Goal: Task Accomplishment & Management: Manage account settings

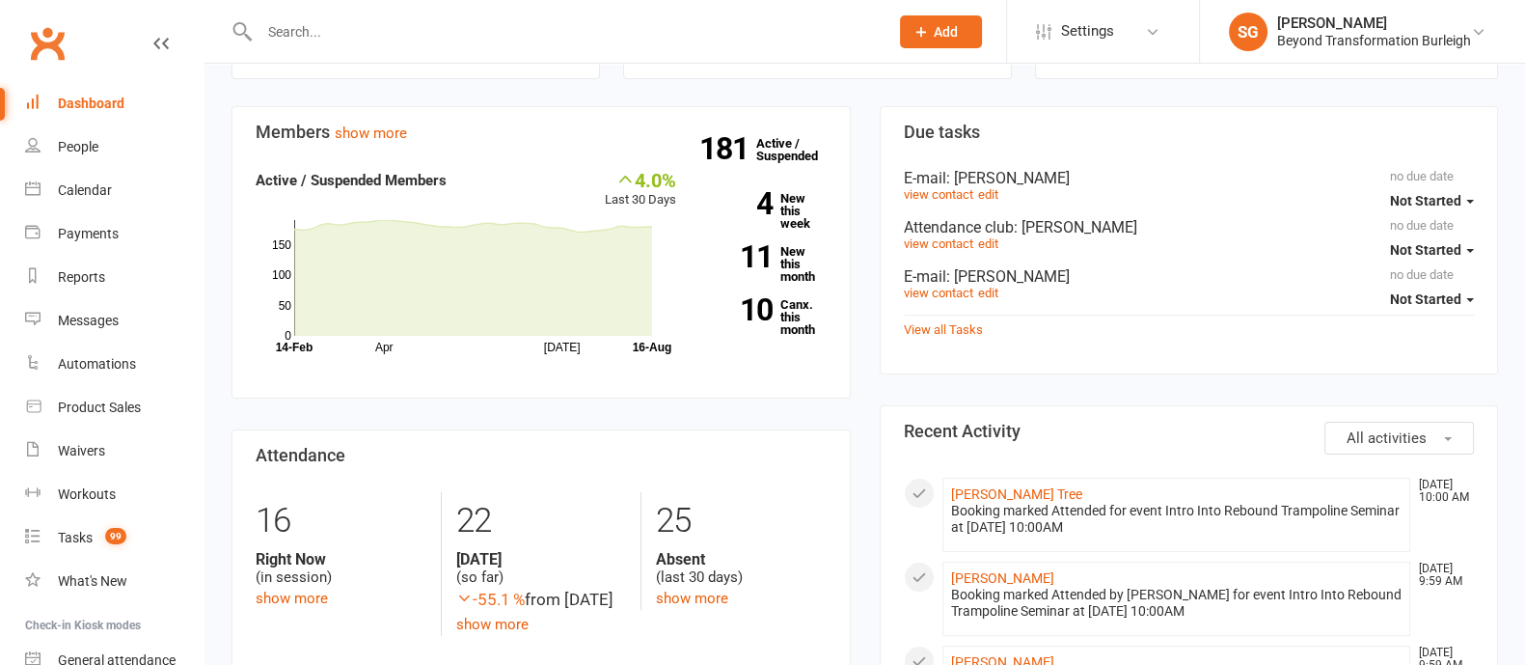
scroll to position [481, 0]
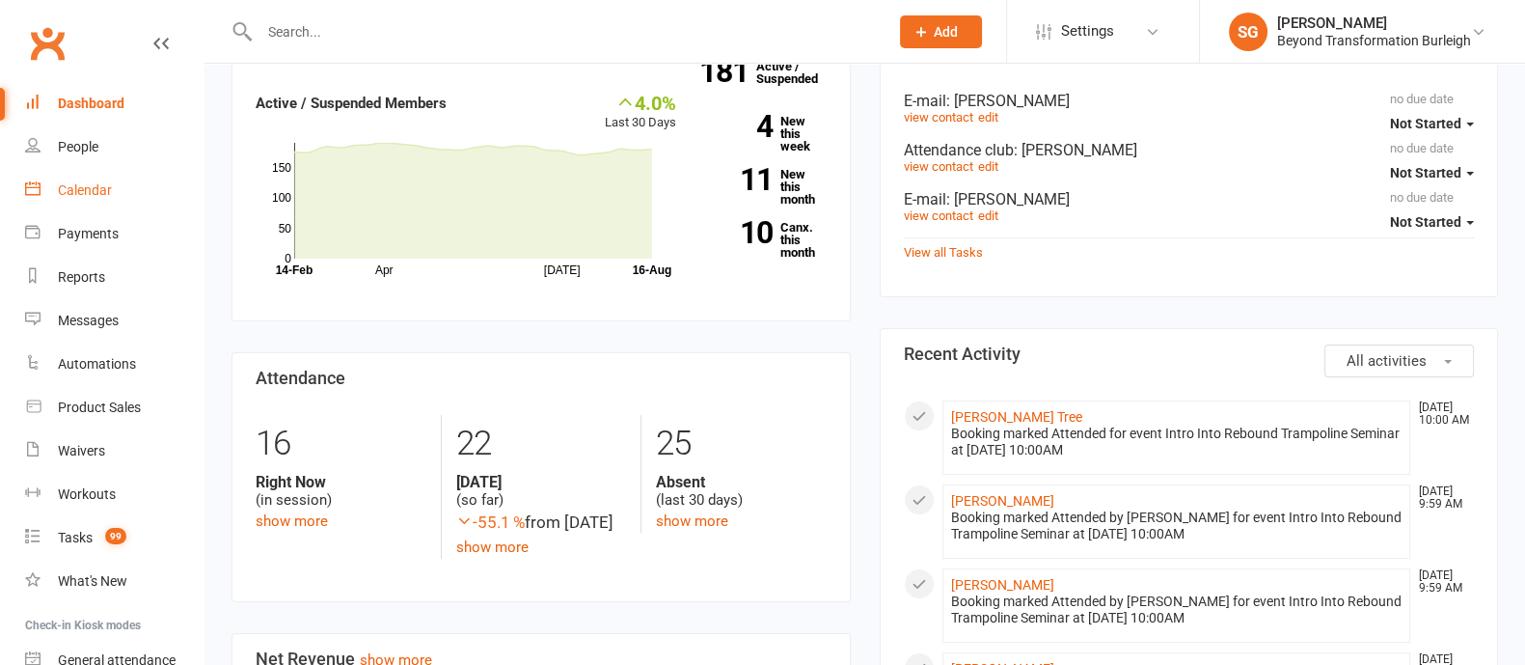
click at [67, 193] on div "Calendar" at bounding box center [85, 189] width 54 height 15
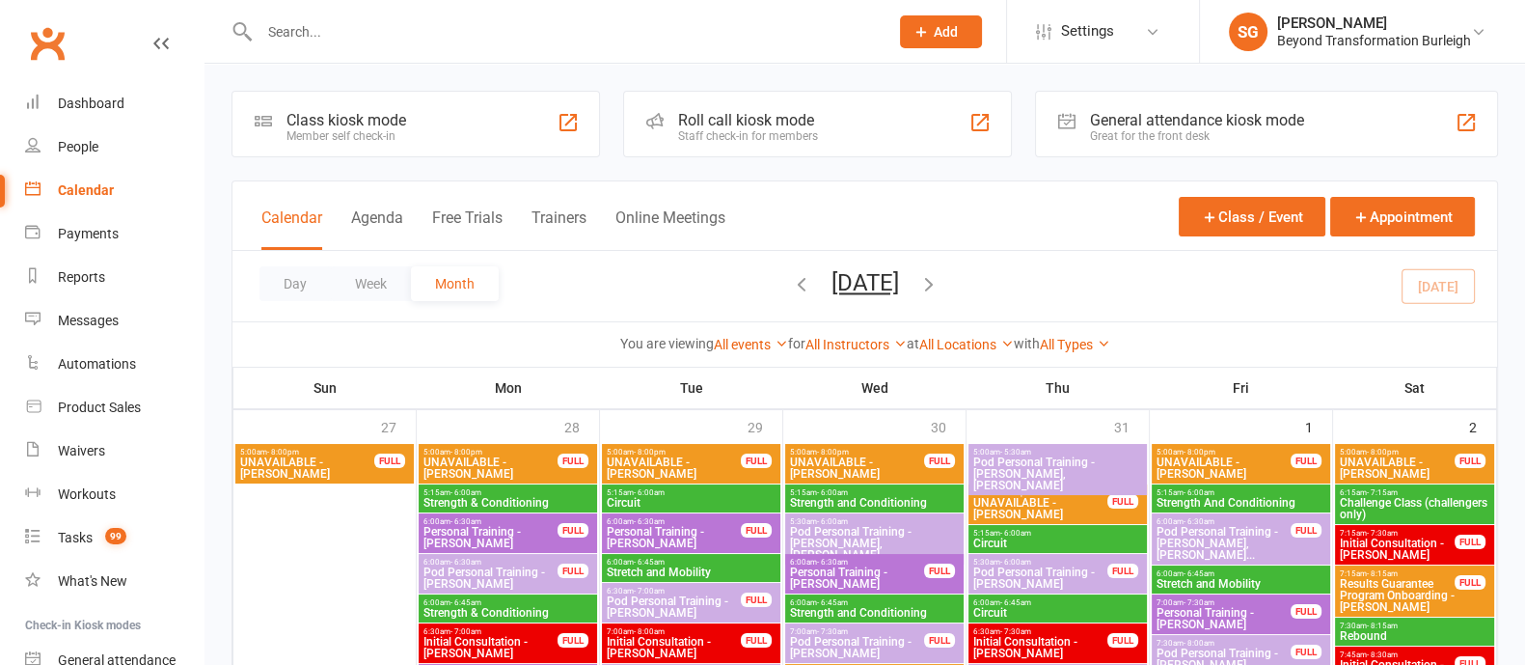
click at [367, 286] on button "Week" at bounding box center [371, 283] width 80 height 35
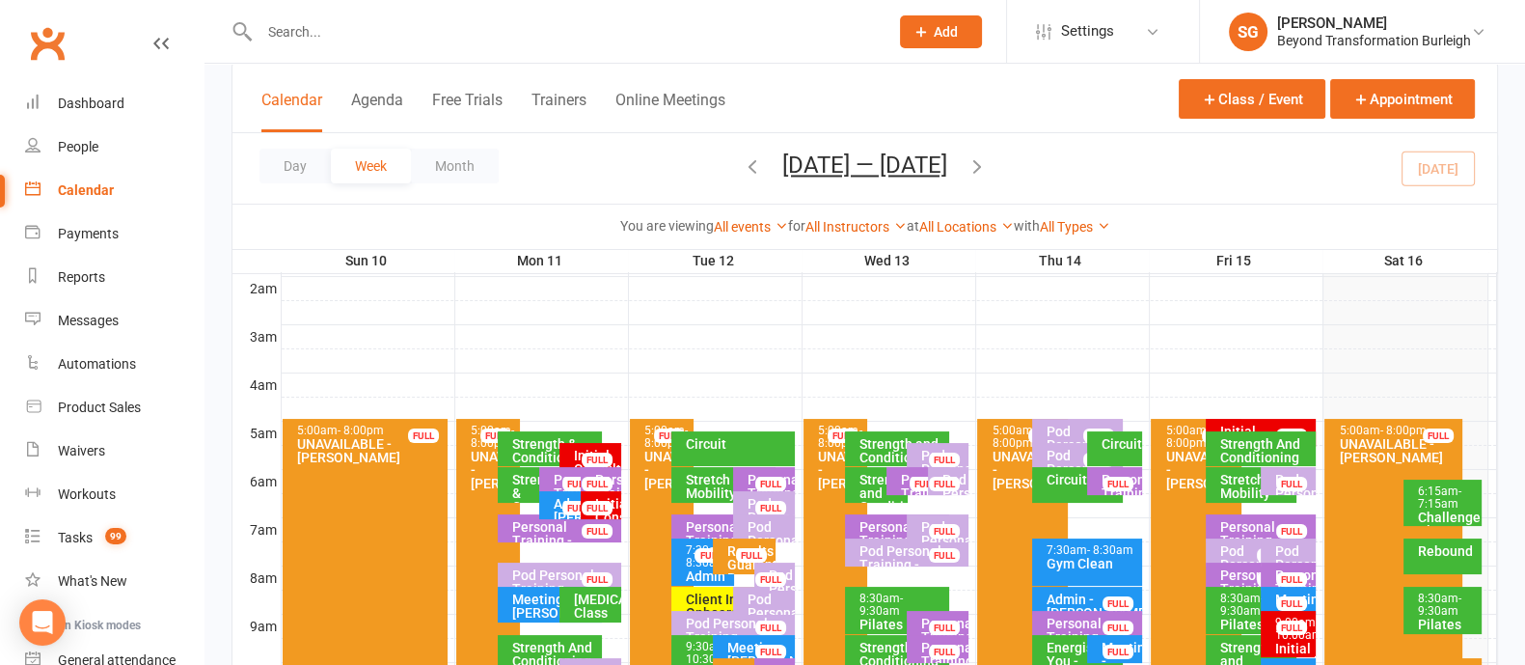
scroll to position [481, 0]
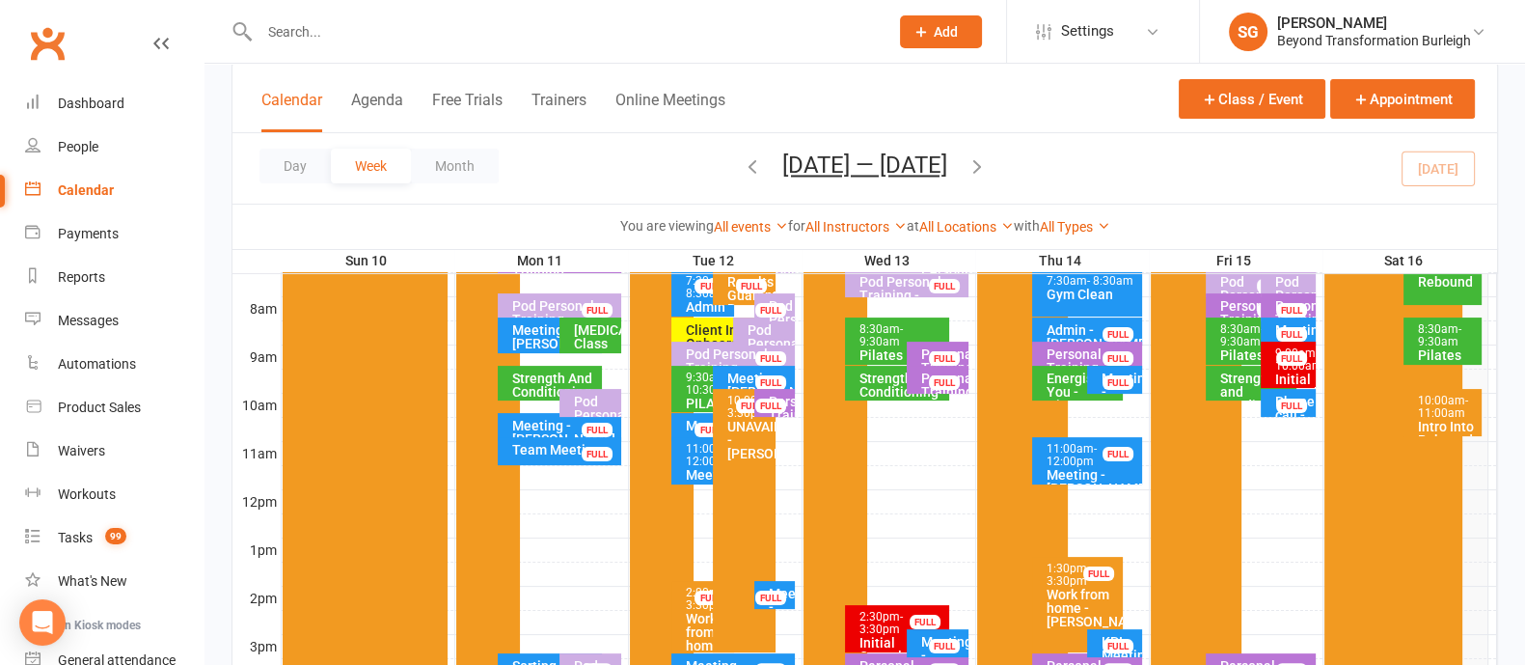
click at [1447, 420] on div "Intro Into Rebound Trampoline Seminar" at bounding box center [1447, 447] width 61 height 54
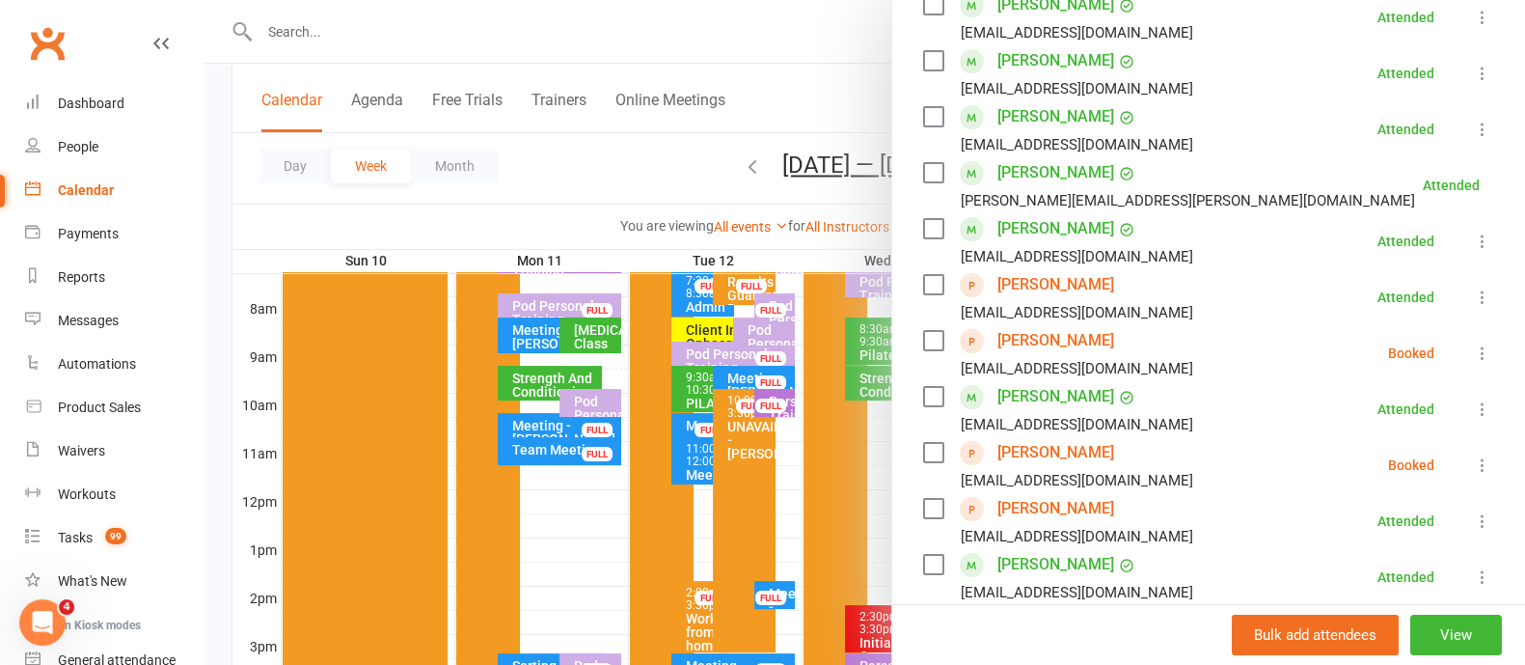
scroll to position [0, 0]
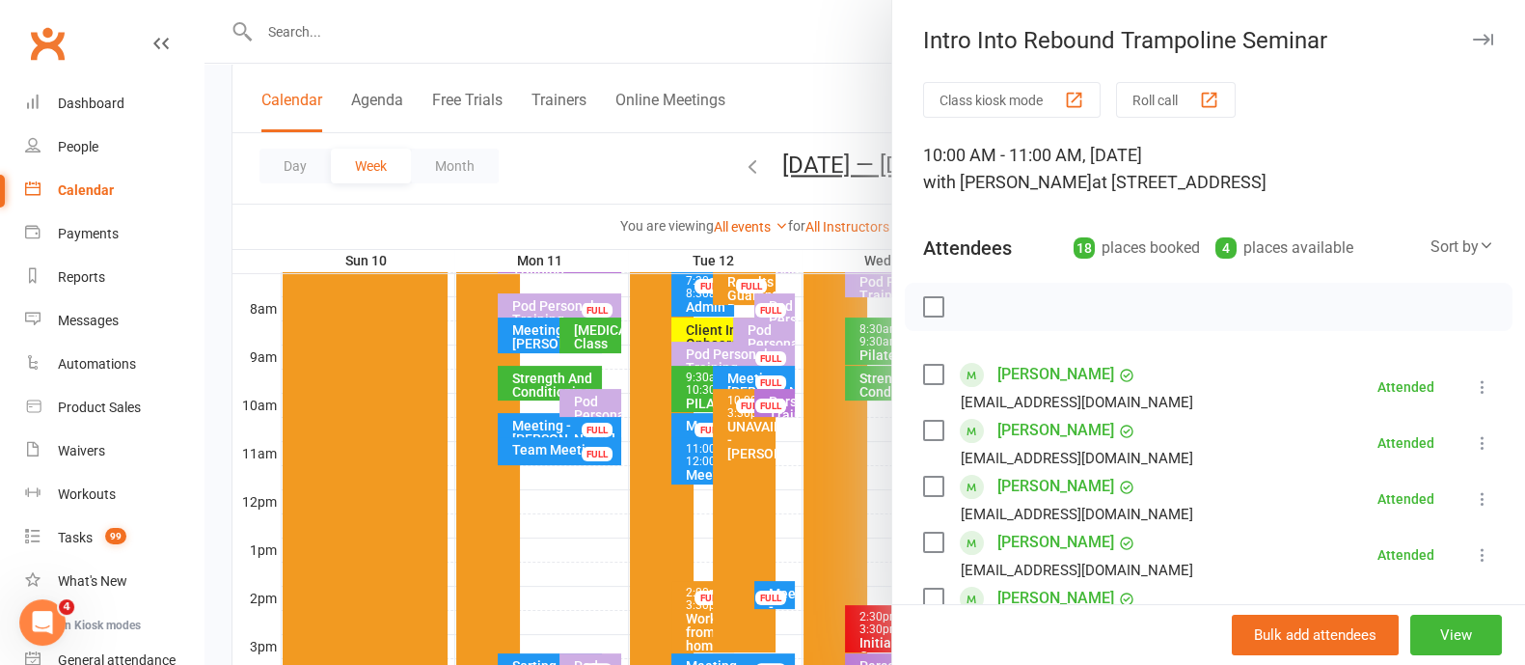
click at [1471, 29] on button "button" at bounding box center [1482, 39] width 23 height 23
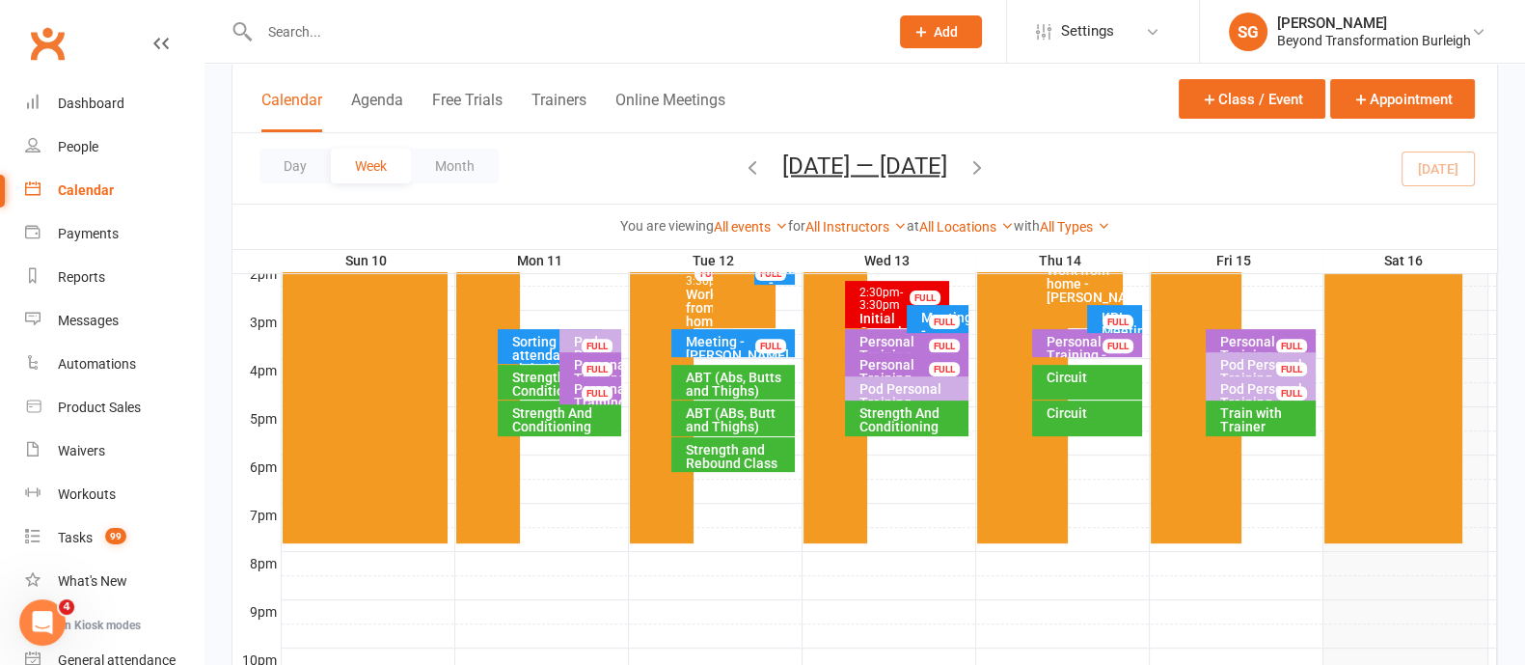
scroll to position [570, 0]
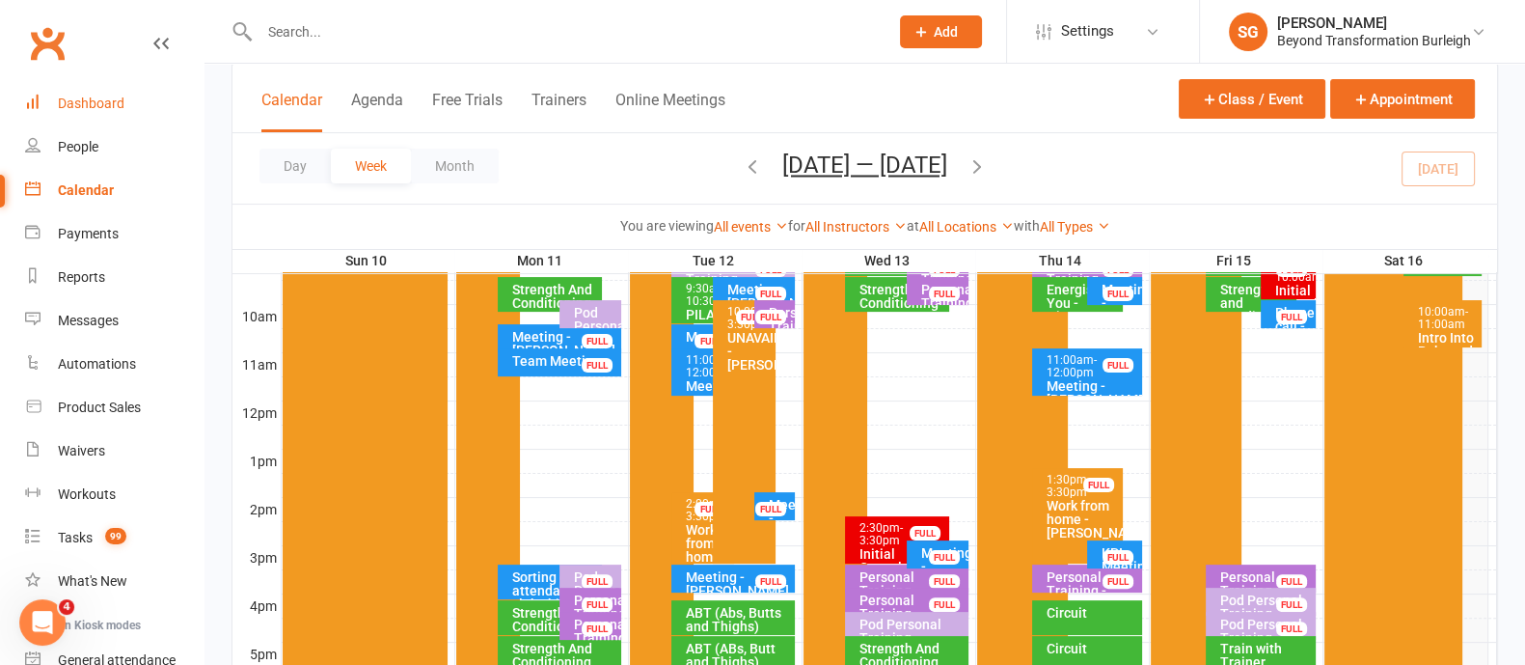
click at [106, 94] on link "Dashboard" at bounding box center [114, 103] width 178 height 43
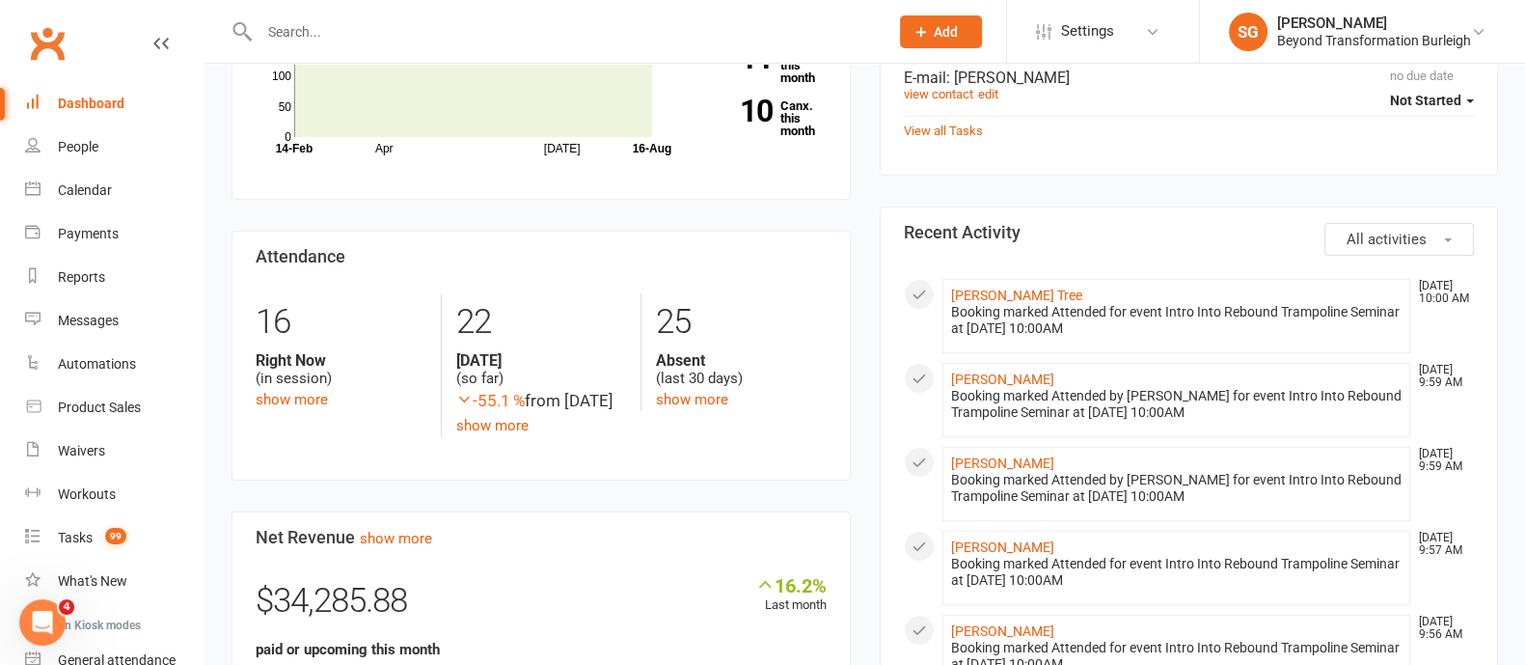
scroll to position [240, 0]
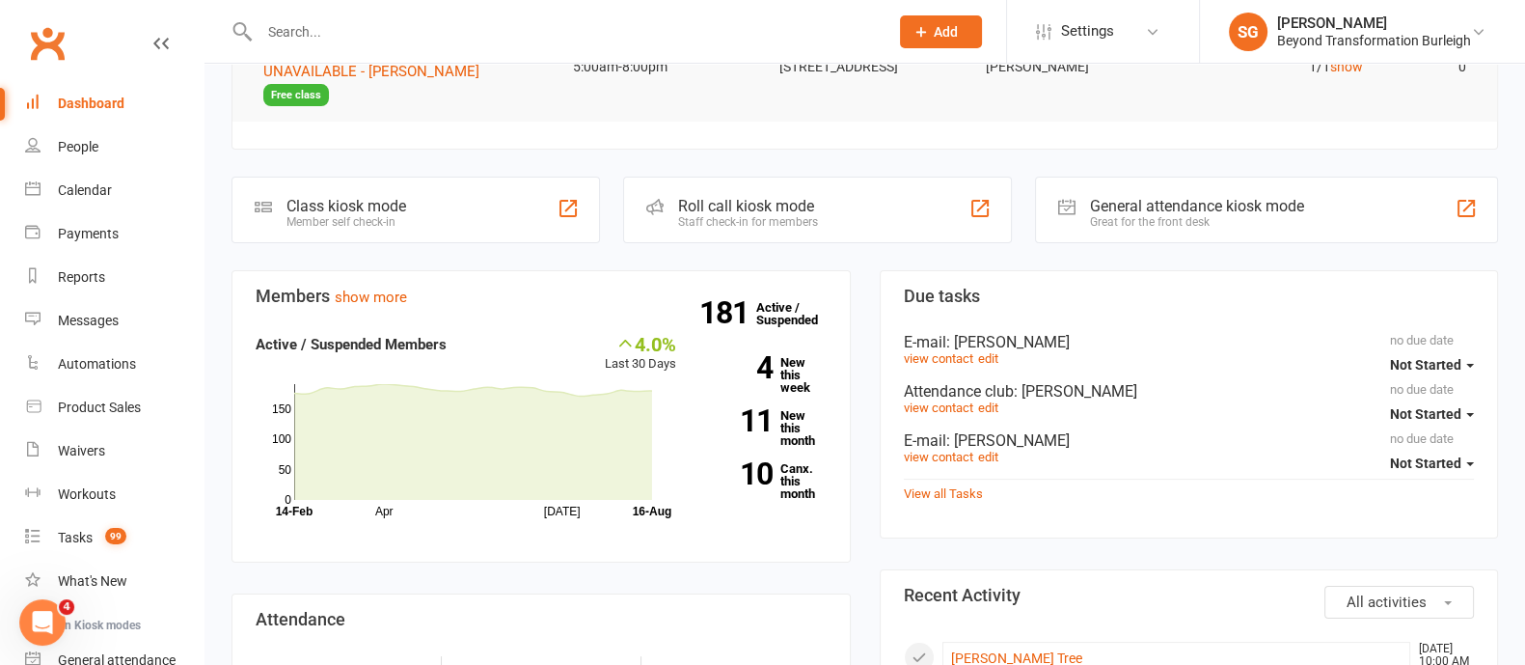
click at [350, 21] on input "text" at bounding box center [564, 31] width 621 height 27
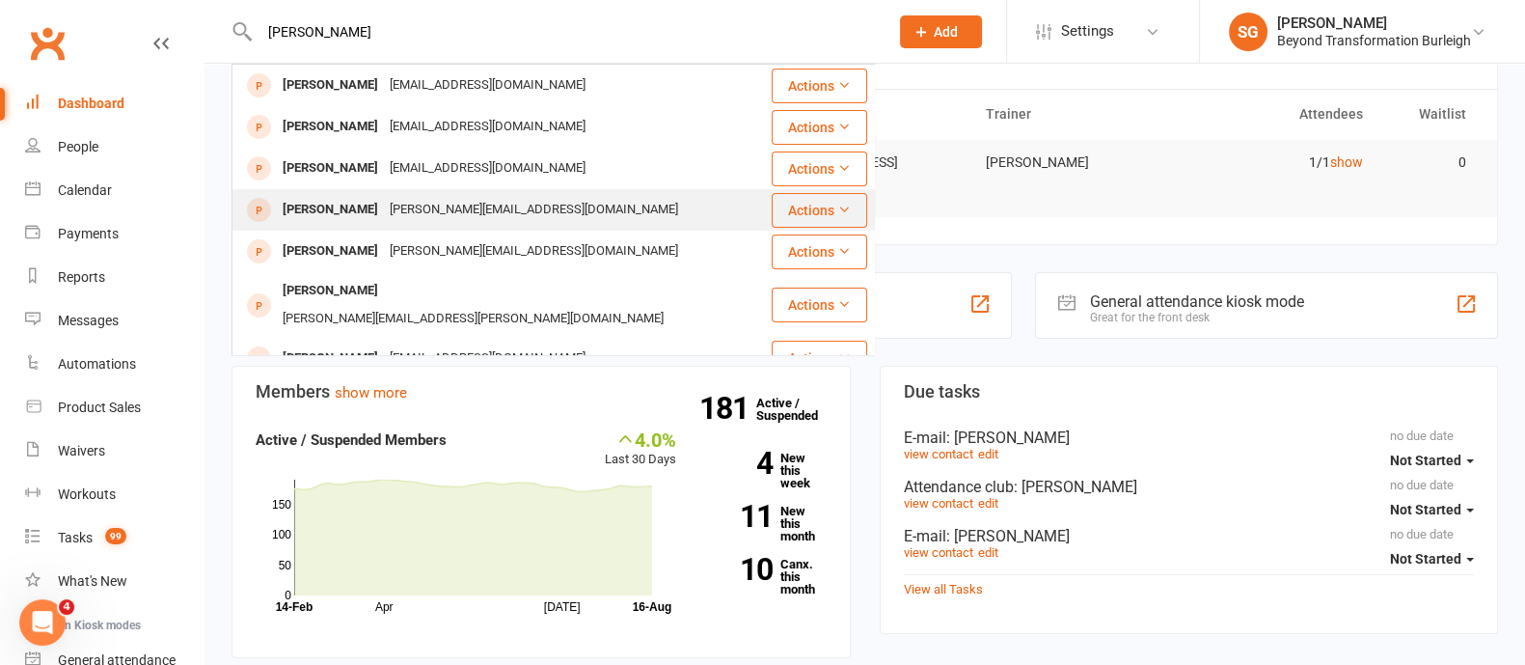
scroll to position [0, 0]
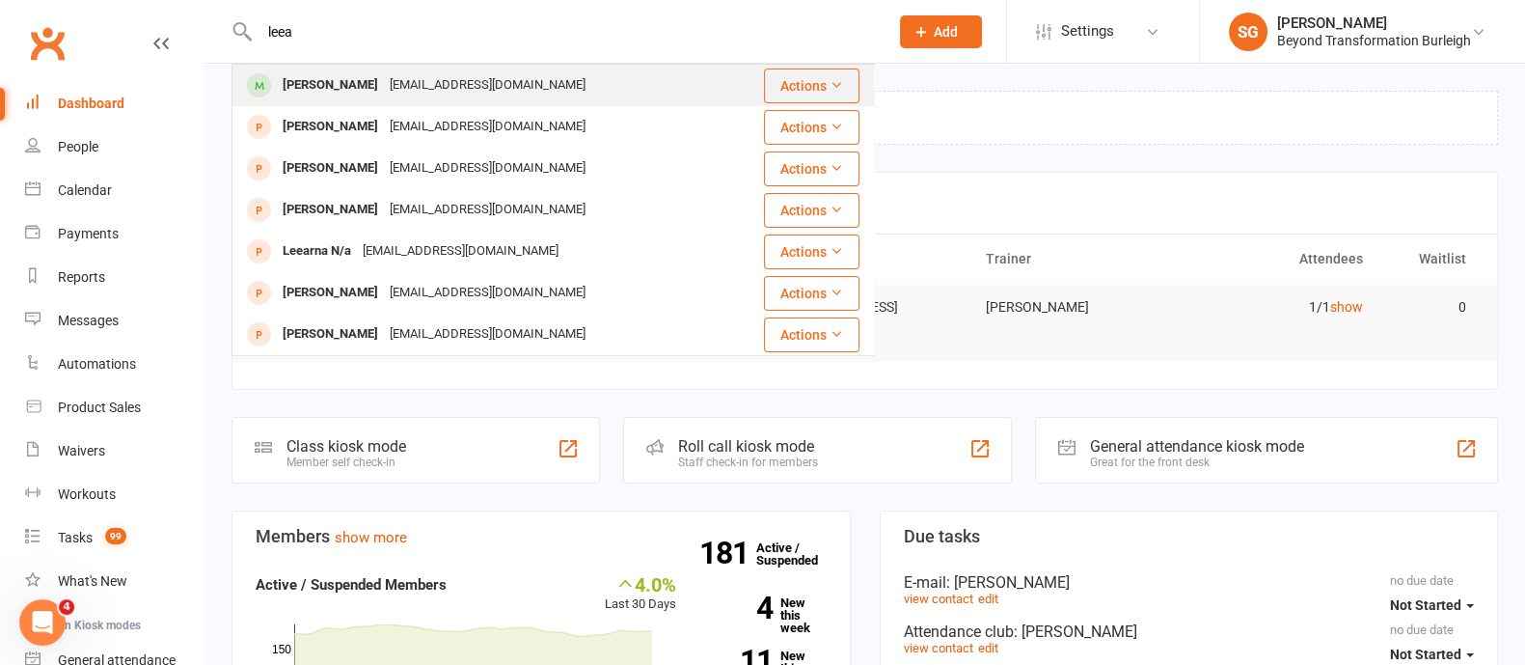
type input "leea"
click at [443, 71] on div "[EMAIL_ADDRESS][DOMAIN_NAME]" at bounding box center [487, 85] width 207 height 28
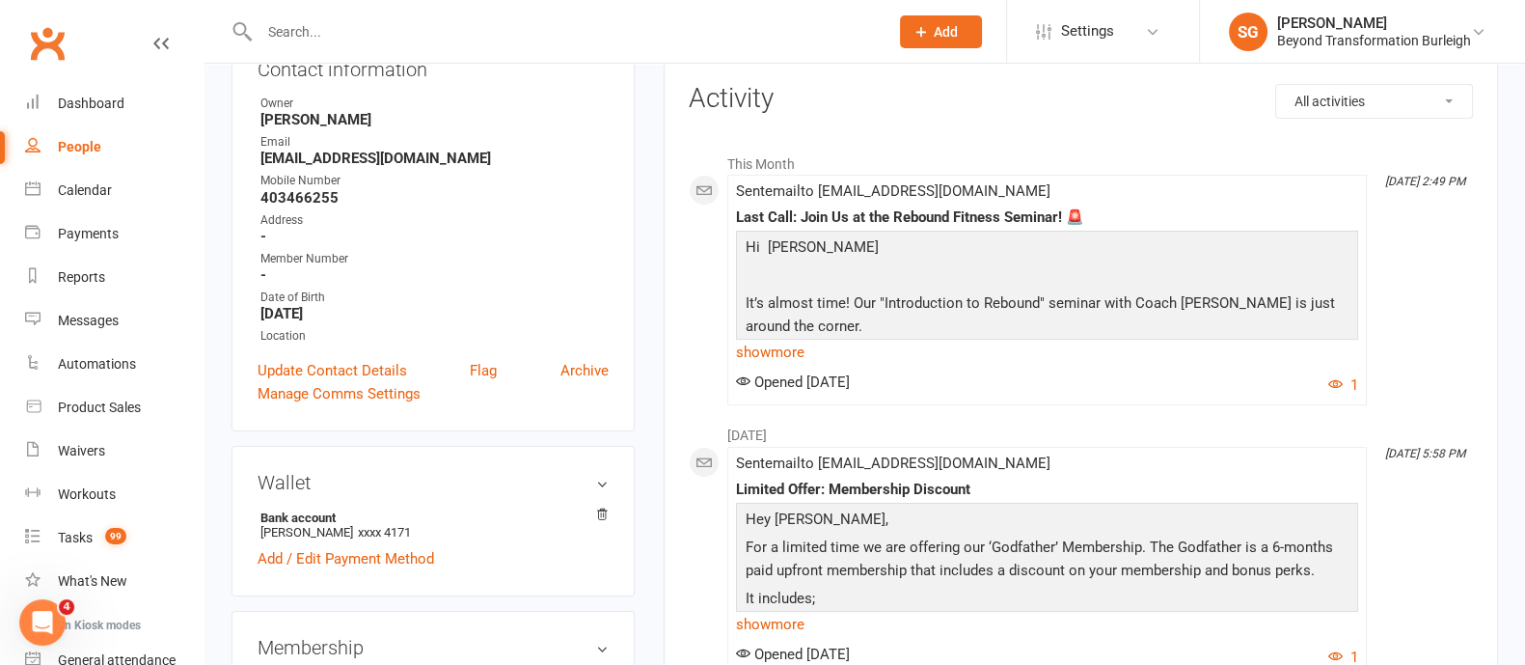
scroll to position [481, 0]
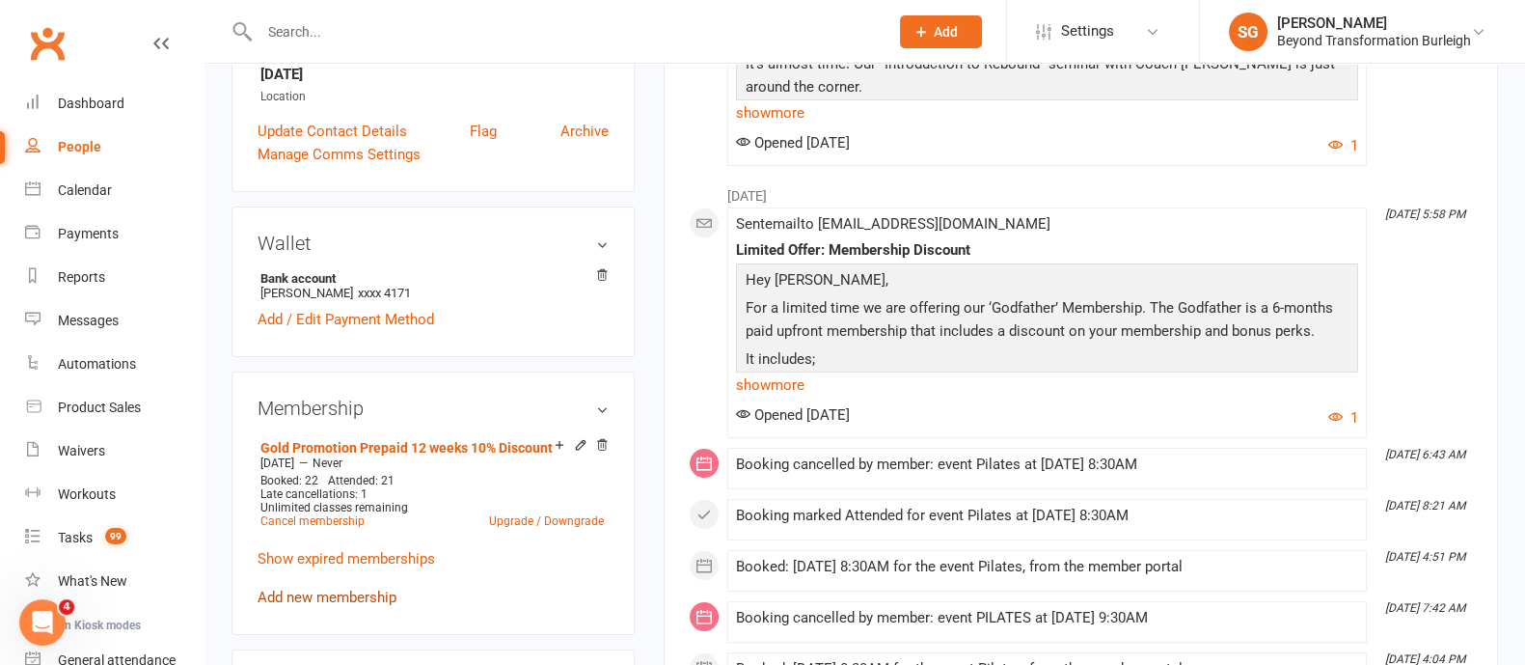
click at [348, 600] on link "Add new membership" at bounding box center [327, 596] width 139 height 17
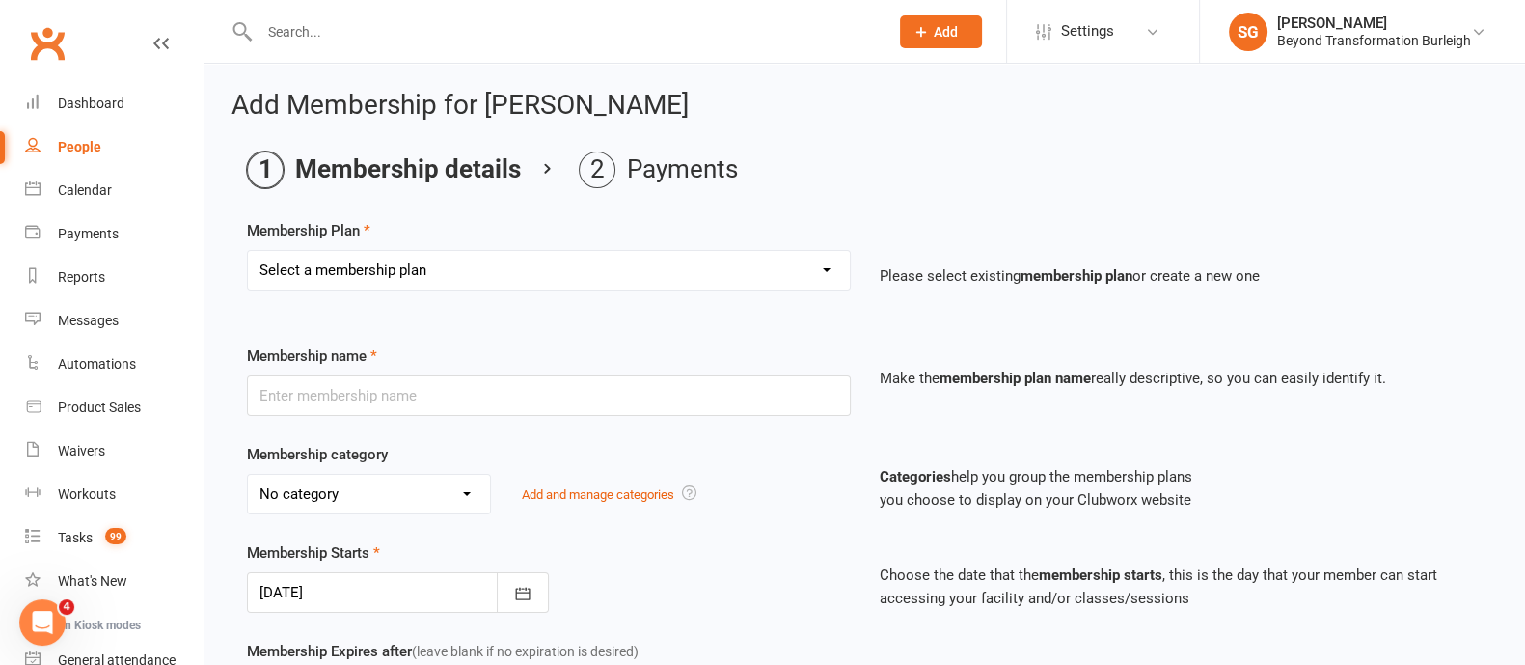
click at [445, 259] on select "Select a membership plan Create new Membership Plan 14 Day Shred (INTRO OFFER) …" at bounding box center [549, 270] width 602 height 39
select select "25"
click at [248, 251] on select "Select a membership plan Create new Membership Plan 14 Day Shred (INTRO OFFER) …" at bounding box center [549, 270] width 602 height 39
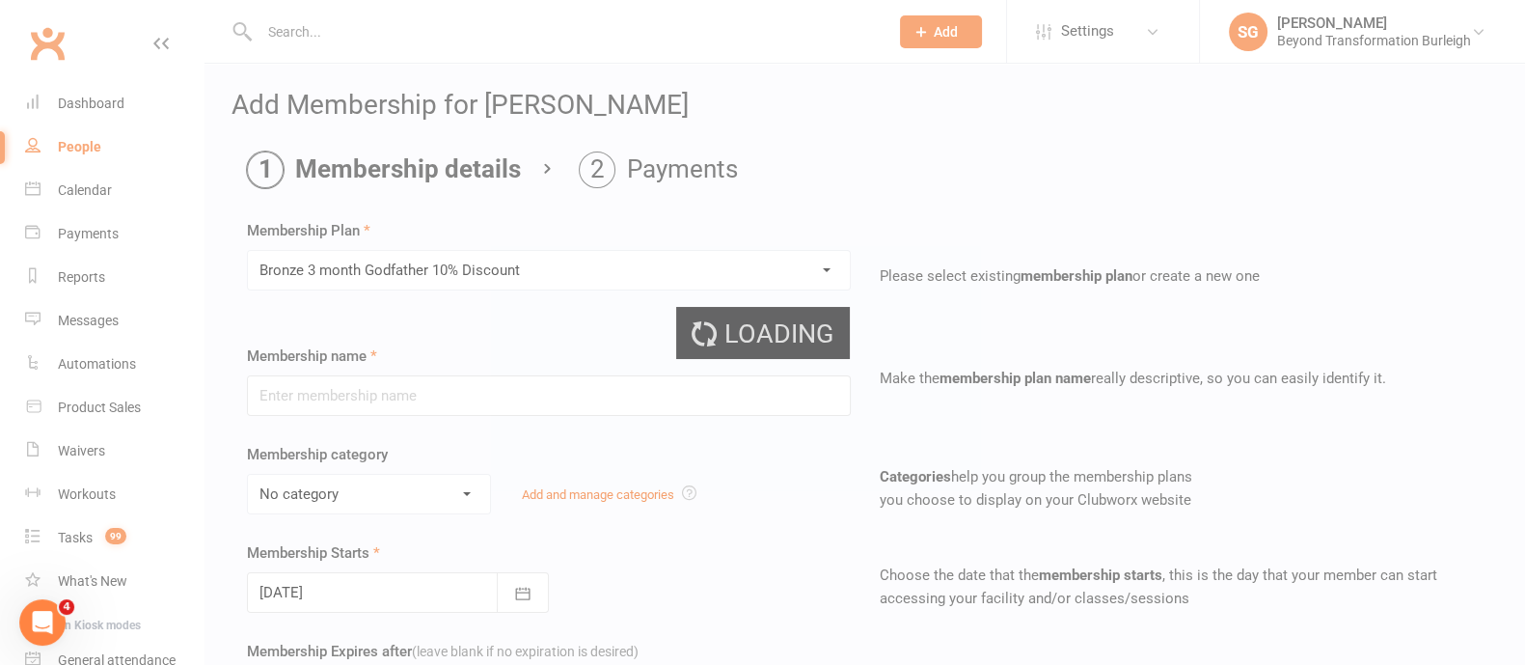
type input "Bronze 3 month Godfather 10% Discount"
select select "5"
type input "3"
select select "2"
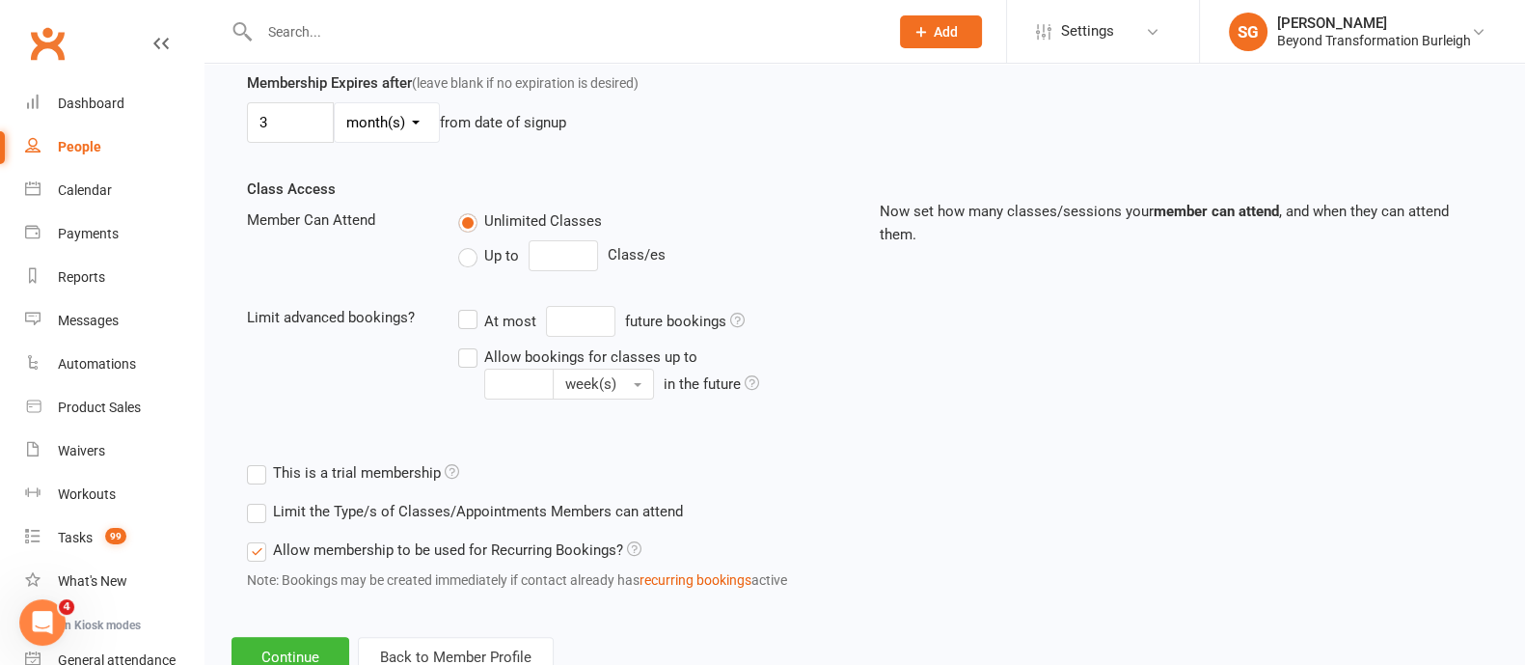
scroll to position [632, 0]
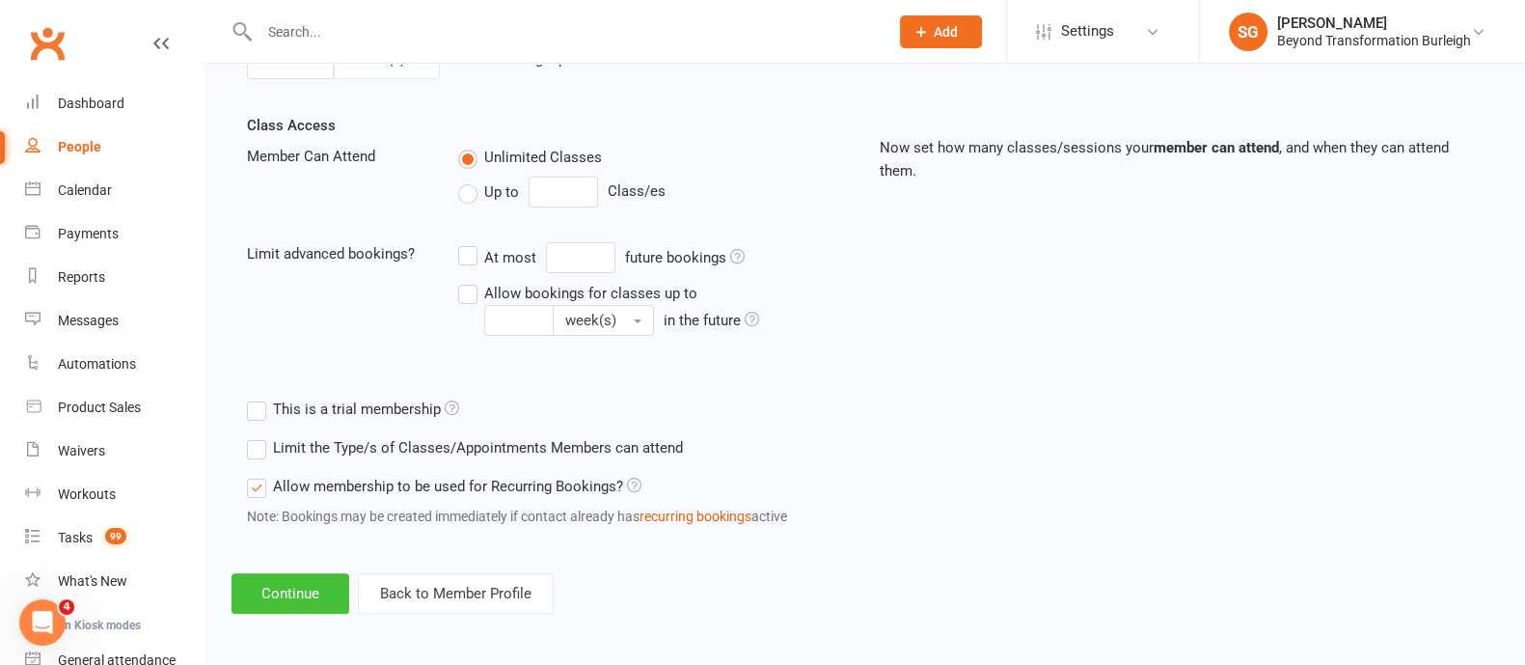
click at [299, 577] on button "Continue" at bounding box center [290, 593] width 118 height 41
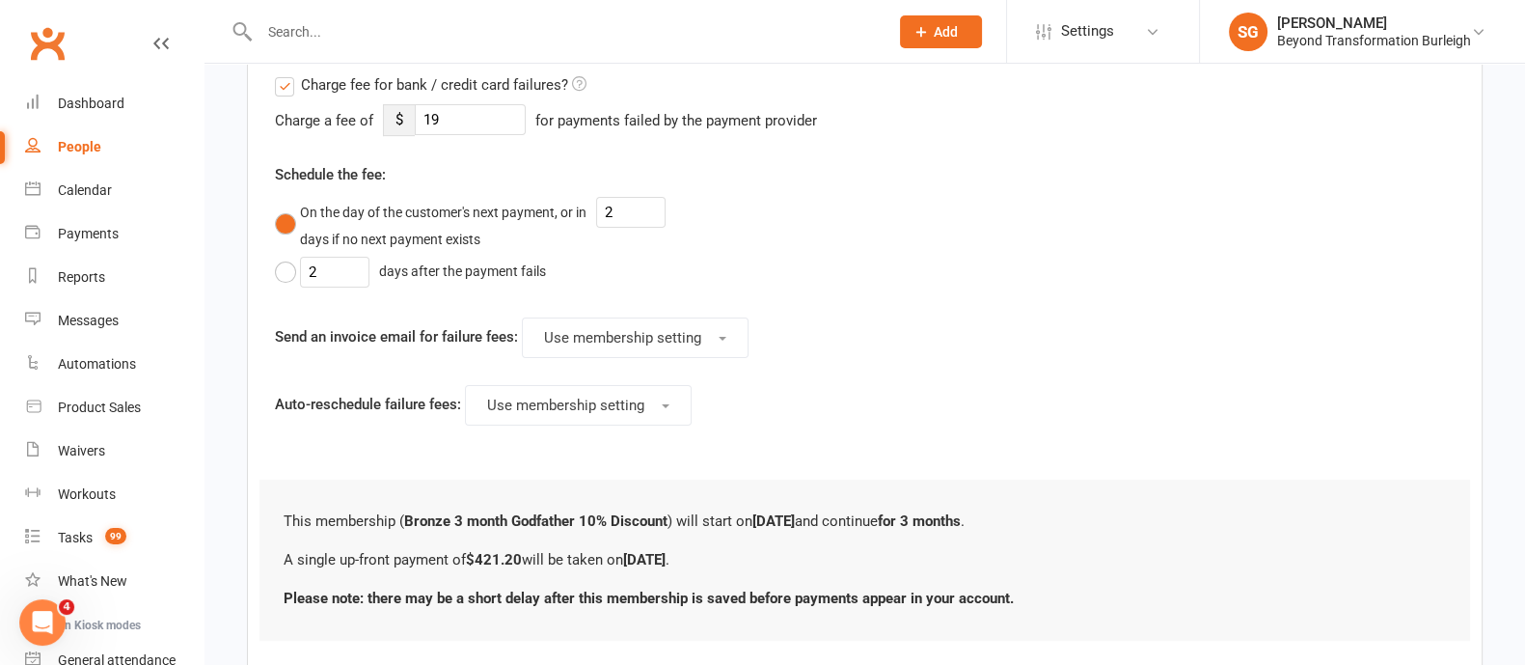
scroll to position [814, 0]
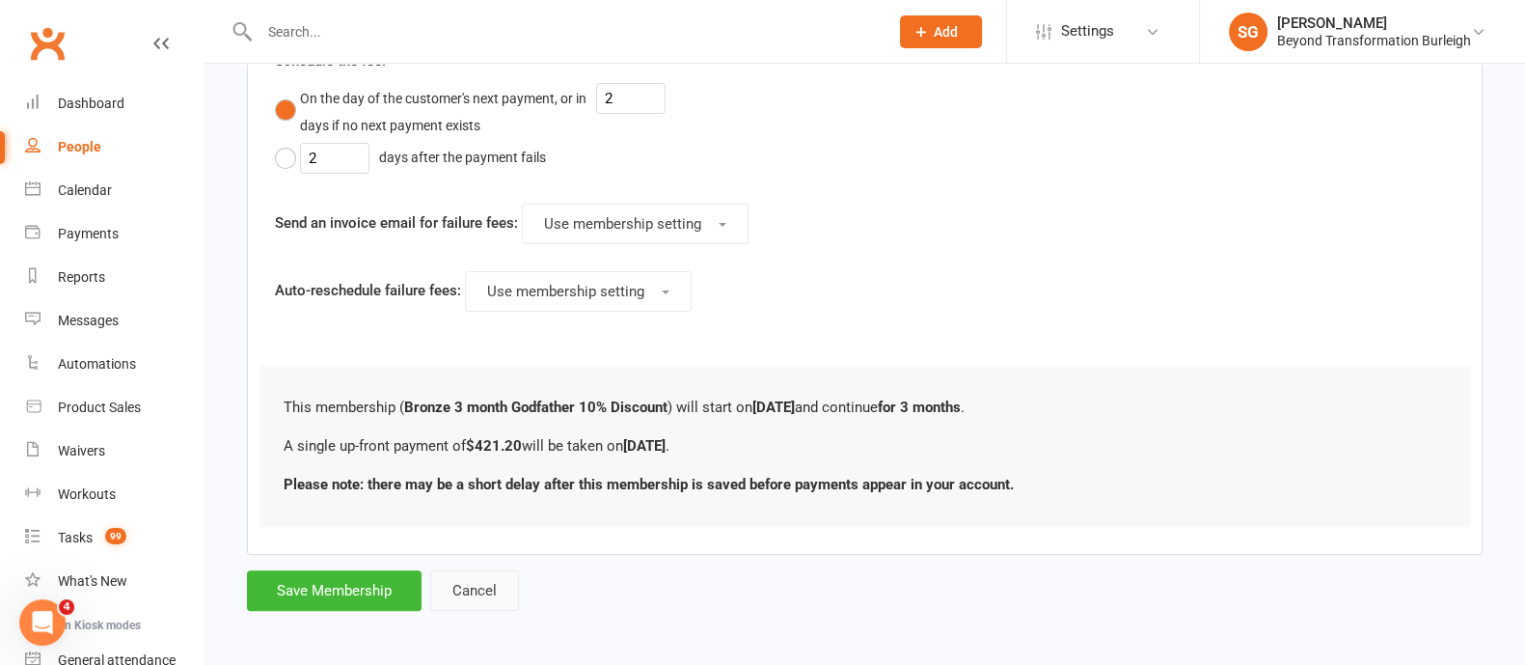
click at [489, 585] on button "Cancel" at bounding box center [474, 590] width 89 height 41
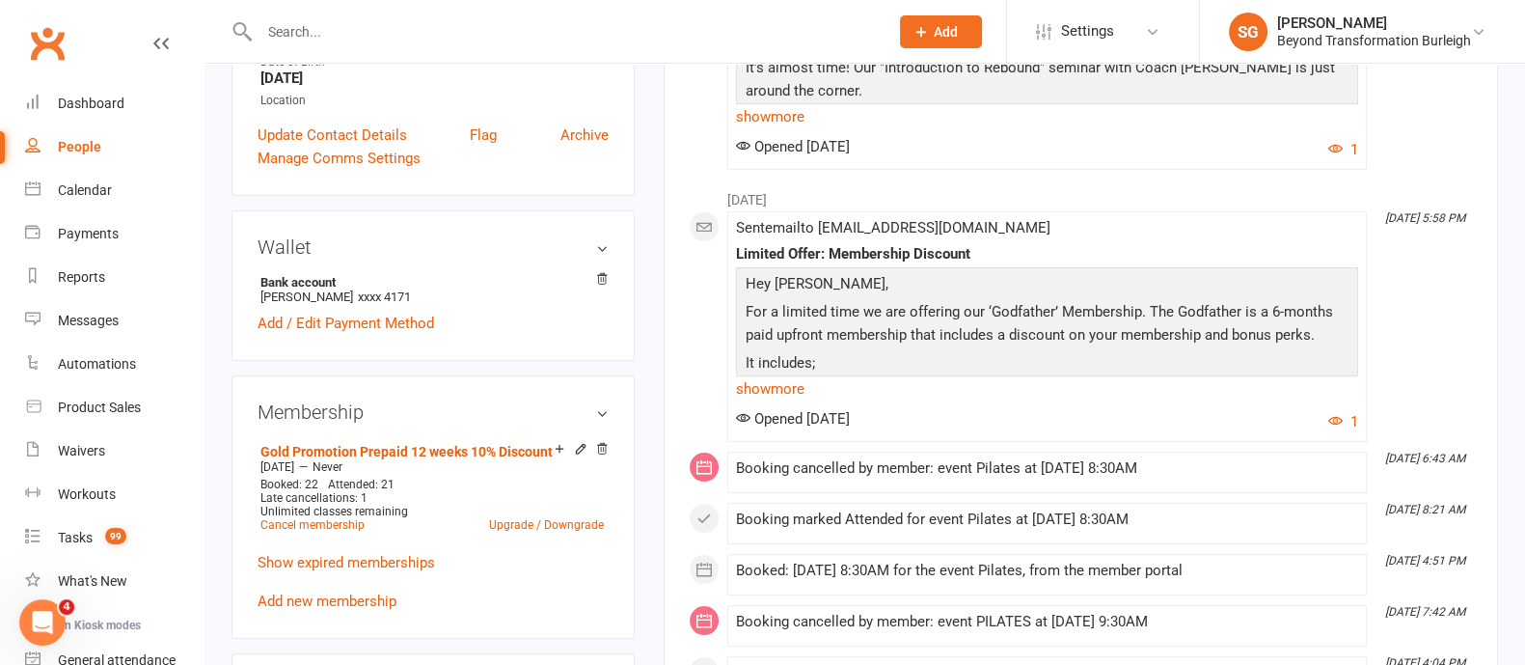
scroll to position [481, 0]
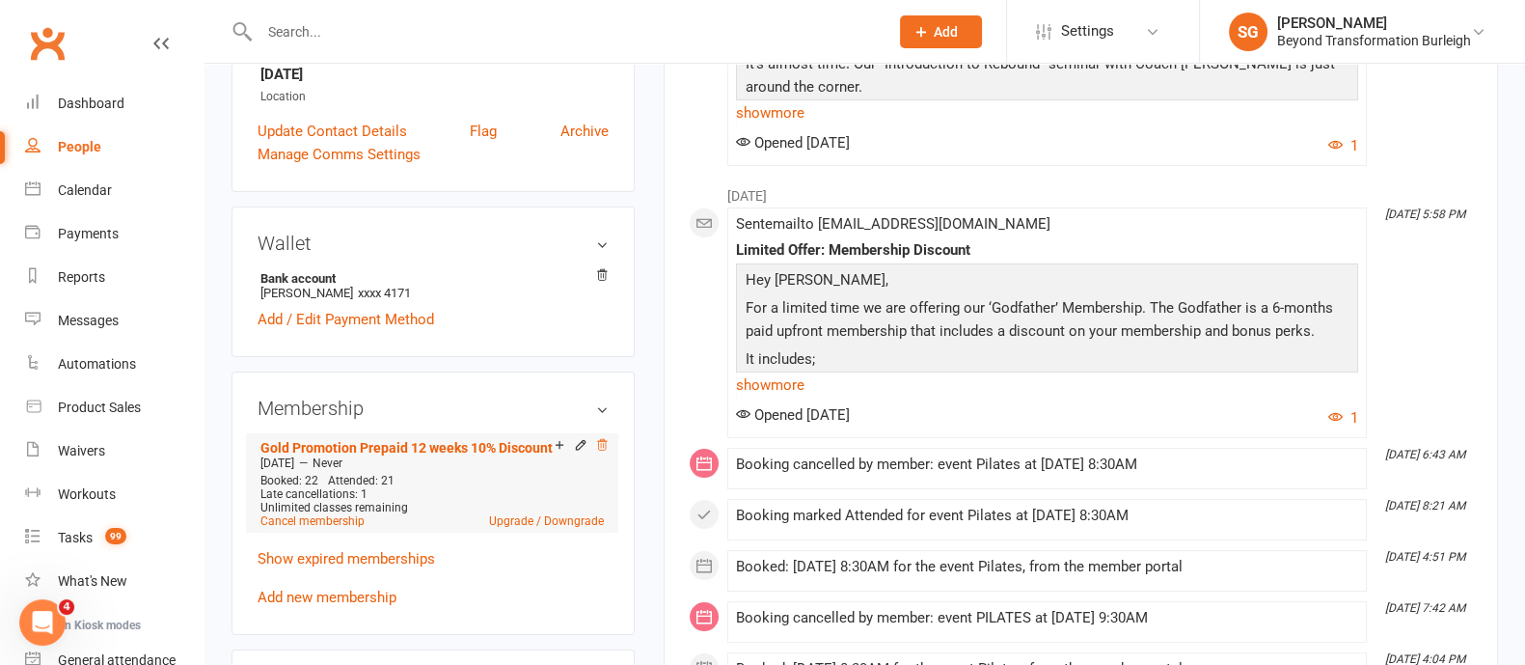
click at [598, 448] on icon at bounding box center [602, 445] width 14 height 14
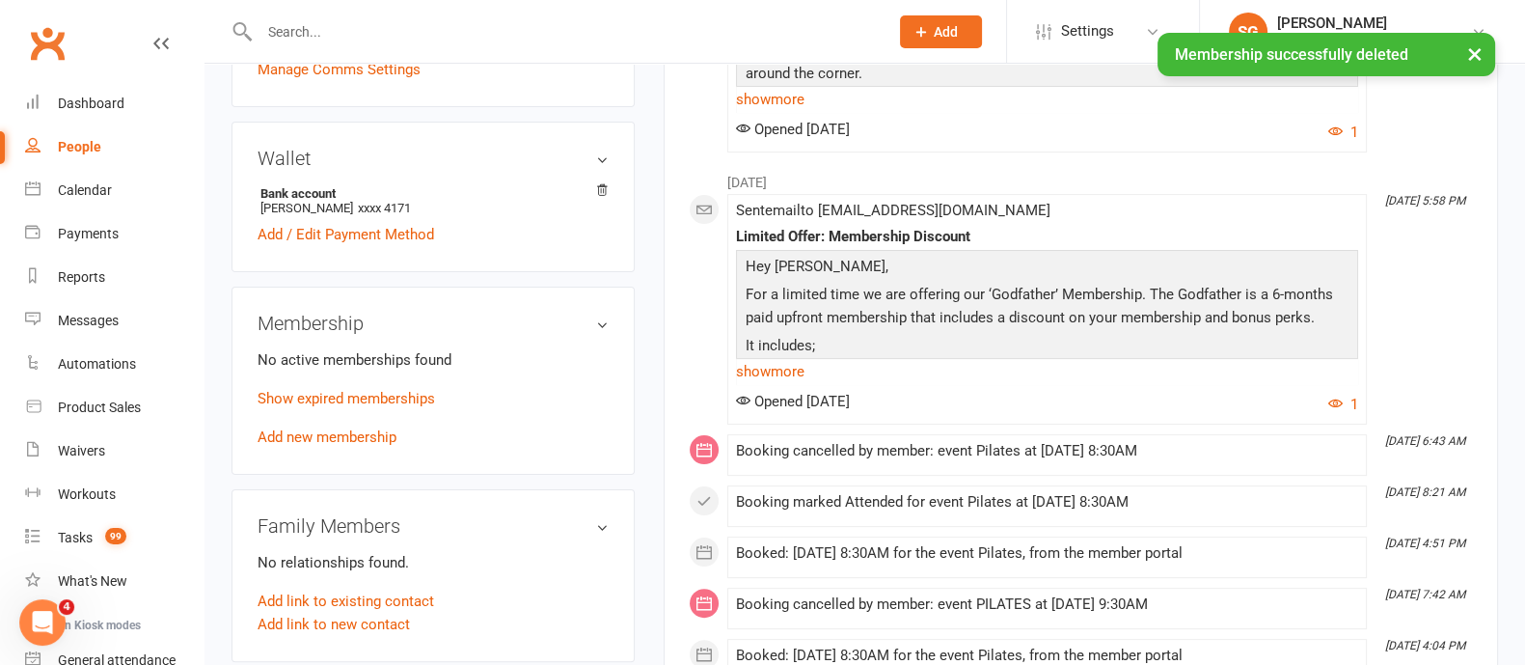
scroll to position [598, 0]
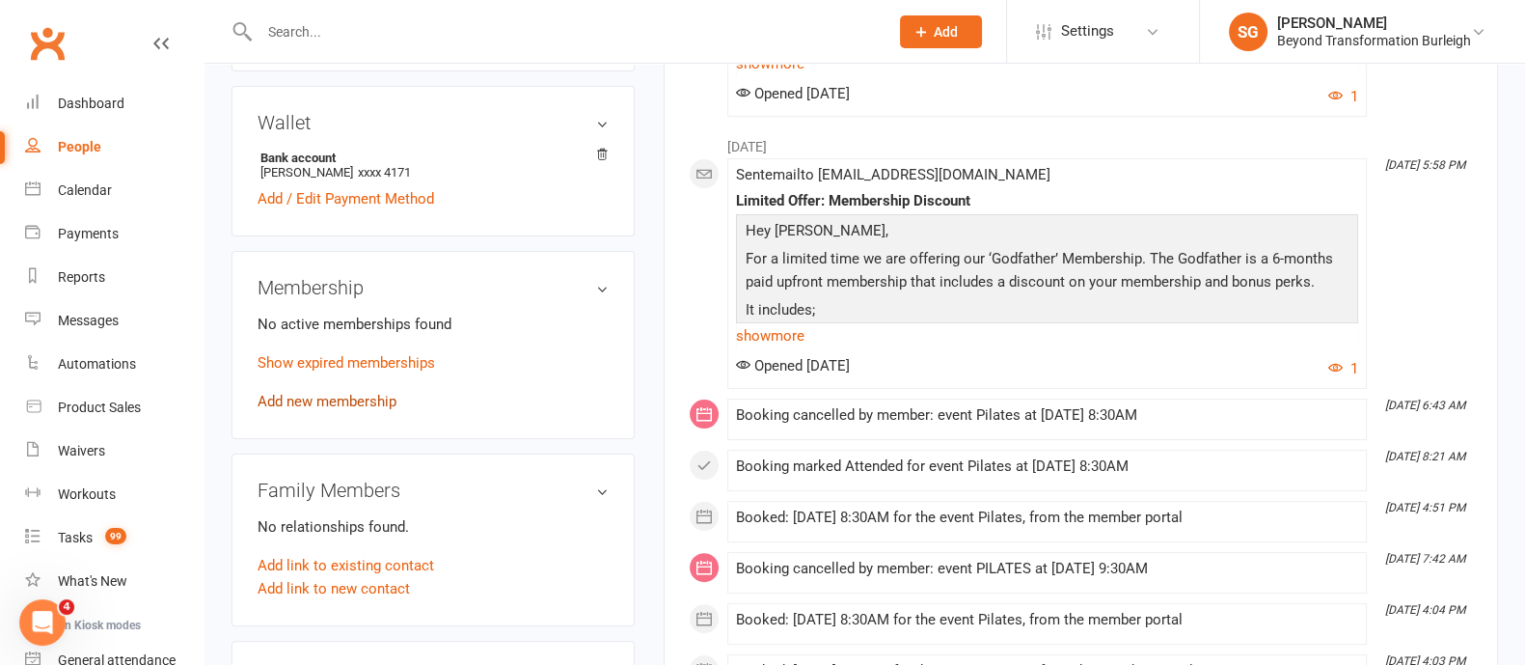
click at [360, 402] on link "Add new membership" at bounding box center [327, 401] width 139 height 17
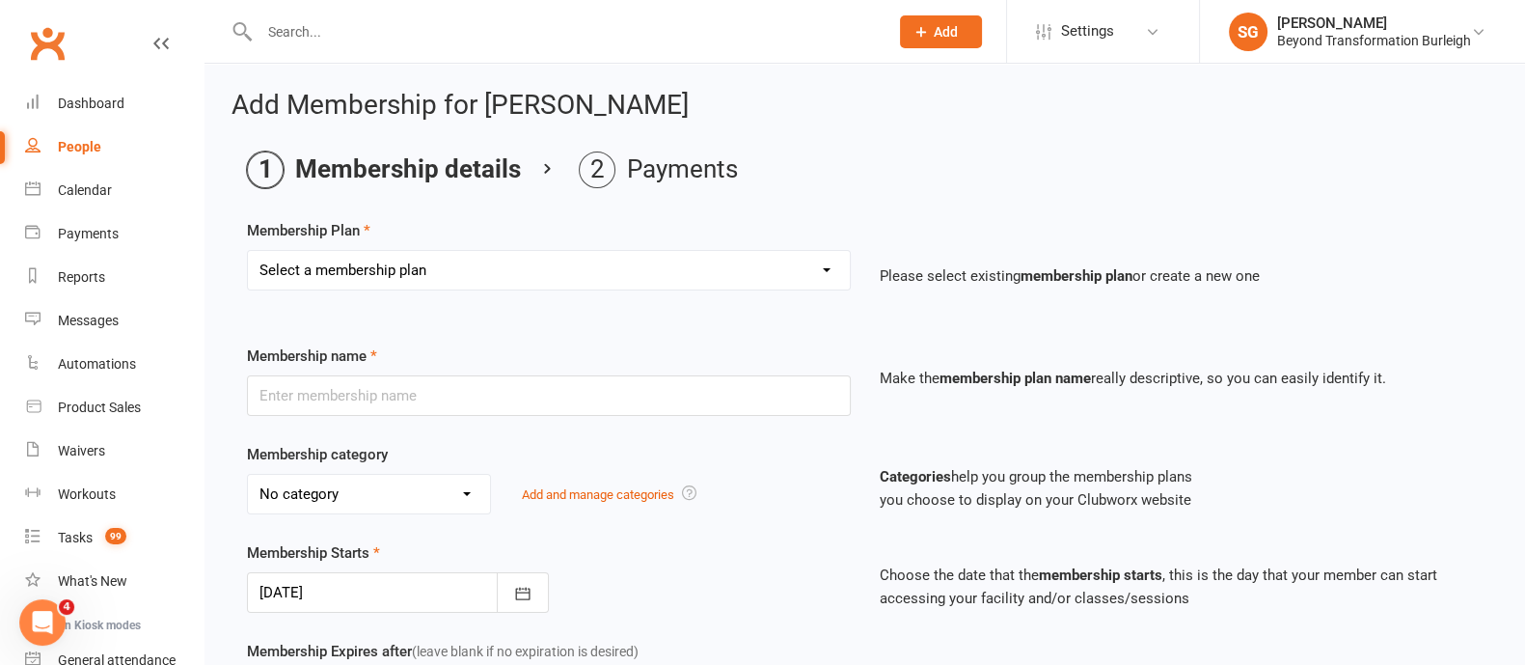
click at [487, 267] on select "Select a membership plan Create new Membership Plan 14 Day Shred (INTRO OFFER) …" at bounding box center [549, 270] width 602 height 39
select select "21"
click at [248, 251] on select "Select a membership plan Create new Membership Plan 14 Day Shred (INTRO OFFER) …" at bounding box center [549, 270] width 602 height 39
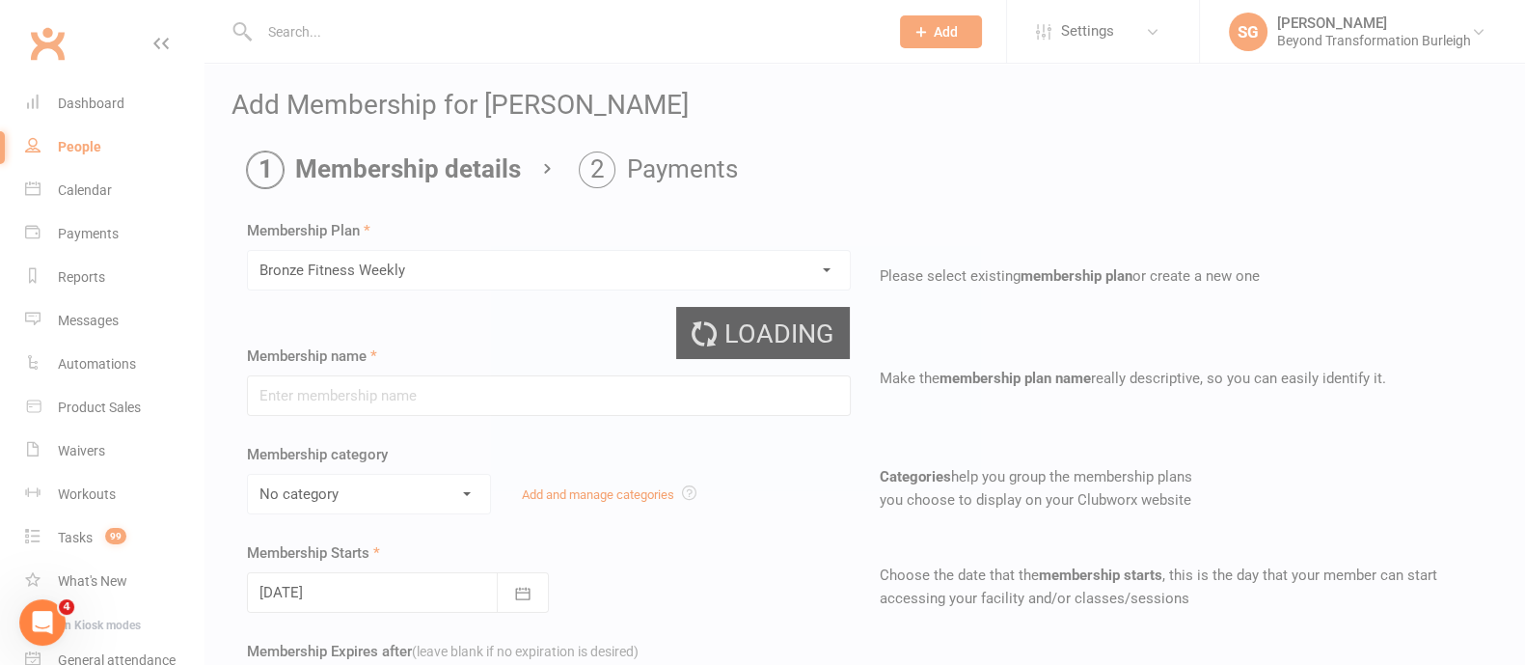
type input "Bronze Fitness Weekly"
select select "5"
type input "0"
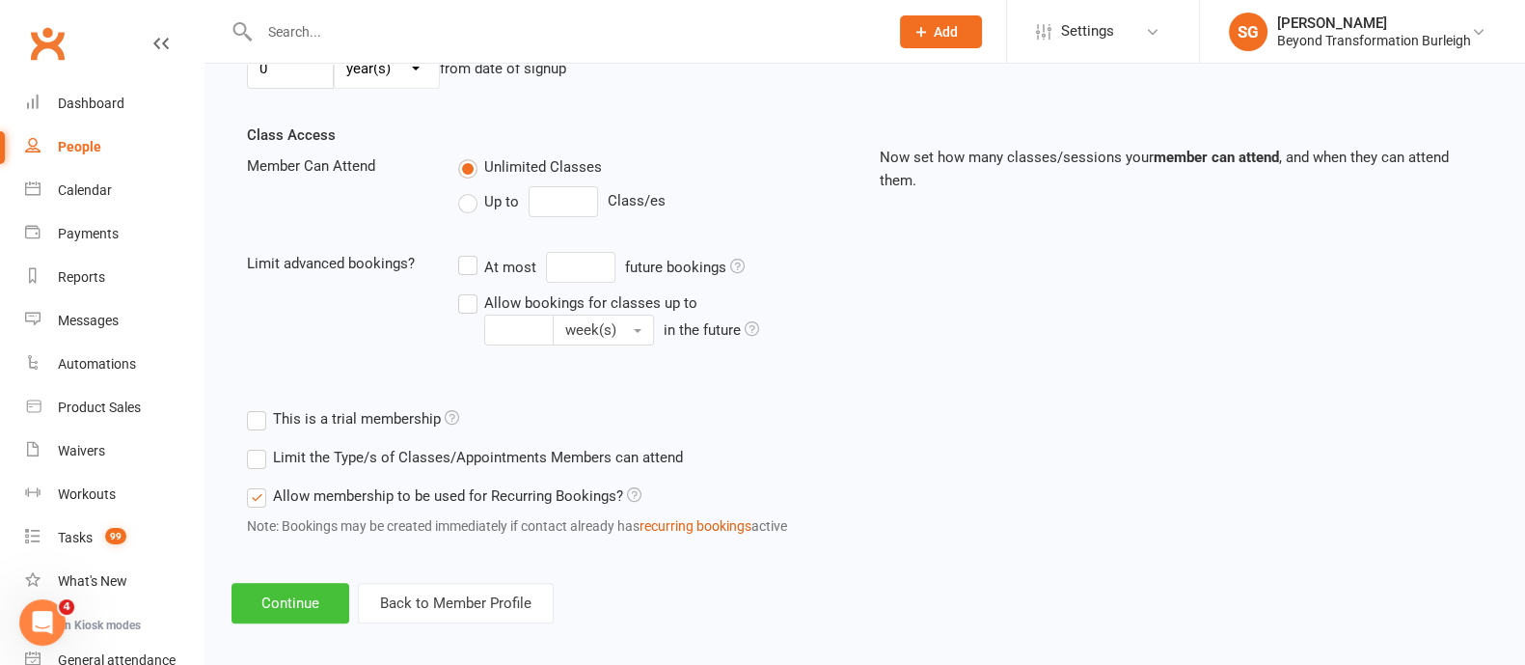
scroll to position [632, 0]
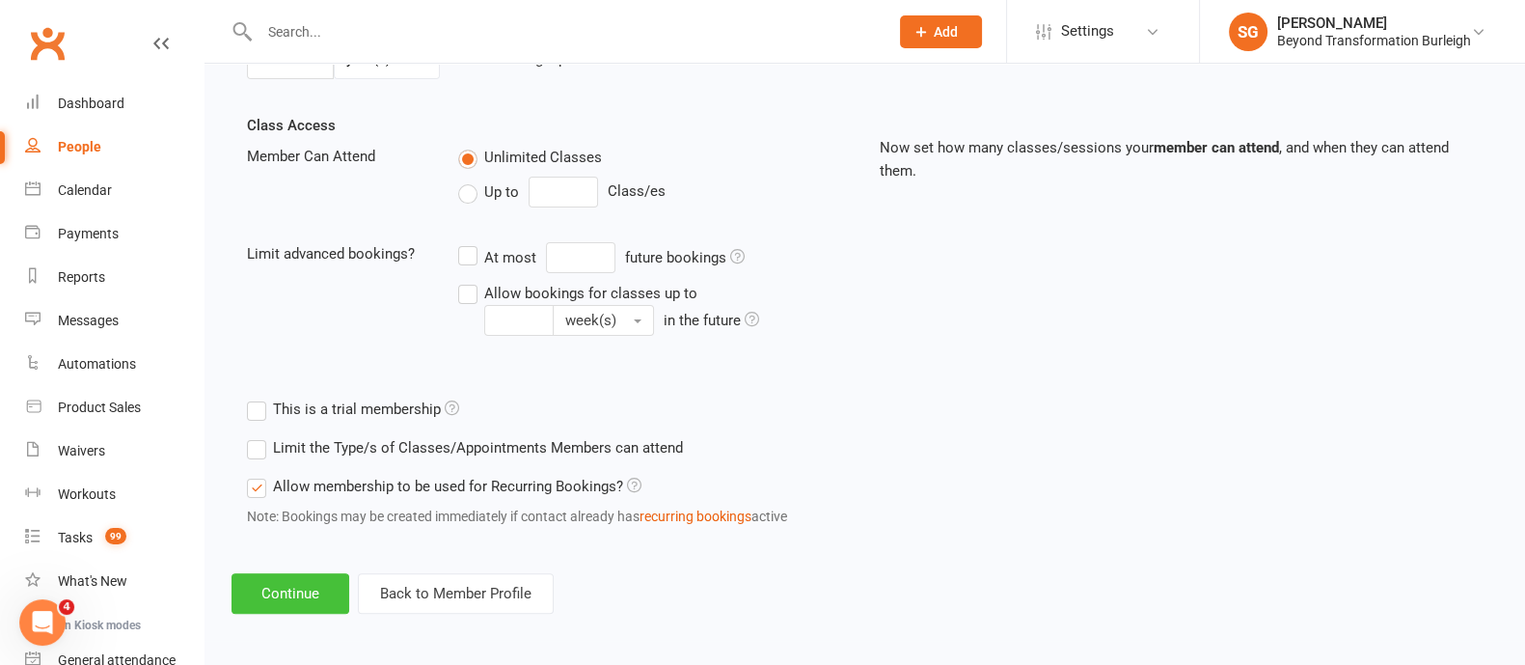
drag, startPoint x: 335, startPoint y: 596, endPoint x: 362, endPoint y: 512, distance: 88.2
click at [333, 596] on button "Continue" at bounding box center [290, 593] width 118 height 41
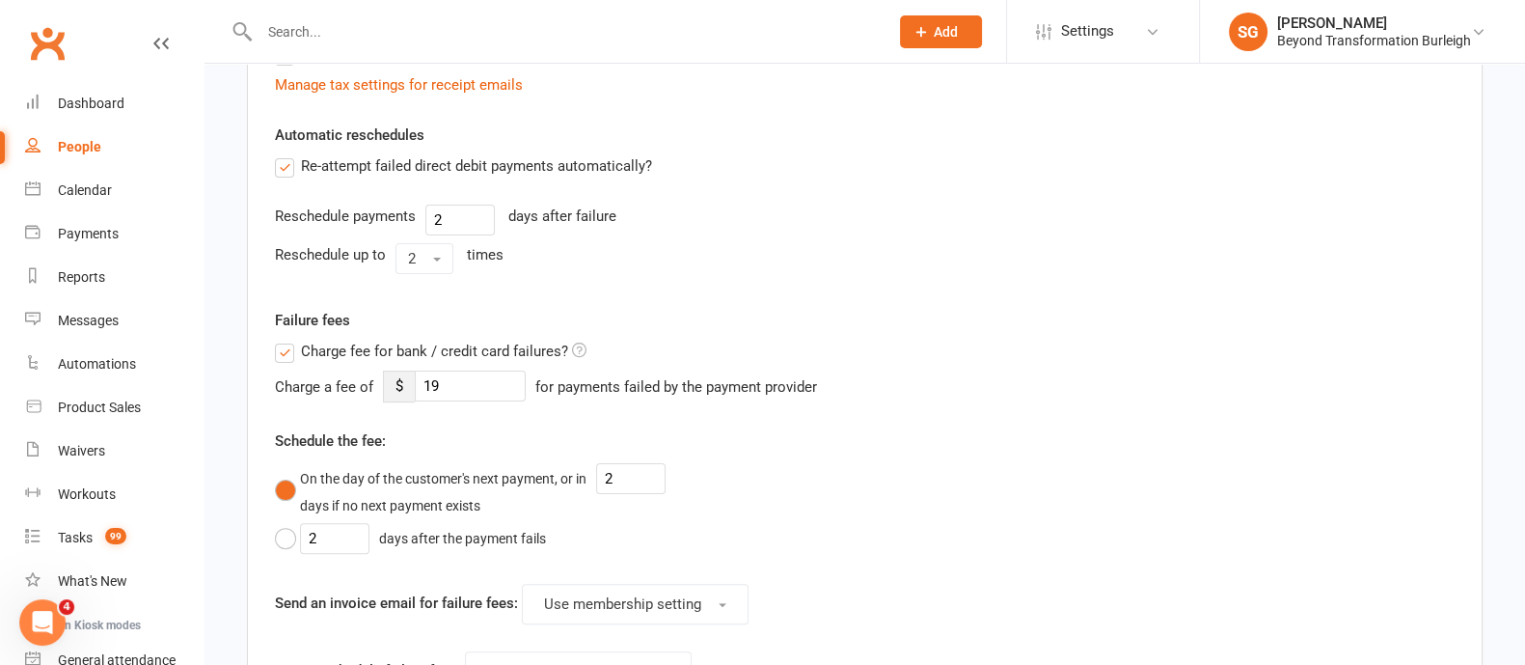
scroll to position [0, 0]
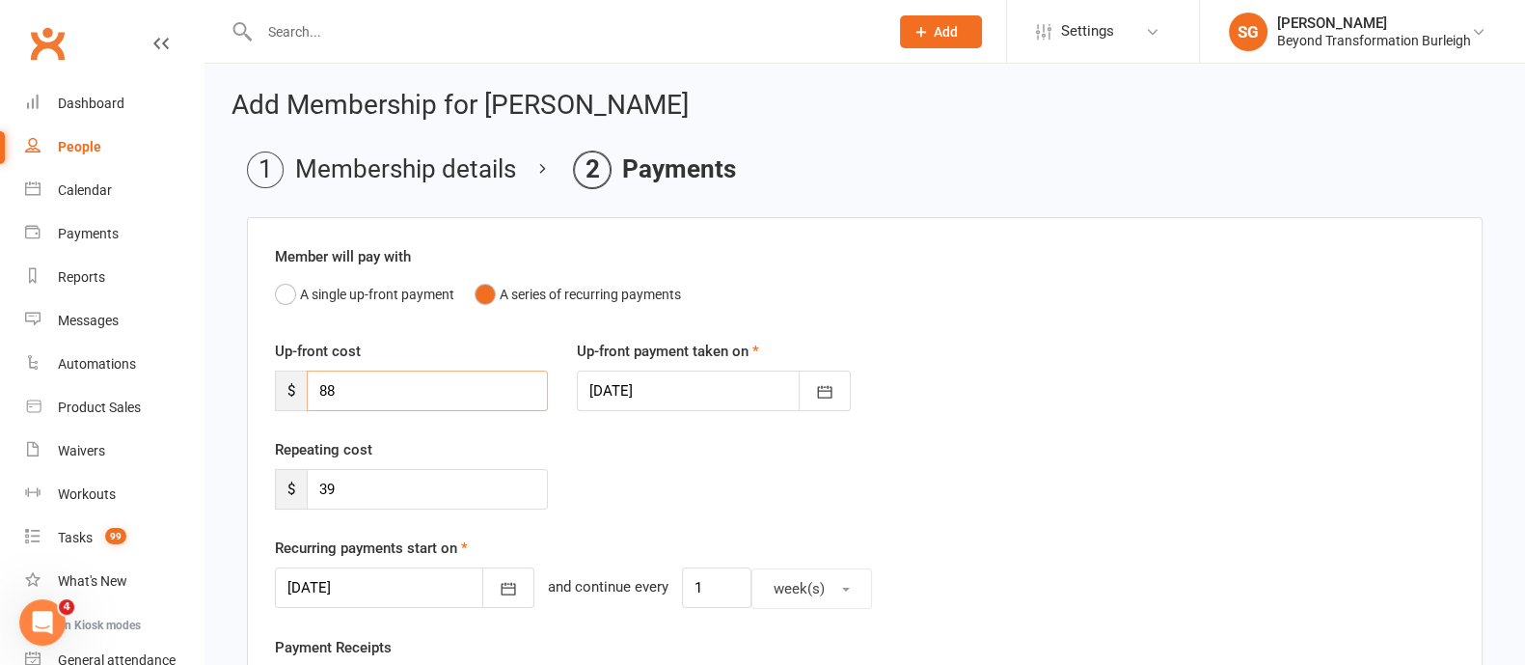
click at [365, 376] on input "88" at bounding box center [427, 390] width 241 height 41
type input "8"
click at [363, 483] on input "39" at bounding box center [427, 489] width 241 height 41
type input "35"
click at [499, 585] on icon "button" at bounding box center [508, 588] width 19 height 19
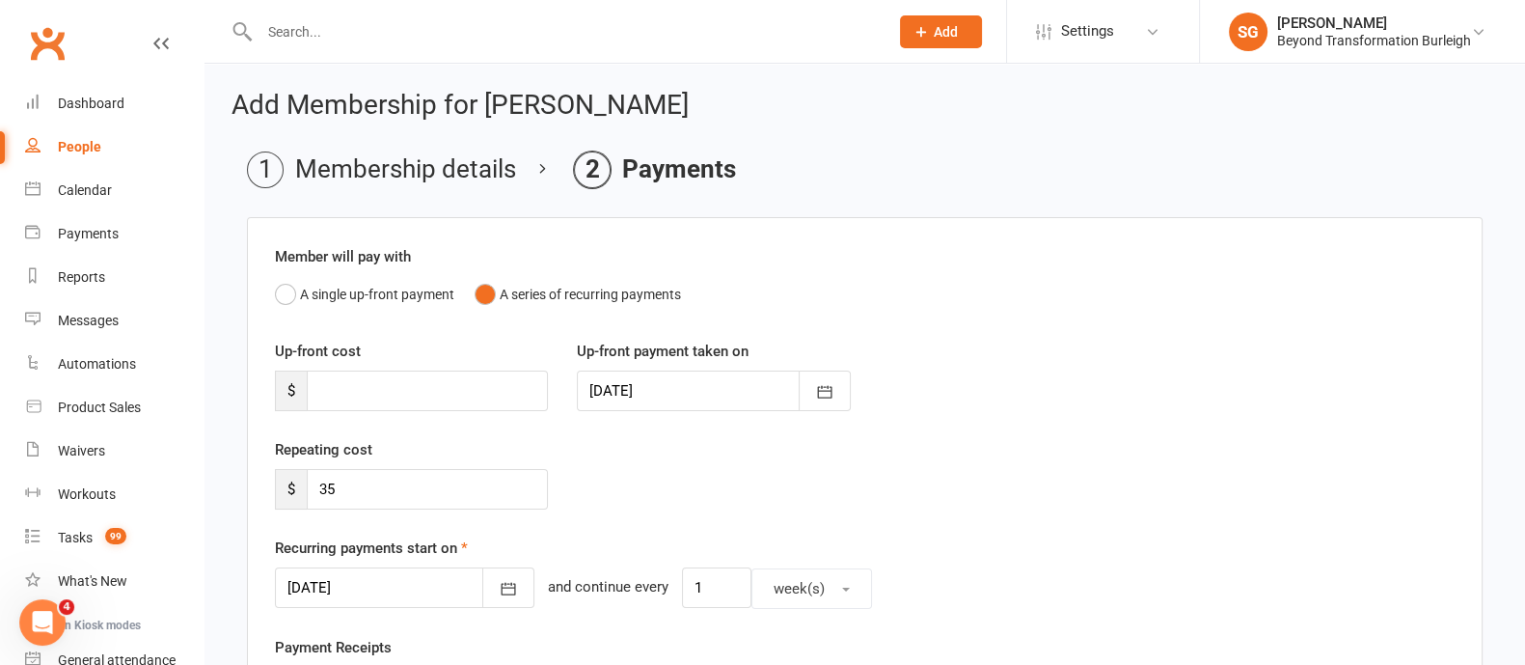
scroll to position [6, 0]
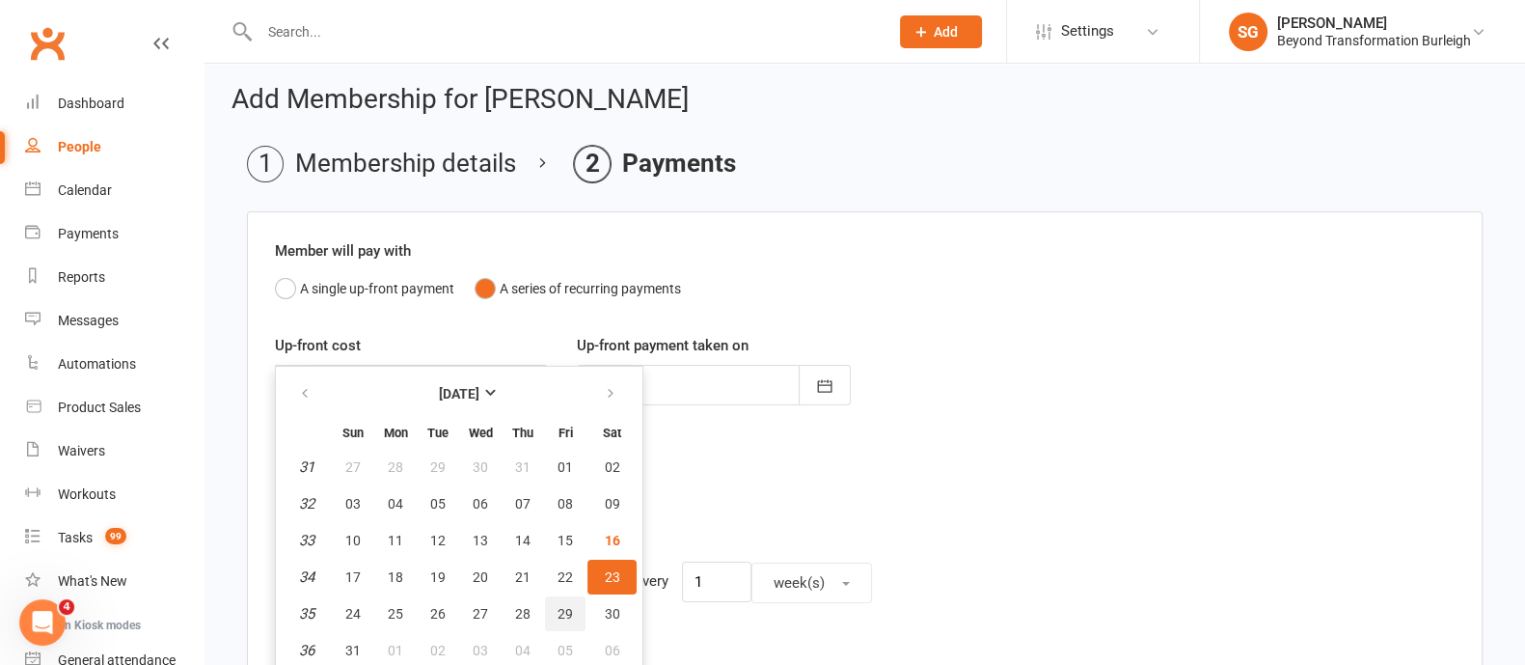
click at [558, 610] on span "29" at bounding box center [565, 613] width 15 height 15
type input "[DATE]"
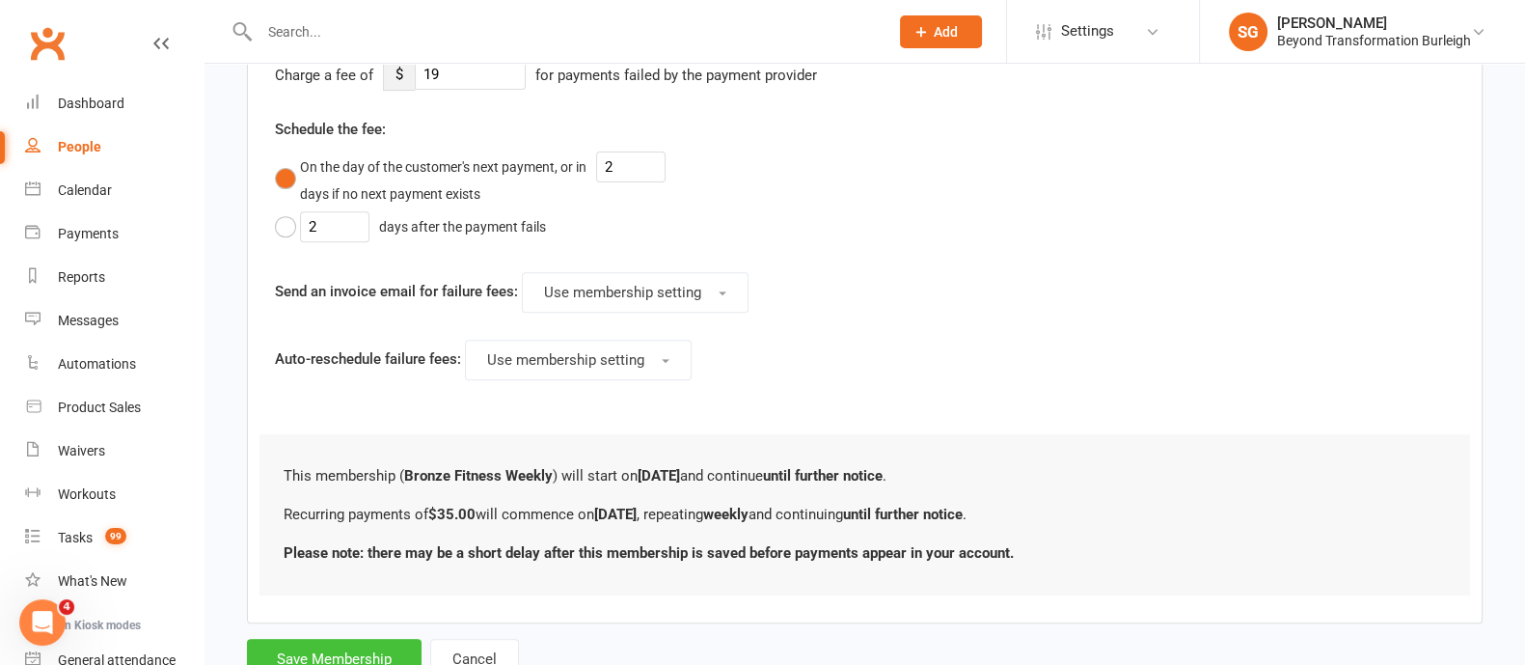
scroll to position [1012, 0]
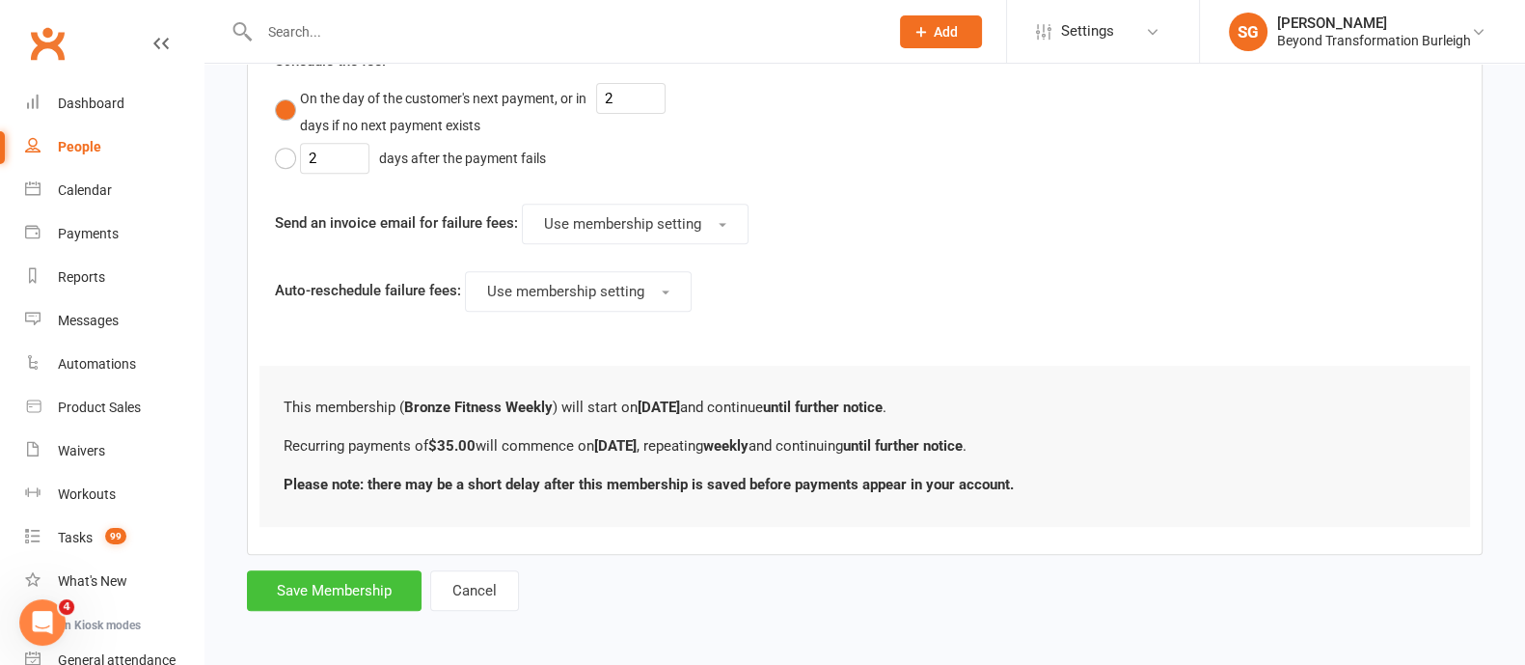
click at [318, 585] on button "Save Membership" at bounding box center [334, 590] width 175 height 41
type input "0"
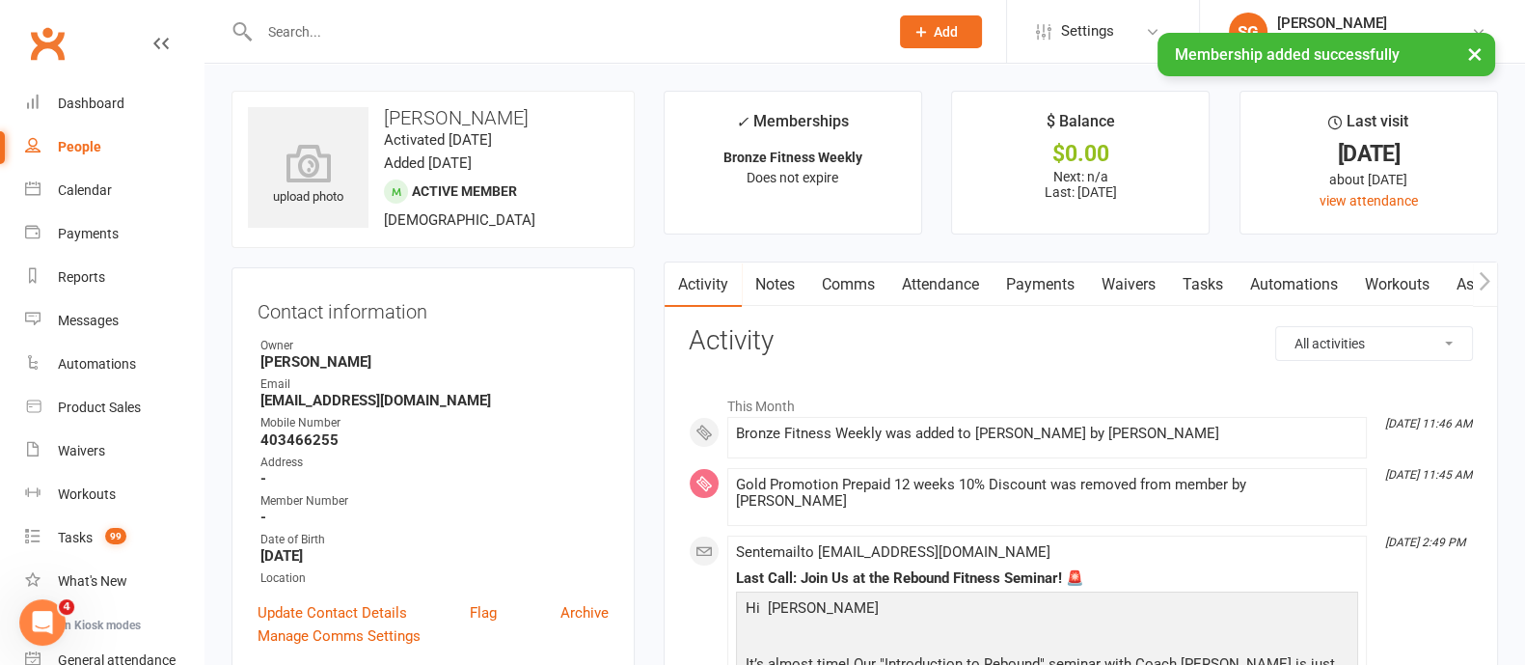
click at [1032, 286] on link "Payments" at bounding box center [1040, 284] width 95 height 44
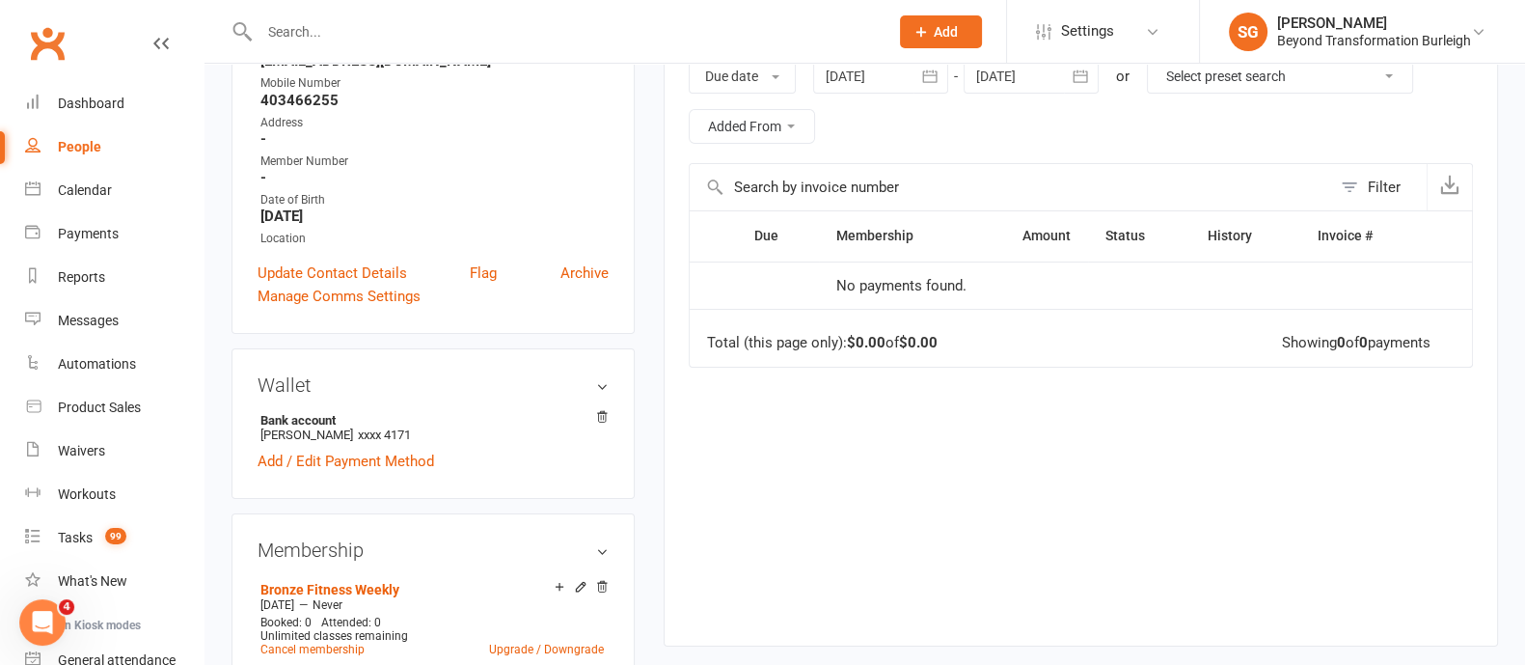
scroll to position [240, 0]
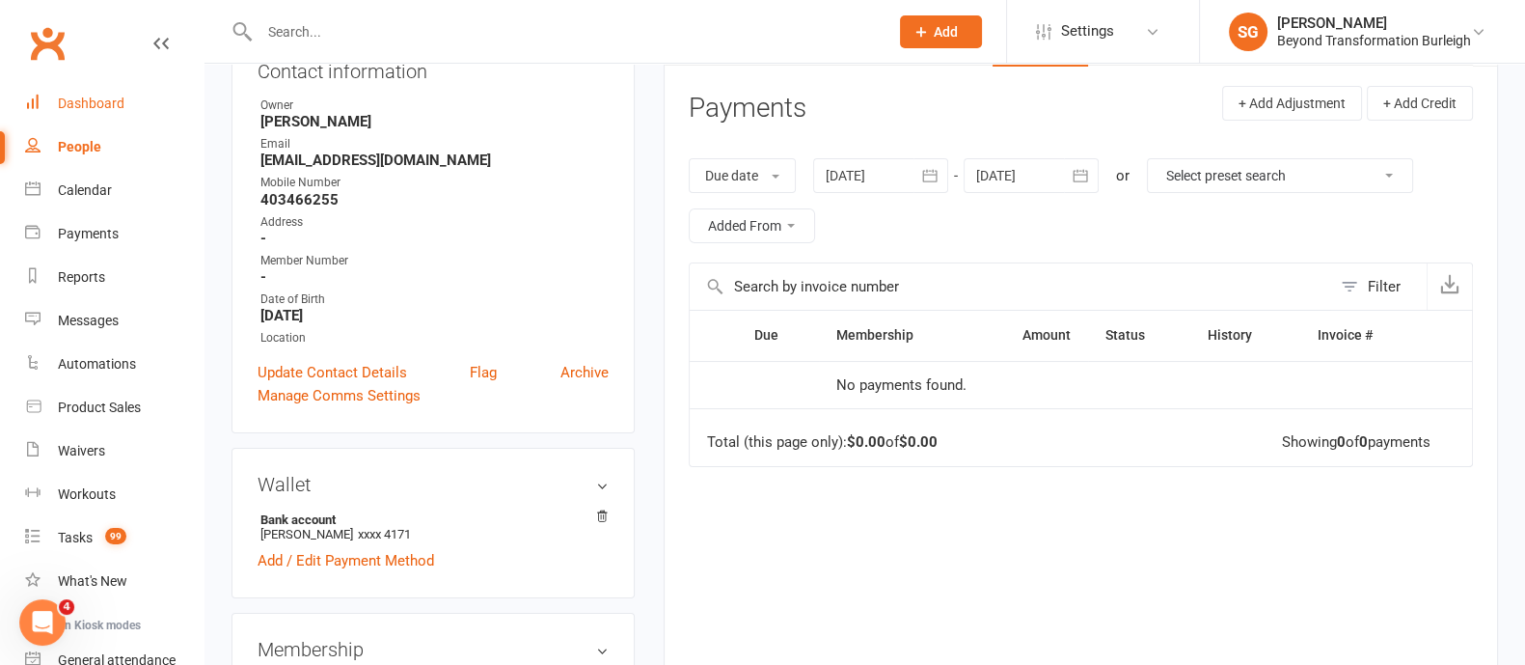
click at [77, 103] on div "Dashboard" at bounding box center [91, 102] width 67 height 15
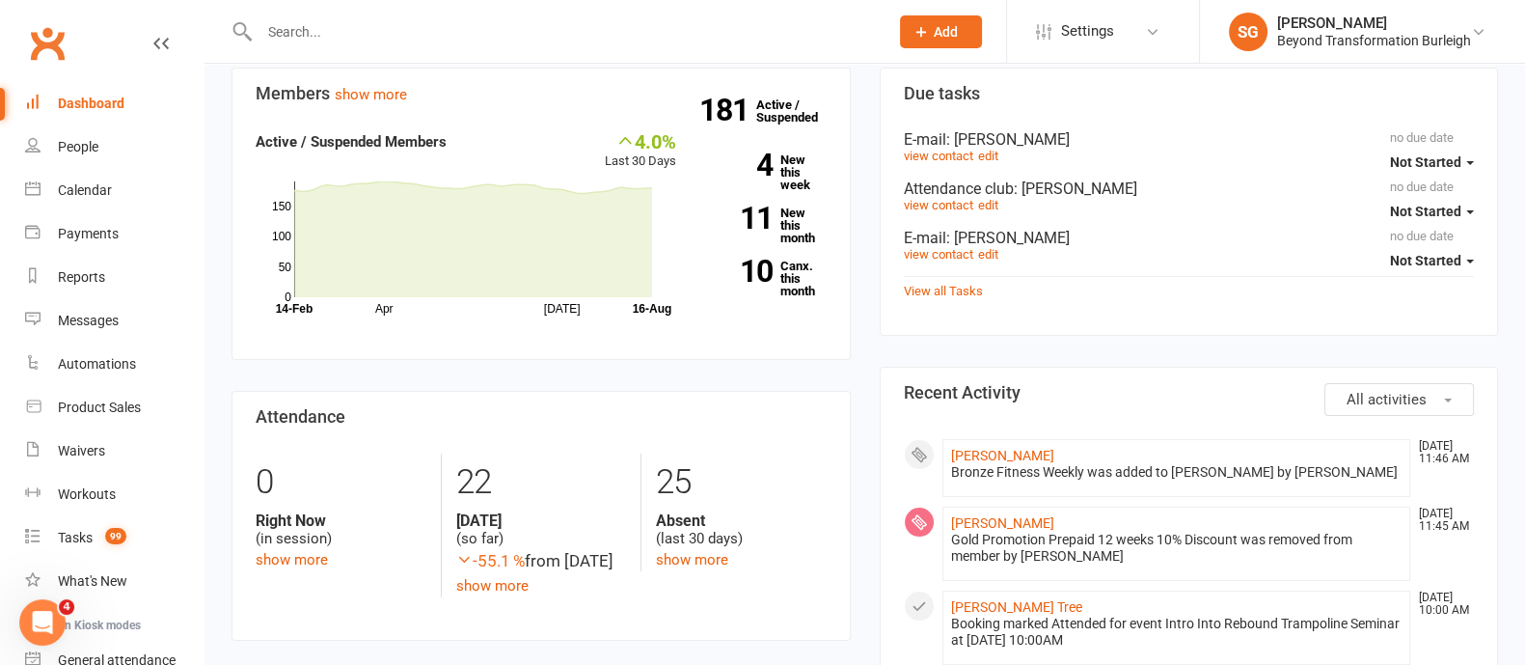
scroll to position [481, 0]
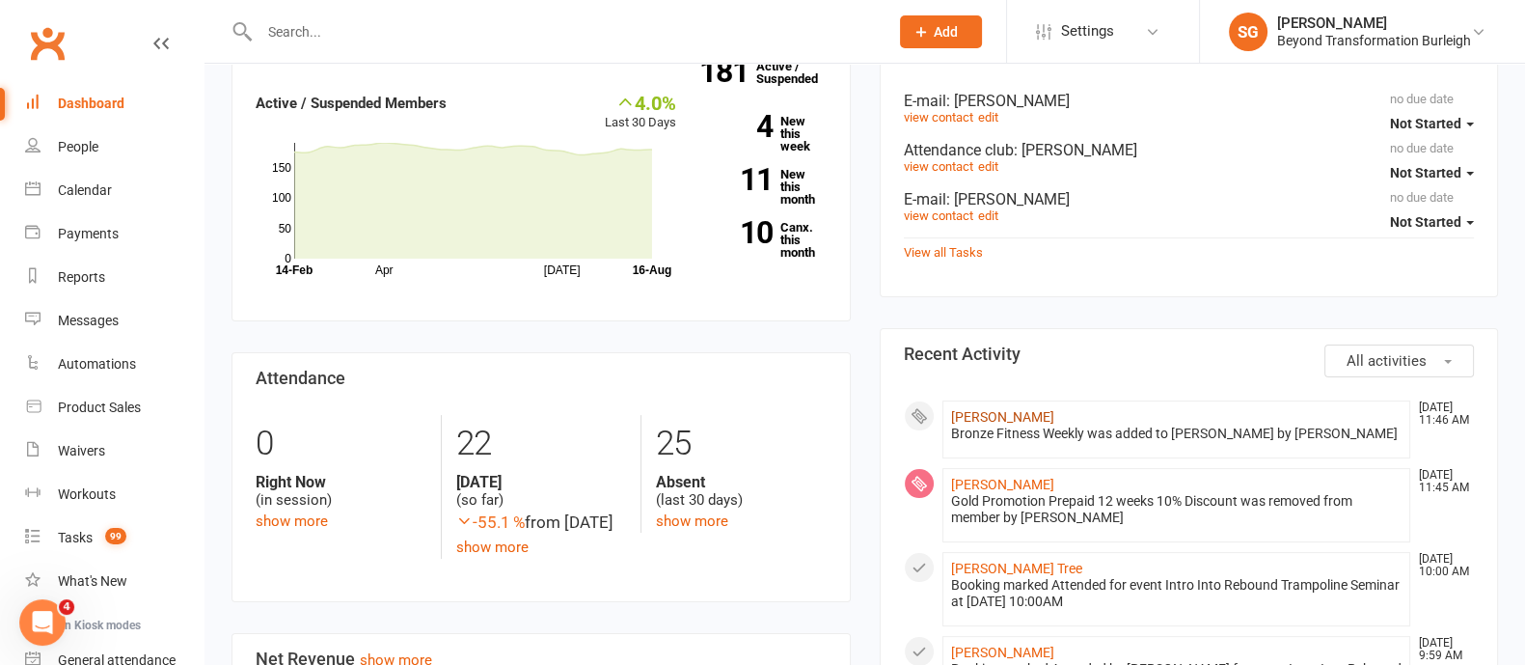
click at [1028, 409] on link "[PERSON_NAME]" at bounding box center [1002, 416] width 103 height 15
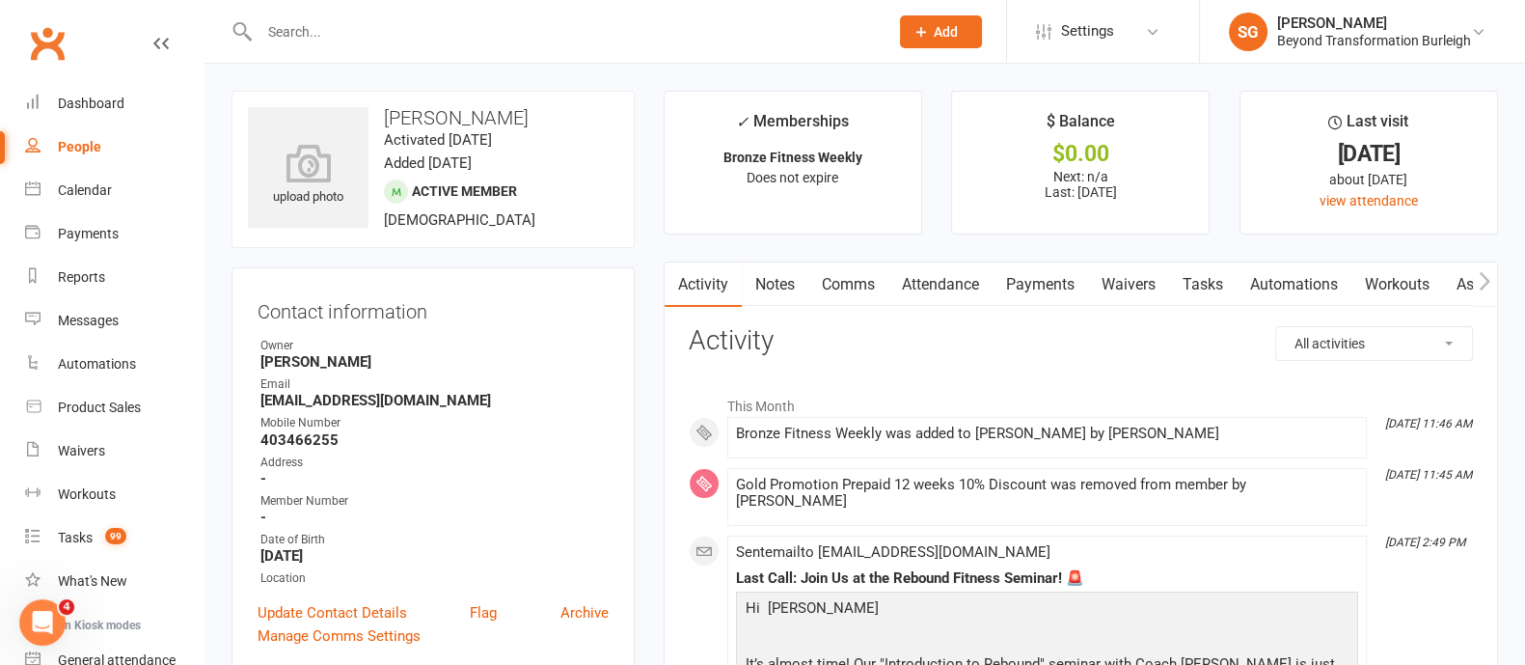
click at [1061, 282] on link "Payments" at bounding box center [1040, 284] width 95 height 44
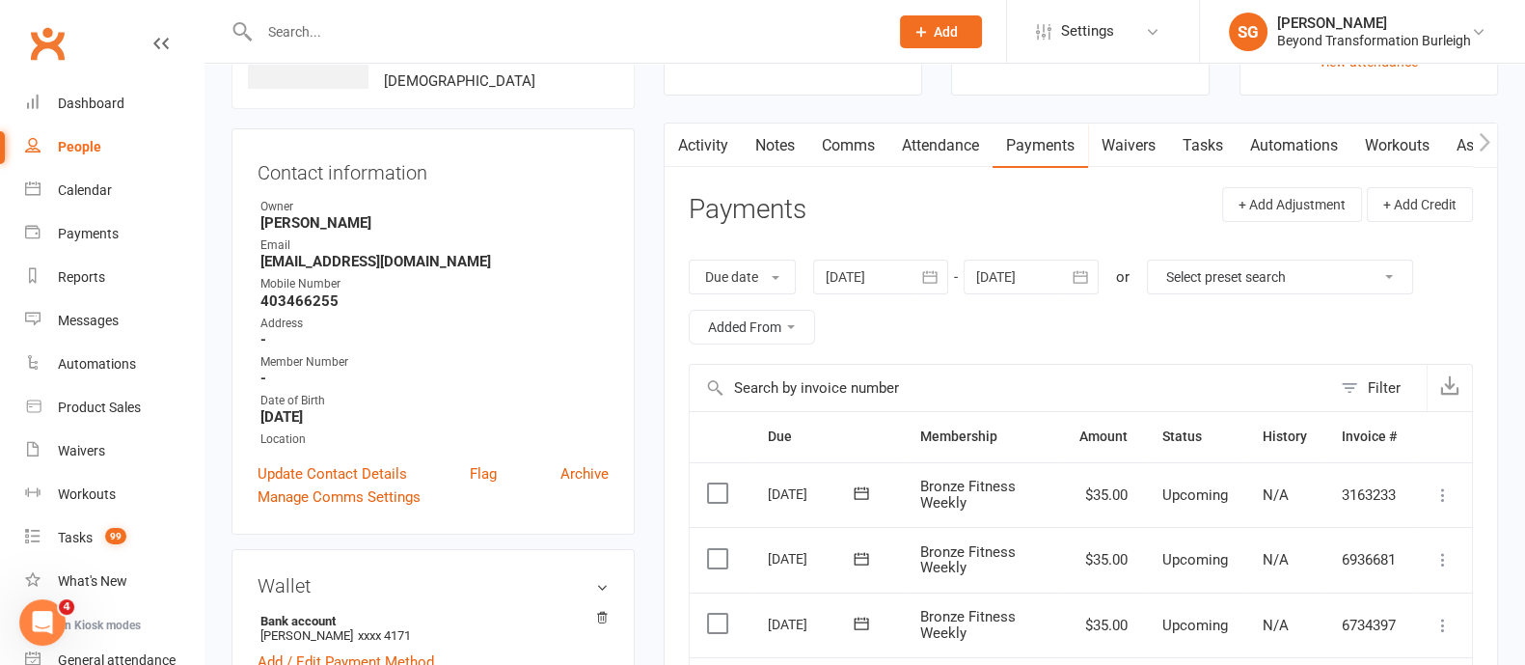
scroll to position [240, 0]
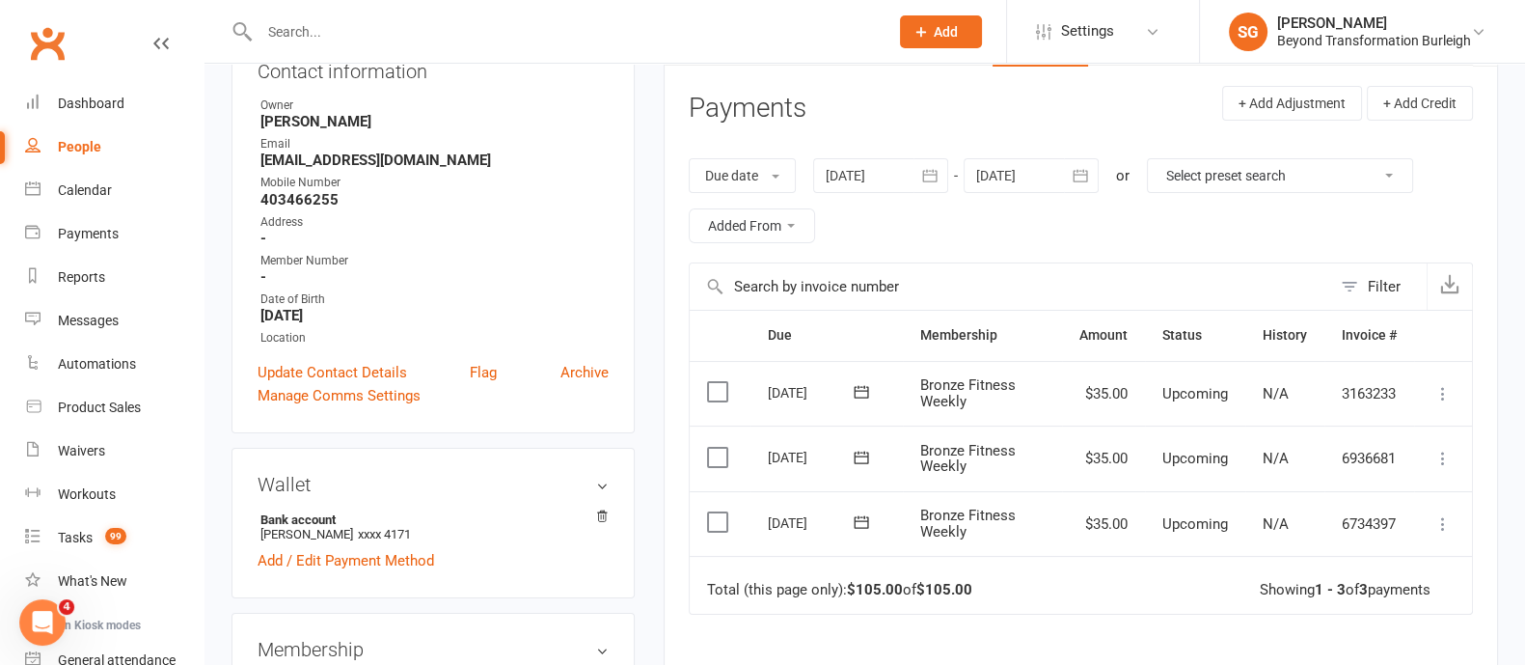
click at [340, 11] on div at bounding box center [552, 31] width 643 height 63
click at [339, 17] on div at bounding box center [552, 31] width 643 height 63
click at [332, 35] on input "text" at bounding box center [564, 31] width 621 height 27
drag, startPoint x: 273, startPoint y: 13, endPoint x: 274, endPoint y: 32, distance: 19.3
click at [272, 26] on div at bounding box center [552, 31] width 643 height 63
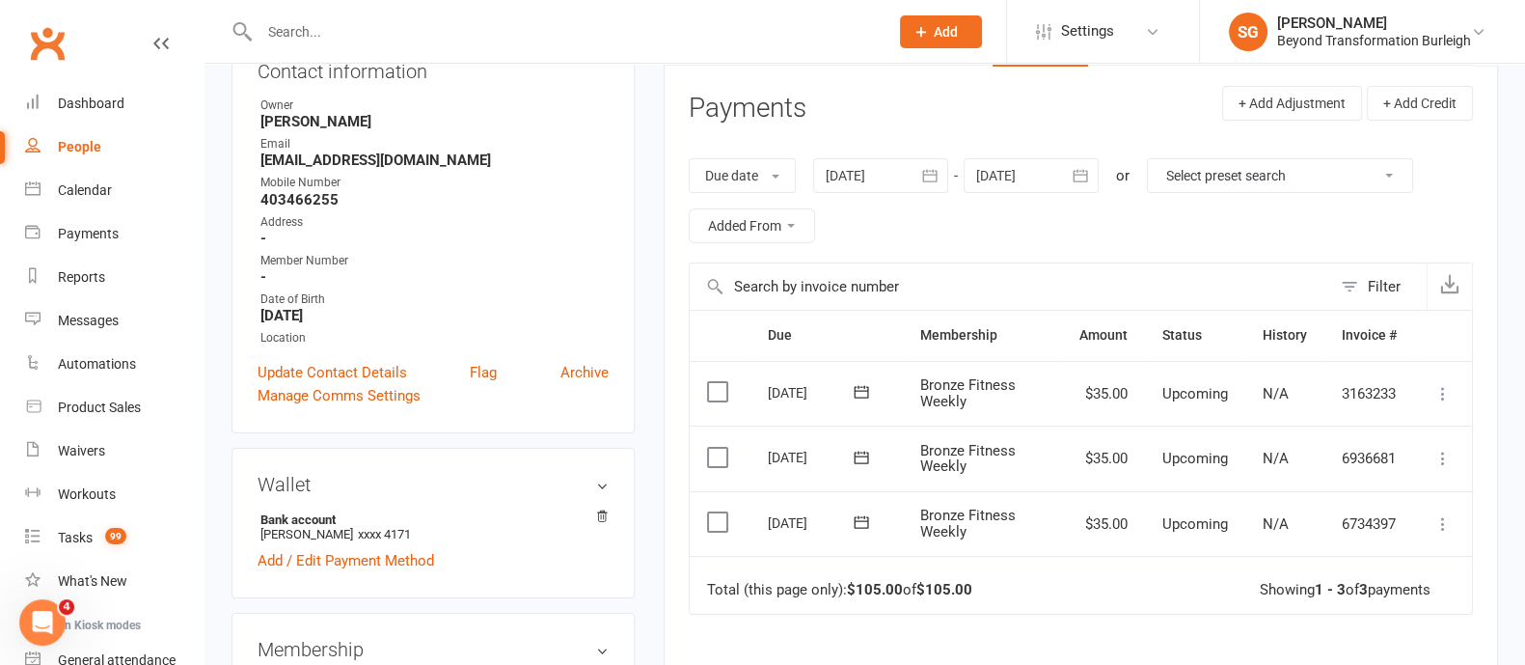
click at [274, 32] on input "text" at bounding box center [564, 31] width 621 height 27
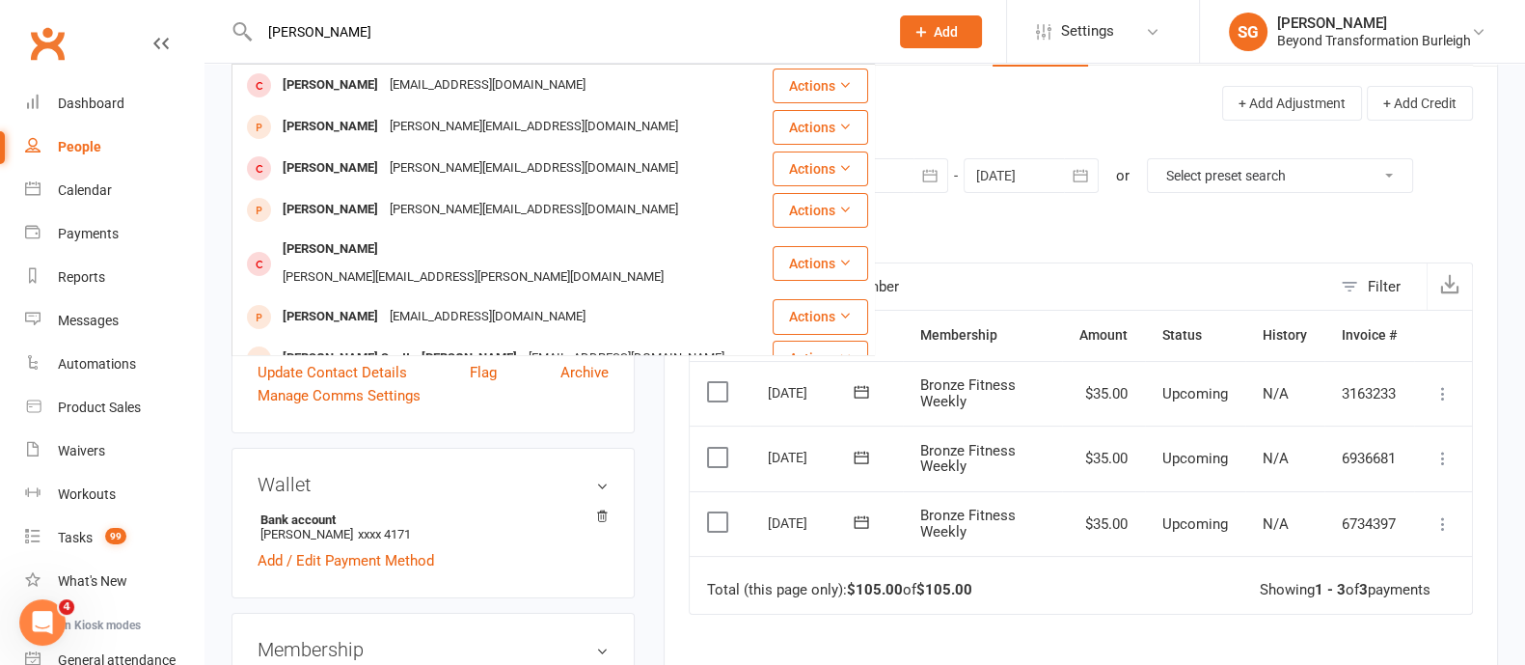
type input "[PERSON_NAME]"
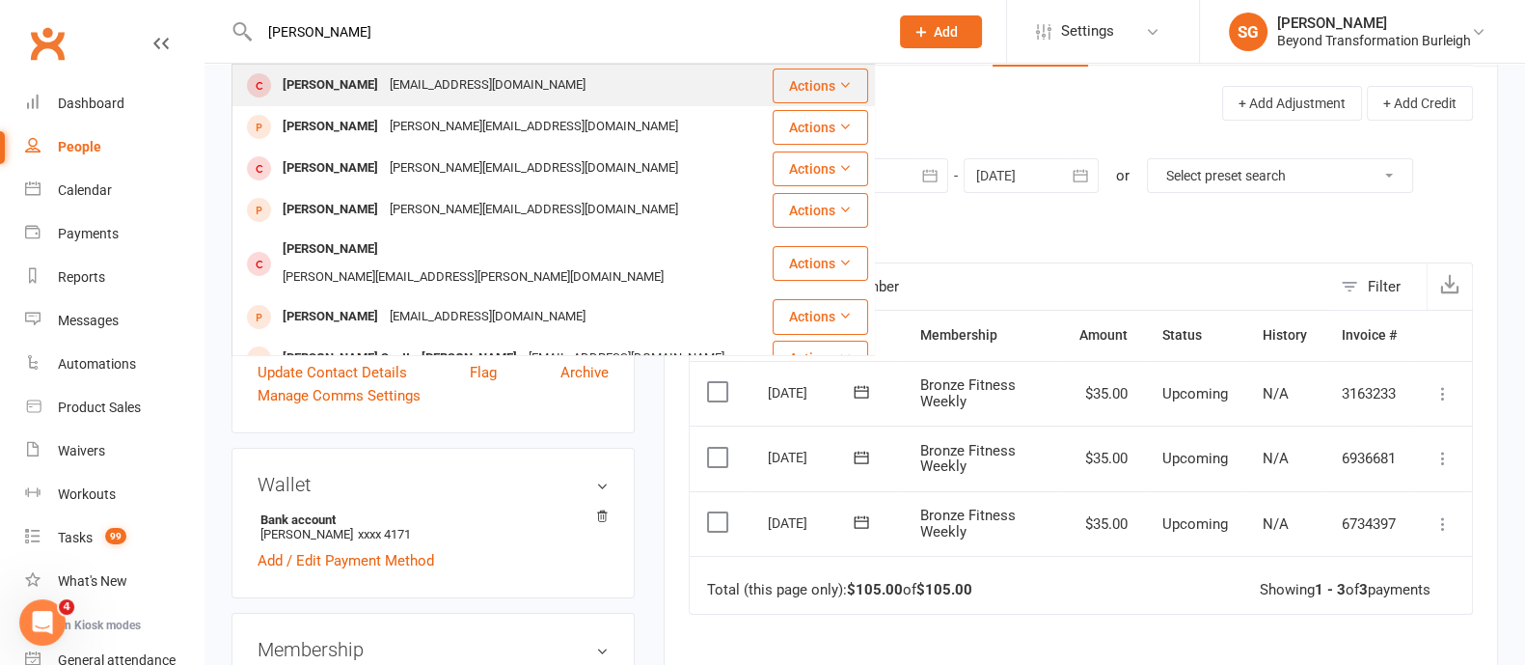
click at [343, 84] on div "[PERSON_NAME]" at bounding box center [330, 85] width 107 height 28
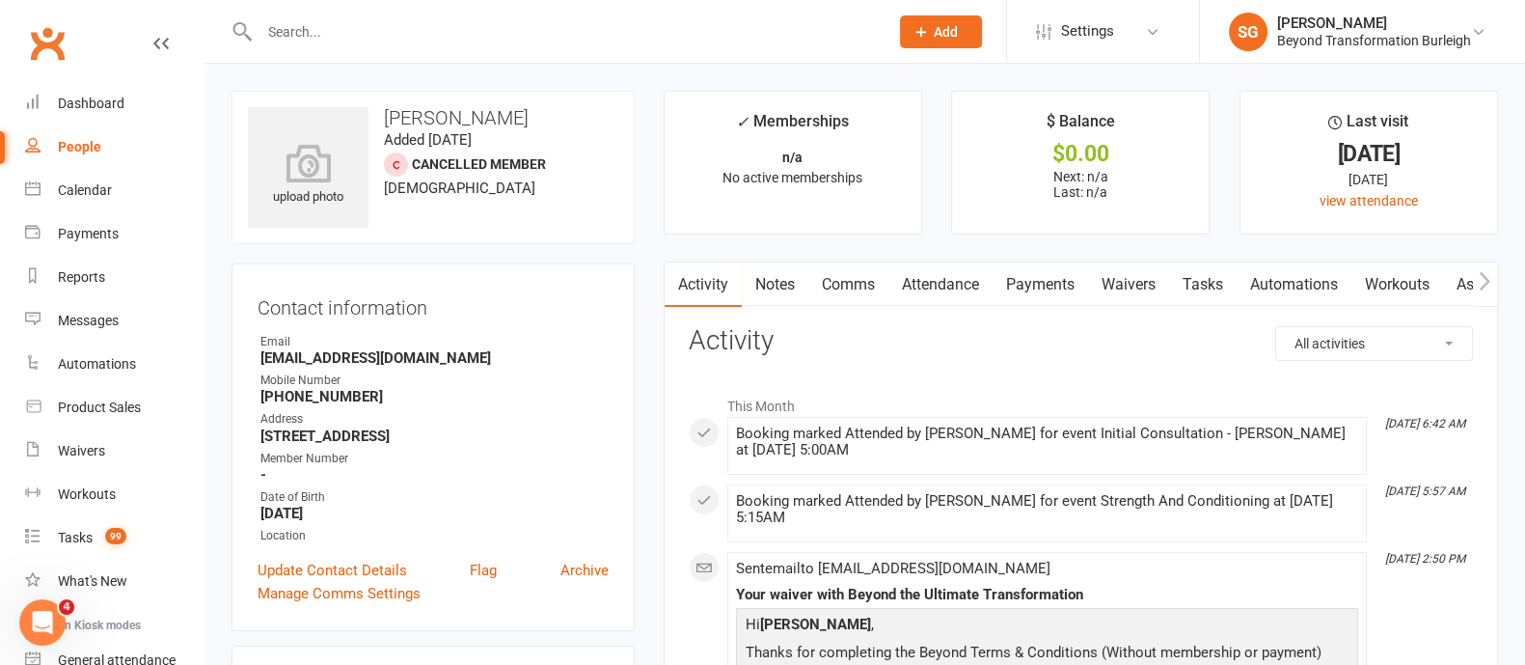
click at [1121, 278] on link "Waivers" at bounding box center [1128, 284] width 81 height 44
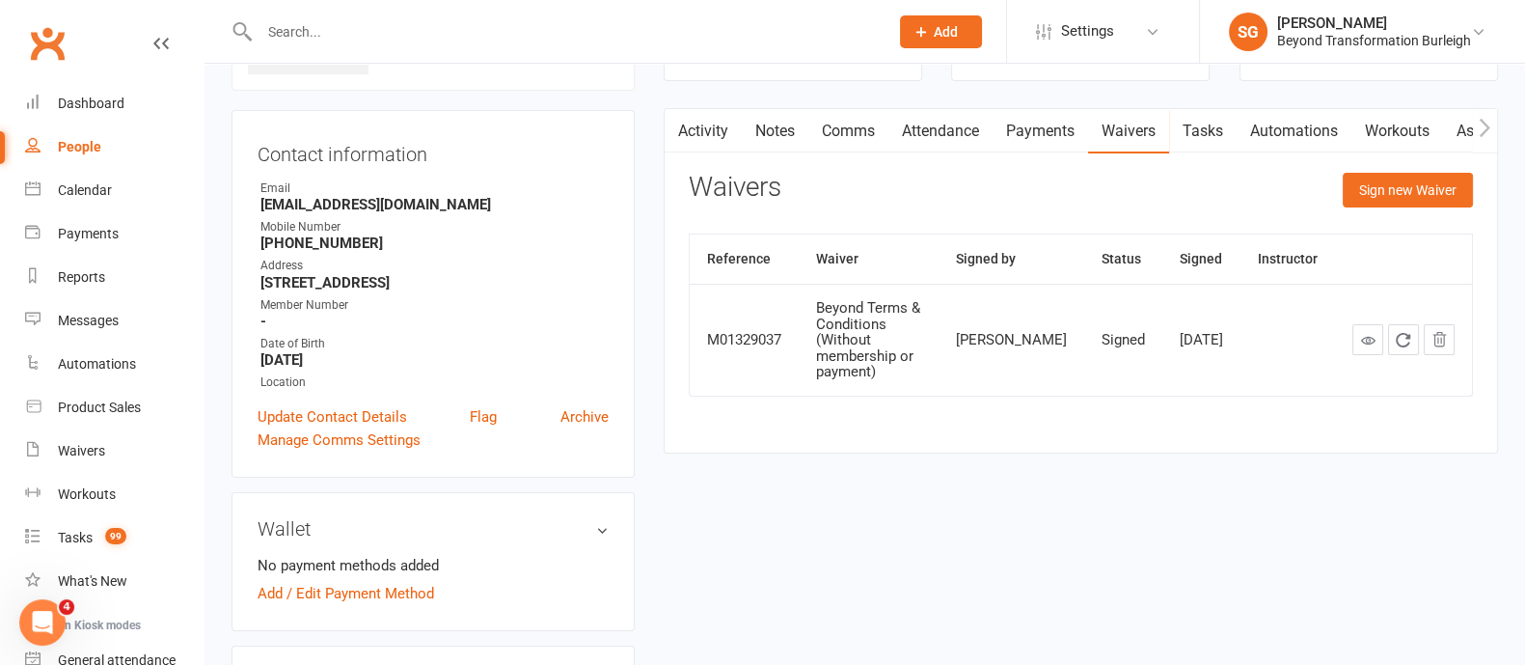
scroll to position [240, 0]
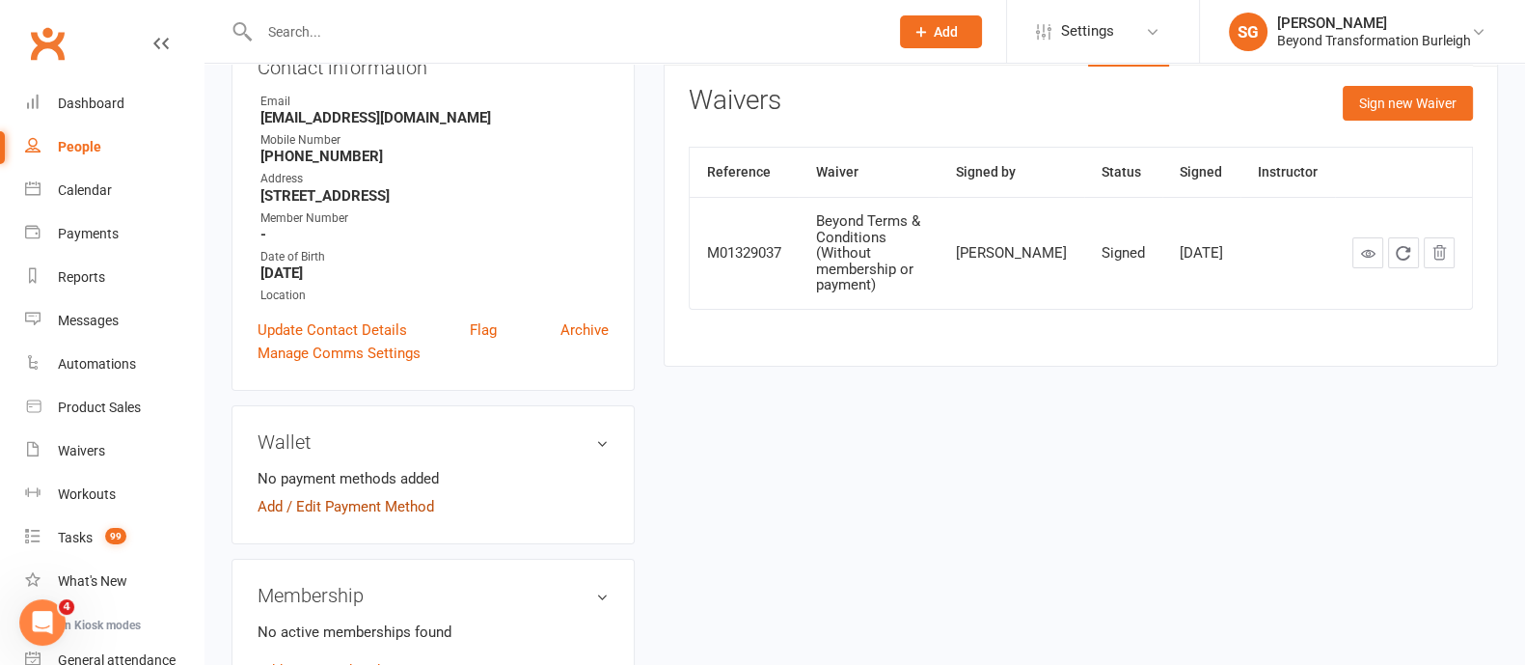
click at [383, 508] on link "Add / Edit Payment Method" at bounding box center [346, 506] width 177 height 23
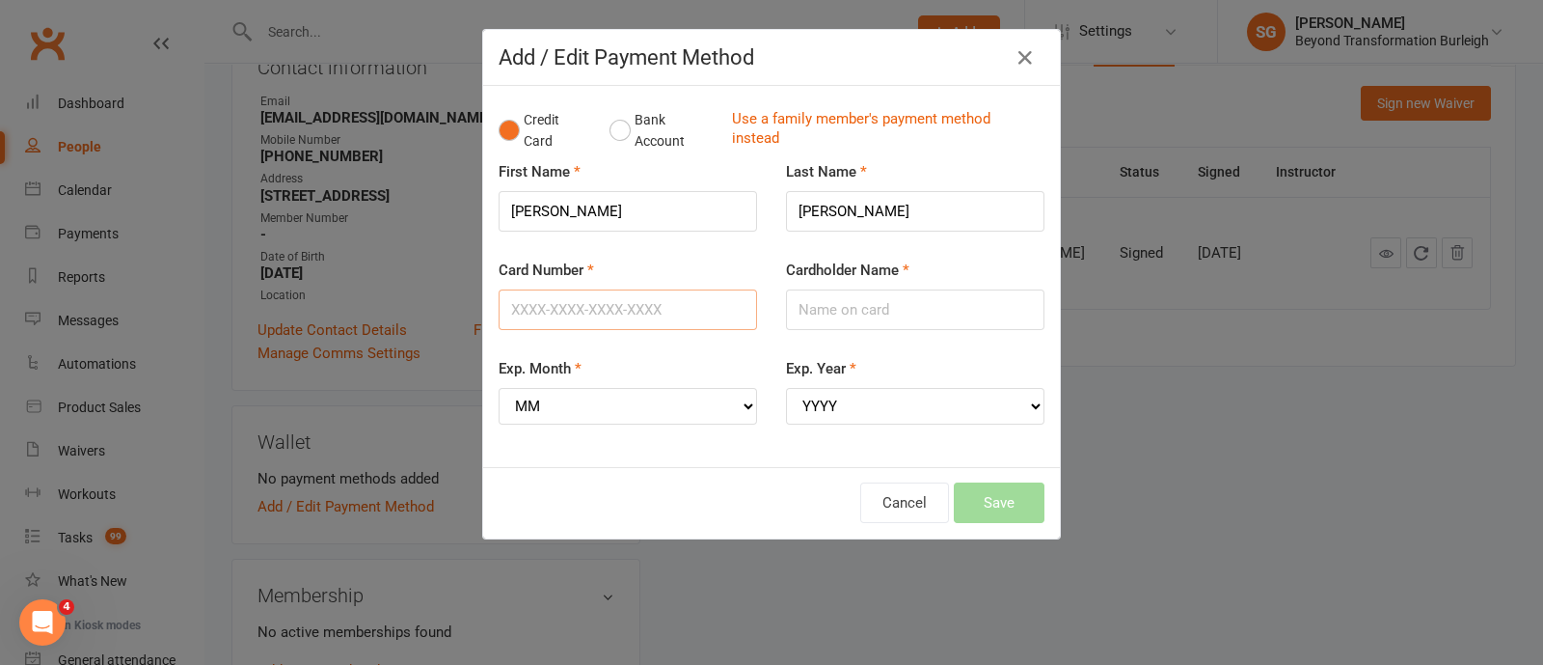
click at [544, 311] on input "Card Number" at bounding box center [628, 309] width 259 height 41
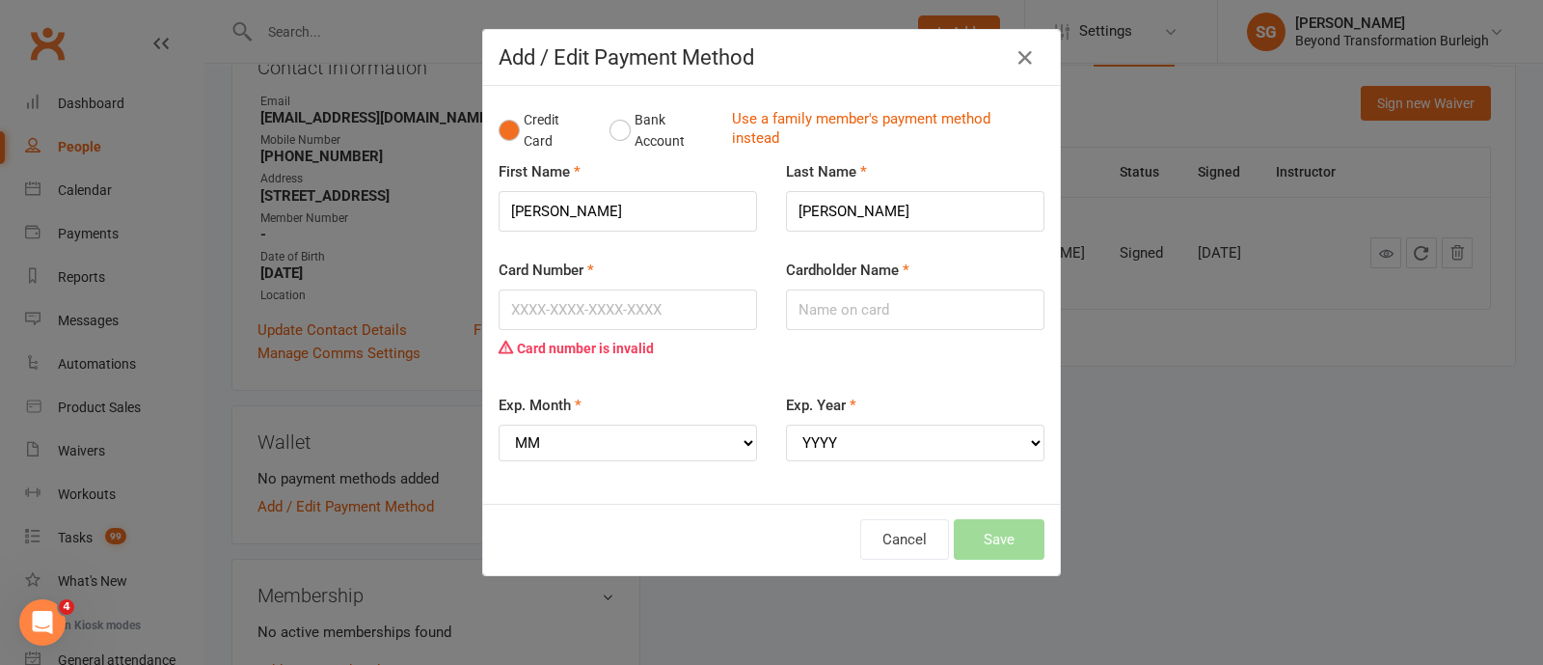
click at [575, 360] on fieldset "First Name [PERSON_NAME] Last Name [PERSON_NAME] Card Number Card number is inv…" at bounding box center [772, 324] width 546 height 328
click at [590, 299] on input "Card Number" at bounding box center [628, 309] width 259 height 41
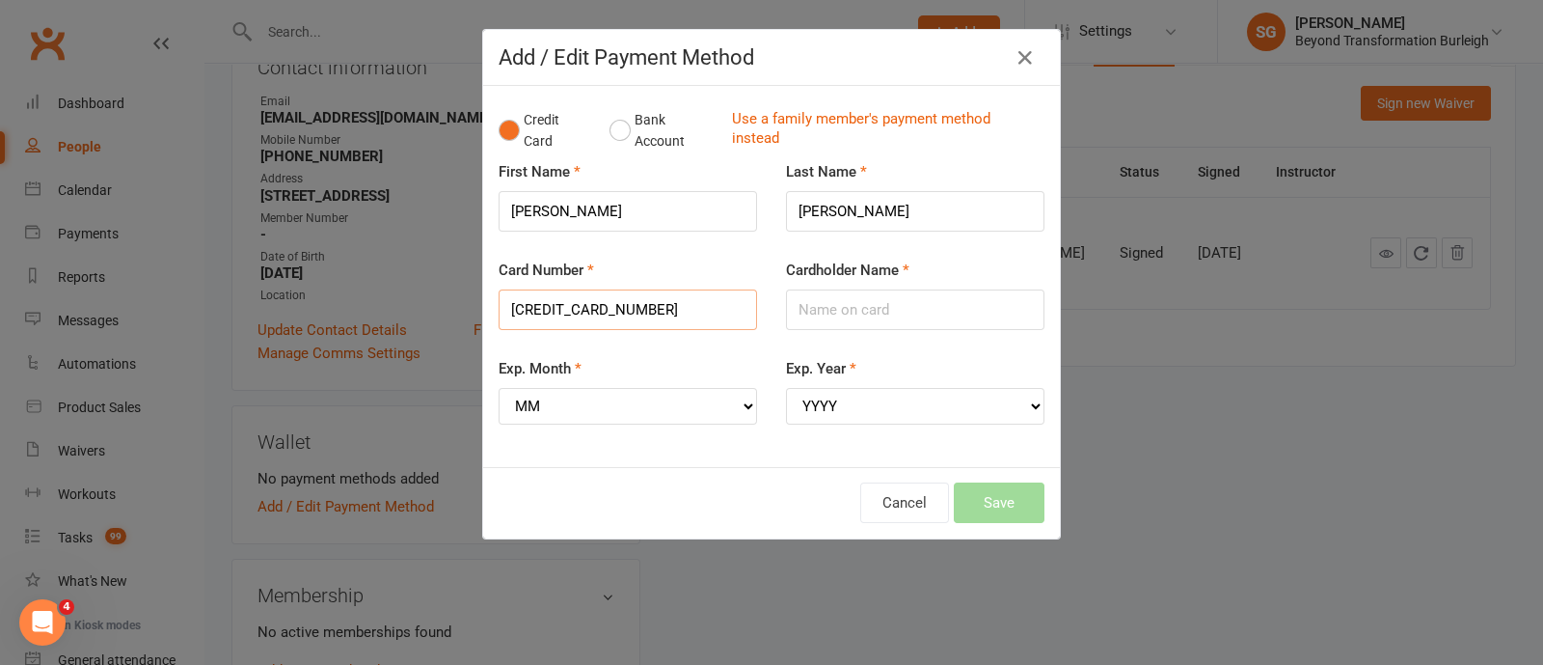
drag, startPoint x: 531, startPoint y: 304, endPoint x: 542, endPoint y: 325, distance: 23.7
click at [531, 304] on input "[CREDIT_CARD_NUMBER]" at bounding box center [628, 309] width 259 height 41
click at [566, 306] on input "[CREDIT_CARD_NUMBER]" at bounding box center [628, 309] width 259 height 41
click at [596, 307] on input "[CREDIT_CARD_NUMBER]" at bounding box center [628, 309] width 259 height 41
click at [643, 305] on input "[CREDIT_CARD_NUMBER]" at bounding box center [628, 309] width 259 height 41
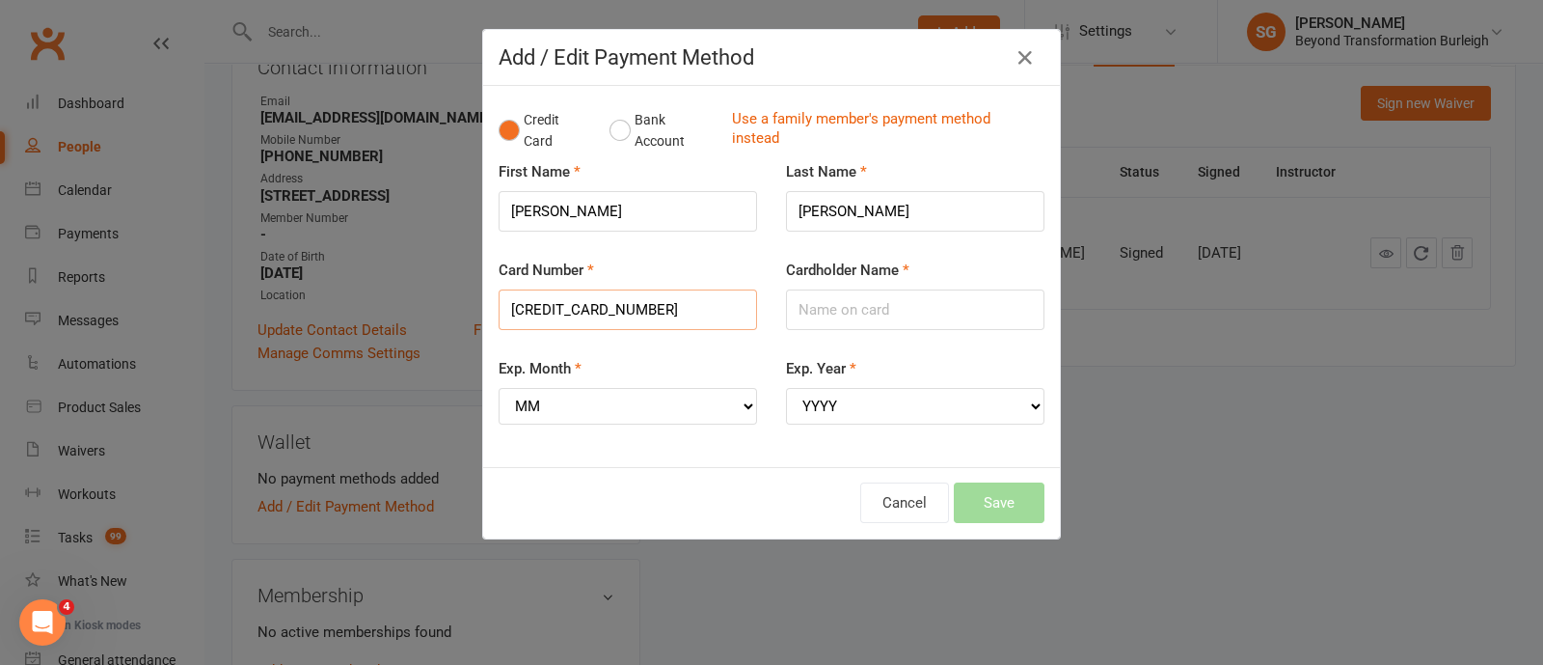
type input "[CREDIT_CARD_NUMBER]"
click at [657, 370] on div "Exp. Month MM 01 02 03 04 05 06 07 08 09 10 11 12" at bounding box center [628, 391] width 259 height 68
click at [811, 306] on input "Cardholder Name" at bounding box center [915, 309] width 259 height 41
type input "[PERSON_NAME]"
click at [584, 407] on select "MM 01 02 03 04 05 06 07 08 09 10 11 12" at bounding box center [628, 406] width 259 height 37
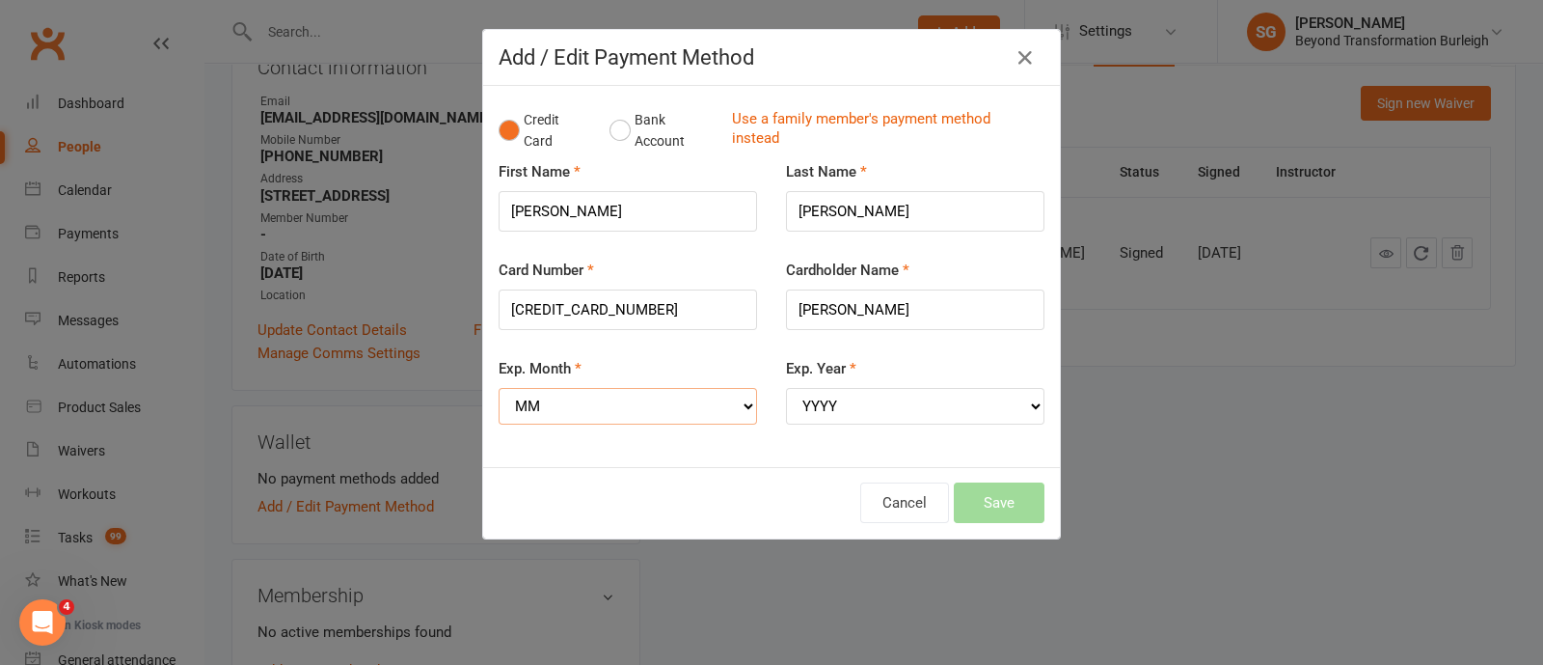
select select "10"
click at [499, 388] on select "MM 01 02 03 04 05 06 07 08 09 10 11 12" at bounding box center [628, 406] width 259 height 37
click at [839, 396] on select "YYYY 2025 2026 2027 2028 2029 2030 2031 2032 2033 2034" at bounding box center [915, 406] width 259 height 37
select select "2027"
click at [786, 388] on select "YYYY 2025 2026 2027 2028 2029 2030 2031 2032 2033 2034" at bounding box center [915, 406] width 259 height 37
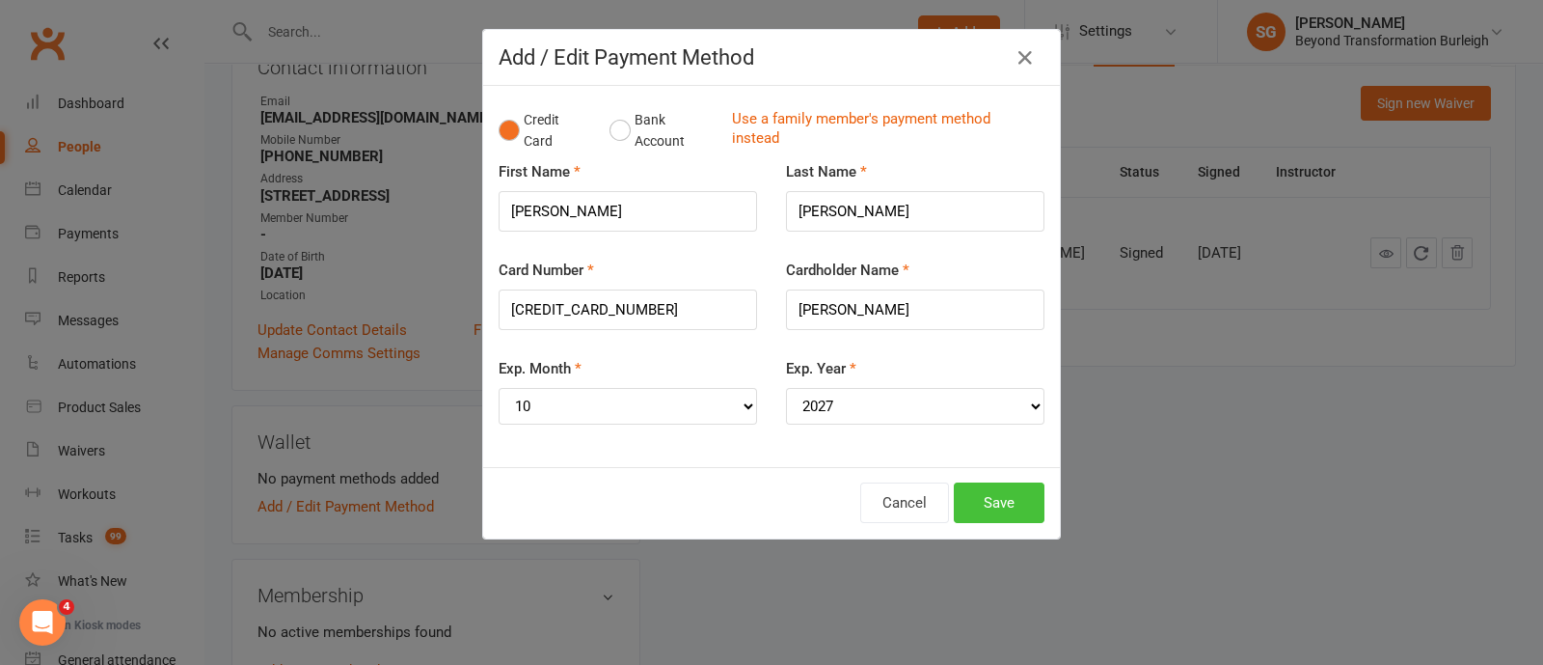
click at [994, 518] on button "Save" at bounding box center [999, 502] width 91 height 41
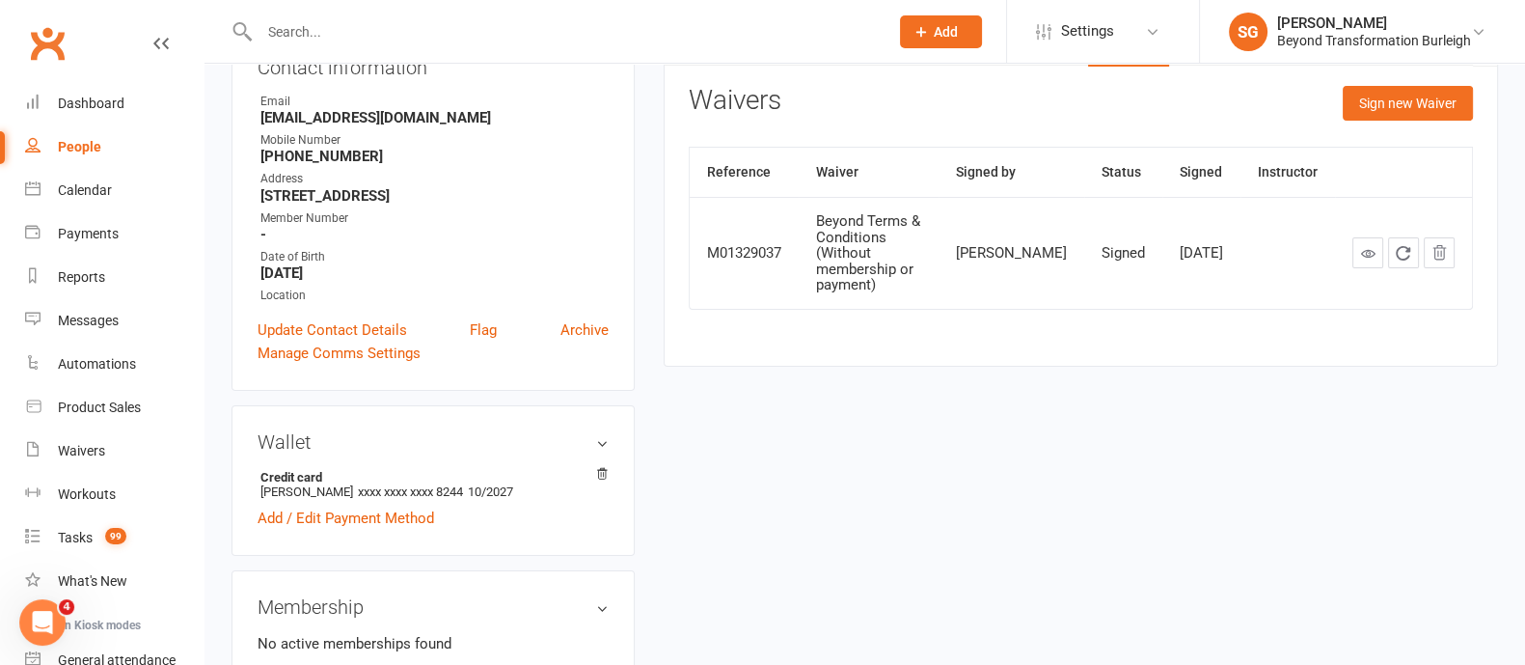
scroll to position [603, 0]
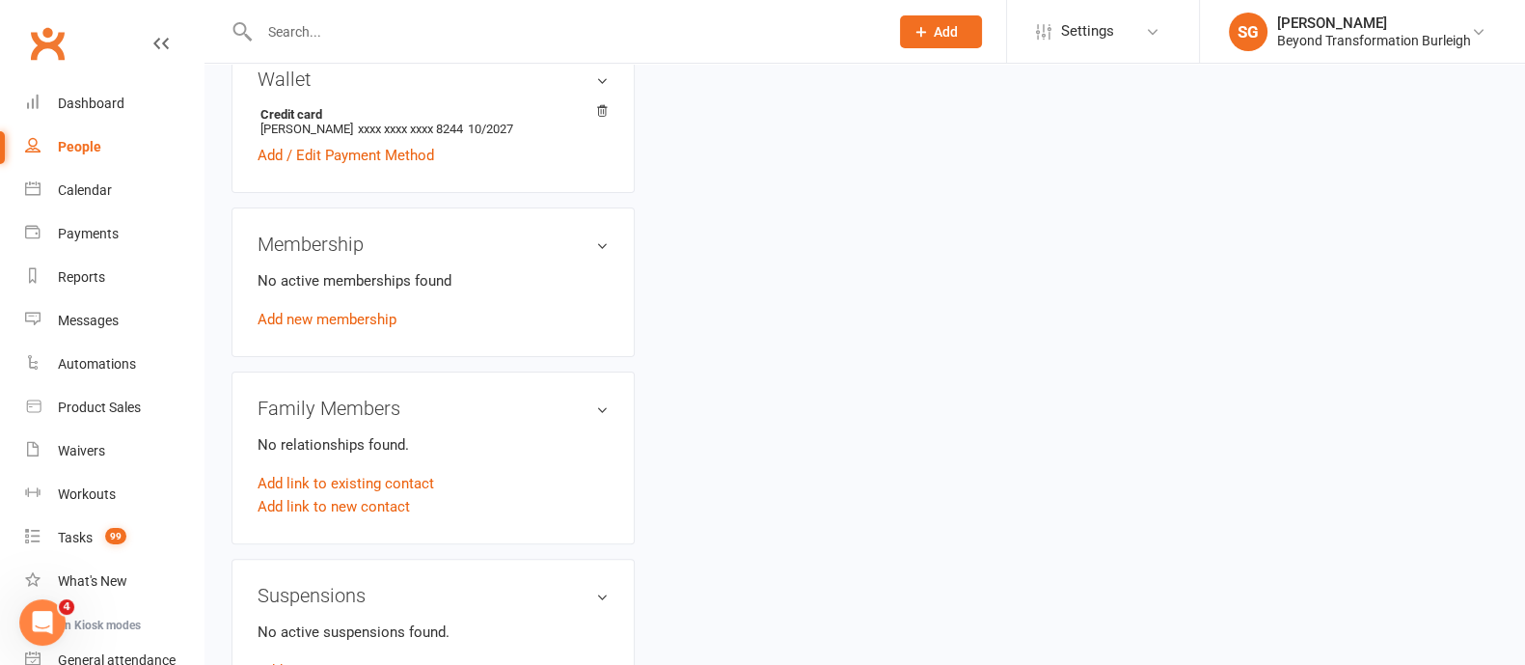
drag, startPoint x: 337, startPoint y: 318, endPoint x: 599, endPoint y: 319, distance: 262.4
click at [337, 318] on link "Add new membership" at bounding box center [327, 319] width 139 height 17
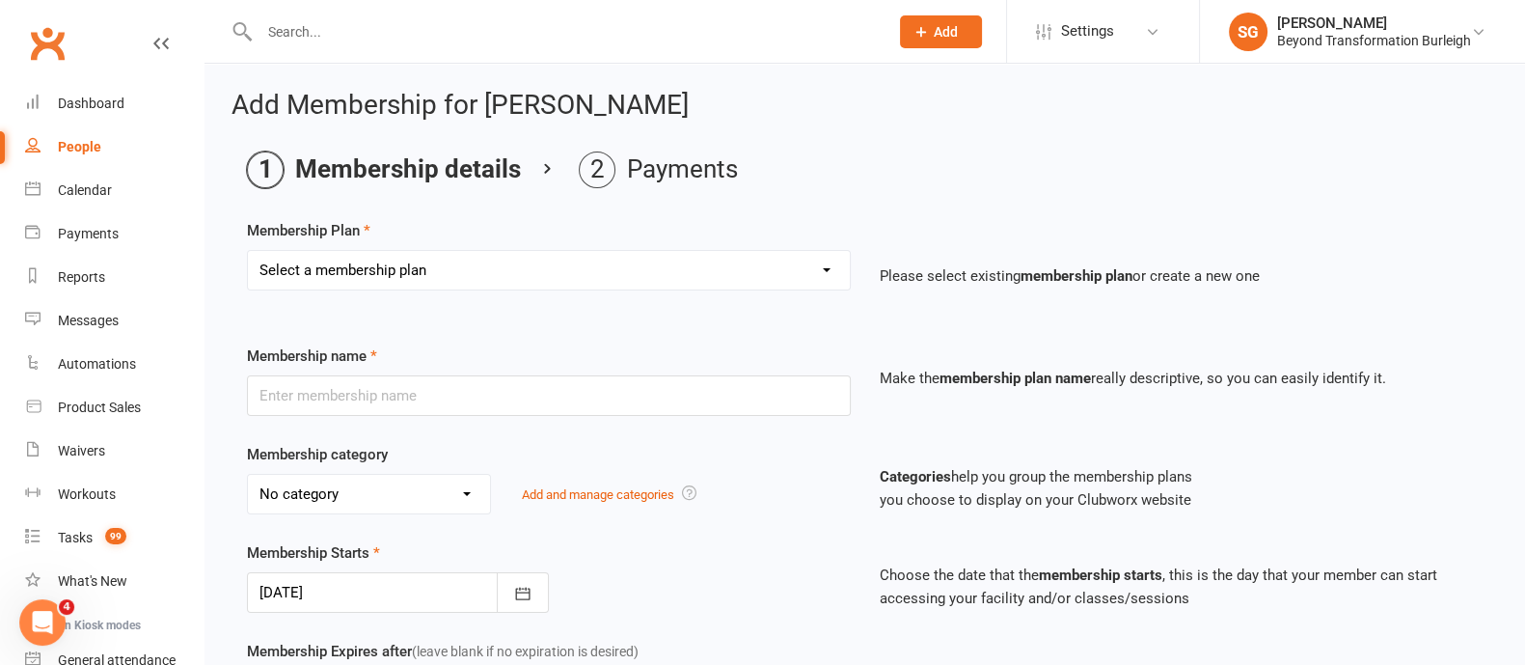
click at [500, 285] on select "Select a membership plan Create new Membership Plan 14 Day Shred (INTRO OFFER) …" at bounding box center [549, 270] width 602 height 39
select select "34"
click at [248, 251] on select "Select a membership plan Create new Membership Plan 14 Day Shred (INTRO OFFER) …" at bounding box center [549, 270] width 602 height 39
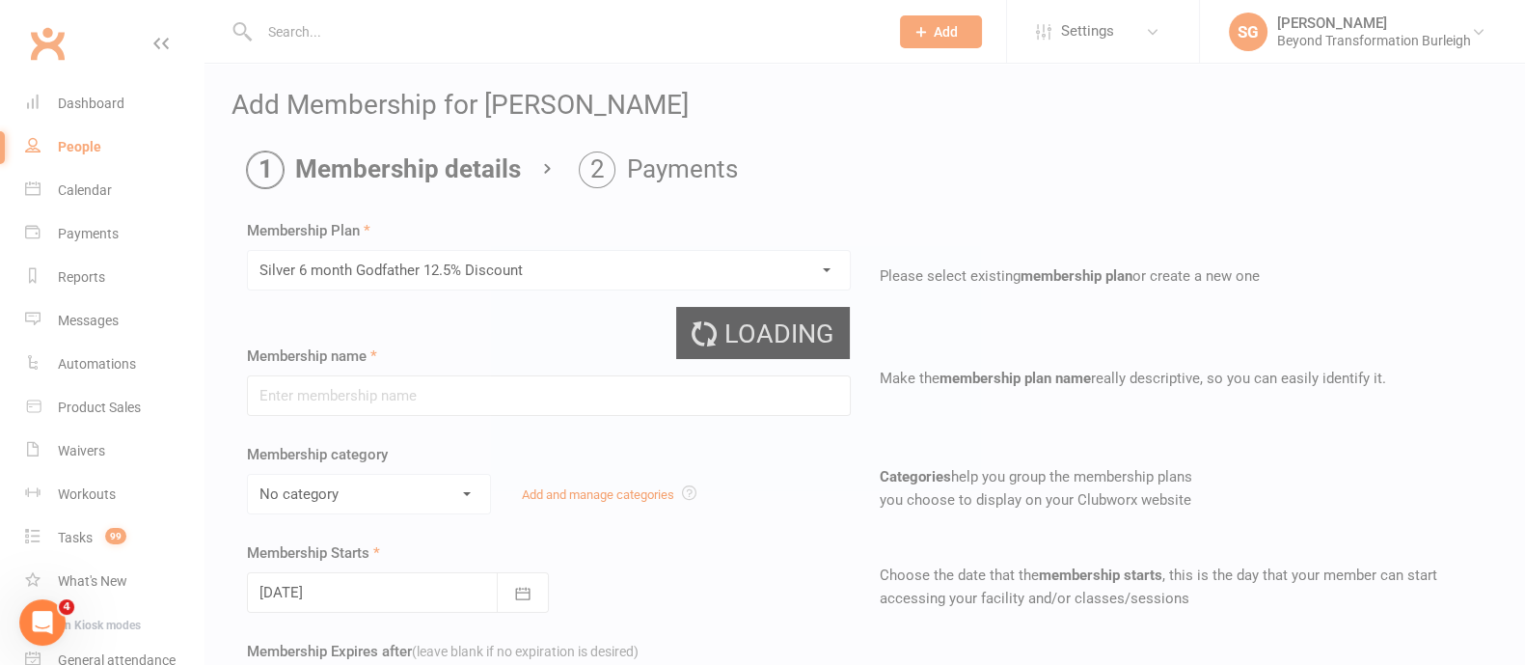
type input "Silver 6 month Godfather 12.5% Discount"
select select "5"
type input "6"
select select "2"
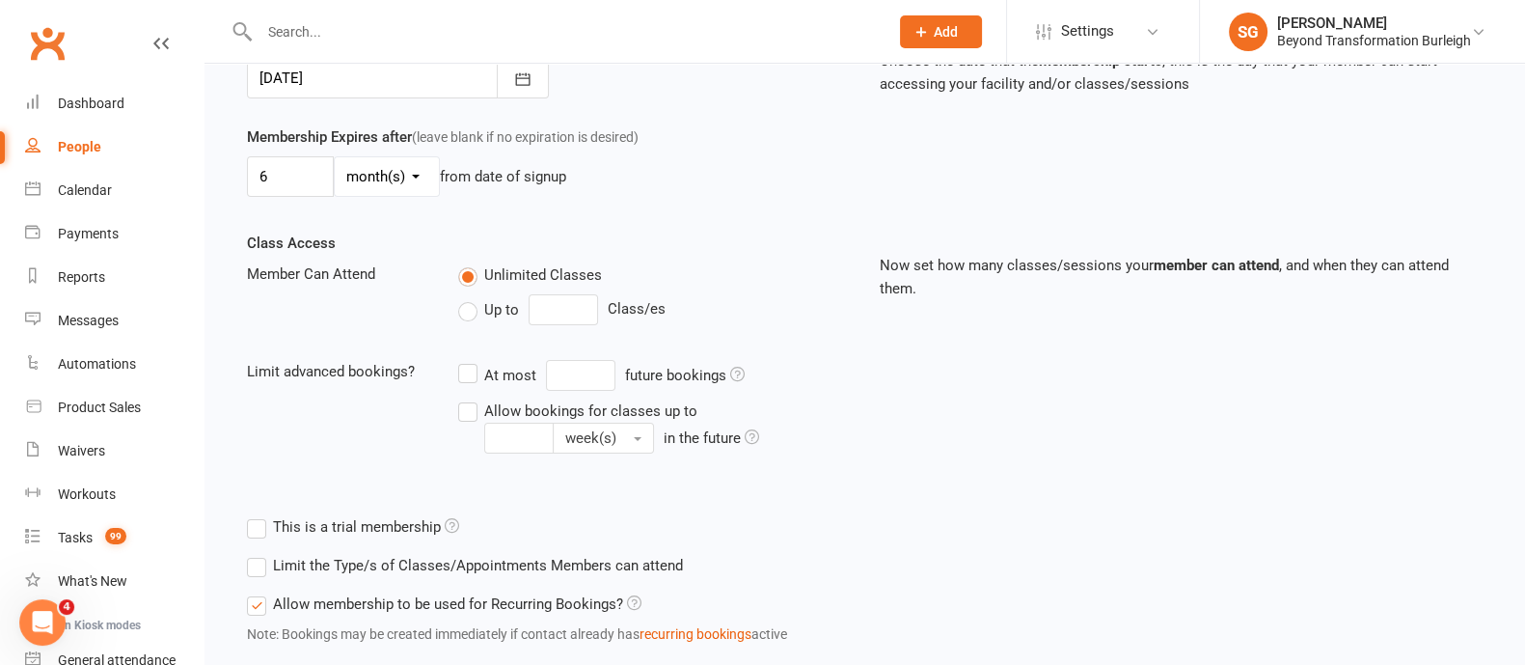
scroll to position [632, 0]
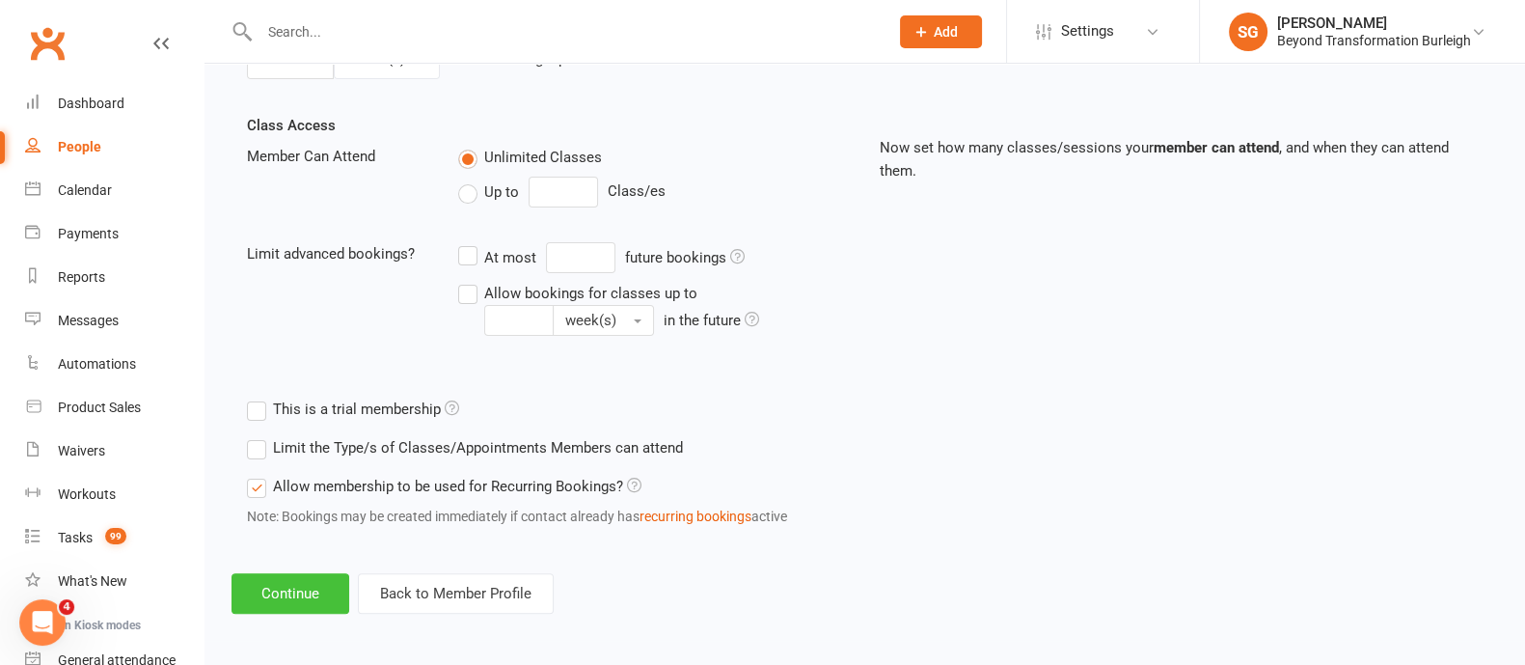
click at [303, 595] on button "Continue" at bounding box center [290, 593] width 118 height 41
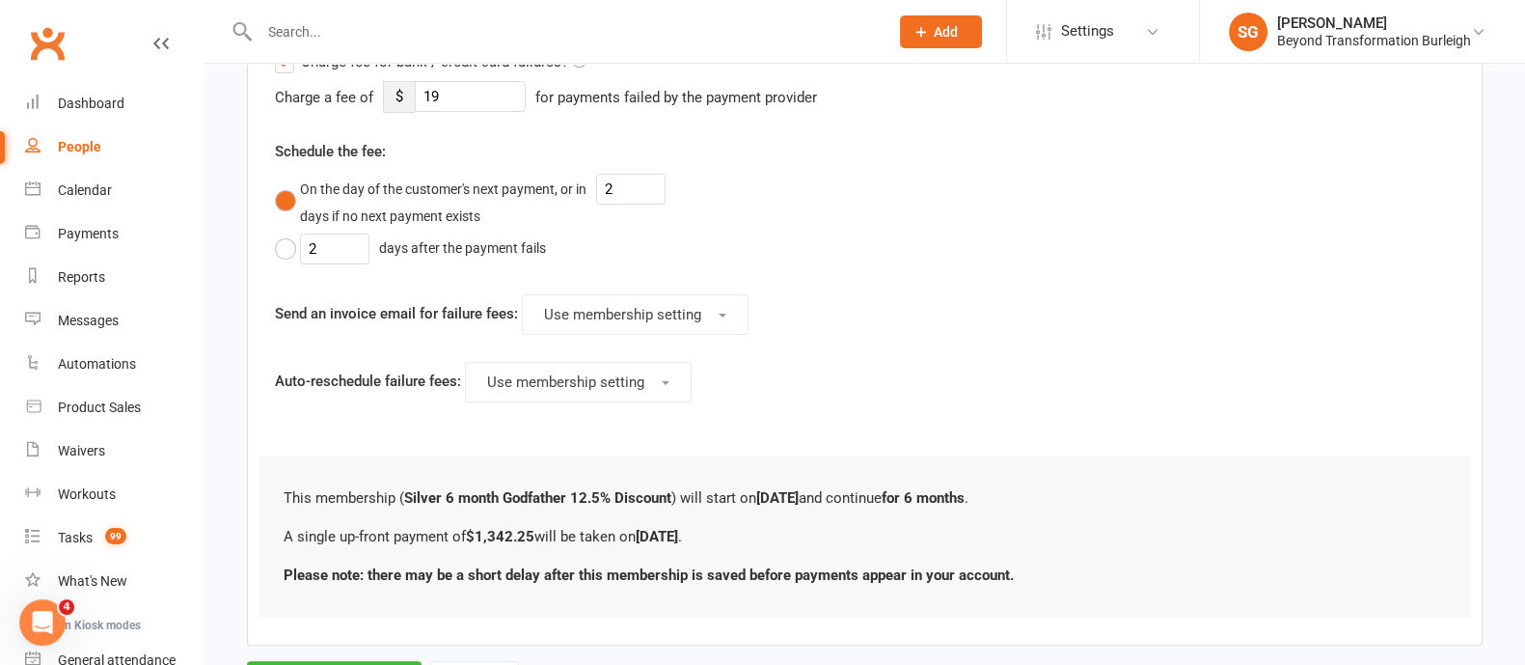
scroll to position [814, 0]
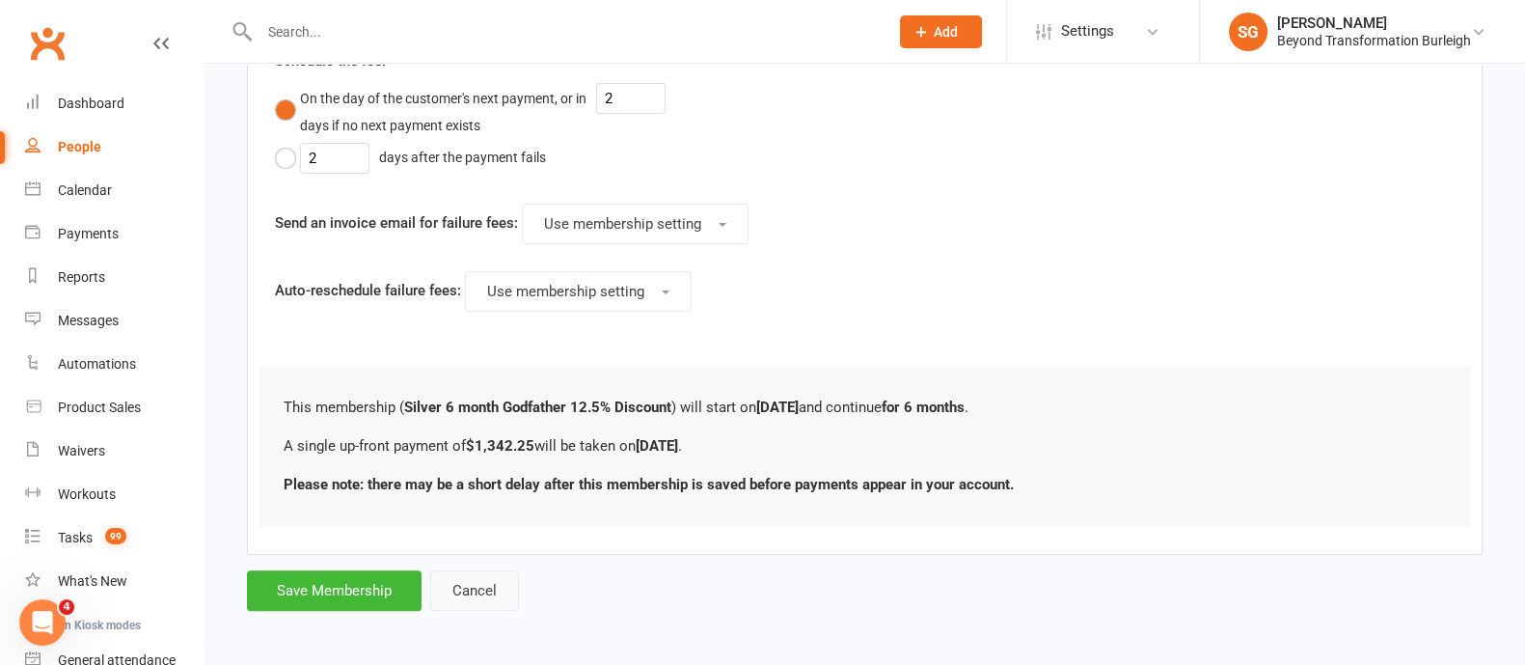
click at [449, 571] on button "Cancel" at bounding box center [474, 590] width 89 height 41
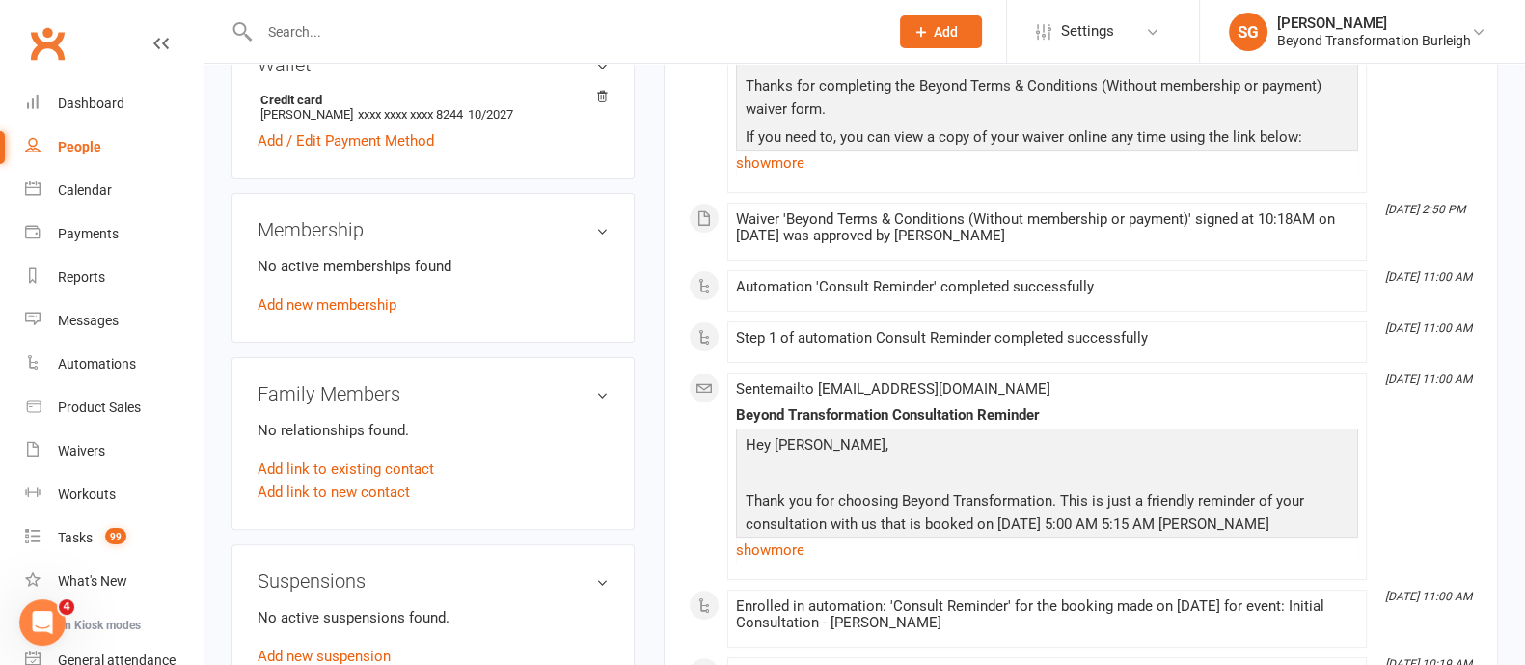
scroll to position [723, 0]
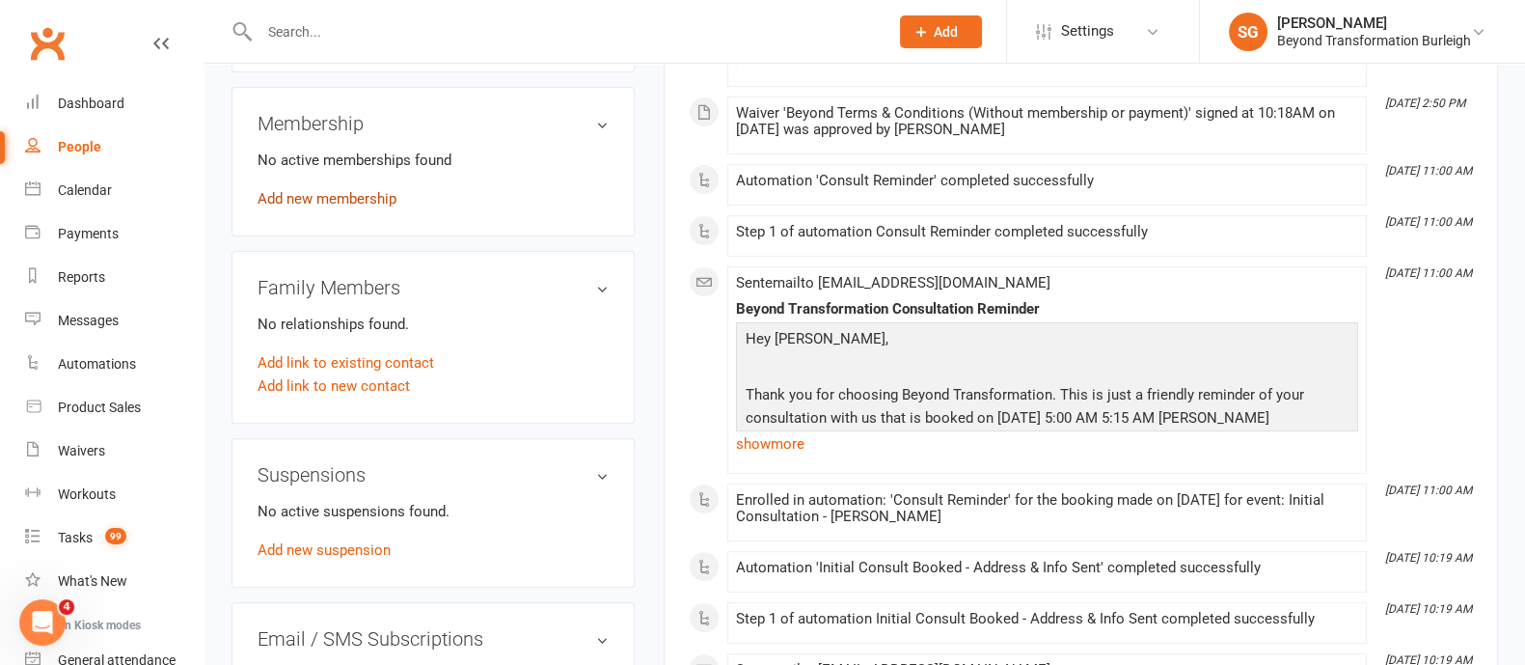
click at [339, 200] on link "Add new membership" at bounding box center [327, 198] width 139 height 17
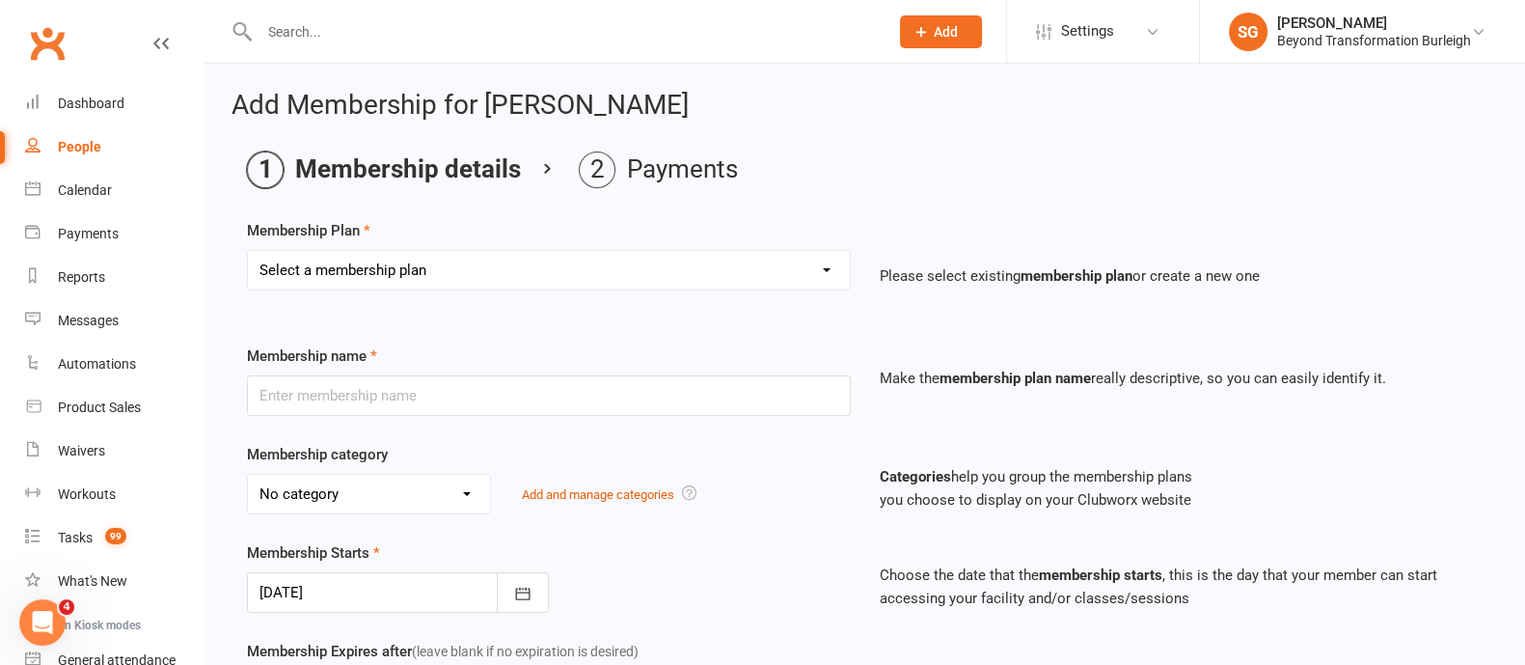
click at [476, 264] on select "Select a membership plan Create new Membership Plan 14 Day Shred (INTRO OFFER) …" at bounding box center [549, 270] width 602 height 39
select select "33"
click at [248, 251] on select "Select a membership plan Create new Membership Plan 14 Day Shred (INTRO OFFER) …" at bounding box center [549, 270] width 602 height 39
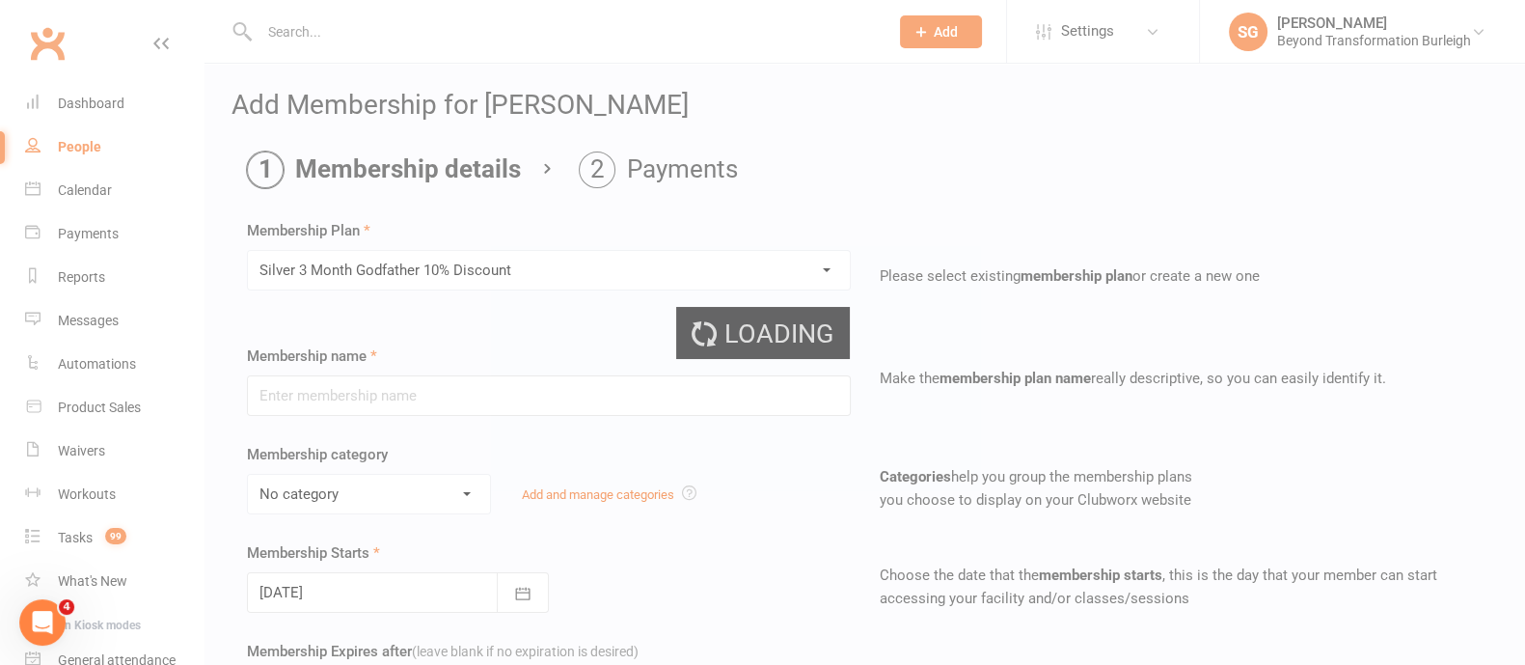
type input "Silver 3 Month Godfather 10% Discount"
select select "5"
type input "3"
select select "2"
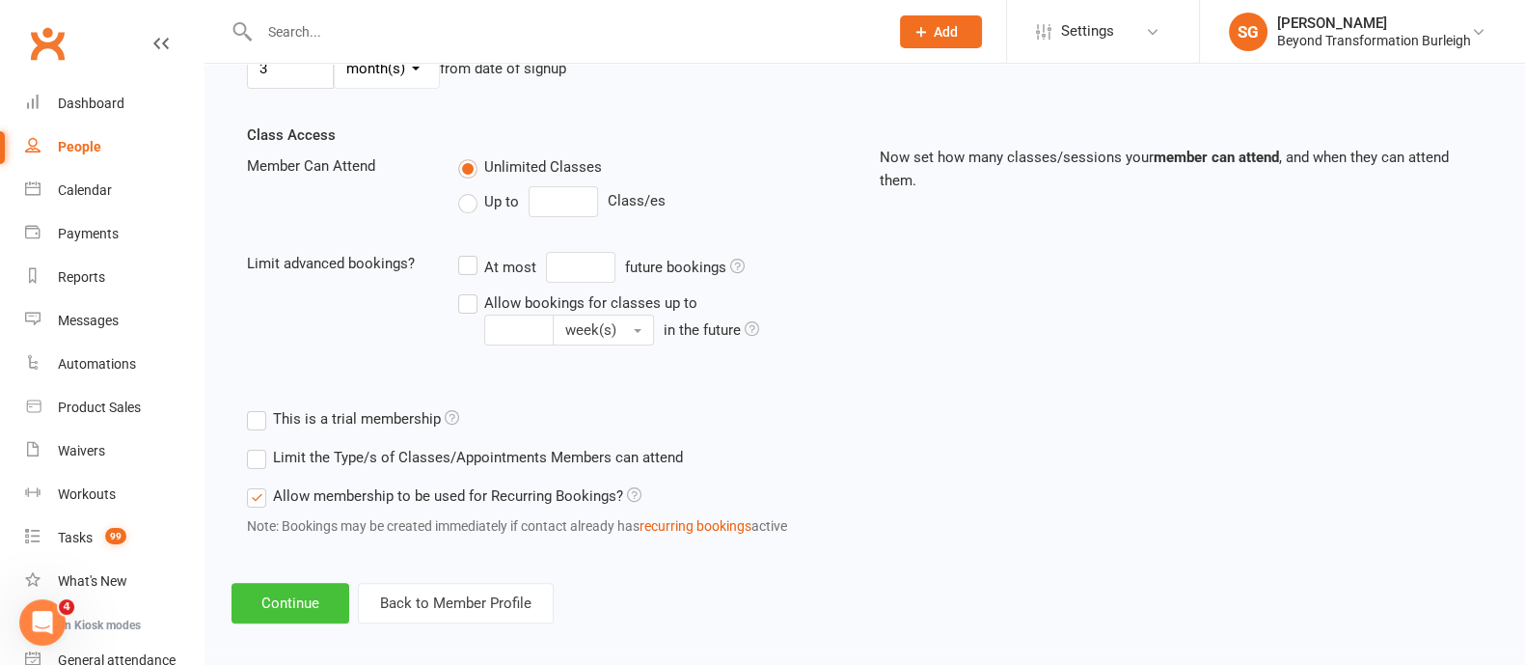
scroll to position [632, 0]
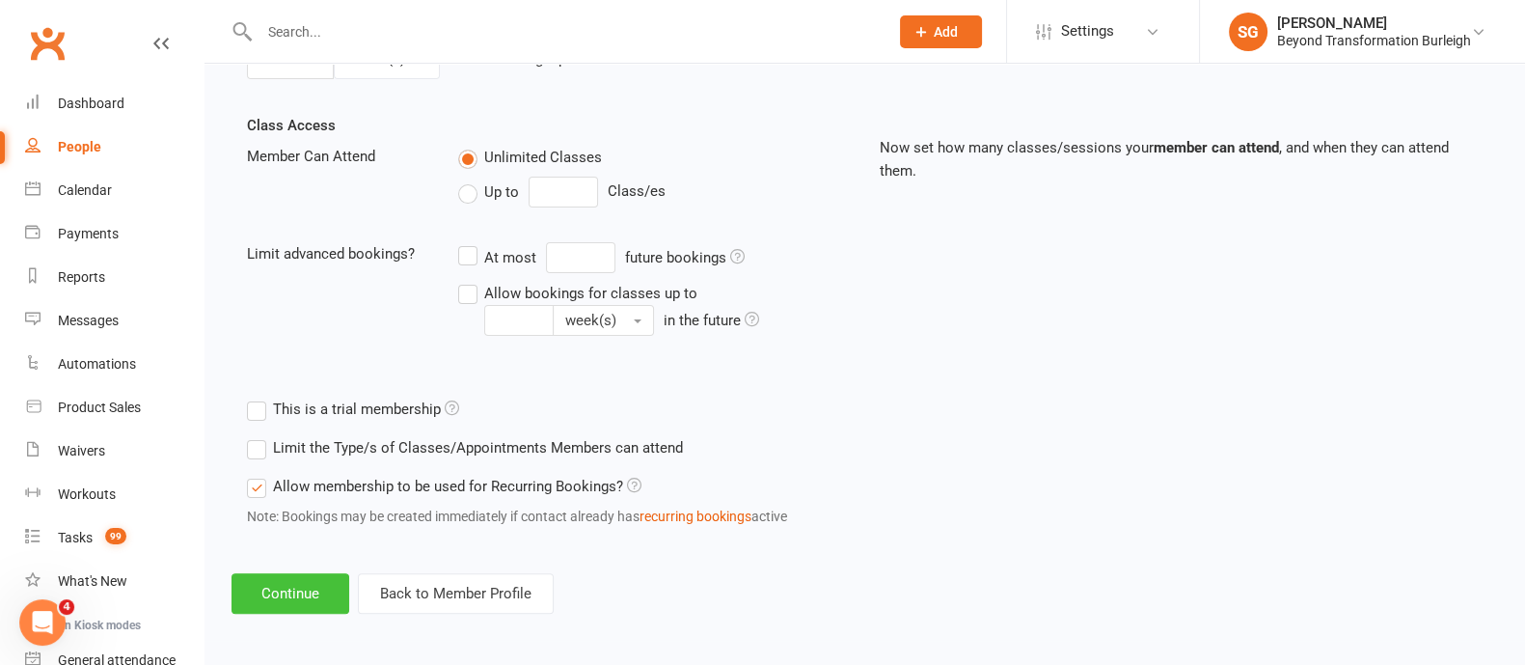
click at [343, 583] on button "Continue" at bounding box center [290, 593] width 118 height 41
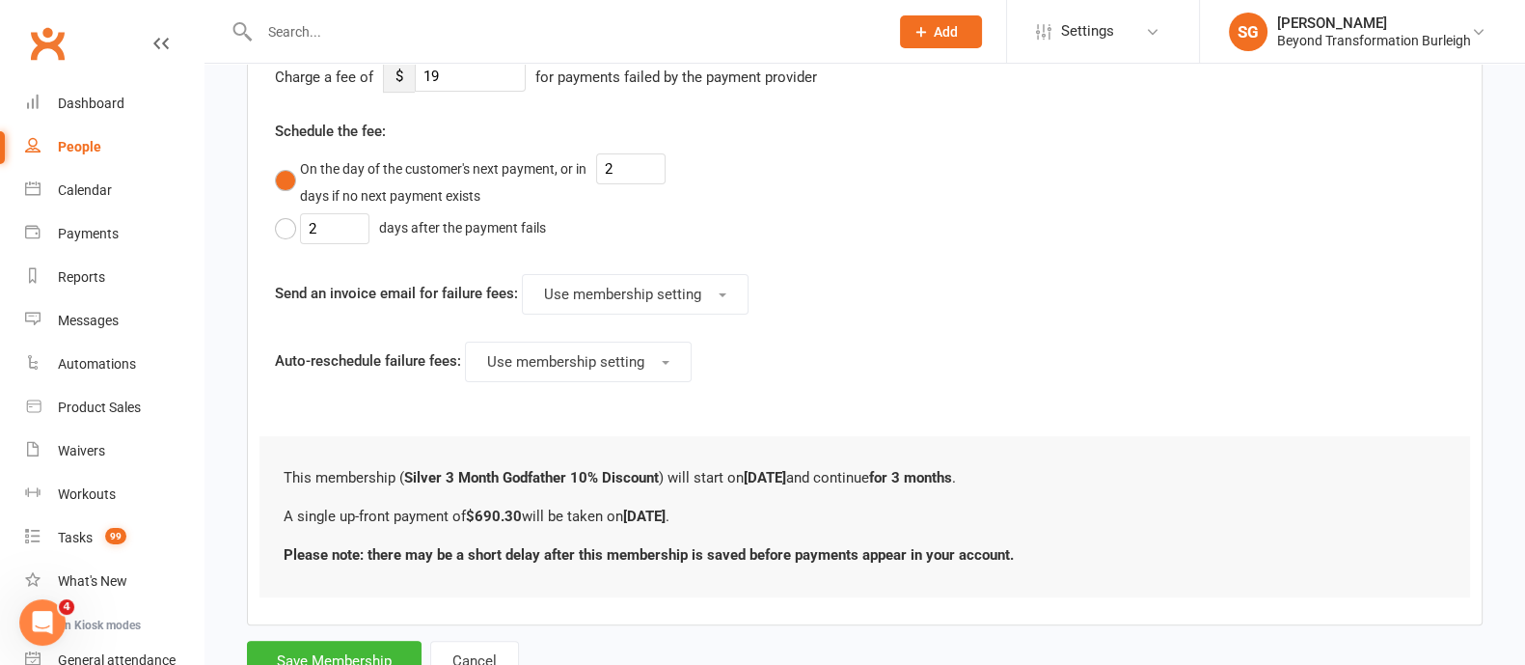
scroll to position [814, 0]
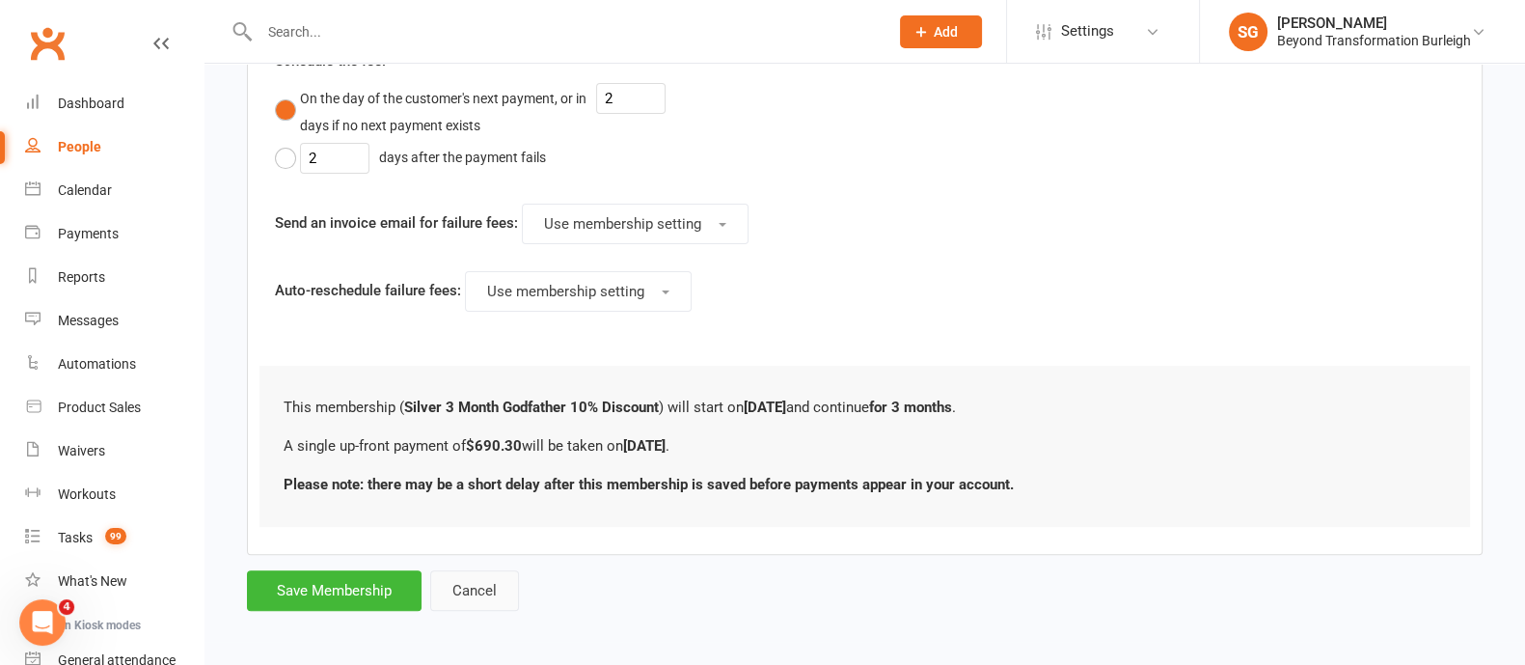
click at [468, 581] on button "Cancel" at bounding box center [474, 590] width 89 height 41
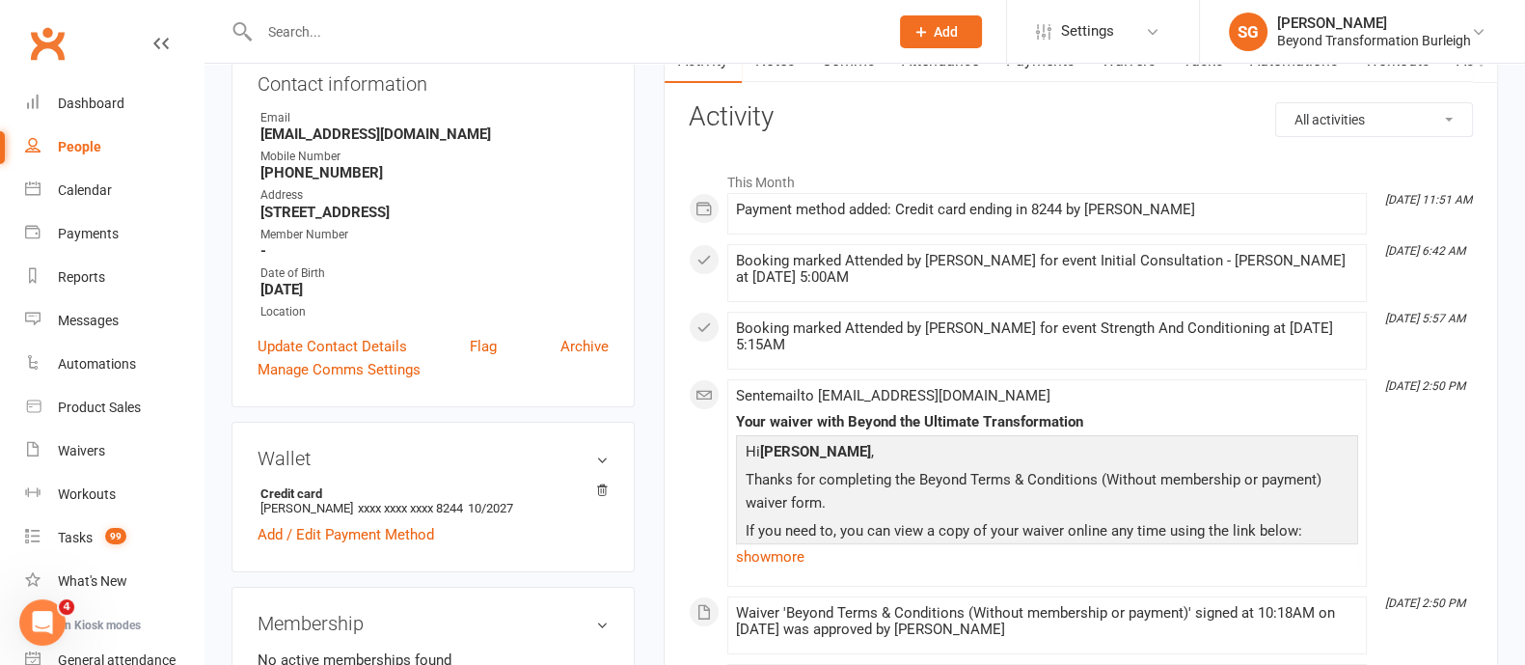
scroll to position [362, 0]
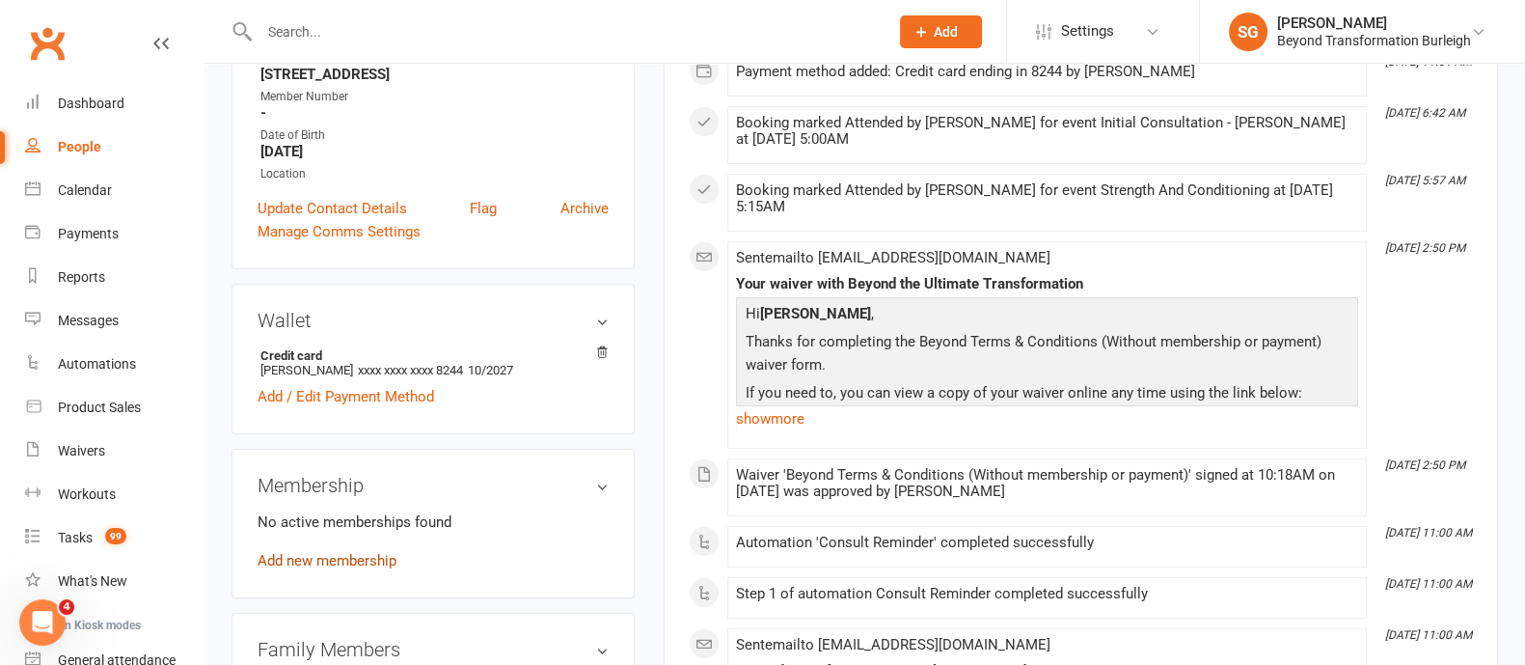
click at [343, 563] on link "Add new membership" at bounding box center [327, 560] width 139 height 17
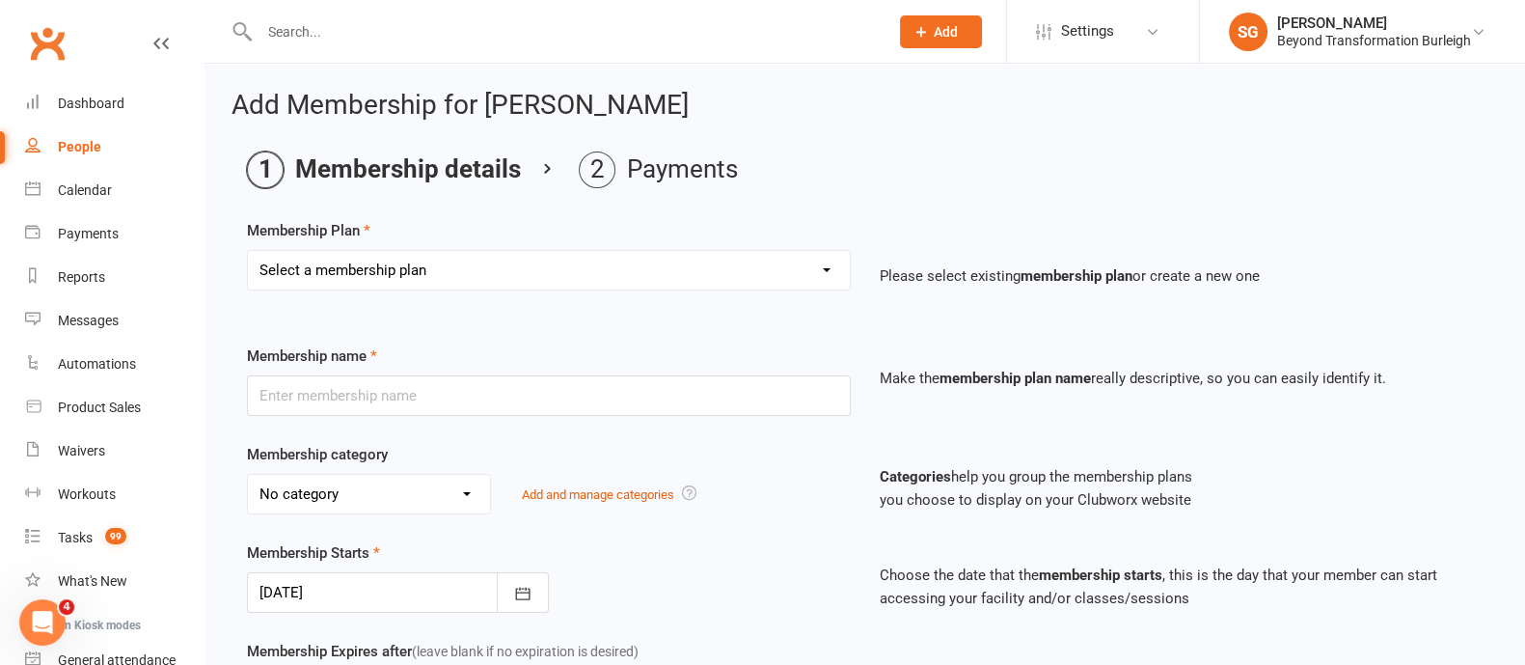
click at [420, 272] on select "Select a membership plan Create new Membership Plan 14 Day Shred (INTRO OFFER) …" at bounding box center [549, 270] width 602 height 39
select select "34"
click at [248, 251] on select "Select a membership plan Create new Membership Plan 14 Day Shred (INTRO OFFER) …" at bounding box center [549, 270] width 602 height 39
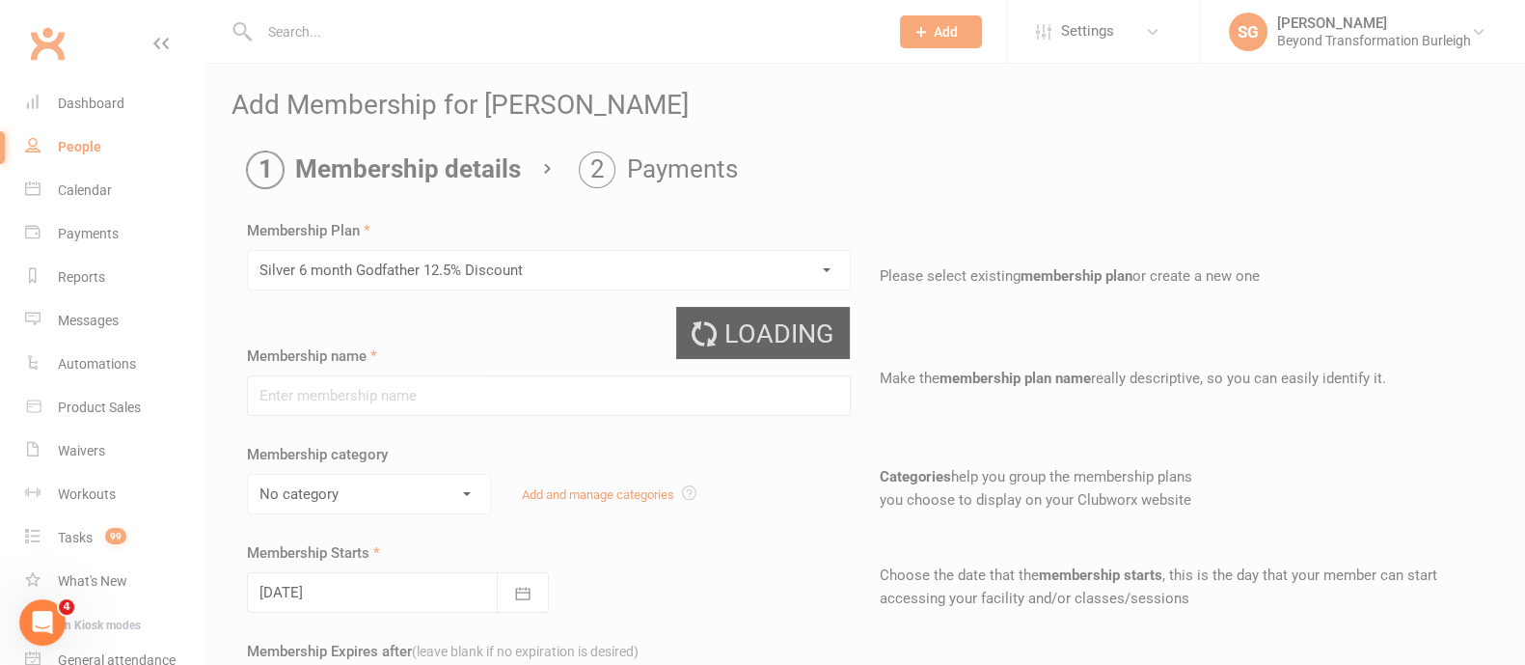
type input "Silver 6 month Godfather 12.5% Discount"
select select "5"
type input "6"
select select "2"
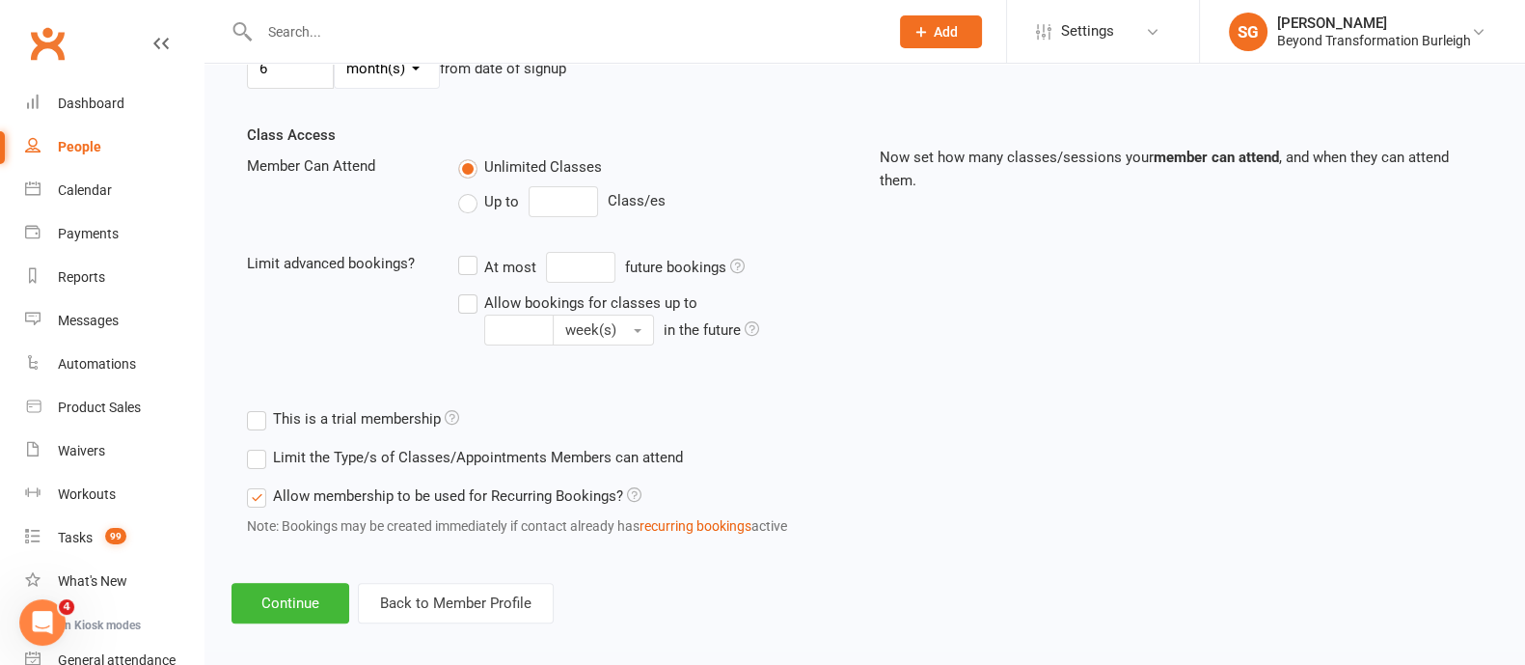
scroll to position [632, 0]
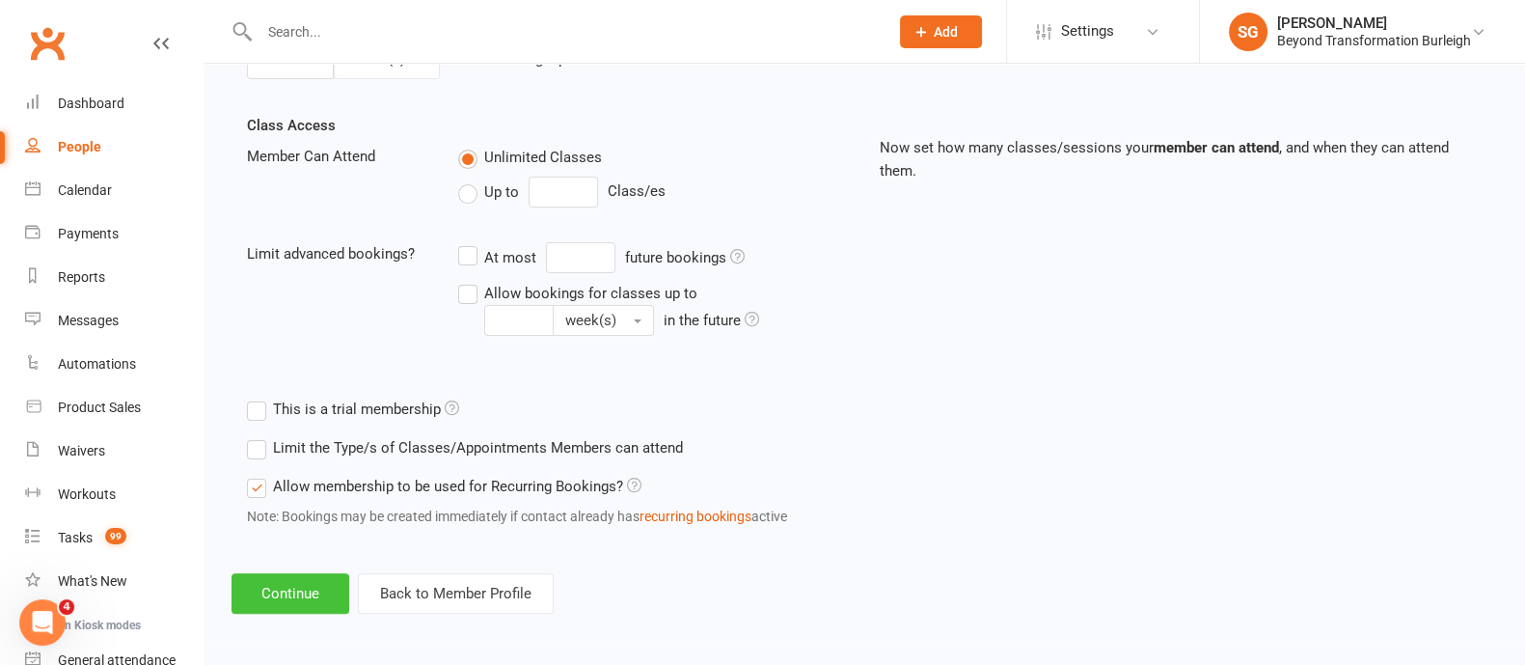
click at [308, 579] on button "Continue" at bounding box center [290, 593] width 118 height 41
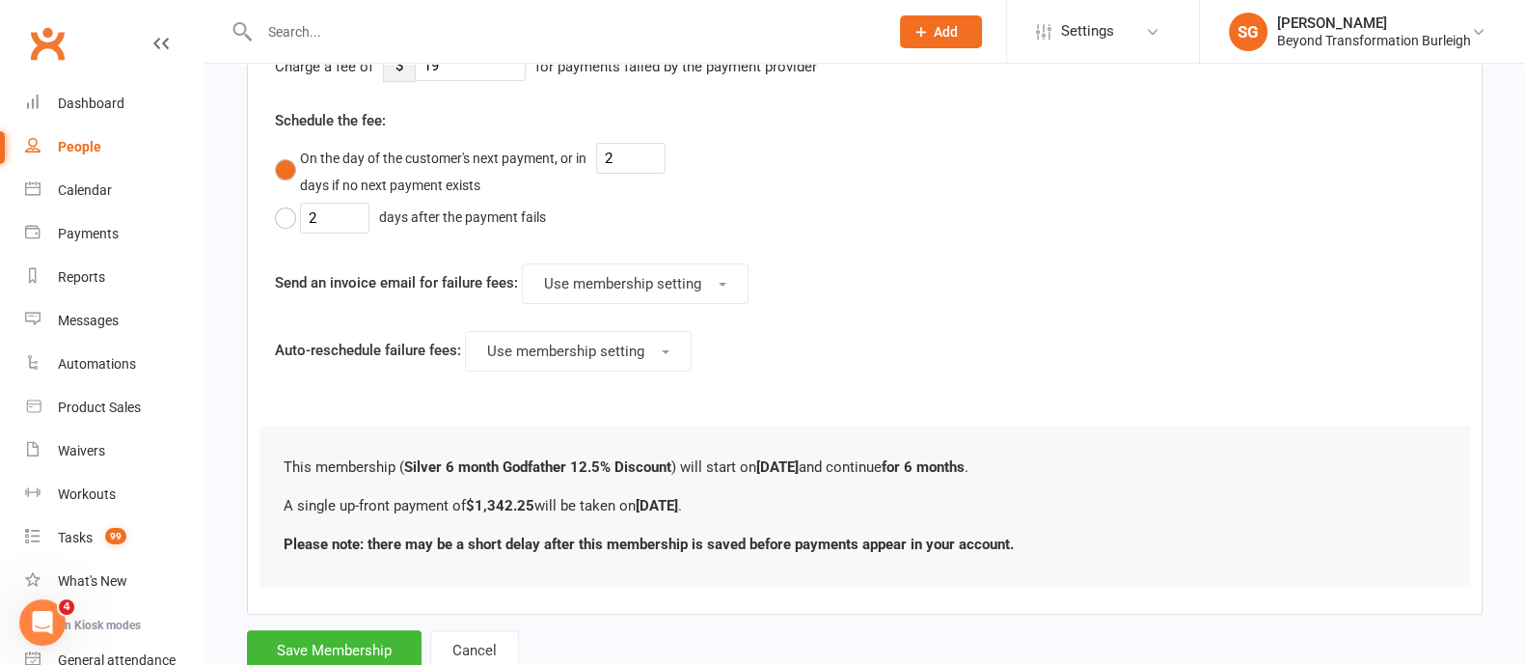
scroll to position [814, 0]
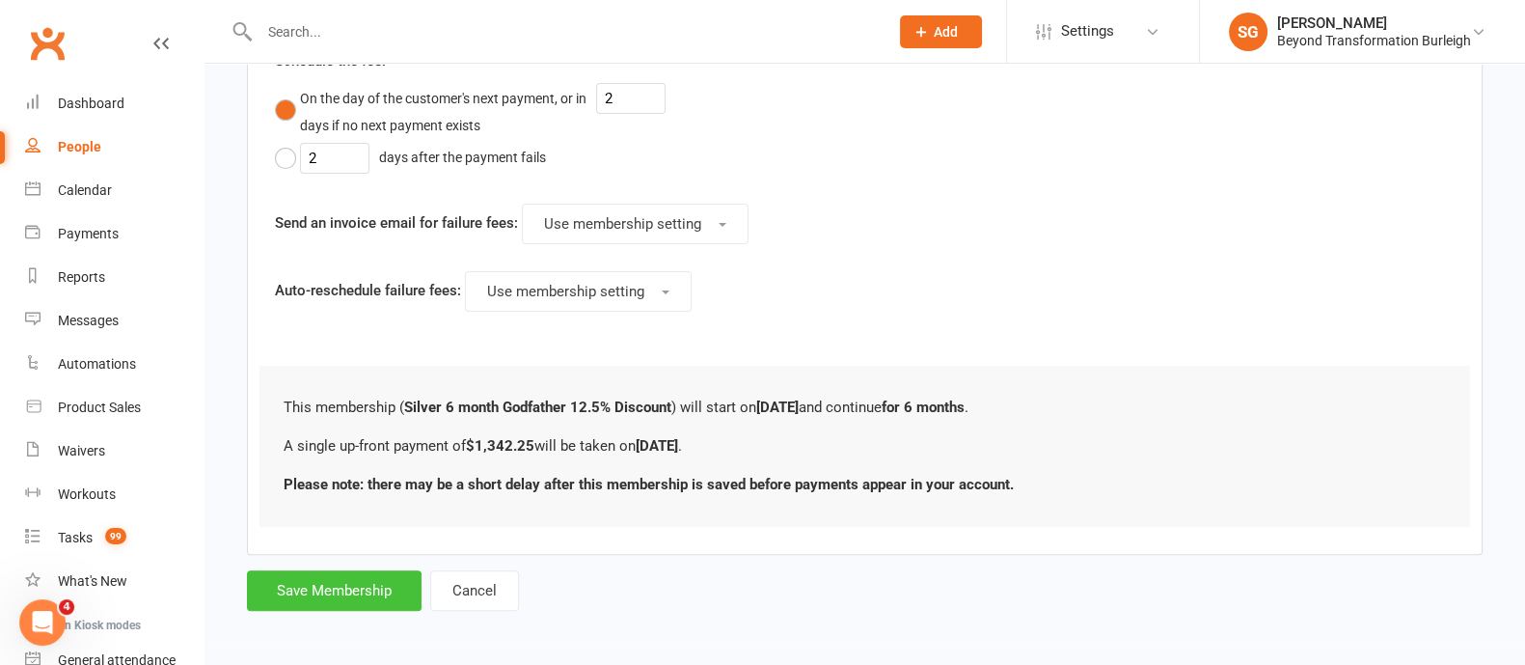
click at [309, 581] on button "Save Membership" at bounding box center [334, 590] width 175 height 41
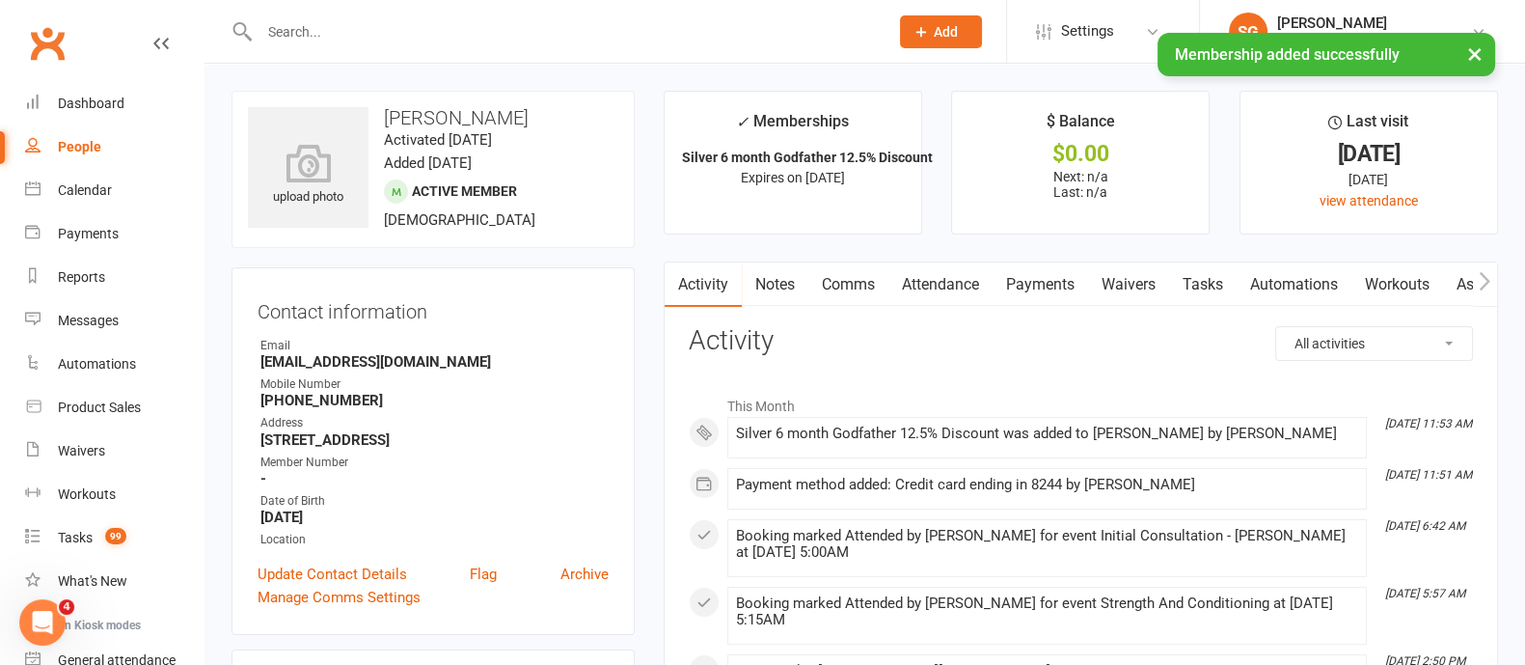
click at [1038, 281] on link "Payments" at bounding box center [1040, 284] width 95 height 44
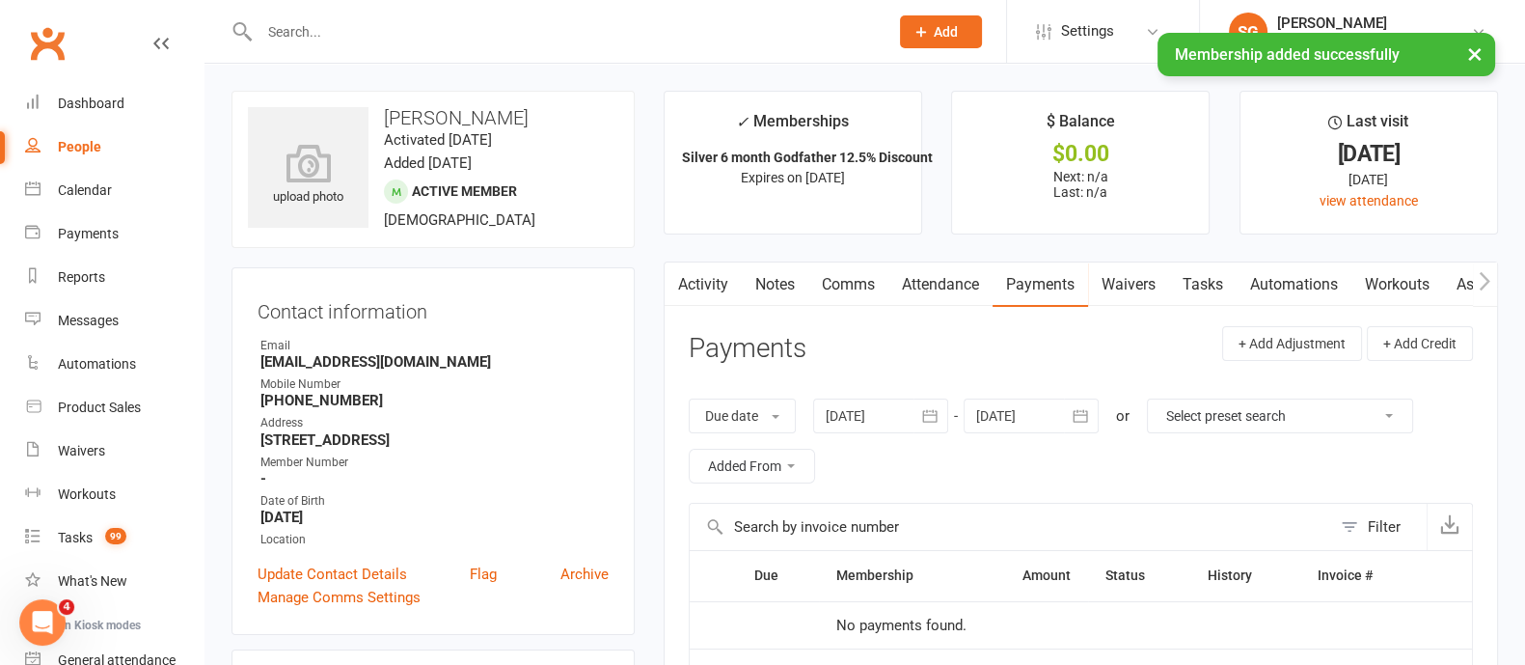
click at [923, 274] on link "Attendance" at bounding box center [940, 284] width 104 height 44
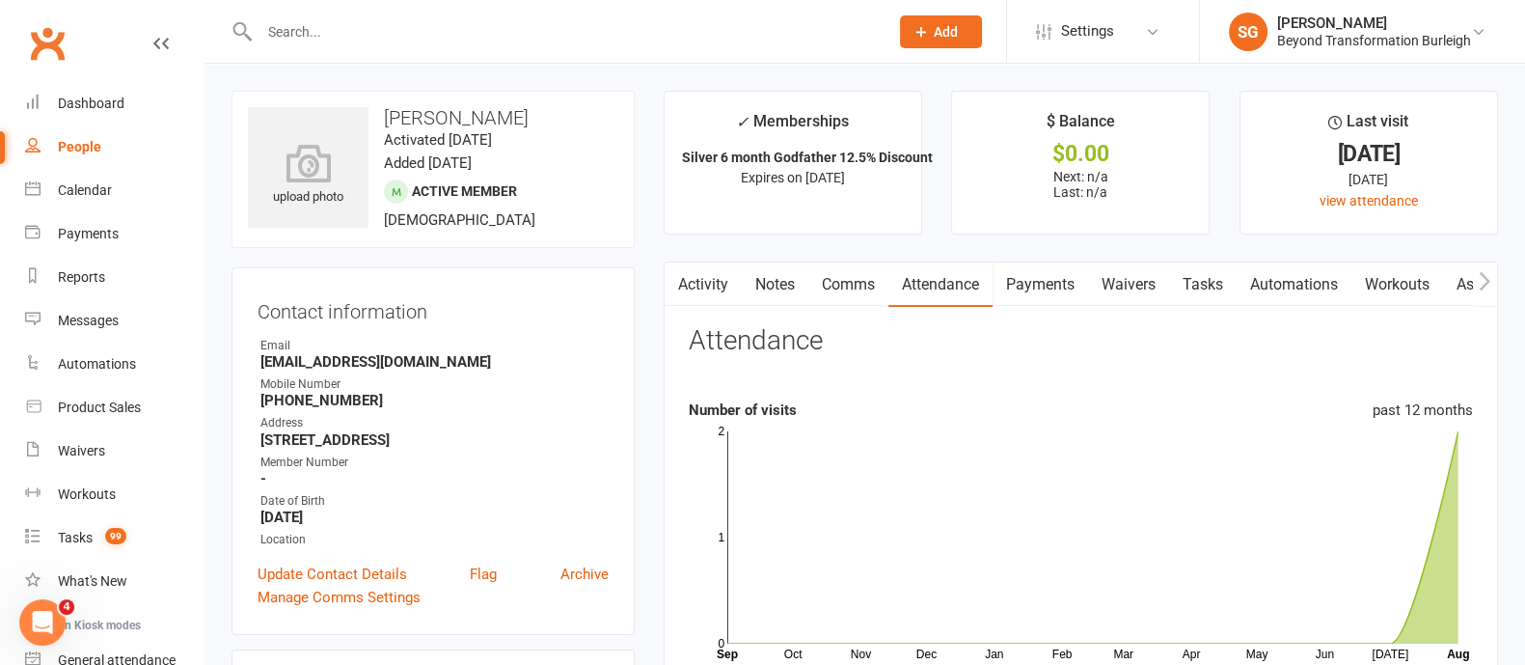
drag, startPoint x: 1080, startPoint y: 283, endPoint x: 1095, endPoint y: 297, distance: 20.5
click at [1079, 284] on link "Payments" at bounding box center [1040, 284] width 95 height 44
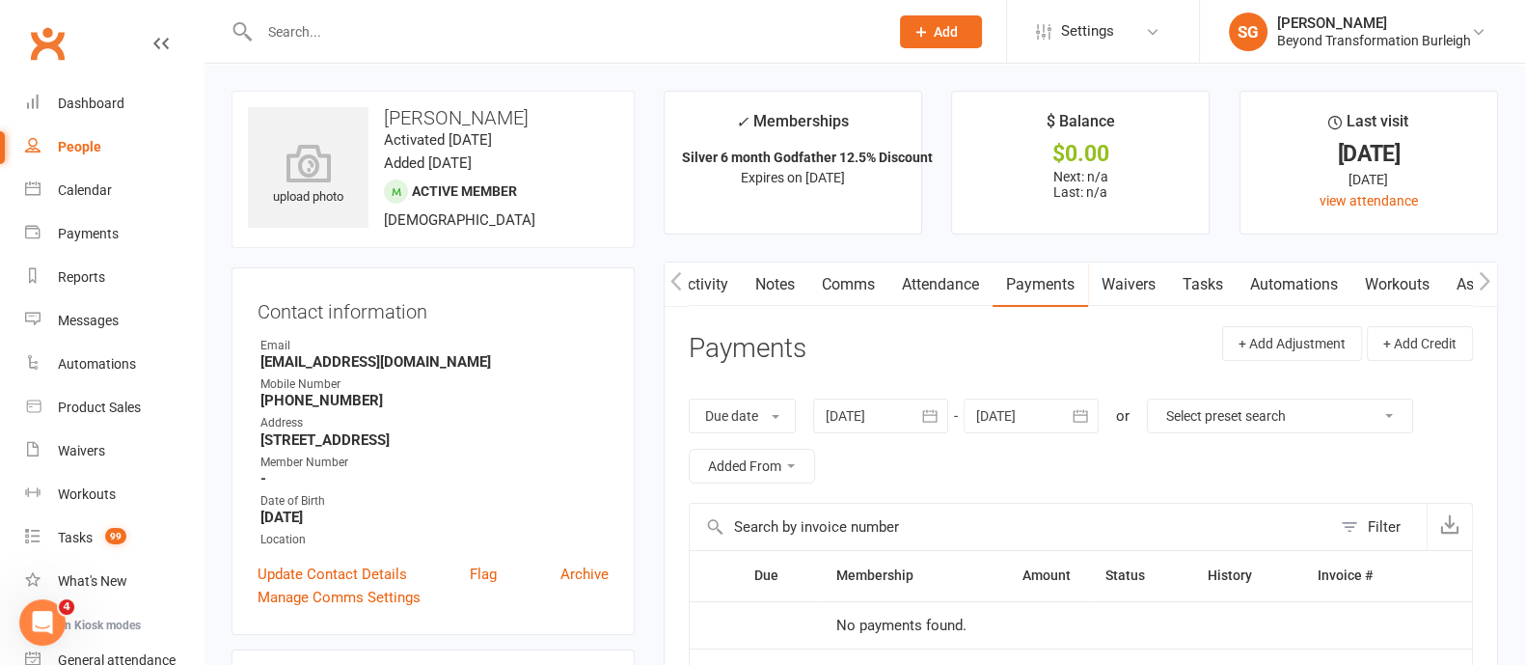
scroll to position [0, 1]
click at [677, 290] on button "button" at bounding box center [677, 283] width 24 height 43
click at [720, 281] on link "Activity" at bounding box center [703, 284] width 77 height 44
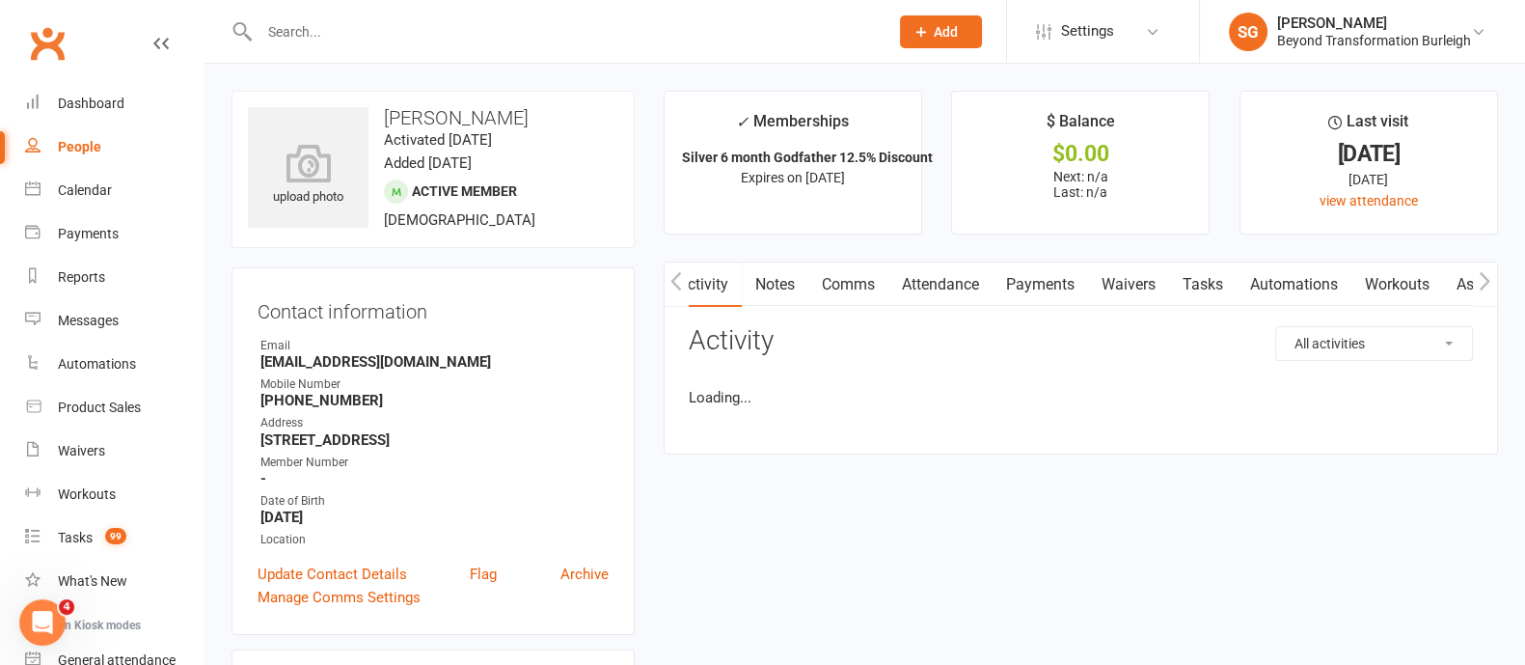
click at [1056, 285] on link "Payments" at bounding box center [1040, 284] width 95 height 44
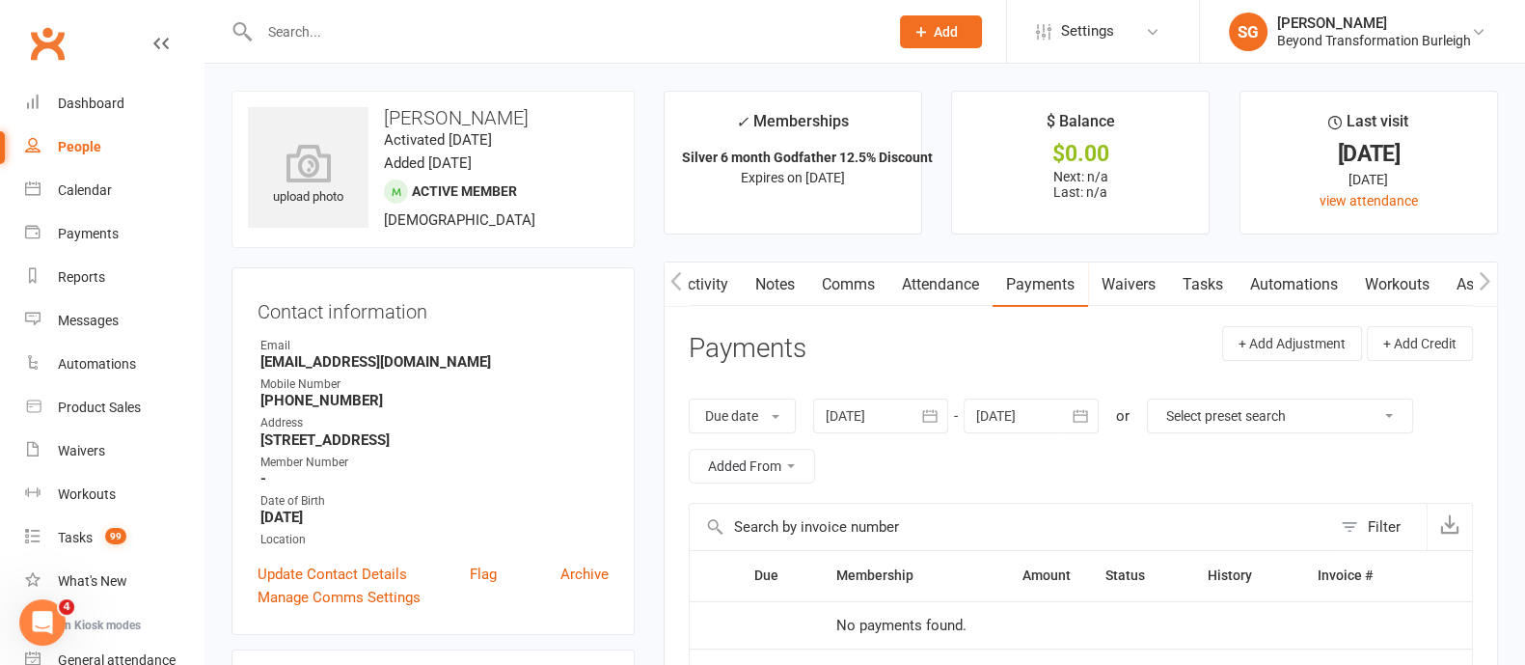
click at [1056, 285] on link "Payments" at bounding box center [1040, 284] width 95 height 44
click at [83, 191] on div "Calendar" at bounding box center [85, 189] width 54 height 15
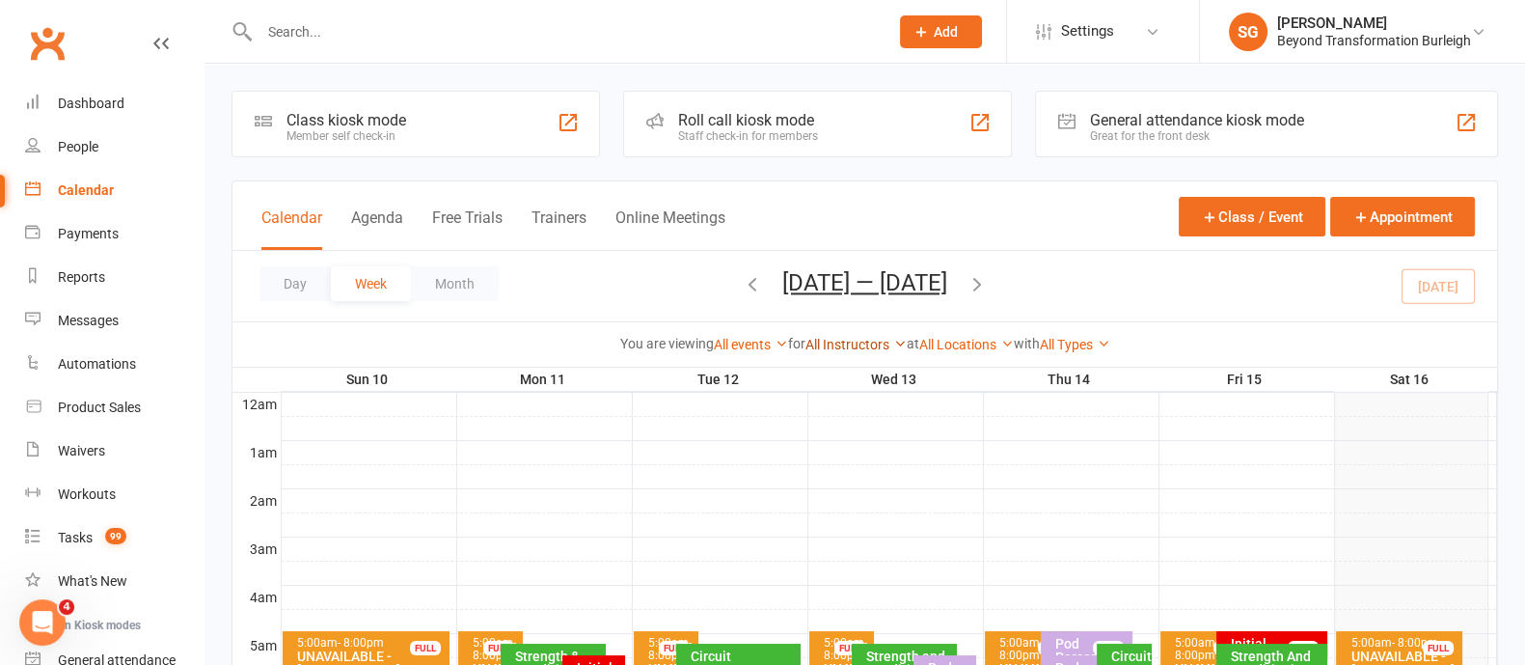
click at [825, 346] on link "All Instructors" at bounding box center [855, 344] width 101 height 15
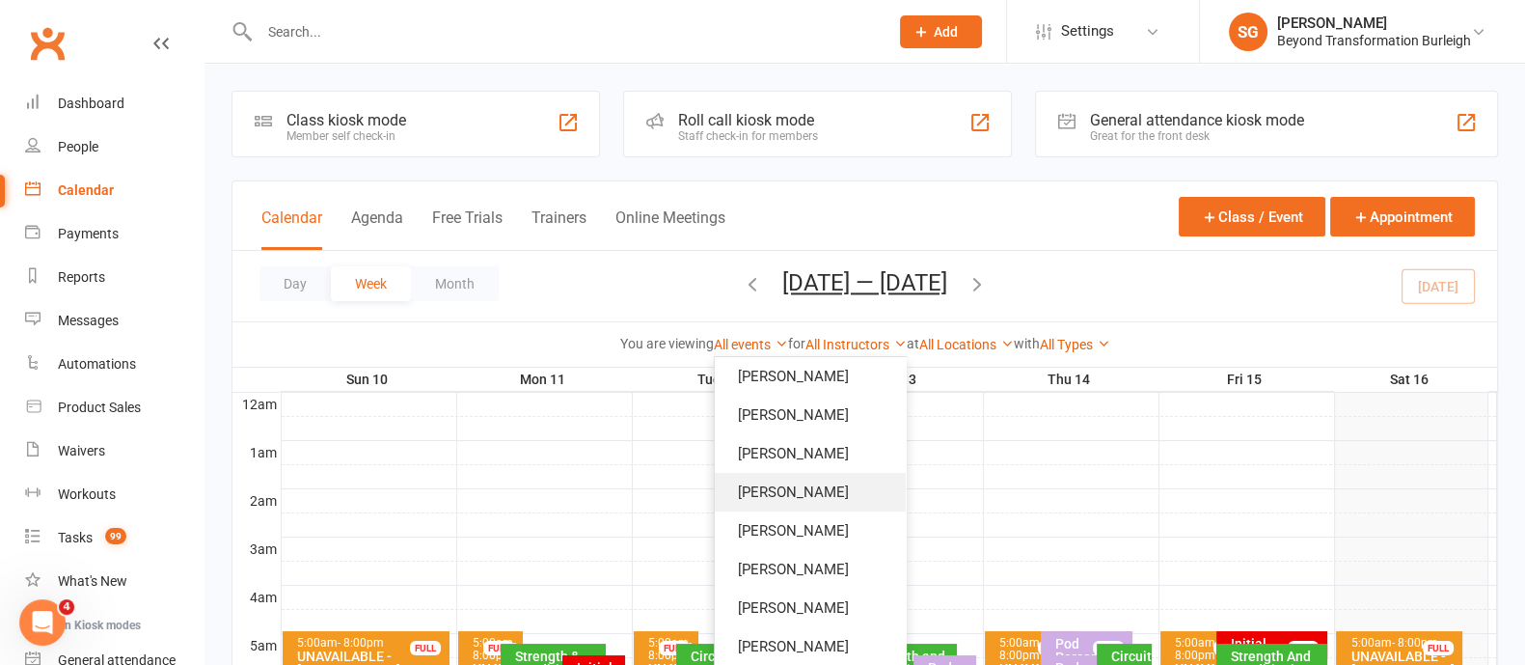
scroll to position [7, 0]
click at [789, 574] on link "[PERSON_NAME]" at bounding box center [810, 567] width 191 height 39
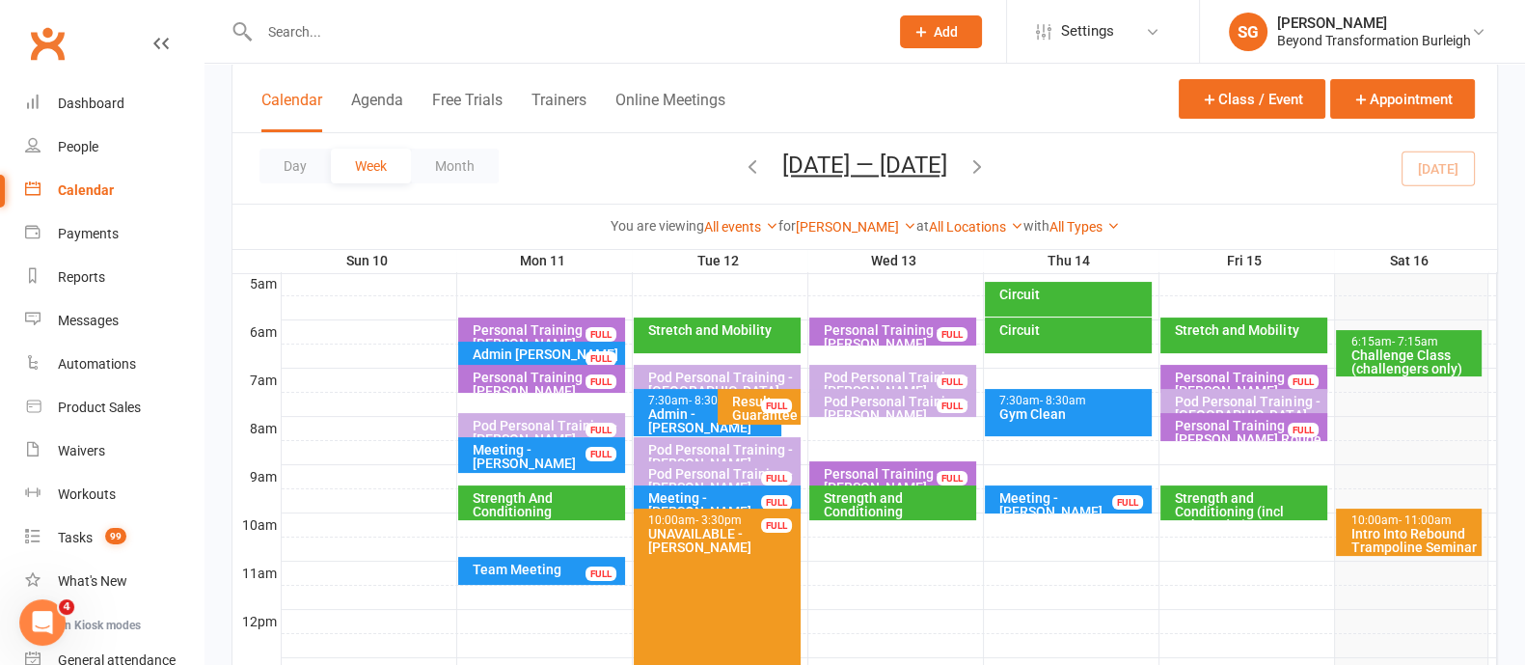
scroll to position [723, 0]
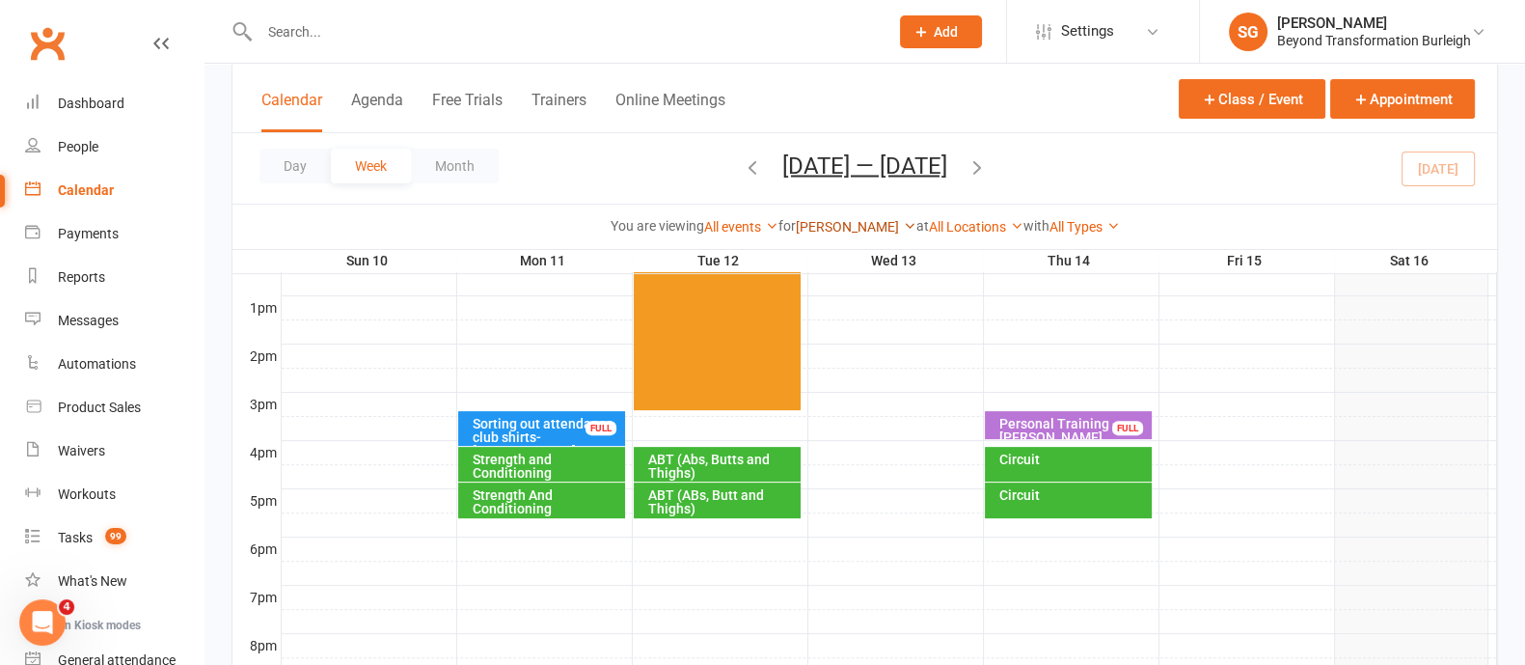
click at [840, 228] on link "[PERSON_NAME]" at bounding box center [856, 226] width 121 height 15
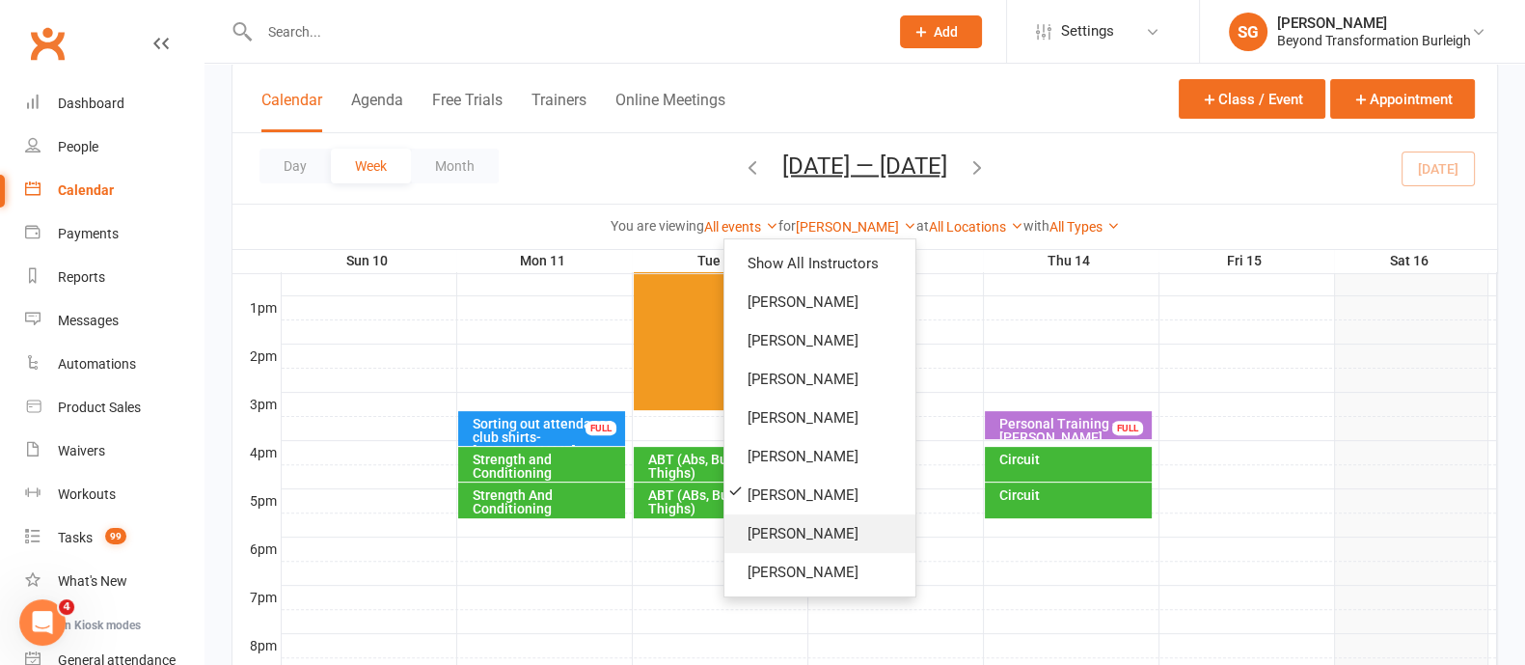
click at [798, 547] on link "[PERSON_NAME]" at bounding box center [819, 533] width 191 height 39
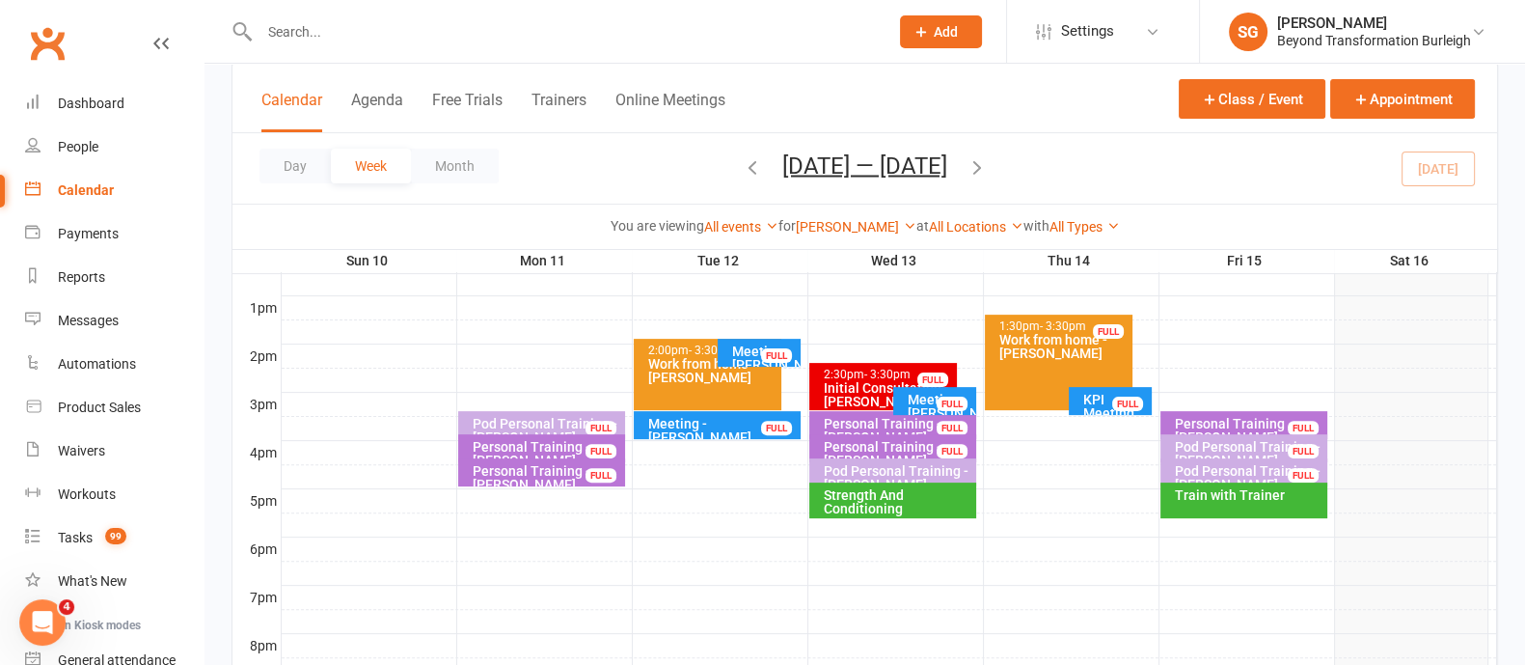
click at [483, 499] on div at bounding box center [889, 500] width 1215 height 23
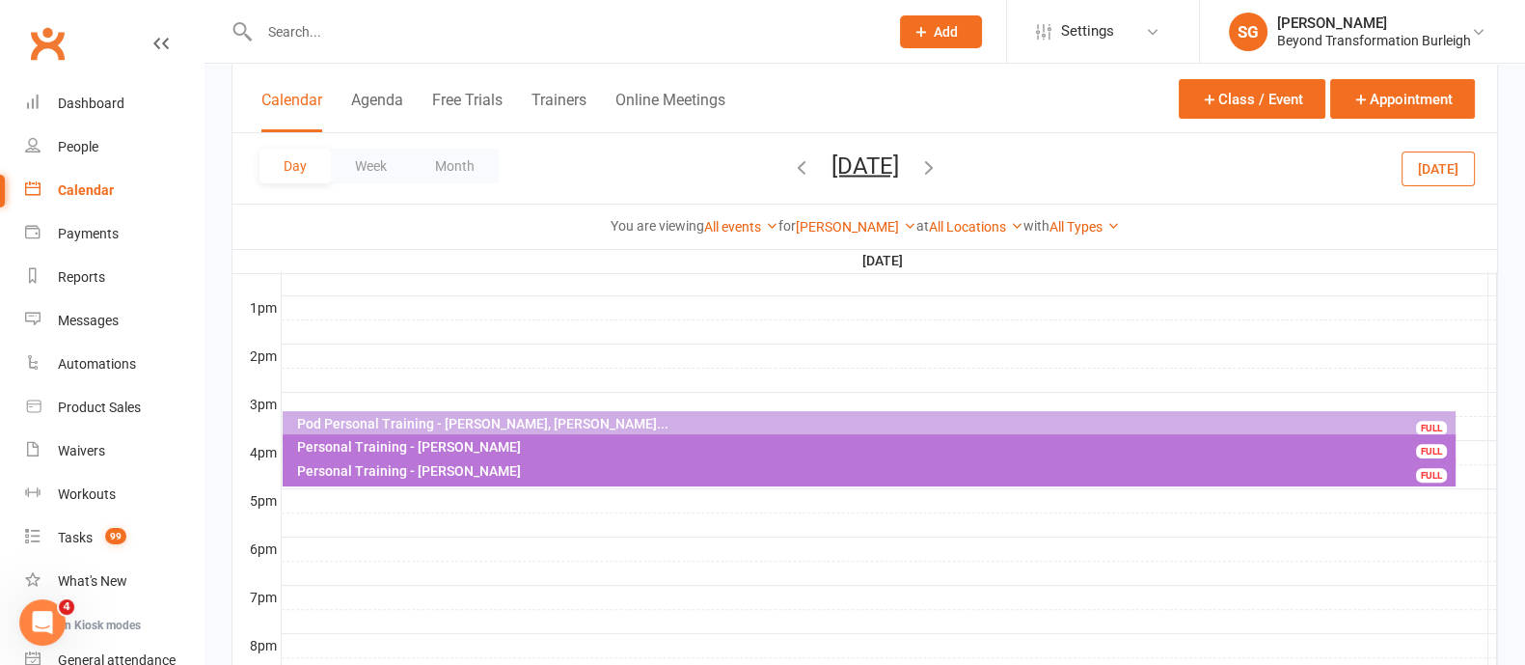
click at [361, 493] on div at bounding box center [889, 500] width 1215 height 23
click at [371, 442] on button "Add Appointment" at bounding box center [371, 449] width 112 height 23
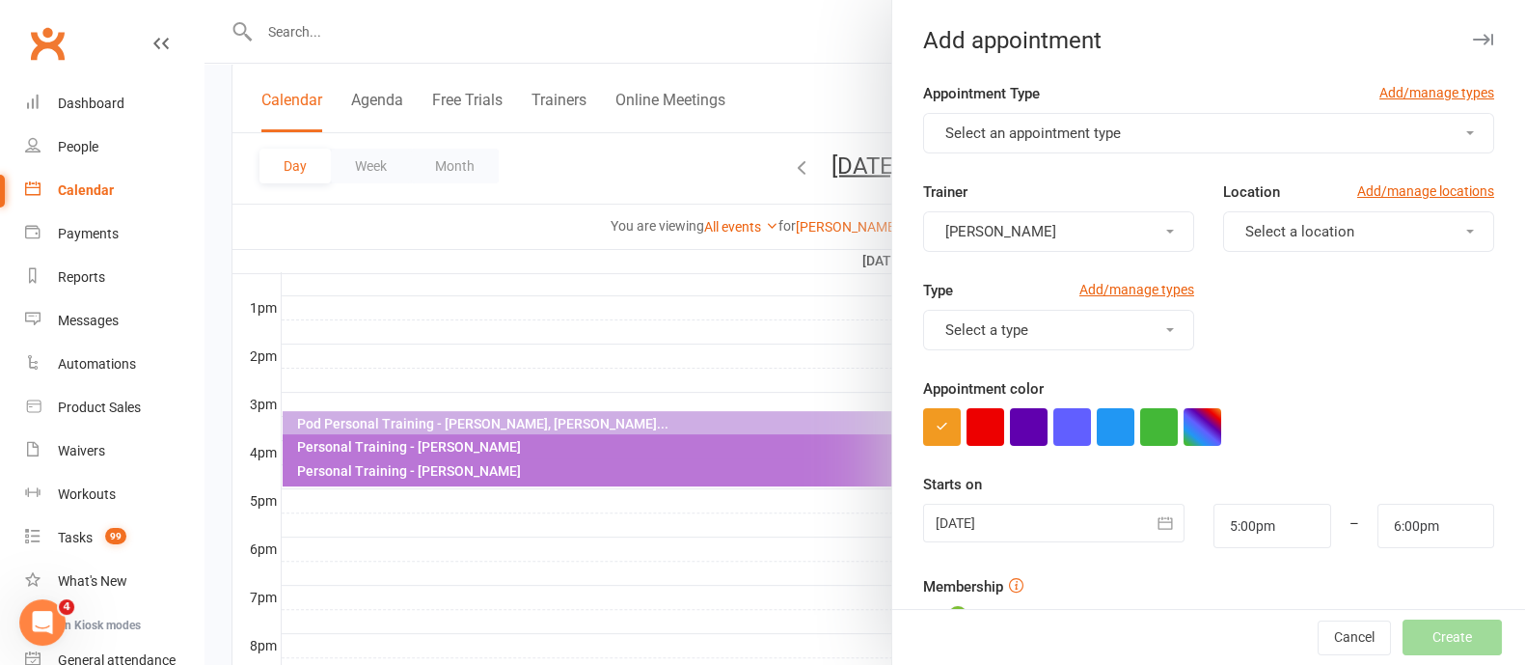
click at [1014, 128] on span "Select an appointment type" at bounding box center [1033, 132] width 176 height 17
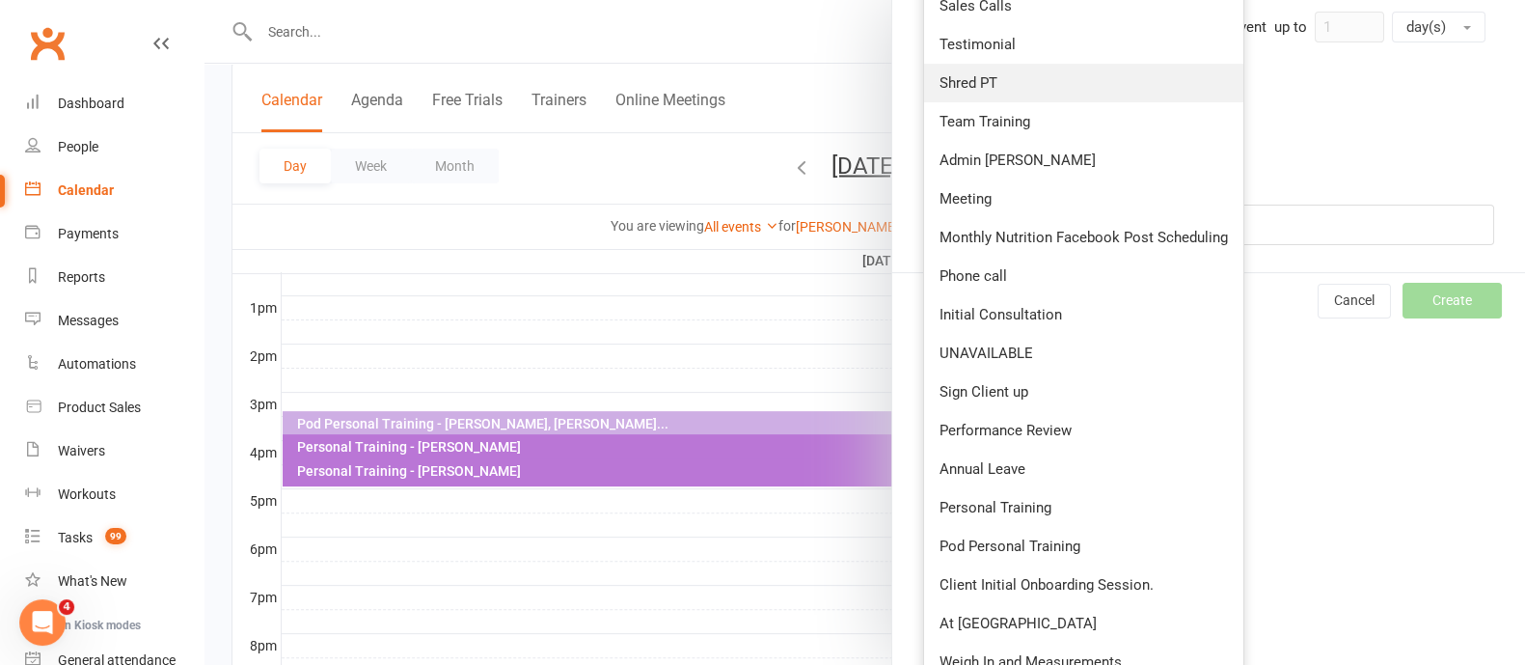
scroll to position [695, 0]
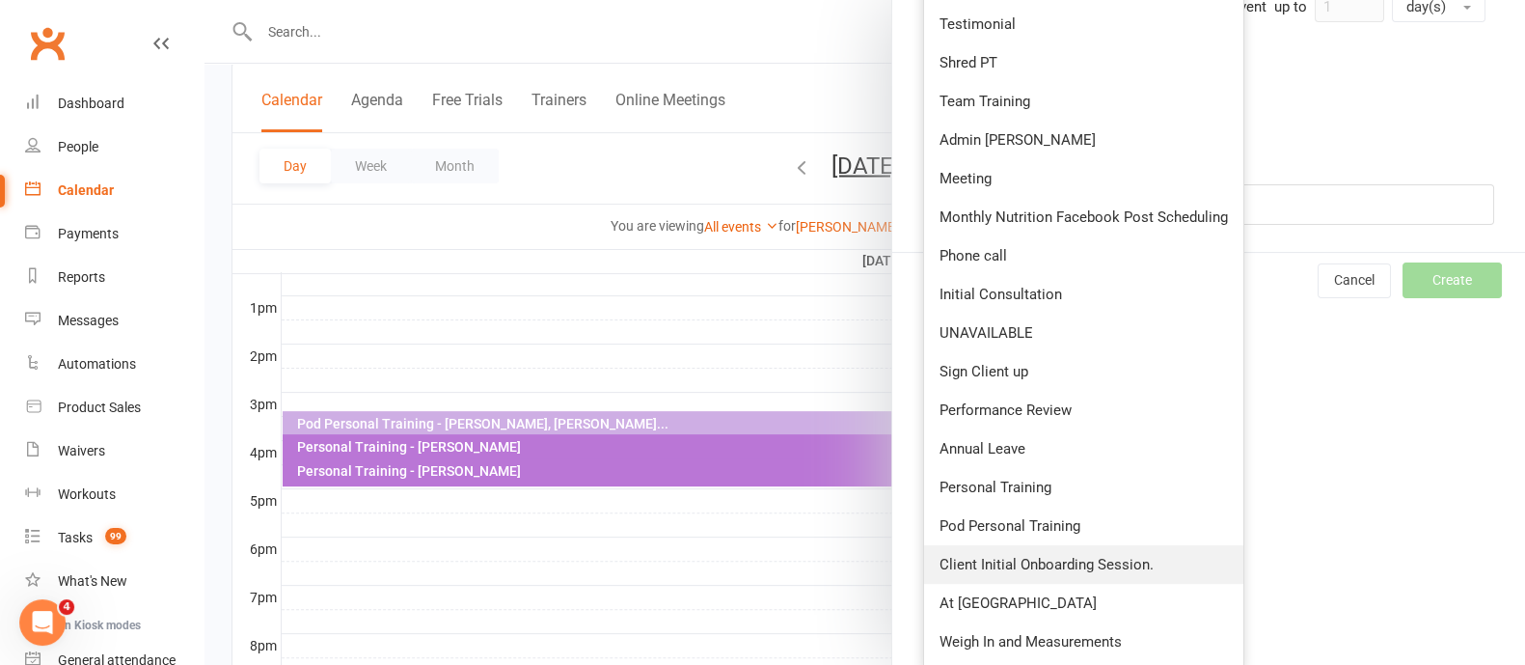
drag, startPoint x: 1027, startPoint y: 561, endPoint x: 1042, endPoint y: 500, distance: 63.4
click at [1027, 561] on span "Client Initial Onboarding Session." at bounding box center [1046, 564] width 214 height 17
type input "5:30pm"
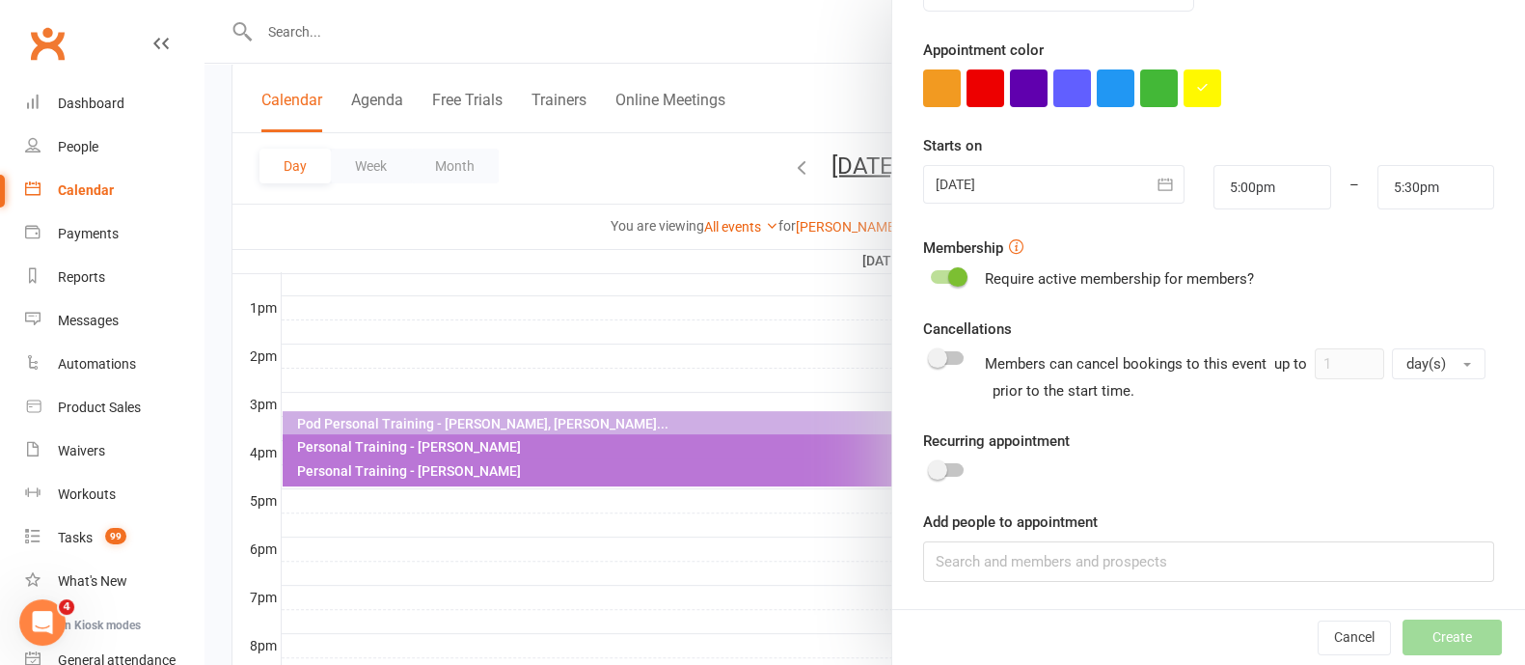
scroll to position [0, 0]
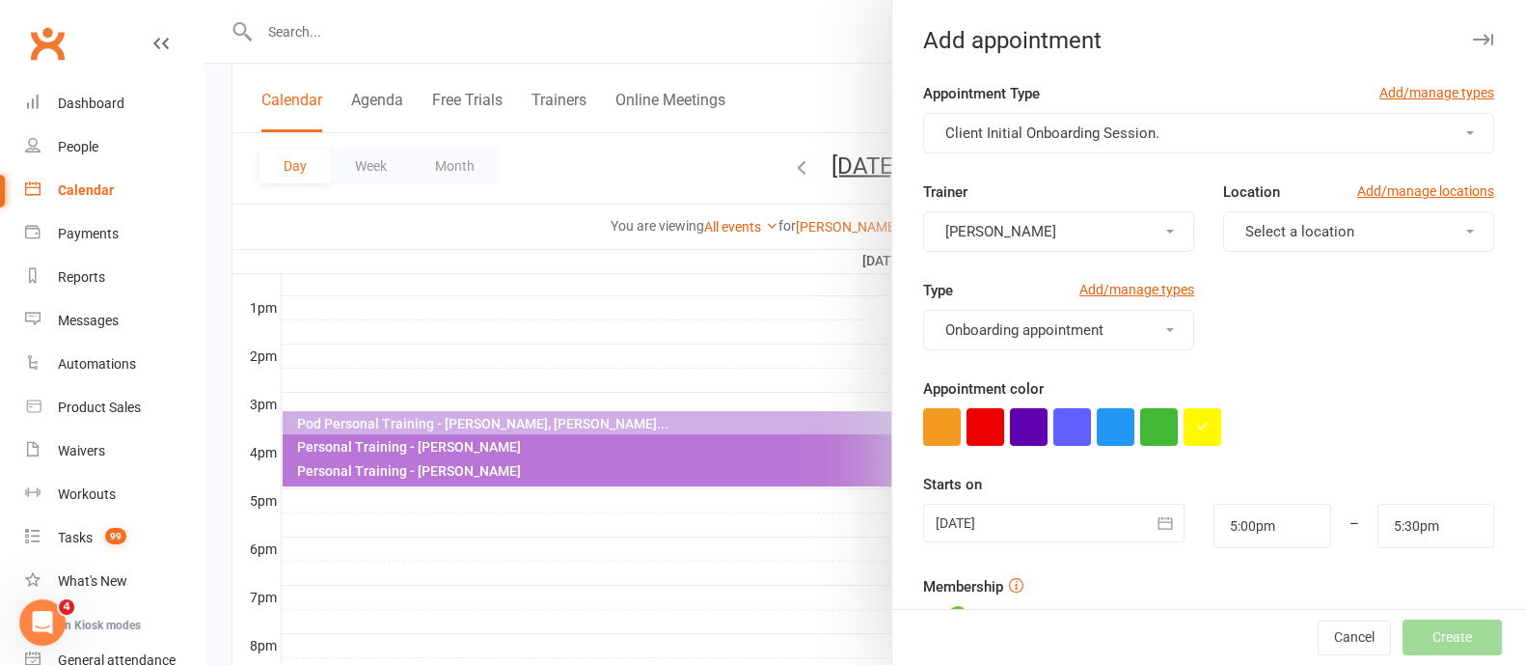
click at [1036, 231] on button "[PERSON_NAME]" at bounding box center [1058, 231] width 271 height 41
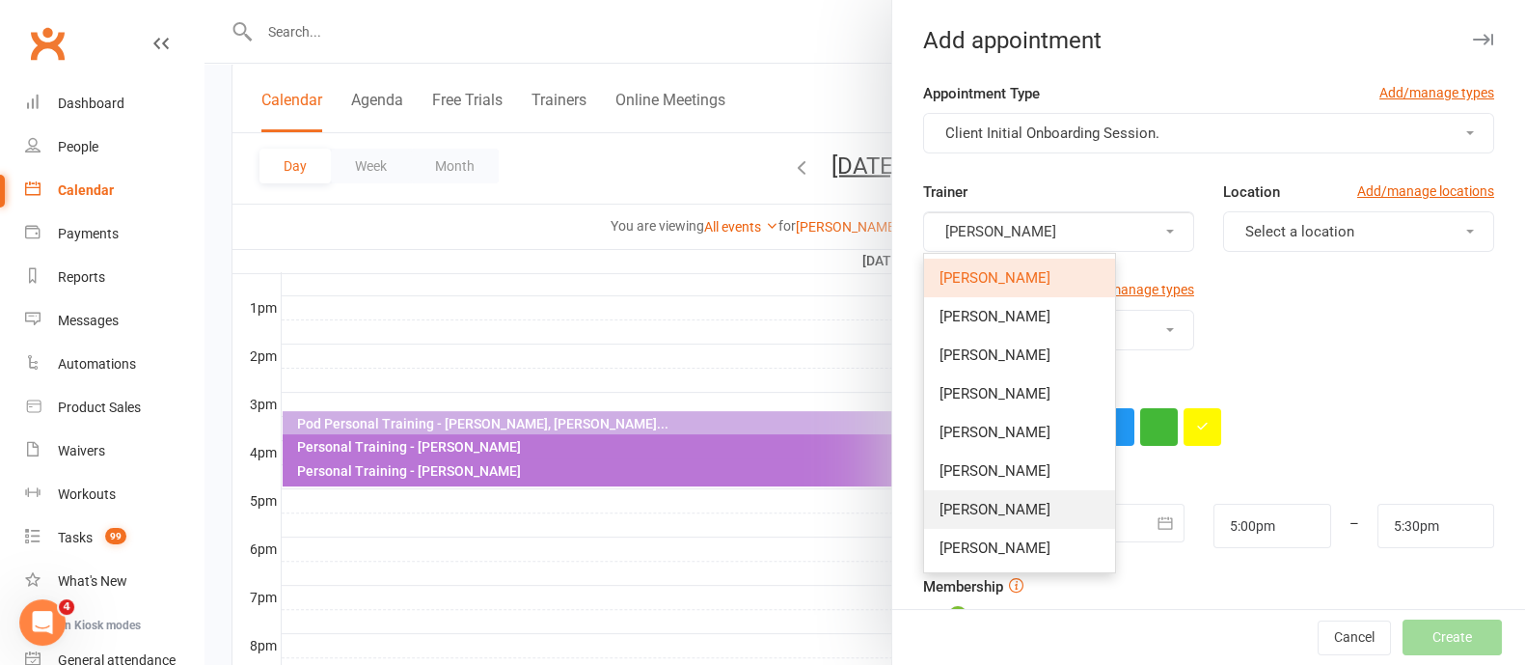
click at [998, 519] on link "[PERSON_NAME]" at bounding box center [1019, 509] width 191 height 39
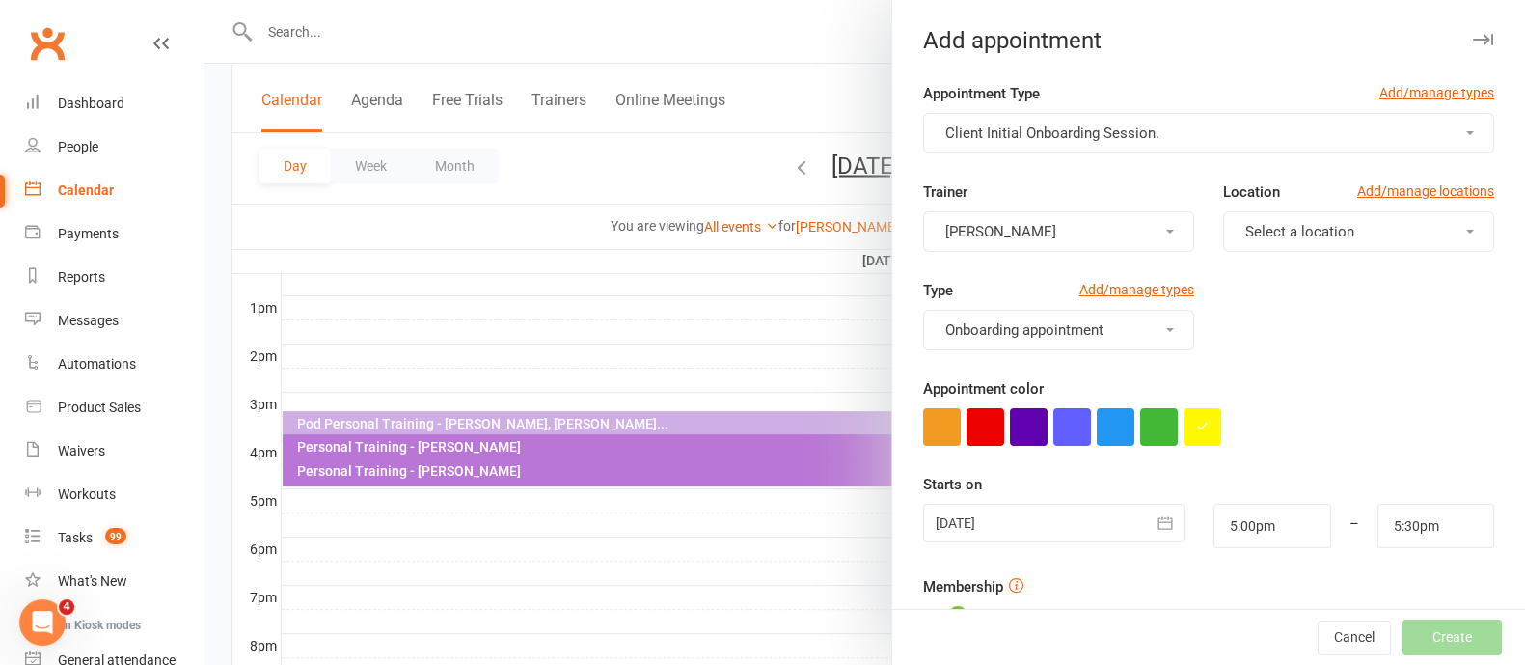
click at [1356, 233] on button "Select a location" at bounding box center [1358, 231] width 271 height 41
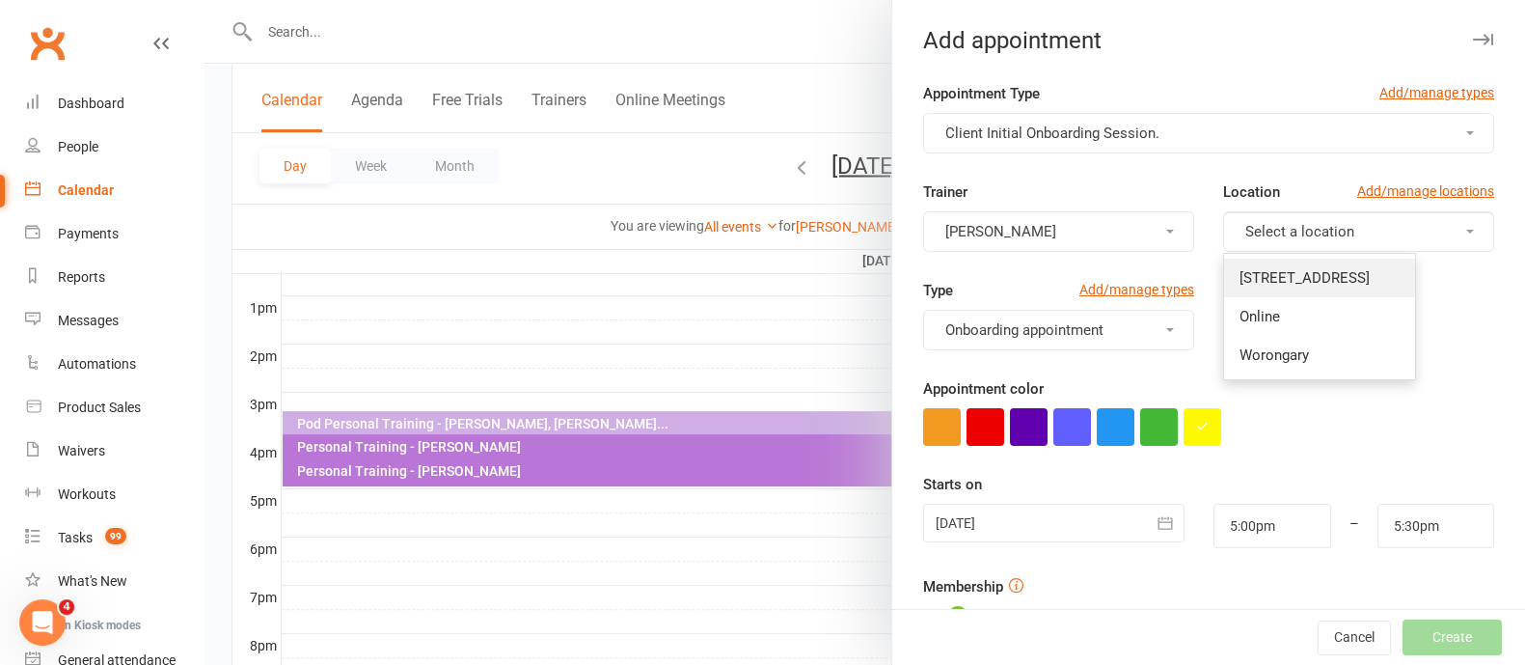
click at [1334, 272] on span "[STREET_ADDRESS]" at bounding box center [1304, 277] width 130 height 17
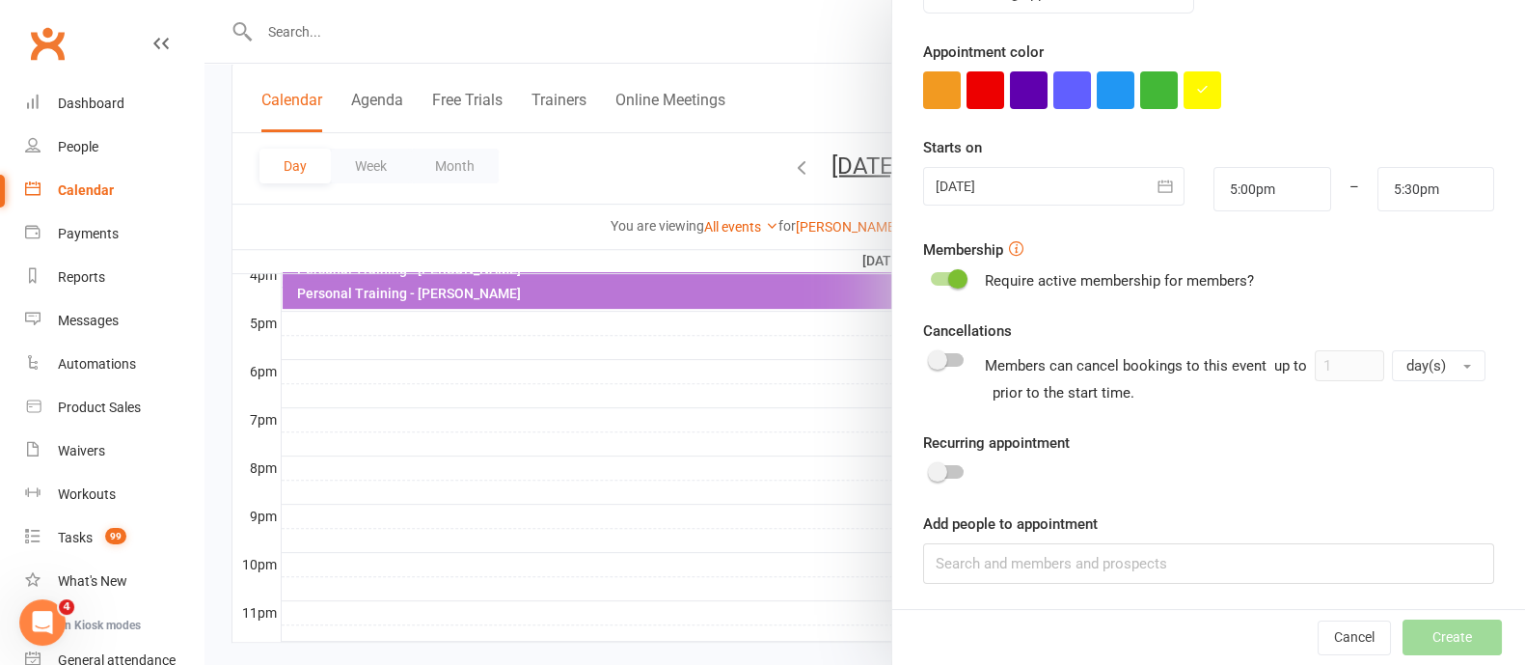
scroll to position [932, 0]
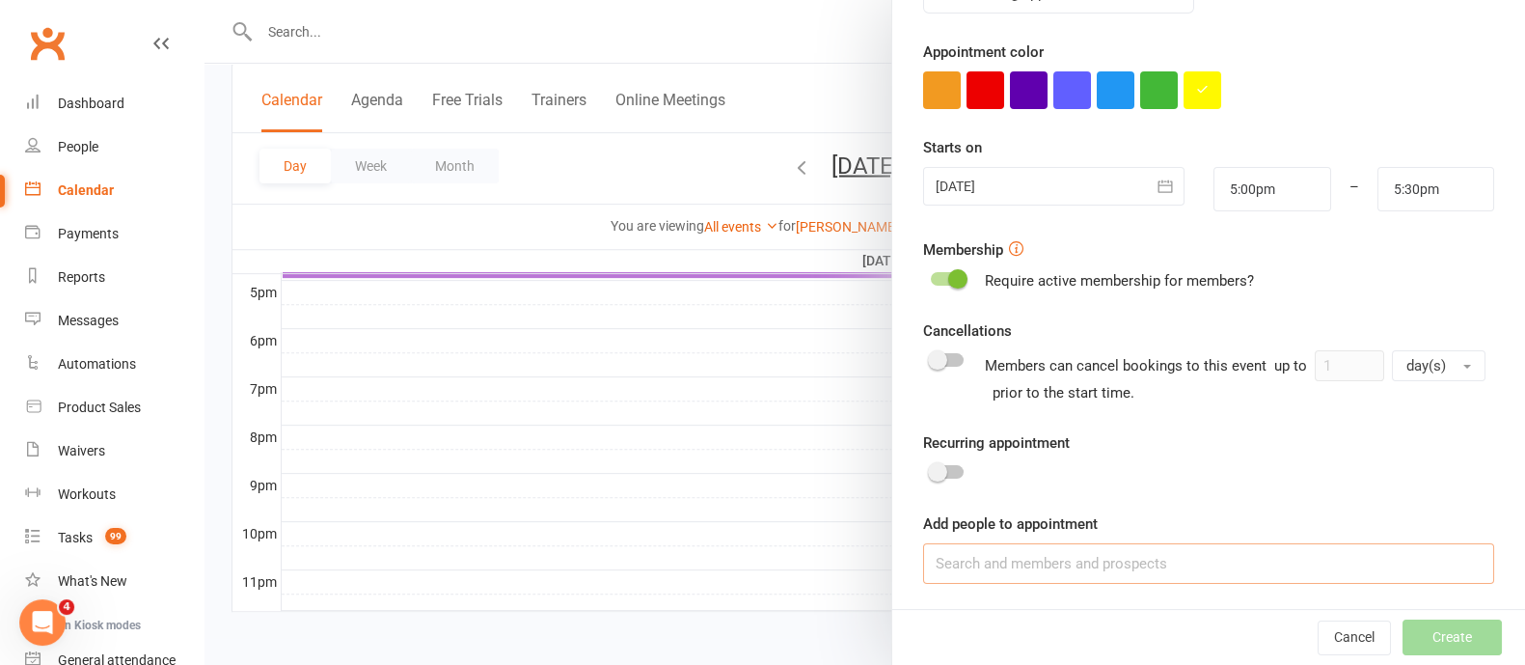
click at [1054, 558] on input at bounding box center [1208, 563] width 571 height 41
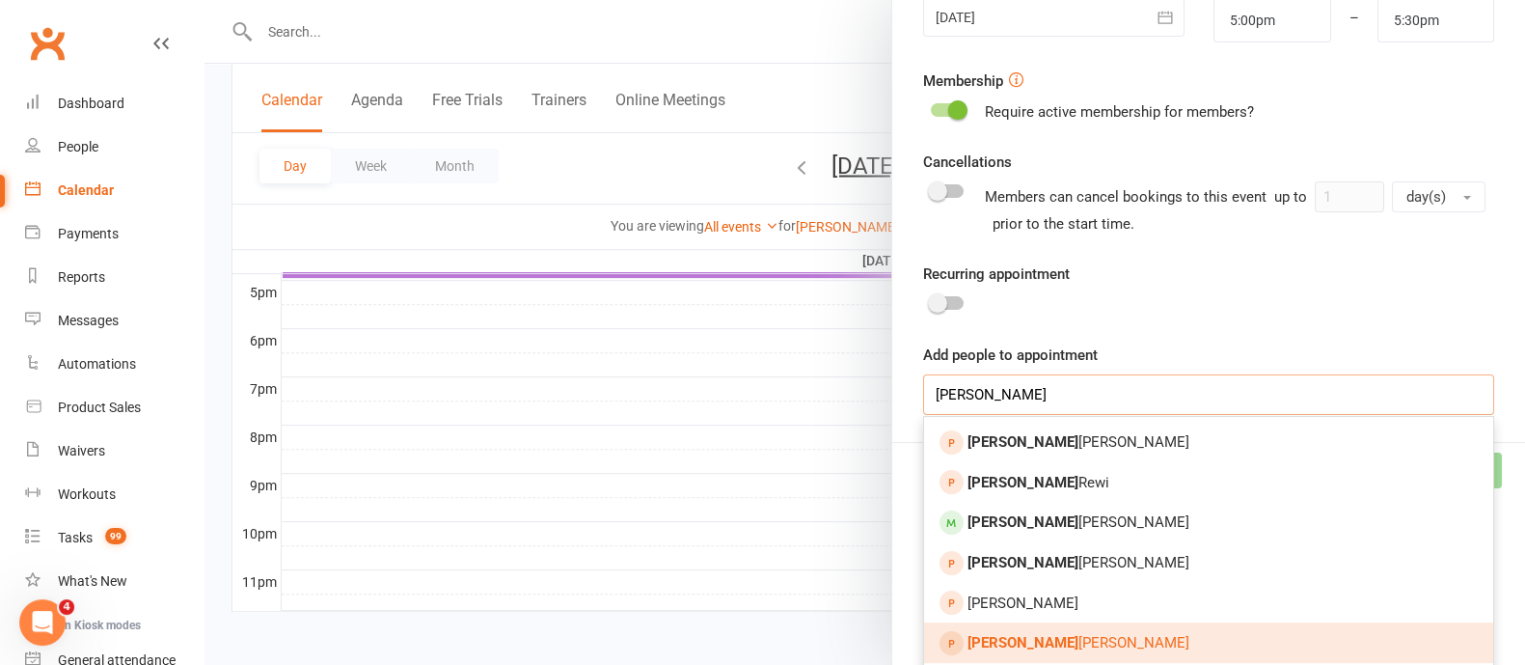
scroll to position [578, 0]
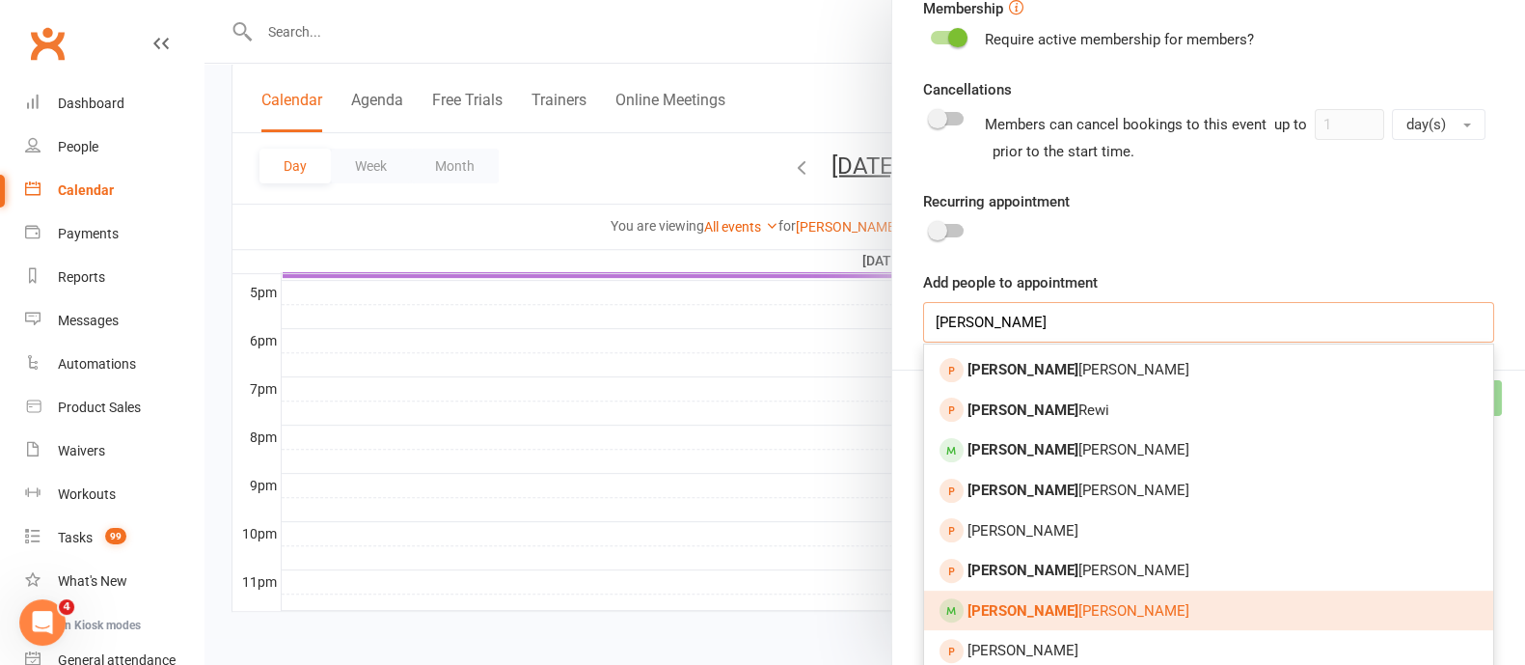
type input "[PERSON_NAME]"
click at [1045, 601] on link "[PERSON_NAME]" at bounding box center [1208, 610] width 569 height 41
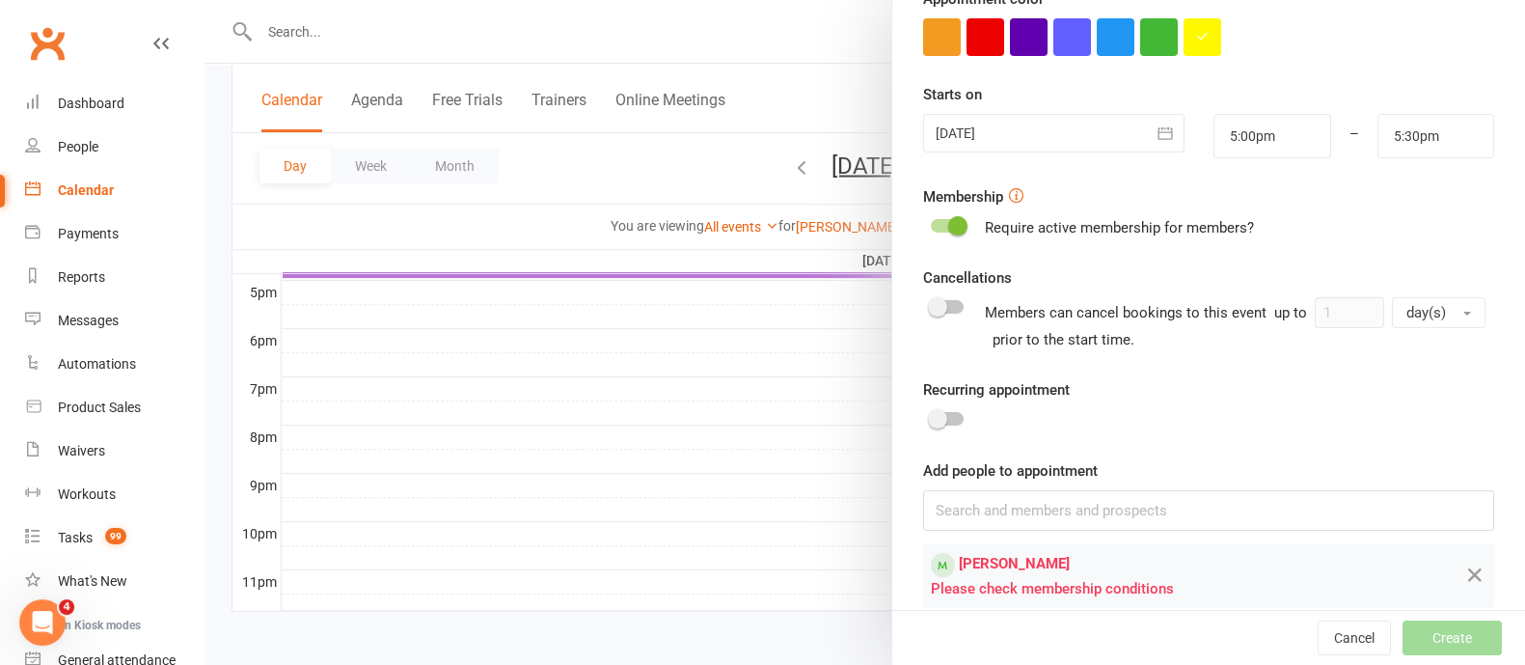
click at [936, 220] on div at bounding box center [947, 226] width 33 height 14
click at [931, 223] on input "checkbox" at bounding box center [931, 223] width 0 height 0
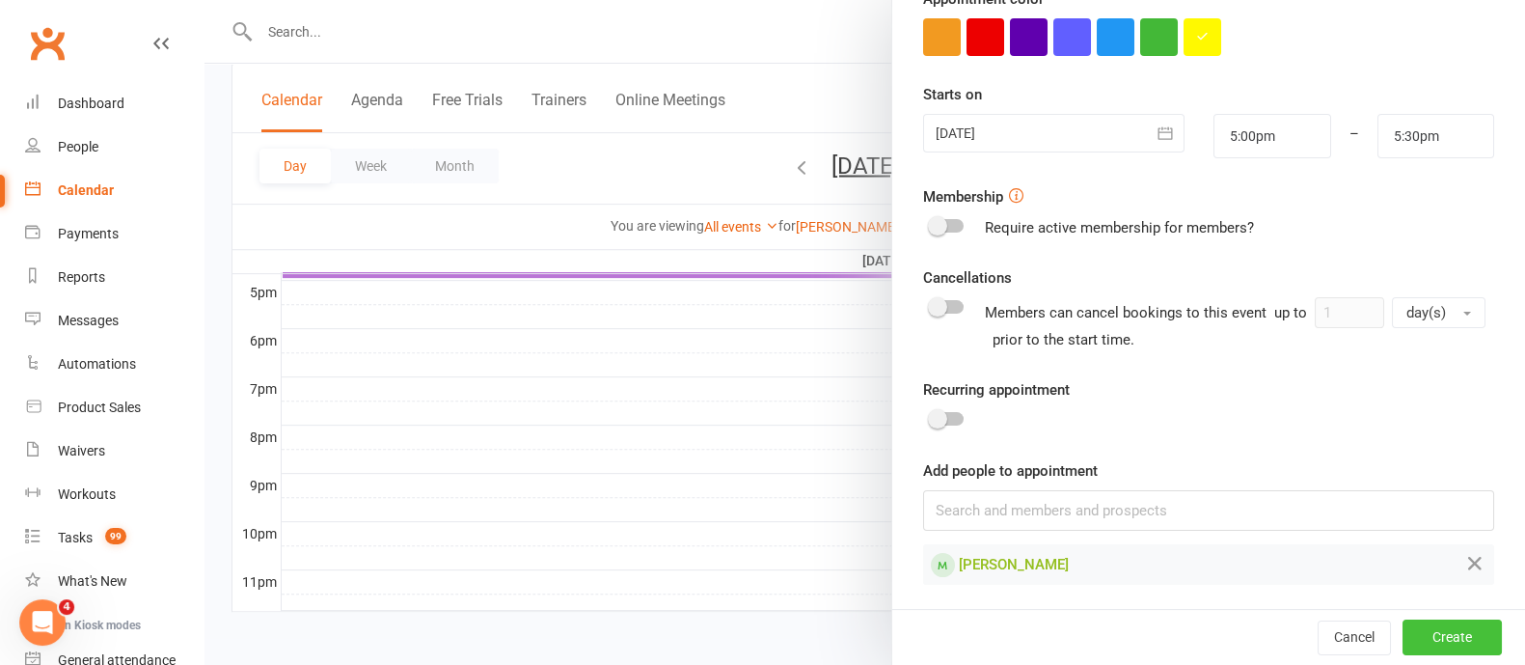
click at [1402, 638] on button "Create" at bounding box center [1451, 637] width 99 height 35
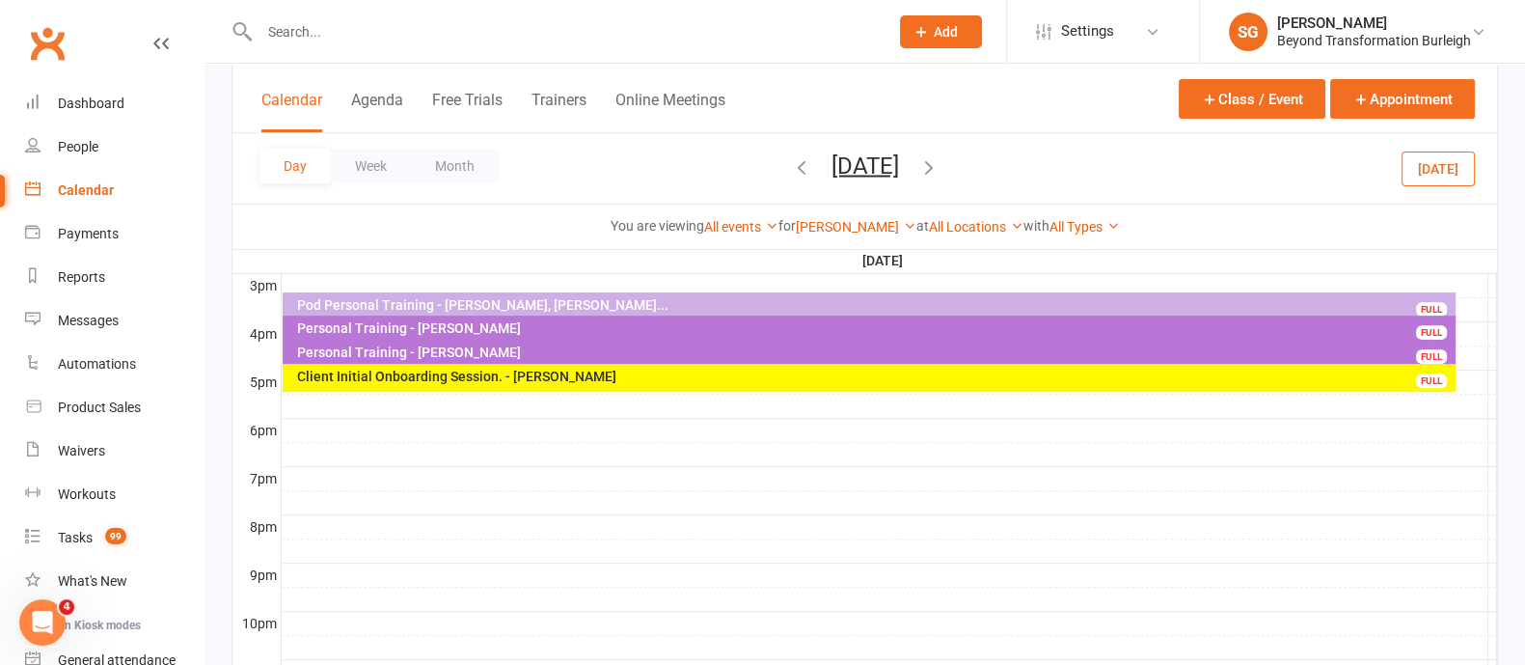
scroll to position [691, 0]
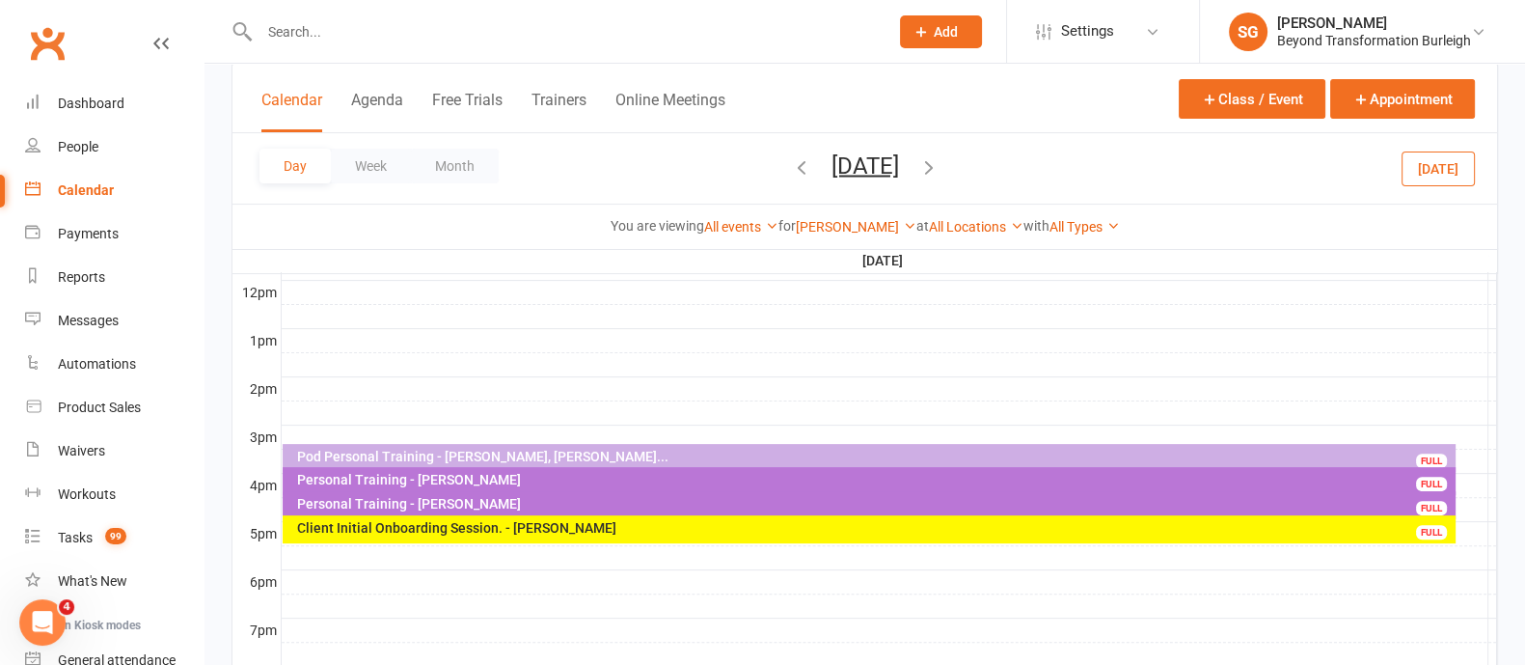
click at [531, 521] on div "Client Initial Onboarding Session. - [PERSON_NAME]" at bounding box center [873, 528] width 1155 height 14
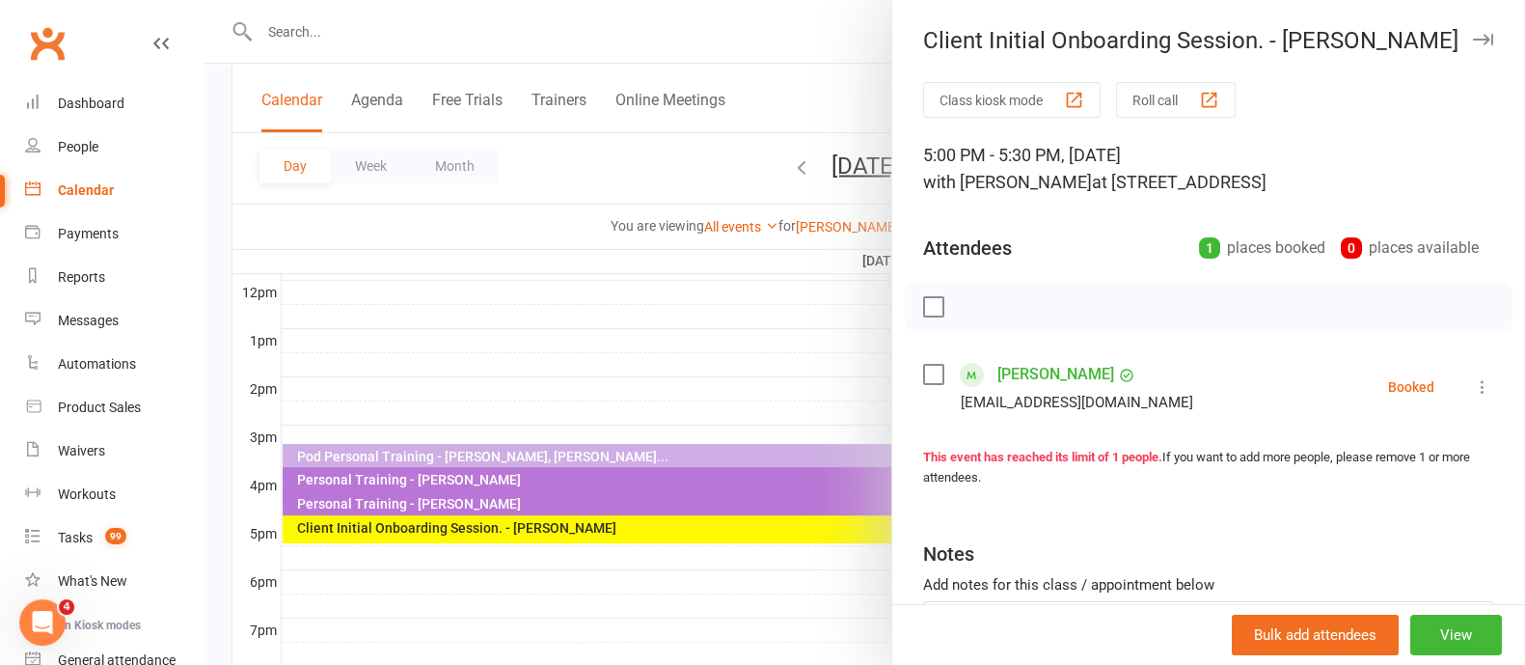
click at [1037, 376] on link "[PERSON_NAME]" at bounding box center [1055, 374] width 117 height 31
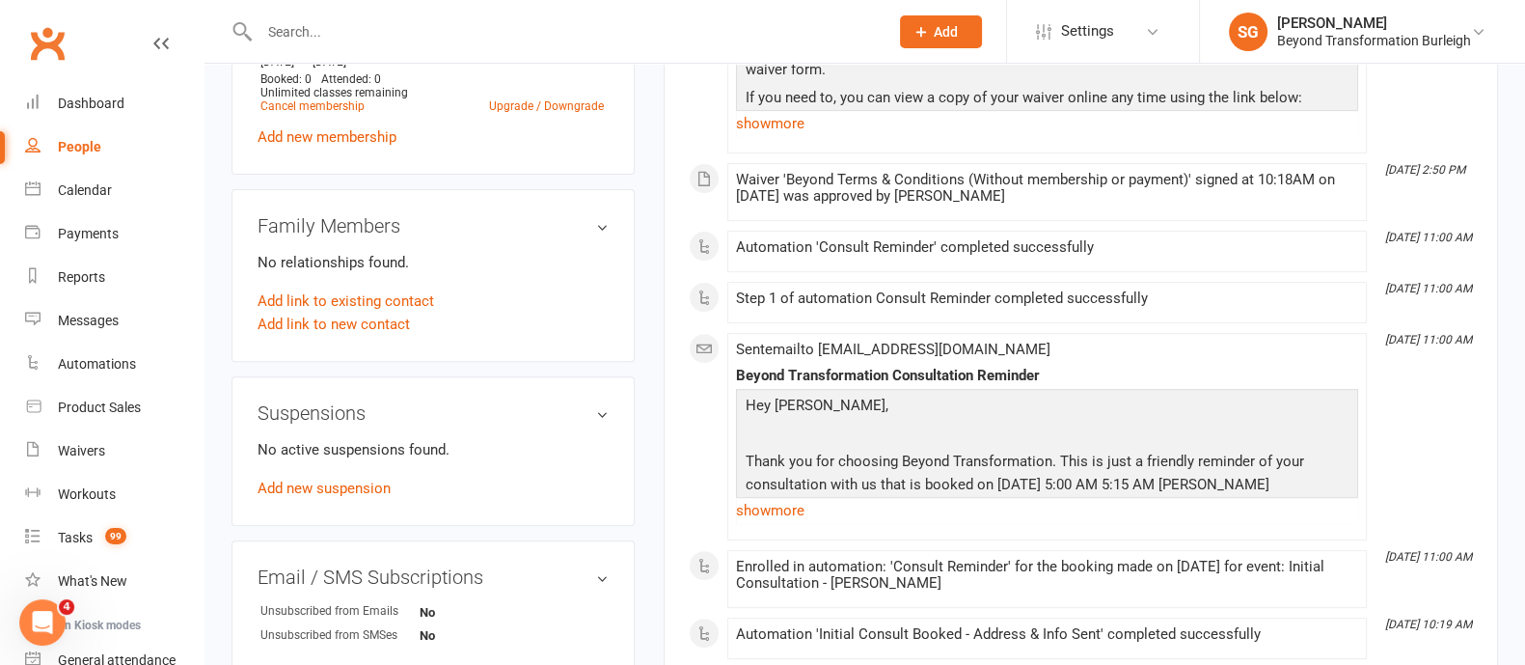
scroll to position [1085, 0]
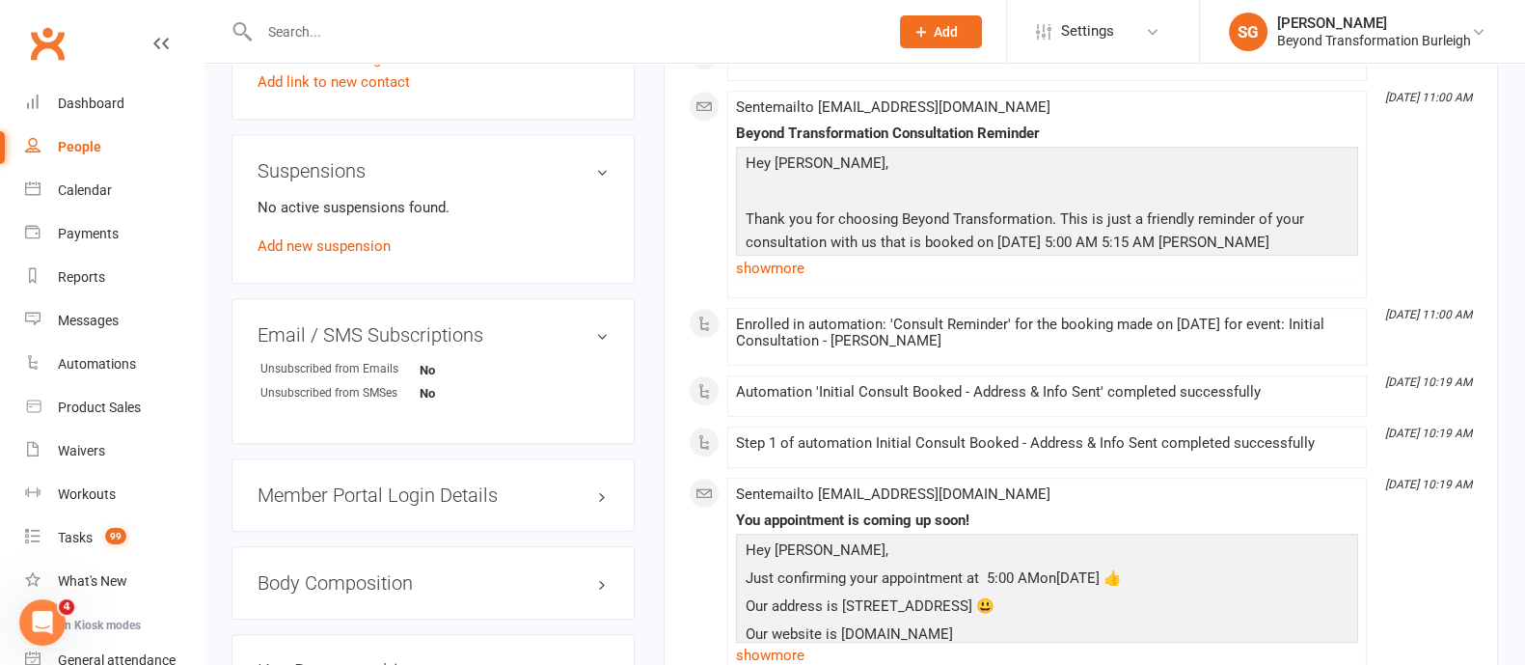
click at [436, 492] on h3 "Member Portal Login Details" at bounding box center [433, 494] width 351 height 21
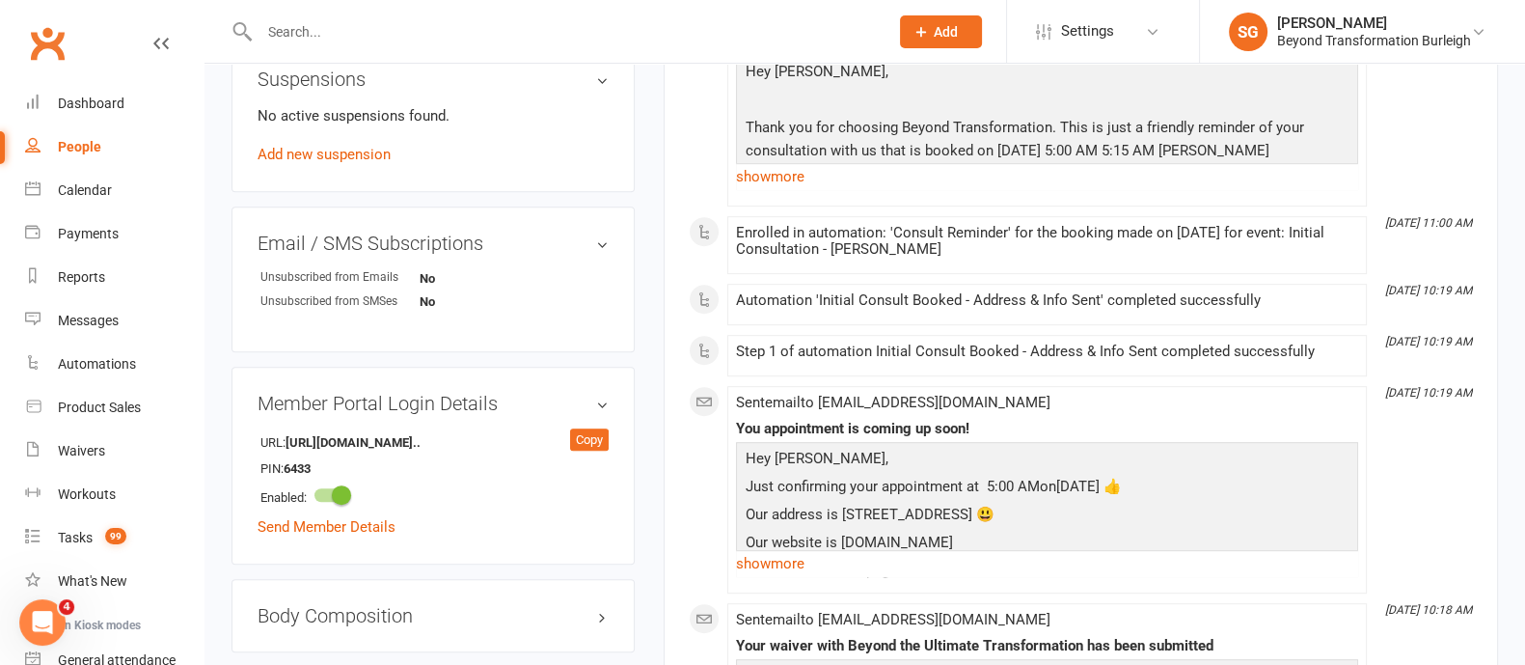
scroll to position [1326, 0]
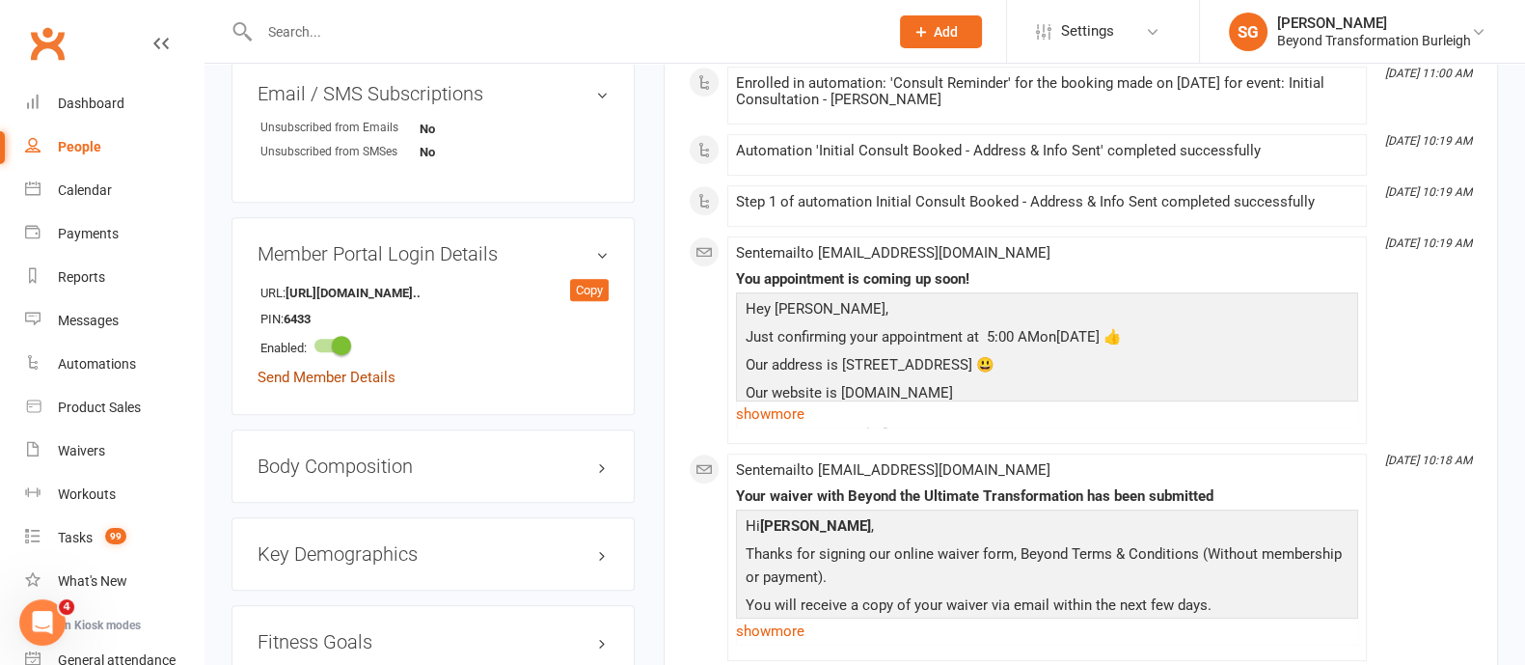
click at [336, 375] on link "Send Member Details" at bounding box center [327, 376] width 138 height 17
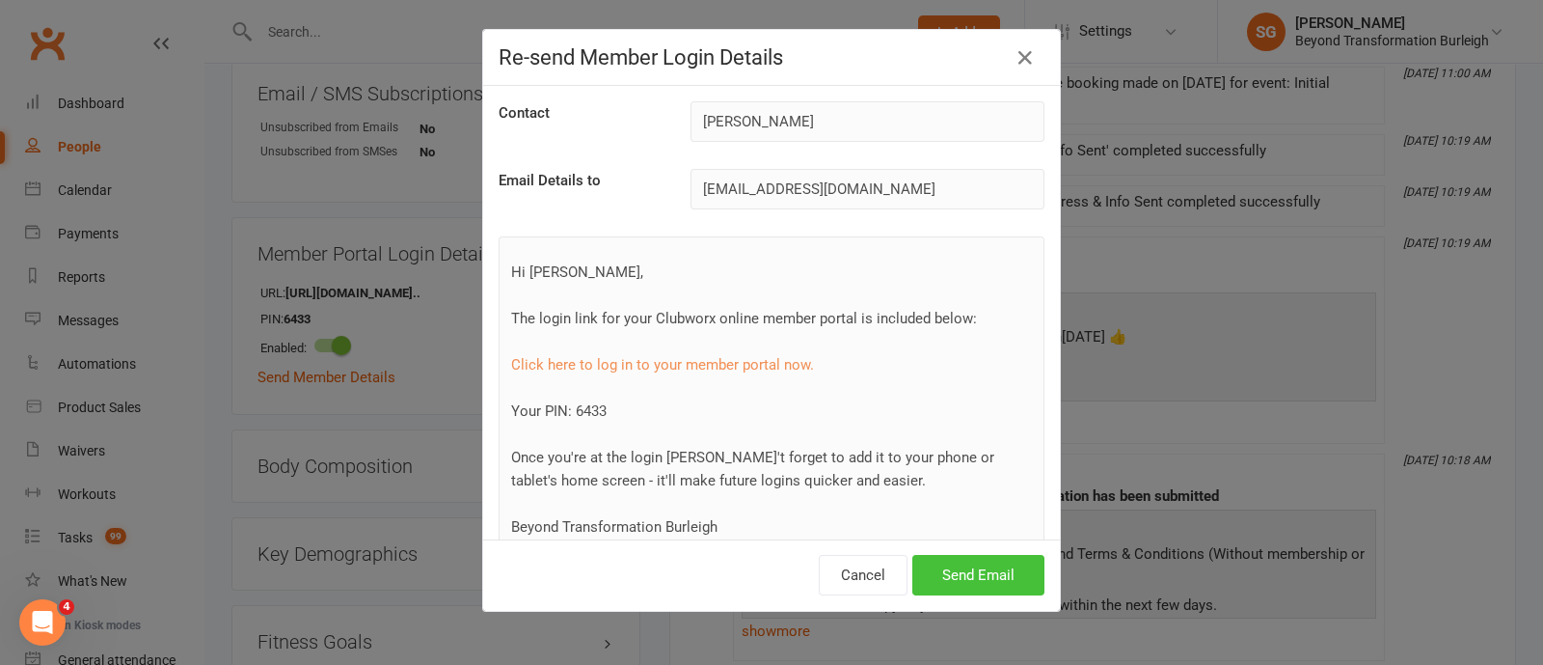
click at [979, 571] on button "Send Email" at bounding box center [978, 575] width 132 height 41
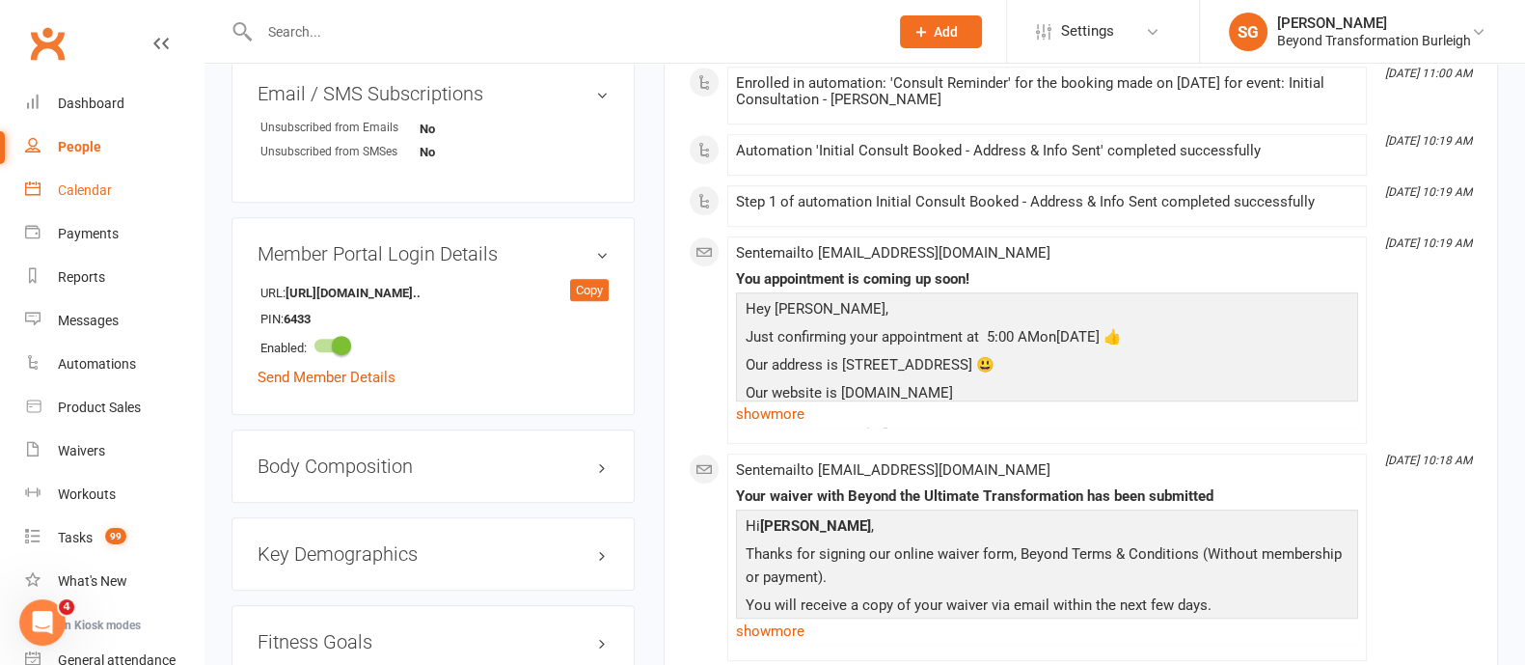
click at [97, 200] on link "Calendar" at bounding box center [114, 190] width 178 height 43
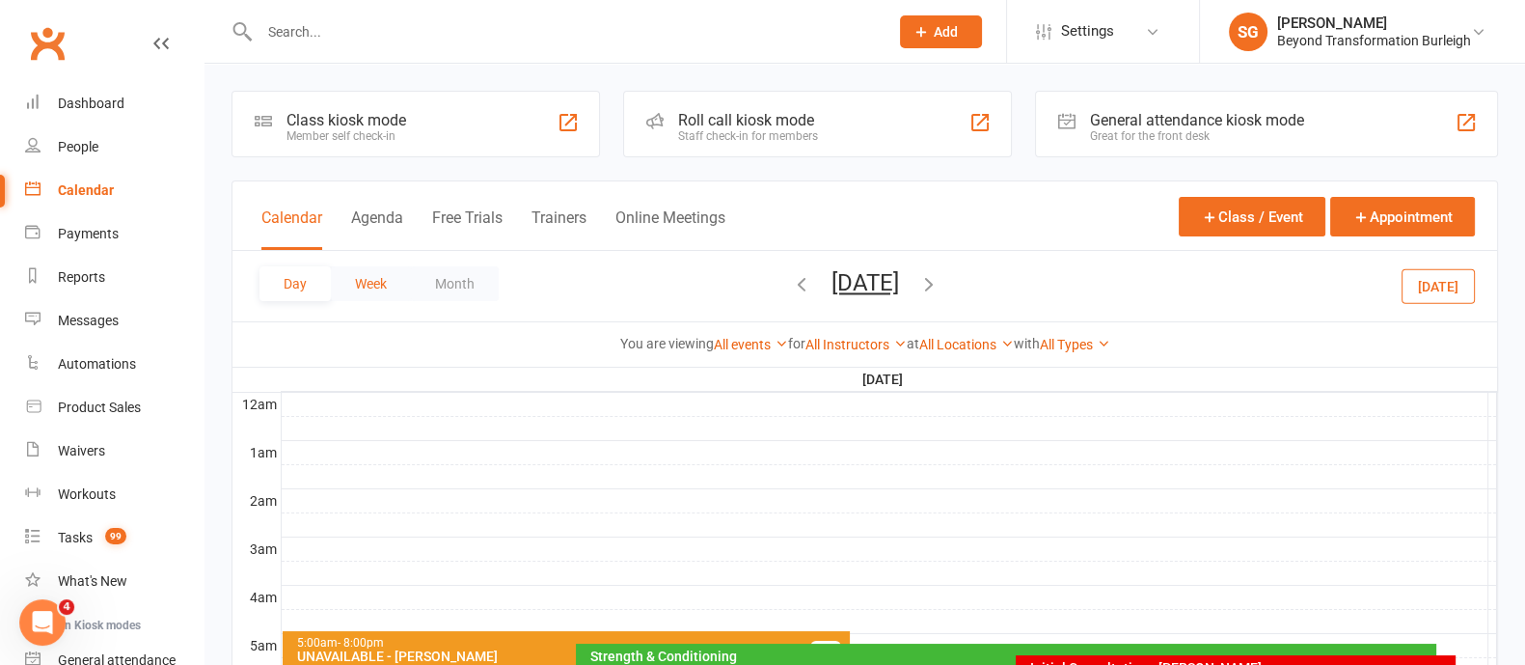
click at [371, 283] on button "Week" at bounding box center [371, 283] width 80 height 35
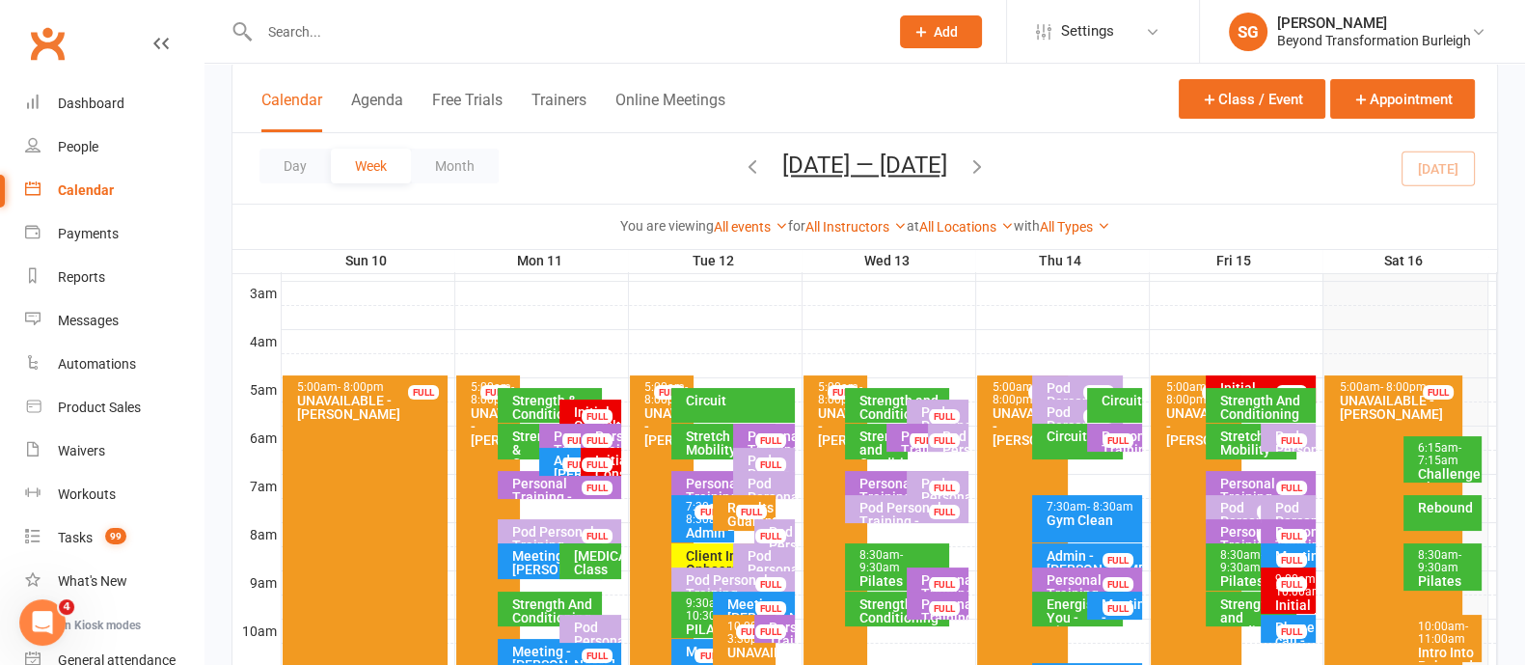
scroll to position [120, 0]
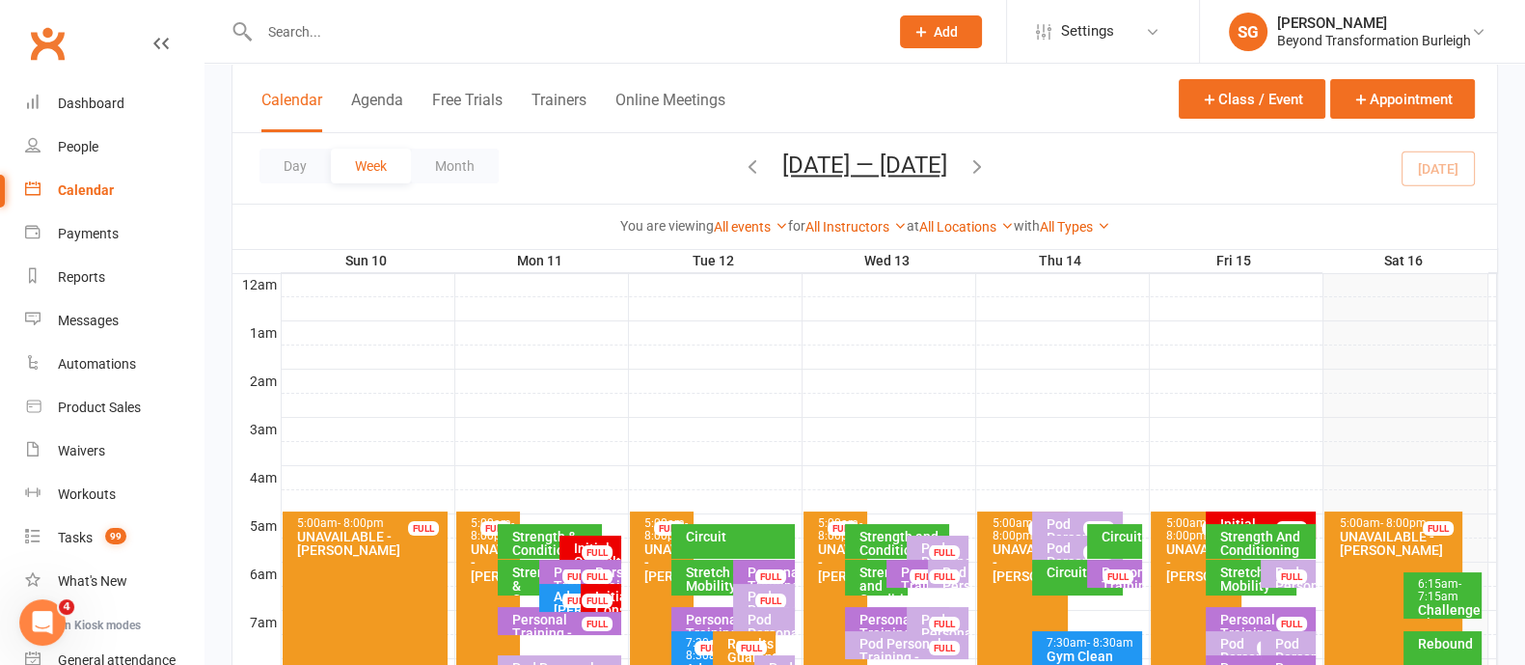
click at [515, 539] on div "Strength & Conditioning" at bounding box center [554, 543] width 87 height 27
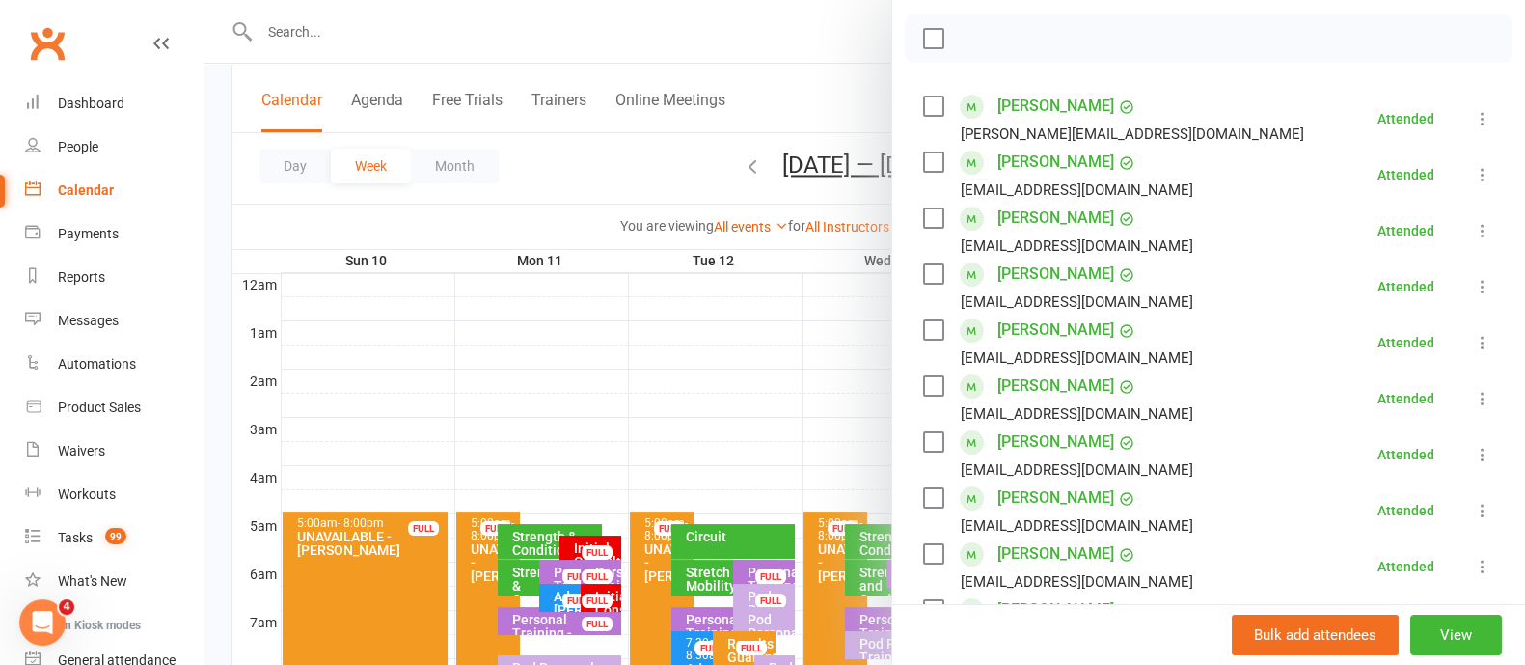
scroll to position [0, 0]
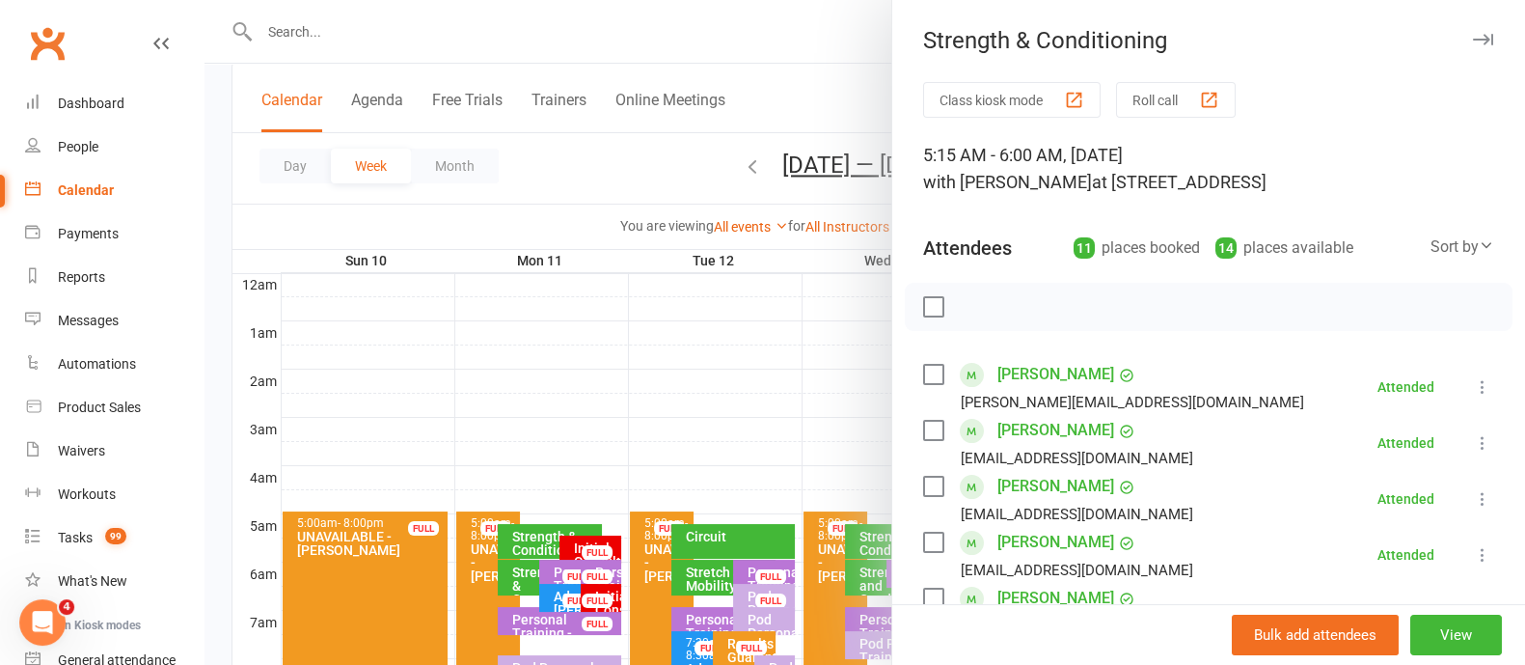
click at [704, 147] on div at bounding box center [864, 332] width 1321 height 665
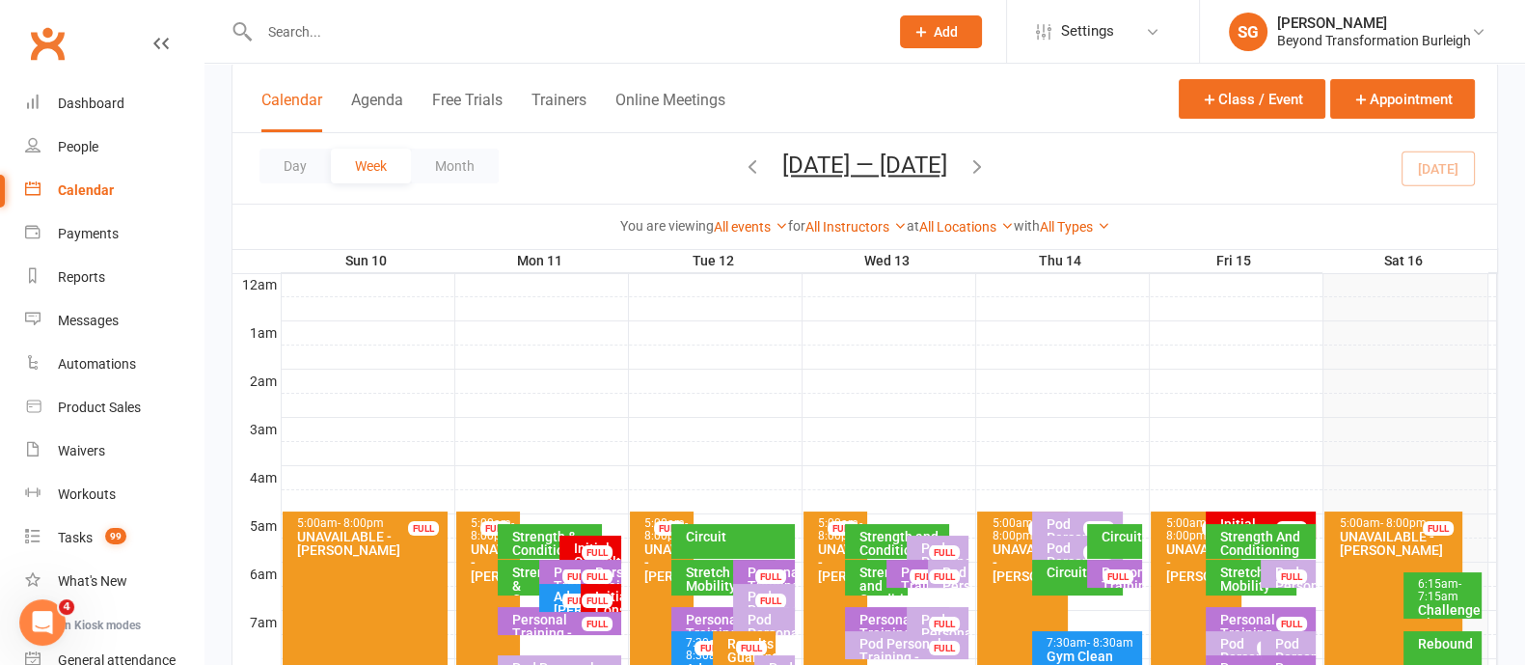
click at [981, 170] on icon "button" at bounding box center [977, 165] width 21 height 21
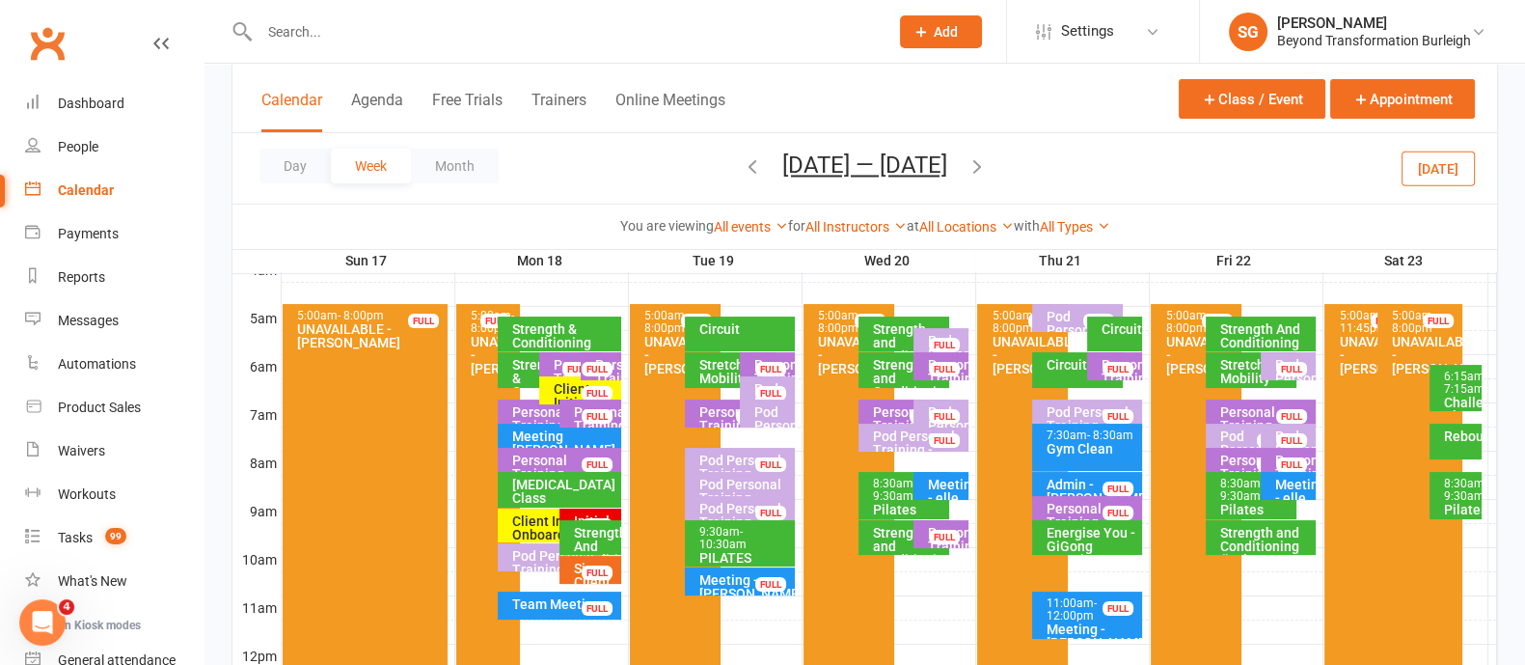
scroll to position [240, 0]
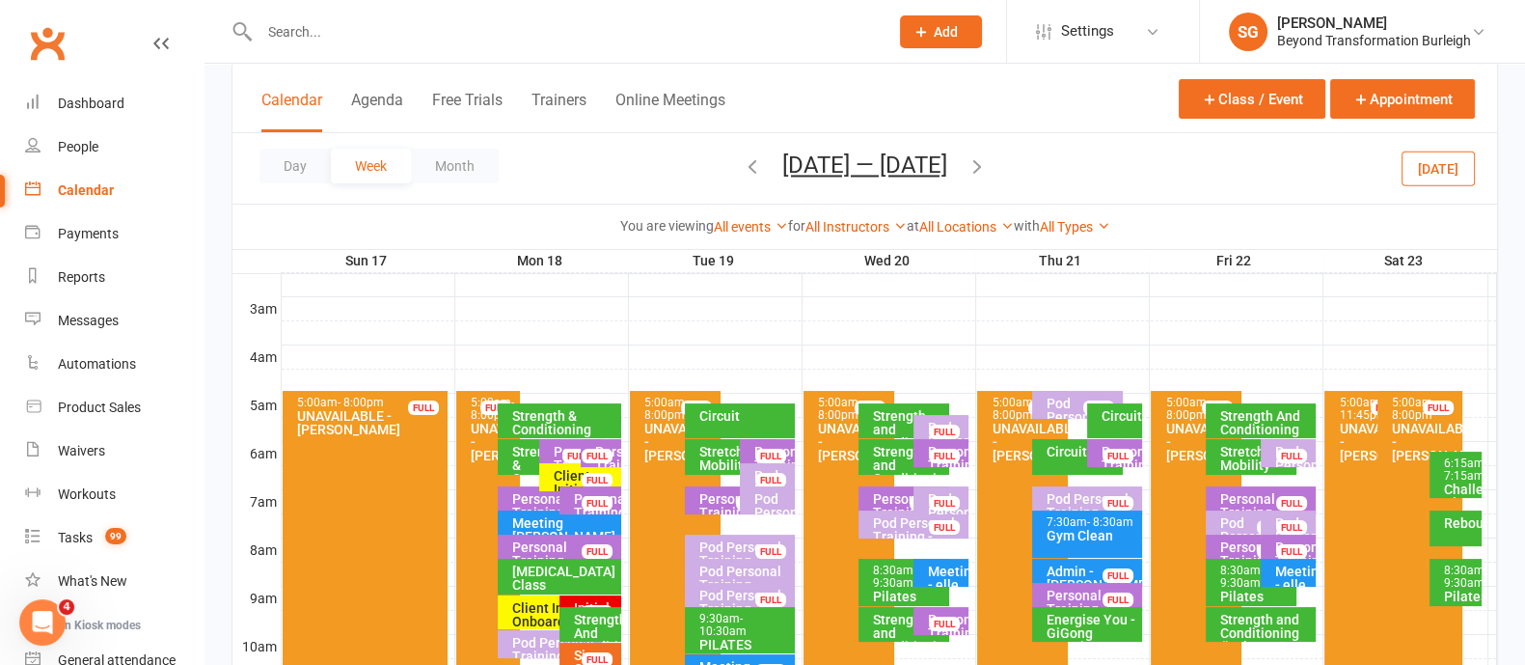
click at [565, 421] on div "Strength & Conditioning" at bounding box center [564, 422] width 106 height 27
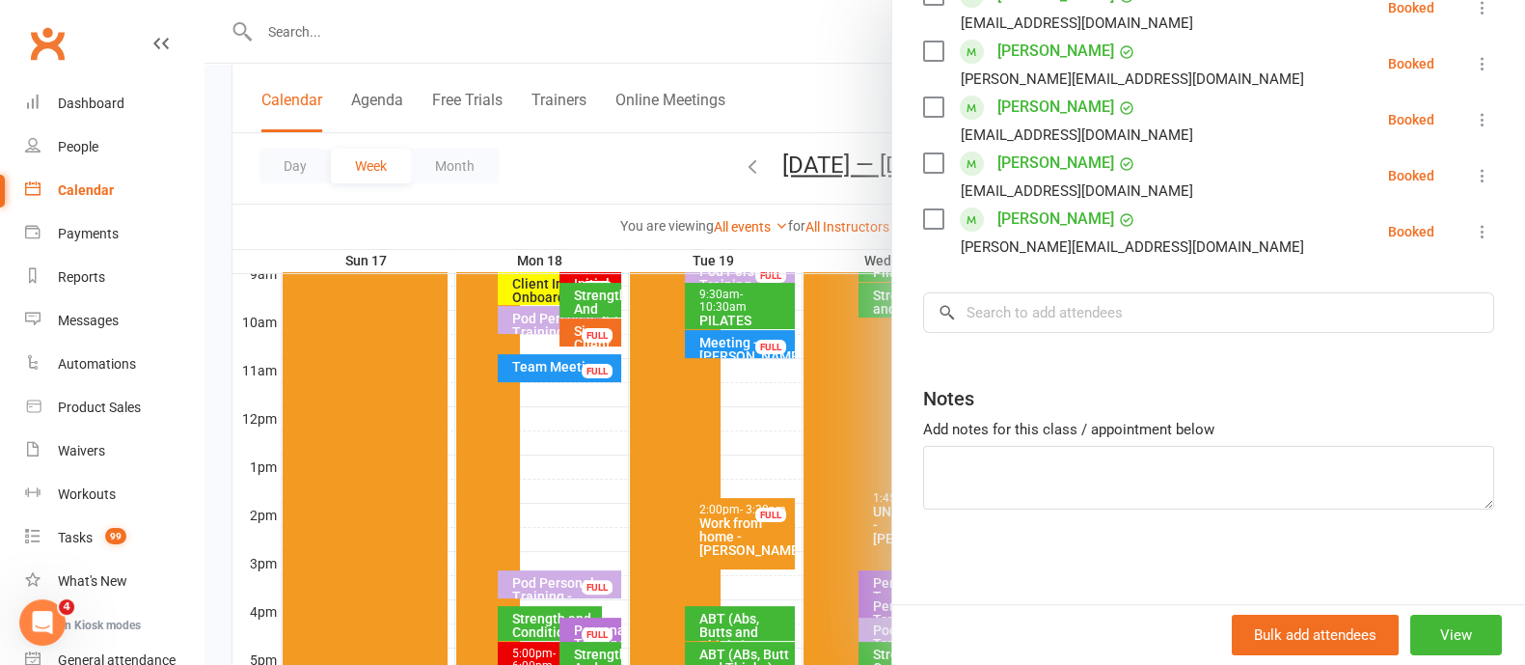
scroll to position [603, 0]
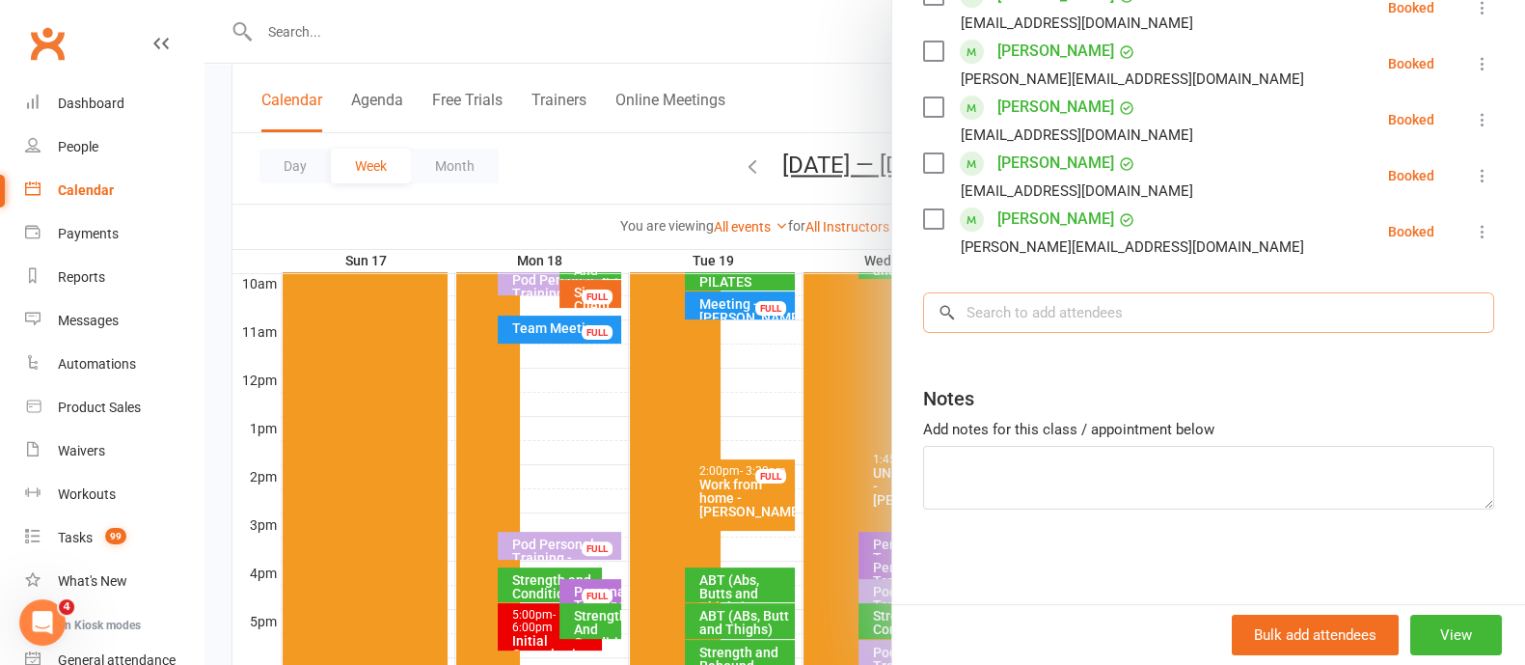
click at [989, 301] on input "search" at bounding box center [1208, 312] width 571 height 41
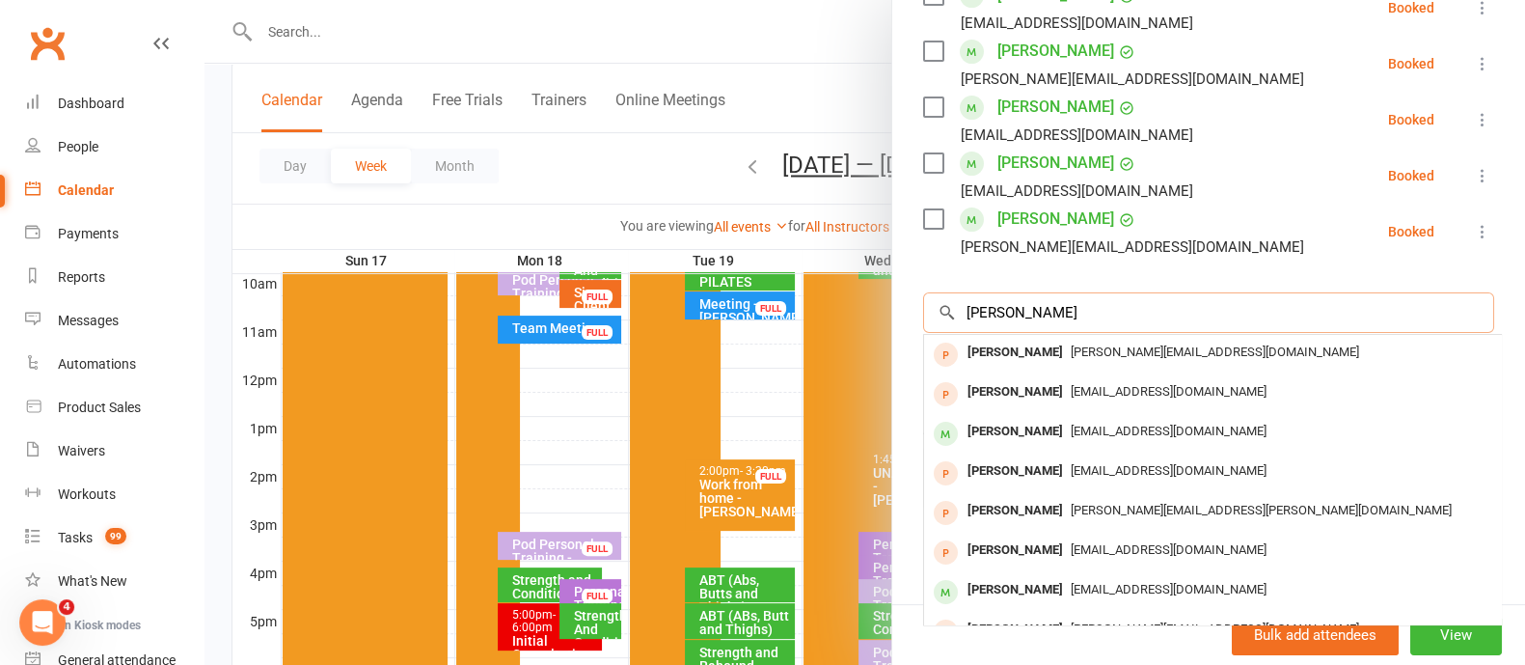
type input "[PERSON_NAME]"
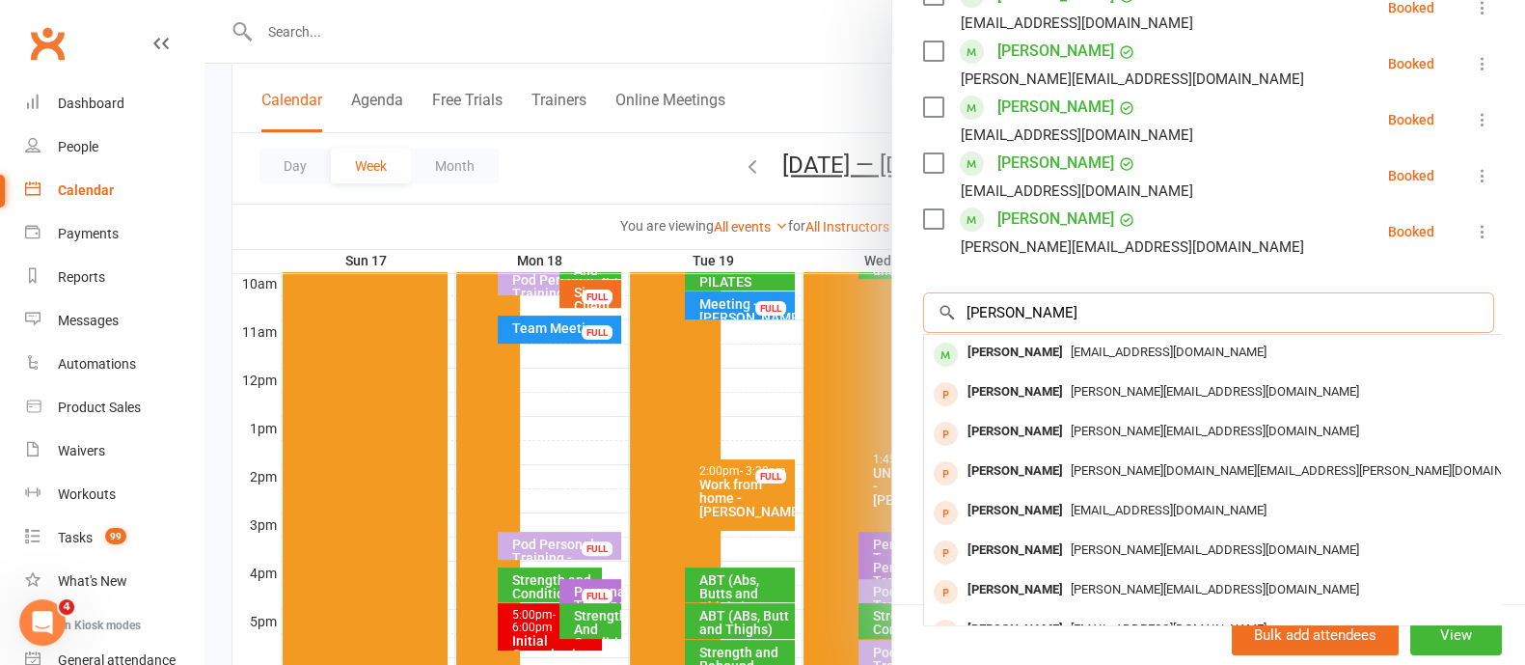
type input "[PERSON_NAME]"
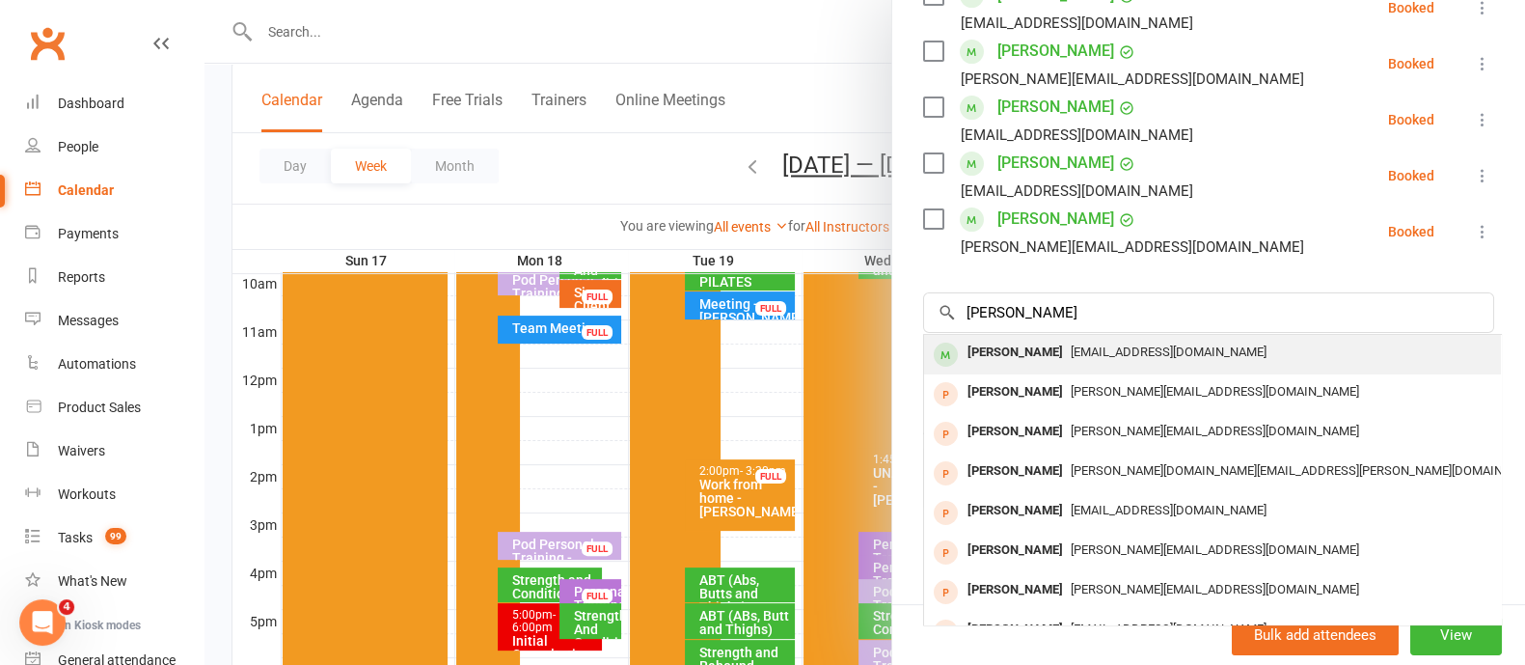
click at [1146, 349] on span "[EMAIL_ADDRESS][DOMAIN_NAME]" at bounding box center [1169, 351] width 196 height 14
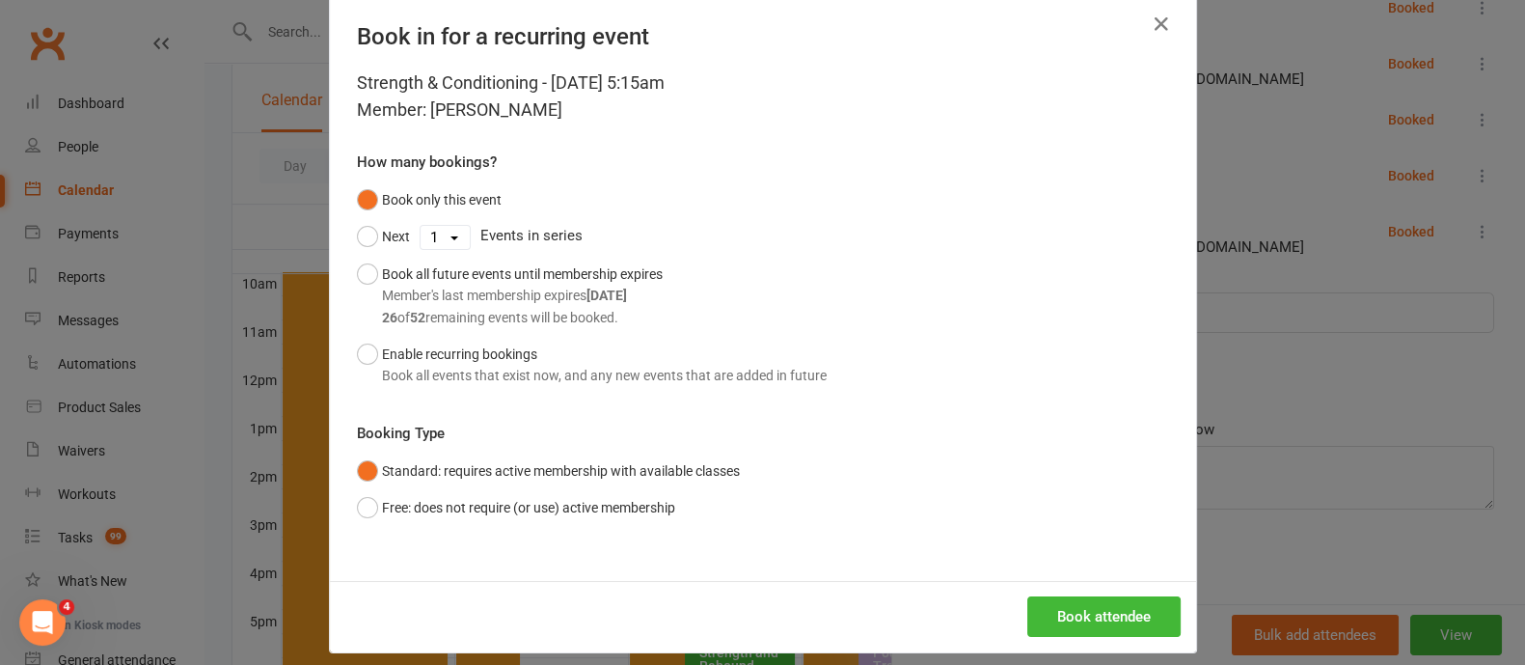
scroll to position [49, 0]
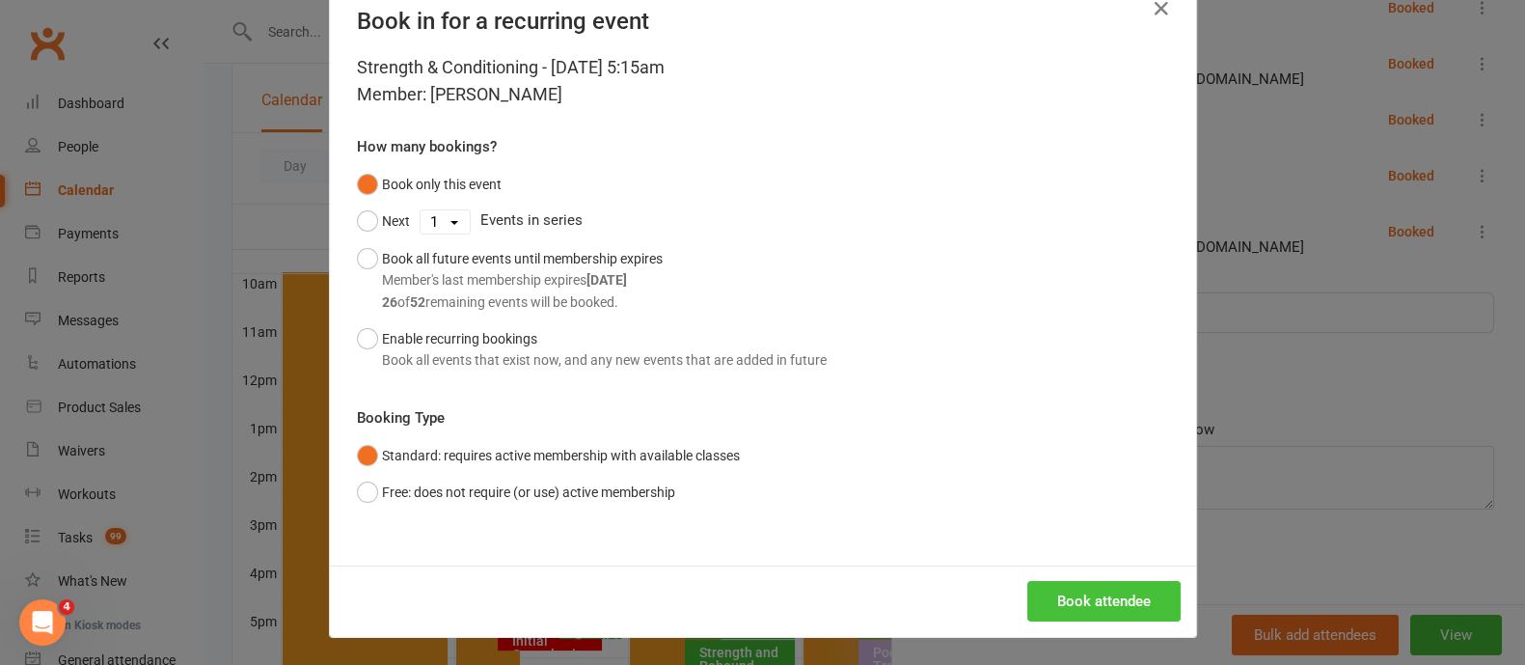
click at [1085, 595] on button "Book attendee" at bounding box center [1103, 601] width 153 height 41
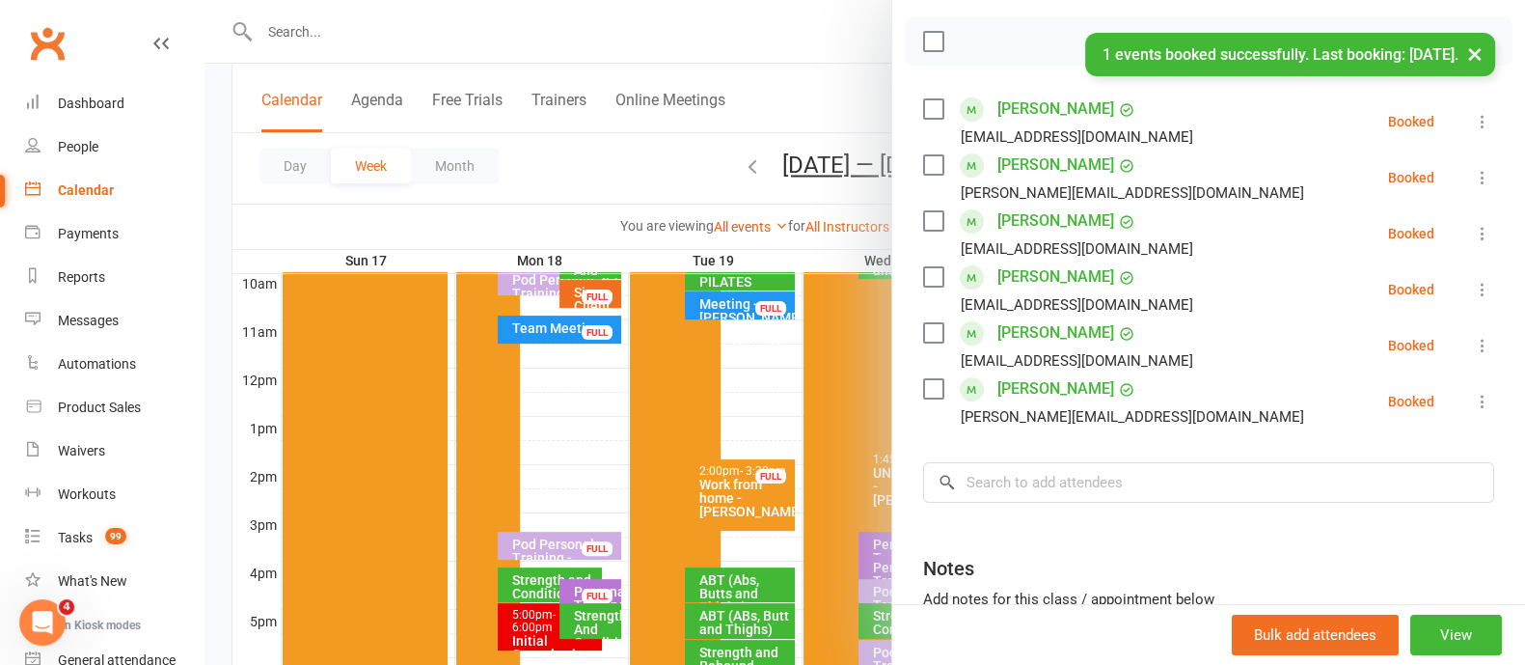
scroll to position [0, 0]
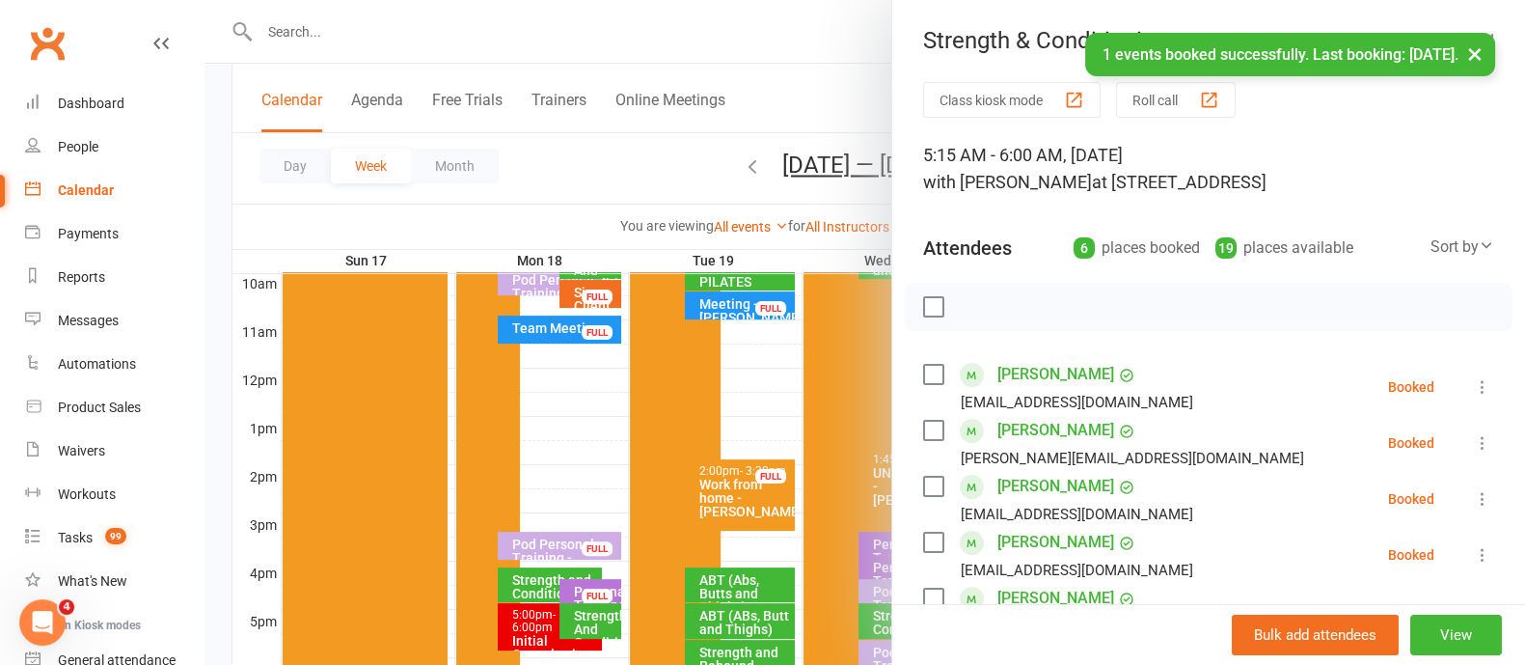
click at [1478, 53] on button "×" at bounding box center [1474, 53] width 35 height 41
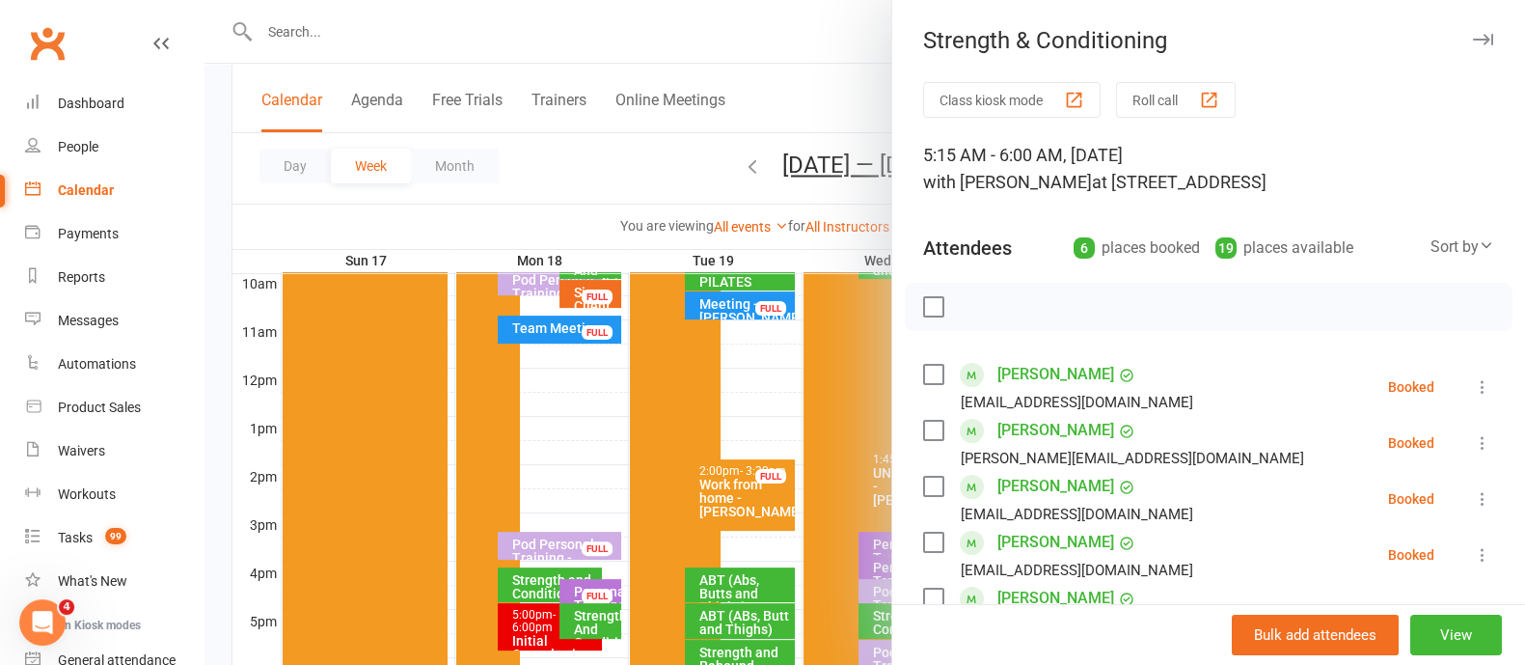
click at [1471, 47] on button "button" at bounding box center [1482, 39] width 23 height 23
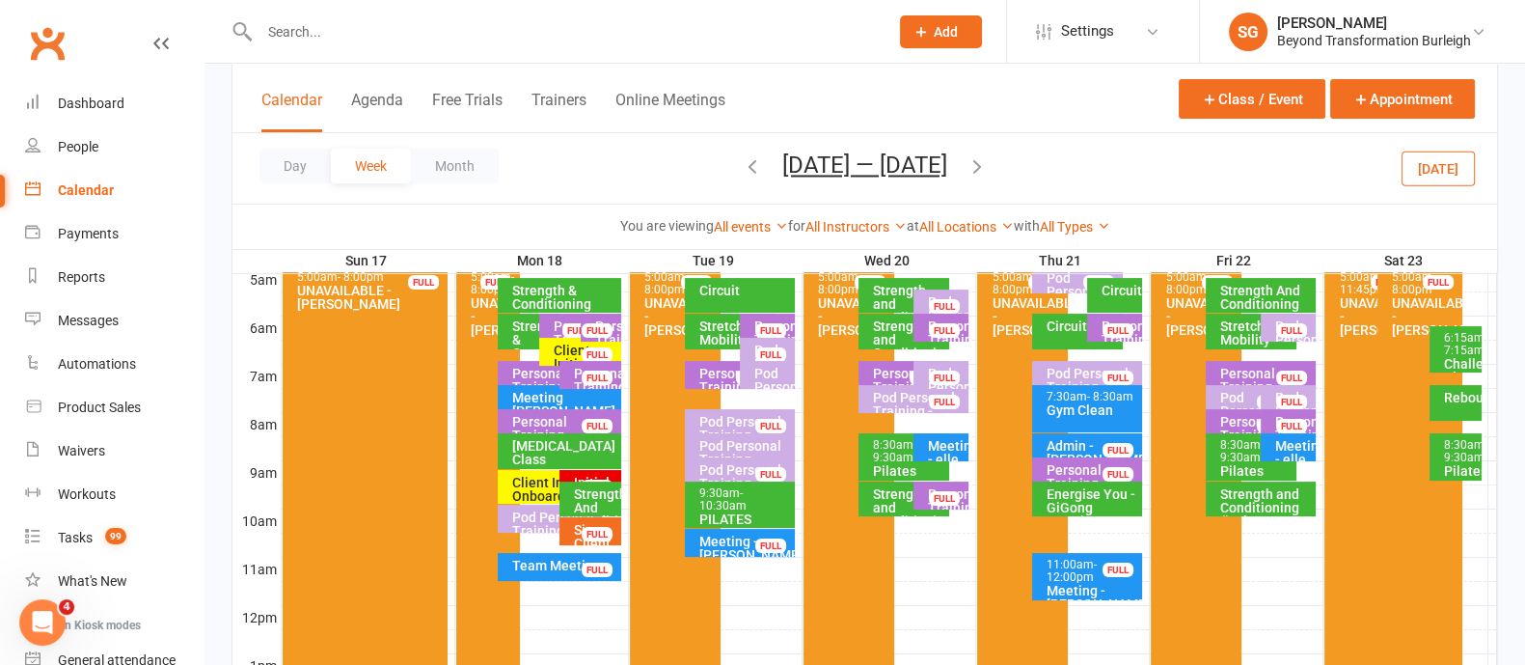
scroll to position [240, 0]
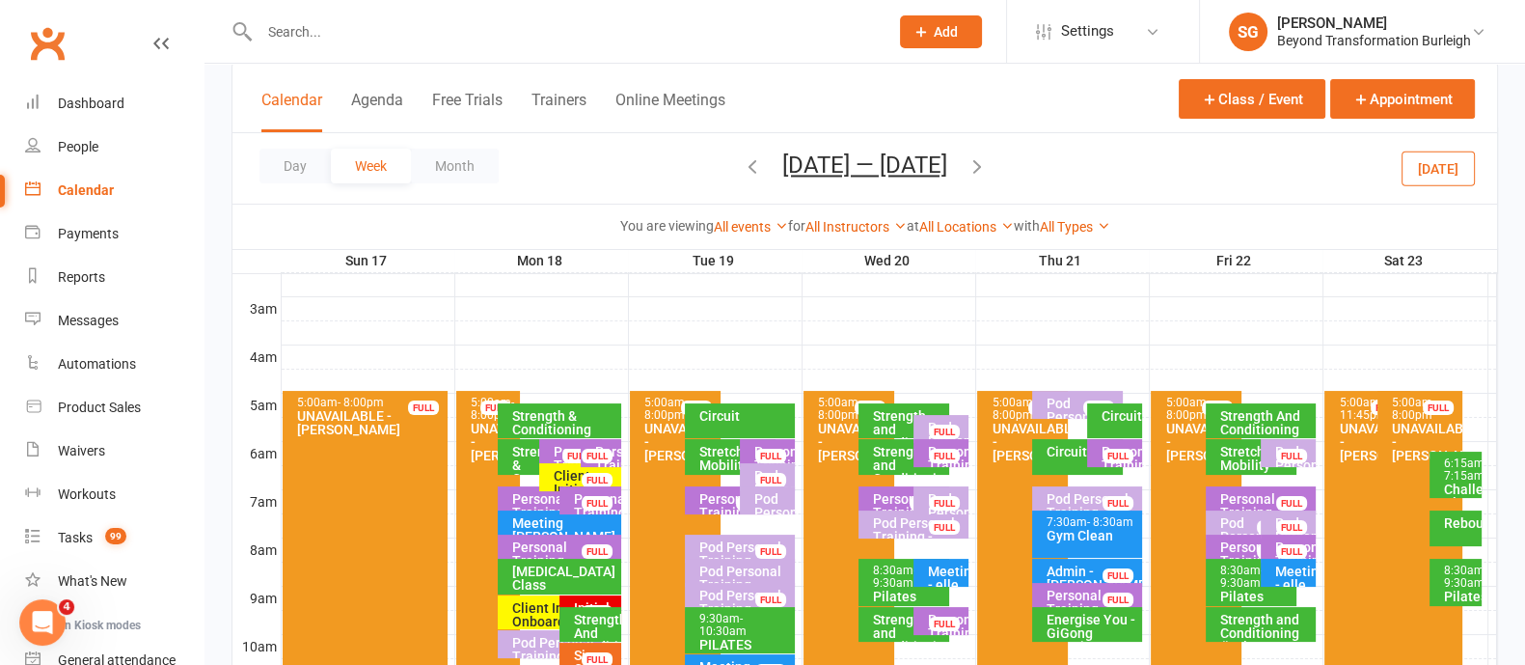
click at [745, 161] on icon "button" at bounding box center [752, 165] width 21 height 21
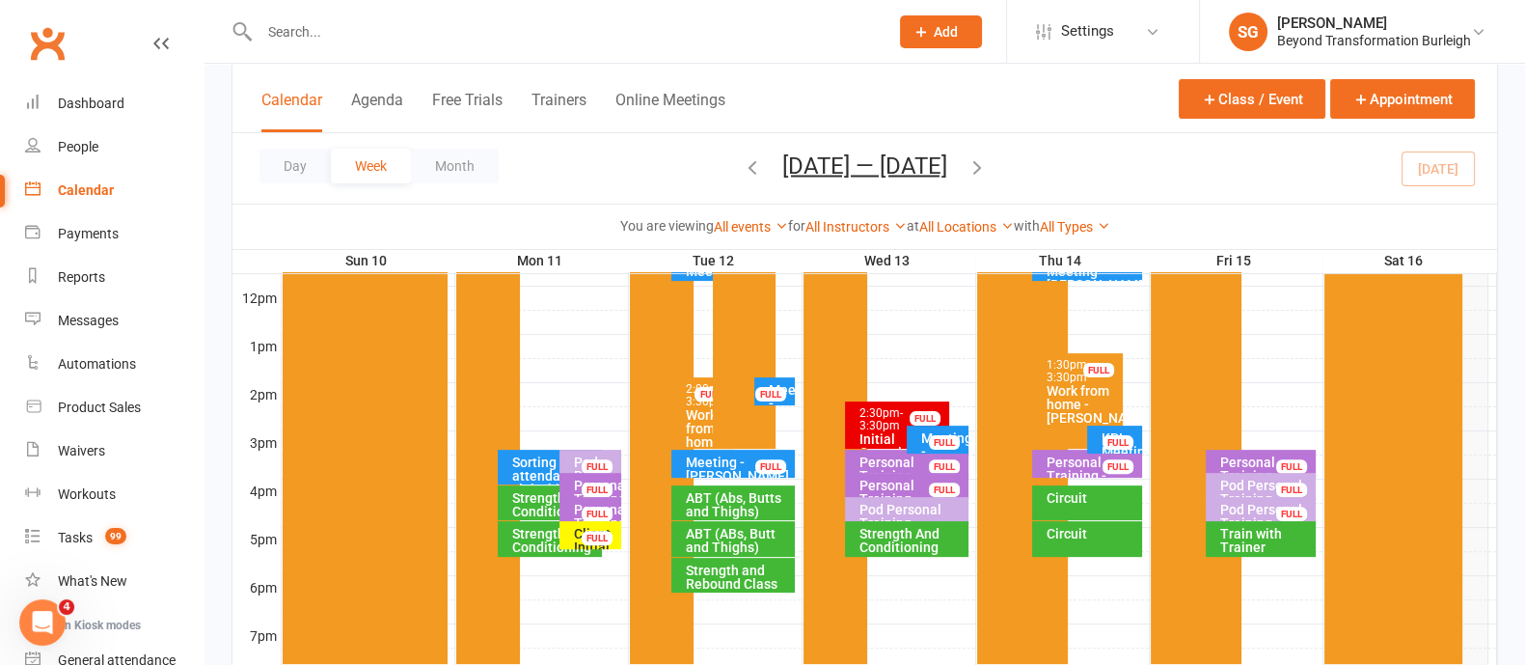
scroll to position [723, 0]
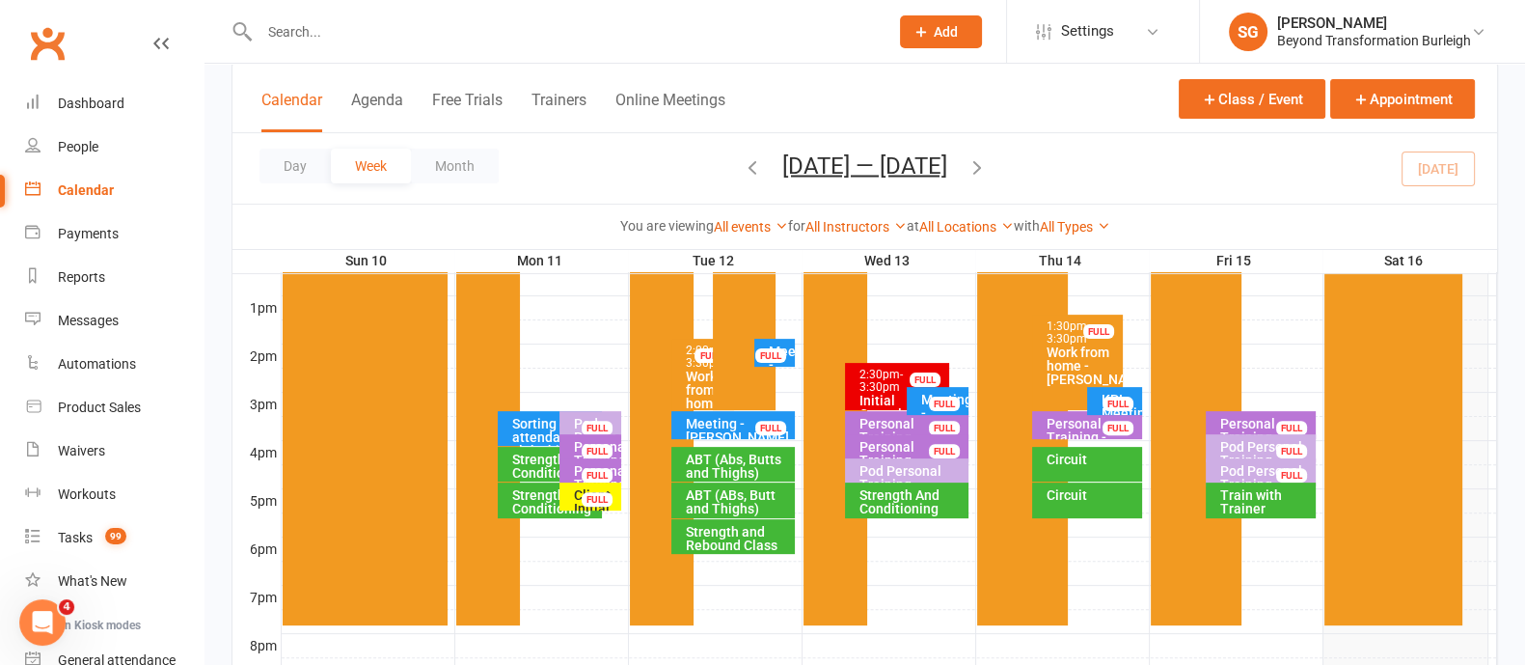
click at [574, 488] on div "Client Initial Onboarding Session. - [PERSON_NAME]" at bounding box center [595, 528] width 44 height 81
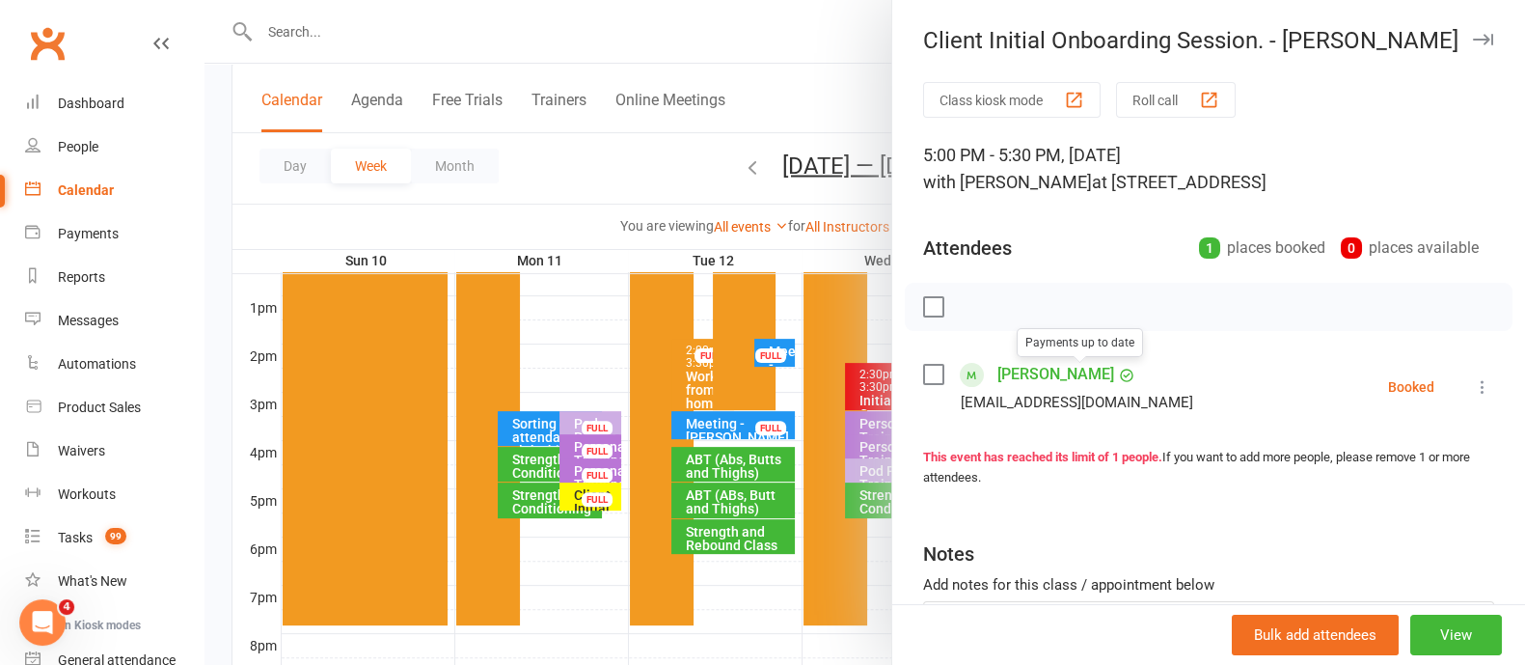
click at [1048, 371] on link "[PERSON_NAME]" at bounding box center [1055, 374] width 117 height 31
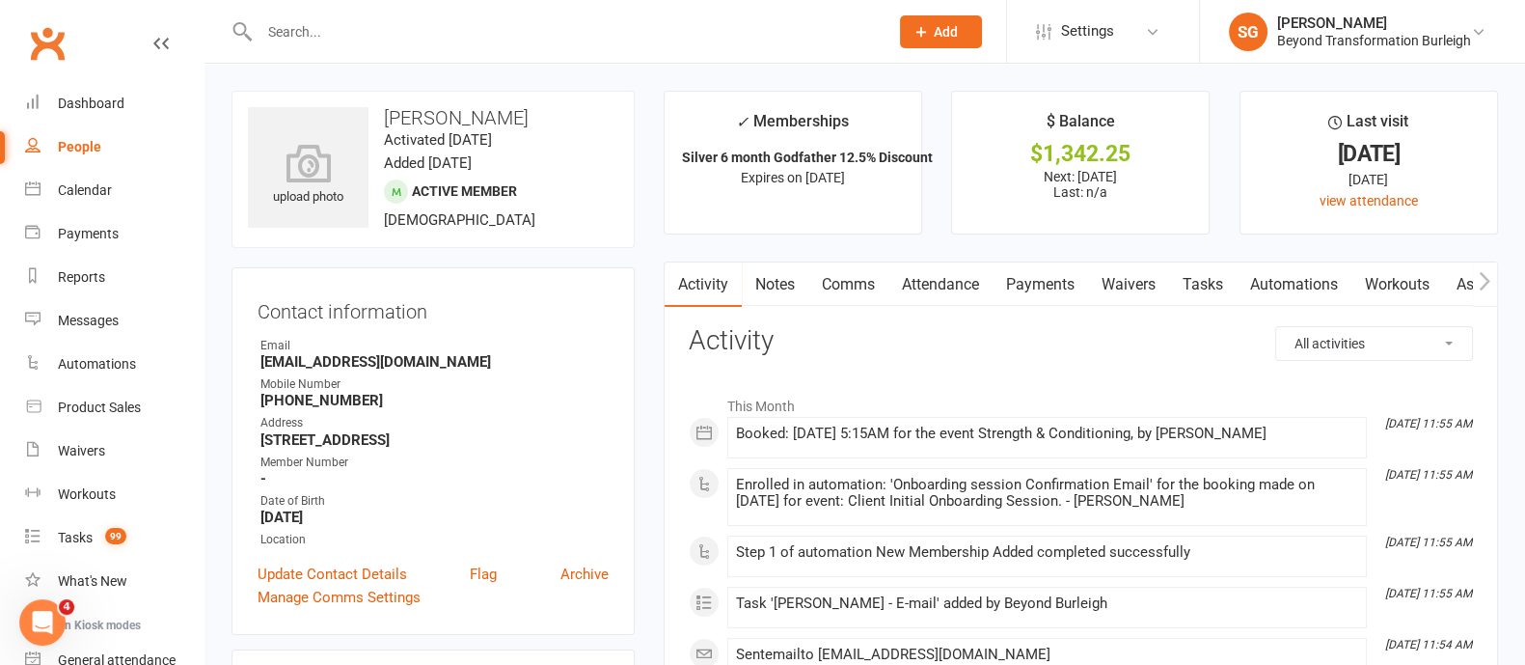
click at [1051, 284] on link "Payments" at bounding box center [1040, 284] width 95 height 44
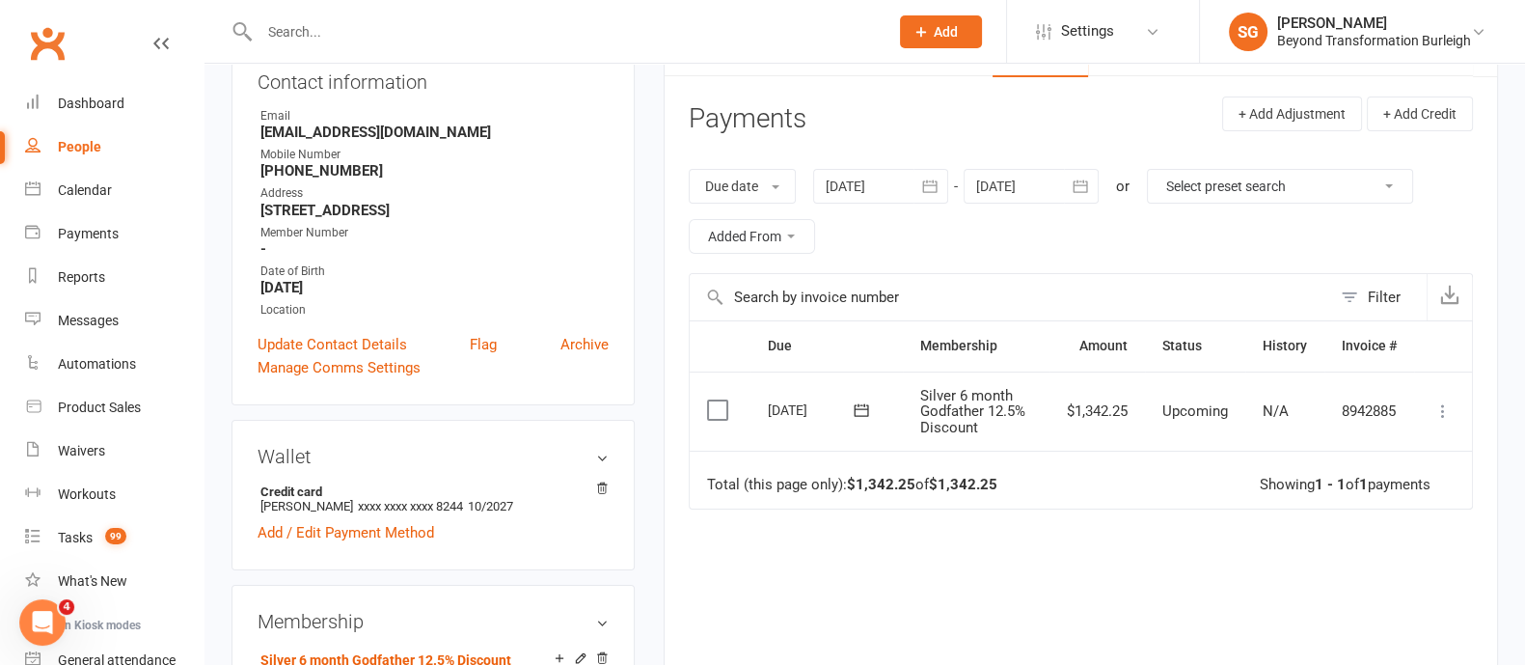
scroll to position [362, 0]
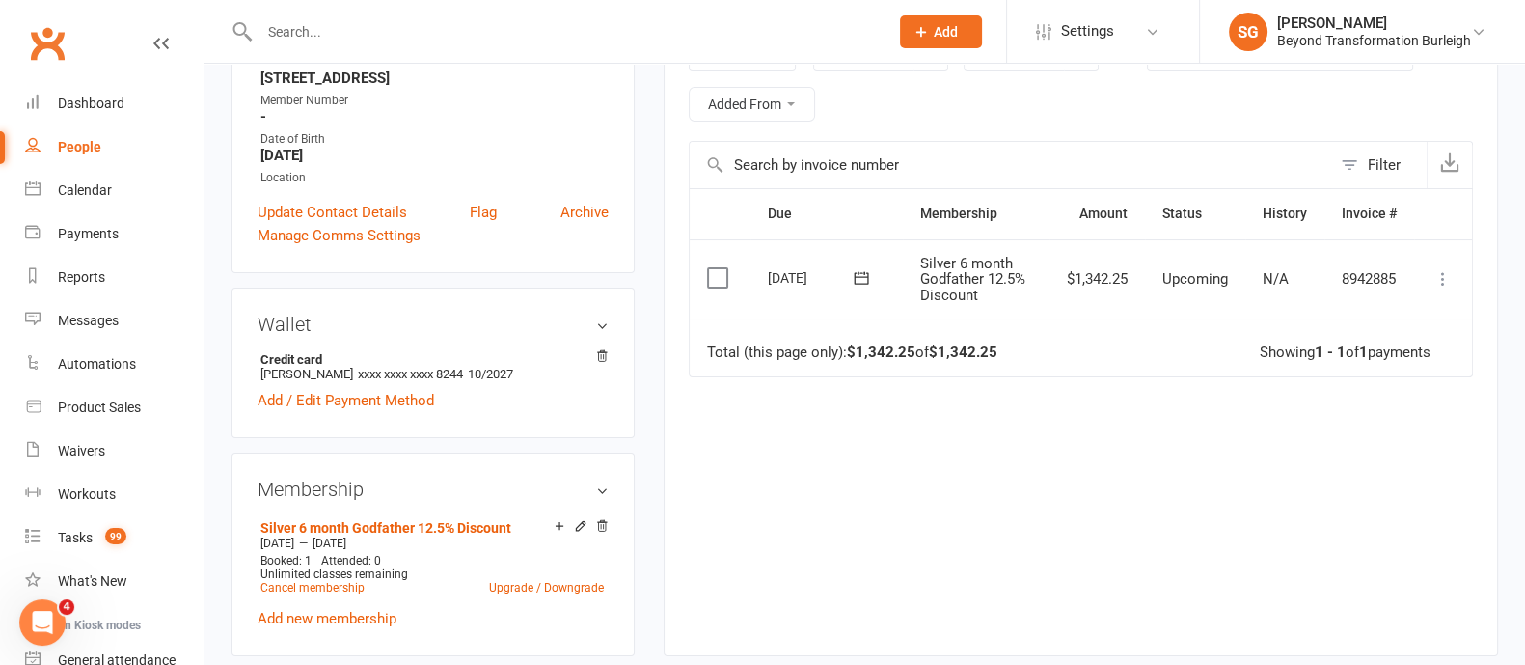
click at [1448, 285] on icon at bounding box center [1442, 278] width 19 height 19
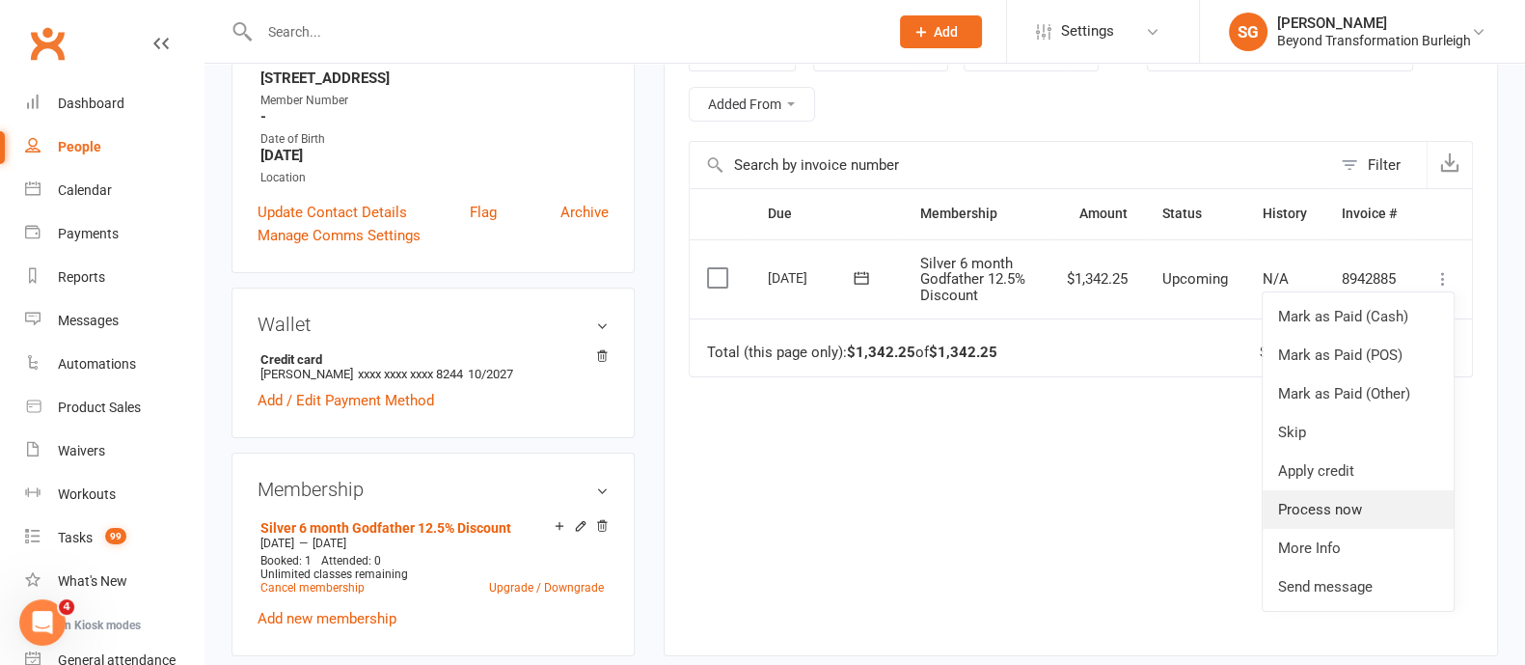
click at [1360, 498] on link "Process now" at bounding box center [1358, 509] width 191 height 39
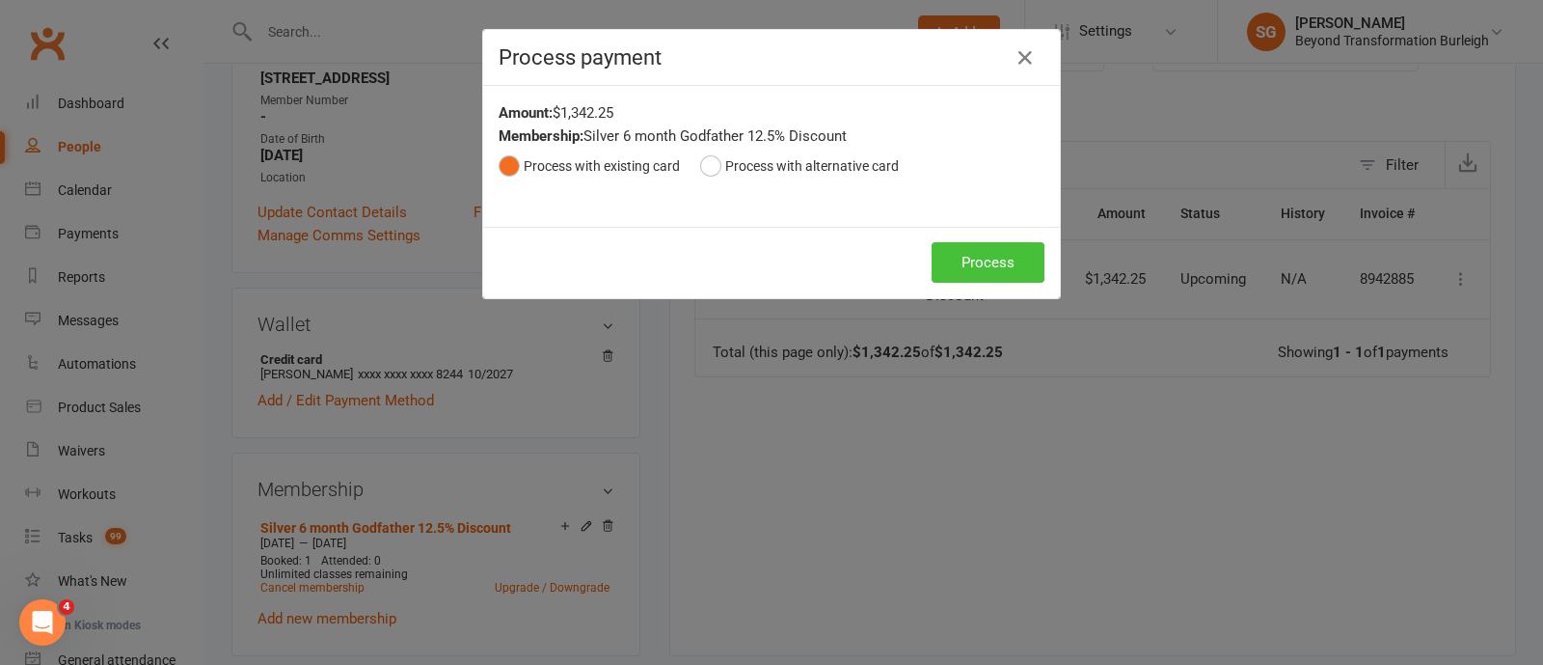
click at [979, 259] on button "Process" at bounding box center [988, 262] width 113 height 41
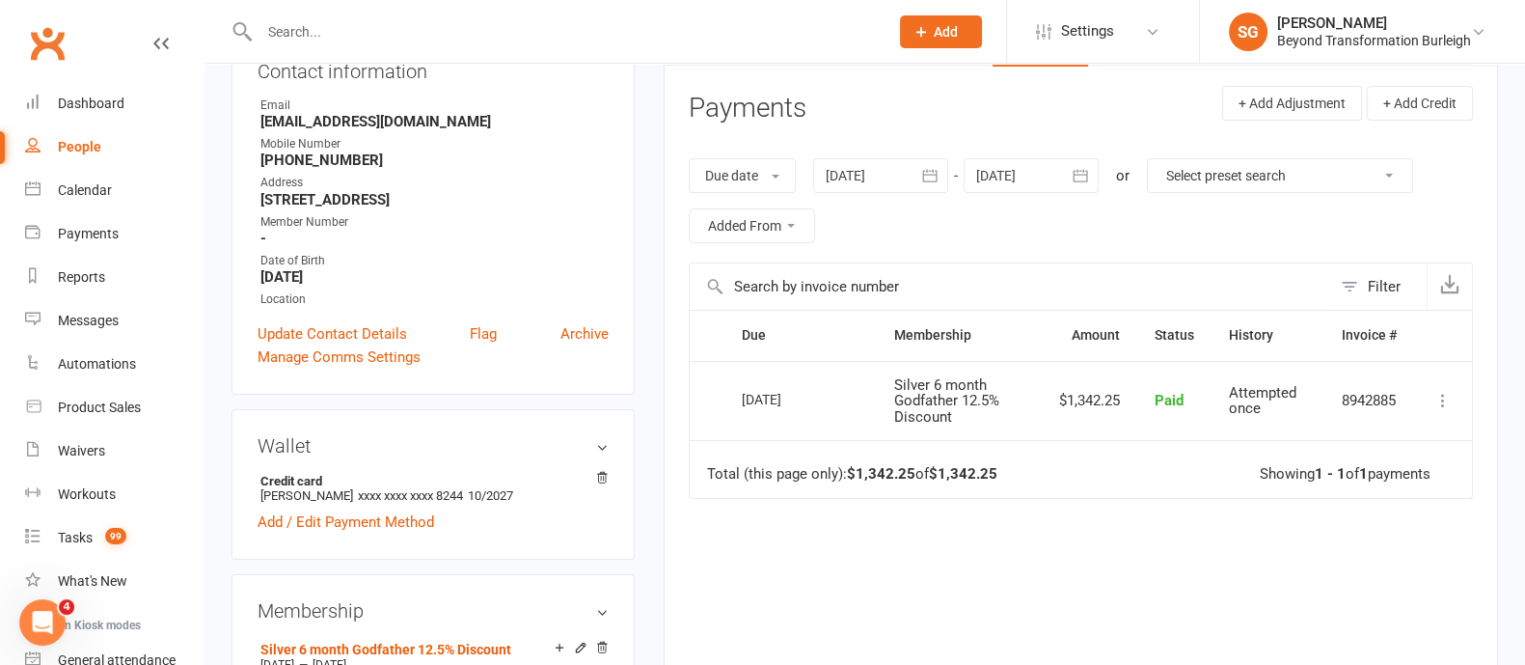
scroll to position [0, 0]
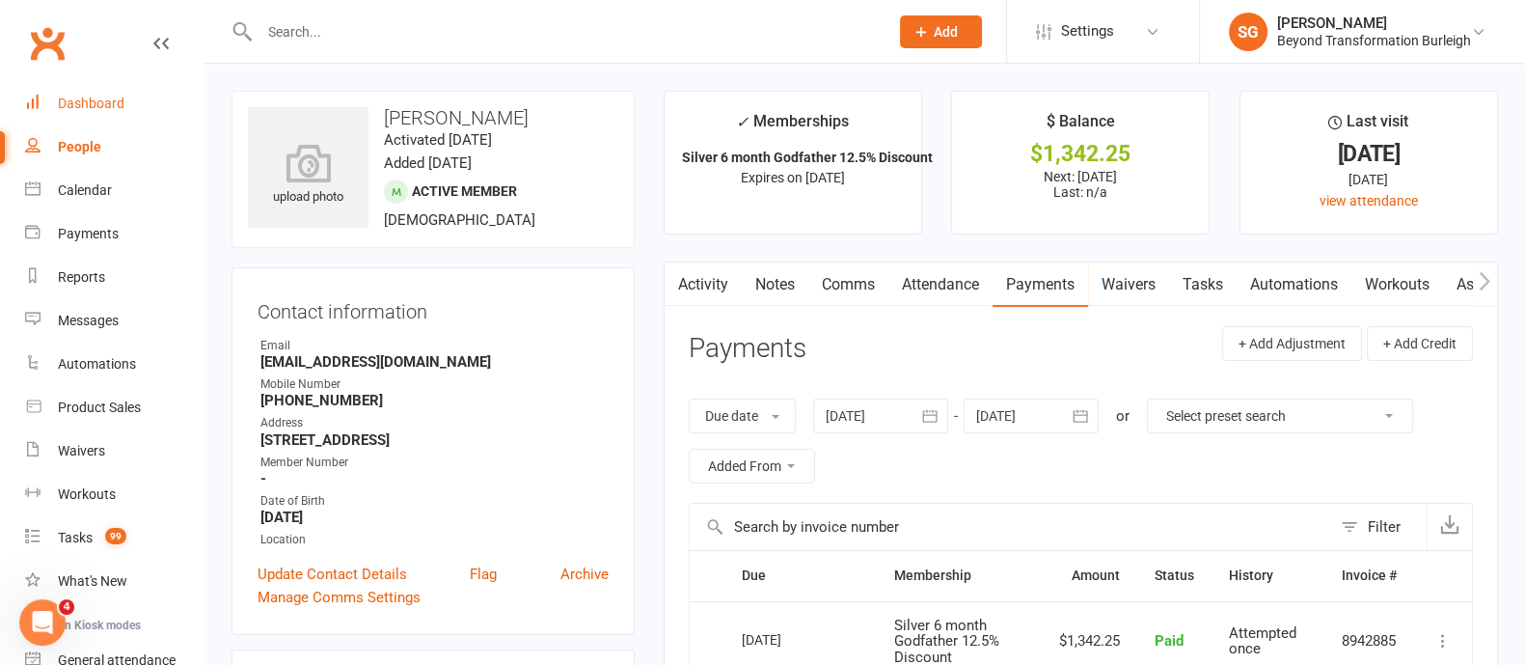
click at [111, 100] on div "Dashboard" at bounding box center [91, 102] width 67 height 15
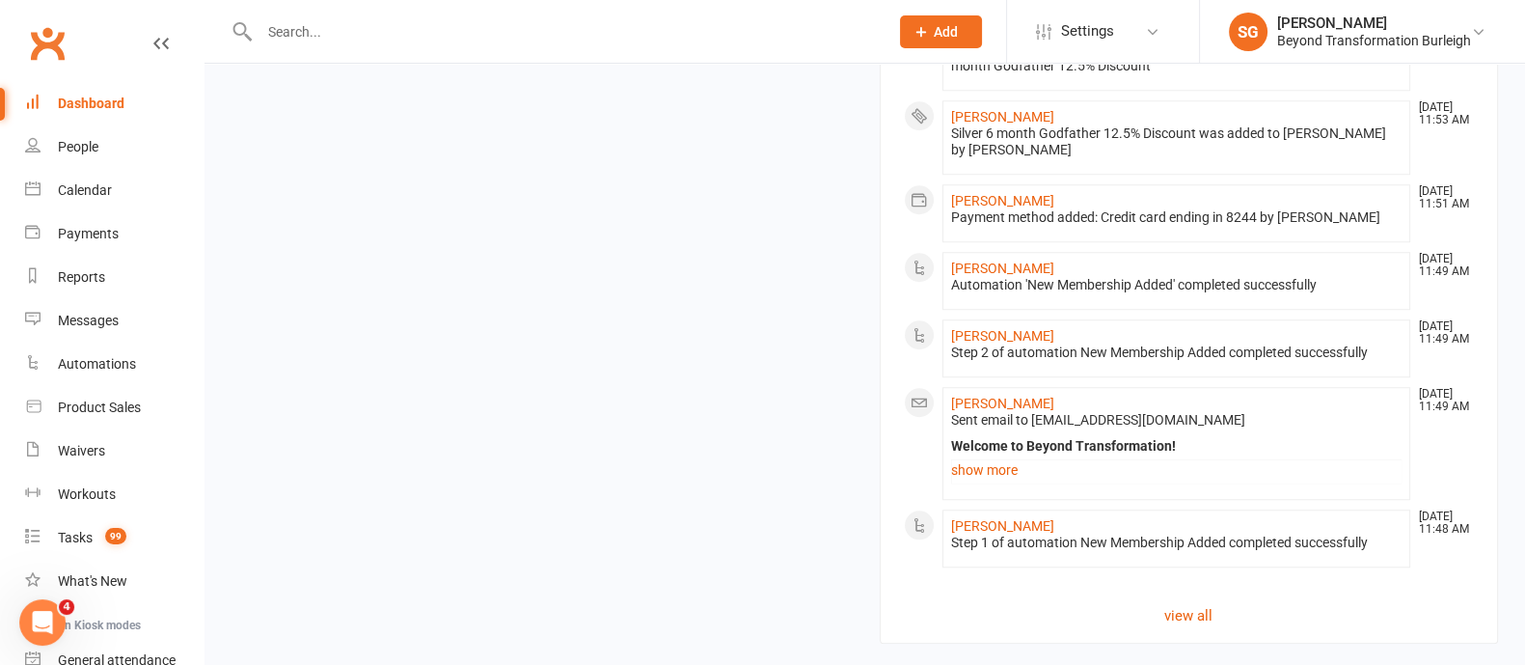
scroll to position [2056, 0]
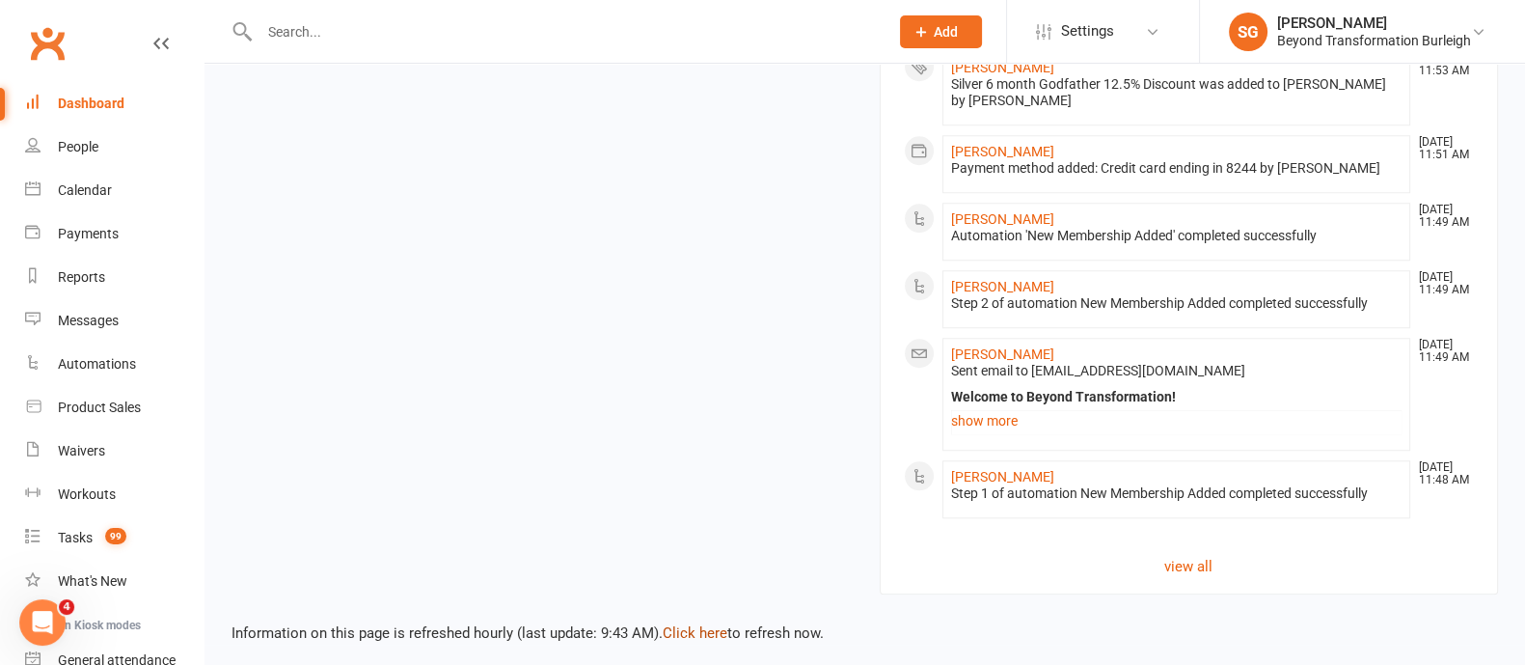
click at [683, 624] on link "Click here" at bounding box center [695, 632] width 65 height 17
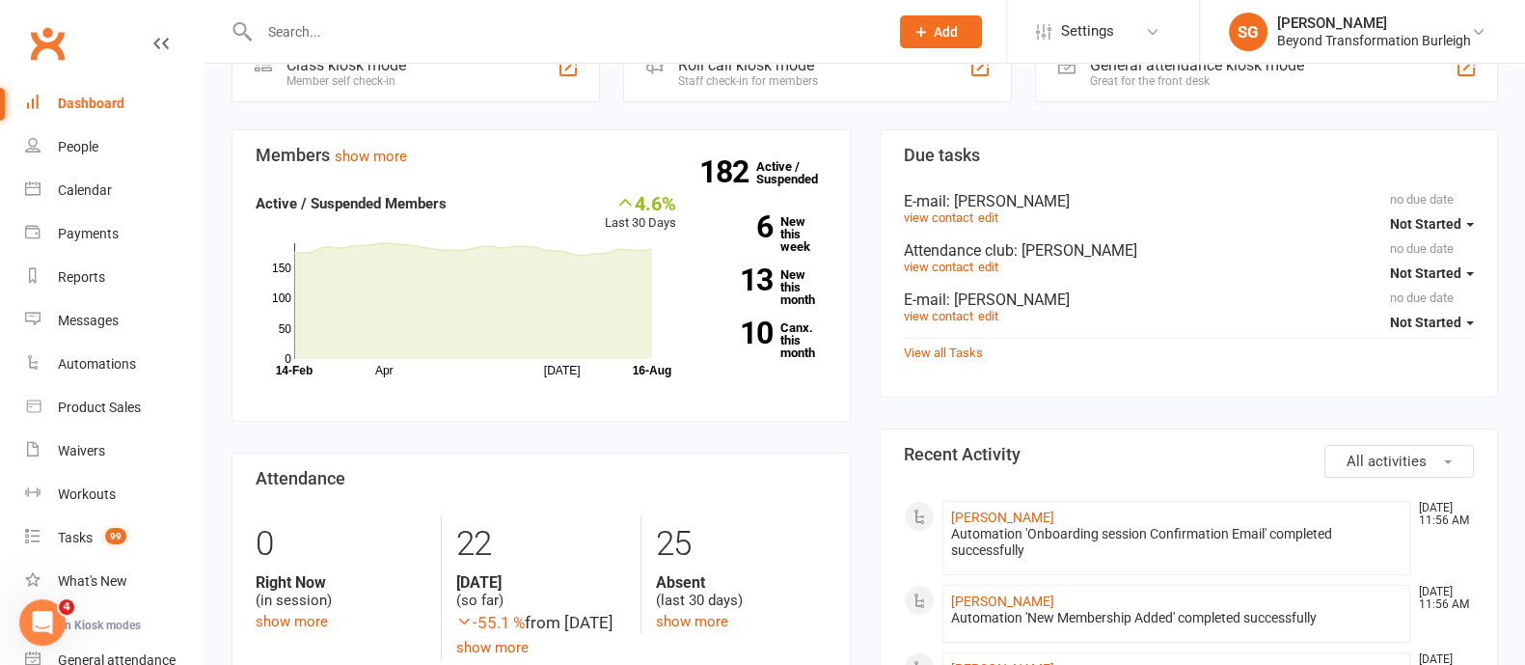
scroll to position [6, 0]
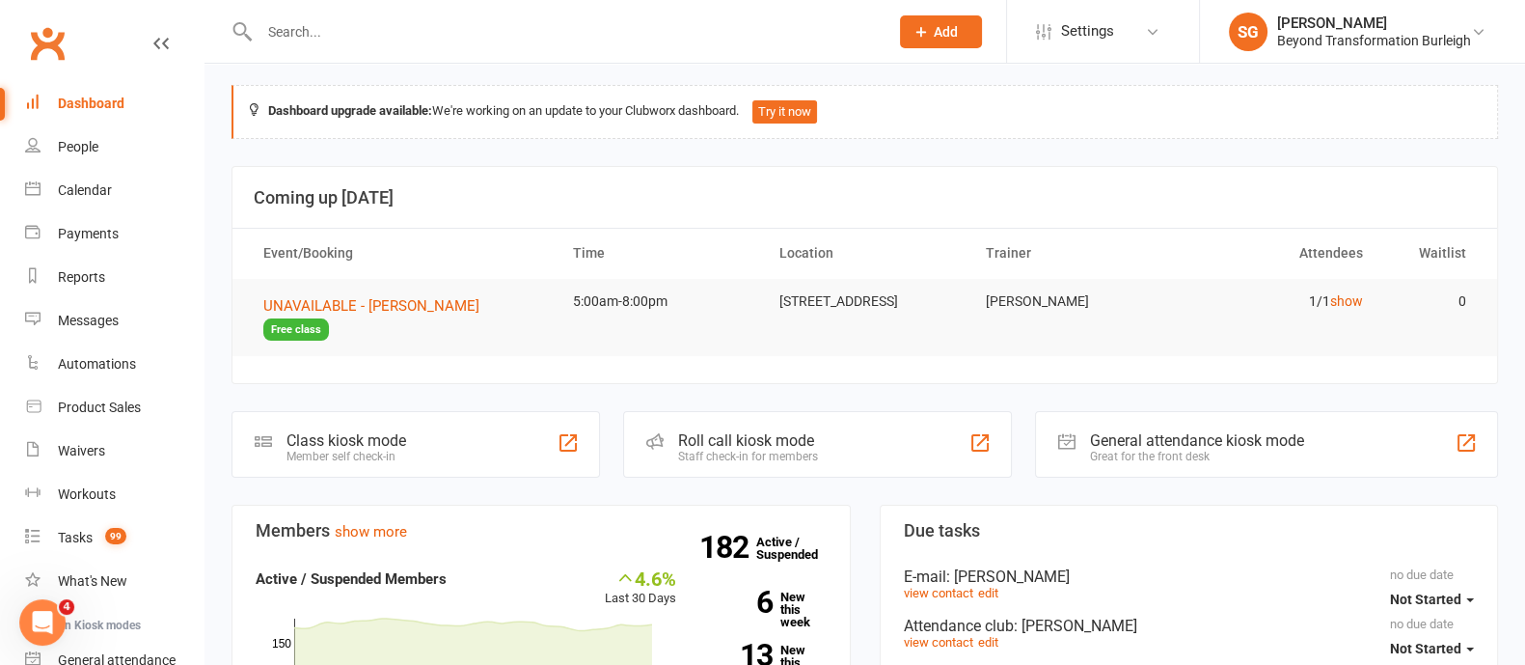
click at [309, 28] on input "text" at bounding box center [564, 31] width 621 height 27
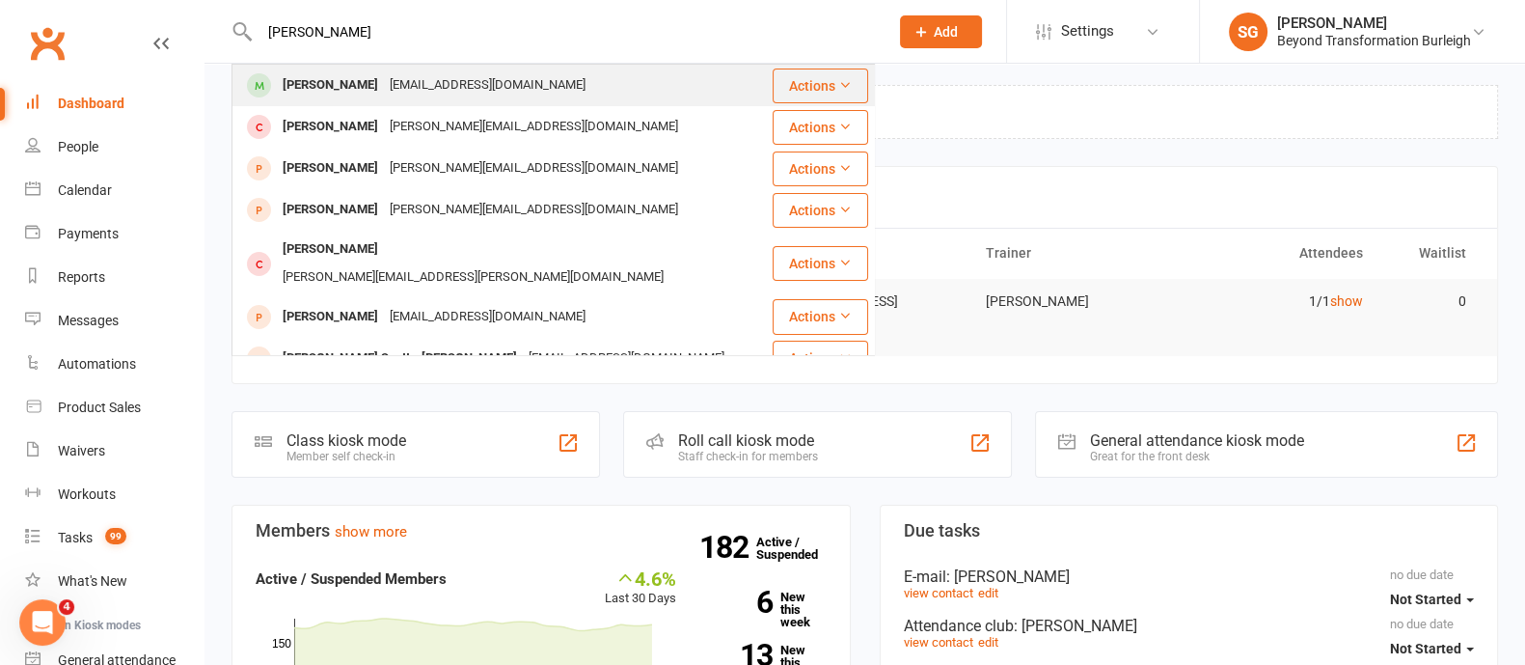
type input "[PERSON_NAME]"
click at [384, 98] on div "[EMAIL_ADDRESS][DOMAIN_NAME]" at bounding box center [487, 85] width 207 height 28
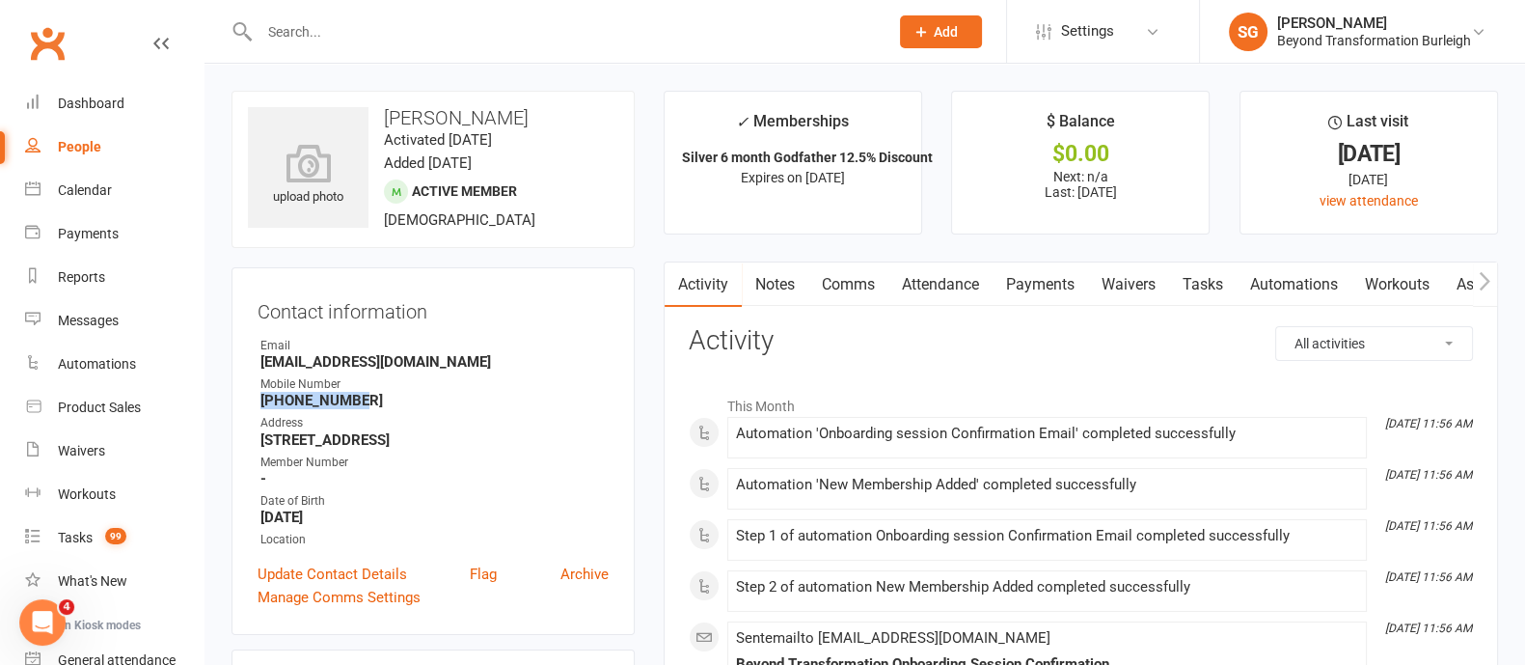
drag, startPoint x: 363, startPoint y: 394, endPoint x: 246, endPoint y: 401, distance: 117.0
click at [246, 401] on div "Contact information Owner Email [EMAIL_ADDRESS][DOMAIN_NAME] Mobile Number [PHO…" at bounding box center [432, 451] width 403 height 368
copy strong "[PHONE_NUMBER]"
drag, startPoint x: 121, startPoint y: 95, endPoint x: 145, endPoint y: 116, distance: 32.1
click at [121, 95] on div "Dashboard" at bounding box center [91, 102] width 67 height 15
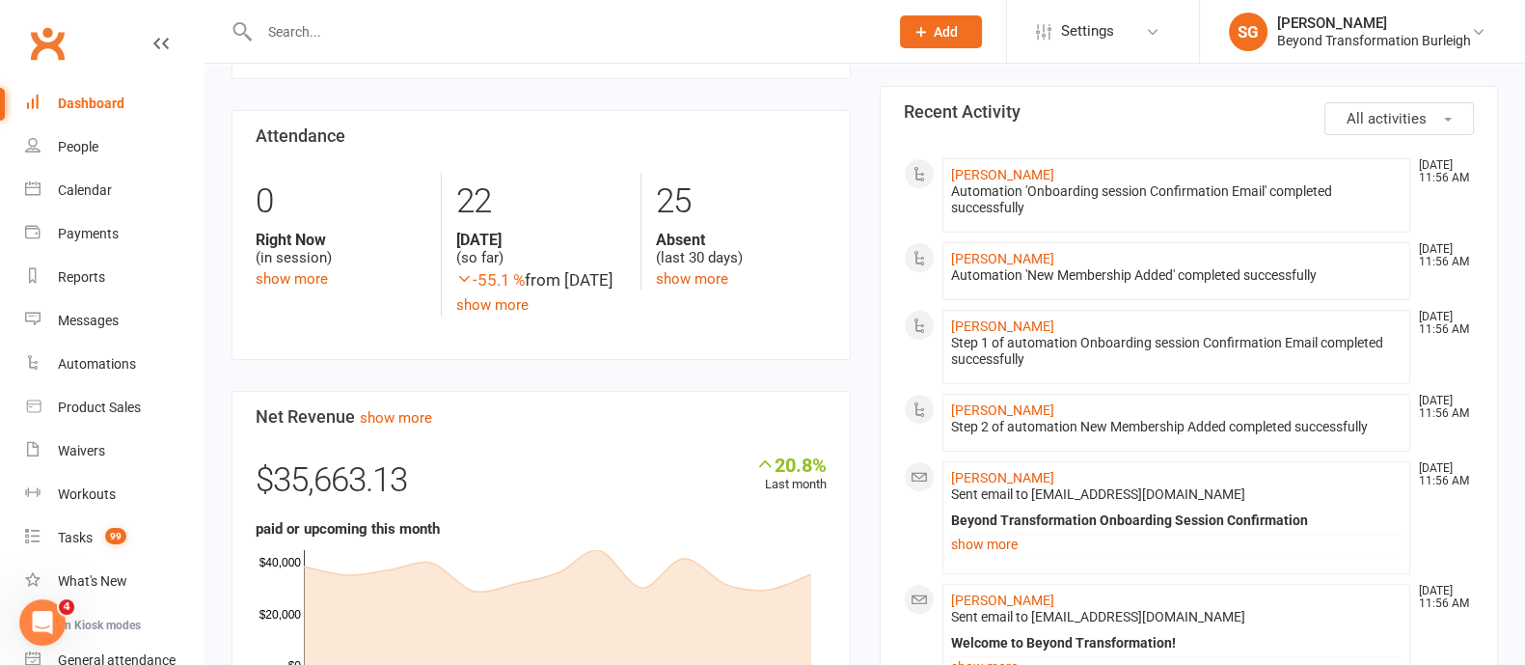
scroll to position [964, 0]
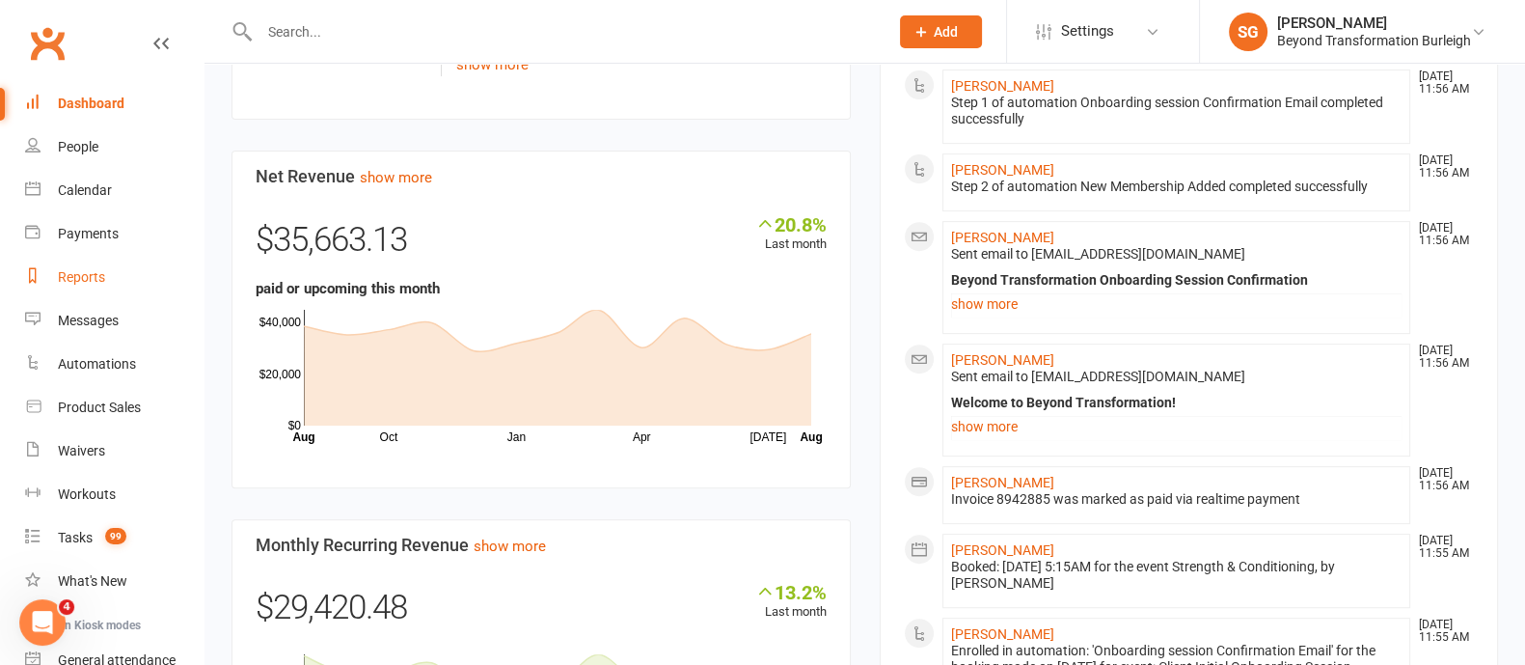
click at [101, 282] on div "Reports" at bounding box center [81, 276] width 47 height 15
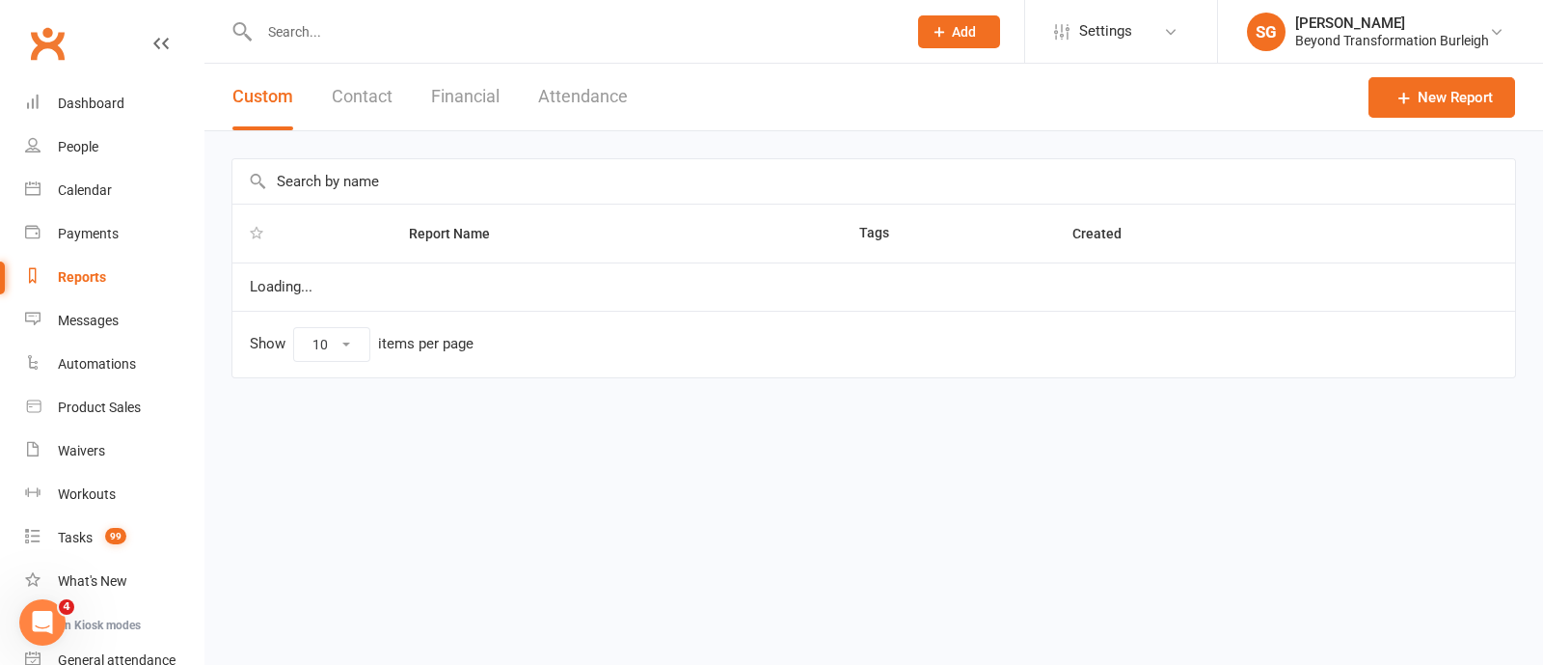
select select "100"
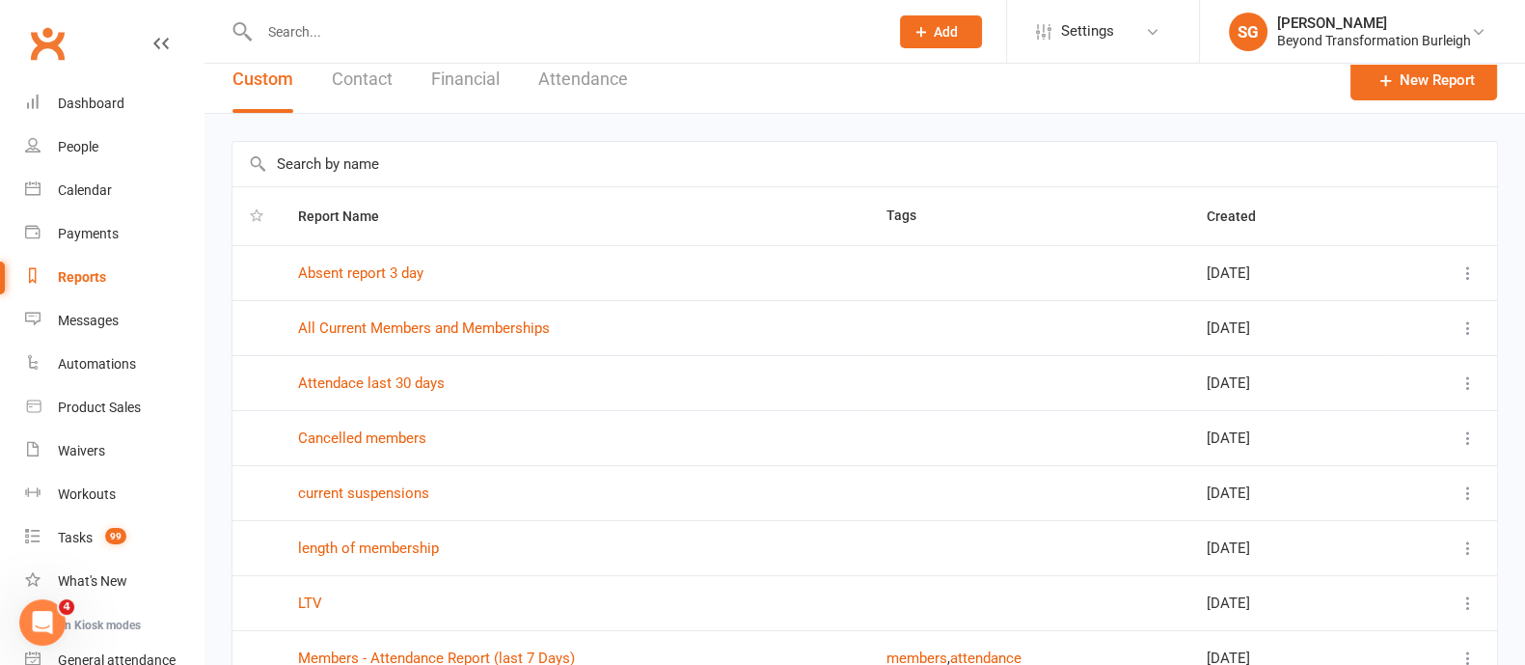
scroll to position [294, 0]
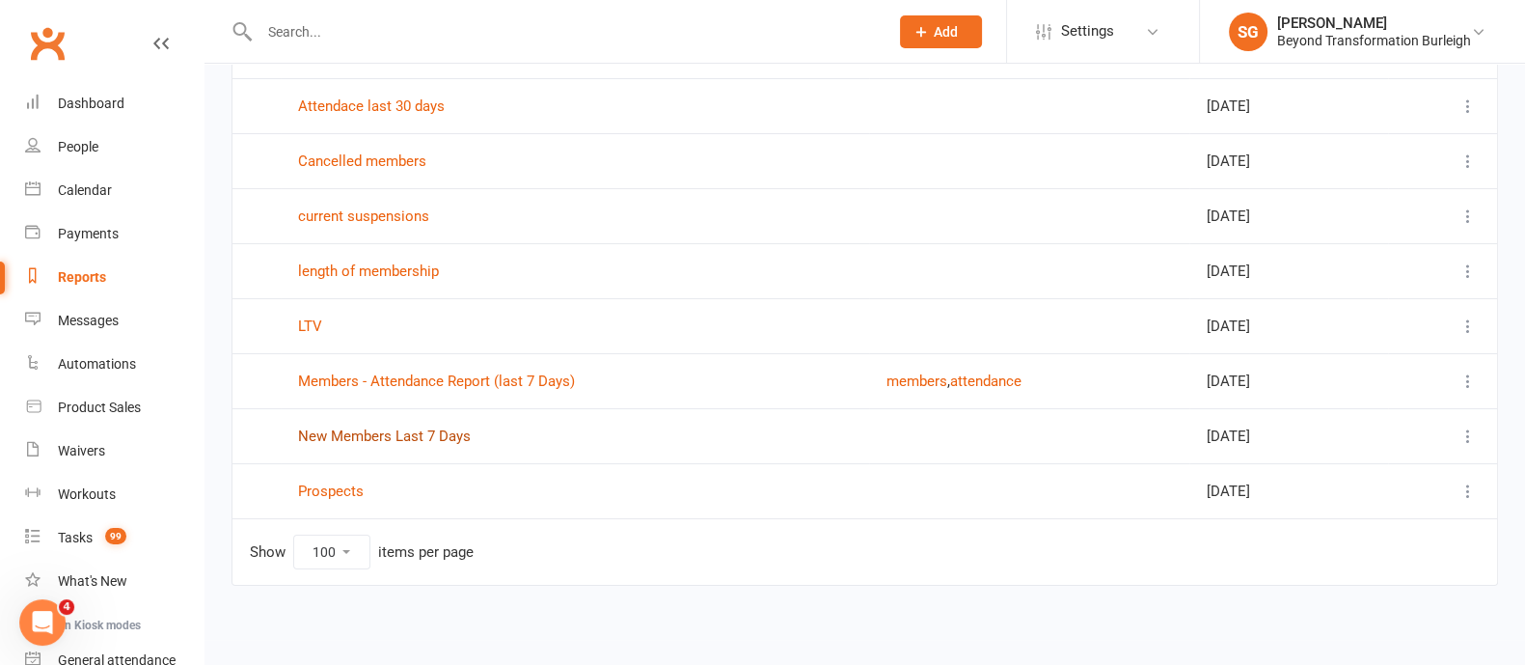
click at [442, 427] on link "New Members Last 7 Days" at bounding box center [384, 435] width 173 height 17
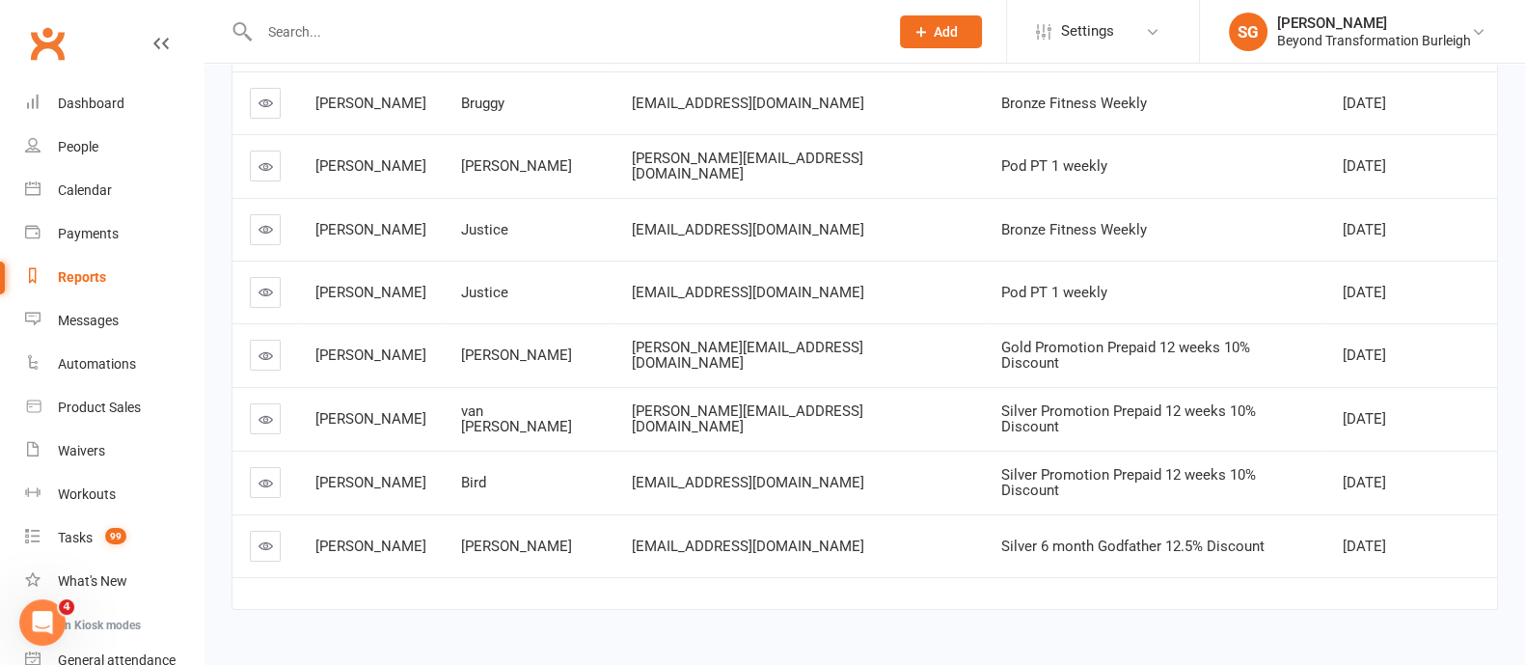
scroll to position [347, 0]
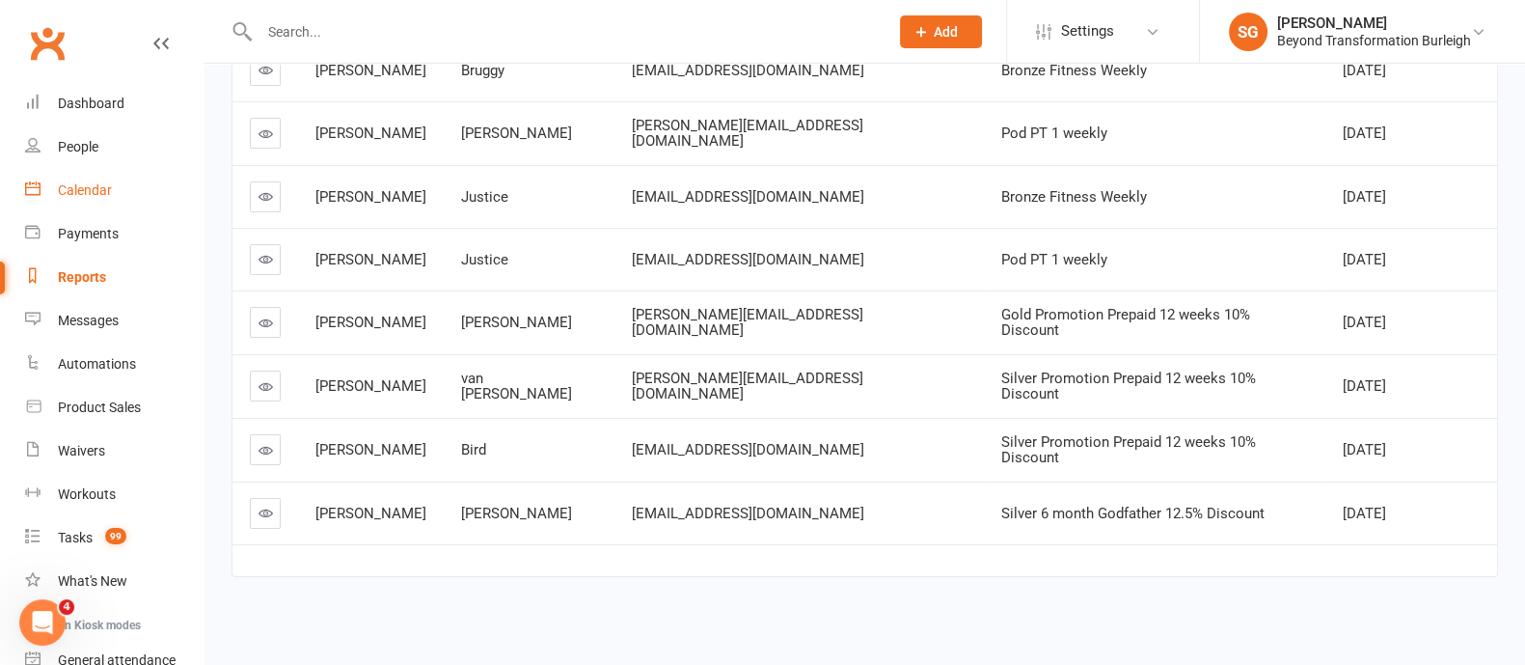
drag, startPoint x: 68, startPoint y: 191, endPoint x: 93, endPoint y: 186, distance: 25.5
click at [68, 192] on div "Calendar" at bounding box center [85, 189] width 54 height 15
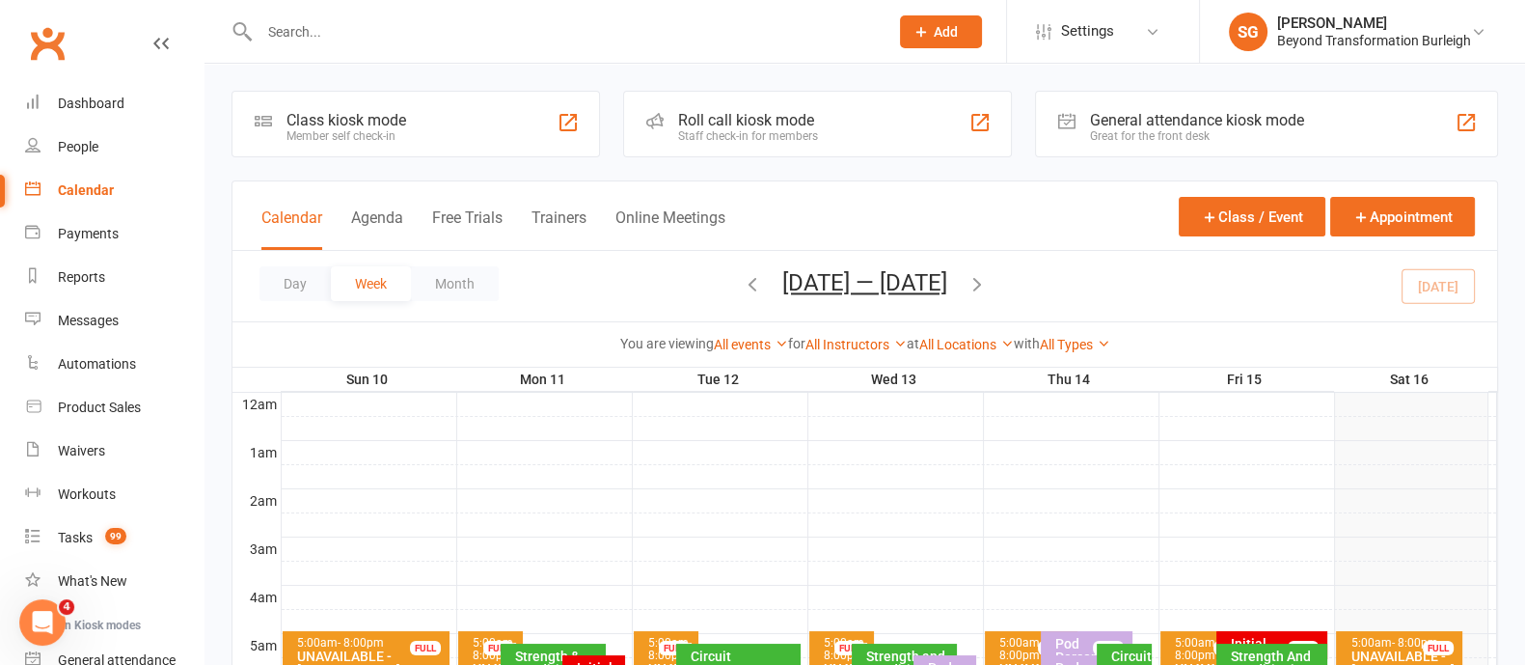
click at [988, 285] on icon "button" at bounding box center [977, 283] width 21 height 21
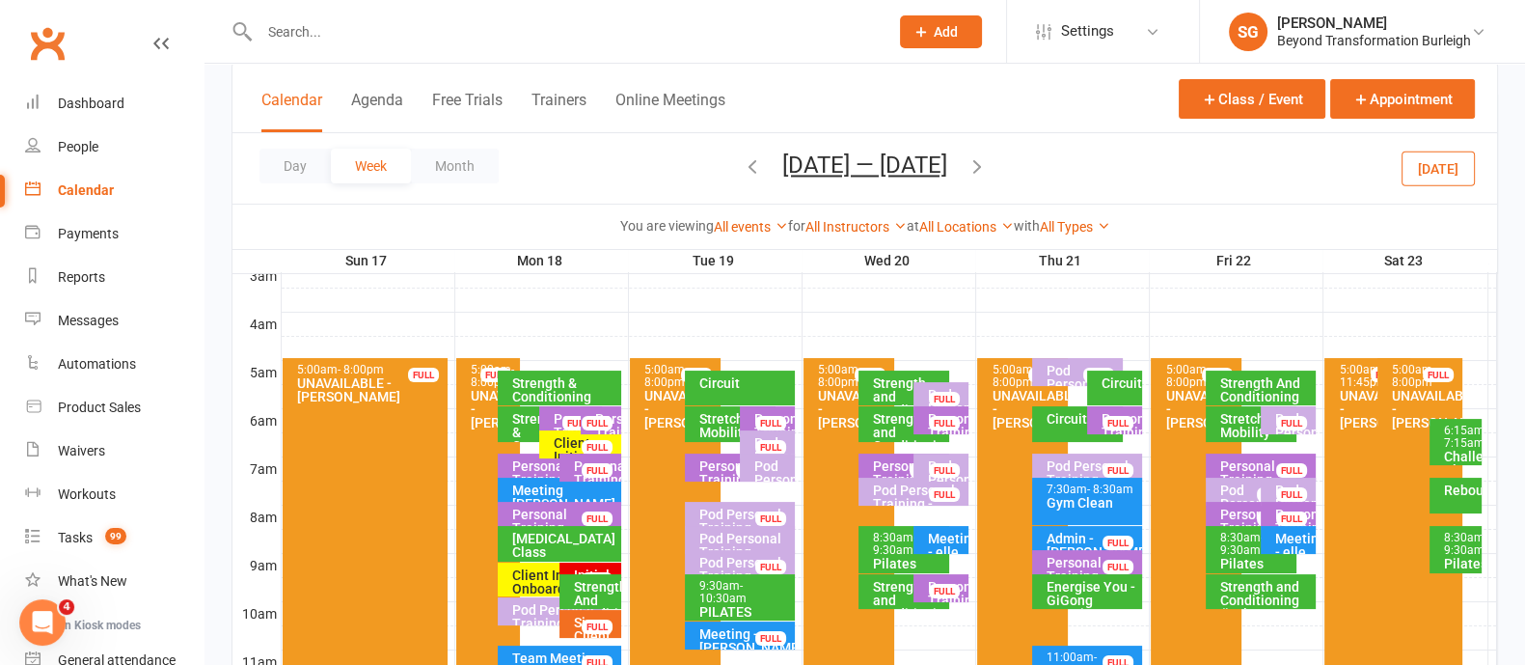
scroll to position [362, 0]
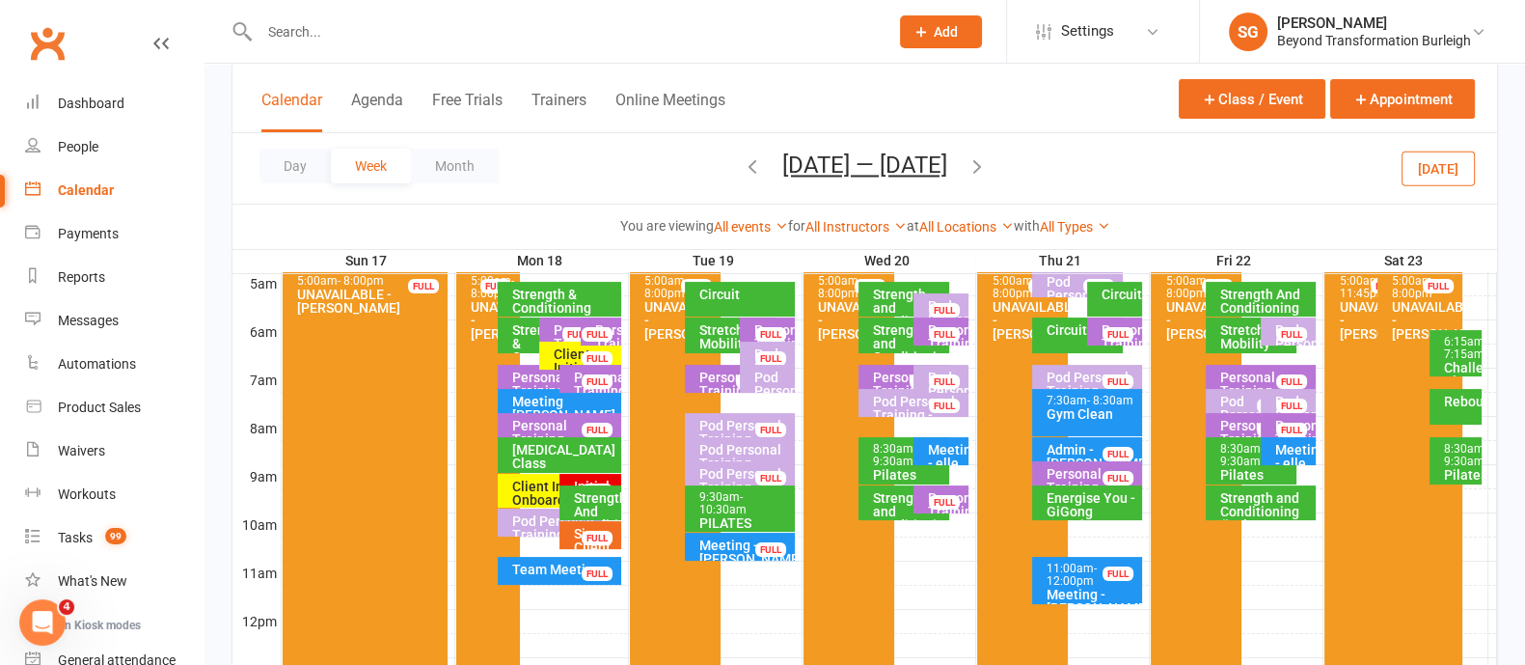
click at [561, 354] on div "Client Initial Onboarding Session. - [PERSON_NAME]" at bounding box center [585, 381] width 65 height 68
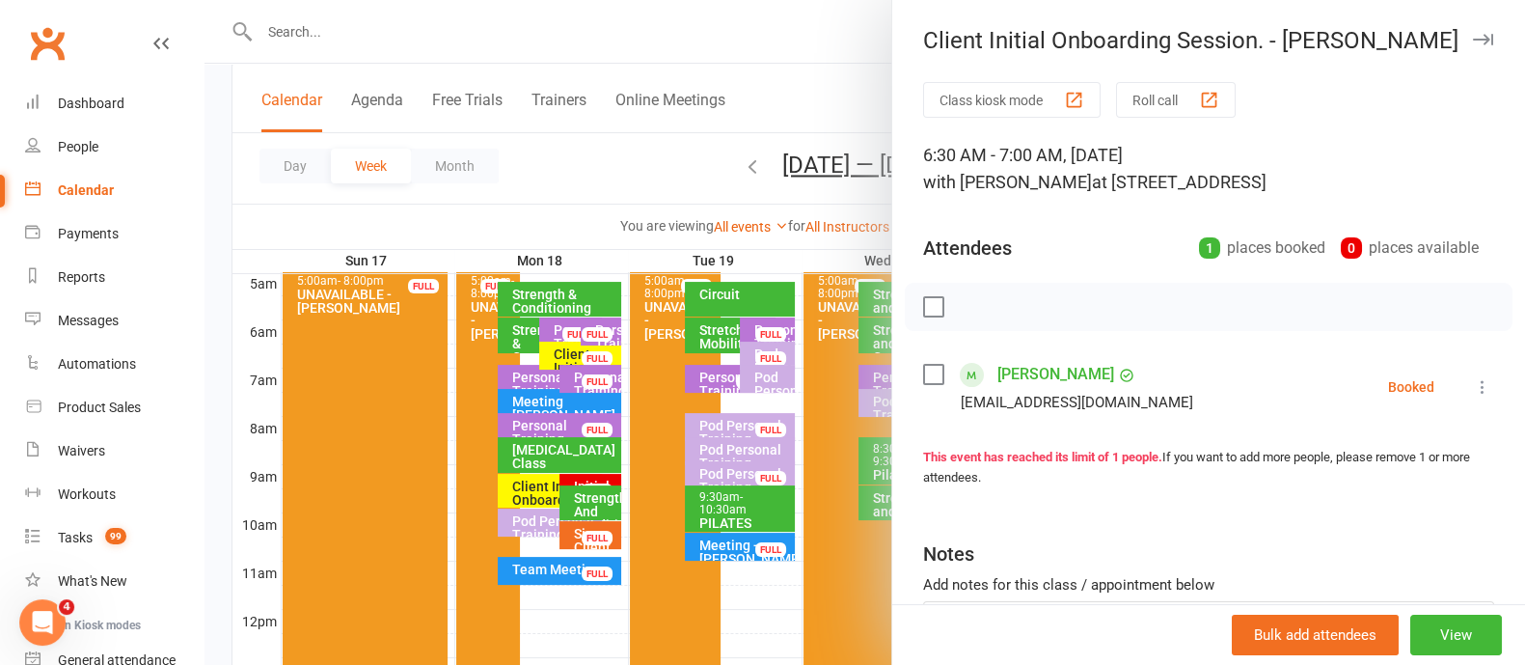
click at [1473, 42] on icon "button" at bounding box center [1483, 40] width 20 height 12
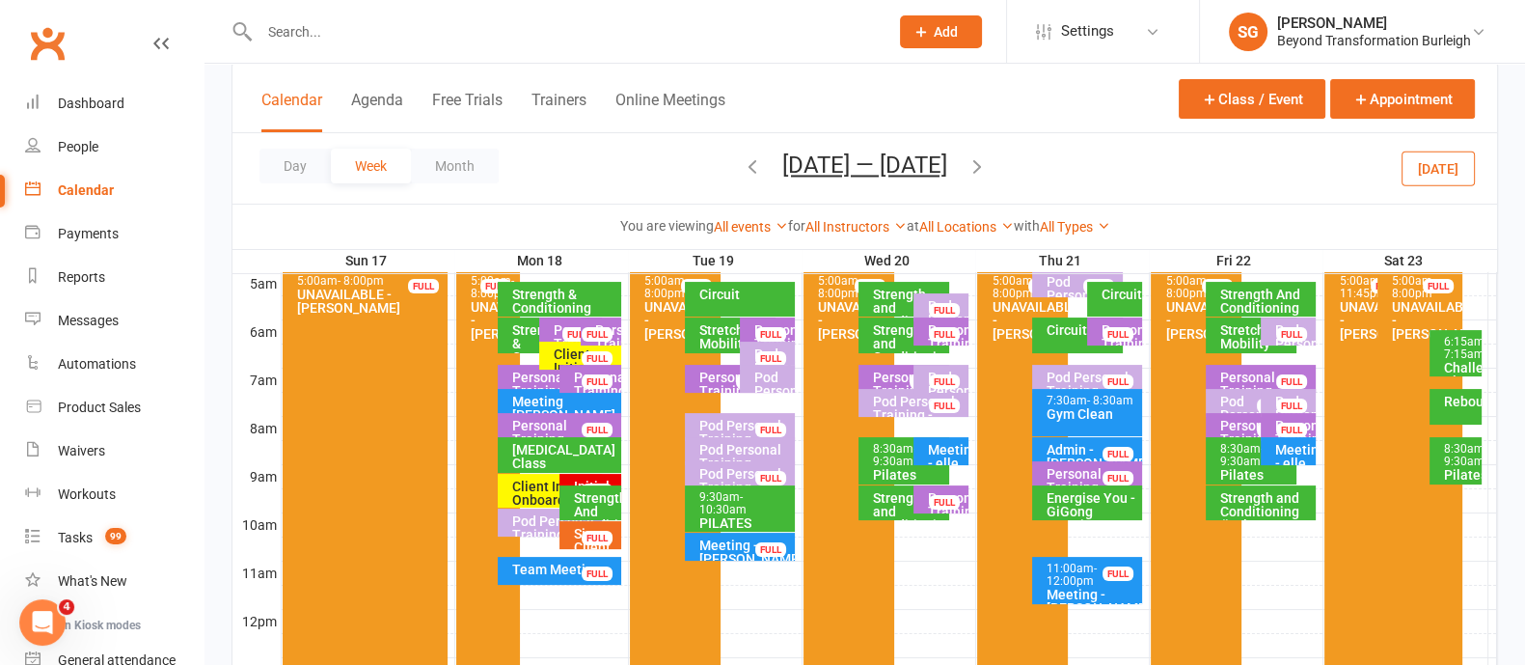
click at [540, 484] on div "Client Initial Onboarding Session. - [PERSON_NAME]..." at bounding box center [554, 506] width 87 height 54
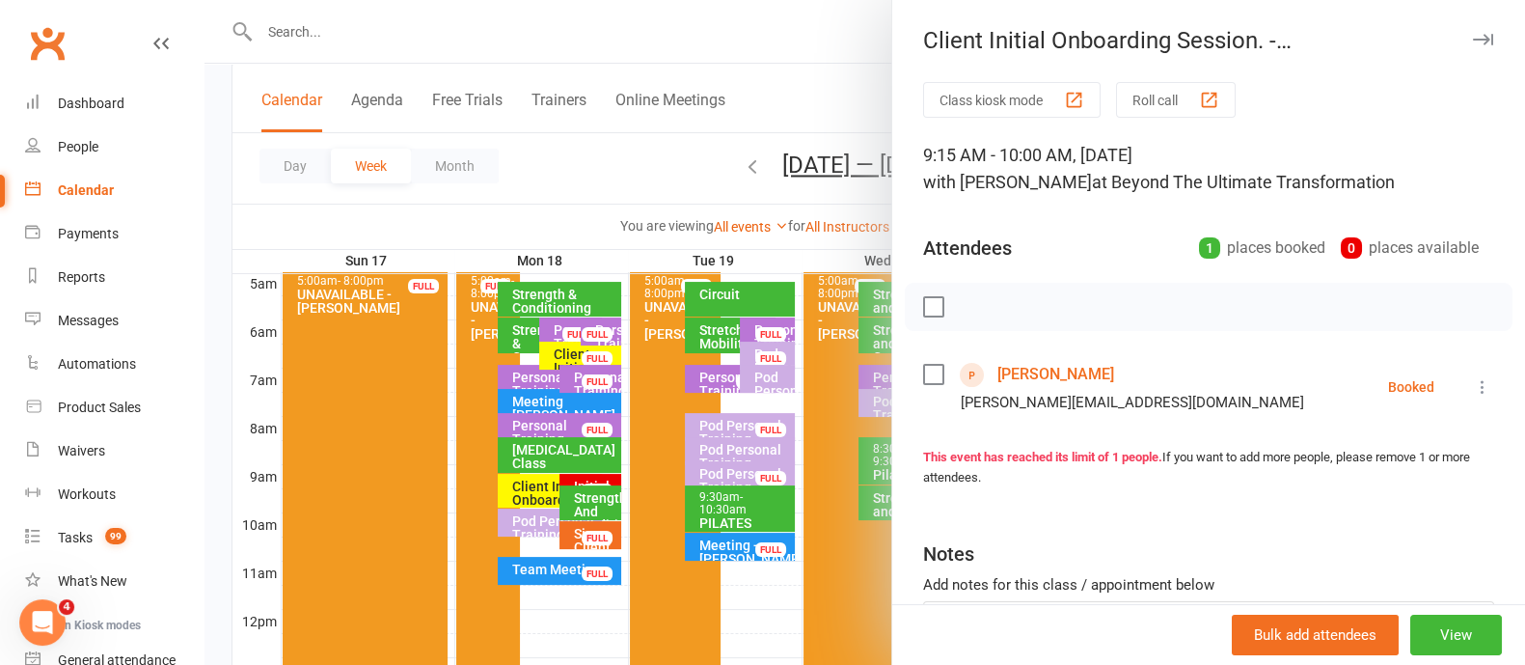
click at [1473, 34] on icon "button" at bounding box center [1483, 40] width 20 height 12
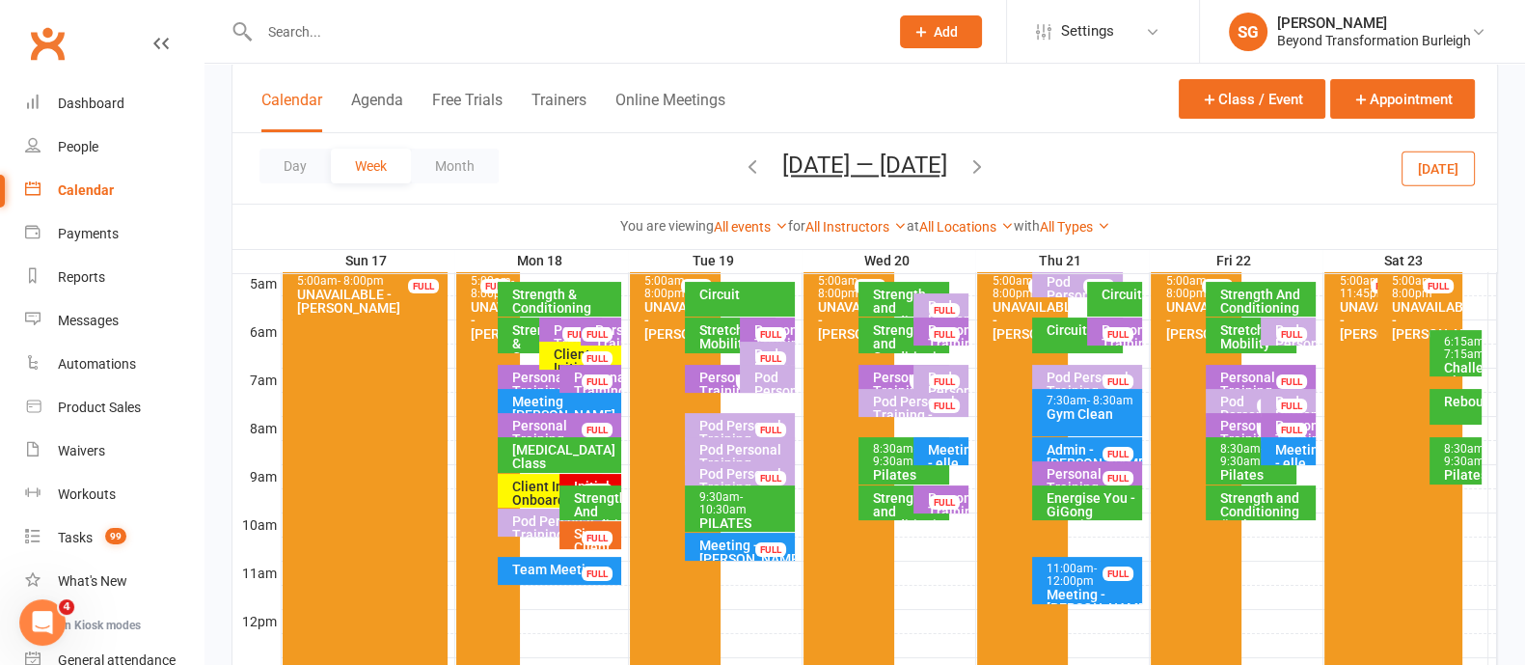
click at [590, 479] on div "Initial Consultation - [GEOGRAPHIC_DATA][PERSON_NAME]" at bounding box center [595, 513] width 44 height 68
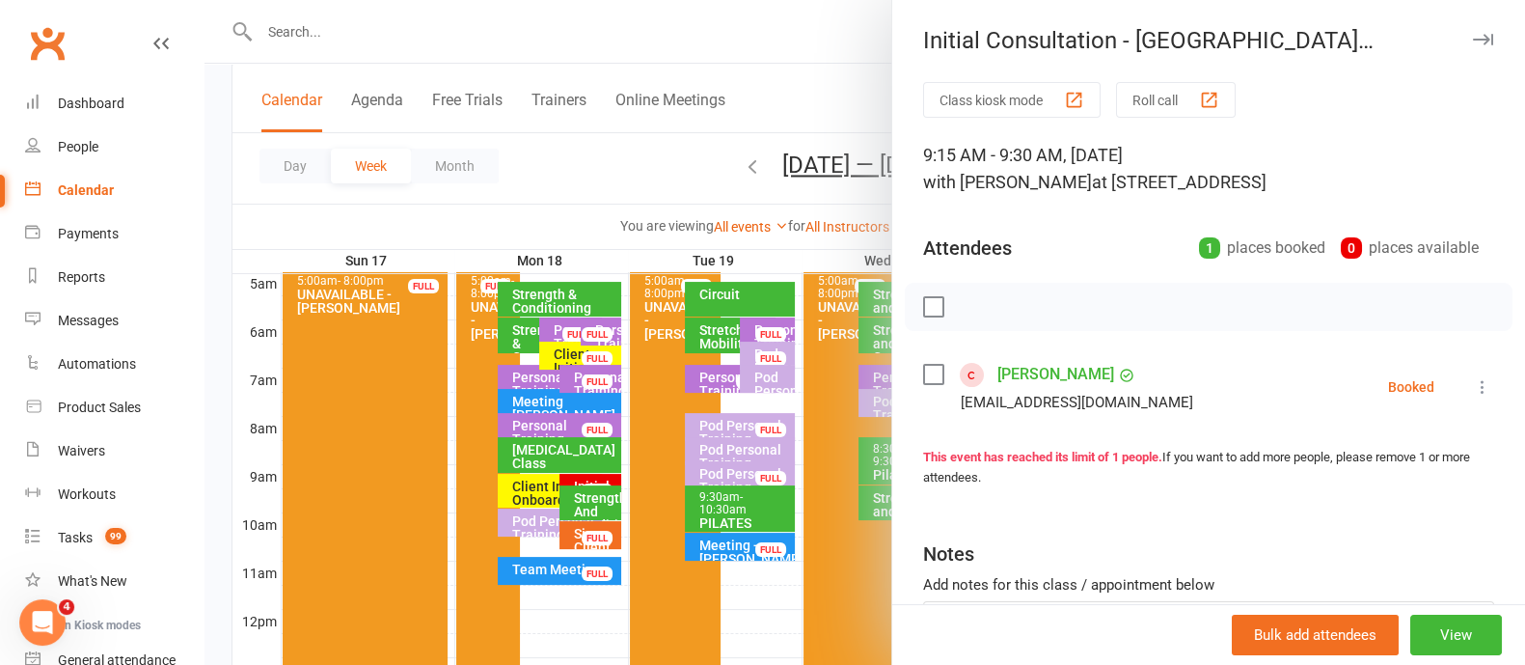
click at [1473, 40] on icon "button" at bounding box center [1483, 40] width 20 height 12
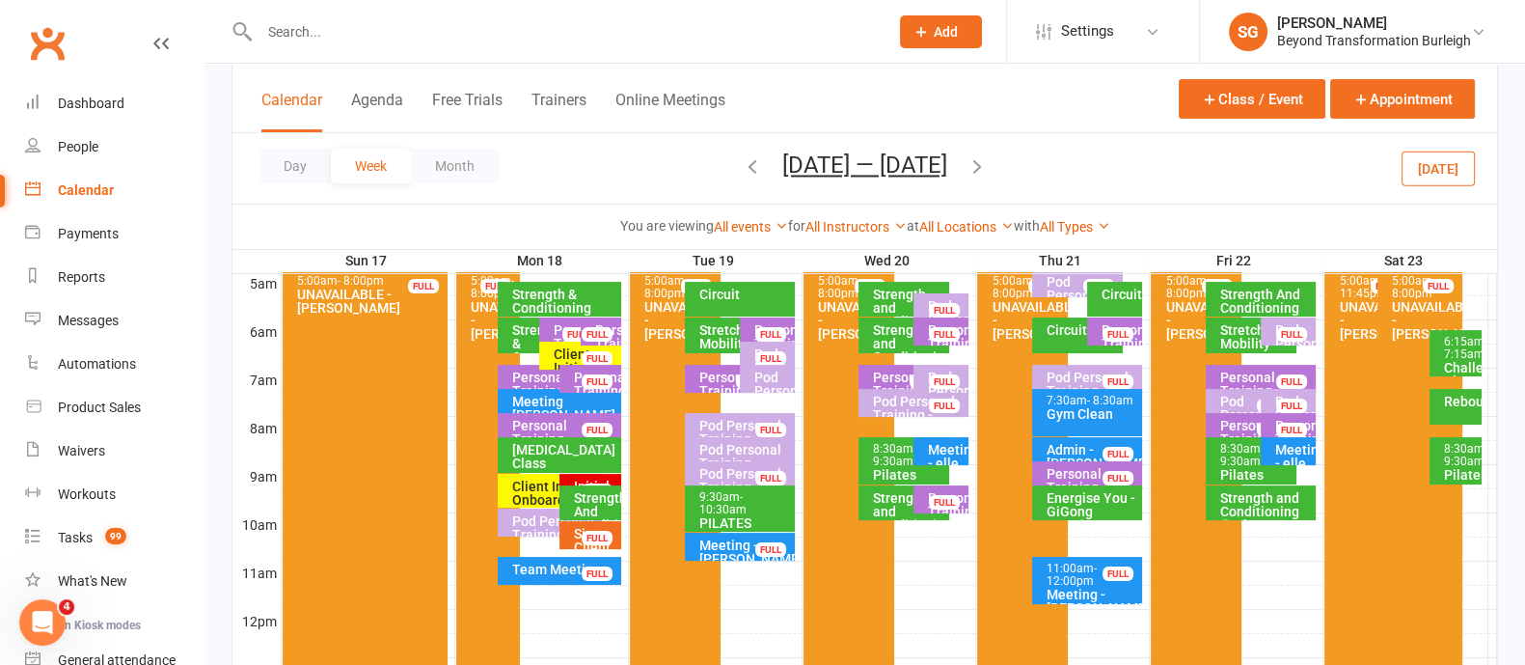
click at [575, 531] on div "Sign Client up - [PERSON_NAME]" at bounding box center [595, 554] width 44 height 54
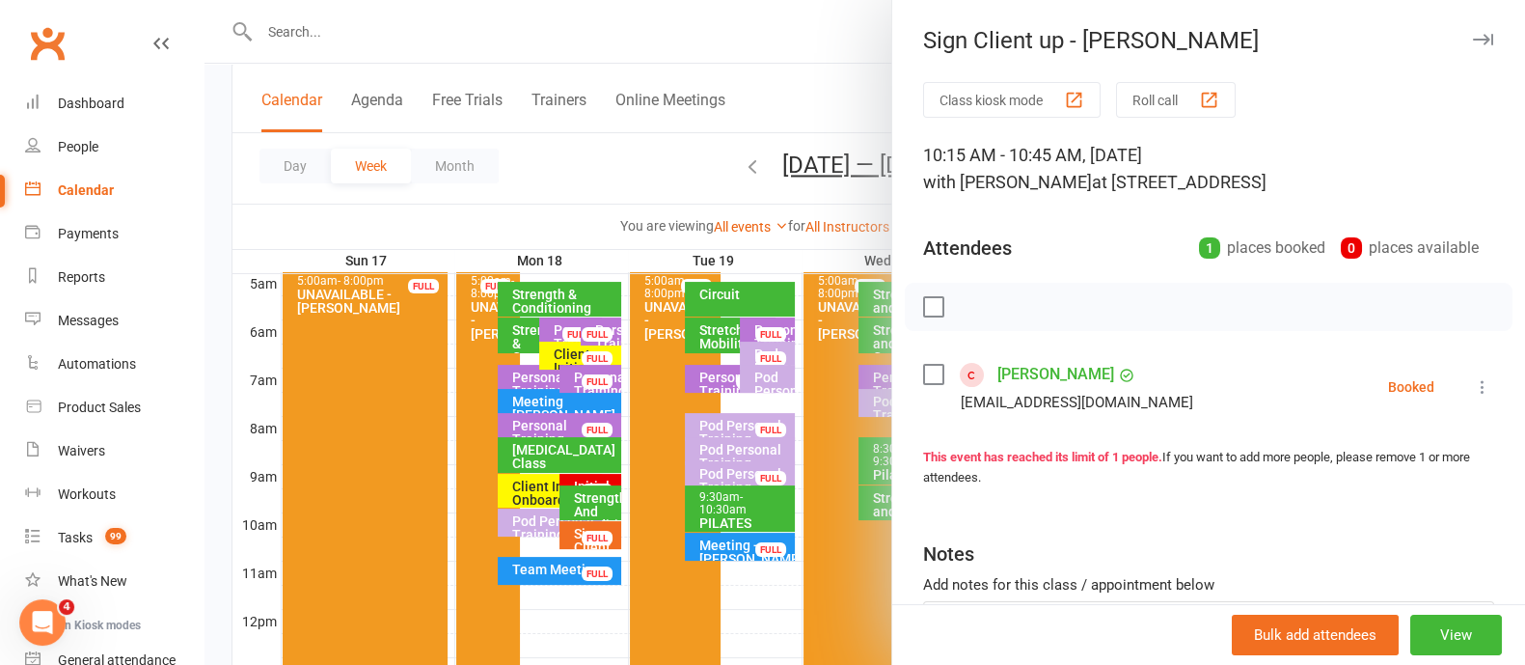
click at [1473, 40] on icon "button" at bounding box center [1483, 40] width 20 height 12
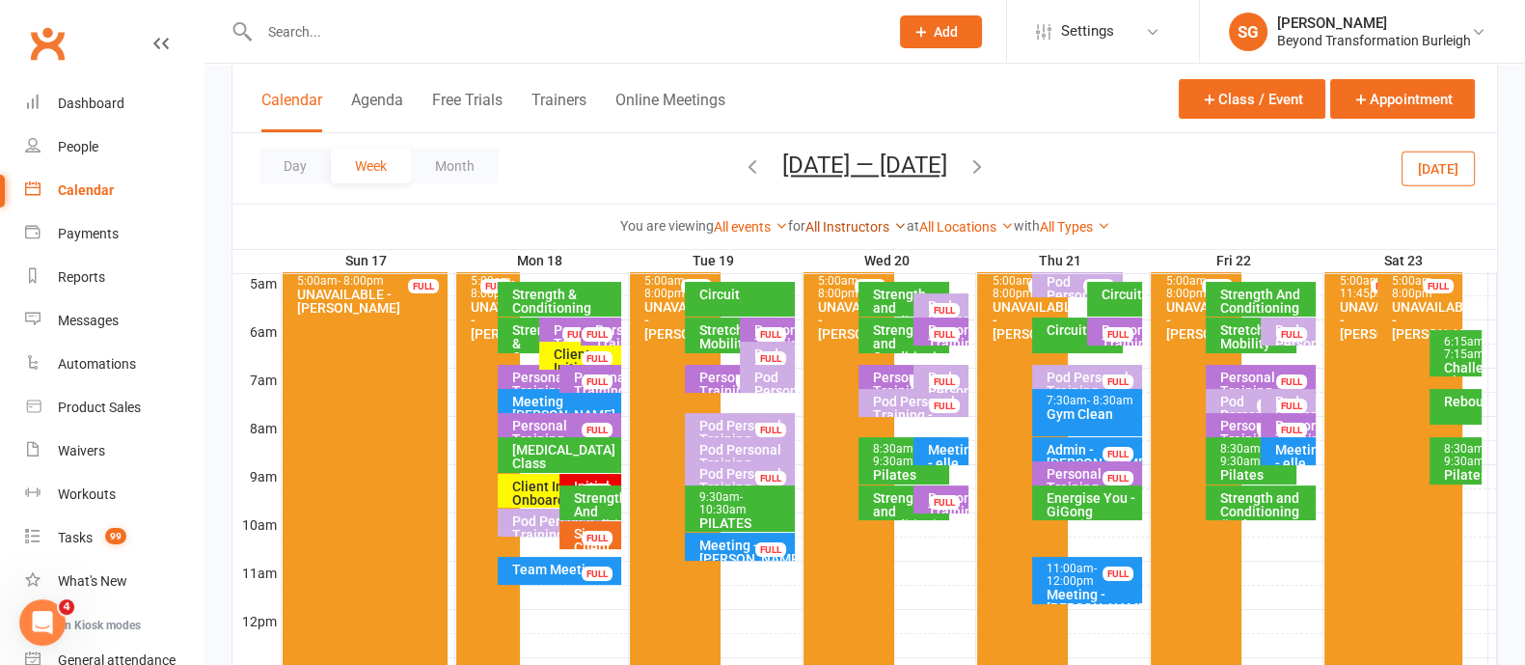
click at [886, 219] on link "All Instructors" at bounding box center [855, 226] width 101 height 15
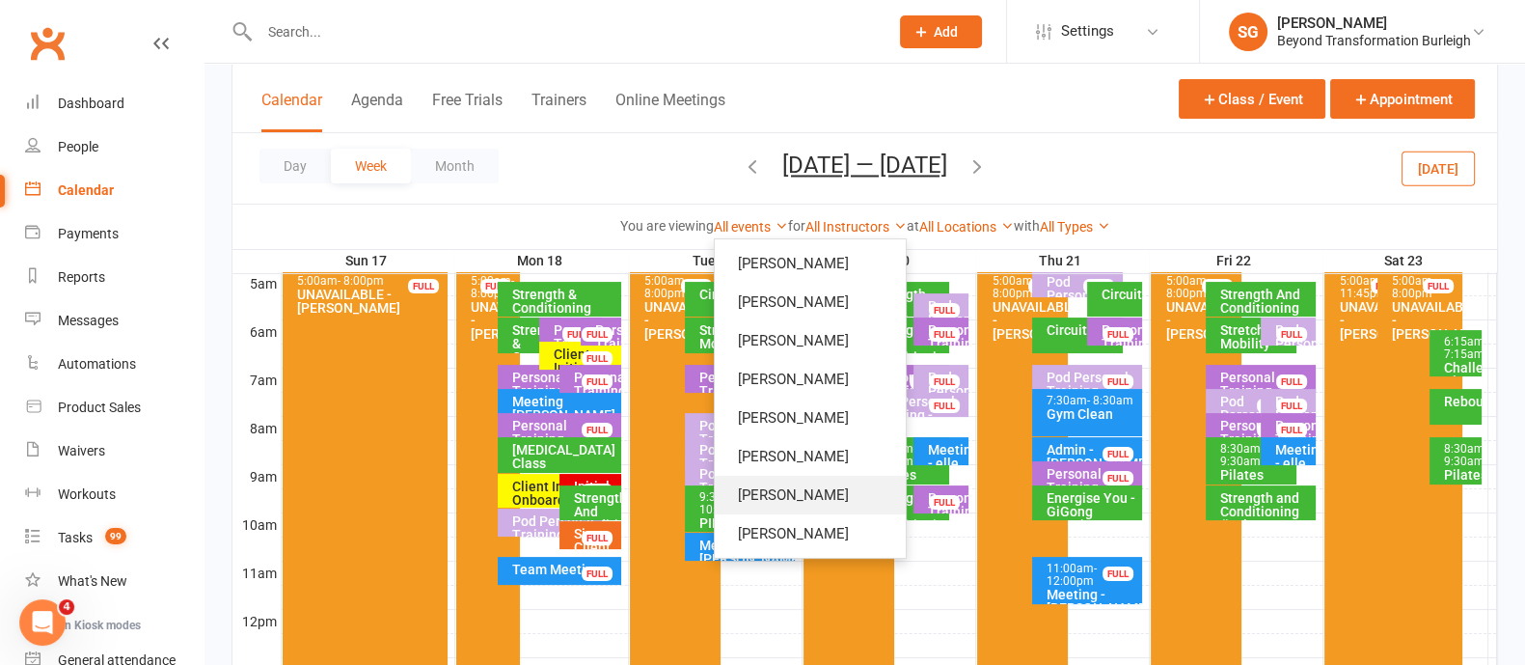
click at [789, 494] on link "[PERSON_NAME]" at bounding box center [810, 495] width 191 height 39
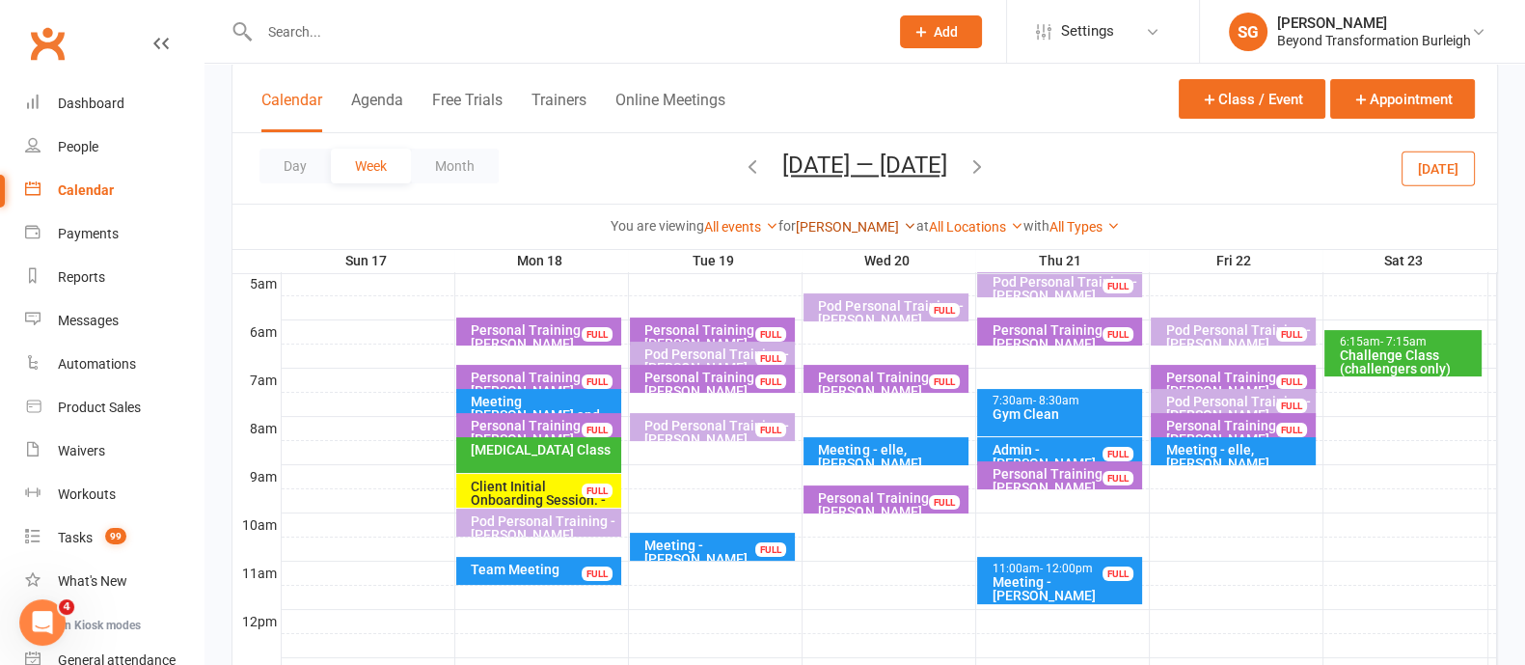
click at [870, 220] on link "[PERSON_NAME]" at bounding box center [856, 226] width 121 height 15
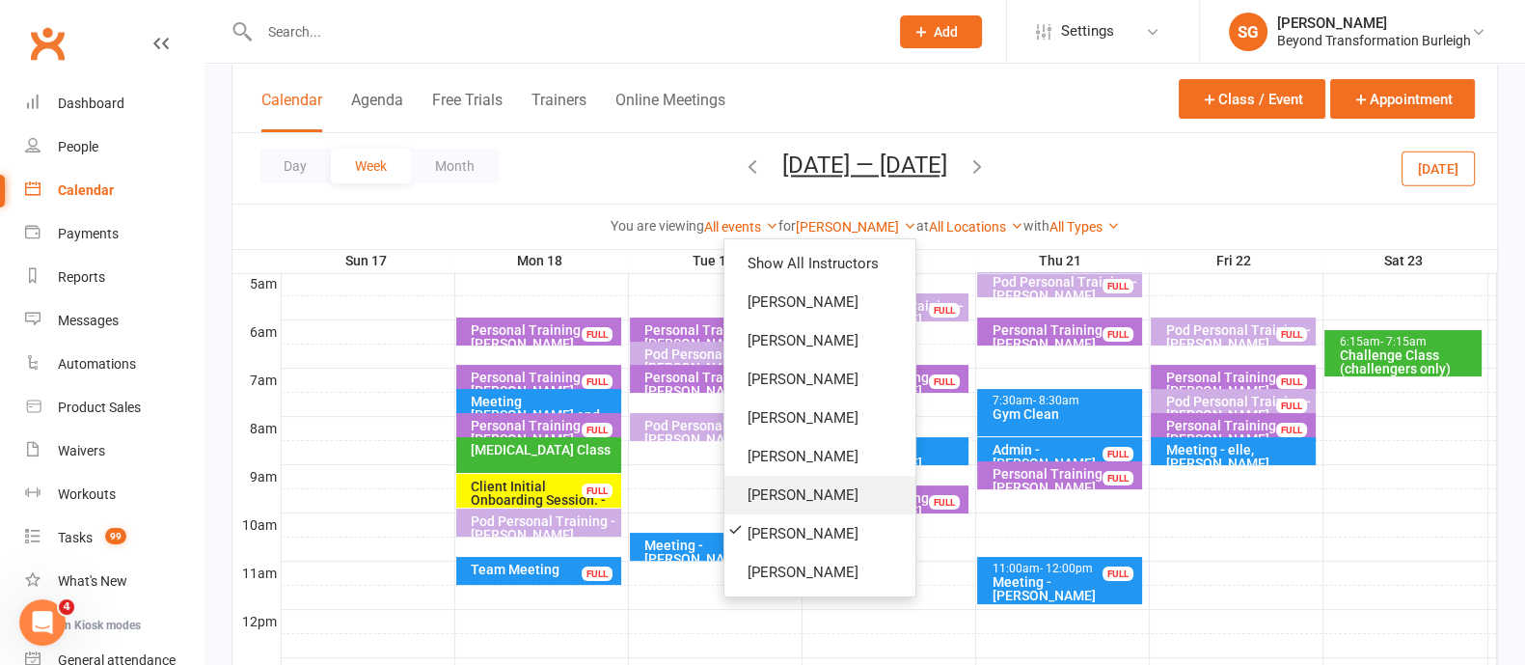
click at [792, 486] on link "[PERSON_NAME]" at bounding box center [819, 495] width 191 height 39
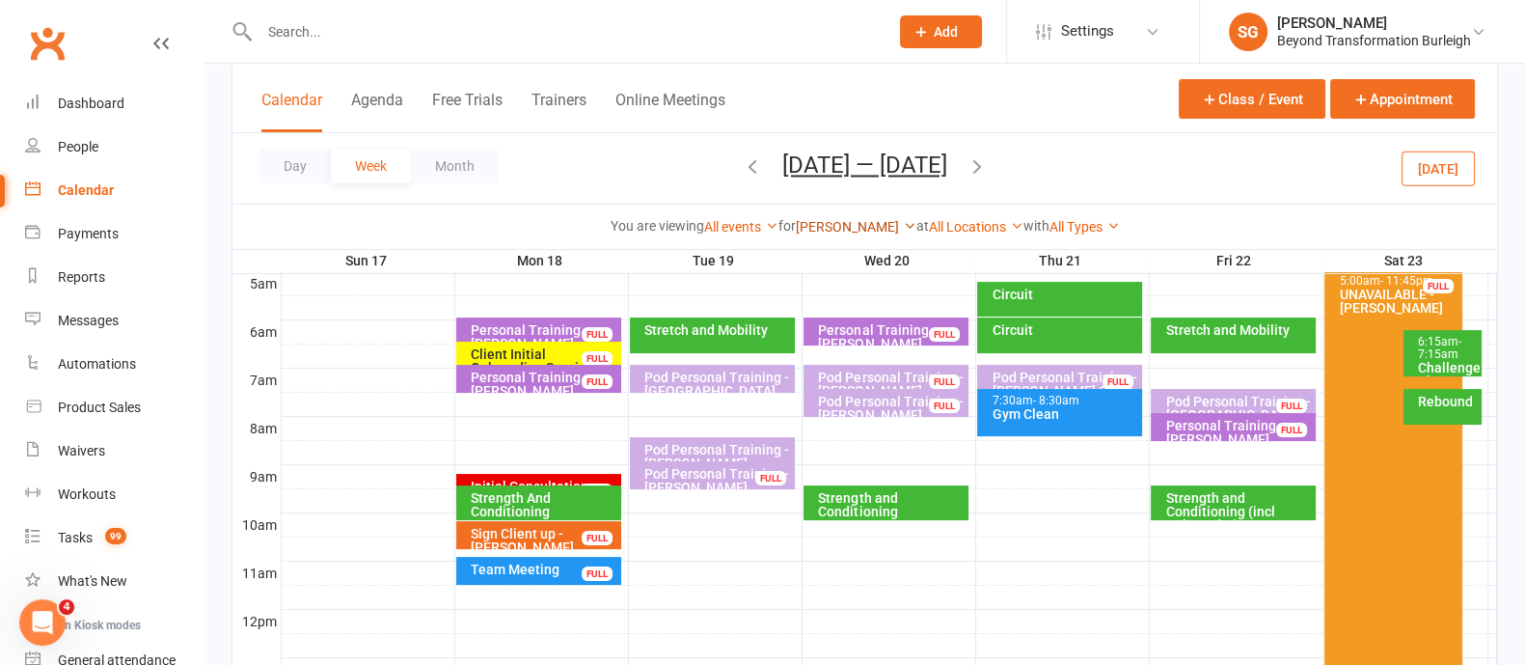
click at [829, 228] on link "[PERSON_NAME]" at bounding box center [856, 226] width 121 height 15
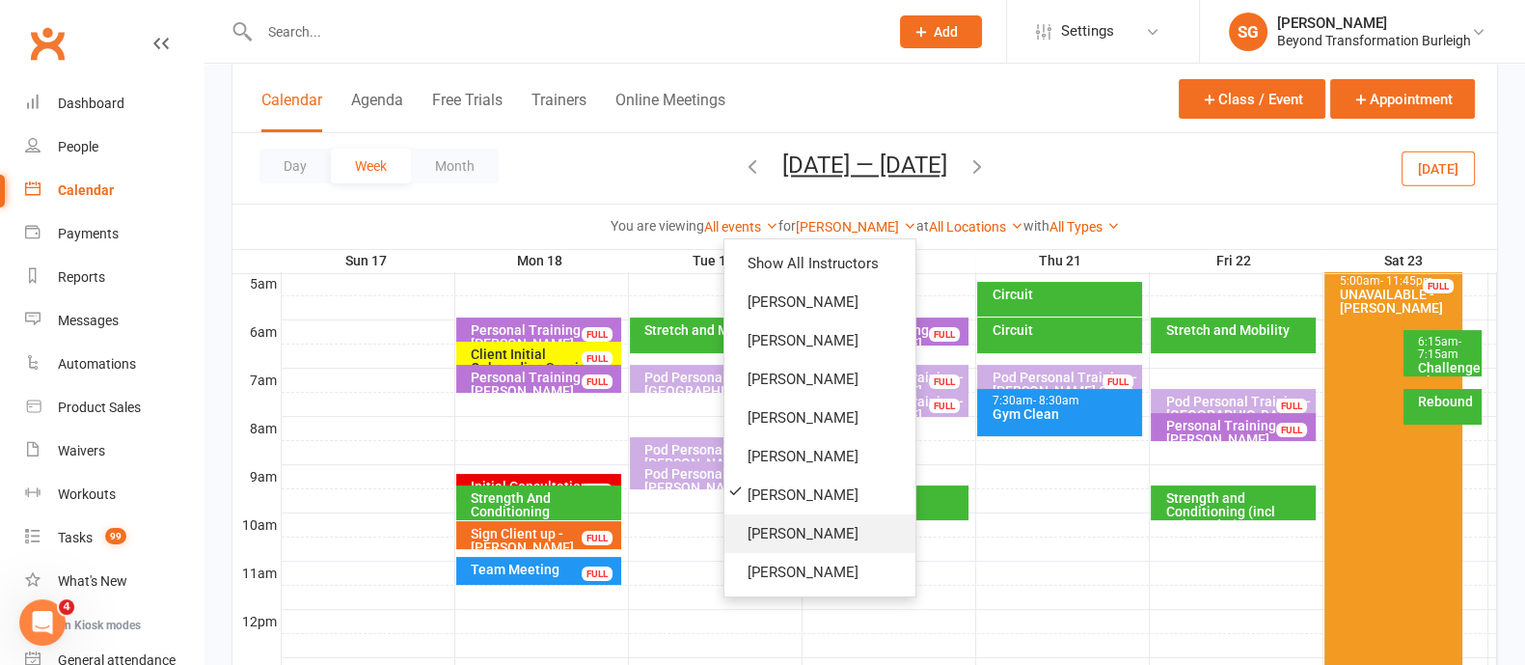
click at [773, 528] on link "[PERSON_NAME]" at bounding box center [819, 533] width 191 height 39
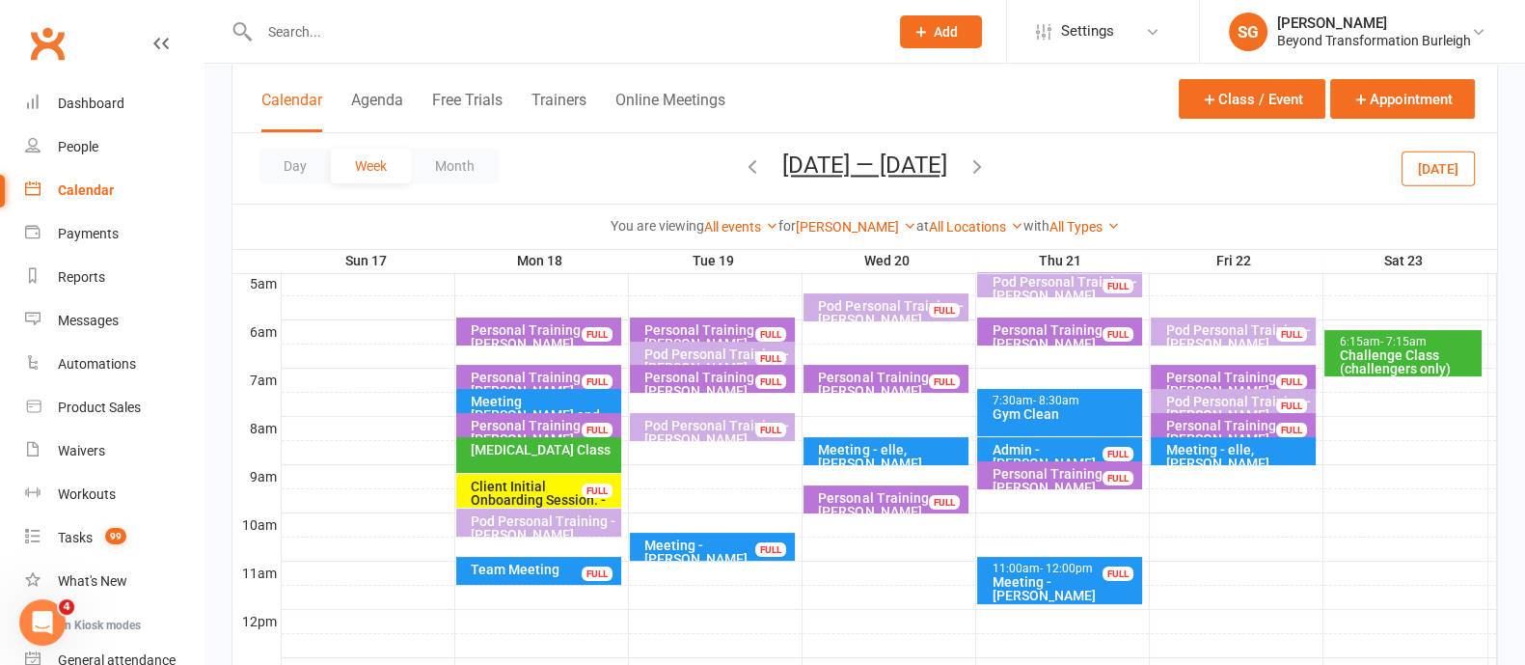
click at [533, 424] on div "Personal Training - [PERSON_NAME] [PERSON_NAME]" at bounding box center [544, 439] width 148 height 41
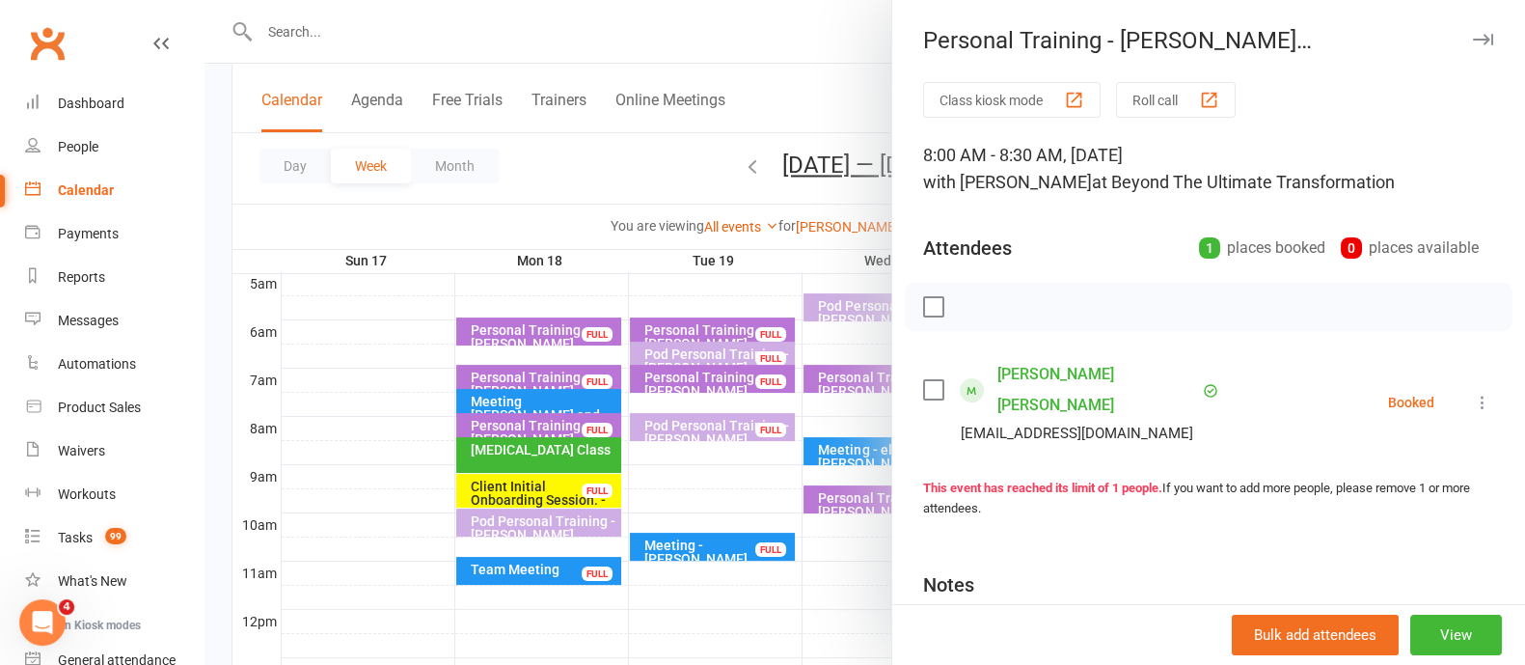
click at [1473, 41] on icon "button" at bounding box center [1483, 40] width 20 height 12
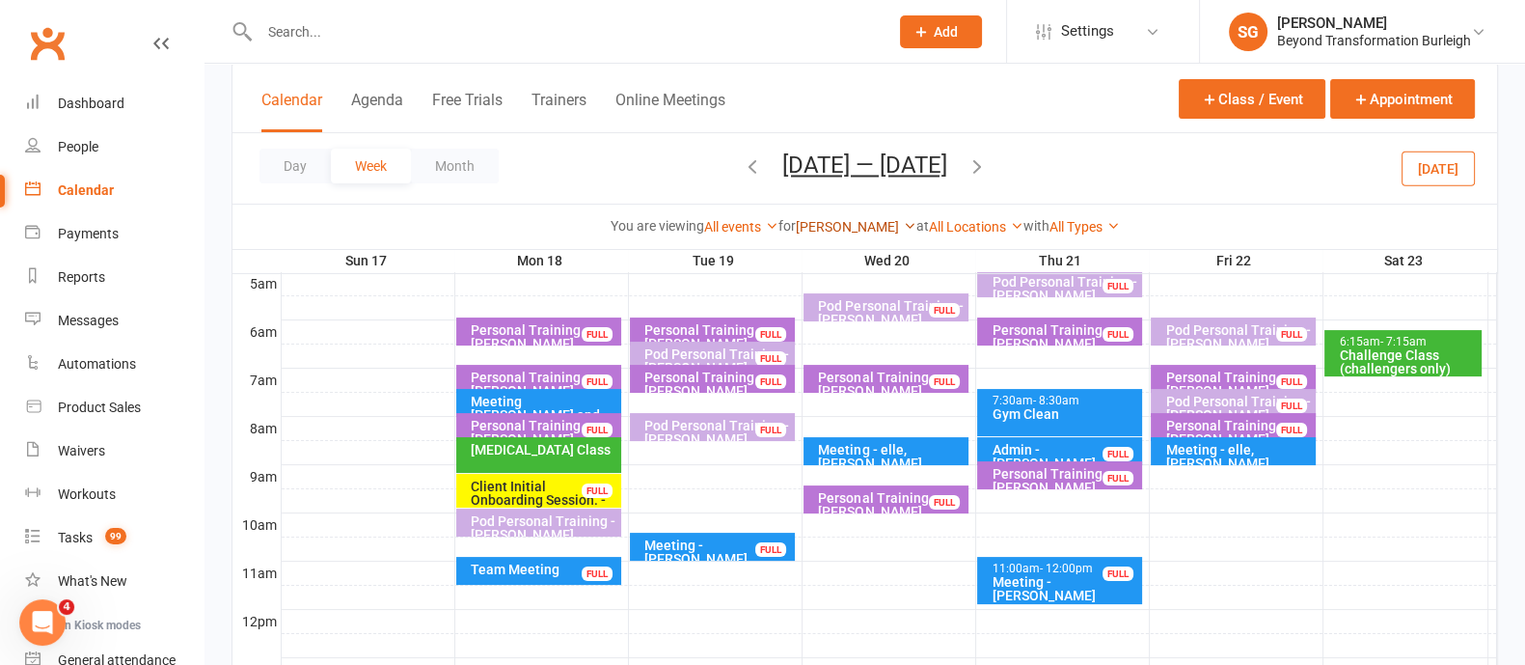
click at [837, 231] on link "[PERSON_NAME]" at bounding box center [856, 226] width 121 height 15
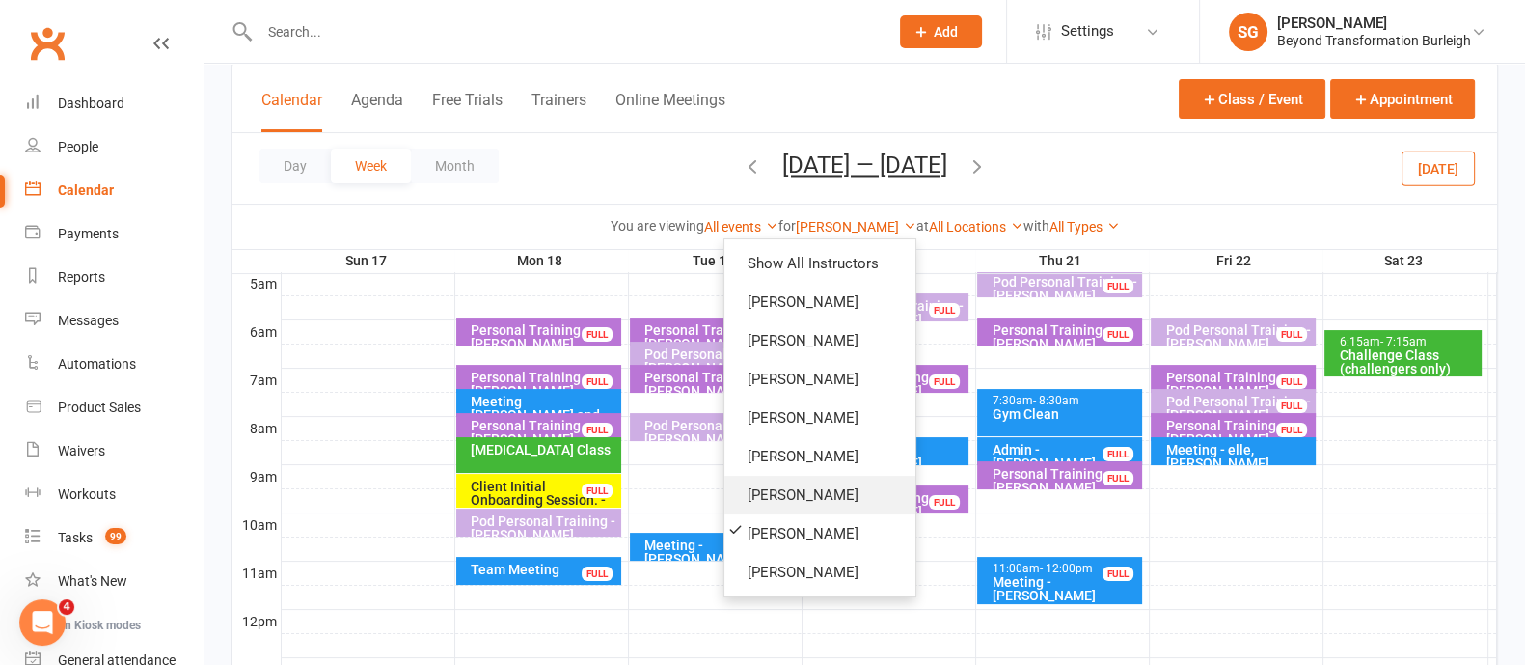
click at [798, 504] on link "[PERSON_NAME]" at bounding box center [819, 495] width 191 height 39
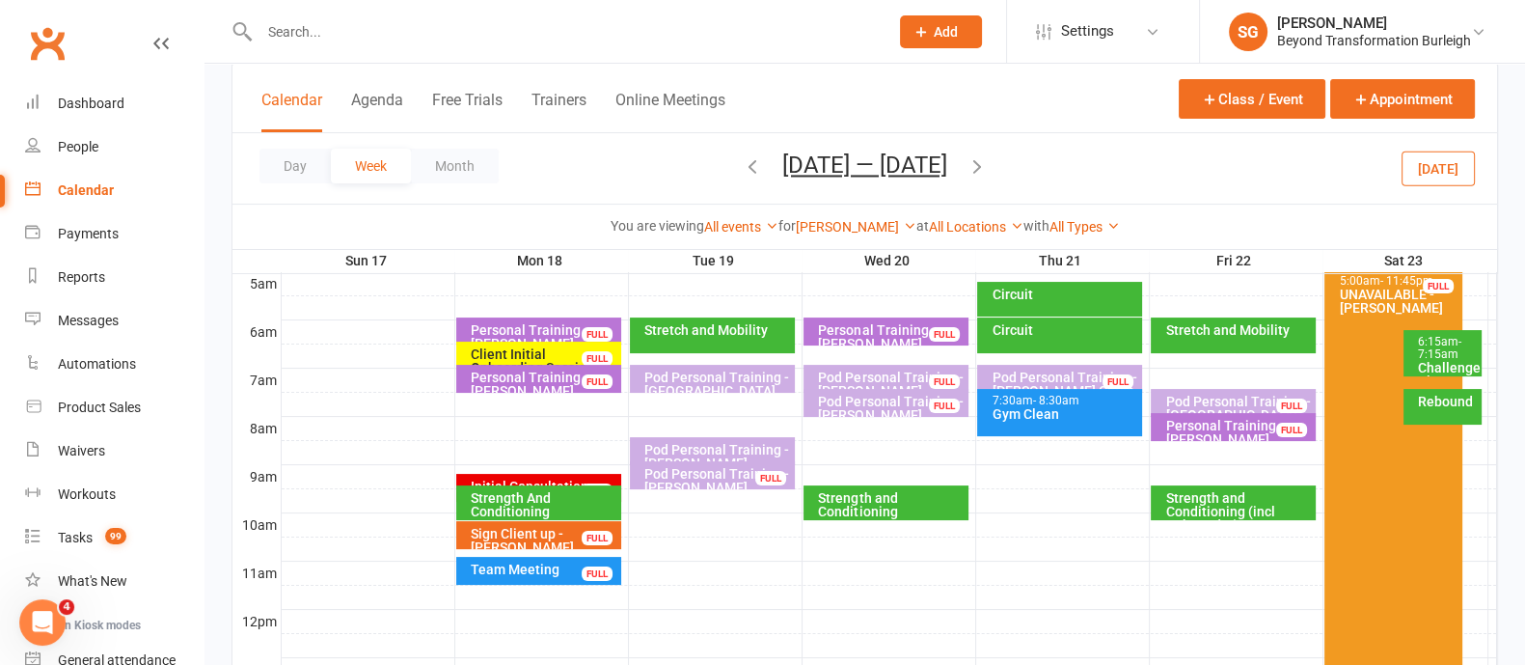
click at [521, 479] on div "Initial Consultation - [GEOGRAPHIC_DATA][PERSON_NAME]" at bounding box center [544, 499] width 148 height 41
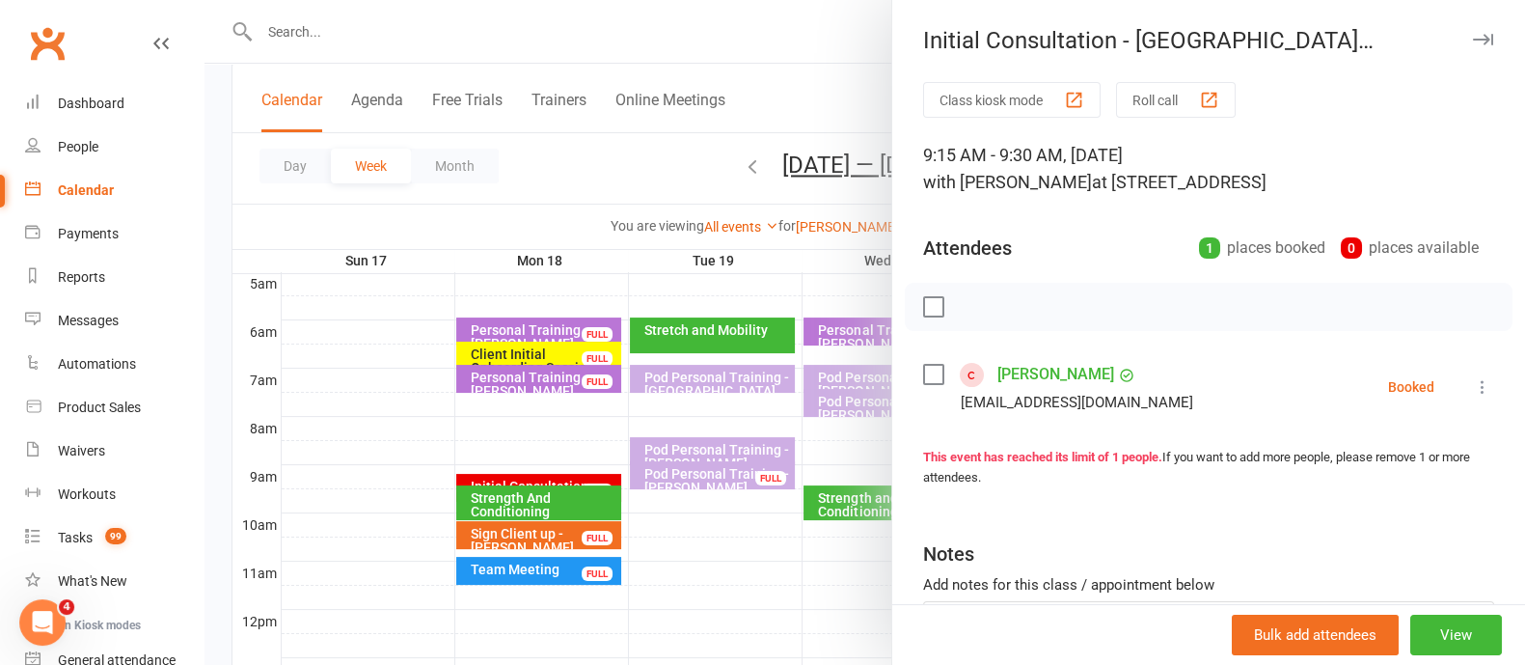
click at [1471, 31] on button "button" at bounding box center [1482, 39] width 23 height 23
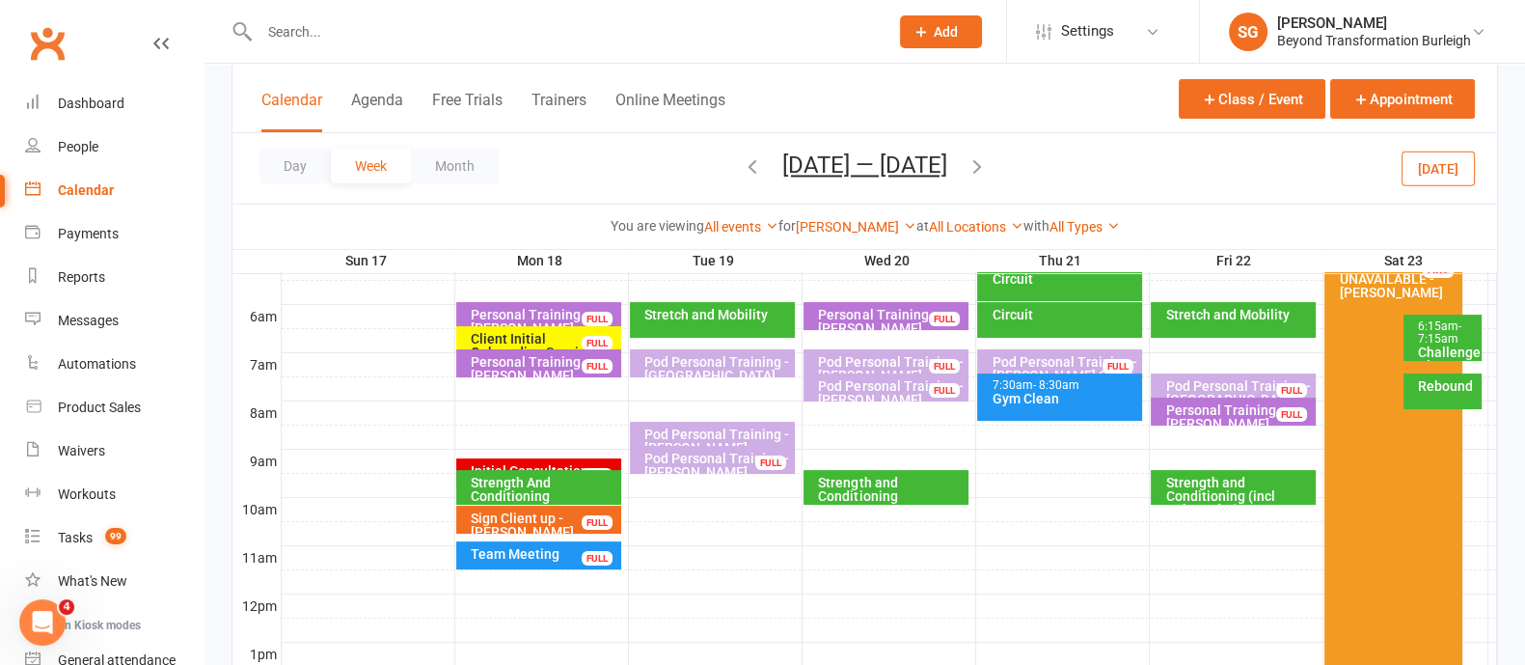
scroll to position [240, 0]
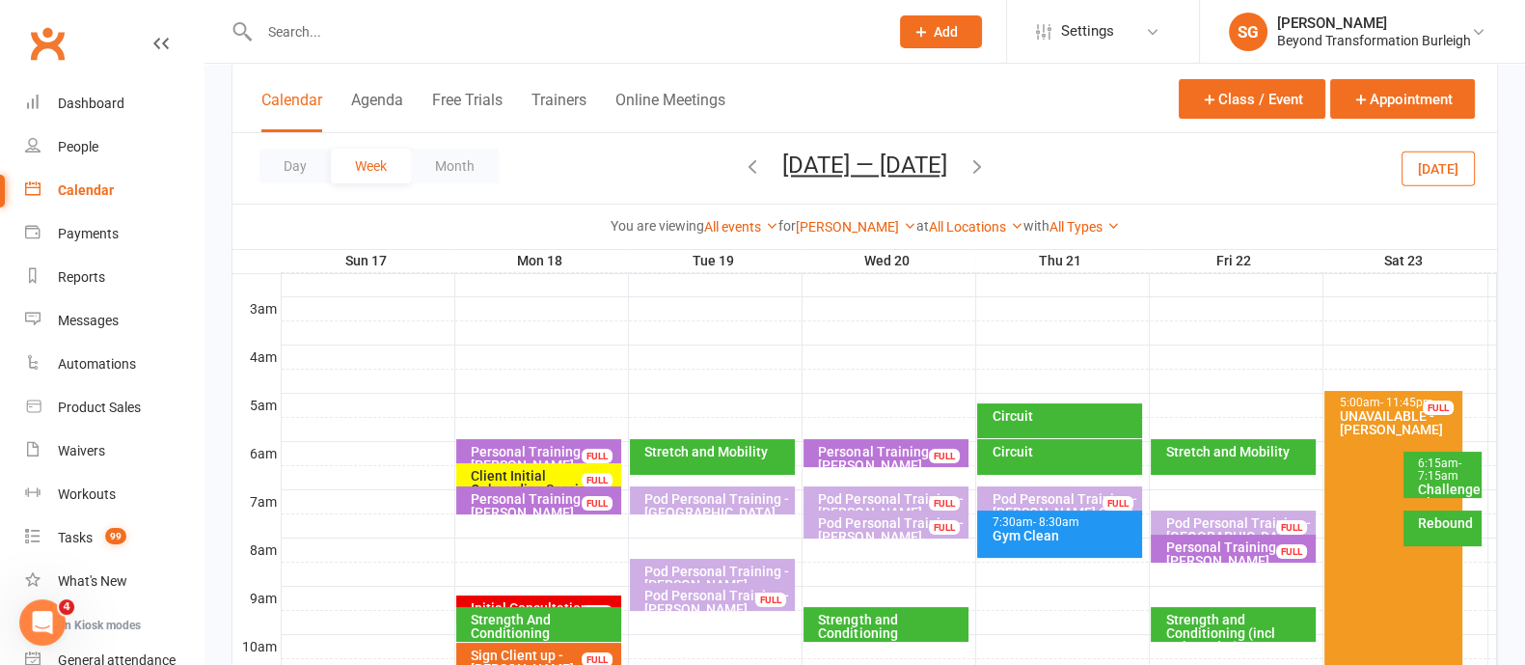
click at [744, 168] on icon "button" at bounding box center [752, 165] width 21 height 21
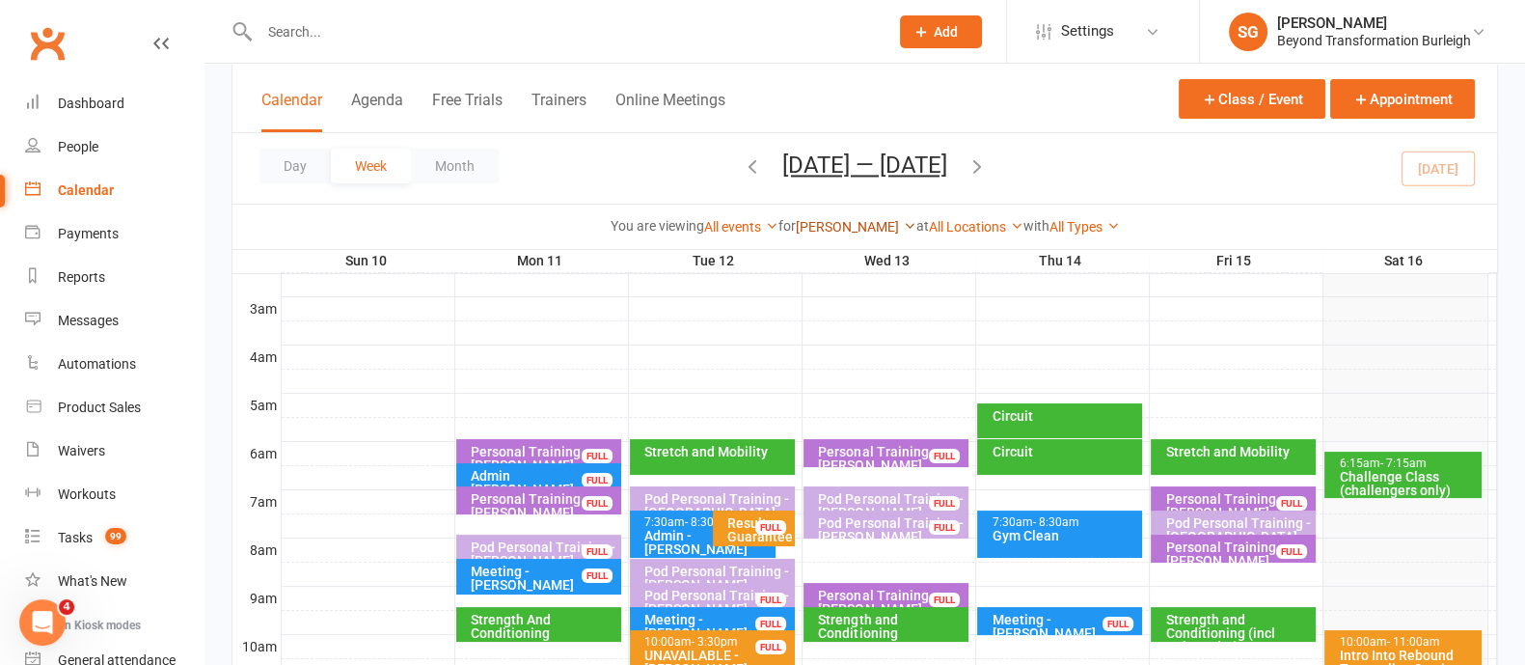
click at [881, 227] on link "[PERSON_NAME]" at bounding box center [856, 226] width 121 height 15
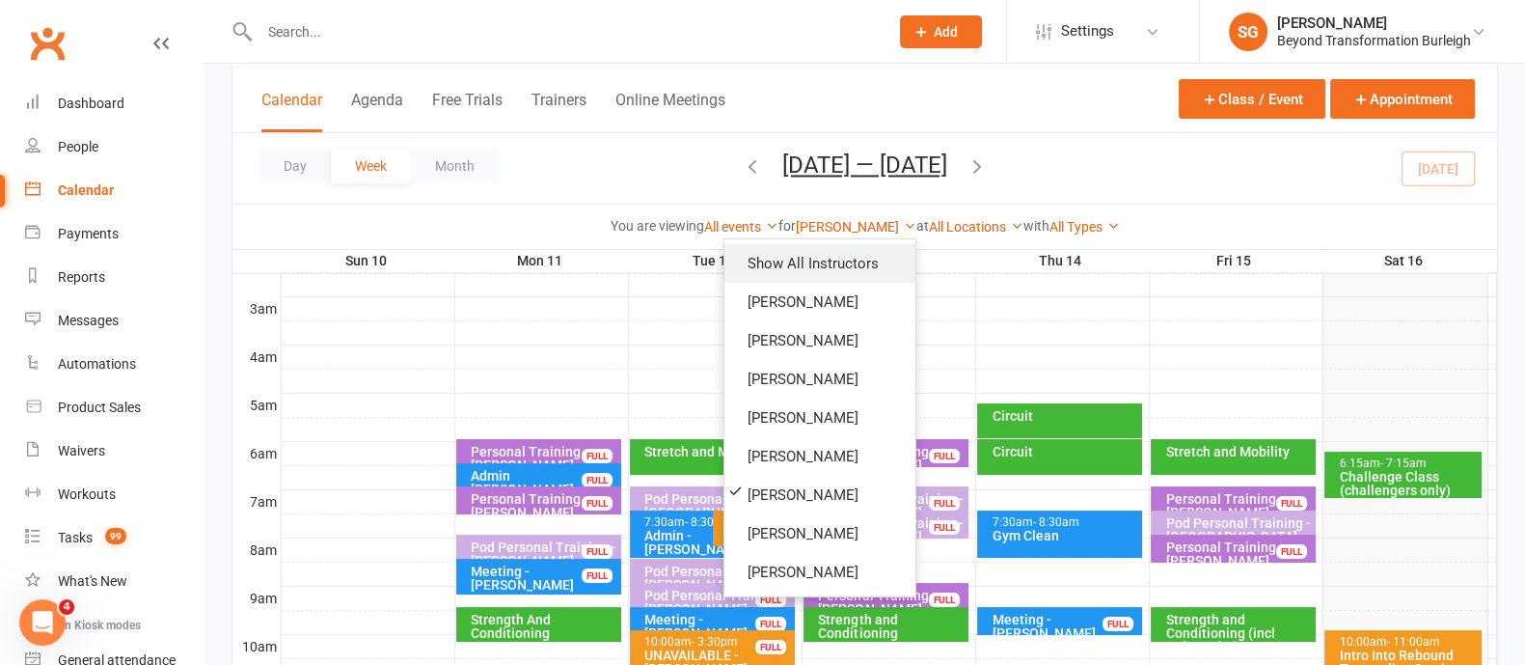
click at [871, 253] on link "Show All Instructors" at bounding box center [819, 263] width 191 height 39
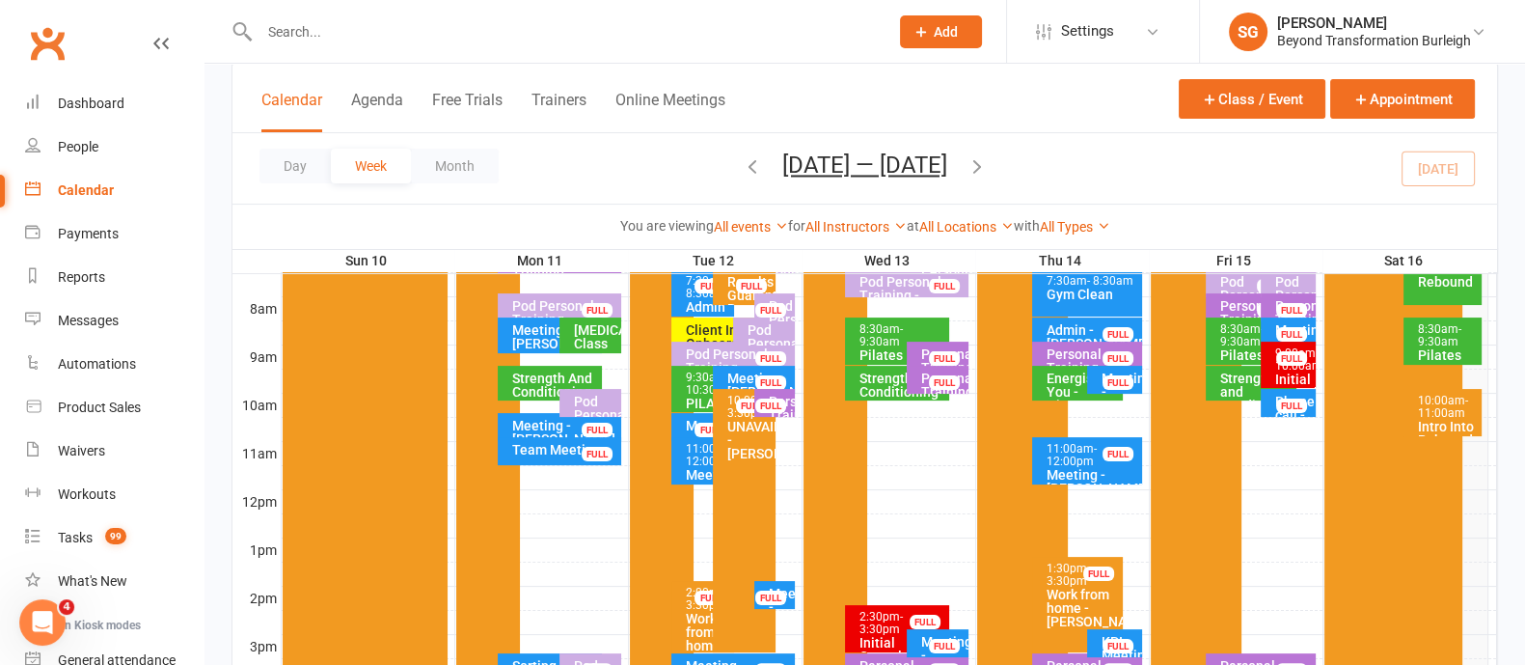
scroll to position [240, 0]
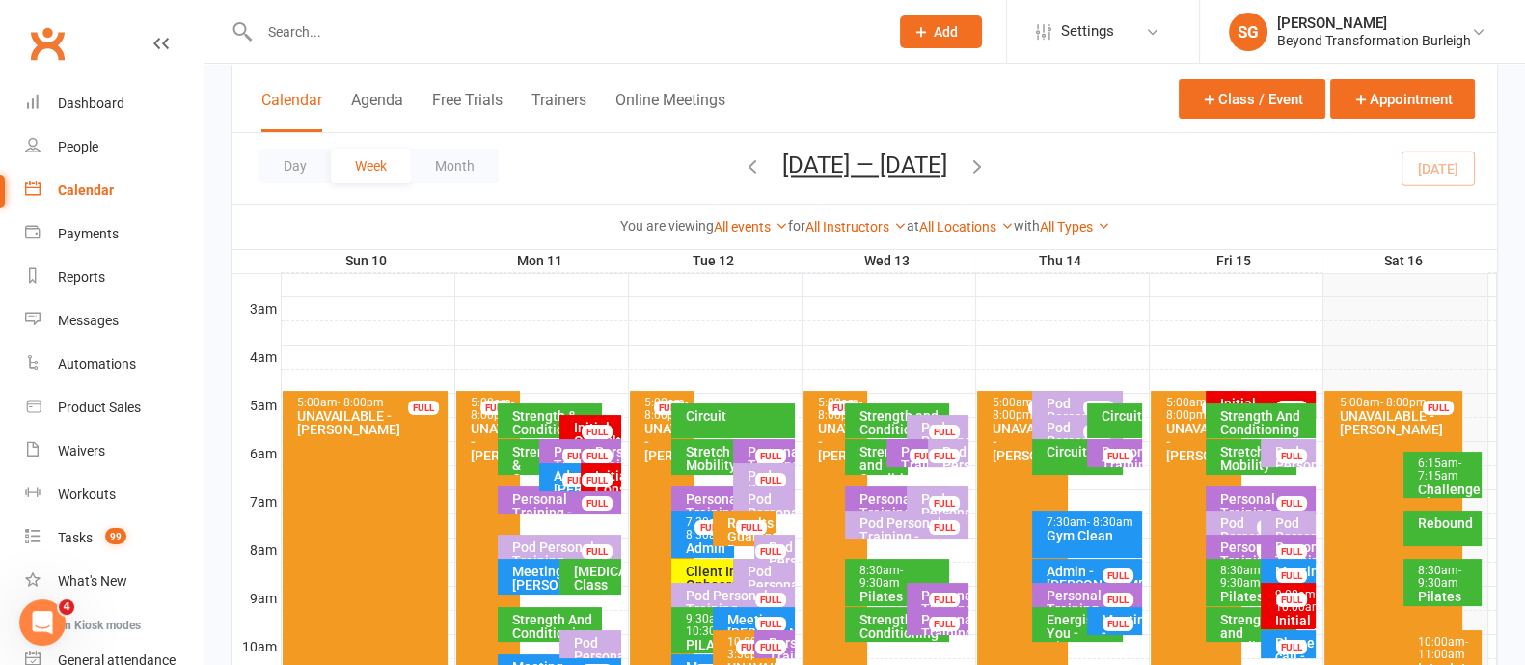
click at [1441, 482] on div "Challenge Class (challengers only)" at bounding box center [1447, 509] width 61 height 54
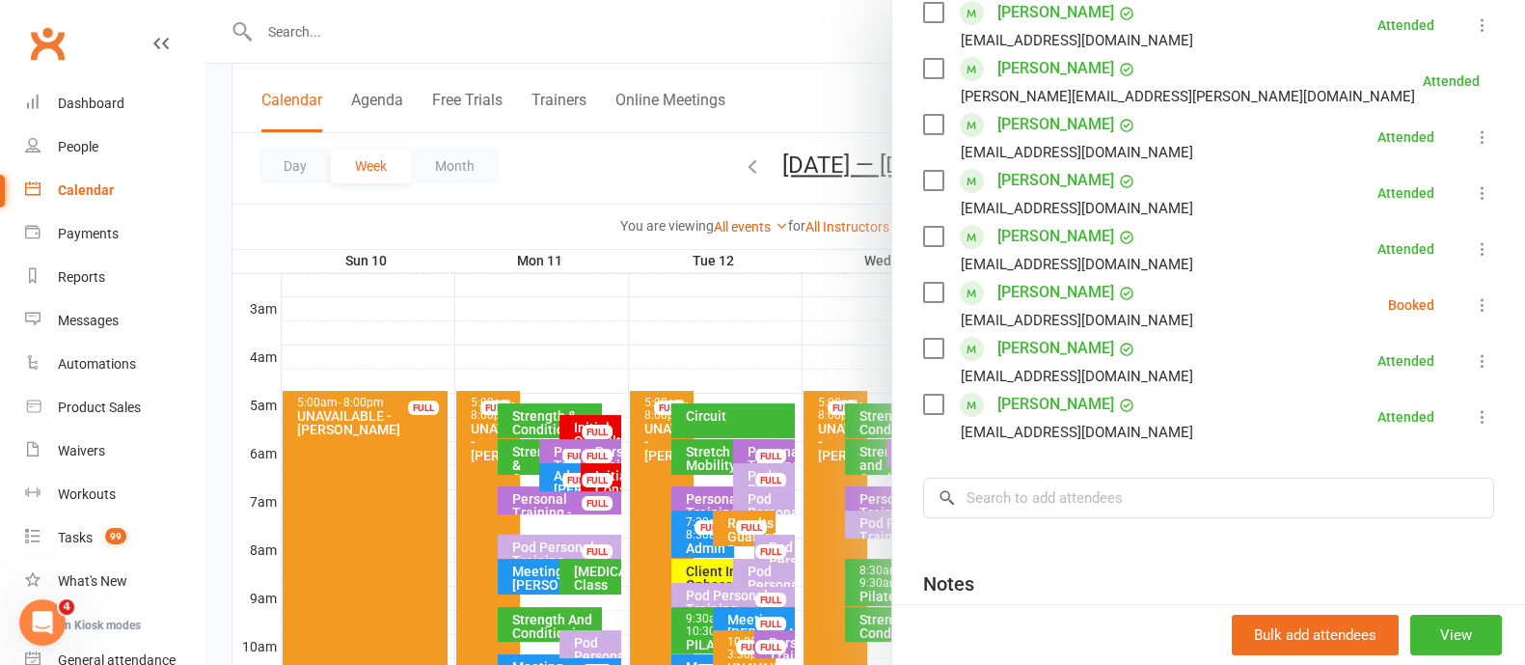
scroll to position [0, 0]
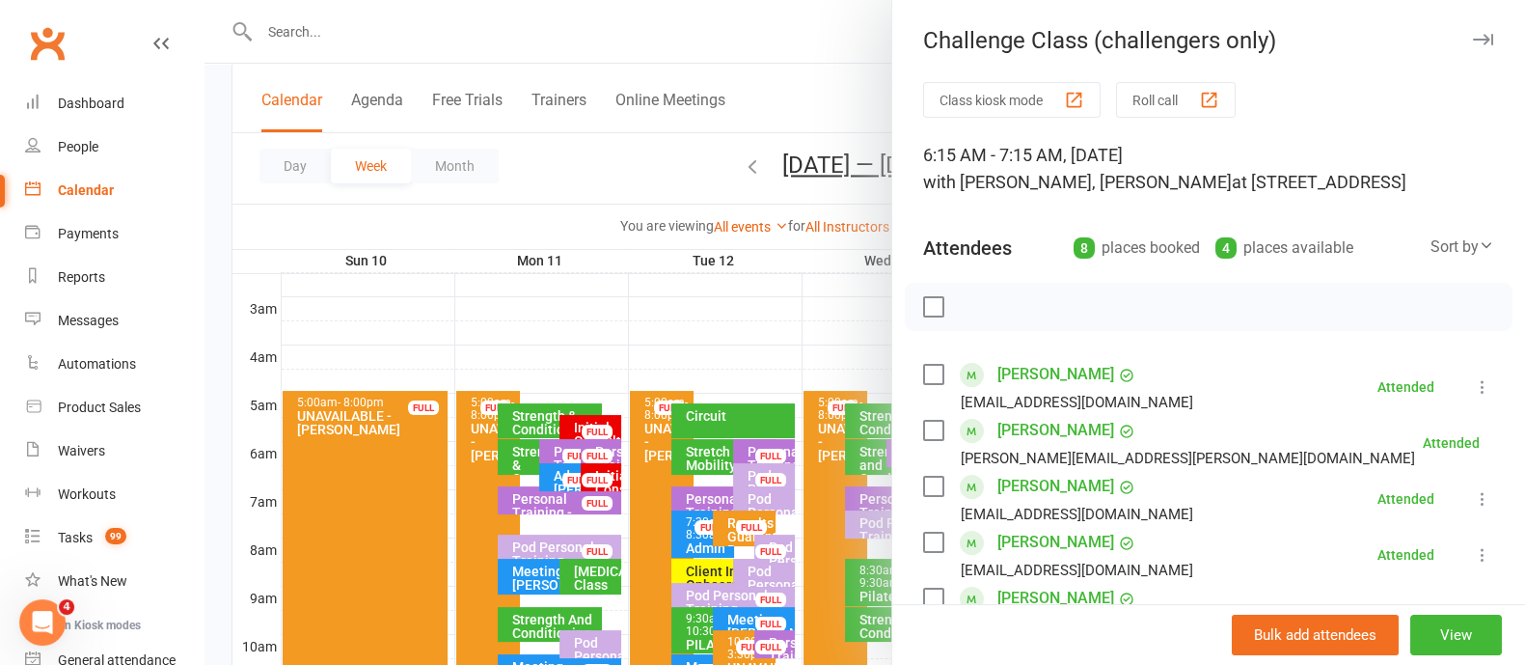
click at [1473, 41] on icon "button" at bounding box center [1483, 40] width 20 height 12
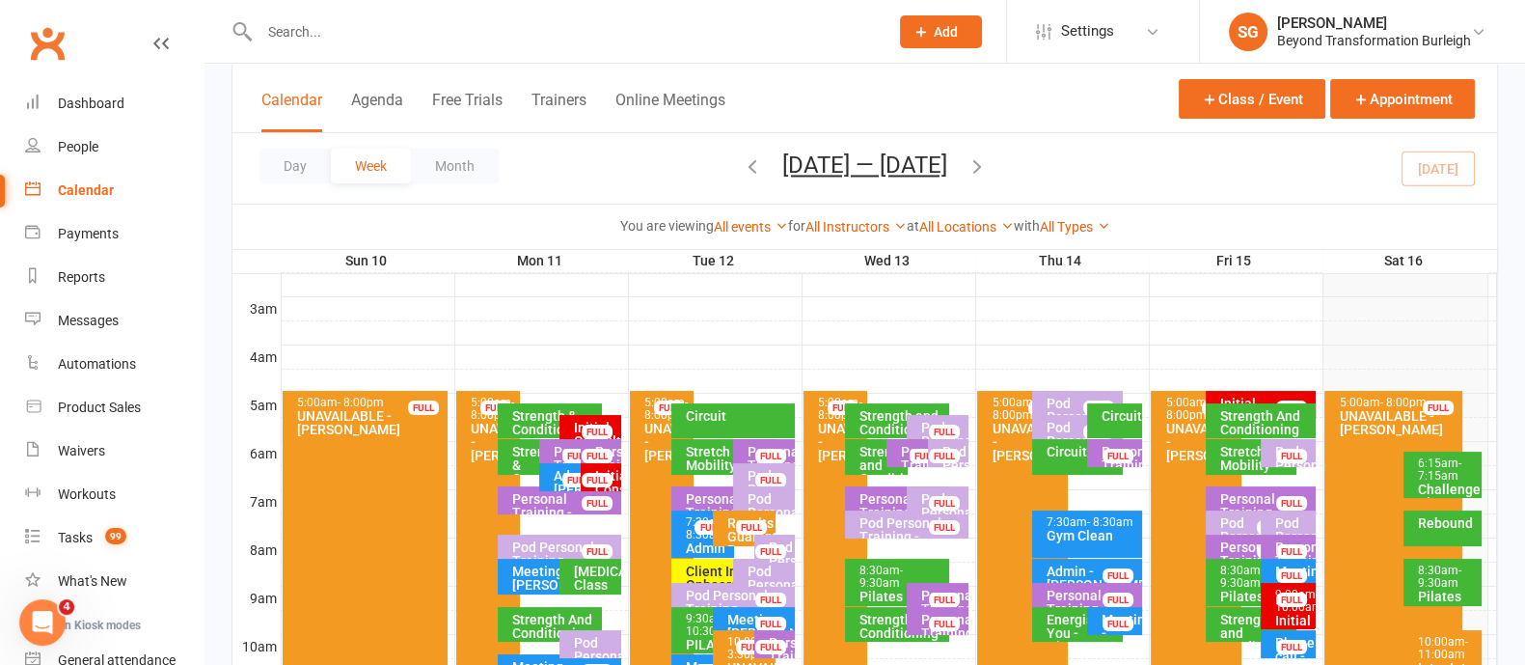
click at [1426, 520] on div "Rebound" at bounding box center [1447, 523] width 61 height 14
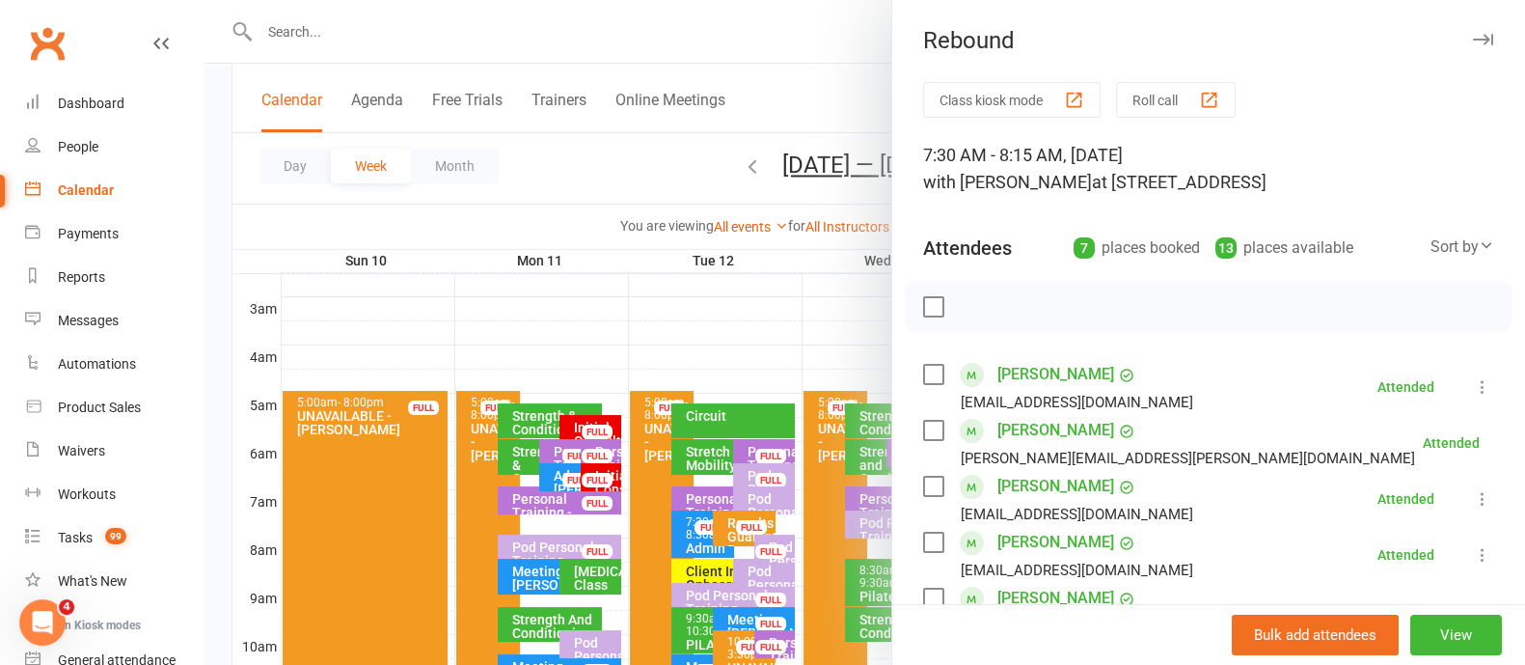
click at [1473, 38] on icon "button" at bounding box center [1483, 40] width 20 height 12
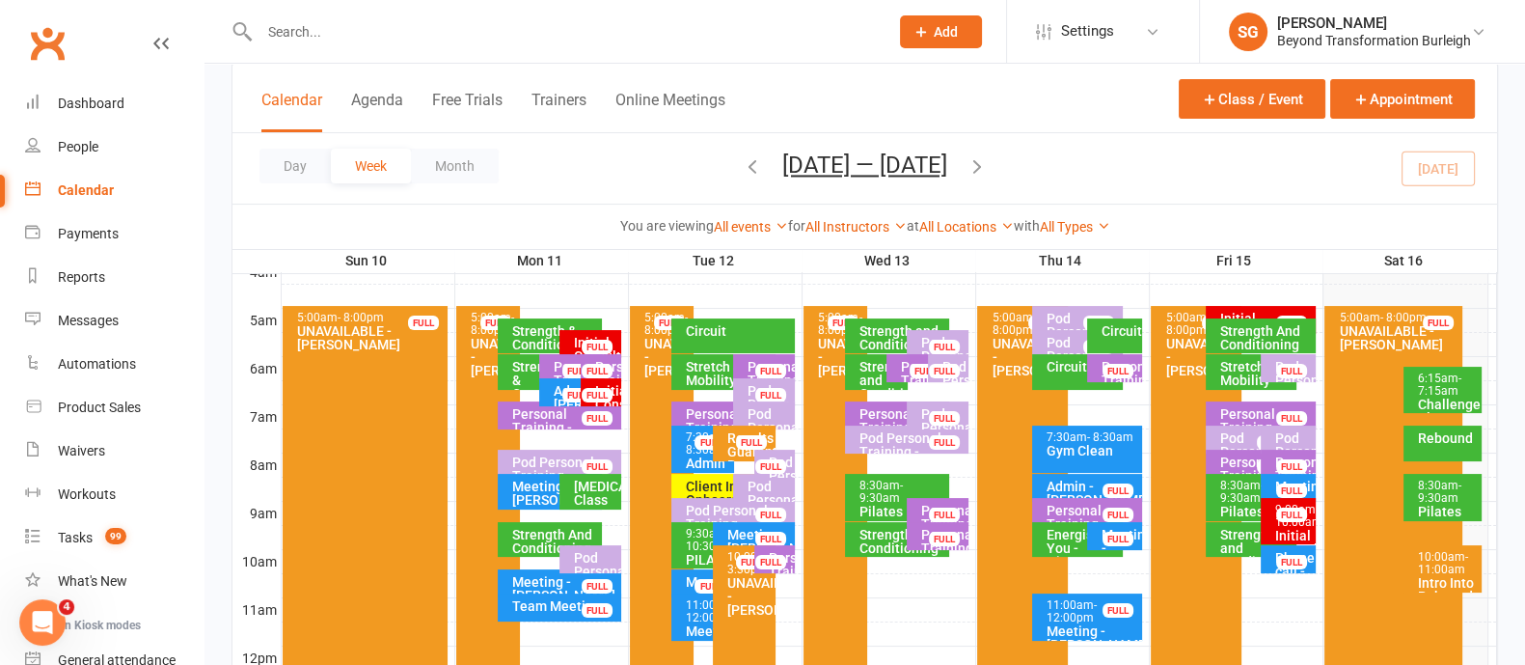
scroll to position [362, 0]
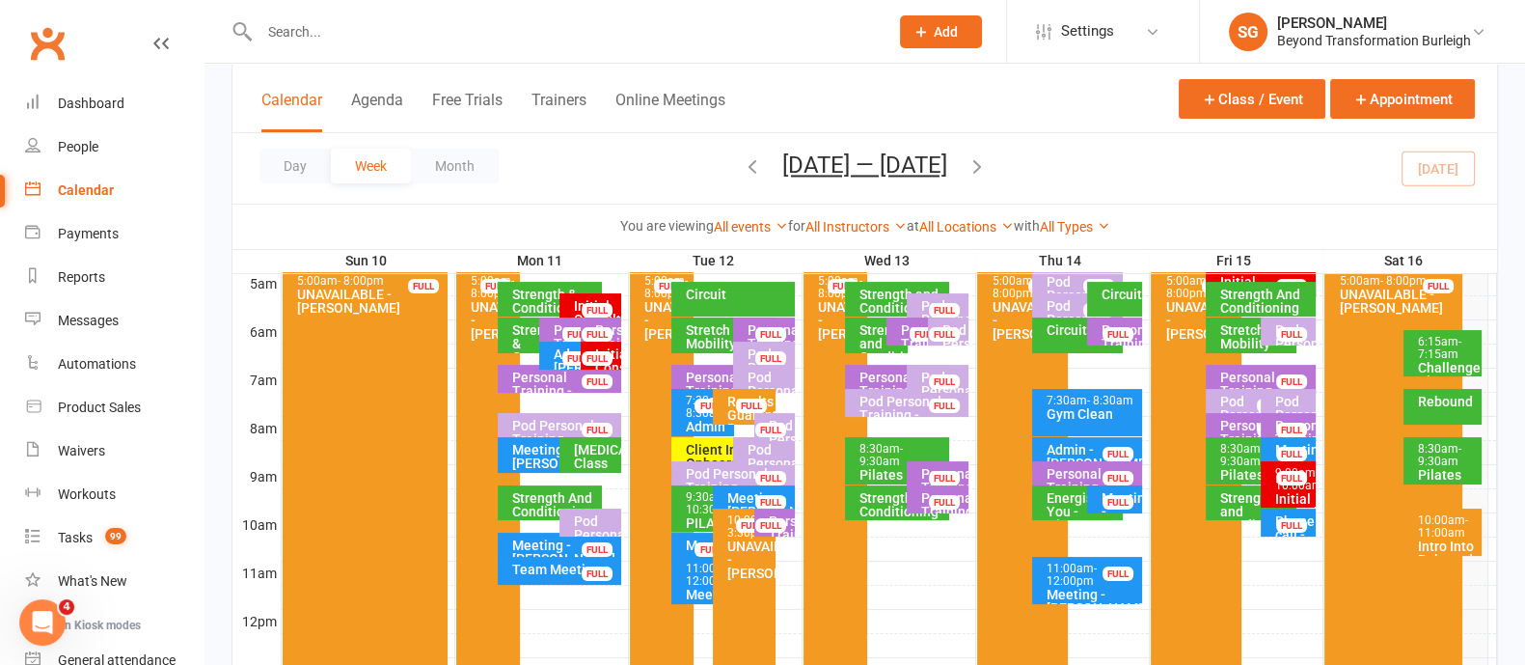
click at [1452, 455] on span "- 9:30am" at bounding box center [1439, 455] width 43 height 26
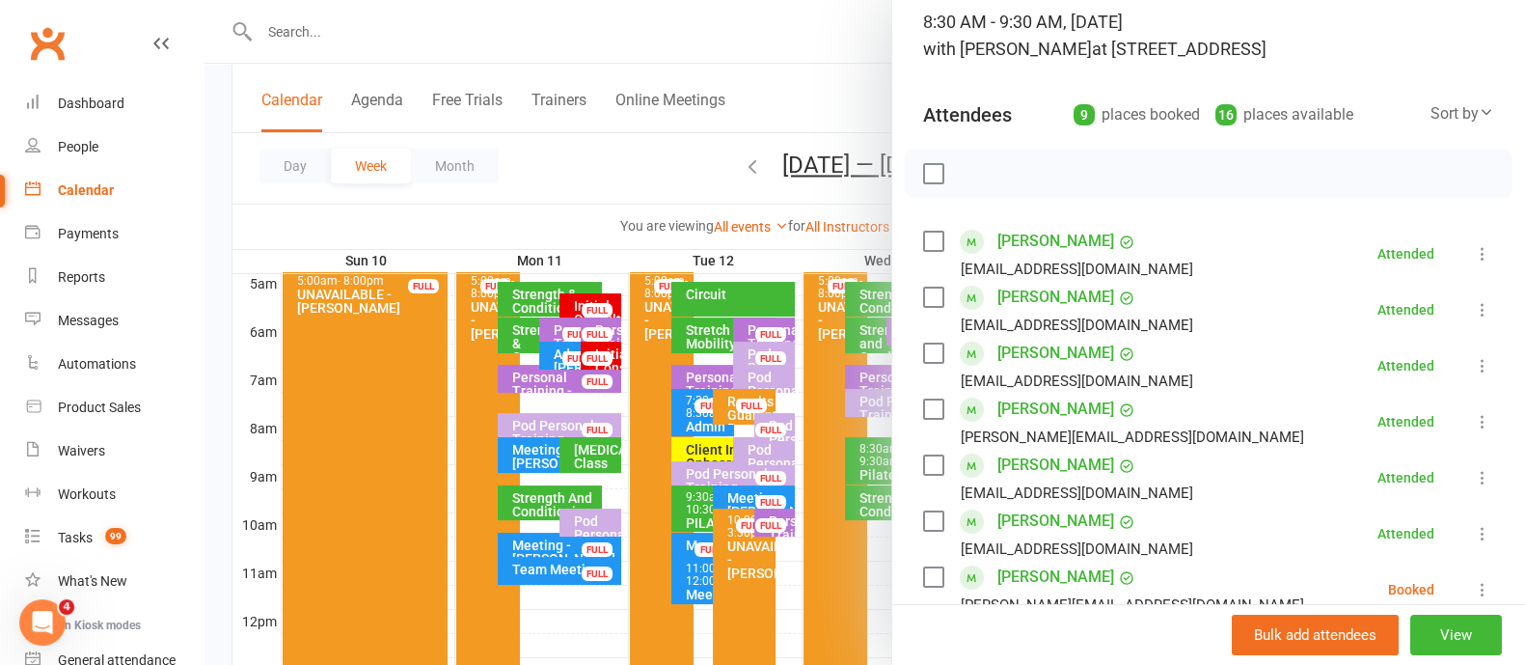
scroll to position [0, 0]
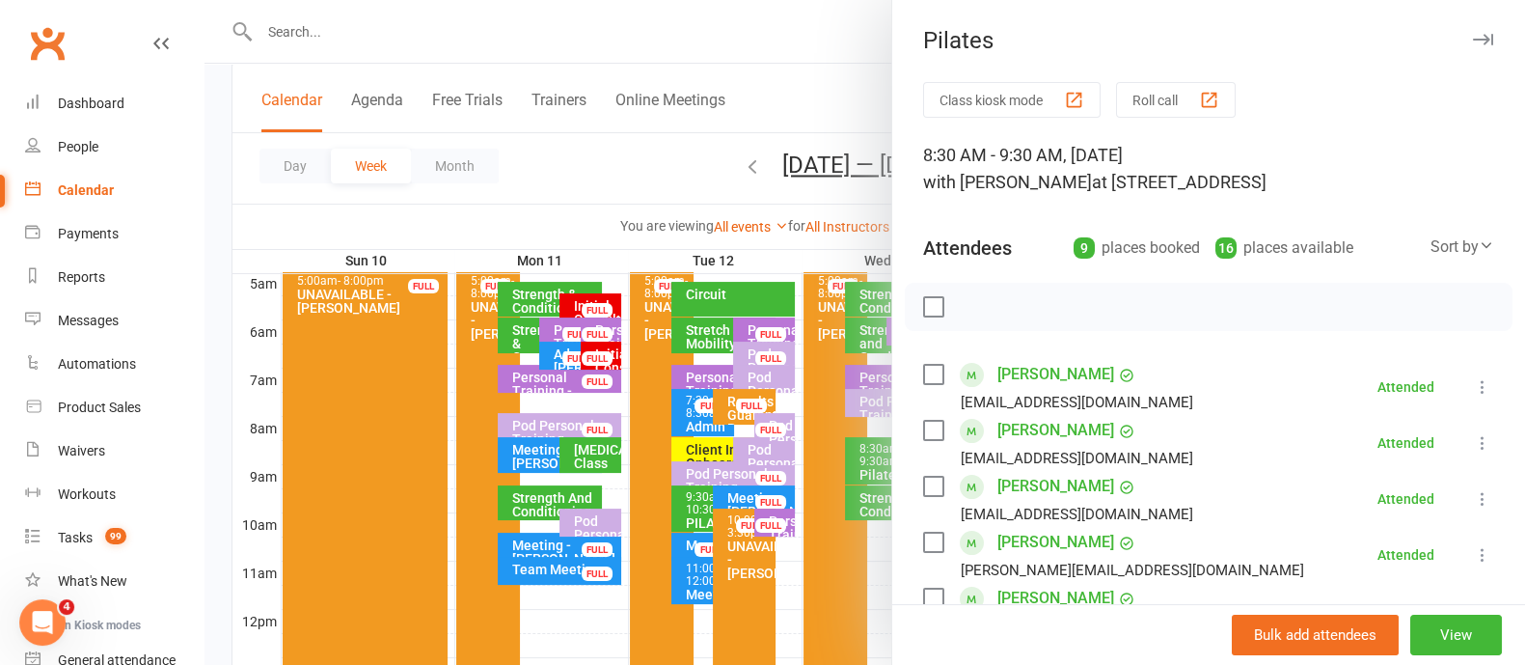
click at [1473, 38] on icon "button" at bounding box center [1483, 40] width 20 height 12
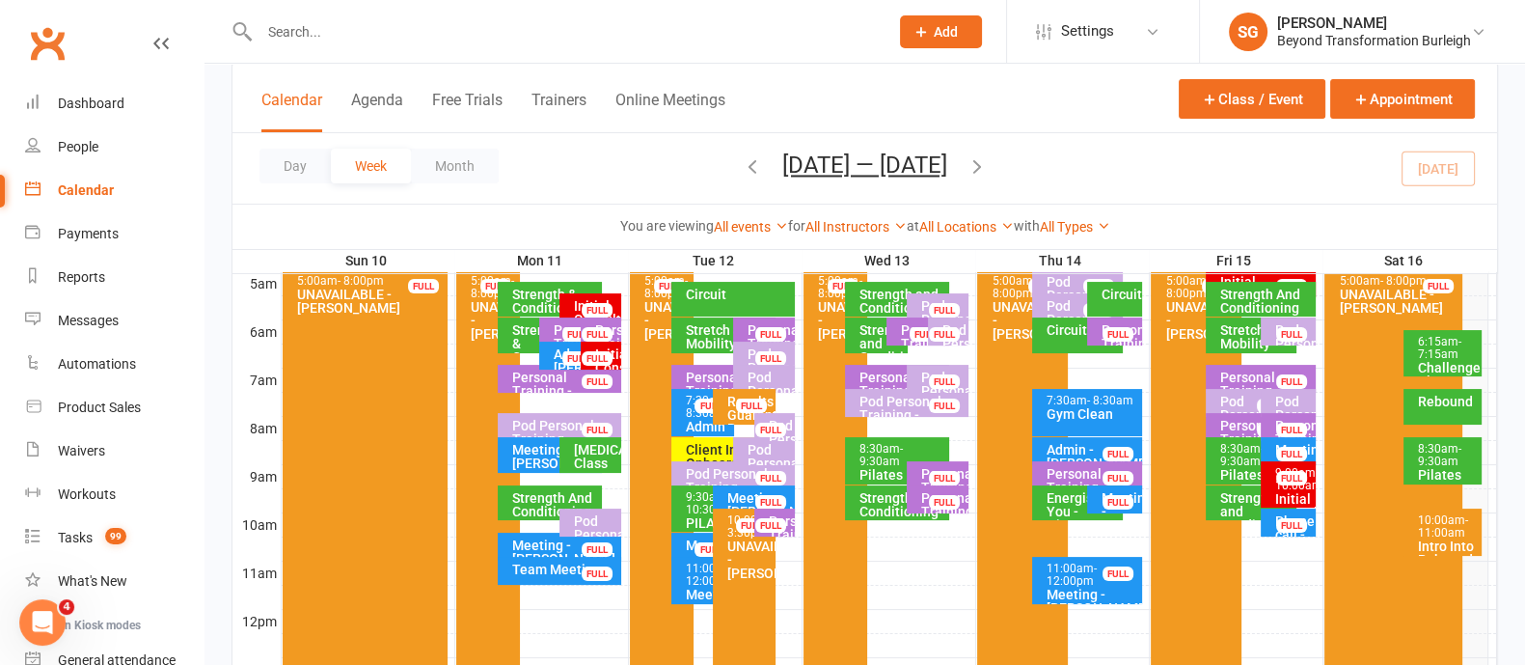
click at [1298, 489] on span "- 10:00am" at bounding box center [1298, 479] width 47 height 26
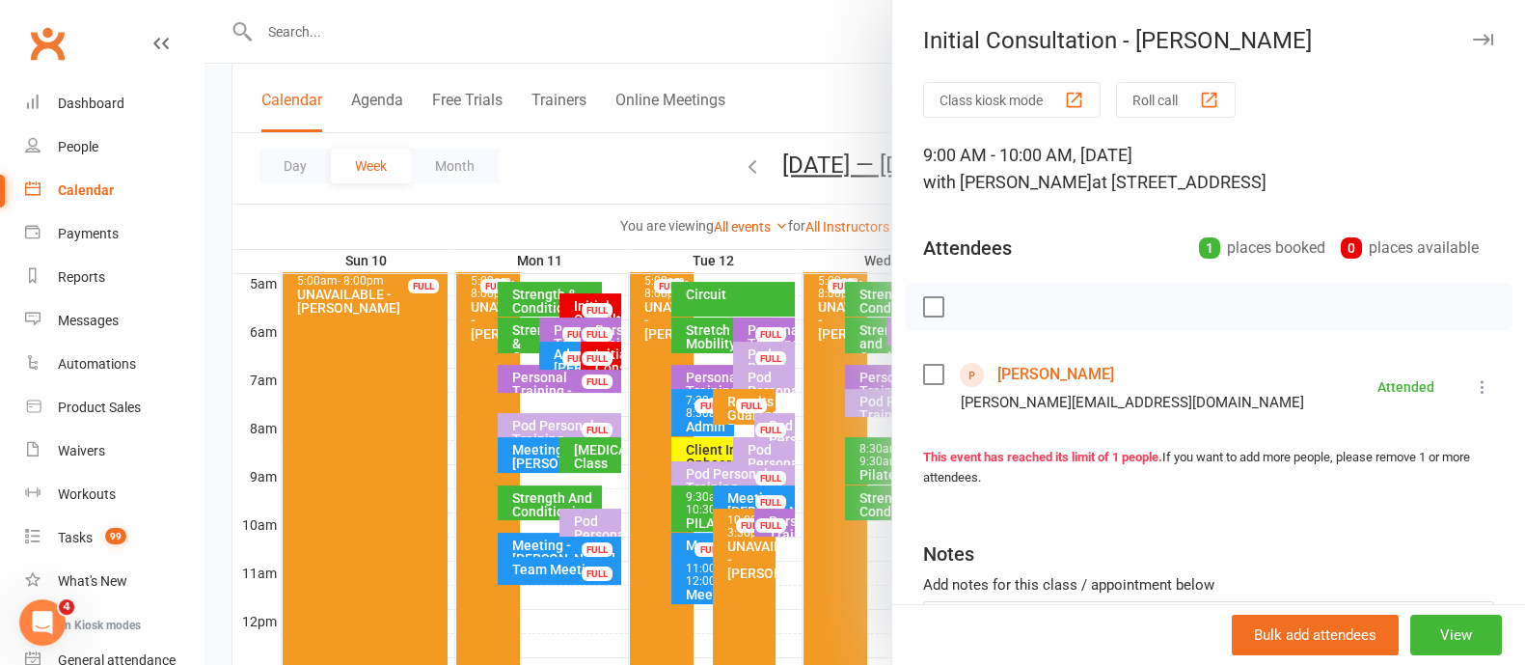
click at [1473, 38] on icon "button" at bounding box center [1483, 40] width 20 height 12
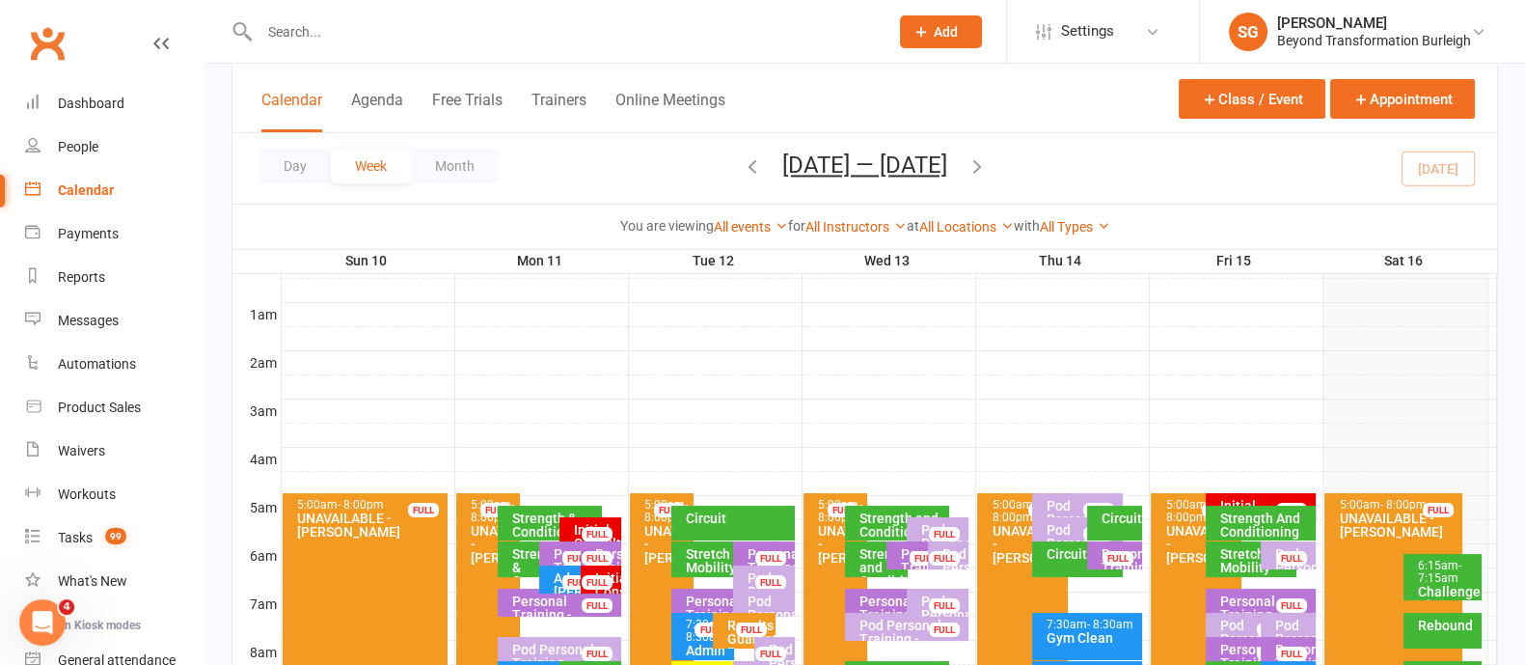
scroll to position [120, 0]
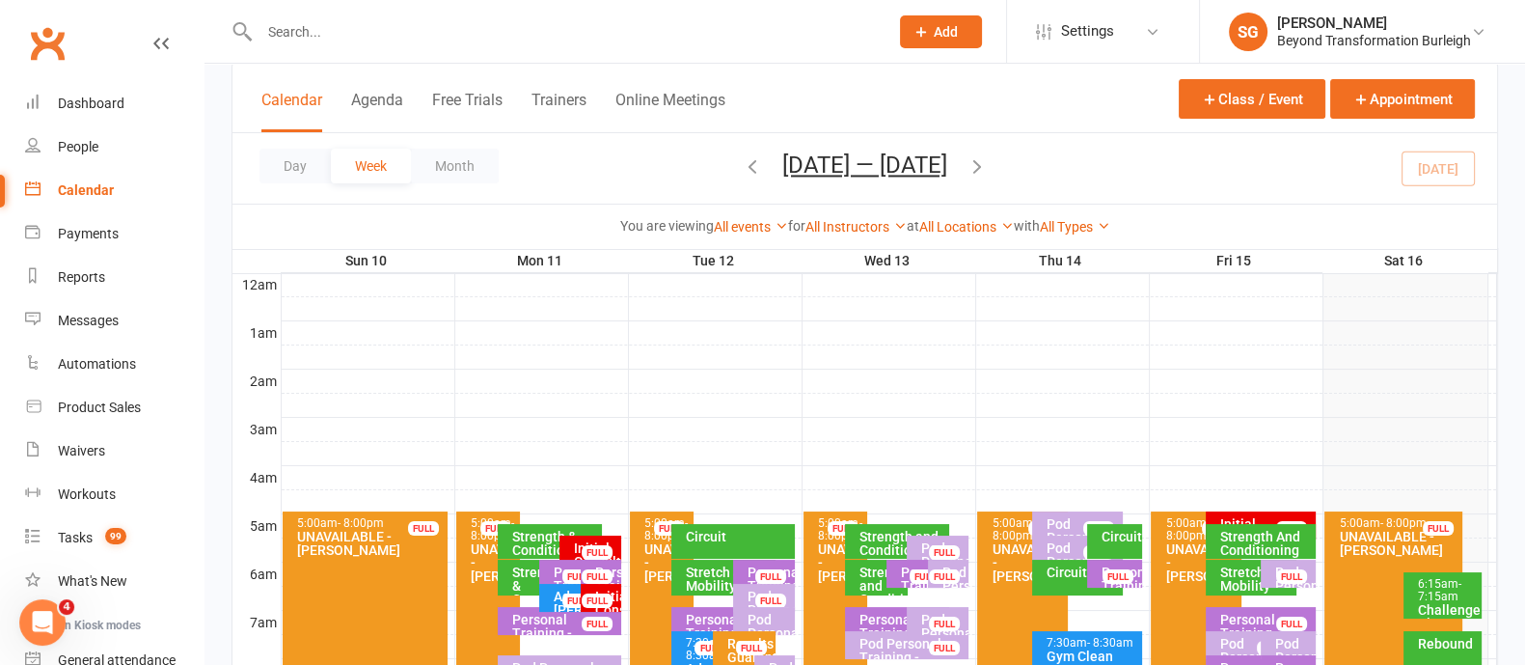
click at [1228, 511] on div "Initial Consultation - [PERSON_NAME] FULL" at bounding box center [1261, 525] width 110 height 28
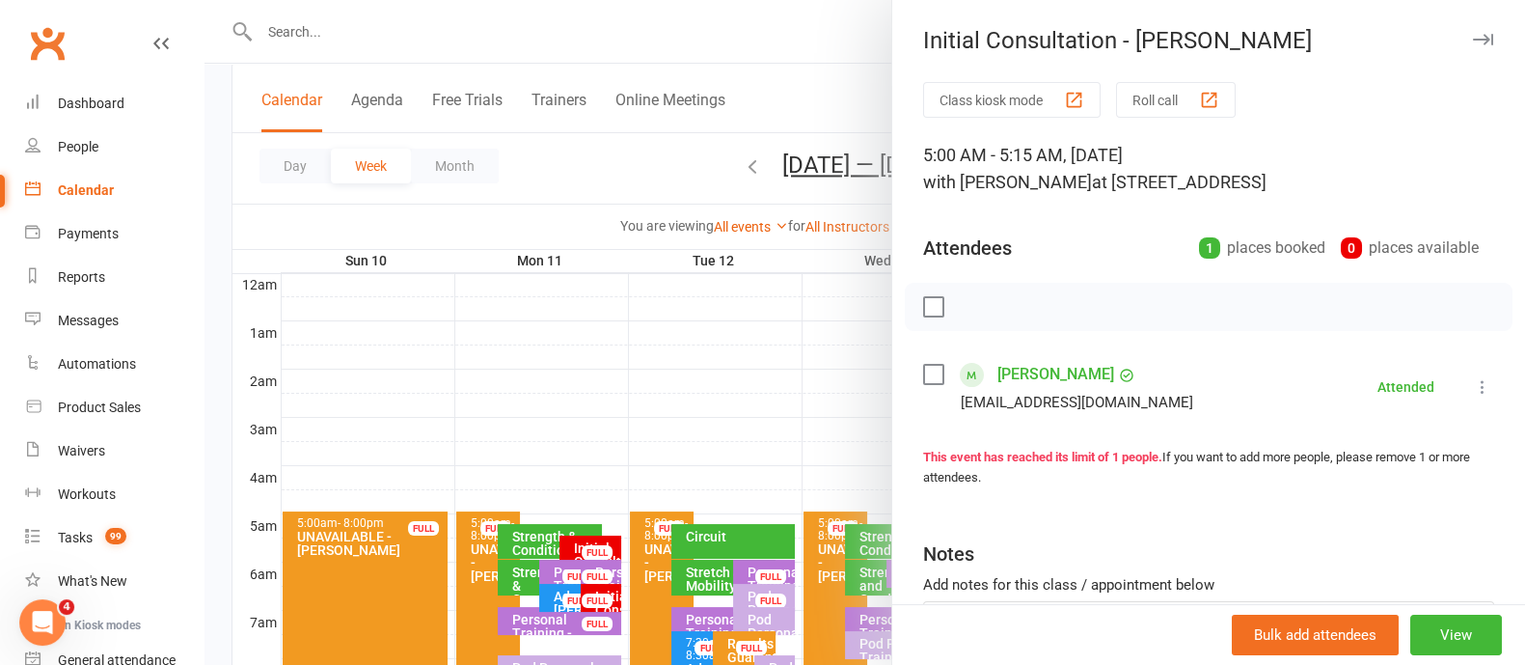
click at [1473, 36] on icon "button" at bounding box center [1483, 40] width 20 height 12
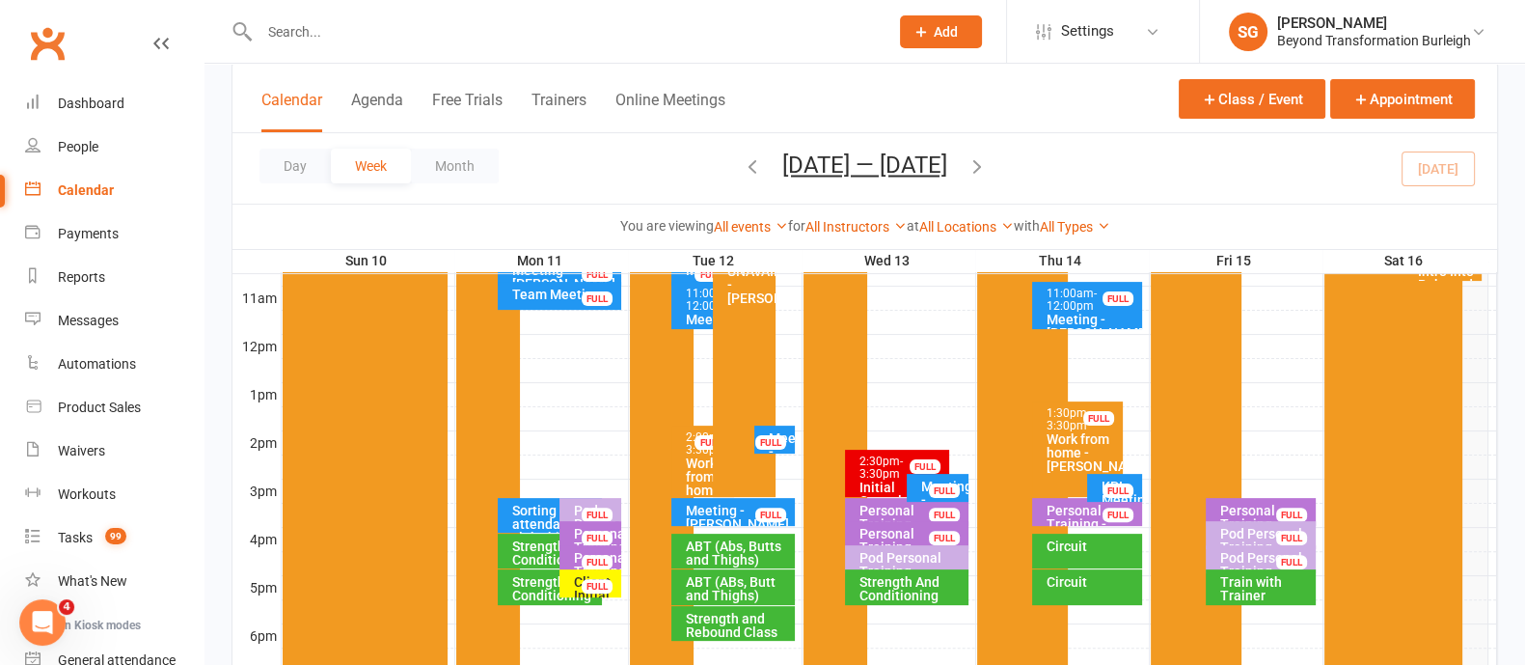
scroll to position [723, 0]
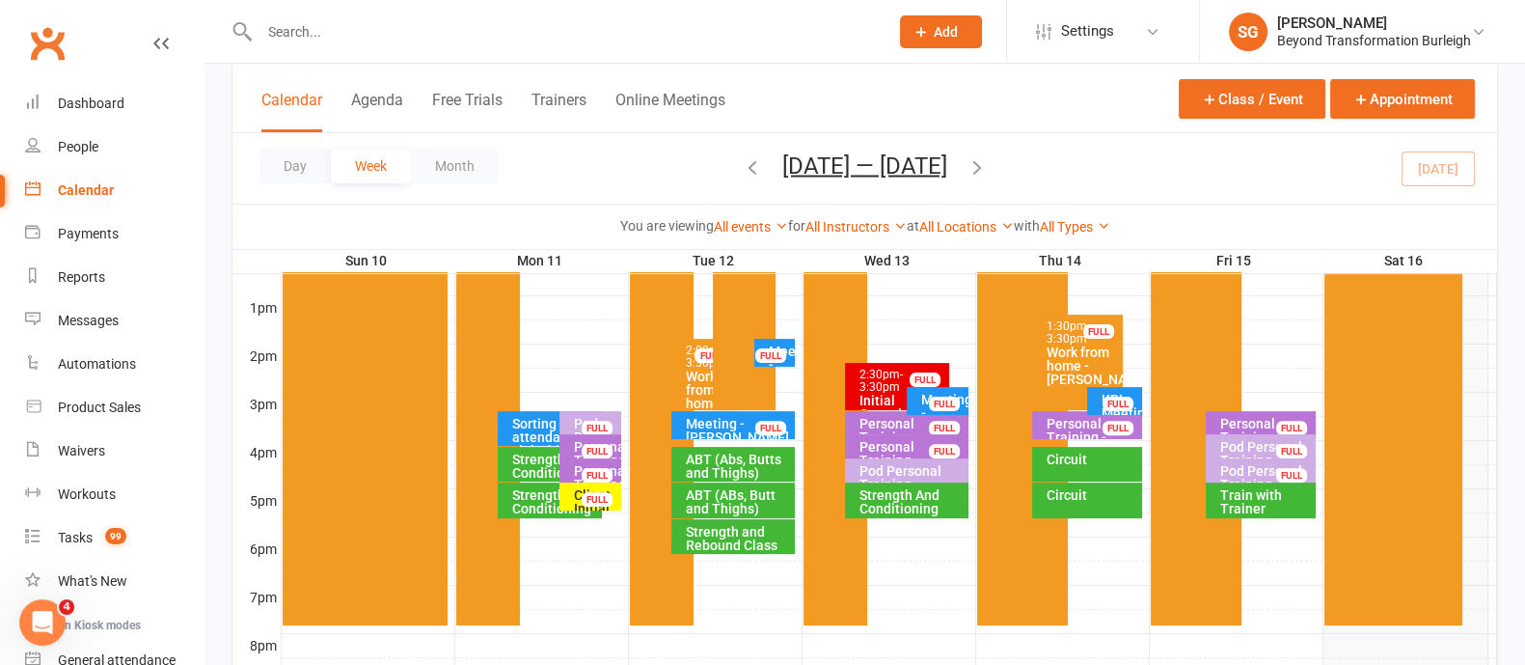
click at [1275, 501] on div "Train with Trainer" at bounding box center [1265, 501] width 93 height 27
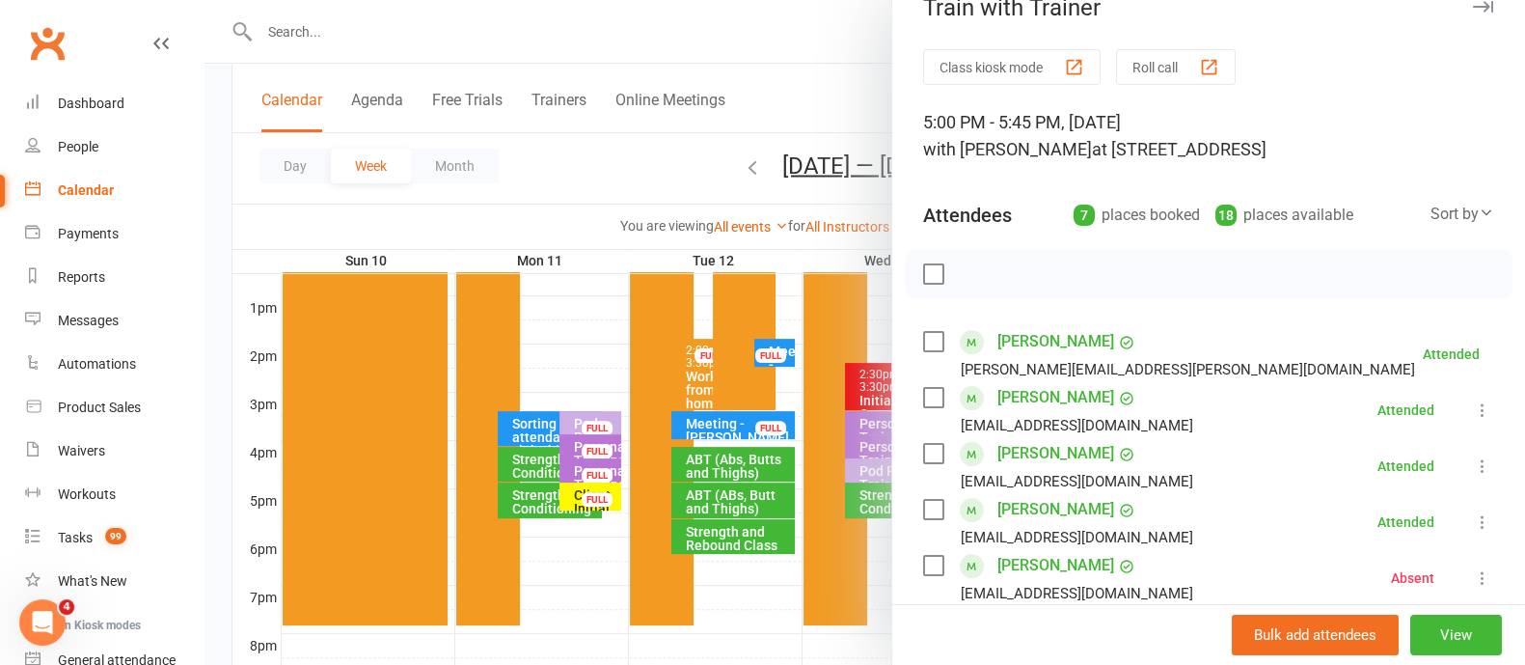
scroll to position [0, 0]
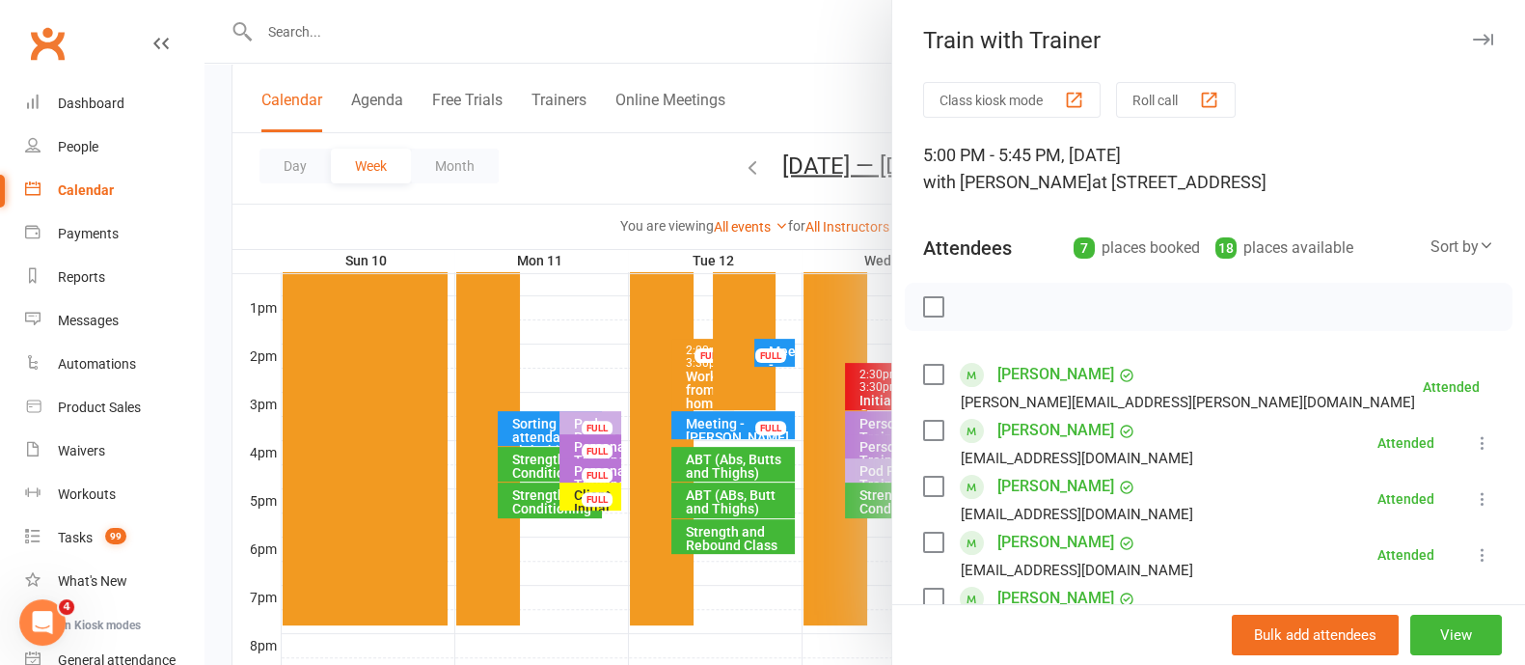
click at [1473, 40] on icon "button" at bounding box center [1483, 40] width 20 height 12
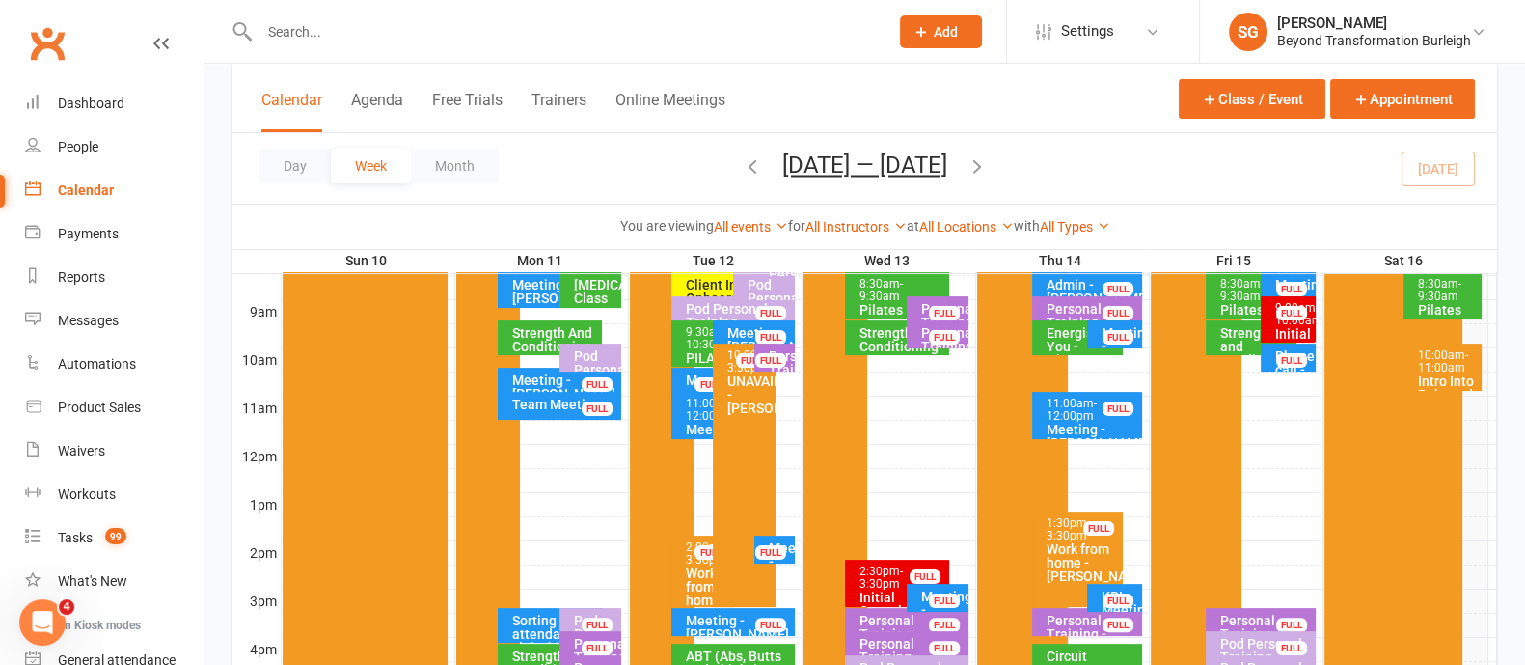
scroll to position [362, 0]
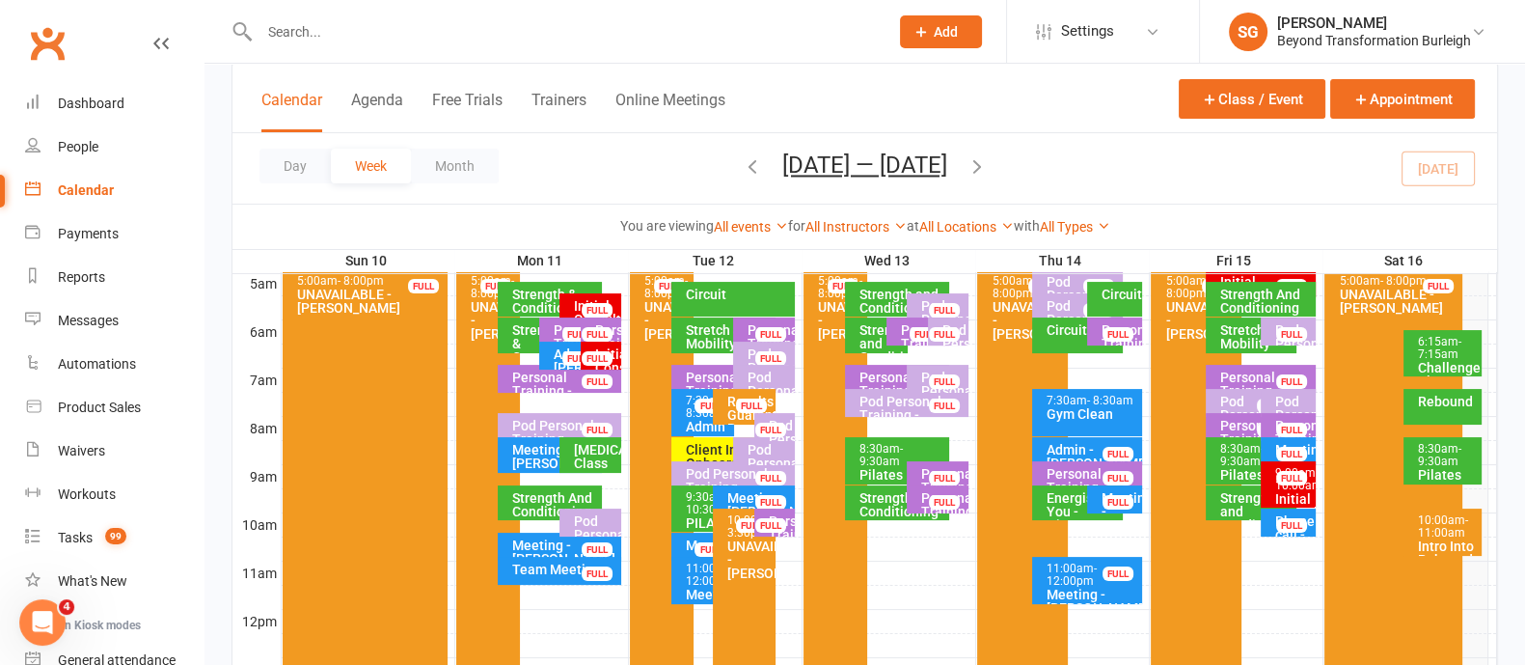
click at [1446, 463] on span "- 9:30am" at bounding box center [1439, 455] width 43 height 26
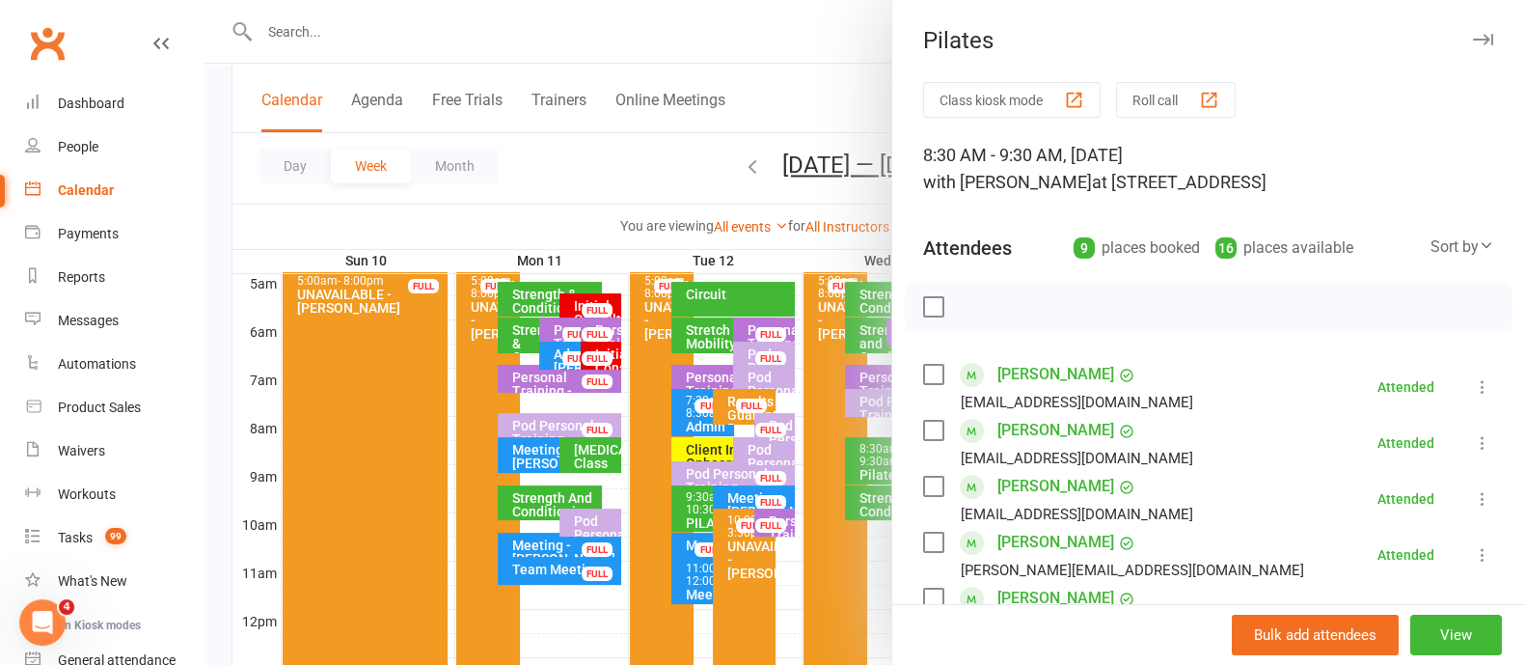
click at [1473, 41] on icon "button" at bounding box center [1483, 40] width 20 height 12
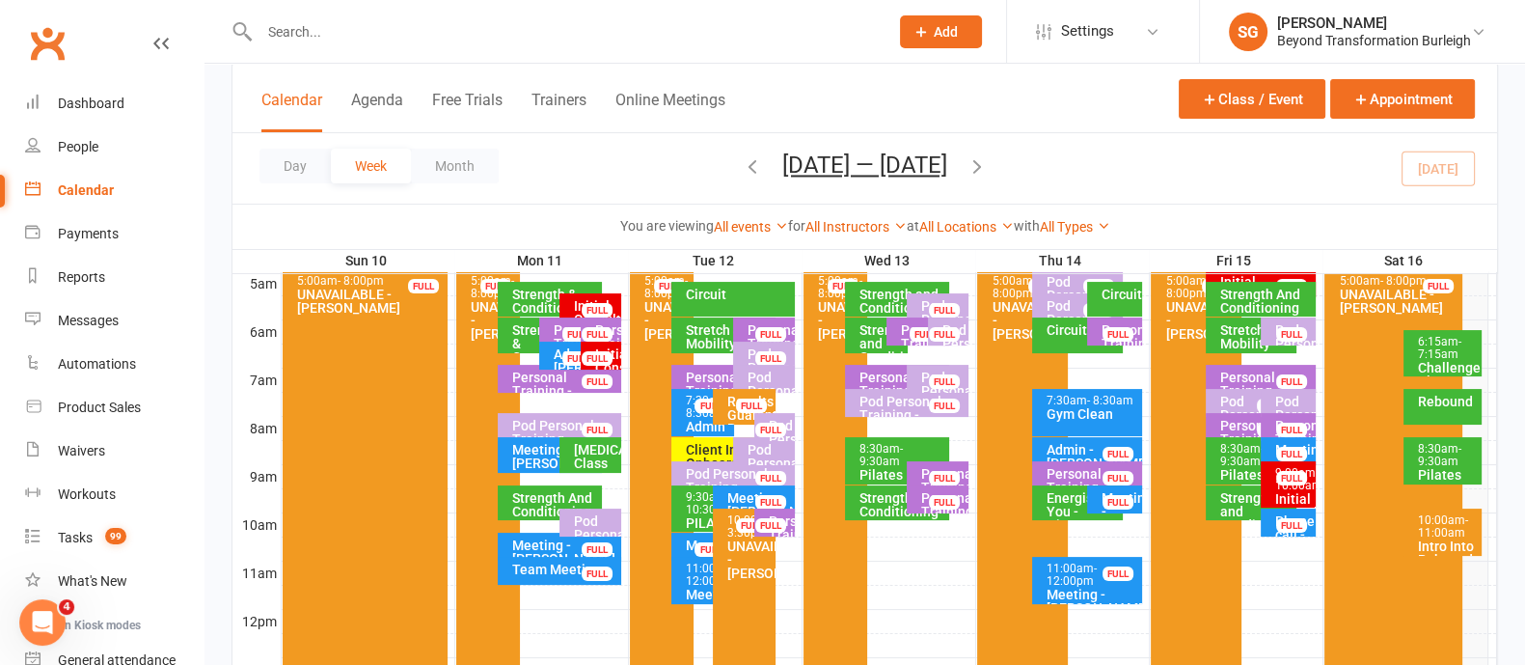
click at [1447, 528] on span "- 11:00am" at bounding box center [1443, 526] width 50 height 26
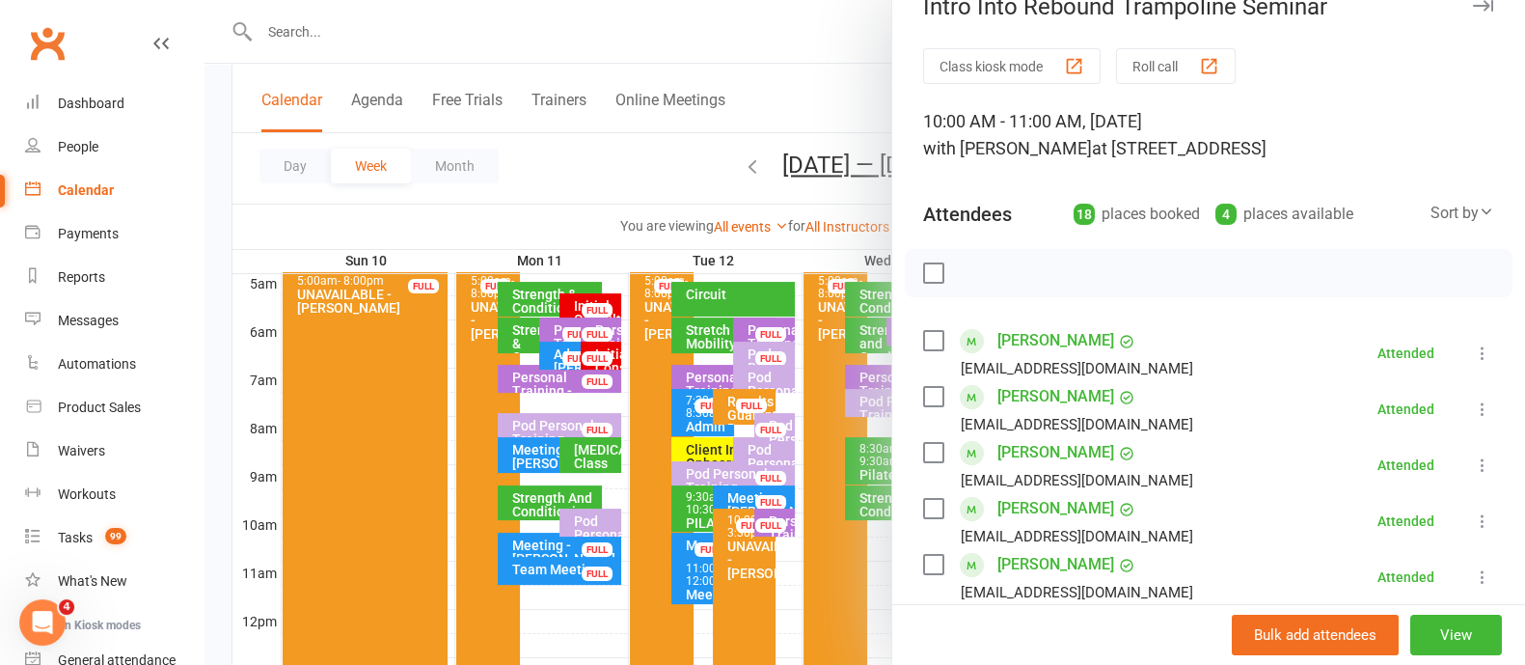
scroll to position [0, 0]
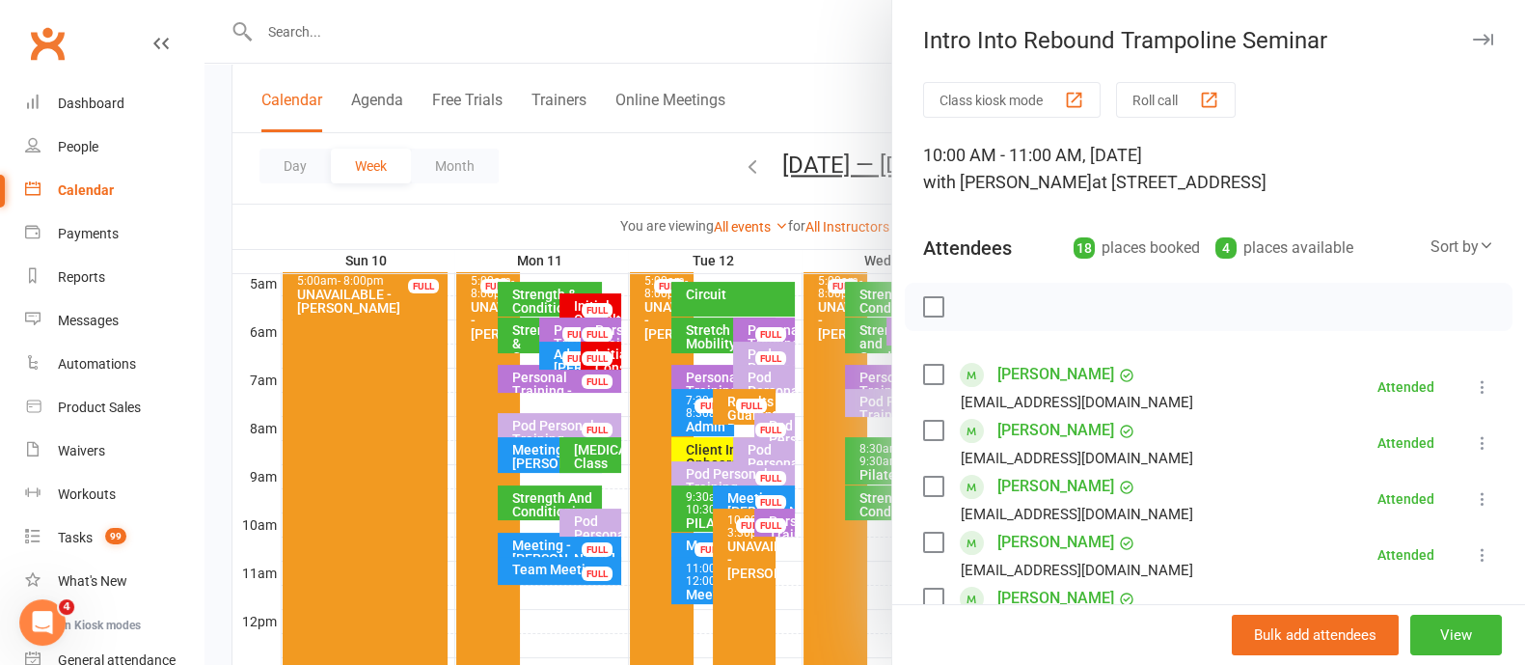
click at [1473, 36] on icon "button" at bounding box center [1483, 40] width 20 height 12
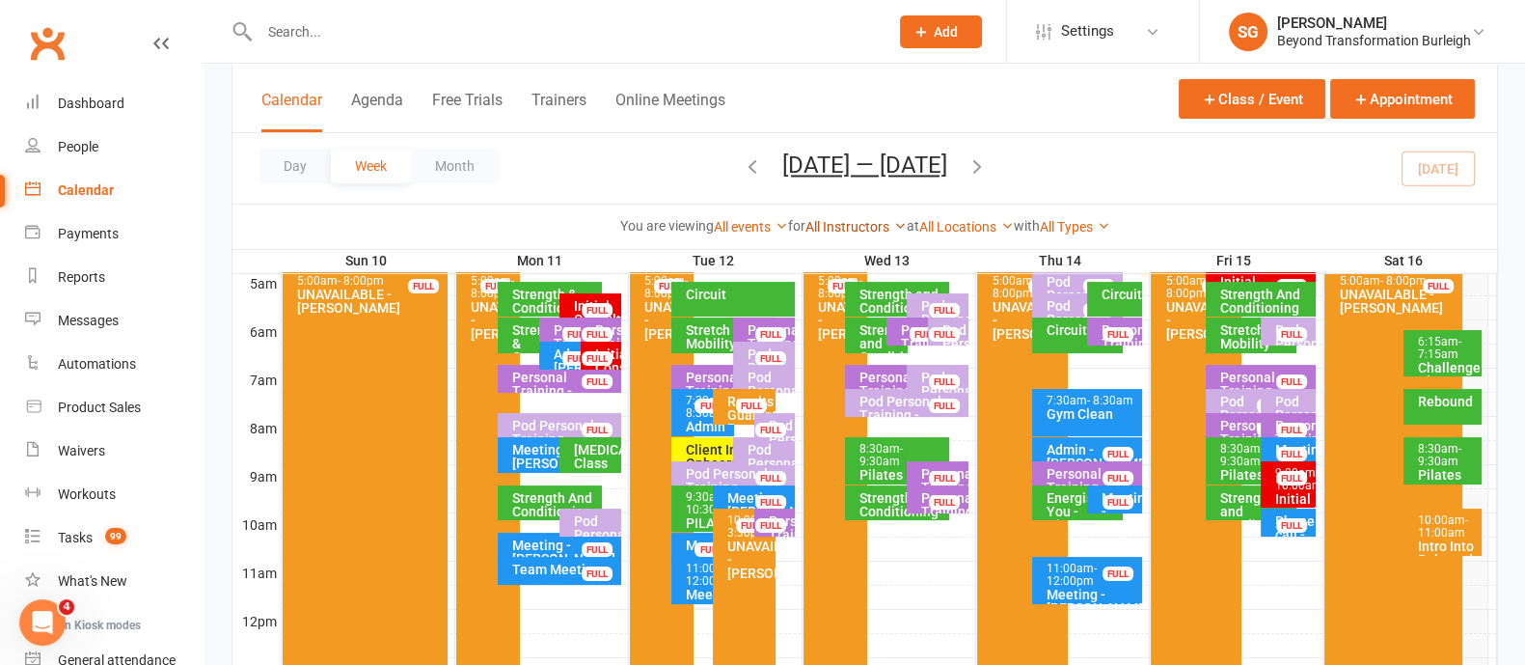
click at [849, 229] on link "All Instructors" at bounding box center [855, 226] width 101 height 15
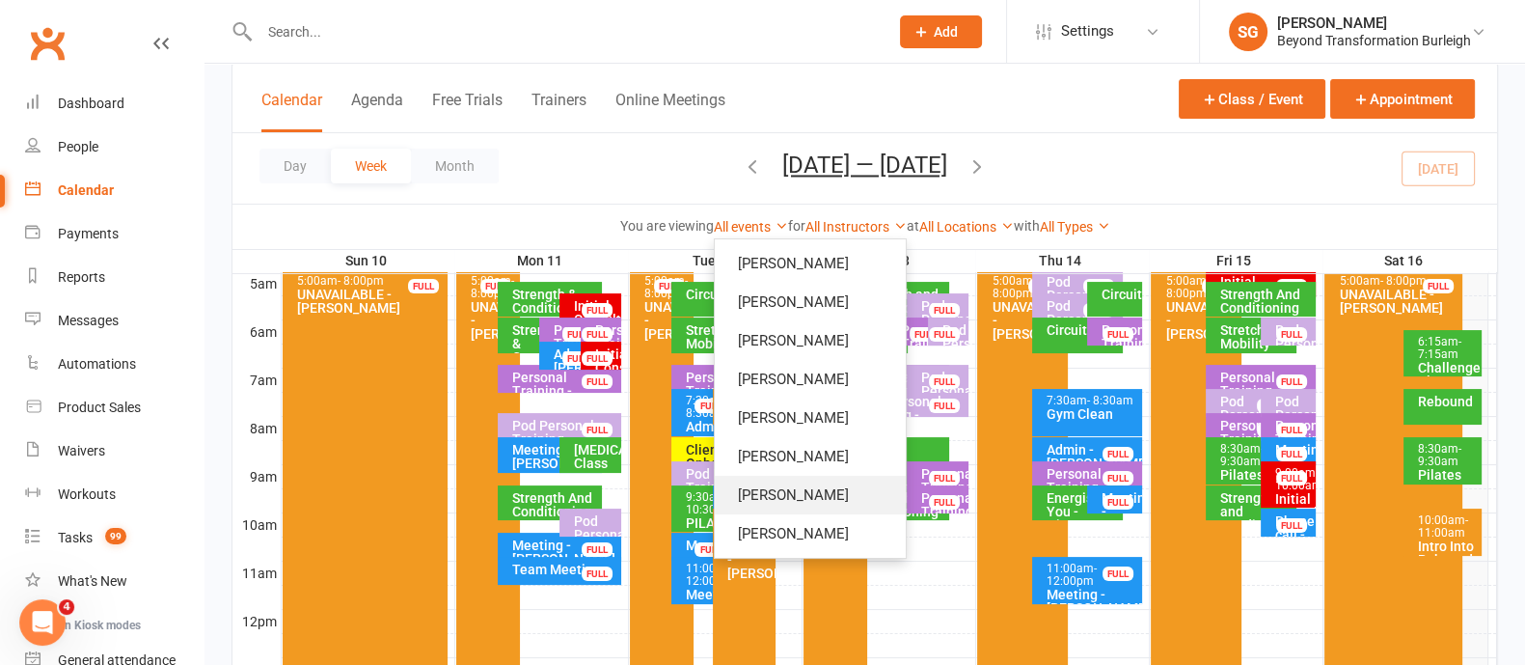
click at [806, 488] on link "[PERSON_NAME]" at bounding box center [810, 495] width 191 height 39
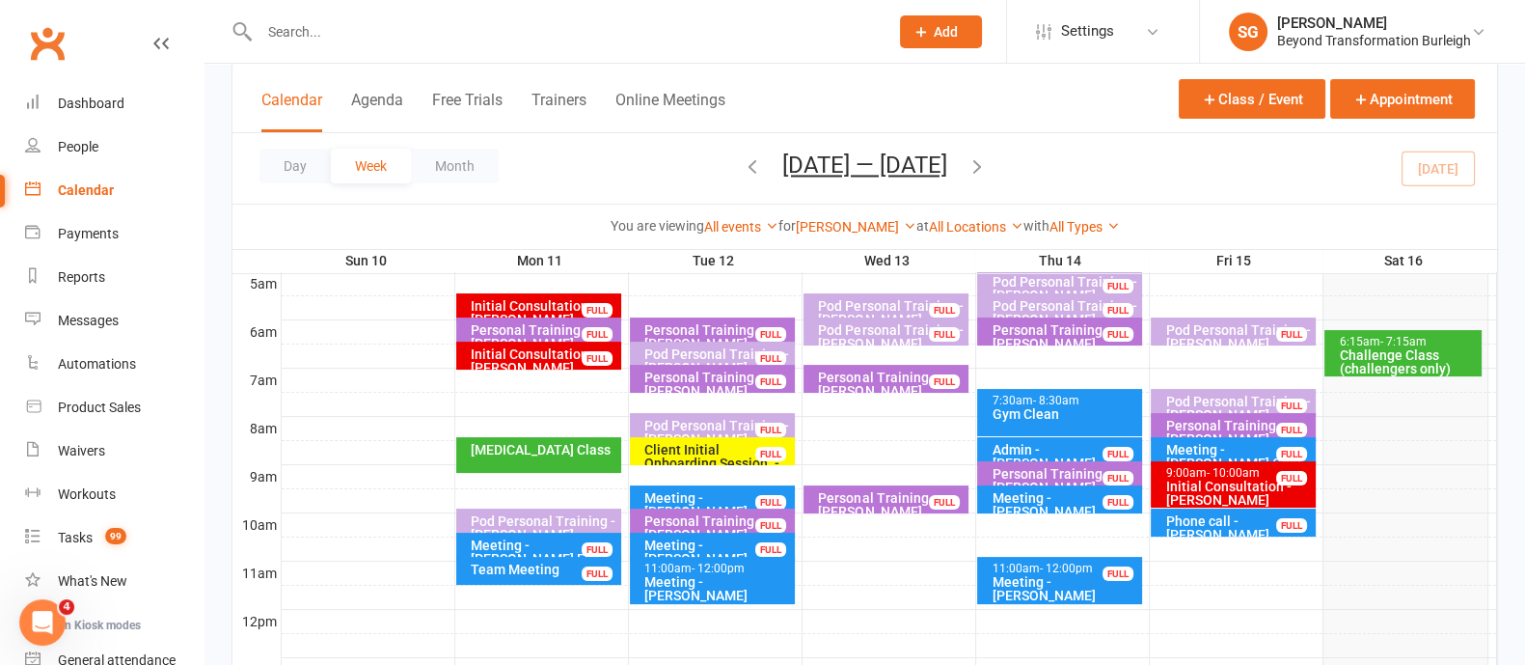
scroll to position [240, 0]
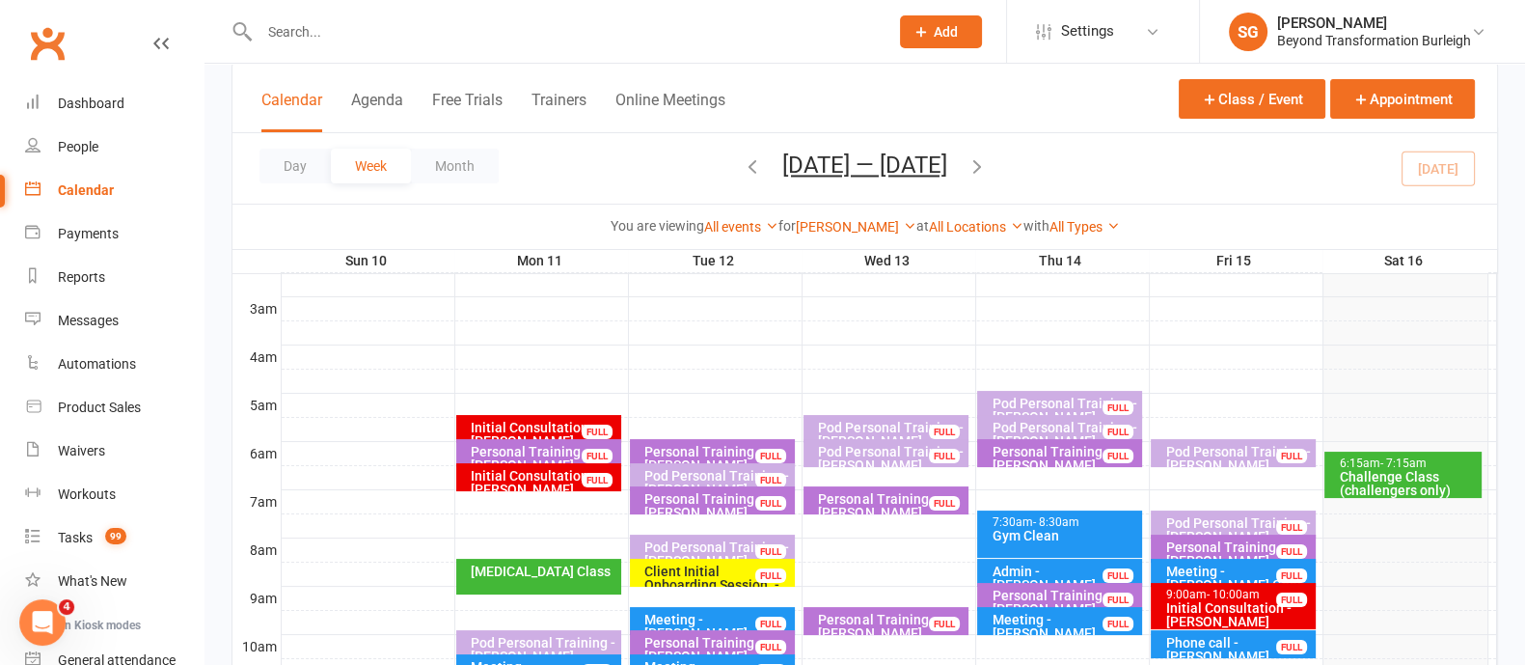
click at [916, 31] on icon at bounding box center [920, 31] width 17 height 17
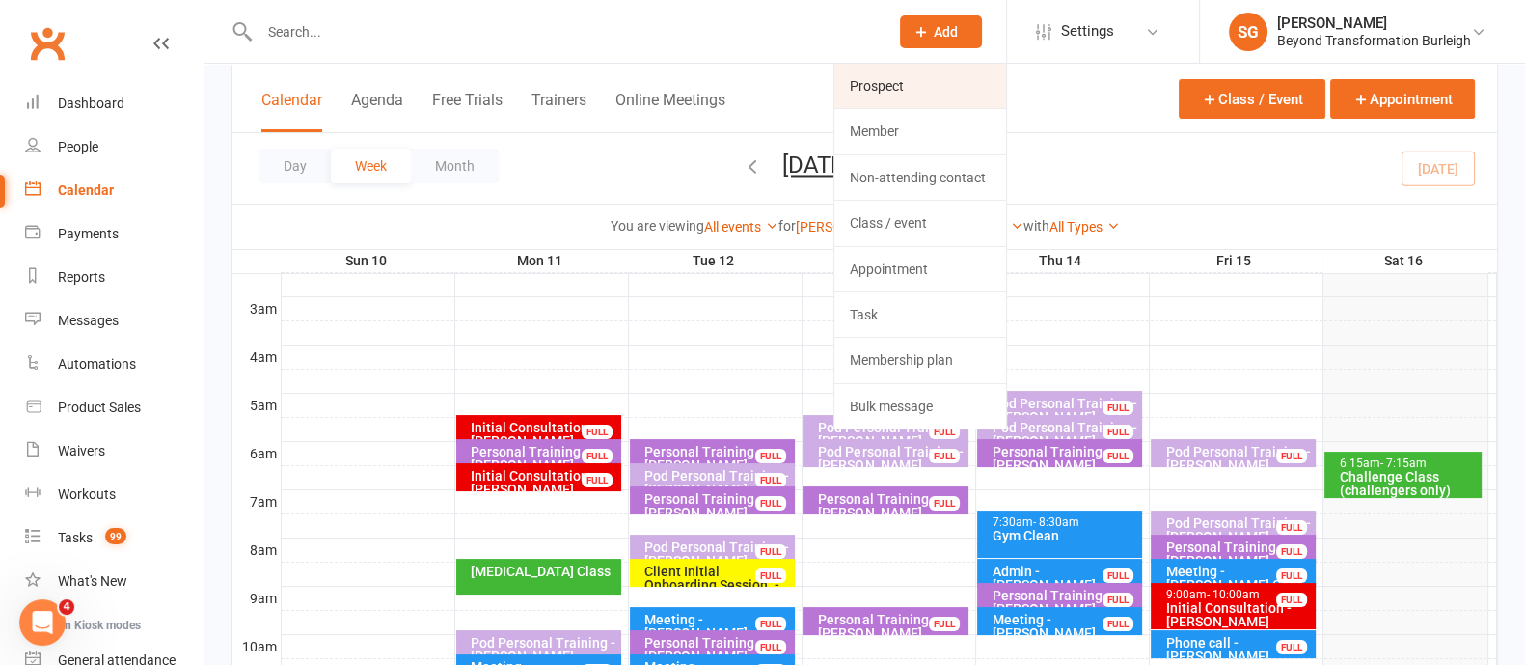
click at [946, 89] on link "Prospect" at bounding box center [920, 86] width 172 height 44
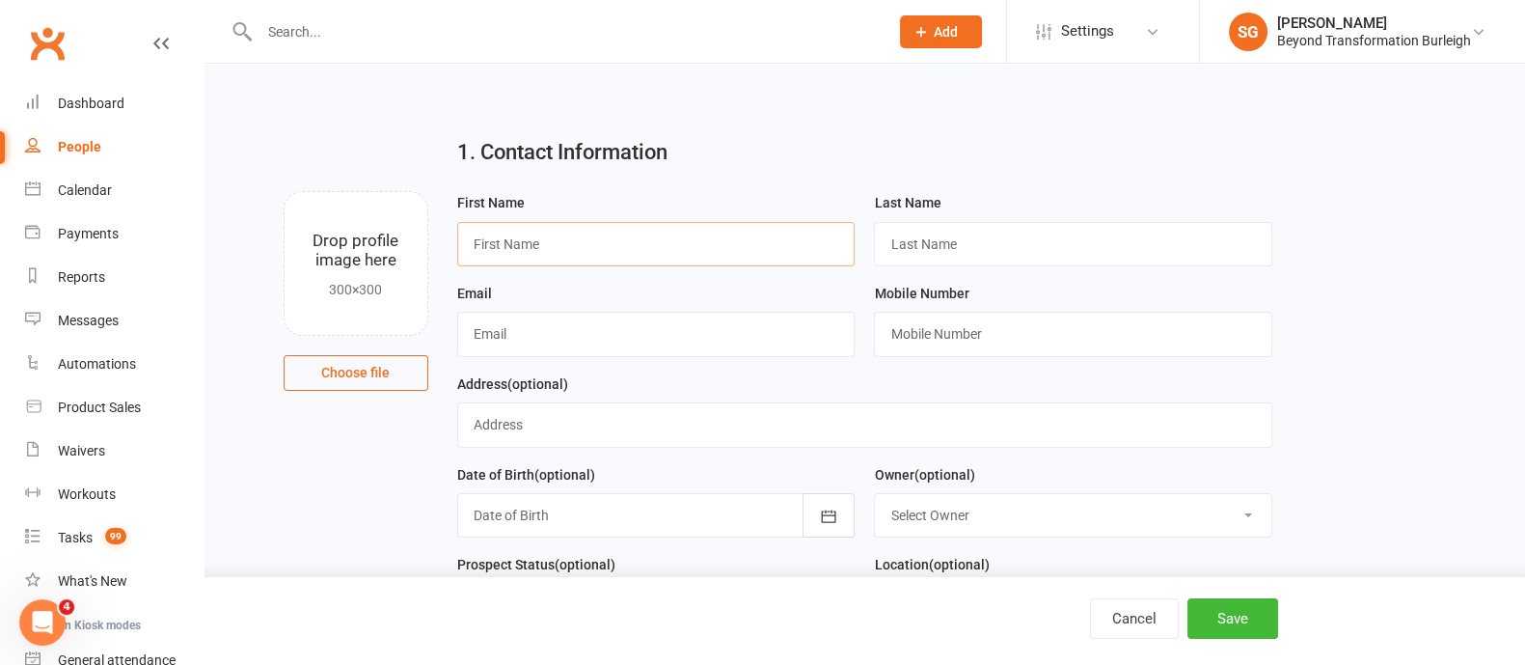
click at [530, 254] on input "text" at bounding box center [656, 244] width 398 height 44
type input "Ben"
click at [902, 230] on input "text" at bounding box center [1073, 244] width 398 height 44
type input "[PERSON_NAME]"
click at [667, 343] on input "text" at bounding box center [656, 334] width 398 height 44
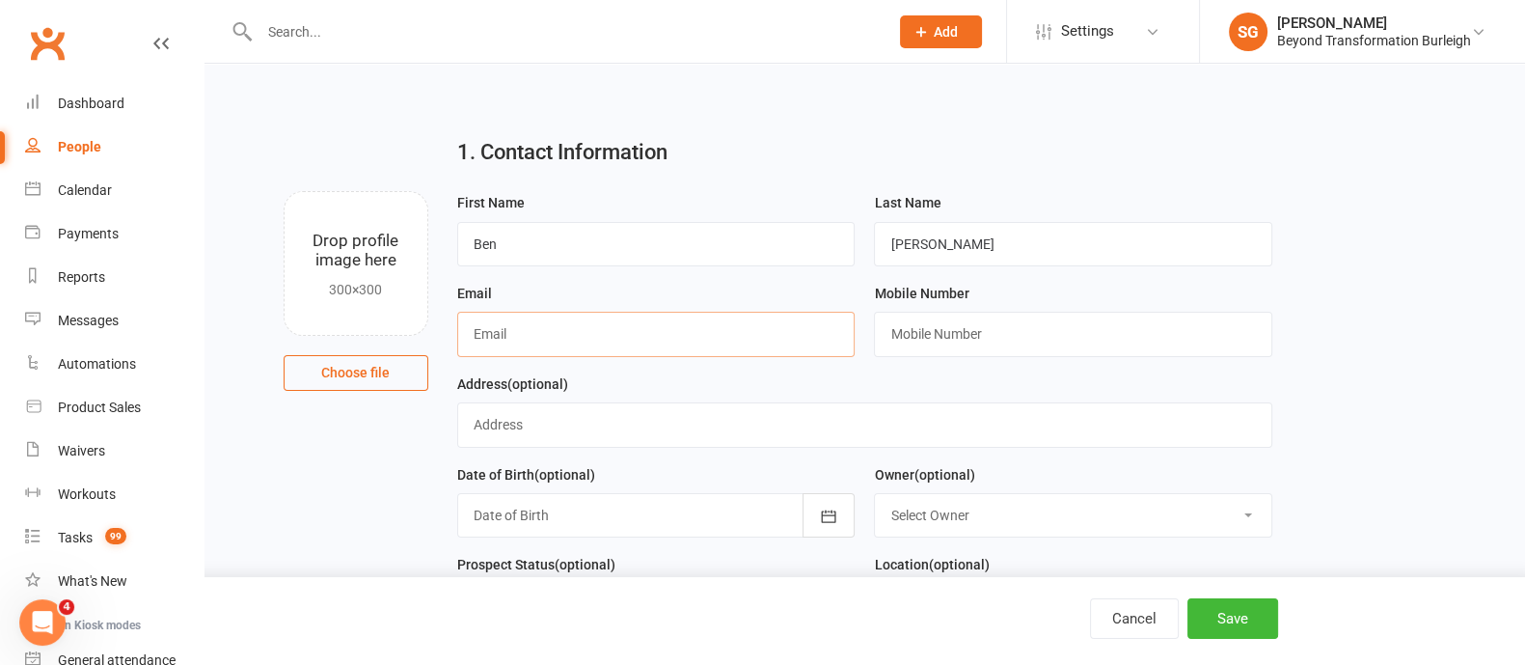
paste input "[EMAIL_ADDRESS][DOMAIN_NAME]"
type input "[EMAIL_ADDRESS][DOMAIN_NAME]"
click at [959, 317] on input "text" at bounding box center [1073, 334] width 398 height 44
paste input "0432 534 538"
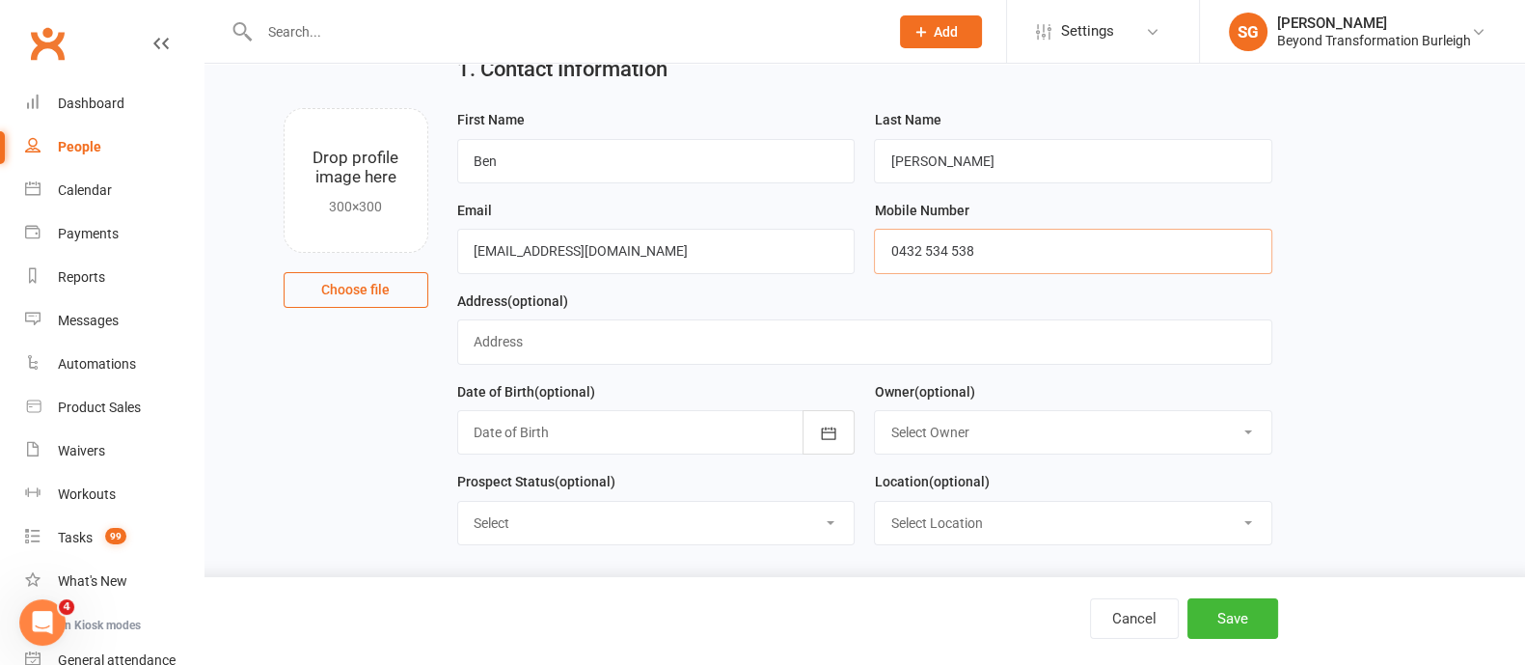
scroll to position [120, 0]
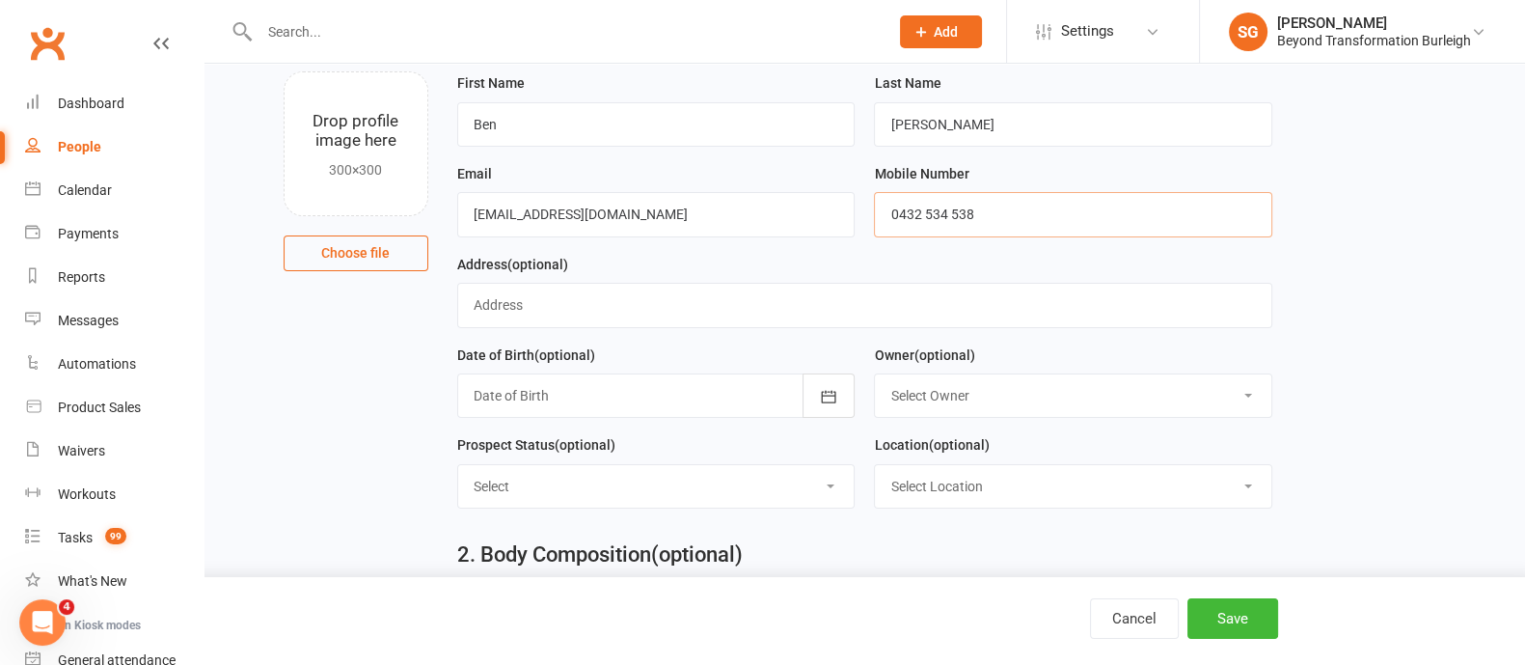
type input "0432 534 538"
click at [494, 296] on input "text" at bounding box center [864, 305] width 815 height 44
type input "Mudgeeraba"
click at [830, 391] on icon "button" at bounding box center [828, 396] width 19 height 19
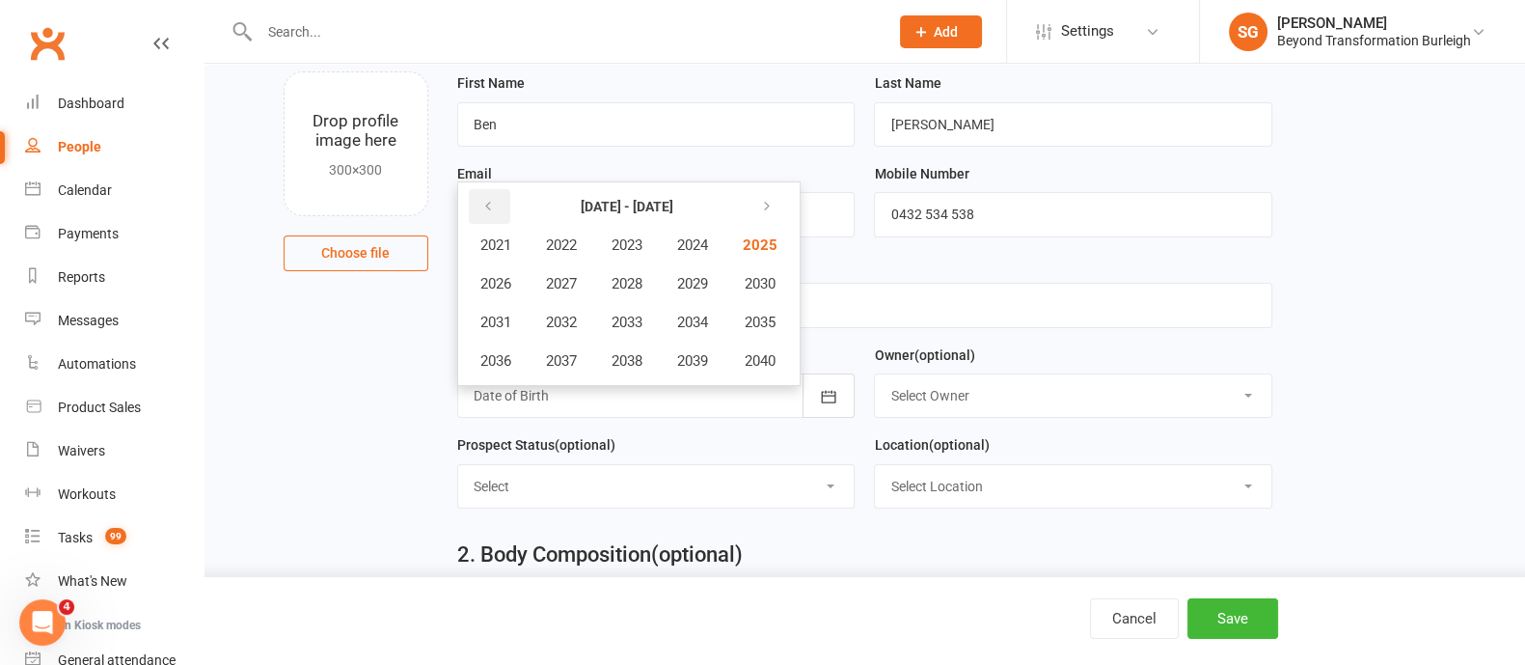
click at [492, 199] on icon "button" at bounding box center [488, 206] width 14 height 15
click at [563, 236] on span "1982" at bounding box center [561, 244] width 31 height 17
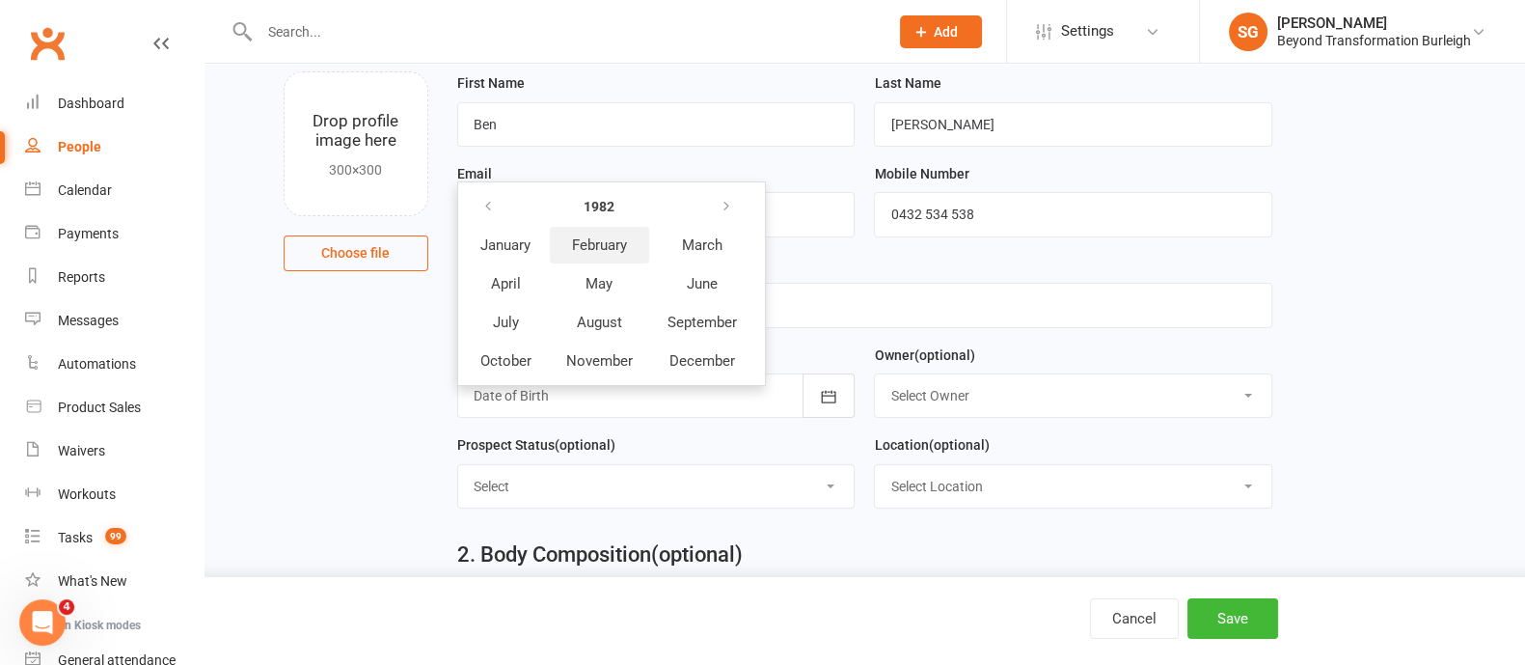
click at [617, 227] on button "February" at bounding box center [599, 245] width 99 height 37
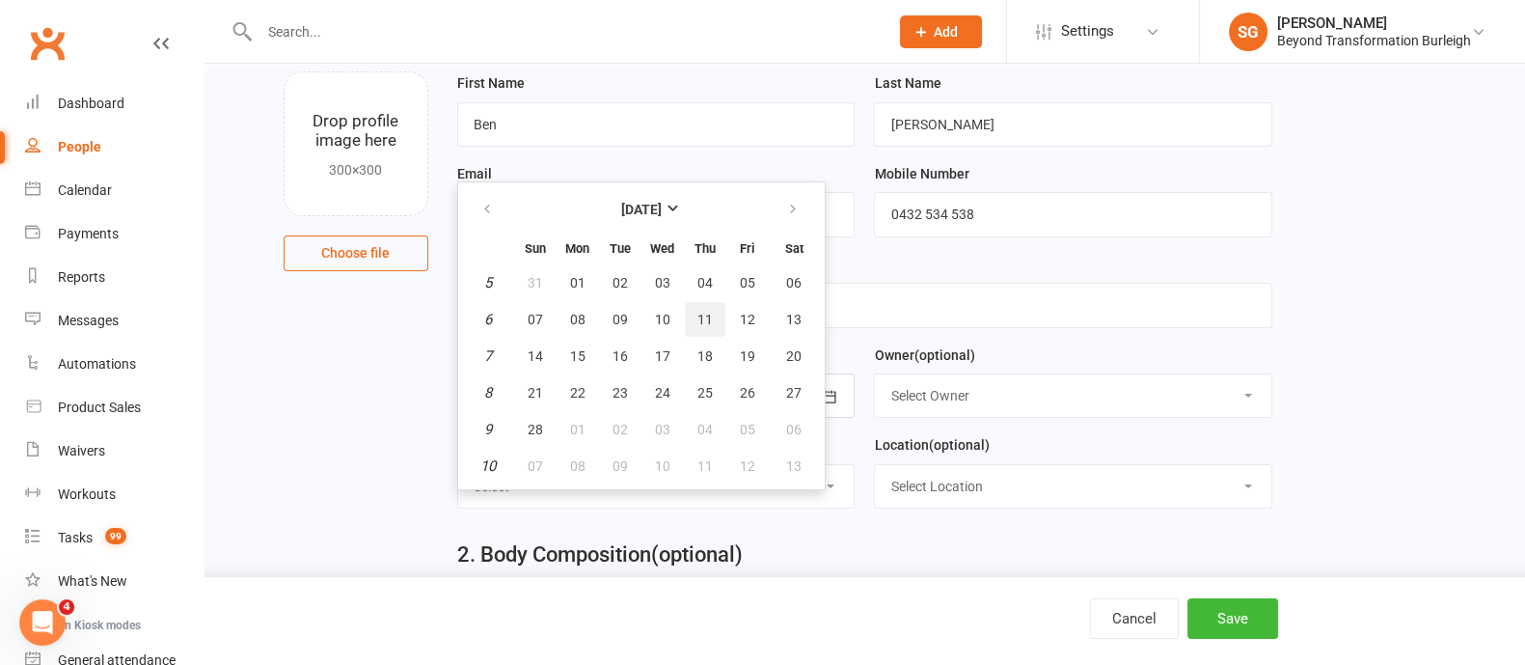
click at [702, 312] on span "11" at bounding box center [704, 319] width 15 height 15
type input "[DATE]"
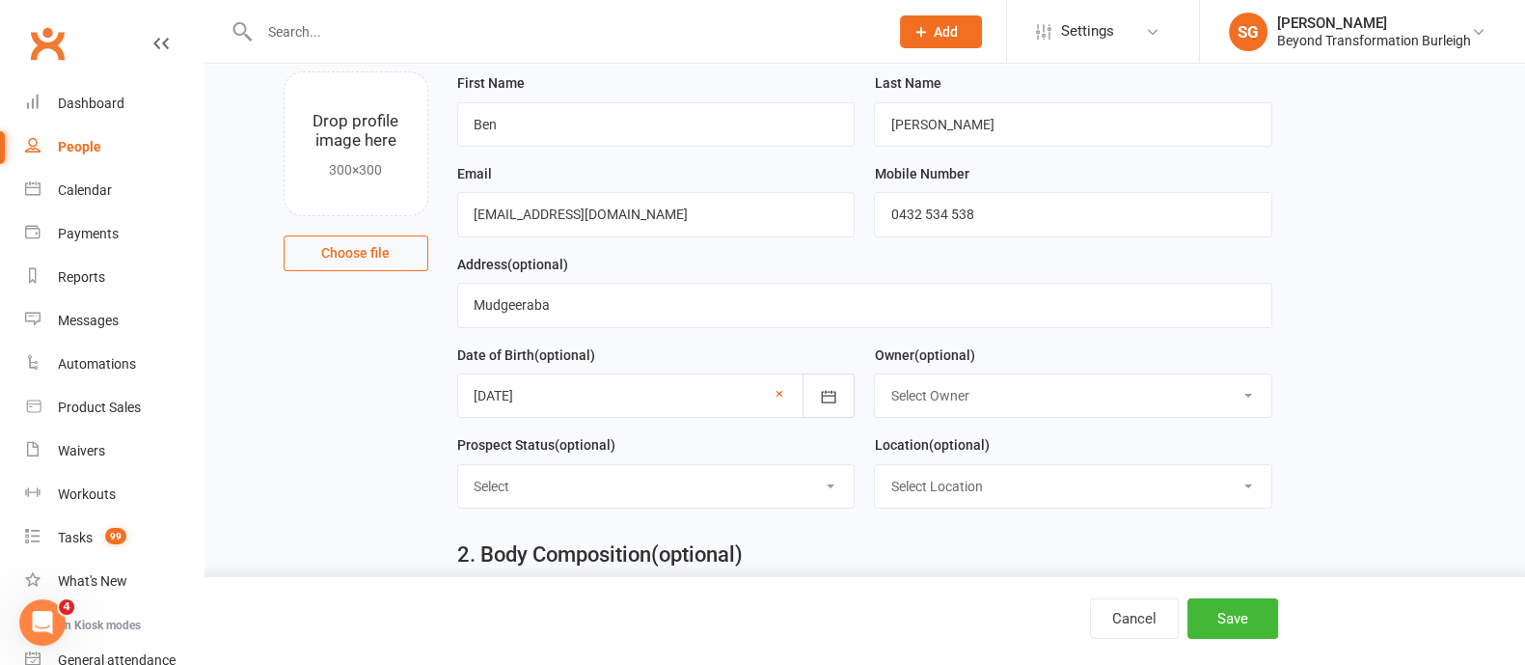
click at [921, 398] on select "Select Owner [PERSON_NAME] [PERSON_NAME] [PERSON_NAME] Accounts Beyond [PERSON_…" at bounding box center [1073, 395] width 396 height 42
select select "0"
click at [875, 374] on select "Select Owner [PERSON_NAME] [PERSON_NAME] [PERSON_NAME] Accounts Beyond [PERSON_…" at bounding box center [1073, 395] width 396 height 42
click at [722, 479] on select "Select Initial Contact Follow-up Call Follow-up Email Almost Ready Not Ready No…" at bounding box center [656, 486] width 396 height 42
select select "FB LEAD AD"
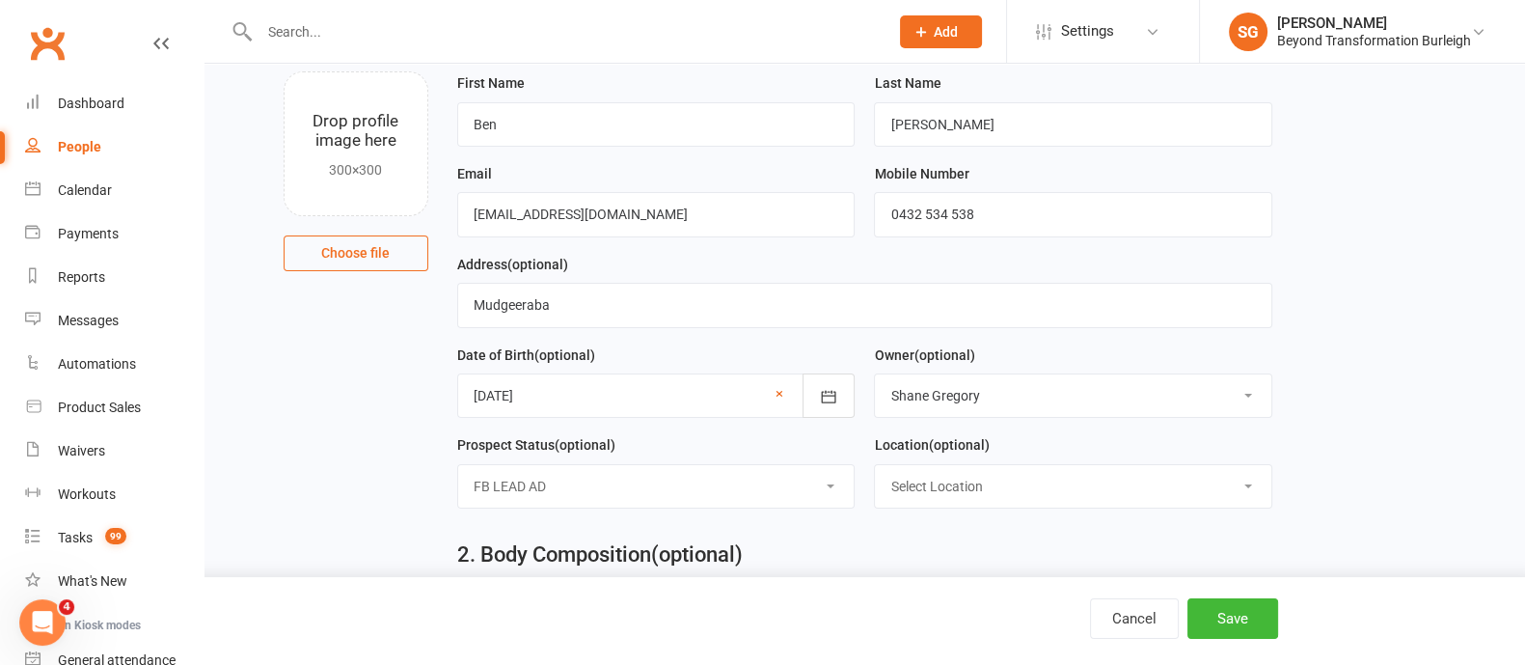
click at [458, 465] on select "Select Initial Contact Follow-up Call Follow-up Email Almost Ready Not Ready No…" at bounding box center [656, 486] width 396 height 42
drag, startPoint x: 971, startPoint y: 498, endPoint x: 976, endPoint y: 484, distance: 14.3
click at [971, 498] on select "Select Location [STREET_ADDRESS] Online [GEOGRAPHIC_DATA]" at bounding box center [1073, 486] width 396 height 42
select select "0"
click at [875, 465] on select "Select Location [STREET_ADDRESS] Online [GEOGRAPHIC_DATA]" at bounding box center [1073, 486] width 396 height 42
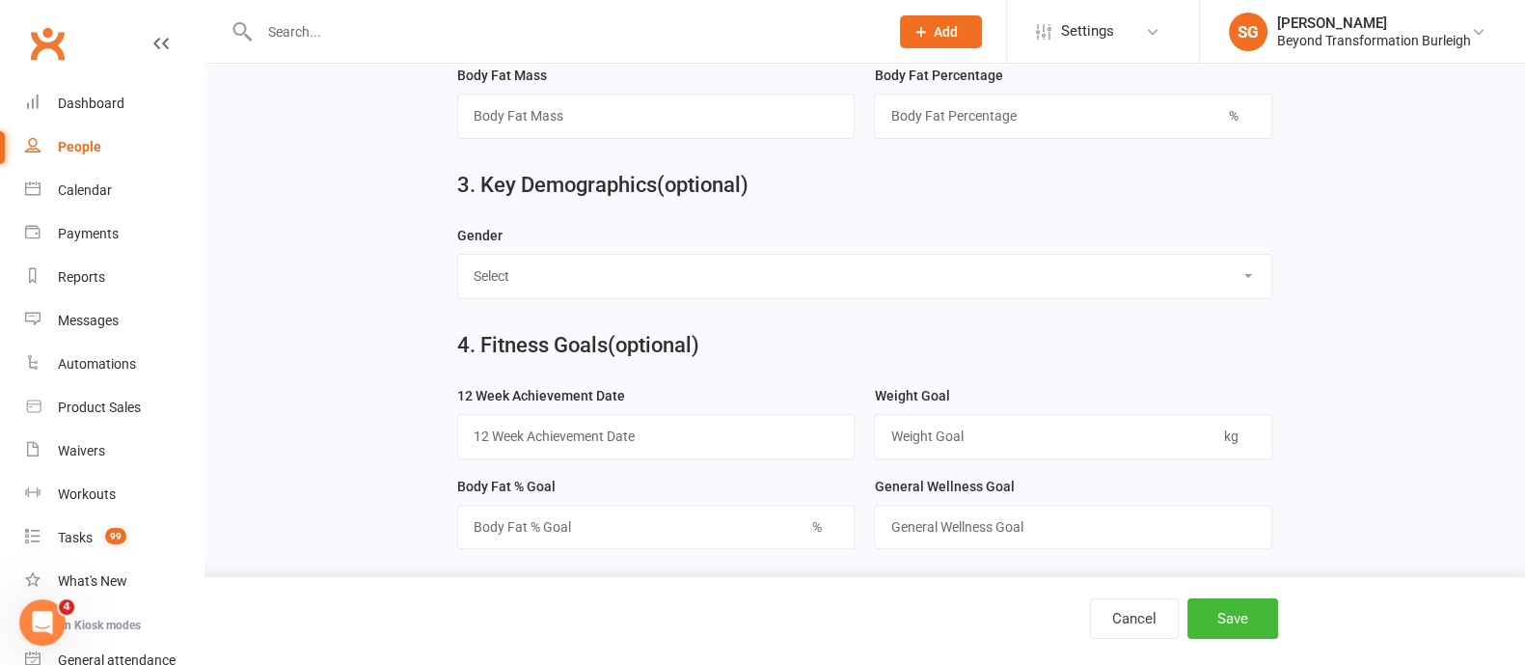
scroll to position [831, 0]
click at [1235, 604] on button "Save" at bounding box center [1232, 618] width 91 height 41
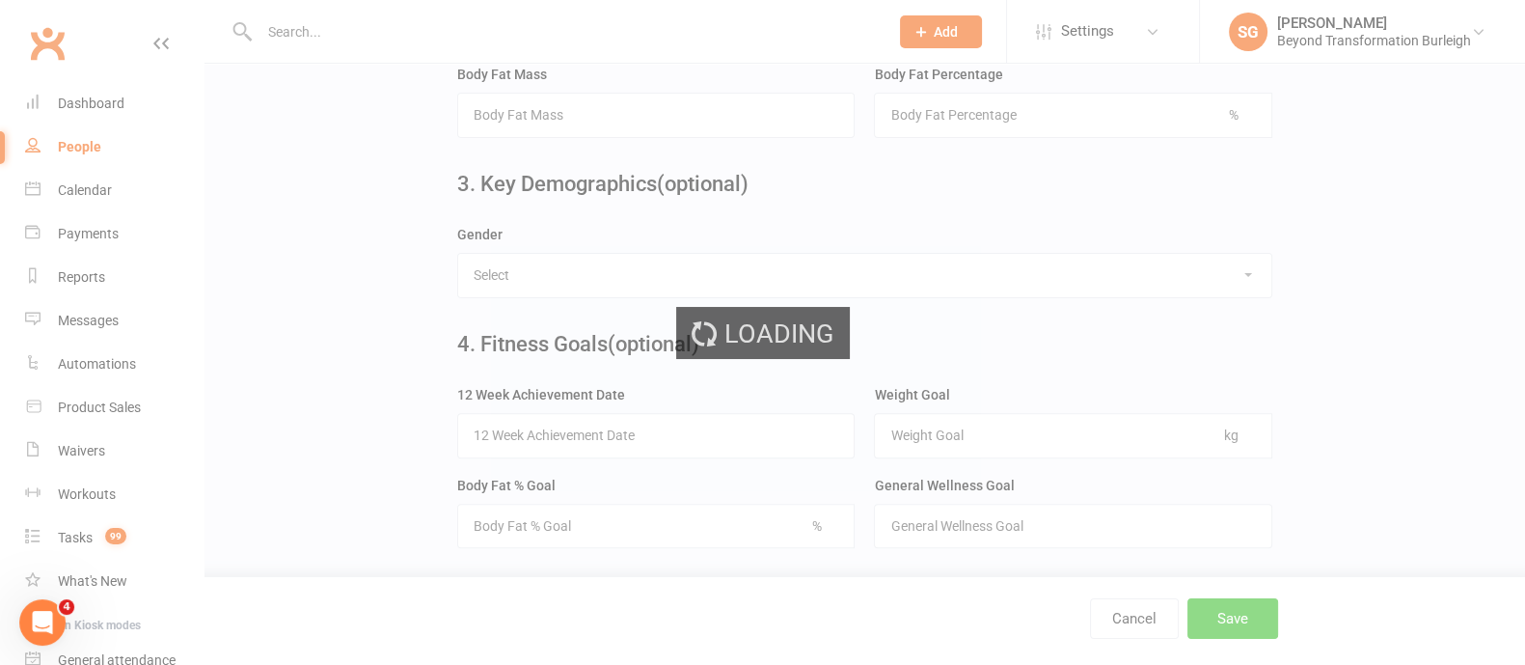
scroll to position [0, 0]
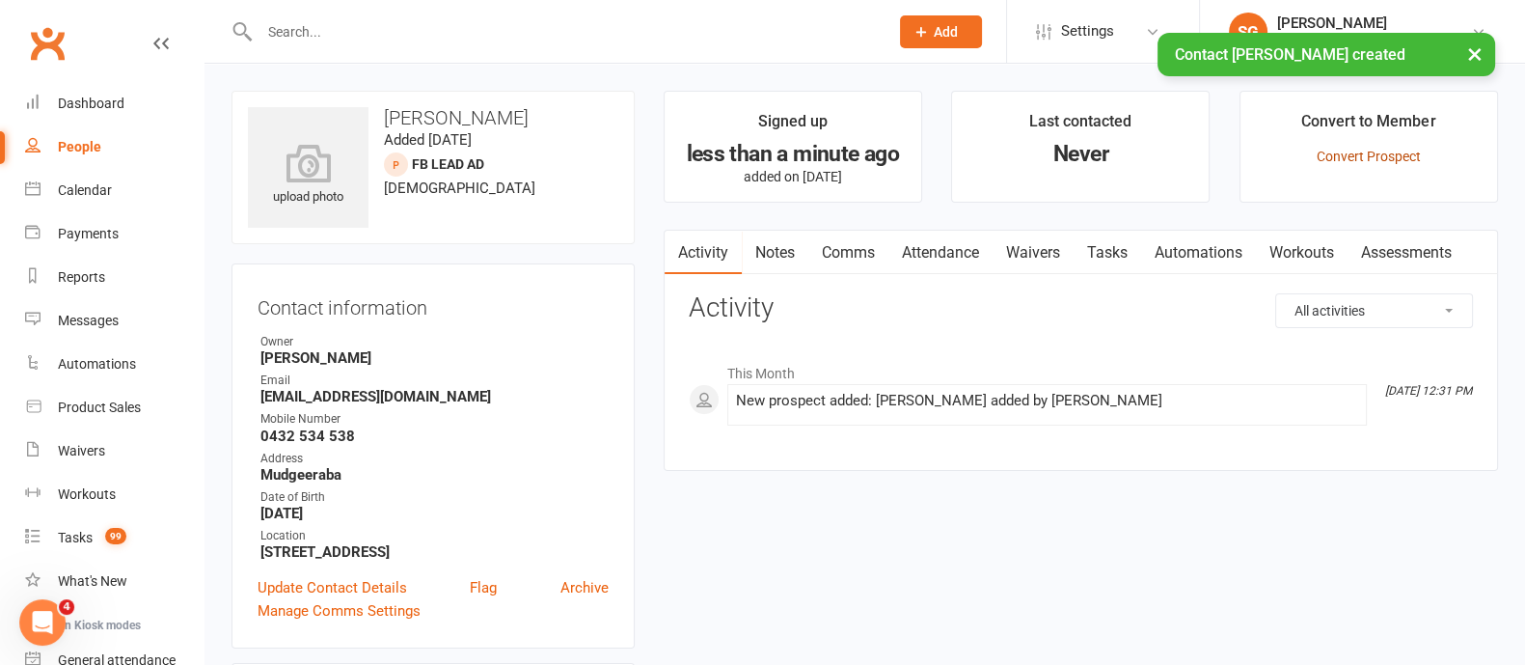
click at [1399, 154] on link "Convert Prospect" at bounding box center [1369, 156] width 104 height 15
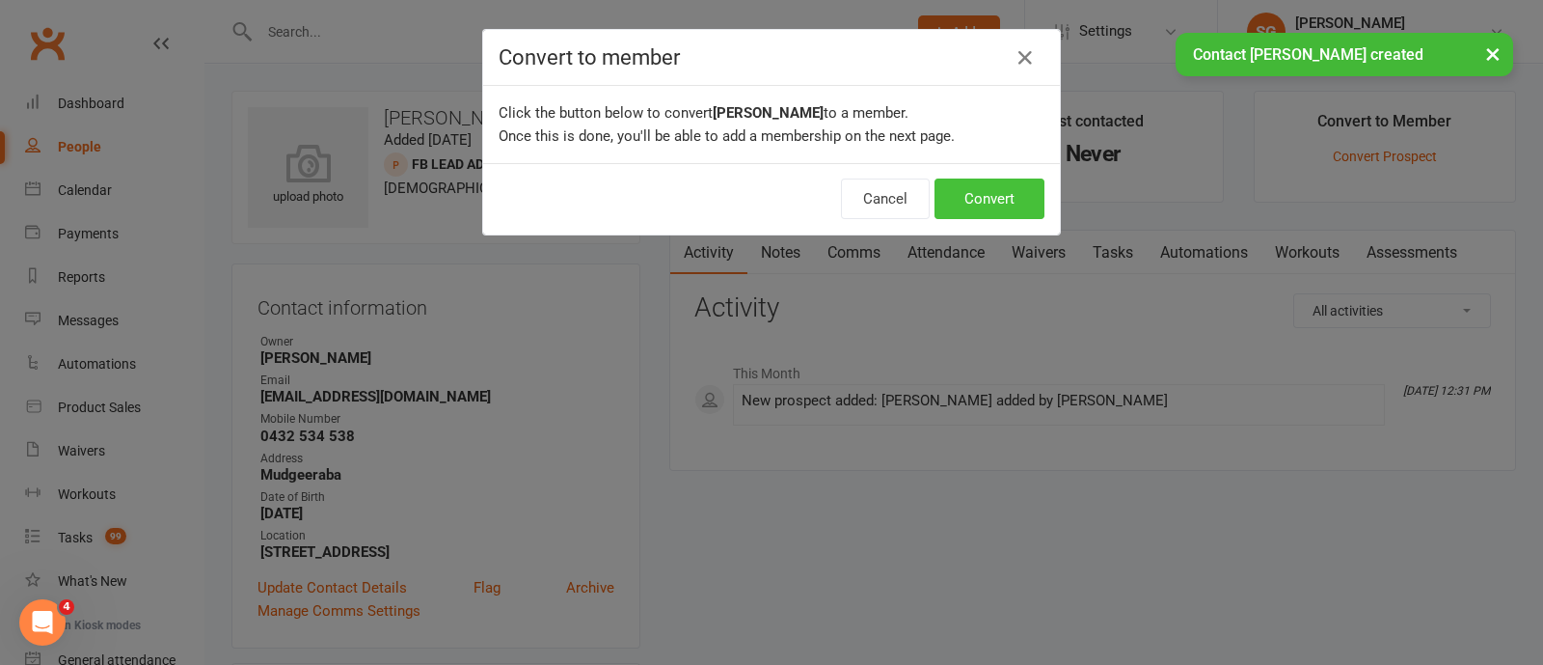
click at [1003, 186] on button "Convert" at bounding box center [990, 198] width 110 height 41
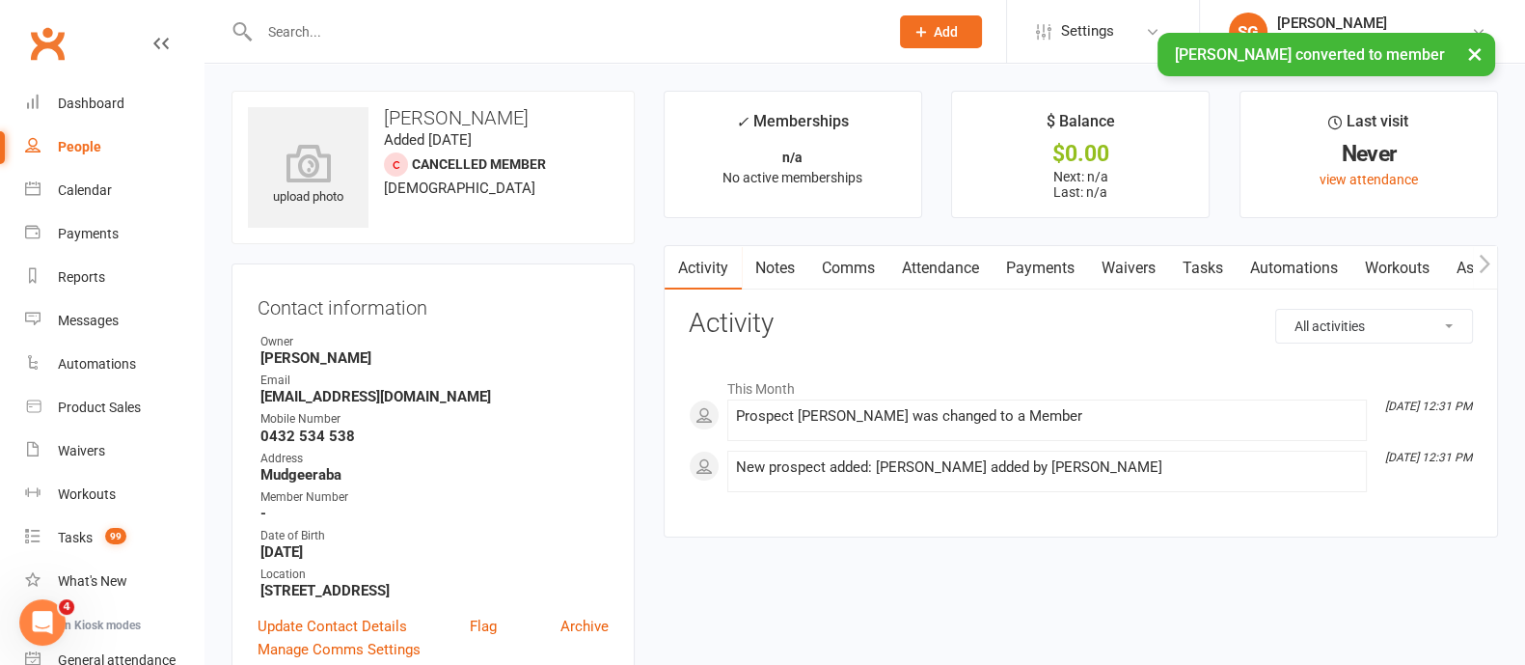
click at [1124, 271] on link "Waivers" at bounding box center [1128, 268] width 81 height 44
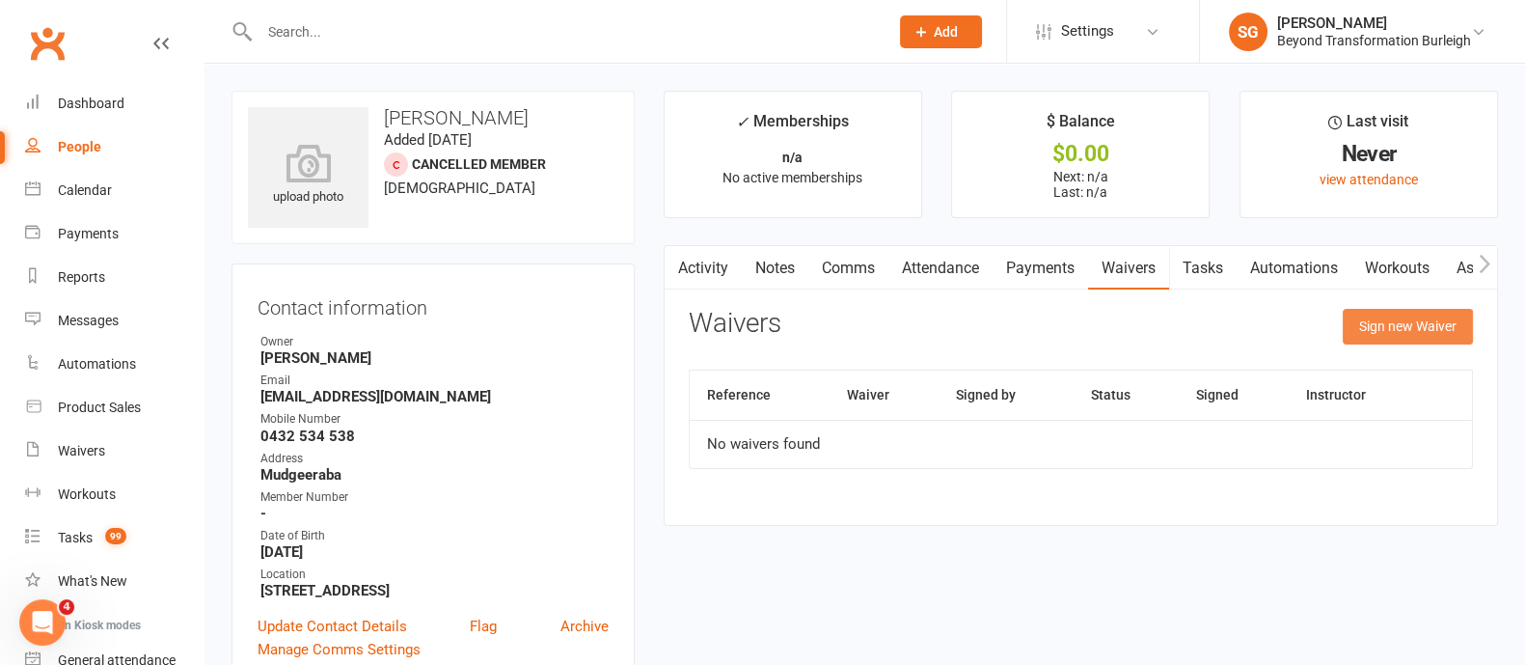
click at [1369, 321] on button "Sign new Waiver" at bounding box center [1408, 326] width 130 height 35
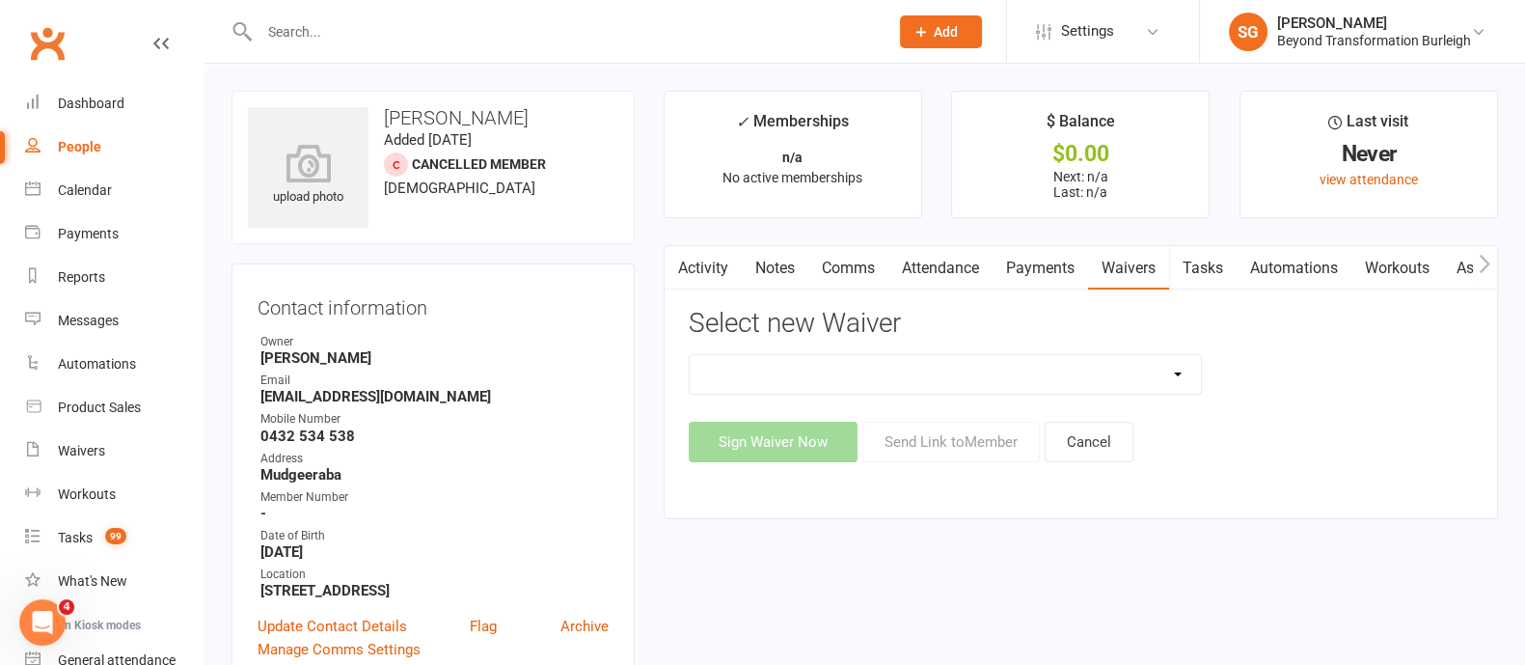
click at [1056, 378] on select "Beyond Nutrition And Supplement Waiver Beyond Terms & Conditions Beyond Terms &…" at bounding box center [945, 374] width 511 height 39
select select "9795"
click at [690, 355] on select "Beyond Nutrition And Supplement Waiver Beyond Terms & Conditions Beyond Terms &…" at bounding box center [945, 374] width 511 height 39
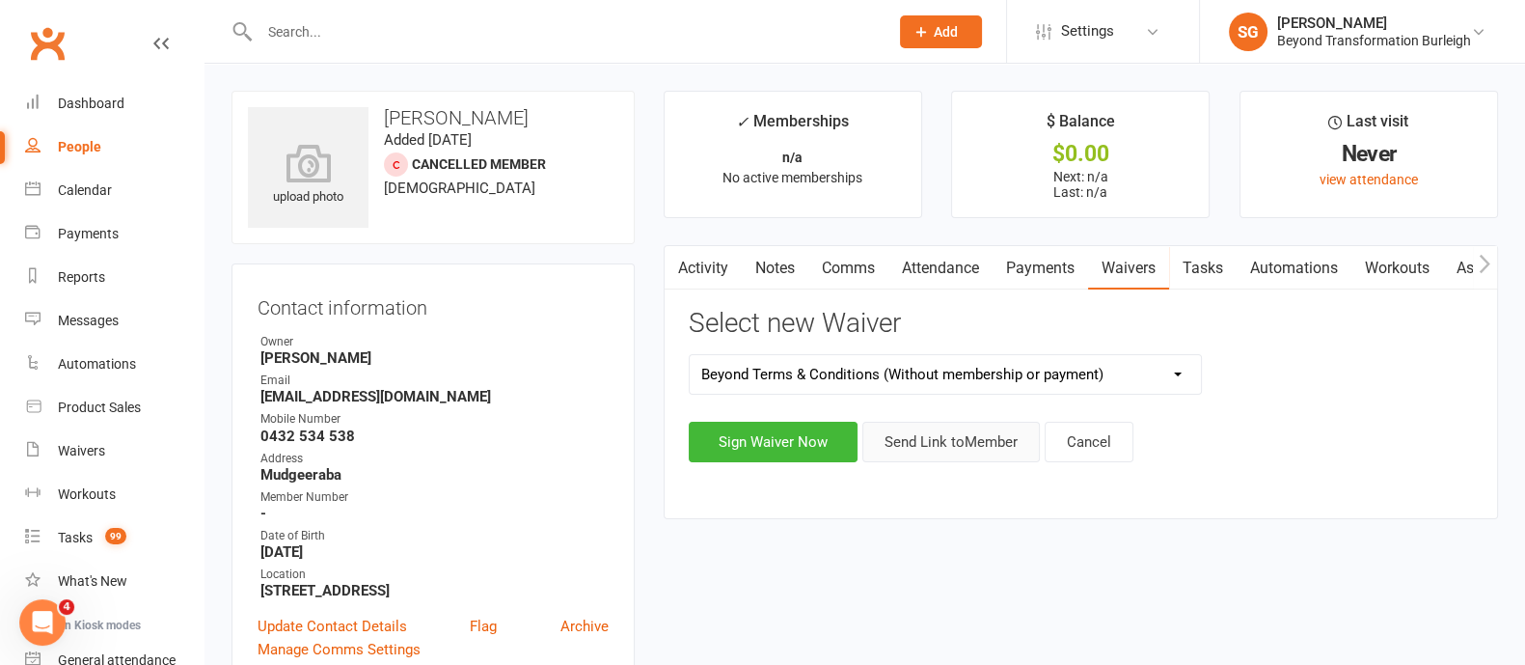
click at [960, 448] on button "Send Link to Member" at bounding box center [950, 442] width 177 height 41
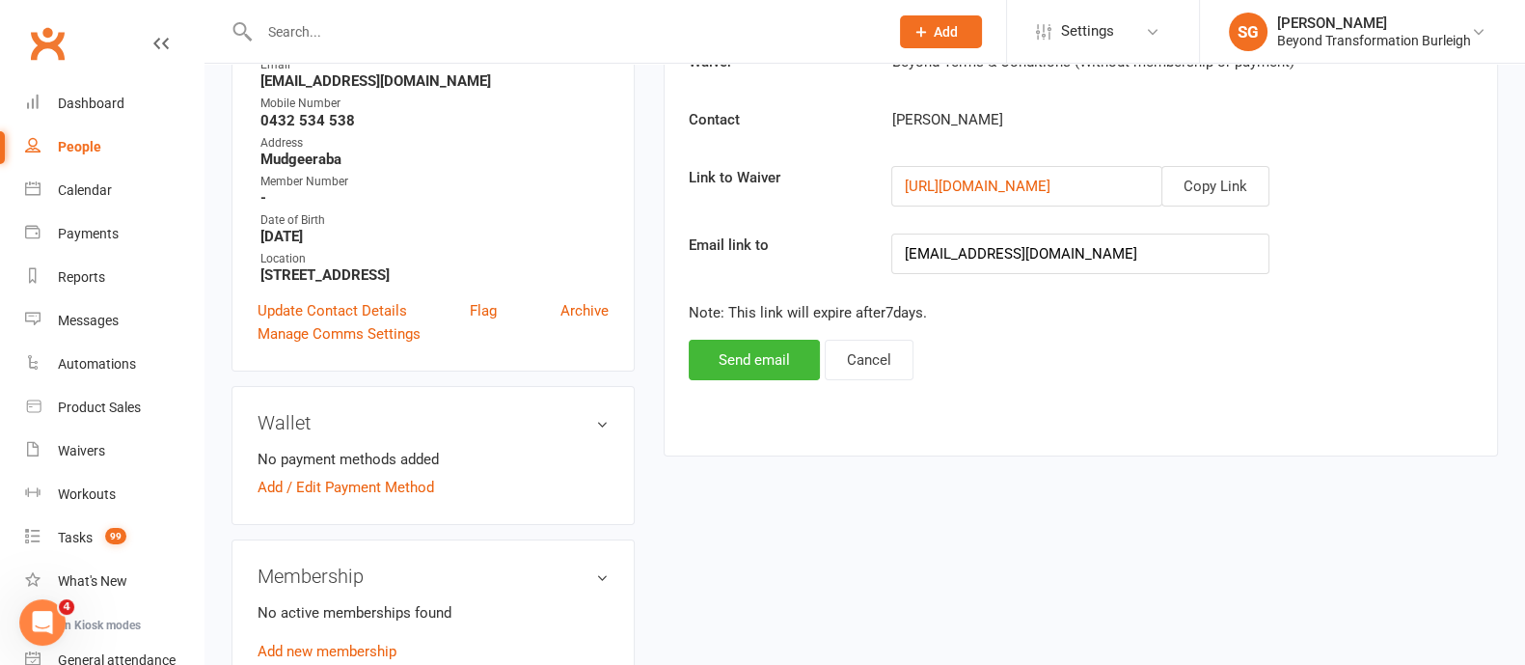
scroll to position [481, 0]
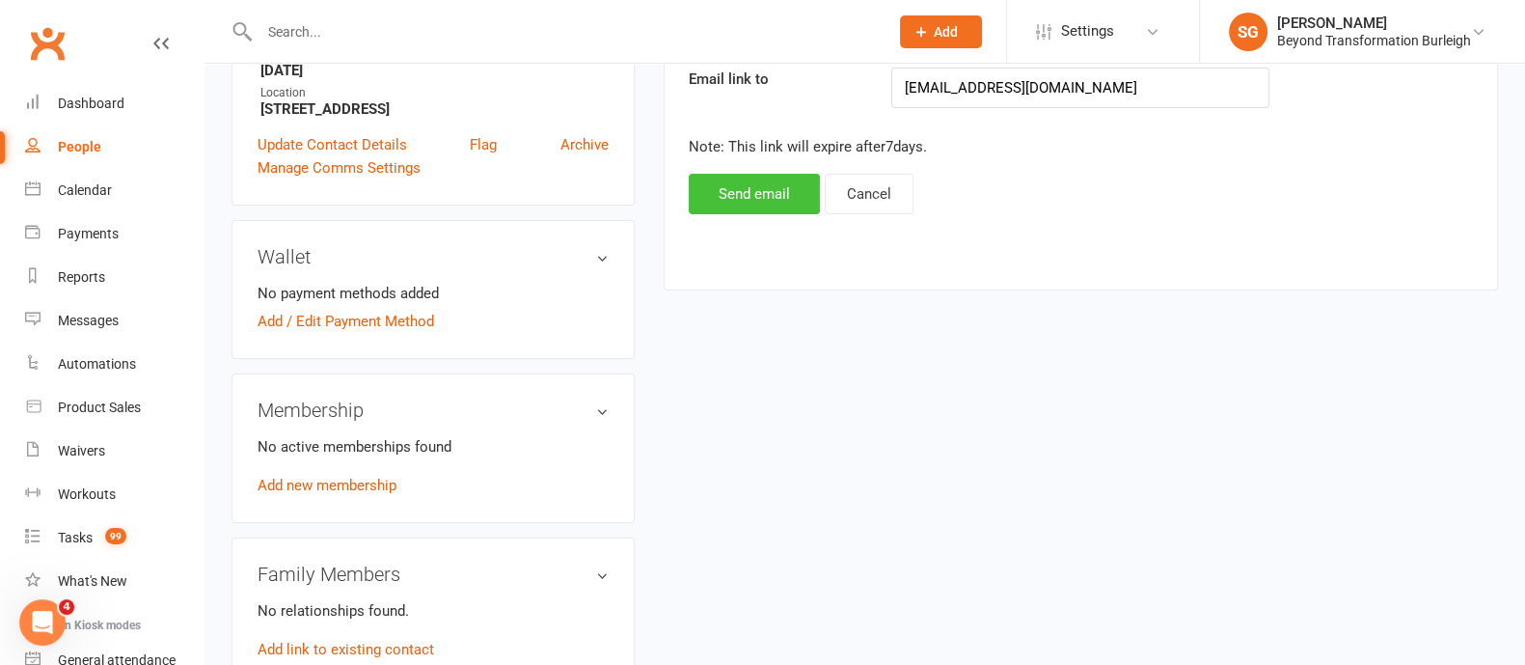
click at [727, 204] on button "Send email" at bounding box center [754, 194] width 131 height 41
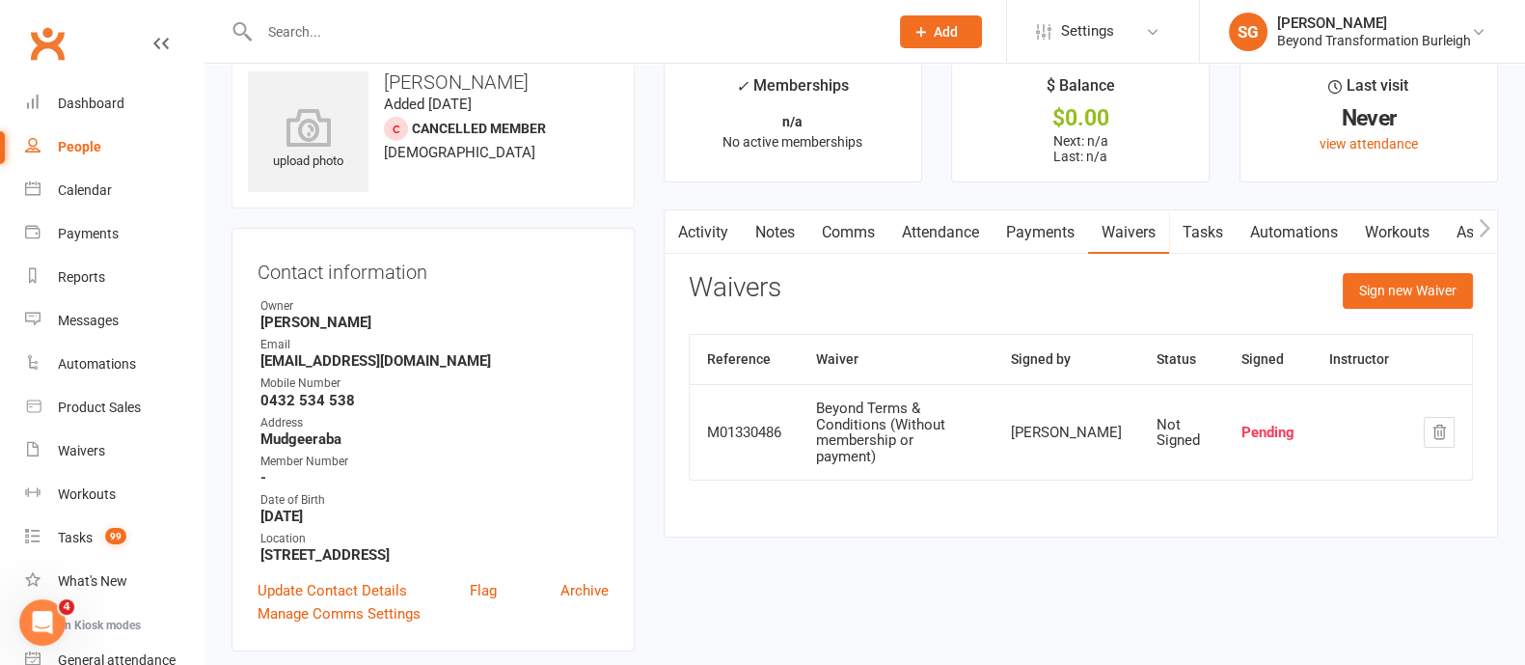
scroll to position [0, 0]
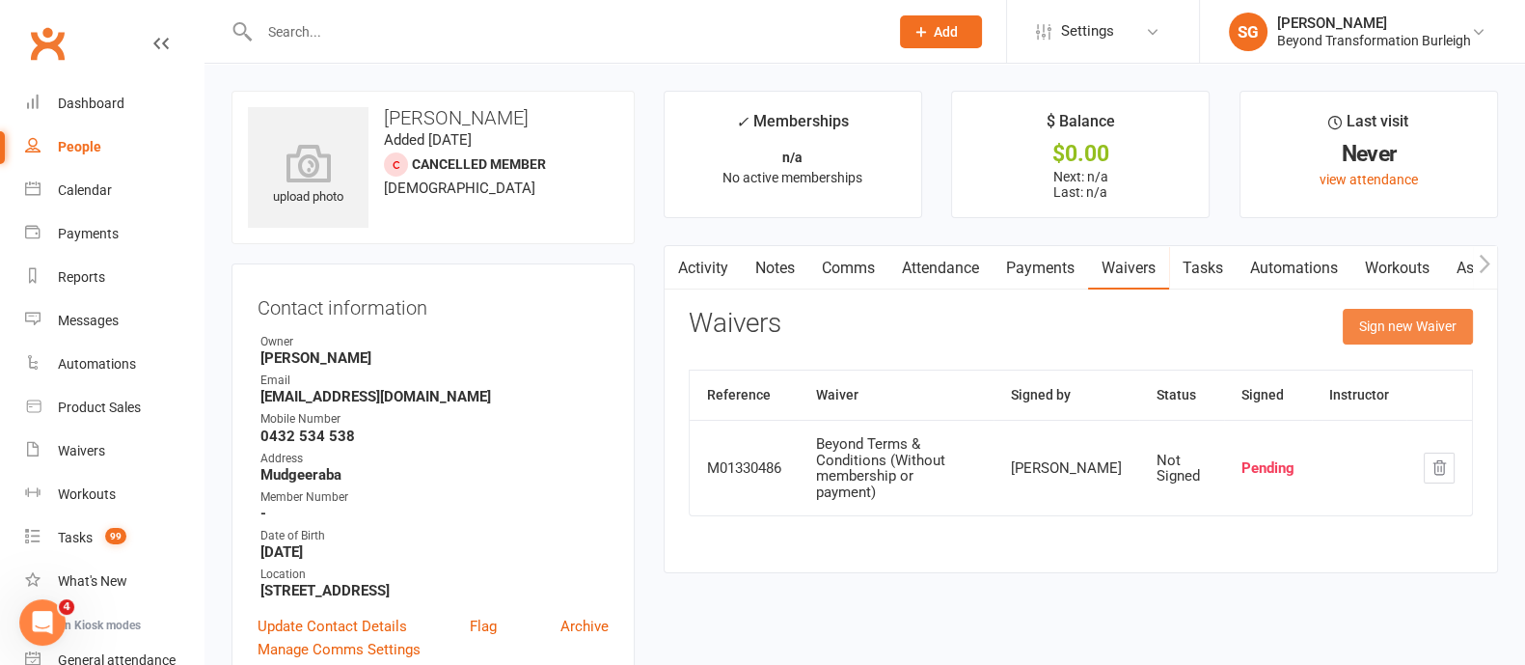
click at [1378, 320] on button "Sign new Waiver" at bounding box center [1408, 326] width 130 height 35
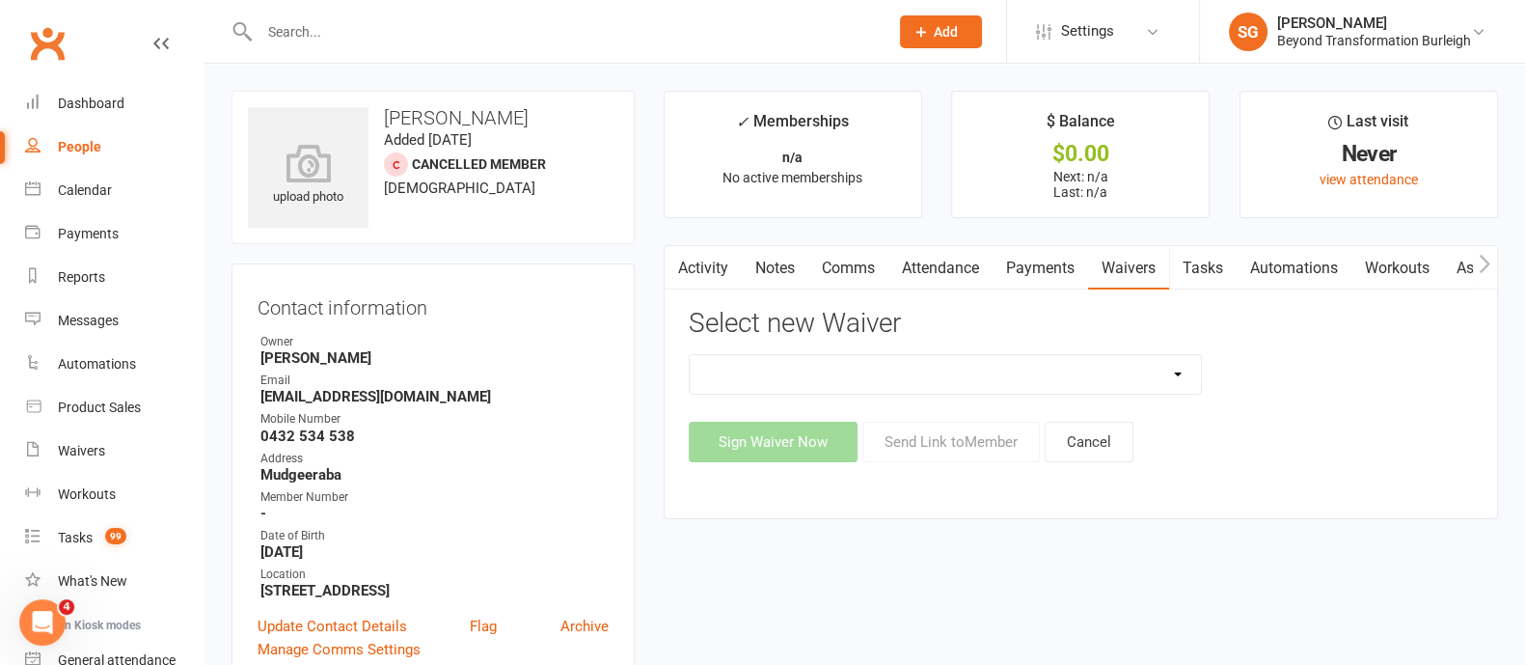
click at [1107, 368] on select "Beyond Nutrition And Supplement Waiver Beyond Terms & Conditions Beyond Terms &…" at bounding box center [945, 374] width 511 height 39
select select "9795"
click at [690, 355] on select "Beyond Nutrition And Supplement Waiver Beyond Terms & Conditions Beyond Terms &…" at bounding box center [945, 374] width 511 height 39
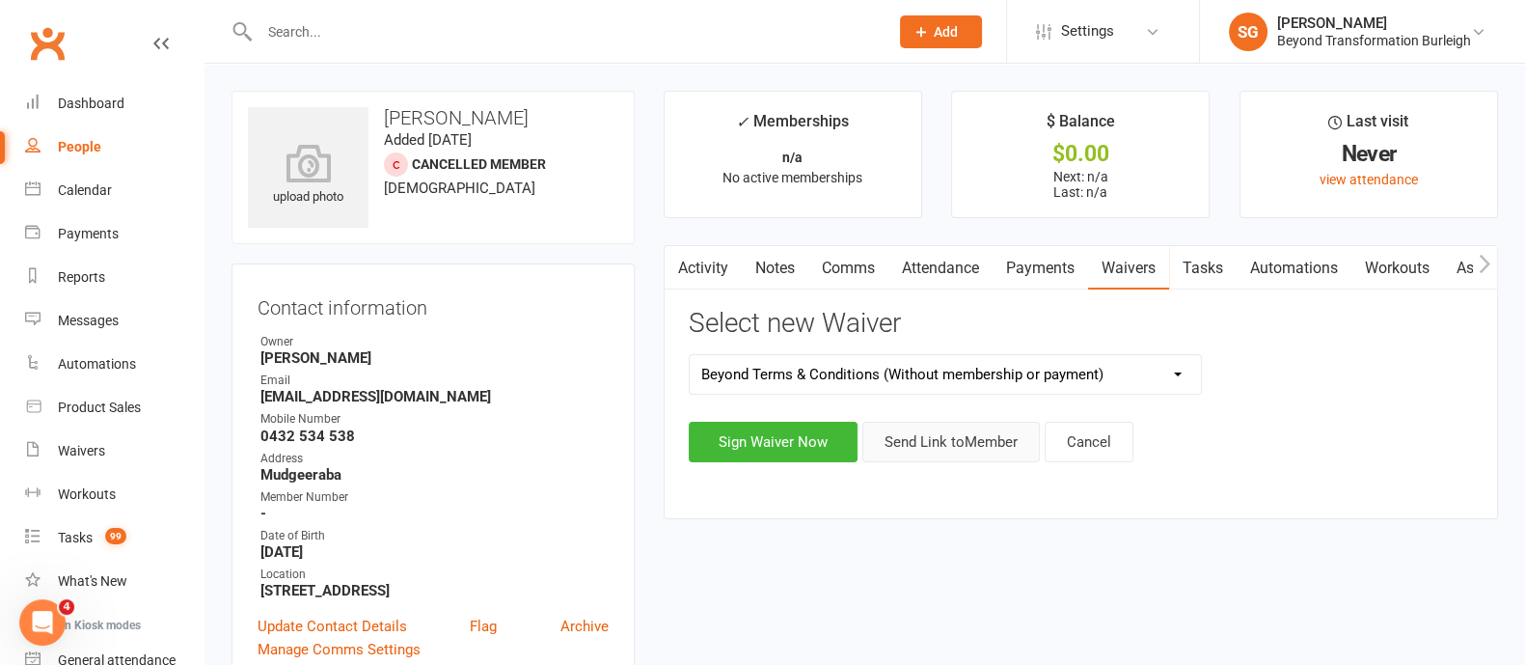
click at [984, 445] on button "Send Link to Member" at bounding box center [950, 442] width 177 height 41
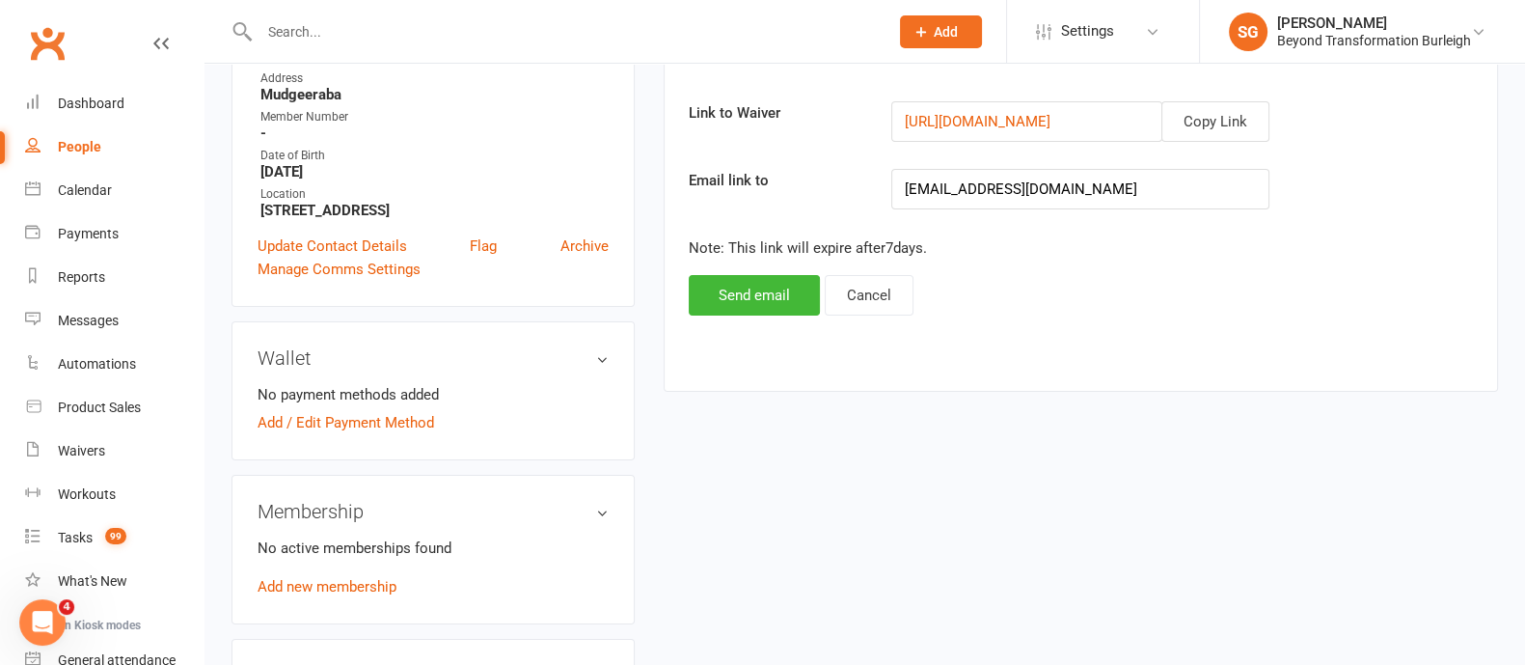
scroll to position [481, 0]
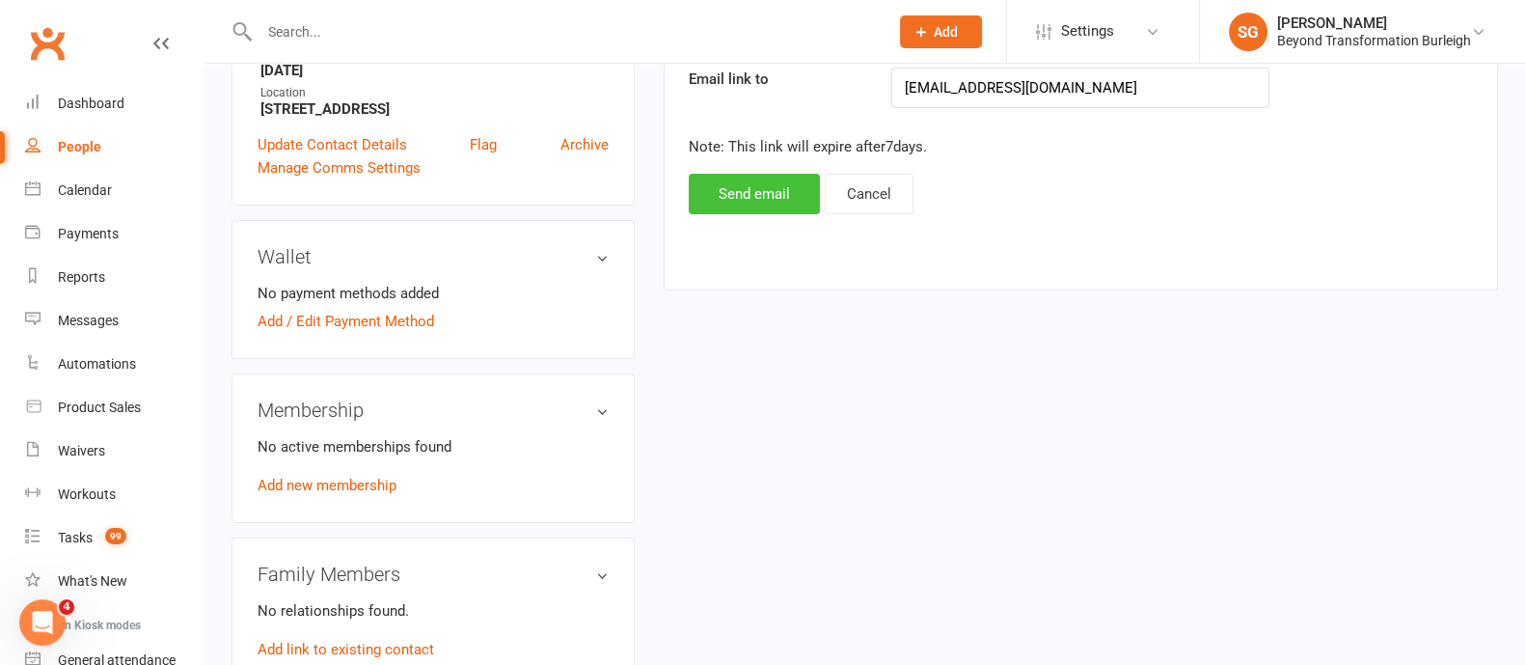
drag, startPoint x: 755, startPoint y: 190, endPoint x: 1312, endPoint y: 322, distance: 572.0
click at [755, 190] on button "Send email" at bounding box center [754, 194] width 131 height 41
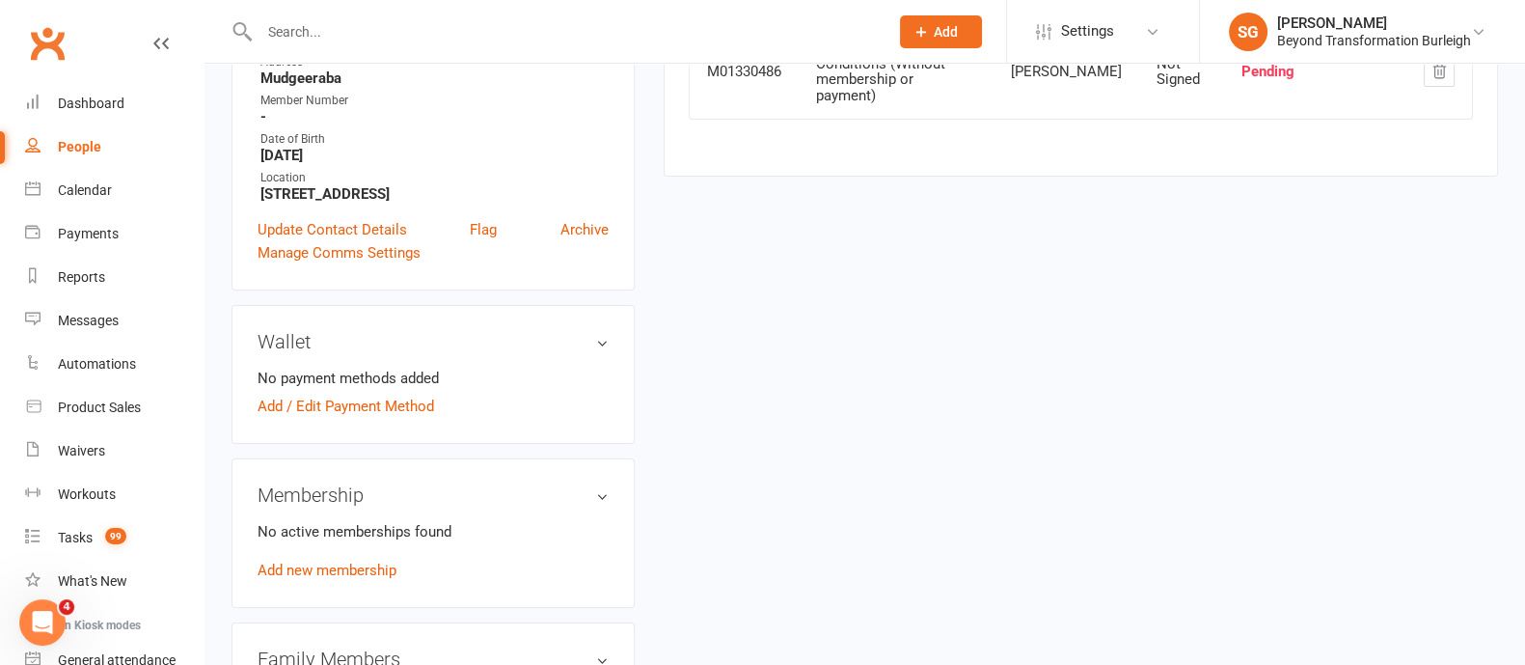
scroll to position [362, 0]
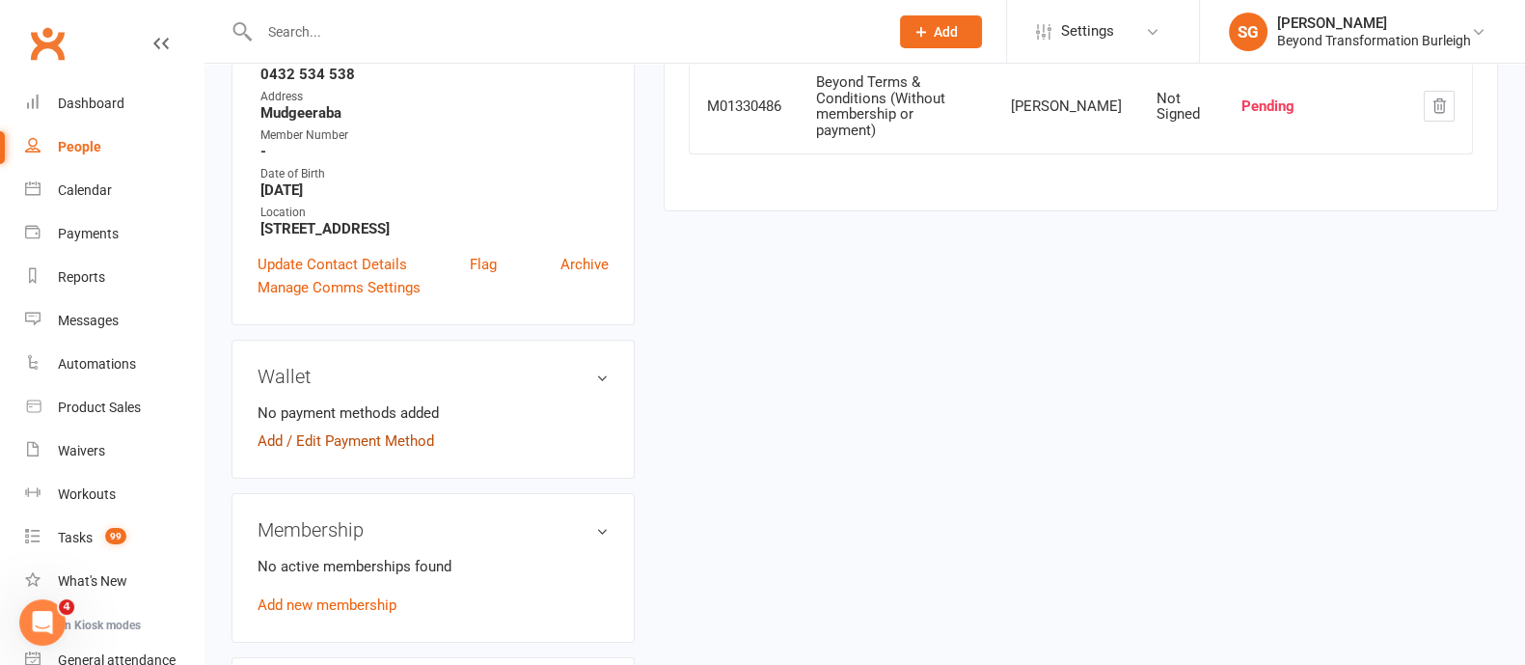
click at [370, 438] on link "Add / Edit Payment Method" at bounding box center [346, 440] width 177 height 23
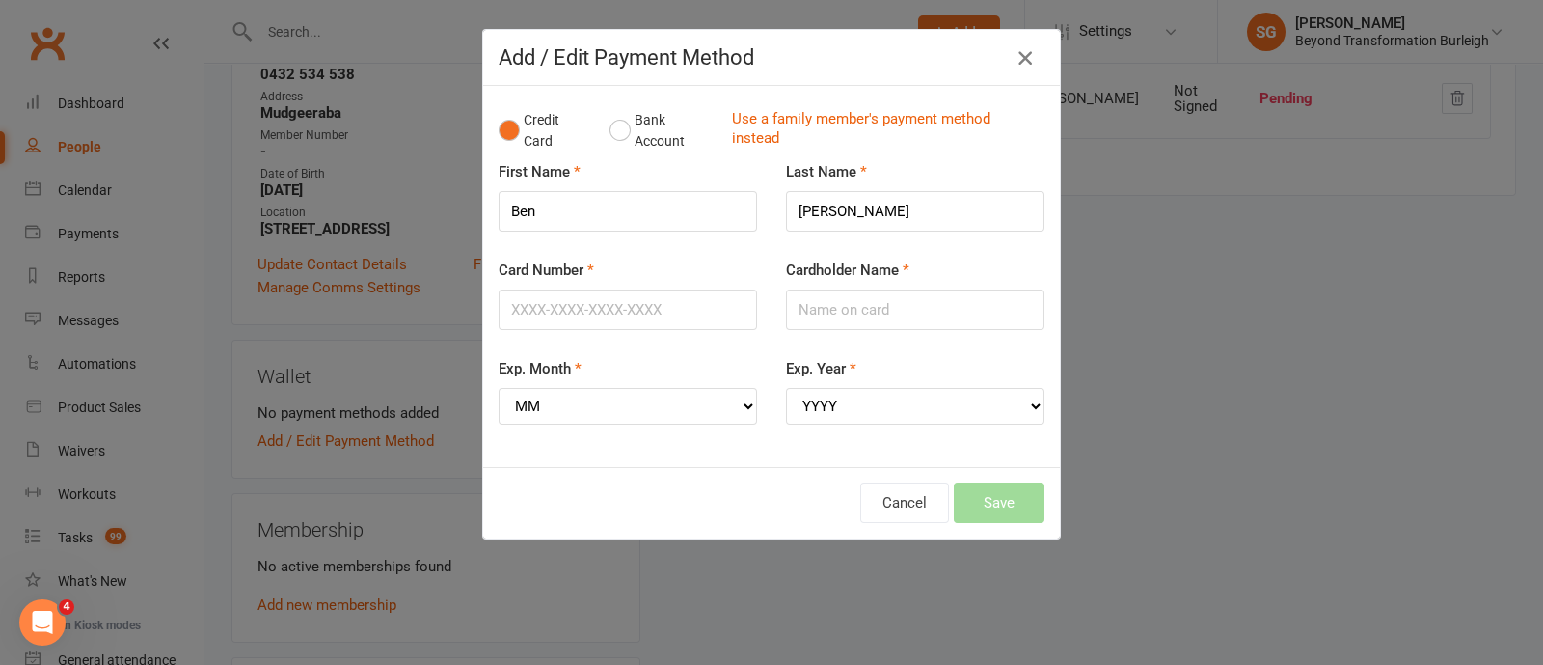
click at [1017, 56] on icon "button" at bounding box center [1025, 57] width 23 height 23
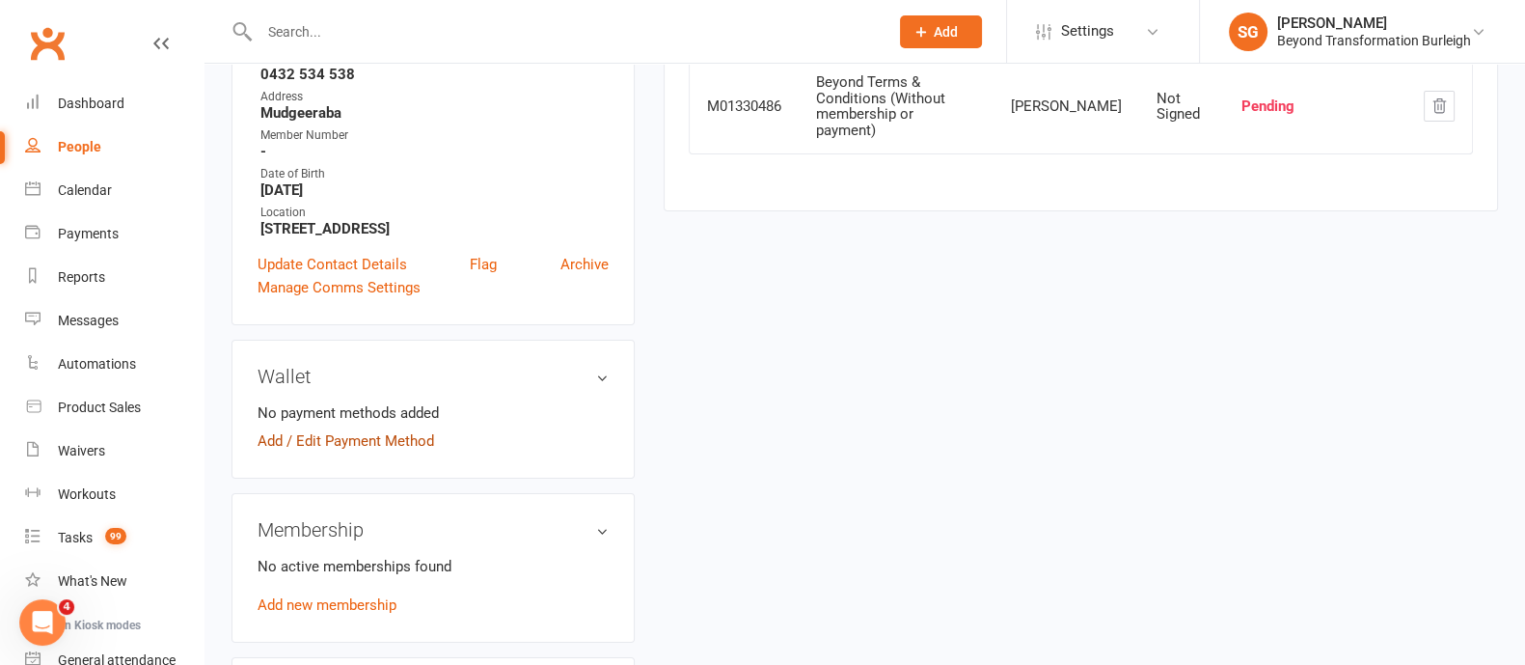
click at [415, 440] on link "Add / Edit Payment Method" at bounding box center [346, 440] width 177 height 23
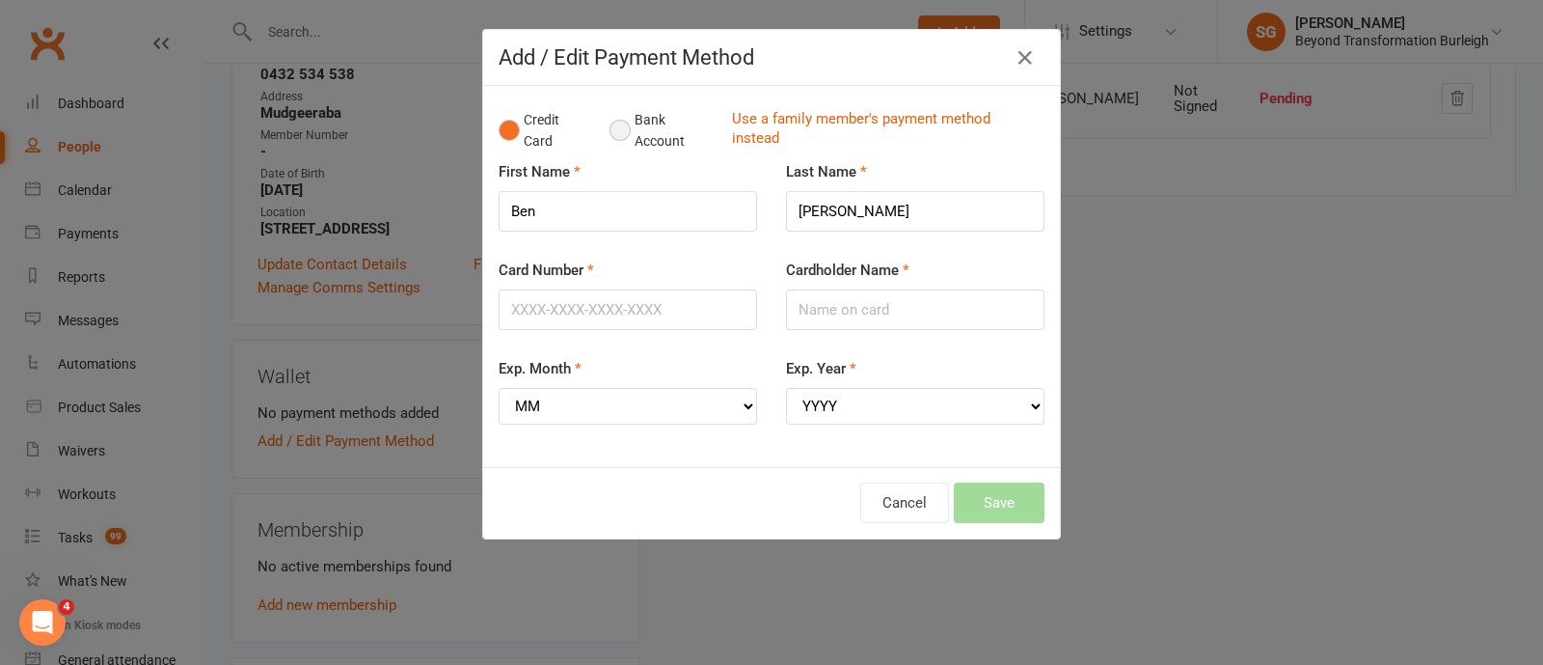
click at [616, 137] on button "Bank Account" at bounding box center [663, 130] width 107 height 59
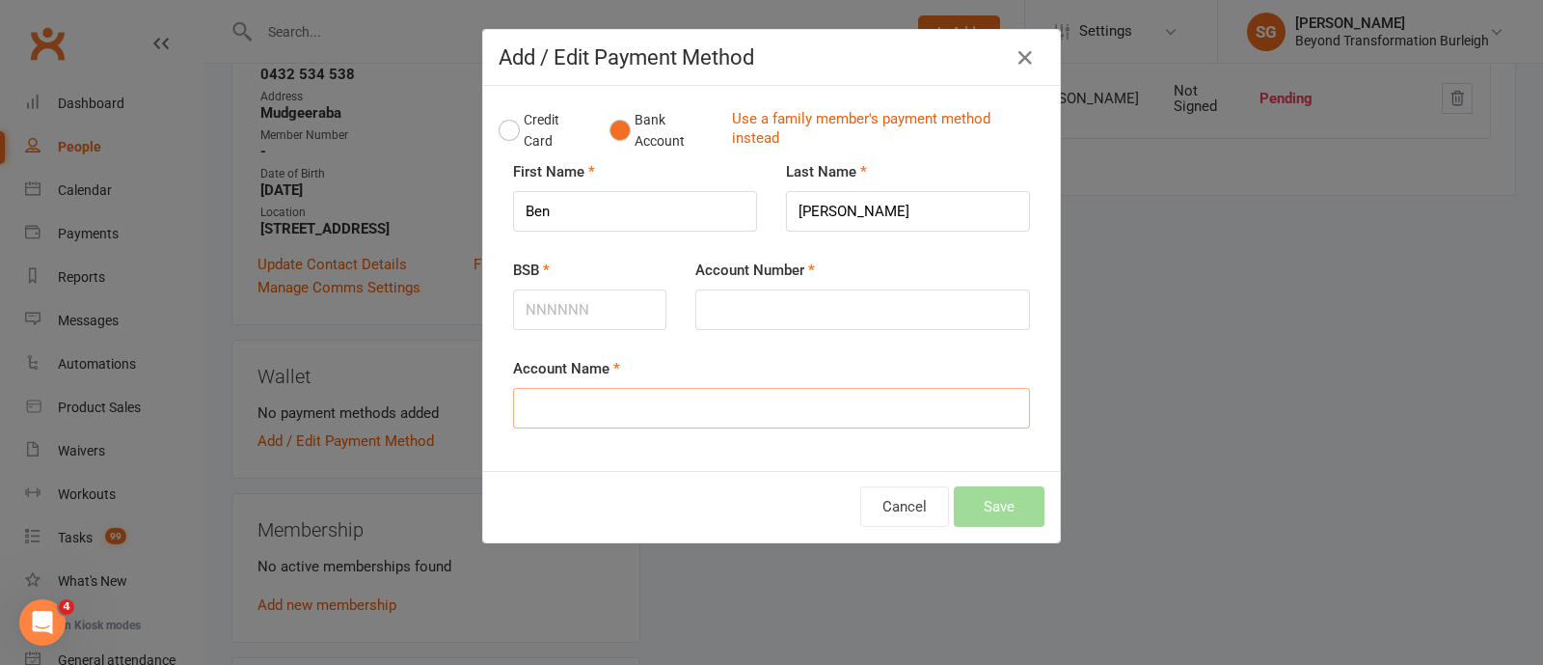
click at [586, 401] on input "Account Name" at bounding box center [771, 408] width 517 height 41
type input "[PERSON_NAME]"
click at [588, 301] on input "BSB" at bounding box center [589, 309] width 153 height 41
type input "064486"
click at [767, 308] on input "Account Number" at bounding box center [862, 309] width 335 height 41
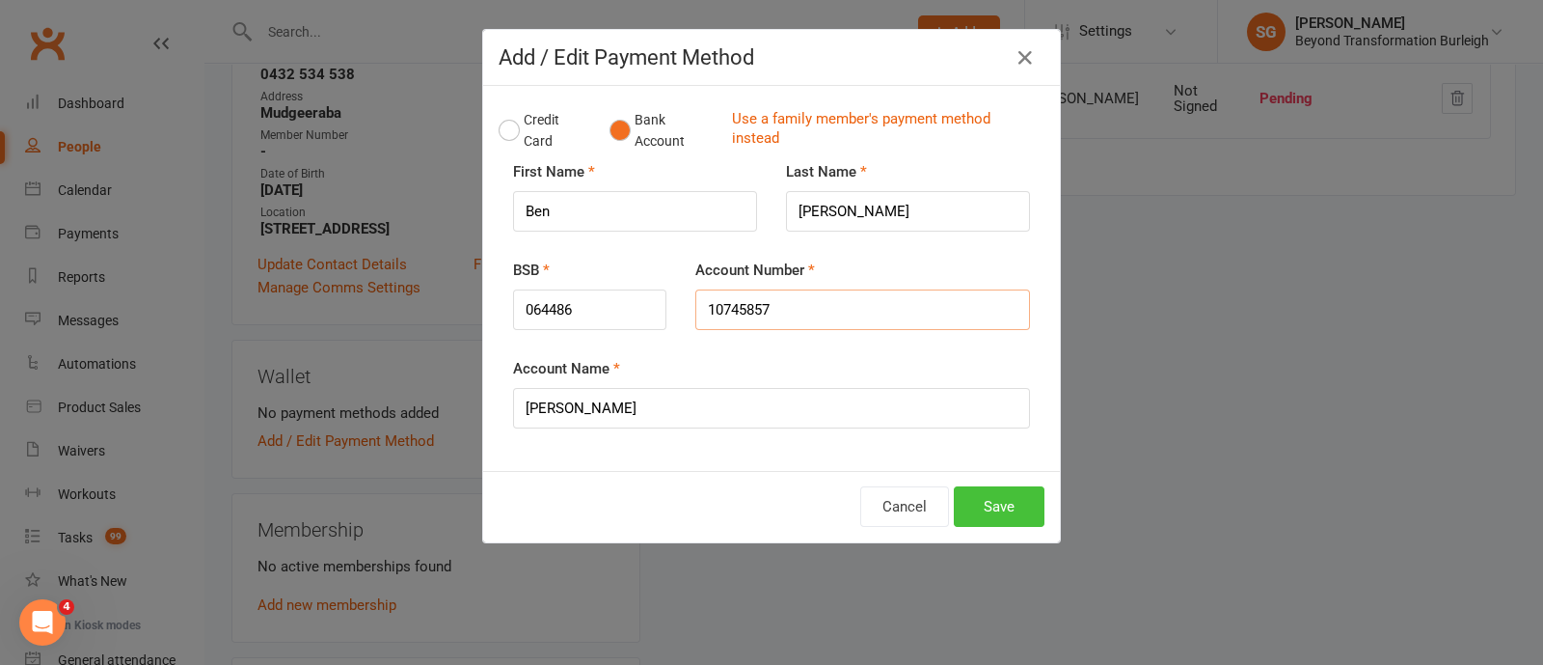
type input "10745857"
click at [998, 513] on button "Save" at bounding box center [999, 506] width 91 height 41
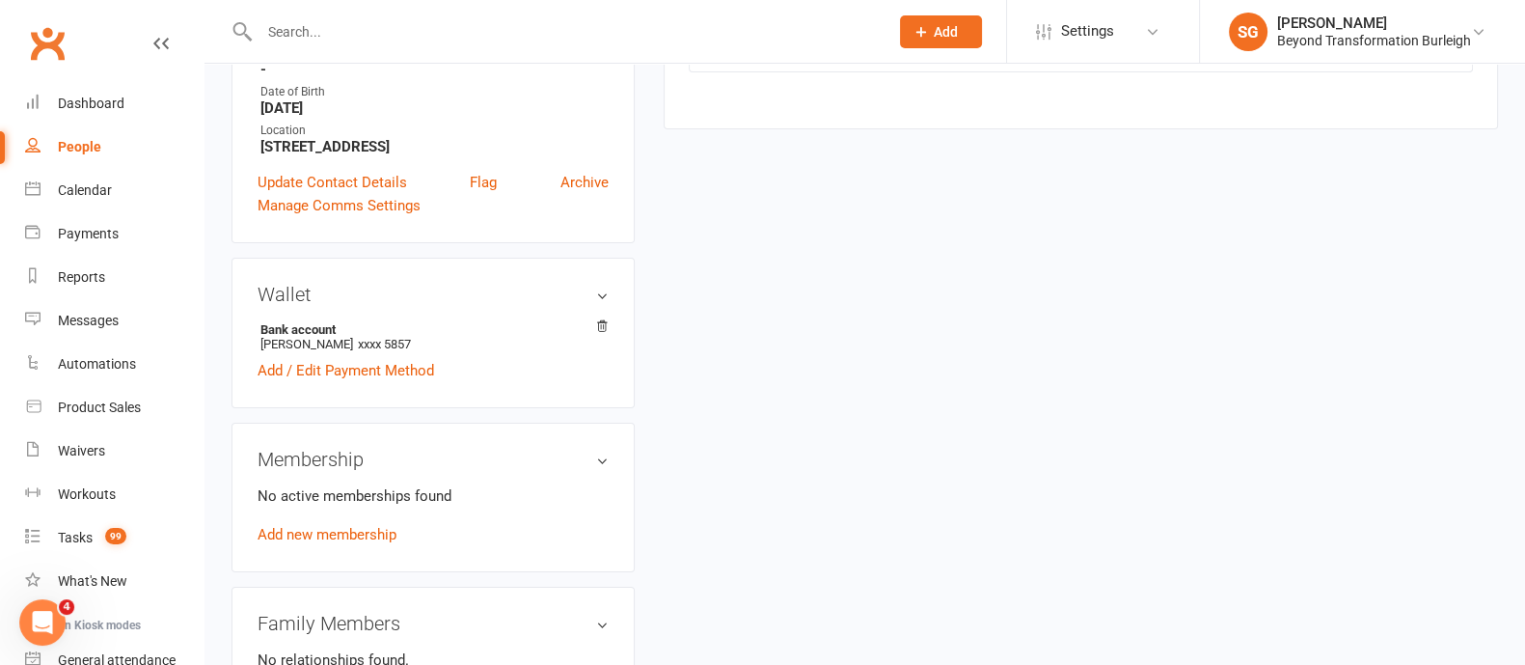
scroll to position [481, 0]
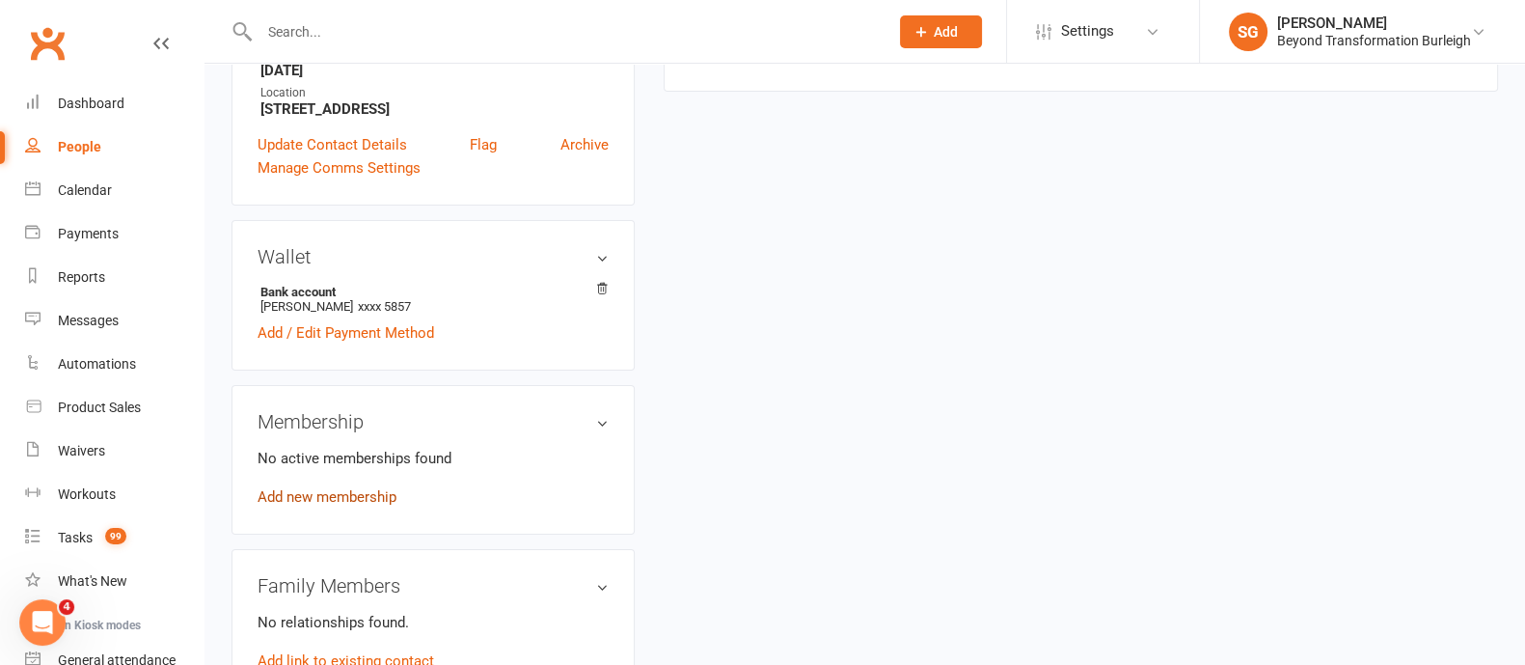
click at [376, 489] on link "Add new membership" at bounding box center [327, 496] width 139 height 17
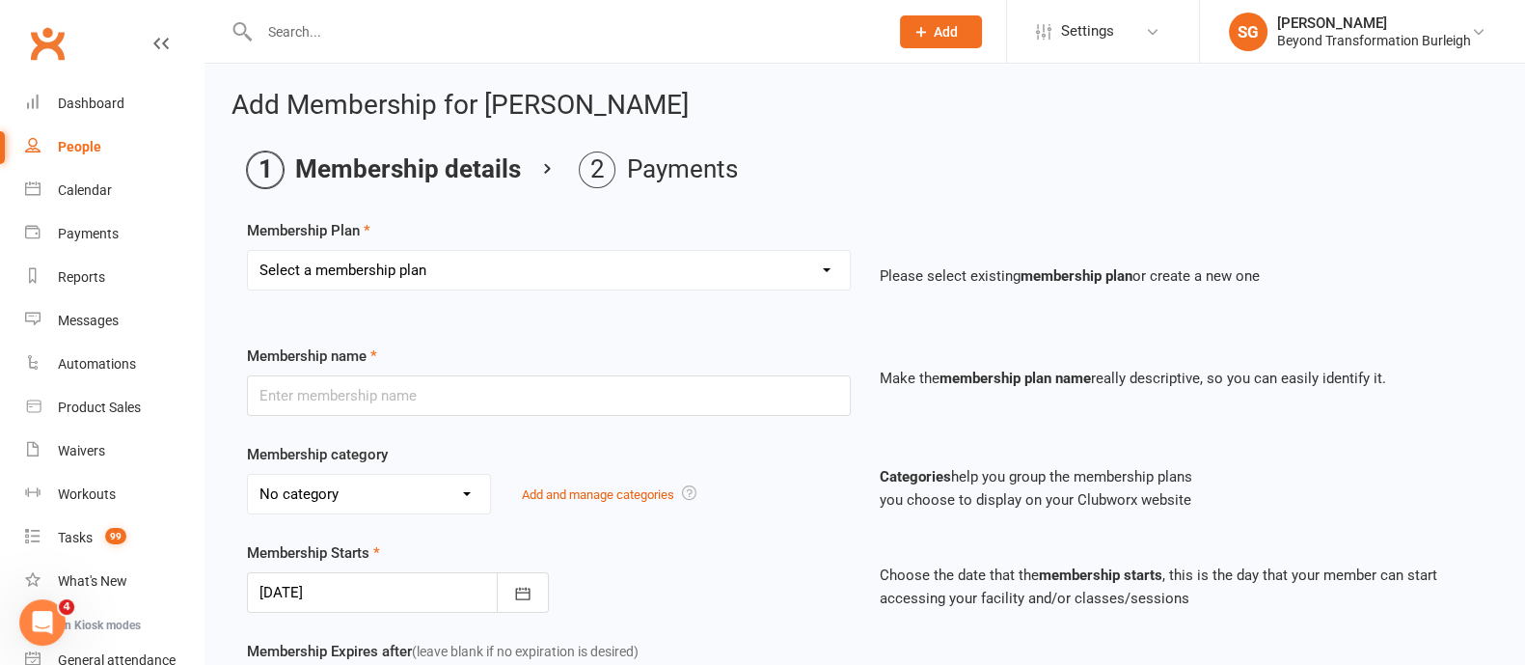
click at [545, 265] on select "Select a membership plan Create new Membership Plan 14 Day Shred (INTRO OFFER) …" at bounding box center [549, 270] width 602 height 39
select select "37"
click at [248, 251] on select "Select a membership plan Create new Membership Plan 14 Day Shred (INTRO OFFER) …" at bounding box center [549, 270] width 602 height 39
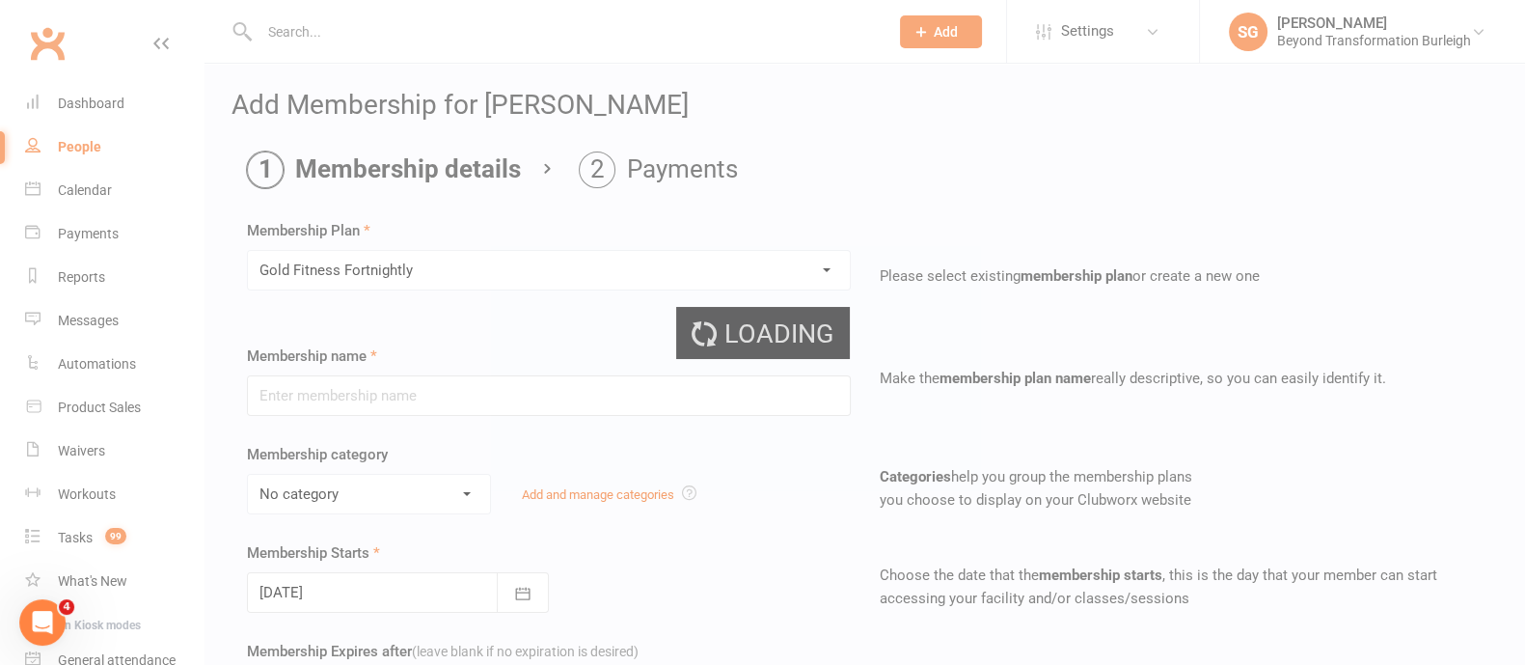
type input "Gold Fitness Fortnightly"
select select "5"
type input "0"
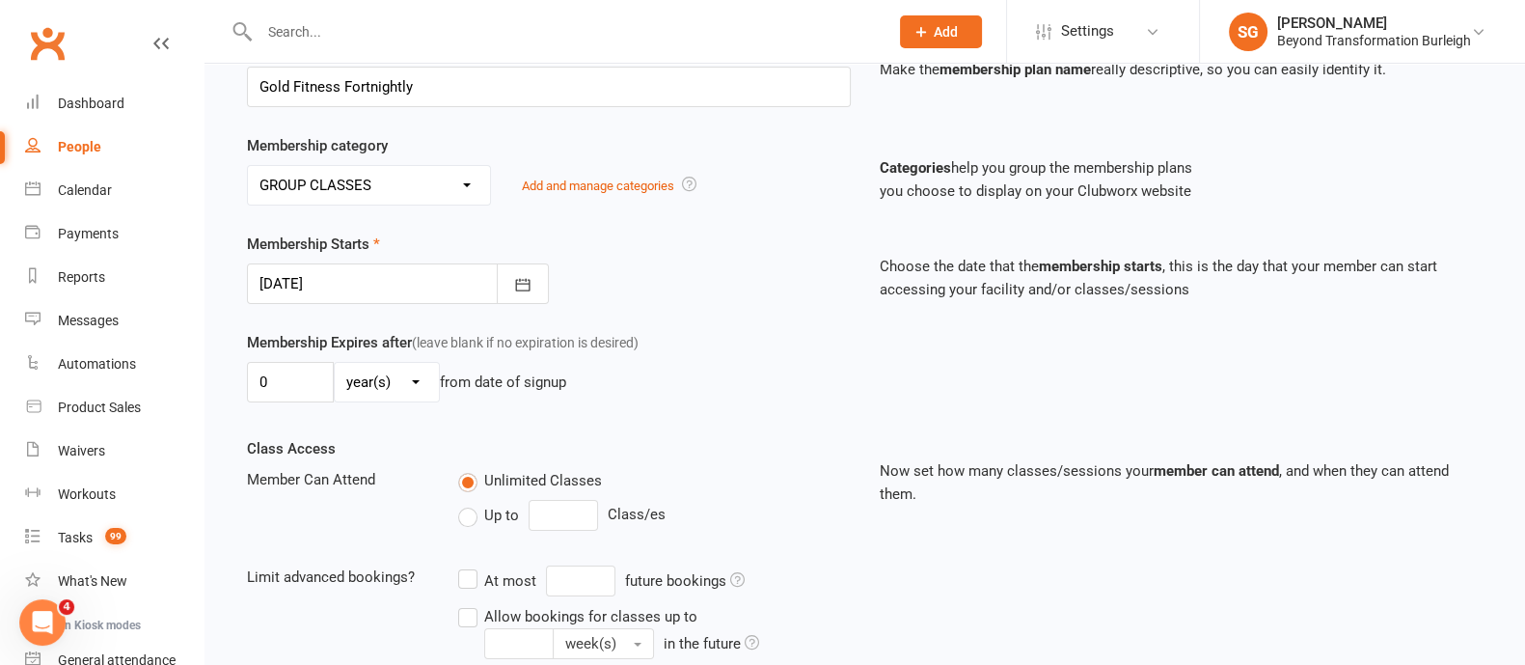
scroll to position [632, 0]
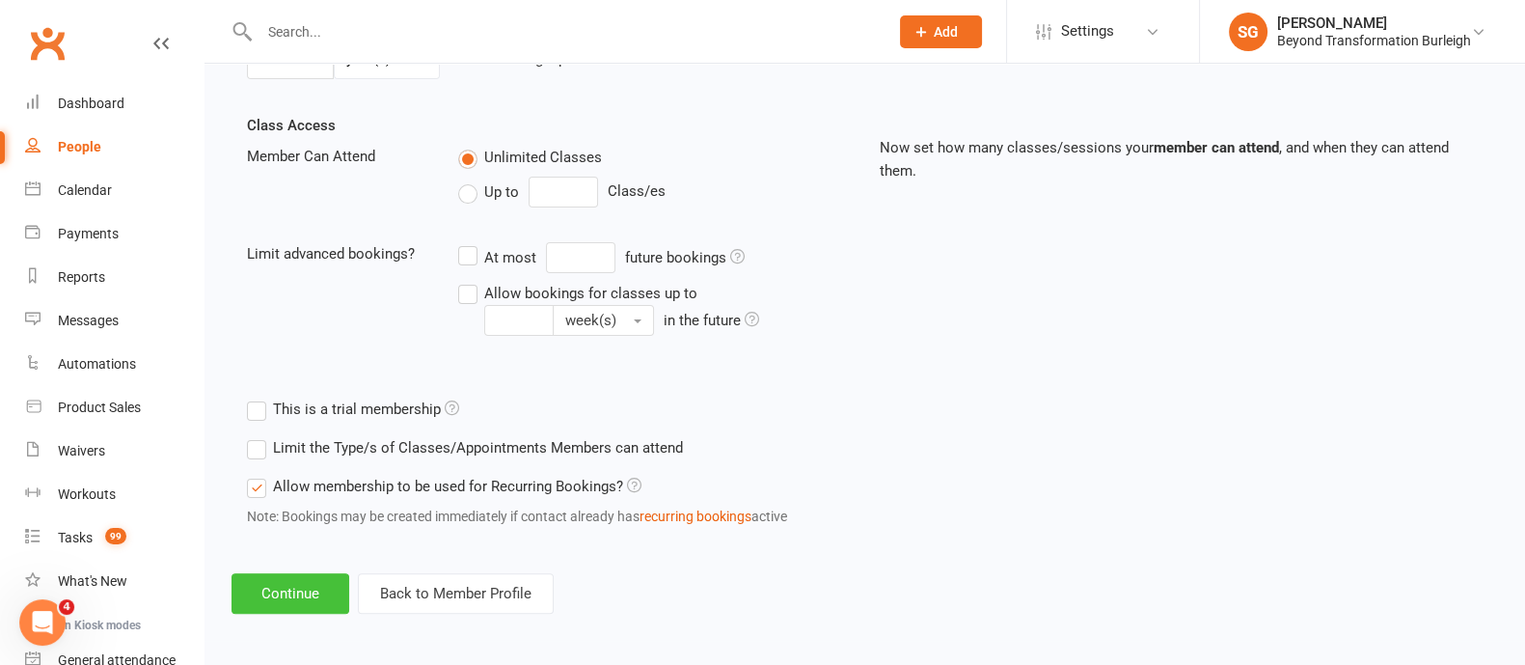
click at [309, 580] on button "Continue" at bounding box center [290, 593] width 118 height 41
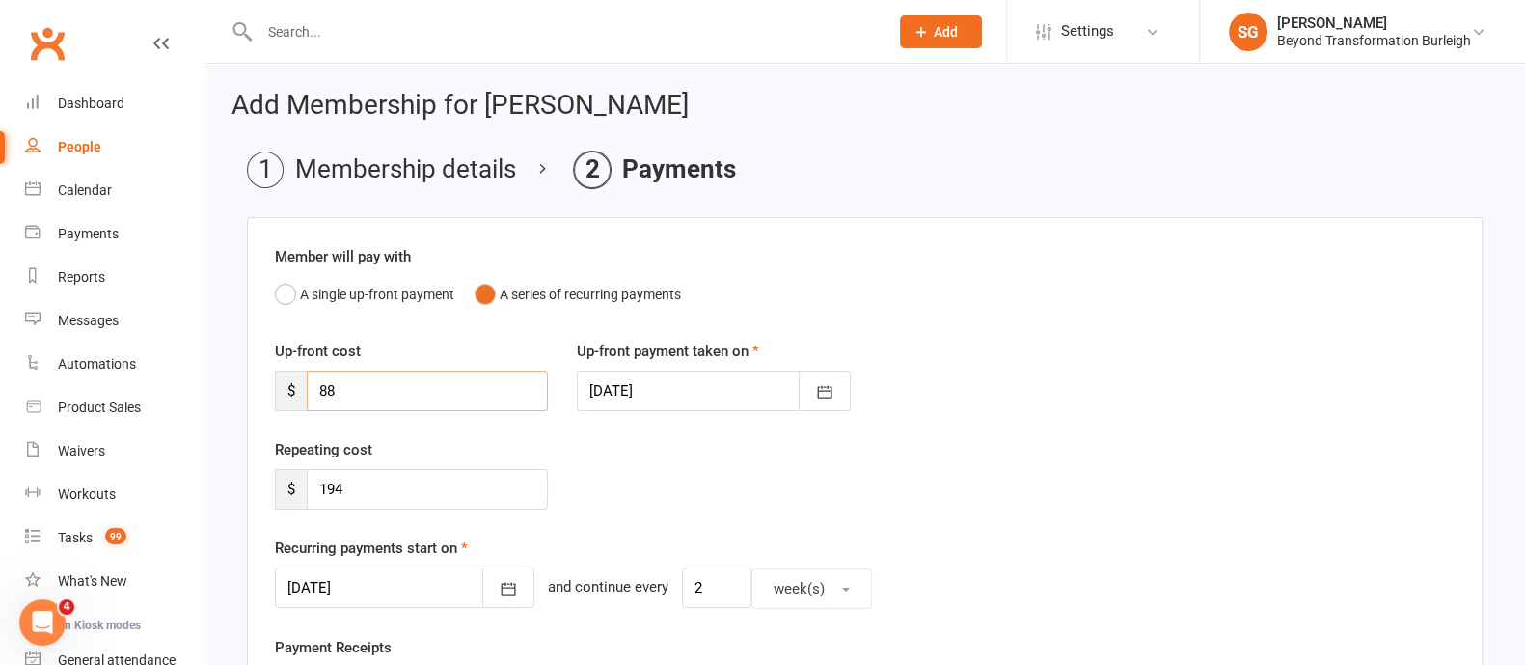
click at [446, 386] on input "88" at bounding box center [427, 390] width 241 height 41
type input "8"
click at [502, 585] on icon "button" at bounding box center [509, 589] width 14 height 13
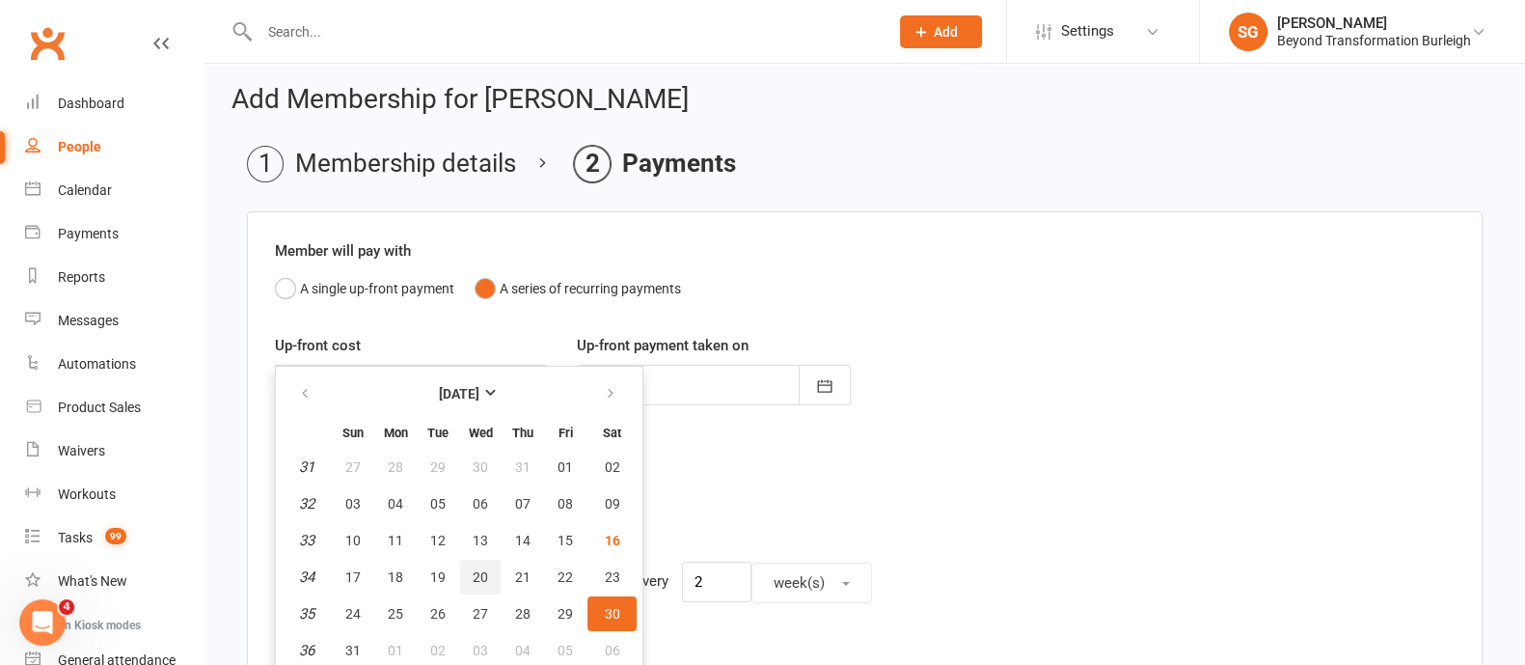
scroll to position [126, 0]
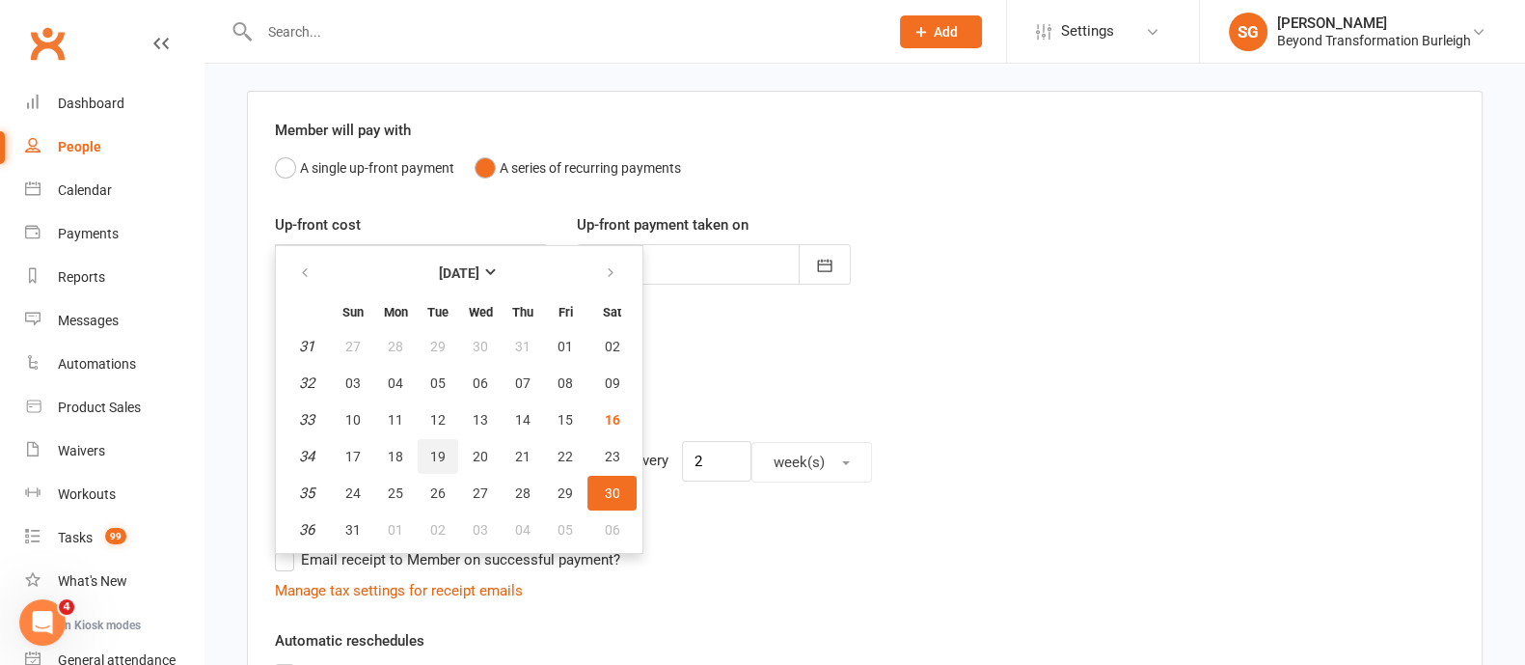
click at [433, 449] on span "19" at bounding box center [437, 456] width 15 height 15
type input "[DATE]"
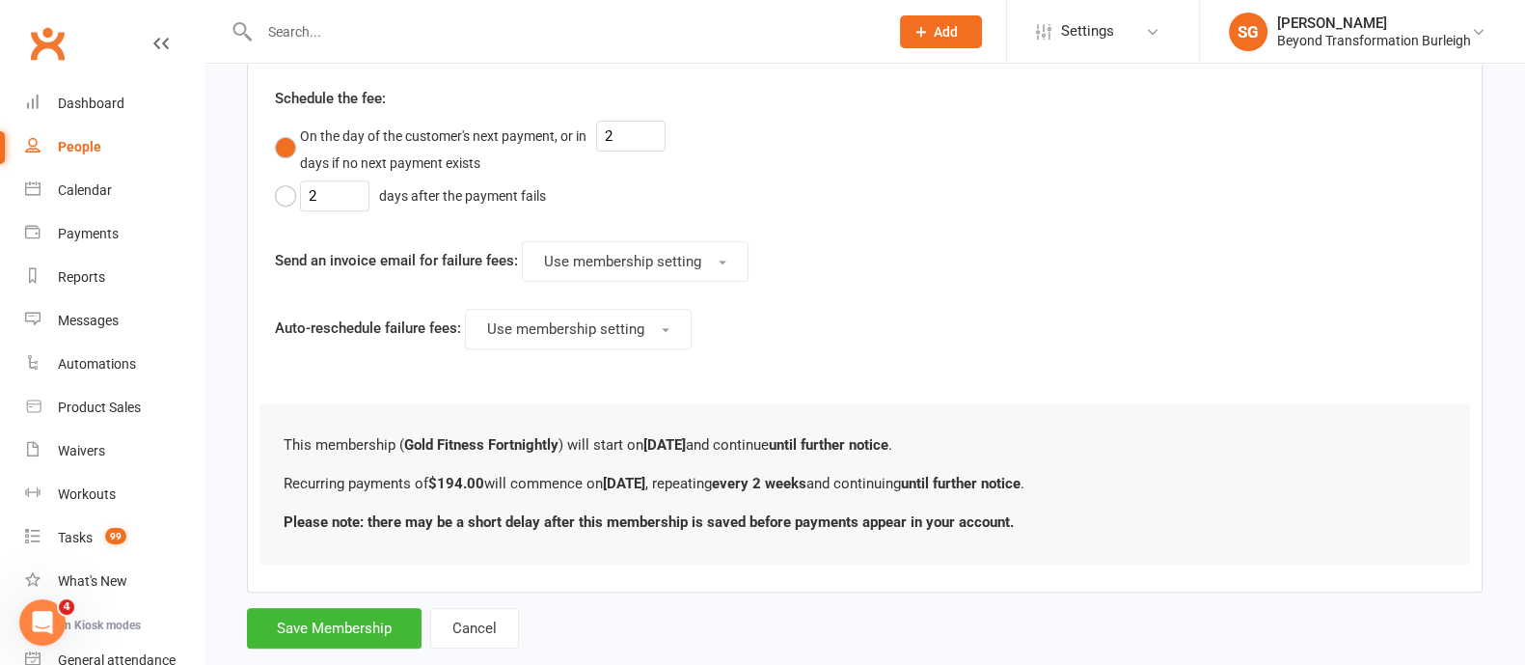
scroll to position [1012, 0]
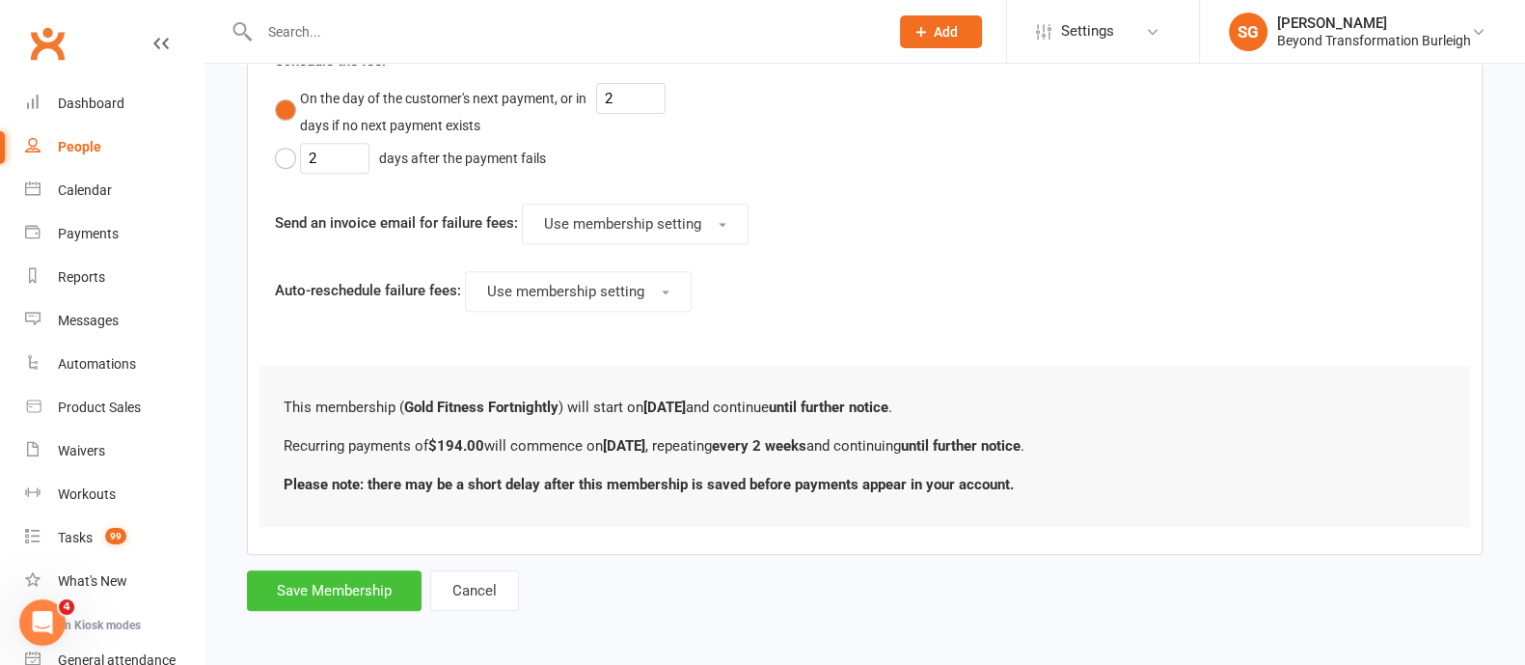
click at [318, 581] on button "Save Membership" at bounding box center [334, 590] width 175 height 41
type input "0"
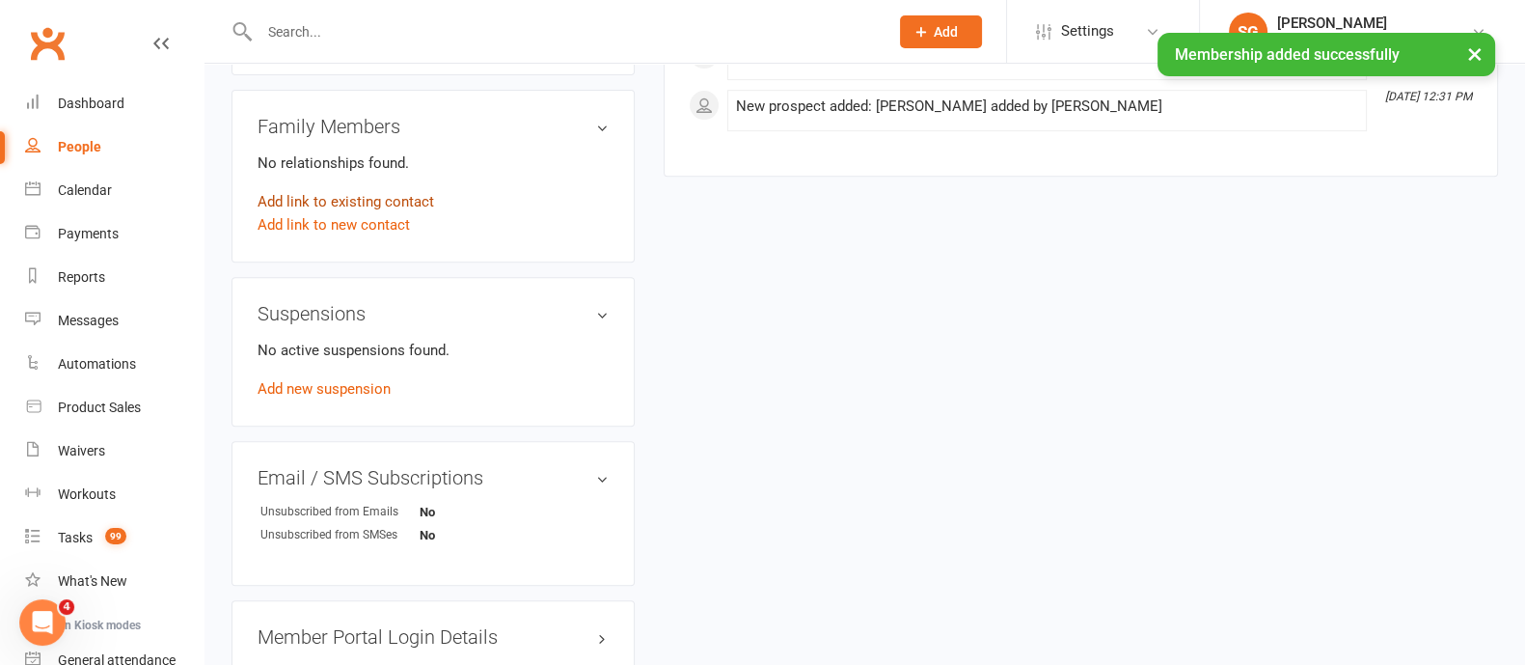
scroll to position [1085, 0]
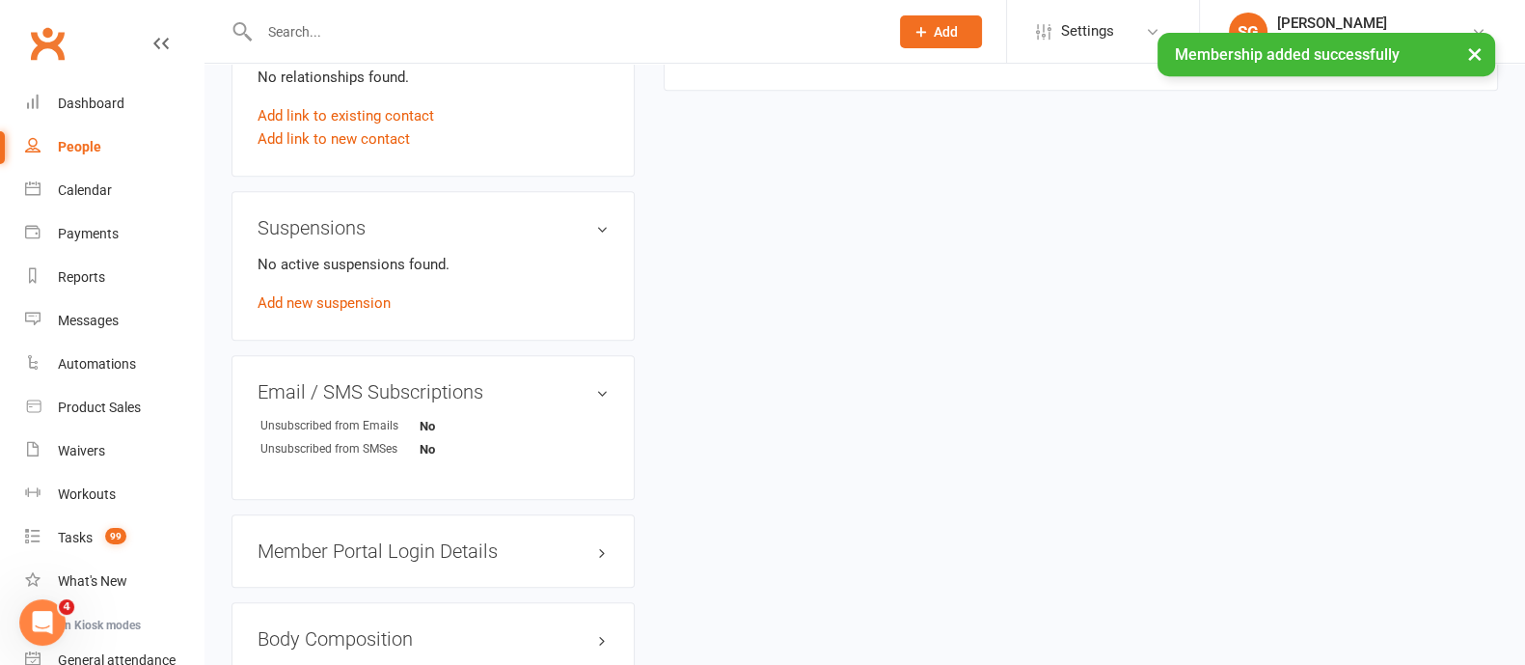
click at [406, 551] on h3 "Member Portal Login Details" at bounding box center [433, 550] width 351 height 21
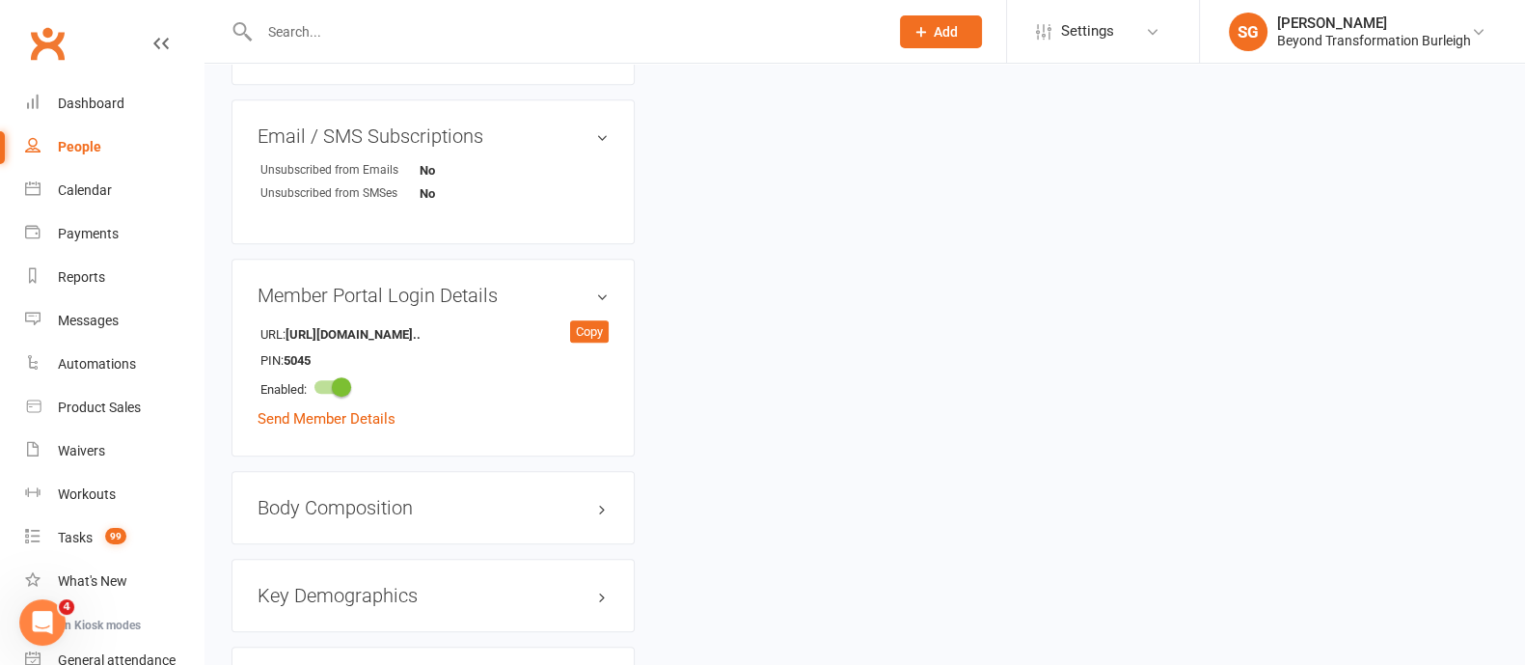
scroll to position [1447, 0]
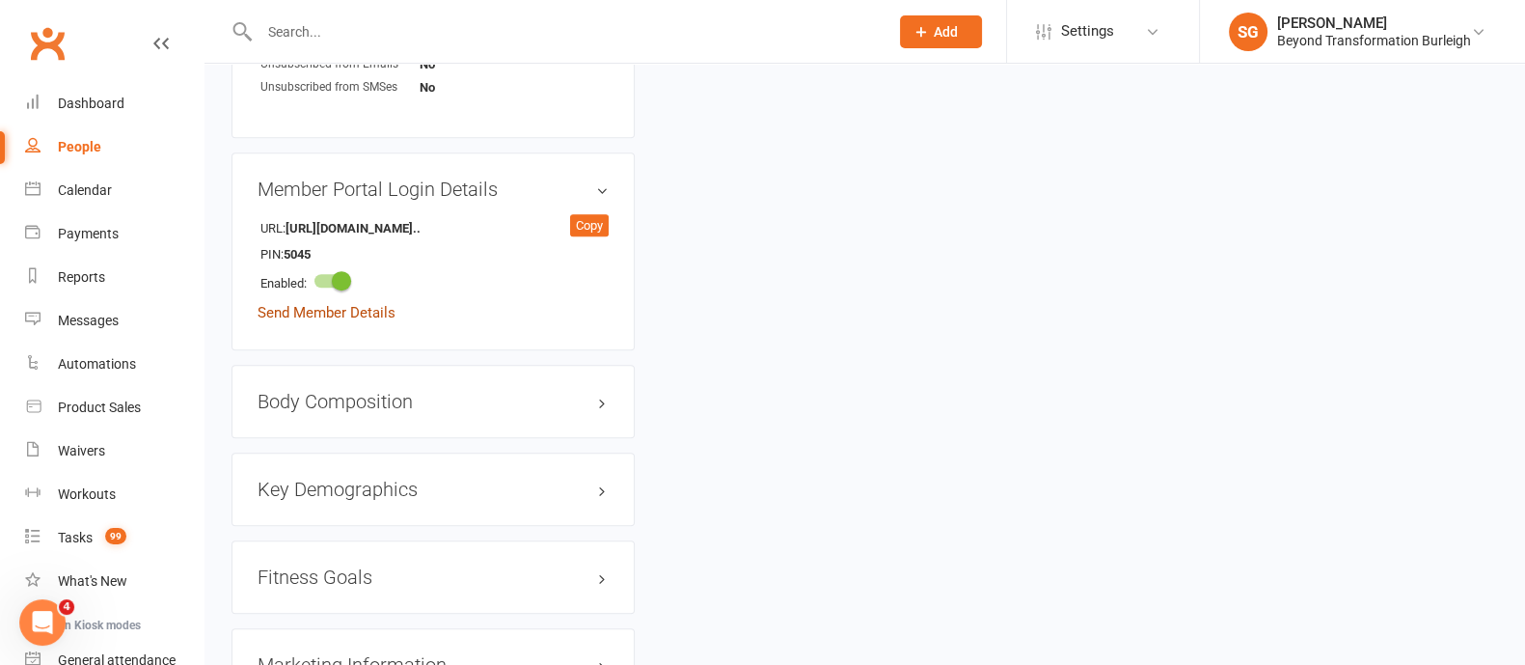
click at [364, 313] on link "Send Member Details" at bounding box center [327, 312] width 138 height 17
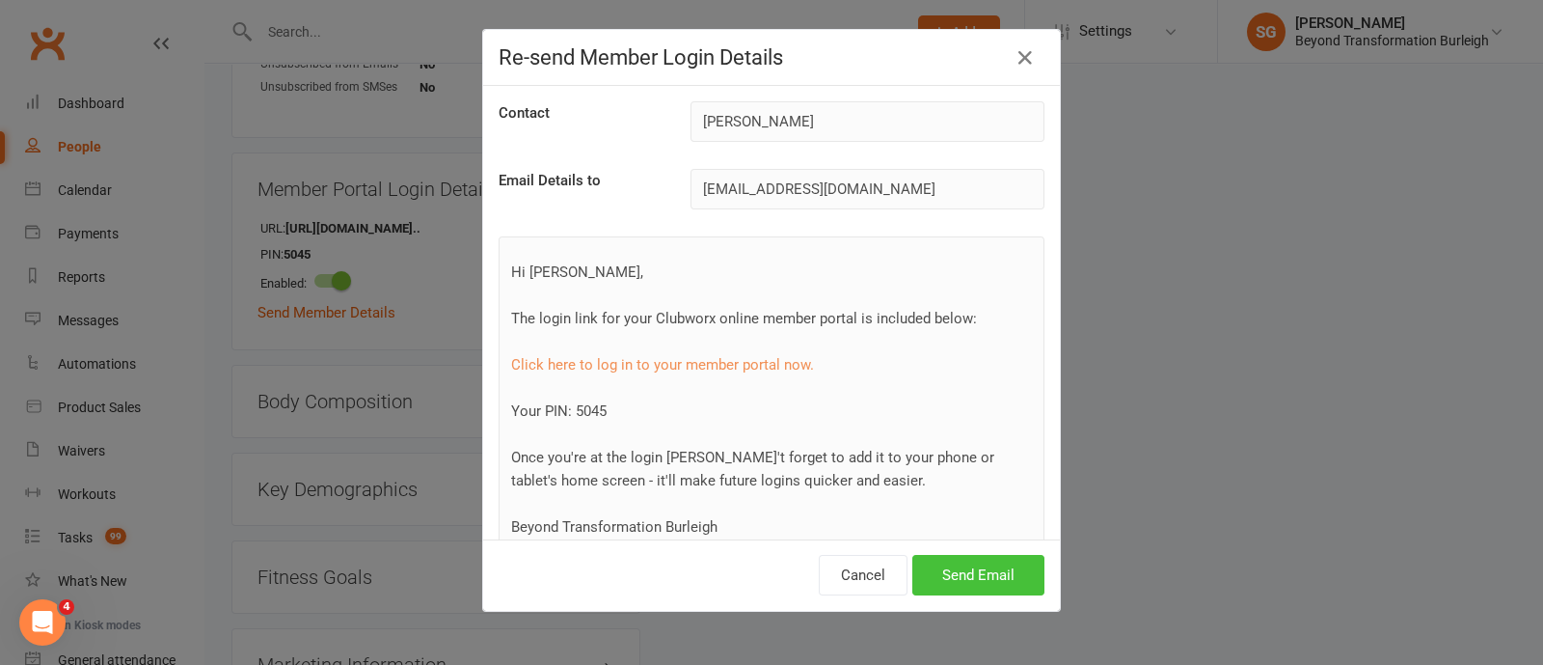
click at [997, 583] on button "Send Email" at bounding box center [978, 575] width 132 height 41
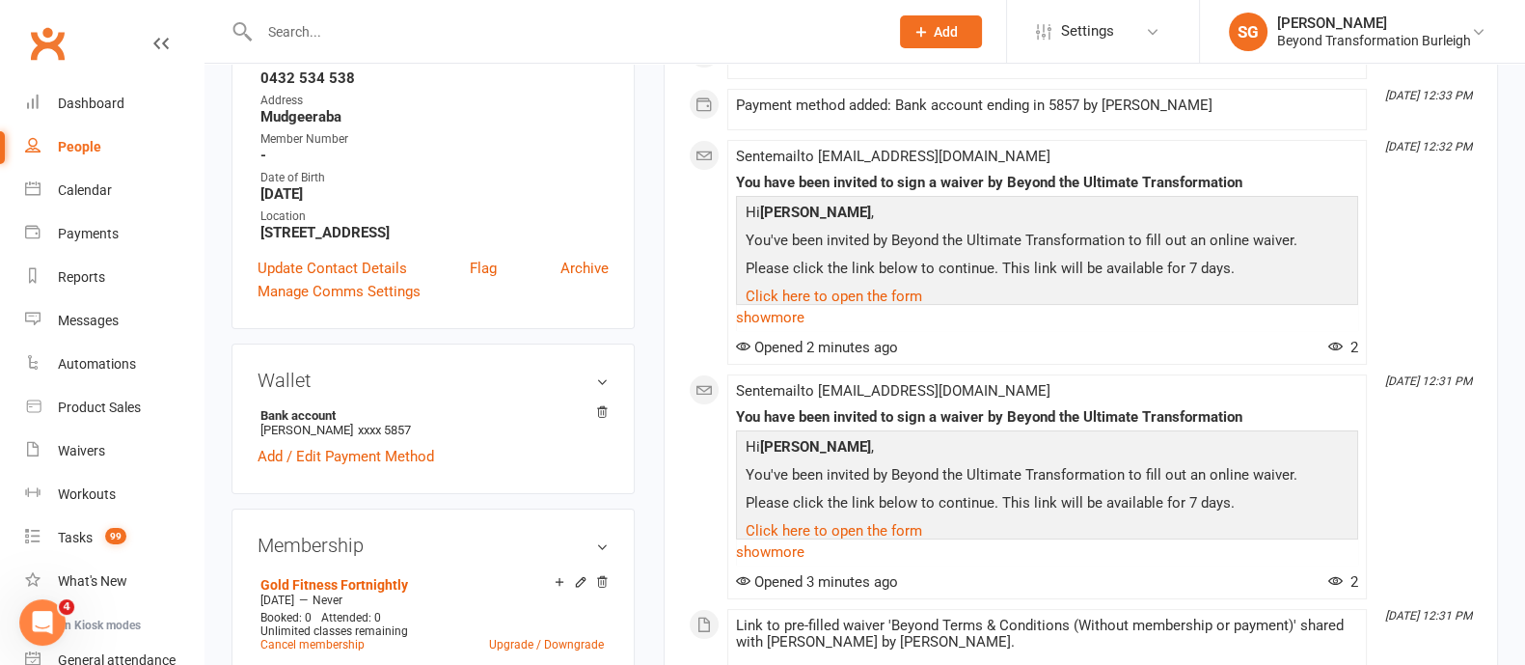
scroll to position [0, 0]
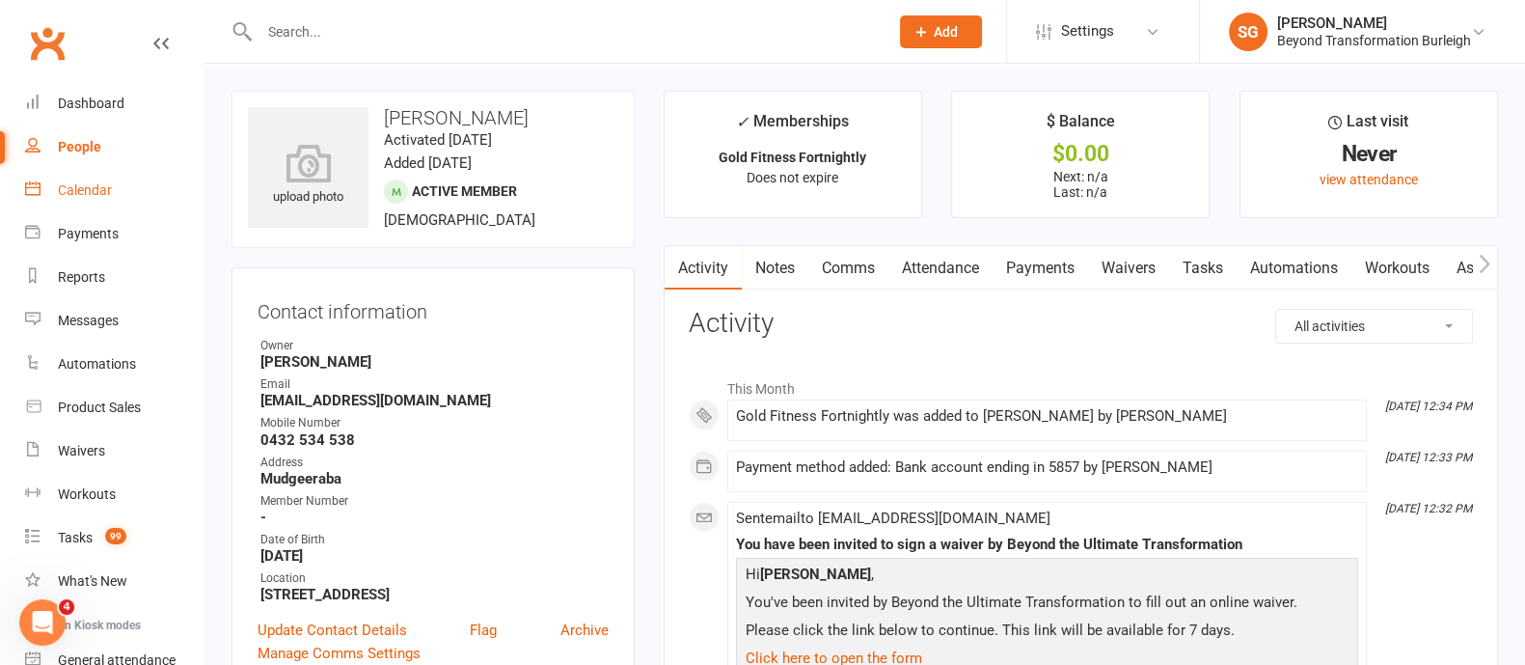
click at [77, 182] on div "Calendar" at bounding box center [85, 189] width 54 height 15
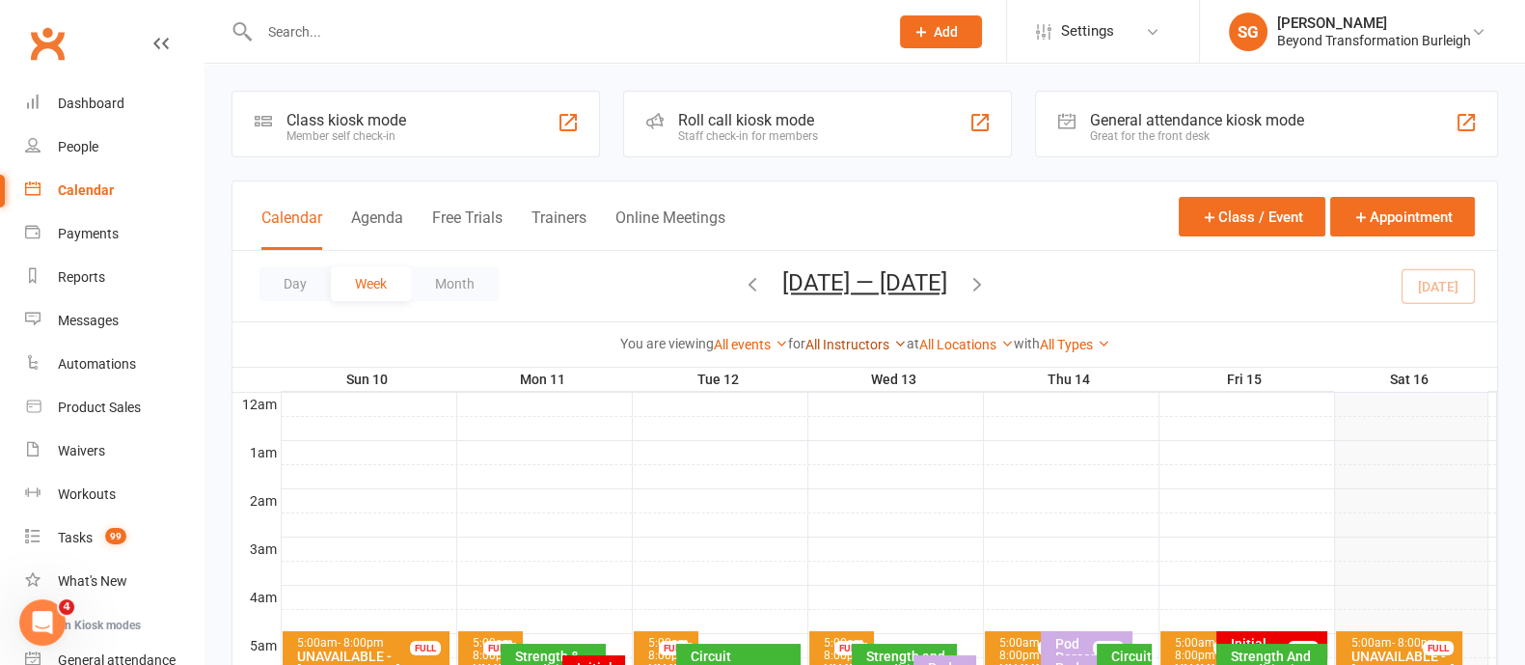
click at [831, 344] on link "All Instructors" at bounding box center [855, 344] width 101 height 15
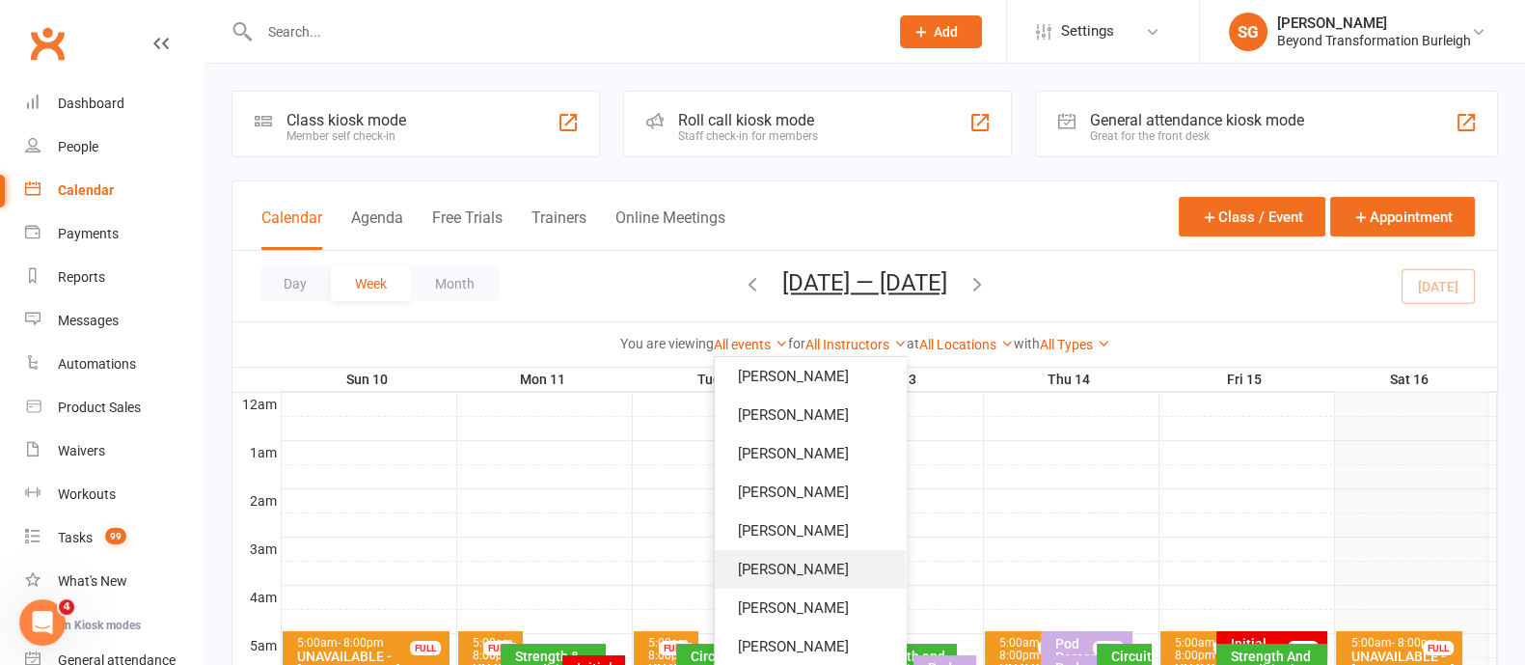
scroll to position [7, 0]
click at [774, 577] on link "[PERSON_NAME]" at bounding box center [810, 567] width 191 height 39
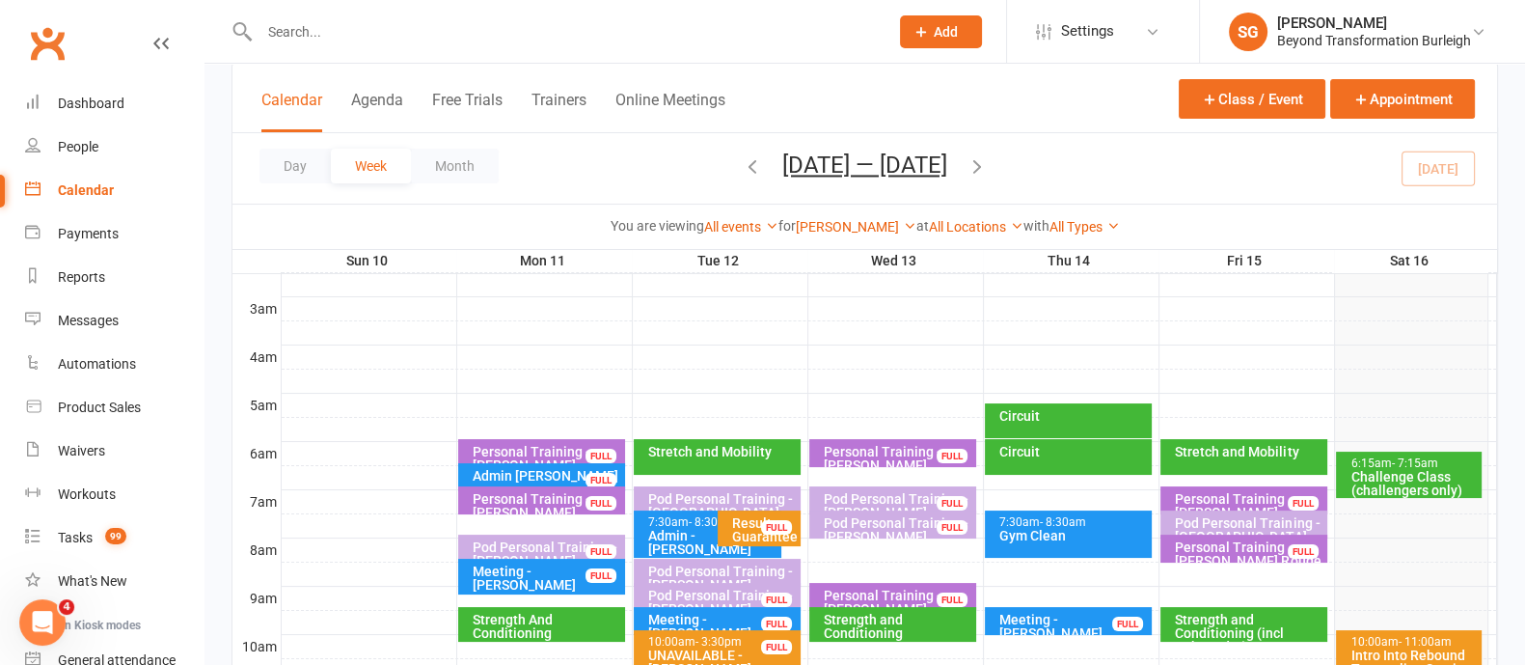
scroll to position [362, 0]
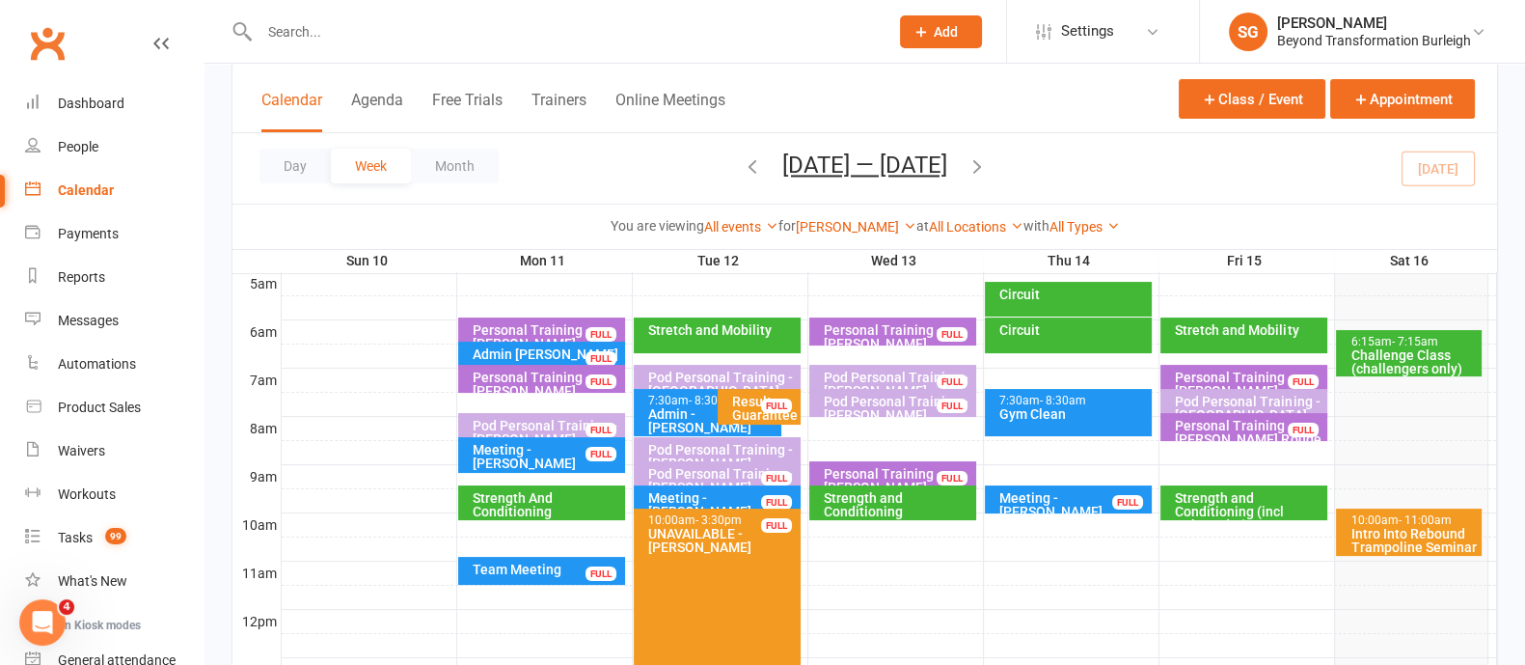
click at [985, 158] on icon "button" at bounding box center [977, 165] width 21 height 21
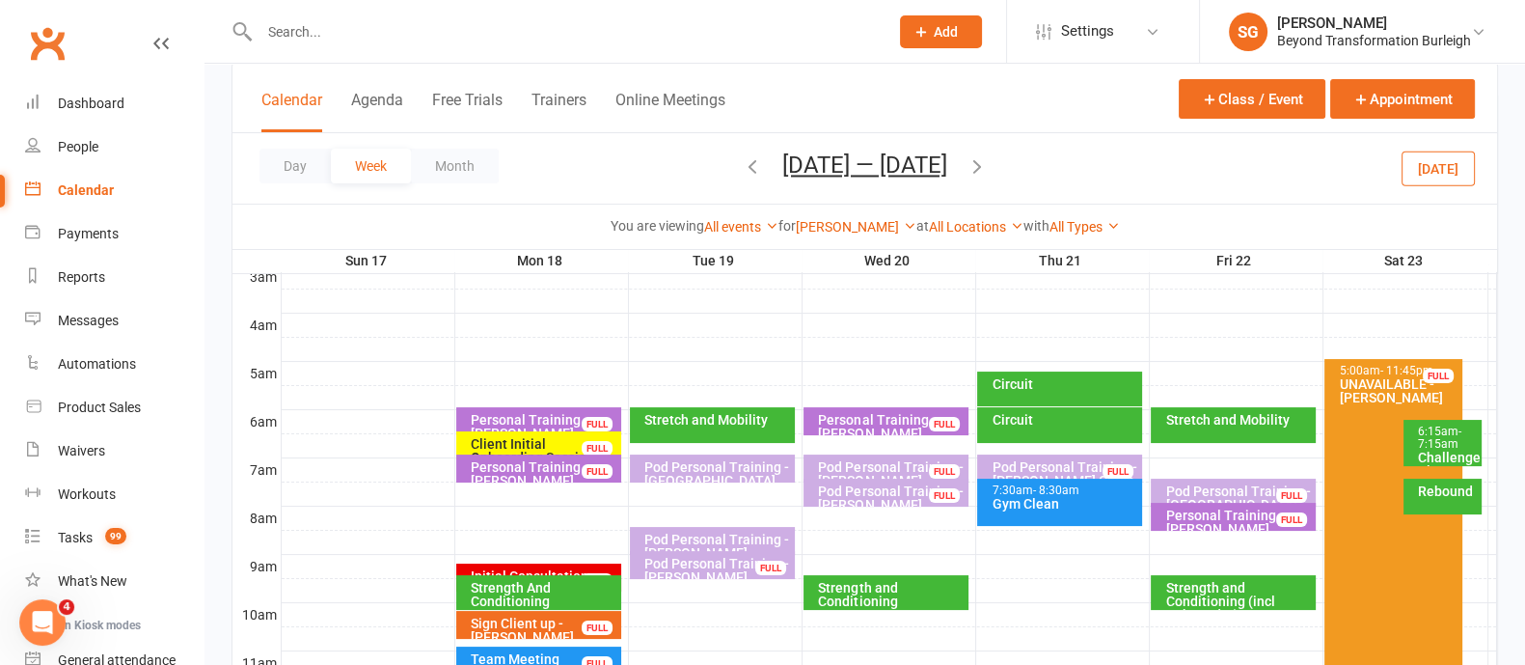
scroll to position [240, 0]
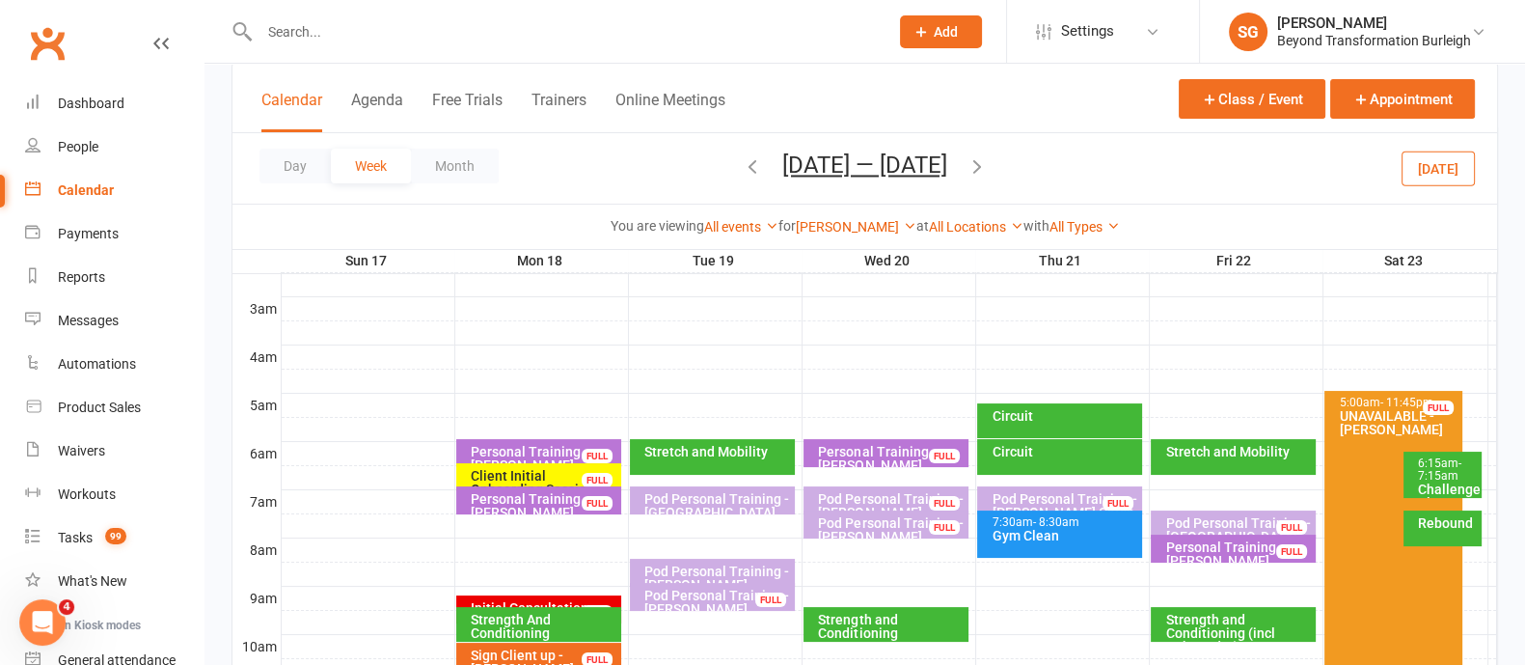
click at [651, 406] on div at bounding box center [889, 405] width 1215 height 23
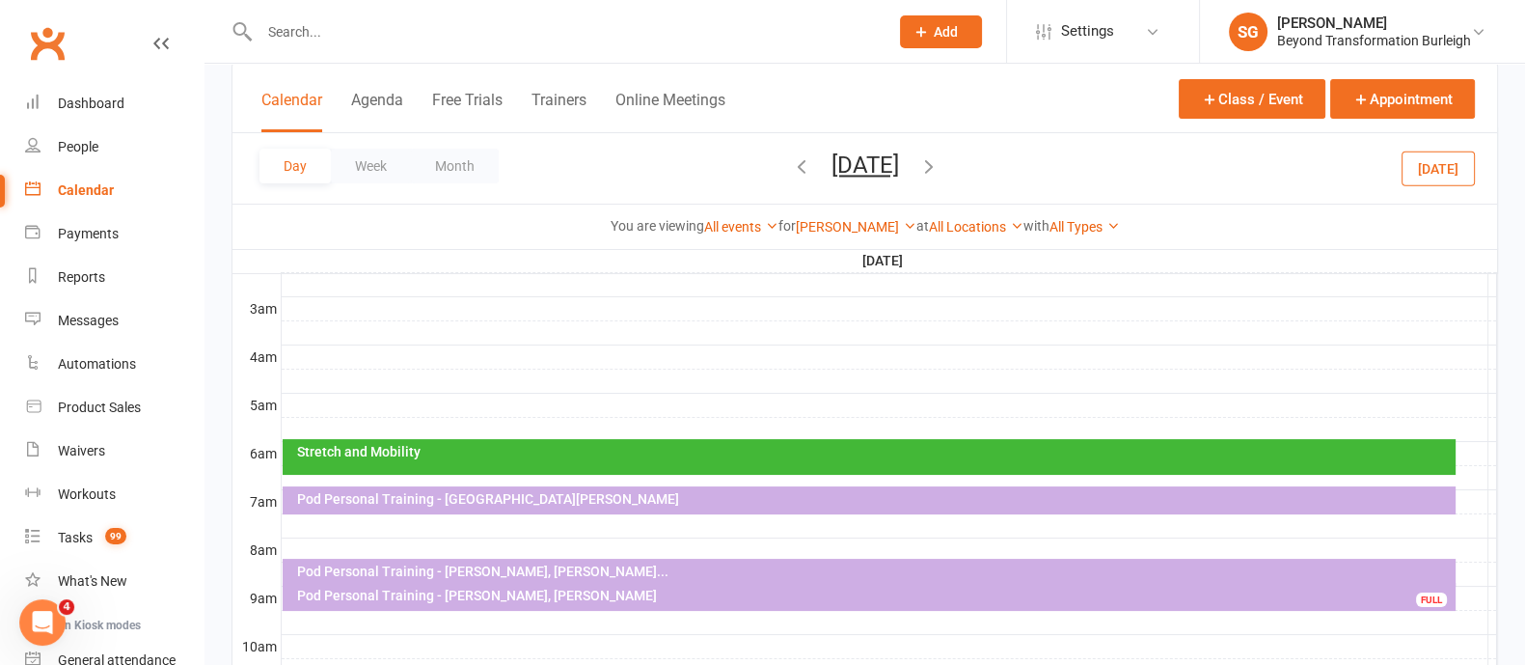
click at [405, 397] on div at bounding box center [889, 405] width 1215 height 23
click at [419, 354] on button "Add Appointment" at bounding box center [416, 354] width 112 height 23
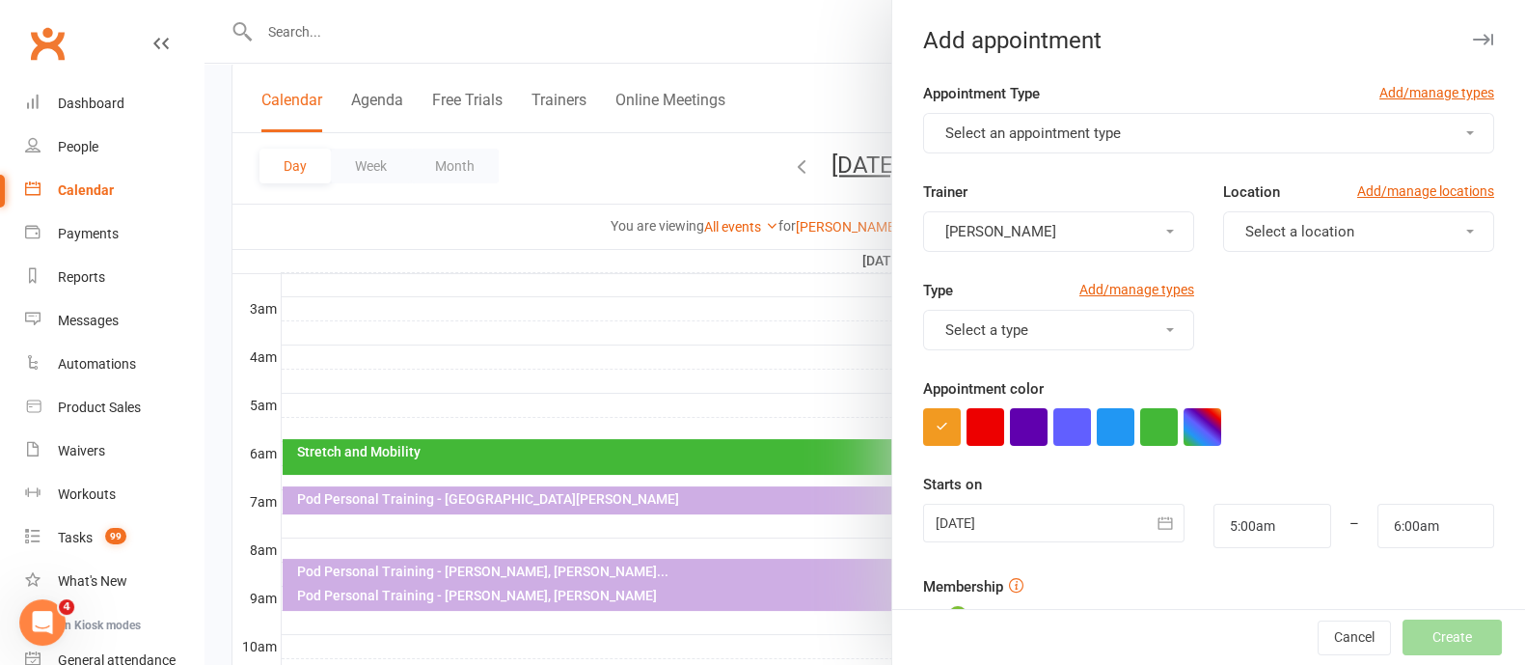
click at [990, 127] on span "Select an appointment type" at bounding box center [1033, 132] width 176 height 17
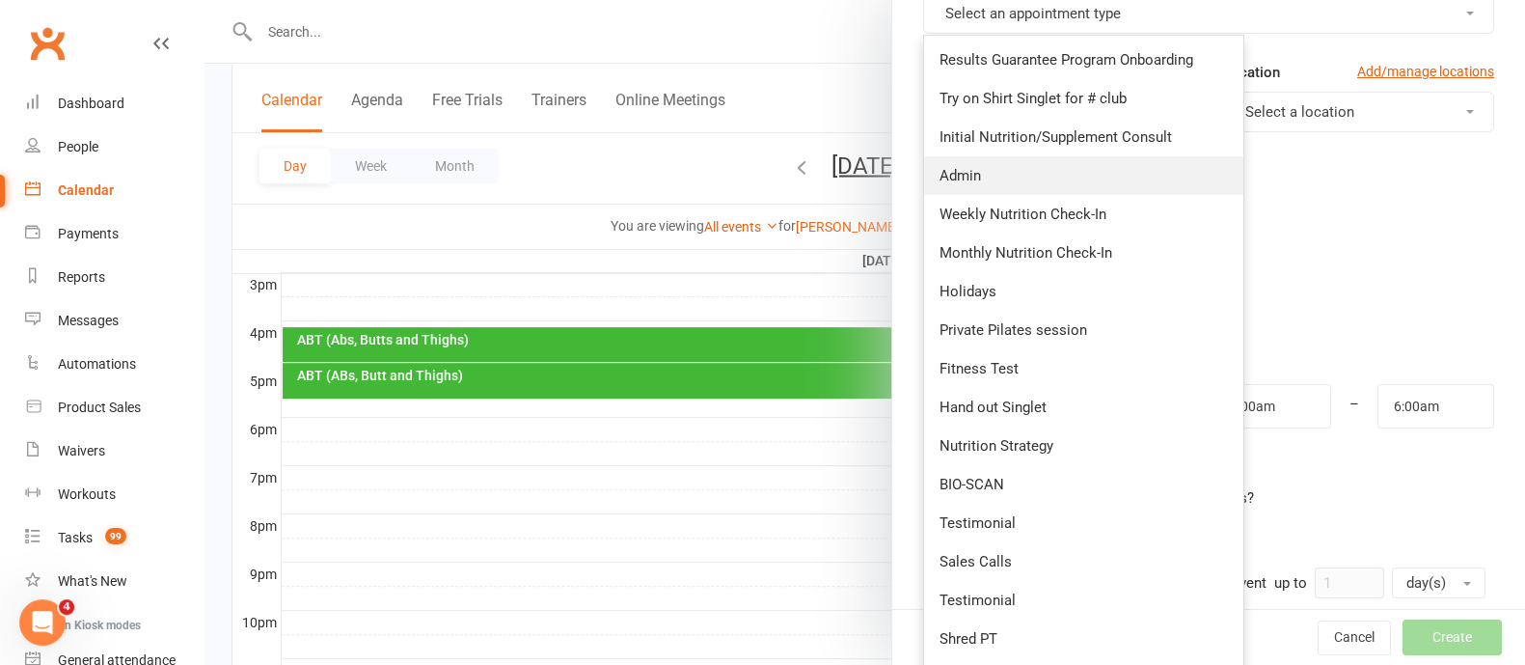
scroll to position [0, 0]
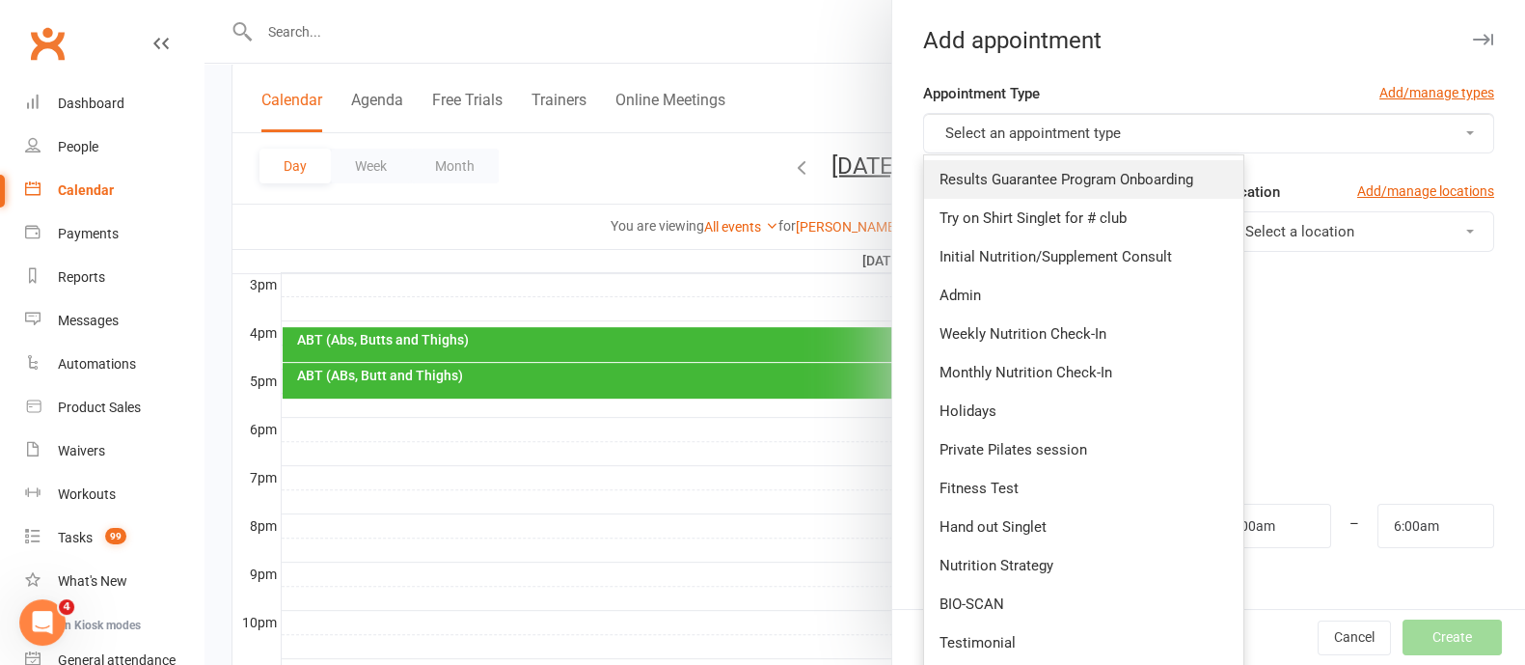
drag, startPoint x: 1066, startPoint y: 173, endPoint x: 1124, endPoint y: 200, distance: 63.9
click at [1066, 173] on span "Results Guarantee Program Onboarding" at bounding box center [1066, 179] width 254 height 17
type input "5:45am"
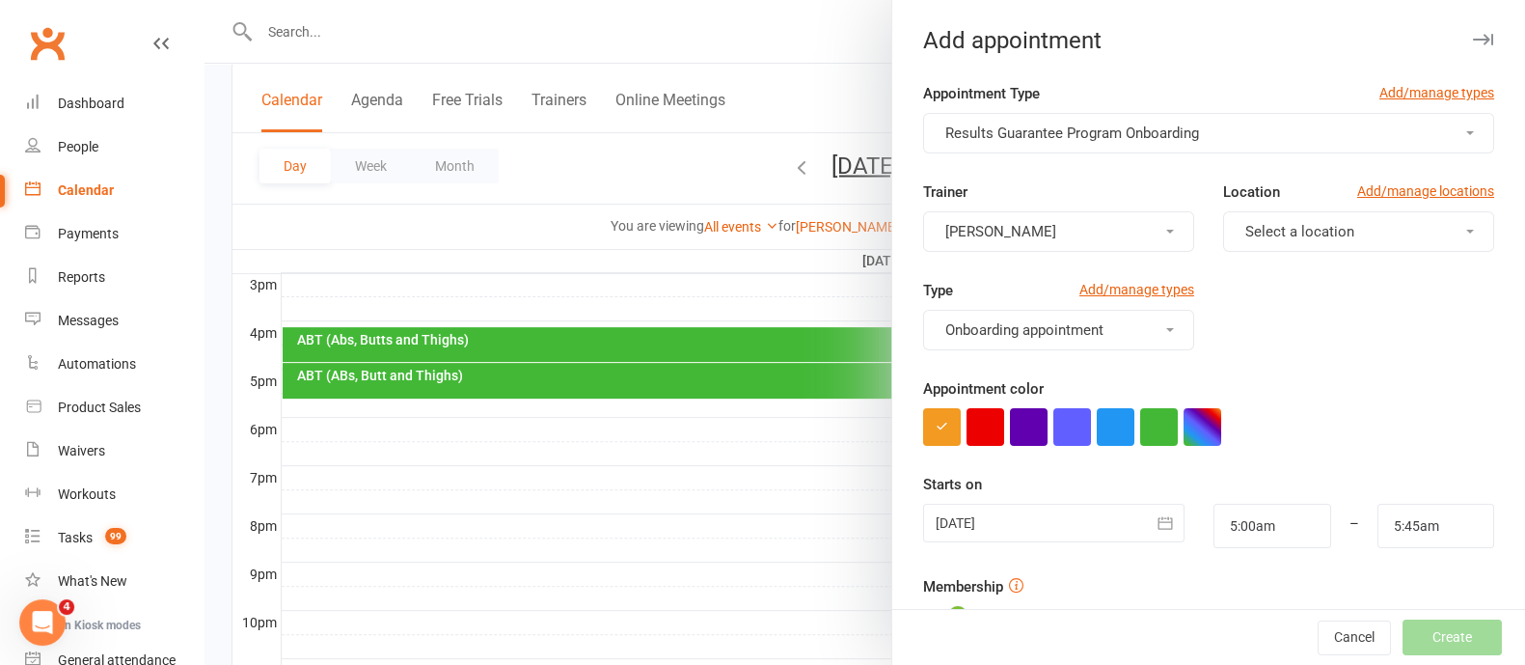
click at [1073, 231] on button "[PERSON_NAME]" at bounding box center [1058, 231] width 271 height 41
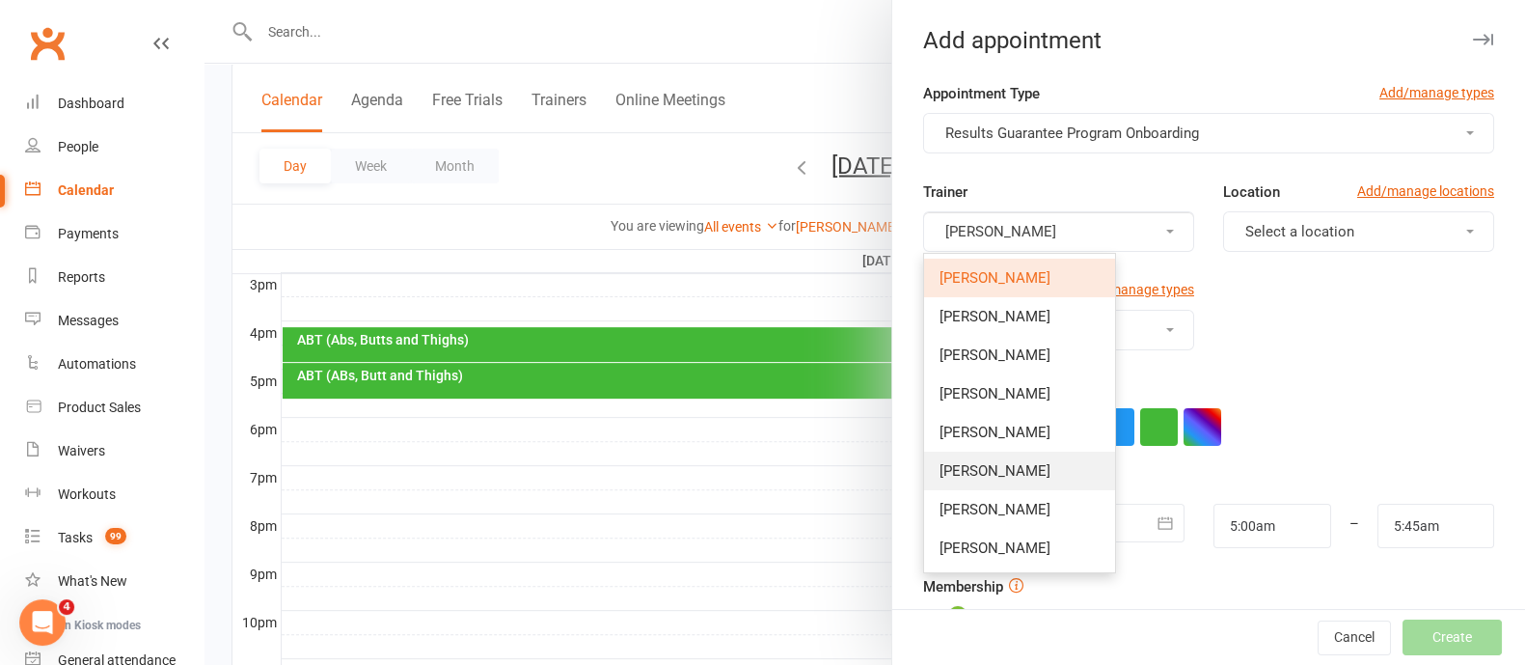
click at [995, 466] on span "[PERSON_NAME]" at bounding box center [994, 470] width 111 height 17
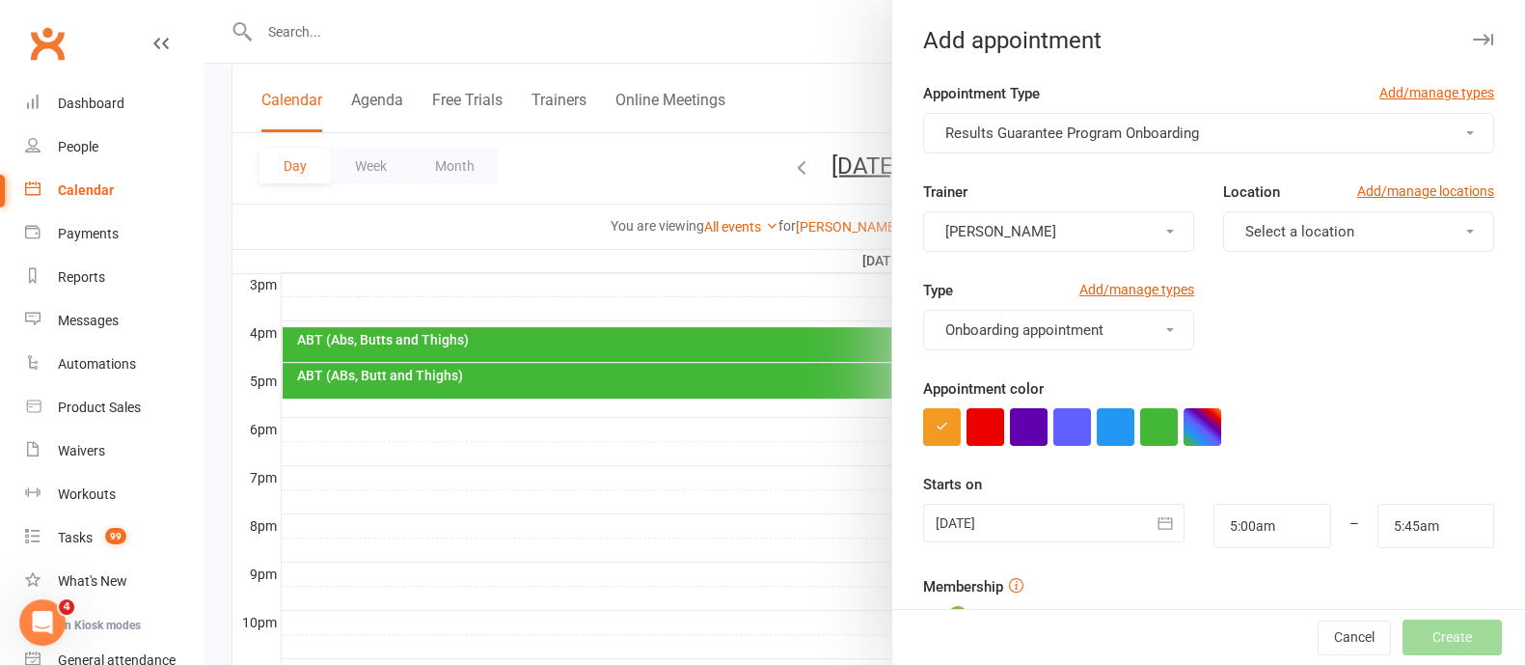
click at [1421, 224] on button "Select a location" at bounding box center [1358, 231] width 271 height 41
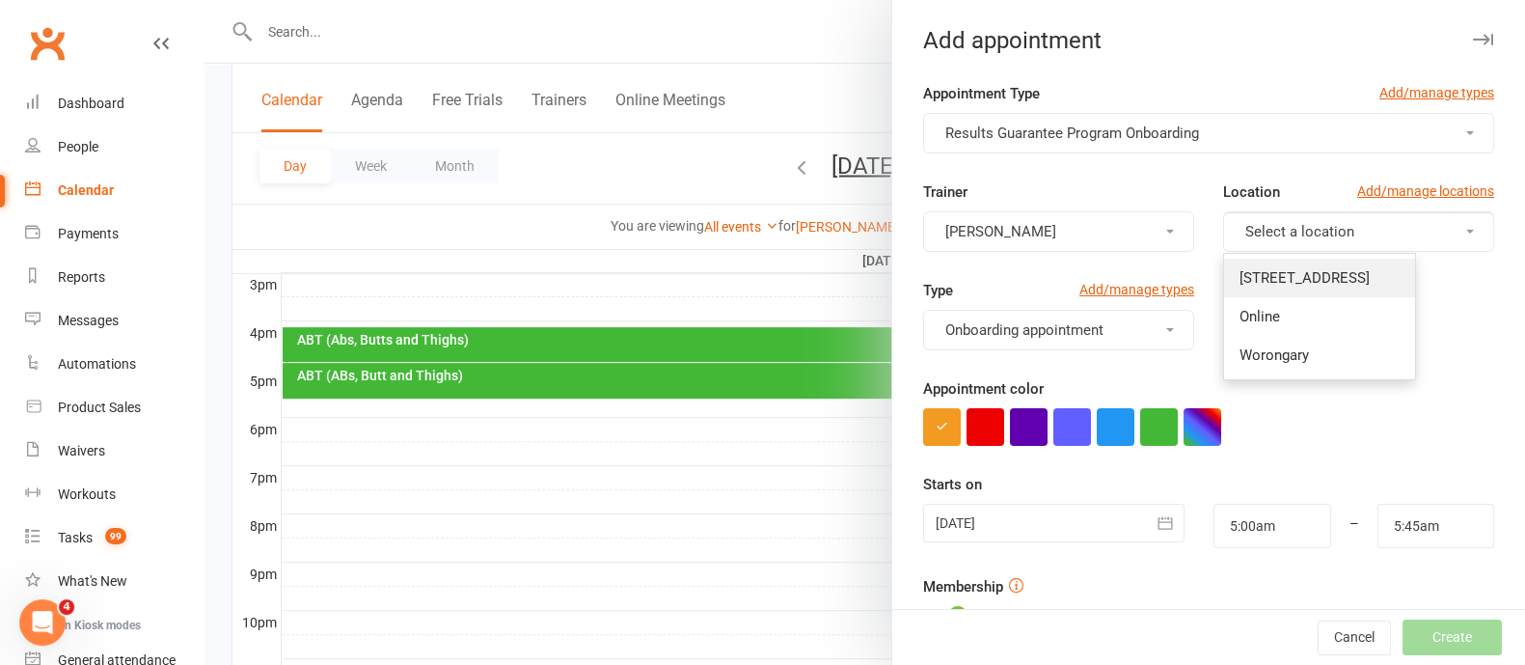
click at [1350, 282] on span "[STREET_ADDRESS]" at bounding box center [1304, 277] width 130 height 17
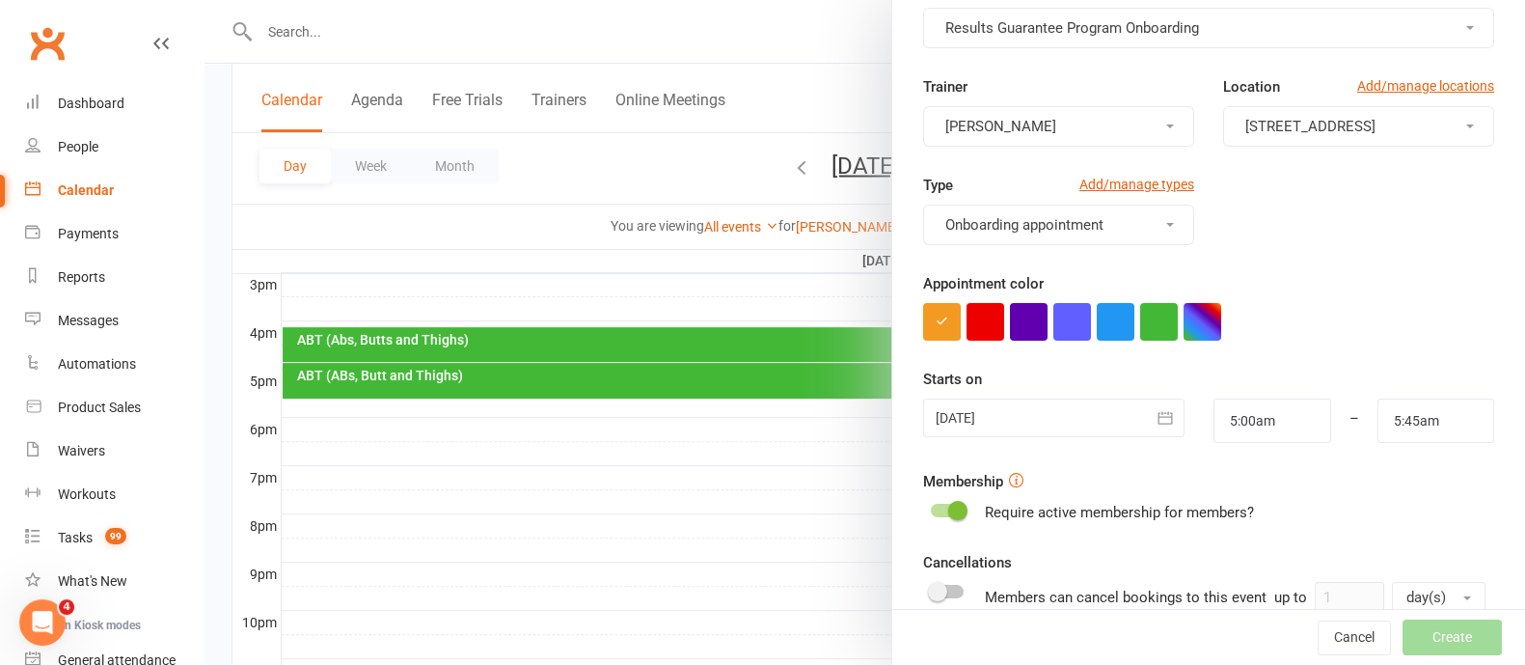
scroll to position [240, 0]
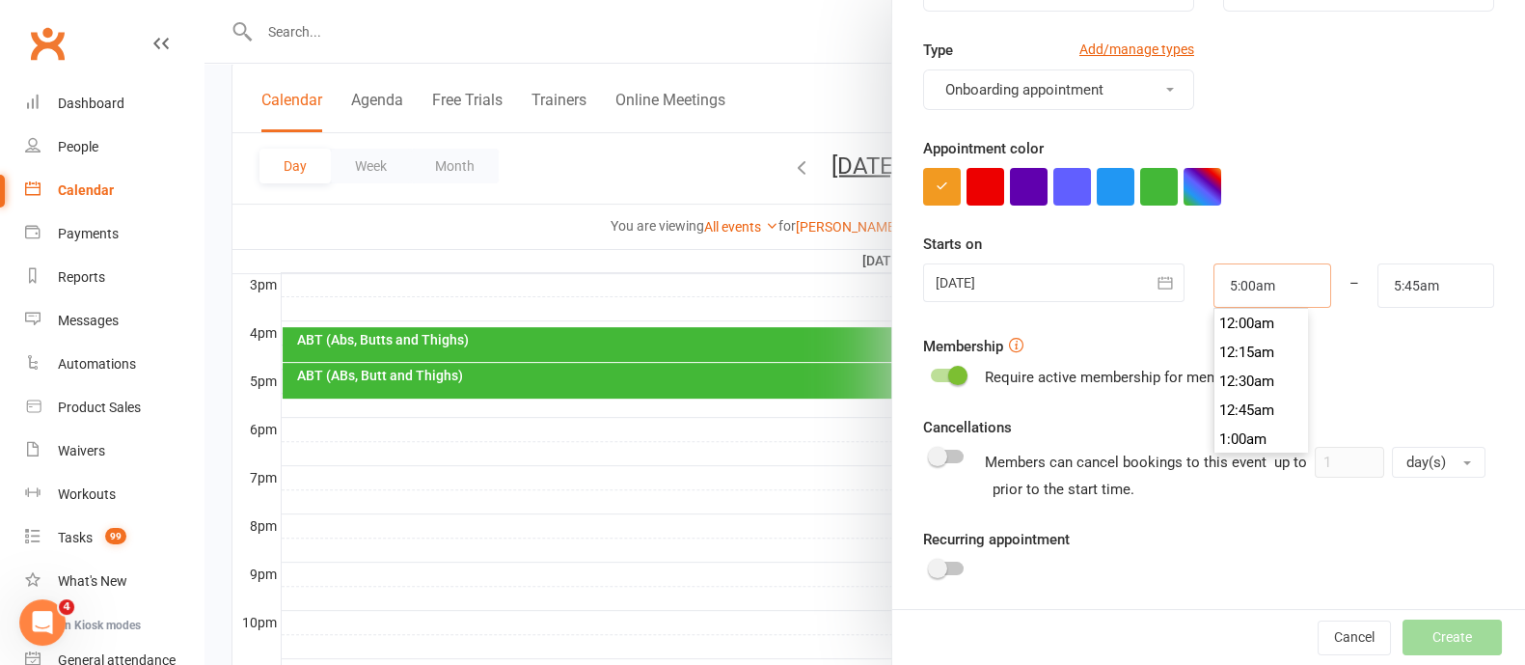
click at [1254, 272] on input "5:00am" at bounding box center [1271, 285] width 117 height 44
type input "5:15am"
click at [1229, 378] on li "5:15am" at bounding box center [1260, 381] width 93 height 29
click at [1390, 256] on div "Starts on [DATE] [DATE] Sun Mon Tue Wed Thu Fri Sat 31 27 28 29 30 31 01 02 32 …" at bounding box center [1208, 269] width 571 height 75
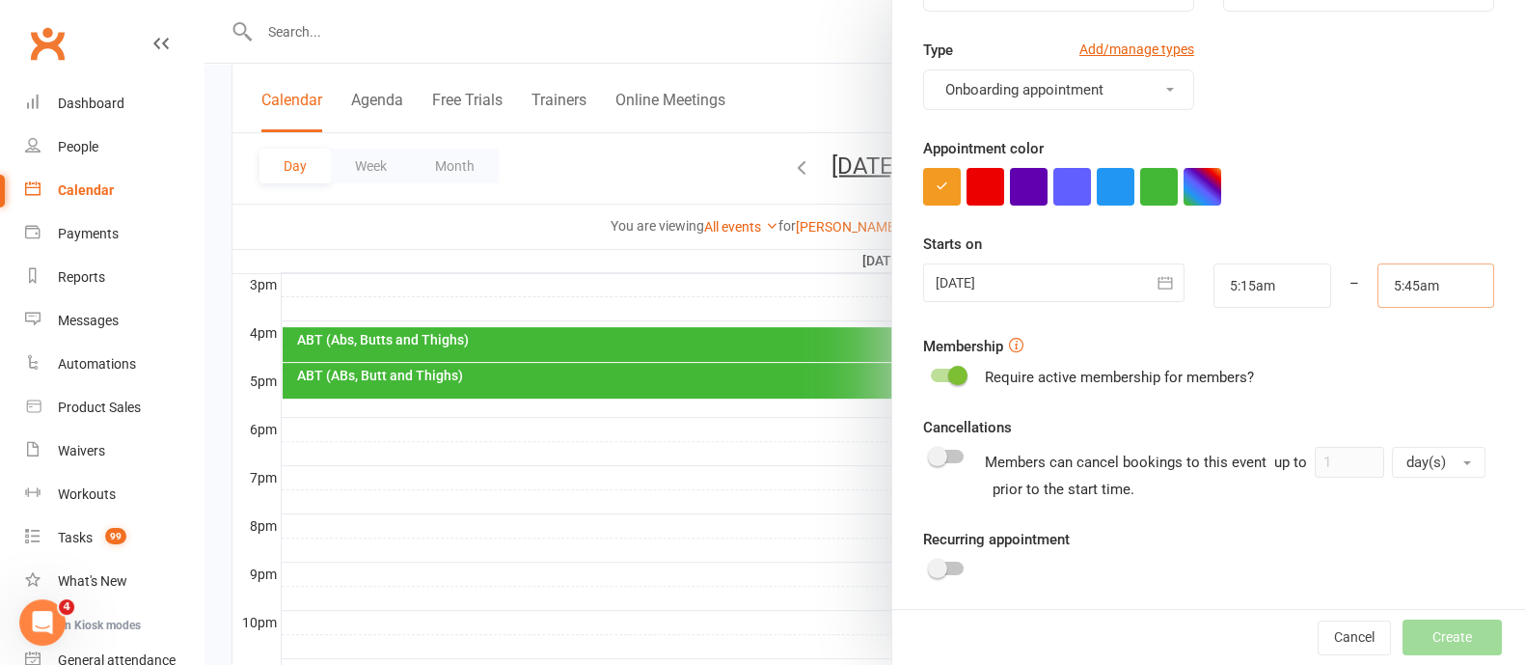
click at [1392, 279] on input "5:45am" at bounding box center [1435, 285] width 117 height 44
type input "6:00am"
click at [1378, 373] on li "6:00am" at bounding box center [1424, 381] width 93 height 29
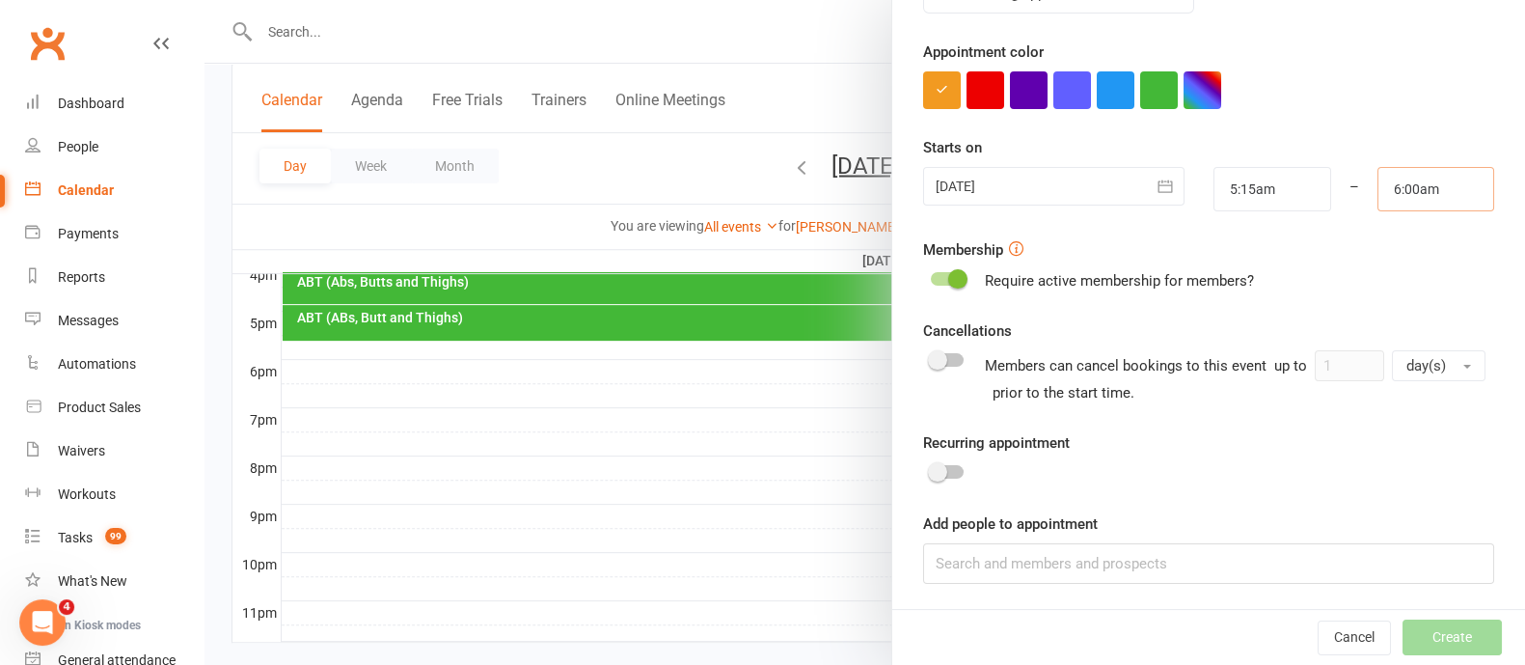
scroll to position [932, 0]
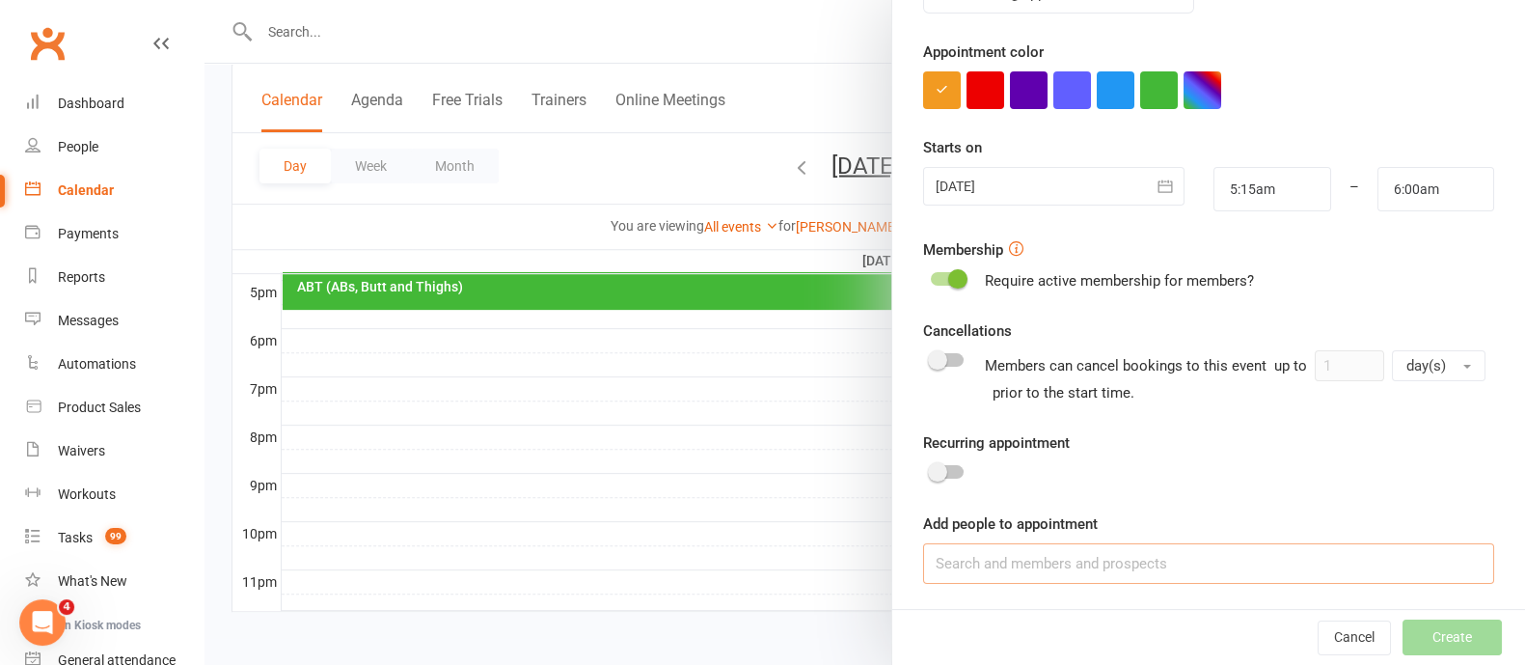
click at [1024, 571] on input at bounding box center [1208, 563] width 571 height 41
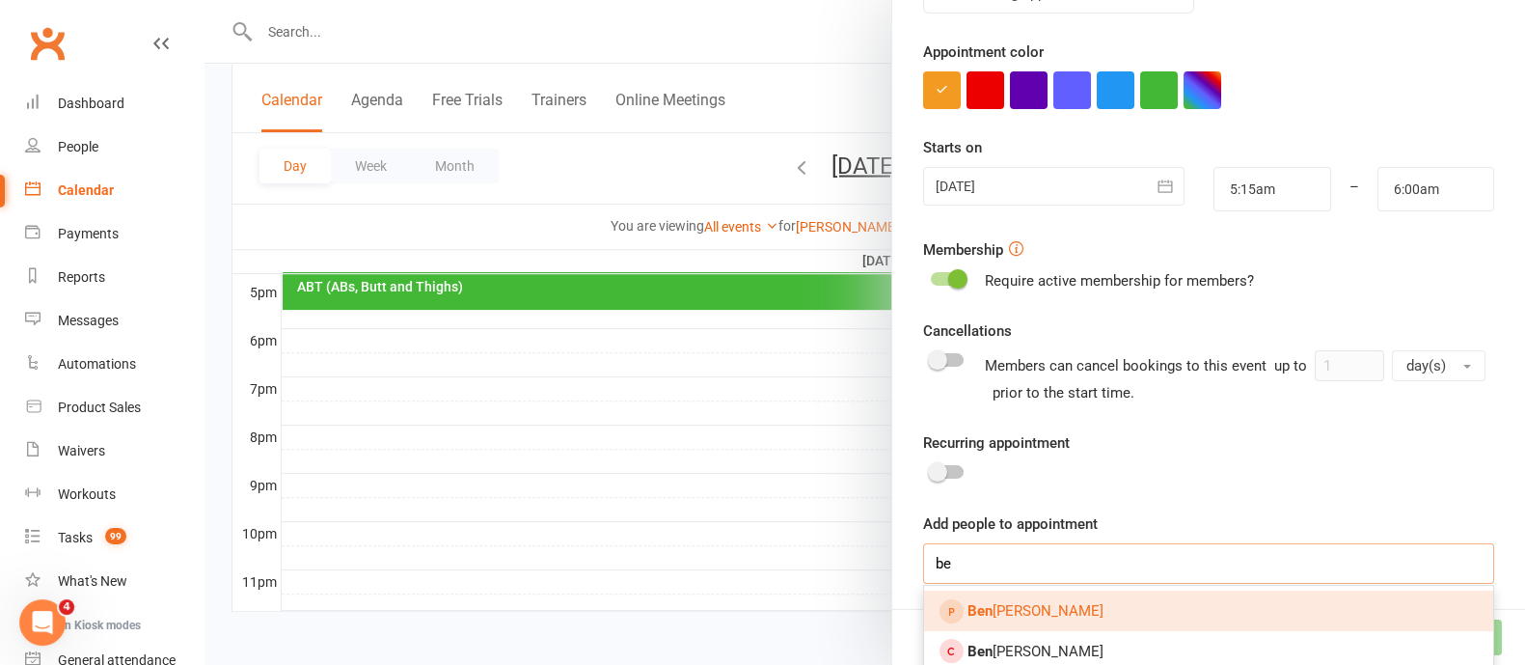
type input "b"
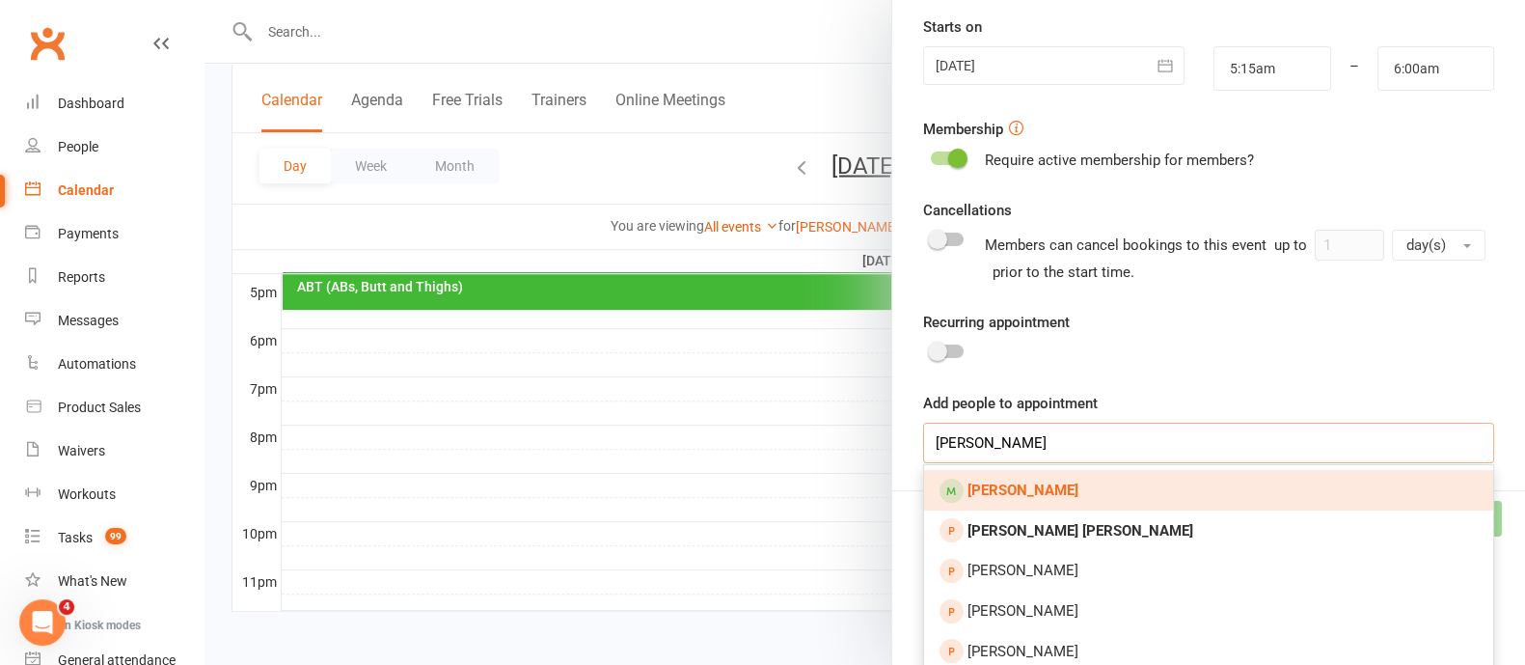
type input "[PERSON_NAME]"
click at [1017, 483] on strong "[PERSON_NAME]" at bounding box center [1022, 489] width 111 height 17
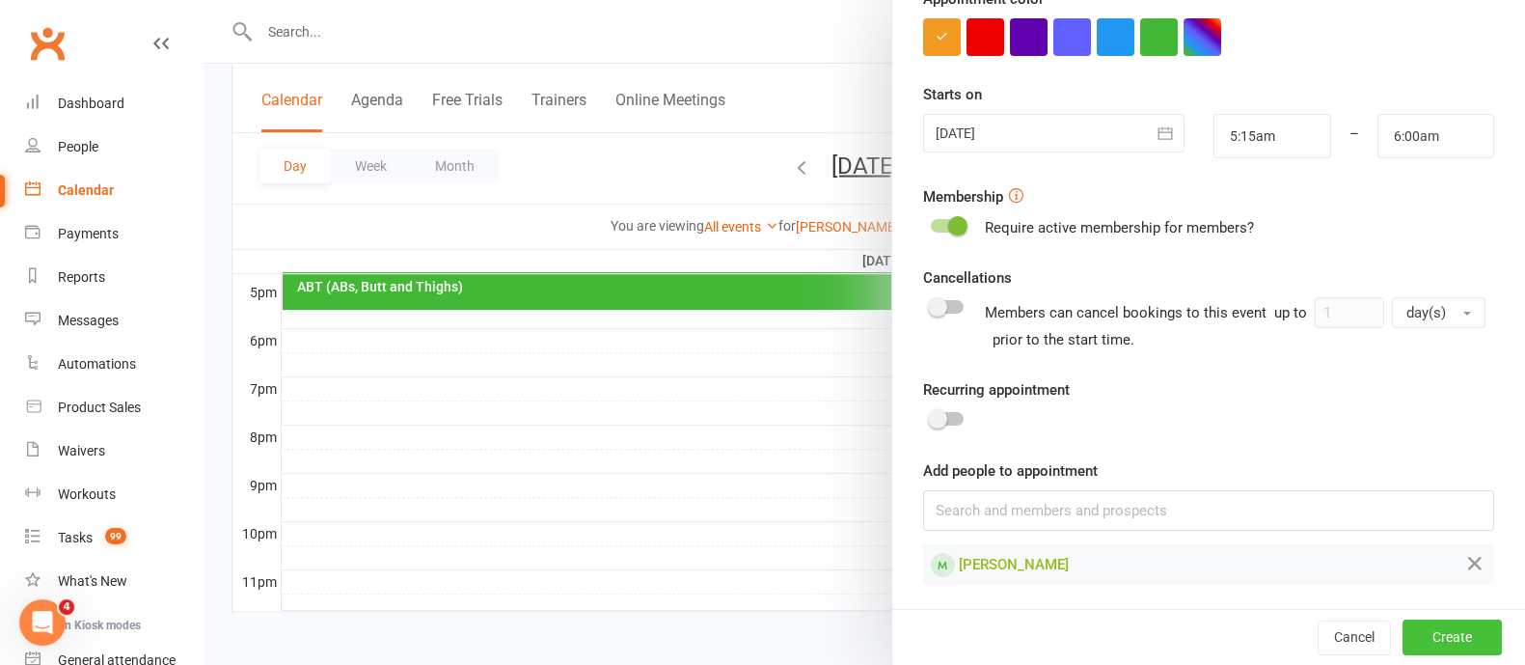
click at [1408, 639] on button "Create" at bounding box center [1451, 637] width 99 height 35
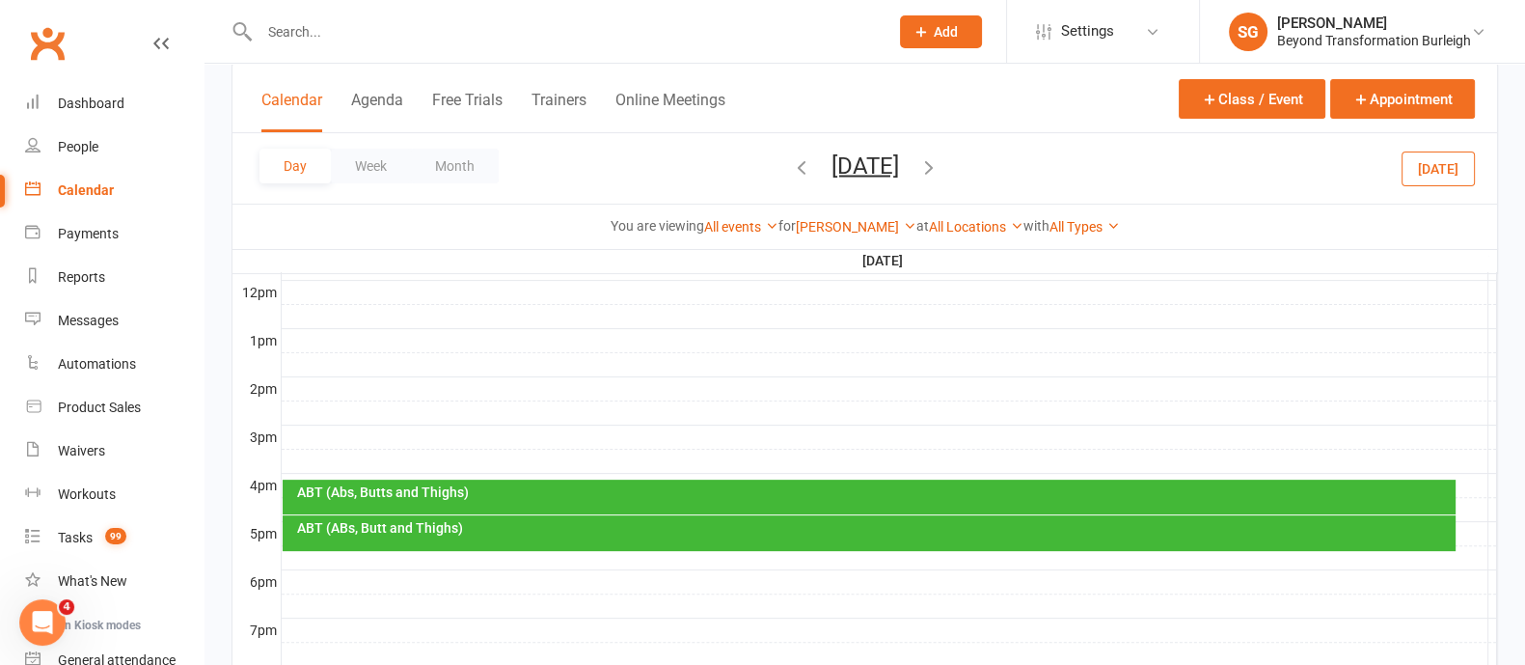
scroll to position [329, 0]
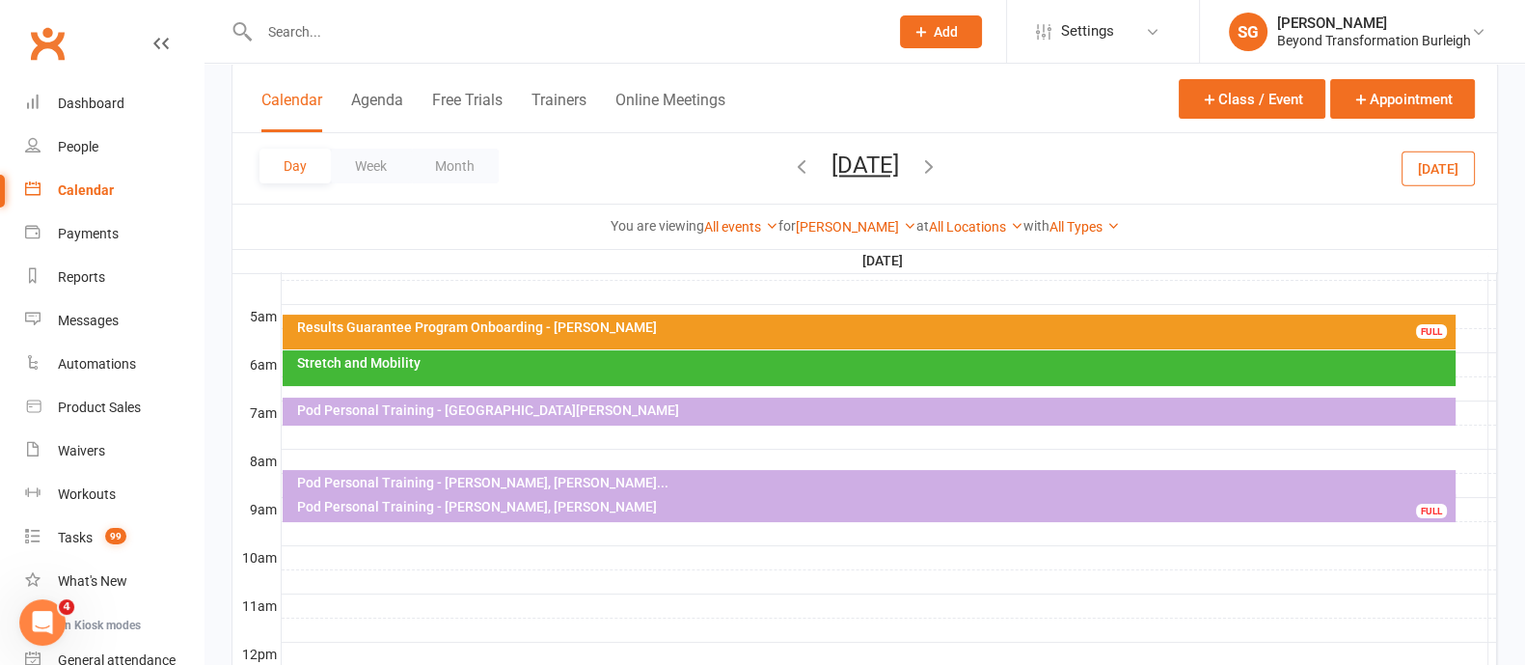
click at [944, 40] on button "Add" at bounding box center [941, 31] width 82 height 33
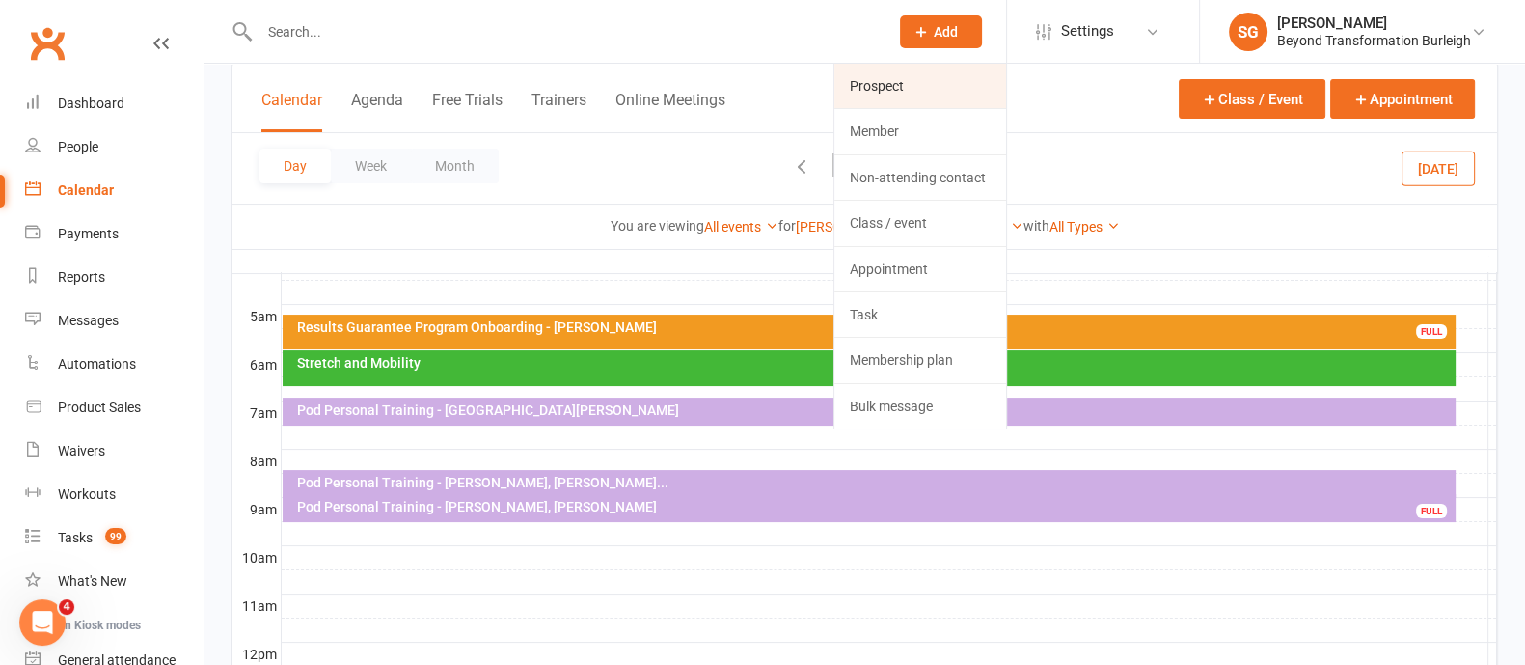
click at [911, 81] on link "Prospect" at bounding box center [920, 86] width 172 height 44
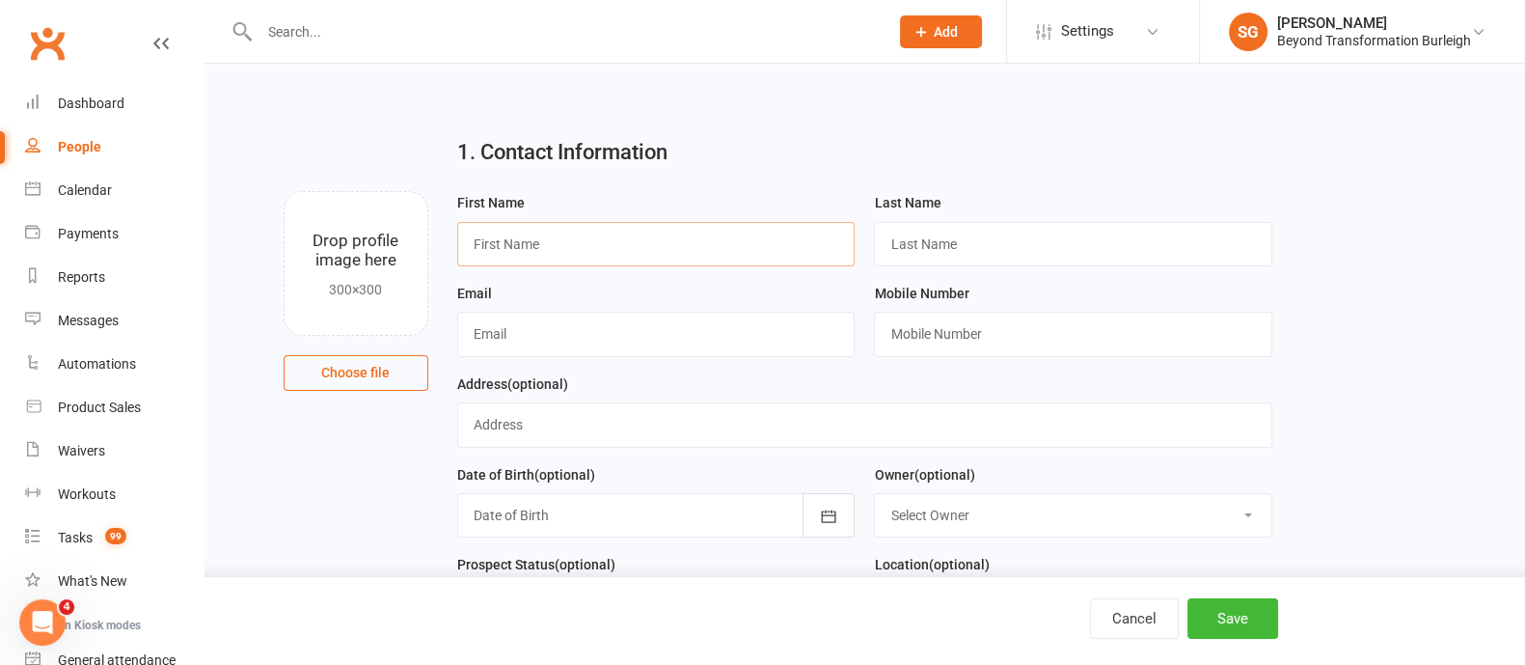
click at [660, 245] on input "text" at bounding box center [656, 244] width 398 height 44
type input "Lauren"
click at [897, 257] on input "text" at bounding box center [1073, 244] width 398 height 44
type input "[PERSON_NAME]"
click at [540, 329] on input "text" at bounding box center [656, 334] width 398 height 44
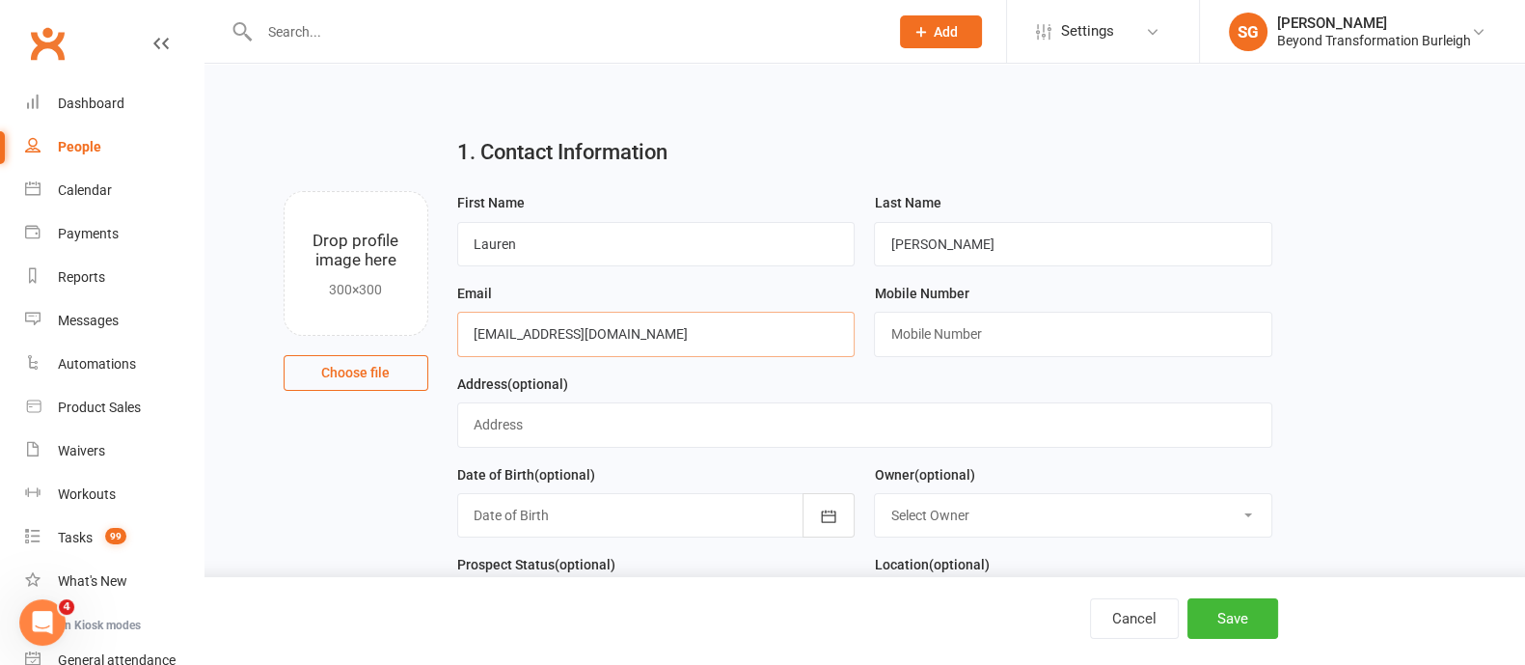
type input "[EMAIL_ADDRESS][DOMAIN_NAME]"
click at [931, 341] on input "text" at bounding box center [1073, 334] width 398 height 44
type input "0481285531"
click at [504, 426] on input "text" at bounding box center [864, 424] width 815 height 44
type input "Mudgeeerba"
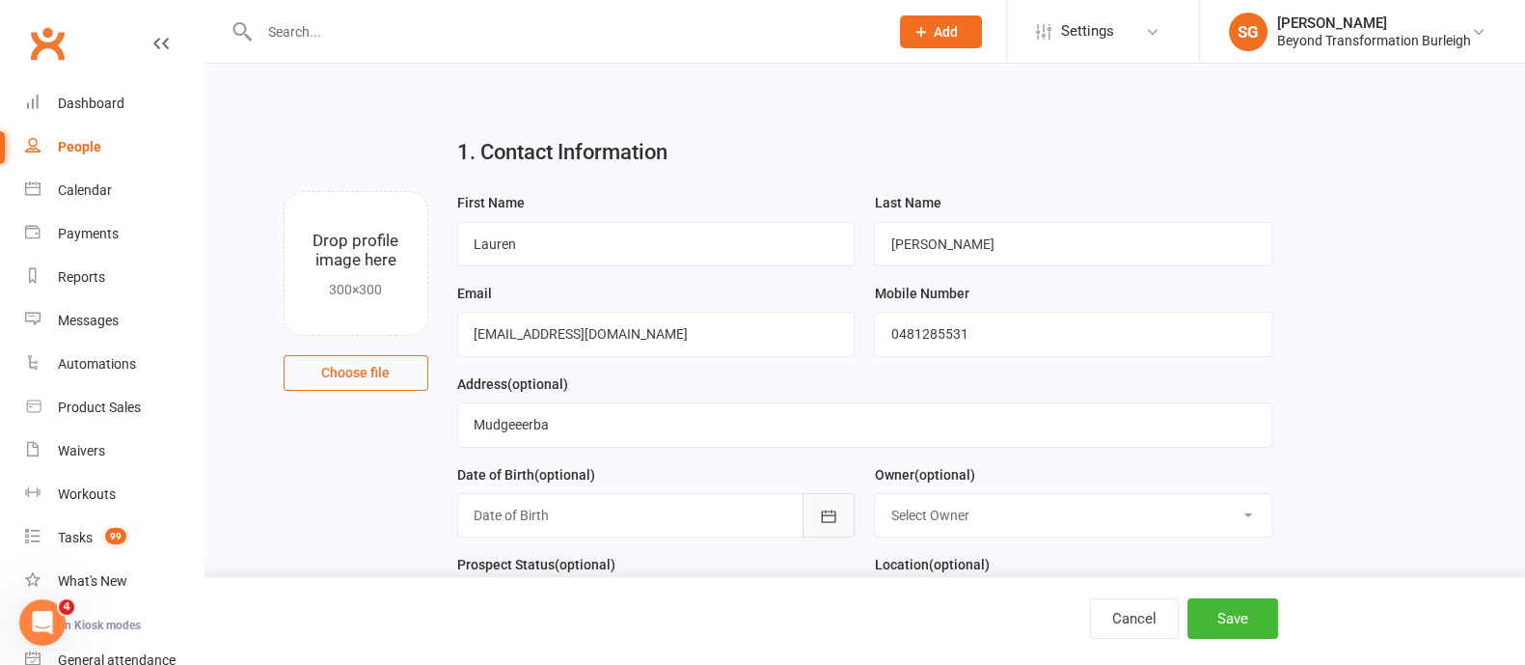
click at [828, 500] on button "button" at bounding box center [829, 515] width 52 height 44
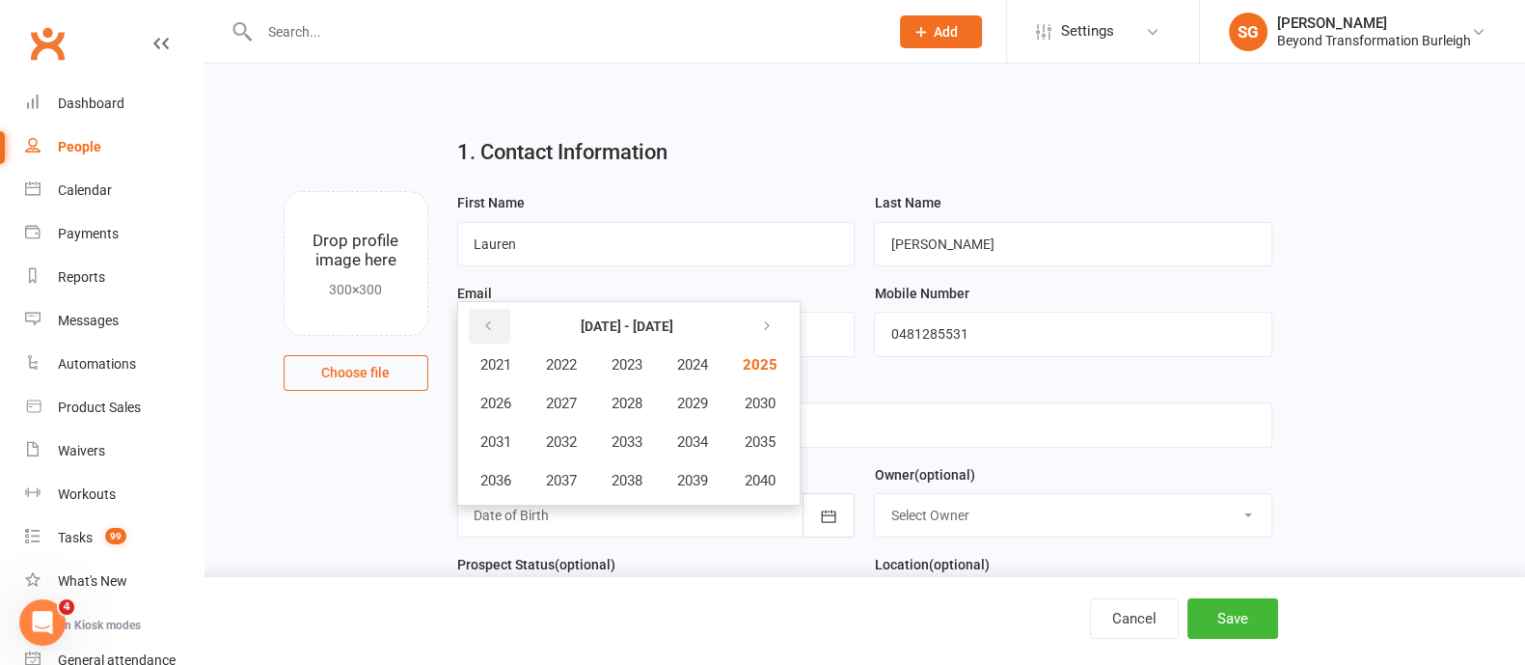
click at [495, 311] on button "button" at bounding box center [489, 326] width 41 height 35
click at [699, 356] on span "1984" at bounding box center [692, 364] width 31 height 17
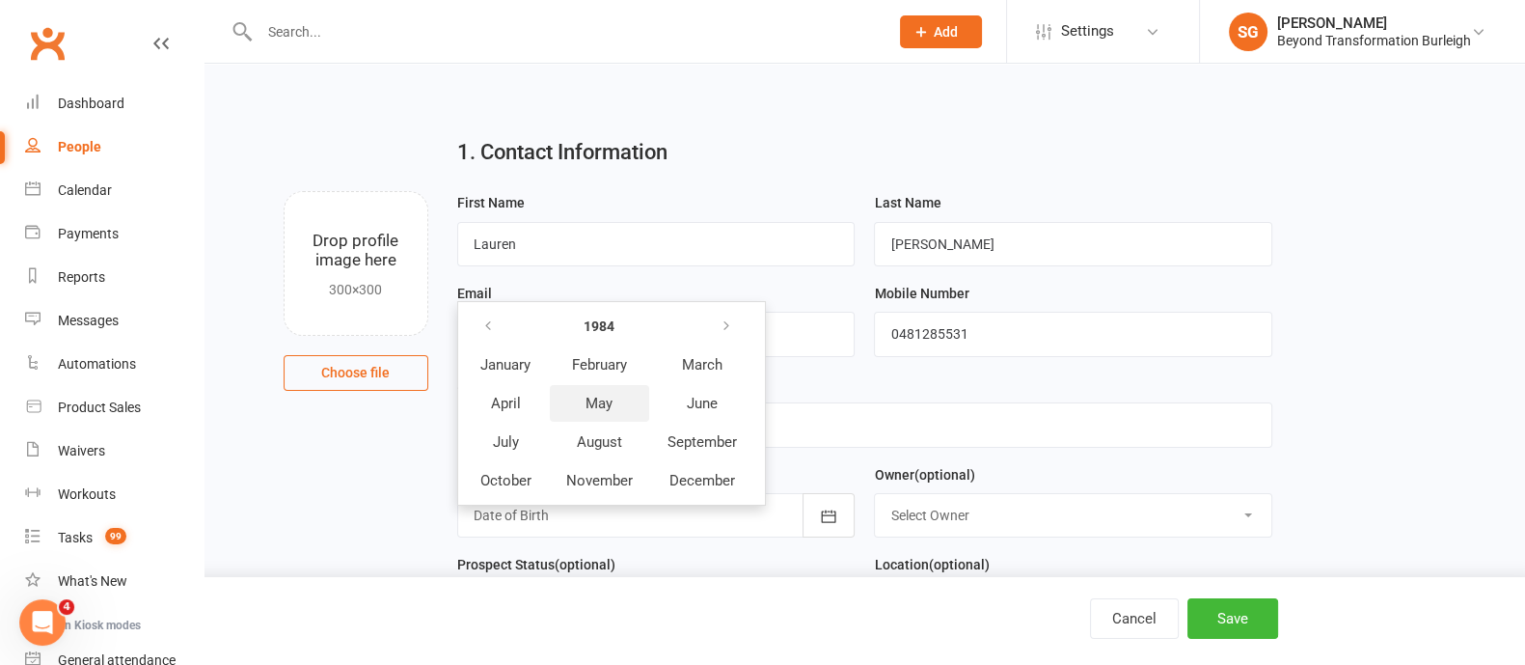
click at [593, 396] on span "May" at bounding box center [598, 403] width 27 height 17
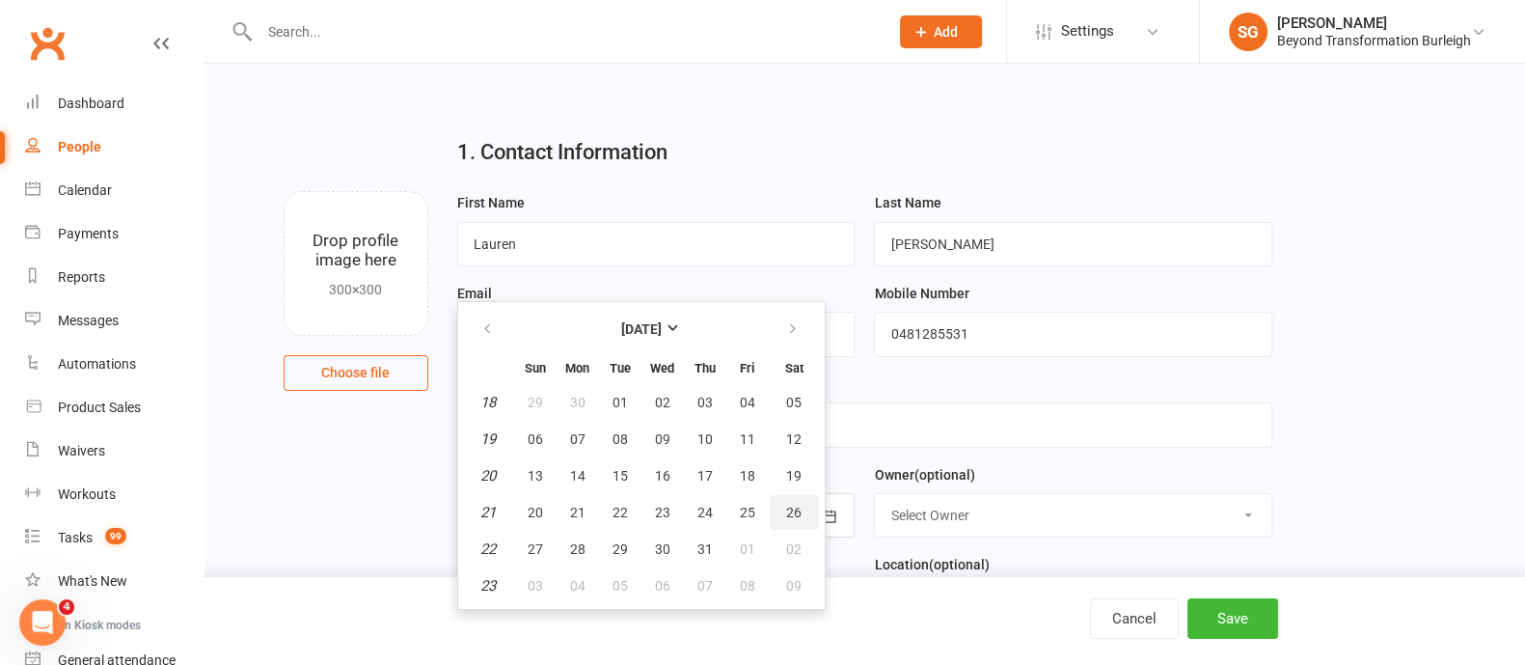
click at [791, 499] on button "26" at bounding box center [794, 512] width 49 height 35
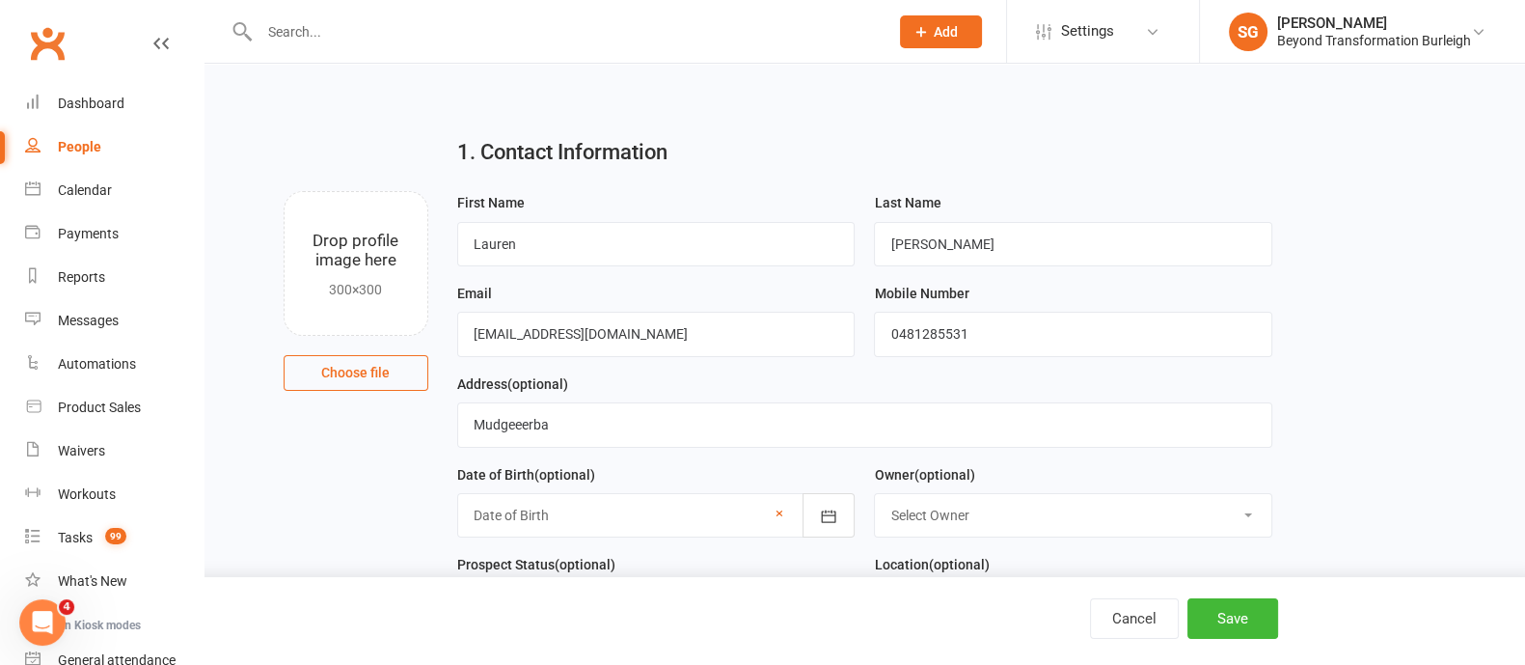
type input "[DATE]"
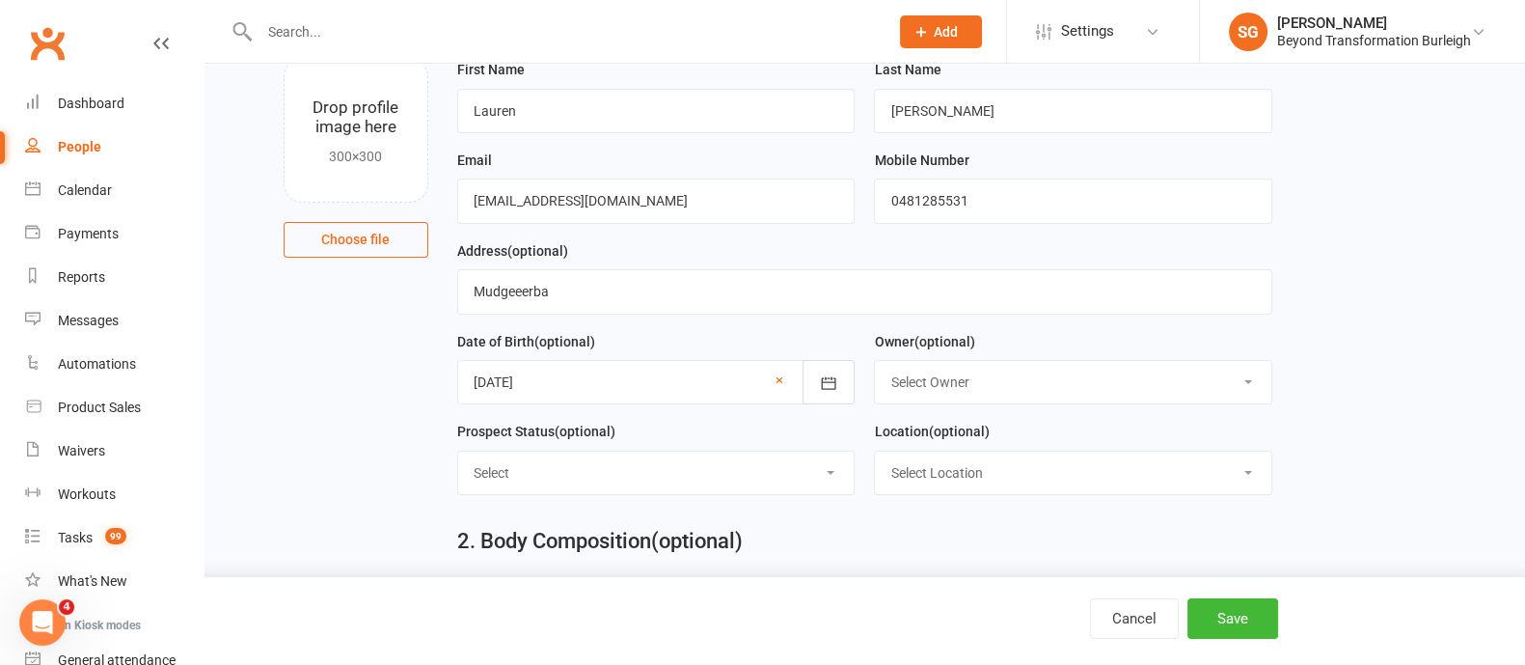
scroll to position [240, 0]
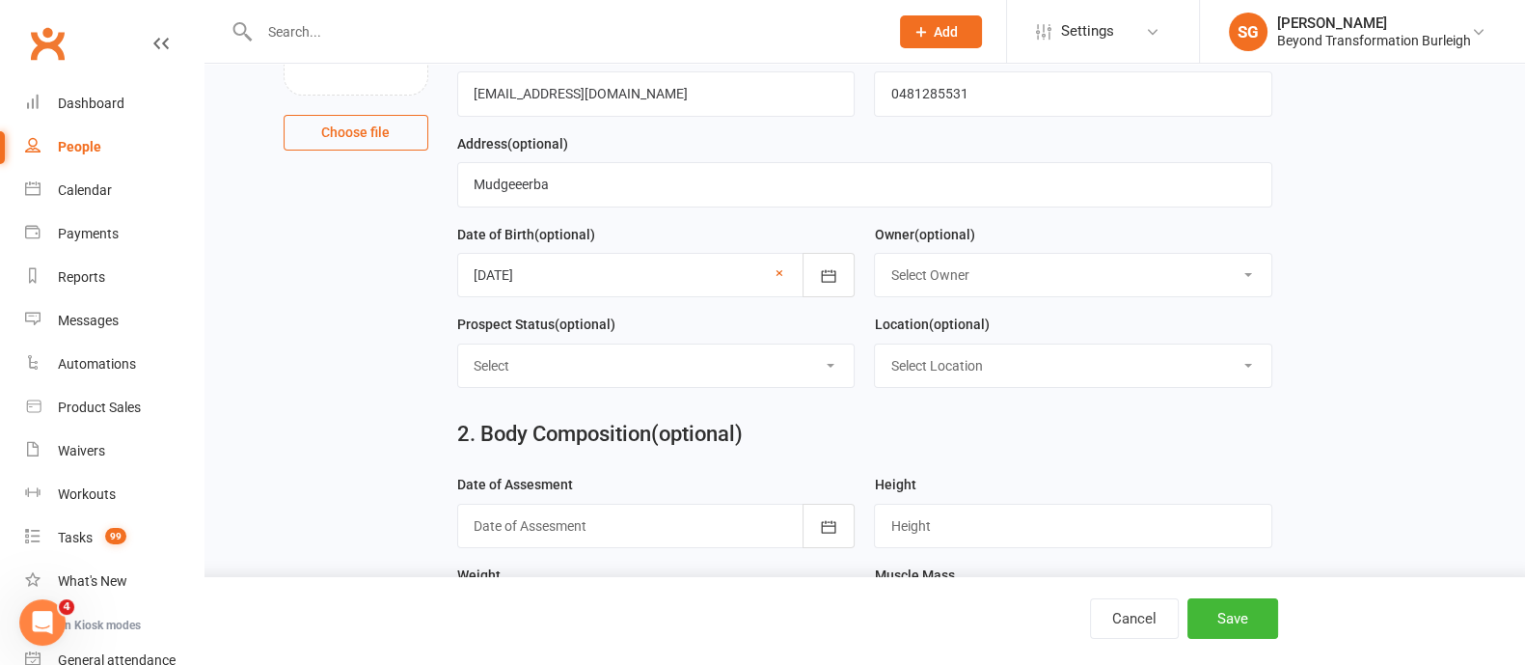
click at [983, 272] on select "Select Owner [PERSON_NAME] [PERSON_NAME] [PERSON_NAME] Accounts Beyond [PERSON_…" at bounding box center [1073, 275] width 396 height 42
select select "0"
click at [875, 254] on select "Select Owner [PERSON_NAME] [PERSON_NAME] [PERSON_NAME] Accounts Beyond [PERSON_…" at bounding box center [1073, 275] width 396 height 42
click at [719, 354] on select "Select Initial Contact Follow-up Call Follow-up Email Almost Ready Not Ready No…" at bounding box center [656, 365] width 396 height 42
select select "FB LEAD AD"
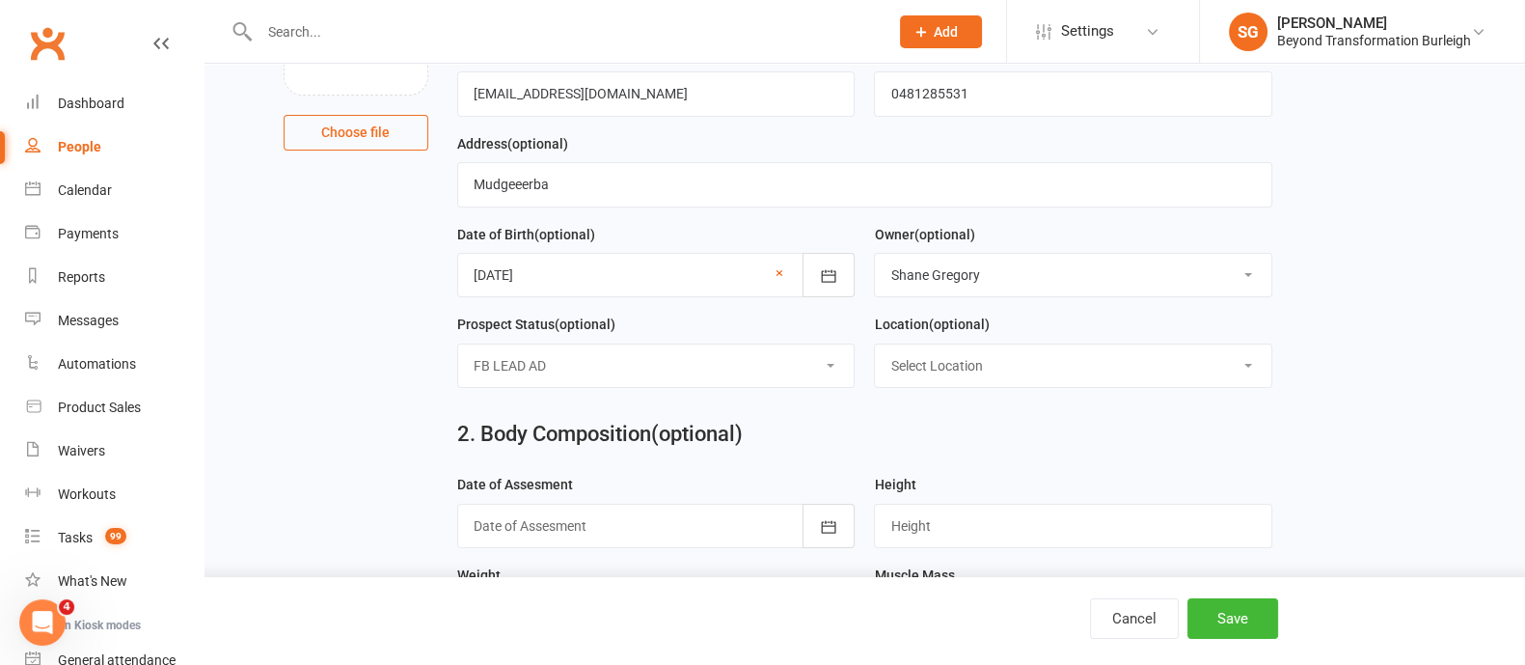
click at [458, 344] on select "Select Initial Contact Follow-up Call Follow-up Email Almost Ready Not Ready No…" at bounding box center [656, 365] width 396 height 42
click at [976, 355] on select "Select Location [STREET_ADDRESS] Online [GEOGRAPHIC_DATA]" at bounding box center [1073, 365] width 396 height 42
select select "0"
click at [875, 344] on select "Select Location [STREET_ADDRESS] Online [GEOGRAPHIC_DATA]" at bounding box center [1073, 365] width 396 height 42
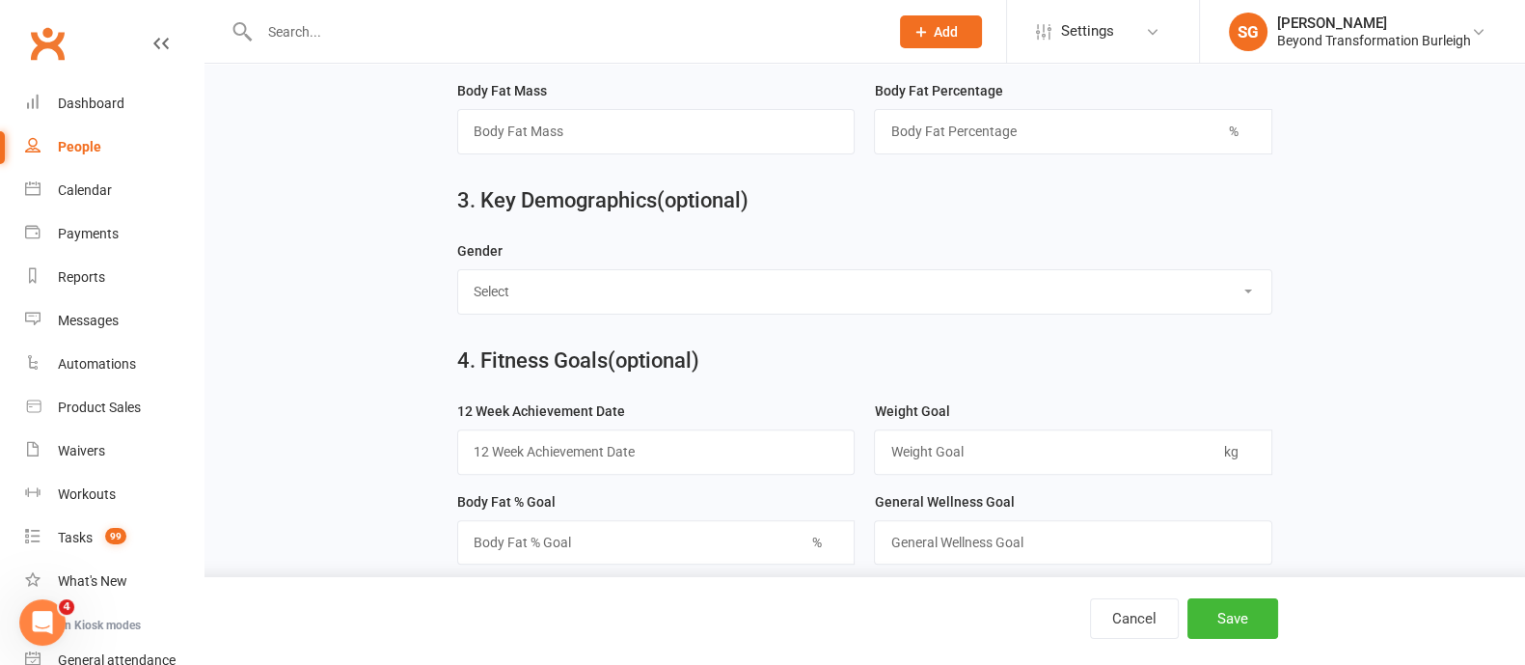
scroll to position [831, 0]
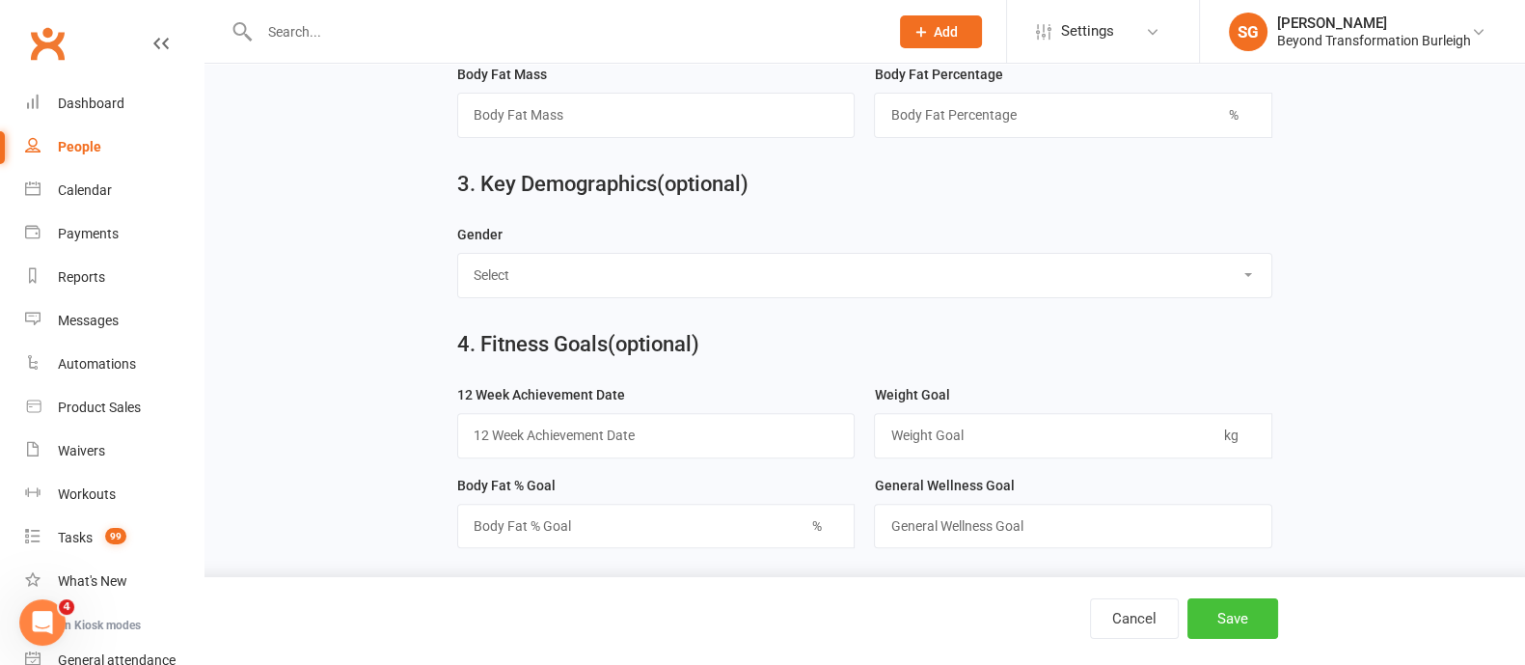
click at [1221, 624] on button "Save" at bounding box center [1232, 618] width 91 height 41
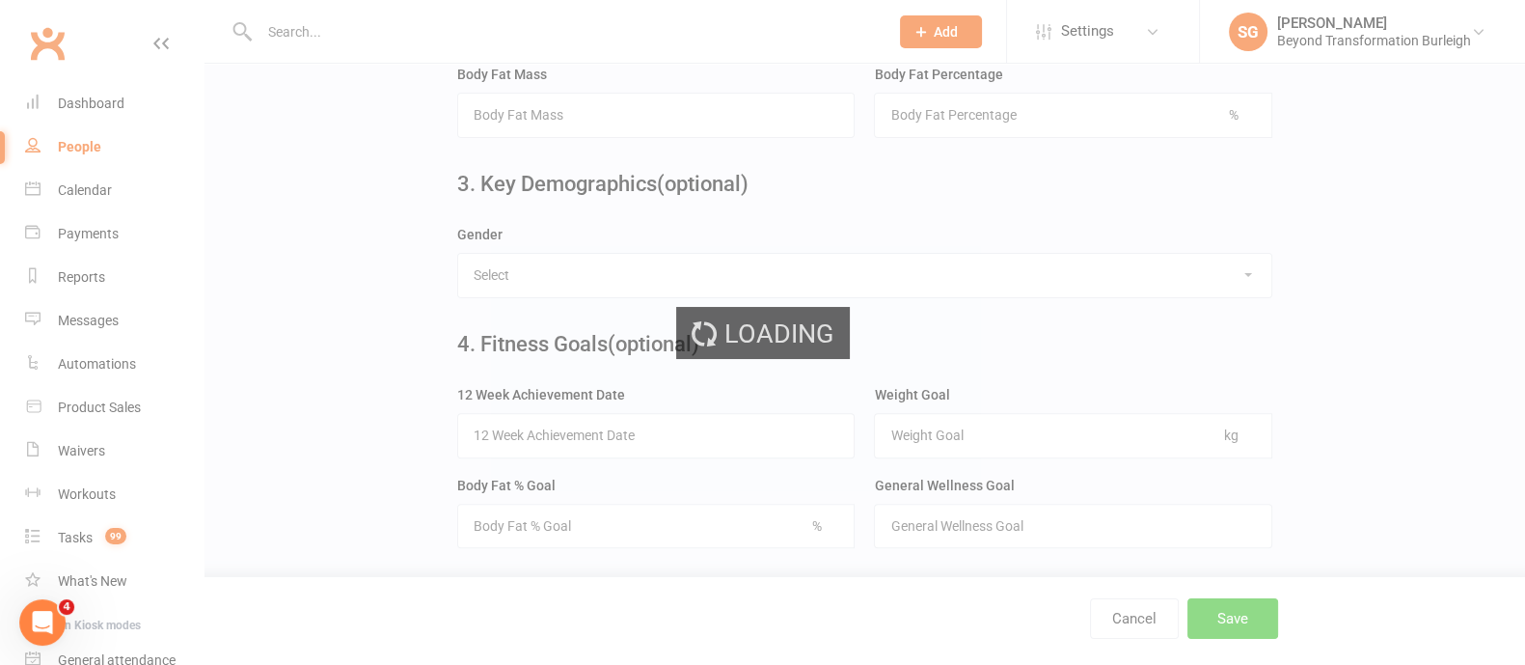
scroll to position [0, 0]
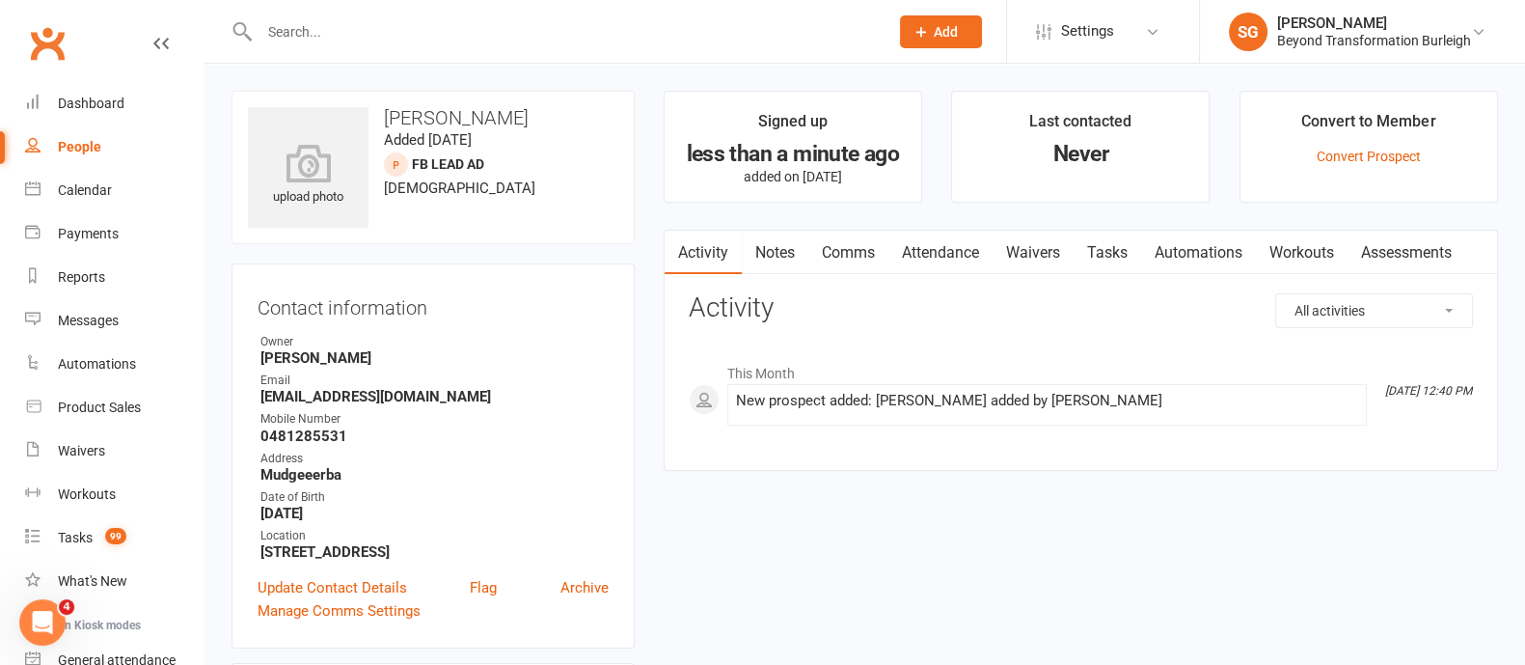
click at [372, 24] on input "text" at bounding box center [564, 31] width 621 height 27
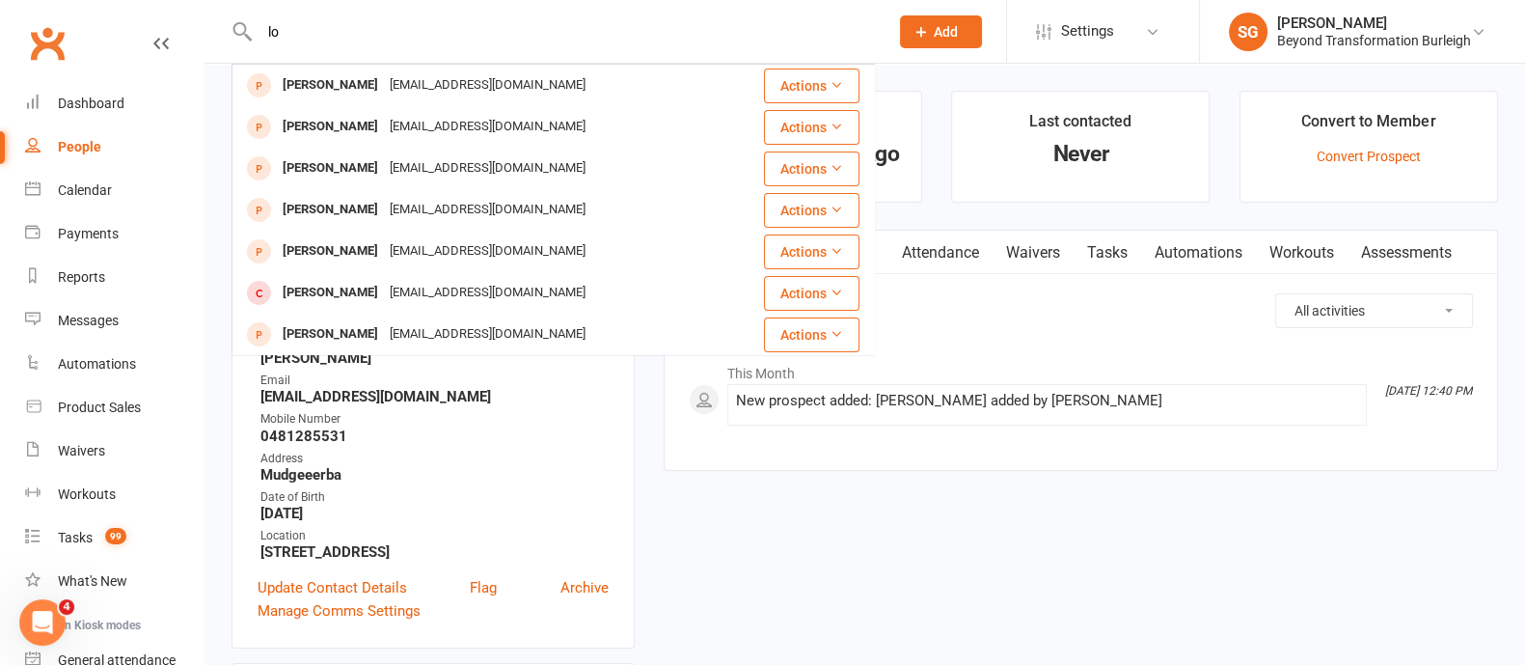
type input "l"
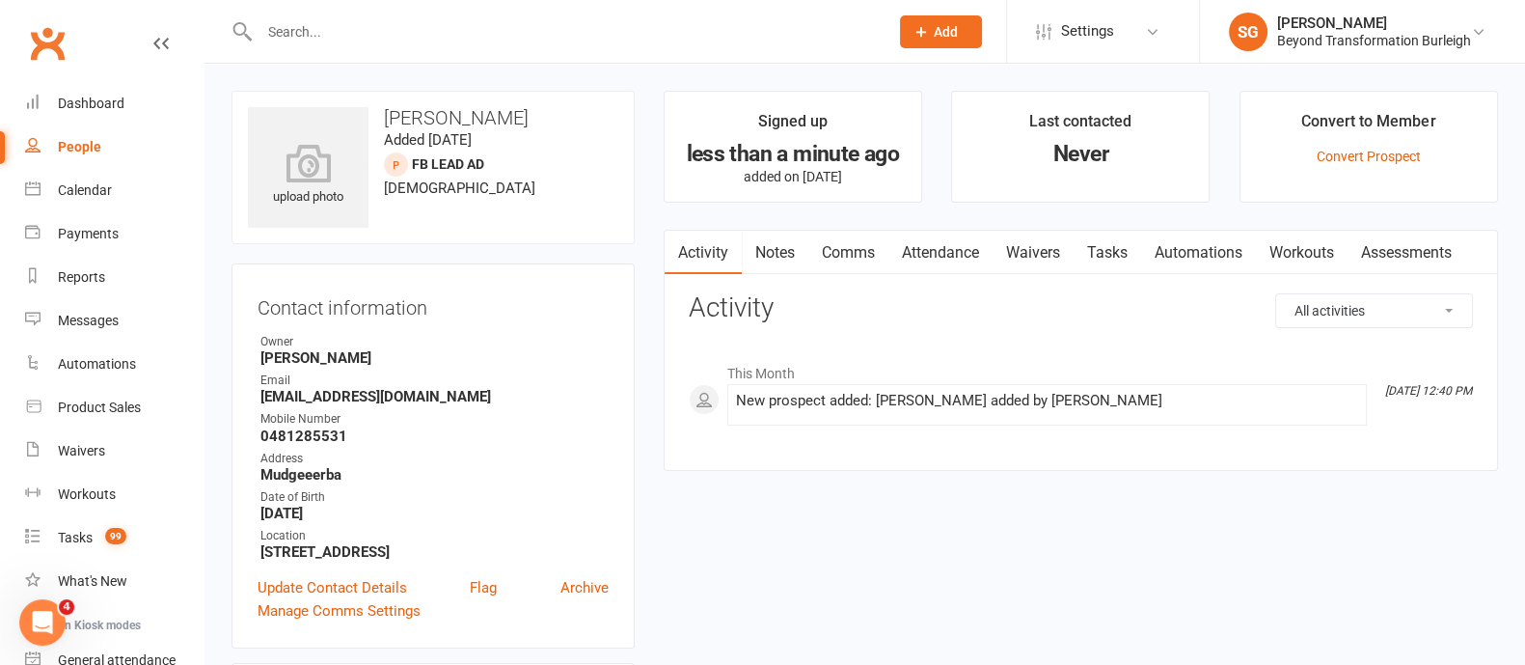
click at [1051, 240] on link "Waivers" at bounding box center [1033, 253] width 81 height 44
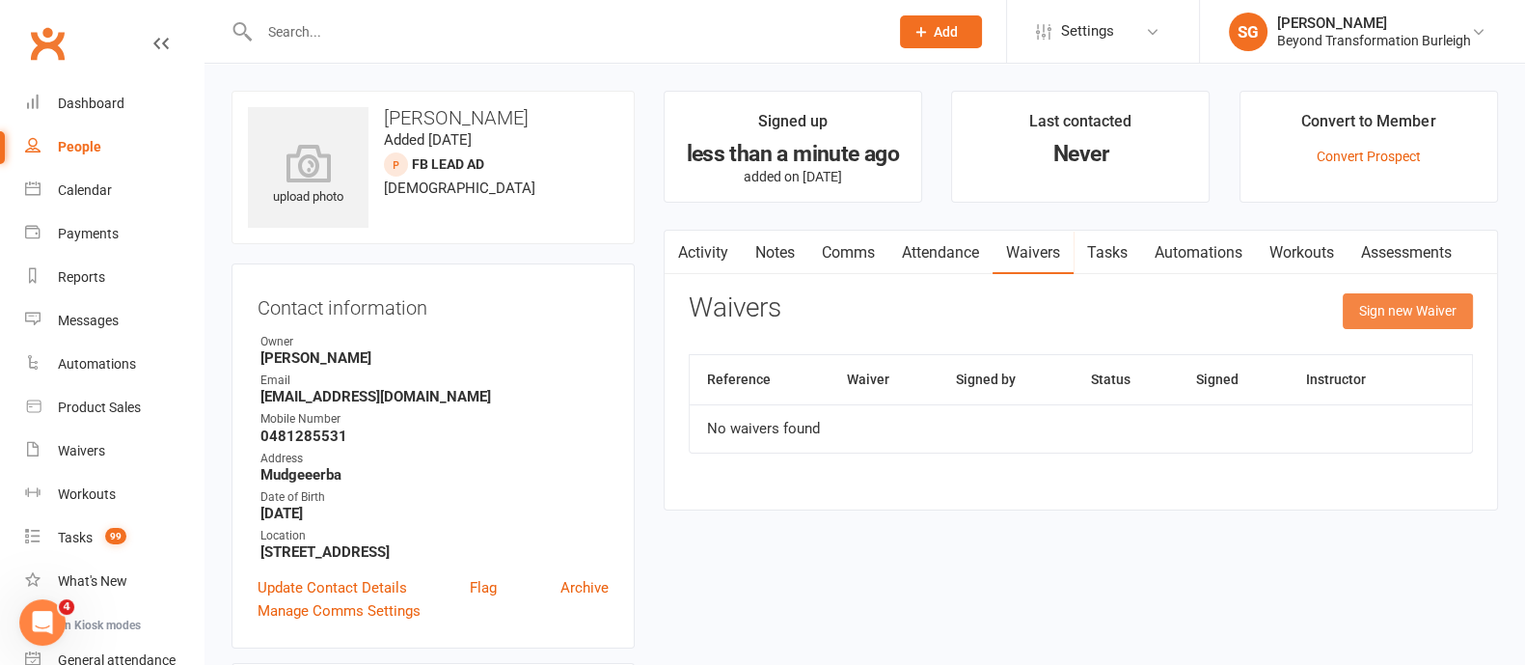
click at [1422, 303] on button "Sign new Waiver" at bounding box center [1408, 310] width 130 height 35
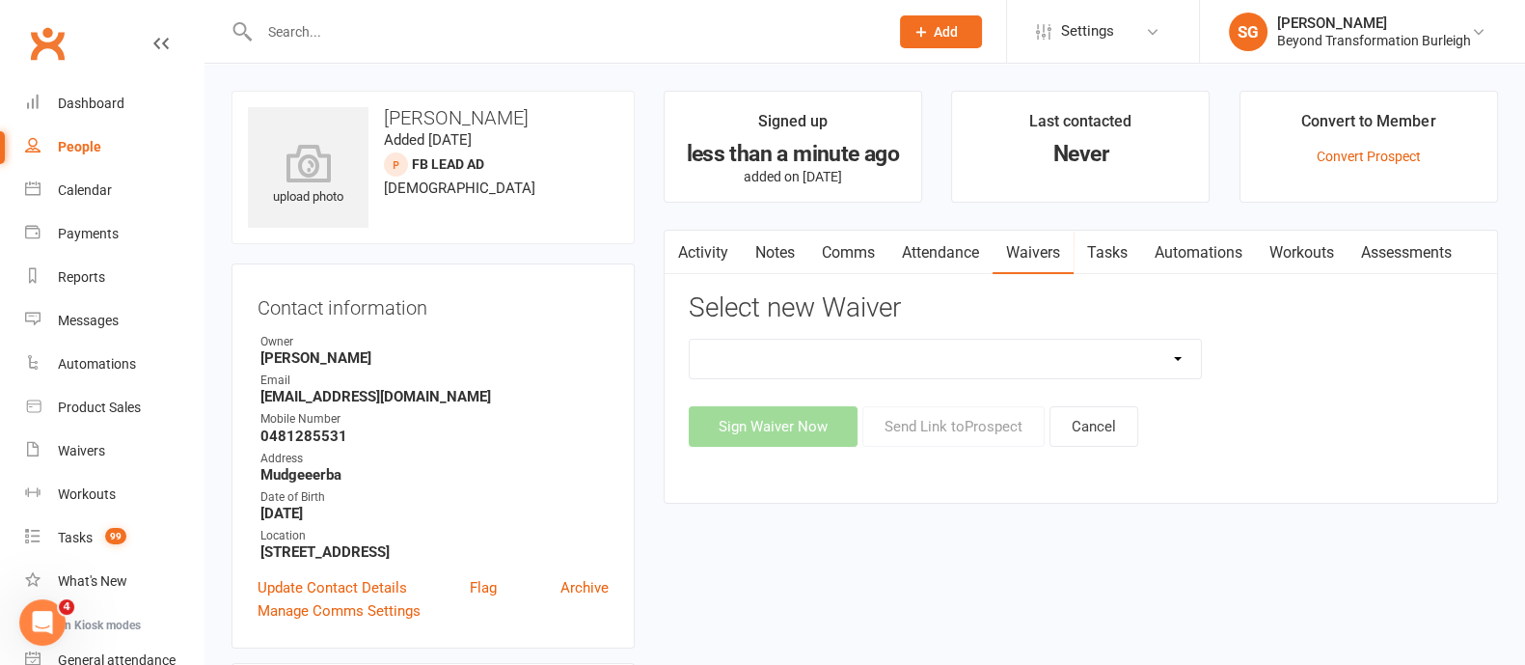
click at [1042, 340] on select "Beyond Nutrition And Supplement Waiver Beyond Terms & Conditions Beyond Terms &…" at bounding box center [945, 359] width 511 height 39
select select "9795"
click at [690, 340] on select "Beyond Nutrition And Supplement Waiver Beyond Terms & Conditions Beyond Terms &…" at bounding box center [945, 359] width 511 height 39
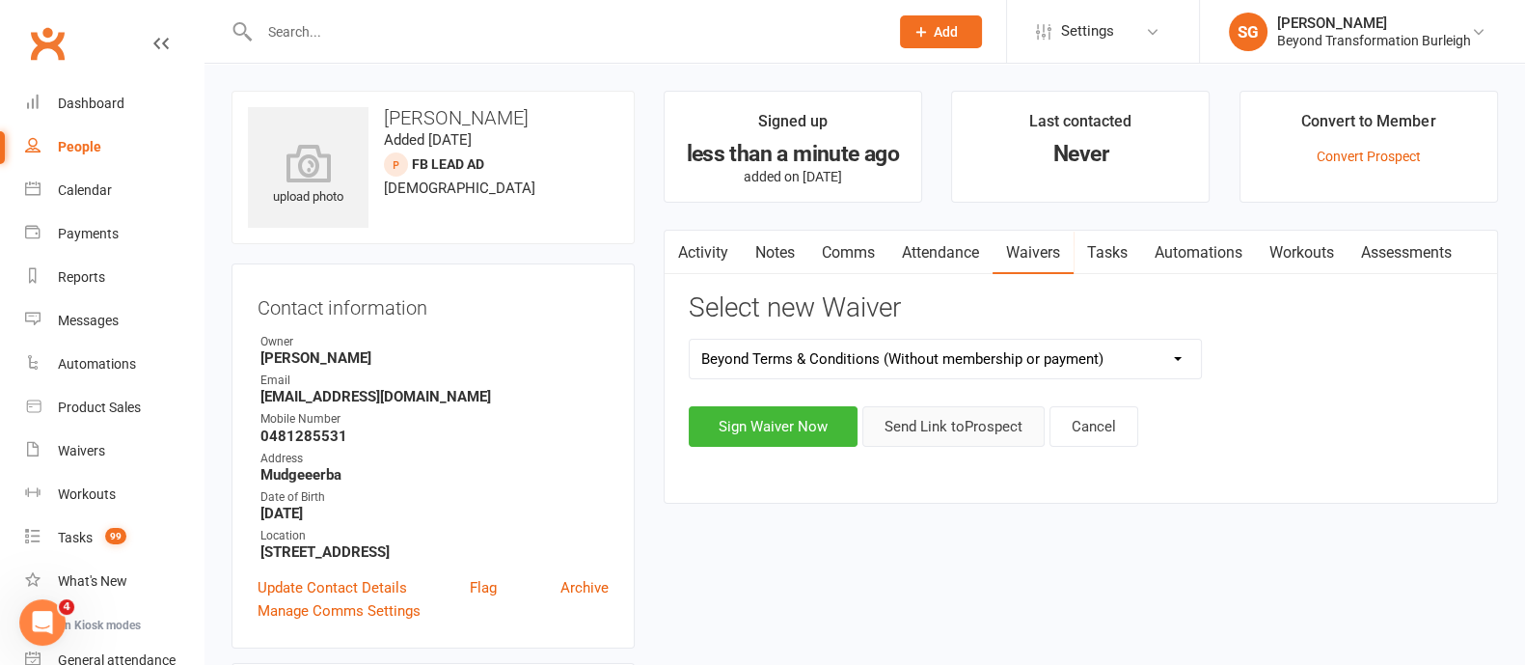
click at [960, 430] on button "Send Link to [GEOGRAPHIC_DATA]" at bounding box center [953, 426] width 182 height 41
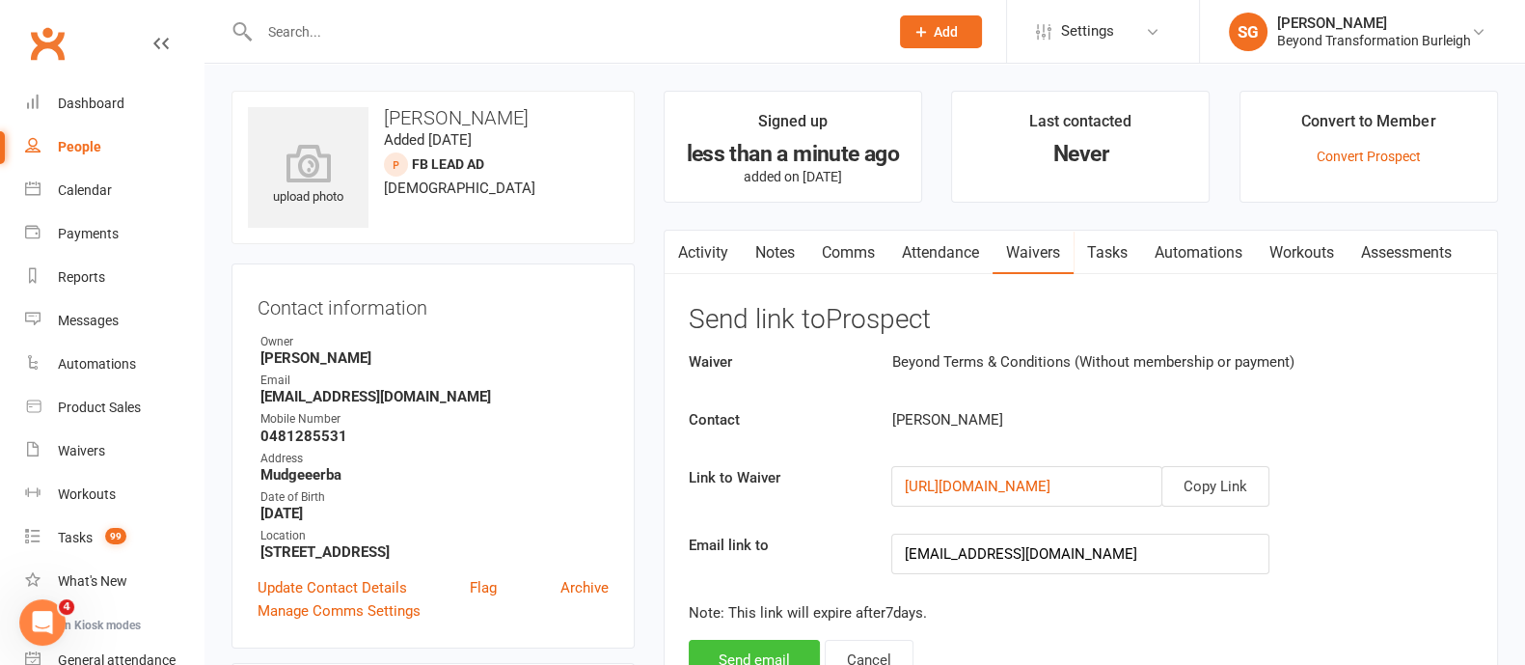
scroll to position [240, 0]
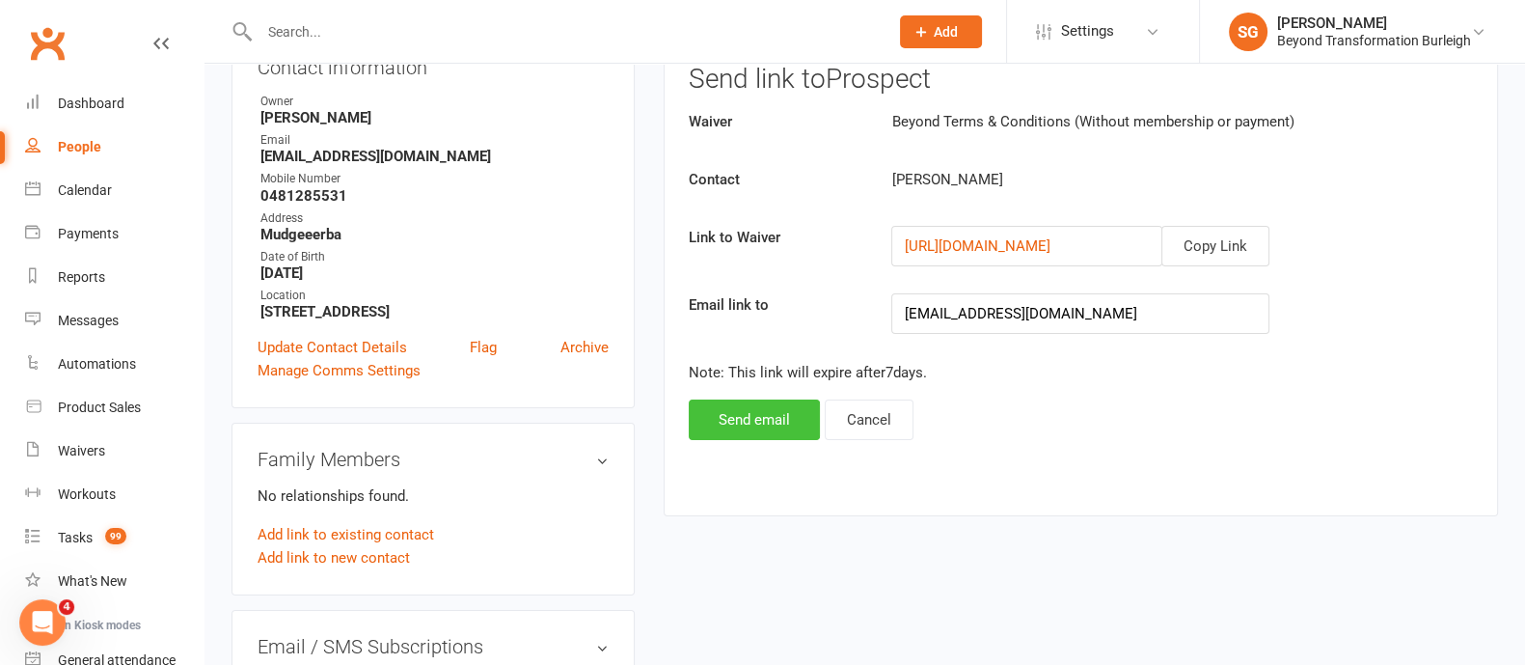
drag, startPoint x: 744, startPoint y: 426, endPoint x: 1345, endPoint y: 484, distance: 603.7
click at [748, 425] on button "Send email" at bounding box center [754, 419] width 131 height 41
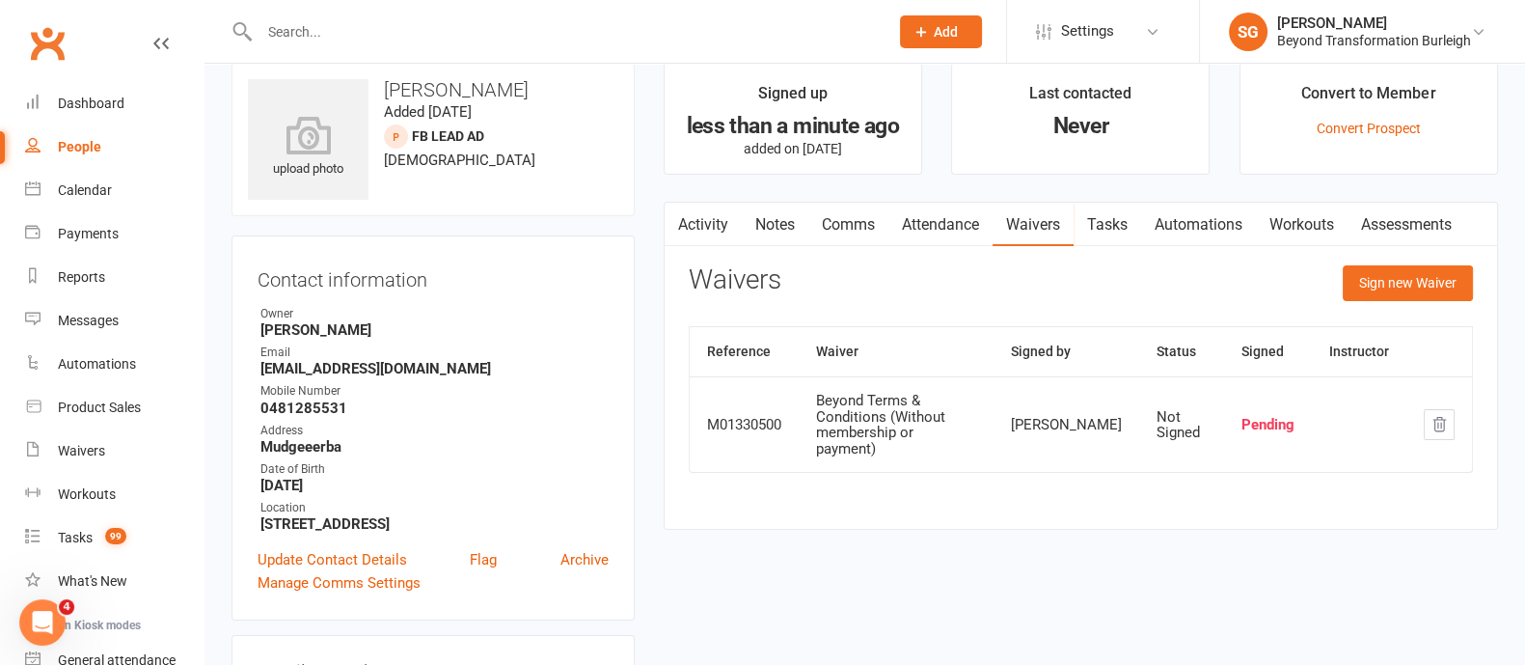
scroll to position [0, 0]
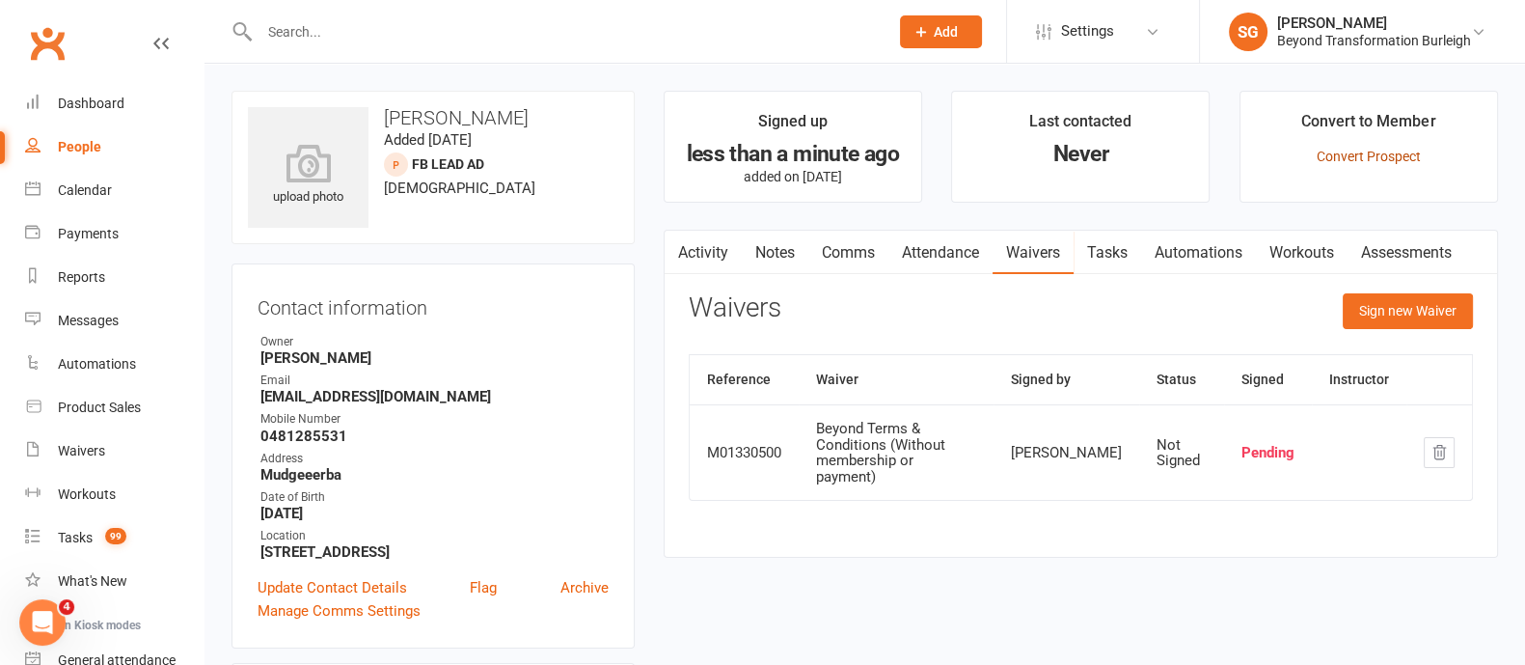
click at [1399, 152] on link "Convert Prospect" at bounding box center [1369, 156] width 104 height 15
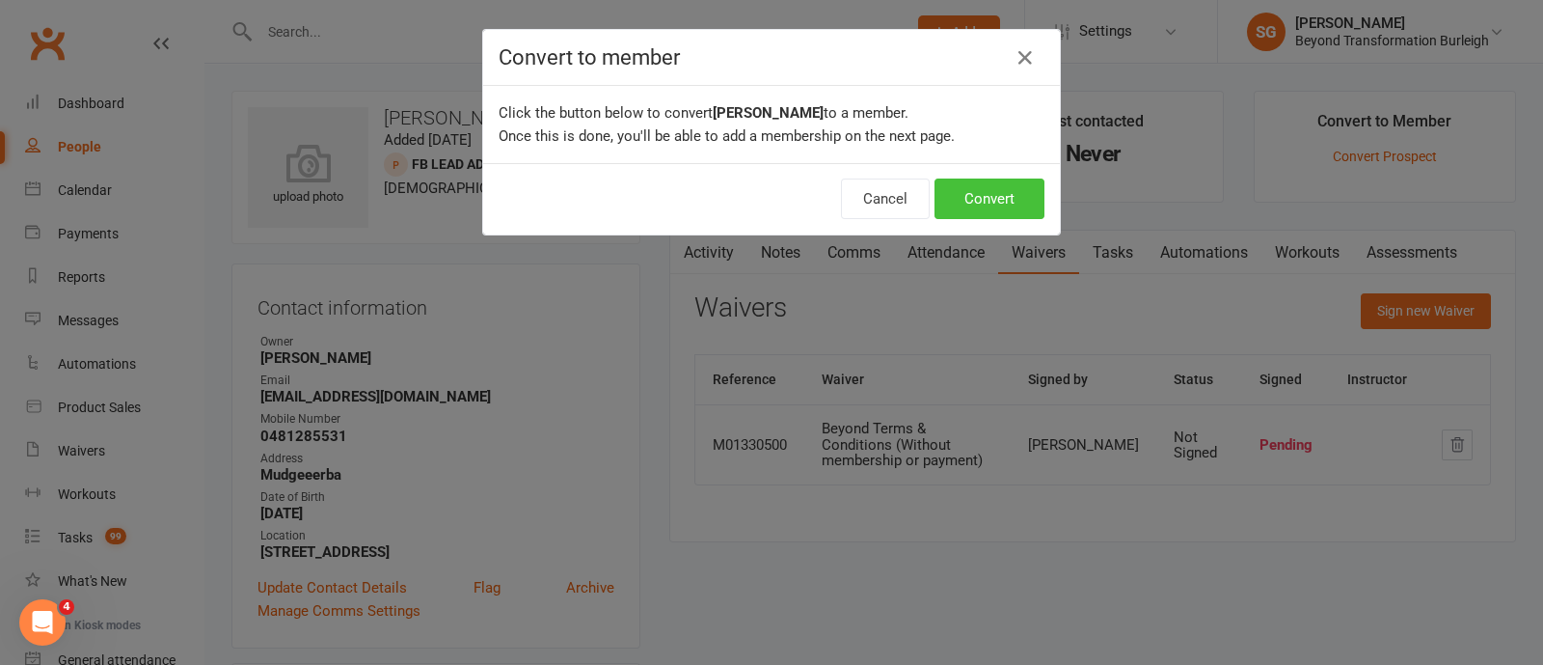
click at [1022, 198] on button "Convert" at bounding box center [990, 198] width 110 height 41
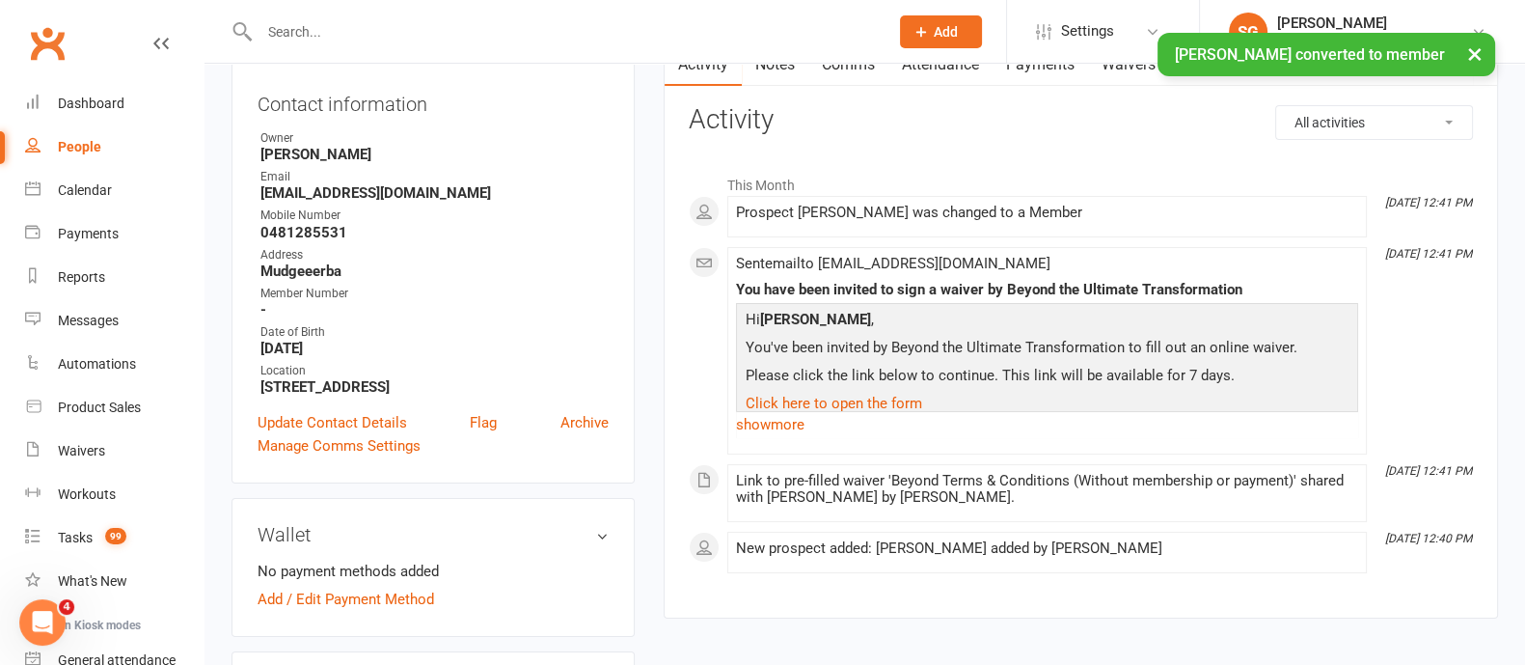
scroll to position [240, 0]
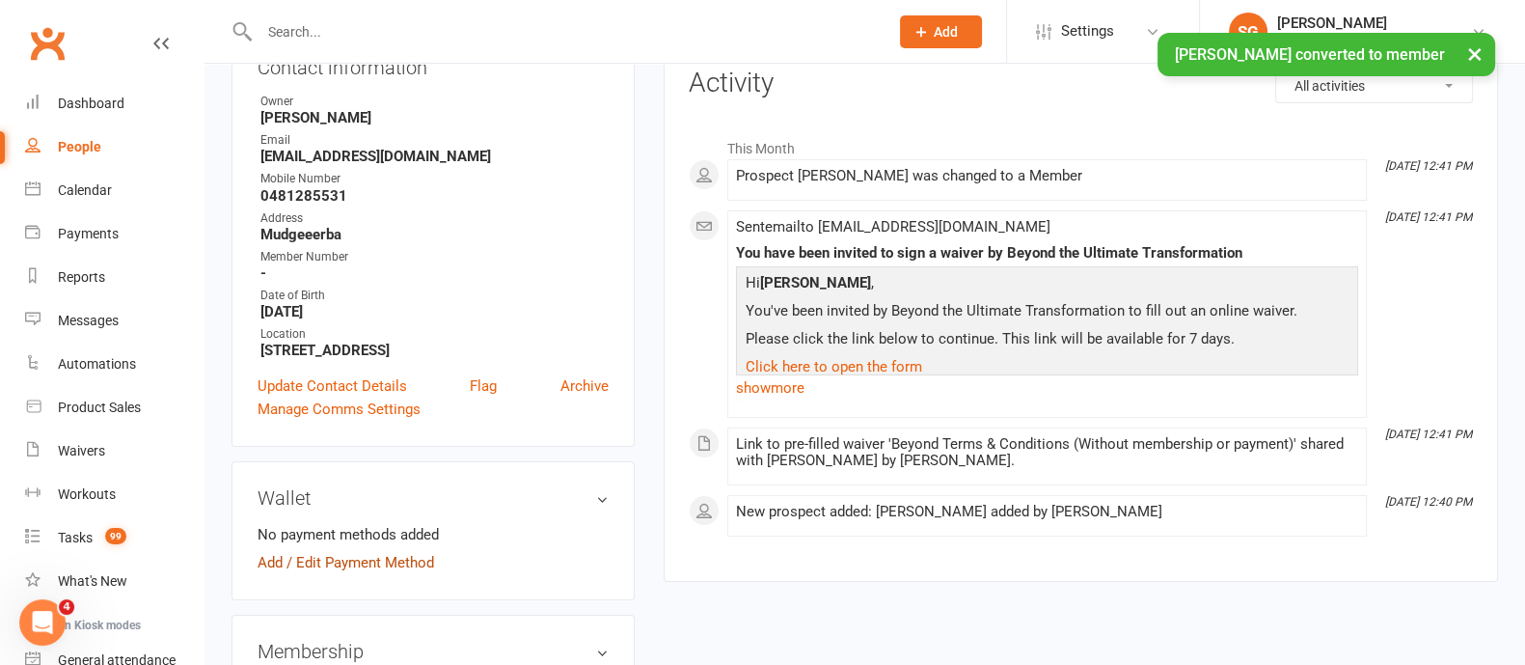
click at [424, 566] on link "Add / Edit Payment Method" at bounding box center [346, 562] width 177 height 23
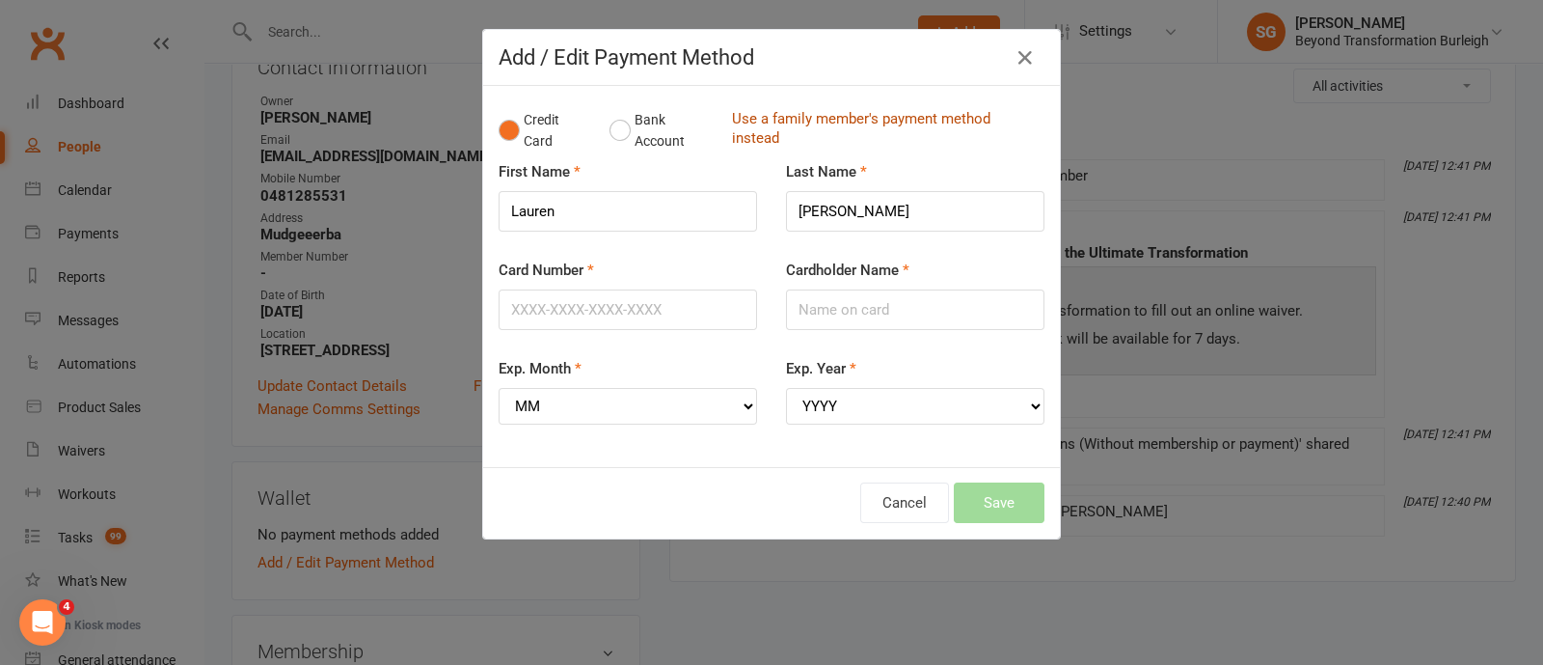
click at [805, 124] on link "Use a family member's payment method instead" at bounding box center [883, 130] width 303 height 43
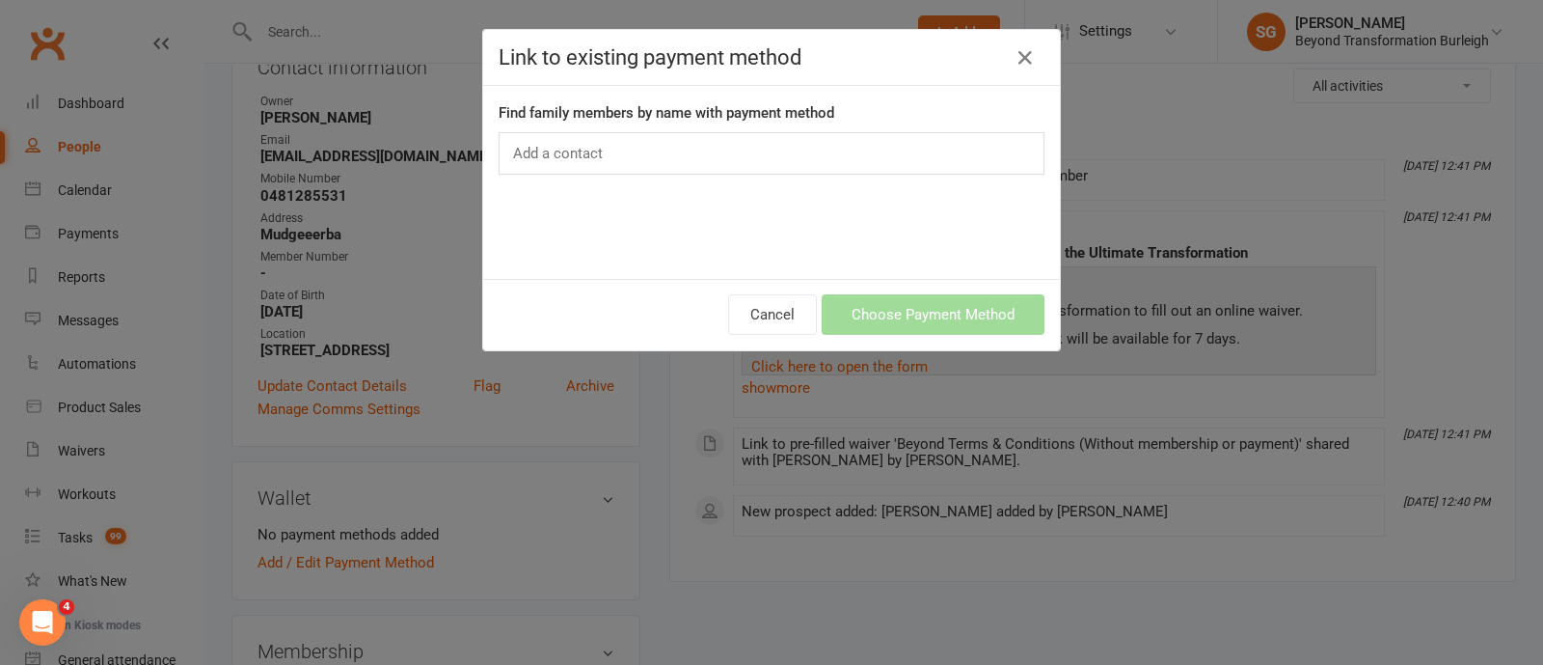
click at [618, 162] on div "Add a contact" at bounding box center [772, 153] width 546 height 42
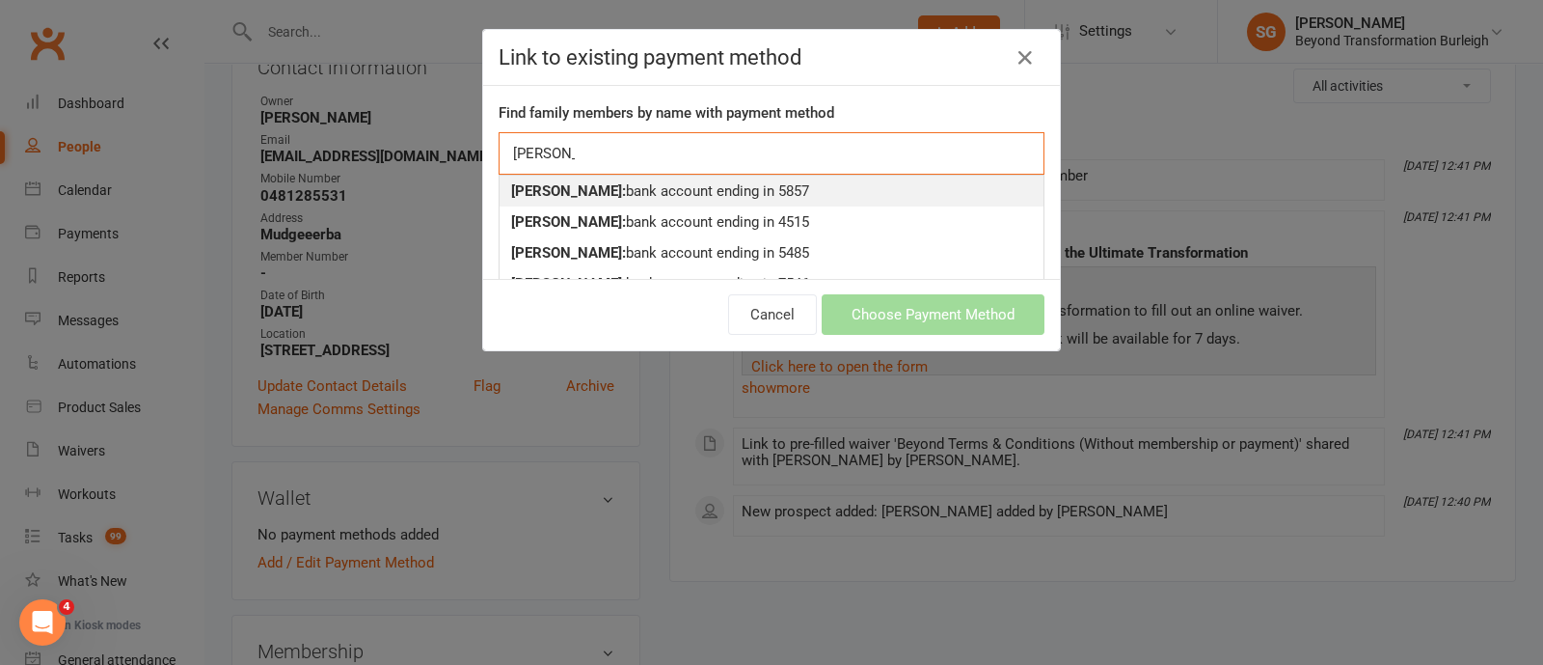
type input "[PERSON_NAME]"
click at [631, 185] on div "[PERSON_NAME]: bank account ending in 5857" at bounding box center [771, 190] width 521 height 23
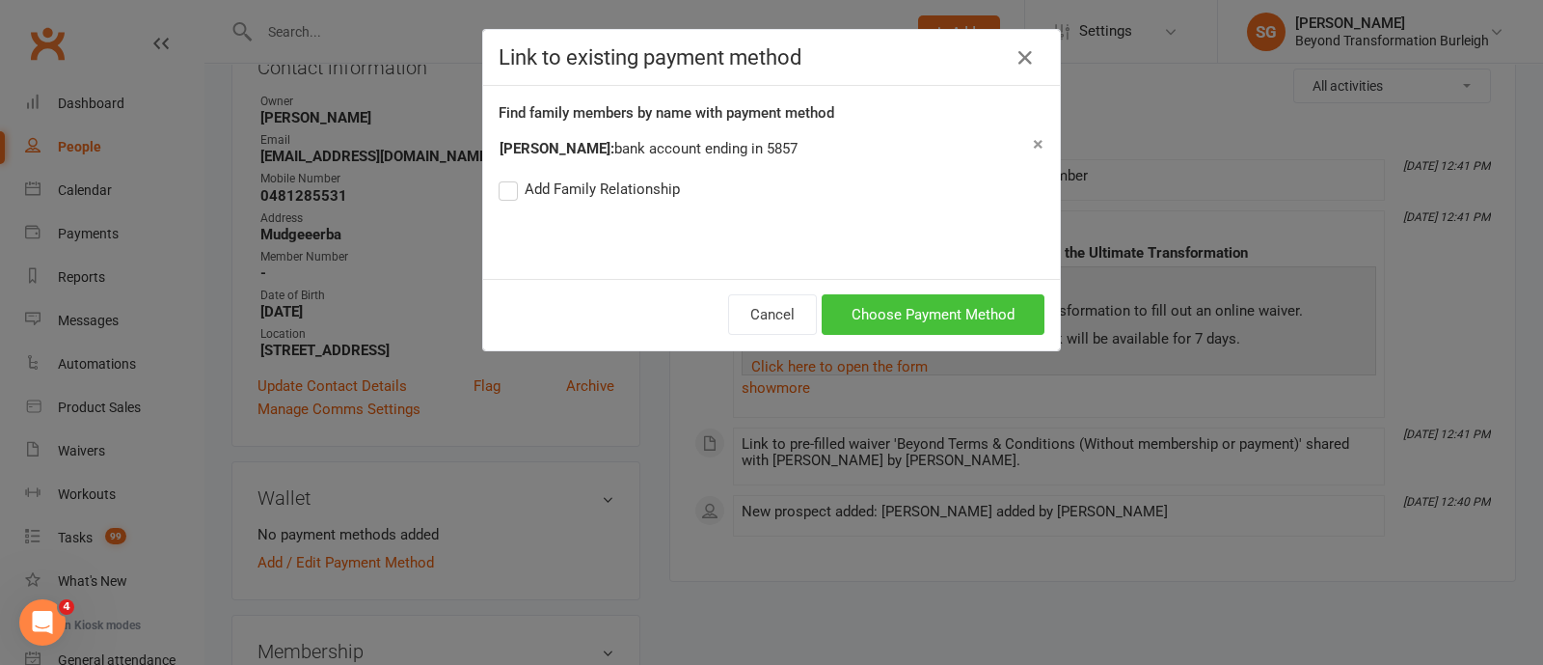
click at [967, 313] on button "Choose Payment Method" at bounding box center [933, 314] width 223 height 41
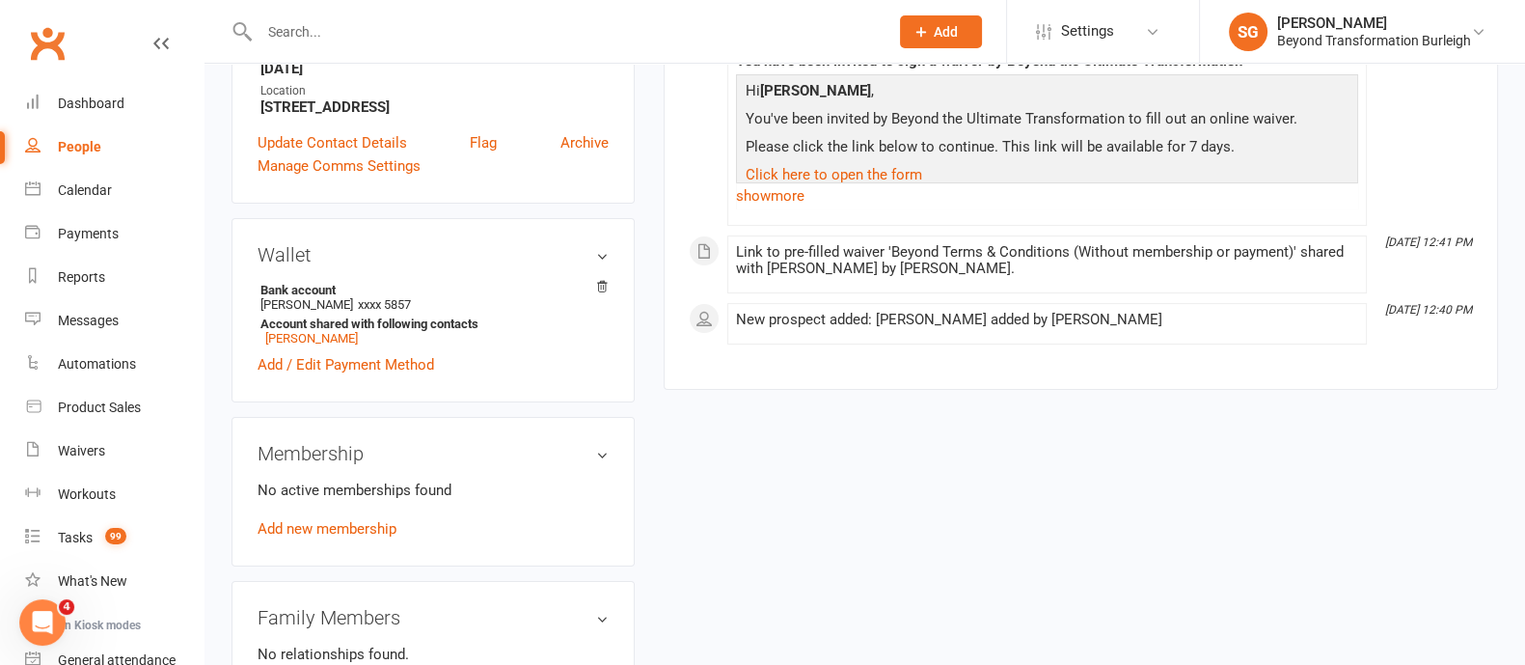
scroll to position [603, 0]
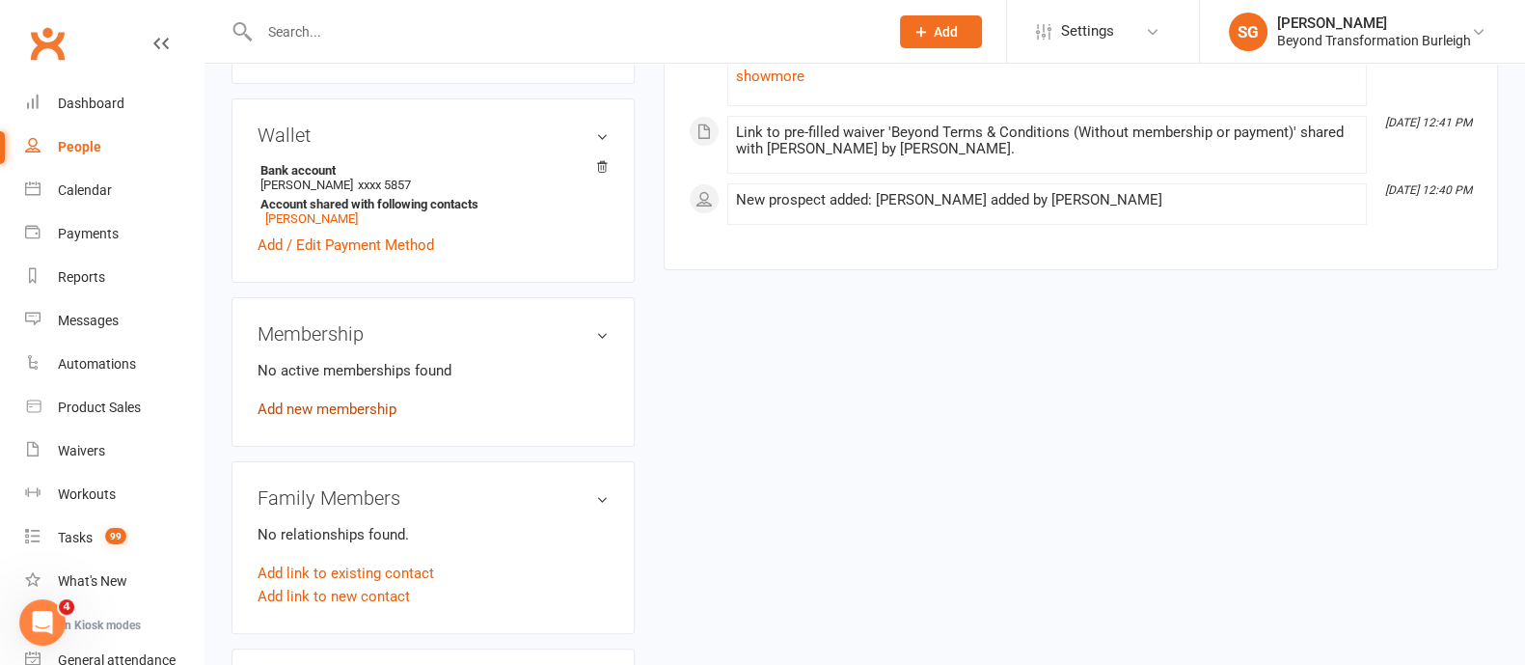
click at [361, 410] on link "Add new membership" at bounding box center [327, 408] width 139 height 17
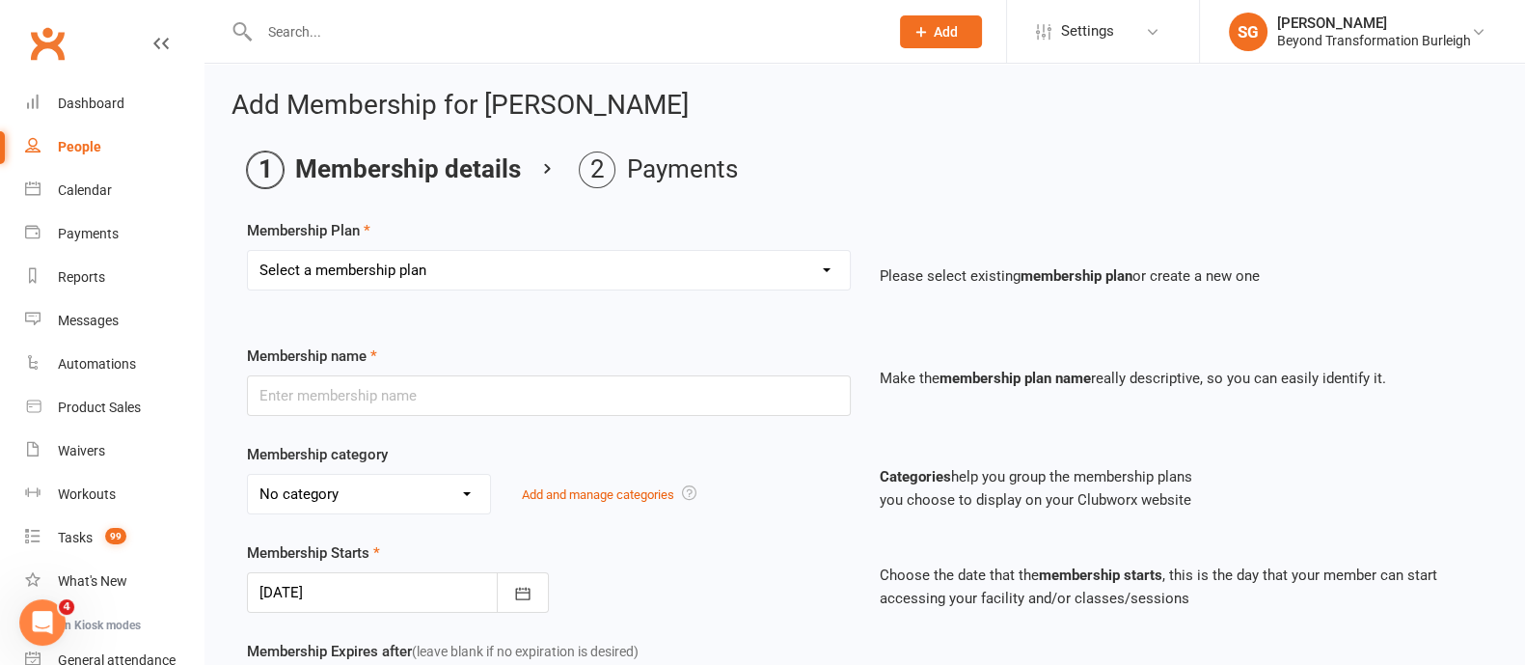
click at [506, 264] on select "Select a membership plan Create new Membership Plan 14 Day Shred (INTRO OFFER) …" at bounding box center [549, 270] width 602 height 39
select select "37"
click at [248, 251] on select "Select a membership plan Create new Membership Plan 14 Day Shred (INTRO OFFER) …" at bounding box center [549, 270] width 602 height 39
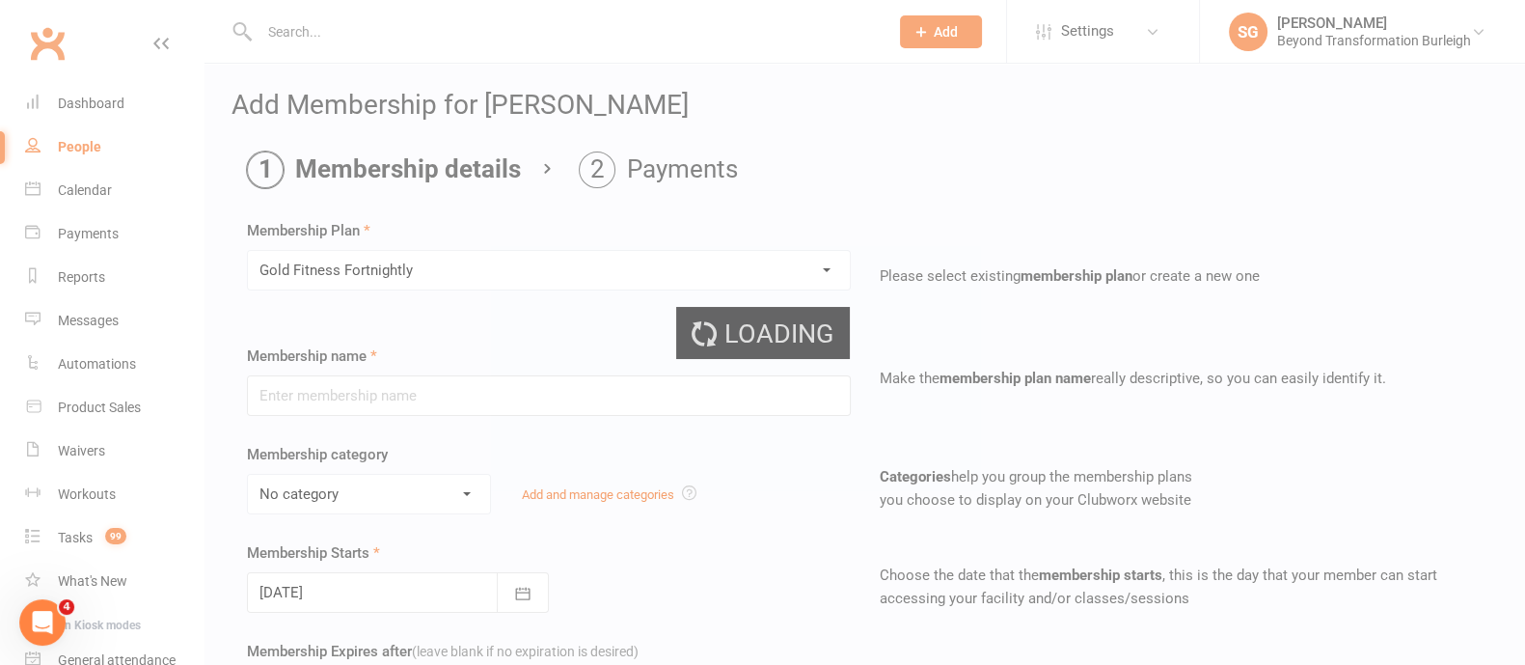
type input "Gold Fitness Fortnightly"
select select "5"
type input "0"
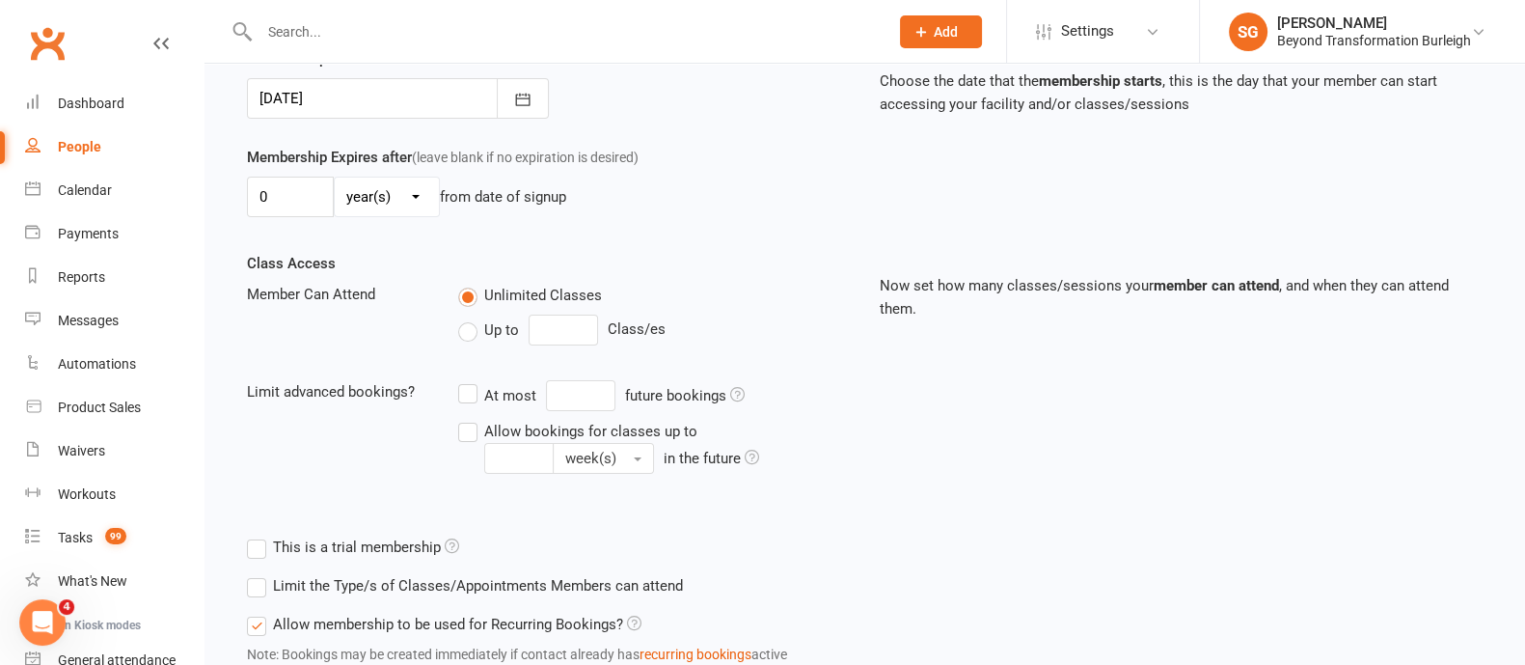
scroll to position [632, 0]
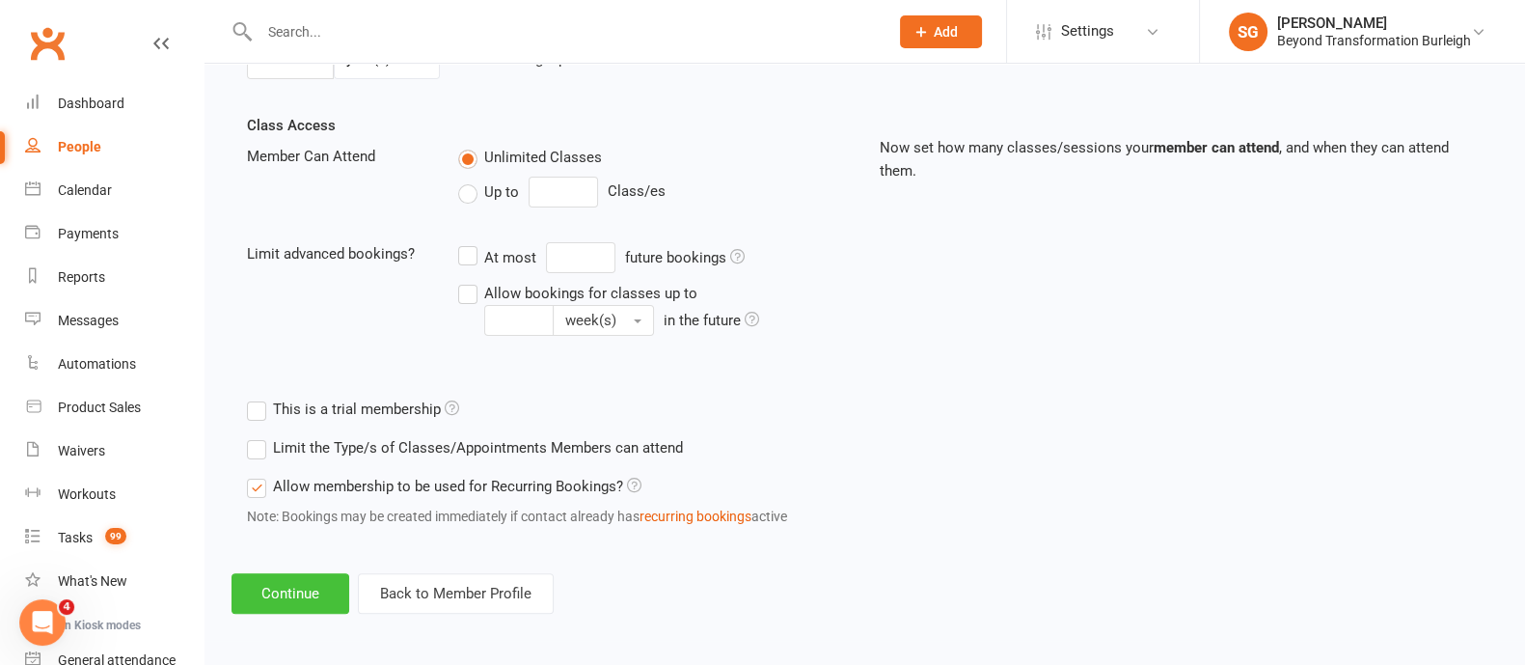
click at [308, 577] on button "Continue" at bounding box center [290, 593] width 118 height 41
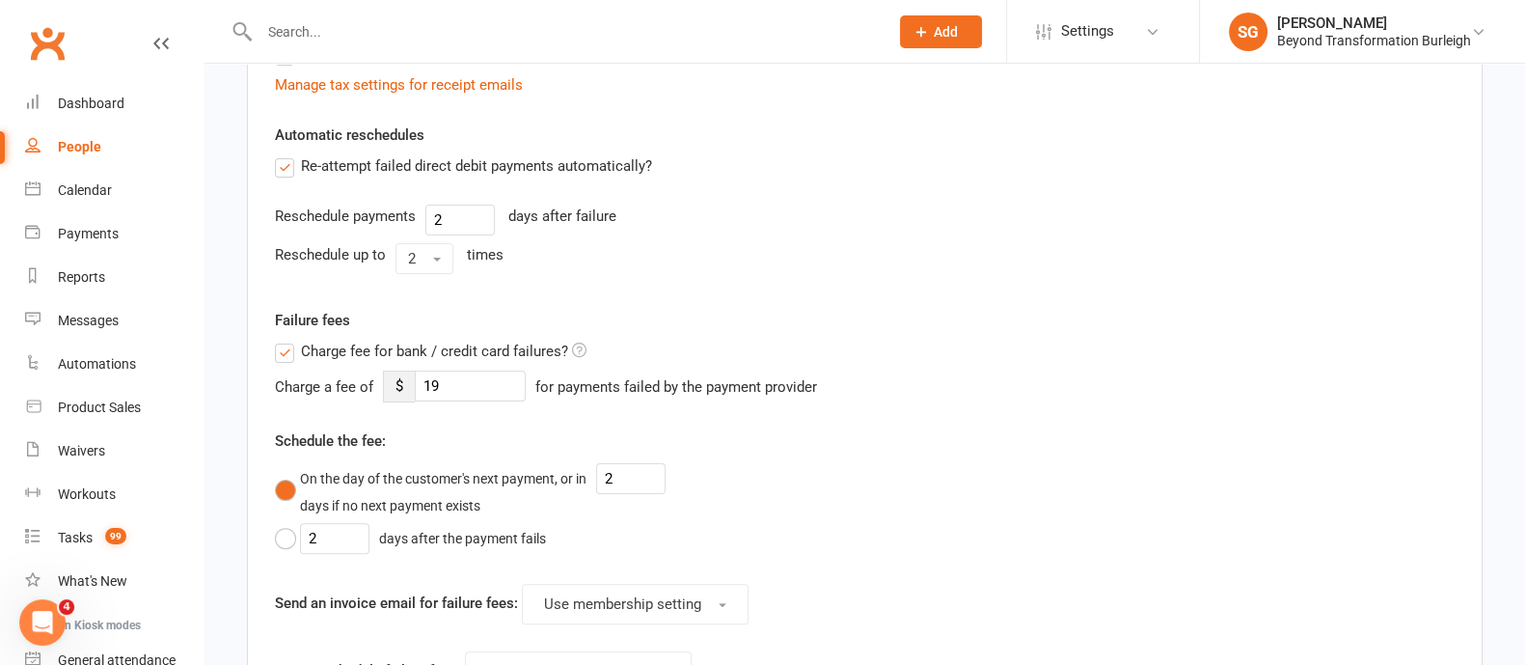
scroll to position [0, 0]
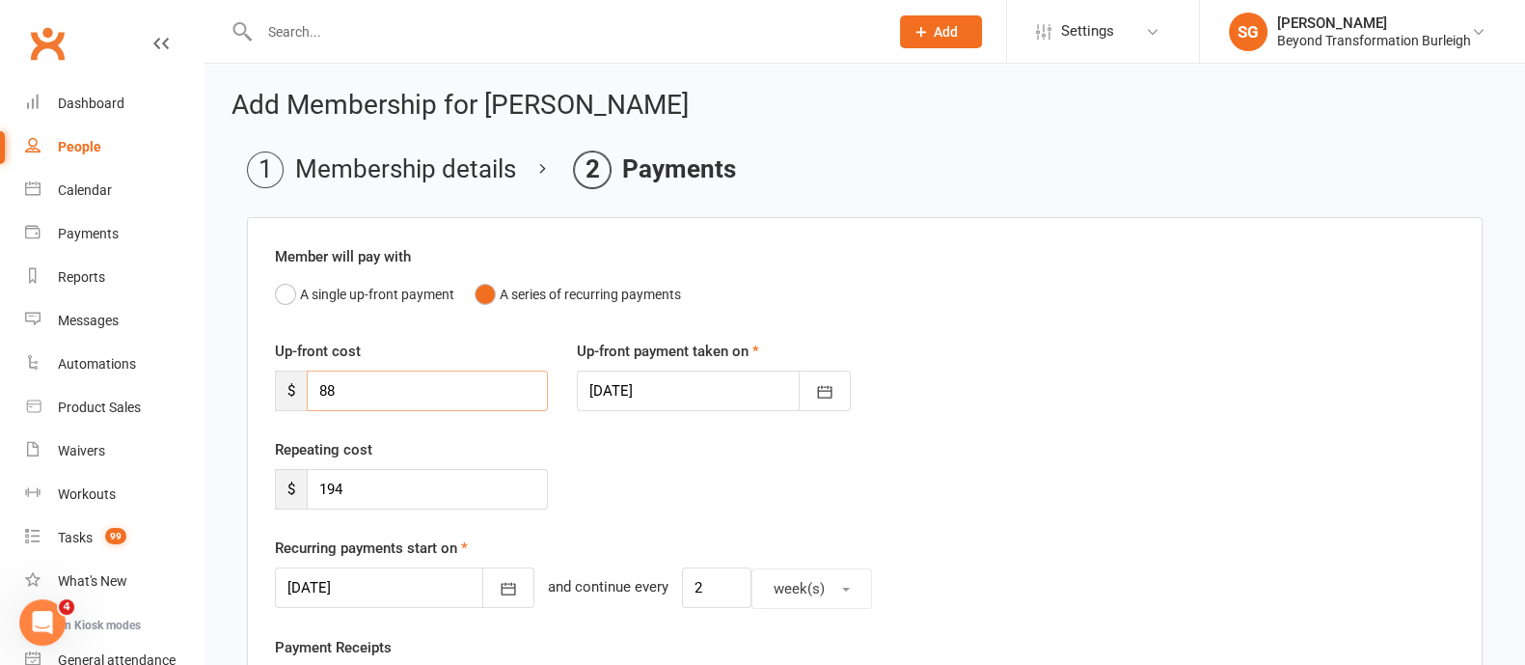
click at [395, 390] on input "88" at bounding box center [427, 390] width 241 height 41
type input "8"
click at [499, 585] on icon "button" at bounding box center [508, 588] width 19 height 19
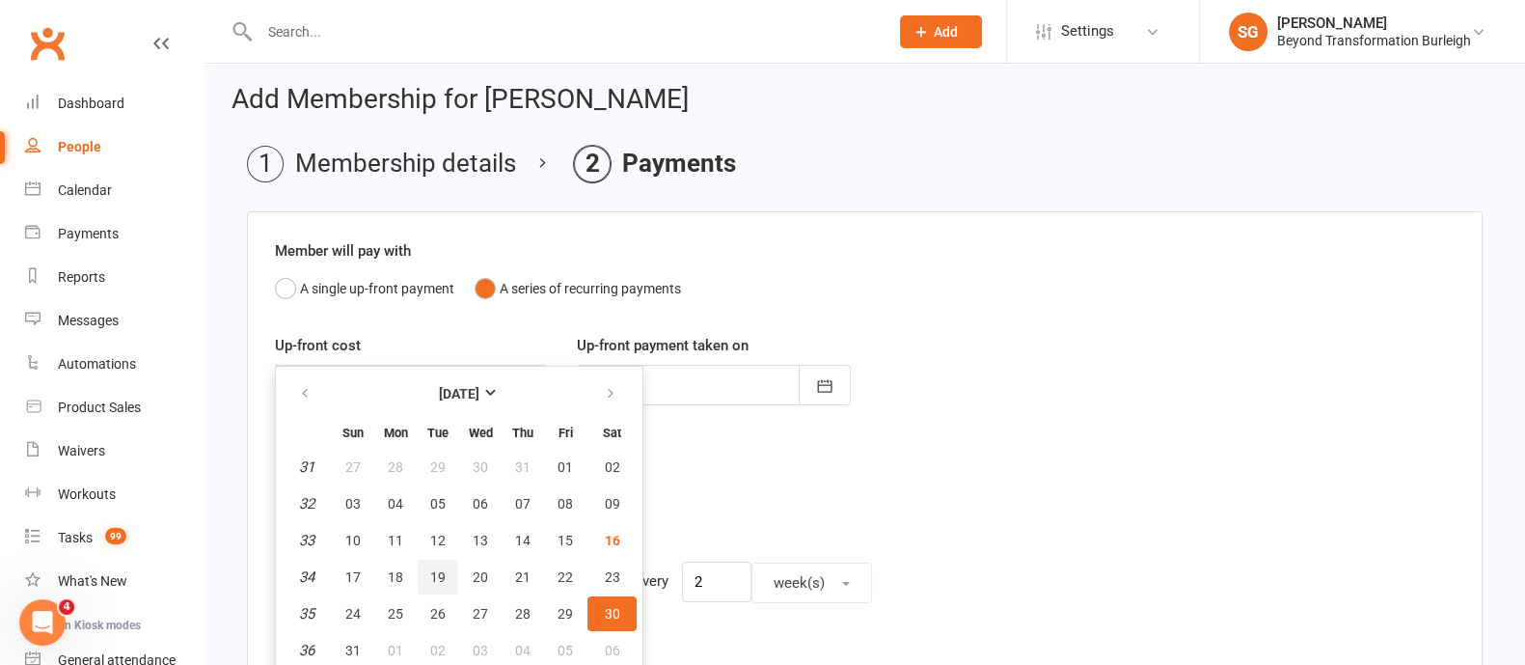
click at [439, 574] on span "19" at bounding box center [437, 576] width 15 height 15
type input "[DATE]"
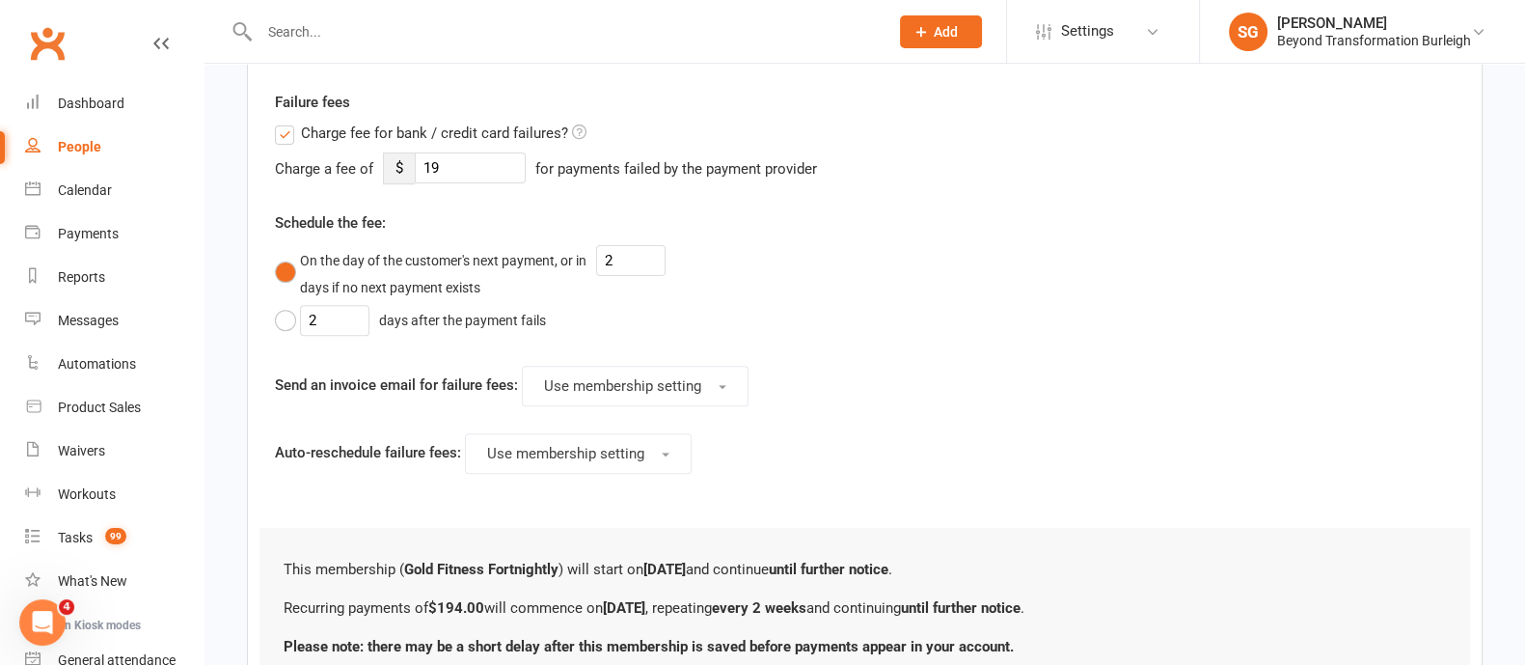
scroll to position [1012, 0]
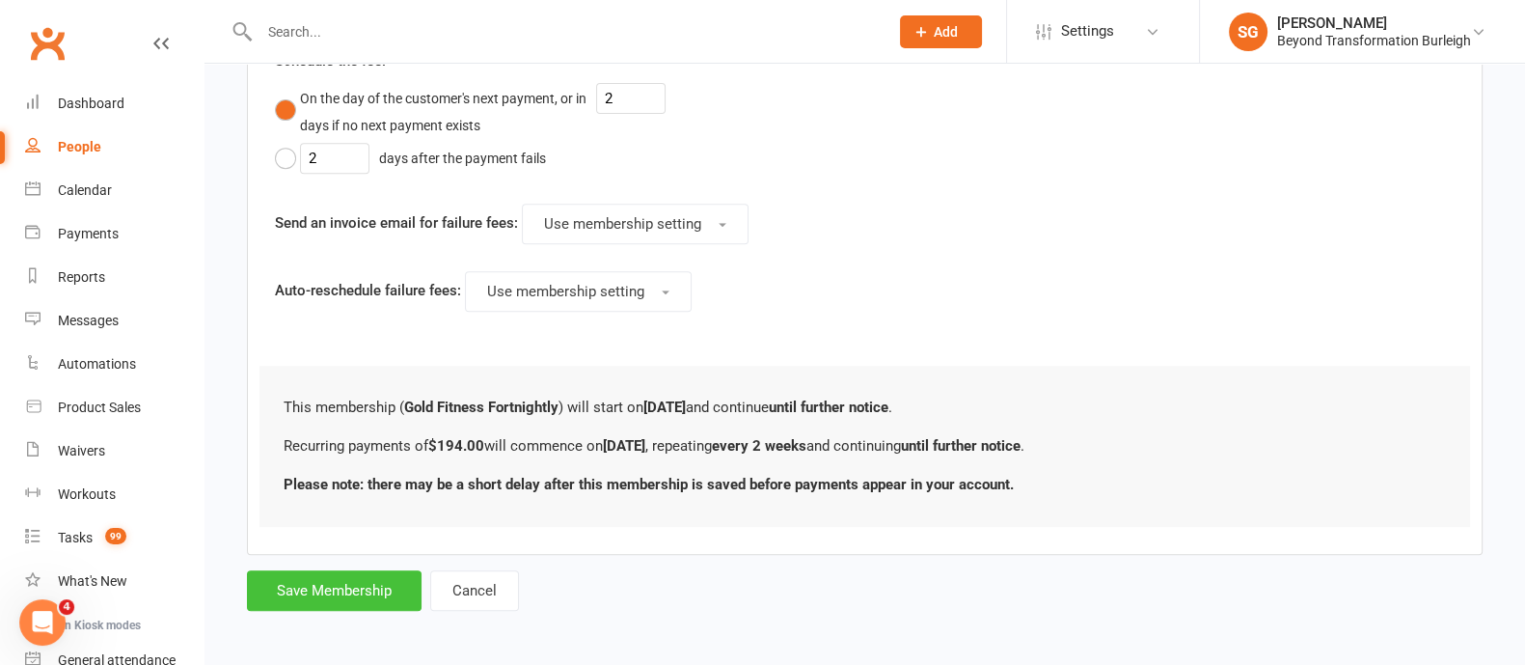
click at [334, 592] on button "Save Membership" at bounding box center [334, 590] width 175 height 41
type input "0"
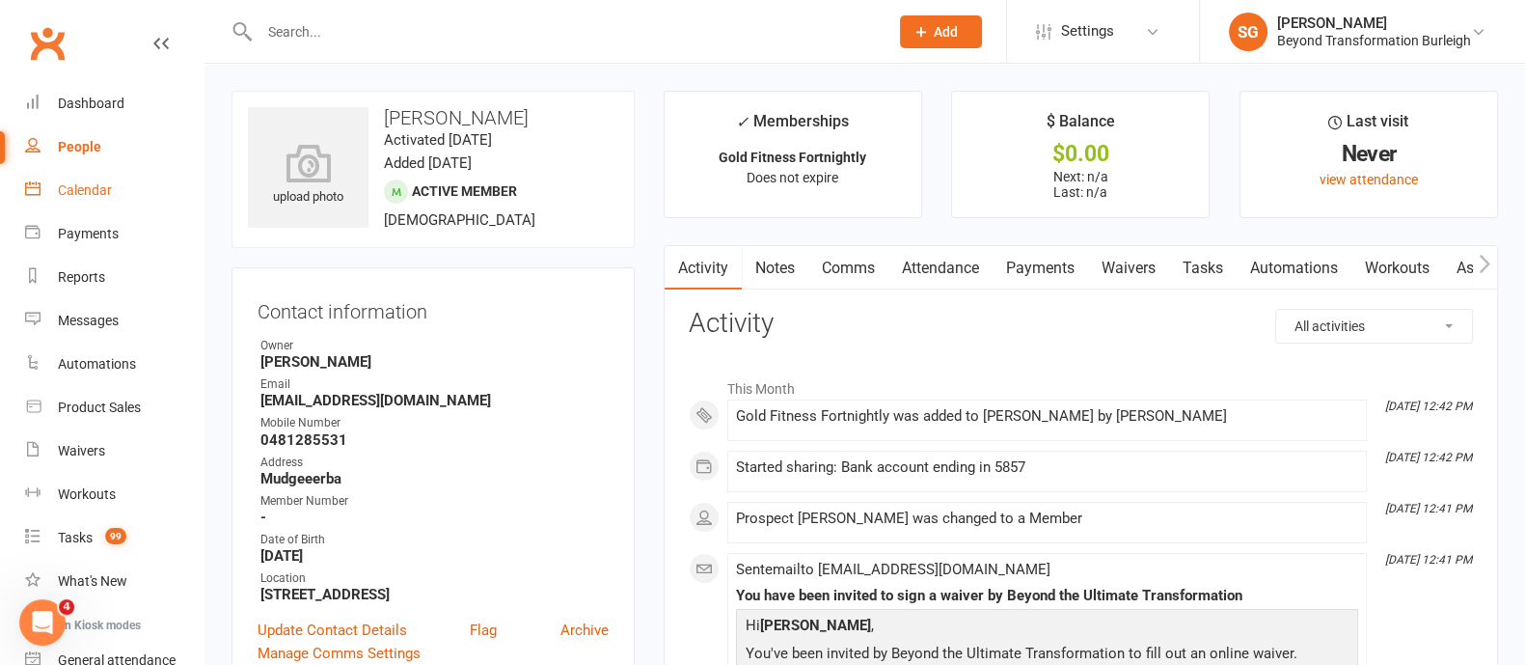
click at [89, 190] on div "Calendar" at bounding box center [85, 189] width 54 height 15
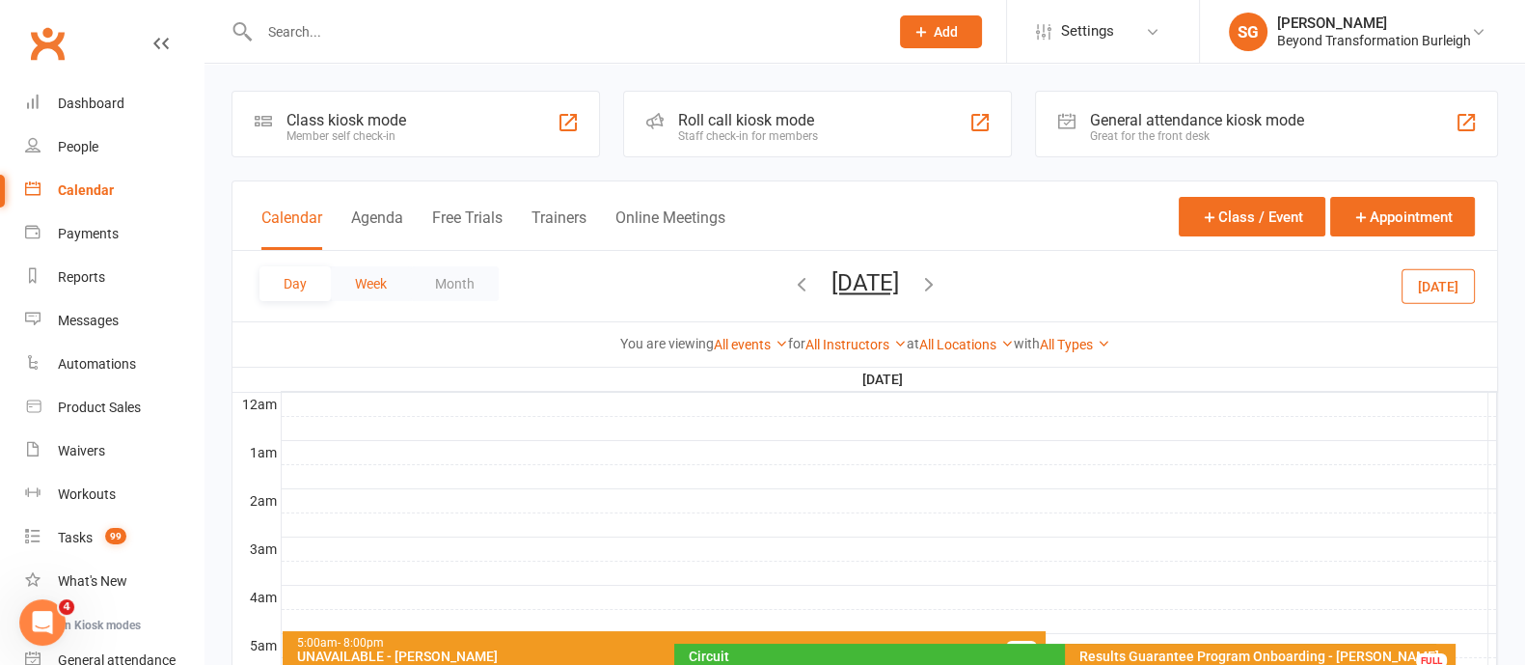
click at [391, 277] on button "Week" at bounding box center [371, 283] width 80 height 35
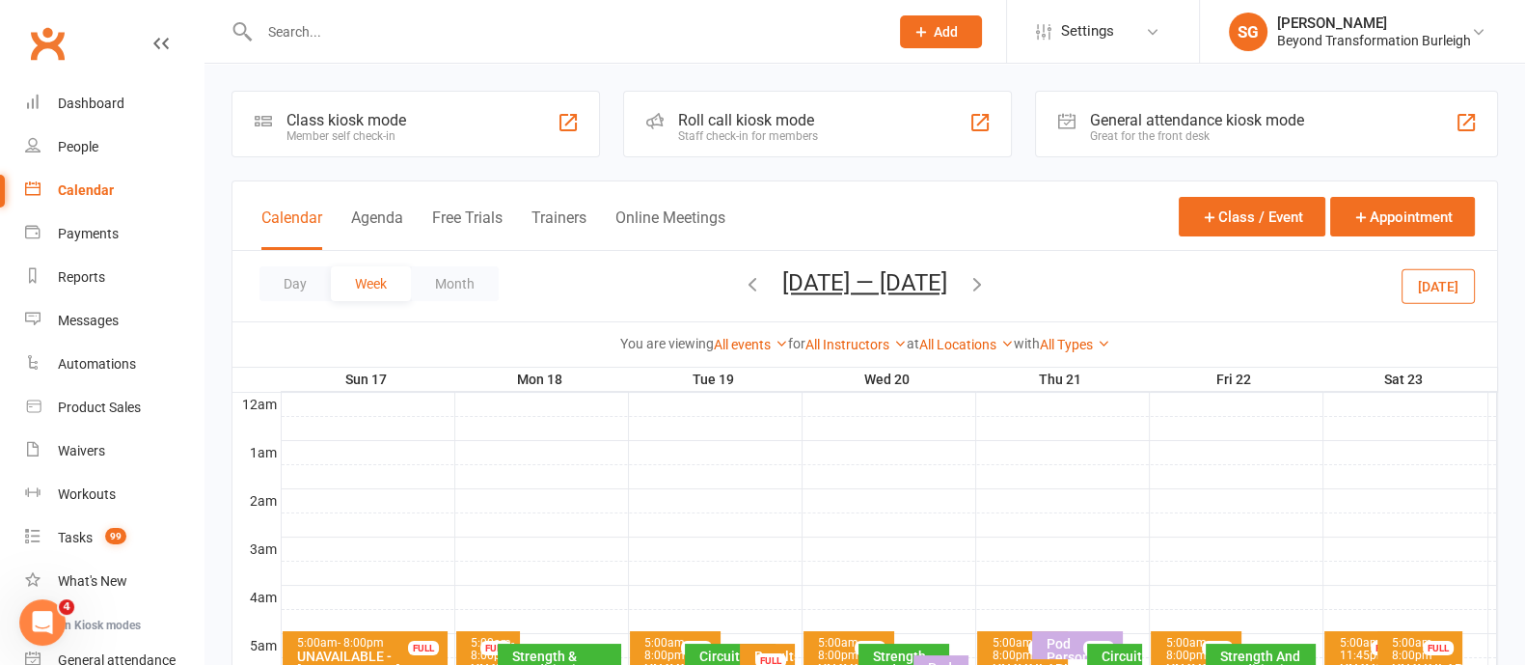
scroll to position [362, 0]
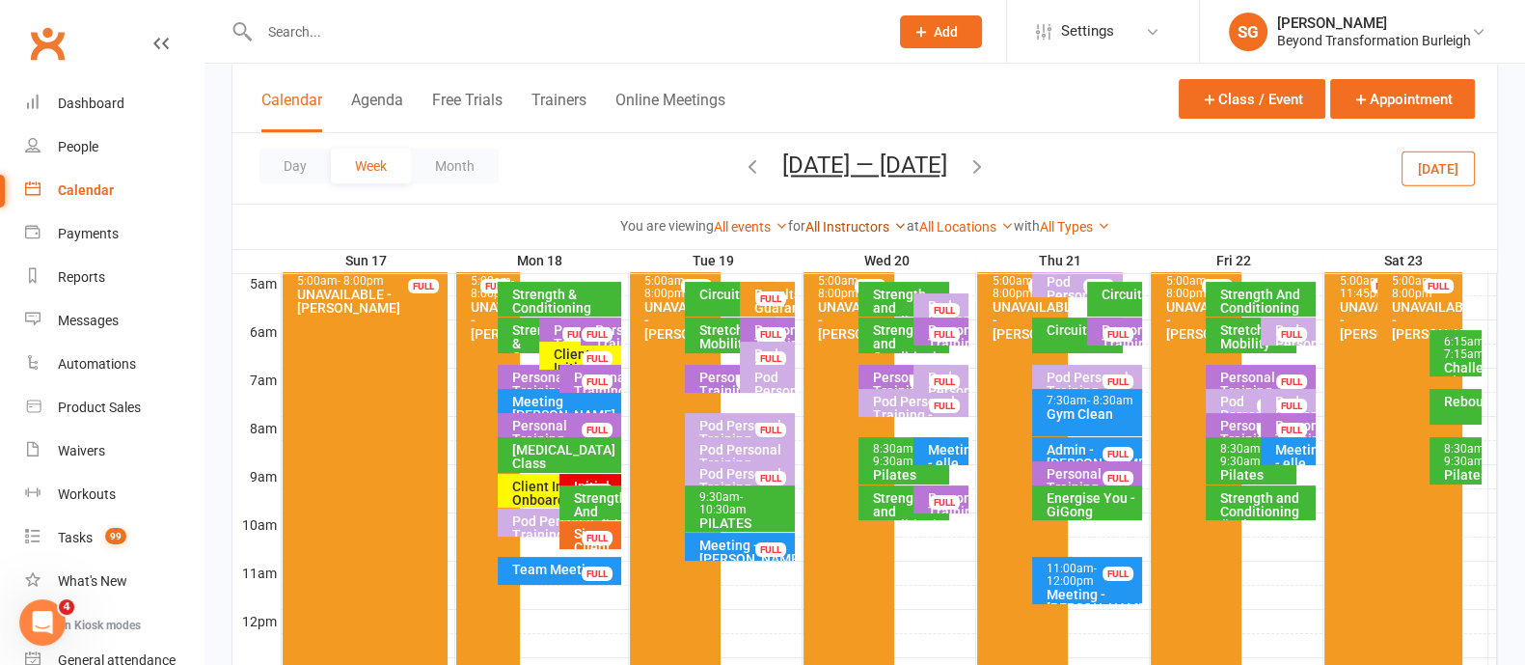
click at [849, 225] on link "All Instructors" at bounding box center [855, 226] width 101 height 15
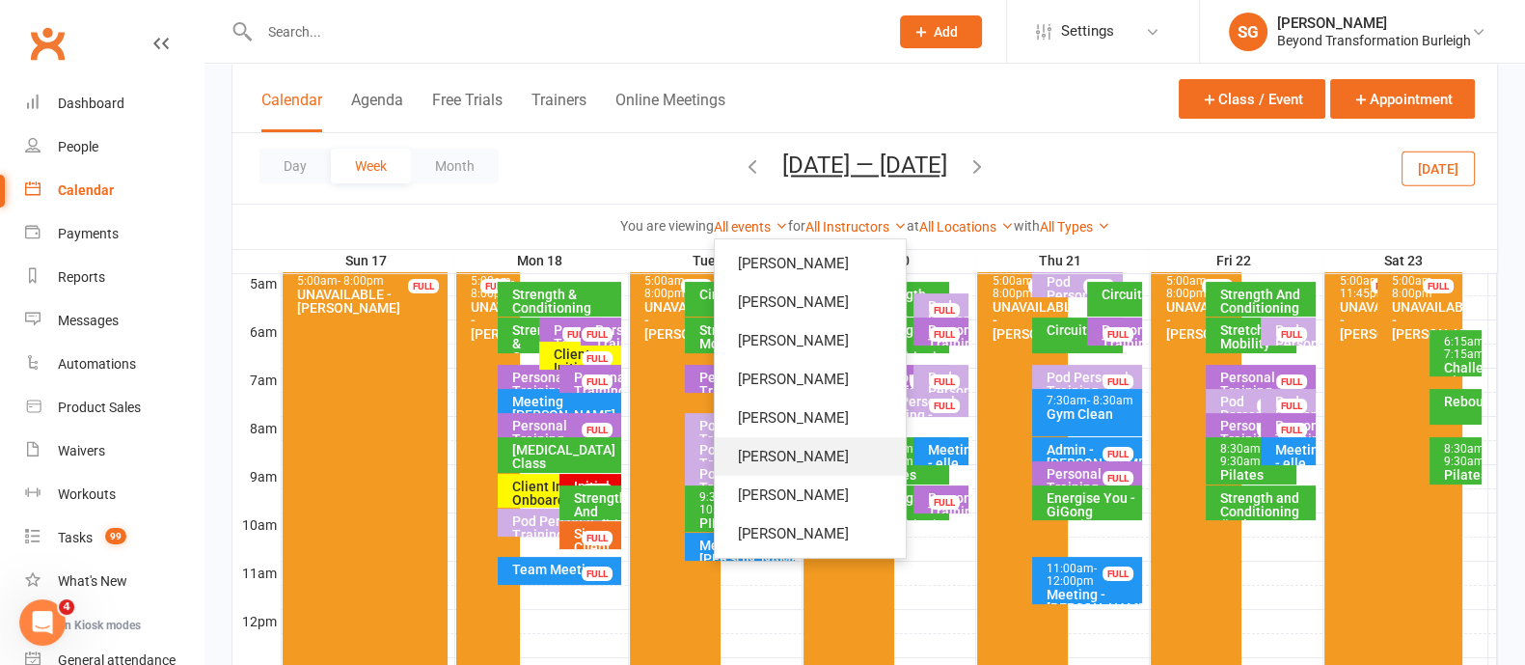
click at [787, 455] on link "[PERSON_NAME]" at bounding box center [810, 456] width 191 height 39
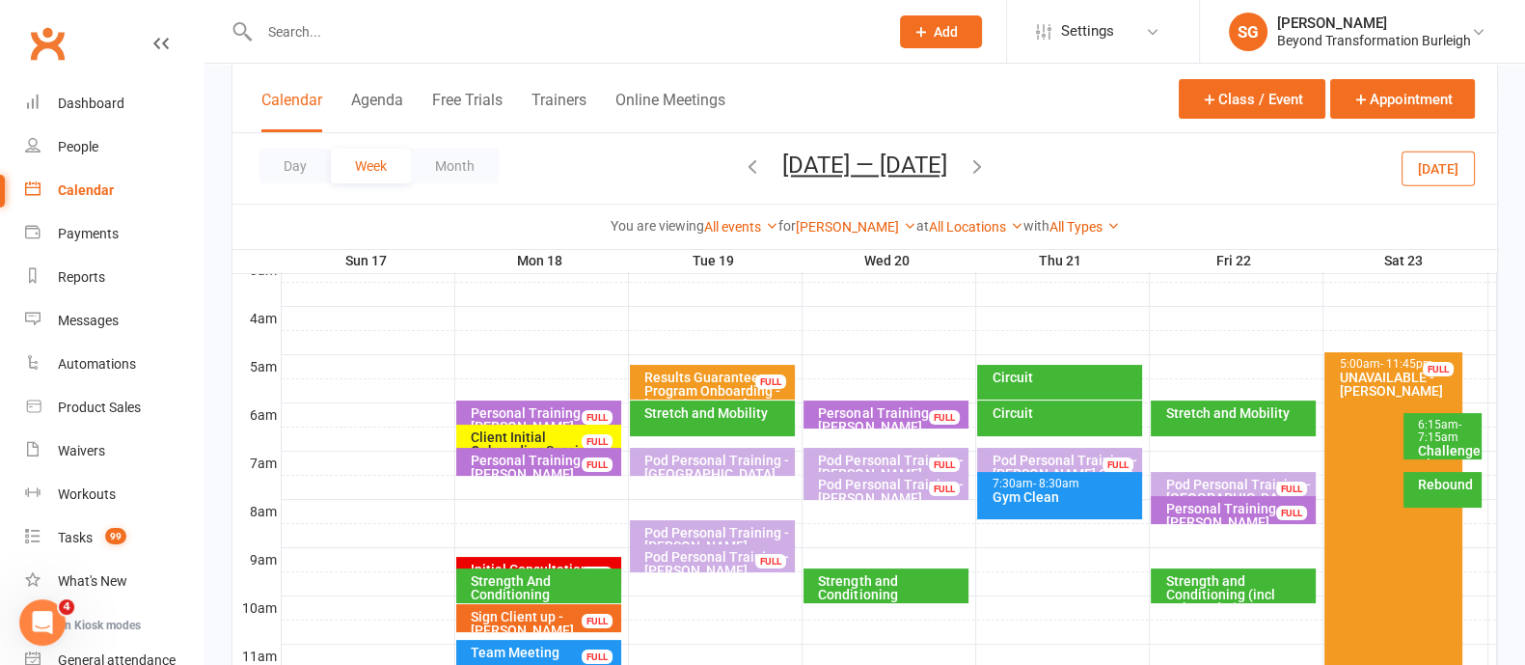
scroll to position [240, 0]
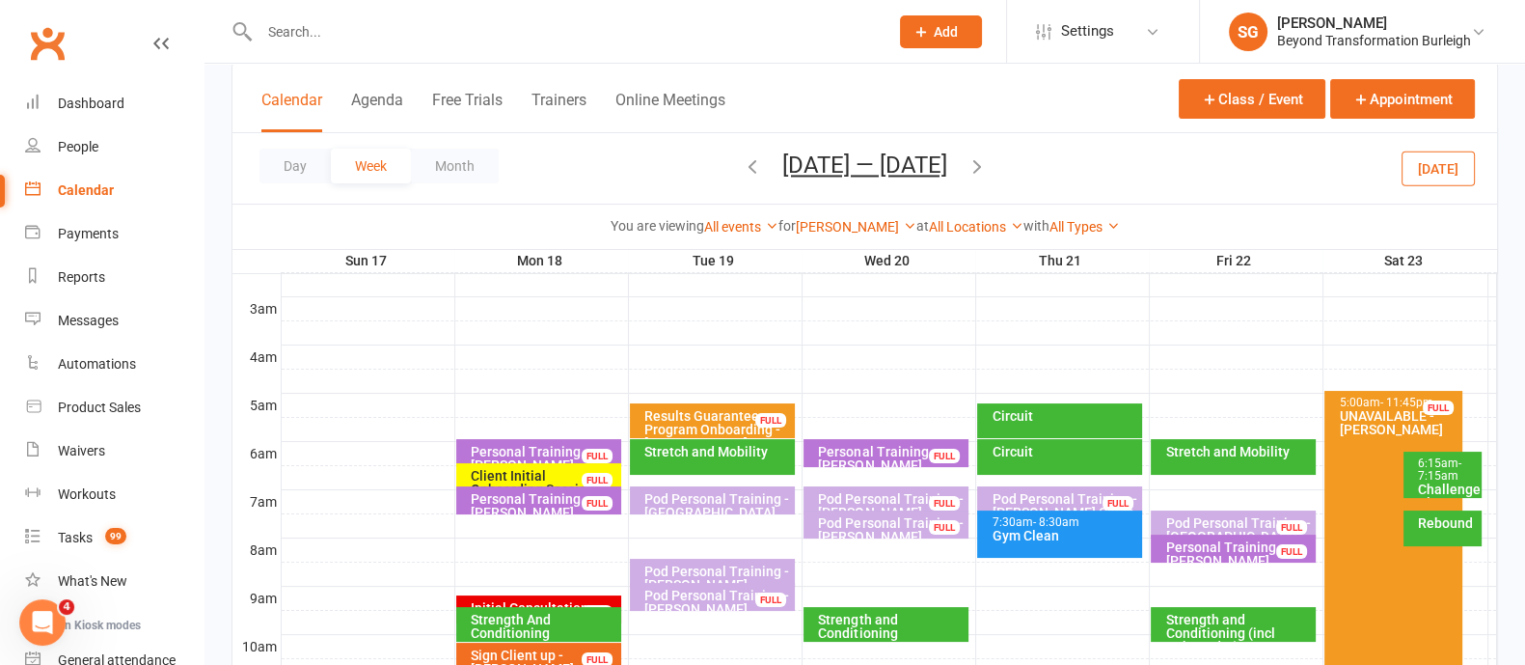
click at [744, 417] on div "Results Guarantee Program Onboarding - [PERSON_NAME]" at bounding box center [717, 429] width 148 height 41
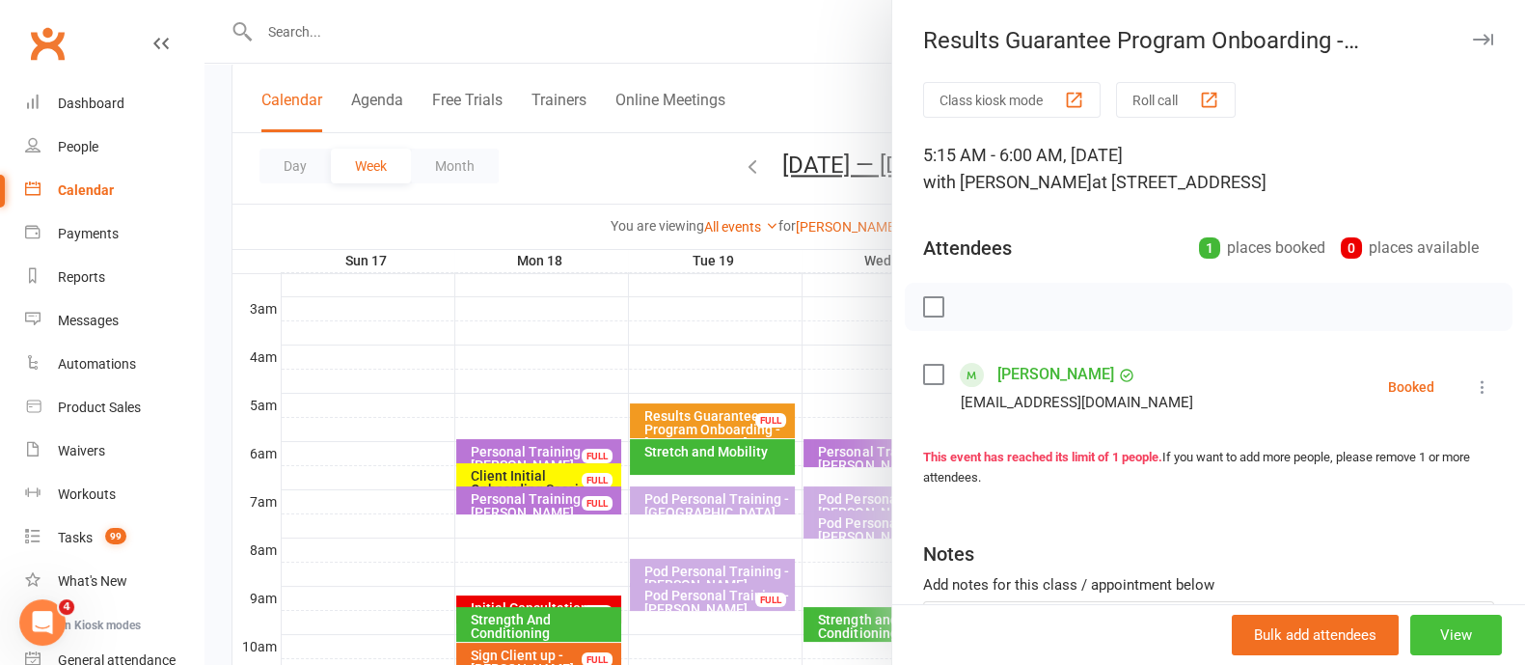
click at [1446, 651] on button "View" at bounding box center [1456, 634] width 92 height 41
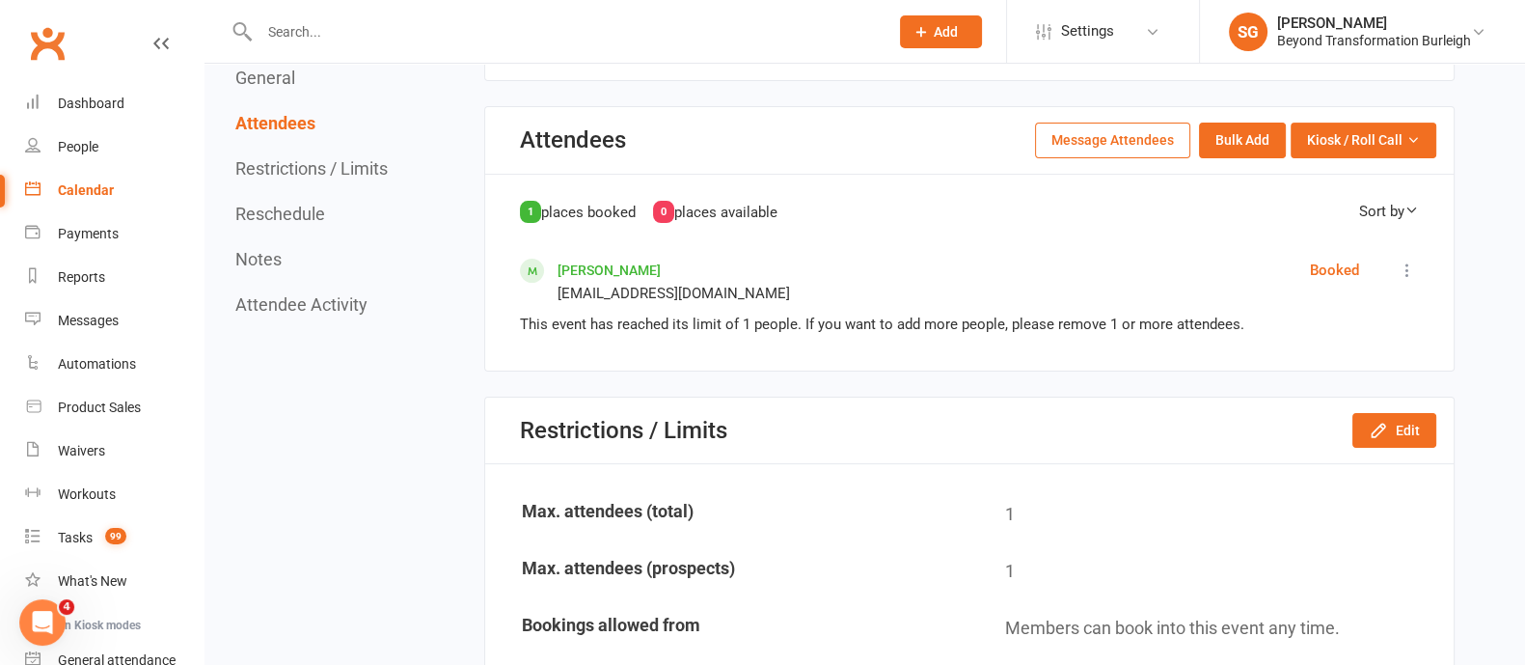
scroll to position [723, 0]
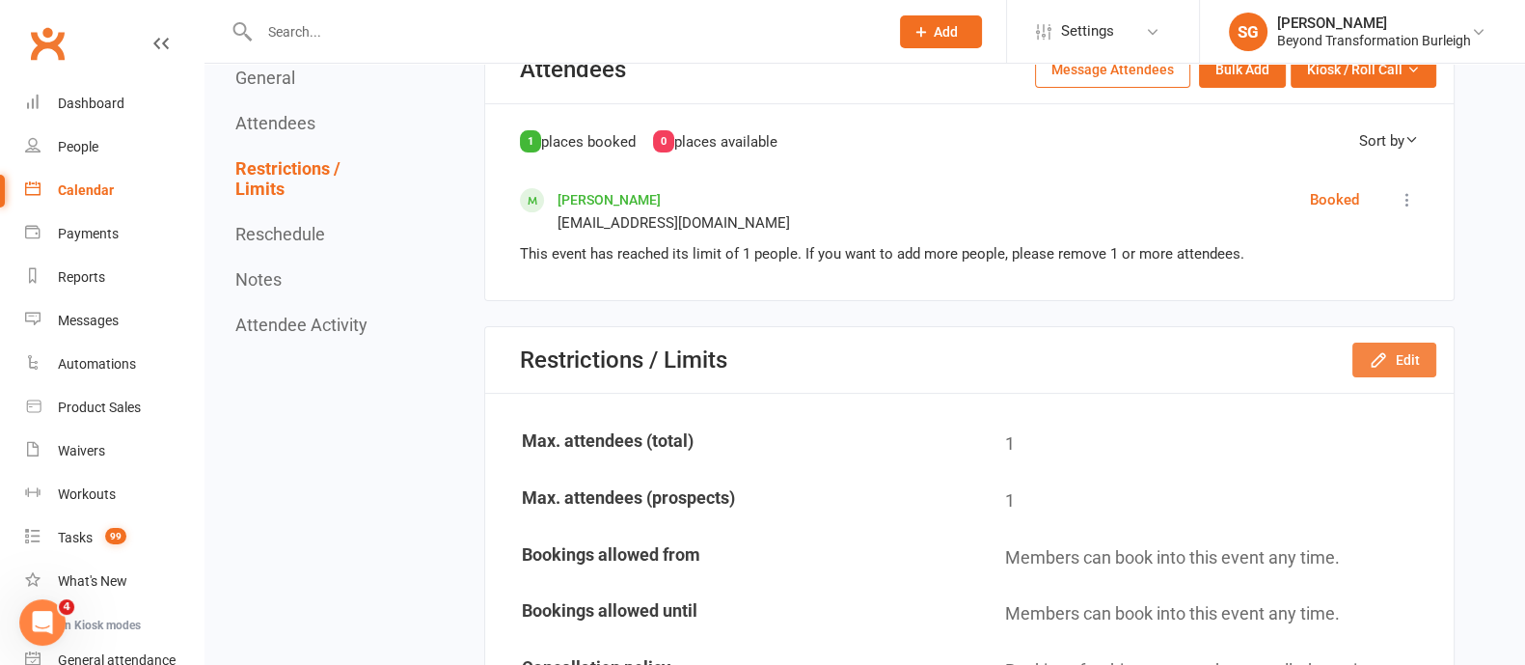
click at [1403, 360] on button "Edit" at bounding box center [1394, 359] width 84 height 35
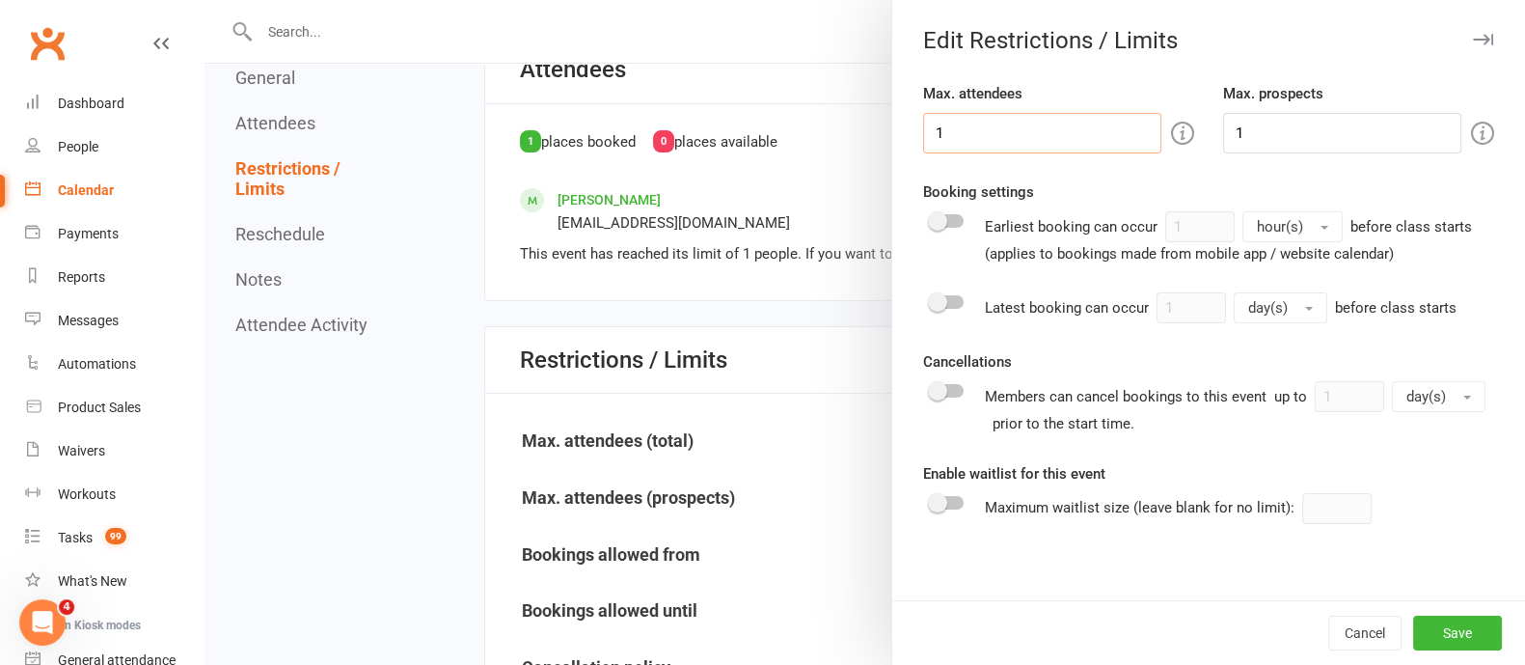
click at [970, 132] on input "1" at bounding box center [1042, 133] width 238 height 41
type input "2"
click at [1326, 145] on input "1" at bounding box center [1342, 133] width 238 height 41
type input "2"
click at [1457, 628] on button "Save" at bounding box center [1457, 632] width 89 height 35
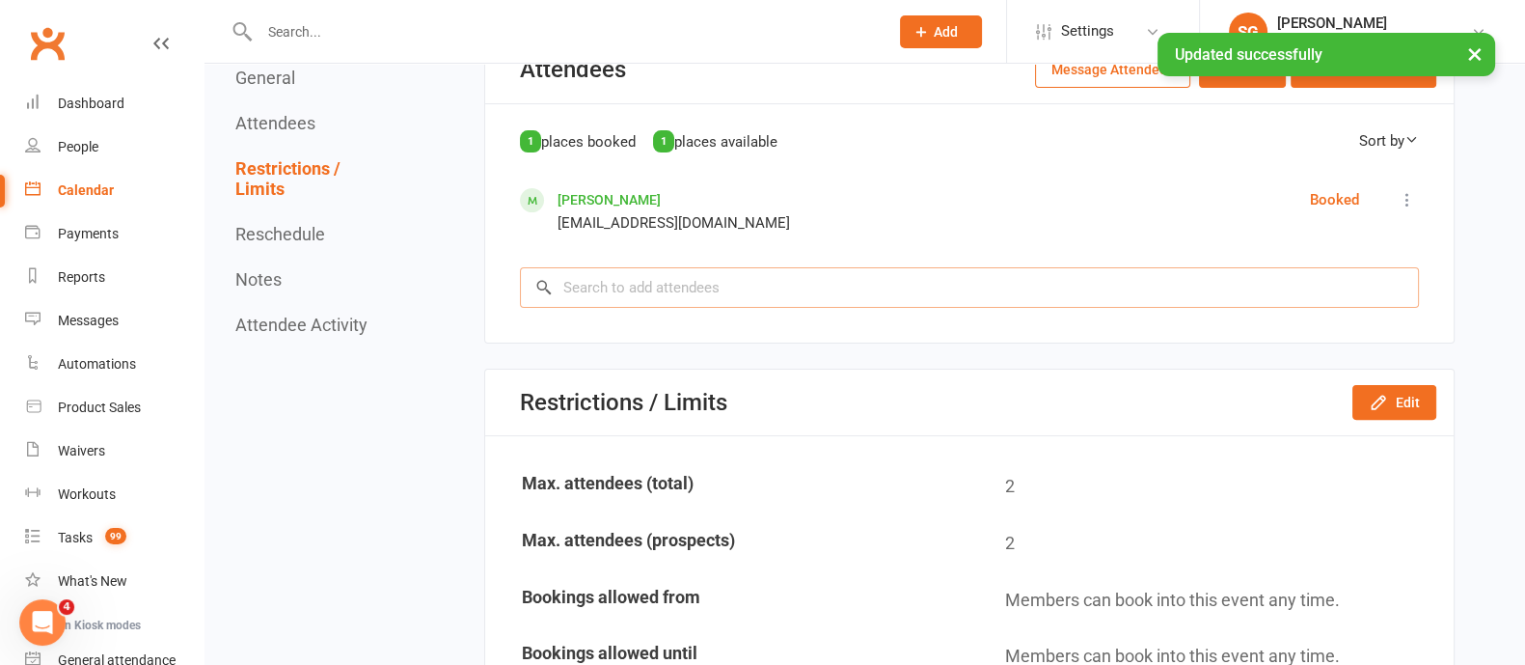
click at [662, 284] on input "search" at bounding box center [969, 287] width 899 height 41
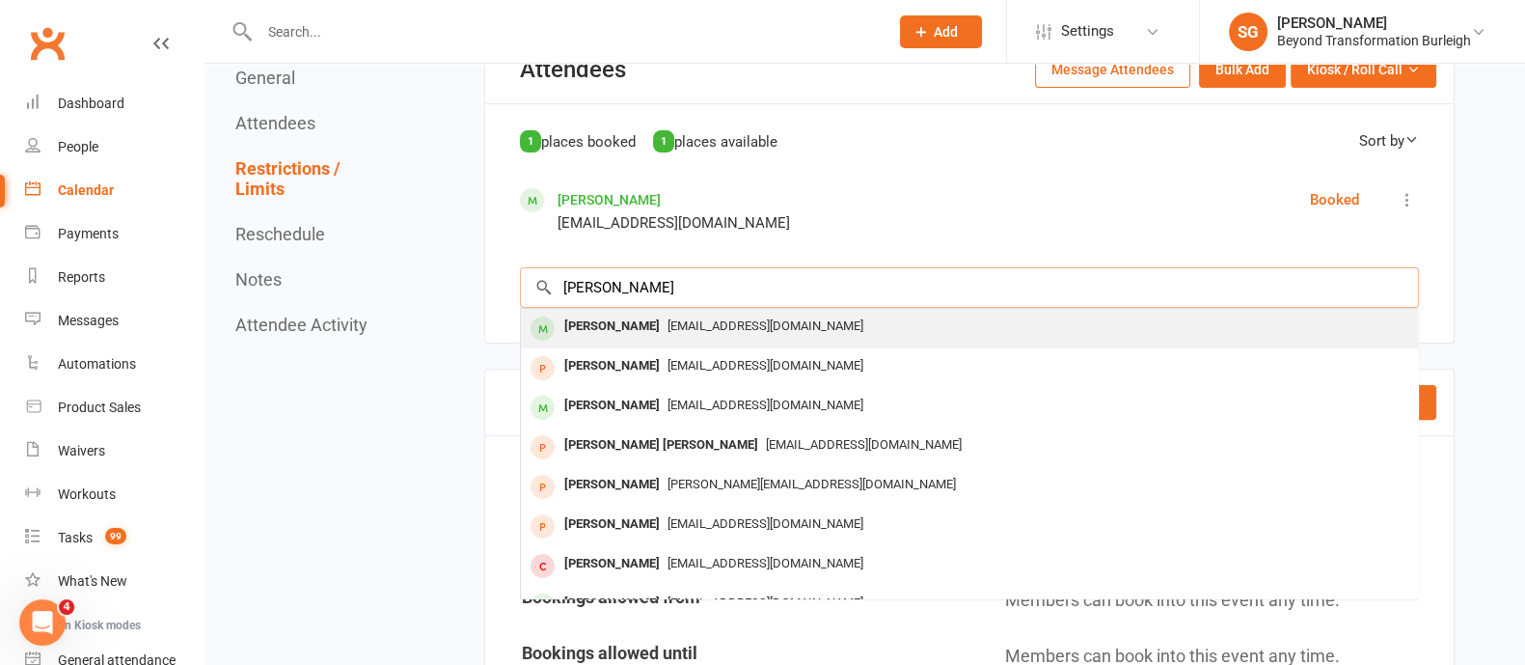
type input "[PERSON_NAME]"
click at [667, 318] on span "[EMAIL_ADDRESS][DOMAIN_NAME]" at bounding box center [765, 325] width 196 height 14
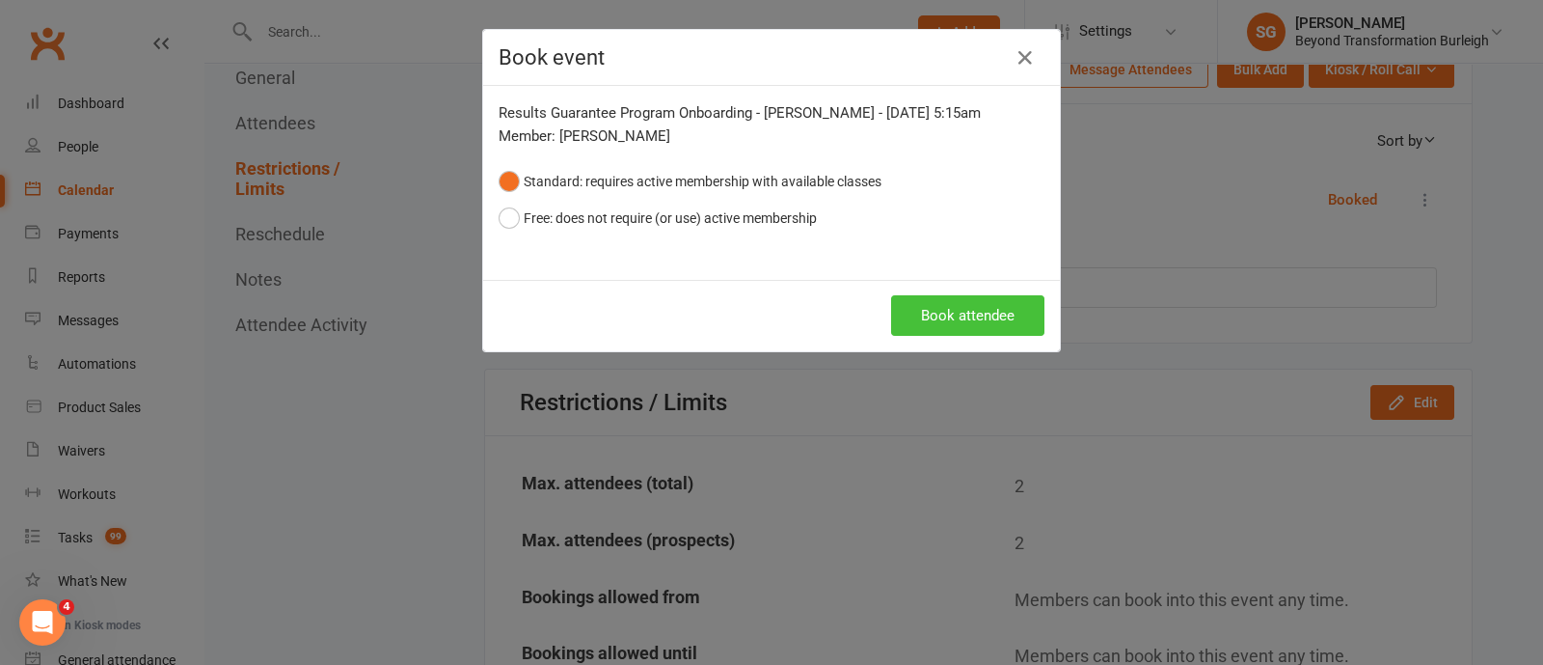
click at [982, 312] on button "Book attendee" at bounding box center [967, 315] width 153 height 41
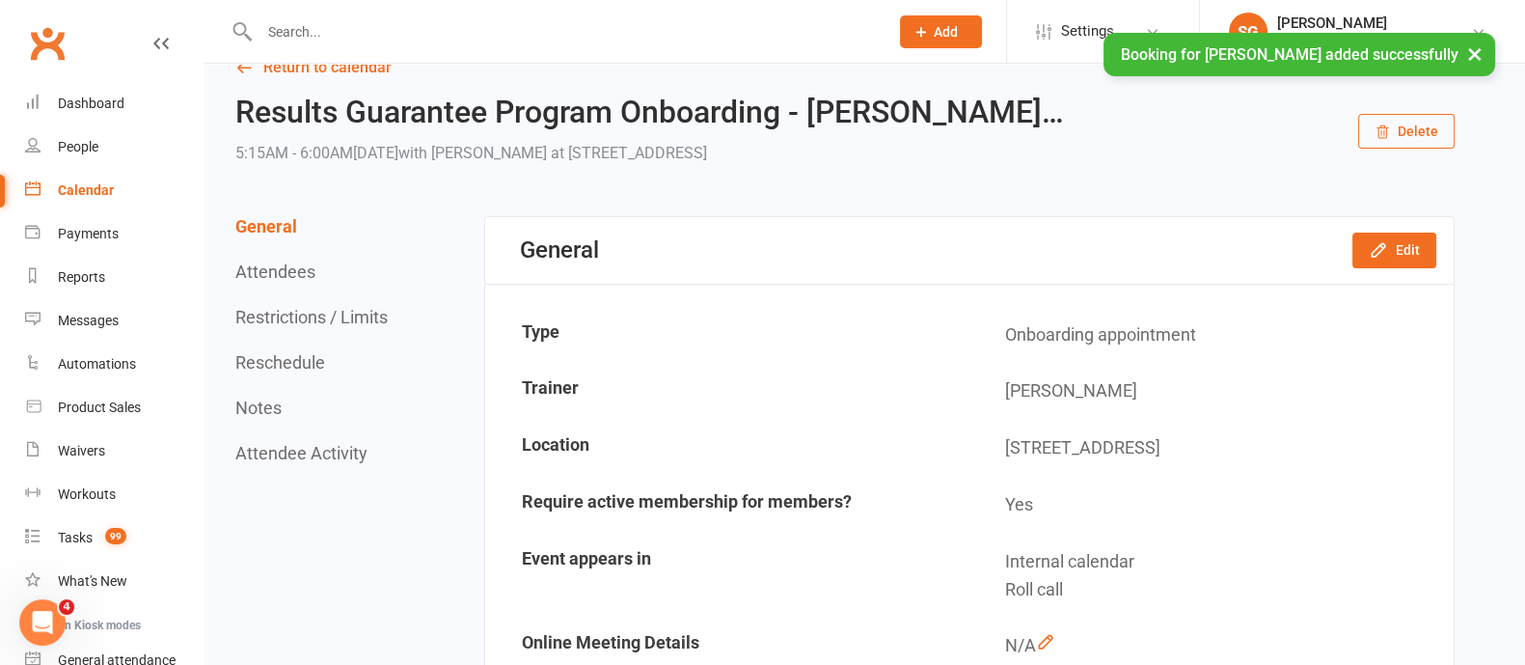
scroll to position [0, 0]
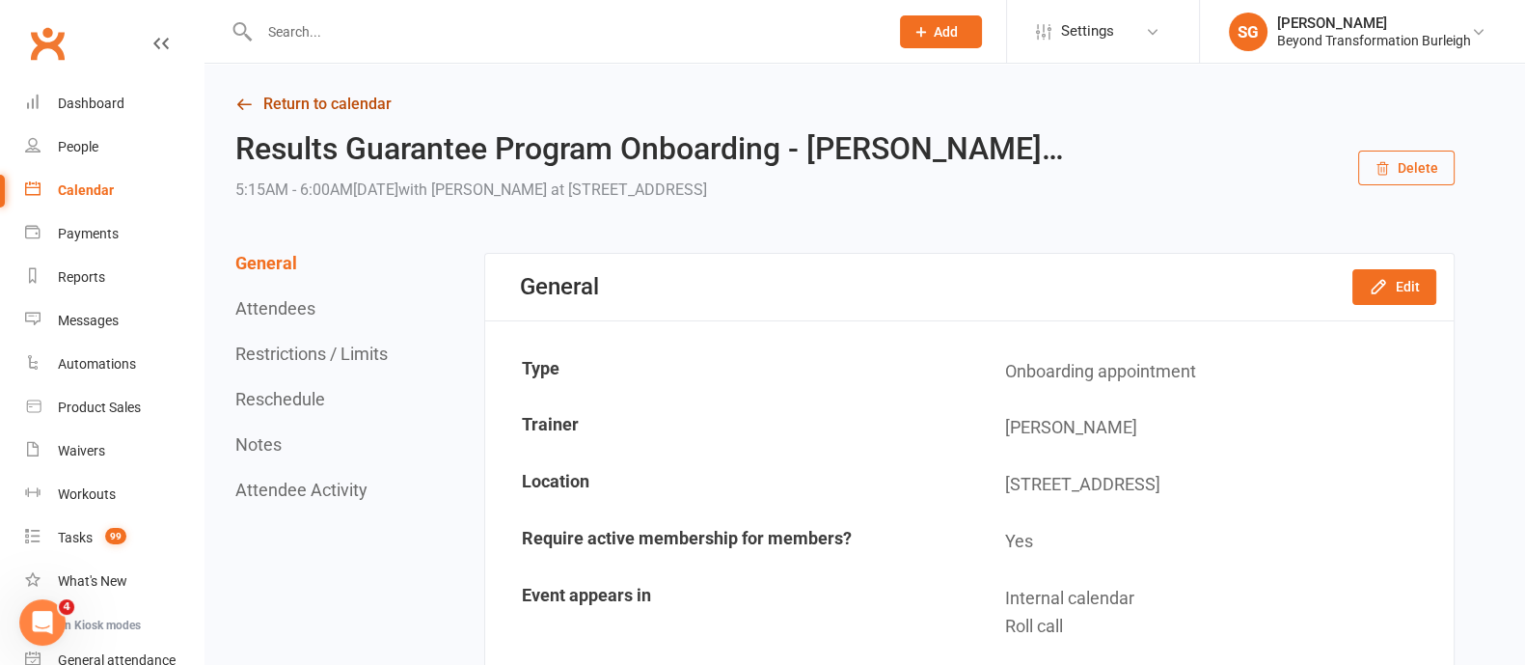
click at [294, 101] on link "Return to calendar" at bounding box center [844, 104] width 1219 height 27
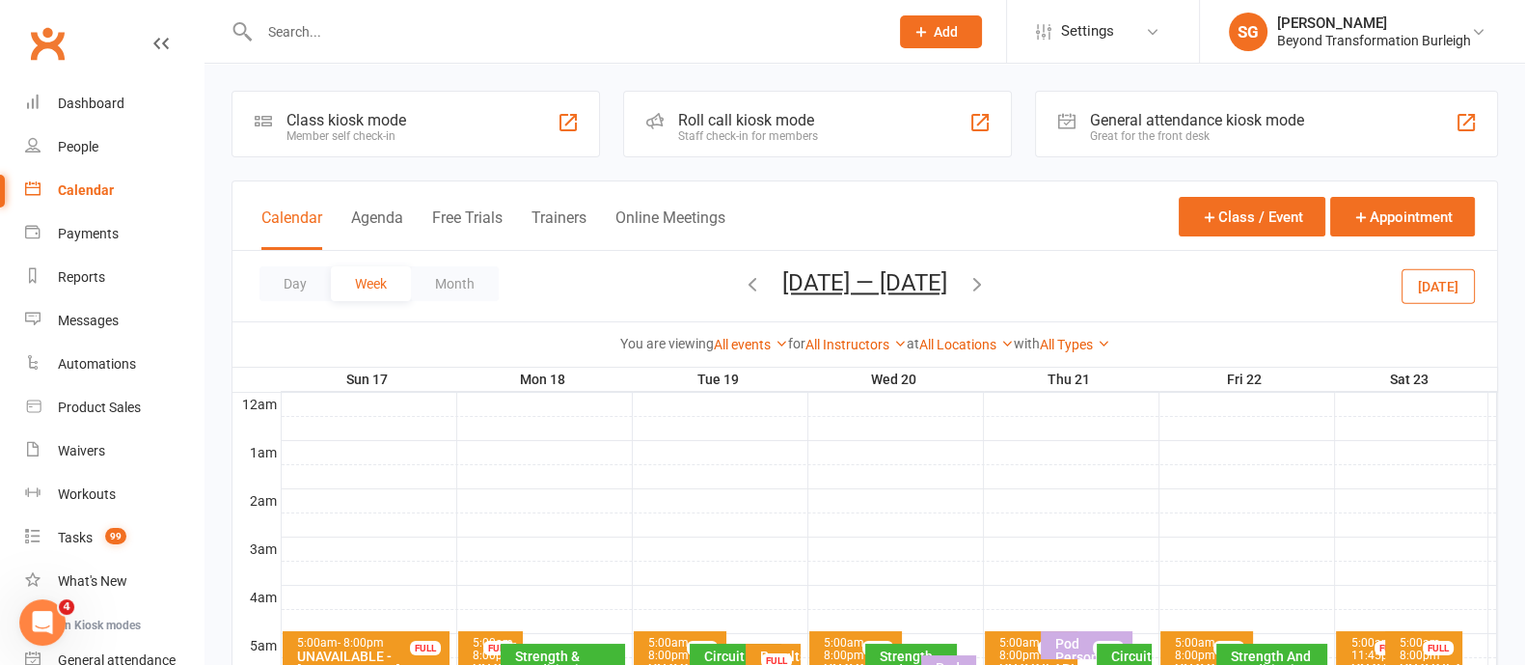
click at [309, 35] on input "text" at bounding box center [564, 31] width 621 height 27
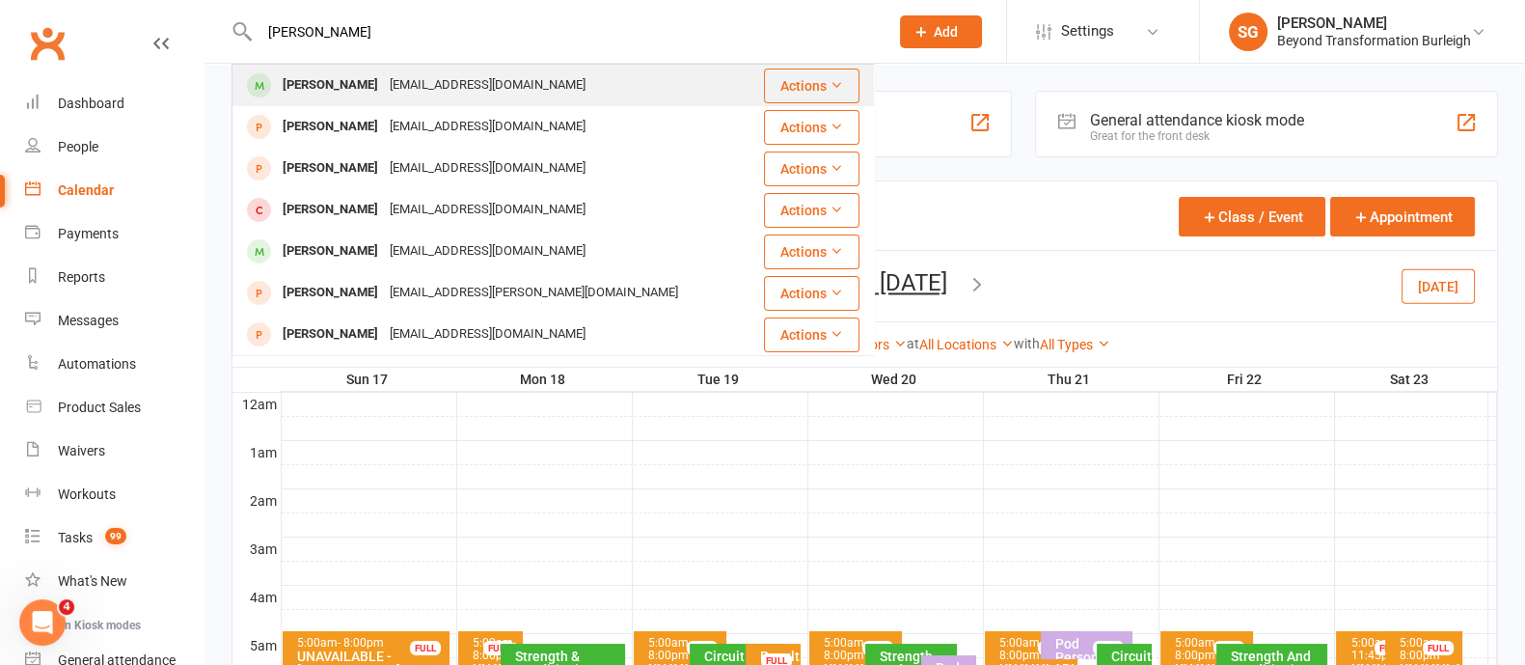
type input "[PERSON_NAME]"
click at [336, 73] on div "[PERSON_NAME]" at bounding box center [330, 85] width 107 height 28
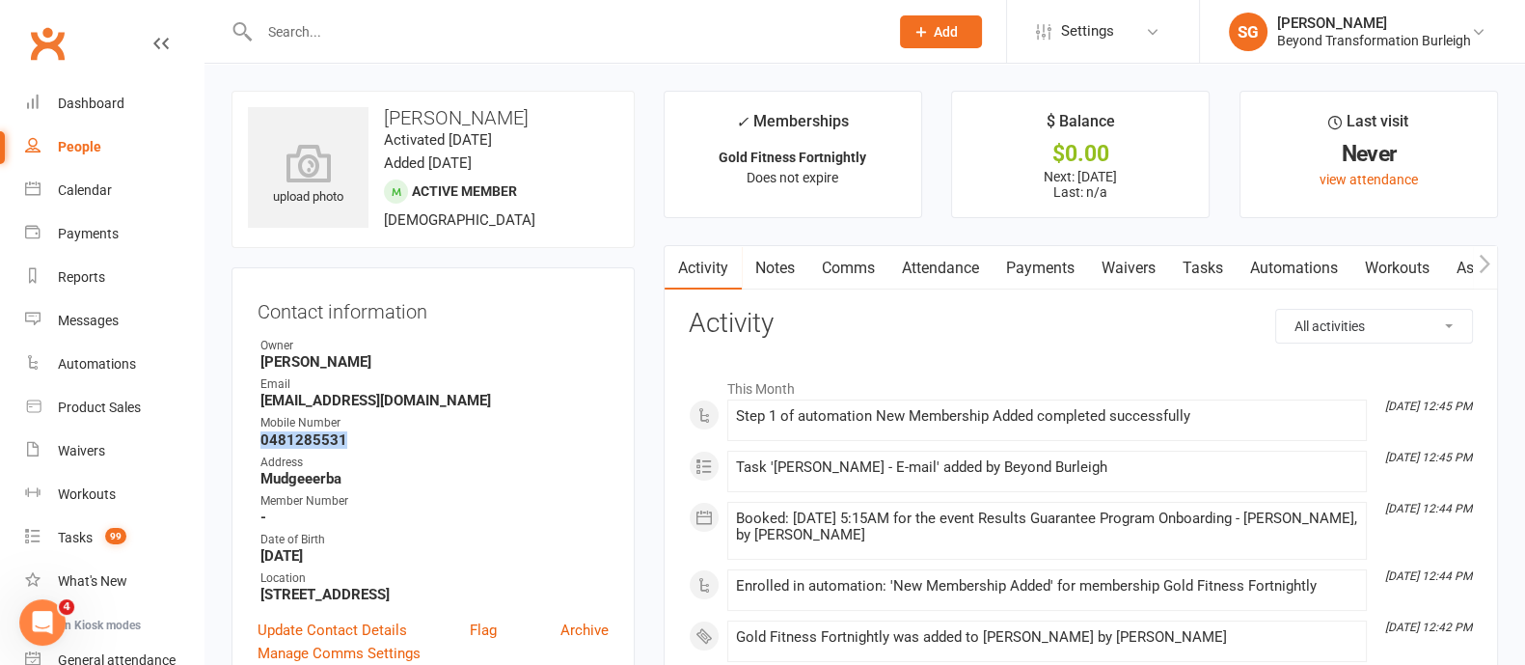
drag, startPoint x: 362, startPoint y: 439, endPoint x: 248, endPoint y: 441, distance: 113.8
click at [248, 441] on div "Contact information Owner [PERSON_NAME] Email [EMAIL_ADDRESS][DOMAIN_NAME] Mobi…" at bounding box center [432, 478] width 403 height 423
drag, startPoint x: 304, startPoint y: 449, endPoint x: 256, endPoint y: 450, distance: 48.3
click at [244, 450] on div "Contact information Owner [PERSON_NAME] Email [EMAIL_ADDRESS][DOMAIN_NAME] Mobi…" at bounding box center [432, 478] width 403 height 423
drag, startPoint x: 259, startPoint y: 436, endPoint x: 349, endPoint y: 436, distance: 89.7
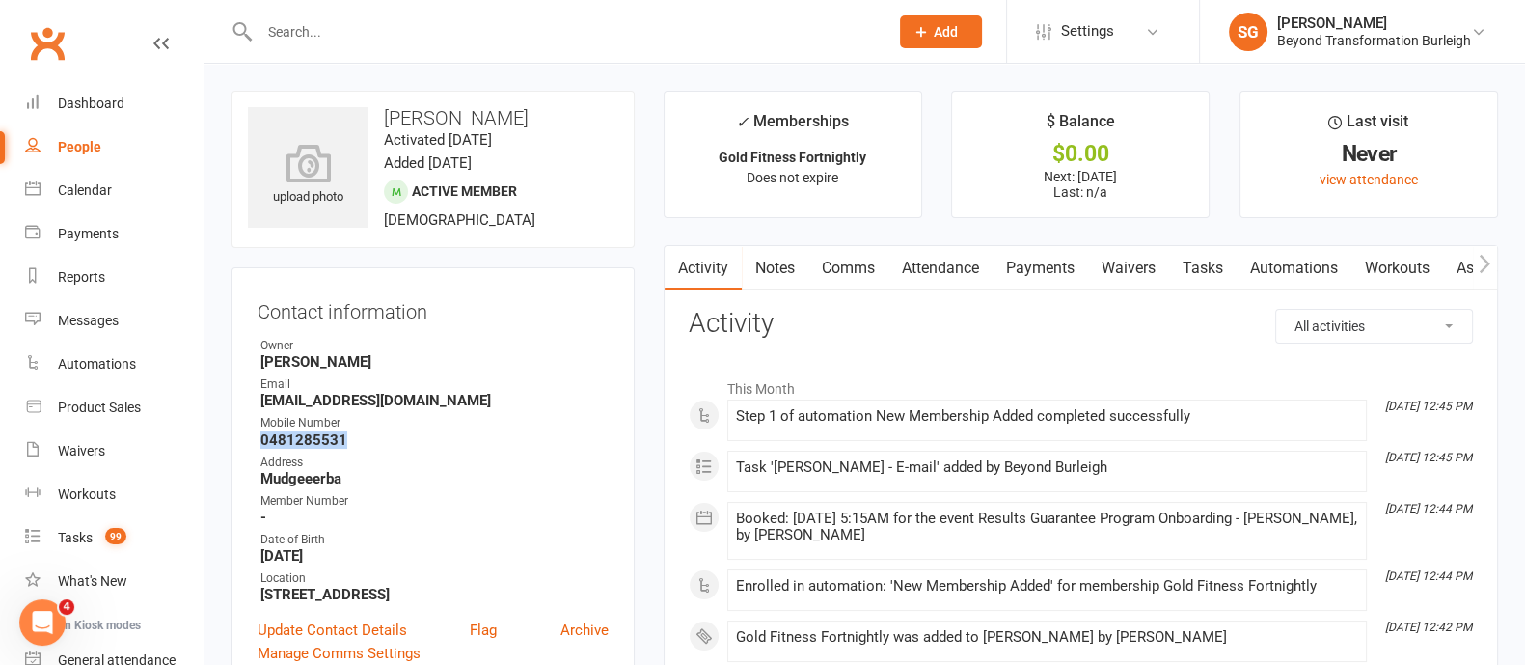
click at [354, 439] on strong "0481285531" at bounding box center [434, 439] width 348 height 17
copy strong "0481285531"
click at [106, 177] on link "Calendar" at bounding box center [114, 190] width 178 height 43
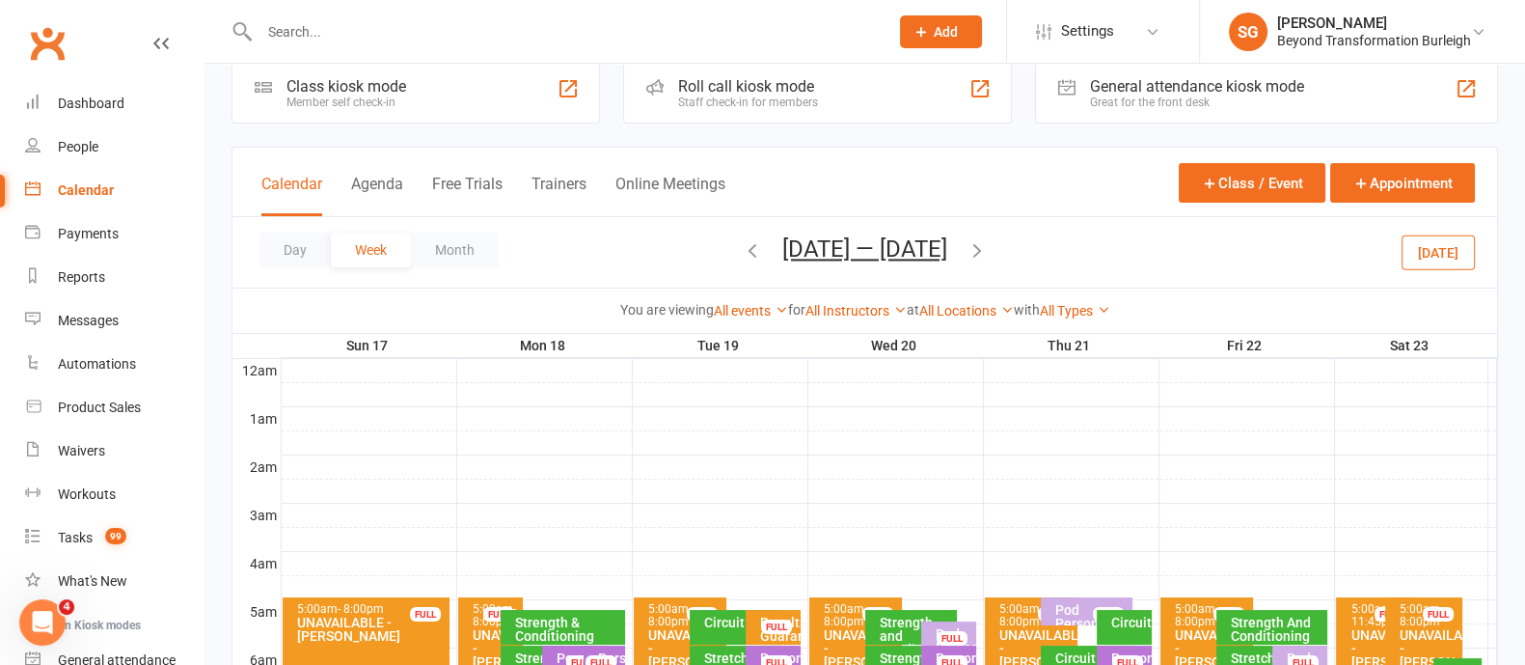
scroll to position [120, 0]
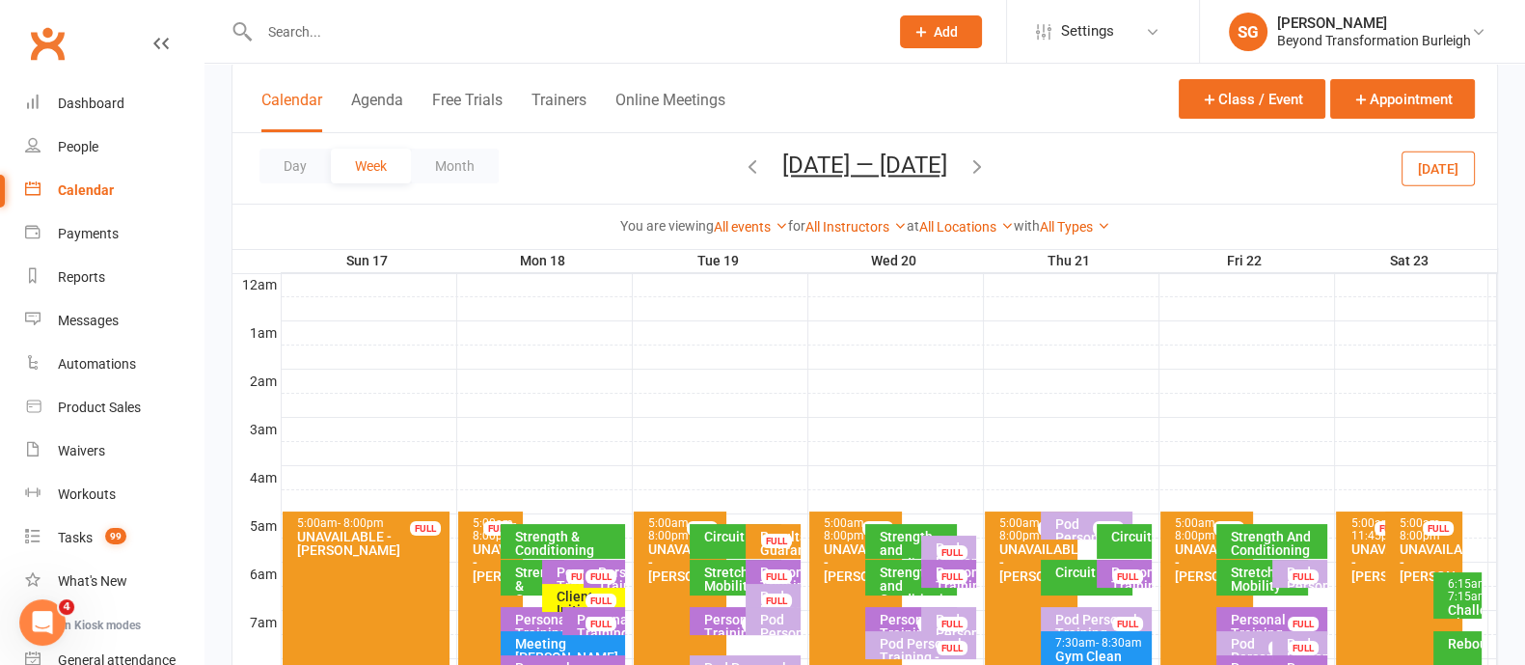
click at [984, 168] on icon "button" at bounding box center [977, 165] width 21 height 21
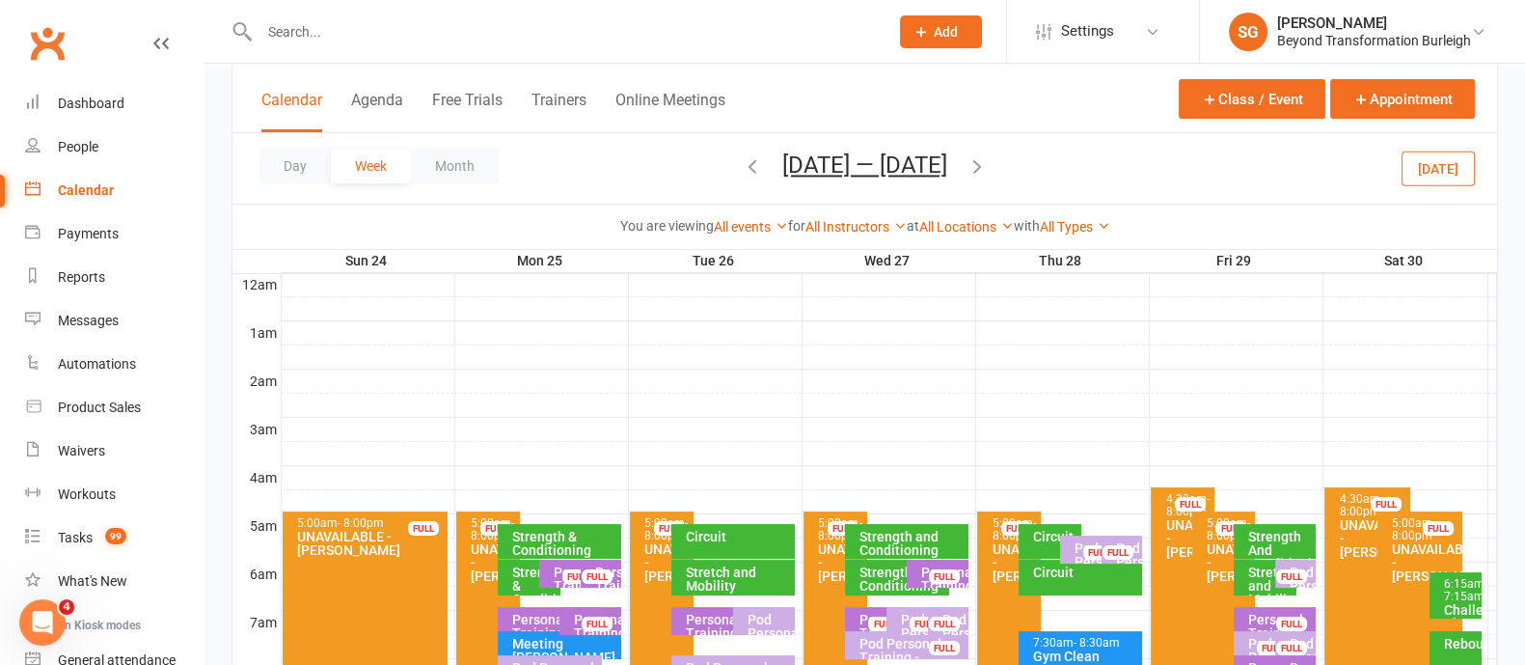
click at [750, 158] on icon "button" at bounding box center [752, 165] width 21 height 21
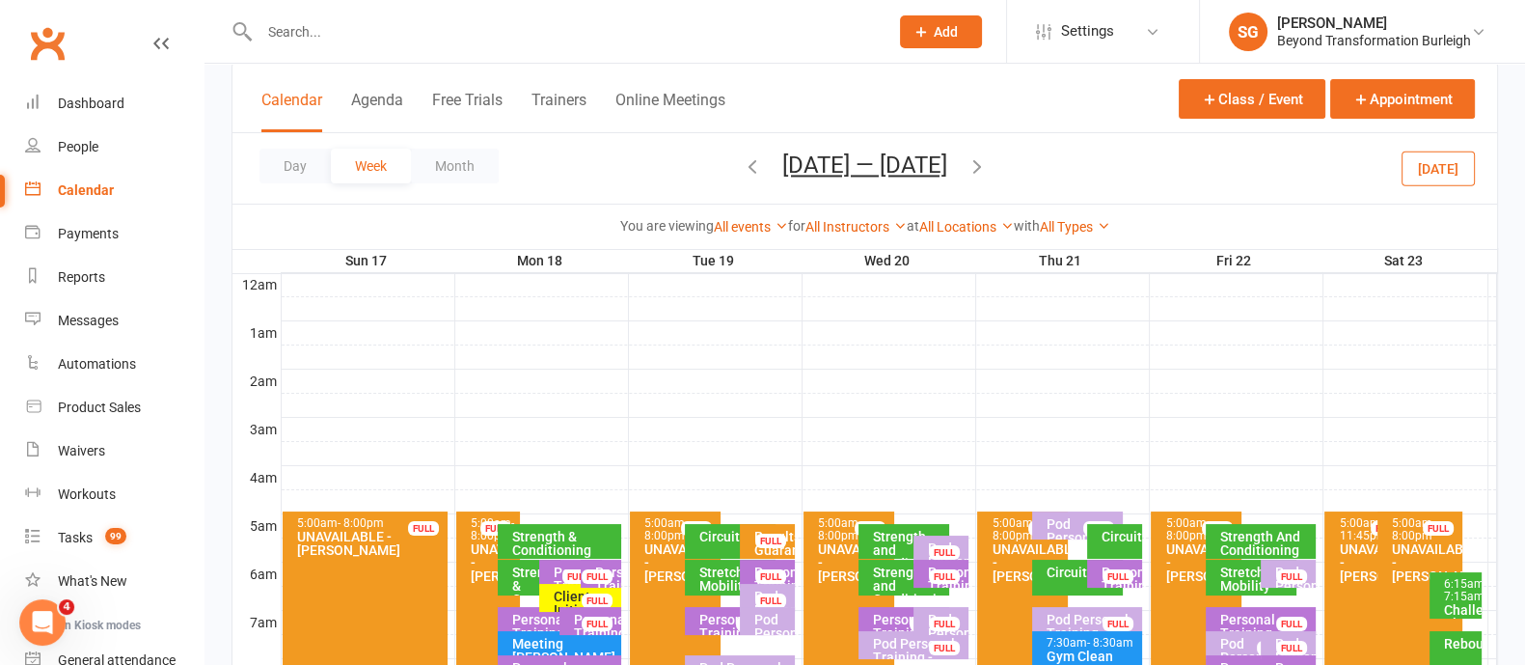
scroll to position [362, 0]
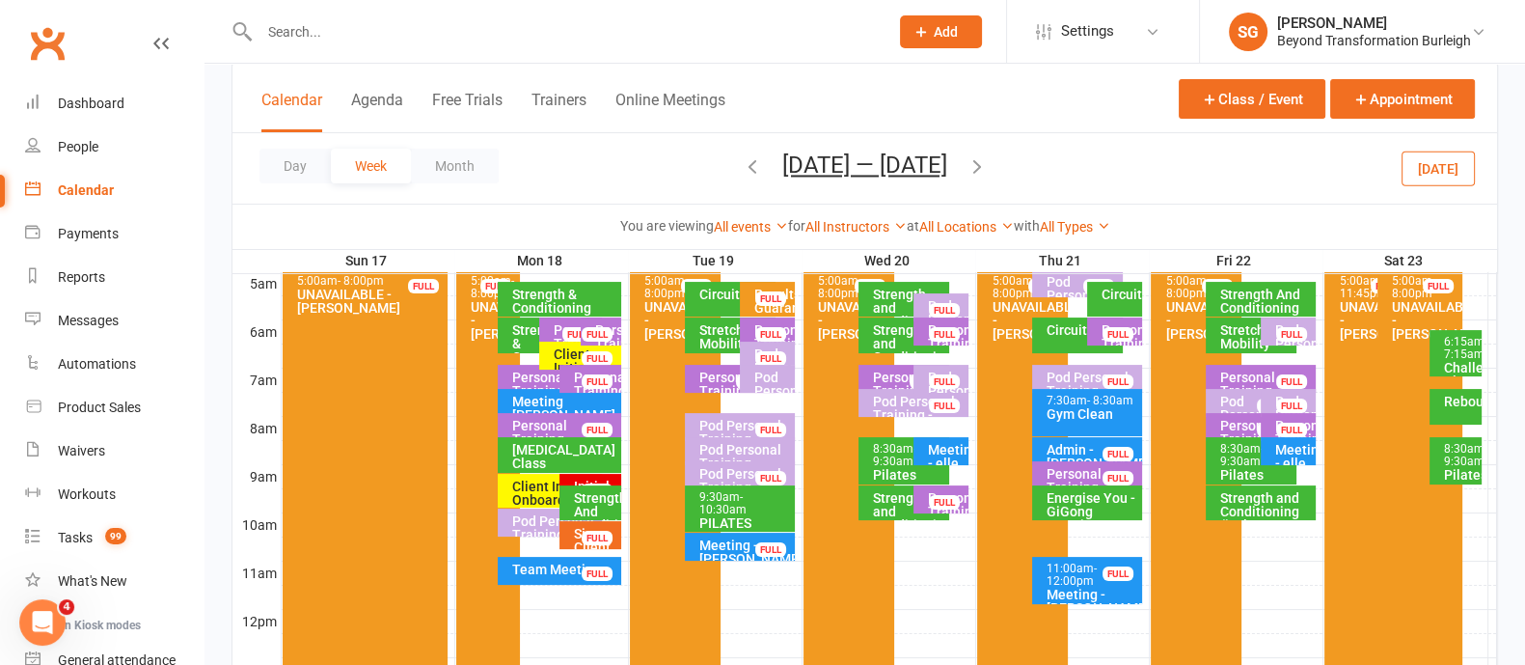
click at [786, 297] on div "Results Guarantee Program Onboarding - [PERSON_NAME]" at bounding box center [772, 327] width 38 height 81
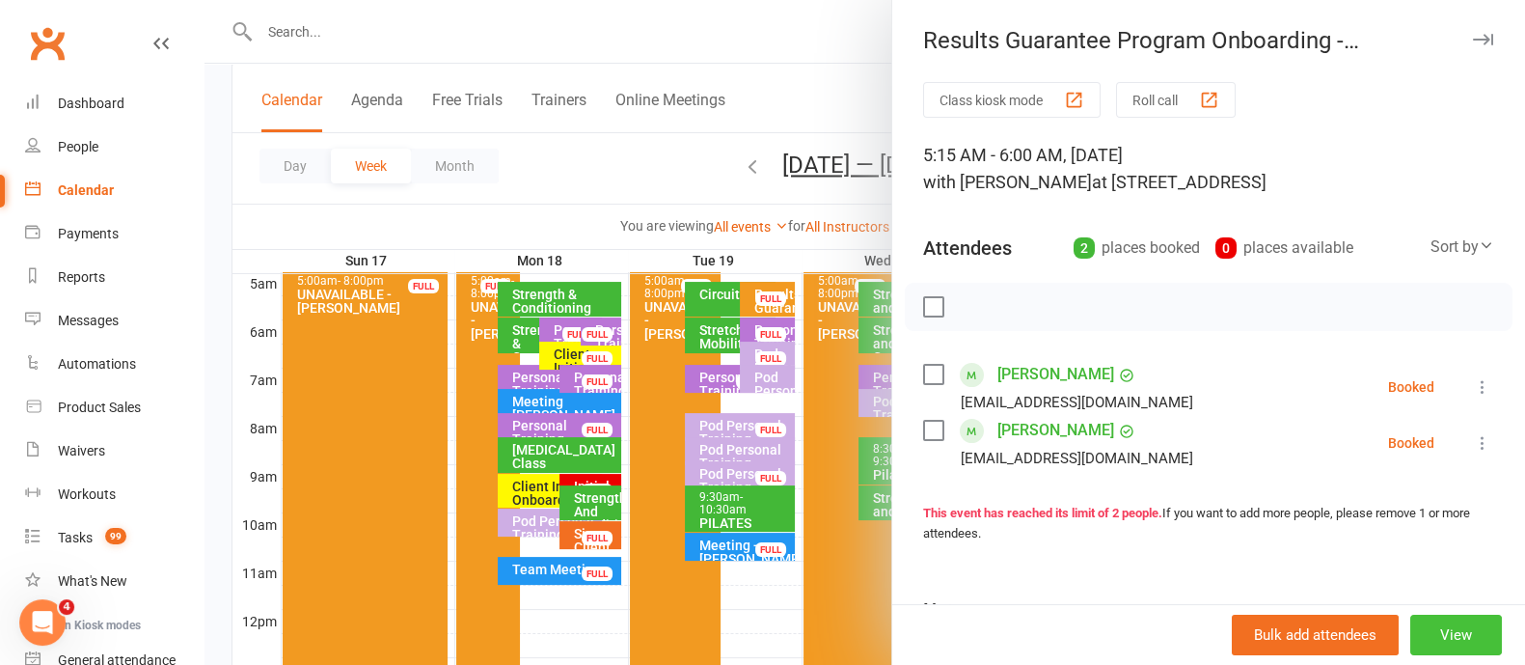
click at [1410, 631] on button "View" at bounding box center [1456, 634] width 92 height 41
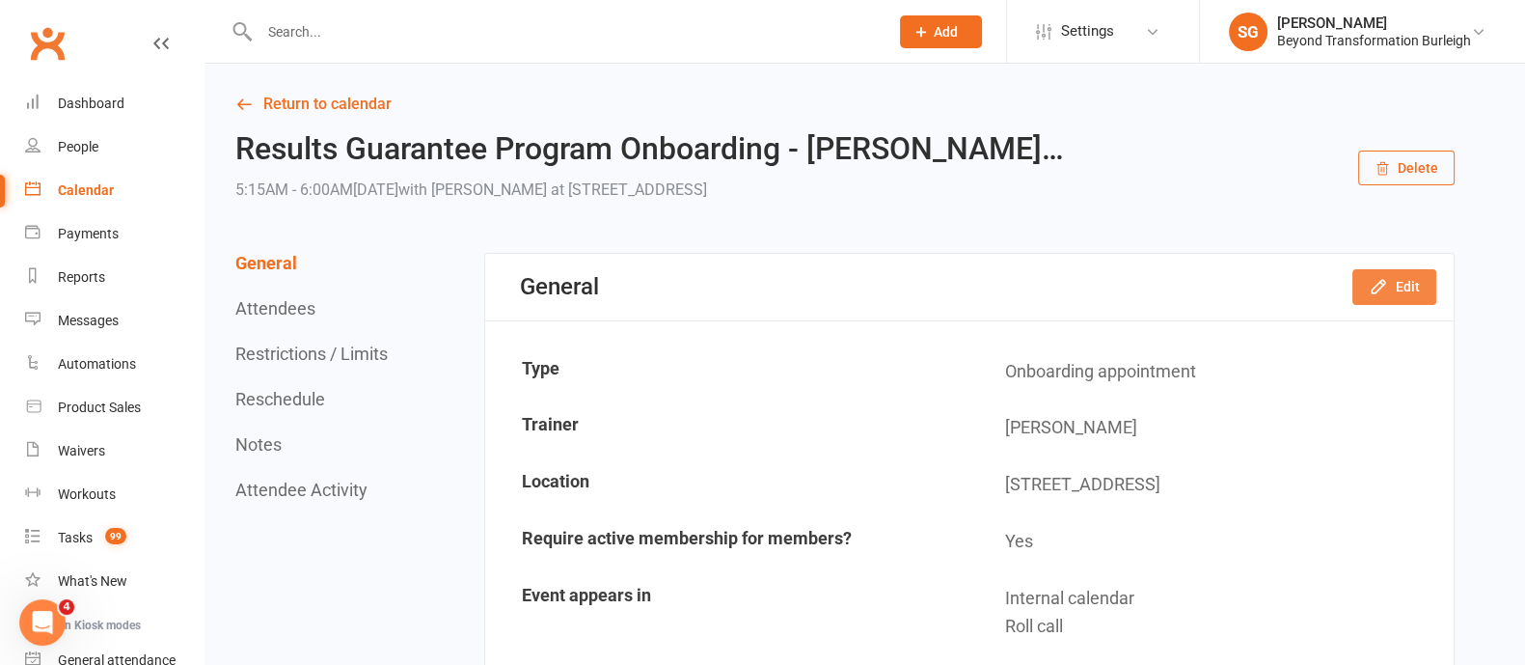
click at [1382, 285] on icon "button" at bounding box center [1378, 286] width 19 height 19
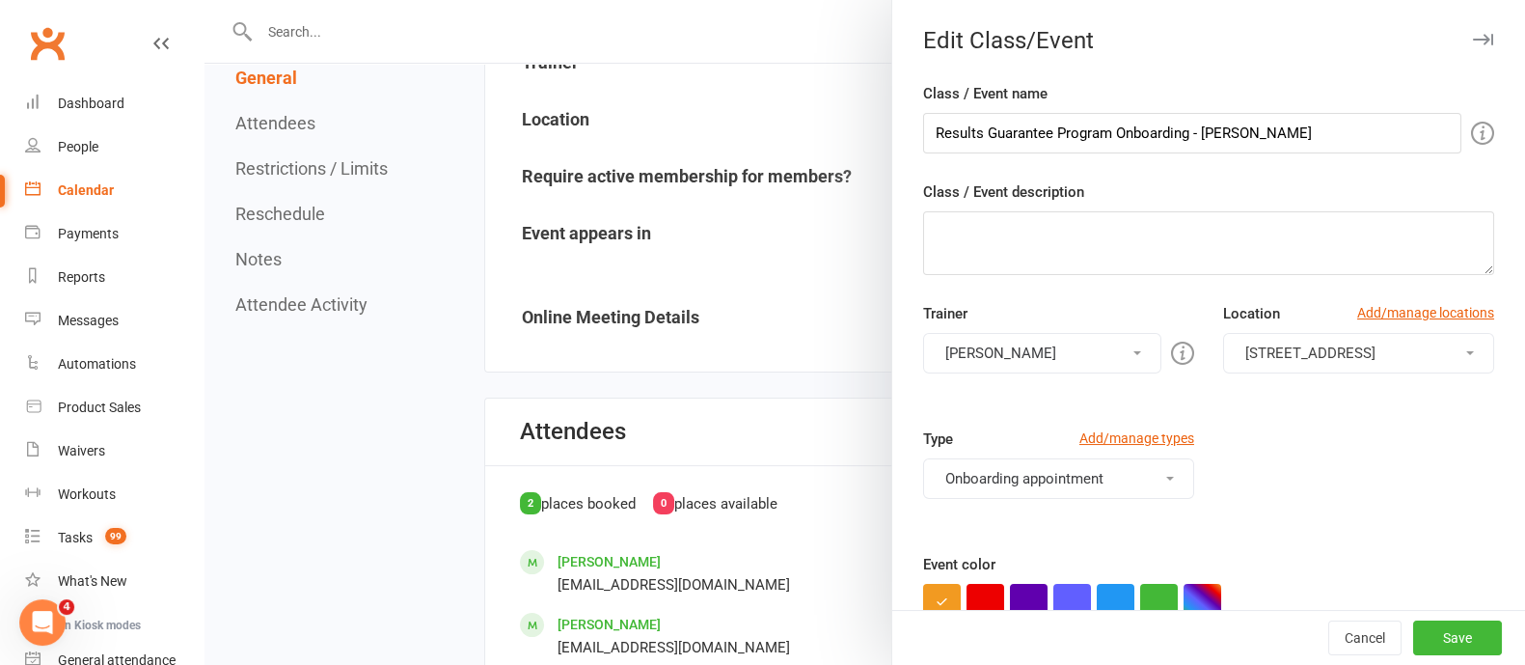
click at [1473, 36] on icon "button" at bounding box center [1483, 40] width 20 height 12
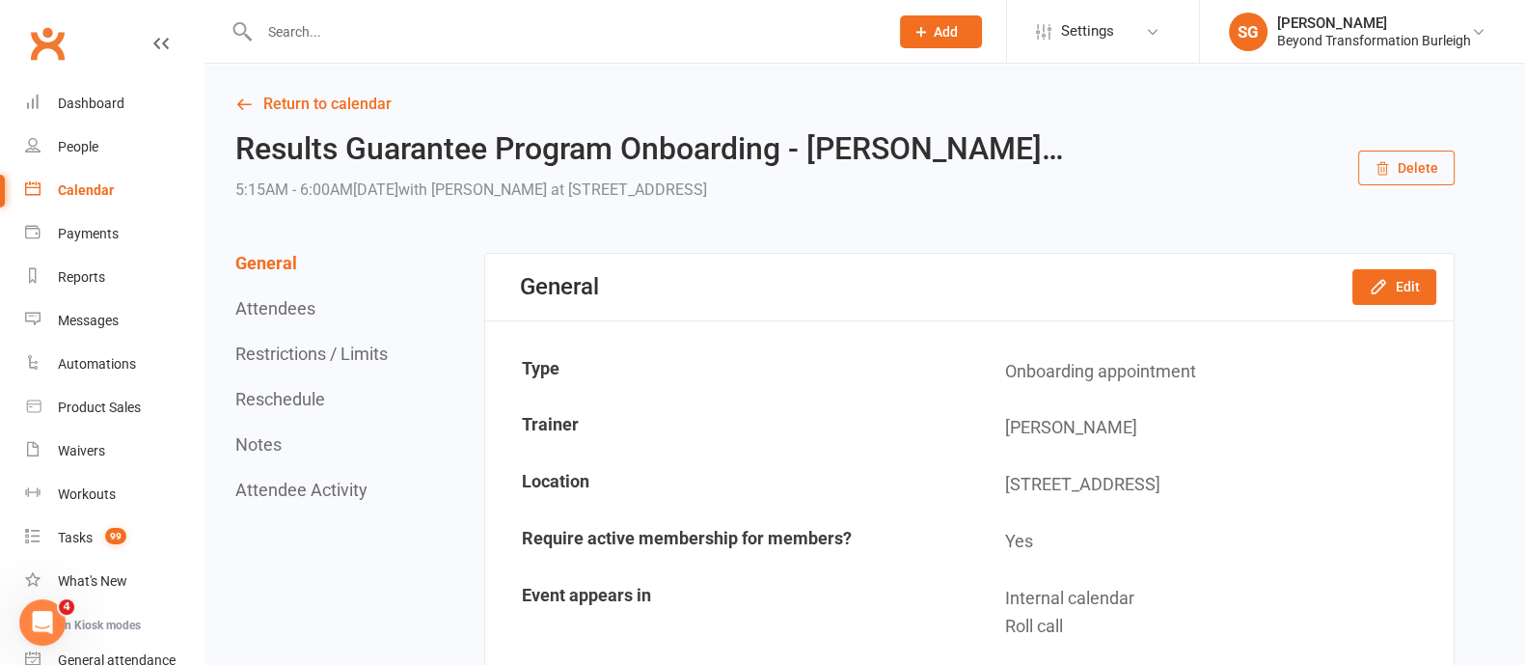
click at [1399, 181] on button "Delete" at bounding box center [1406, 167] width 96 height 35
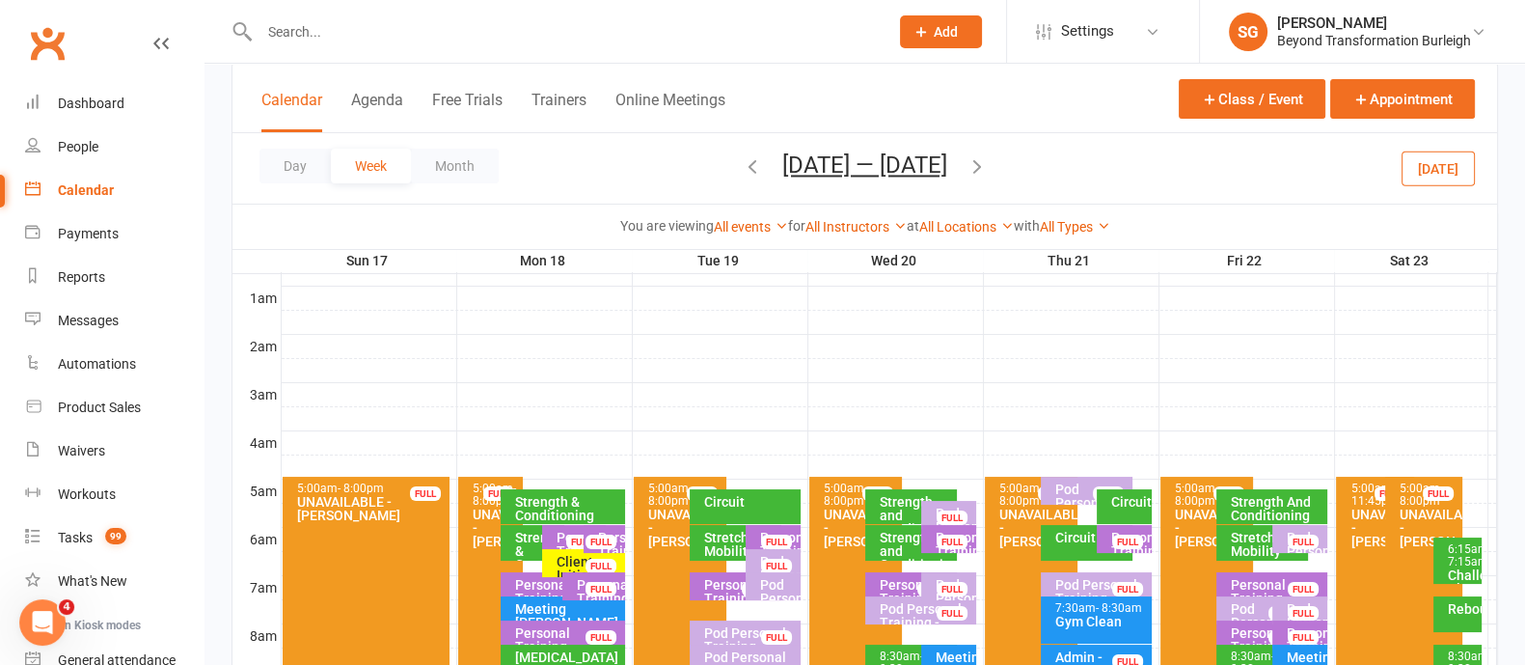
scroll to position [240, 0]
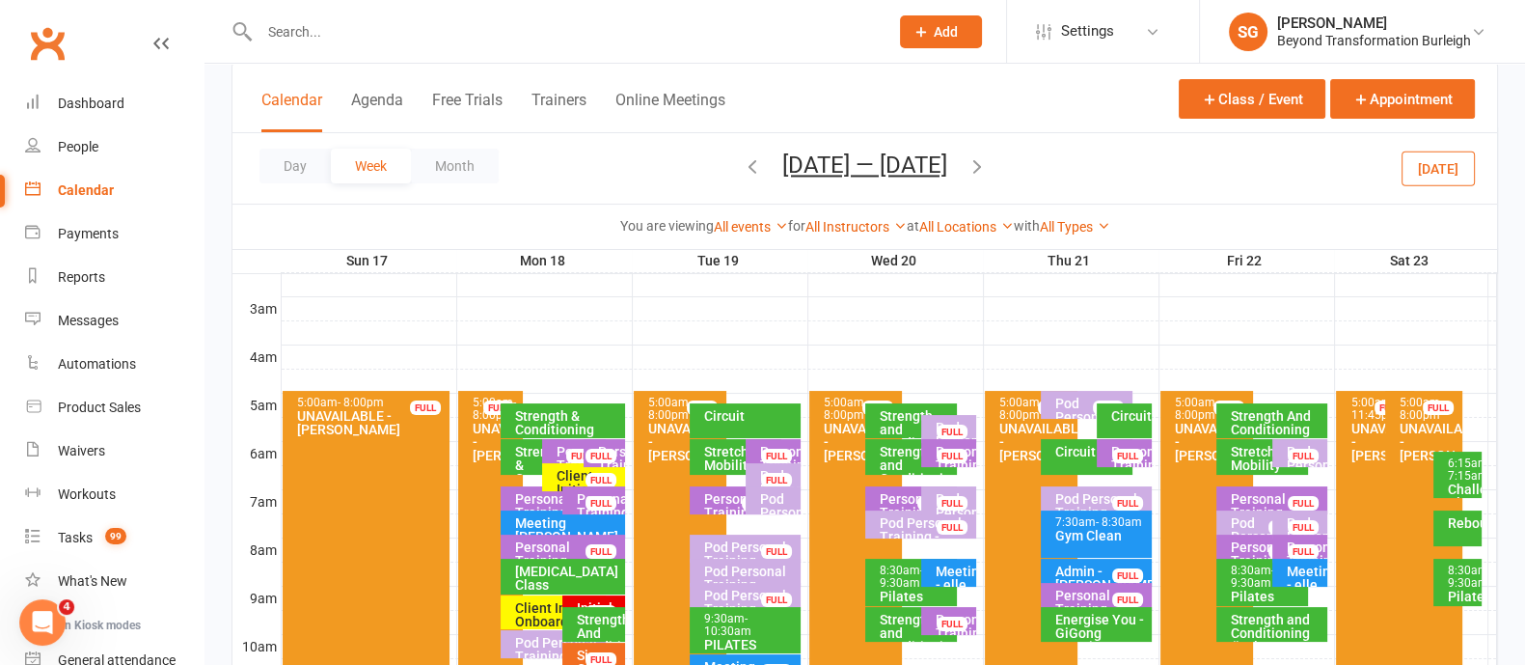
click at [750, 373] on div at bounding box center [889, 380] width 1215 height 23
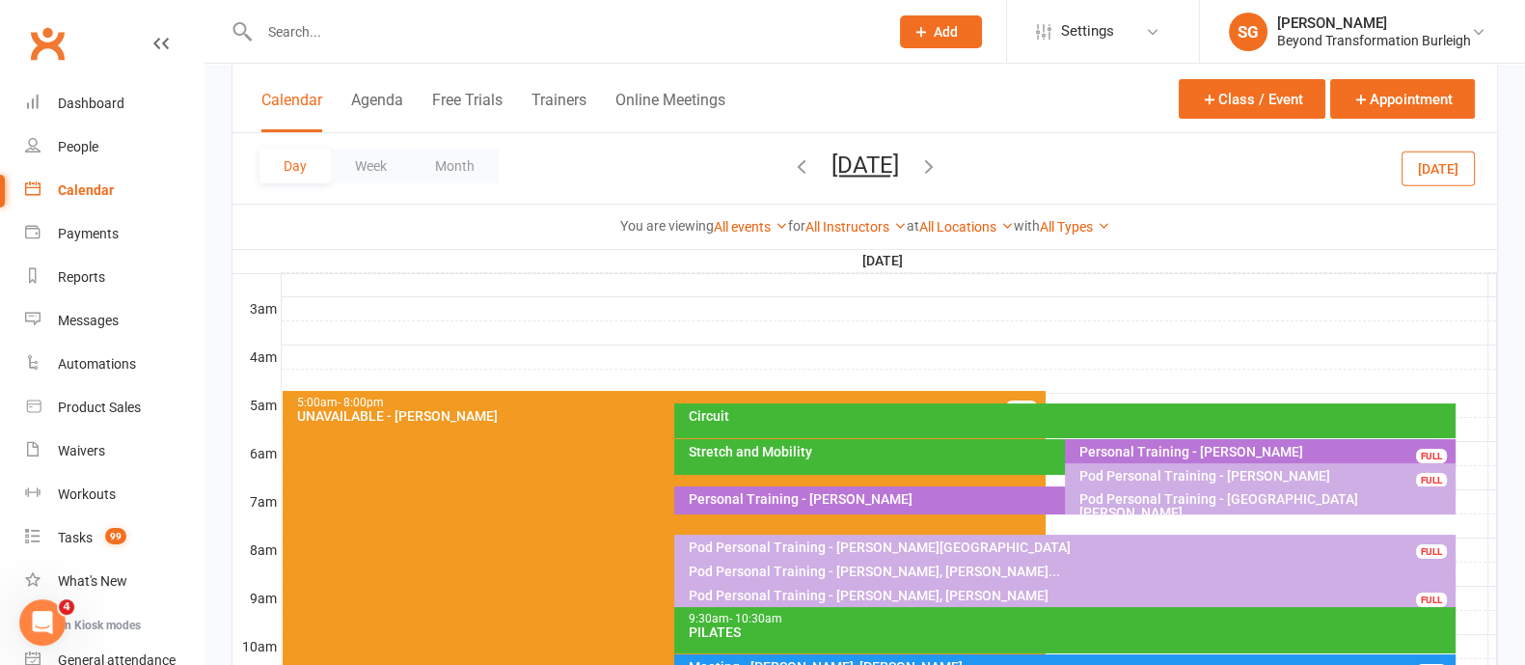
click at [782, 372] on div at bounding box center [889, 380] width 1215 height 23
click at [821, 328] on button "Add Appointment" at bounding box center [793, 329] width 112 height 23
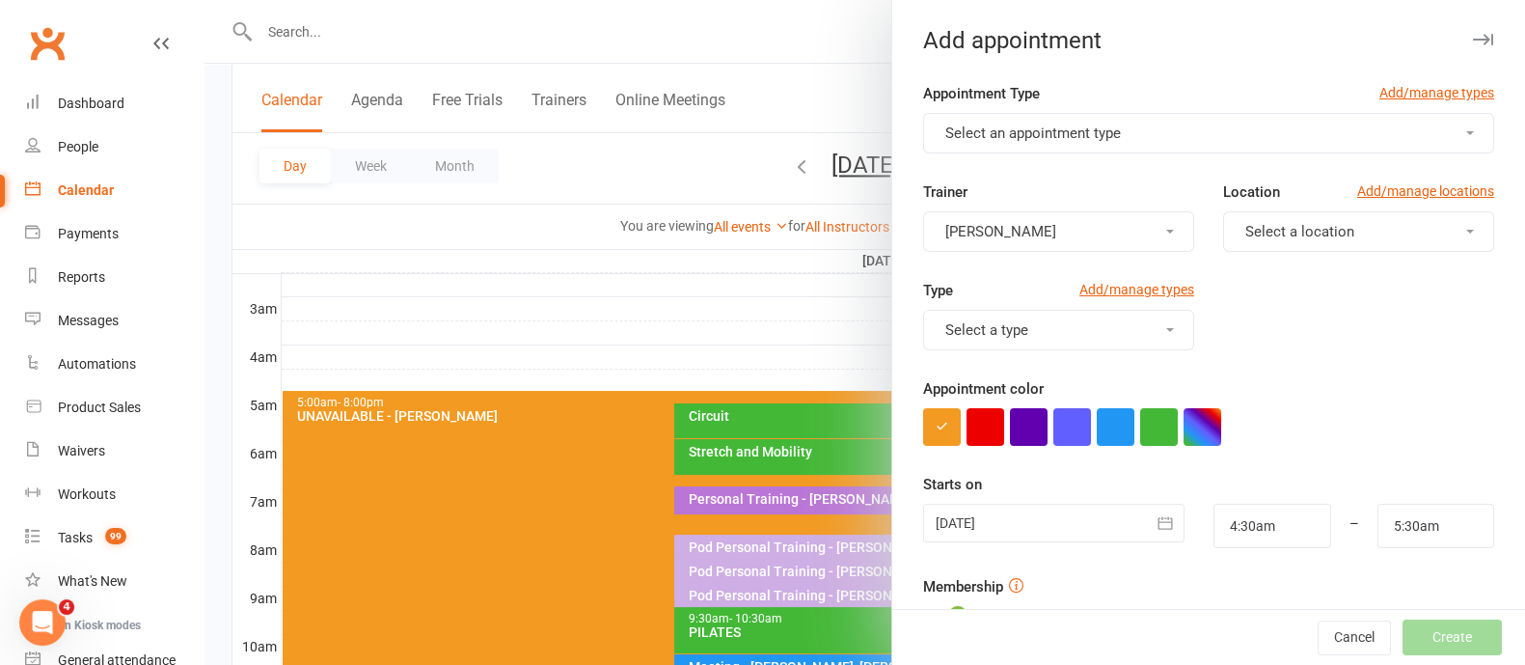
click at [1078, 131] on span "Select an appointment type" at bounding box center [1033, 132] width 176 height 17
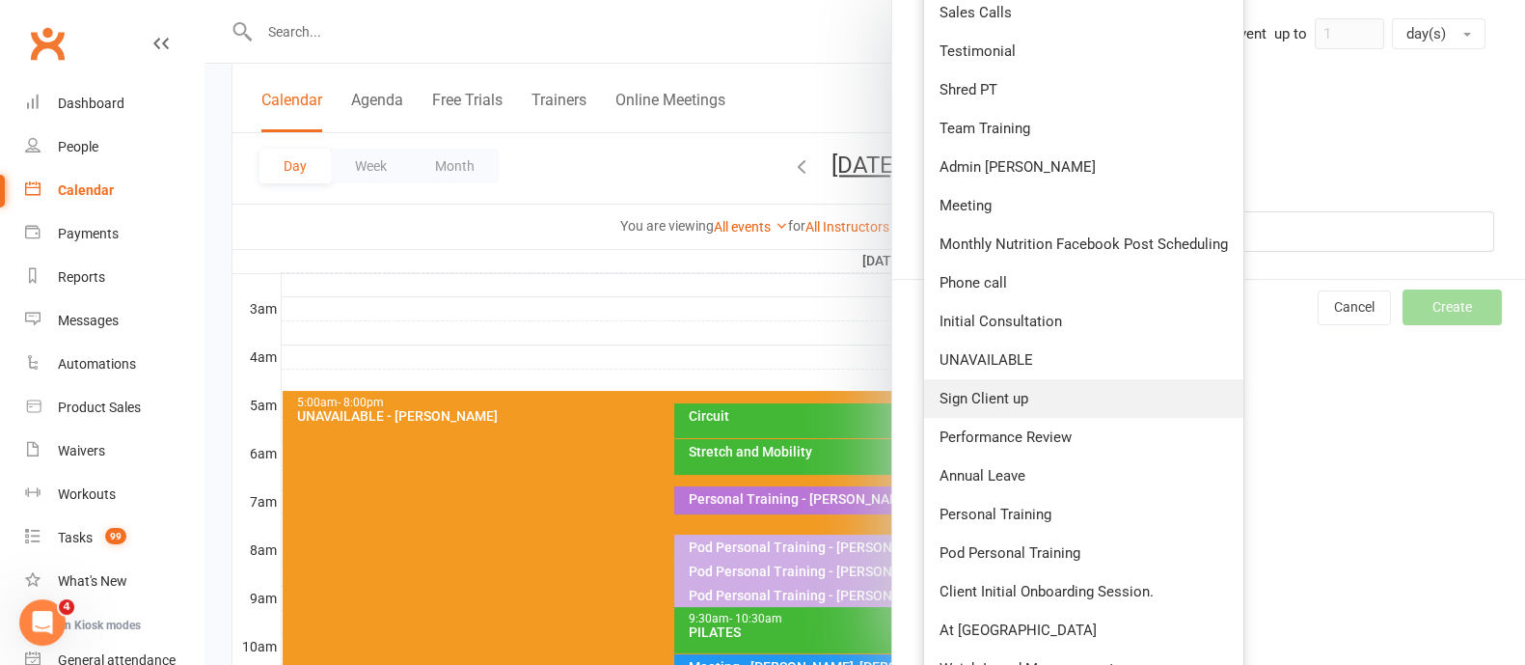
scroll to position [695, 0]
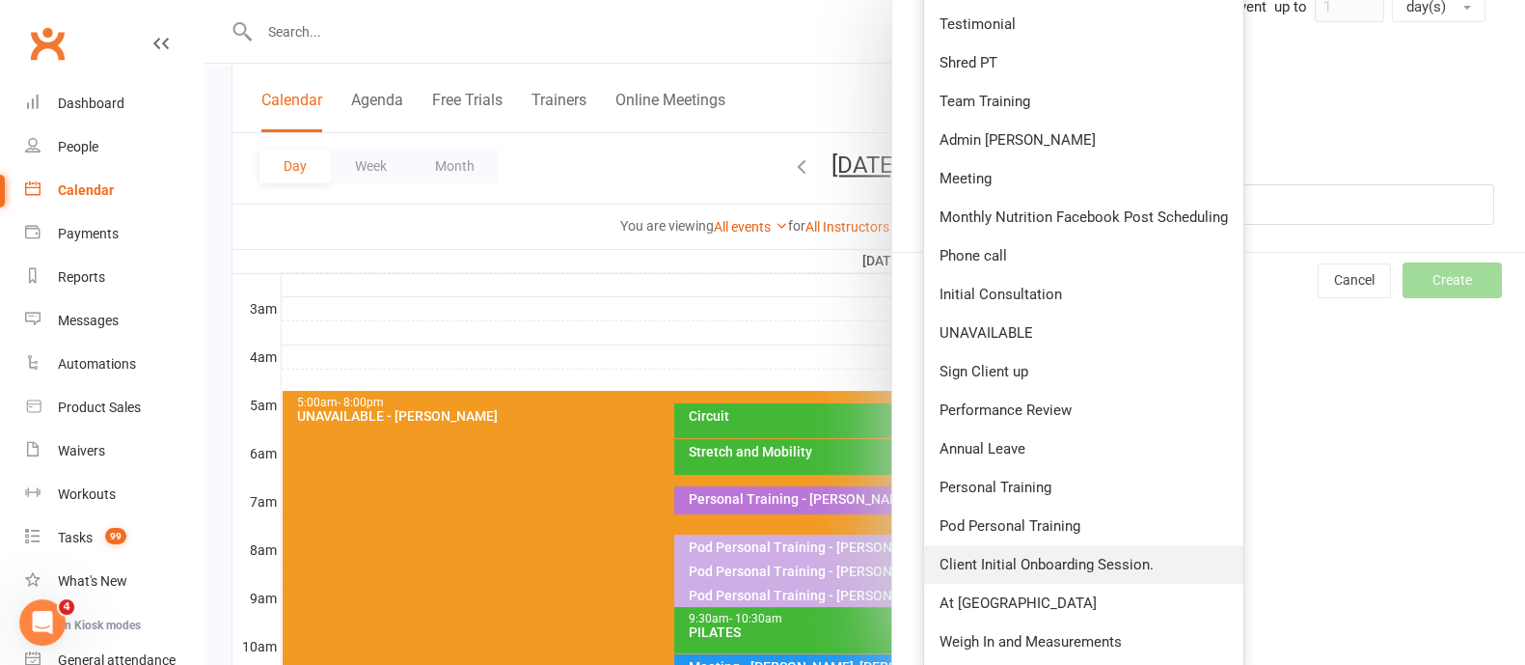
click at [1044, 564] on span "Client Initial Onboarding Session." at bounding box center [1046, 564] width 214 height 17
type input "5:00am"
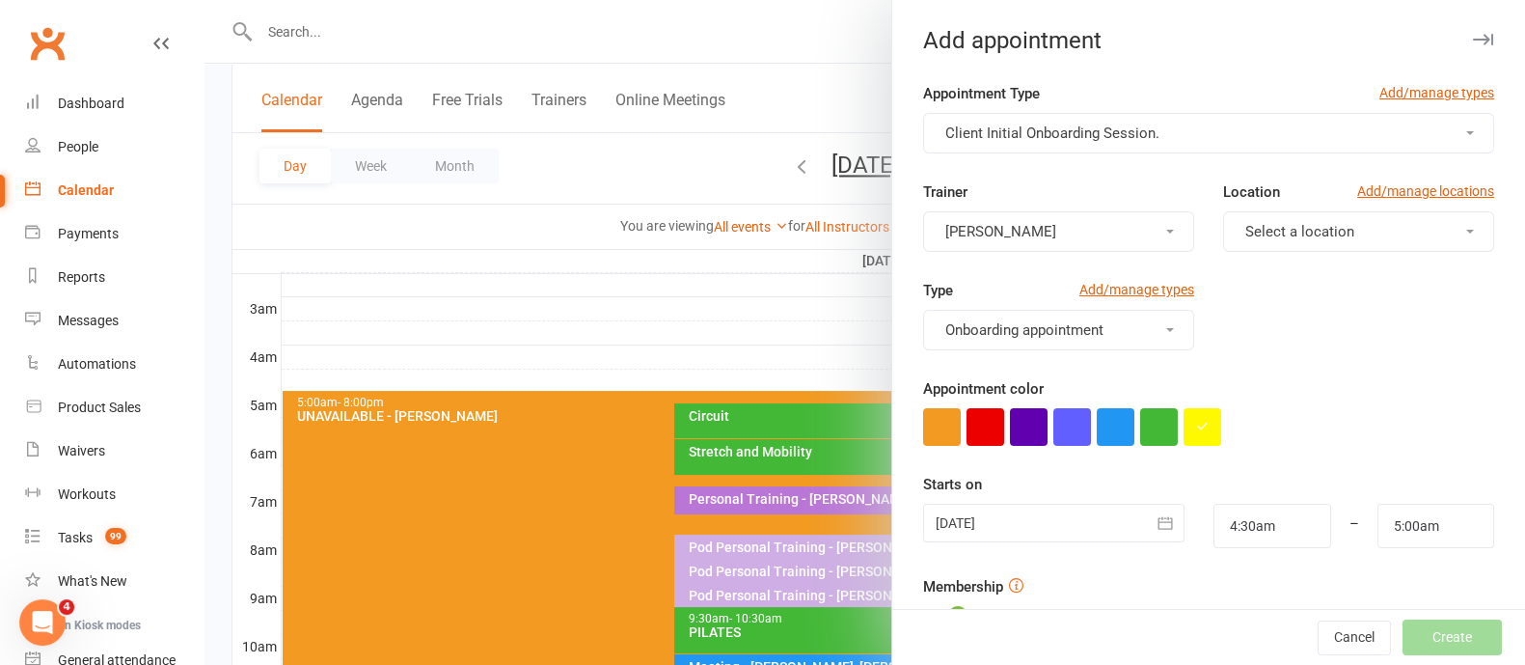
click at [1028, 233] on span "[PERSON_NAME]" at bounding box center [1000, 231] width 111 height 17
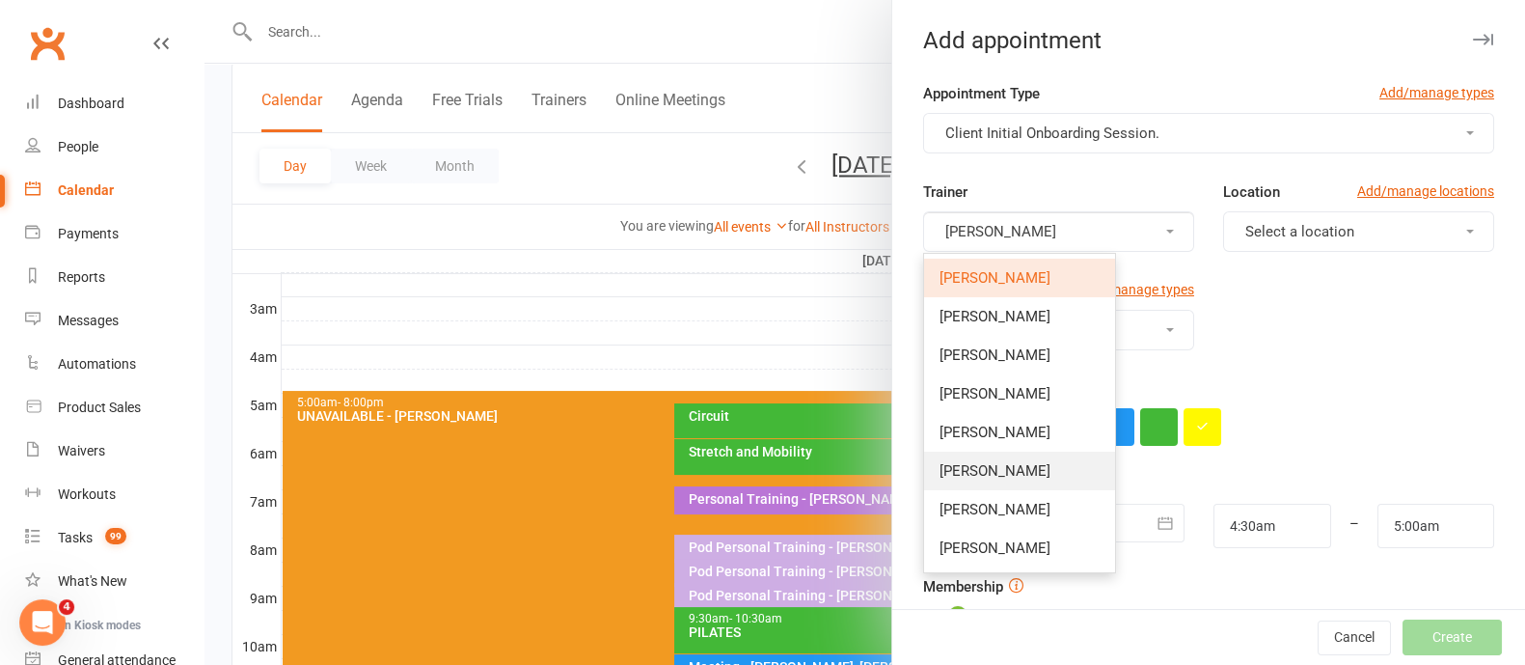
click at [994, 470] on span "[PERSON_NAME]" at bounding box center [994, 470] width 111 height 17
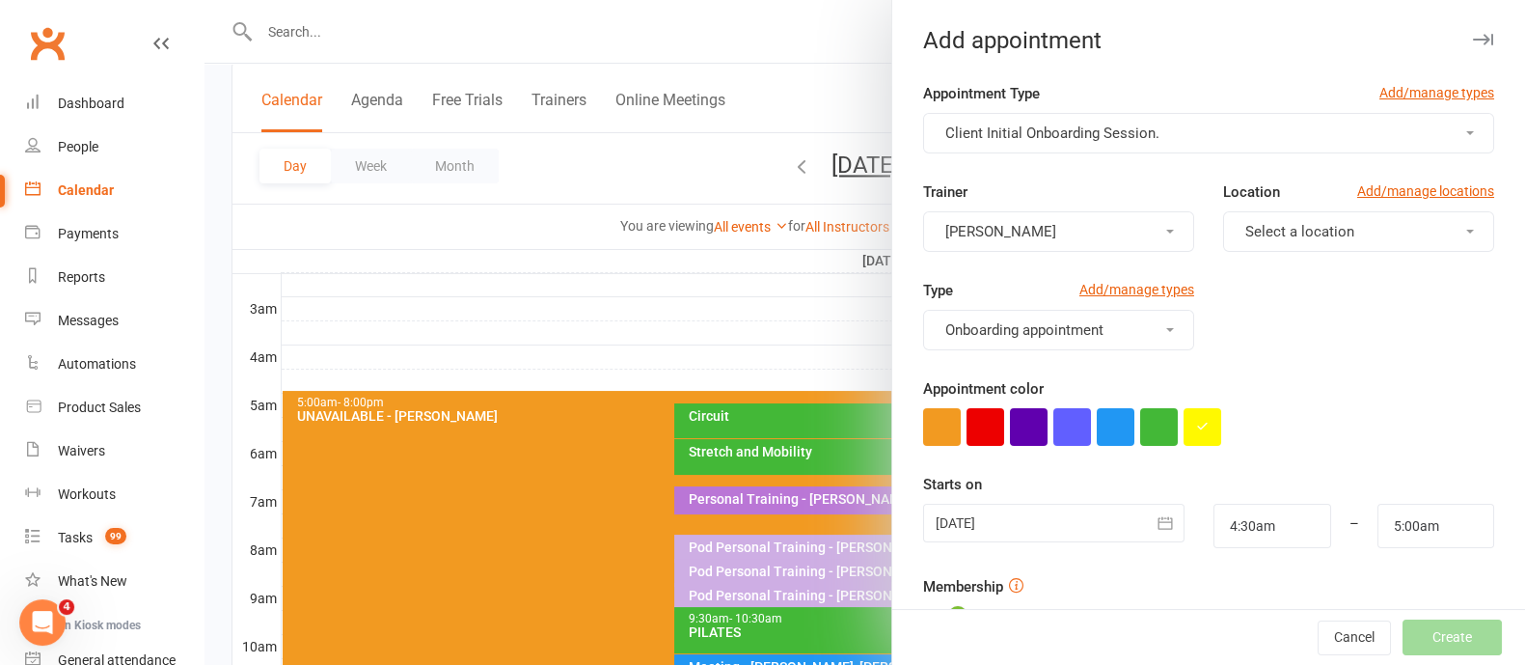
click at [1254, 227] on span "Select a location" at bounding box center [1299, 231] width 109 height 17
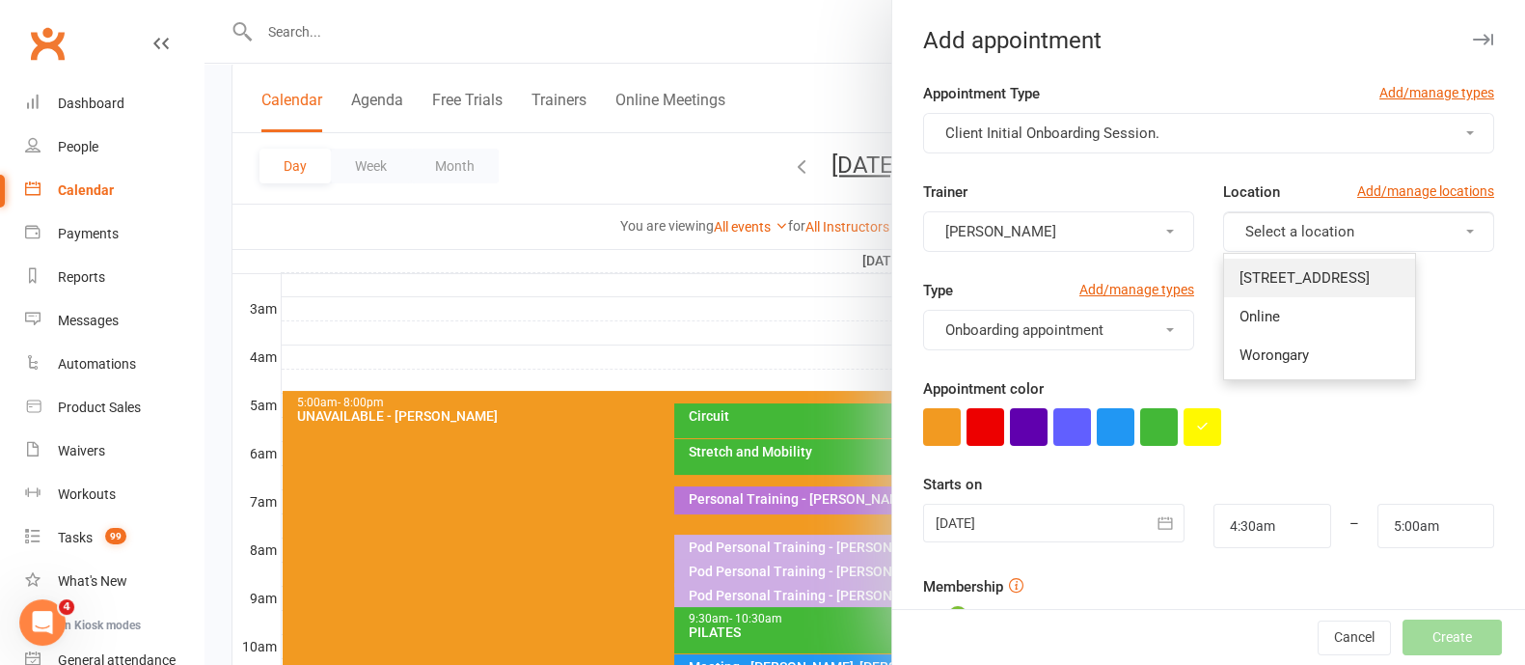
click at [1265, 277] on span "[STREET_ADDRESS]" at bounding box center [1304, 277] width 130 height 17
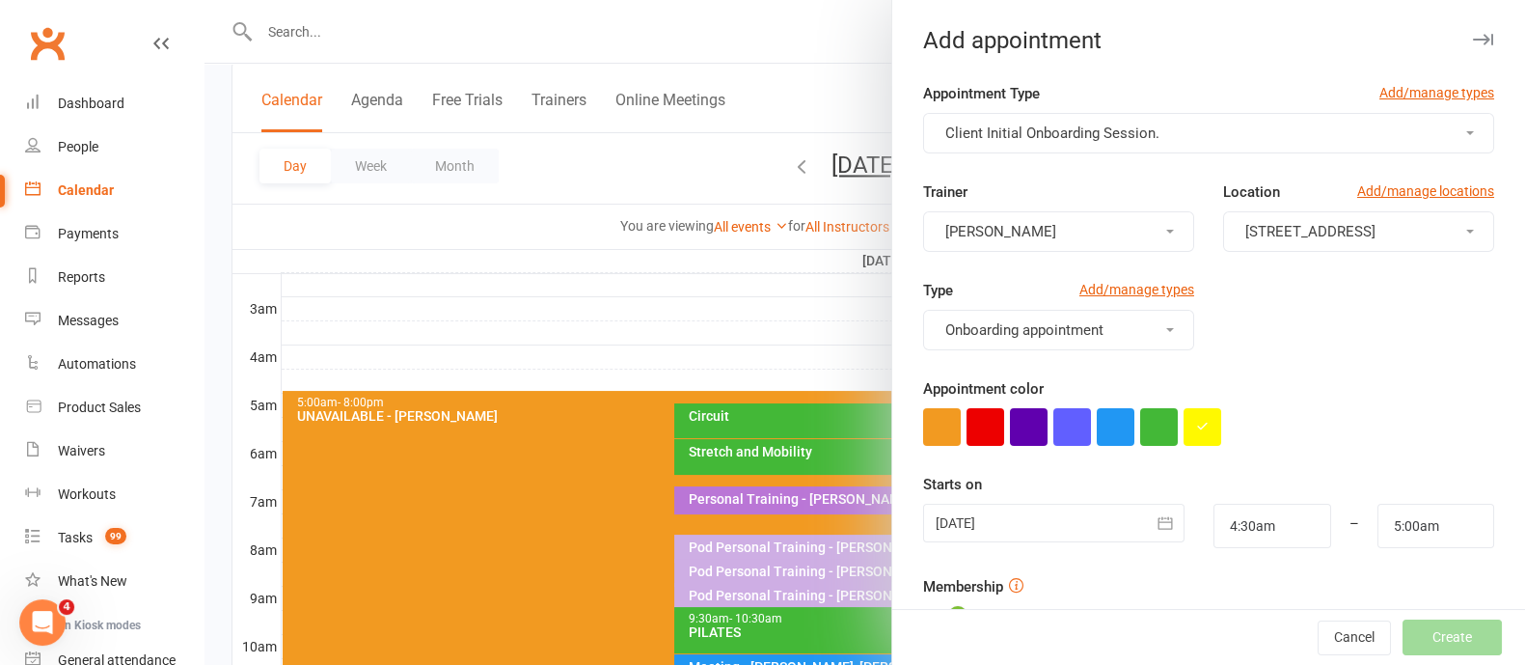
scroll to position [240, 0]
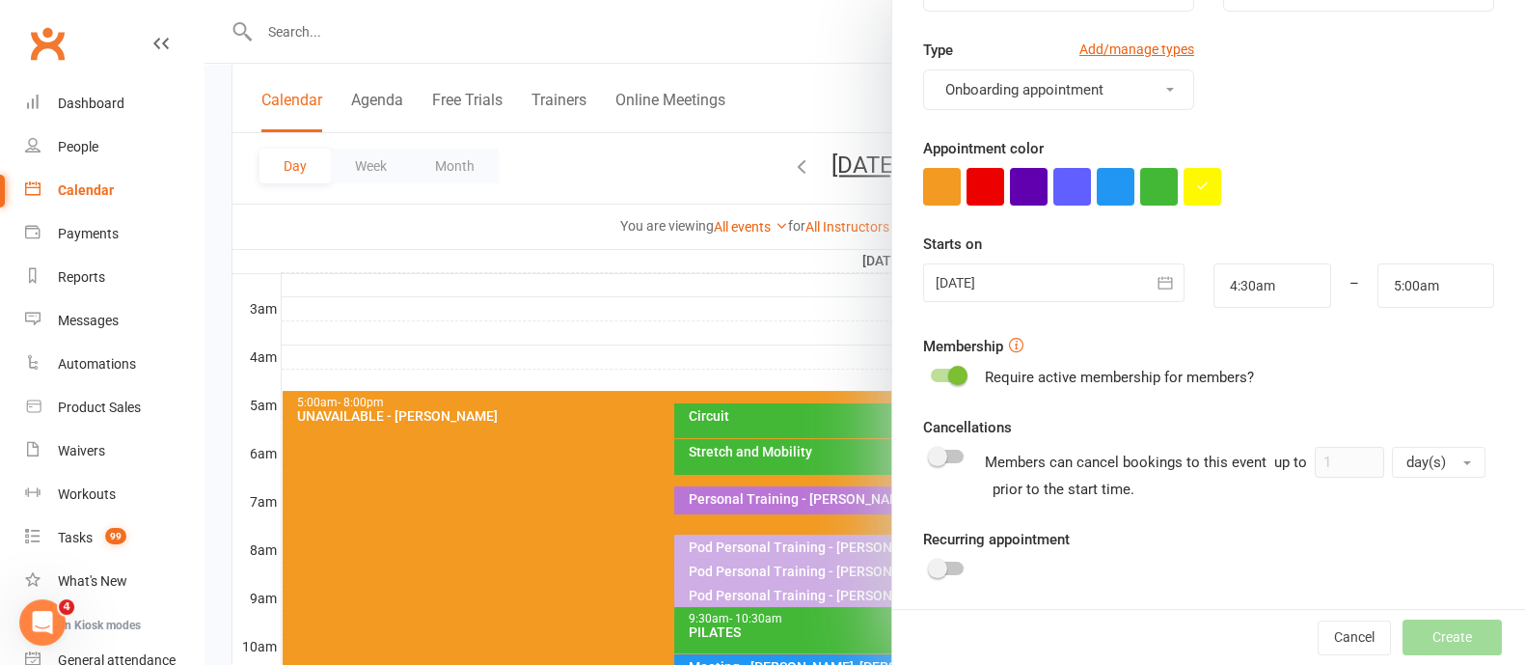
click at [1051, 301] on div "[DATE] [DATE] Sun Mon Tue Wed Thu Fri Sat 31 27 28 29 30 31 01 02 32 03 04 05 0…" at bounding box center [1054, 285] width 291 height 44
click at [1068, 271] on div at bounding box center [1054, 282] width 262 height 39
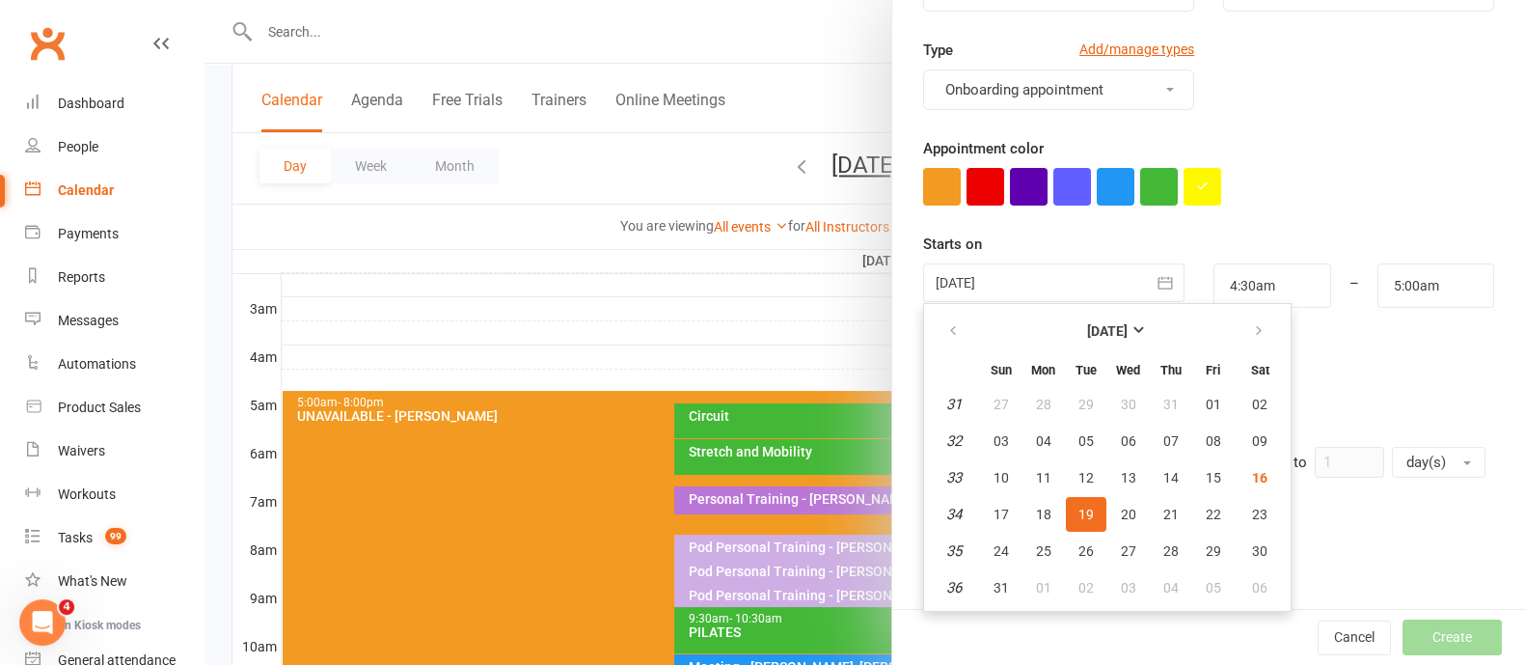
click at [1078, 506] on span "19" at bounding box center [1085, 513] width 15 height 15
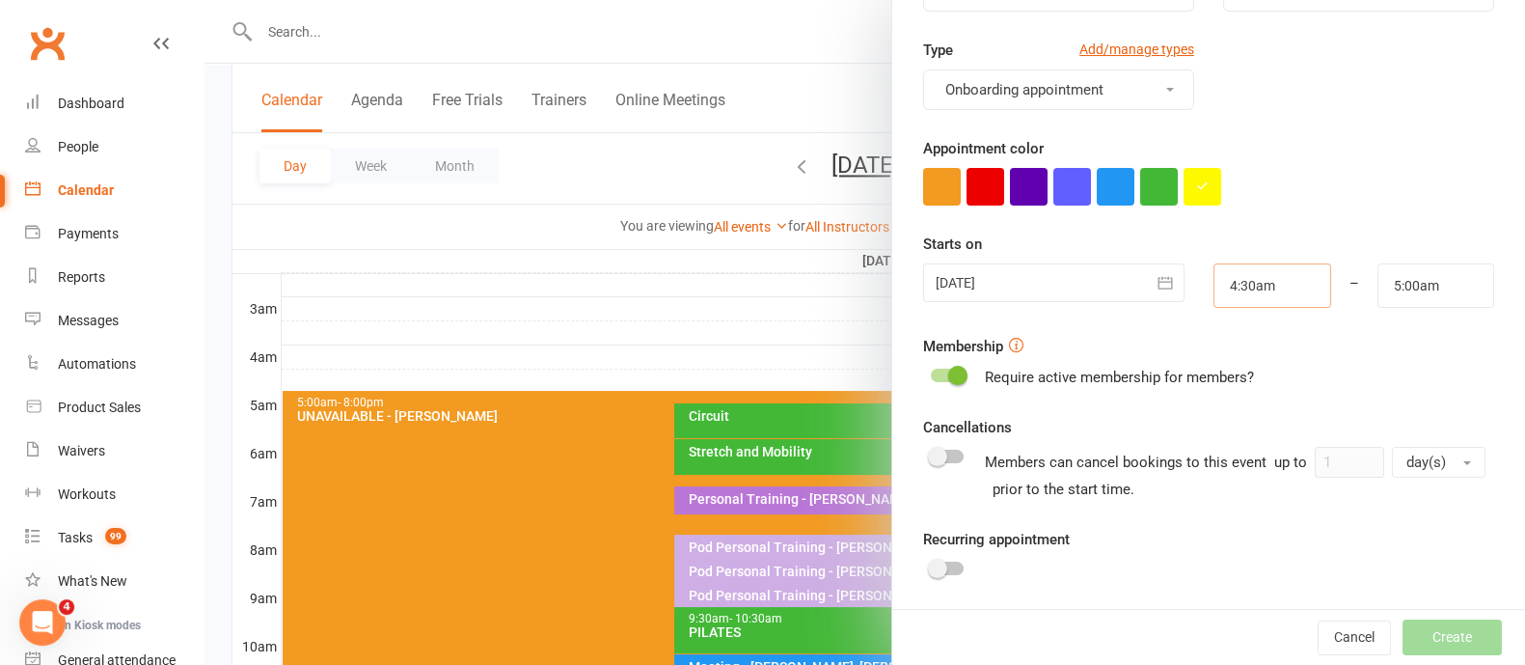
click at [1230, 282] on input "4:30am" at bounding box center [1271, 285] width 117 height 44
type input "5:15am"
click at [1221, 436] on li "5:15am" at bounding box center [1260, 439] width 93 height 29
click at [1380, 282] on input "5:00am" at bounding box center [1435, 285] width 117 height 44
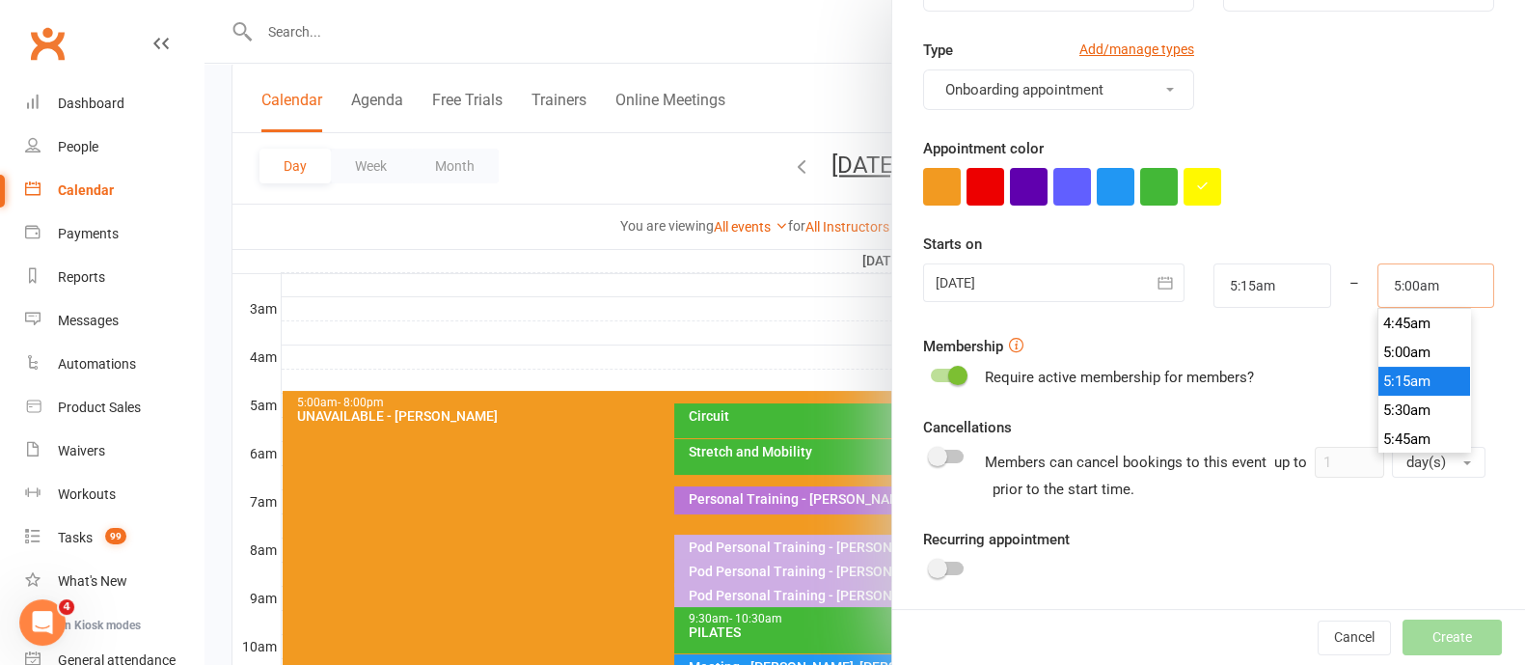
scroll to position [670, 0]
type input "6:00am"
click at [1386, 343] on li "6:00am" at bounding box center [1424, 347] width 93 height 29
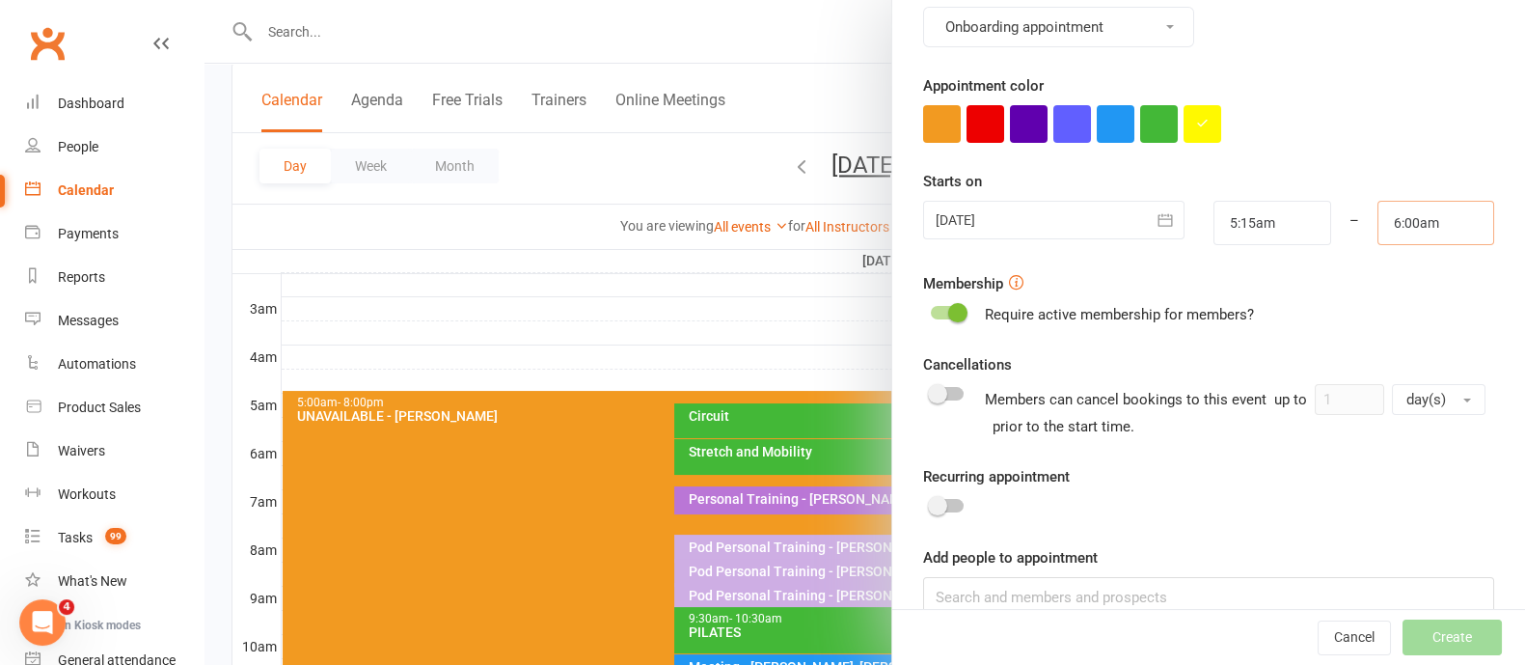
scroll to position [337, 0]
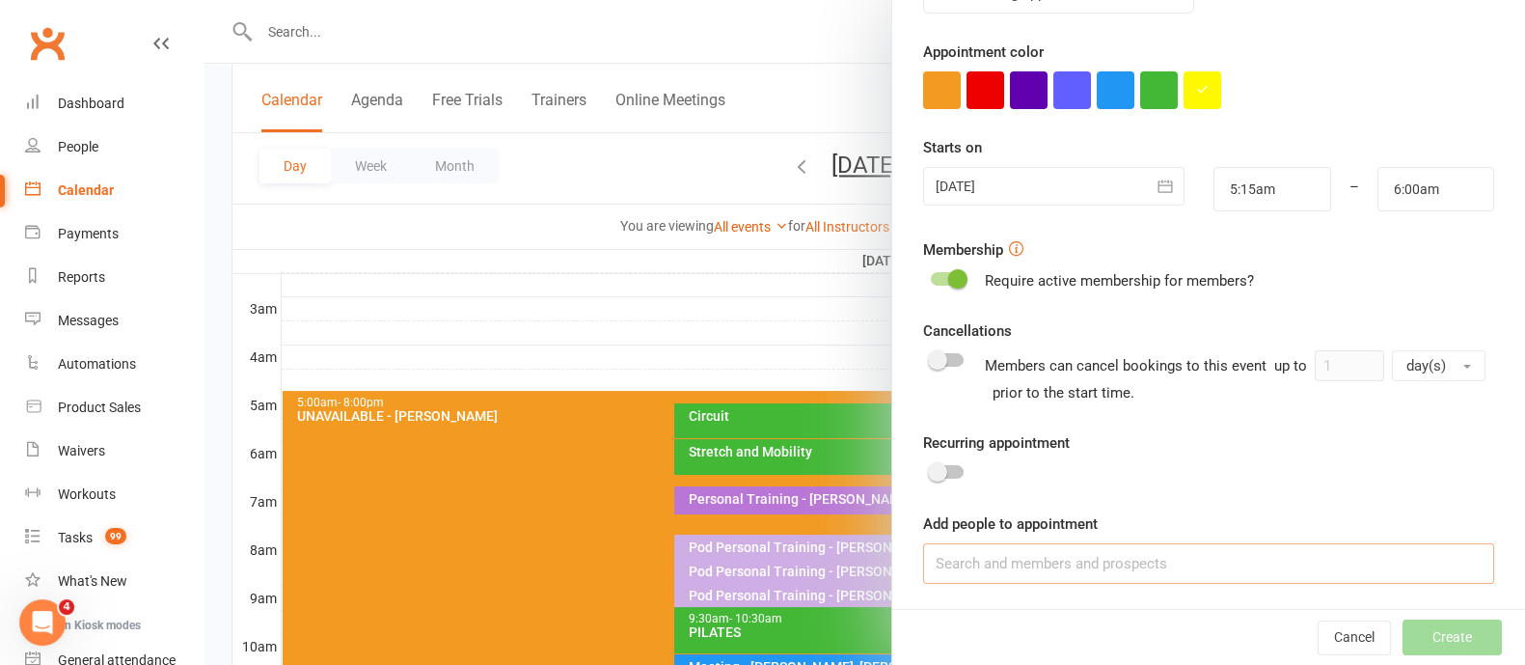
click at [1101, 568] on input at bounding box center [1208, 563] width 571 height 41
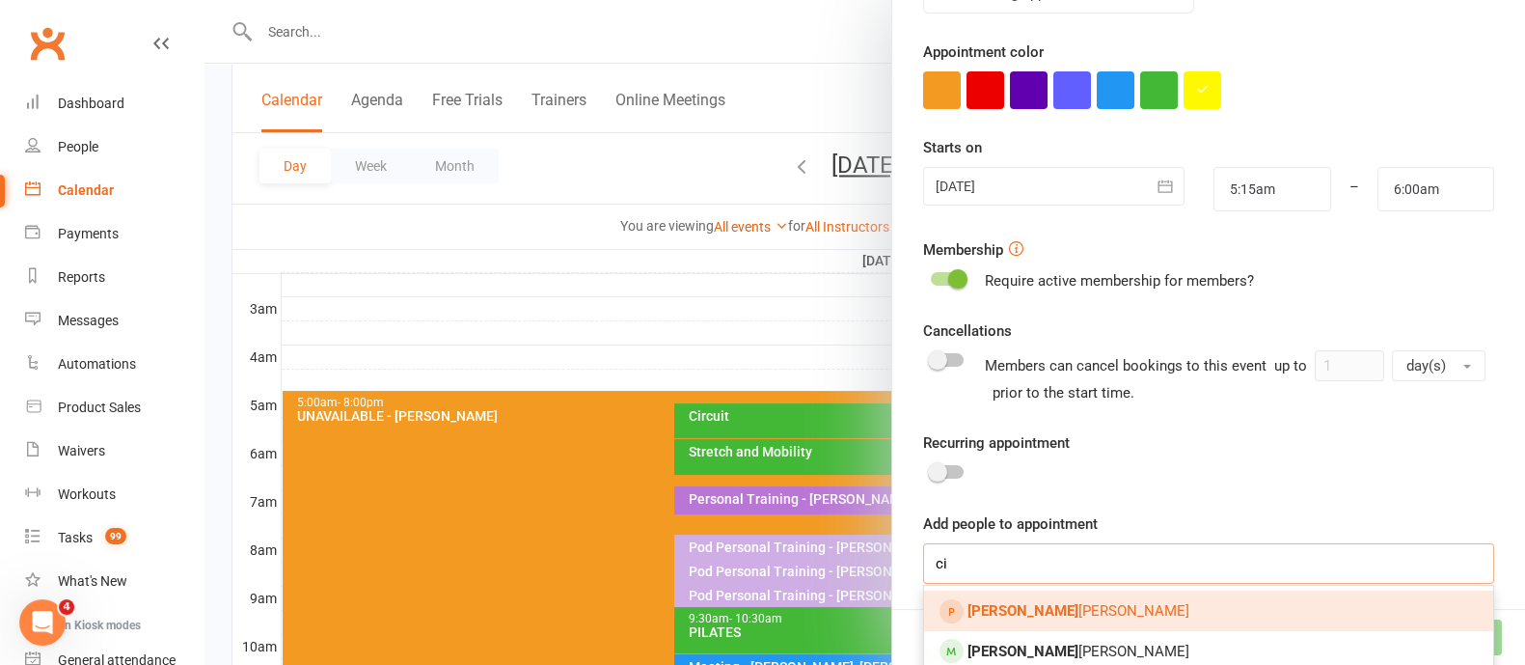
type input "c"
type input "[PERSON_NAME]"
click at [1054, 609] on link "[PERSON_NAME] s" at bounding box center [1208, 610] width 569 height 41
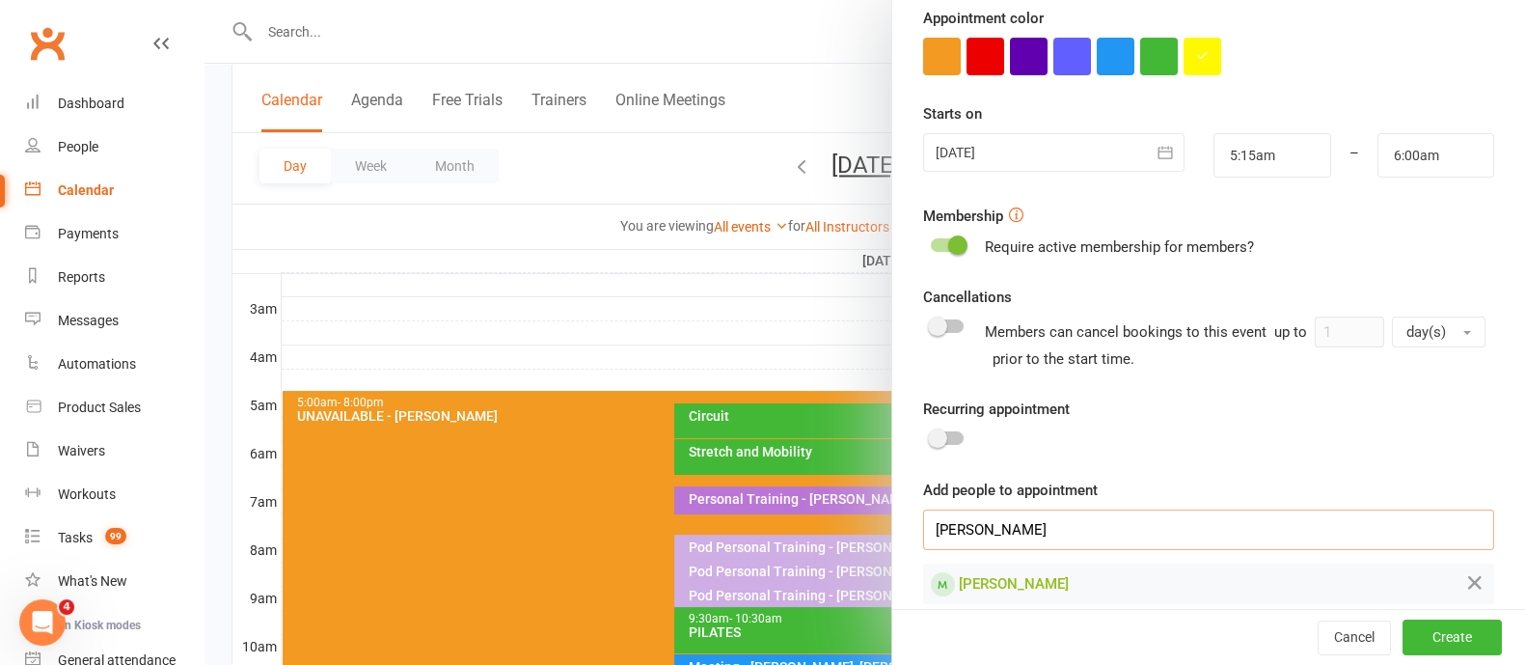
scroll to position [390, 0]
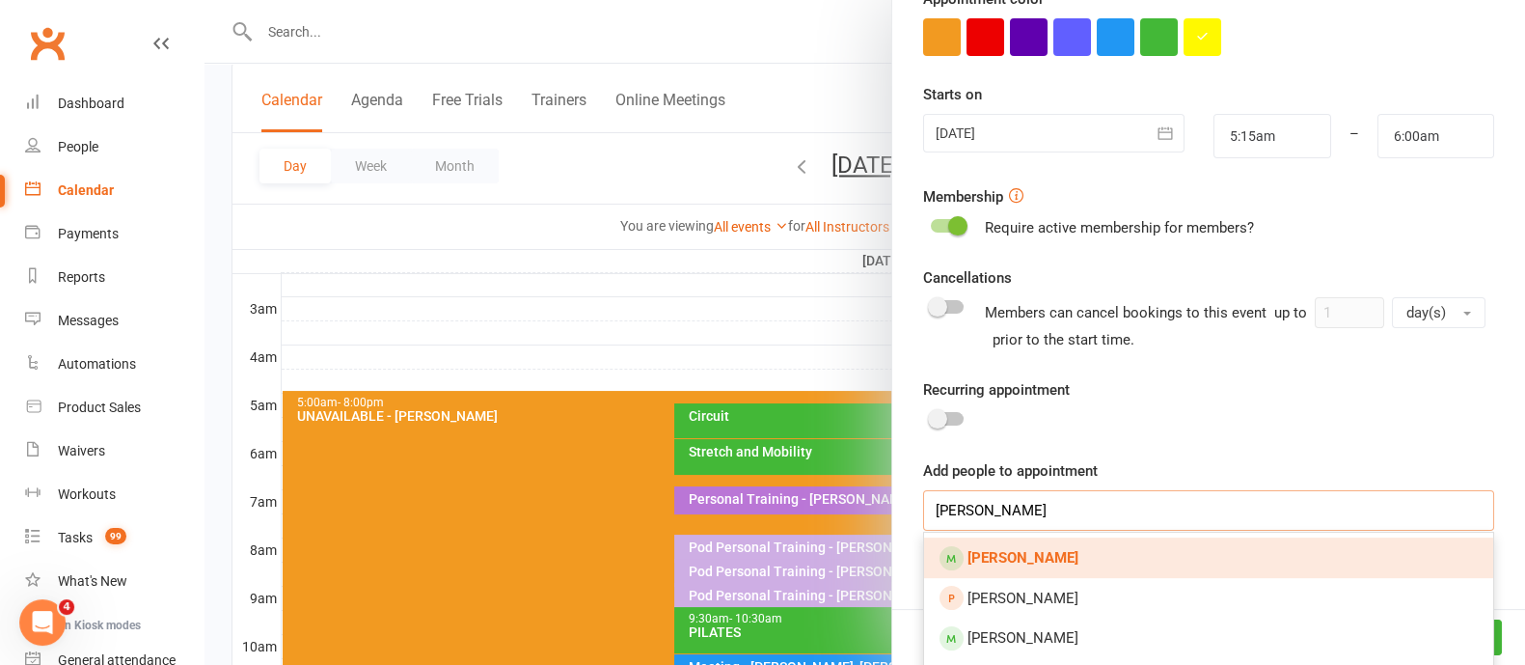
type input "[PERSON_NAME]"
click at [1027, 558] on strong "[PERSON_NAME]" at bounding box center [1022, 557] width 111 height 17
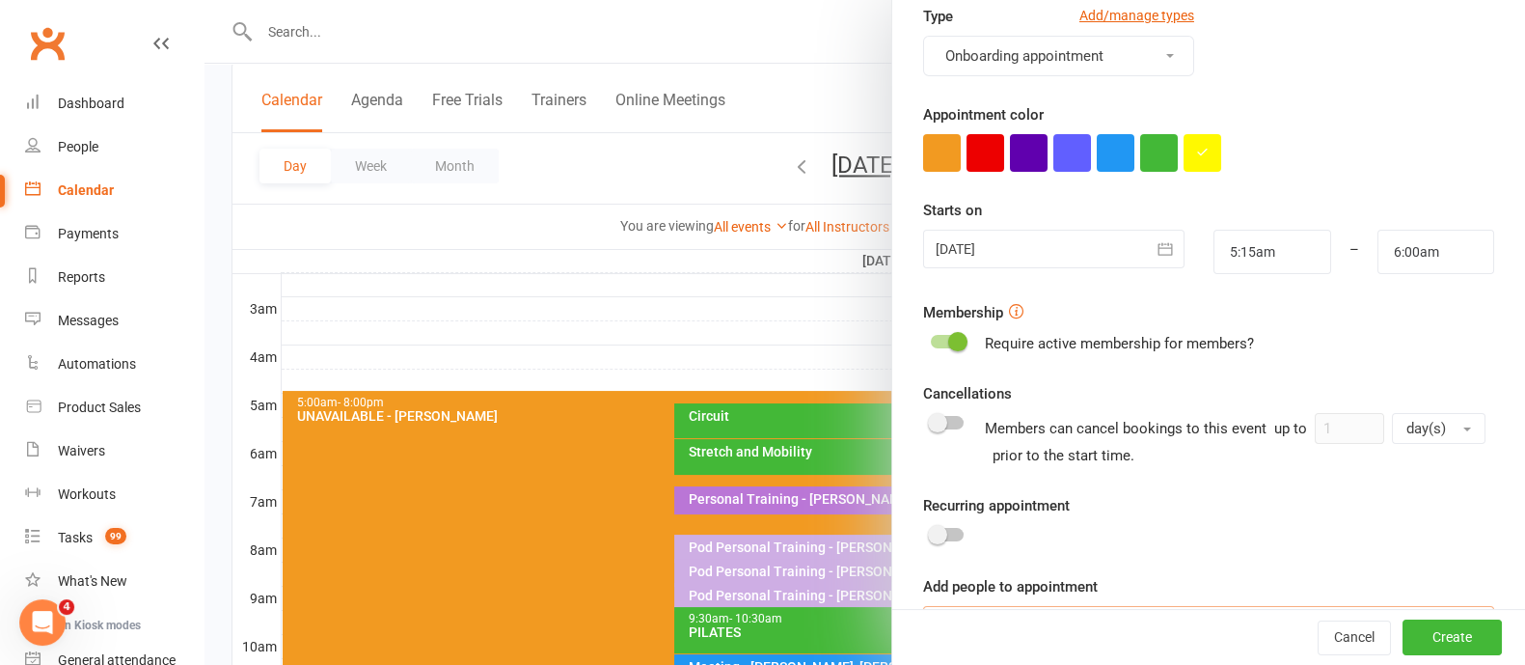
scroll to position [28, 0]
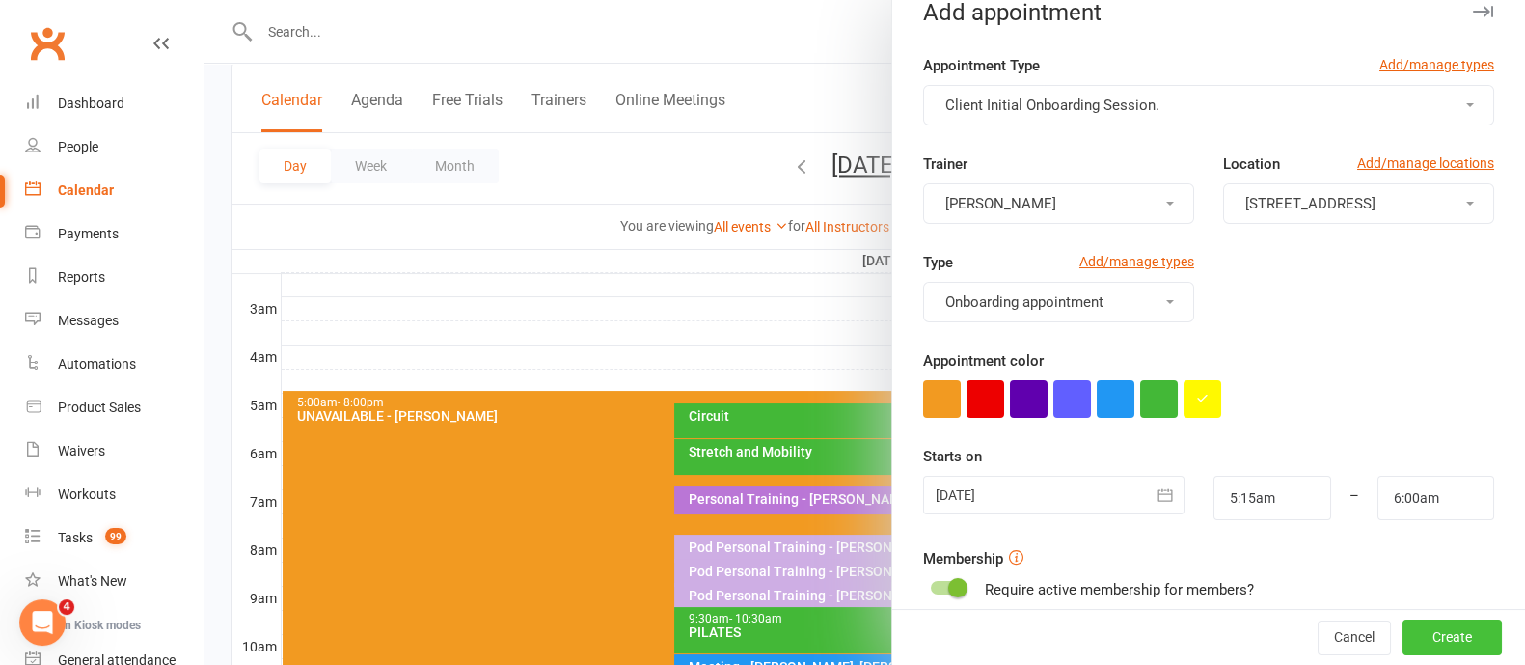
click at [1402, 637] on button "Create" at bounding box center [1451, 637] width 99 height 35
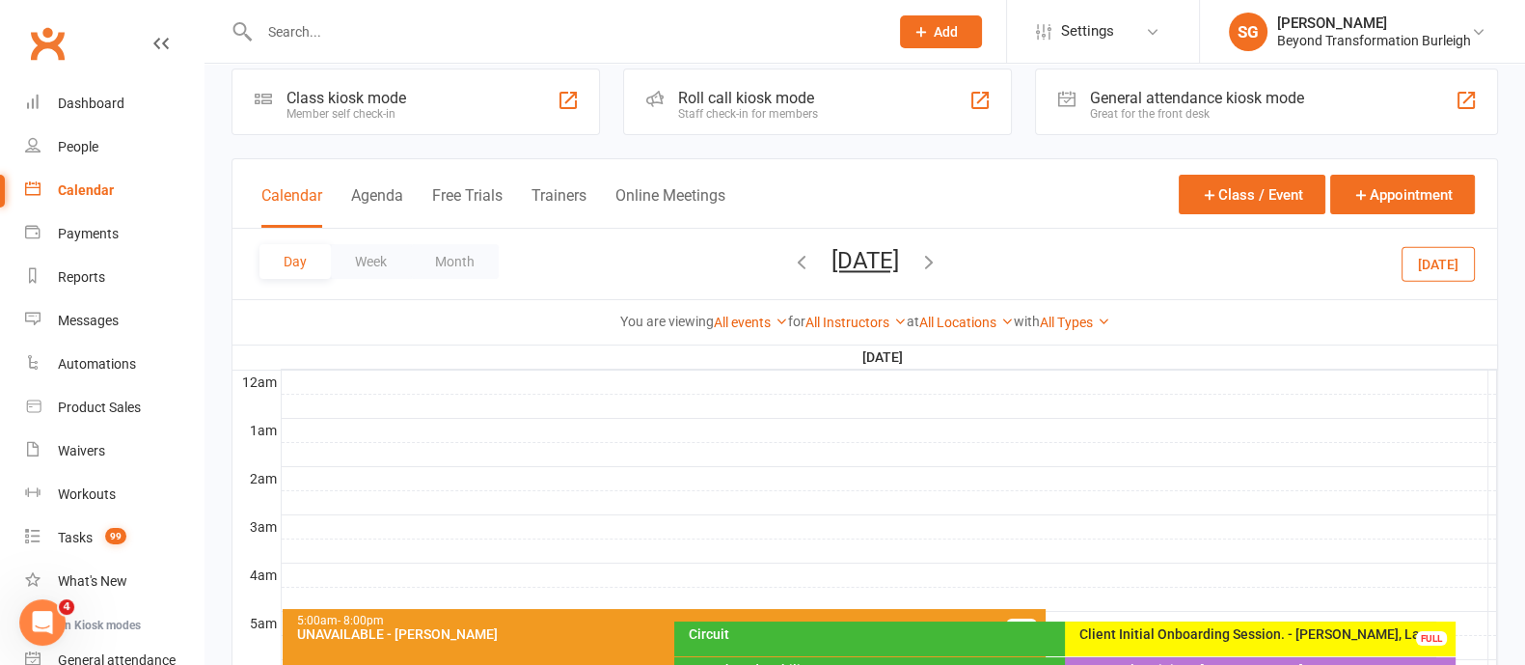
scroll to position [0, 0]
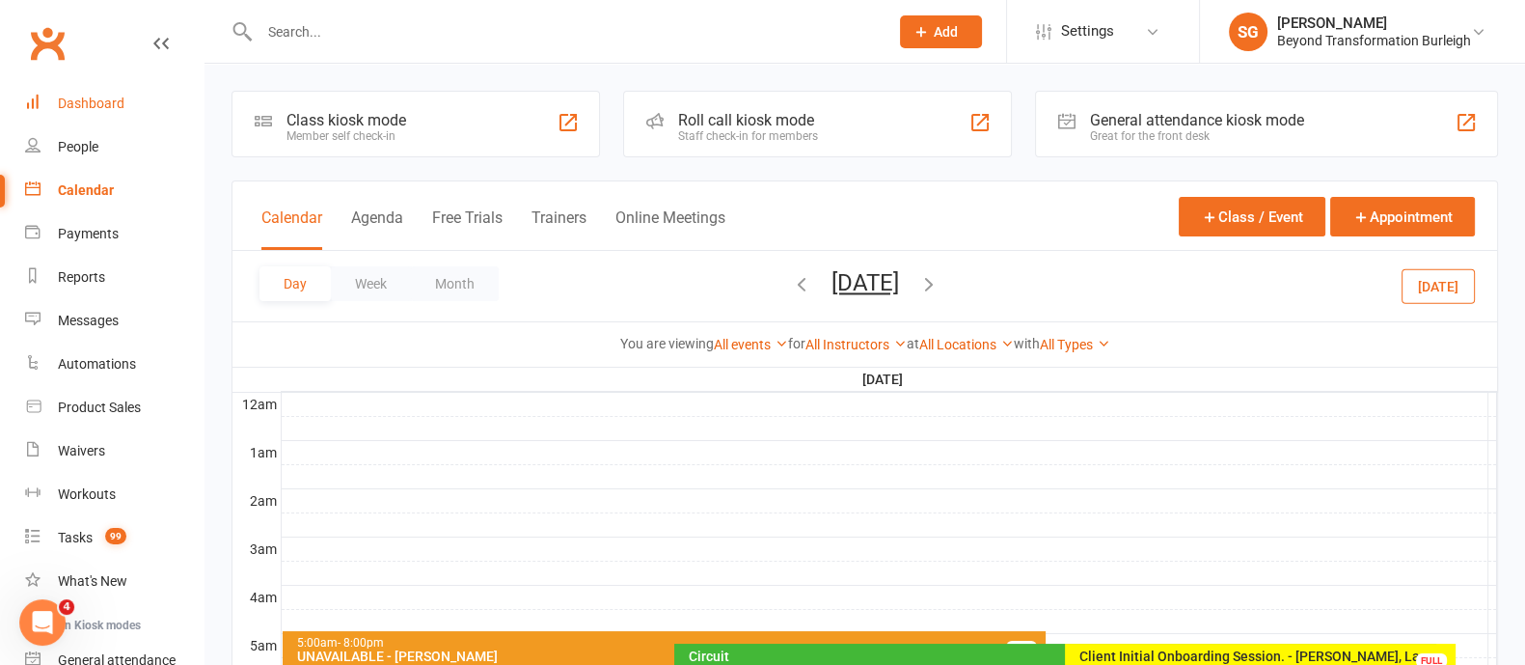
drag, startPoint x: 116, startPoint y: 90, endPoint x: 306, endPoint y: 142, distance: 197.0
click at [116, 90] on link "Dashboard" at bounding box center [114, 103] width 178 height 43
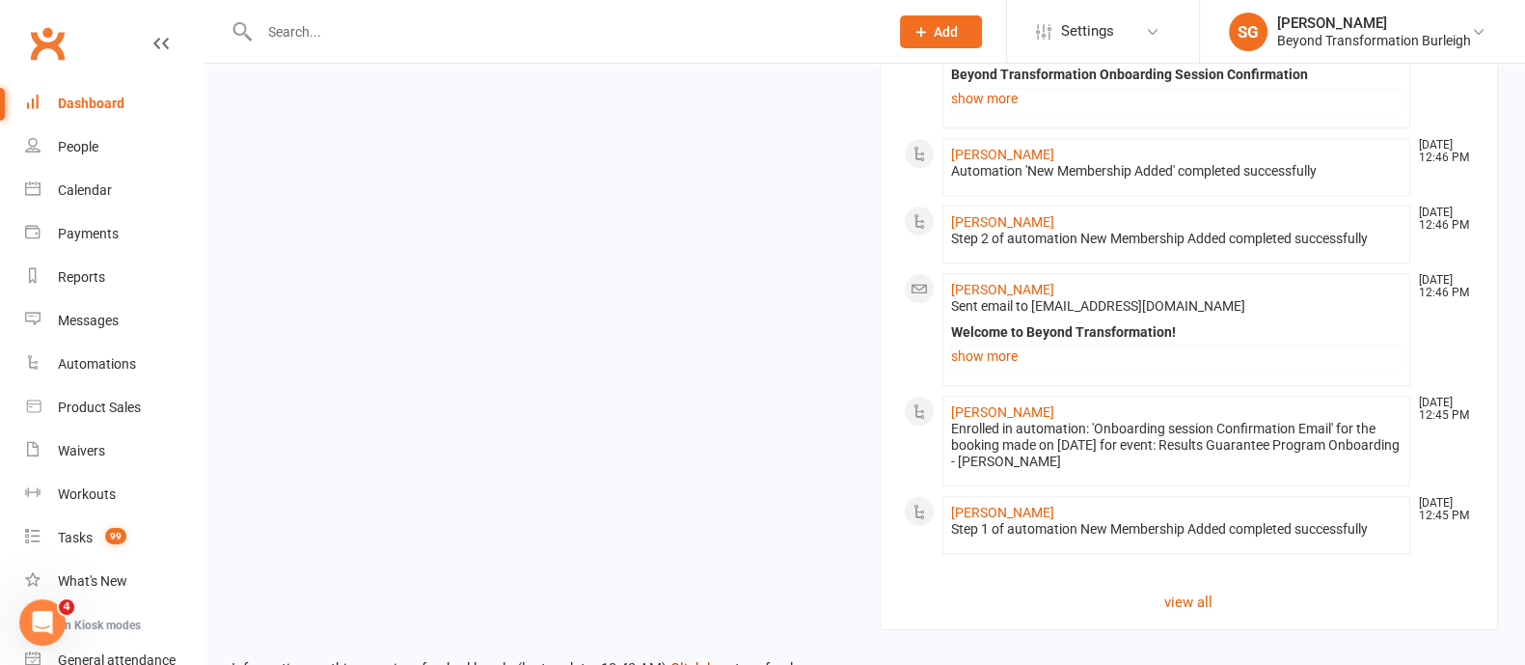
scroll to position [2187, 0]
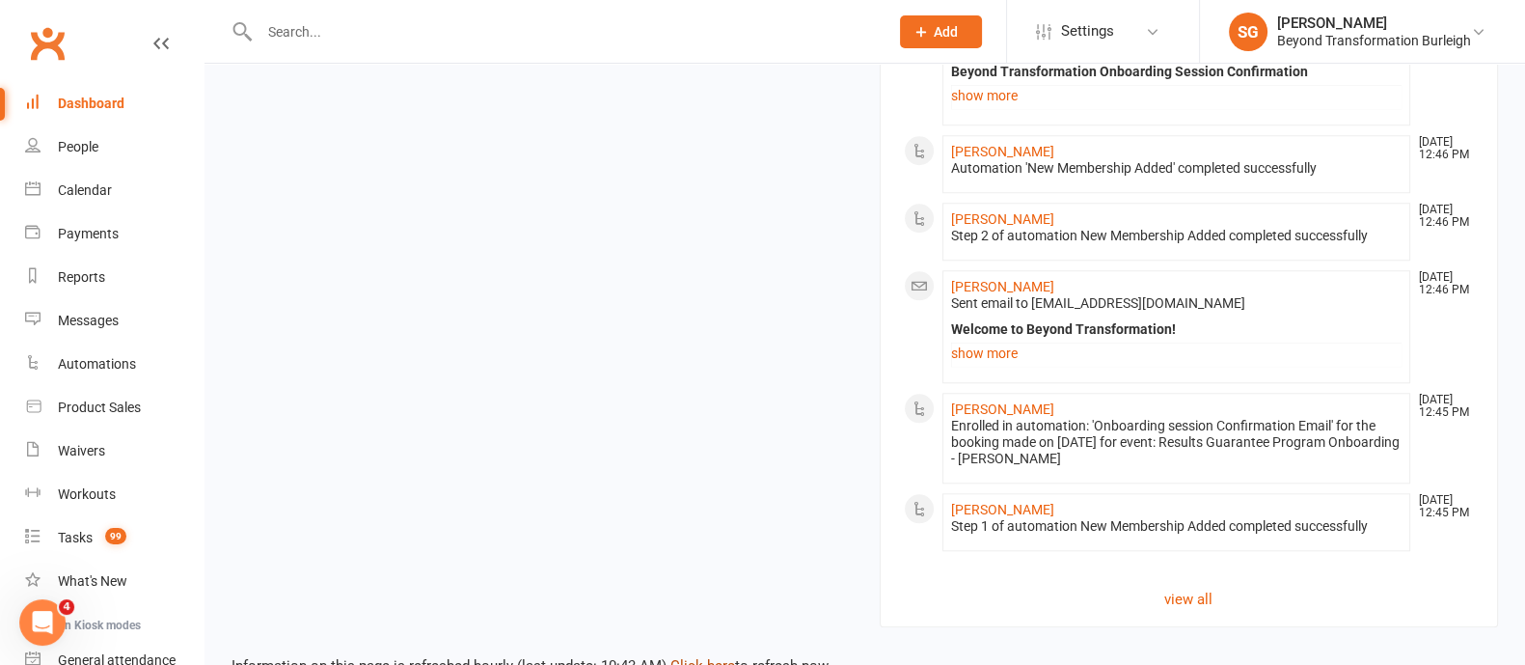
click at [718, 657] on link "Click here" at bounding box center [702, 665] width 65 height 17
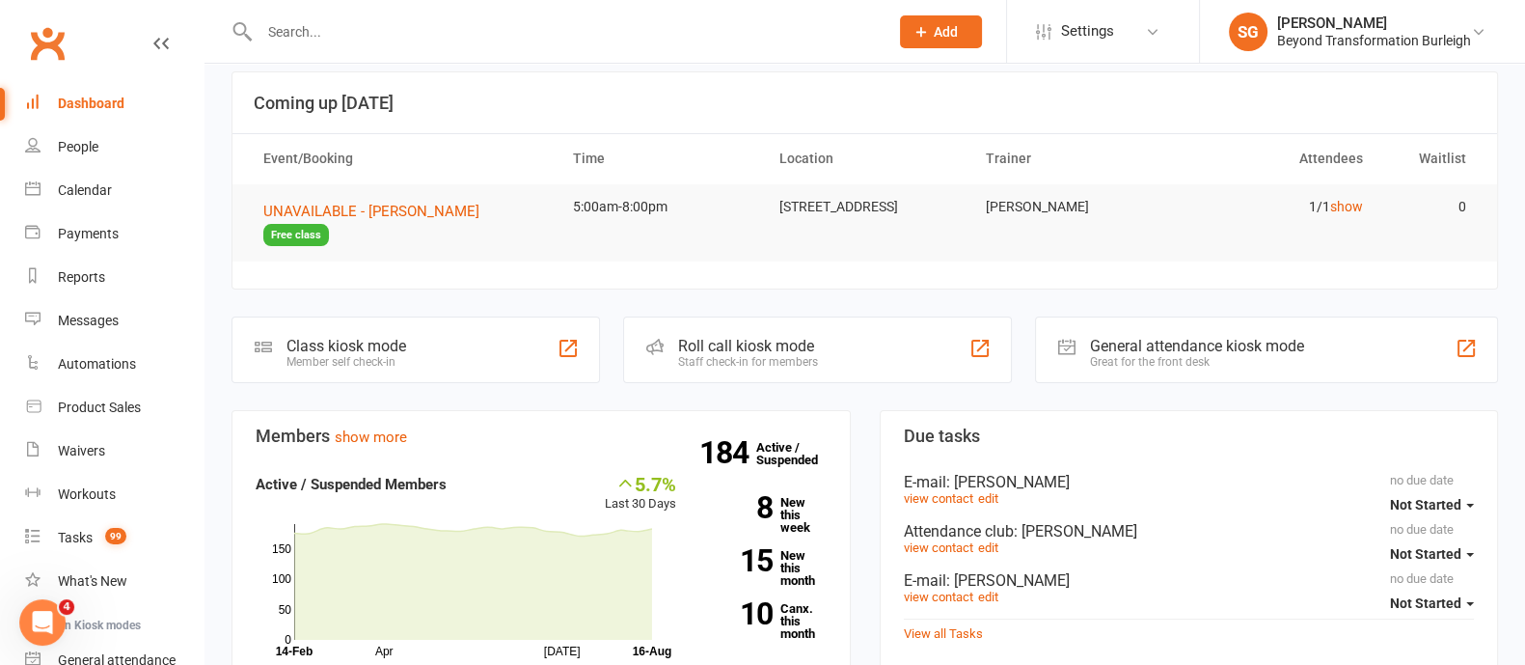
scroll to position [0, 0]
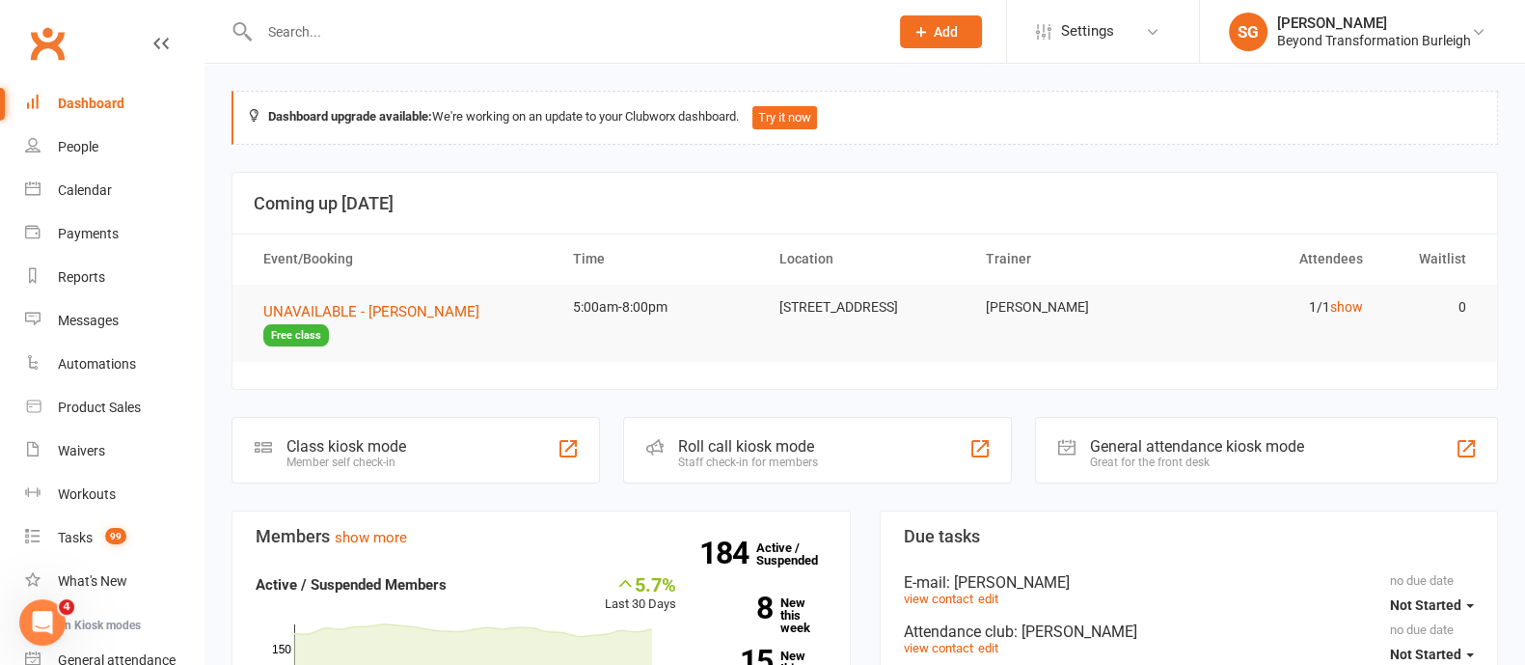
click at [340, 20] on input "text" at bounding box center [564, 31] width 621 height 27
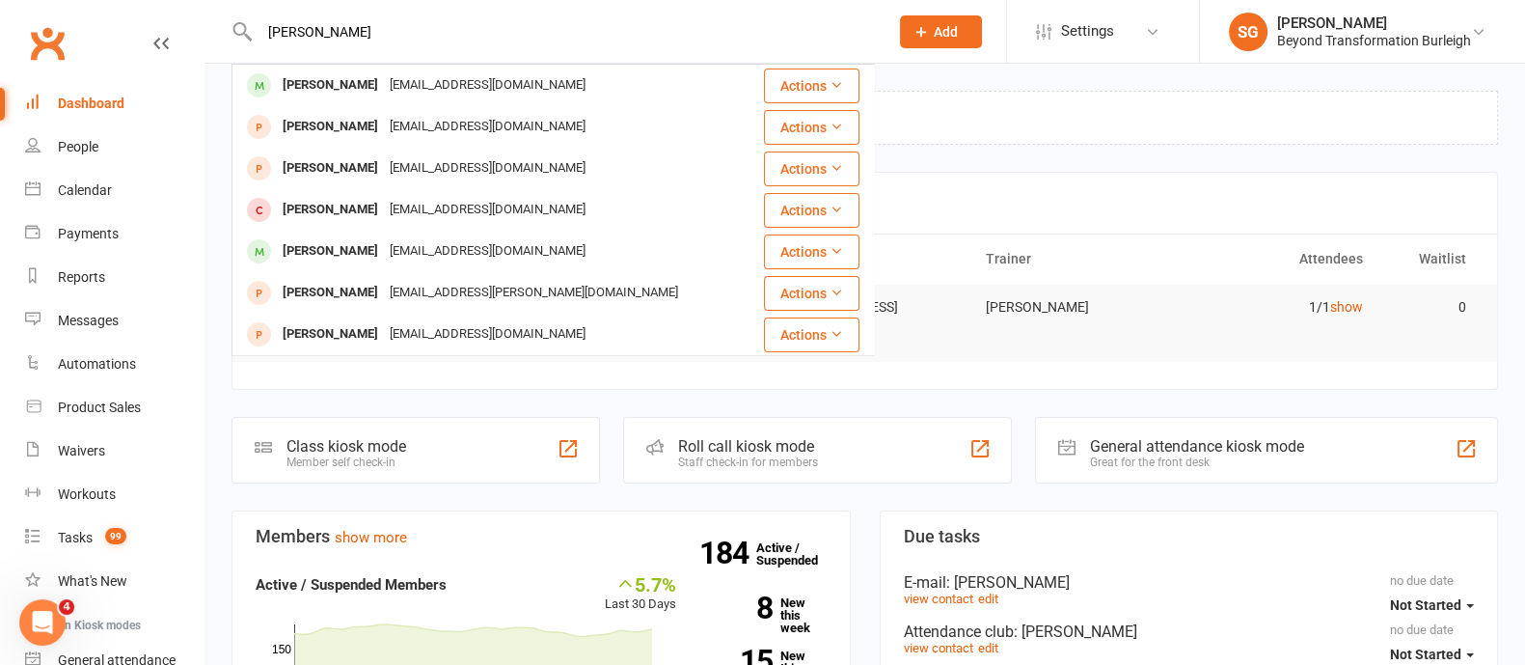
click at [395, 28] on input "[PERSON_NAME]" at bounding box center [564, 31] width 621 height 27
type input "l"
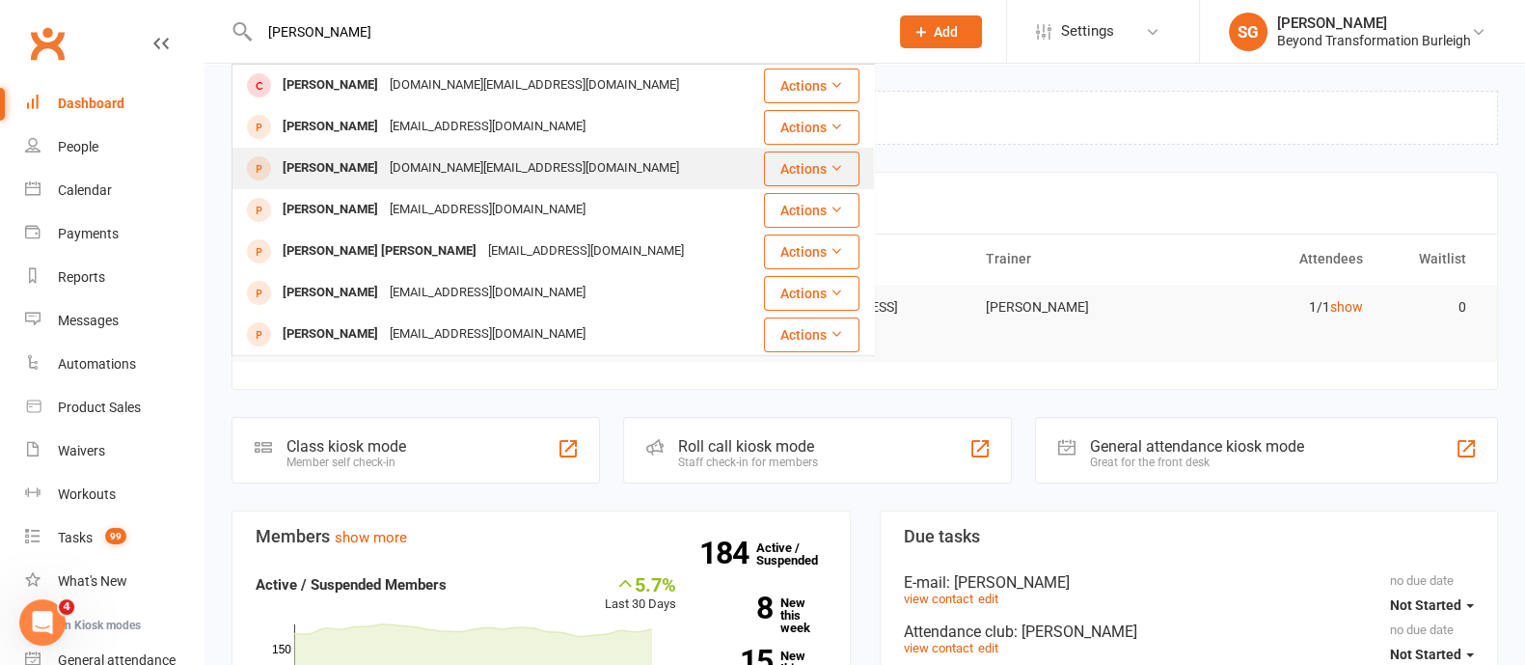
scroll to position [120, 0]
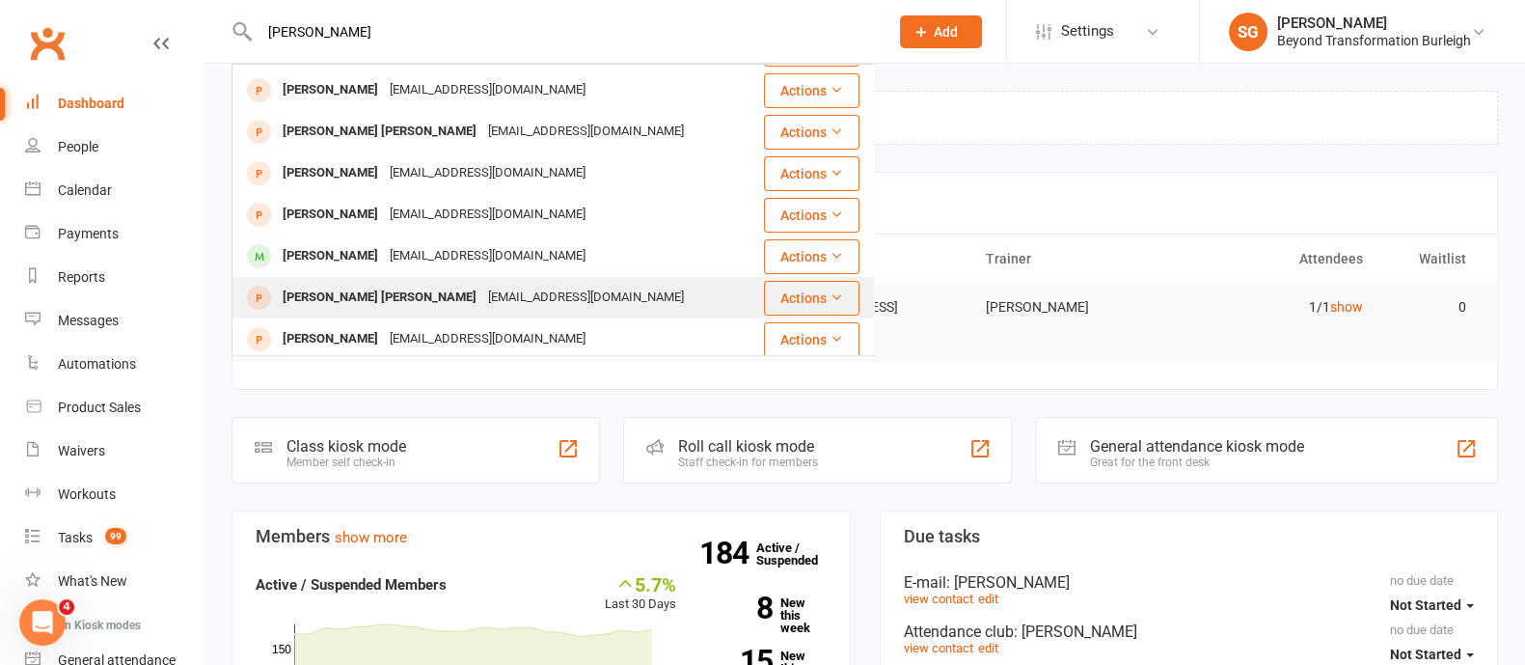
type input "[PERSON_NAME]"
click at [683, 295] on div "[PERSON_NAME] [PERSON_NAME] [EMAIL_ADDRESS][DOMAIN_NAME]" at bounding box center [491, 298] width 516 height 40
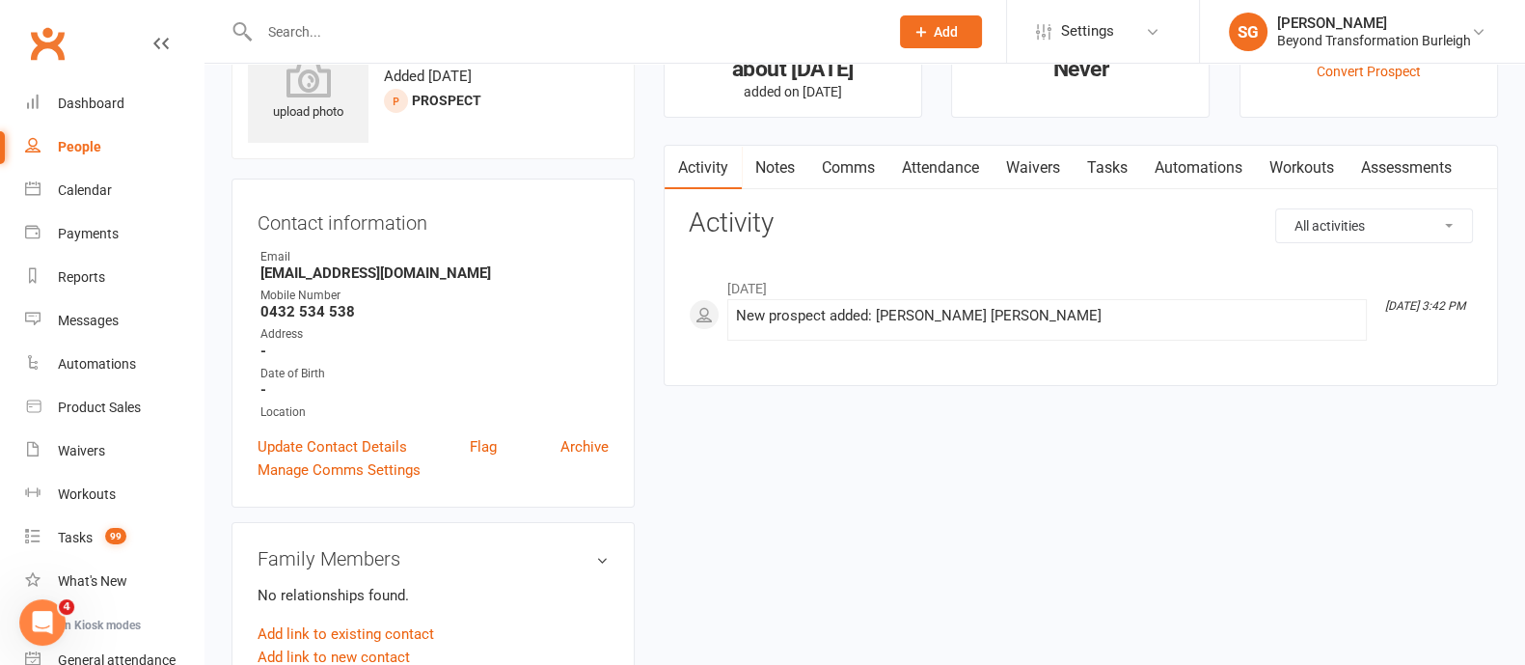
scroll to position [120, 0]
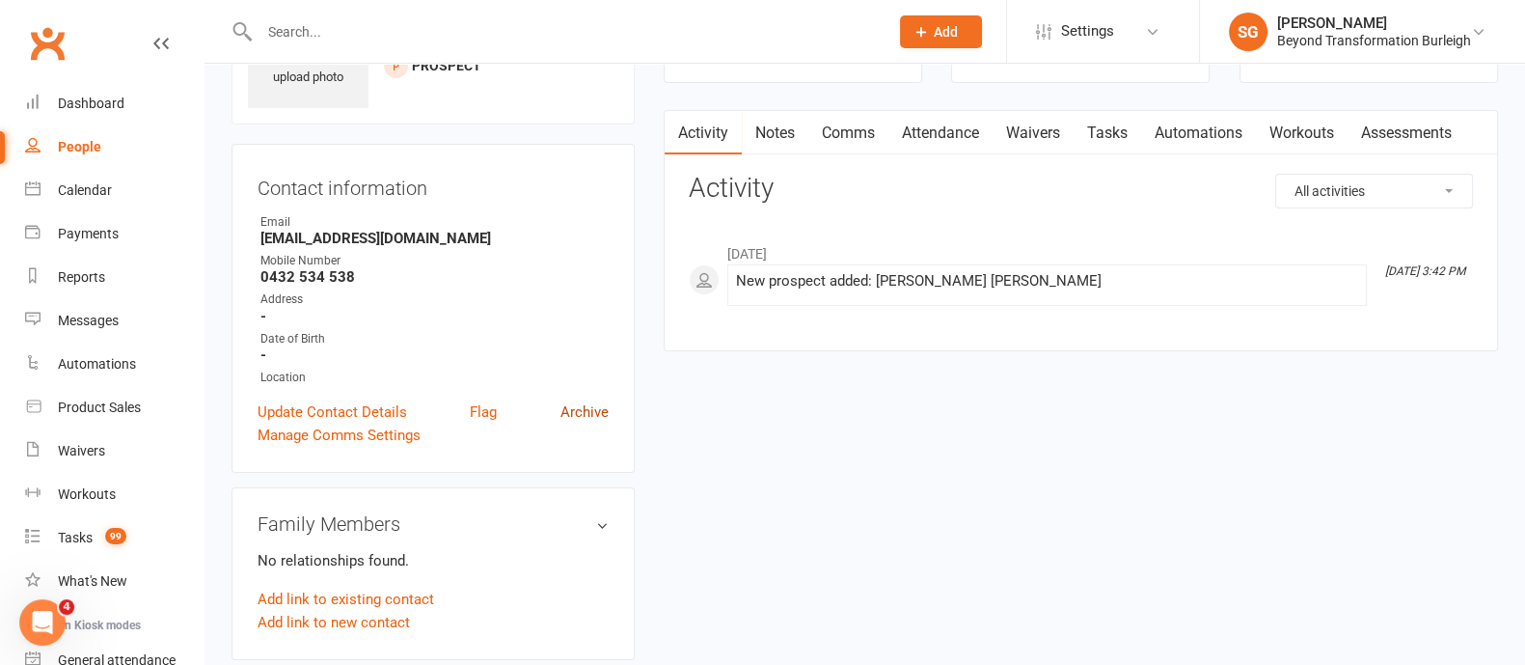
click at [574, 419] on link "Archive" at bounding box center [584, 411] width 48 height 23
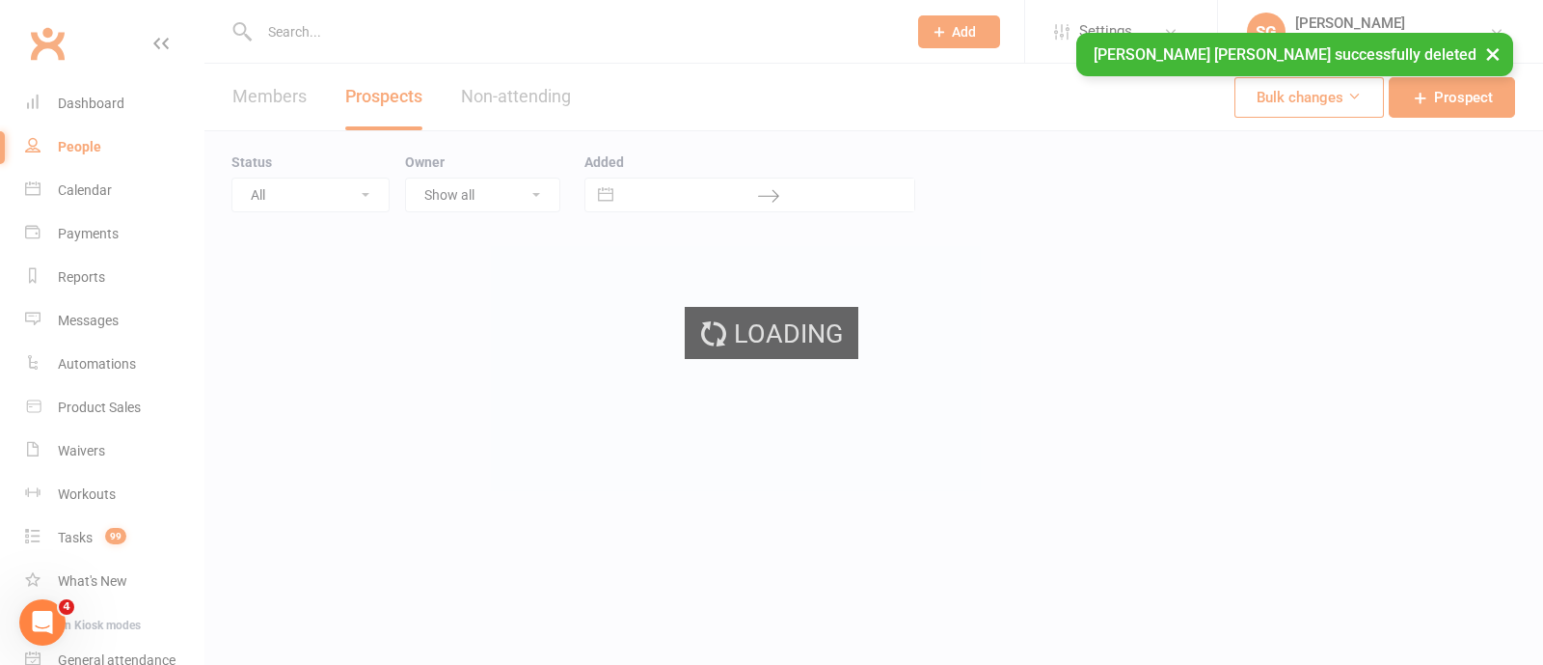
select select "100"
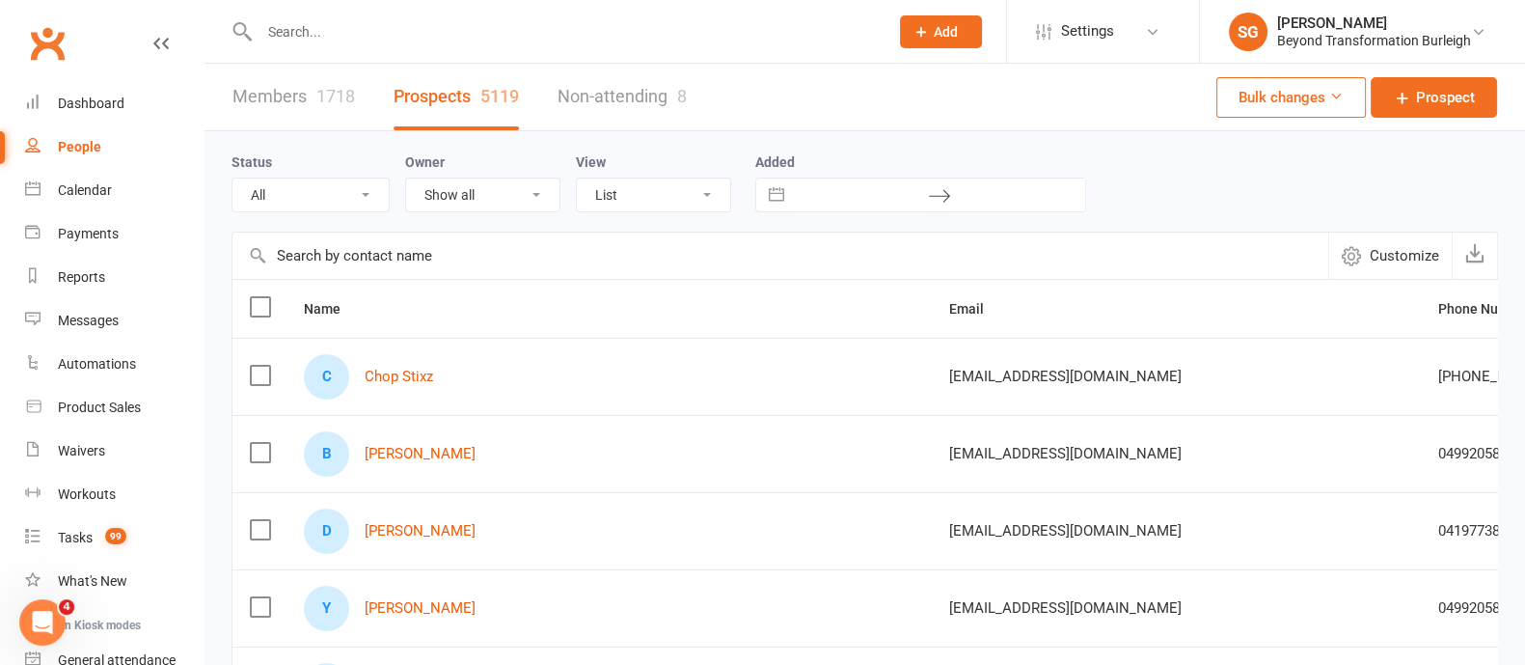
click at [938, 33] on span "Add" at bounding box center [946, 31] width 24 height 15
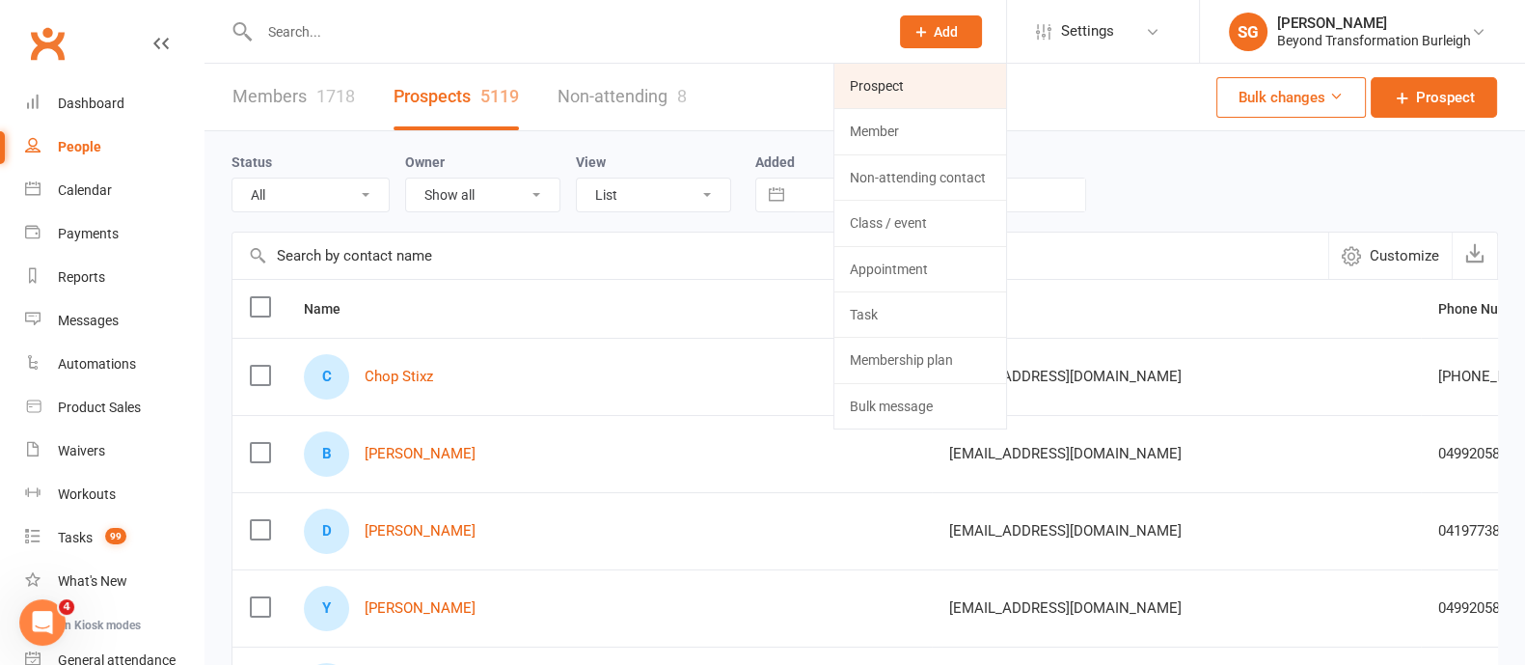
click at [912, 90] on link "Prospect" at bounding box center [920, 86] width 172 height 44
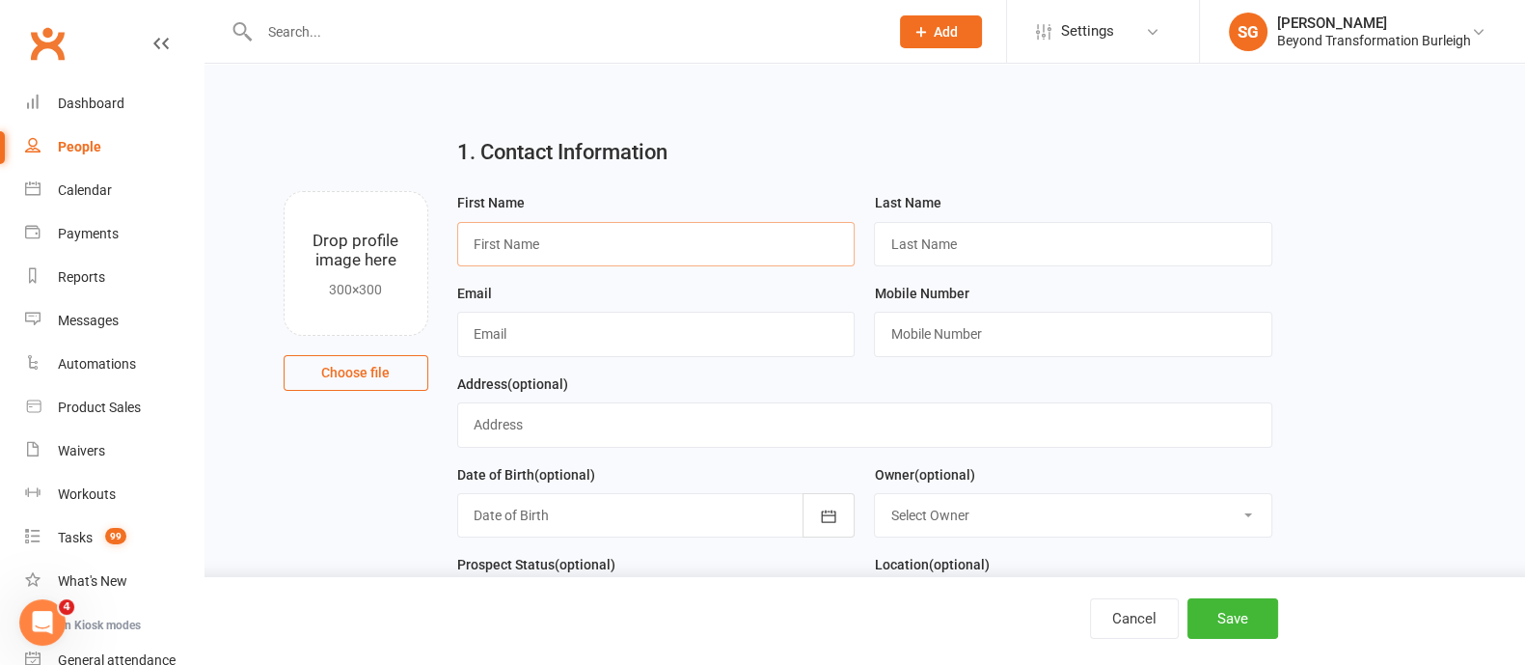
click at [606, 229] on input "text" at bounding box center [656, 244] width 398 height 44
type input "[PERSON_NAME]"
click at [937, 233] on input "text" at bounding box center [1073, 244] width 398 height 44
paste input "[EMAIL_ADDRESS][DOMAIN_NAME]"
type input "[EMAIL_ADDRESS][DOMAIN_NAME]"
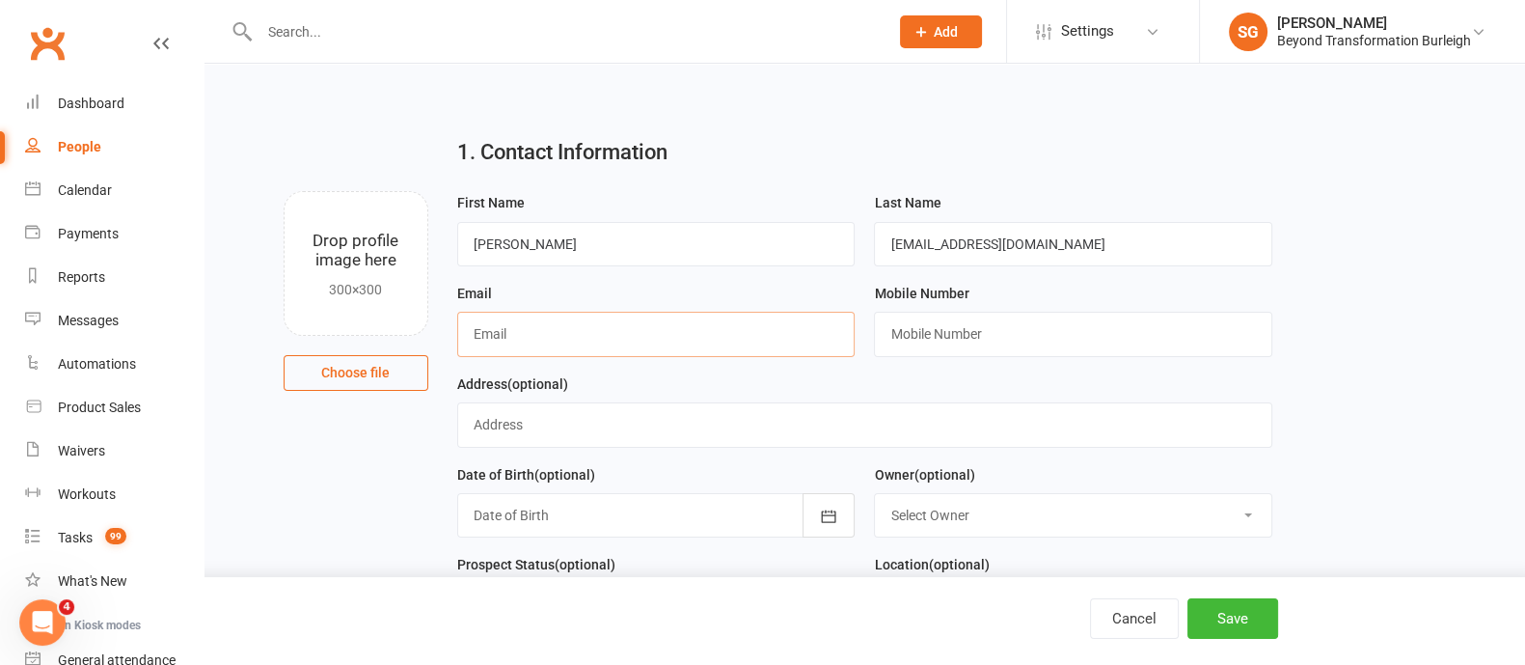
click at [665, 340] on input "text" at bounding box center [656, 334] width 398 height 44
paste input "[EMAIL_ADDRESS][DOMAIN_NAME]"
type input "[EMAIL_ADDRESS][DOMAIN_NAME]"
click at [923, 322] on input "text" at bounding box center [1073, 334] width 398 height 44
paste input "[PHONE_NUMBER]"
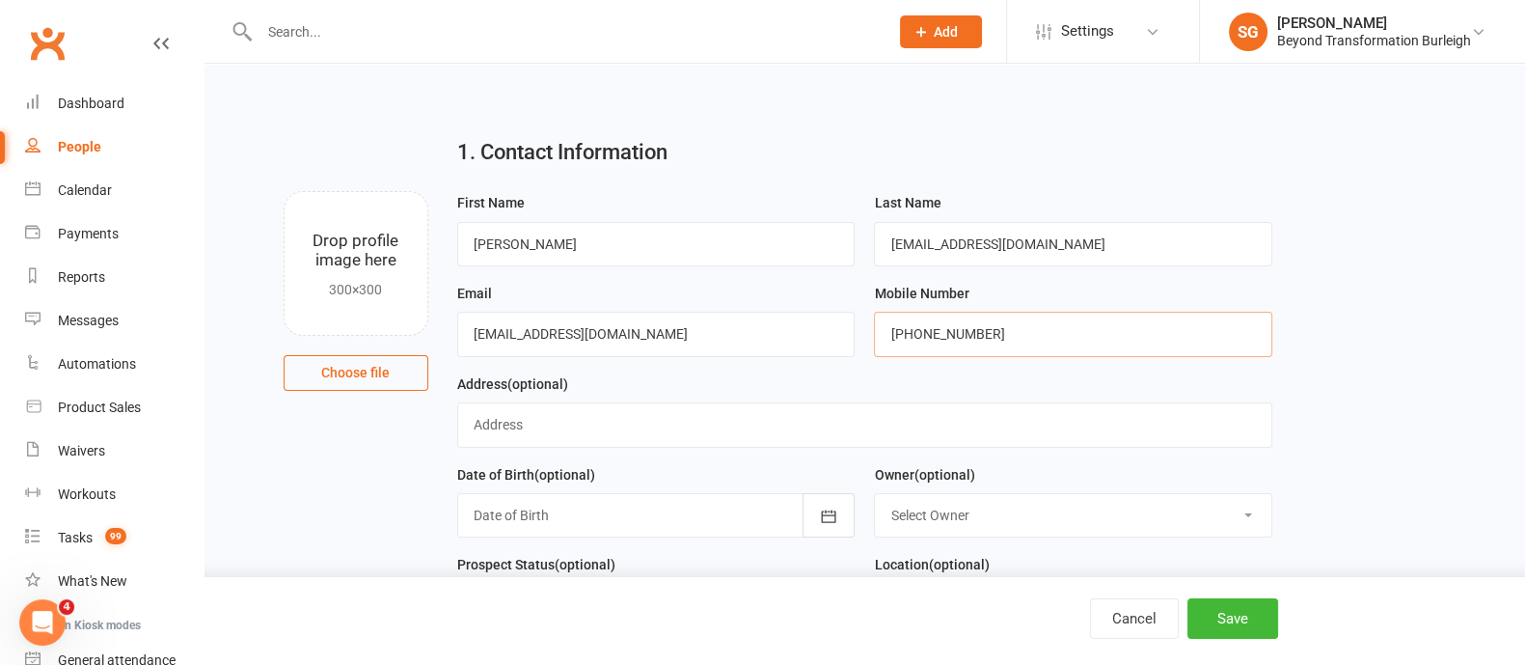
type input "[PHONE_NUMBER]"
click at [577, 437] on input "text" at bounding box center [864, 424] width 815 height 44
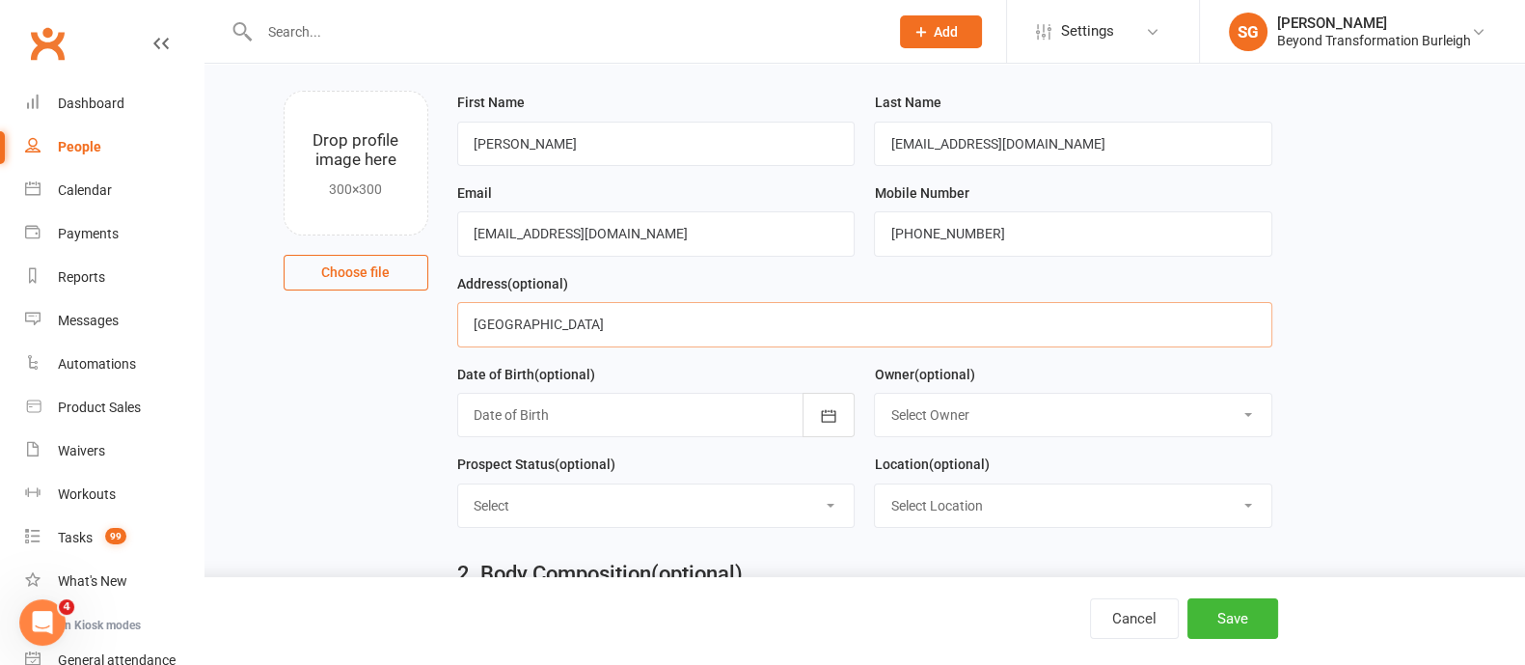
scroll to position [120, 0]
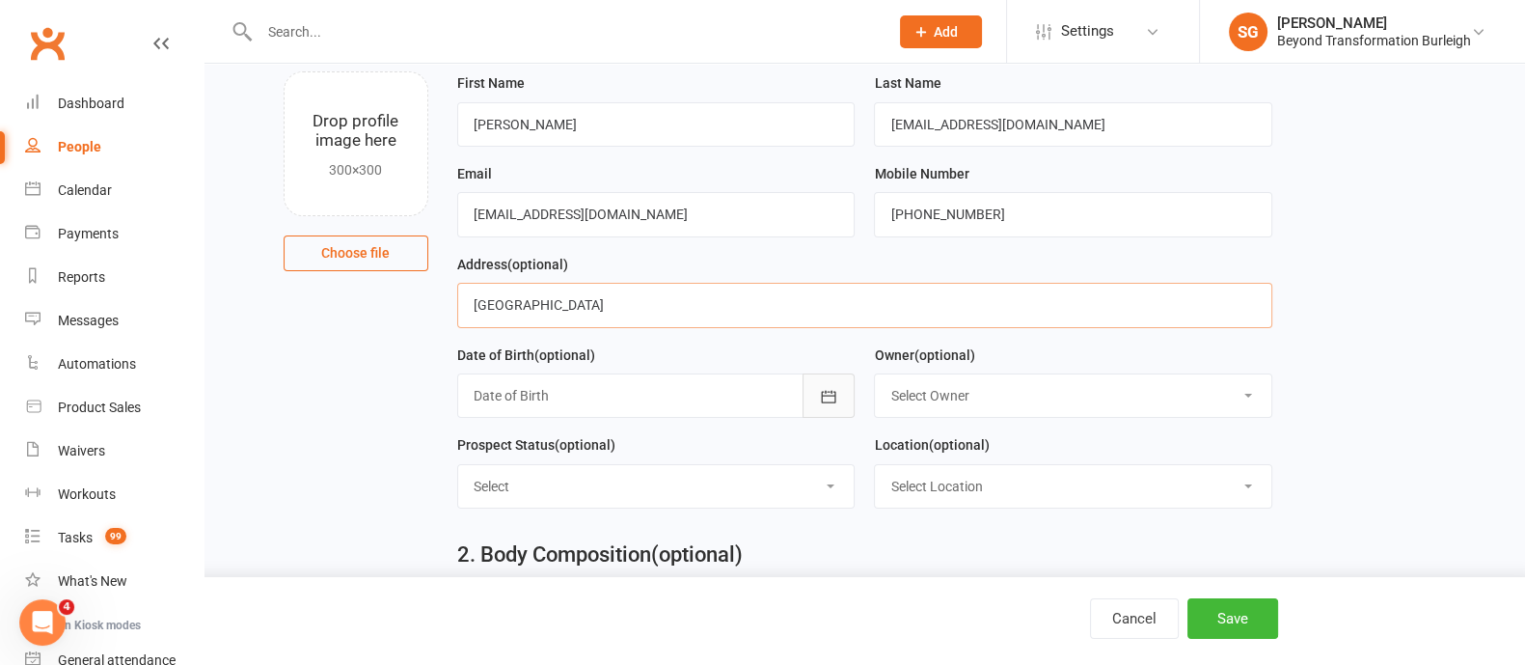
type input "[GEOGRAPHIC_DATA]"
click at [826, 392] on icon "button" at bounding box center [828, 396] width 19 height 19
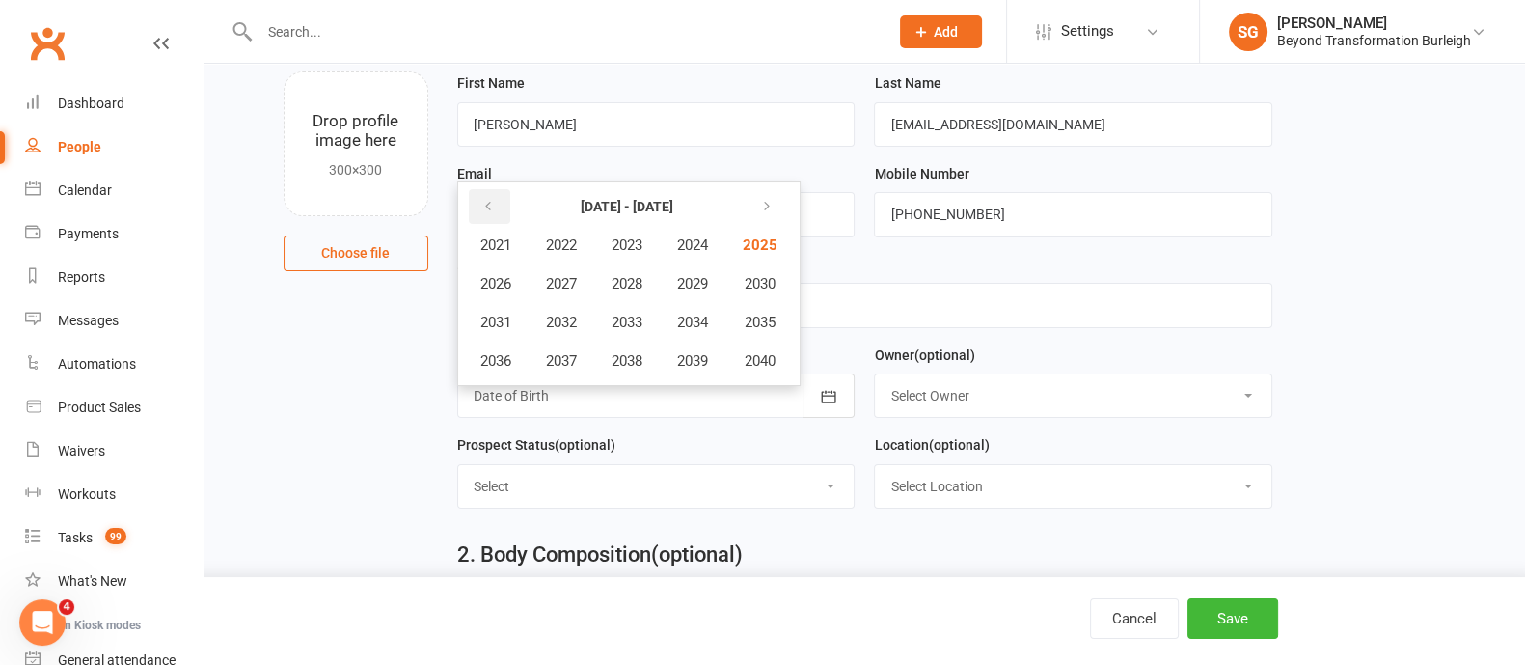
click at [481, 204] on icon "button" at bounding box center [488, 206] width 14 height 15
click at [511, 275] on span "1986" at bounding box center [495, 283] width 31 height 17
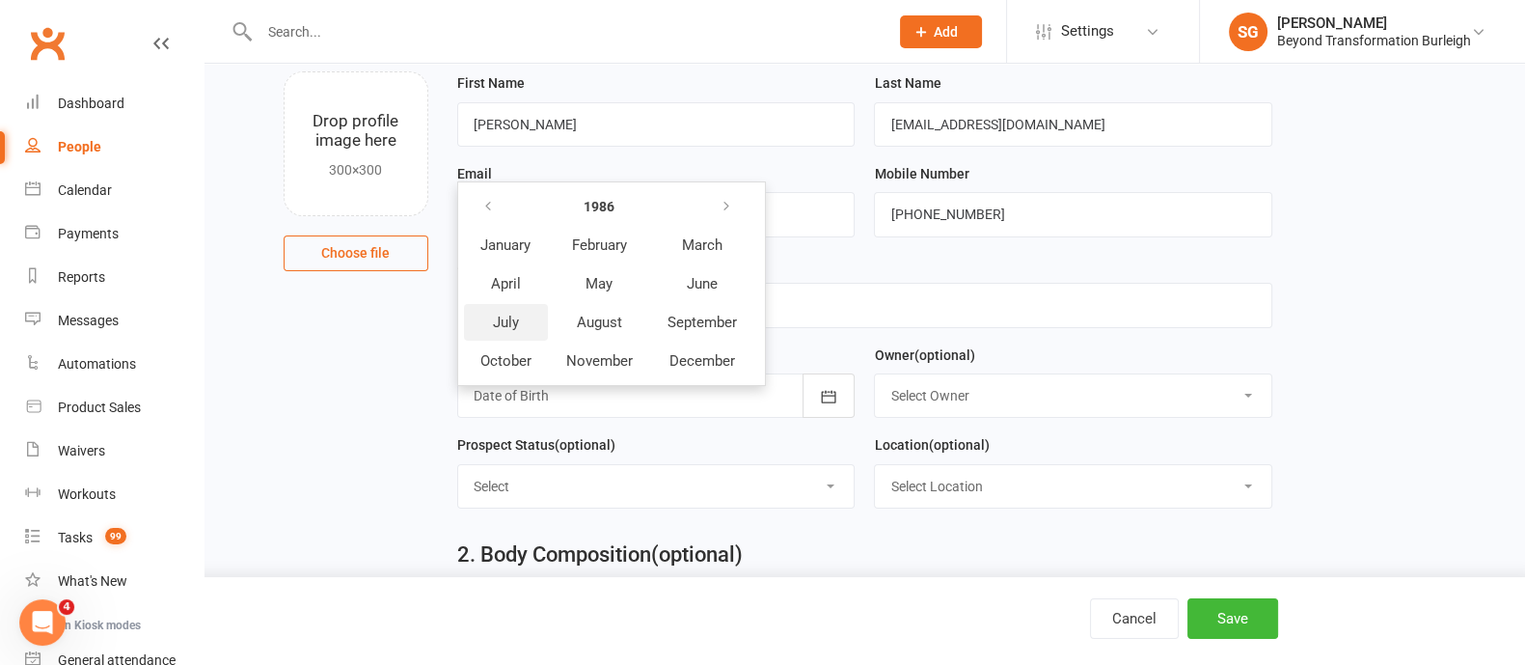
click at [502, 313] on span "July" at bounding box center [506, 321] width 26 height 17
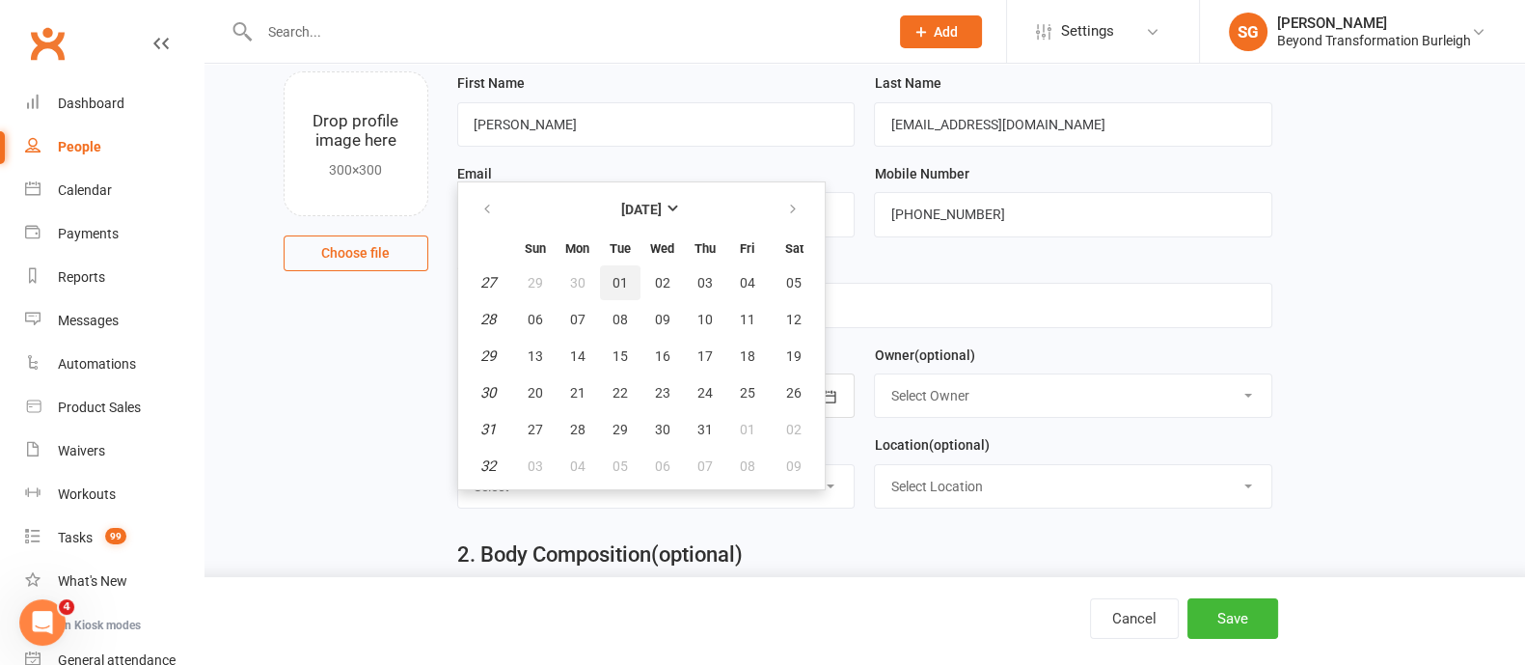
click at [613, 275] on span "01" at bounding box center [620, 282] width 15 height 15
type input "[DATE]"
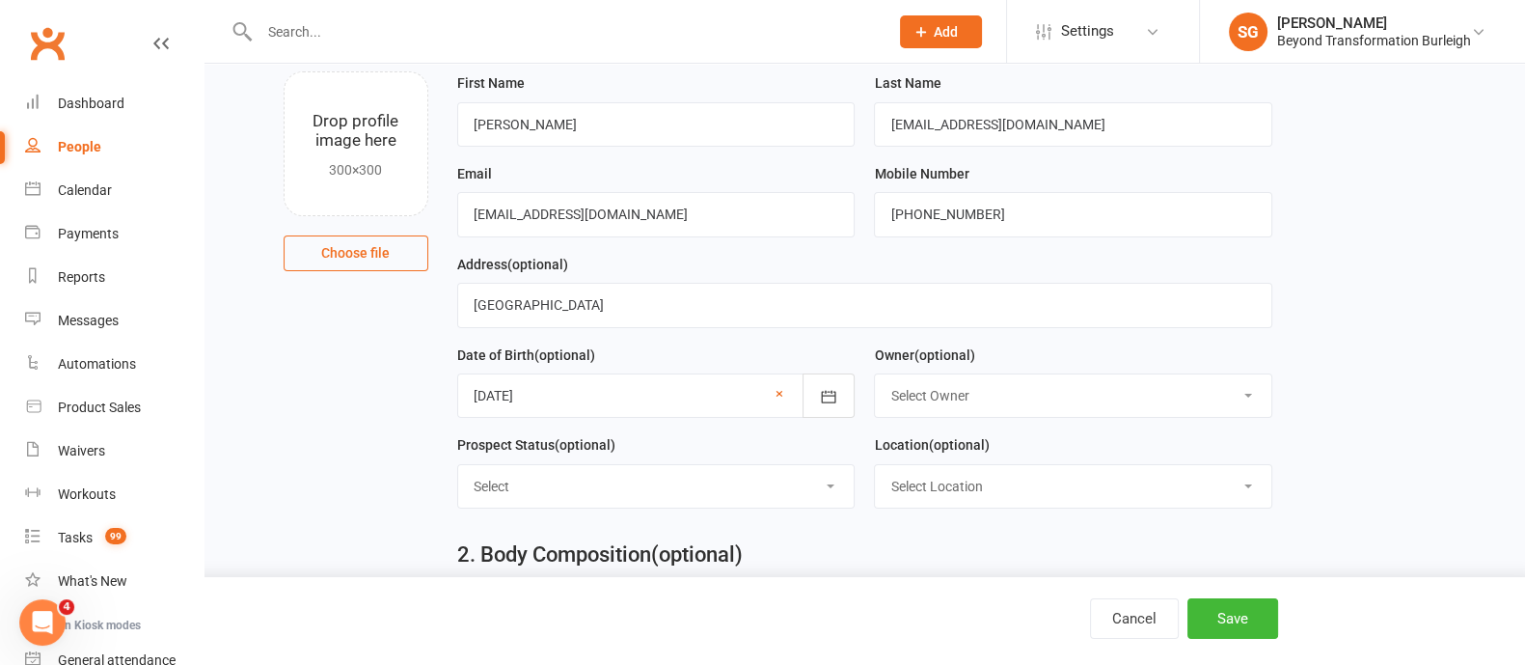
click at [1013, 405] on select "Select Owner [PERSON_NAME] [PERSON_NAME] [PERSON_NAME] Accounts Beyond [PERSON_…" at bounding box center [1073, 395] width 396 height 42
select select "0"
click at [875, 374] on select "Select Owner [PERSON_NAME] [PERSON_NAME] [PERSON_NAME] Accounts Beyond [PERSON_…" at bounding box center [1073, 395] width 396 height 42
click at [675, 487] on select "Select Initial Contact Follow-up Call Follow-up Email Almost Ready Not Ready No…" at bounding box center [656, 486] width 396 height 42
select select "FB LEAD AD"
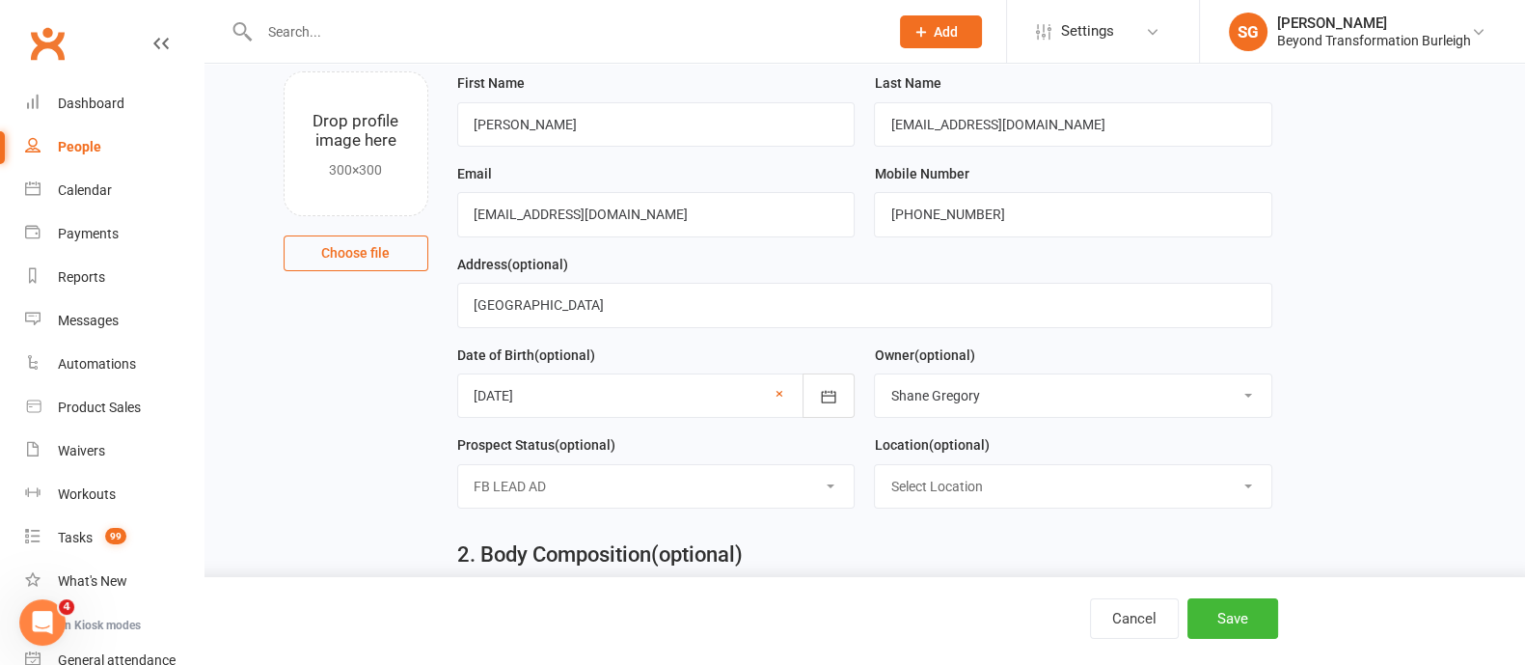
click at [458, 465] on select "Select Initial Contact Follow-up Call Follow-up Email Almost Ready Not Ready No…" at bounding box center [656, 486] width 396 height 42
click at [1005, 477] on select "Select Location [STREET_ADDRESS] Online [GEOGRAPHIC_DATA]" at bounding box center [1073, 486] width 396 height 42
select select "0"
click at [875, 465] on select "Select Location [STREET_ADDRESS] Online [GEOGRAPHIC_DATA]" at bounding box center [1073, 486] width 396 height 42
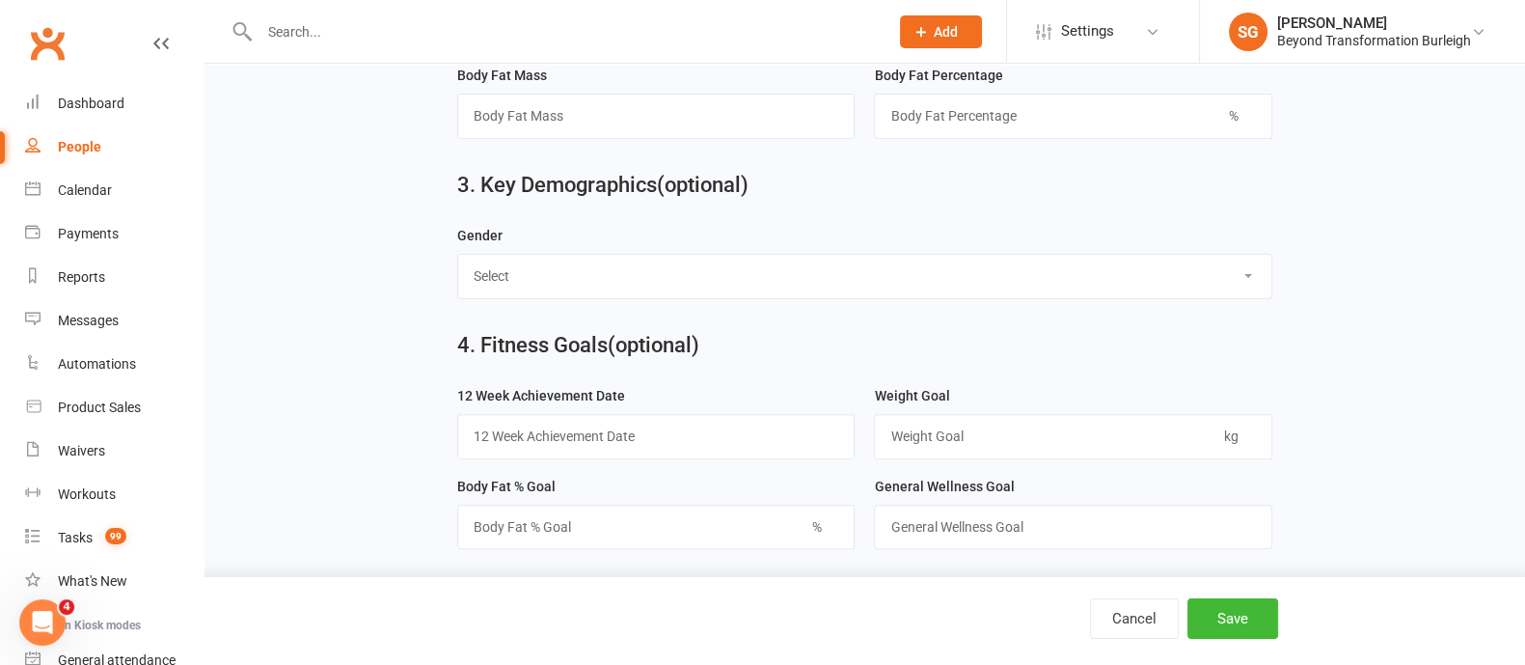
scroll to position [831, 0]
click at [1213, 623] on button "Save" at bounding box center [1232, 618] width 91 height 41
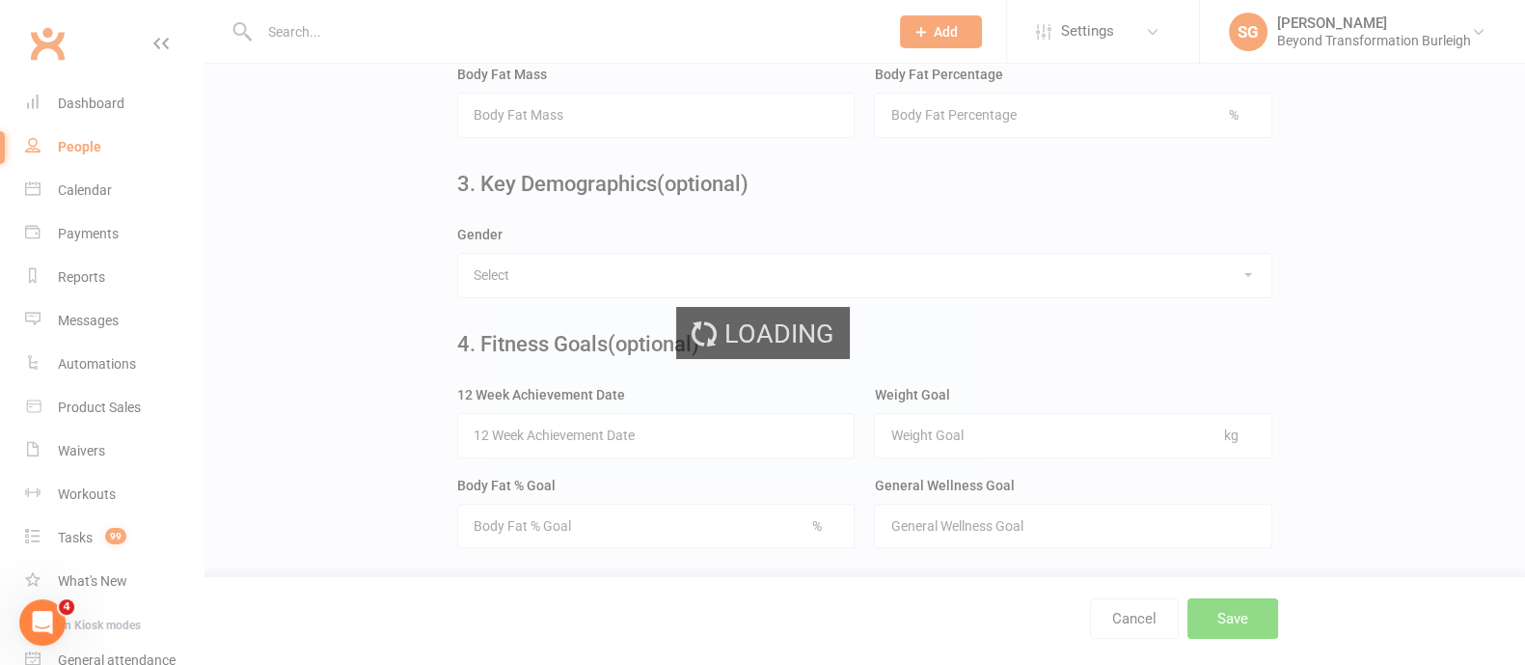
scroll to position [0, 0]
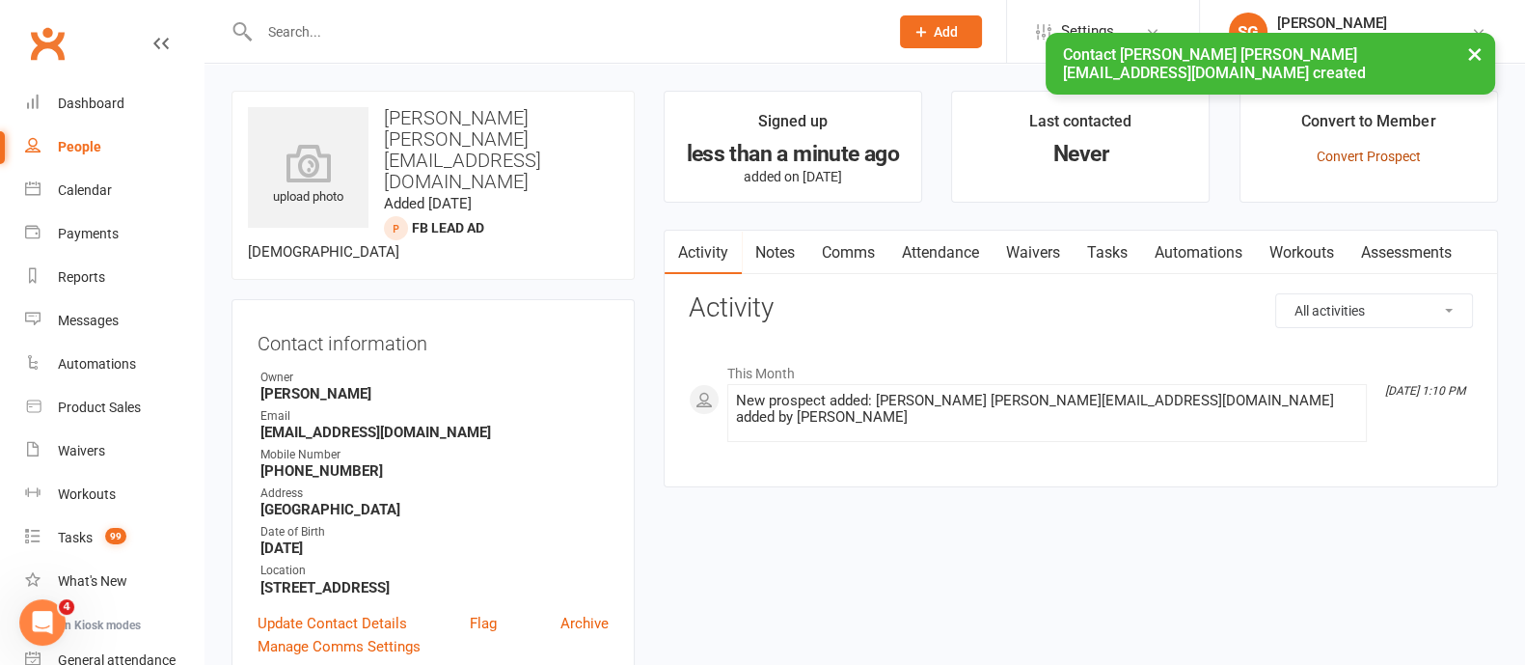
click at [1384, 146] on li "Convert to Member Convert Prospect" at bounding box center [1368, 147] width 259 height 112
click at [1362, 154] on link "Convert Prospect" at bounding box center [1369, 156] width 104 height 15
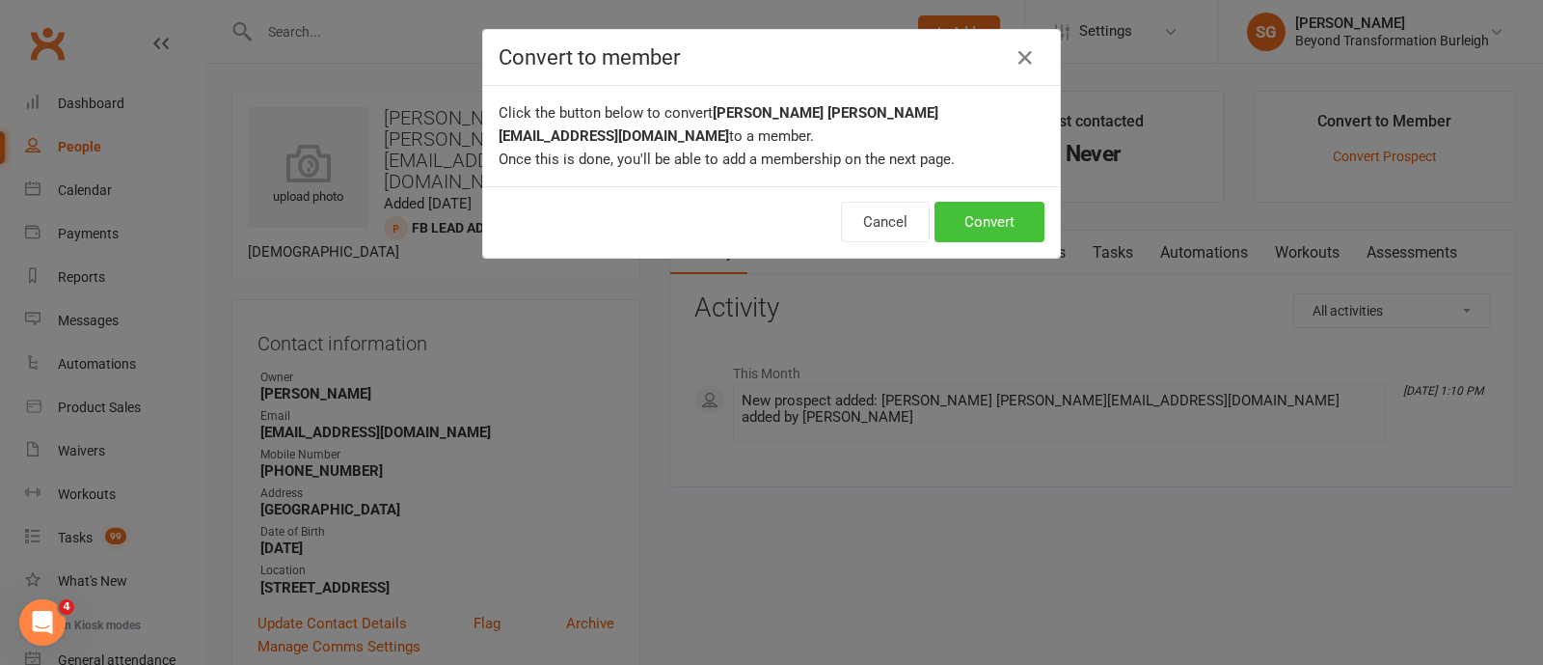
click at [1029, 202] on button "Convert" at bounding box center [990, 222] width 110 height 41
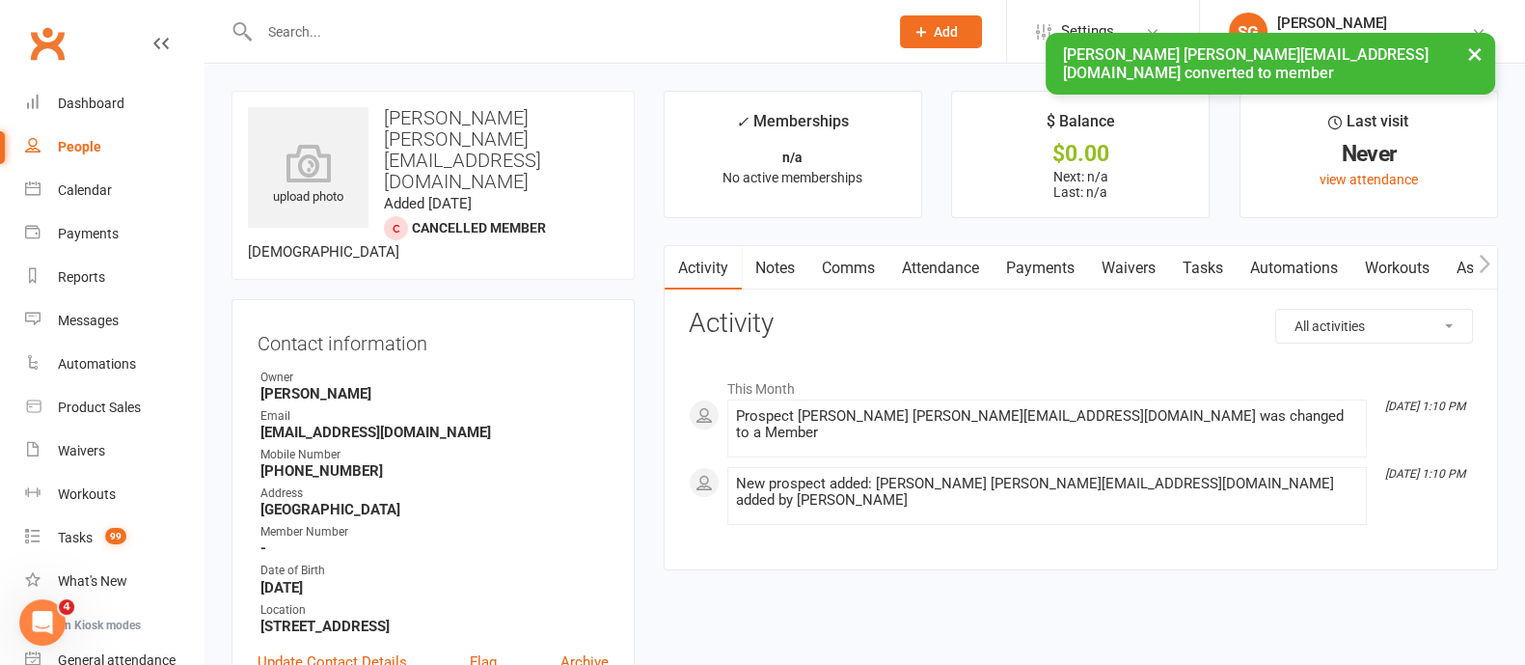
click at [1131, 263] on link "Waivers" at bounding box center [1128, 268] width 81 height 44
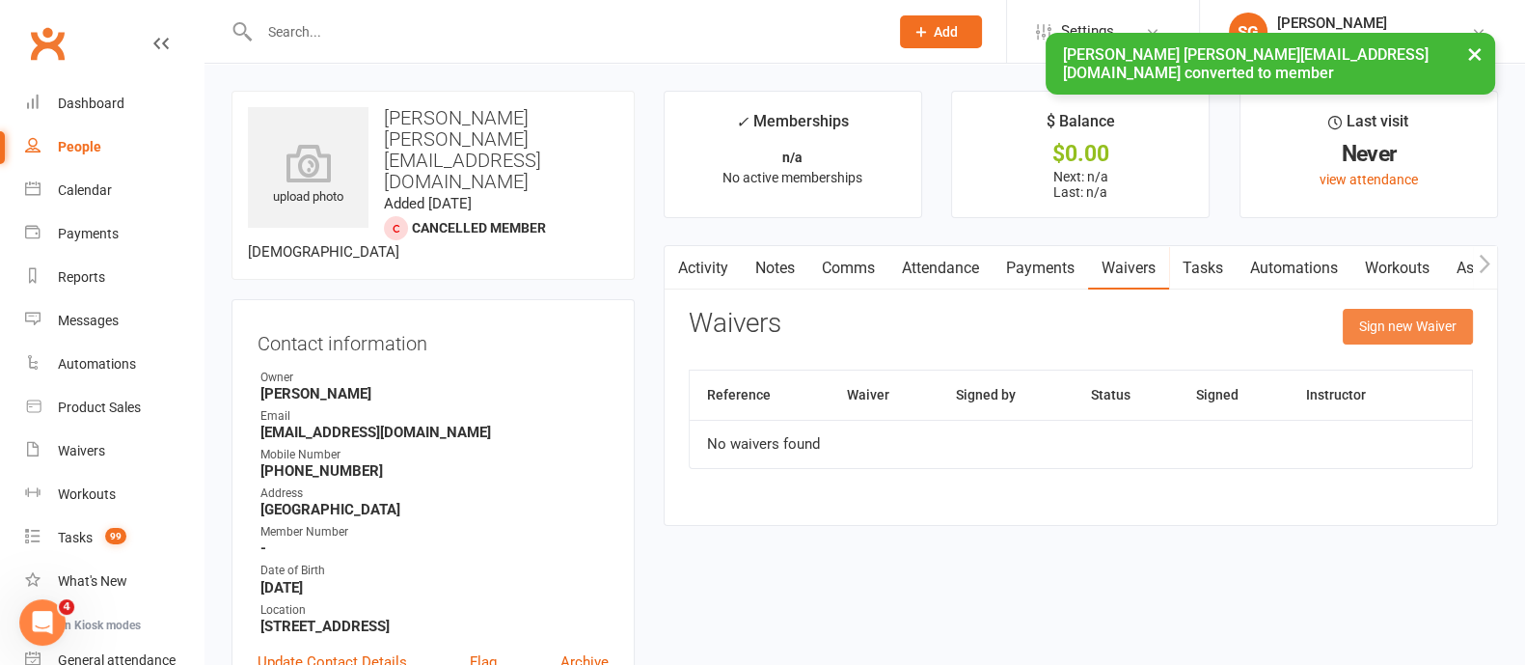
click at [1410, 321] on button "Sign new Waiver" at bounding box center [1408, 326] width 130 height 35
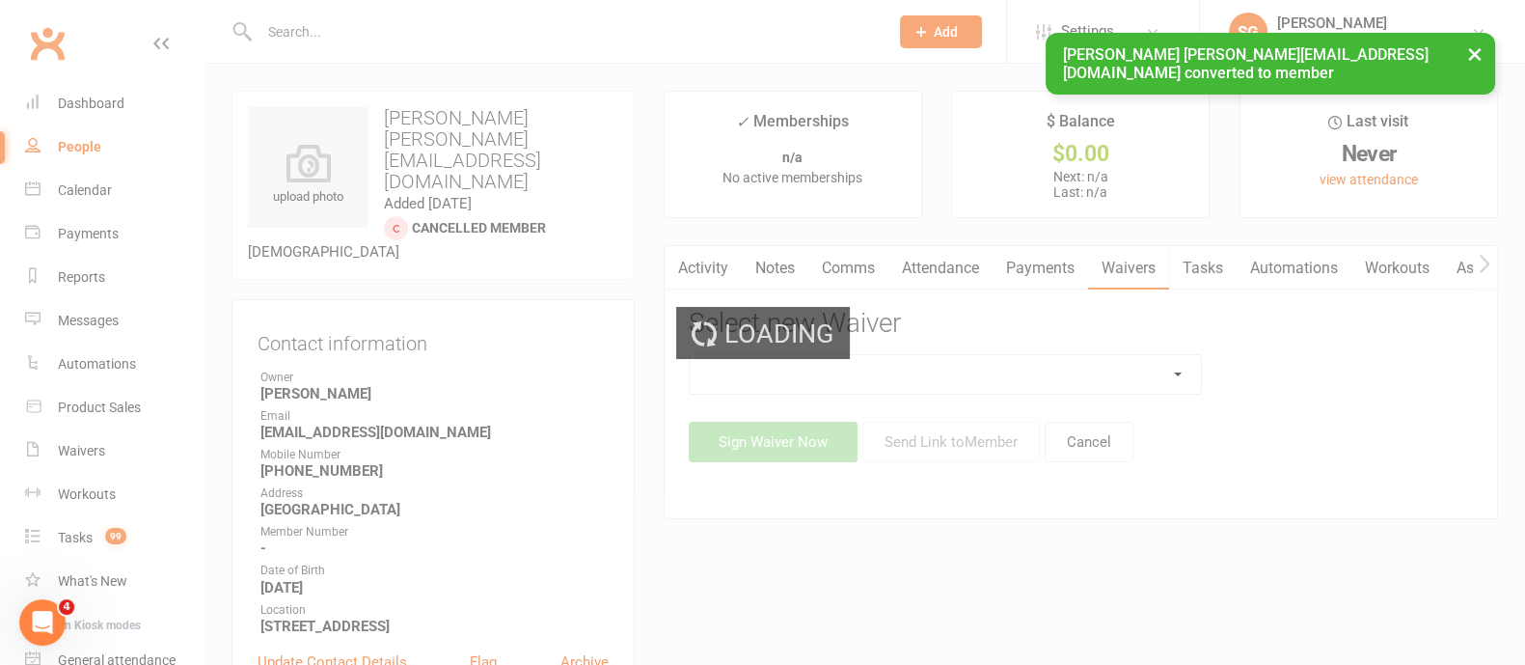
click at [1084, 368] on div "Loading" at bounding box center [762, 332] width 1525 height 665
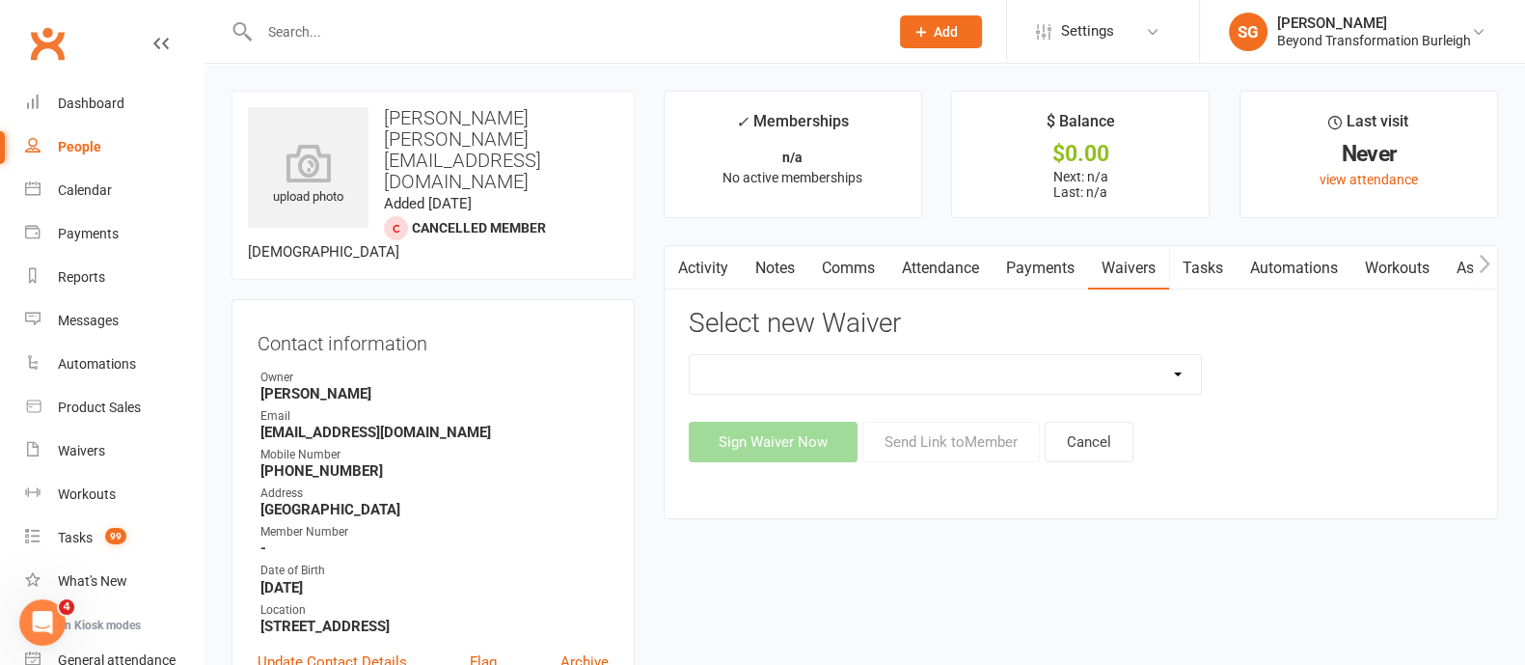
click at [1083, 374] on select "Beyond Nutrition And Supplement Waiver Beyond Terms & Conditions Beyond Terms &…" at bounding box center [945, 374] width 511 height 39
select select "9795"
click at [690, 355] on select "Beyond Nutrition And Supplement Waiver Beyond Terms & Conditions Beyond Terms &…" at bounding box center [945, 374] width 511 height 39
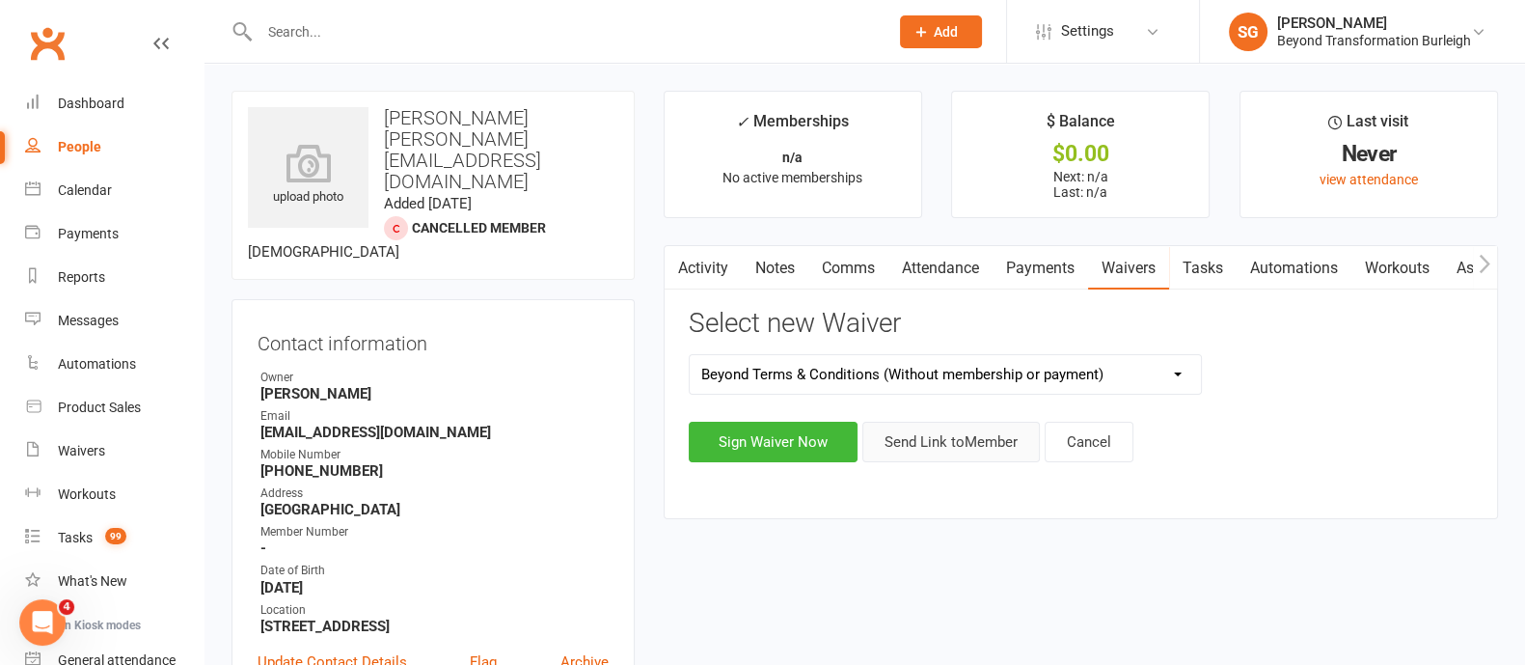
click at [968, 446] on button "Send Link to Member" at bounding box center [950, 442] width 177 height 41
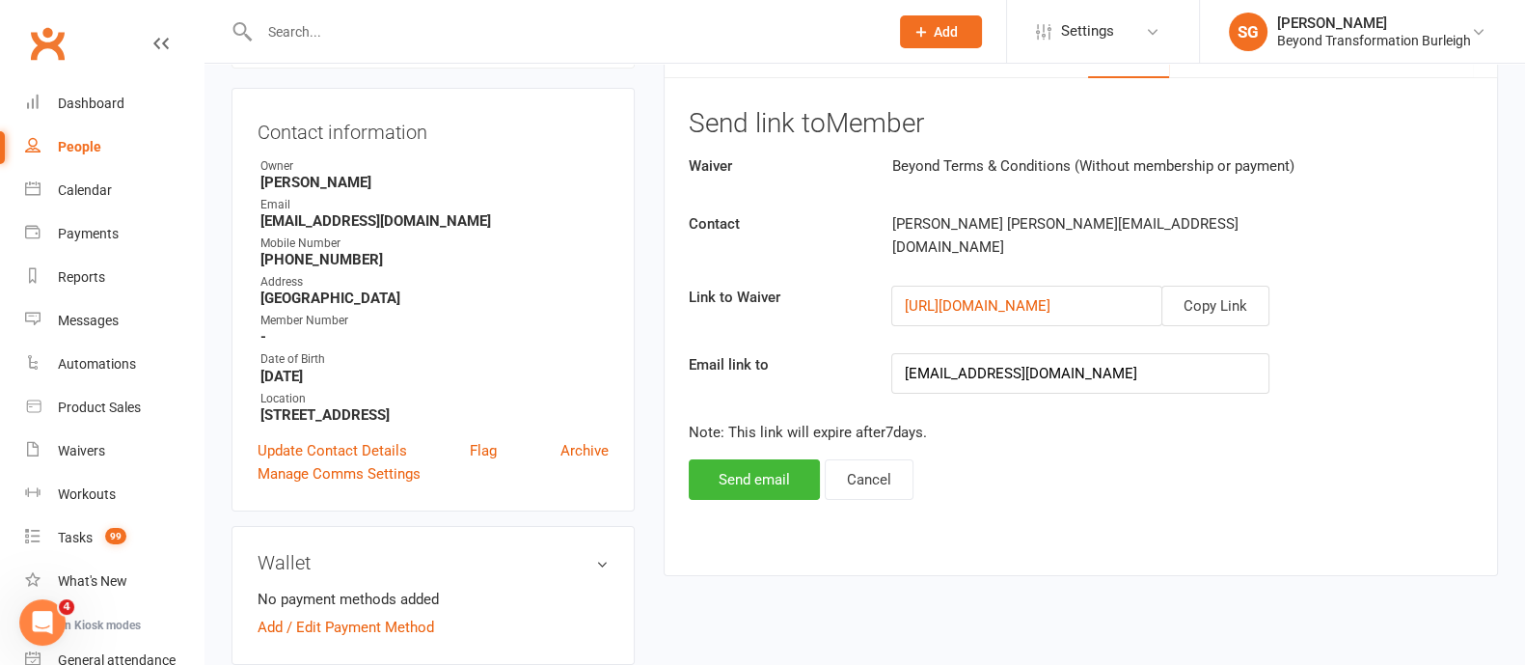
scroll to position [362, 0]
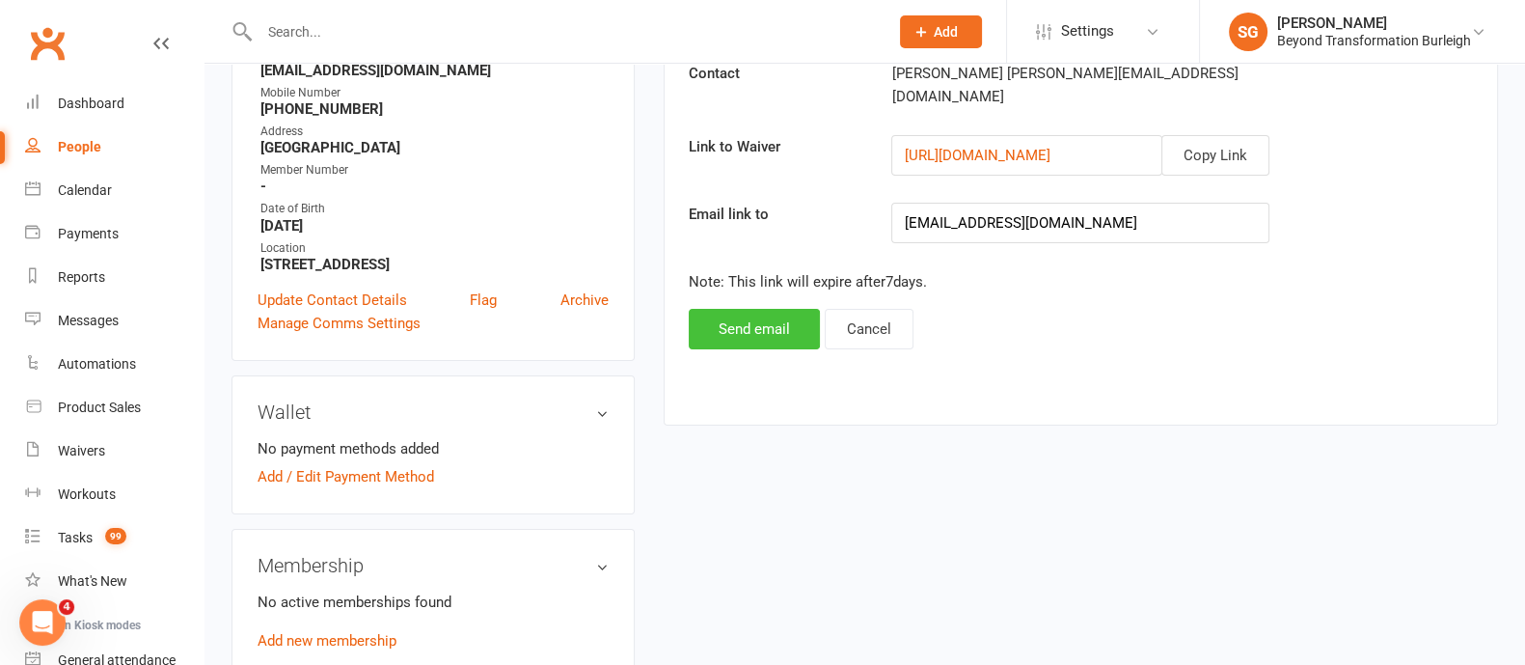
click at [733, 312] on button "Send email" at bounding box center [754, 329] width 131 height 41
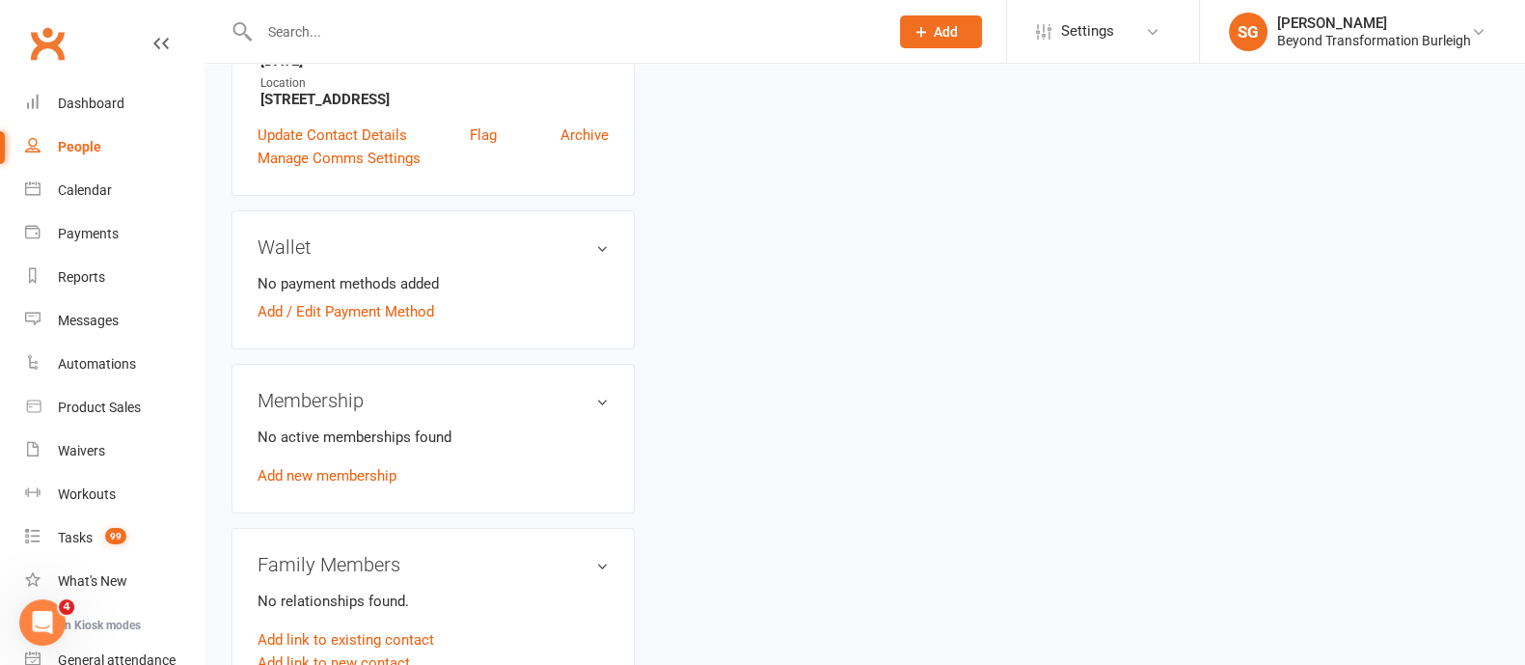
scroll to position [603, 0]
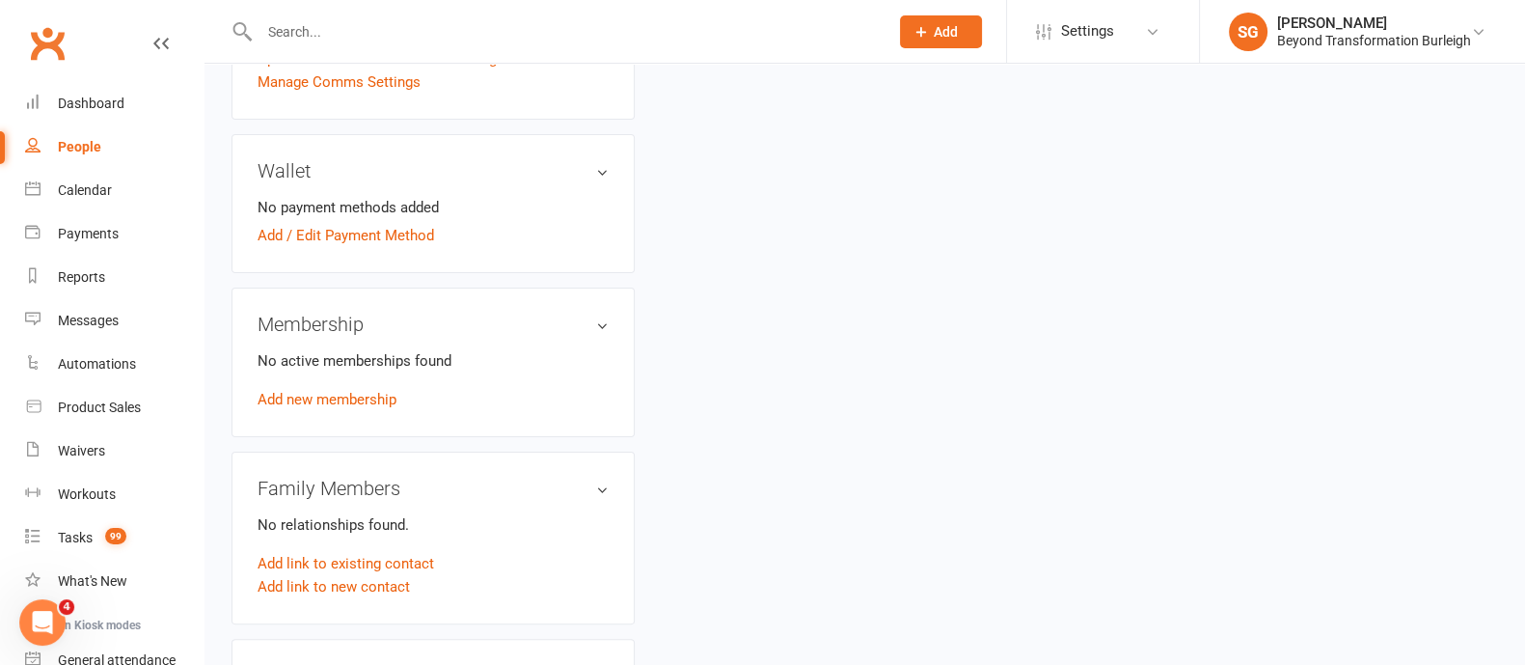
drag, startPoint x: 418, startPoint y: 289, endPoint x: 623, endPoint y: 291, distance: 205.5
click at [418, 247] on link "Add / Edit Payment Method" at bounding box center [346, 235] width 177 height 23
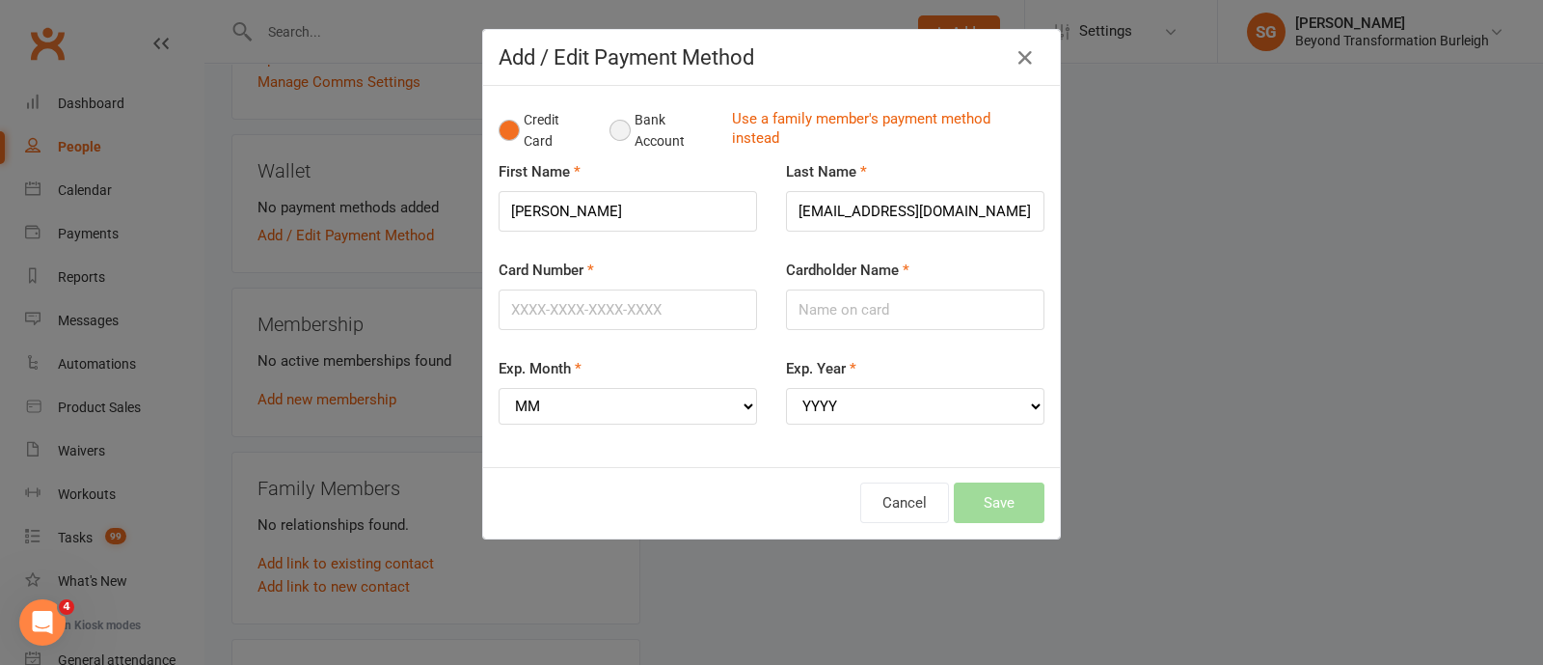
click at [614, 129] on button "Bank Account" at bounding box center [663, 130] width 107 height 59
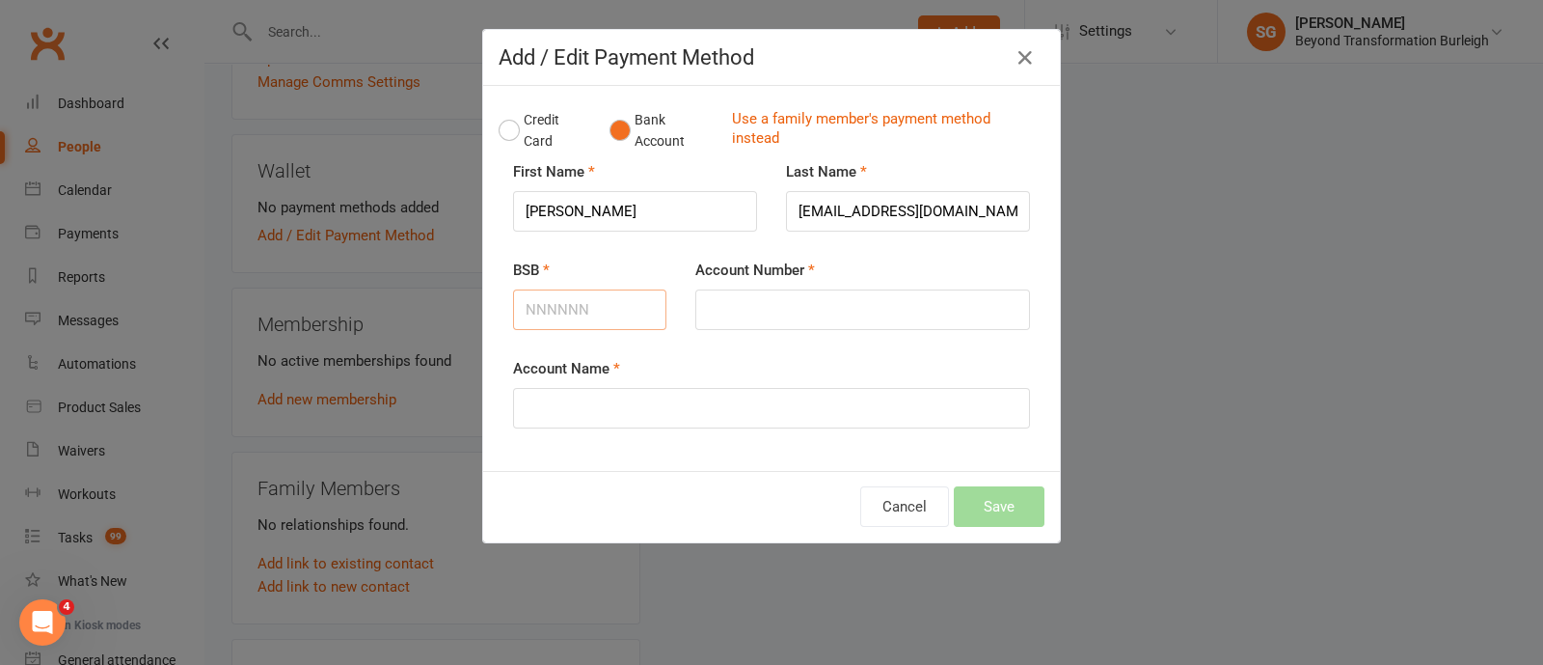
click at [579, 325] on input "BSB" at bounding box center [589, 309] width 153 height 41
click at [584, 300] on input "BSB" at bounding box center [589, 309] width 153 height 41
type input "736000"
click at [704, 325] on input "Account Number" at bounding box center [862, 309] width 335 height 41
type input "641045"
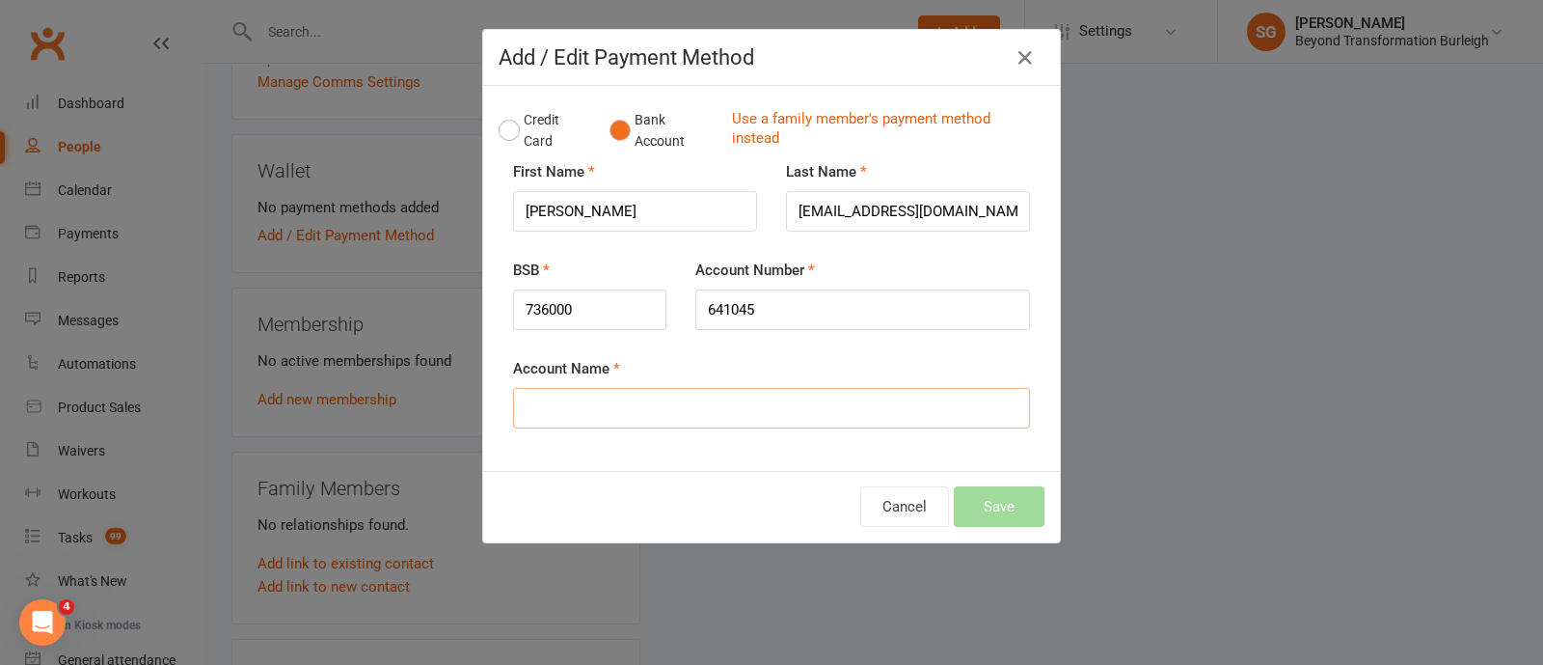
click at [550, 422] on input "Account Name" at bounding box center [771, 408] width 517 height 41
type input "[PERSON_NAME]"
click at [987, 504] on button "Save" at bounding box center [999, 506] width 91 height 41
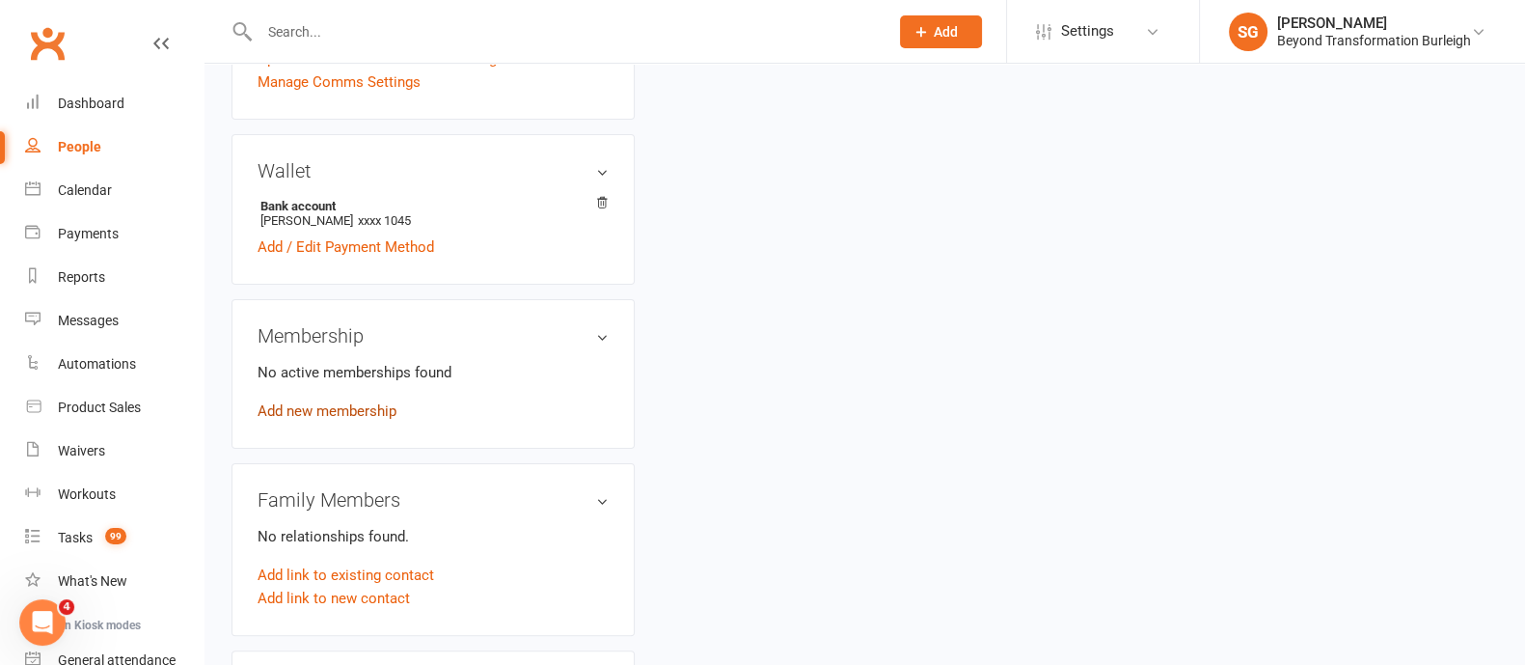
click at [333, 420] on link "Add new membership" at bounding box center [327, 410] width 139 height 17
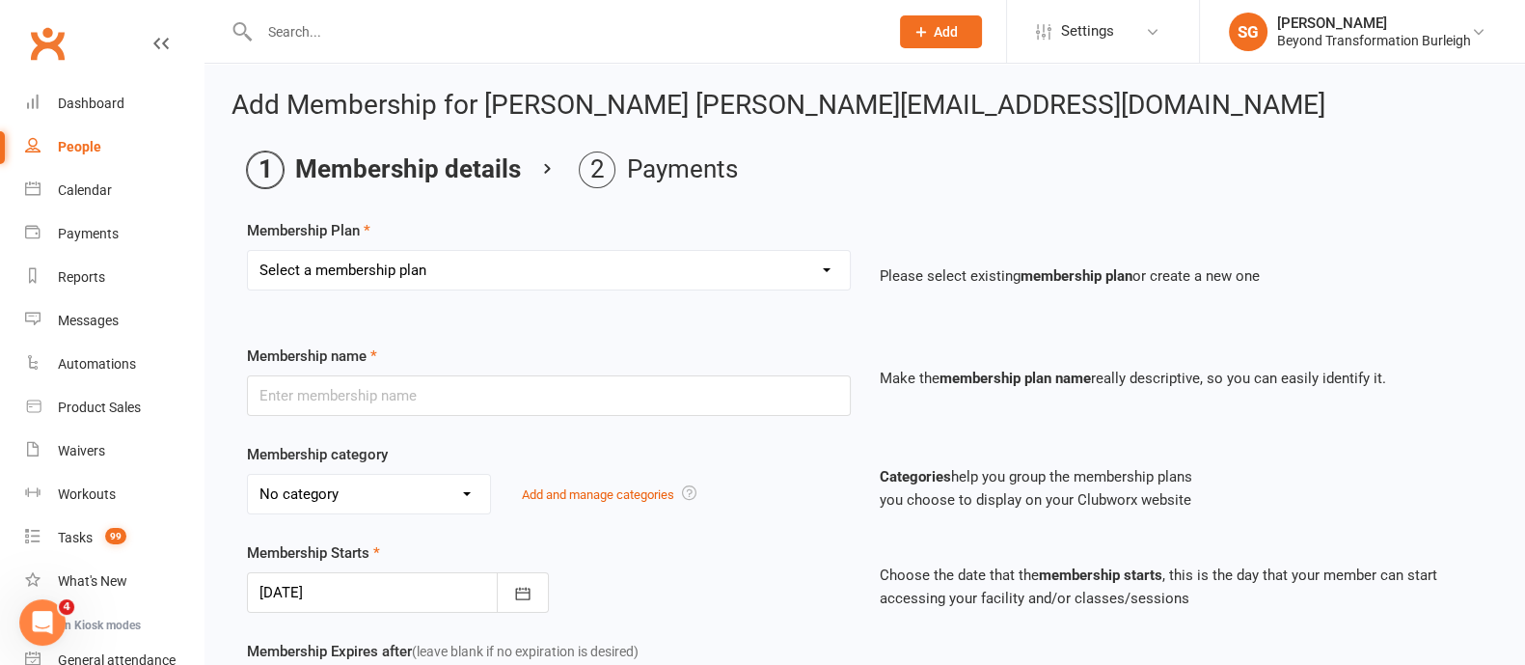
click at [716, 271] on select "Select a membership plan Create new Membership Plan 14 Day Shred (INTRO OFFER) …" at bounding box center [549, 270] width 602 height 39
select select "27"
click at [248, 251] on select "Select a membership plan Create new Membership Plan 14 Day Shred (INTRO OFFER) …" at bounding box center [549, 270] width 602 height 39
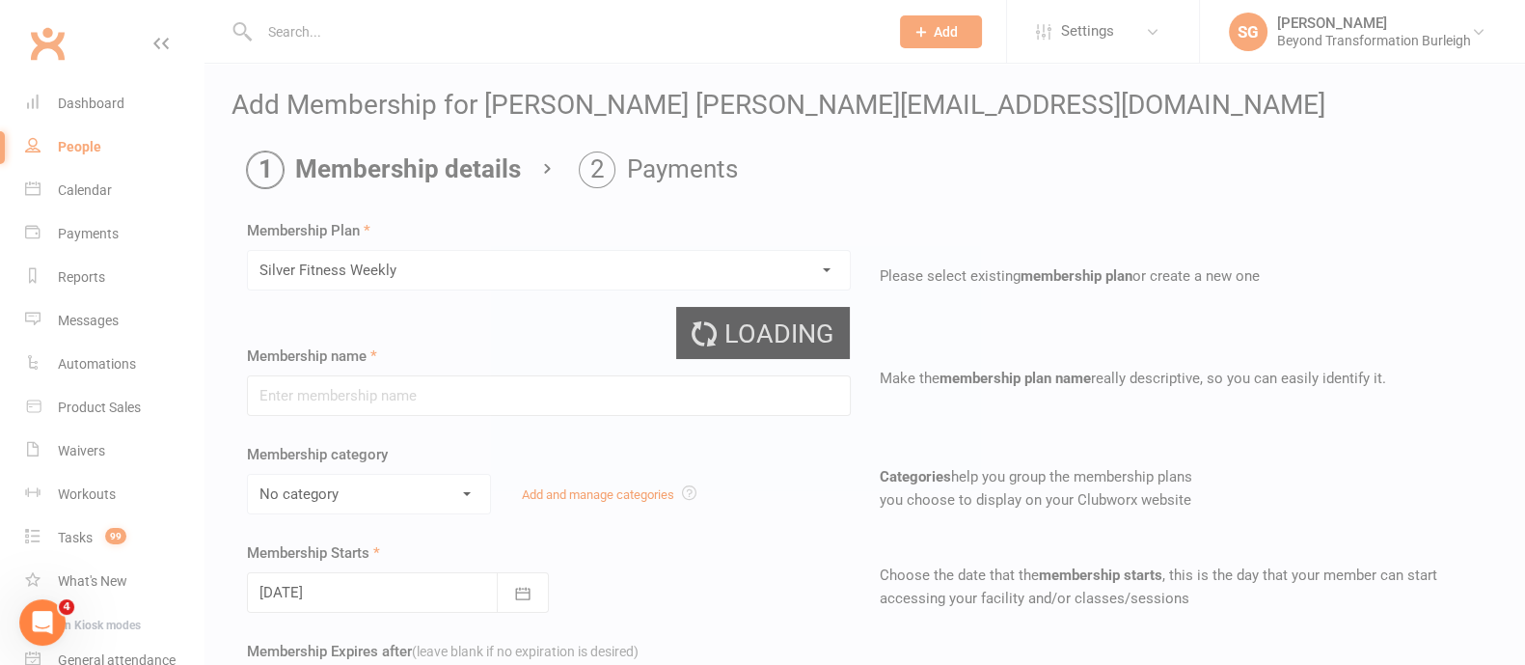
type input "Silver Fitness Weekly"
select select "5"
type input "0"
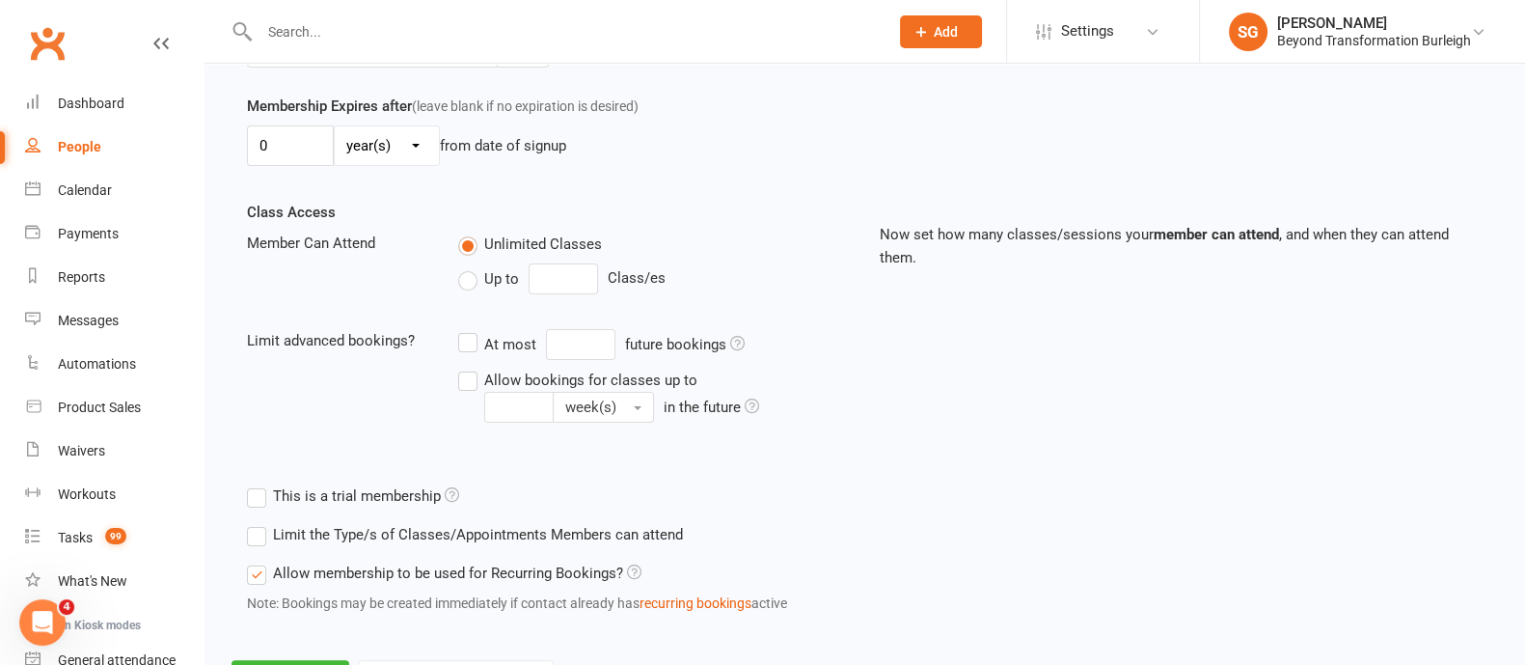
scroll to position [632, 0]
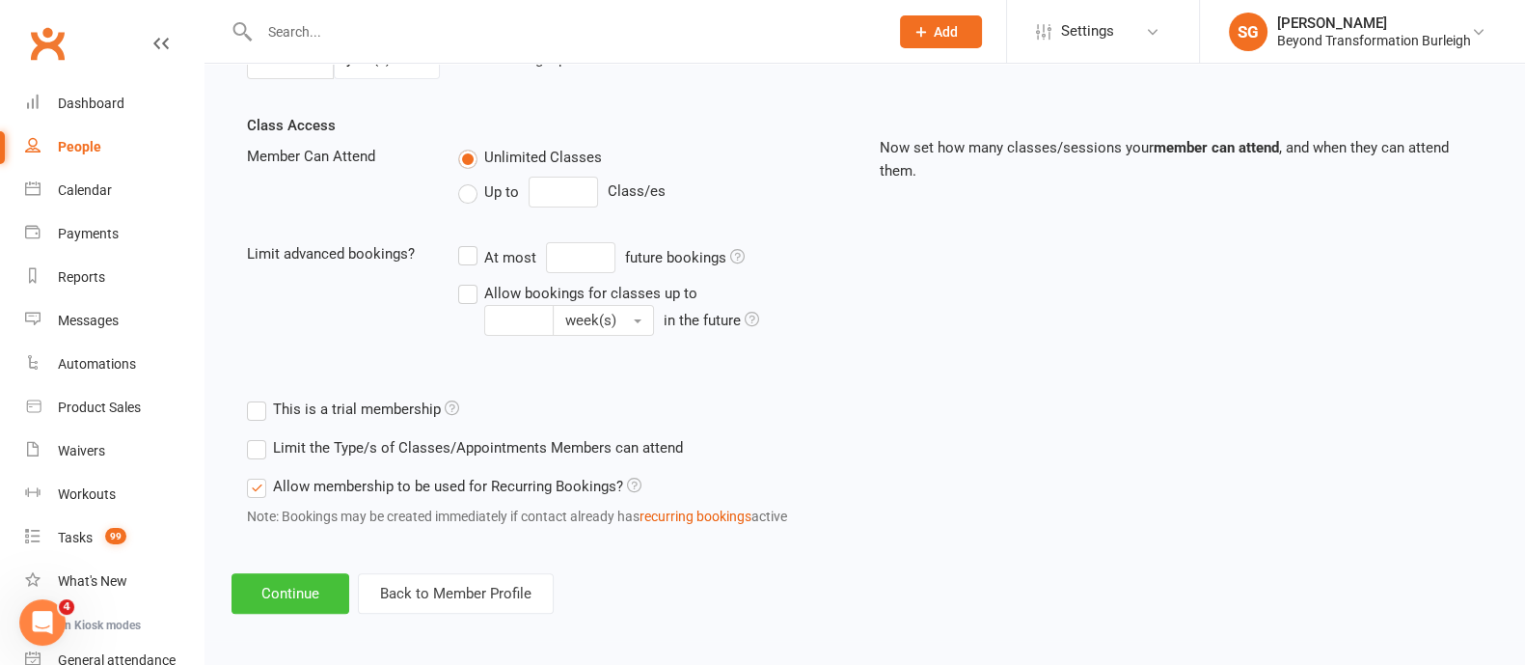
click at [295, 593] on button "Continue" at bounding box center [290, 593] width 118 height 41
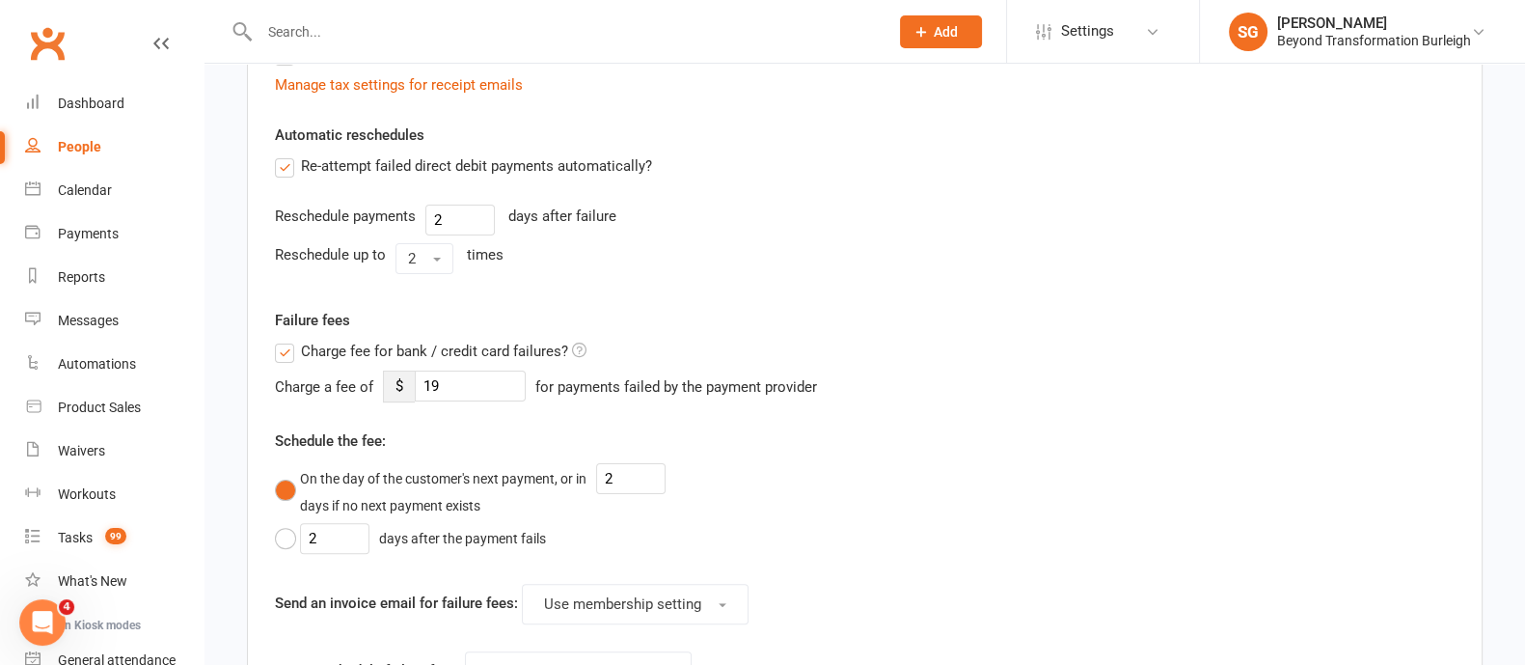
scroll to position [0, 0]
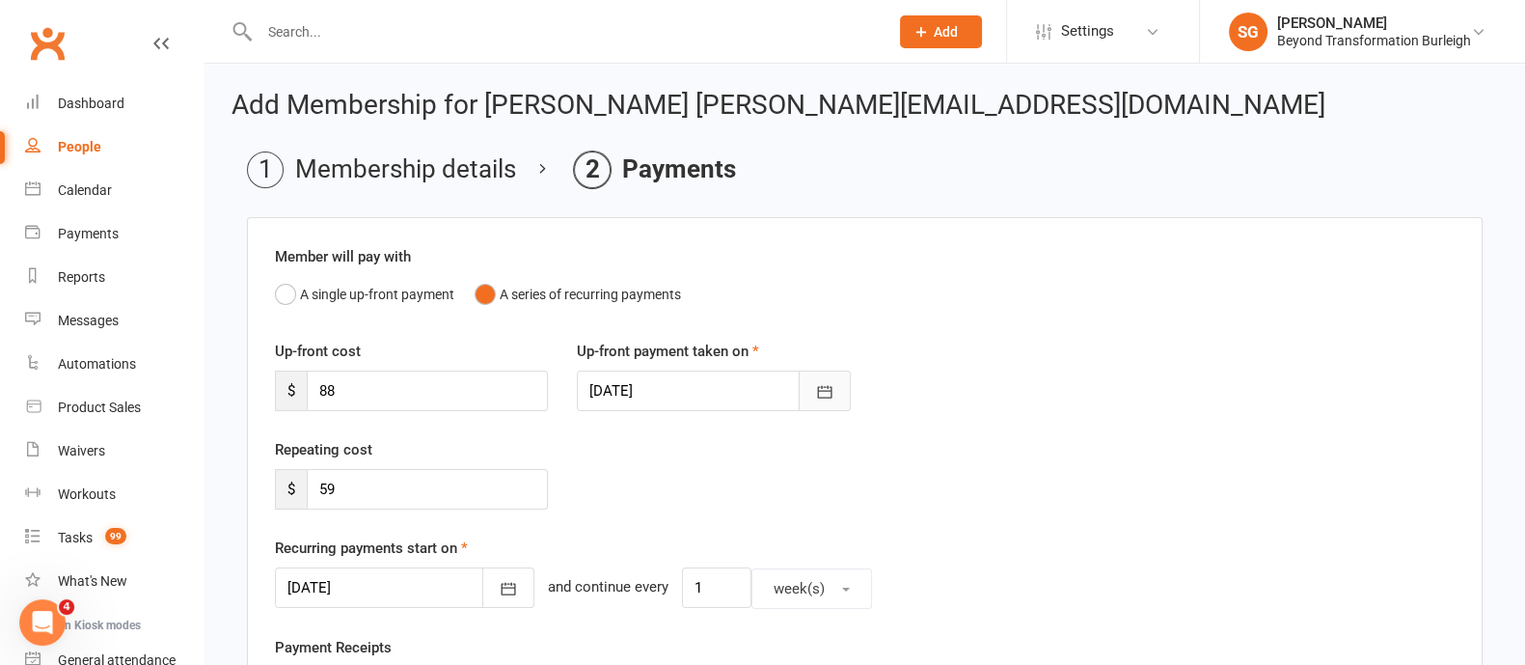
click at [825, 382] on icon "button" at bounding box center [824, 391] width 19 height 19
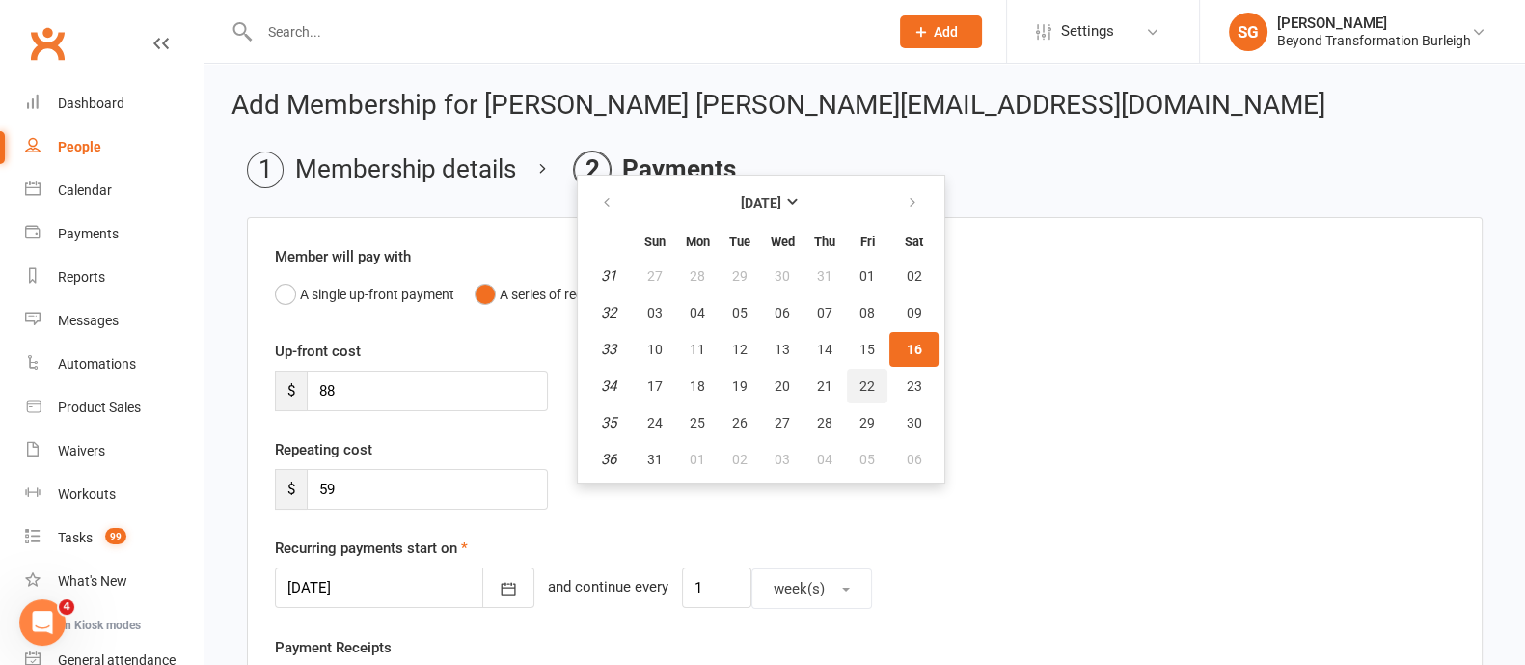
click at [863, 387] on span "22" at bounding box center [866, 385] width 15 height 15
type input "[DATE]"
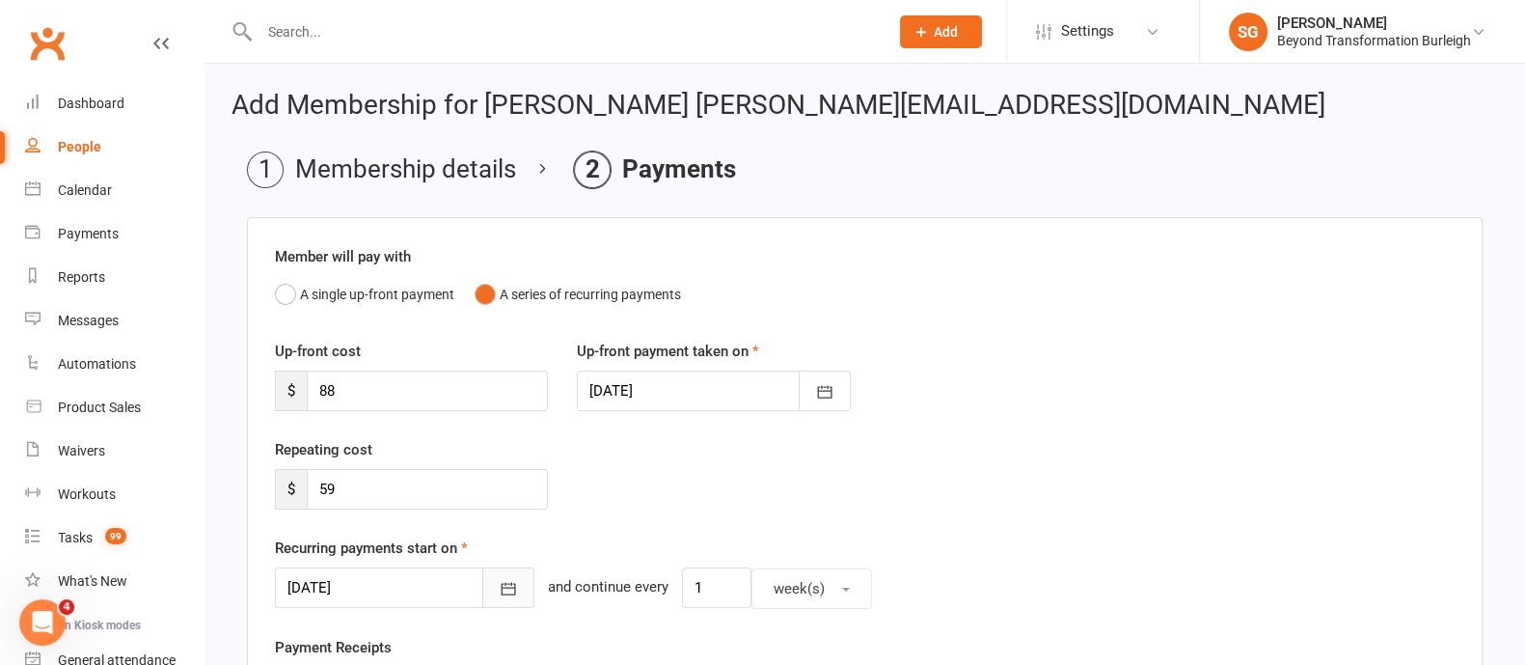
click at [492, 595] on button "button" at bounding box center [508, 587] width 52 height 41
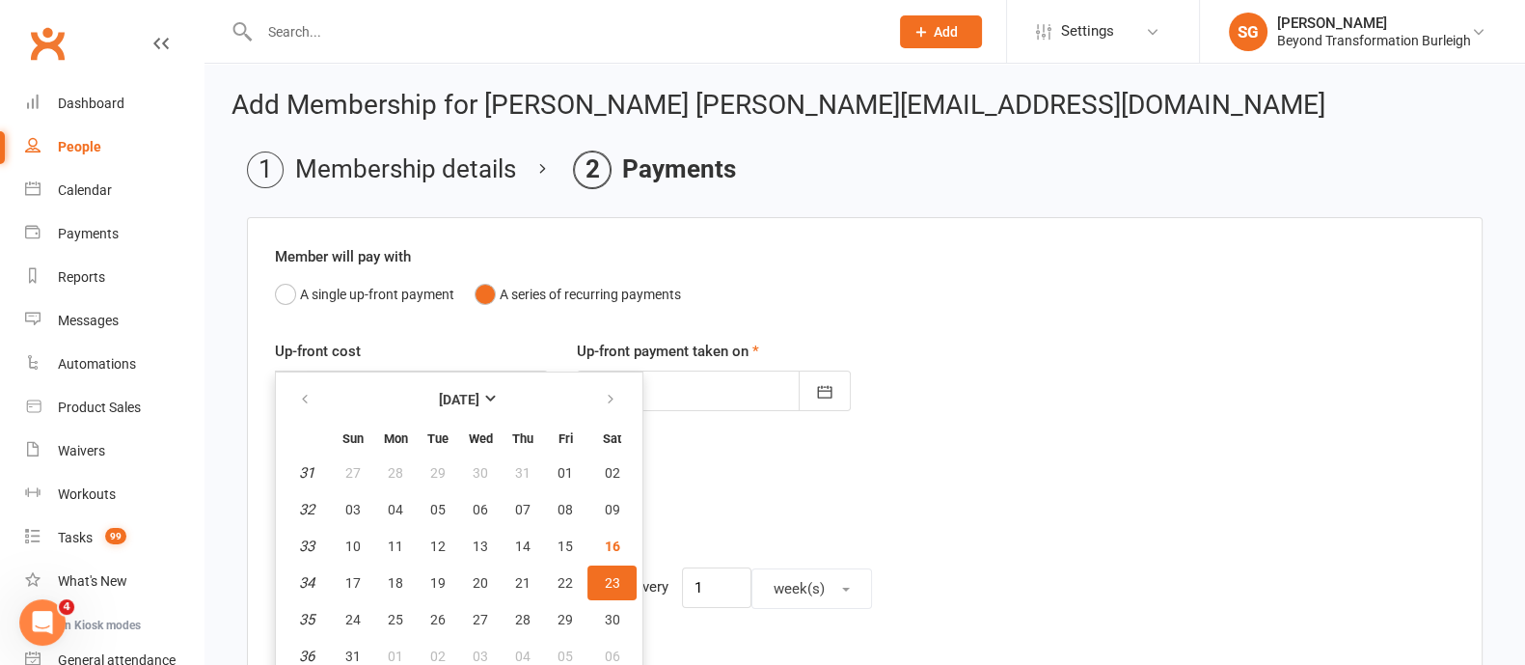
scroll to position [6, 0]
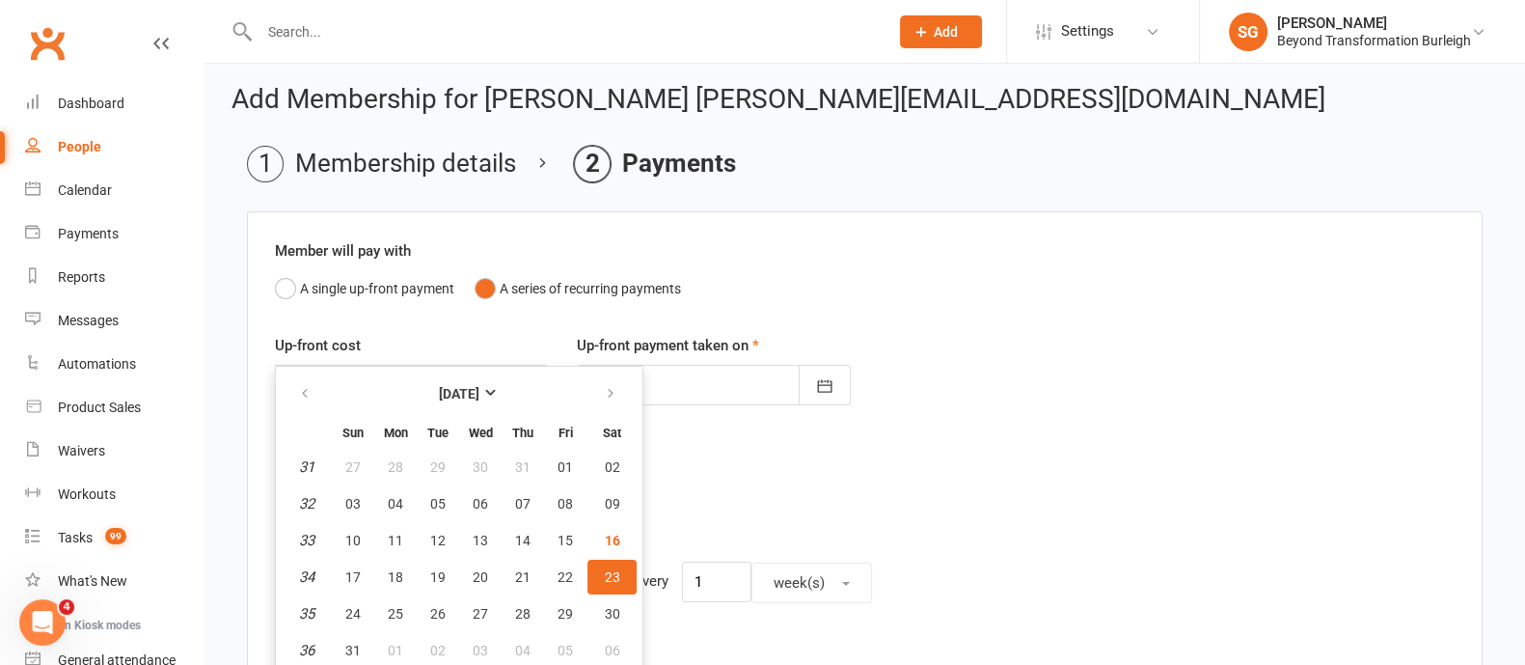
drag, startPoint x: 608, startPoint y: 568, endPoint x: 858, endPoint y: 421, distance: 290.2
click at [616, 561] on button "23" at bounding box center [611, 576] width 49 height 35
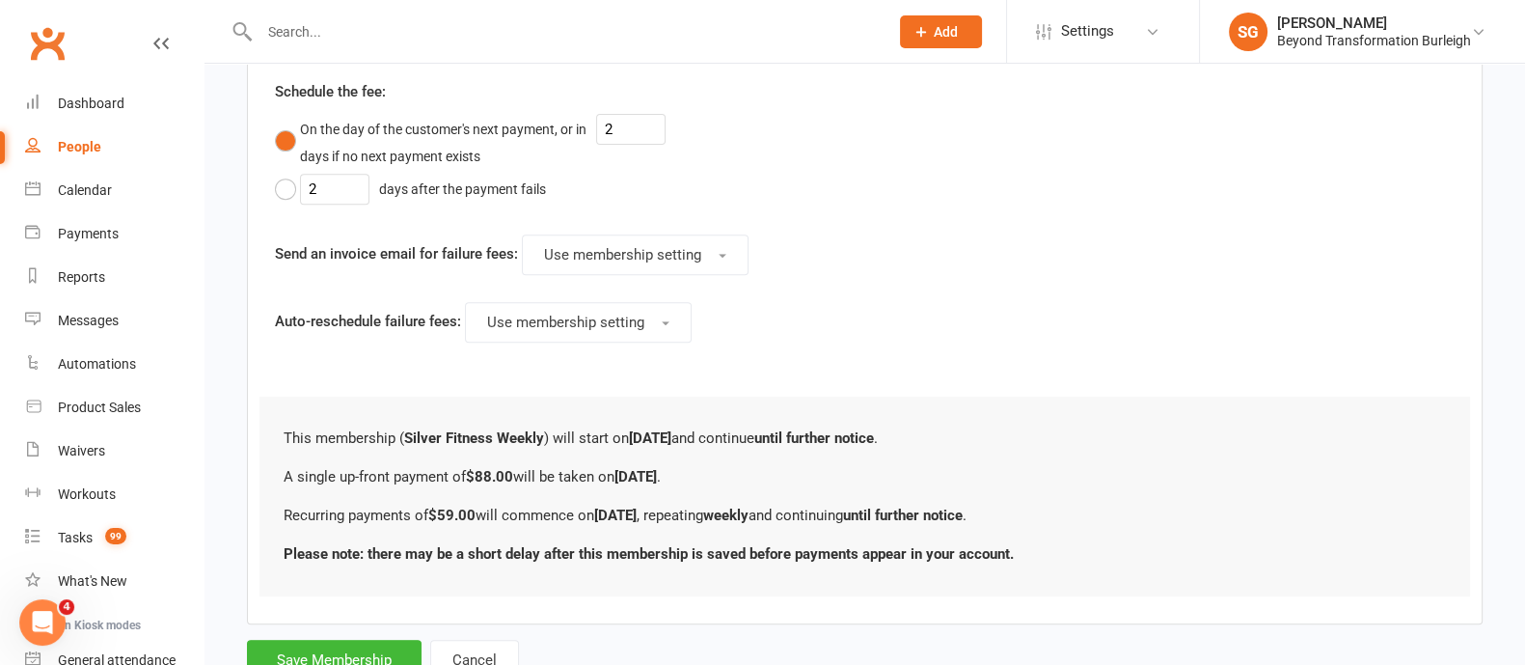
scroll to position [1050, 0]
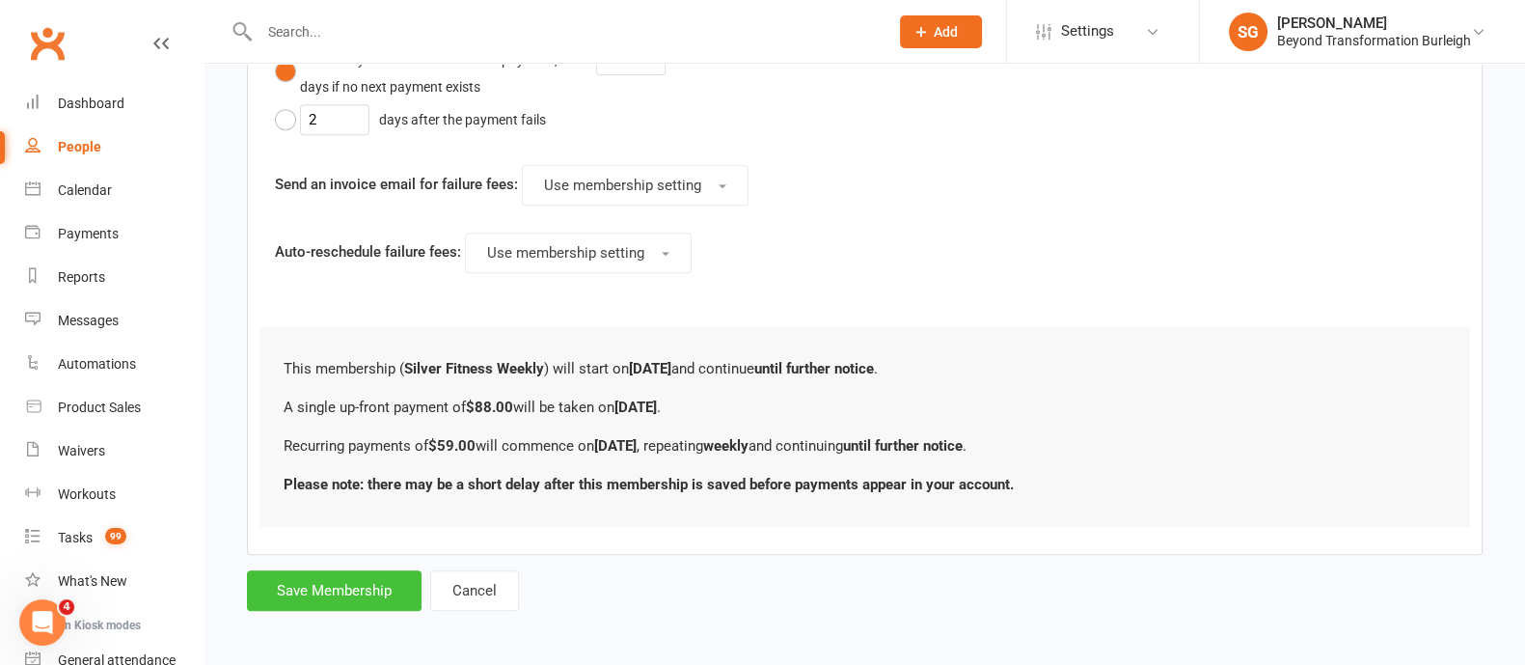
drag, startPoint x: 296, startPoint y: 590, endPoint x: 961, endPoint y: 261, distance: 741.5
click at [335, 570] on button "Save Membership" at bounding box center [334, 590] width 175 height 41
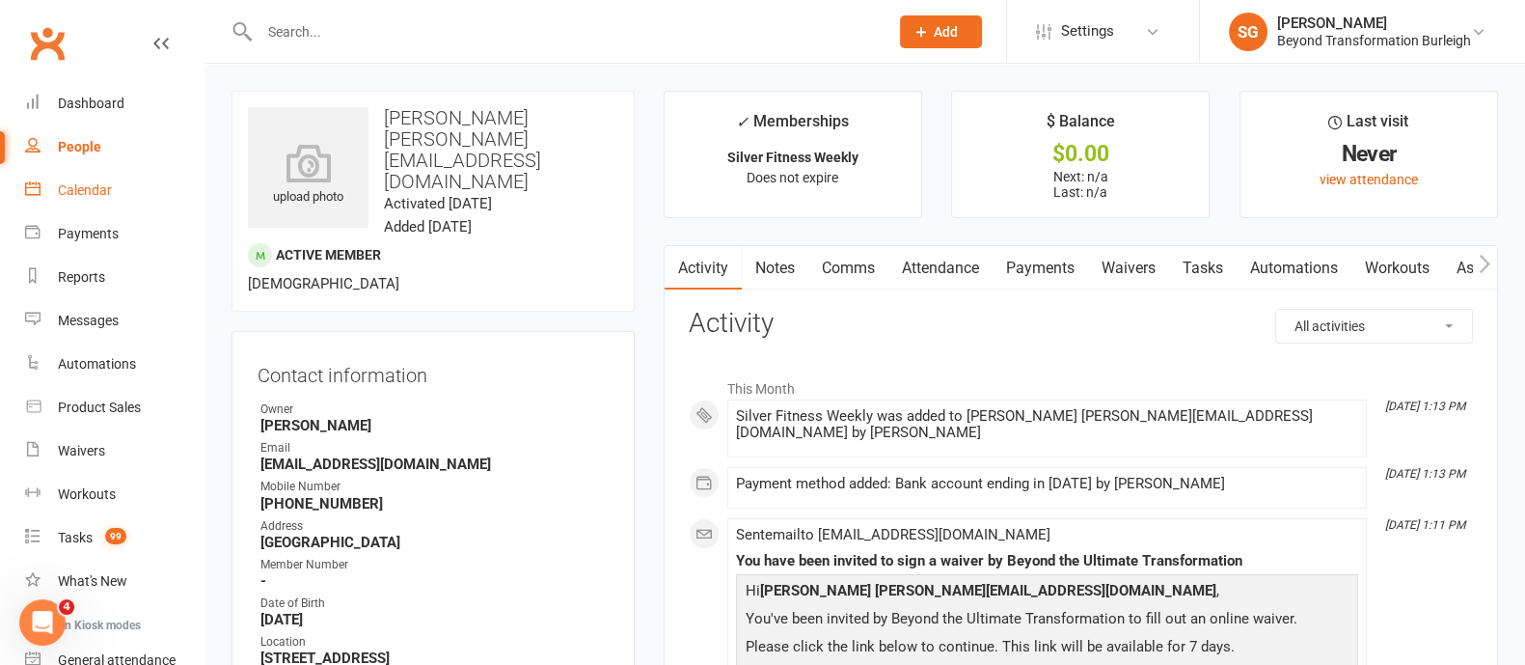
drag, startPoint x: 118, startPoint y: 181, endPoint x: 473, endPoint y: 306, distance: 376.1
click at [118, 181] on link "Calendar" at bounding box center [114, 190] width 178 height 43
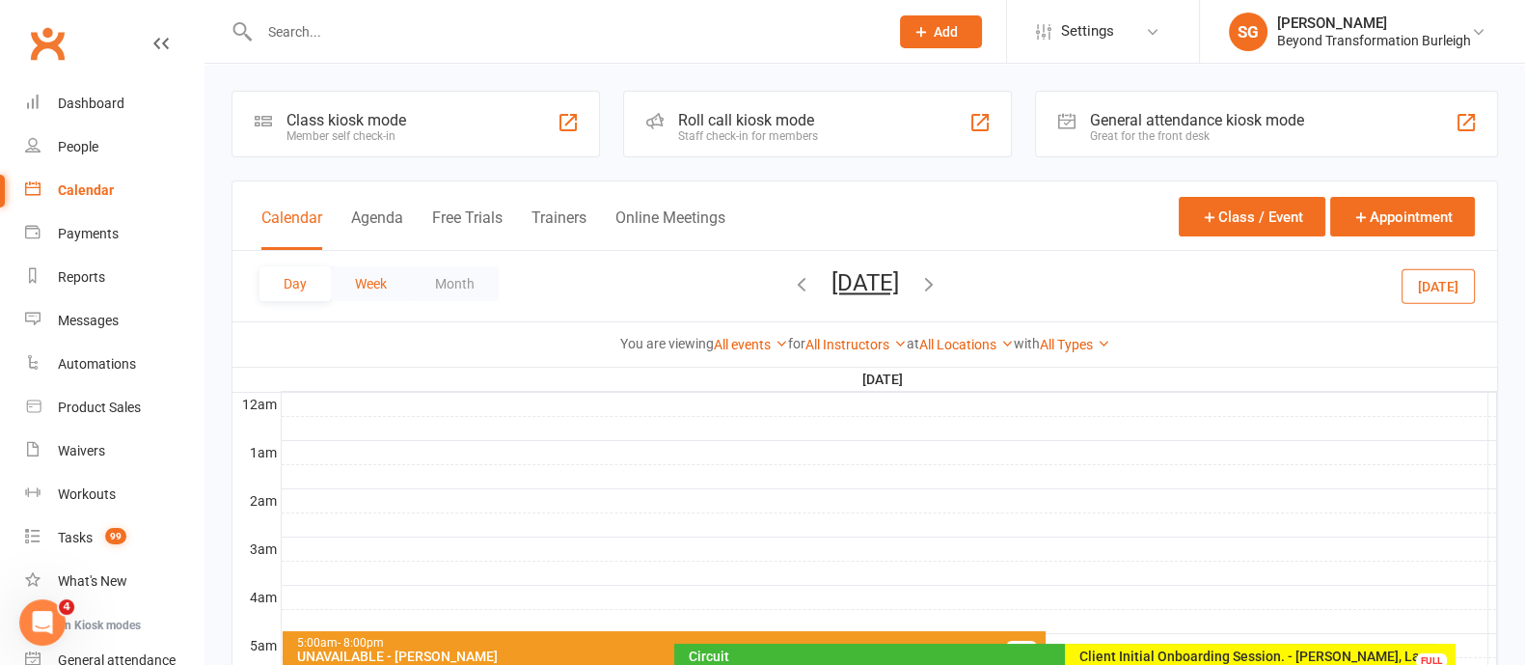
click at [386, 271] on button "Week" at bounding box center [371, 283] width 80 height 35
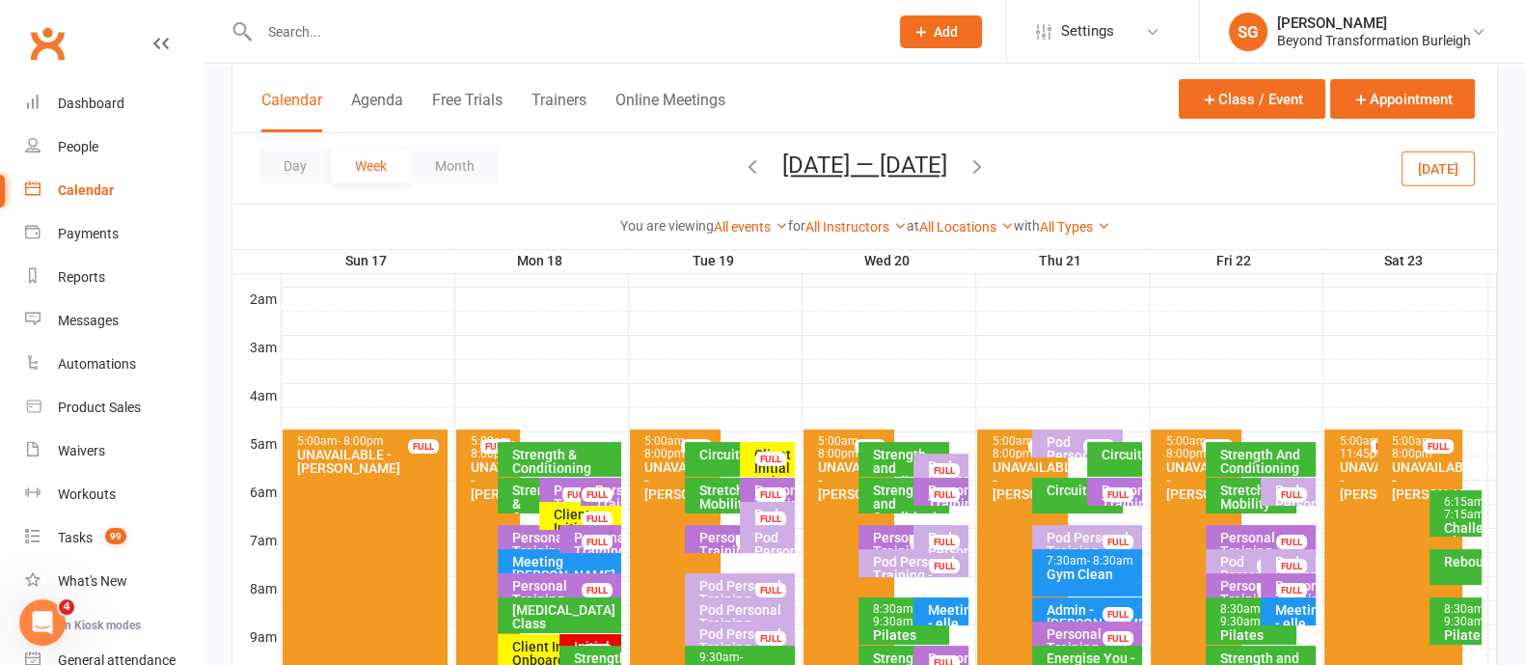
scroll to position [240, 0]
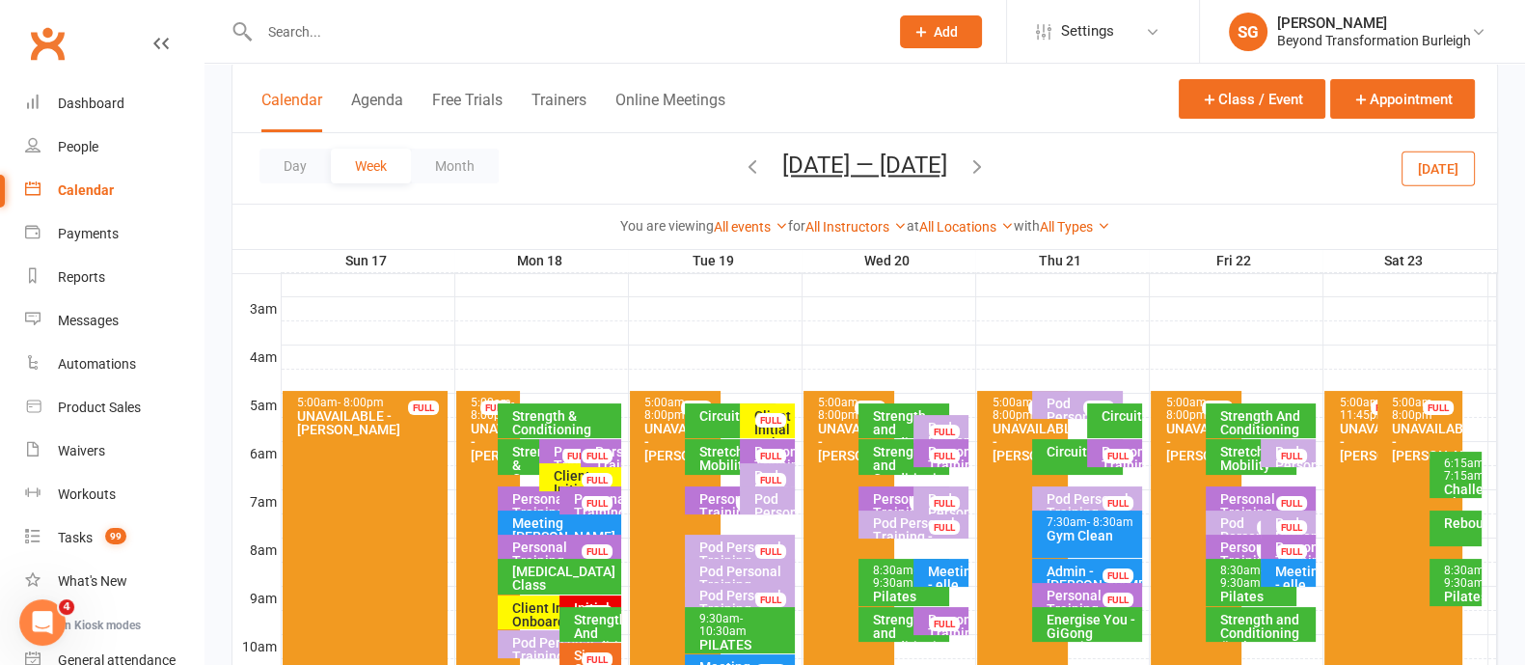
click at [531, 413] on div "Strength & Conditioning" at bounding box center [564, 422] width 106 height 27
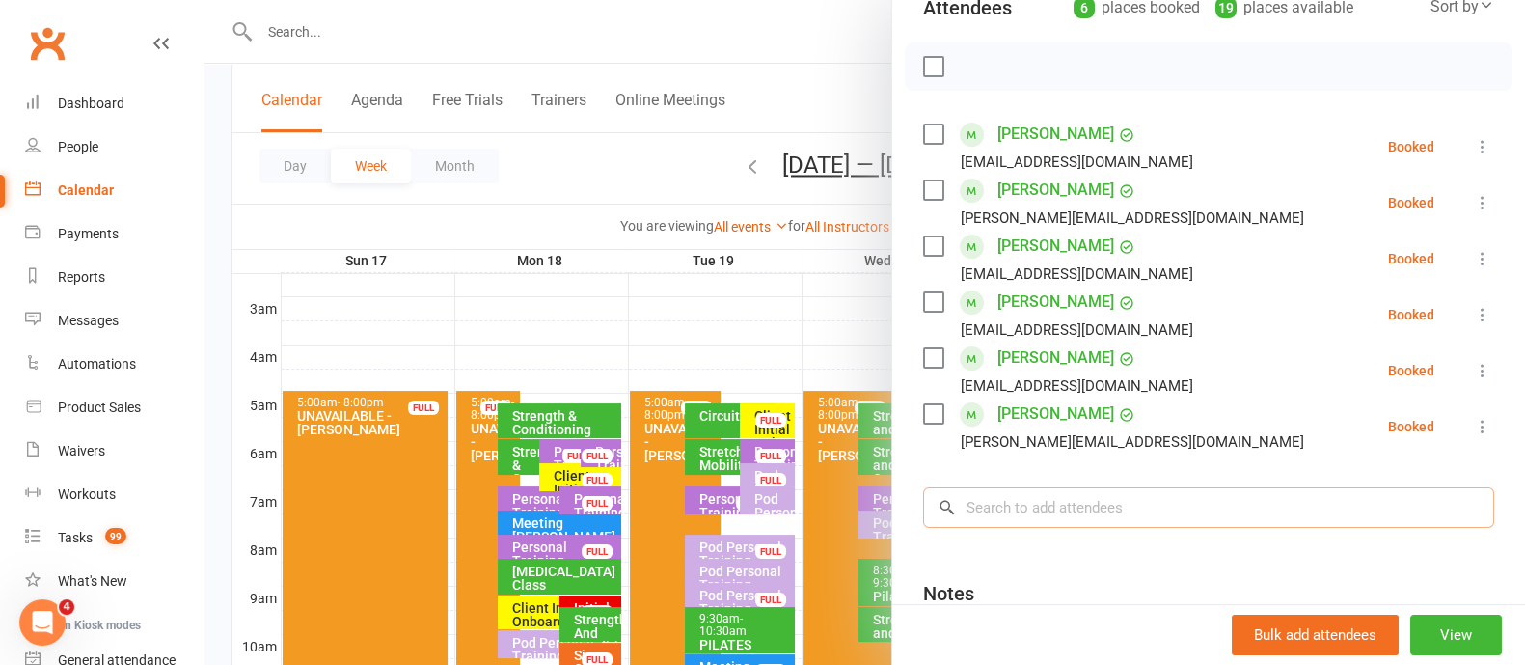
click at [1172, 504] on input "search" at bounding box center [1208, 507] width 571 height 41
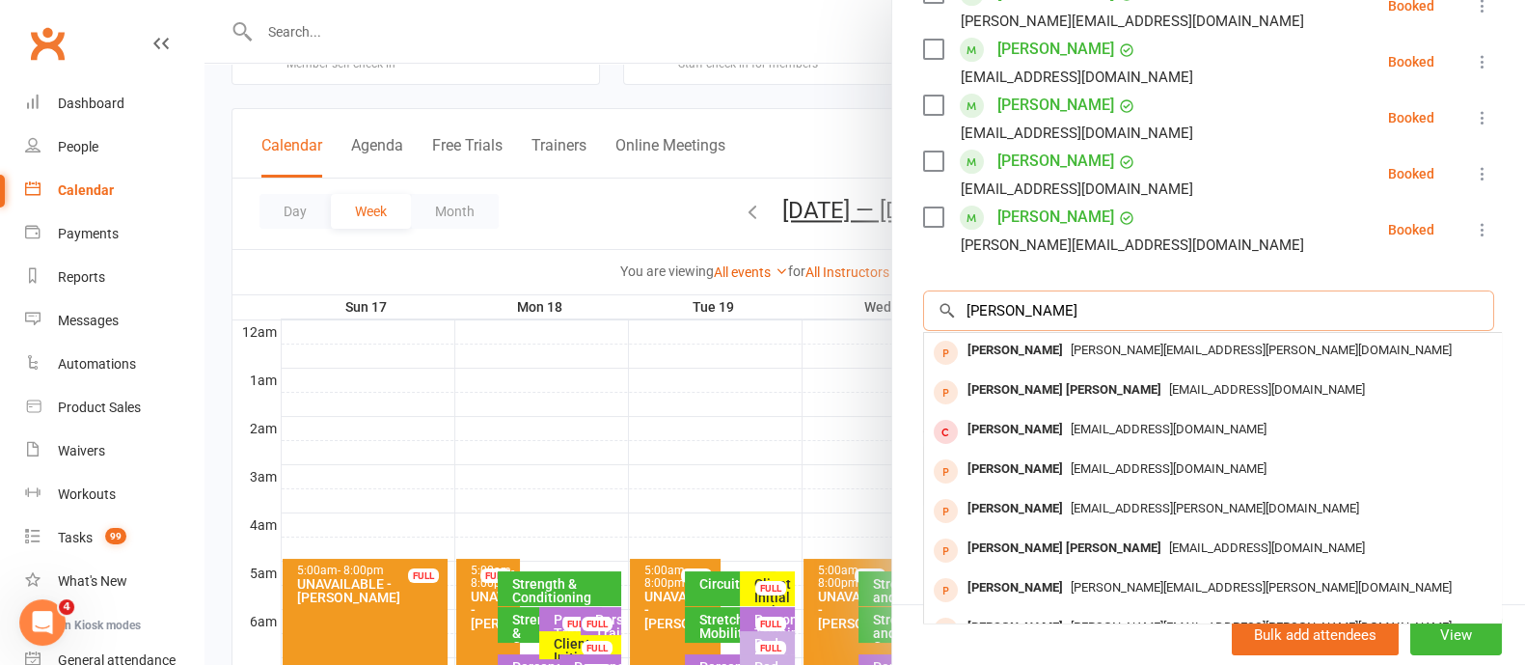
scroll to position [0, 0]
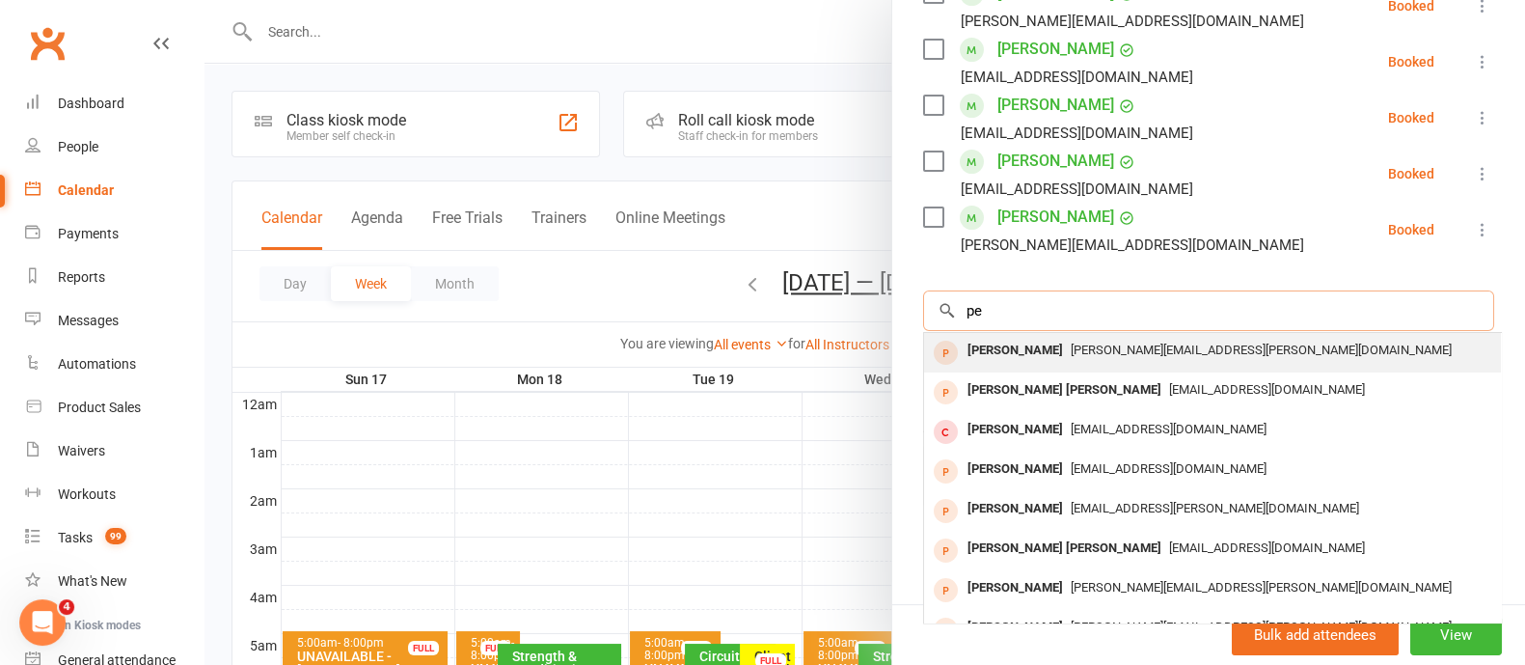
type input "p"
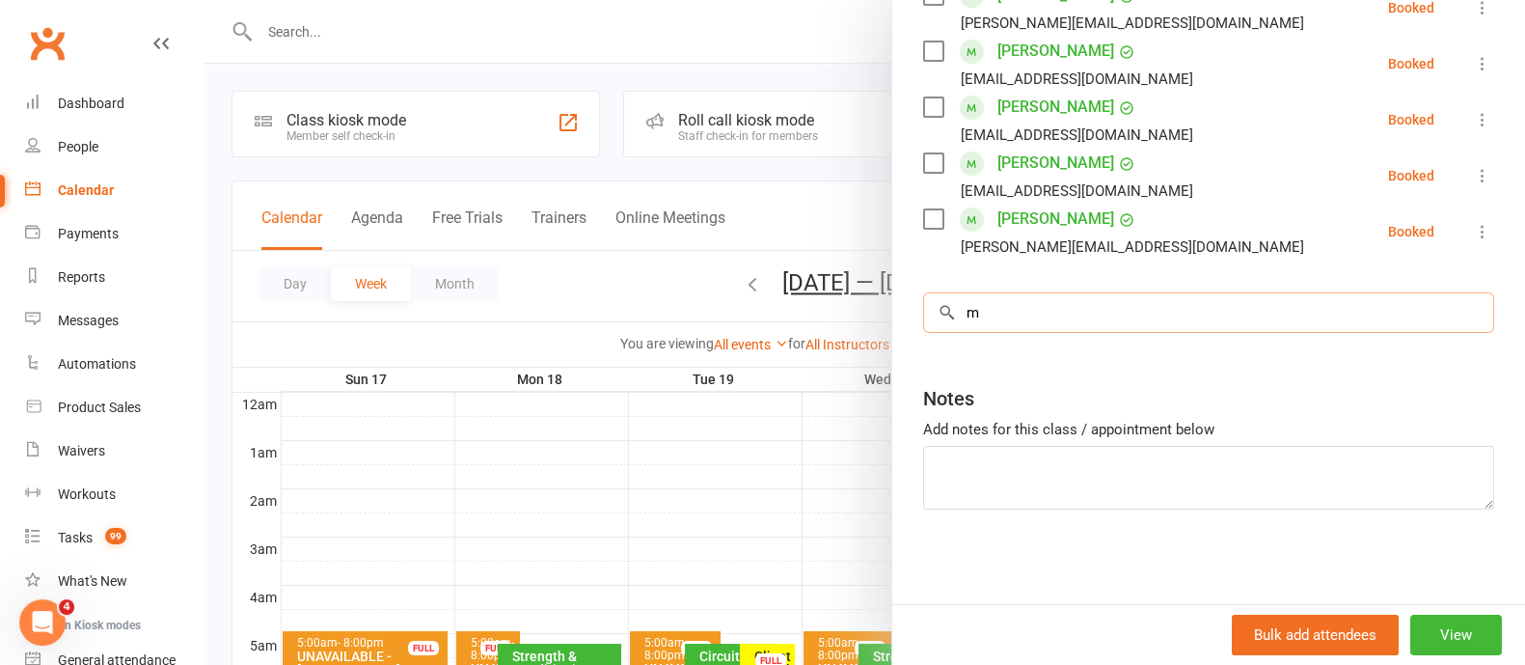
scroll to position [453, 0]
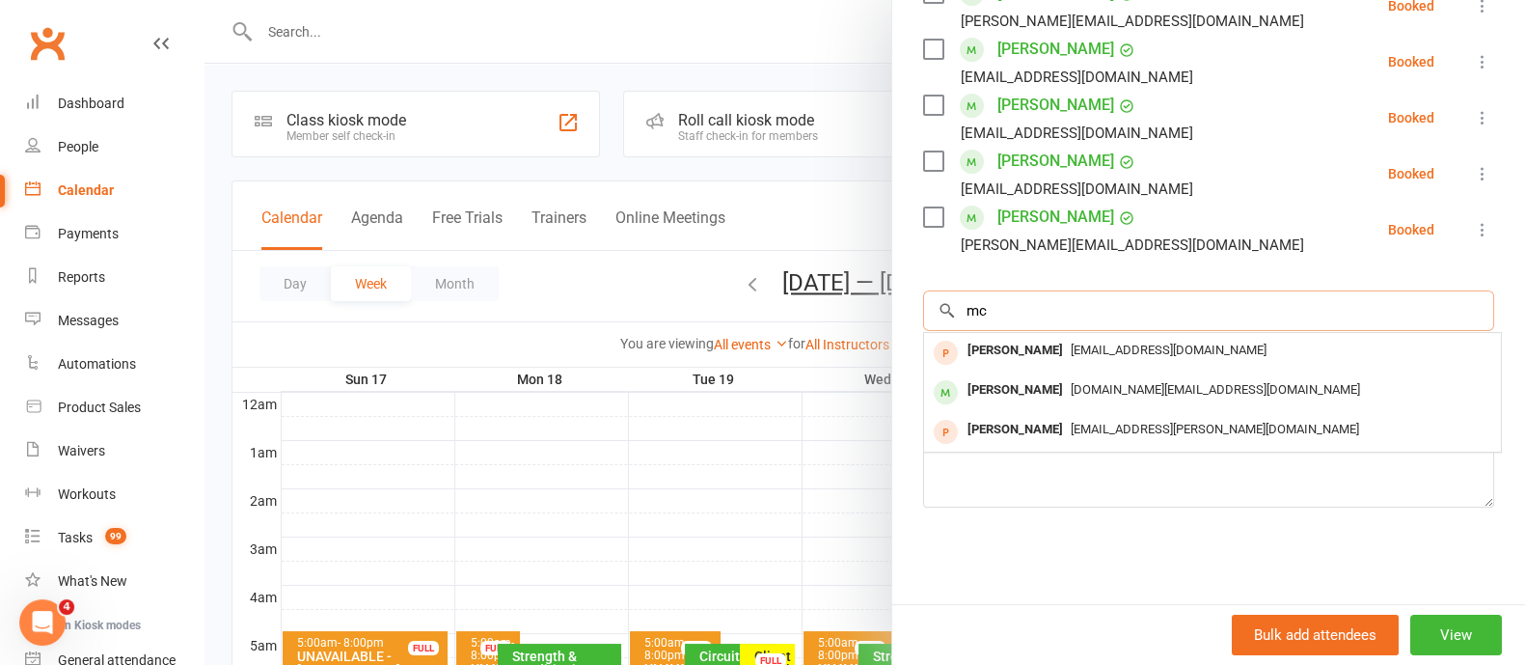
type input "mc"
click at [710, 50] on div at bounding box center [864, 332] width 1321 height 665
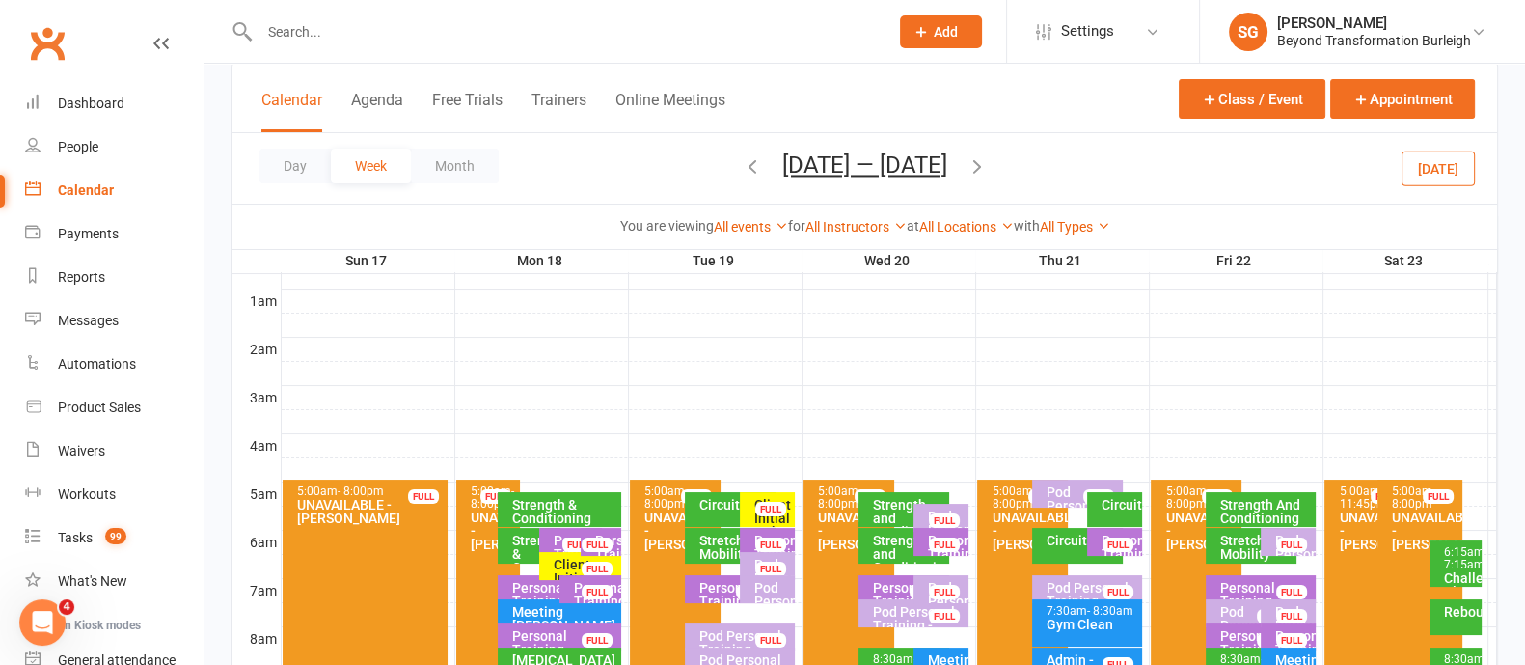
scroll to position [0, 0]
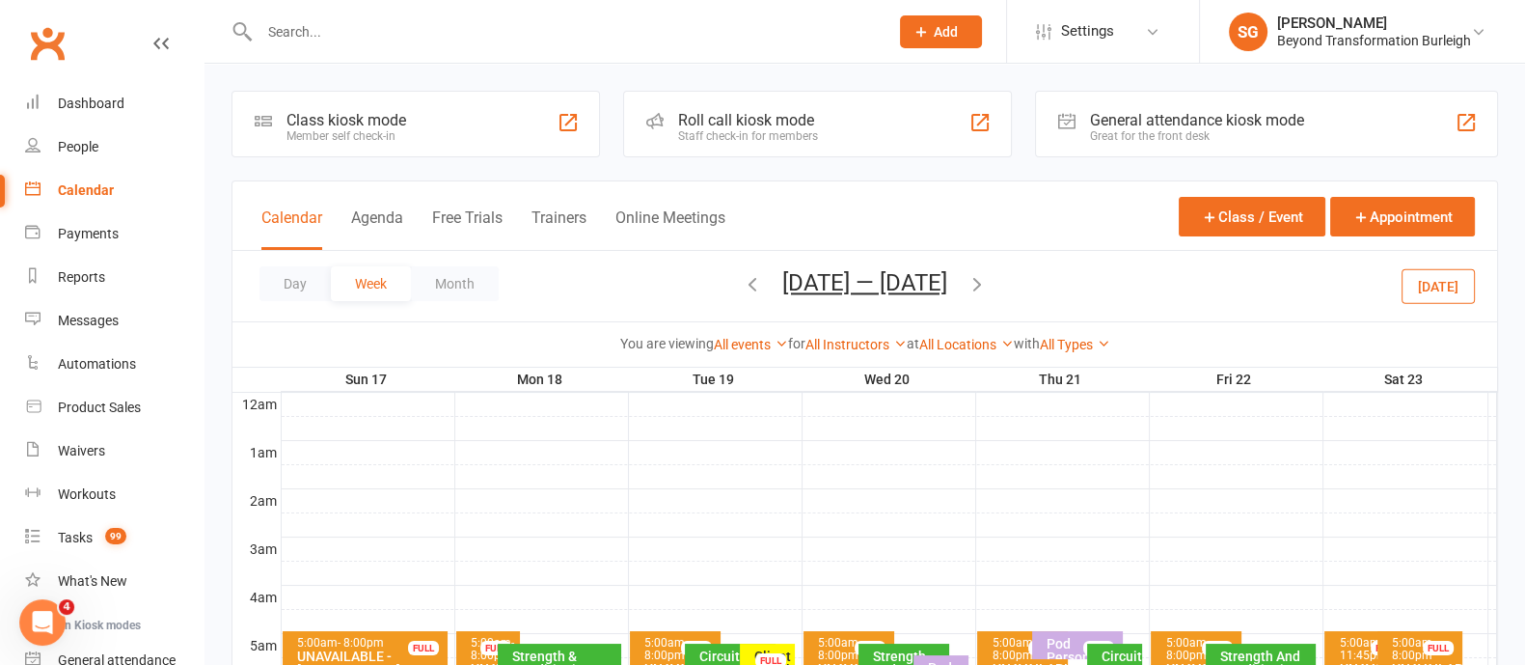
click at [420, 16] on div at bounding box center [552, 31] width 643 height 63
click at [422, 21] on input "text" at bounding box center [564, 31] width 621 height 27
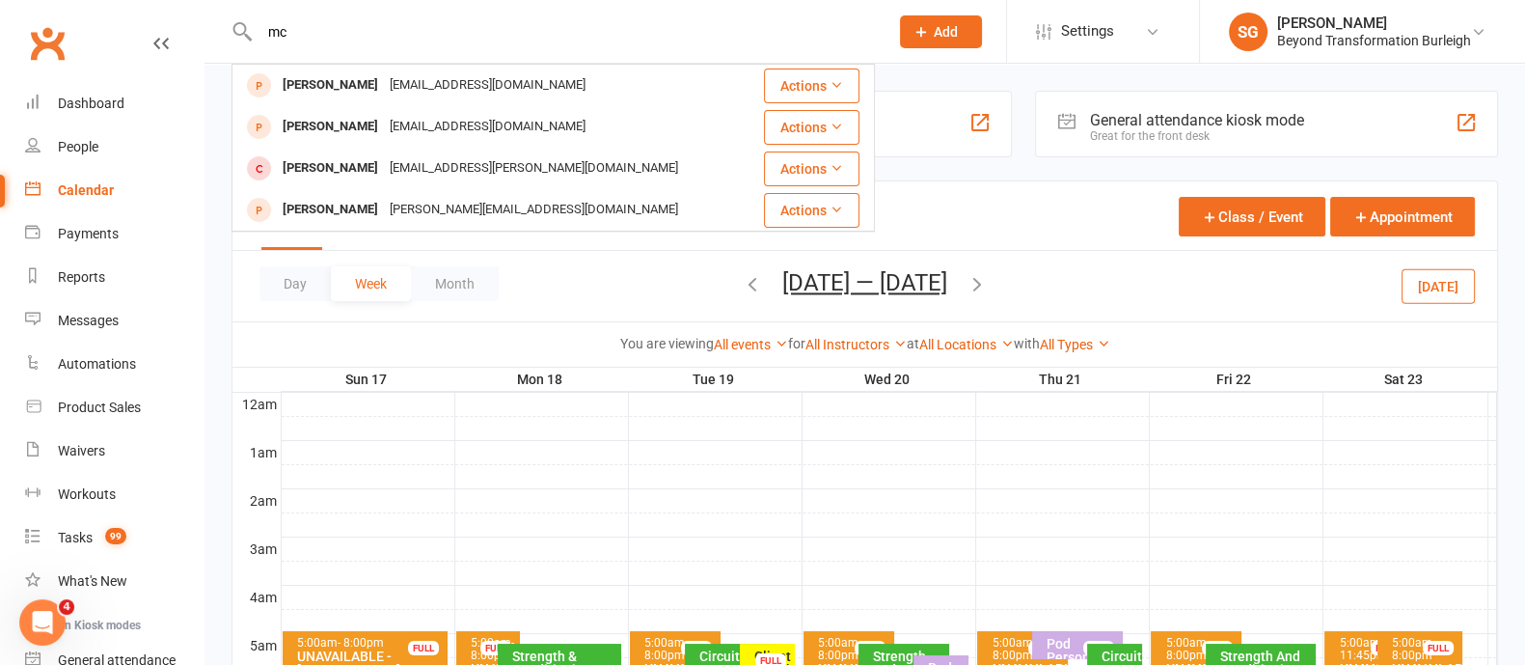
type input "m"
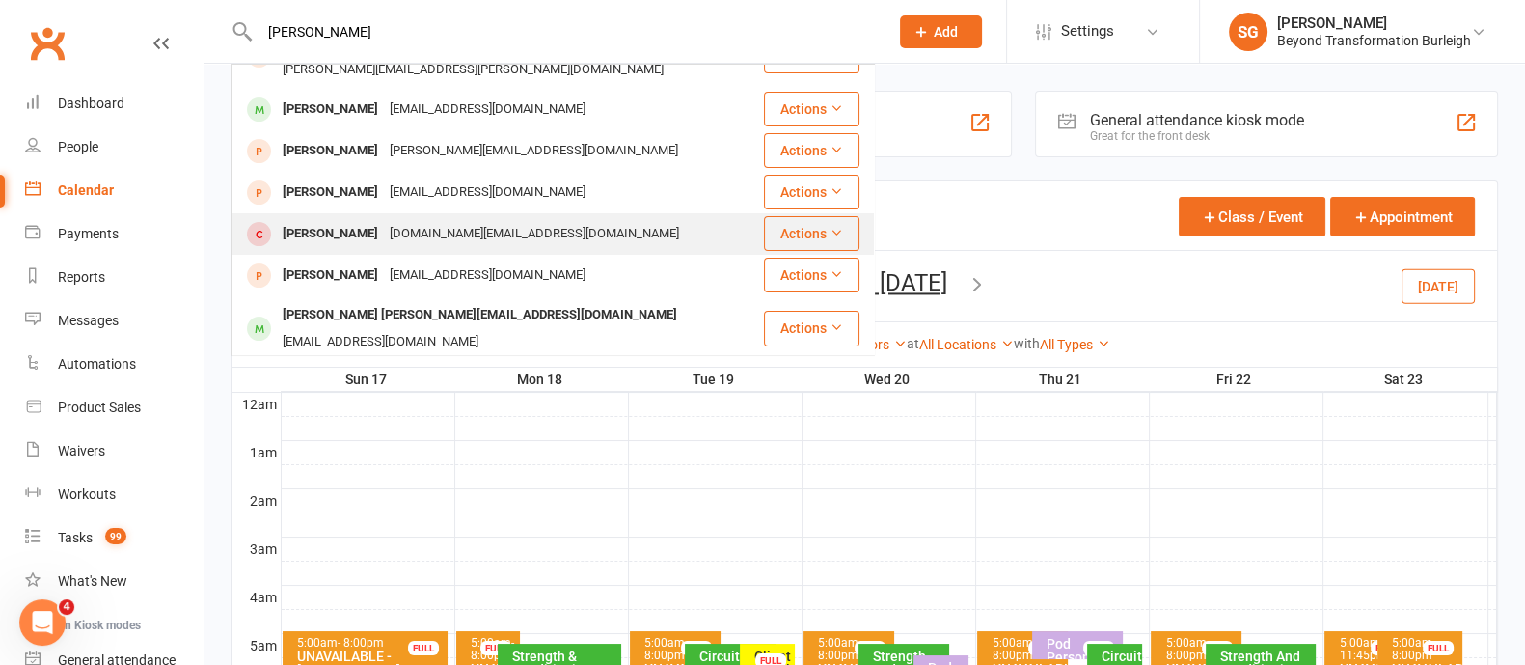
scroll to position [362, 0]
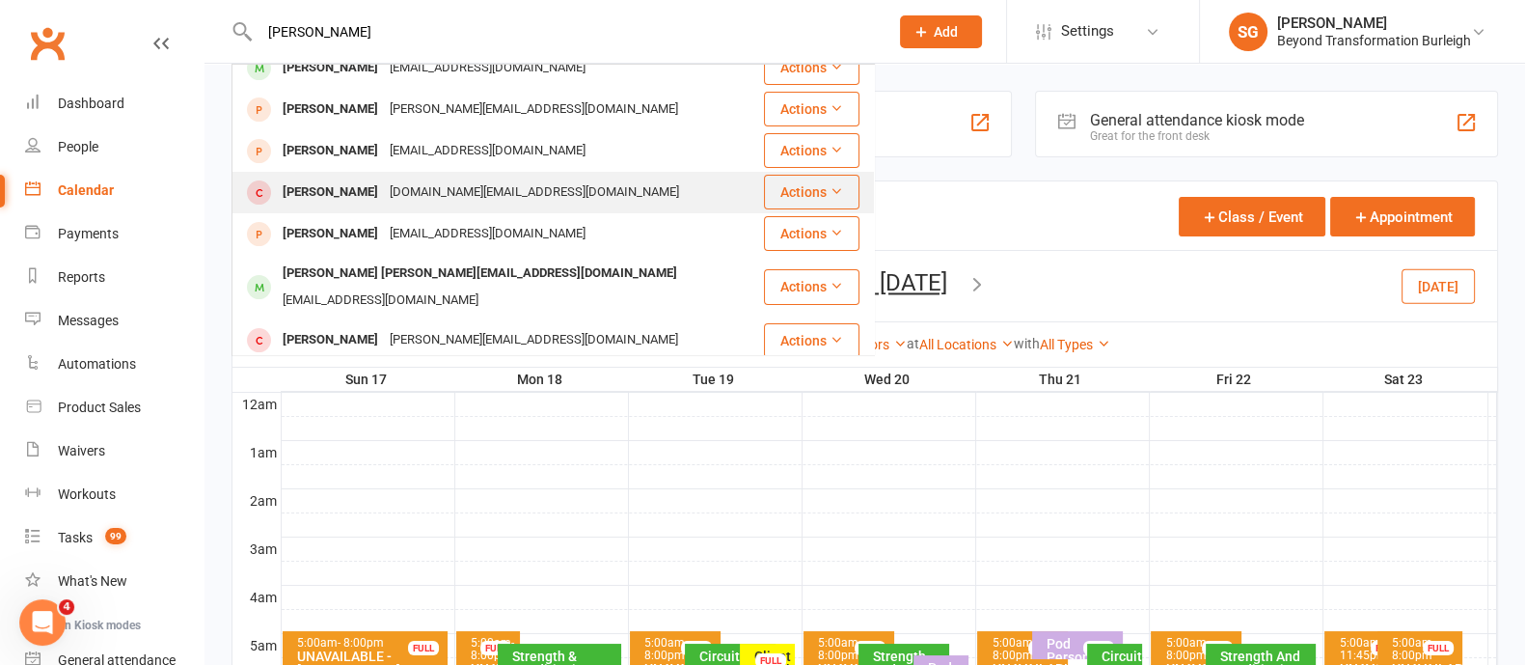
type input "[PERSON_NAME]"
click at [427, 259] on div "[PERSON_NAME] [PERSON_NAME][EMAIL_ADDRESS][DOMAIN_NAME]" at bounding box center [480, 273] width 406 height 28
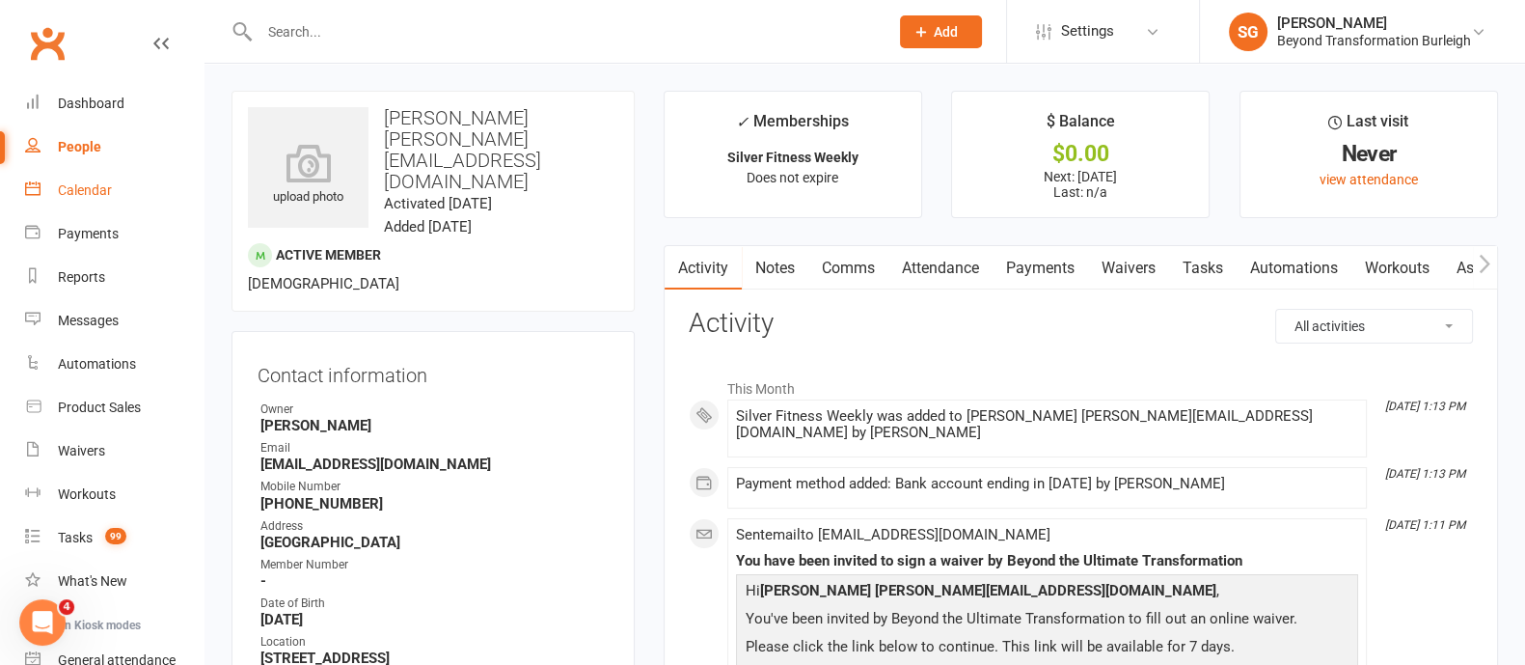
click at [82, 189] on div "Calendar" at bounding box center [85, 189] width 54 height 15
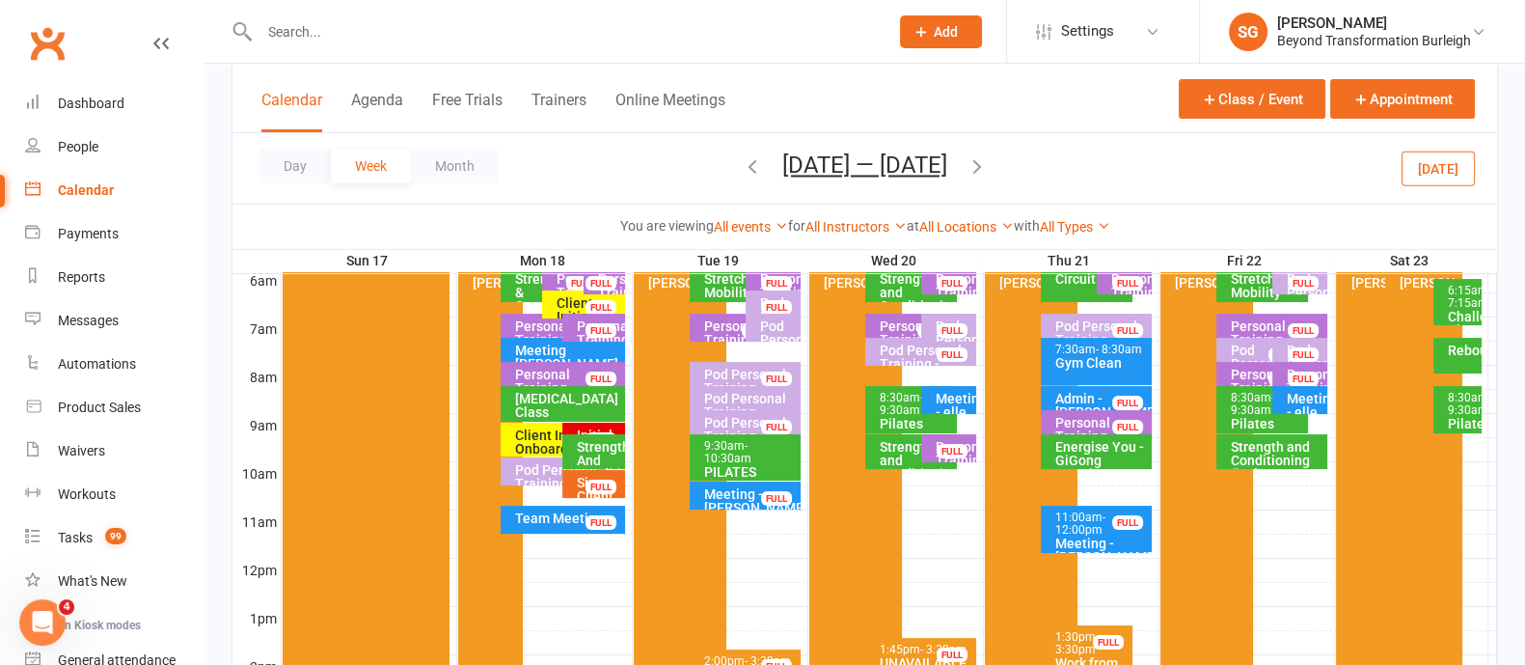
scroll to position [240, 0]
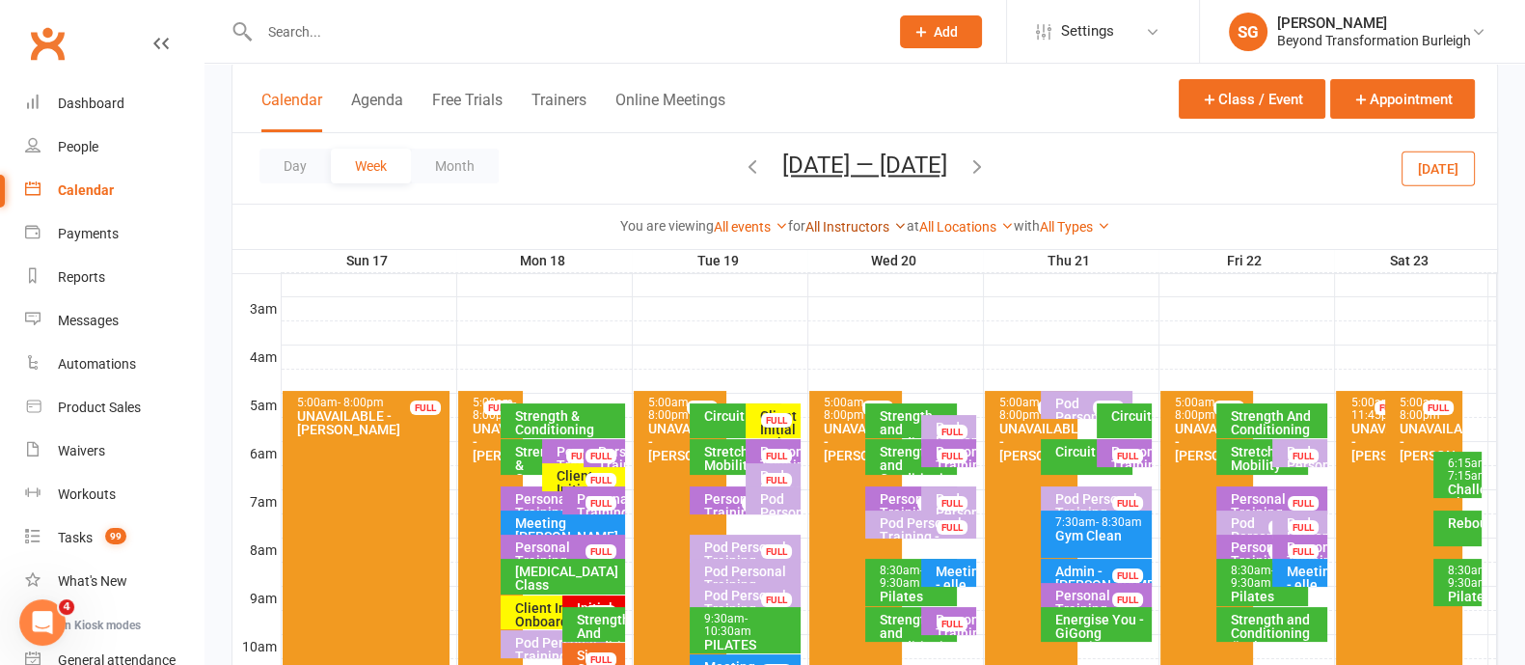
click at [839, 222] on link "All Instructors" at bounding box center [855, 226] width 101 height 15
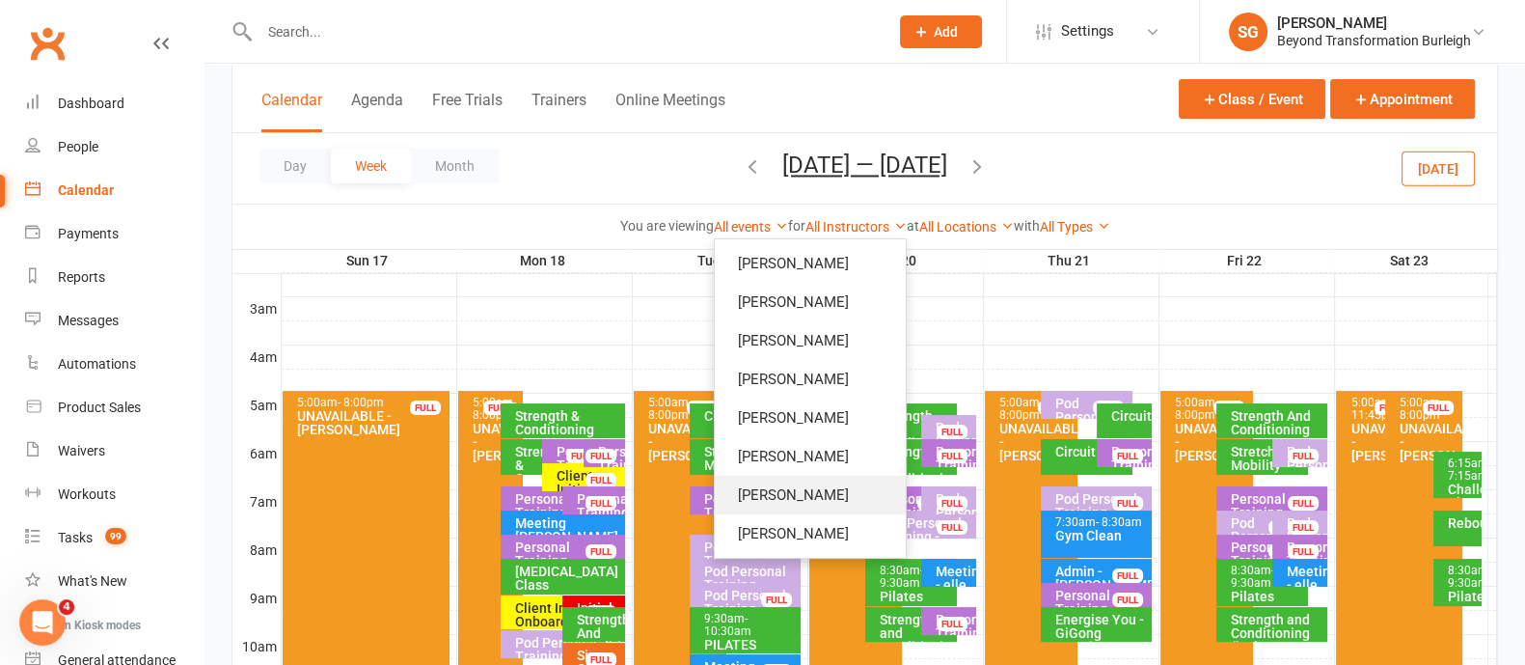
click at [800, 495] on link "[PERSON_NAME]" at bounding box center [810, 495] width 191 height 39
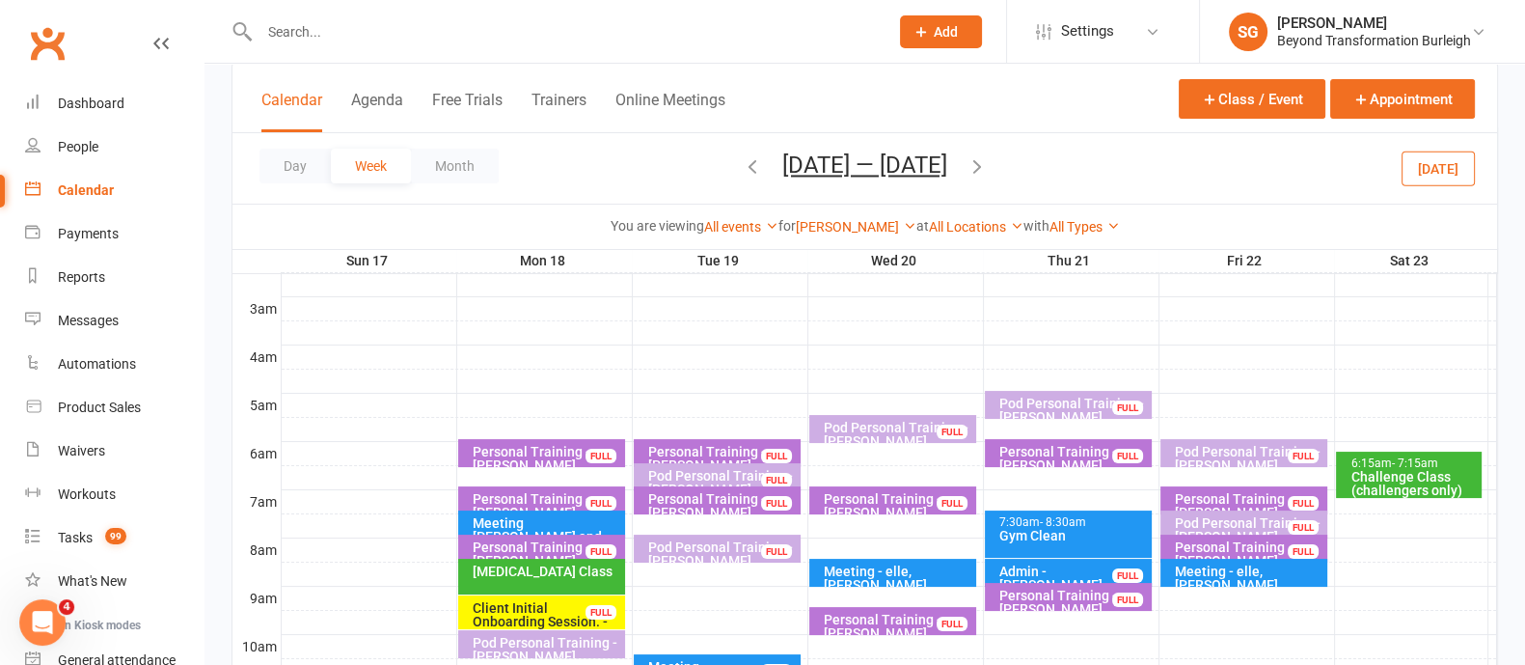
click at [851, 217] on div "[PERSON_NAME] Show All Instructors [PERSON_NAME] [PERSON_NAME] [PERSON_NAME] [P…" at bounding box center [856, 226] width 121 height 21
click at [851, 226] on link "[PERSON_NAME]" at bounding box center [856, 226] width 121 height 15
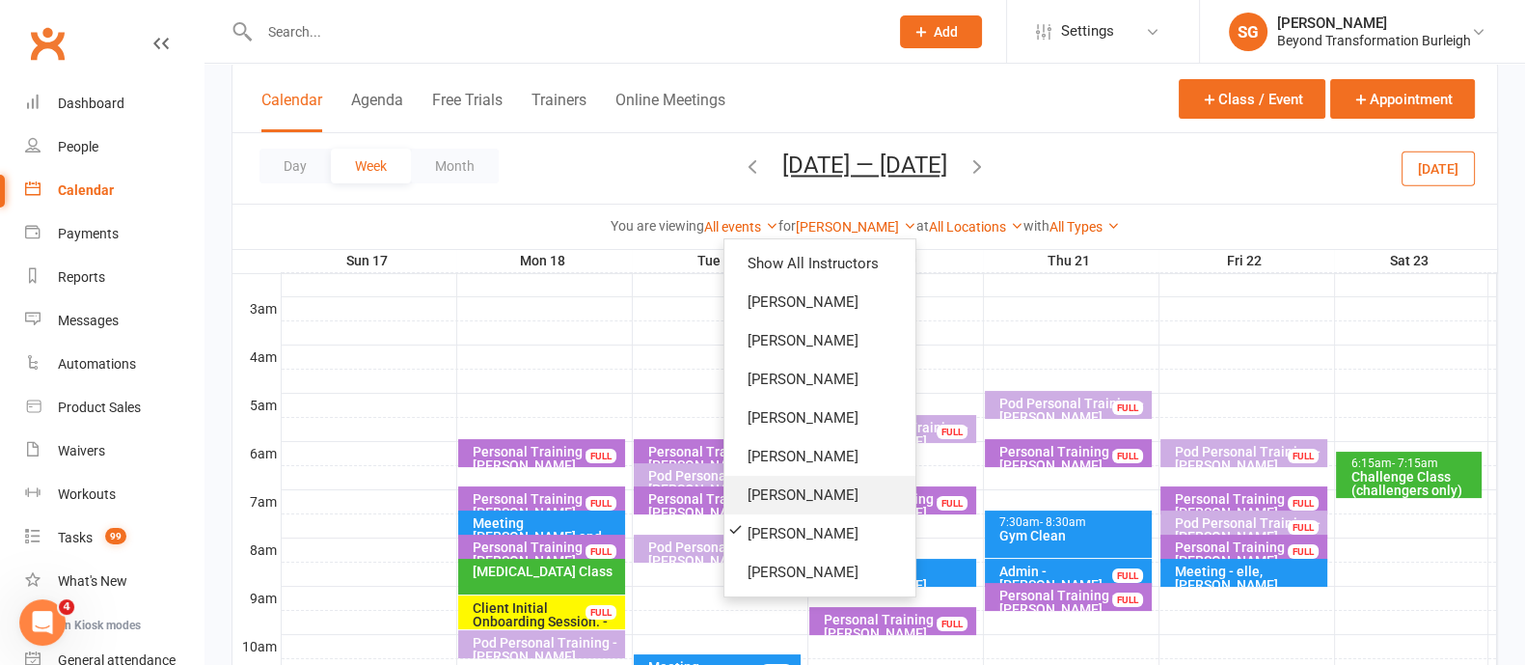
click at [794, 485] on link "[PERSON_NAME]" at bounding box center [819, 495] width 191 height 39
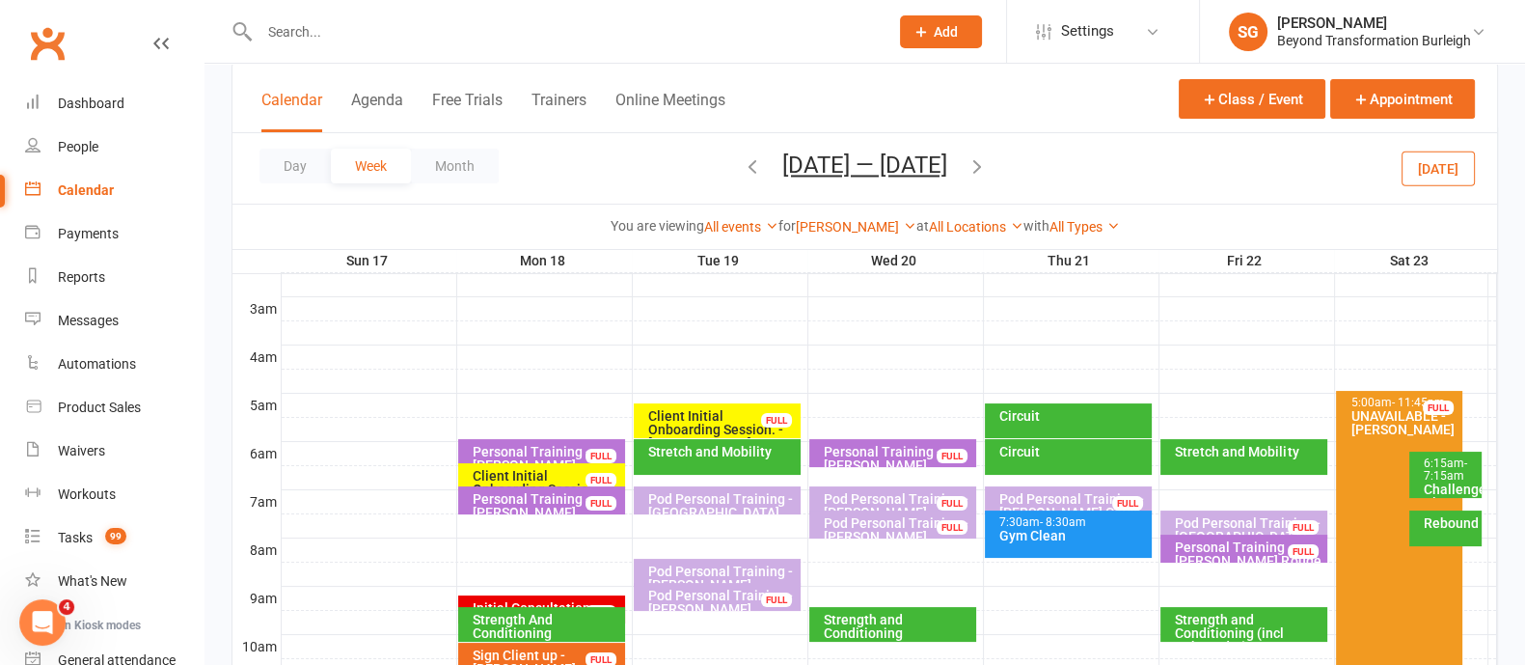
click at [483, 523] on div at bounding box center [889, 525] width 1215 height 23
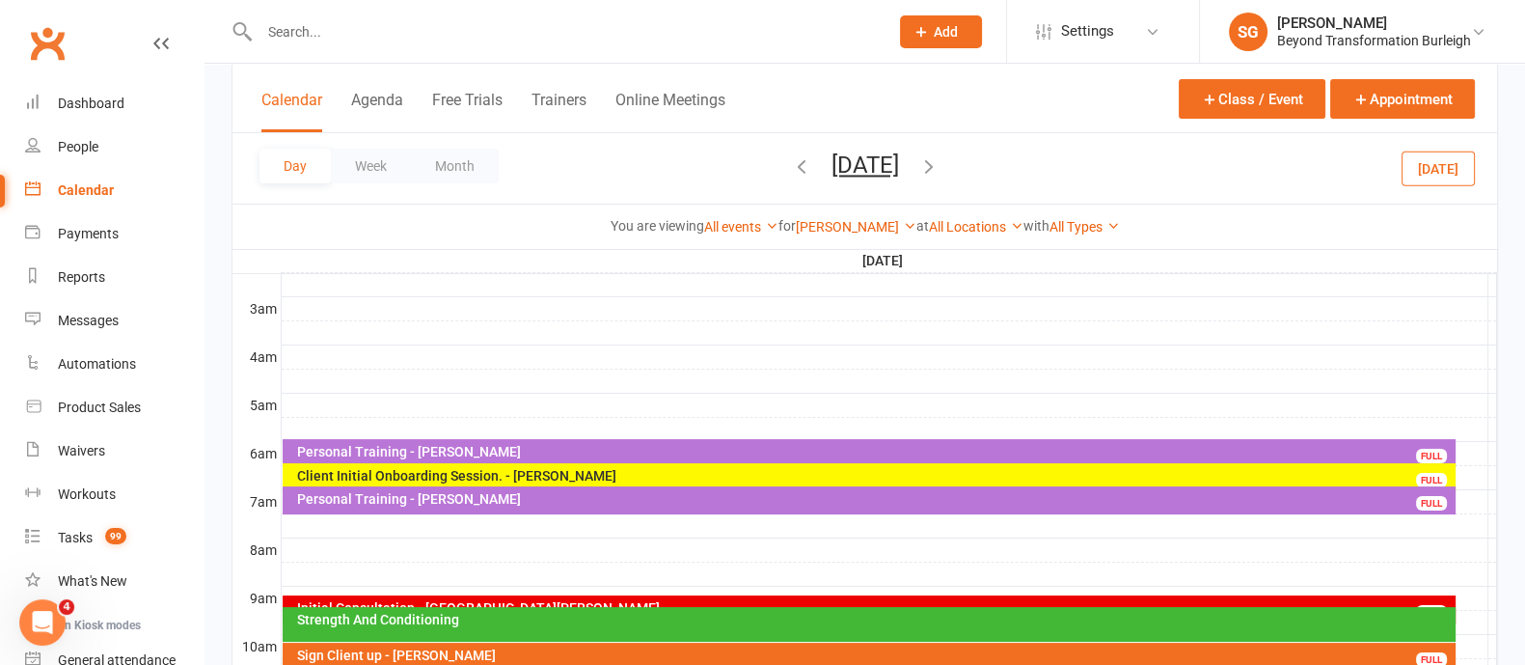
click at [456, 524] on div at bounding box center [889, 525] width 1215 height 23
click at [488, 482] on button "Add Appointment" at bounding box center [467, 481] width 112 height 23
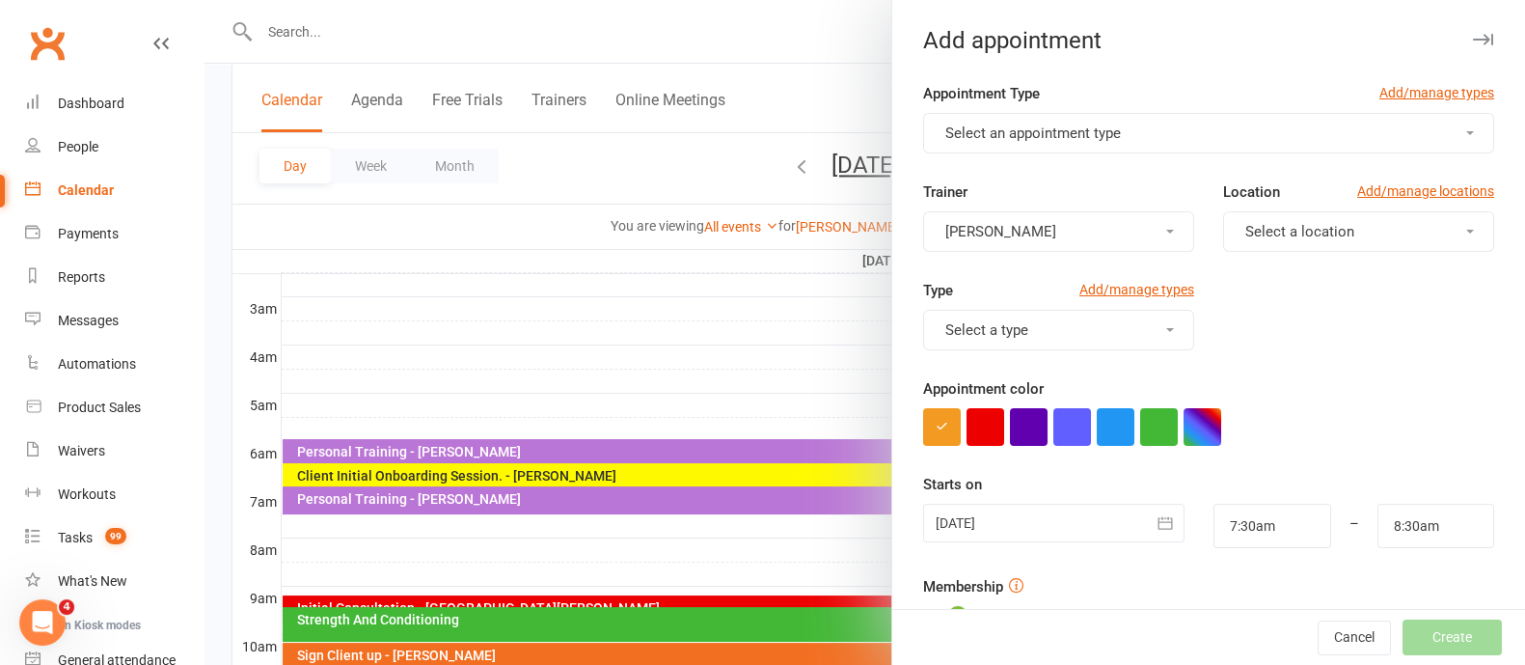
click at [1047, 129] on span "Select an appointment type" at bounding box center [1033, 132] width 176 height 17
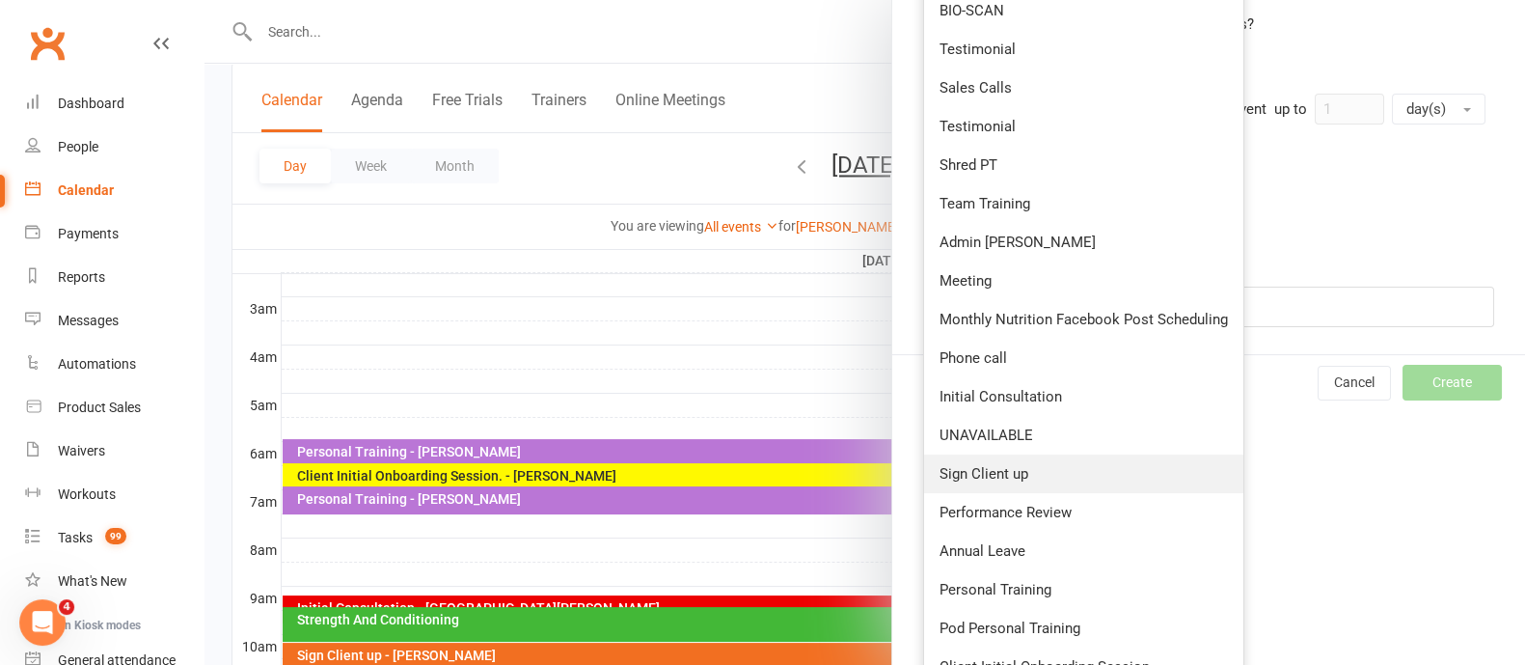
scroll to position [695, 0]
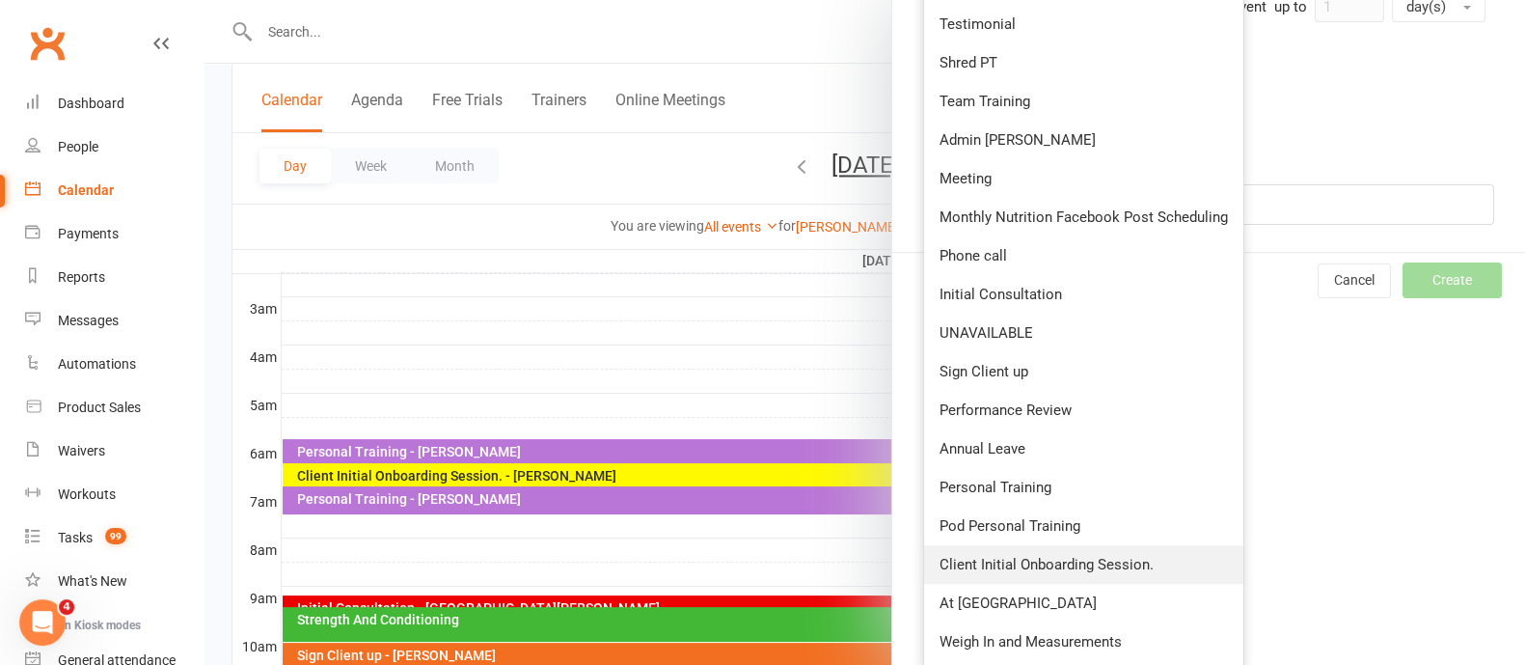
click at [1039, 559] on span "Client Initial Onboarding Session." at bounding box center [1046, 564] width 214 height 17
type input "8:00am"
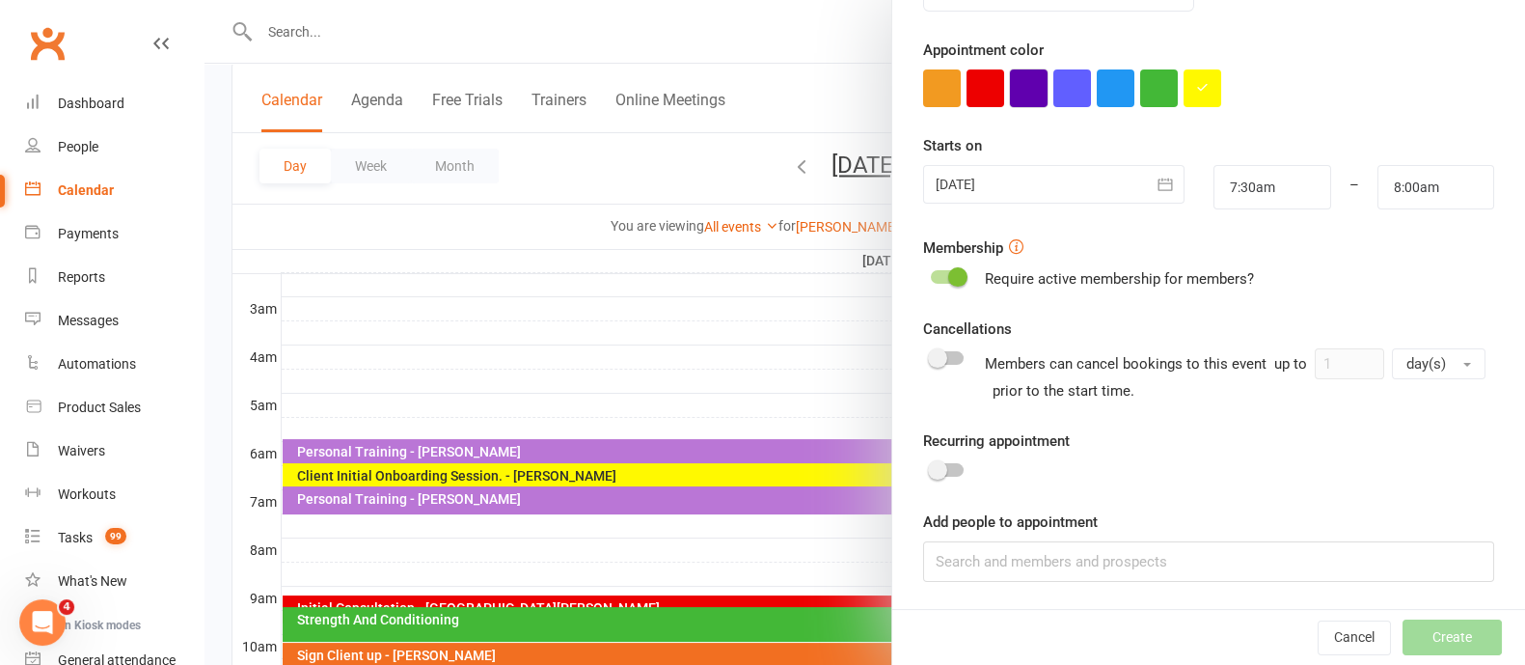
scroll to position [0, 0]
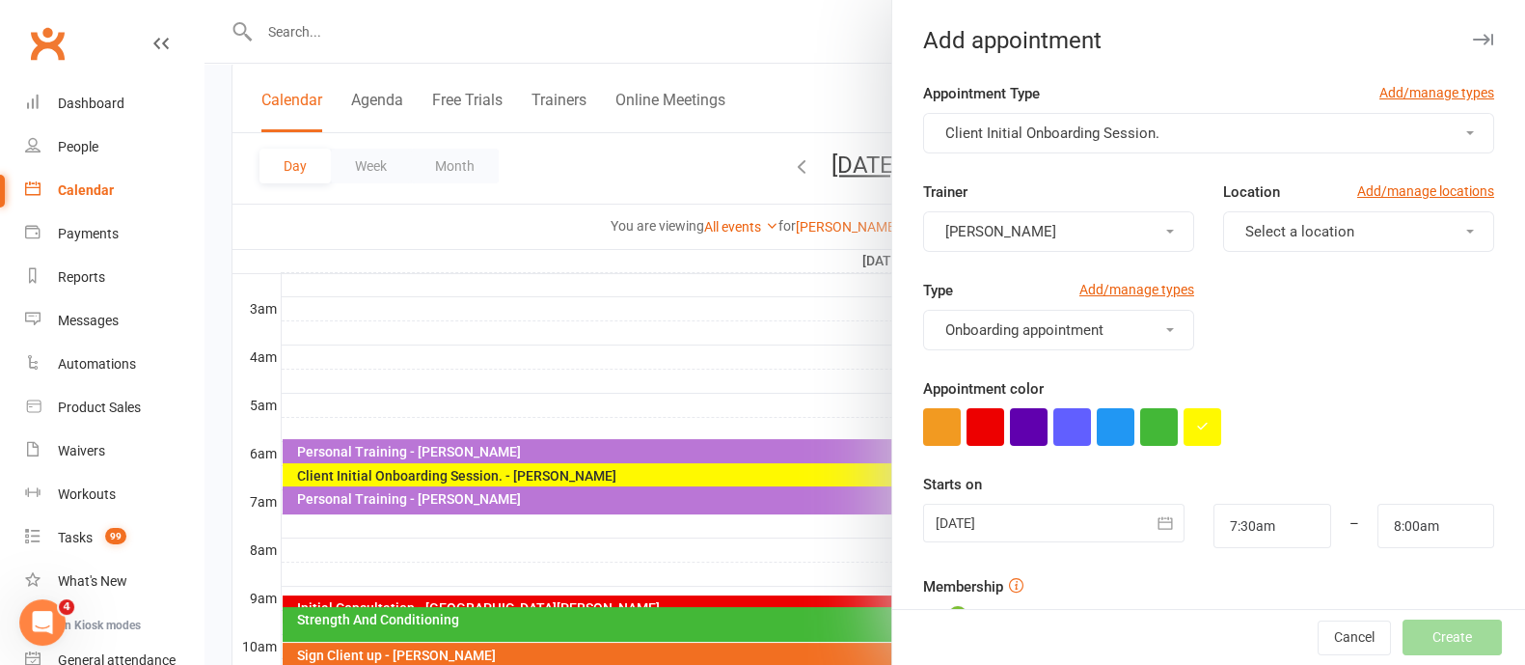
click at [1003, 224] on span "[PERSON_NAME]" at bounding box center [1000, 231] width 111 height 17
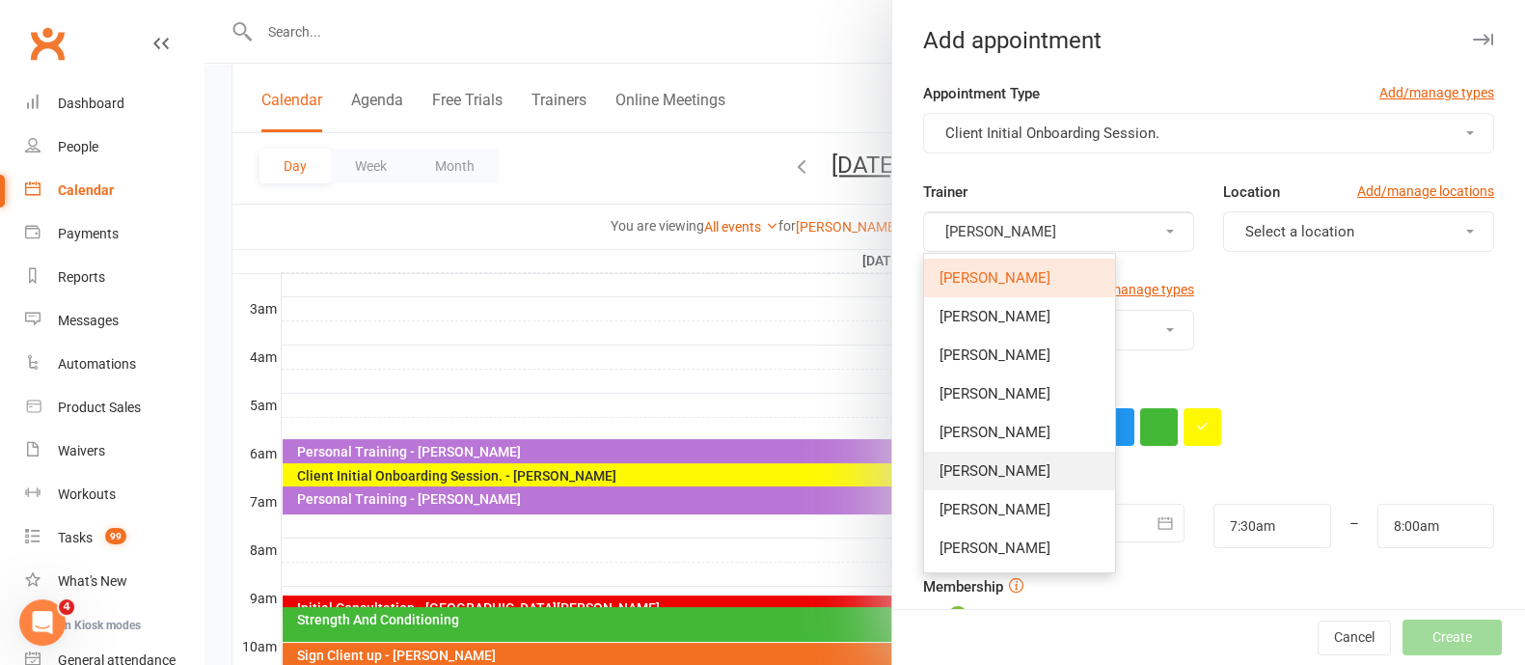
click at [989, 485] on link "[PERSON_NAME]" at bounding box center [1019, 470] width 191 height 39
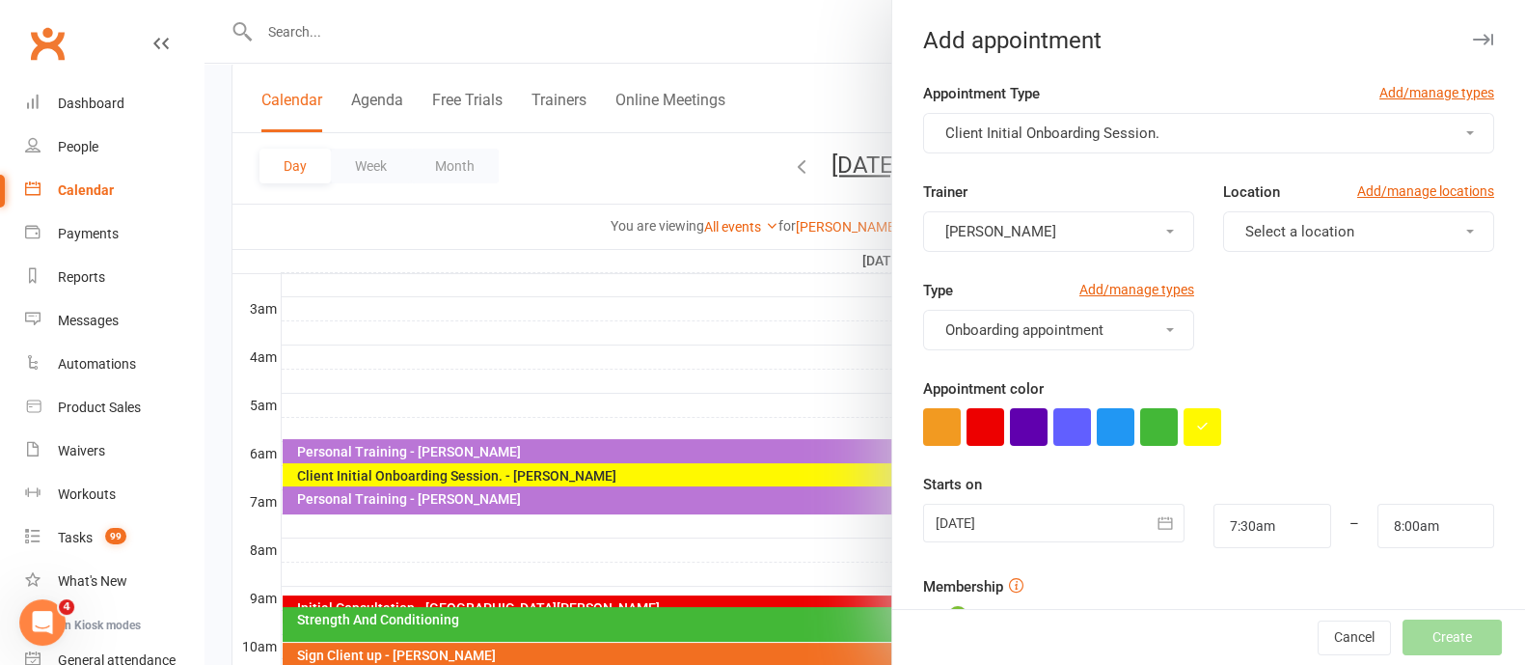
click at [1372, 219] on button "Select a location" at bounding box center [1358, 231] width 271 height 41
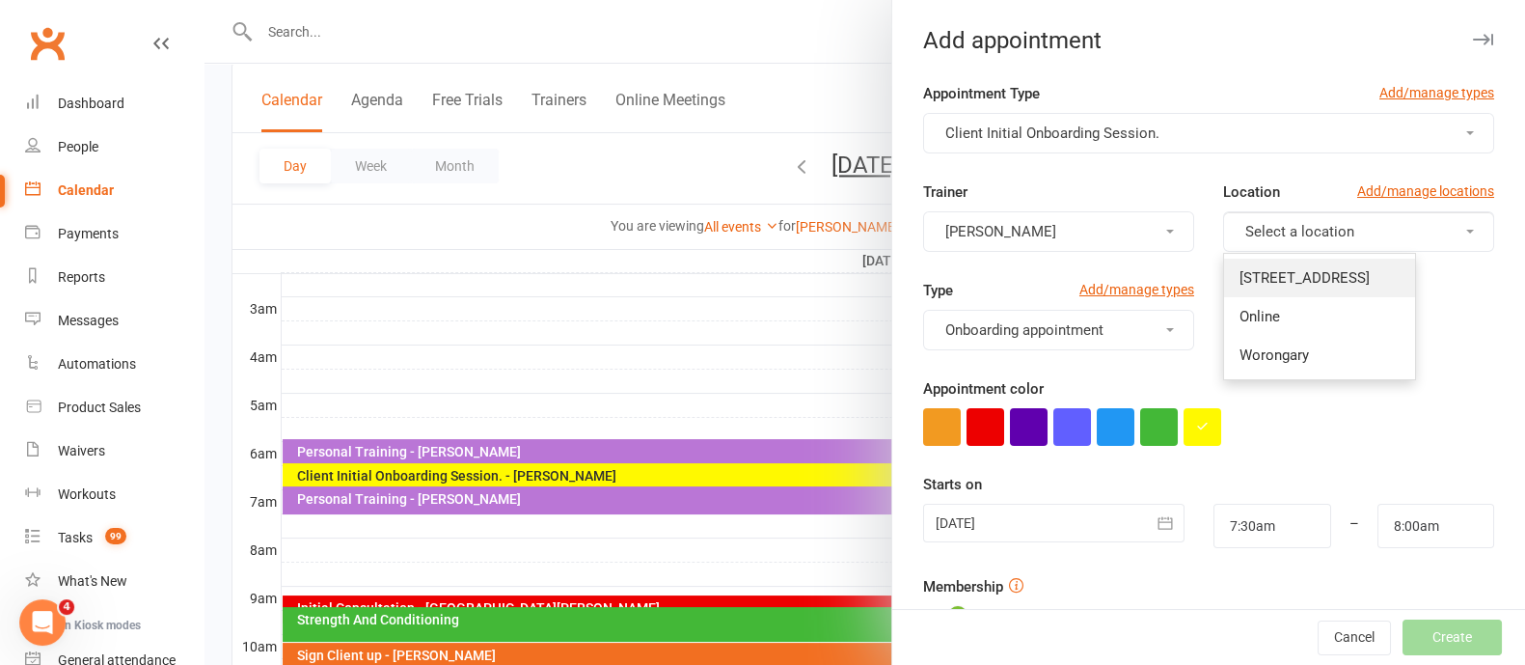
click at [1341, 285] on span "[STREET_ADDRESS]" at bounding box center [1304, 277] width 130 height 17
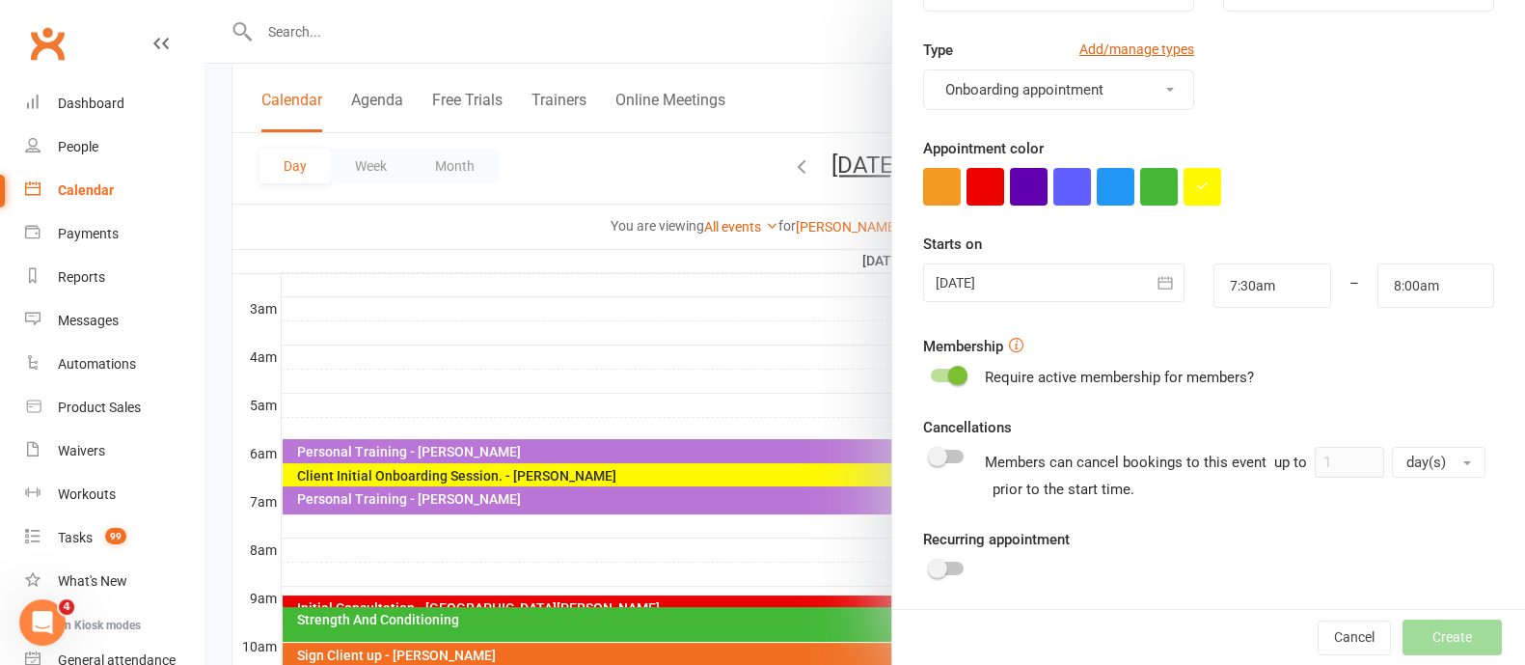
scroll to position [337, 0]
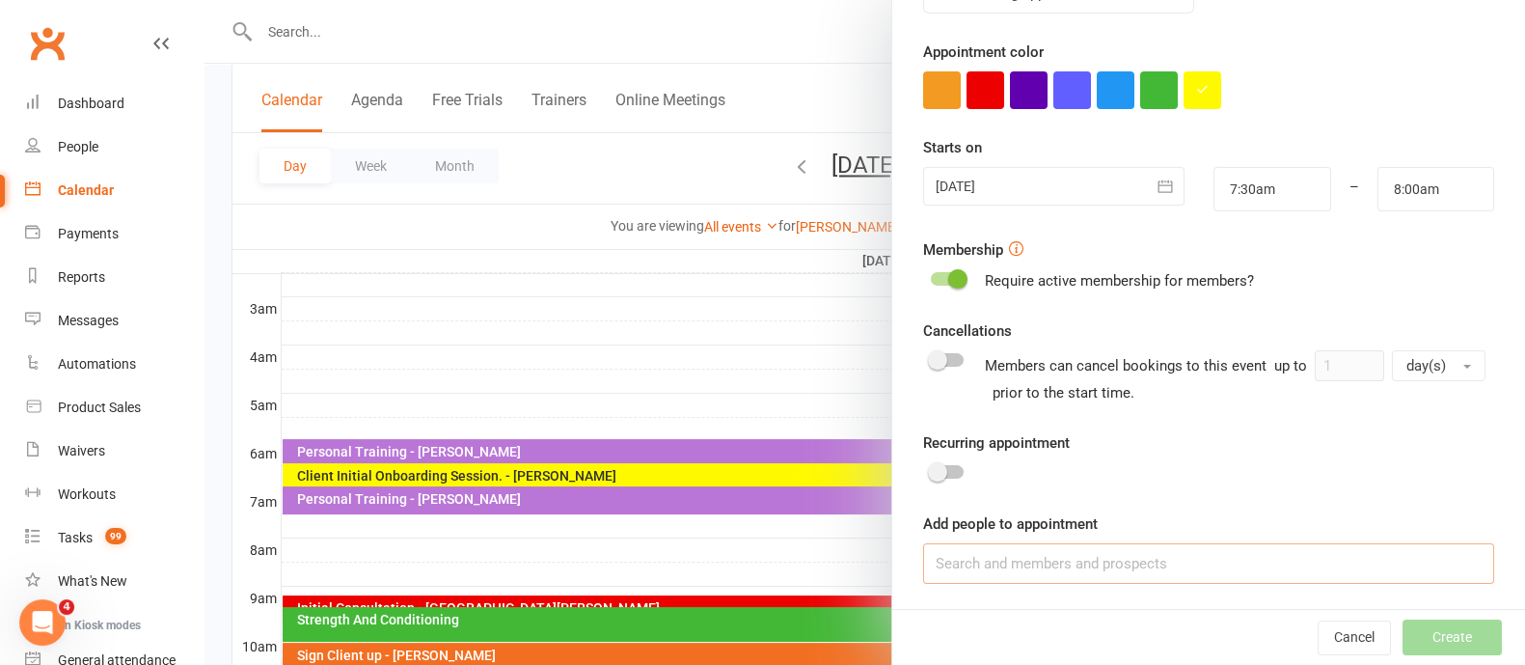
click at [1035, 571] on input at bounding box center [1208, 563] width 571 height 41
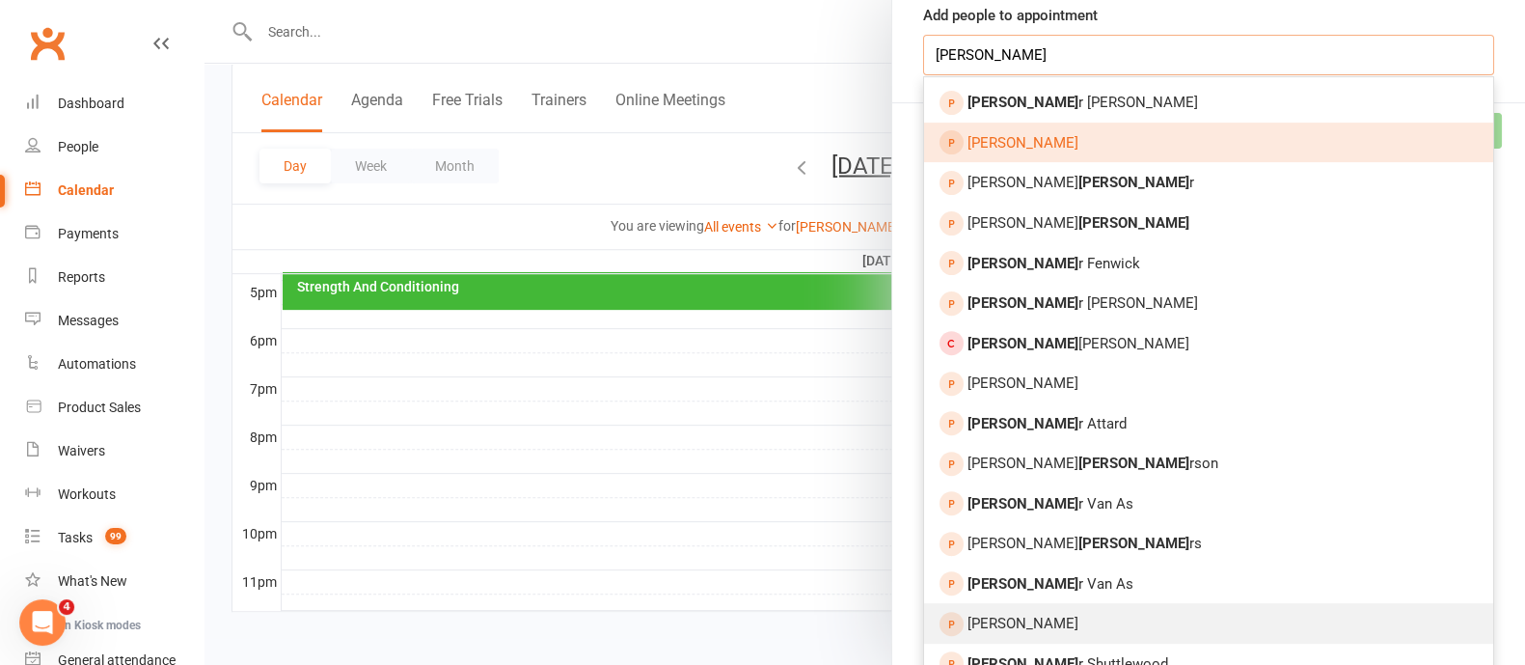
scroll to position [964, 0]
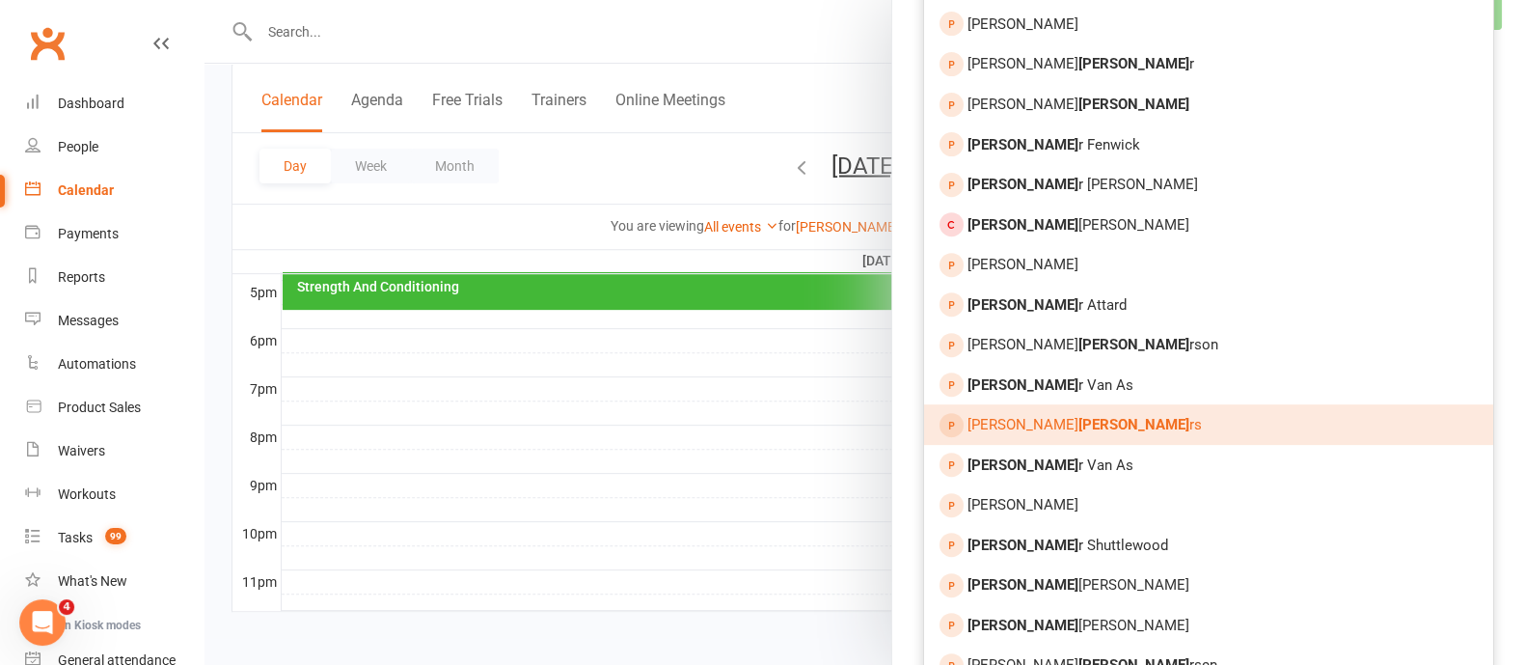
type input "[PERSON_NAME]"
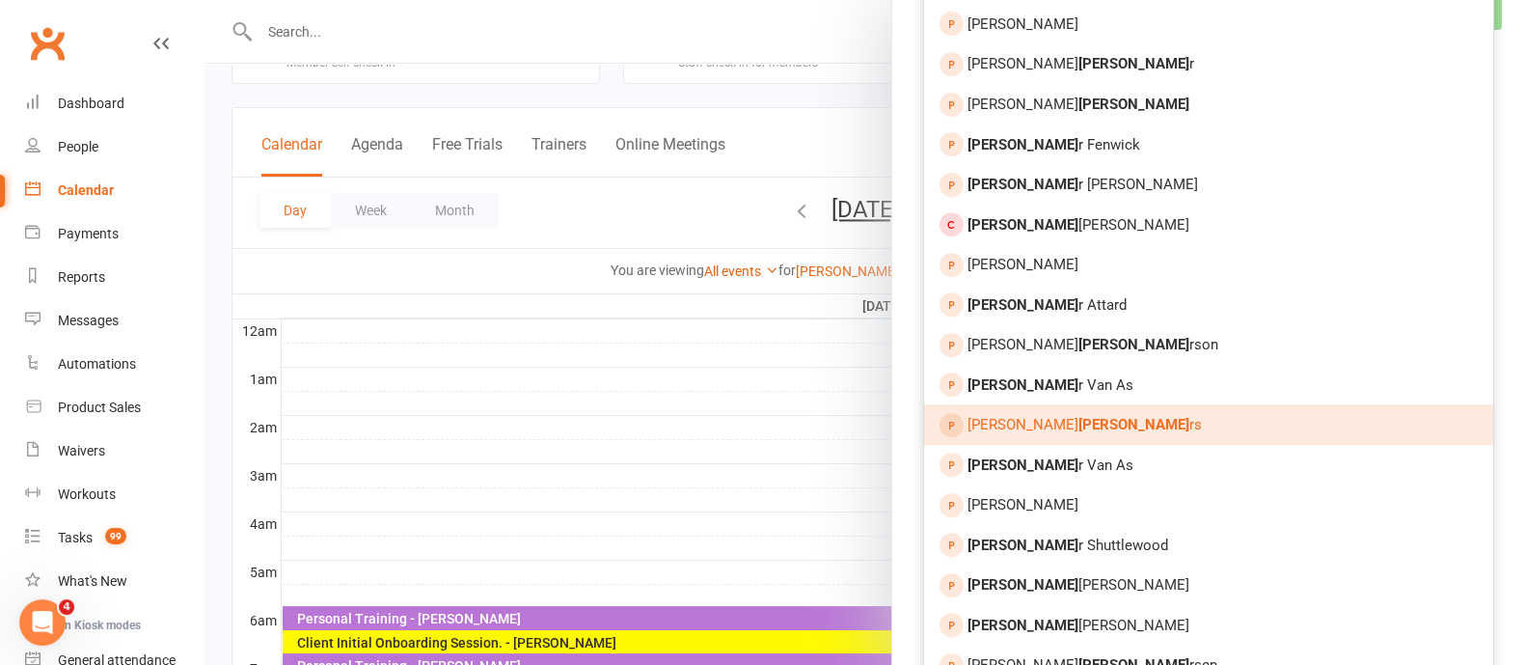
scroll to position [0, 0]
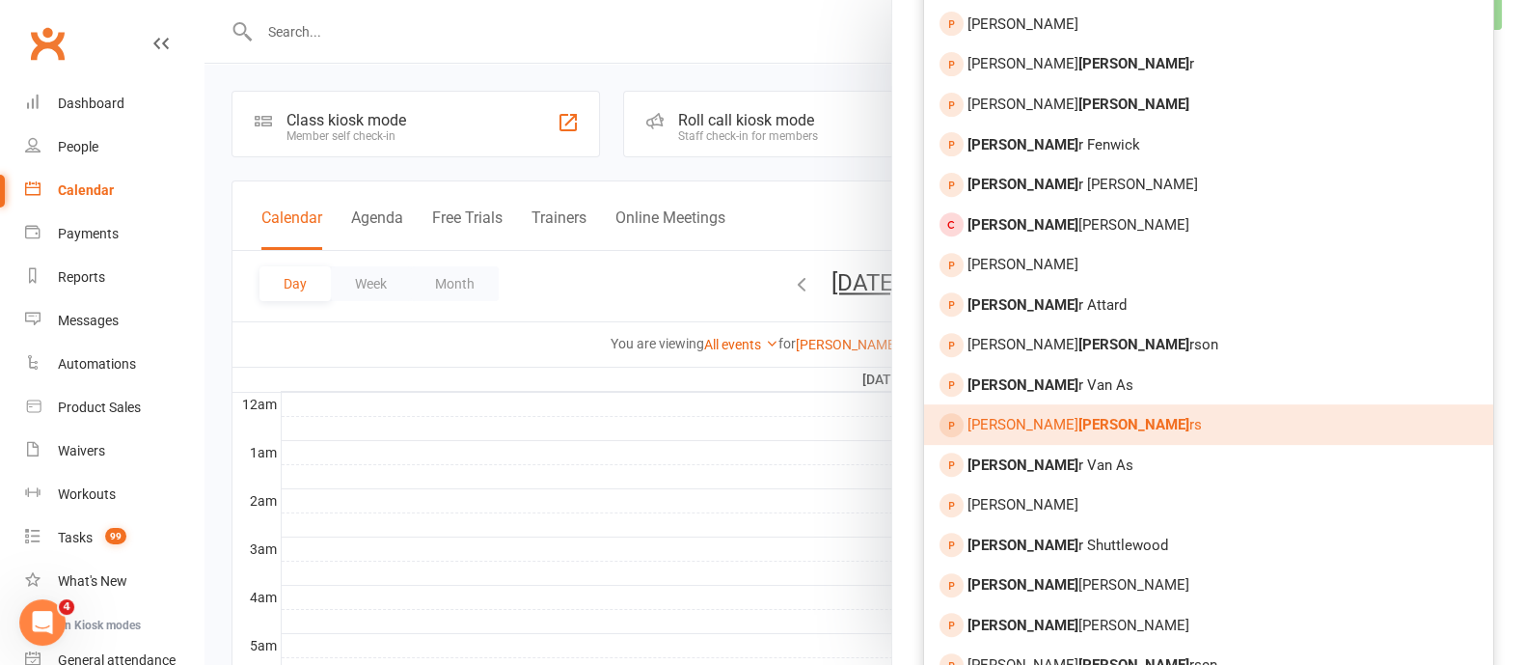
click at [327, 39] on div at bounding box center [864, 332] width 1321 height 665
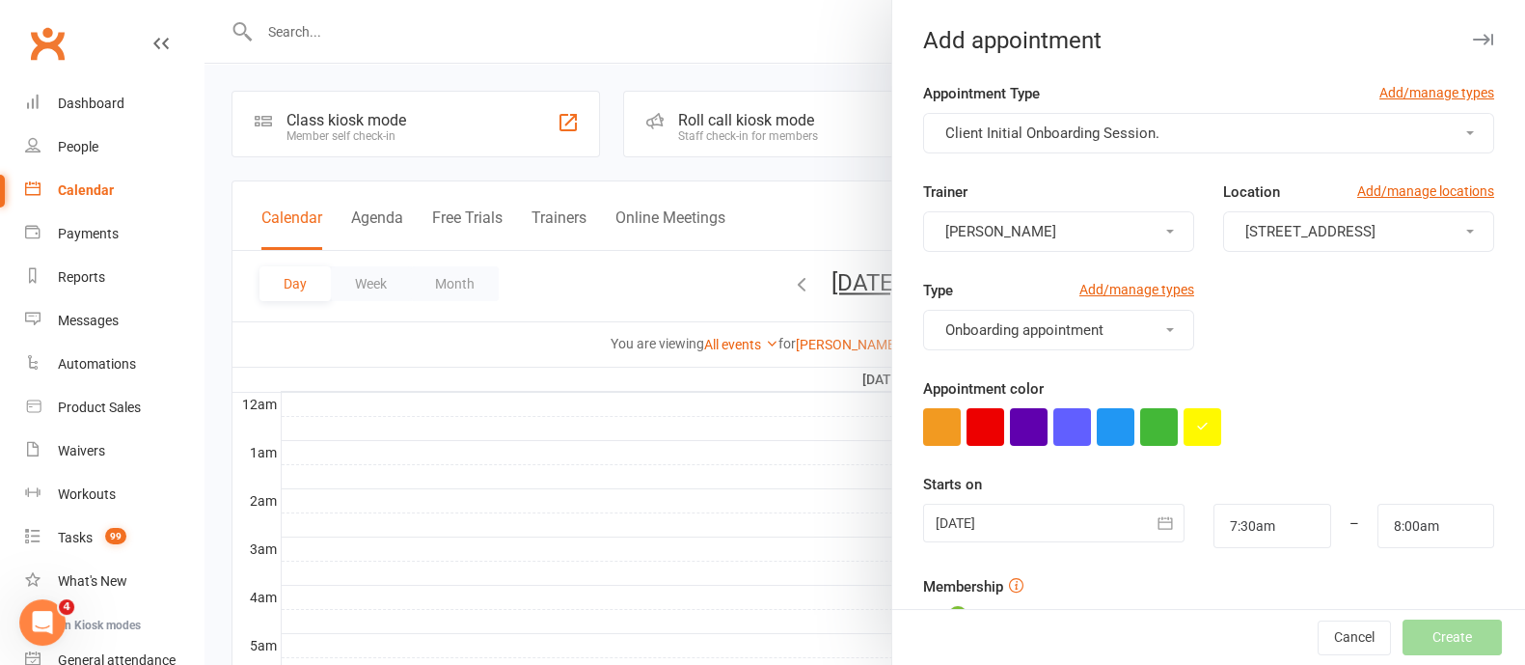
click at [1473, 40] on icon "button" at bounding box center [1483, 40] width 20 height 12
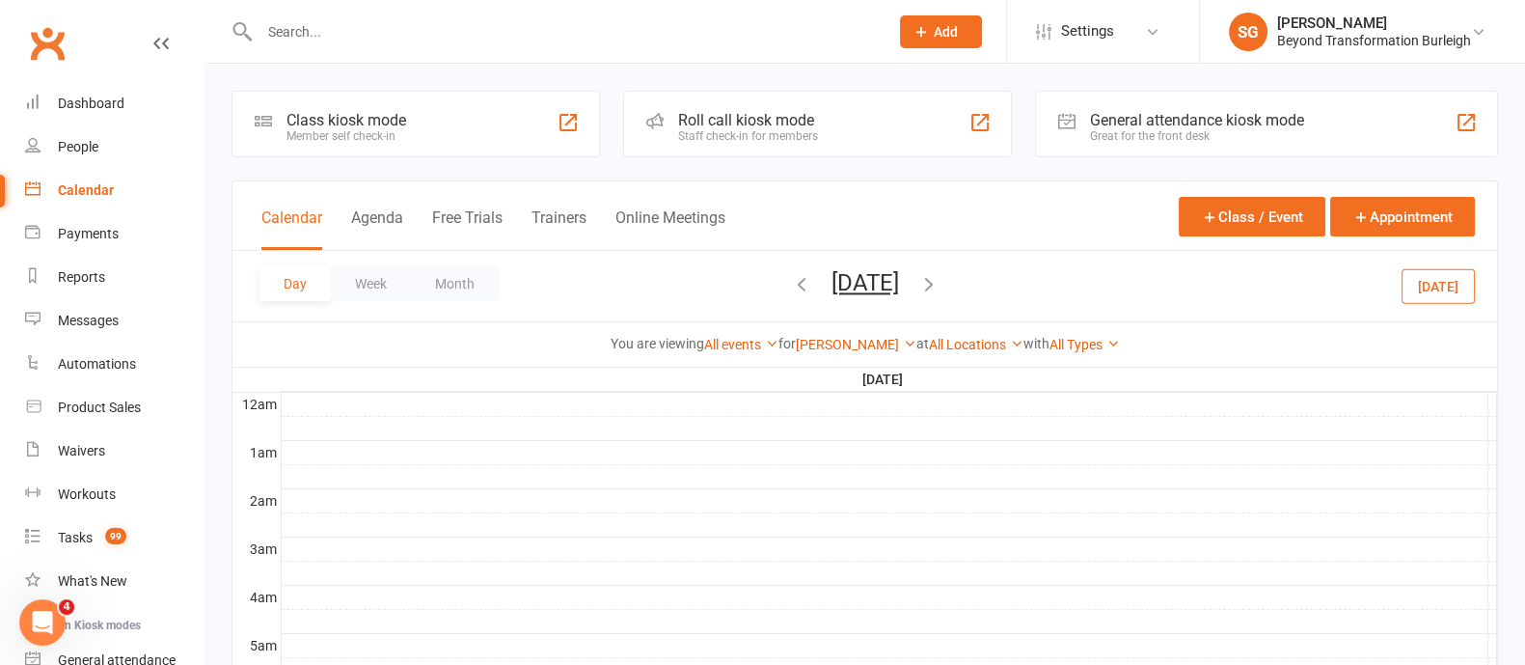
paste input "[EMAIL_ADDRESS][DOMAIN_NAME]"
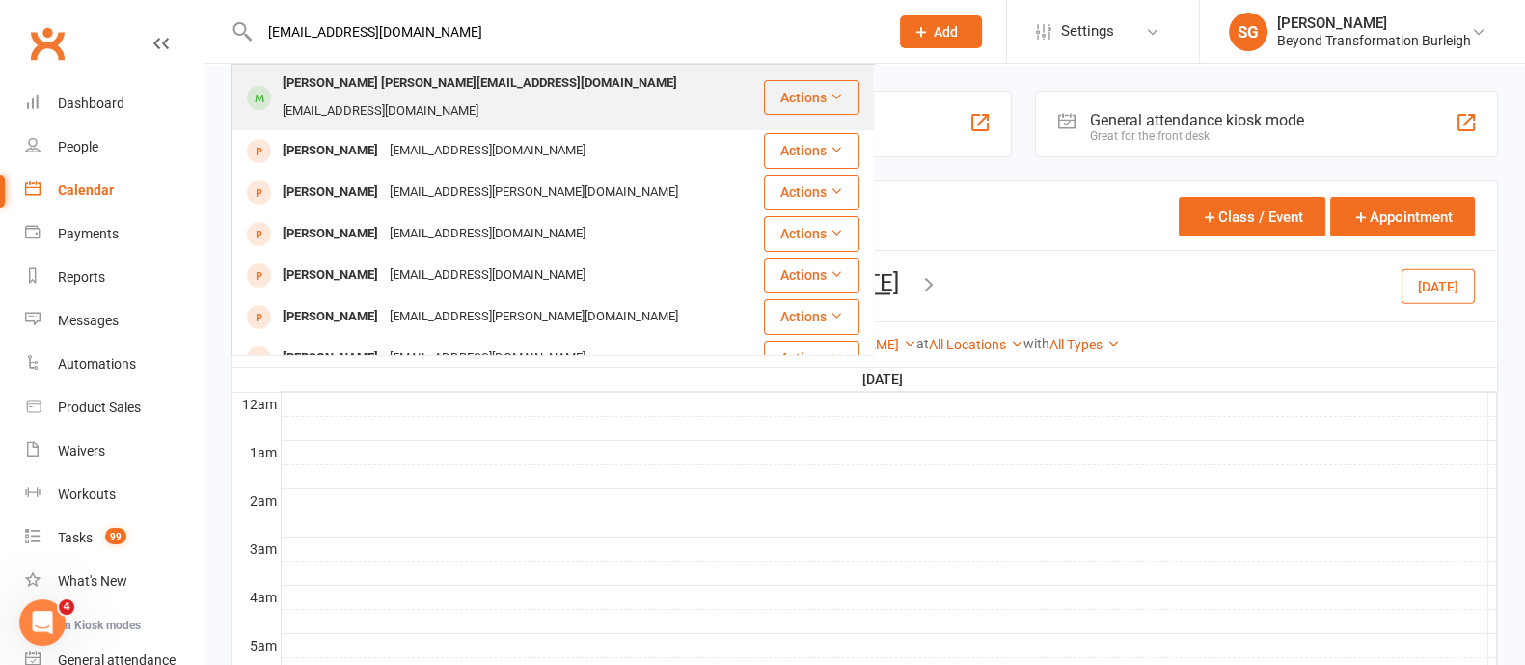
type input "[EMAIL_ADDRESS][DOMAIN_NAME]"
click at [484, 97] on div "[EMAIL_ADDRESS][DOMAIN_NAME]" at bounding box center [380, 111] width 207 height 28
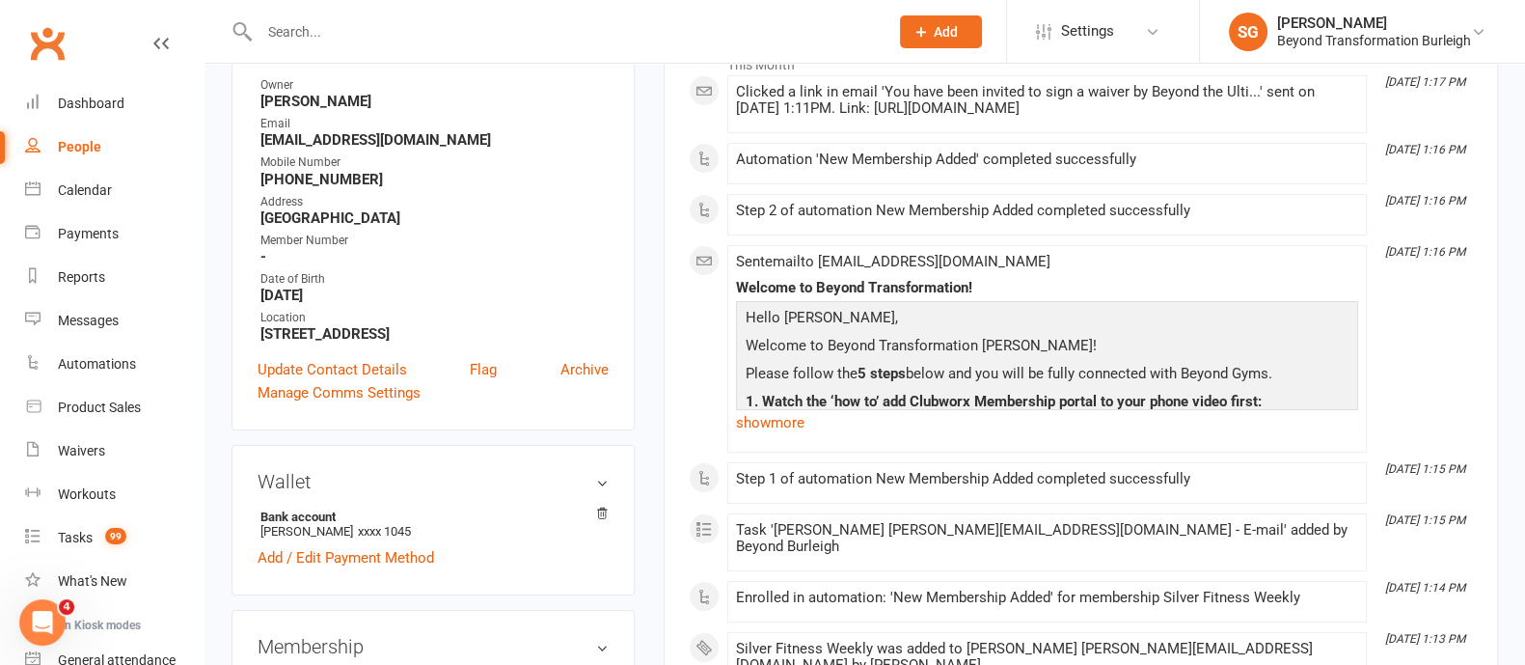
scroll to position [362, 0]
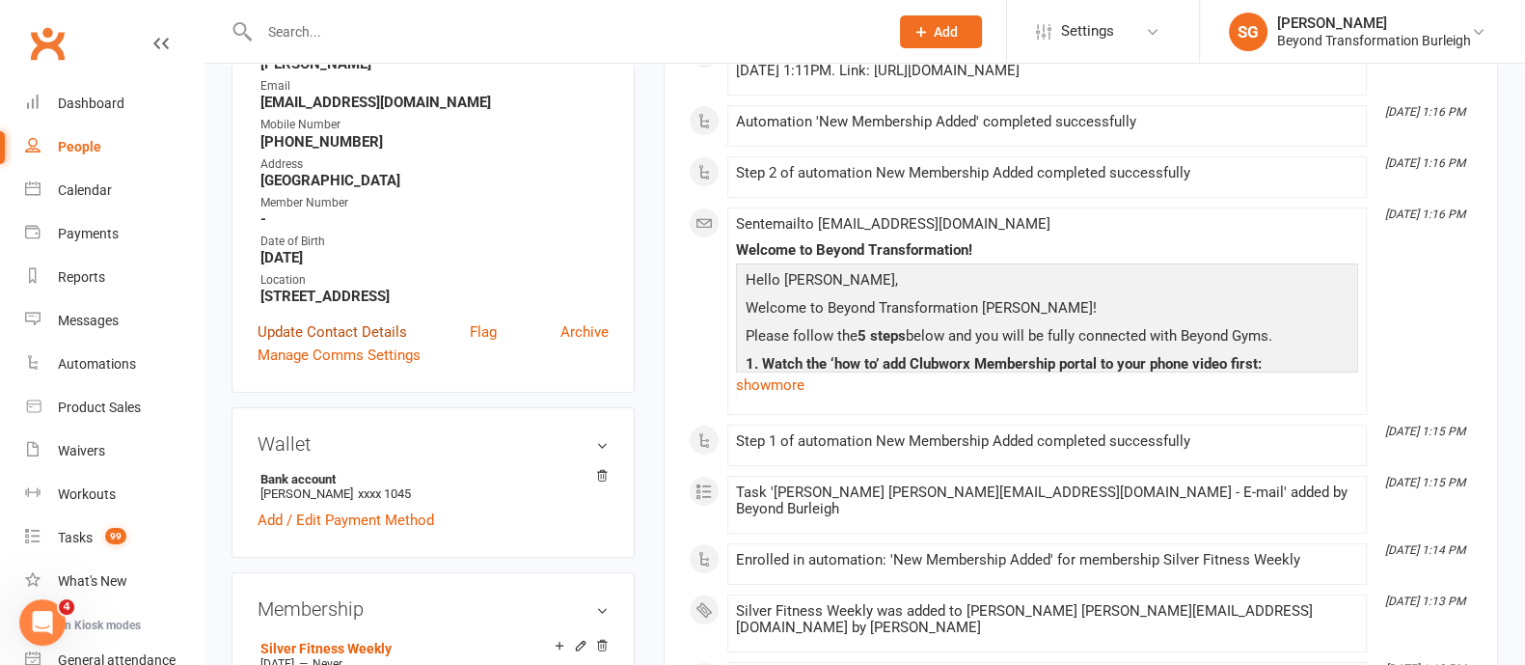
click at [355, 343] on link "Update Contact Details" at bounding box center [333, 331] width 150 height 23
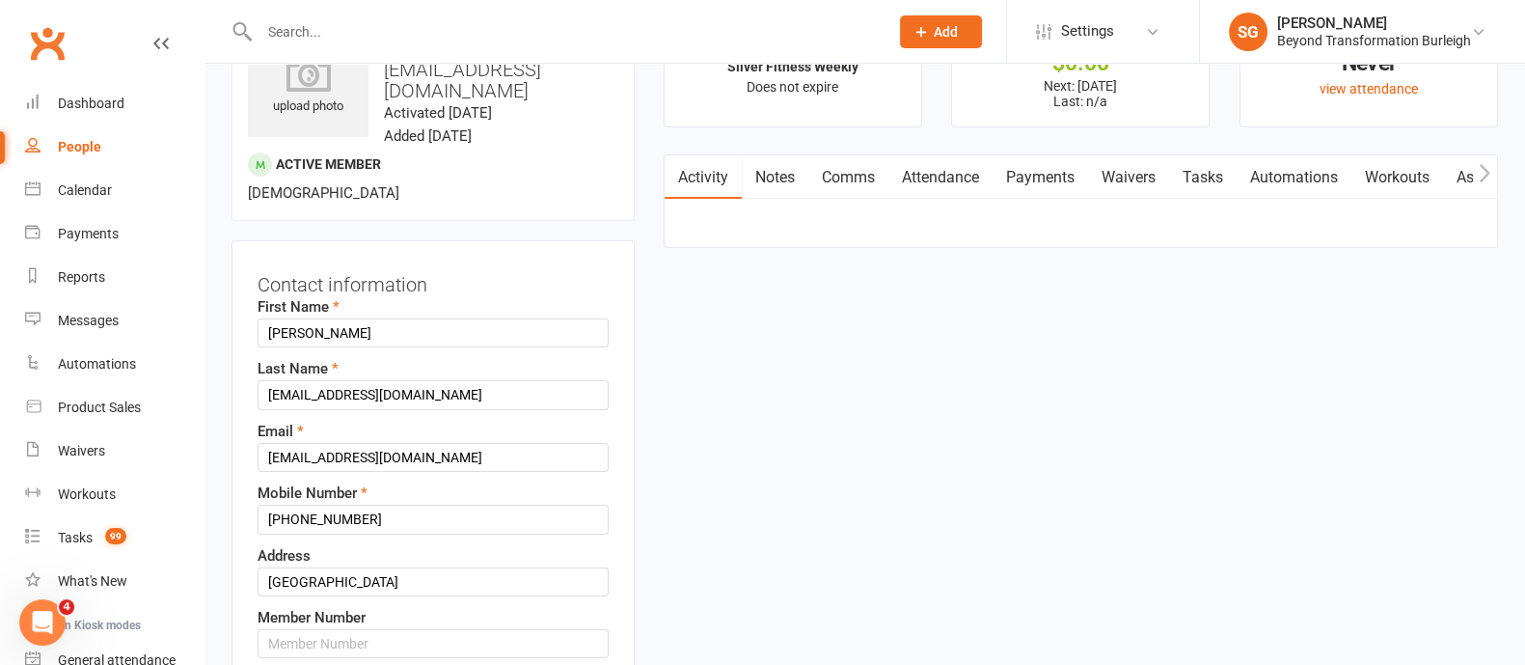
scroll to position [0, 0]
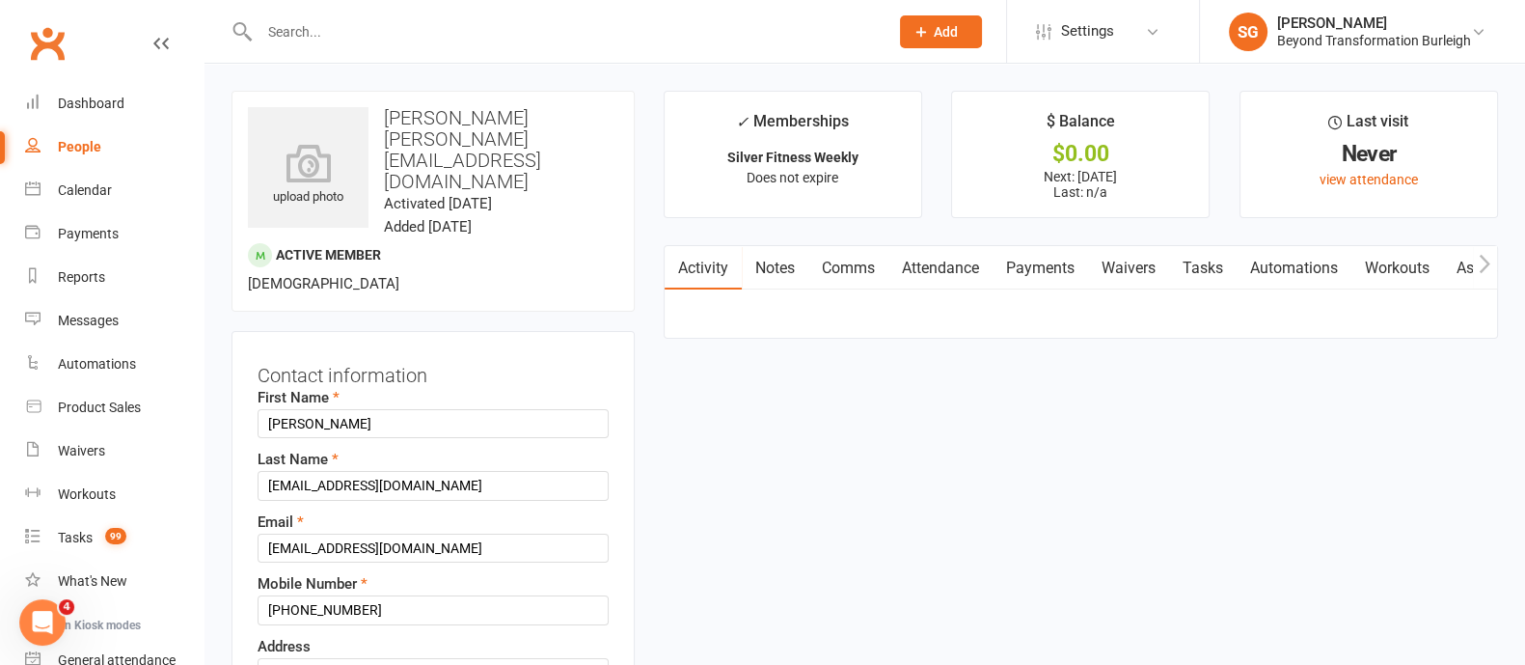
click at [459, 192] on h3 "[PERSON_NAME] [PERSON_NAME][EMAIL_ADDRESS][DOMAIN_NAME]" at bounding box center [433, 149] width 370 height 85
click at [351, 156] on icon at bounding box center [308, 163] width 133 height 42
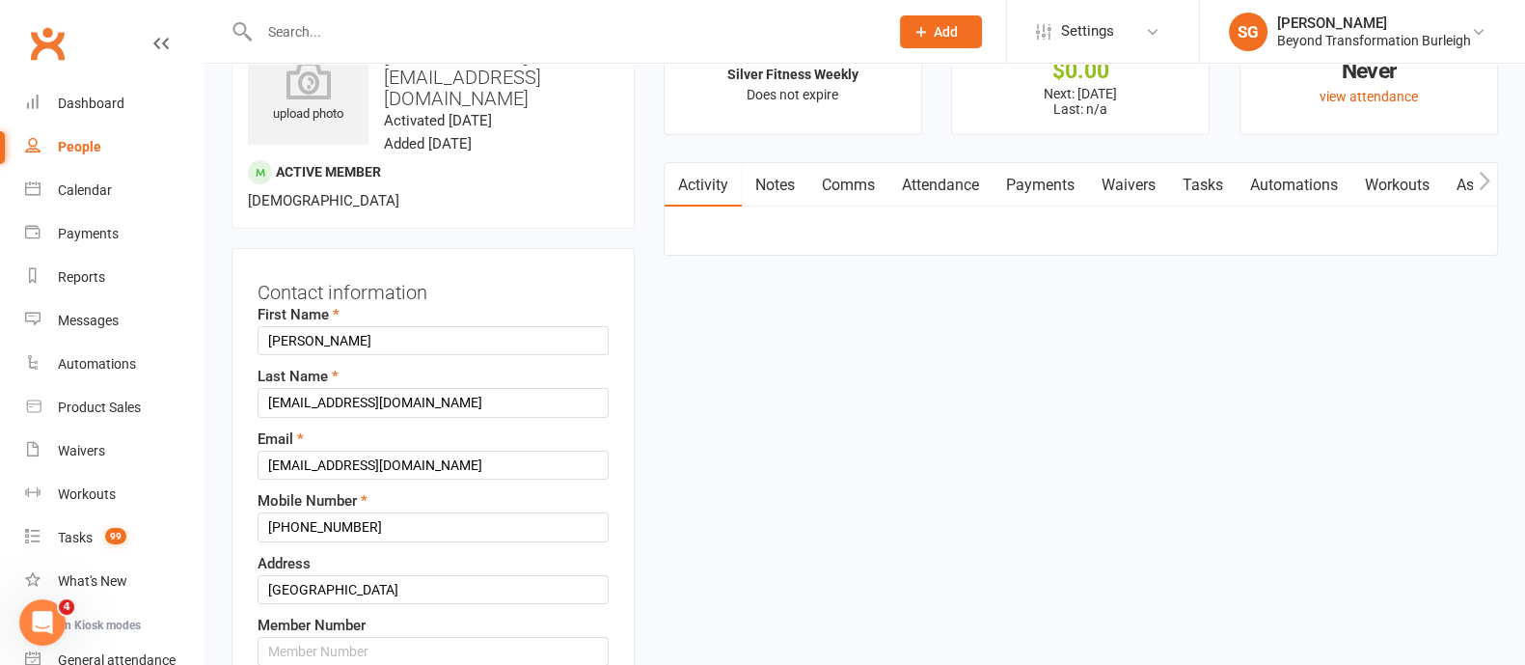
scroll to position [120, 0]
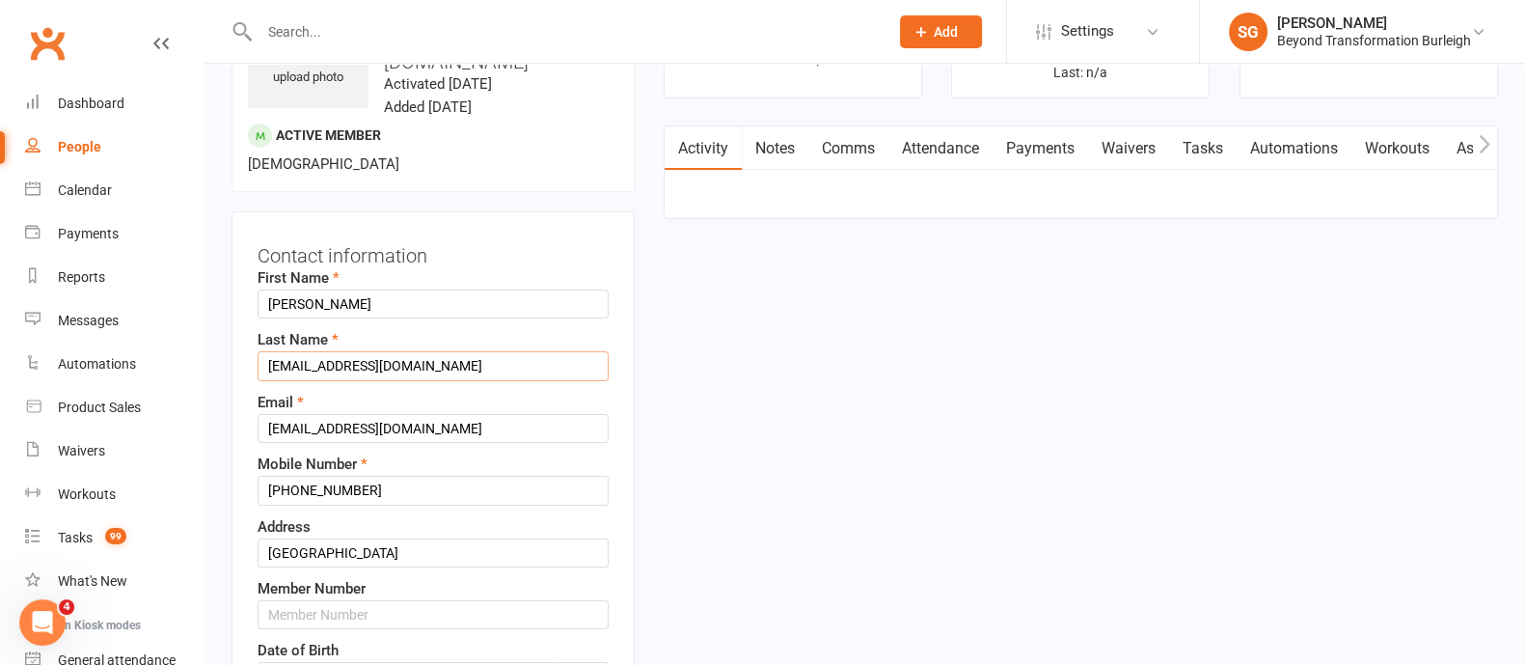
drag, startPoint x: 458, startPoint y: 422, endPoint x: 236, endPoint y: 422, distance: 221.9
click at [236, 422] on div "Contact information First Name [PERSON_NAME] Name [EMAIL_ADDRESS][DOMAIN_NAME] …" at bounding box center [432, 554] width 403 height 686
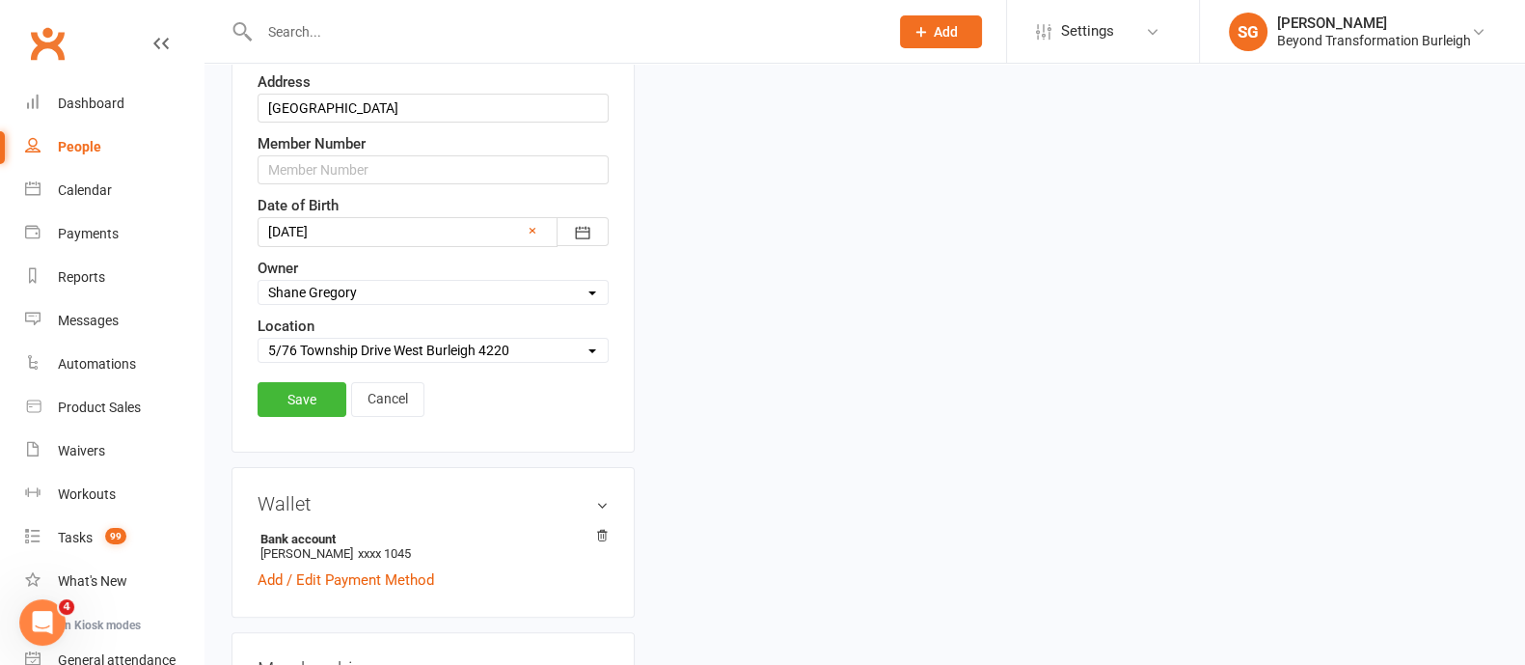
scroll to position [603, 0]
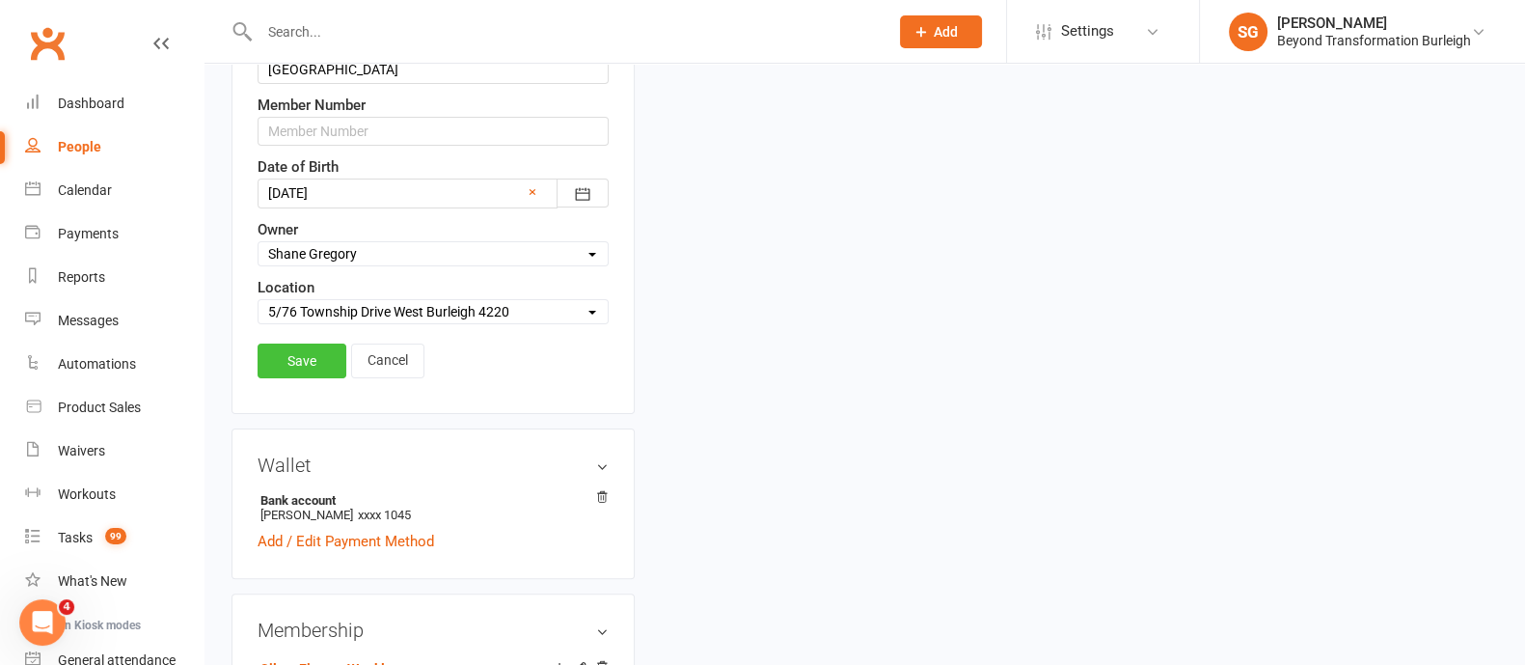
type input "Mcrostie"
click at [277, 378] on link "Save" at bounding box center [302, 360] width 89 height 35
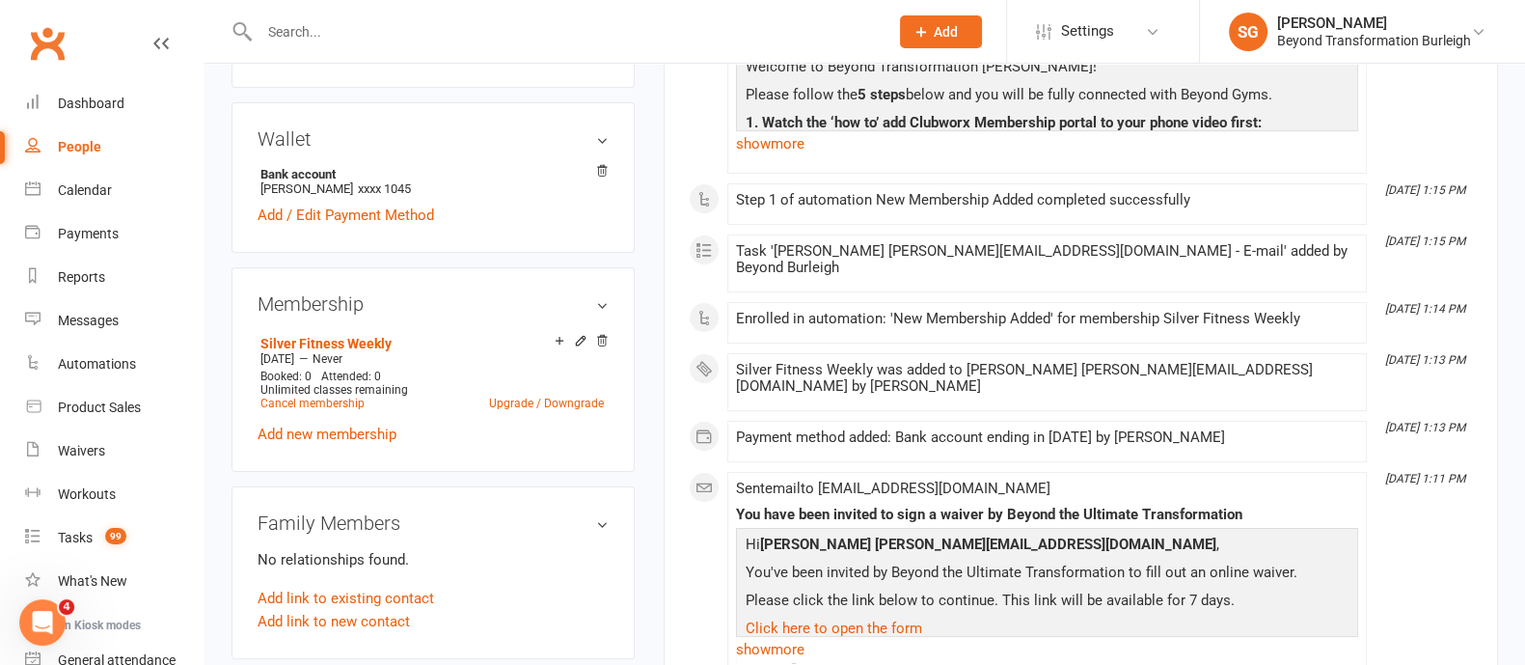
scroll to position [120, 0]
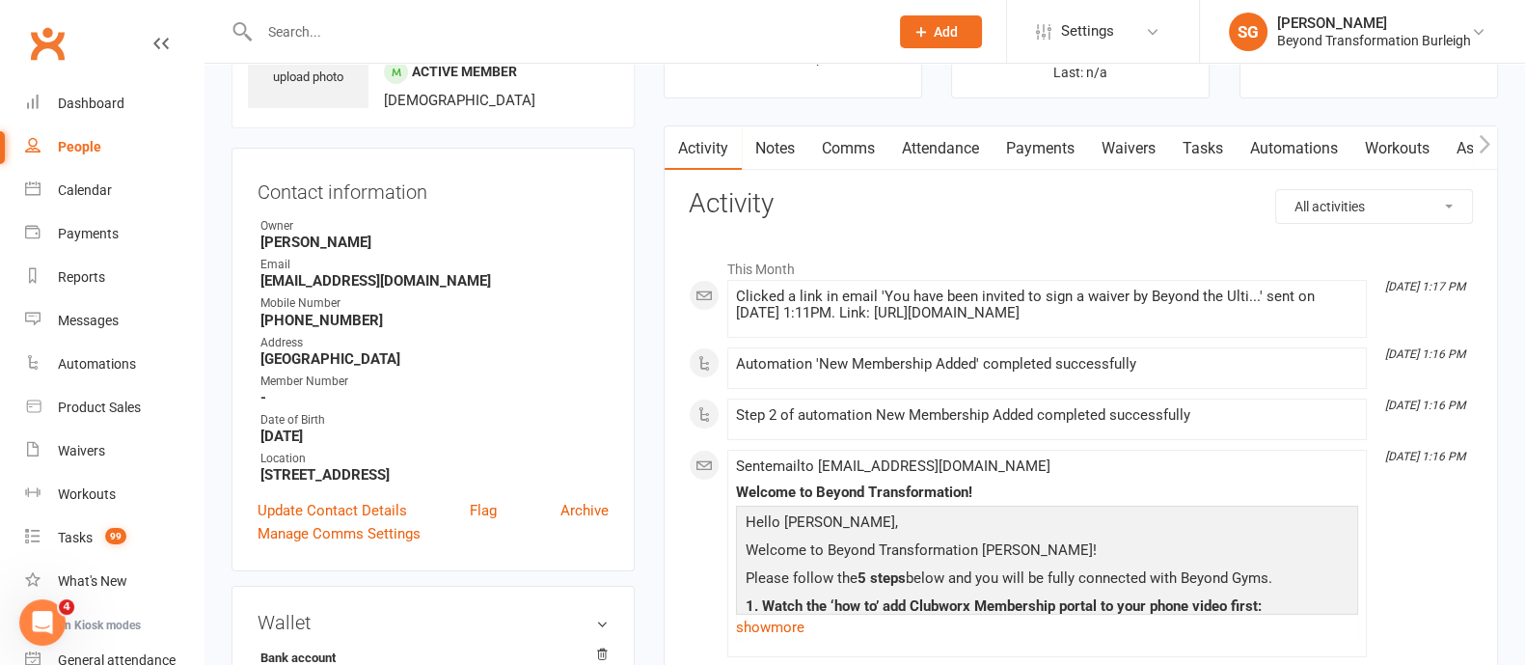
click at [1059, 148] on link "Payments" at bounding box center [1040, 148] width 95 height 44
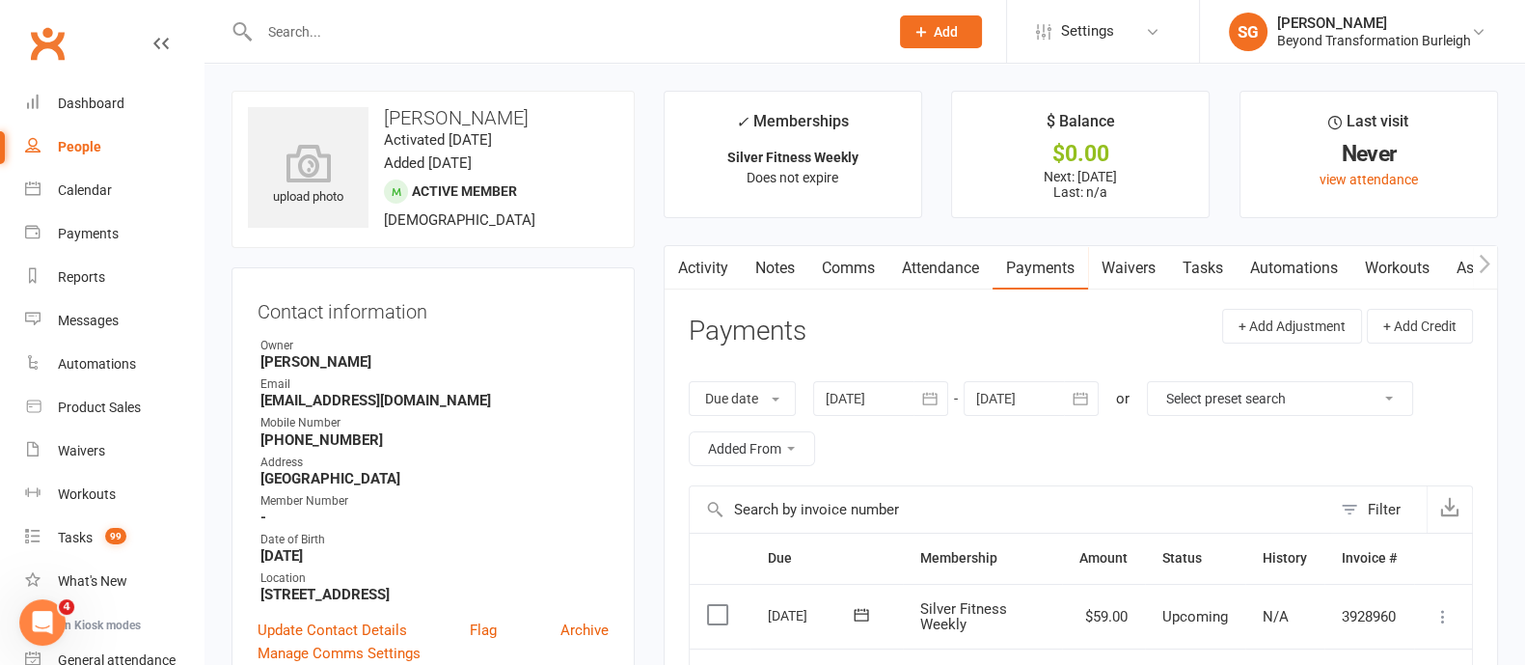
click at [940, 269] on link "Attendance" at bounding box center [940, 268] width 104 height 44
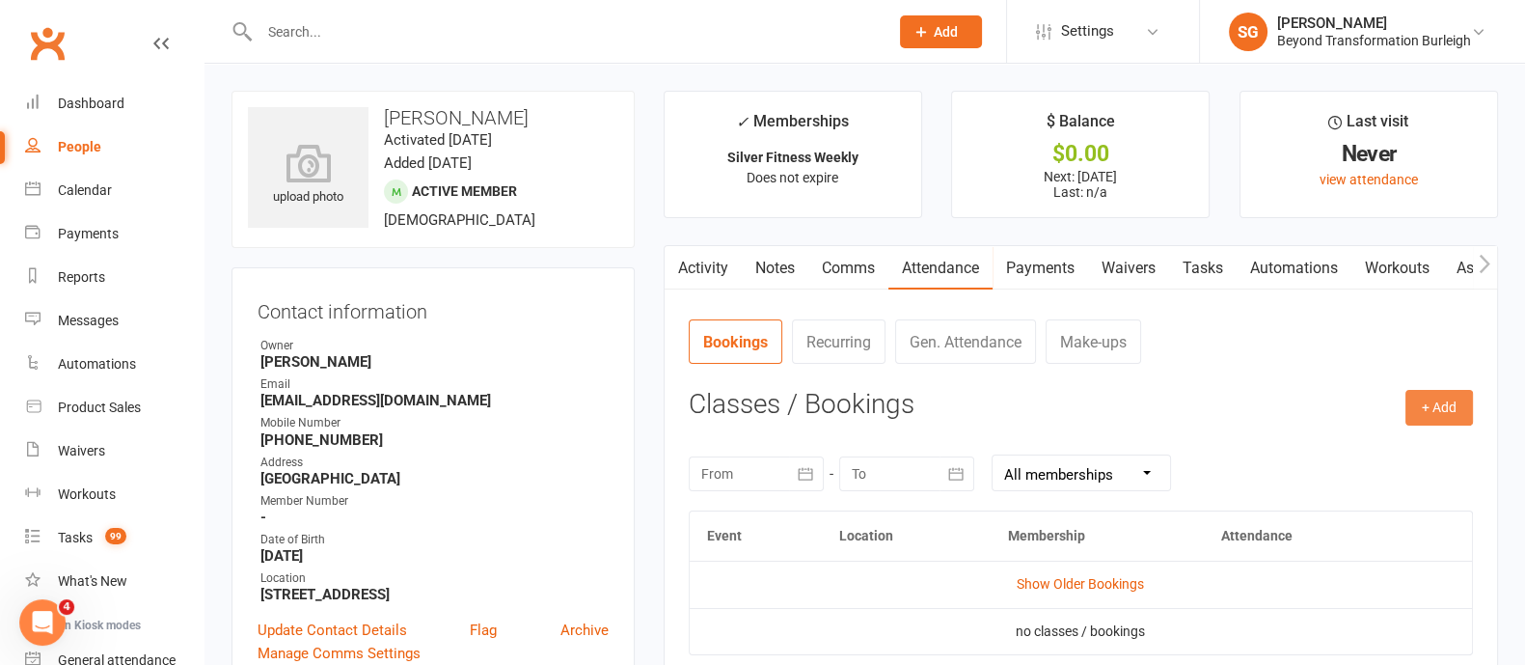
click at [1463, 416] on button "+ Add" at bounding box center [1439, 407] width 68 height 35
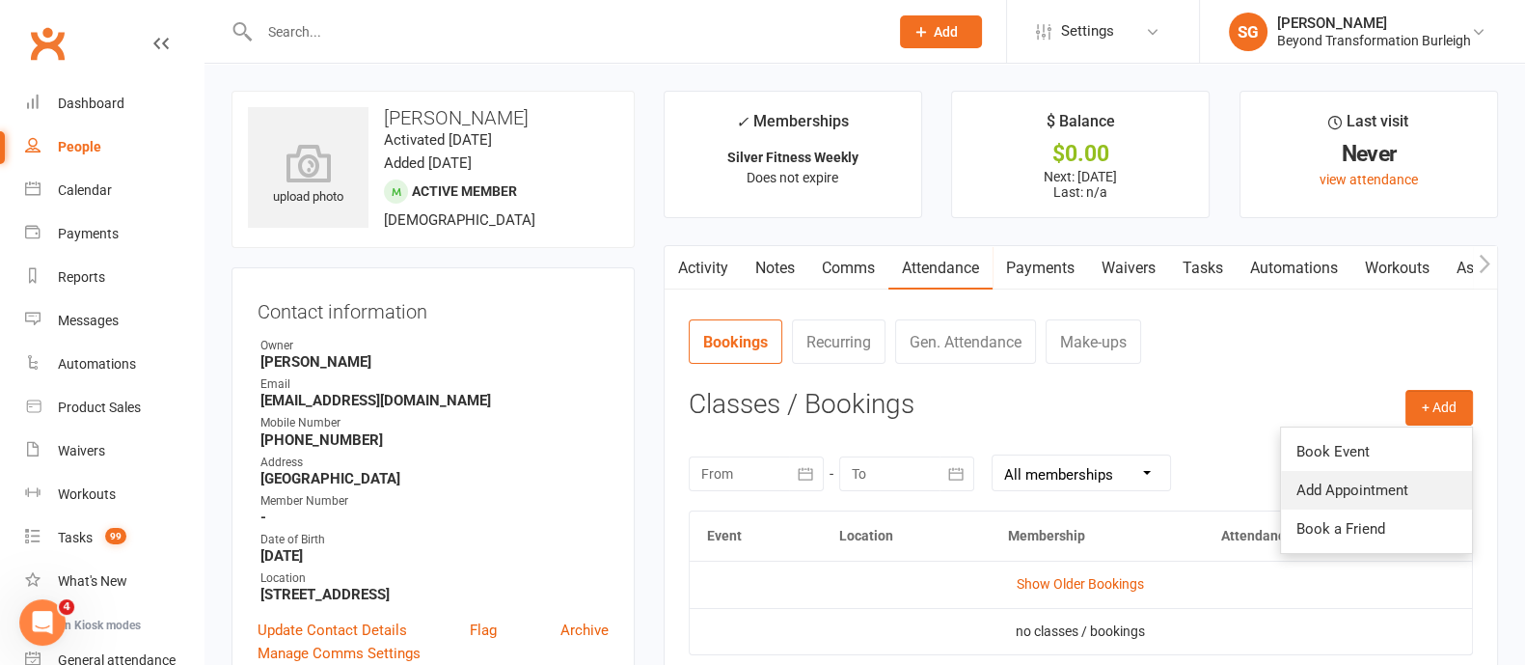
click at [1353, 492] on link "Add Appointment" at bounding box center [1376, 490] width 191 height 39
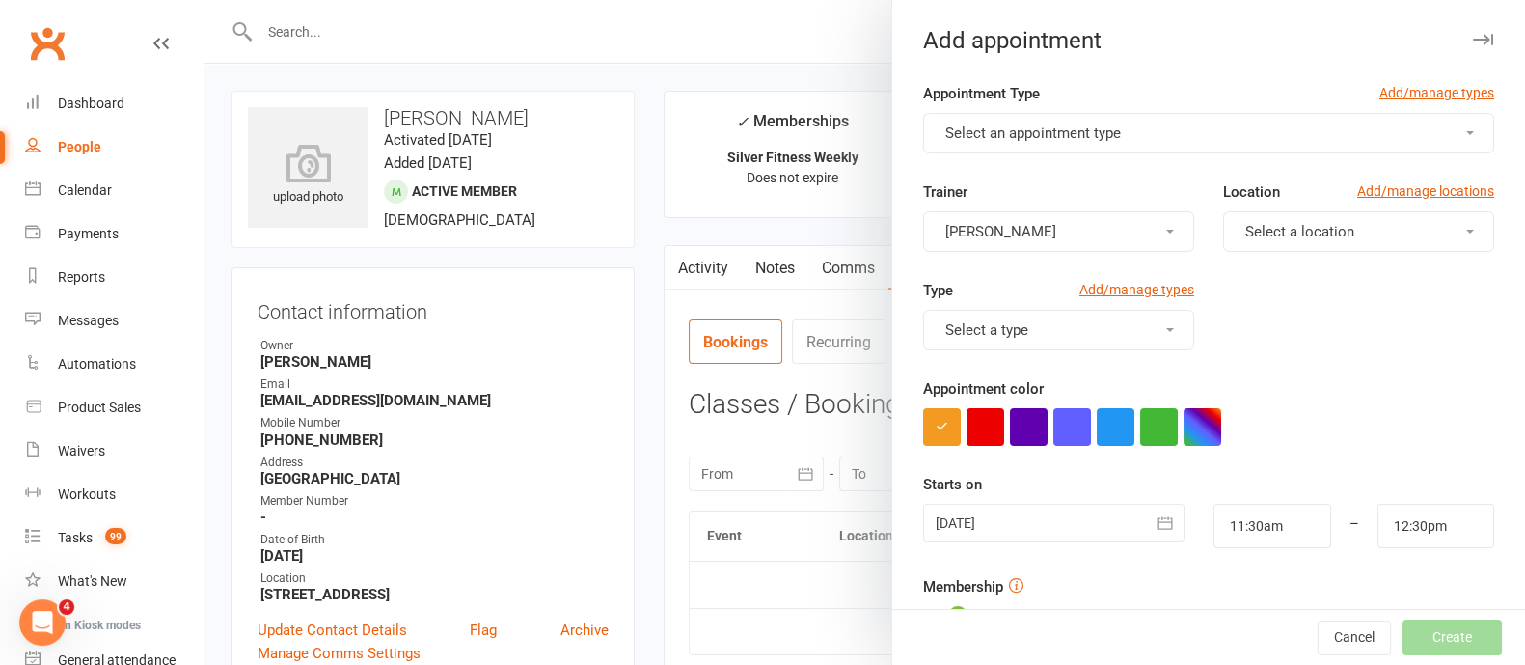
click at [1061, 137] on span "Select an appointment type" at bounding box center [1033, 132] width 176 height 17
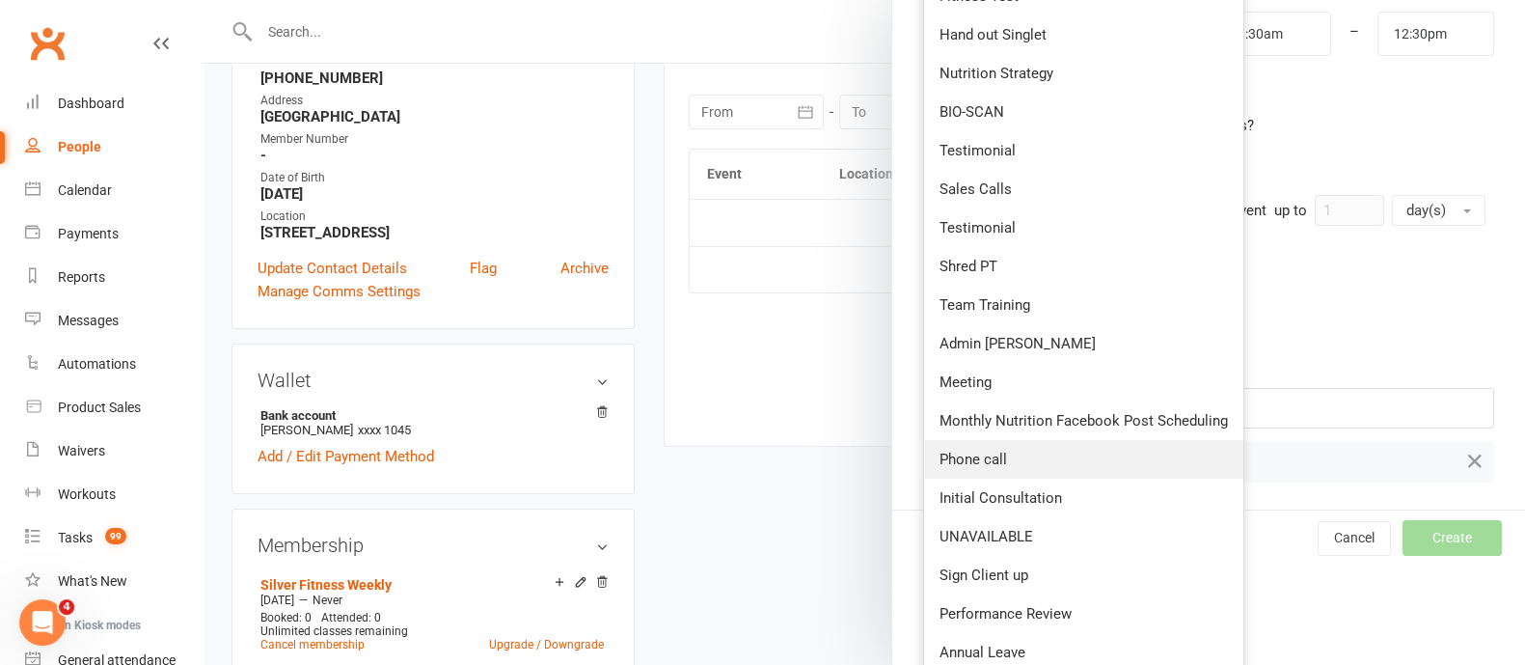
scroll to position [454, 0]
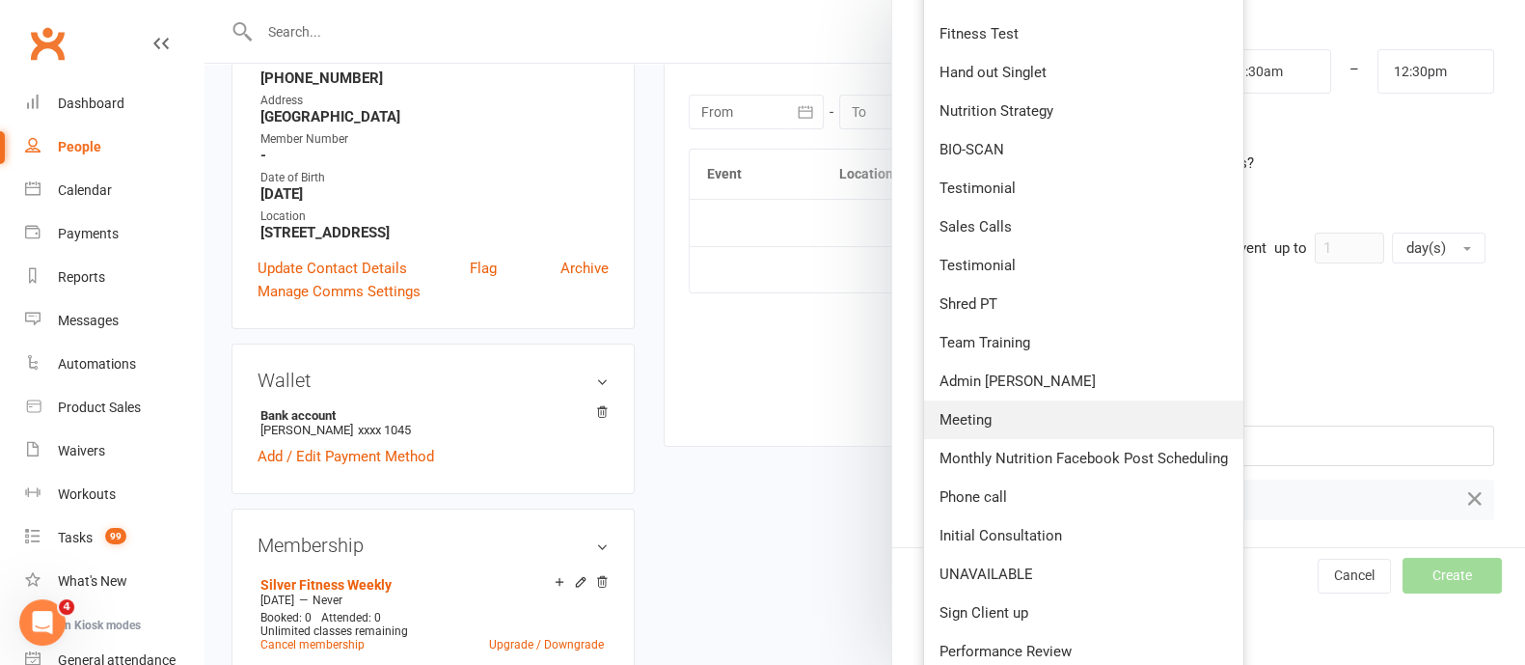
click at [989, 402] on link "Meeting" at bounding box center [1083, 419] width 319 height 39
type input "12:00pm"
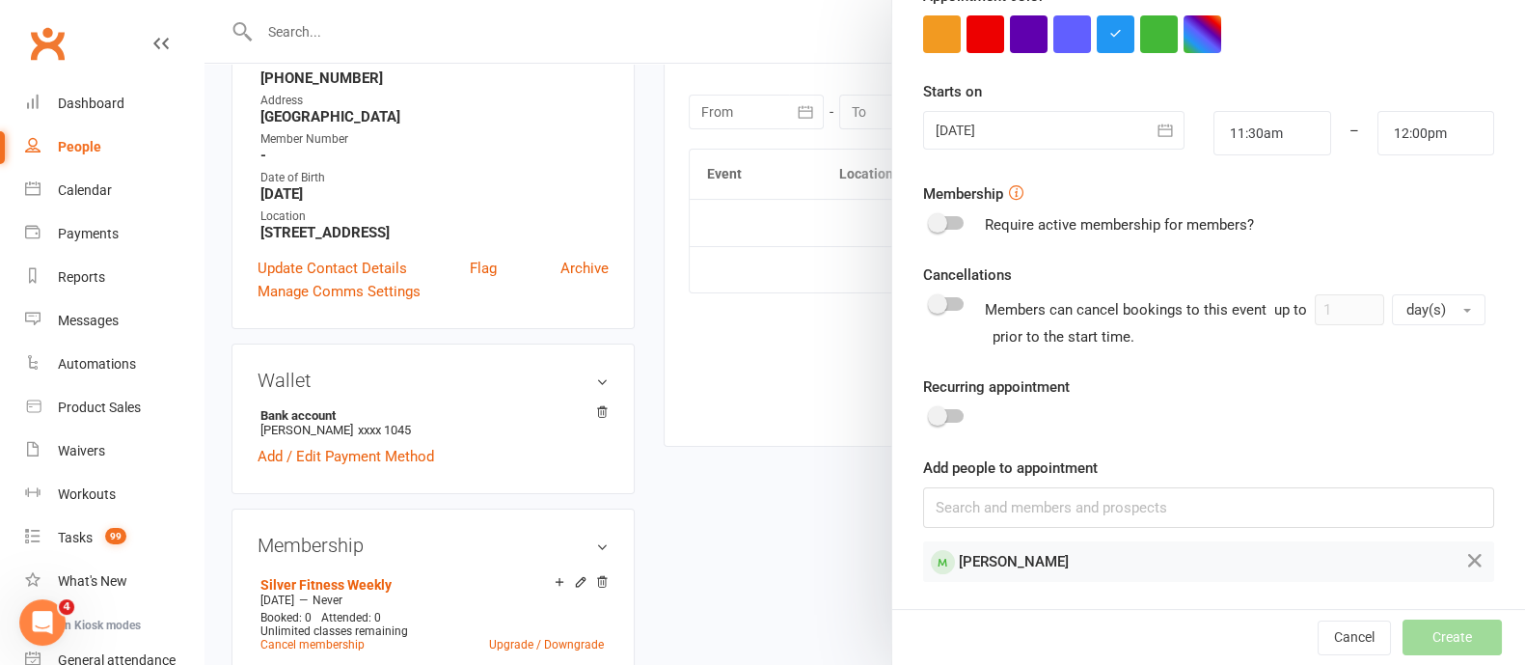
scroll to position [0, 0]
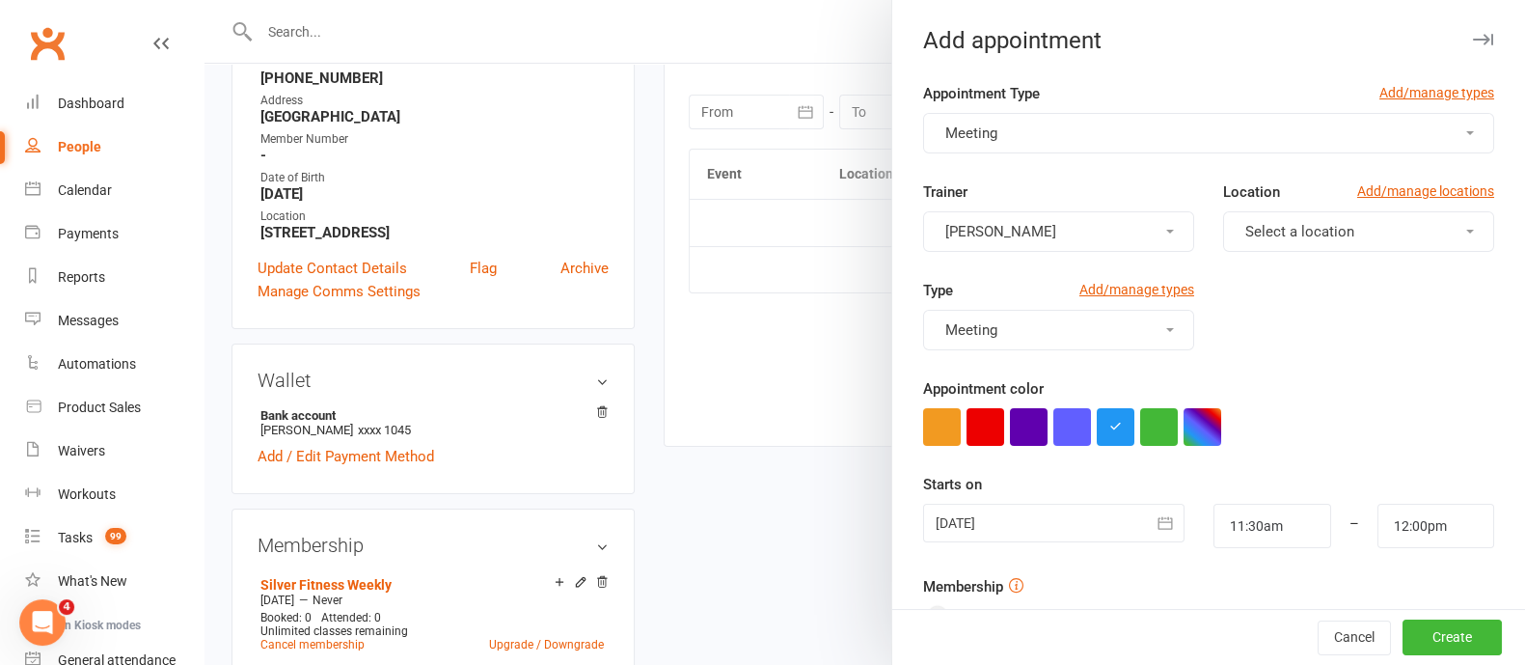
click at [1037, 229] on button "[PERSON_NAME]" at bounding box center [1058, 231] width 271 height 41
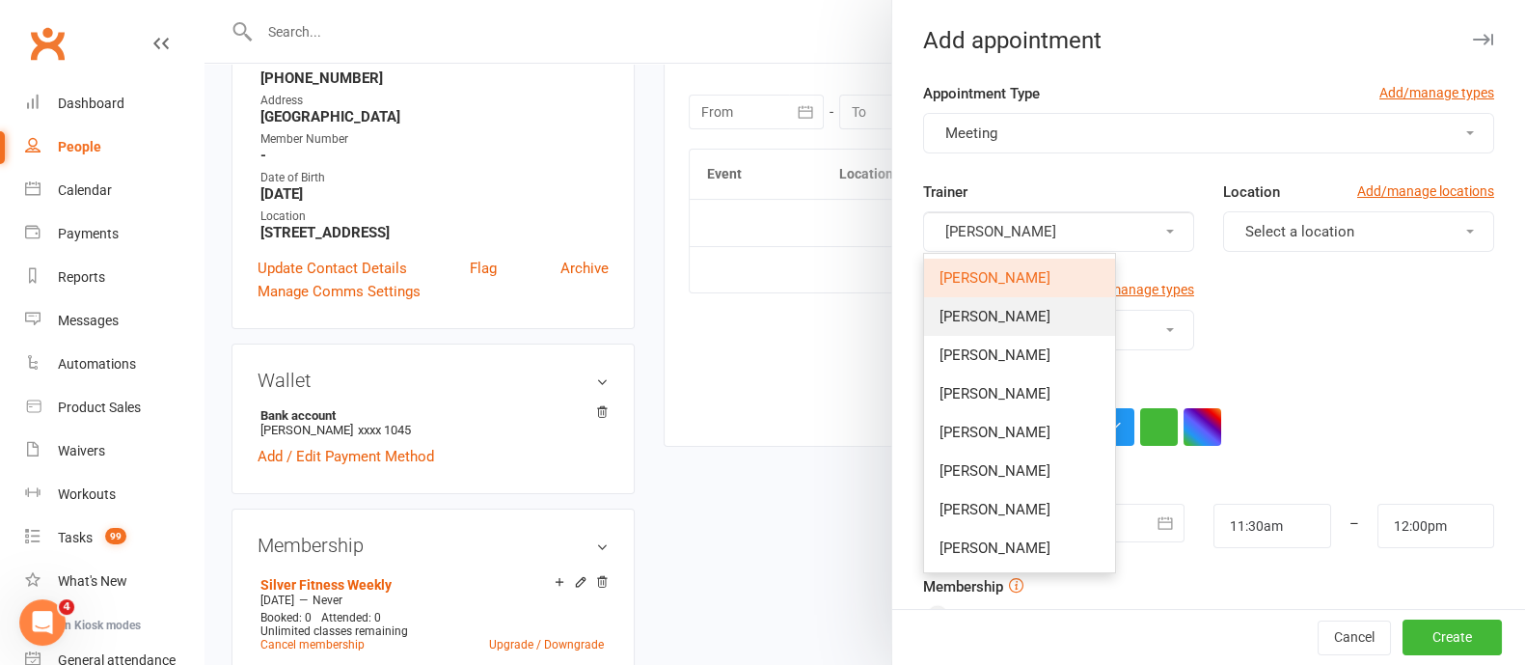
click at [985, 316] on span "[PERSON_NAME]" at bounding box center [994, 316] width 111 height 17
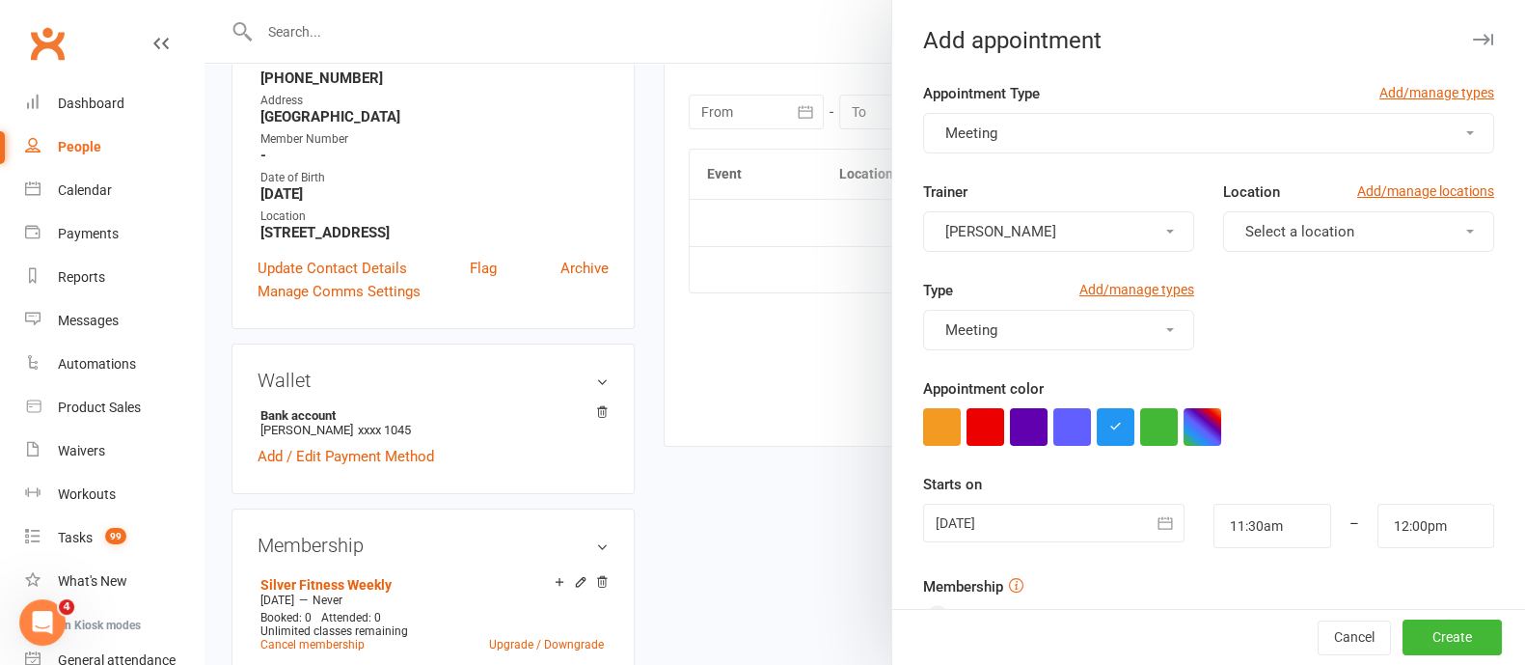
click at [1329, 223] on button "Select a location" at bounding box center [1358, 231] width 271 height 41
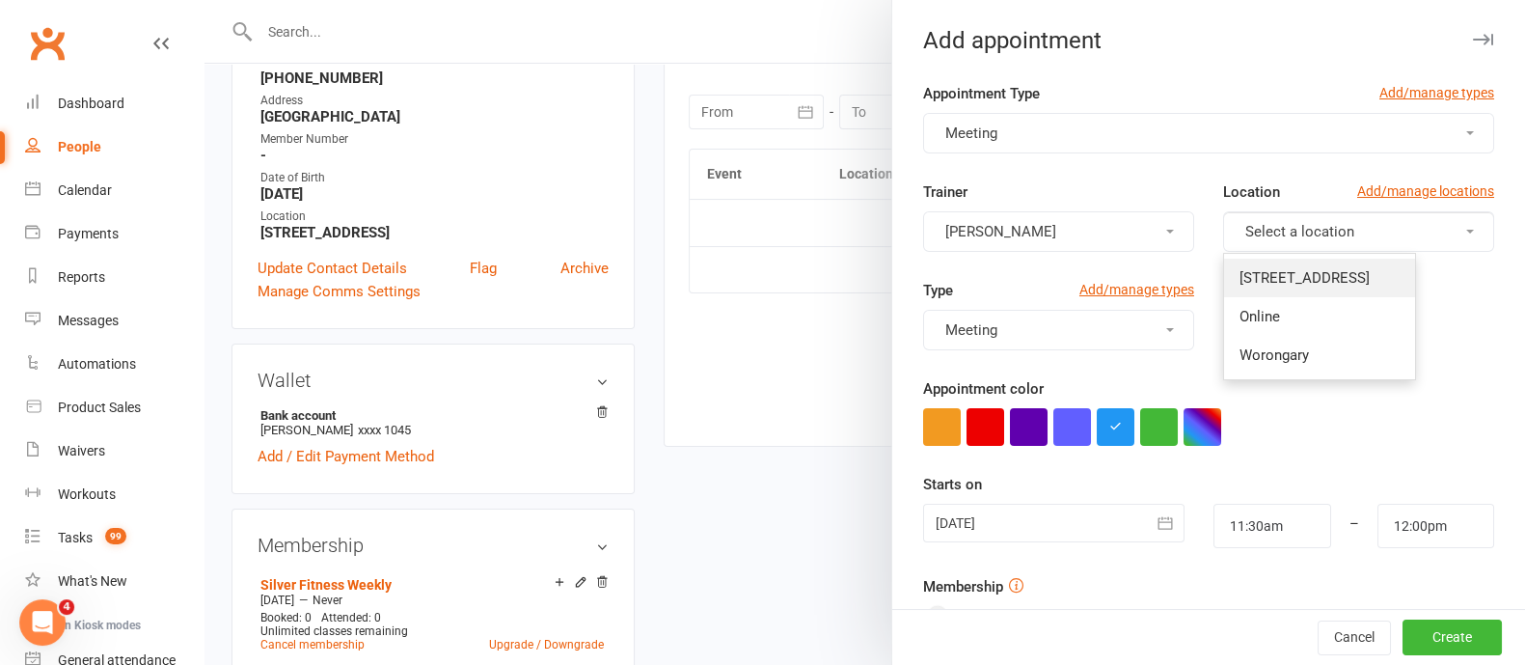
click at [1329, 263] on link "[STREET_ADDRESS]" at bounding box center [1319, 278] width 191 height 39
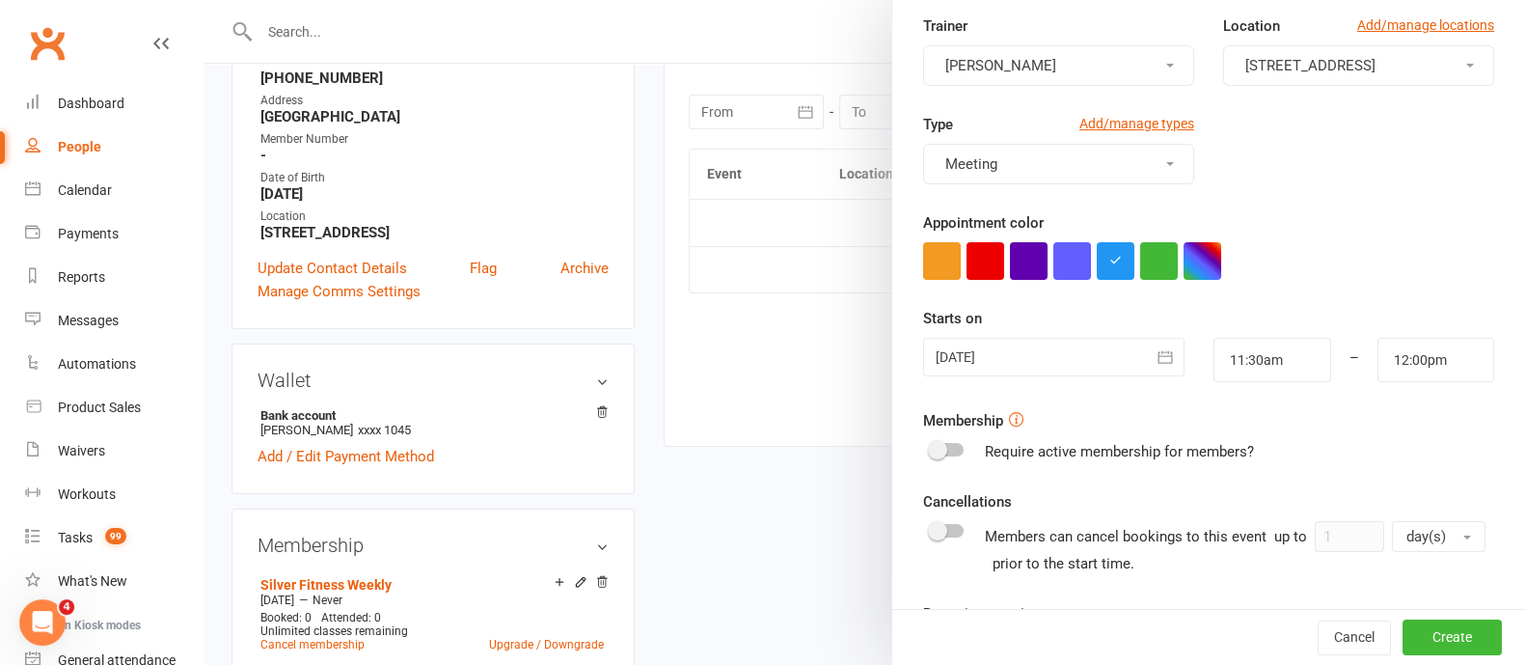
scroll to position [240, 0]
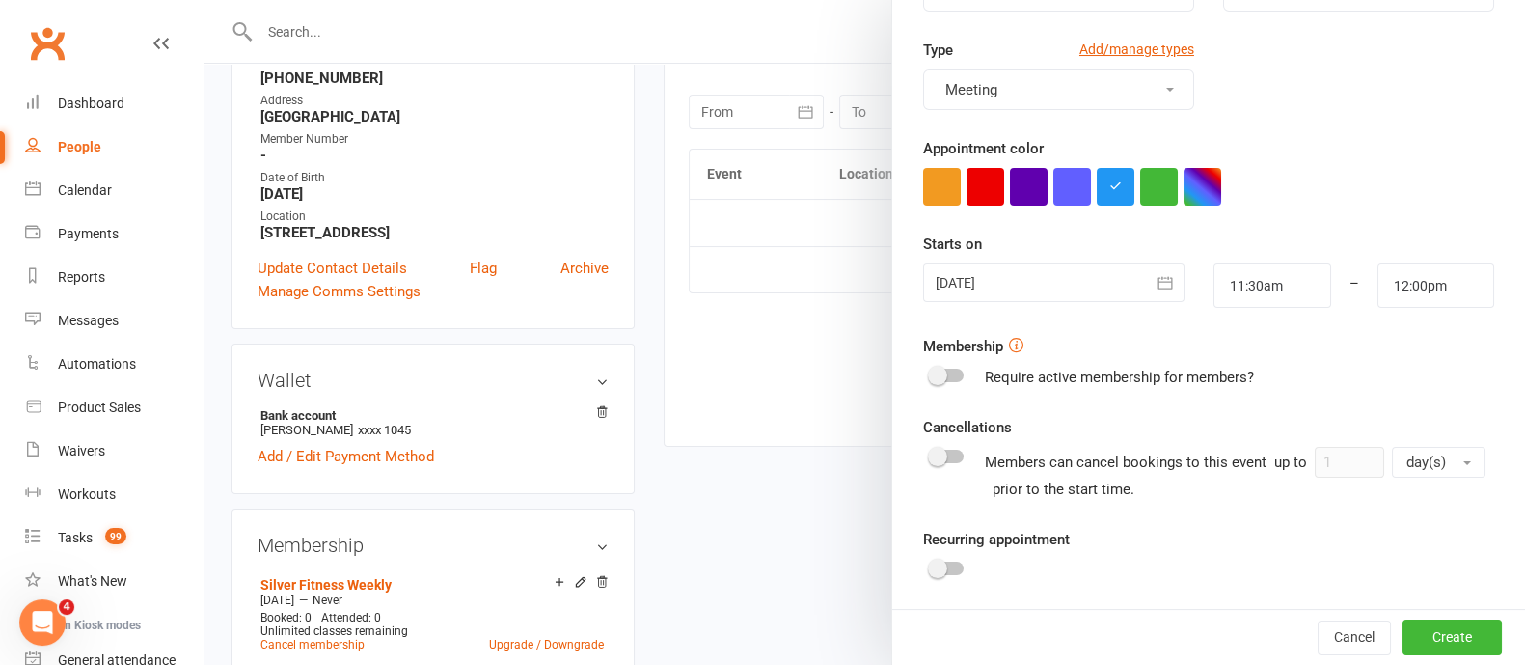
click at [1103, 277] on div at bounding box center [1054, 282] width 262 height 39
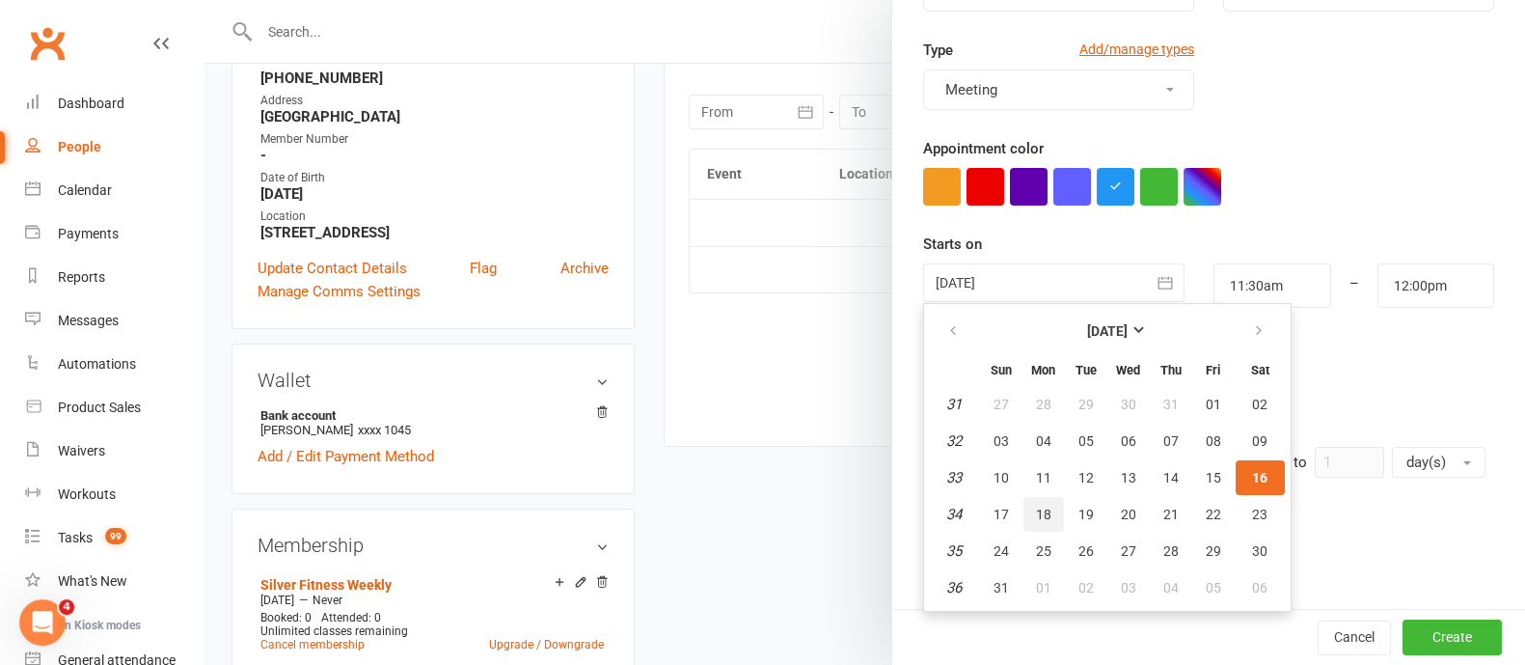
click at [1037, 508] on span "18" at bounding box center [1043, 513] width 15 height 15
type input "[DATE]"
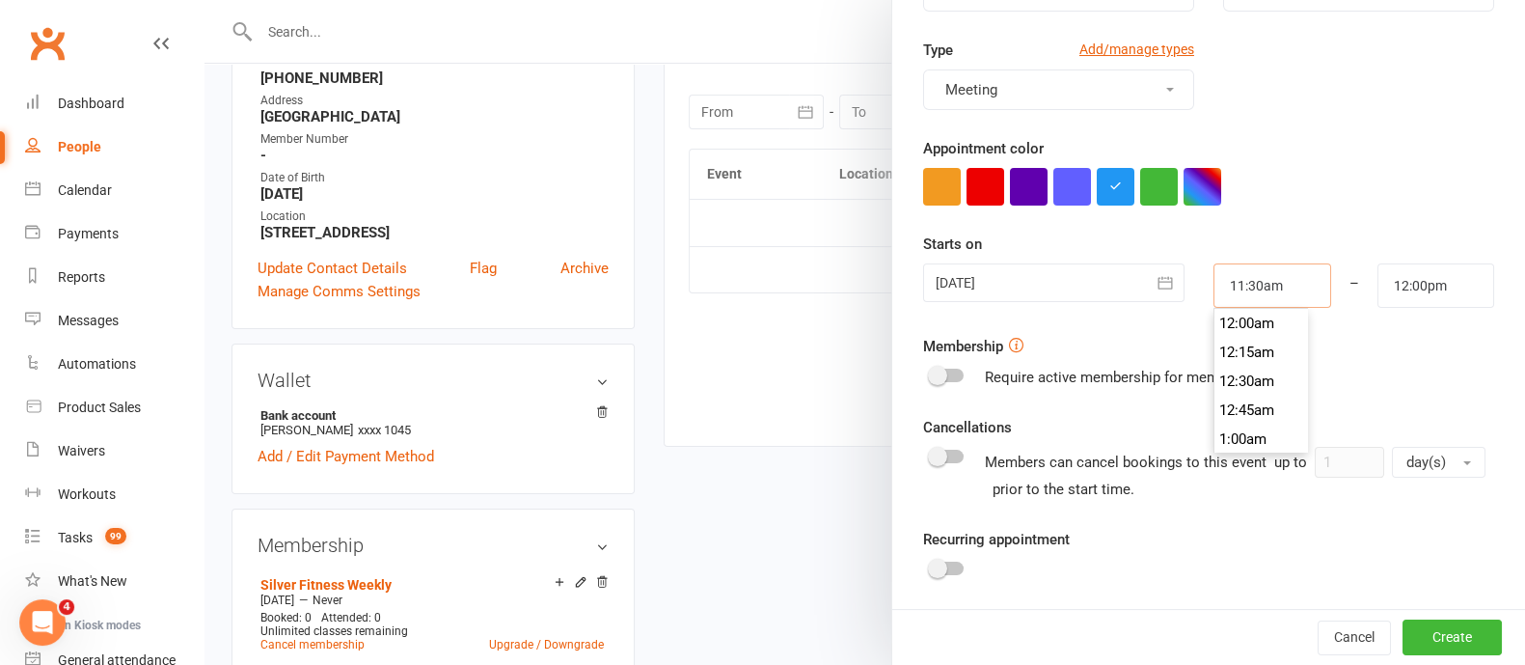
click at [1220, 263] on input "11:30am" at bounding box center [1271, 285] width 117 height 44
click at [1214, 375] on li "5:30am" at bounding box center [1260, 382] width 93 height 29
click at [1231, 259] on div "Starts on [DATE] [DATE] Sun Mon Tue Wed Thu Fri Sat 31 27 28 29 30 31 01 02 32 …" at bounding box center [1208, 269] width 571 height 75
click at [1231, 275] on input "5:30am" at bounding box center [1271, 285] width 117 height 44
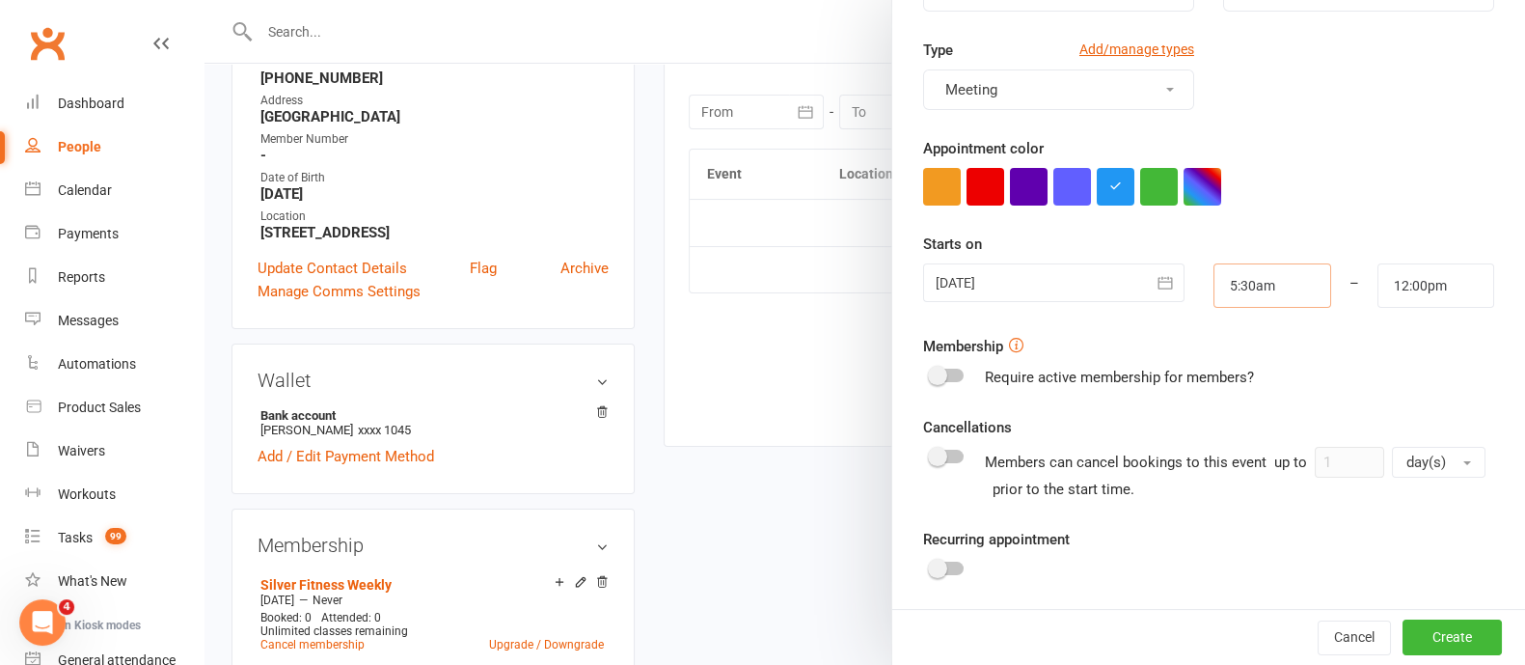
scroll to position [608, 0]
type input "5:15am"
click at [1215, 329] on li "5:15am" at bounding box center [1260, 323] width 93 height 29
click at [1403, 283] on input "12:00pm" at bounding box center [1435, 285] width 117 height 44
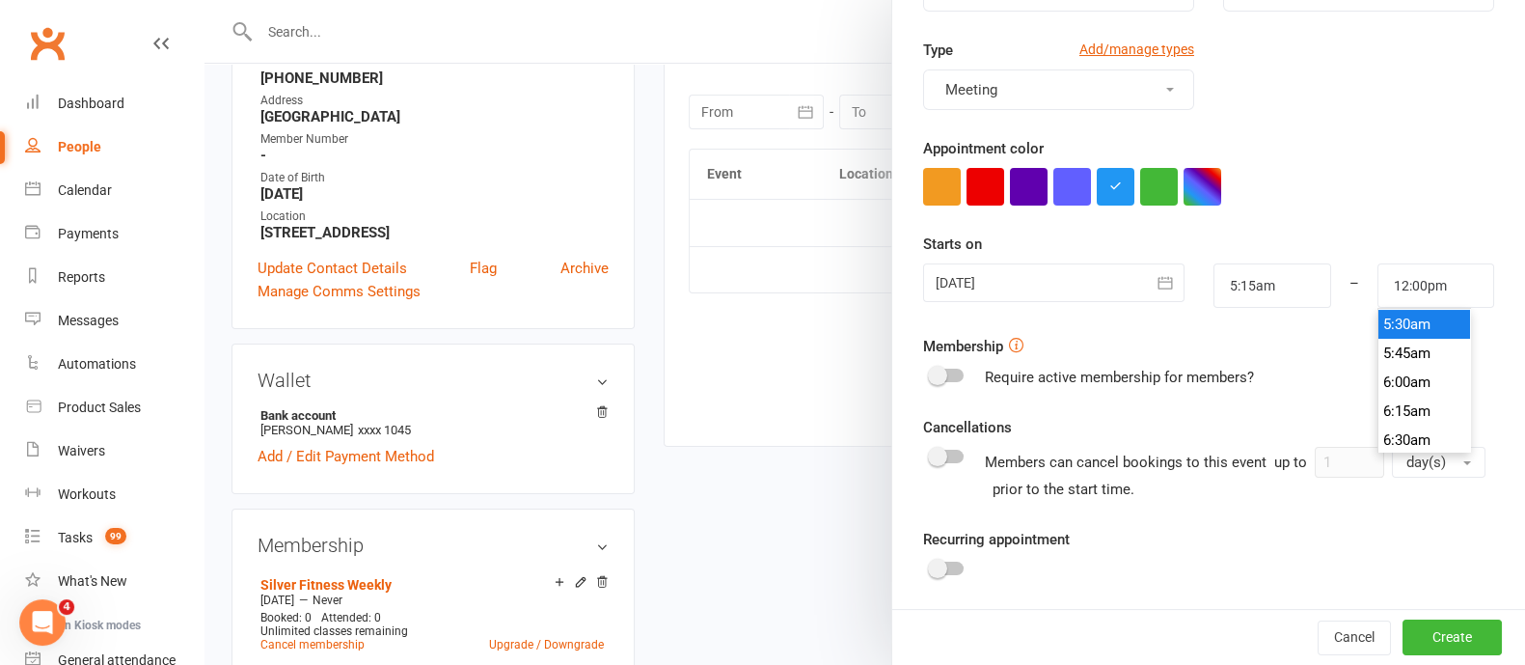
type input "5:30am"
click at [1385, 310] on li "5:30am" at bounding box center [1424, 324] width 93 height 29
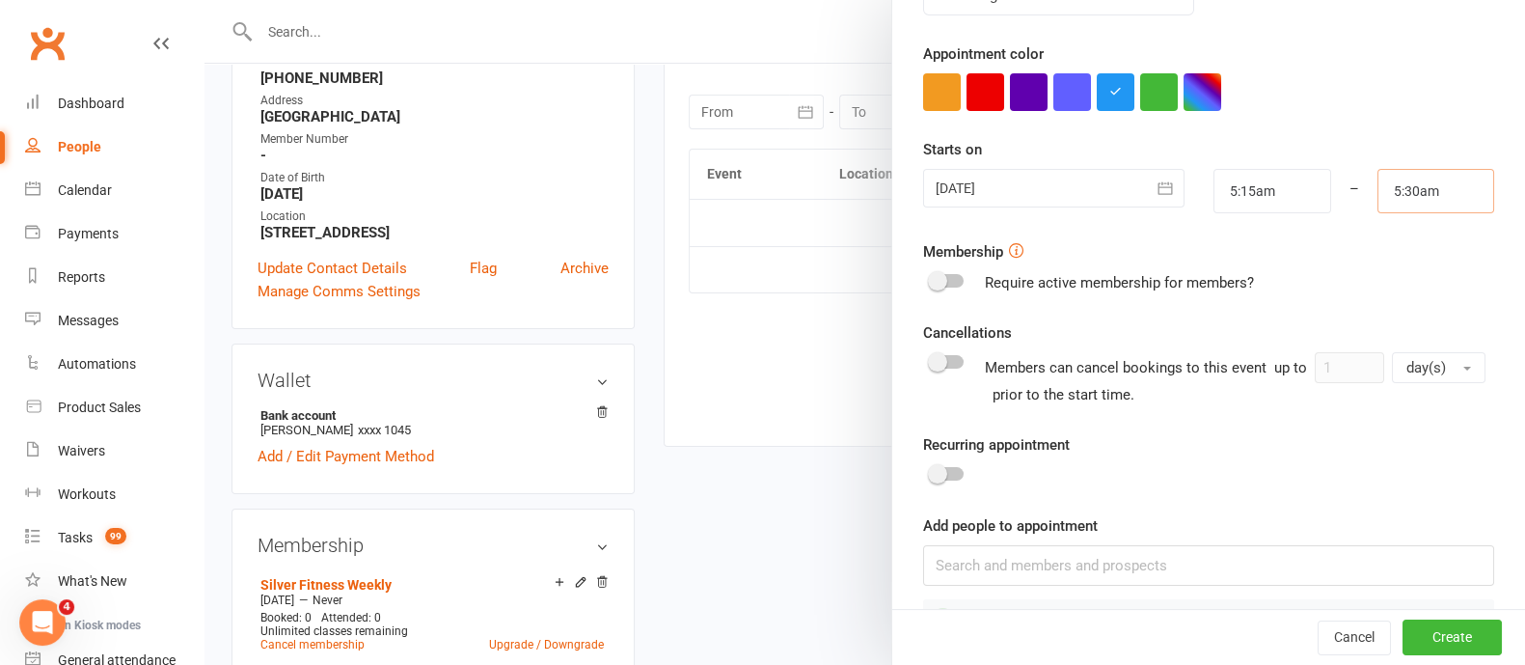
scroll to position [390, 0]
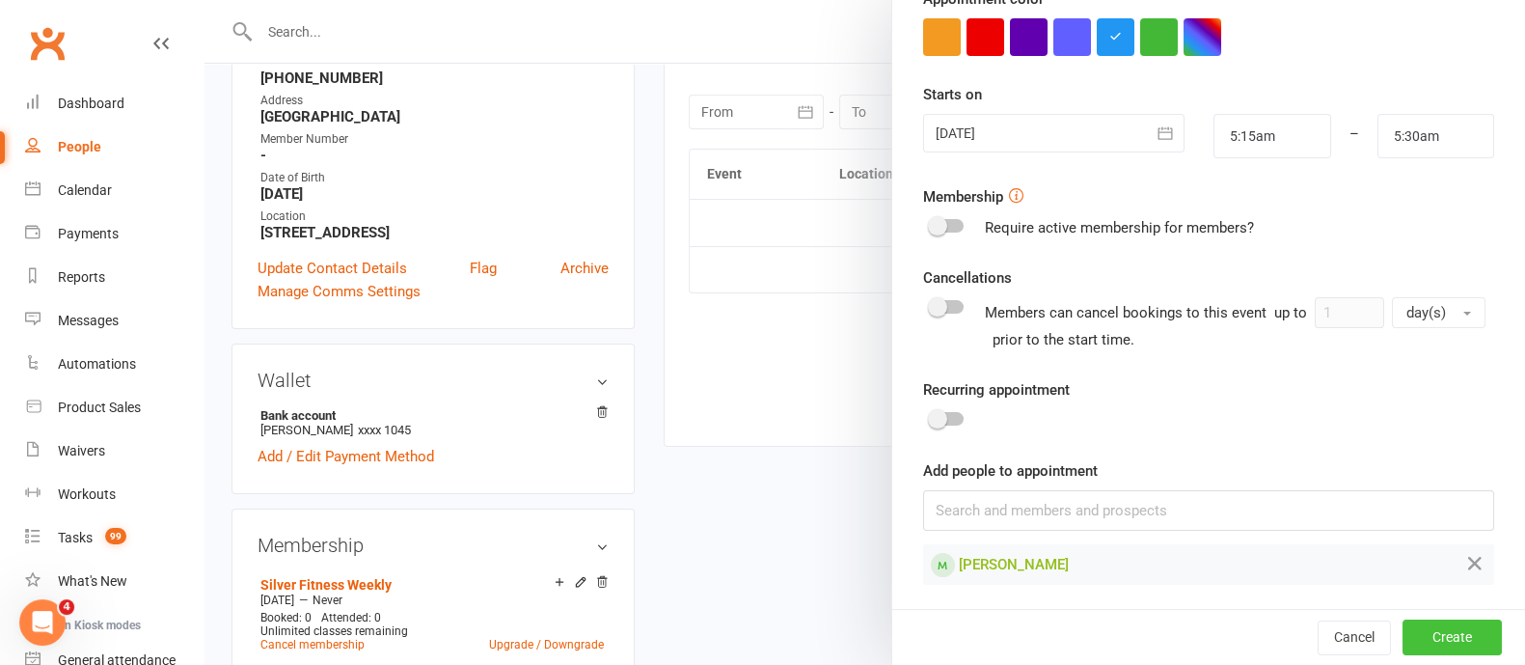
click at [1413, 629] on button "Create" at bounding box center [1451, 637] width 99 height 35
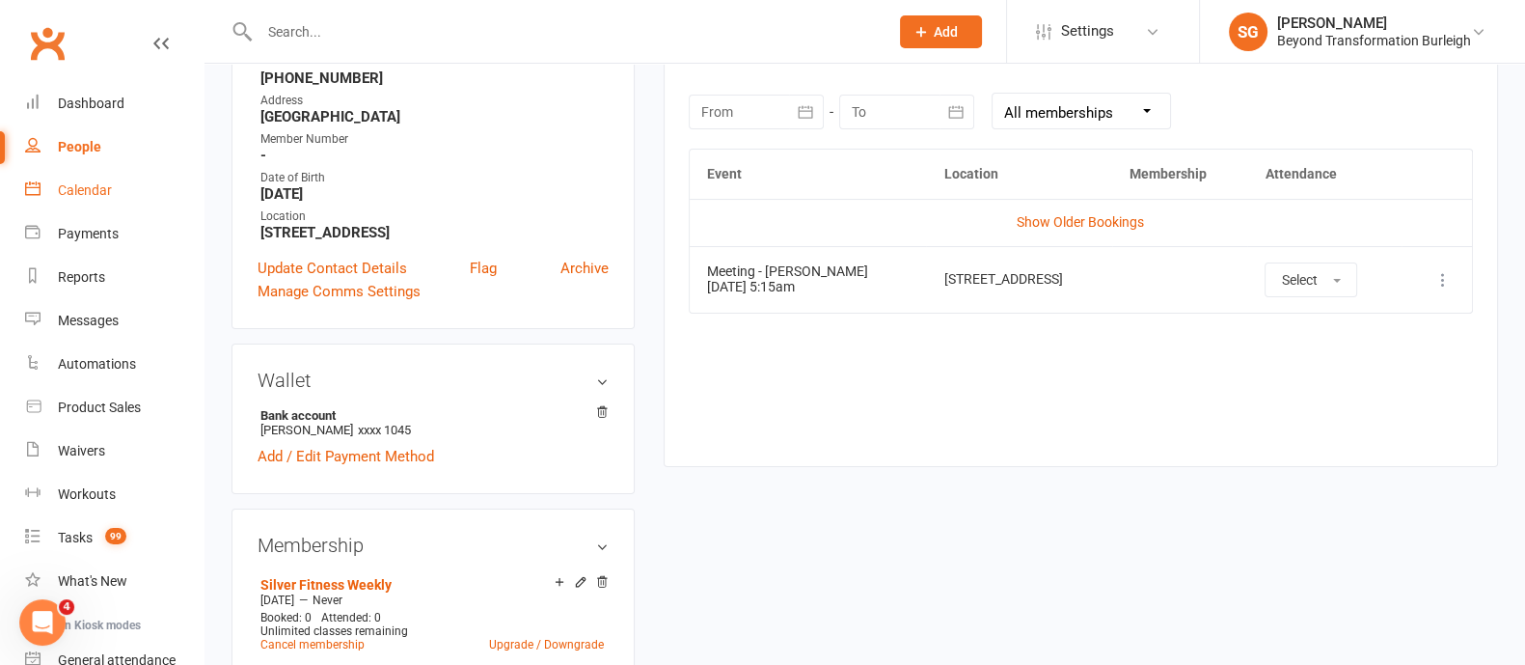
drag, startPoint x: 92, startPoint y: 181, endPoint x: 103, endPoint y: 185, distance: 12.2
click at [92, 182] on div "Calendar" at bounding box center [85, 189] width 54 height 15
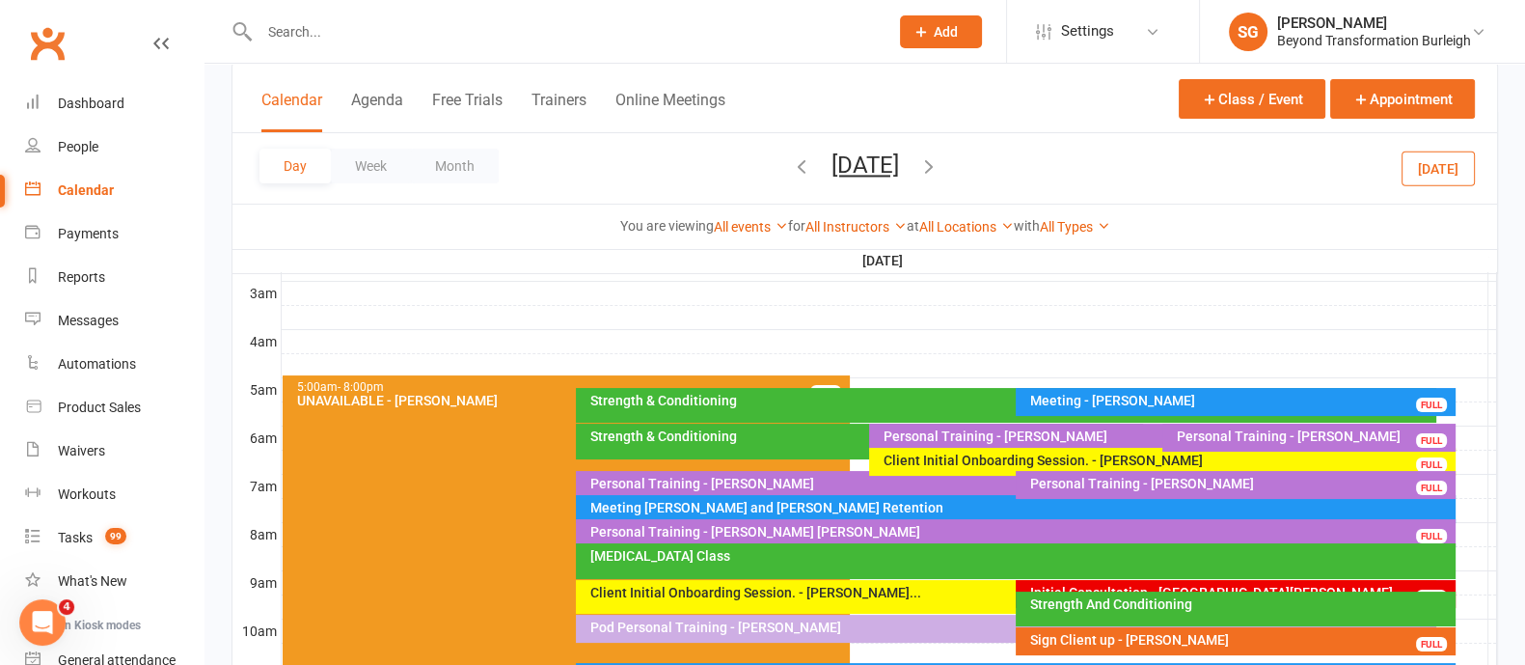
scroll to position [362, 0]
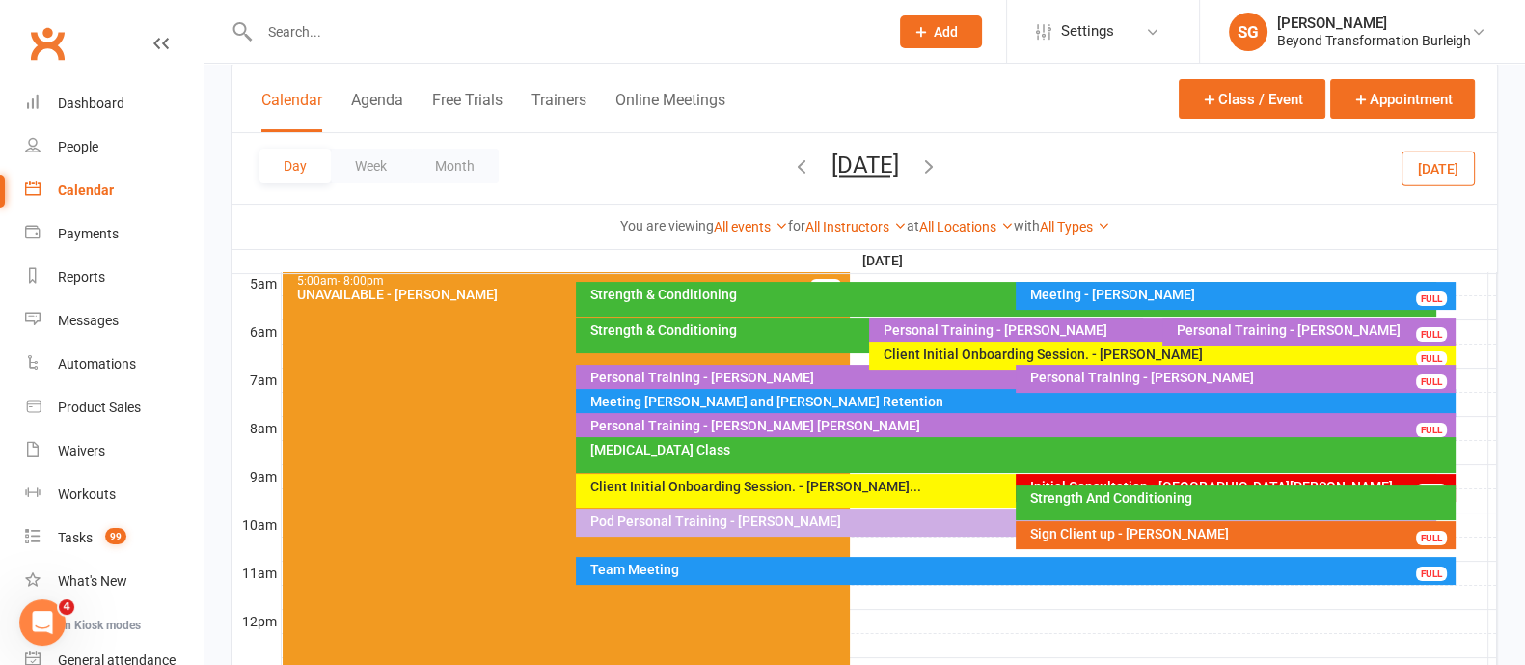
click at [776, 300] on div "Strength & Conditioning" at bounding box center [1010, 294] width 842 height 14
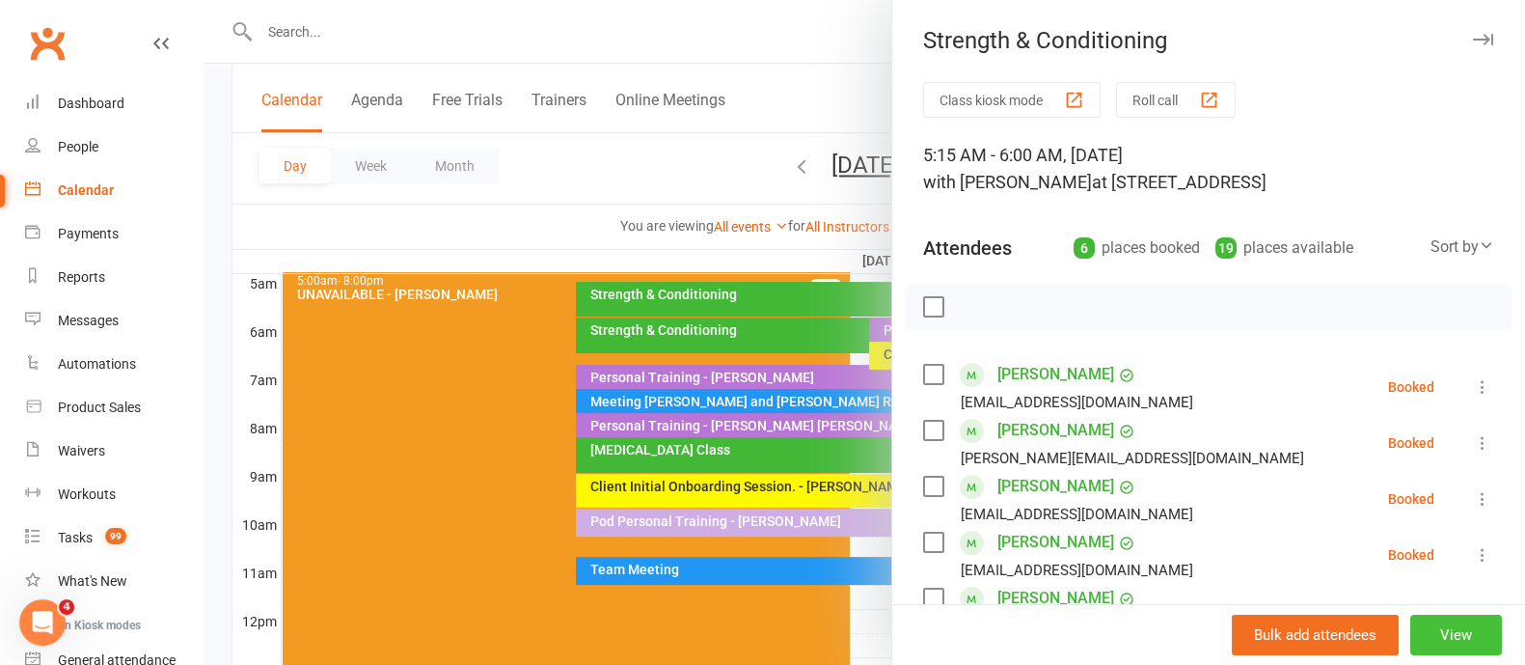
click at [1410, 631] on button "View" at bounding box center [1456, 634] width 92 height 41
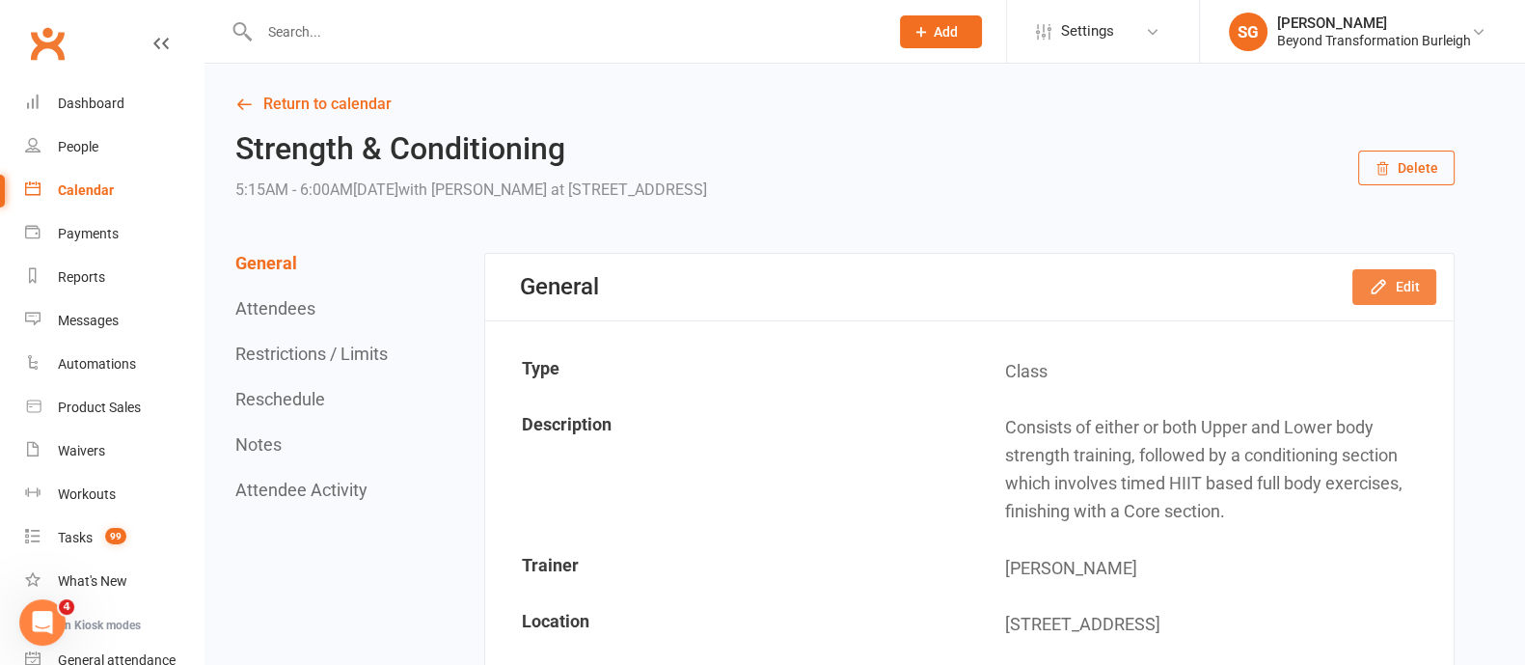
click at [1369, 293] on button "Edit" at bounding box center [1394, 286] width 84 height 35
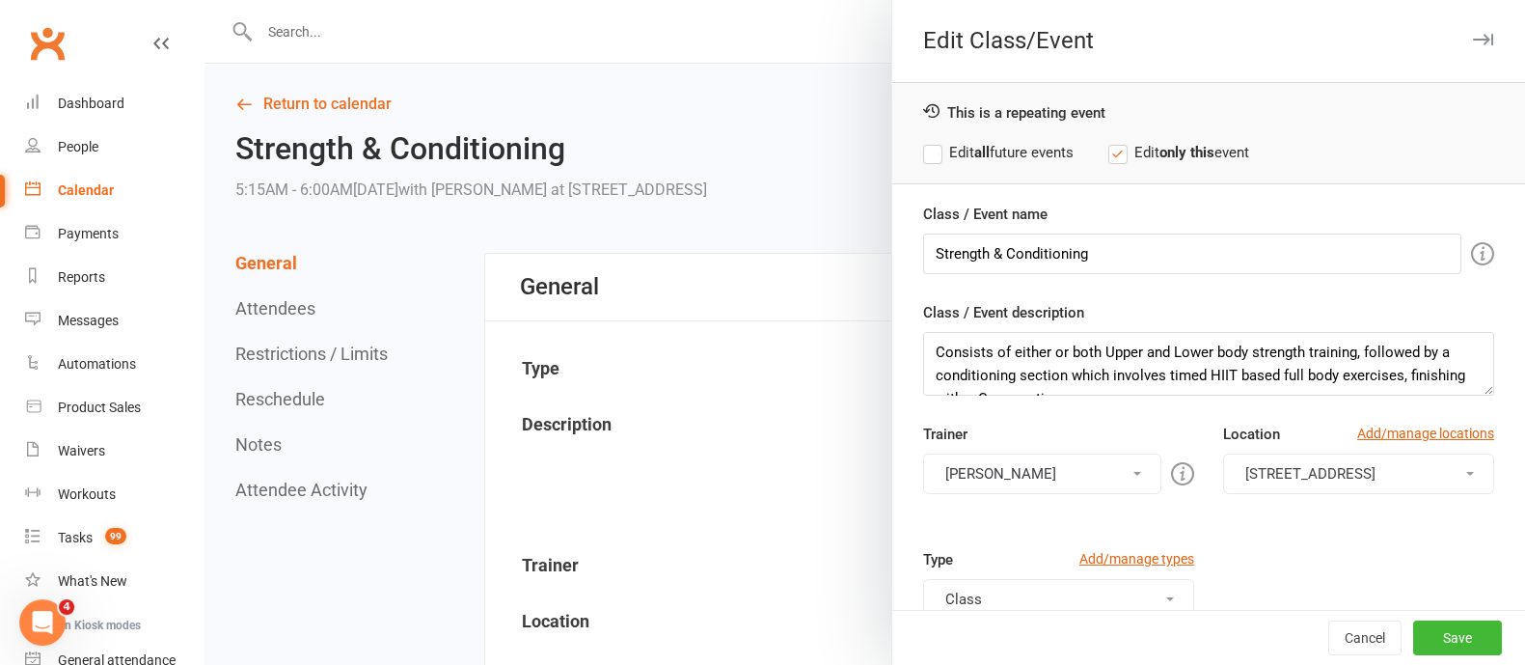
click at [712, 393] on div at bounding box center [864, 332] width 1321 height 665
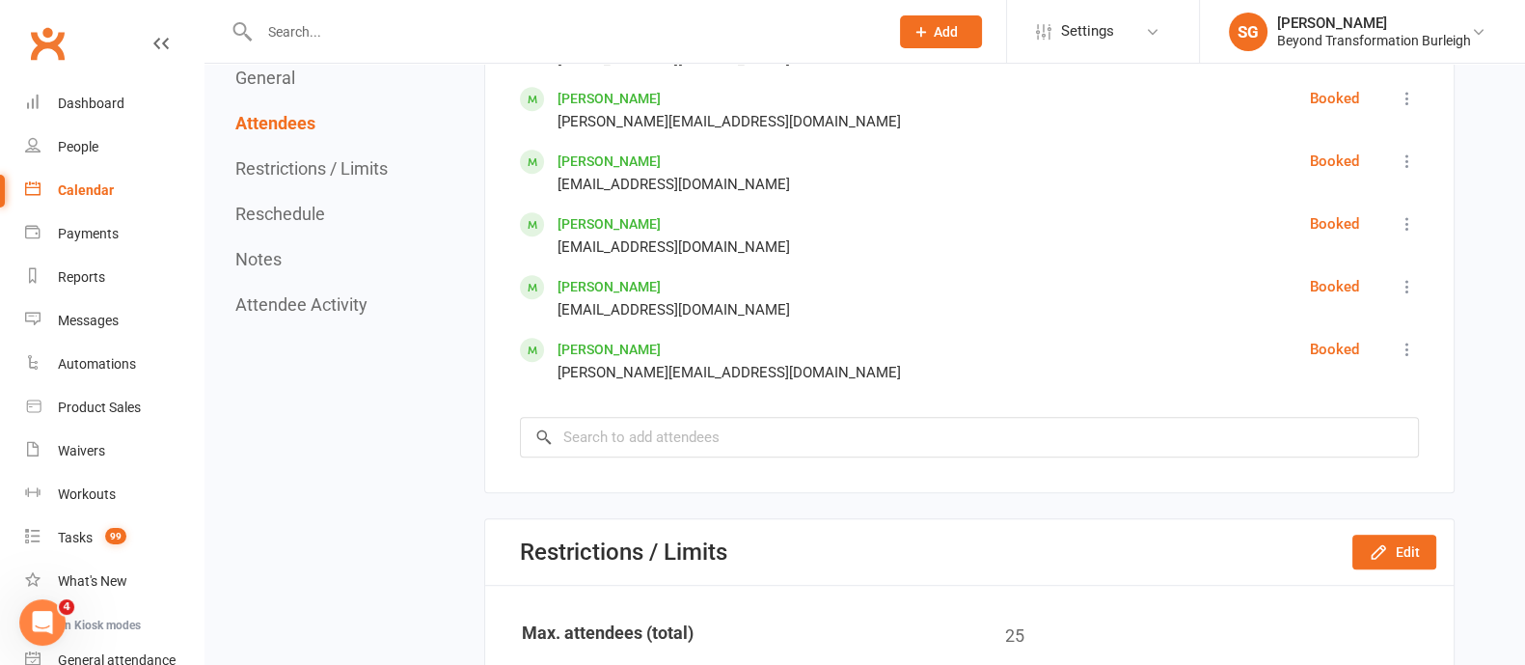
scroll to position [1206, 0]
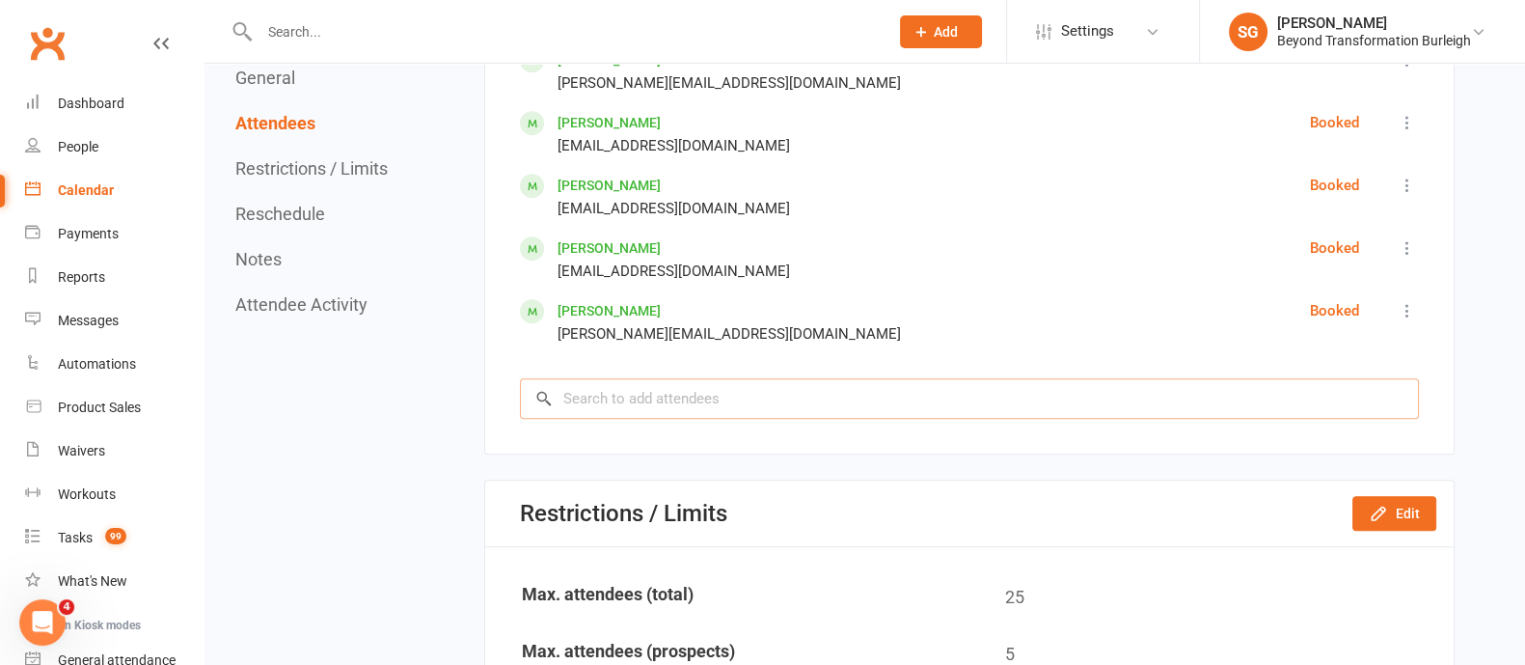
click at [816, 393] on input "search" at bounding box center [969, 398] width 899 height 41
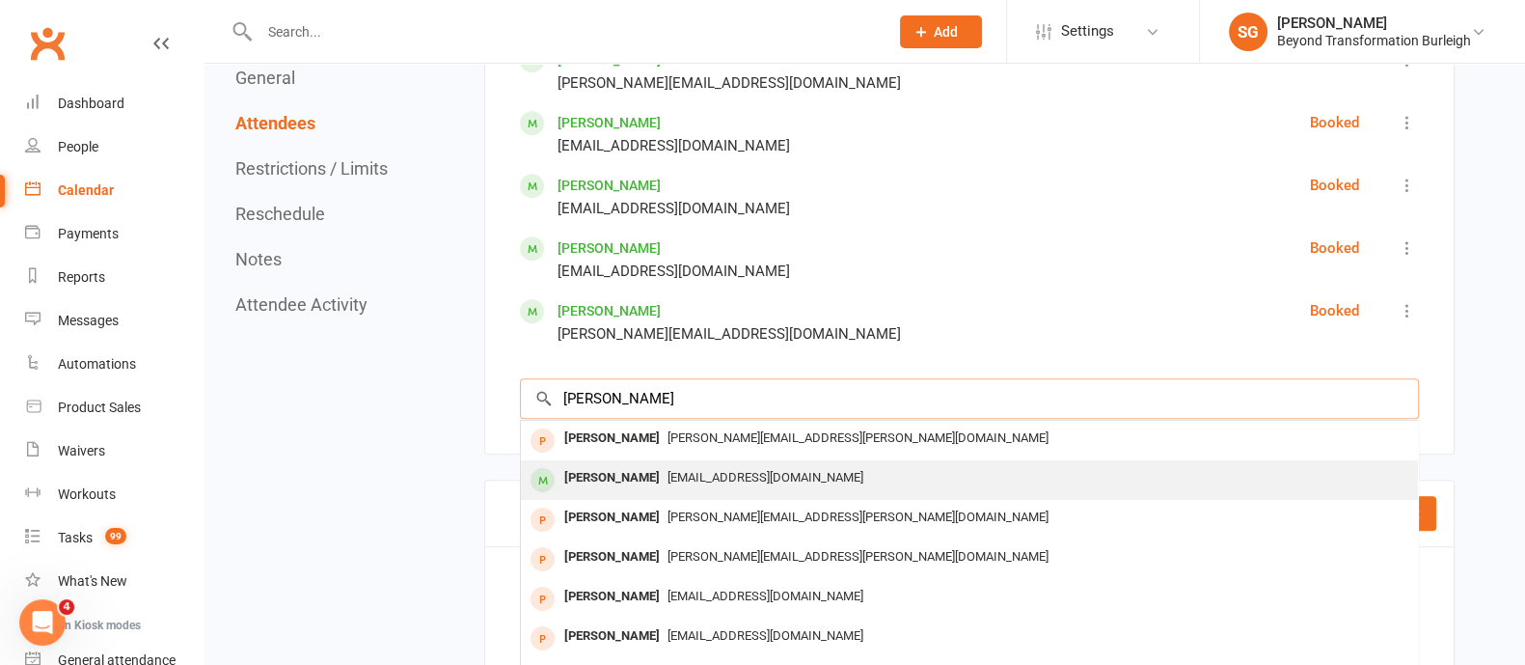
type input "[PERSON_NAME]"
click at [708, 470] on span "[EMAIL_ADDRESS][DOMAIN_NAME]" at bounding box center [765, 477] width 196 height 14
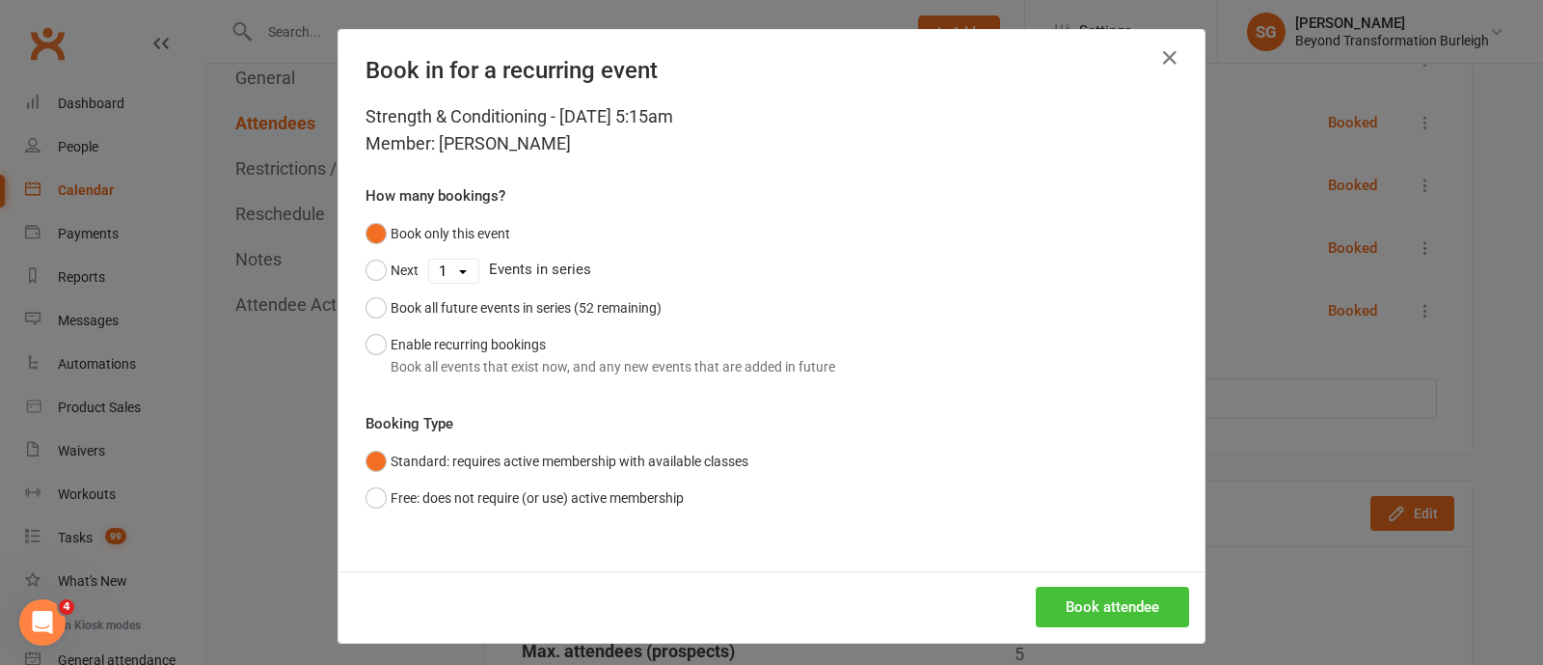
click at [1083, 586] on button "Book attendee" at bounding box center [1112, 606] width 153 height 41
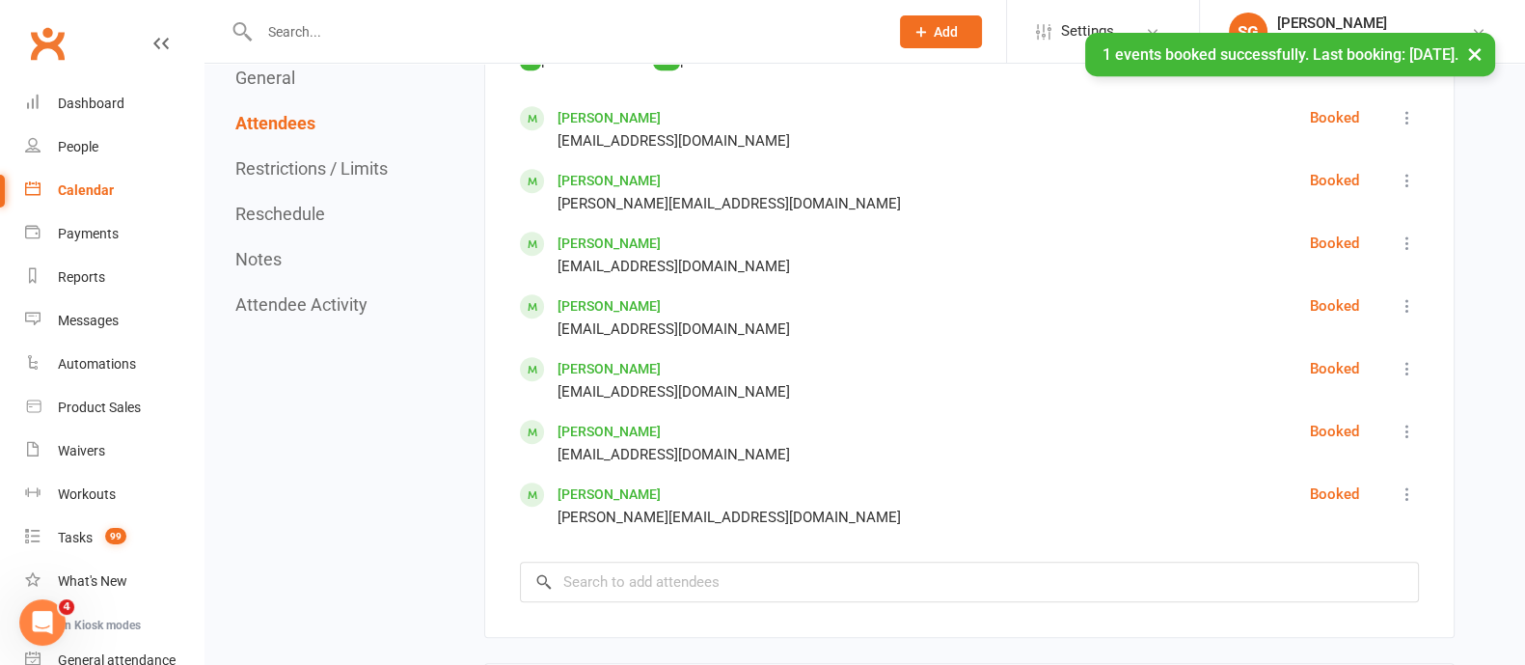
scroll to position [362, 0]
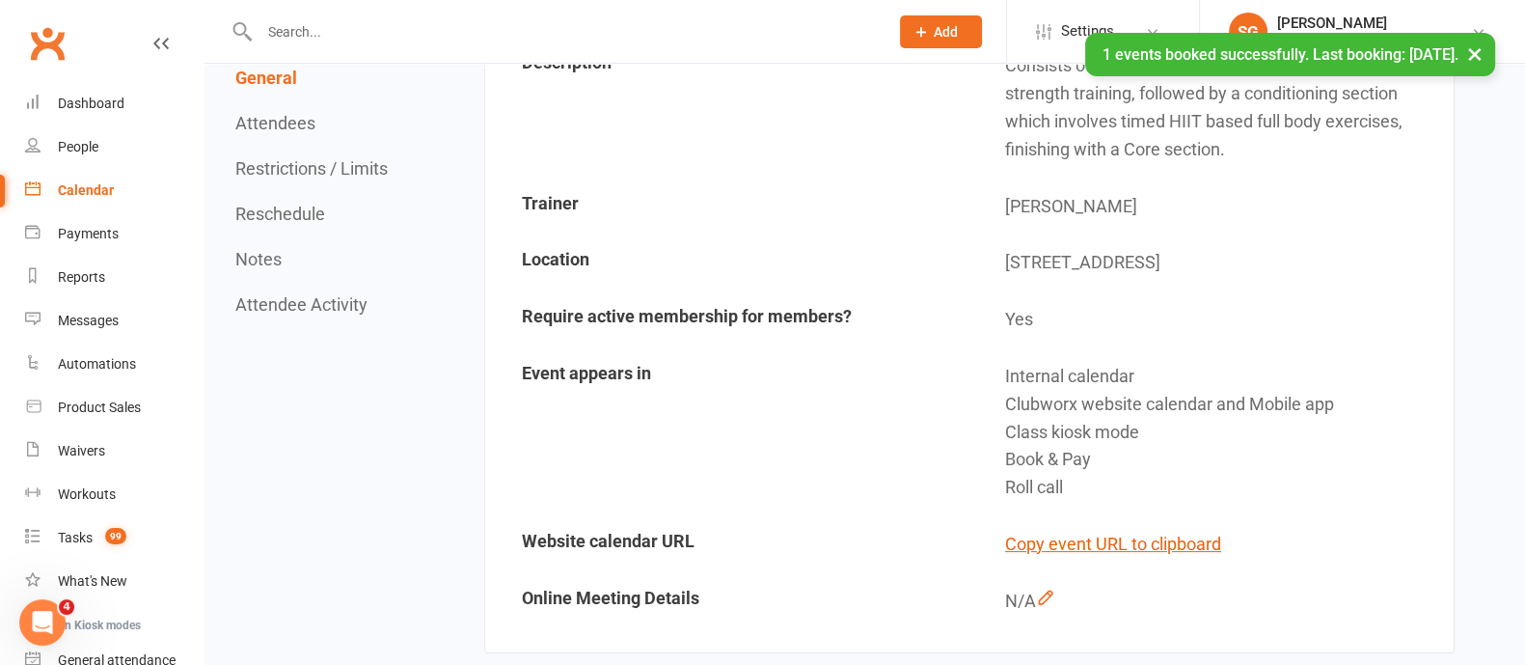
click at [1478, 45] on button "×" at bounding box center [1474, 53] width 35 height 41
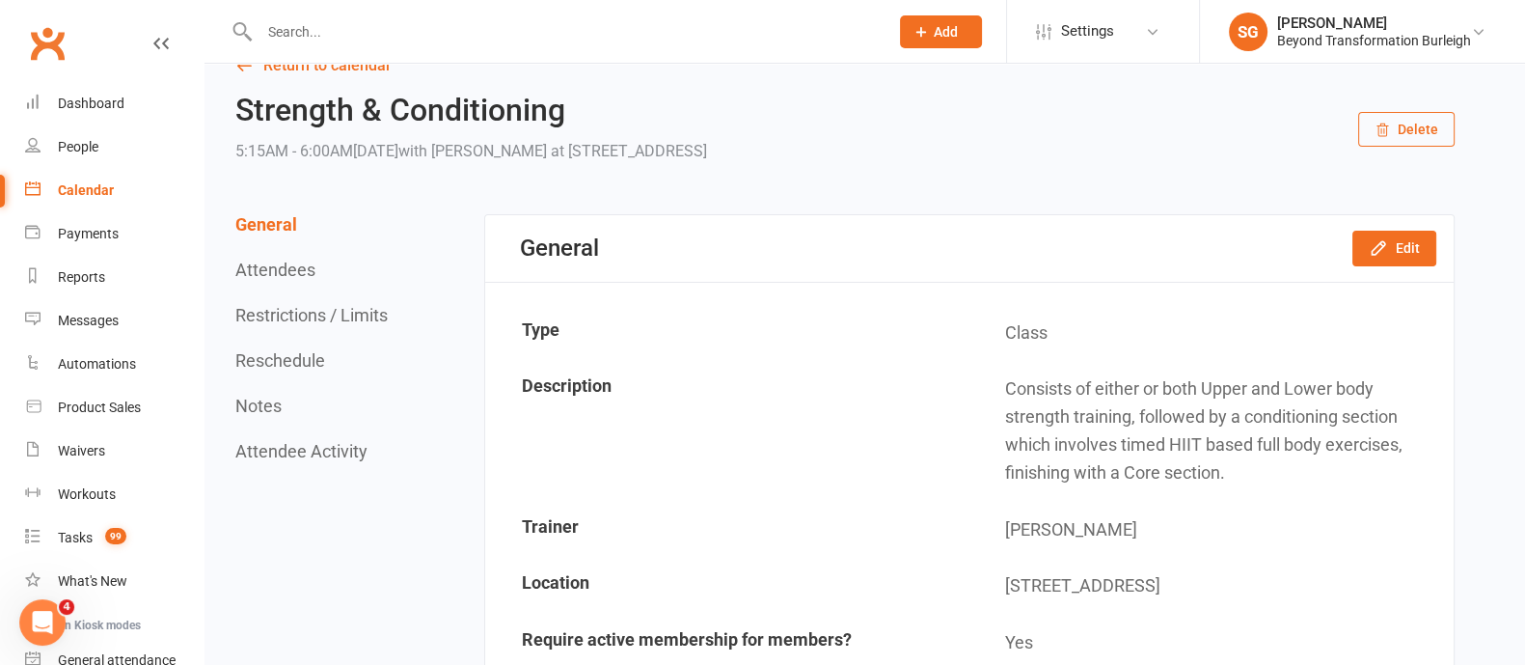
scroll to position [0, 0]
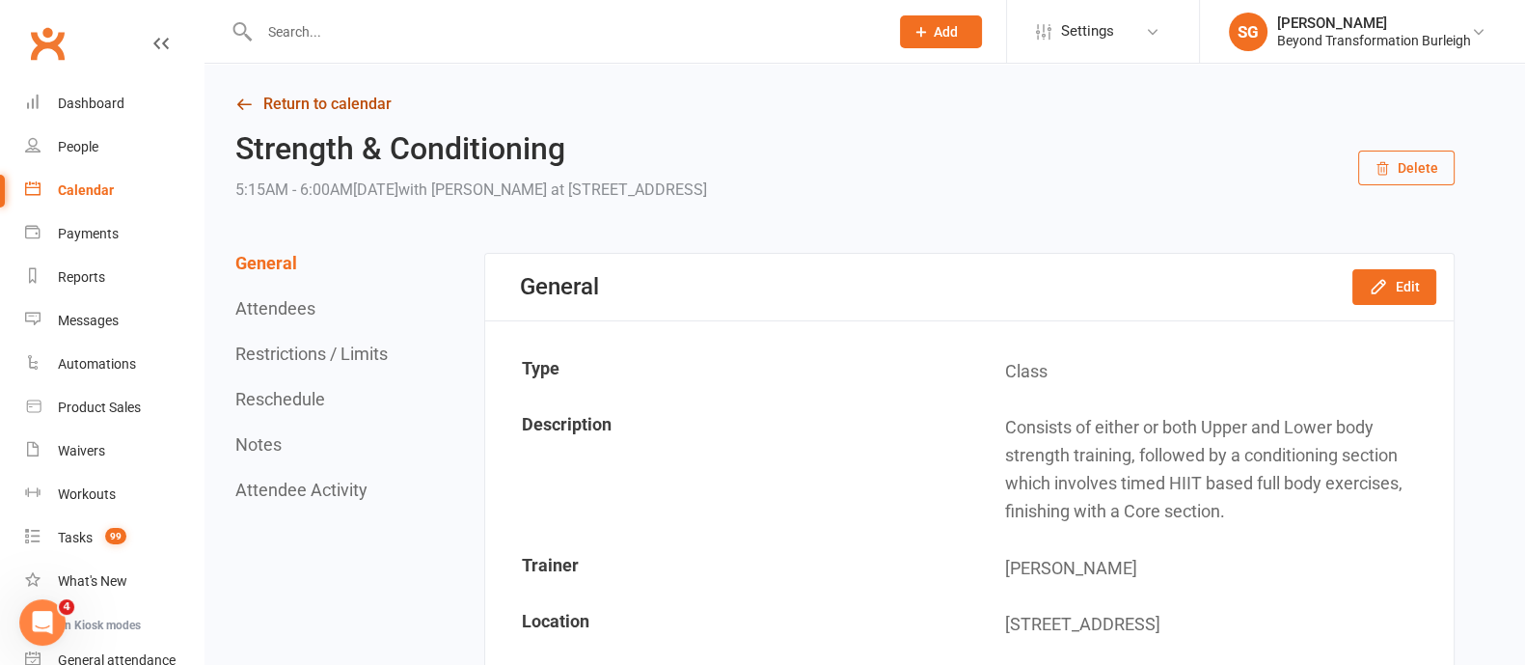
click at [378, 98] on link "Return to calendar" at bounding box center [844, 104] width 1219 height 27
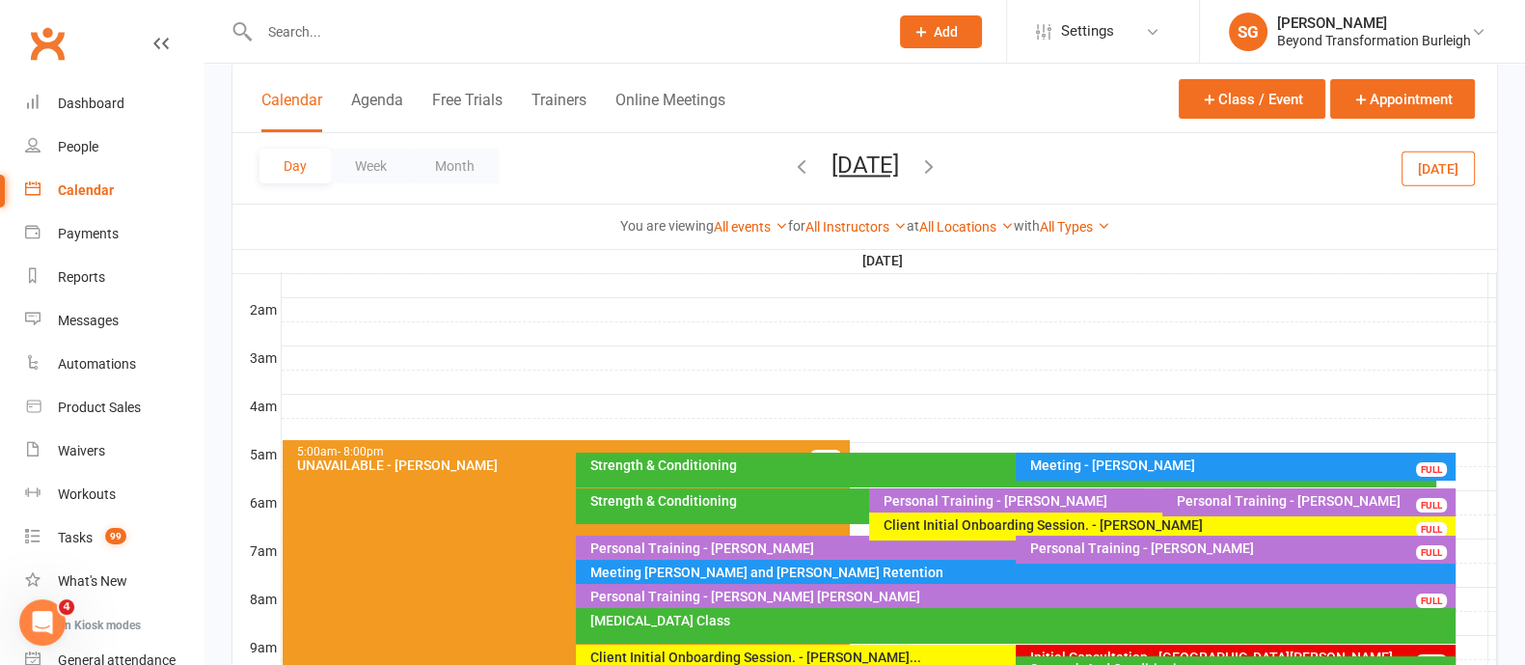
scroll to position [240, 0]
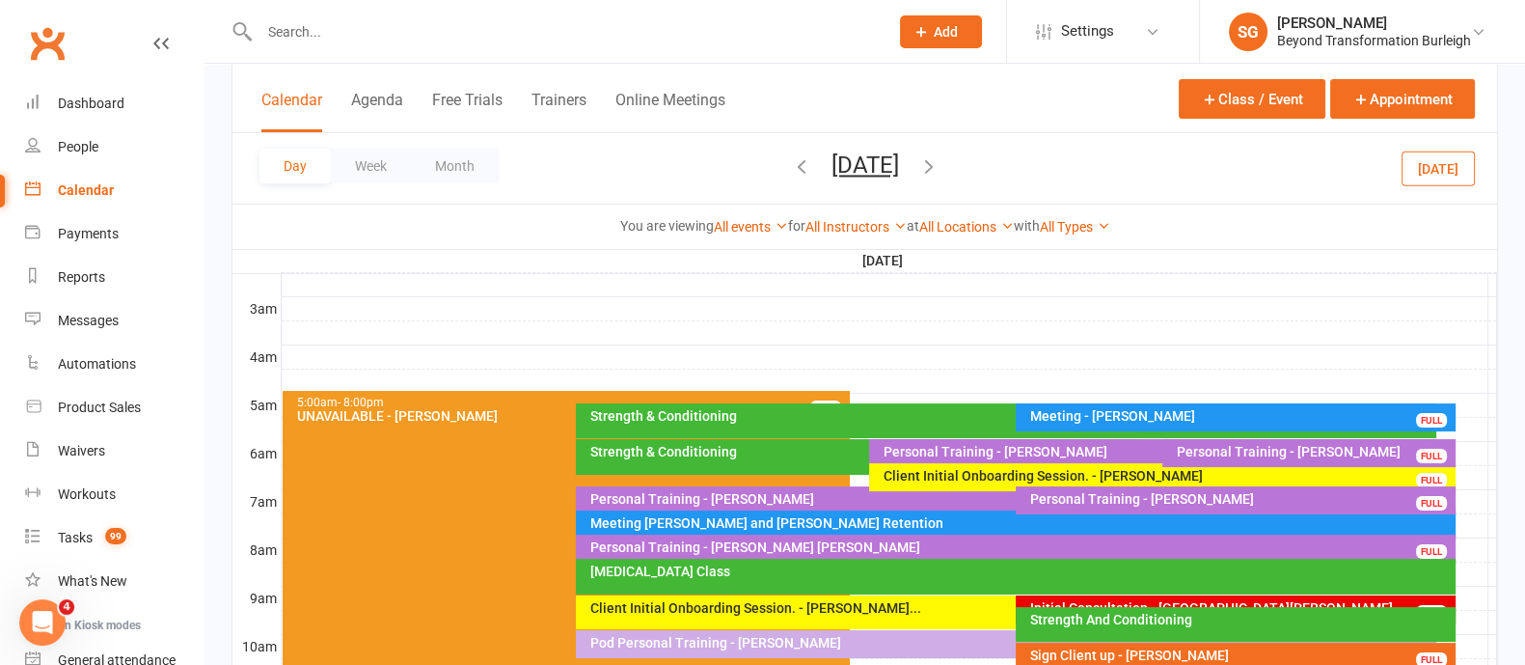
drag, startPoint x: 795, startPoint y: 413, endPoint x: 820, endPoint y: 402, distance: 27.2
click at [808, 409] on div "Strength & Conditioning" at bounding box center [1010, 416] width 842 height 14
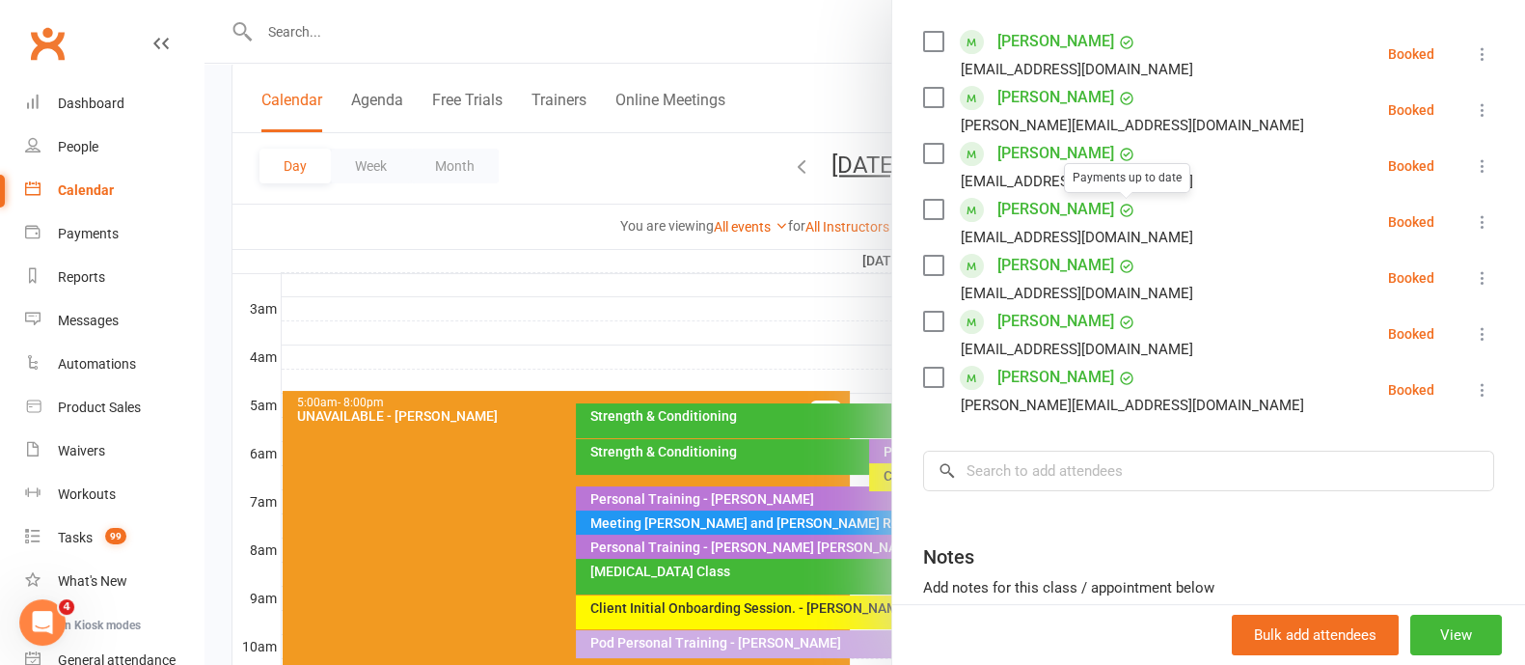
scroll to position [370, 0]
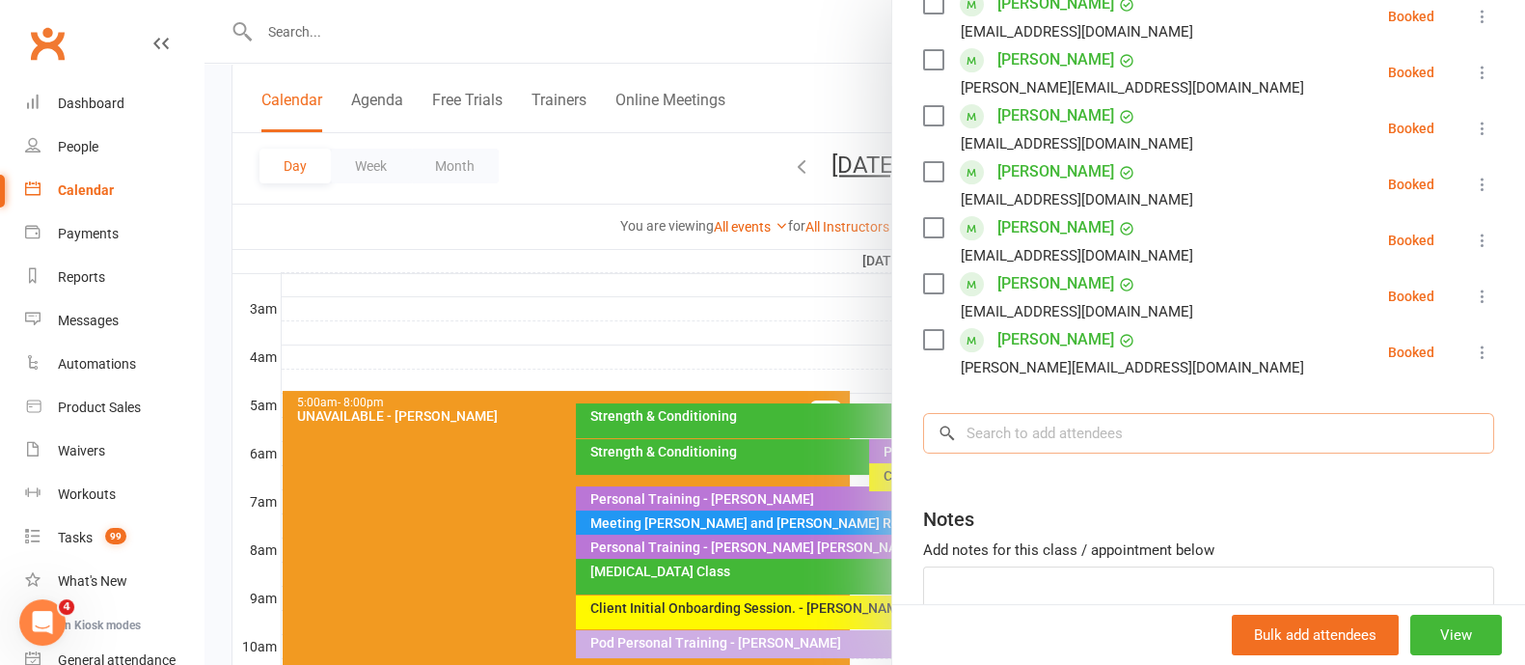
click at [995, 427] on input "search" at bounding box center [1208, 433] width 571 height 41
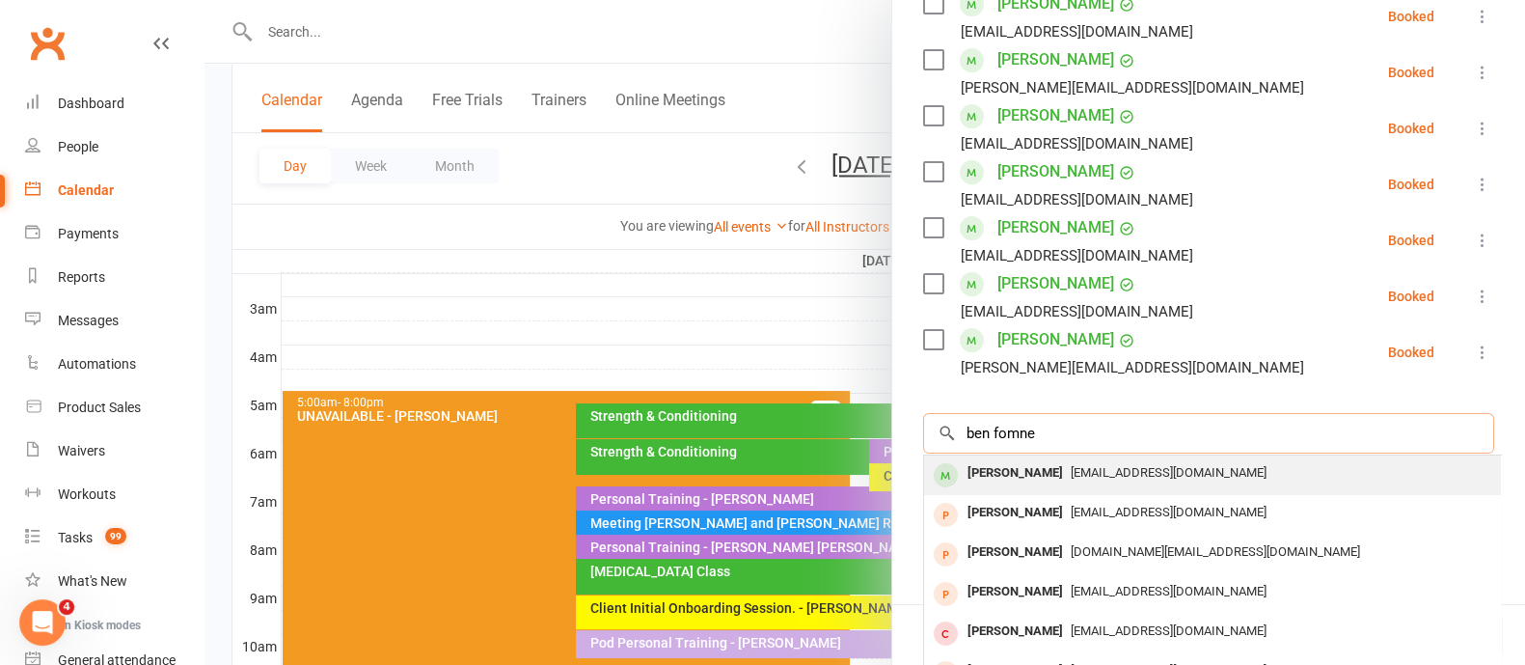
type input "ben fomne"
click at [999, 461] on div "[PERSON_NAME]" at bounding box center [1015, 473] width 111 height 28
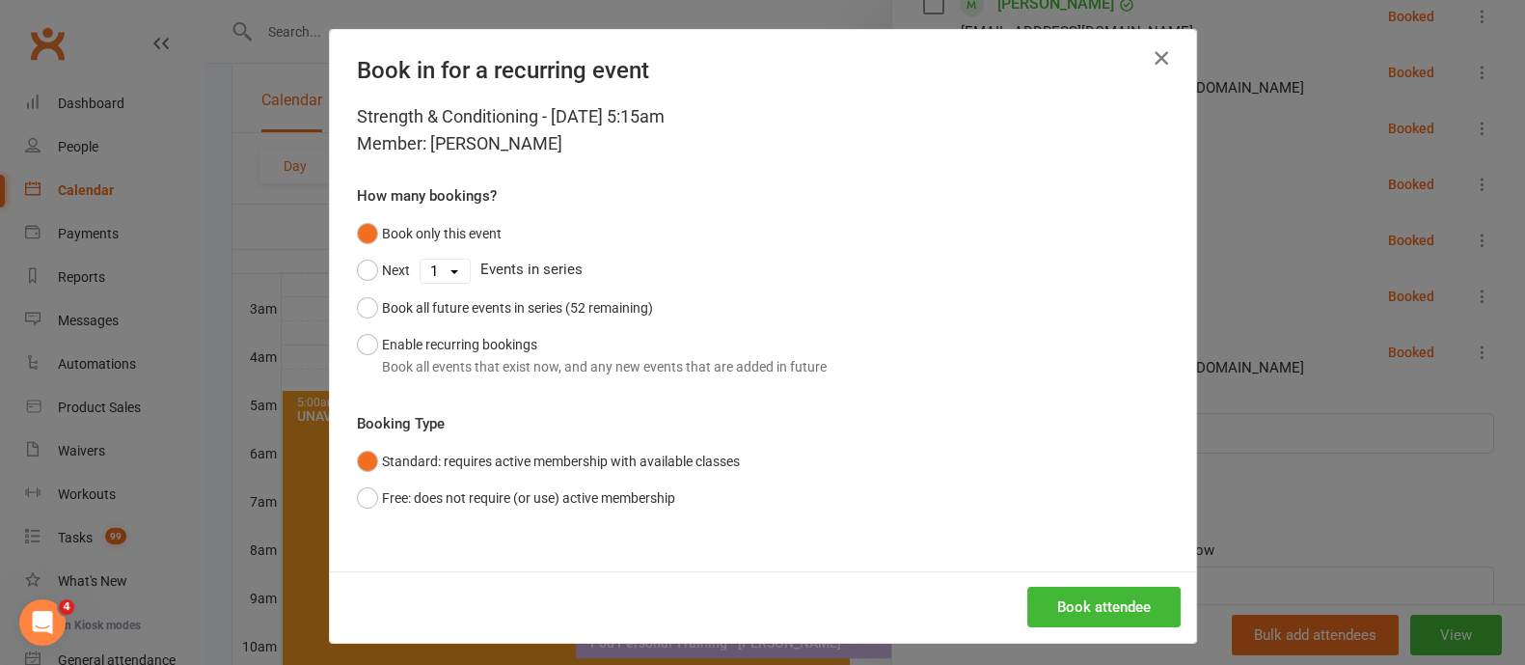
click at [1150, 56] on icon "button" at bounding box center [1161, 57] width 23 height 23
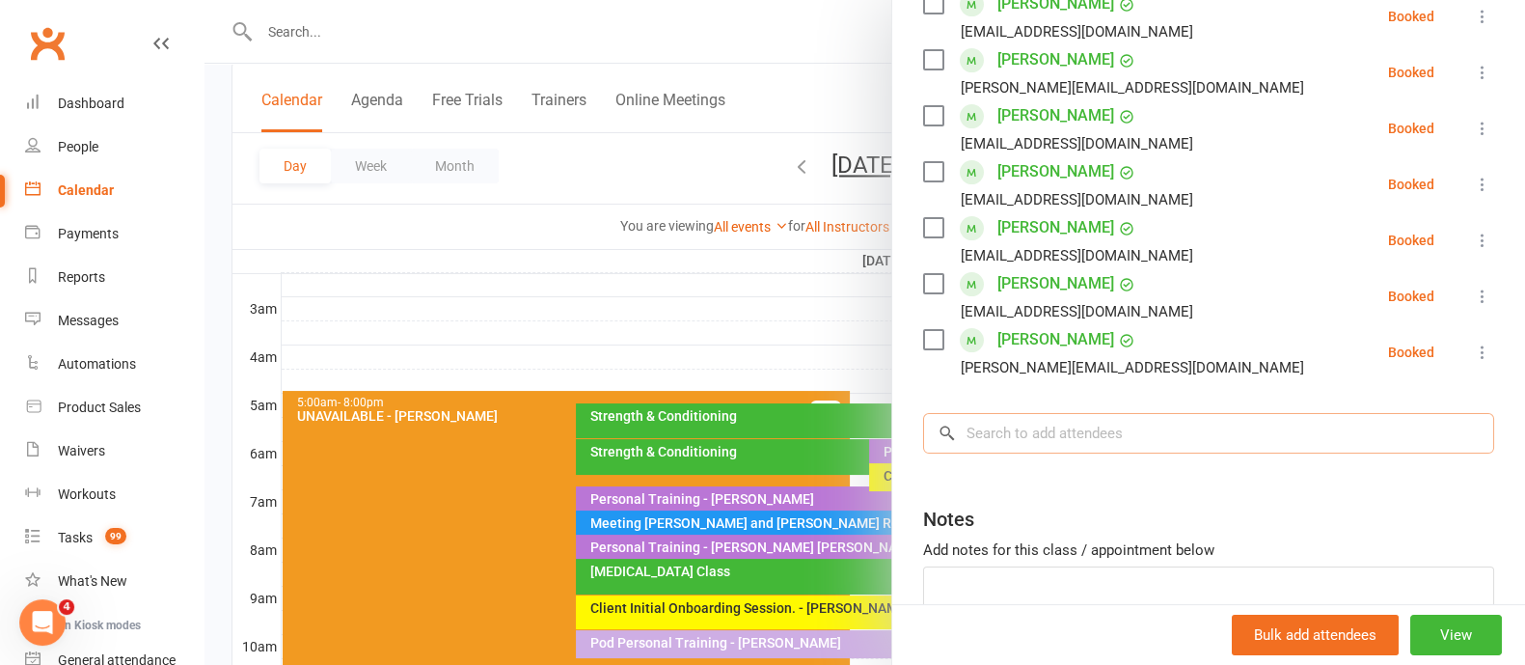
click at [1061, 445] on input "search" at bounding box center [1208, 433] width 571 height 41
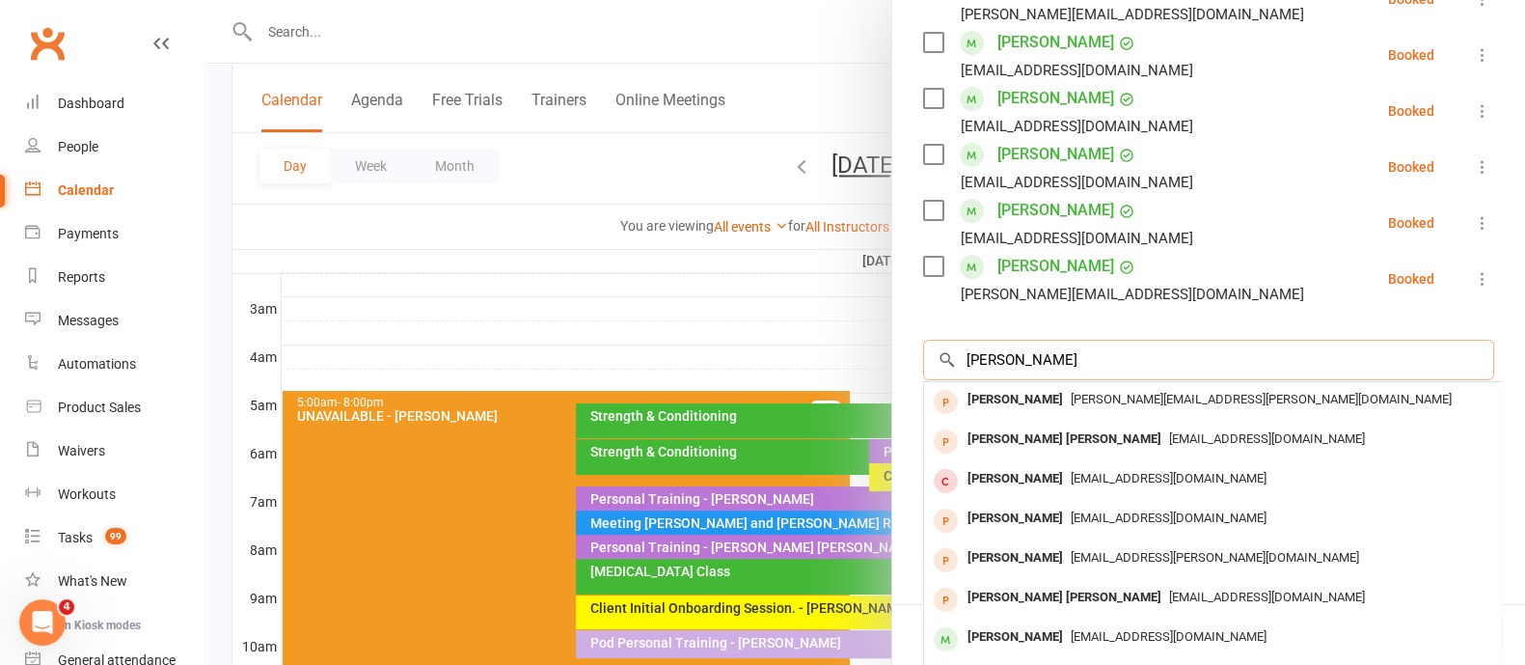
scroll to position [509, 0]
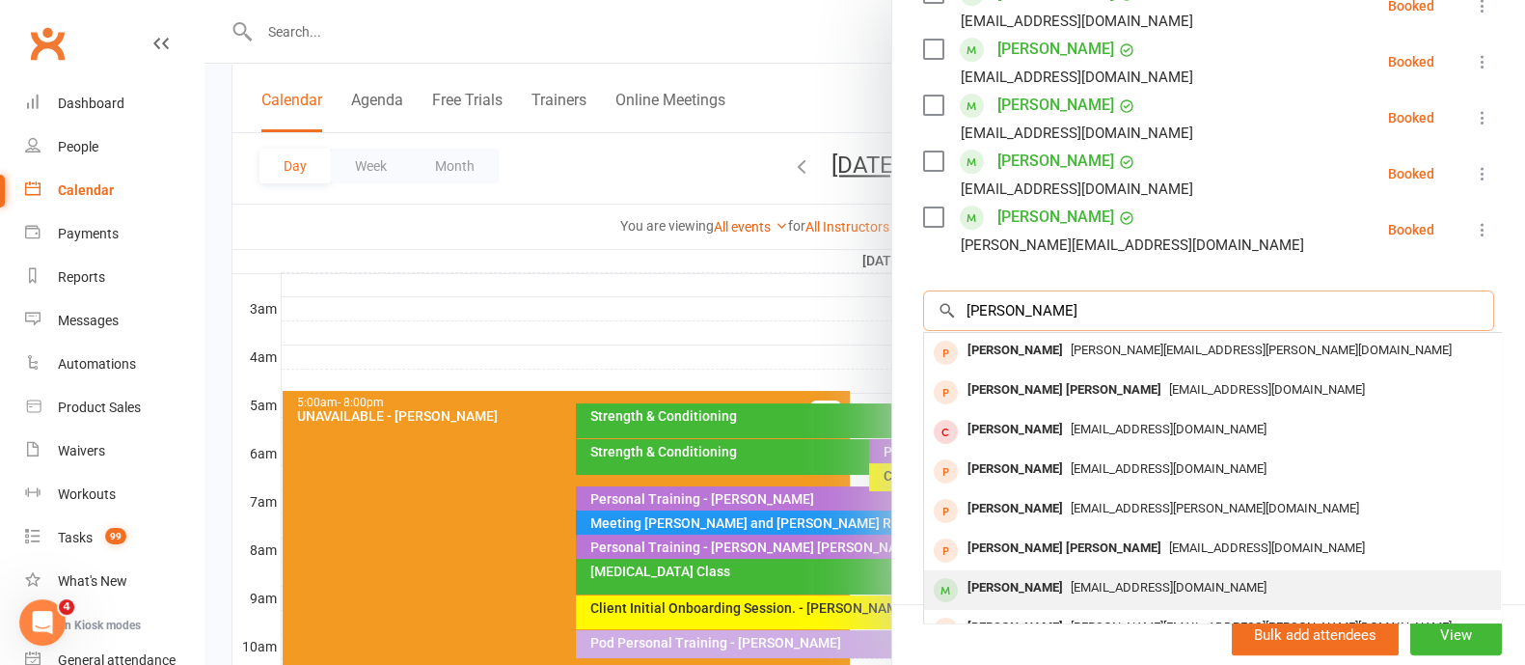
type input "[PERSON_NAME]"
click at [1059, 574] on div "[EMAIL_ADDRESS][DOMAIN_NAME]" at bounding box center [1212, 588] width 561 height 28
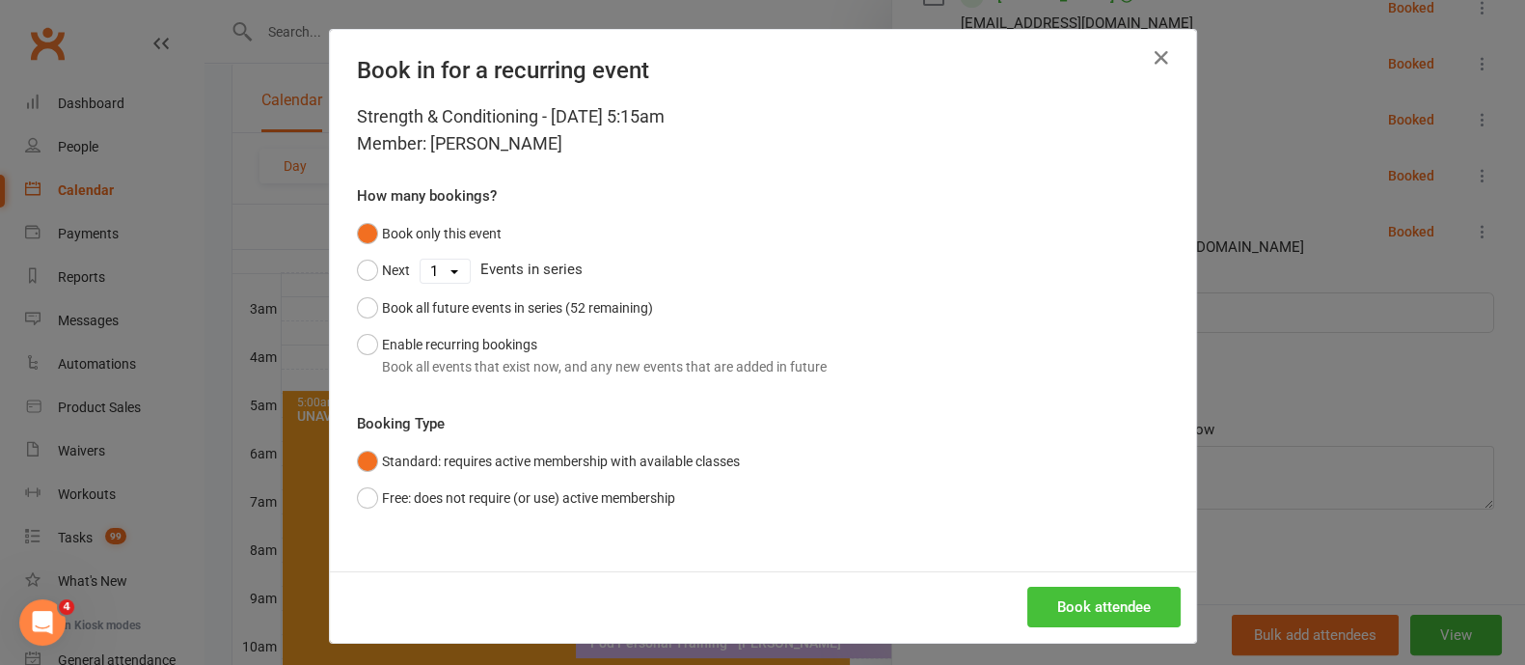
click at [1107, 600] on button "Book attendee" at bounding box center [1103, 606] width 153 height 41
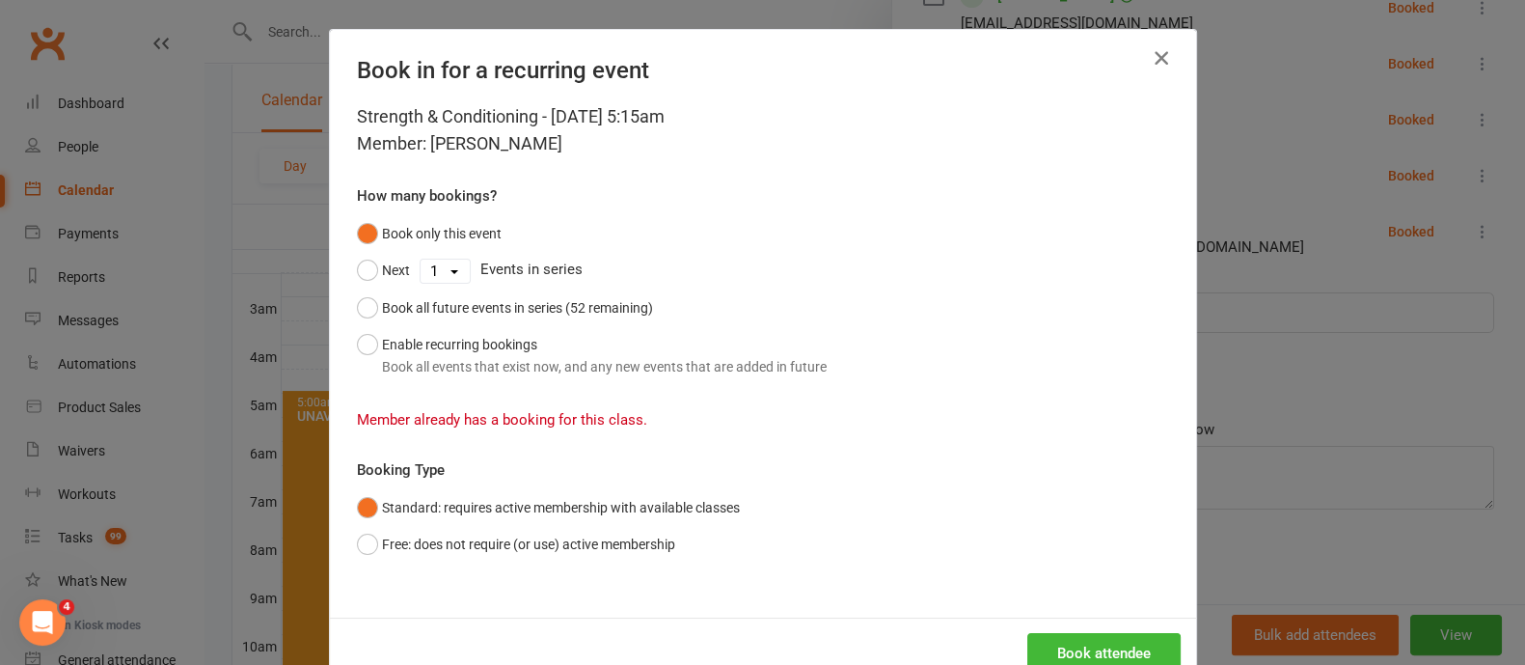
click at [1150, 63] on icon "button" at bounding box center [1161, 57] width 23 height 23
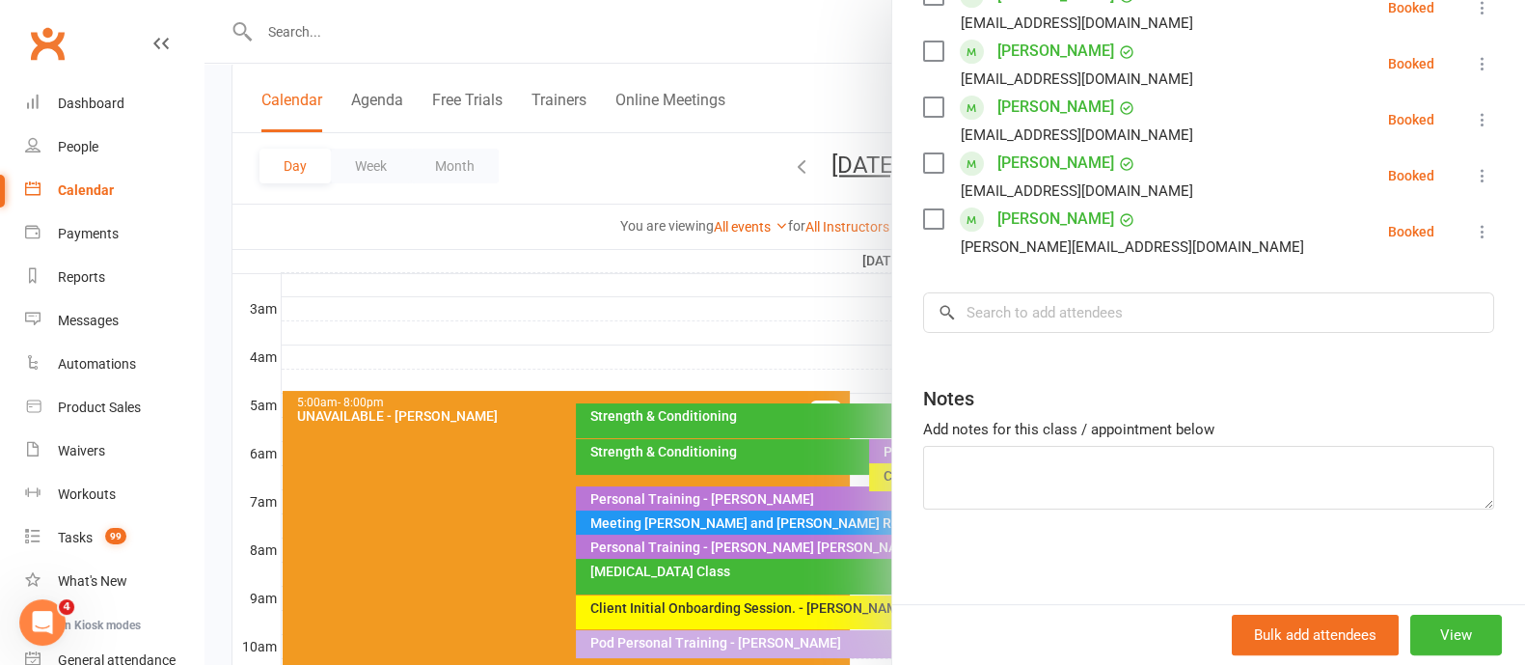
click at [562, 182] on div at bounding box center [864, 332] width 1321 height 665
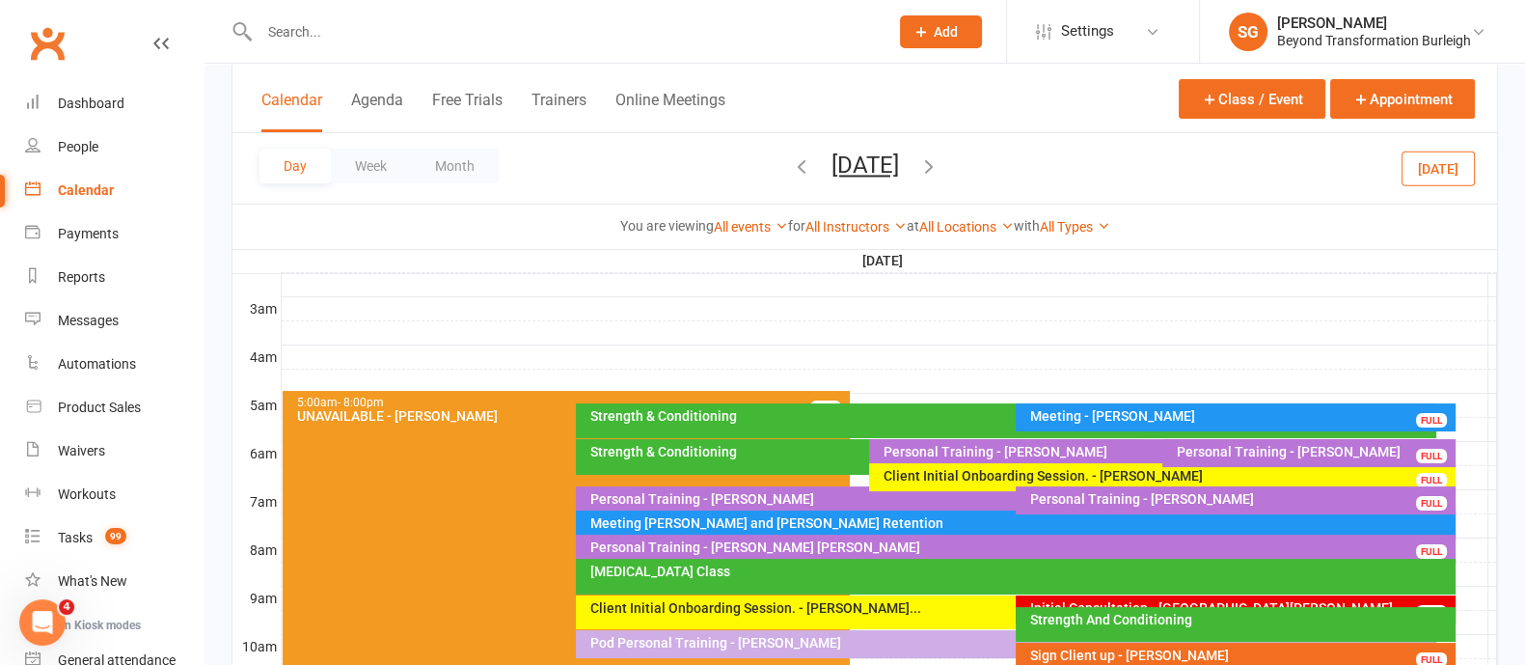
click at [978, 352] on div at bounding box center [889, 356] width 1215 height 23
click at [979, 303] on button "Add Appointment" at bounding box center [989, 309] width 112 height 23
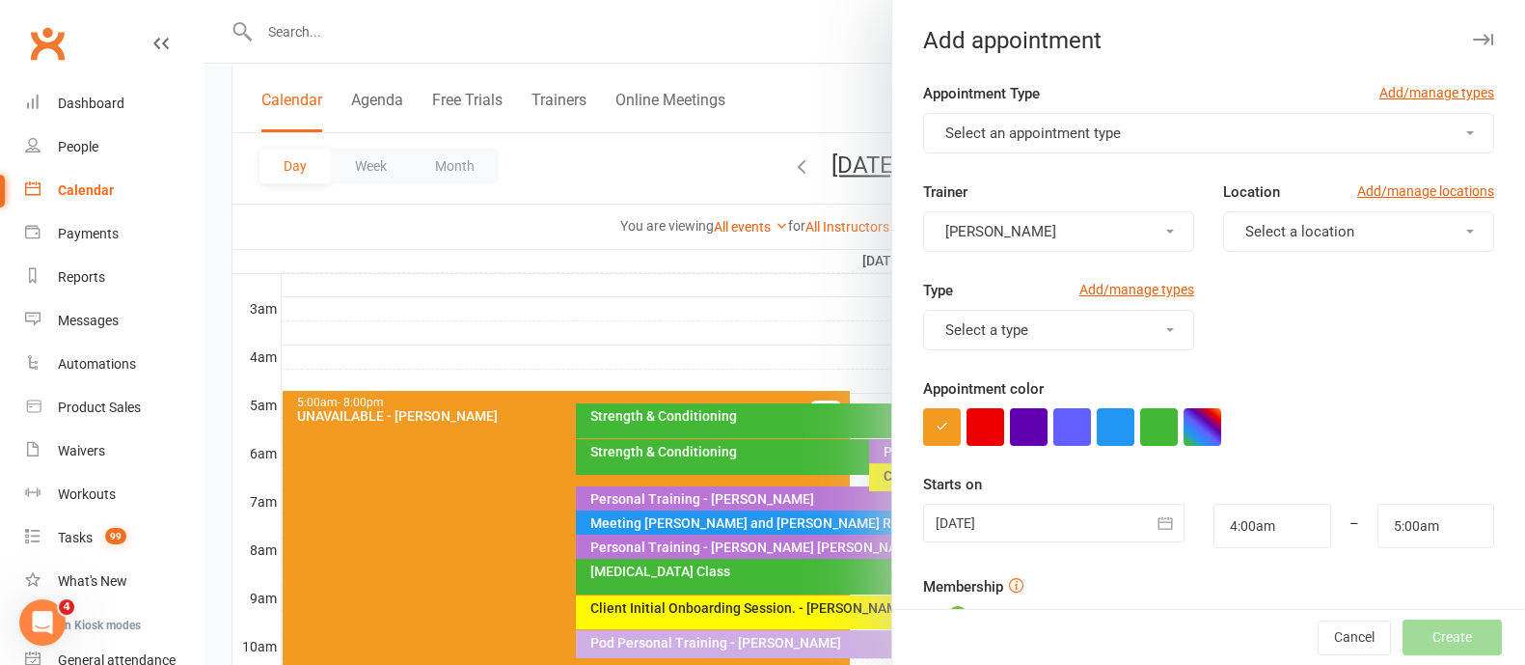
click at [1011, 130] on span "Select an appointment type" at bounding box center [1033, 132] width 176 height 17
click at [1303, 137] on button "Select an appointment type" at bounding box center [1208, 133] width 571 height 41
click at [1230, 127] on button "Select an appointment type" at bounding box center [1208, 133] width 571 height 41
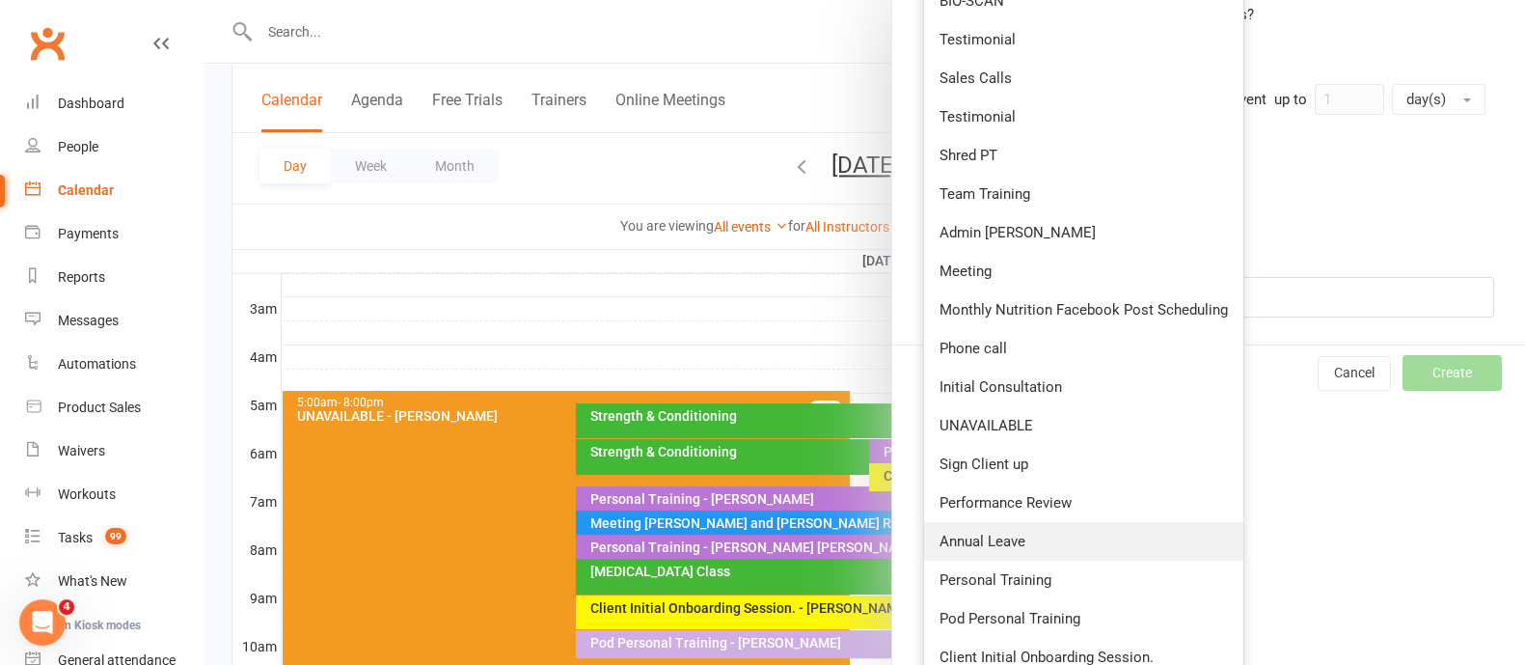
scroll to position [695, 0]
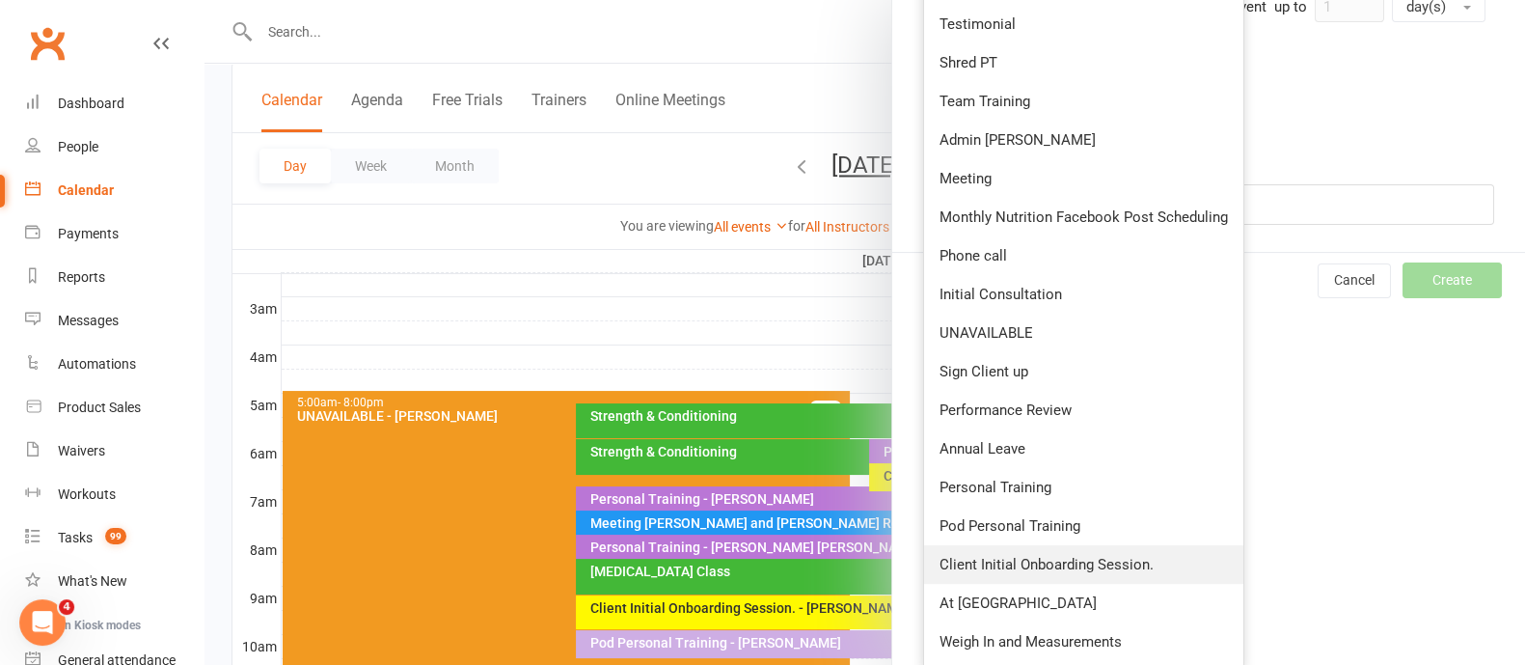
click at [1032, 556] on span "Client Initial Onboarding Session." at bounding box center [1046, 564] width 214 height 17
type input "4:30am"
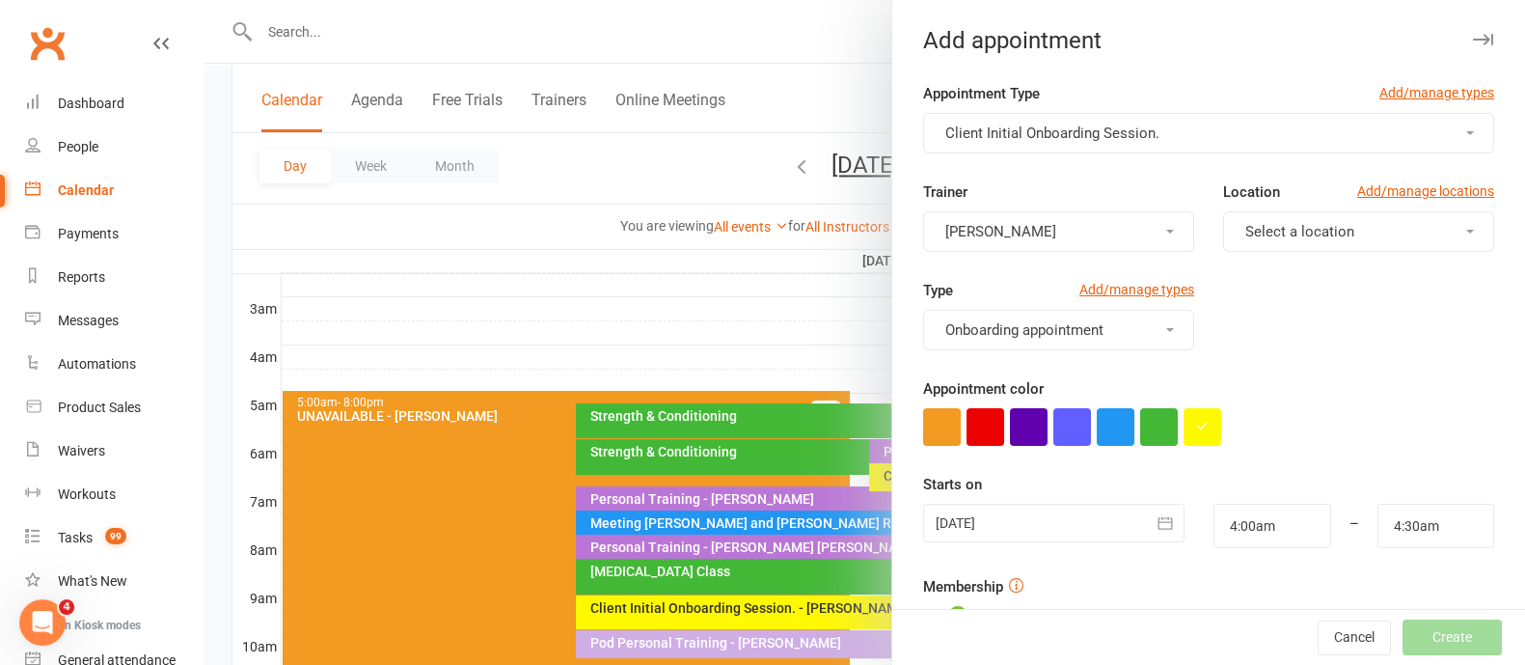
click at [1037, 232] on button "[PERSON_NAME]" at bounding box center [1058, 231] width 271 height 41
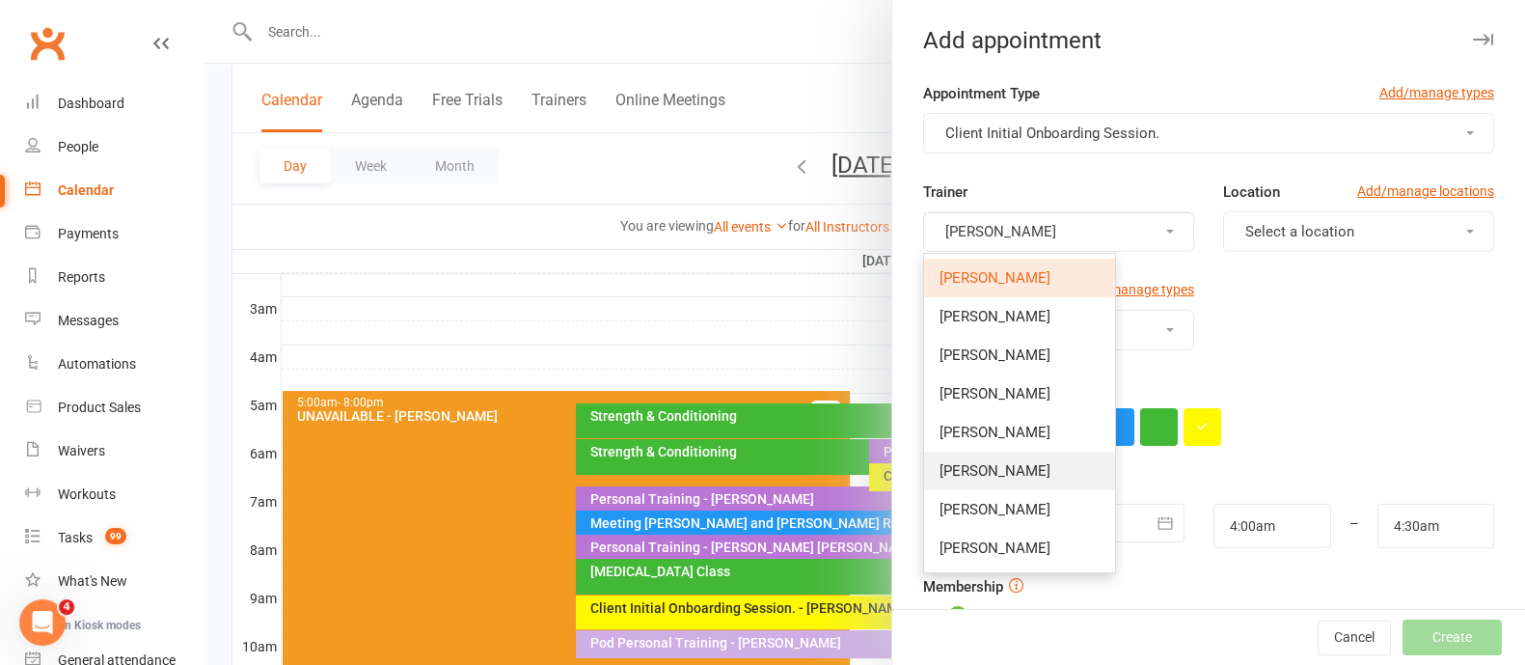
click at [999, 483] on link "[PERSON_NAME]" at bounding box center [1019, 470] width 191 height 39
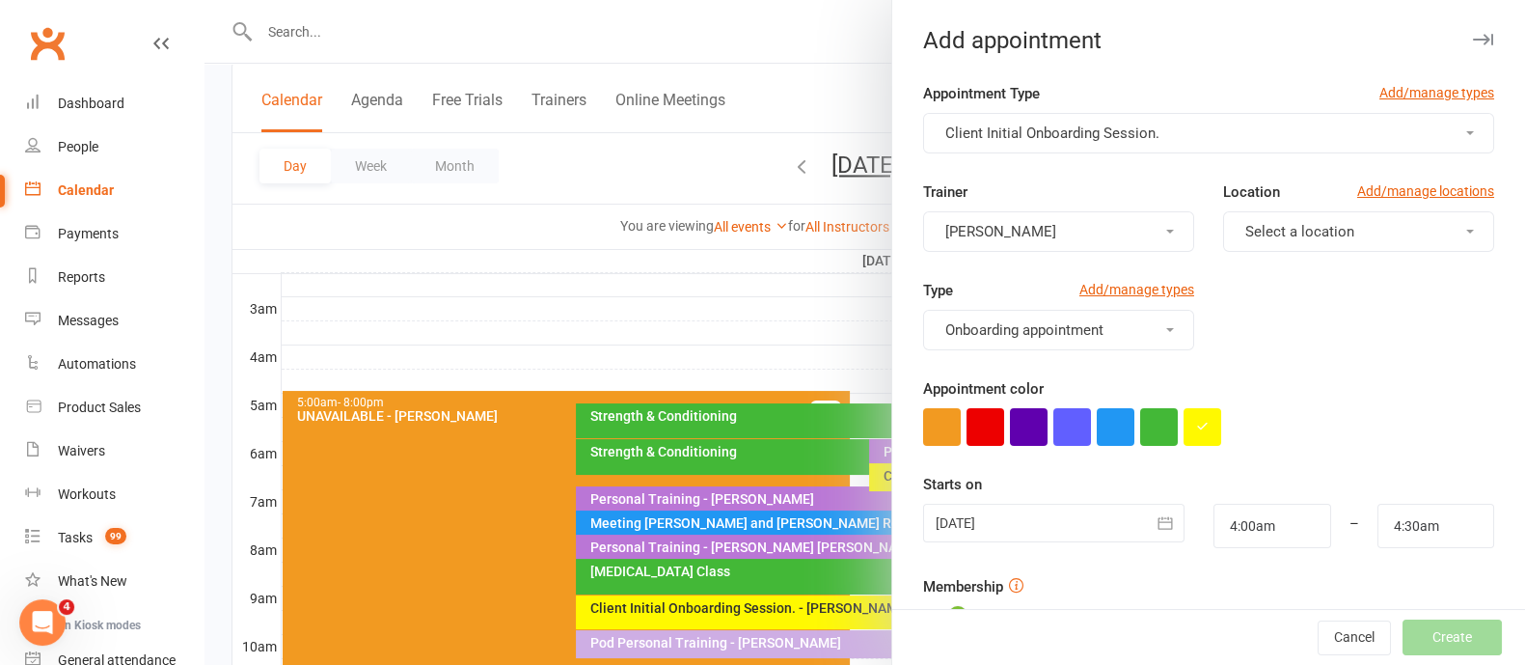
click at [1336, 233] on button "Select a location" at bounding box center [1358, 231] width 271 height 41
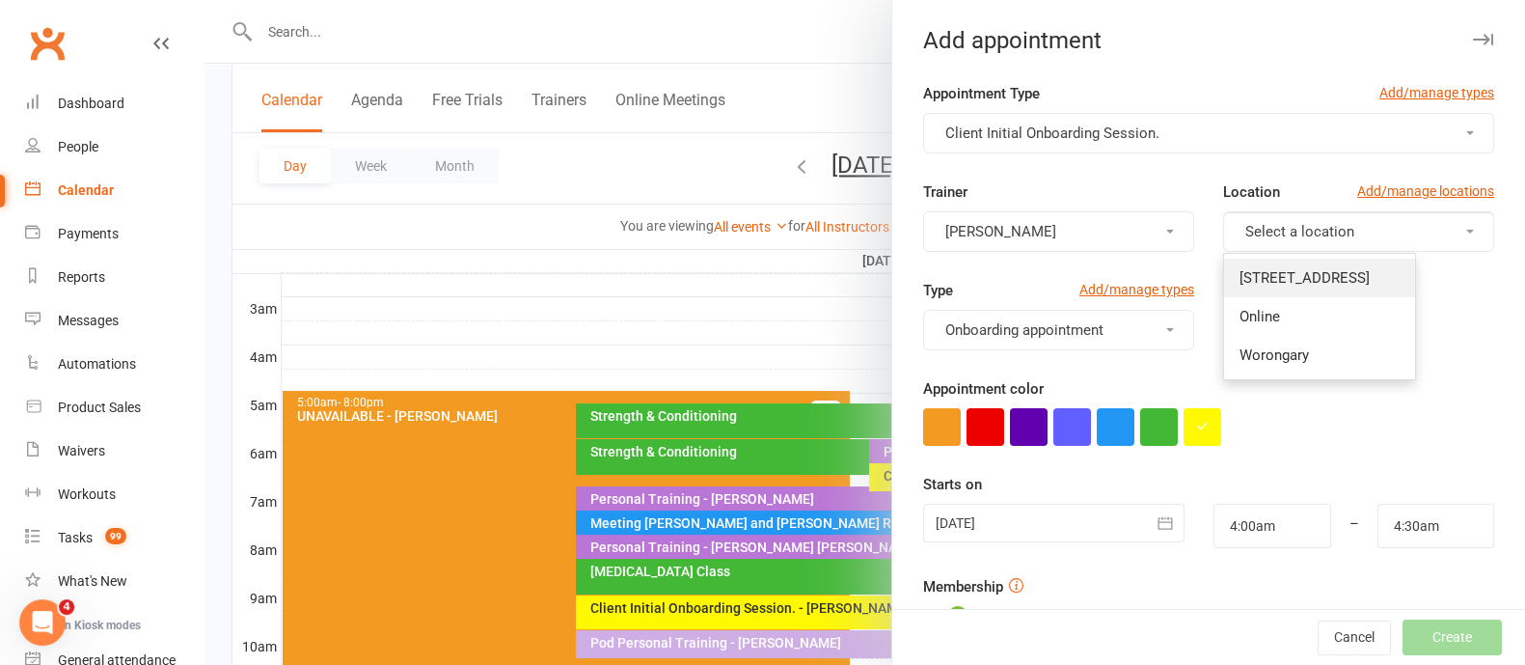
click at [1321, 269] on span "[STREET_ADDRESS]" at bounding box center [1304, 277] width 130 height 17
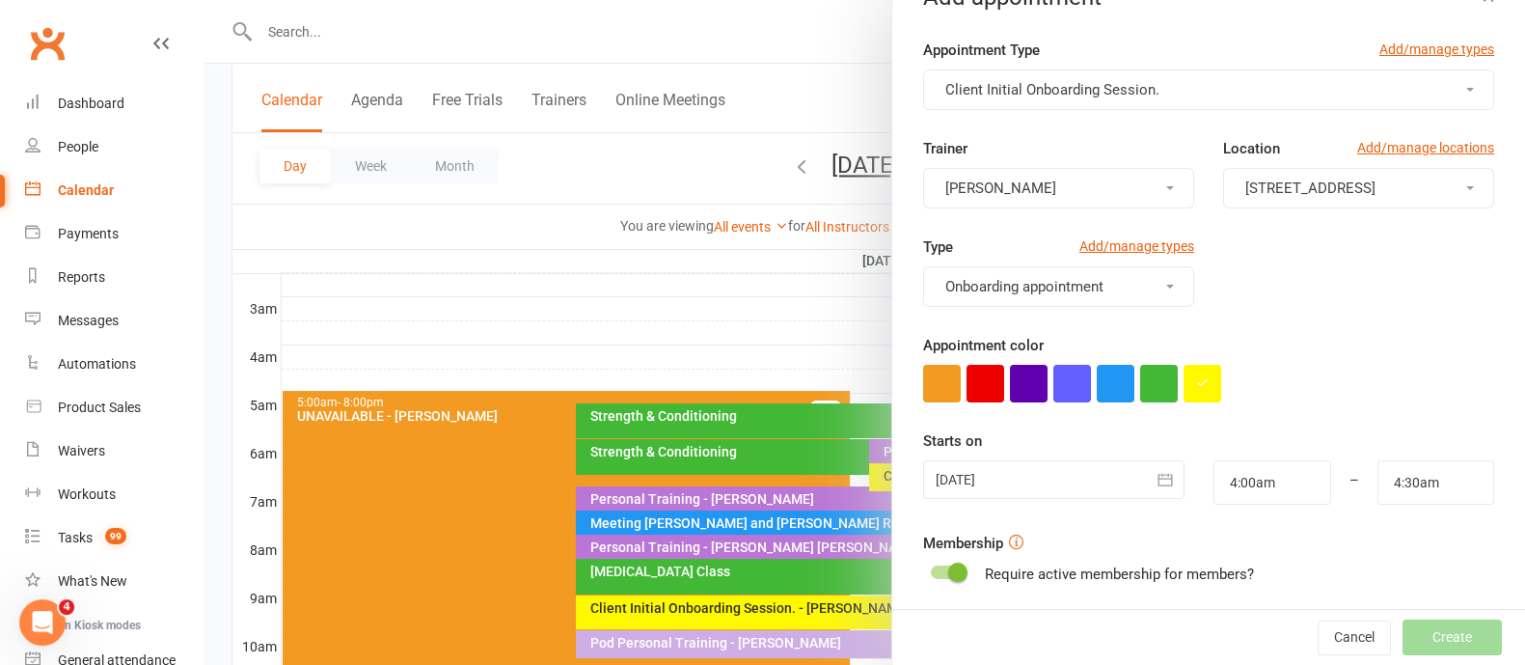
scroll to position [240, 0]
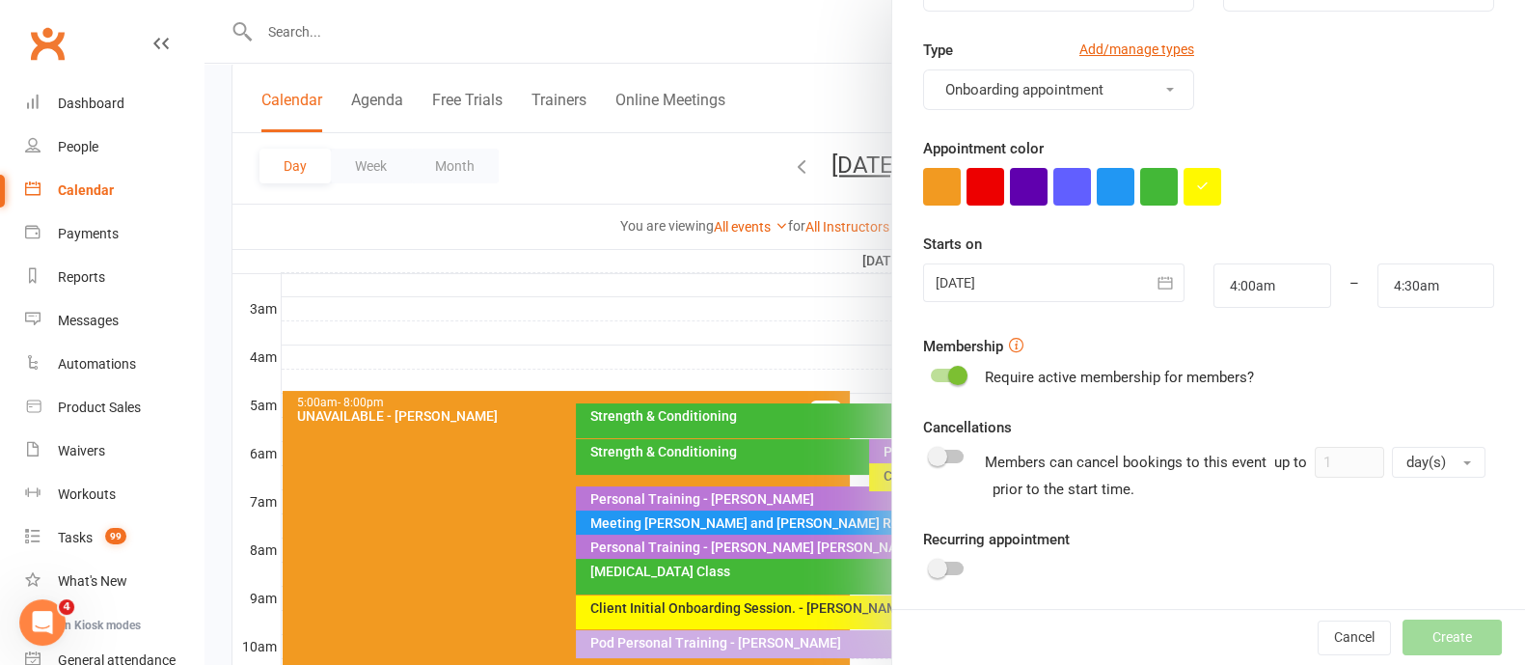
click at [1146, 277] on button "button" at bounding box center [1165, 282] width 39 height 39
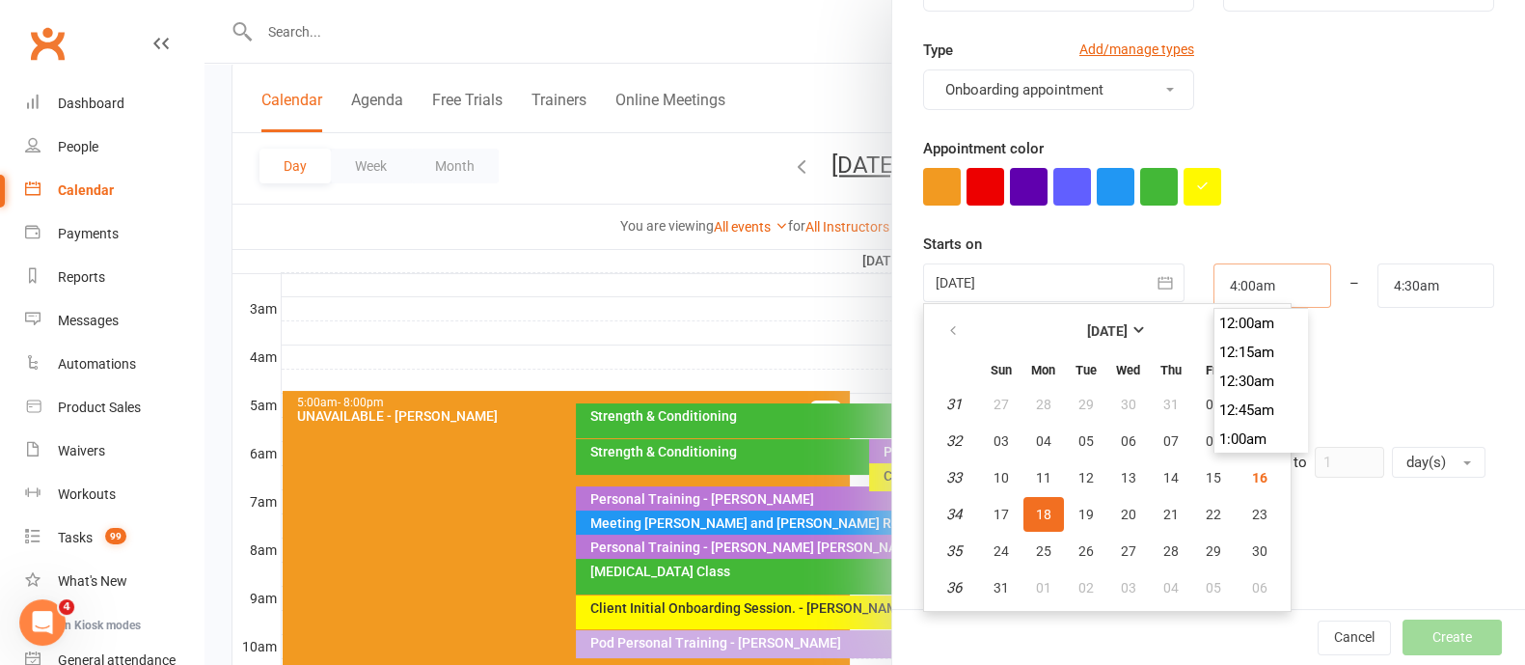
click at [1217, 282] on input "4:00am" at bounding box center [1271, 285] width 117 height 44
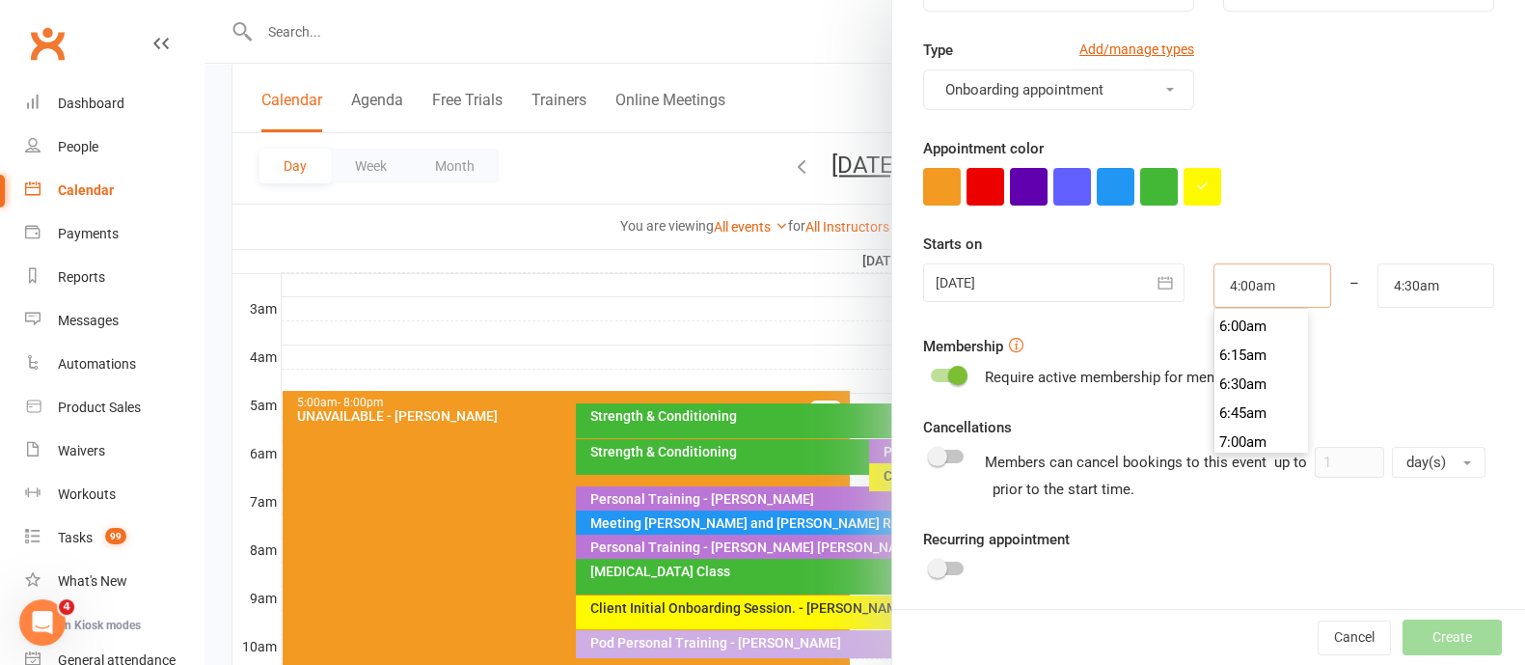
scroll to position [795, 0]
type input "7:30am"
click at [1220, 397] on li "7:30am" at bounding box center [1260, 396] width 93 height 29
click at [1391, 279] on input "4:30am" at bounding box center [1435, 285] width 117 height 44
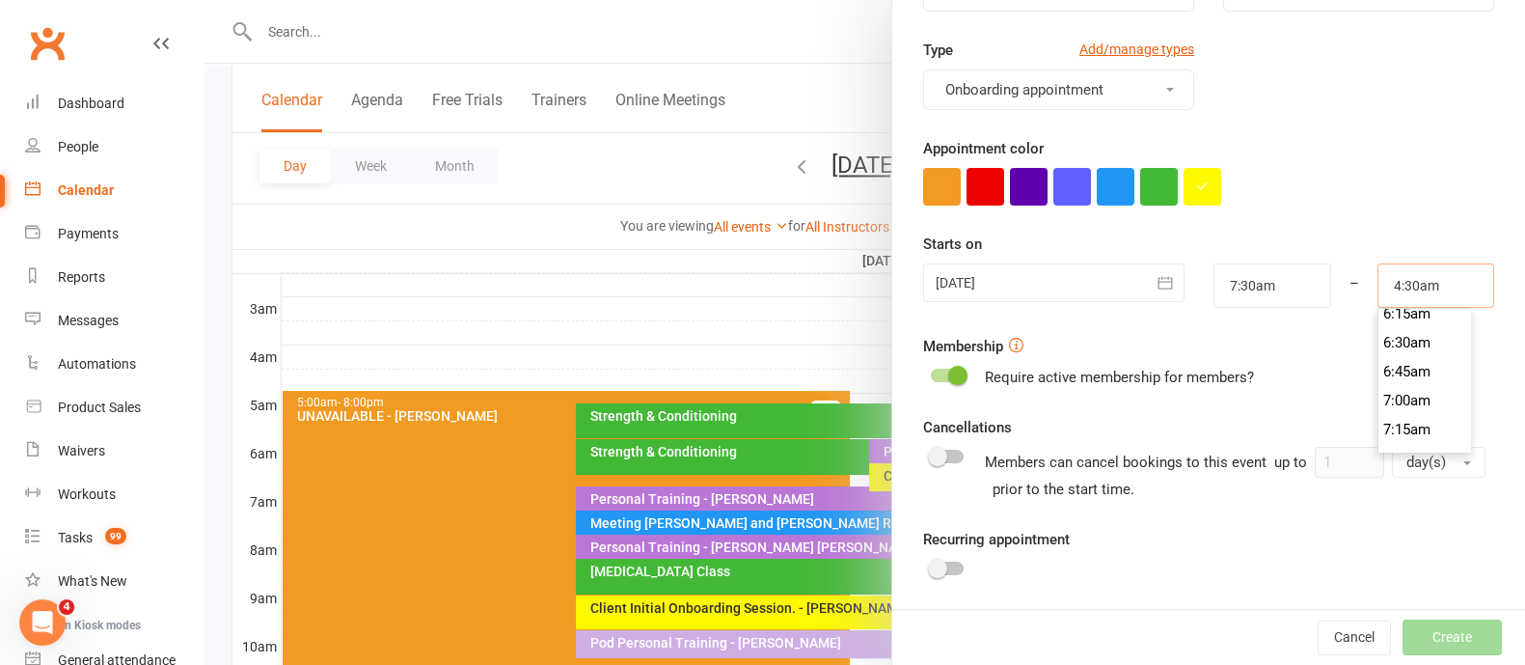
scroll to position [853, 0]
type input "8:00am"
click at [1381, 382] on li "8:00am" at bounding box center [1424, 396] width 93 height 29
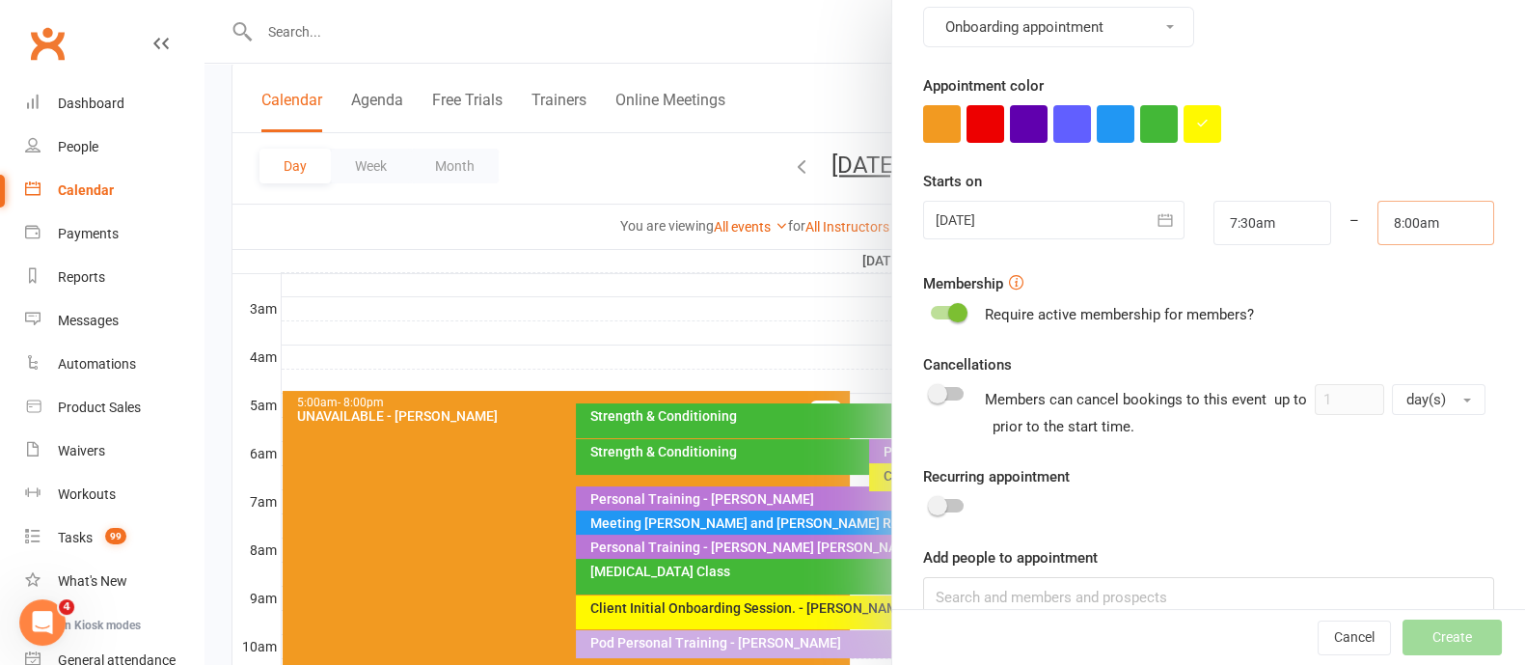
scroll to position [337, 0]
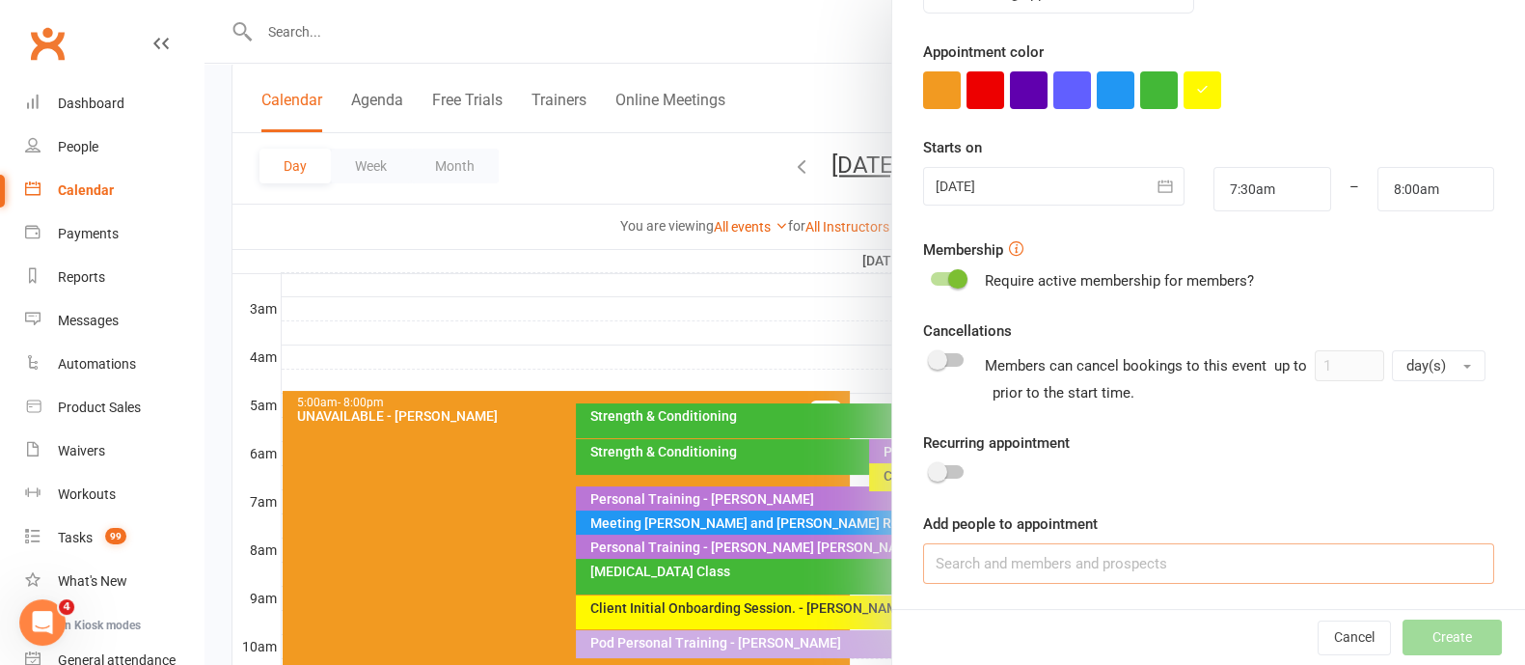
click at [1040, 558] on input at bounding box center [1208, 563] width 571 height 41
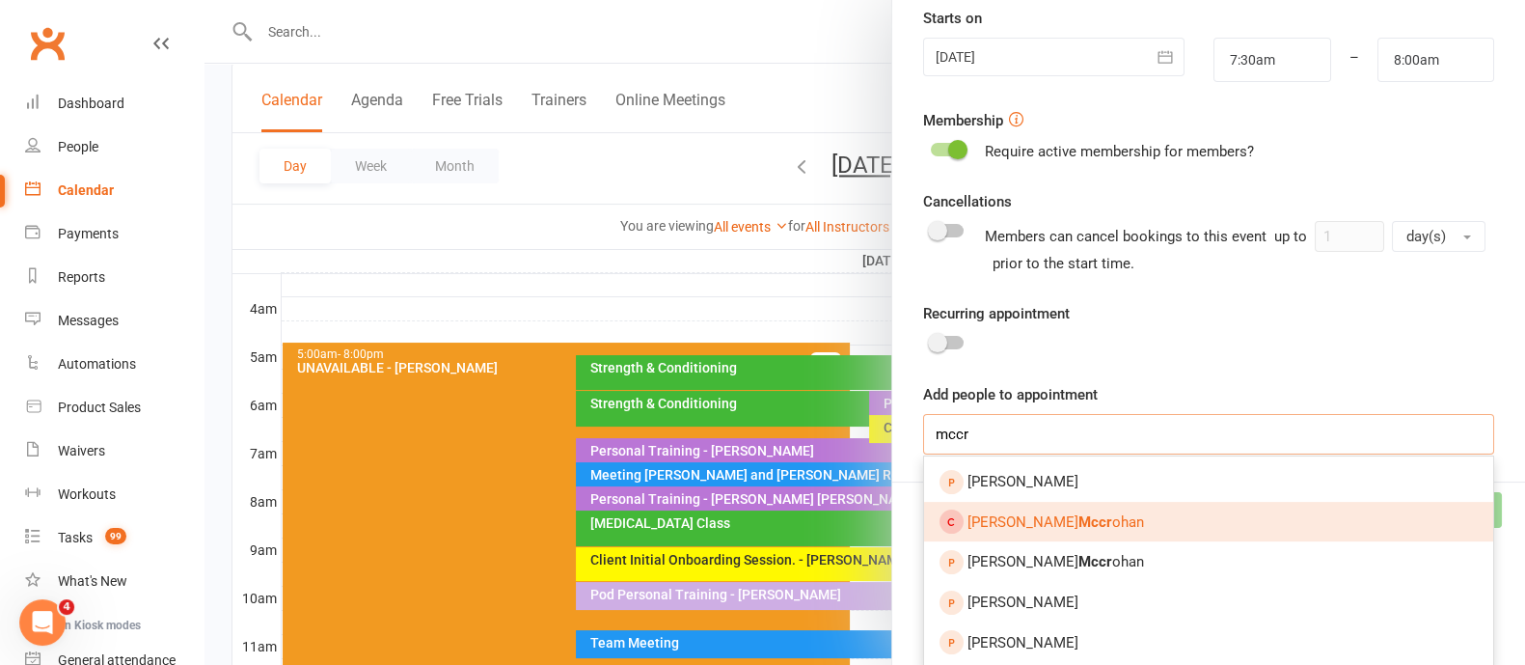
scroll to position [362, 0]
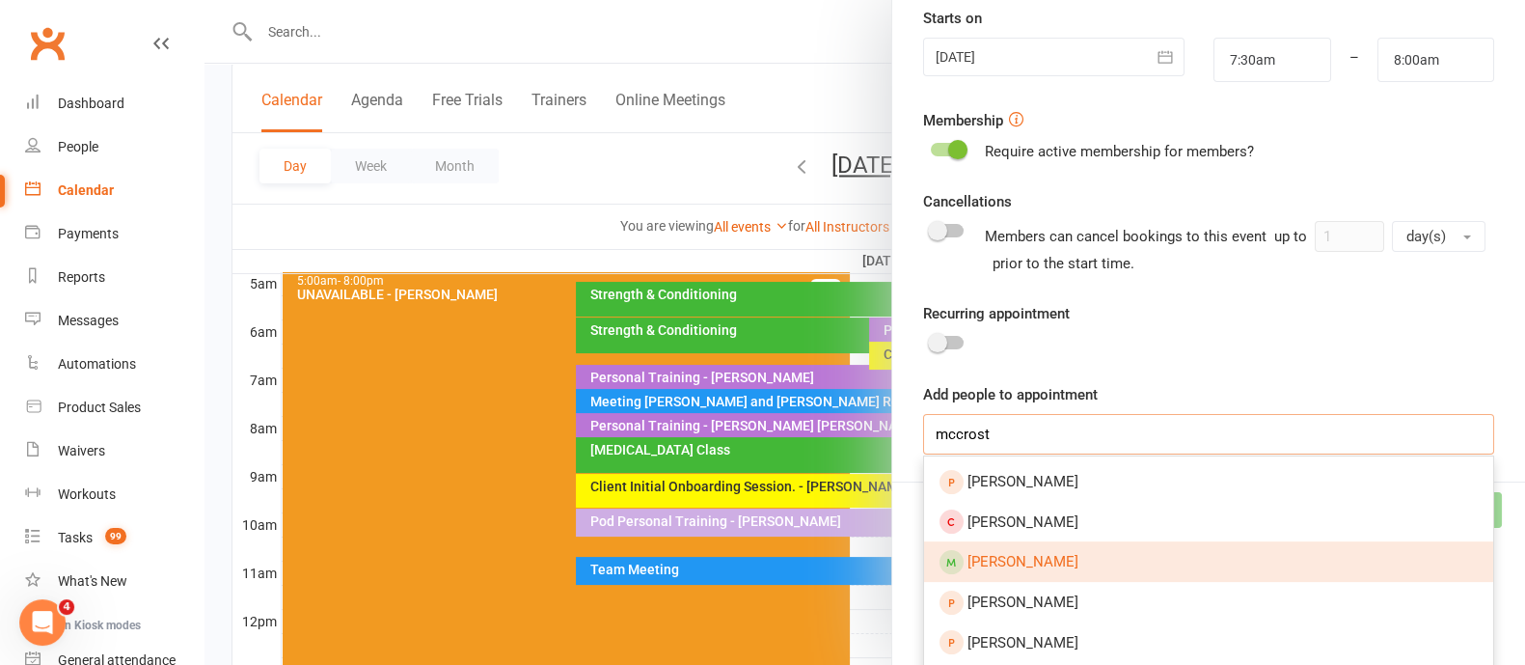
type input "mccrost"
click at [1062, 558] on link "[PERSON_NAME]" at bounding box center [1208, 561] width 569 height 41
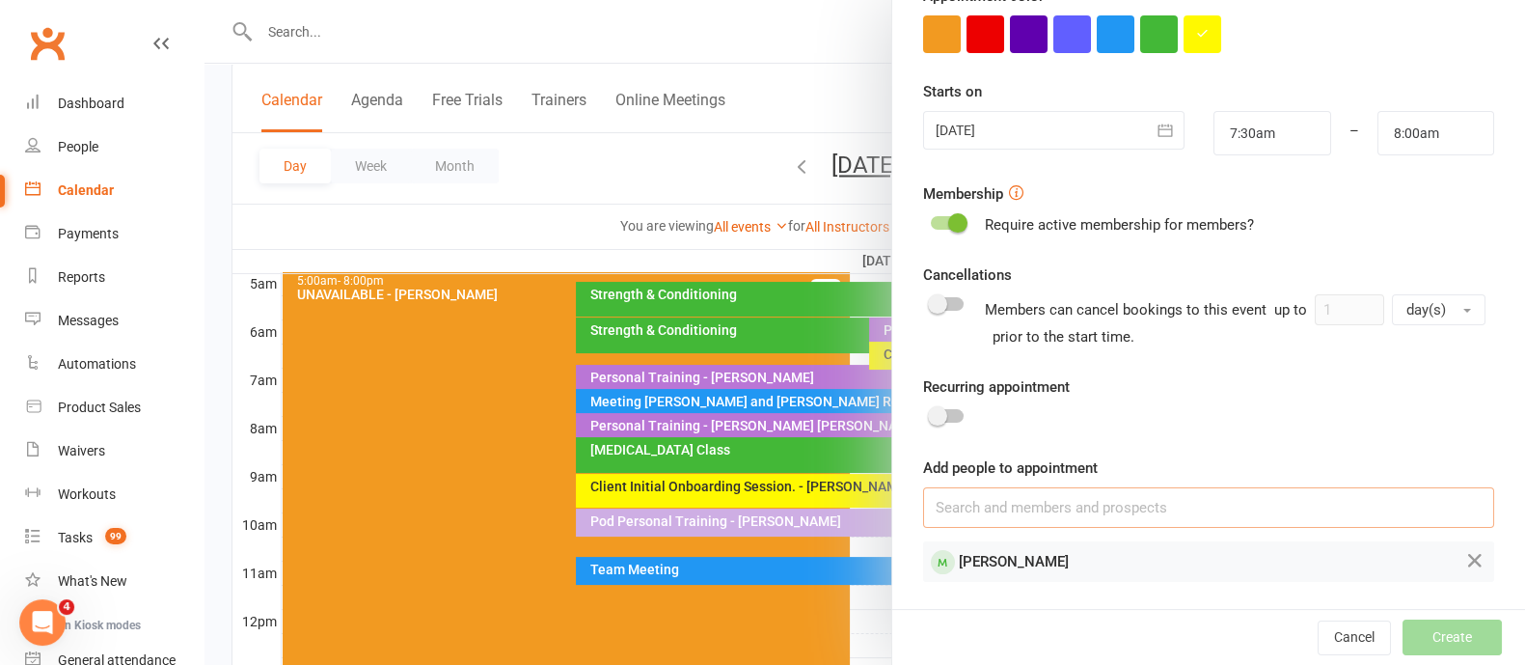
scroll to position [390, 0]
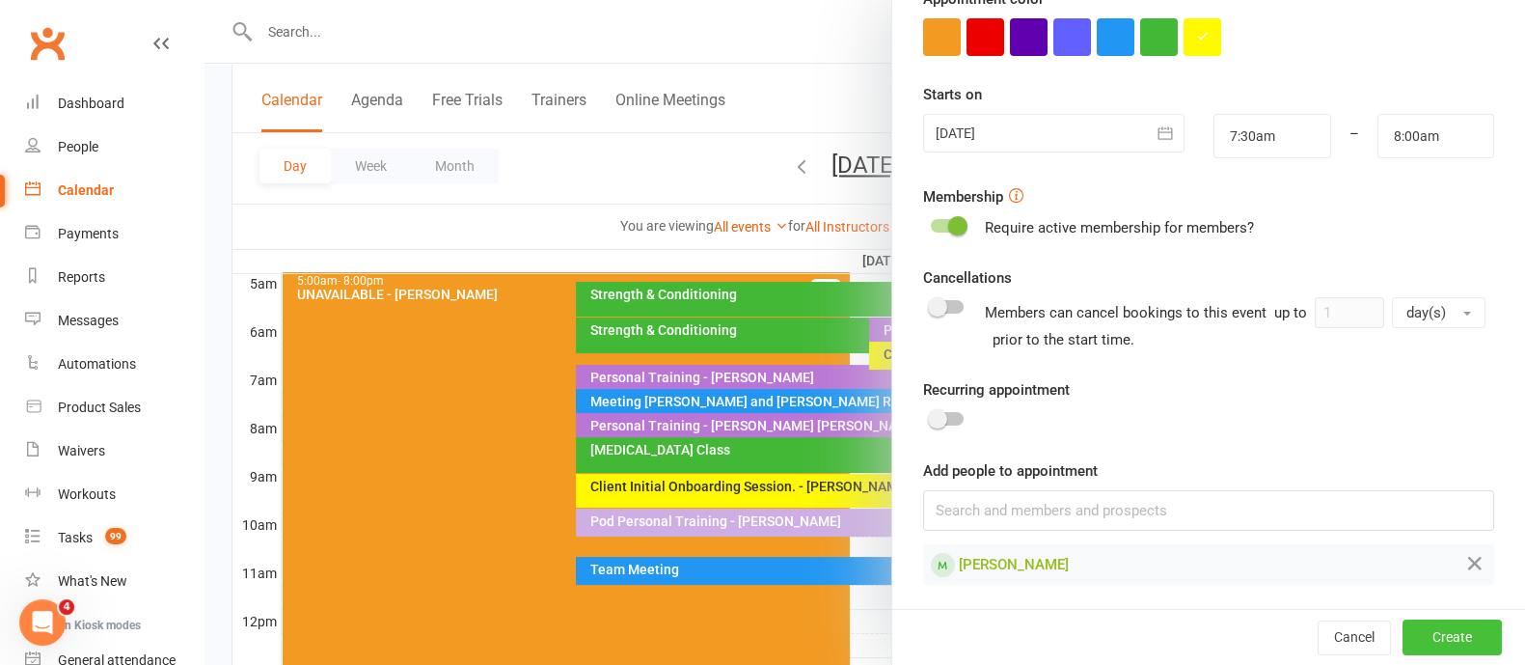
click at [1402, 630] on button "Create" at bounding box center [1451, 637] width 99 height 35
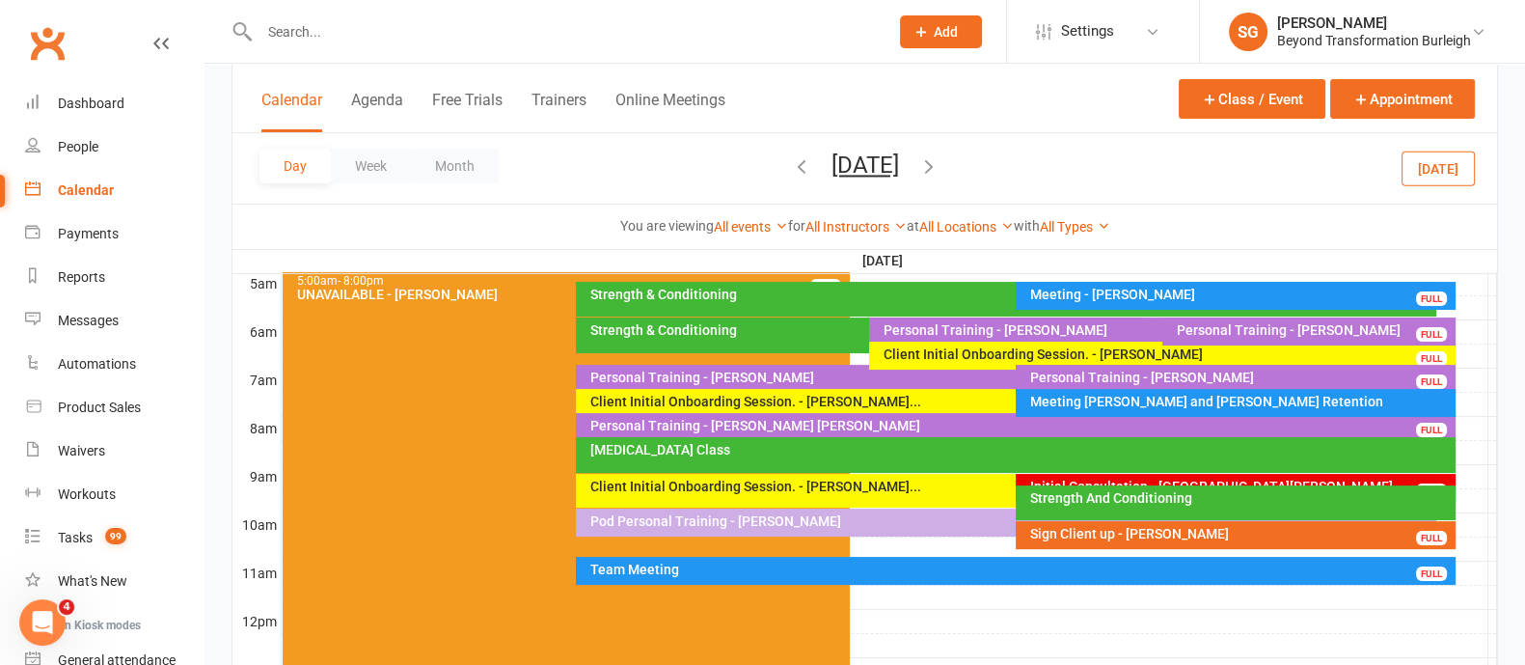
click at [1128, 291] on div "Meeting - [PERSON_NAME]" at bounding box center [1240, 294] width 422 height 14
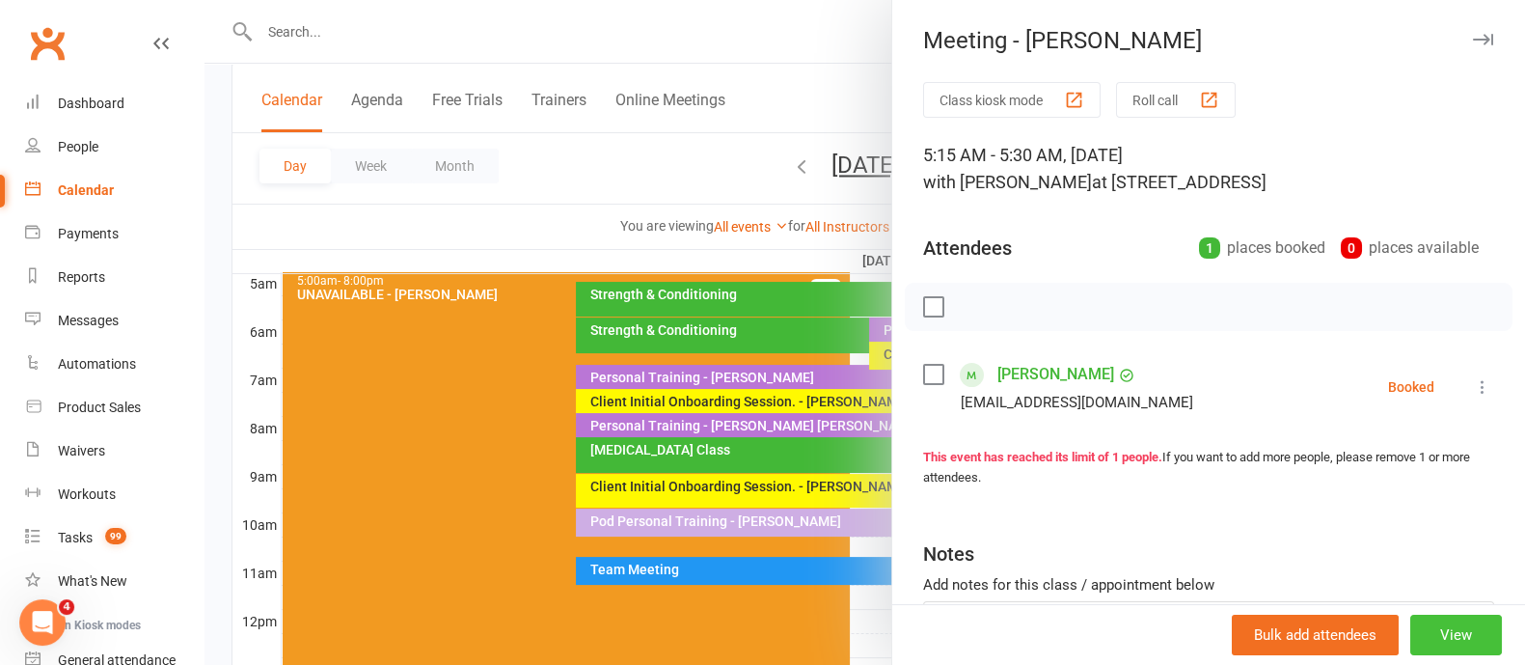
click at [1410, 634] on button "View" at bounding box center [1456, 634] width 92 height 41
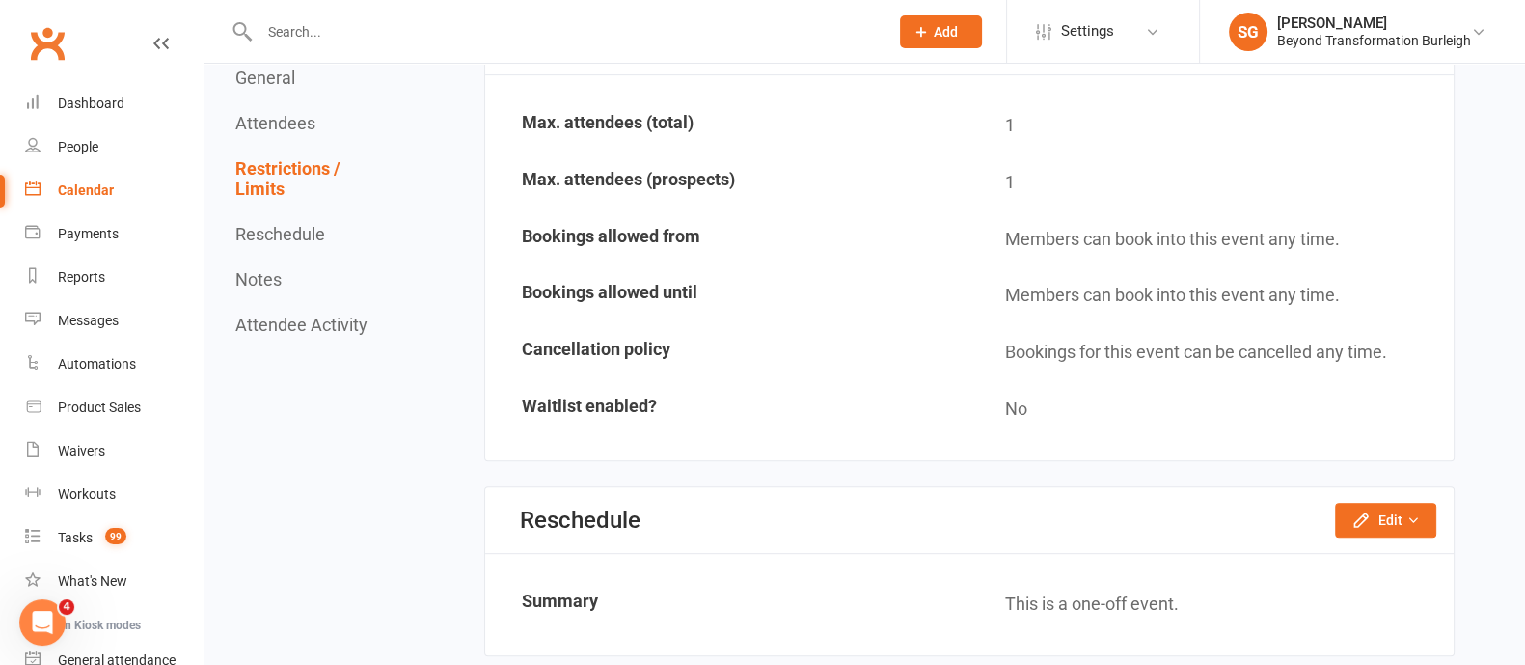
scroll to position [1206, 0]
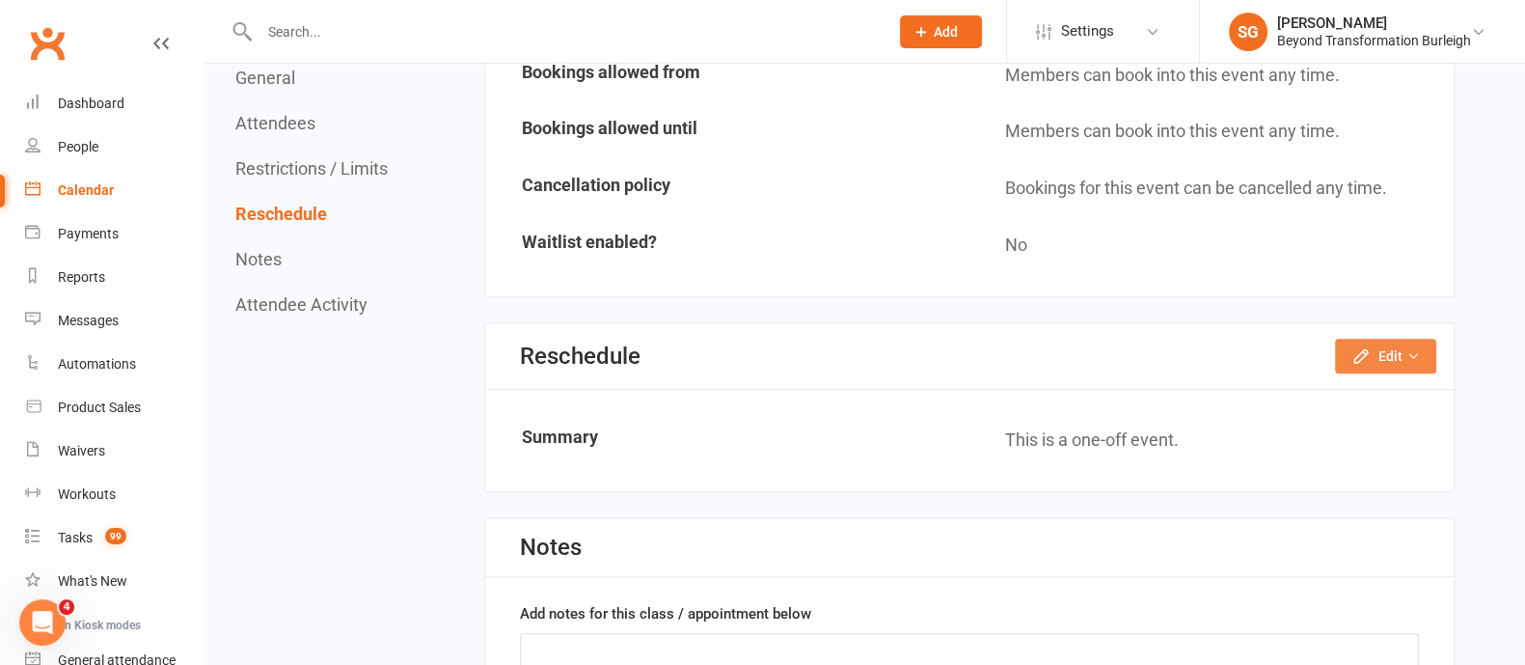
click at [1410, 349] on icon "button" at bounding box center [1413, 356] width 14 height 14
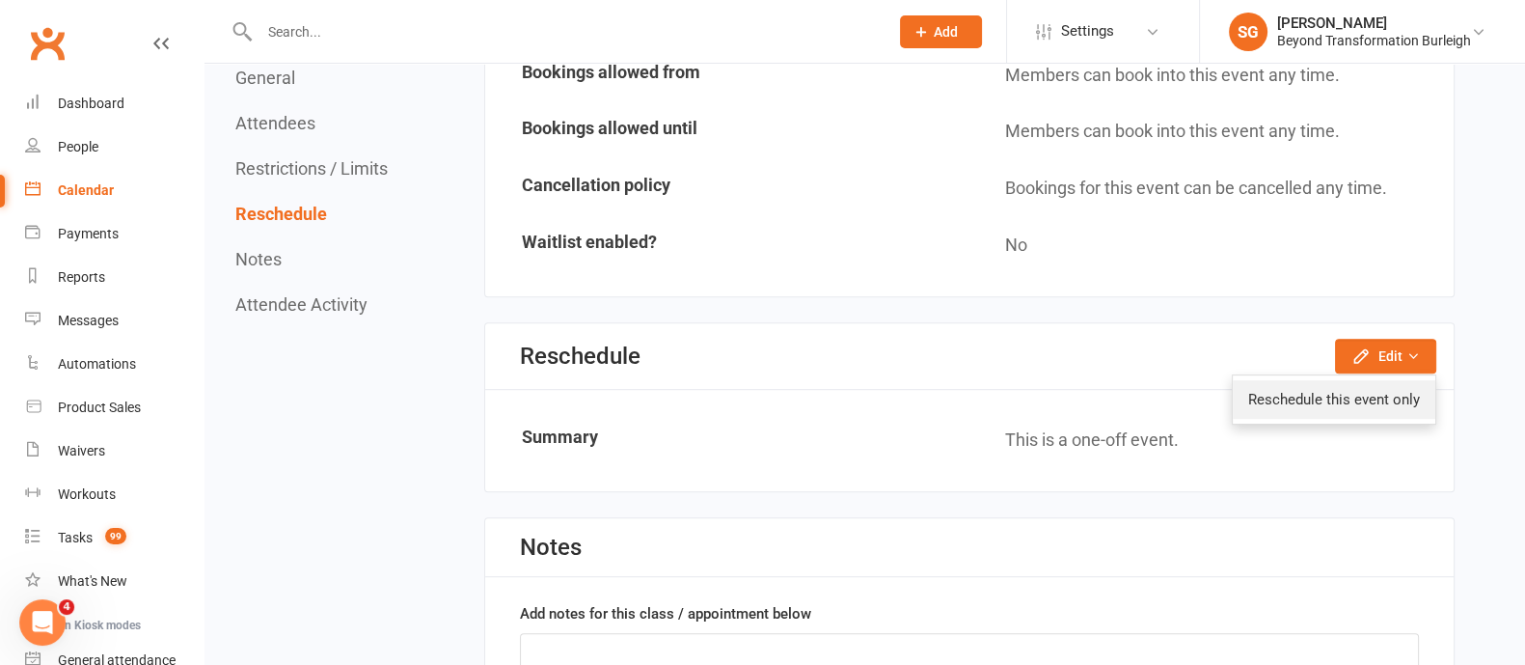
click at [1370, 396] on link "Reschedule this event only" at bounding box center [1334, 399] width 203 height 39
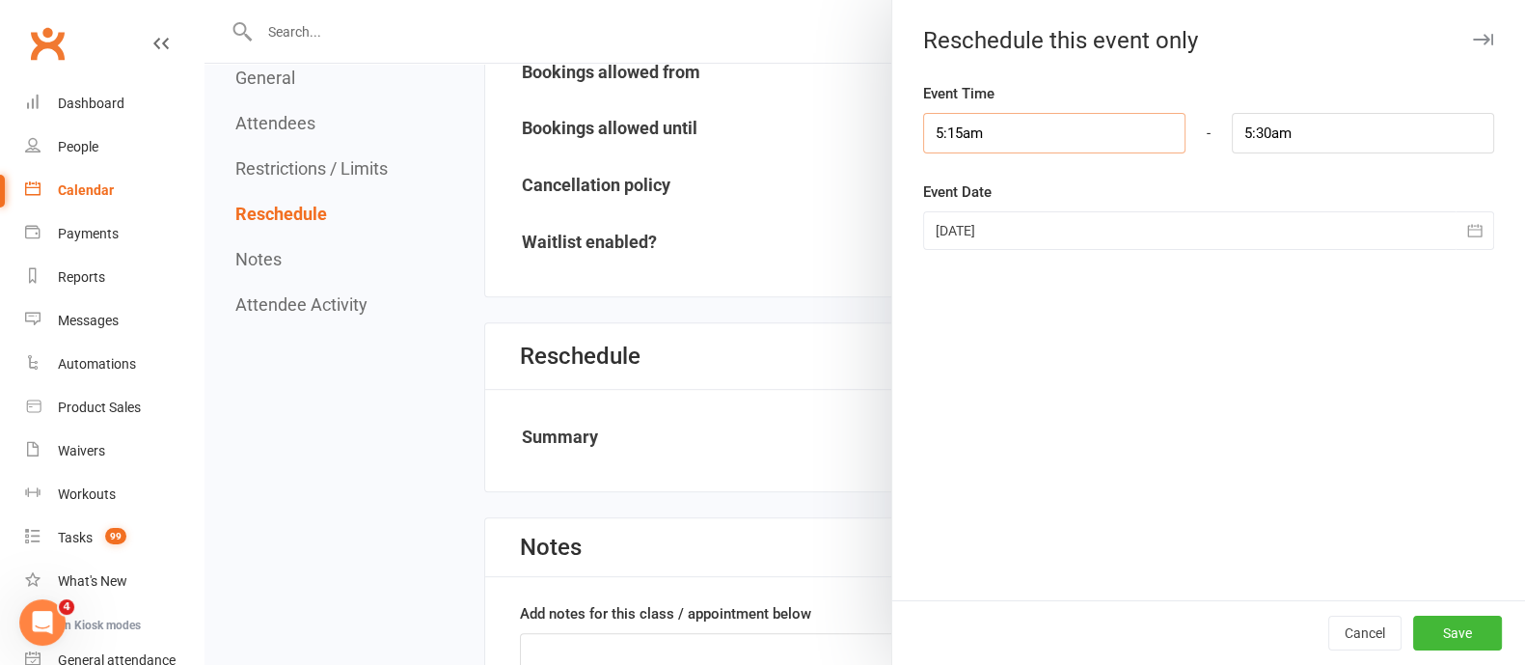
click at [1047, 123] on input "5:15am" at bounding box center [1054, 133] width 262 height 41
type input "5:00am"
type input "5:15am"
click at [962, 173] on li "5:00am" at bounding box center [970, 168] width 93 height 29
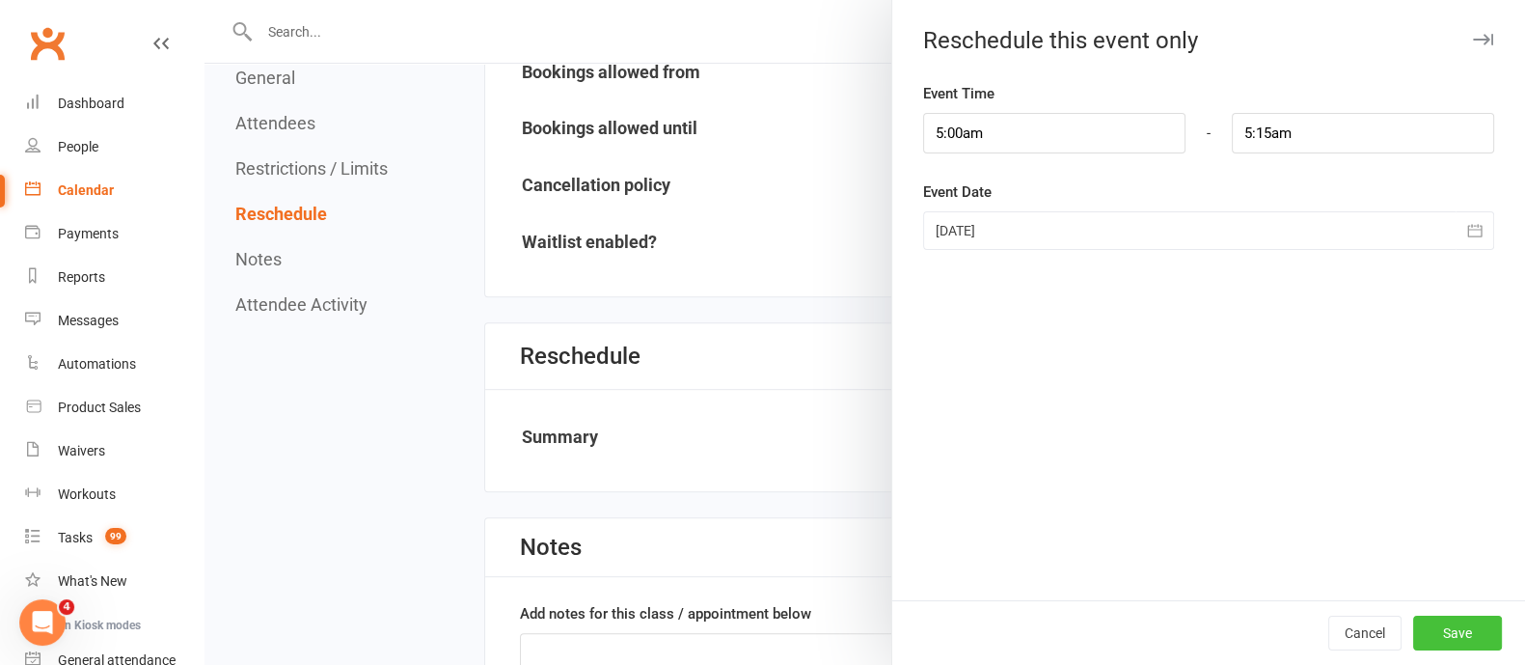
click at [1446, 629] on button "Save" at bounding box center [1457, 632] width 89 height 35
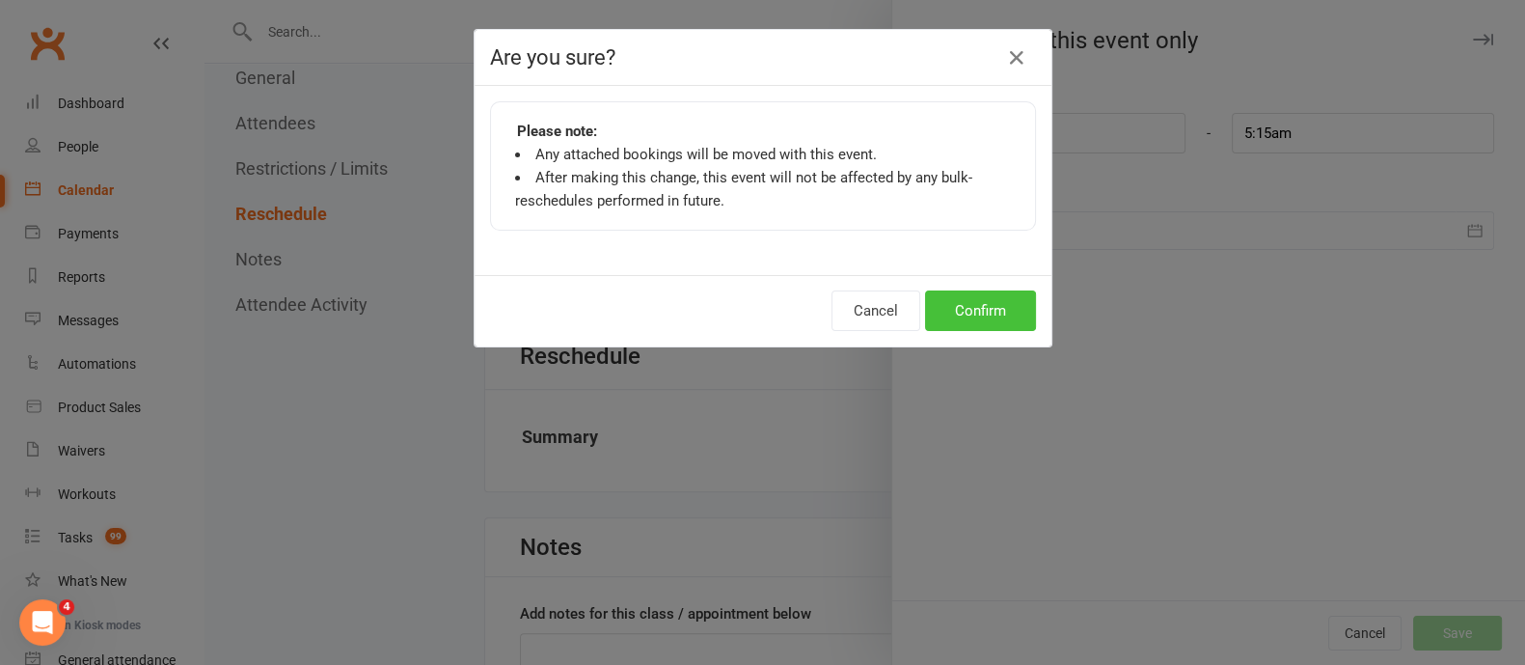
click at [978, 316] on button "Confirm" at bounding box center [980, 310] width 111 height 41
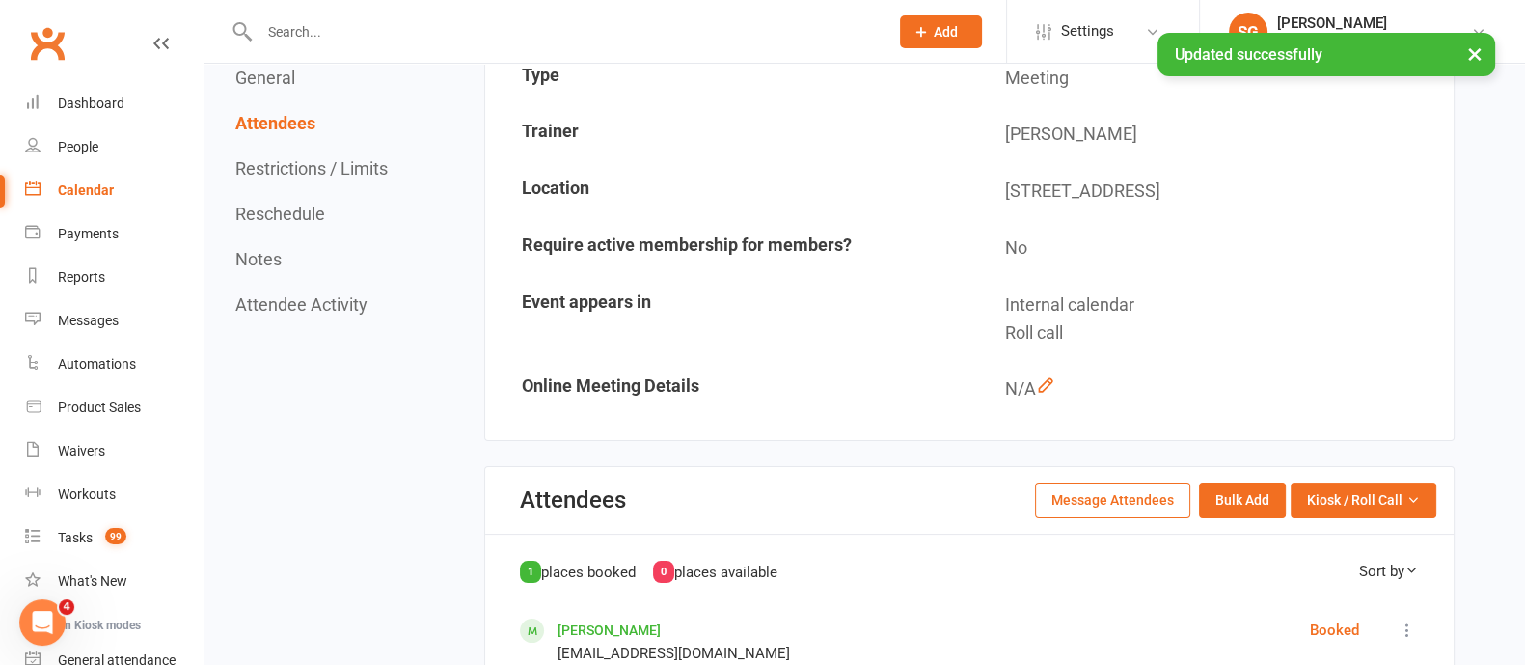
scroll to position [120, 0]
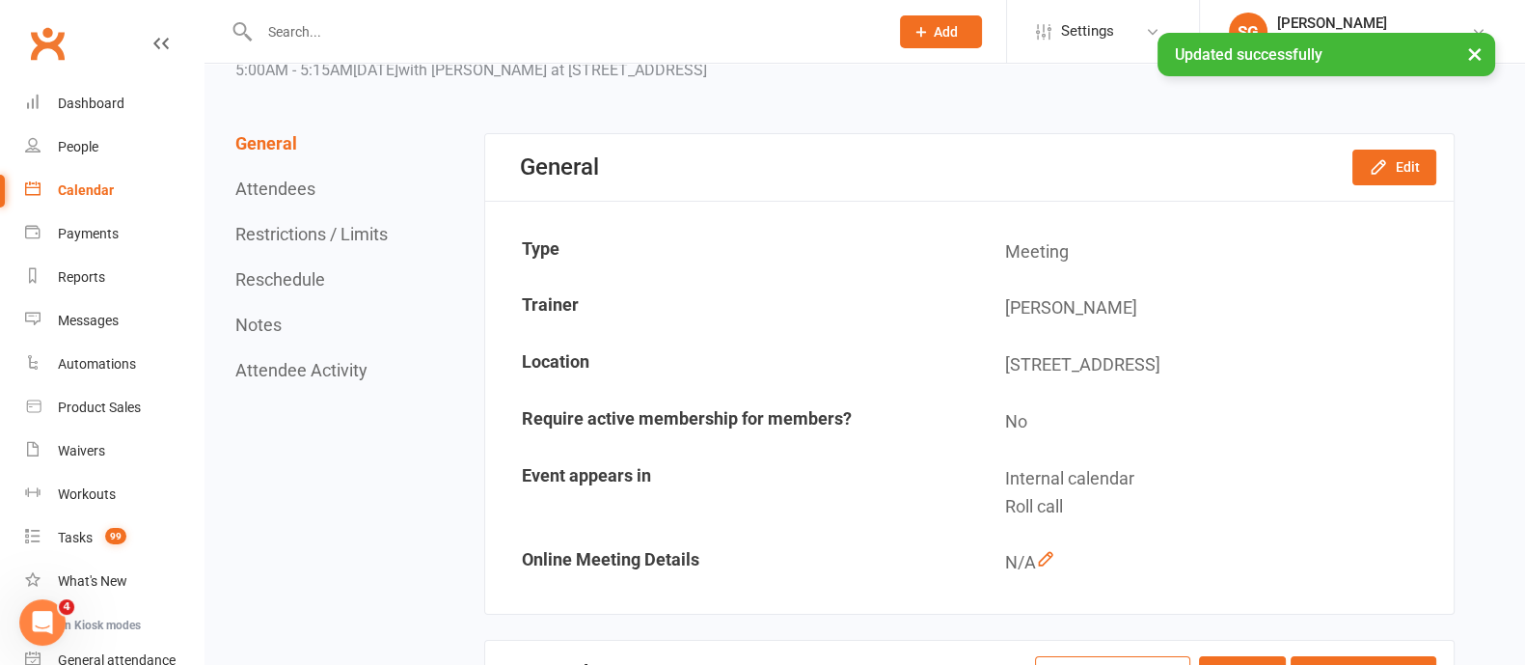
drag, startPoint x: 60, startPoint y: 190, endPoint x: 251, endPoint y: 192, distance: 191.0
click at [60, 190] on div "Calendar" at bounding box center [86, 189] width 56 height 15
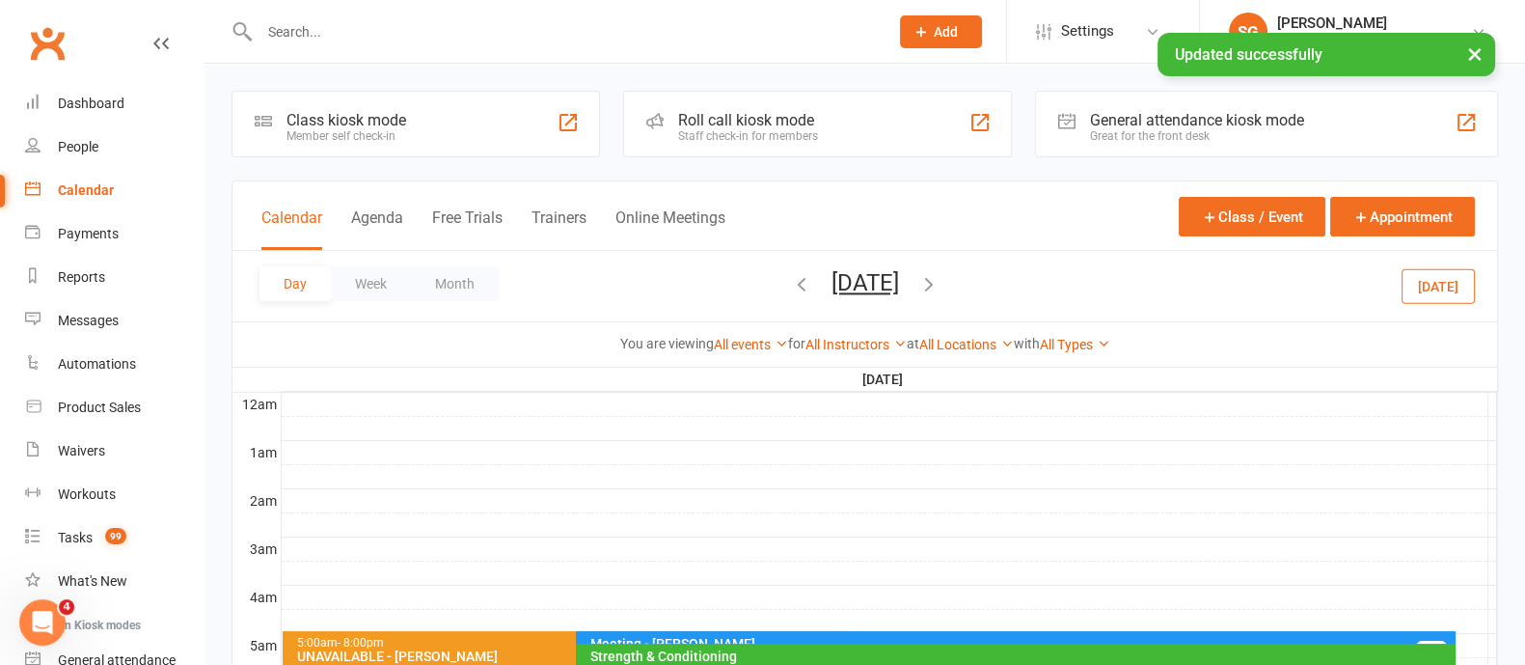
drag, startPoint x: 391, startPoint y: 286, endPoint x: 633, endPoint y: 356, distance: 251.9
click at [394, 288] on button "Week" at bounding box center [371, 283] width 80 height 35
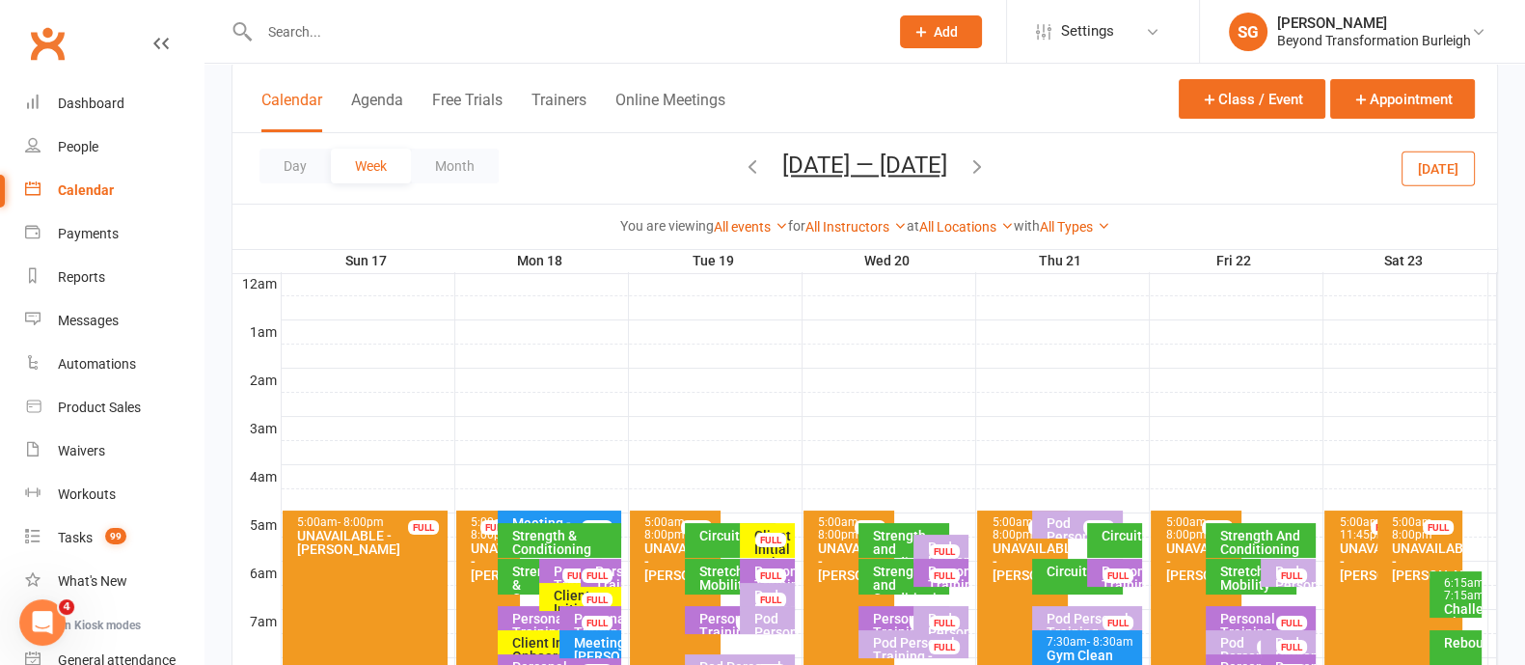
scroll to position [240, 0]
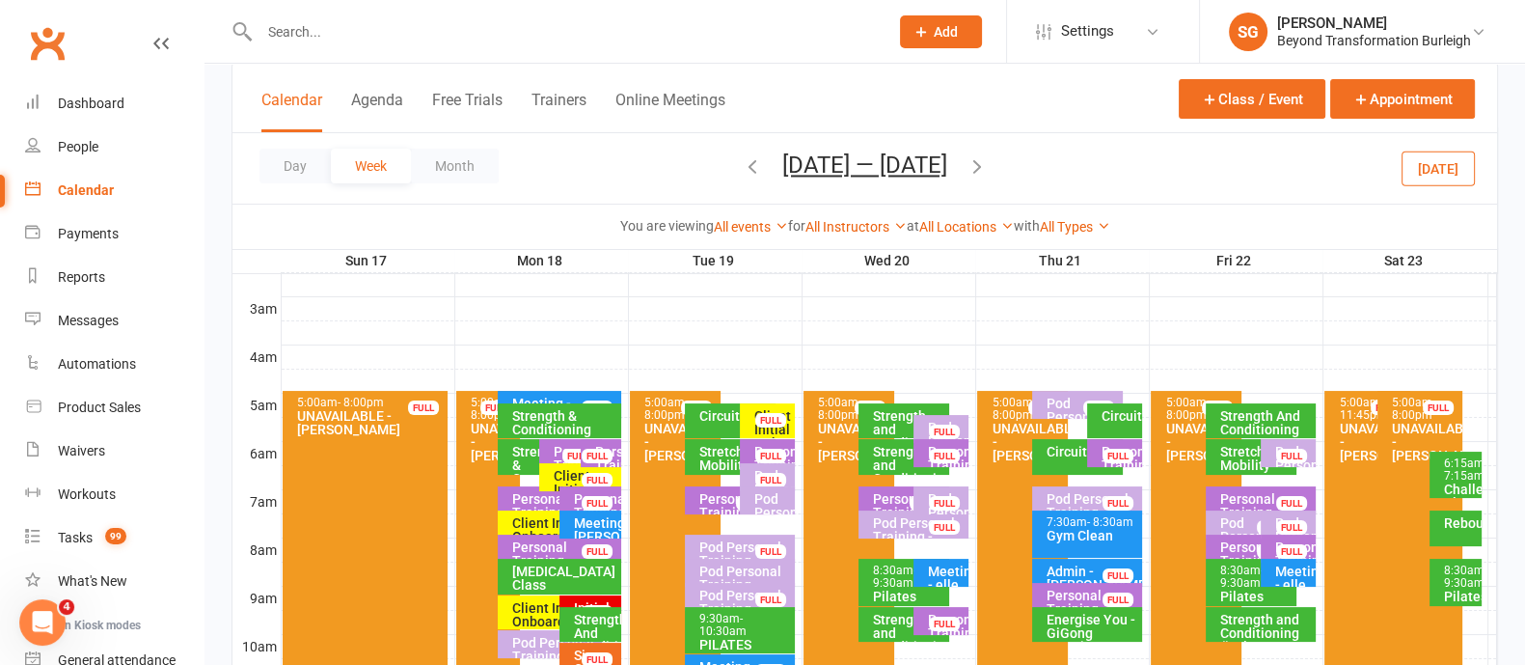
click at [567, 396] on div "Meeting - [PERSON_NAME]" at bounding box center [564, 409] width 106 height 27
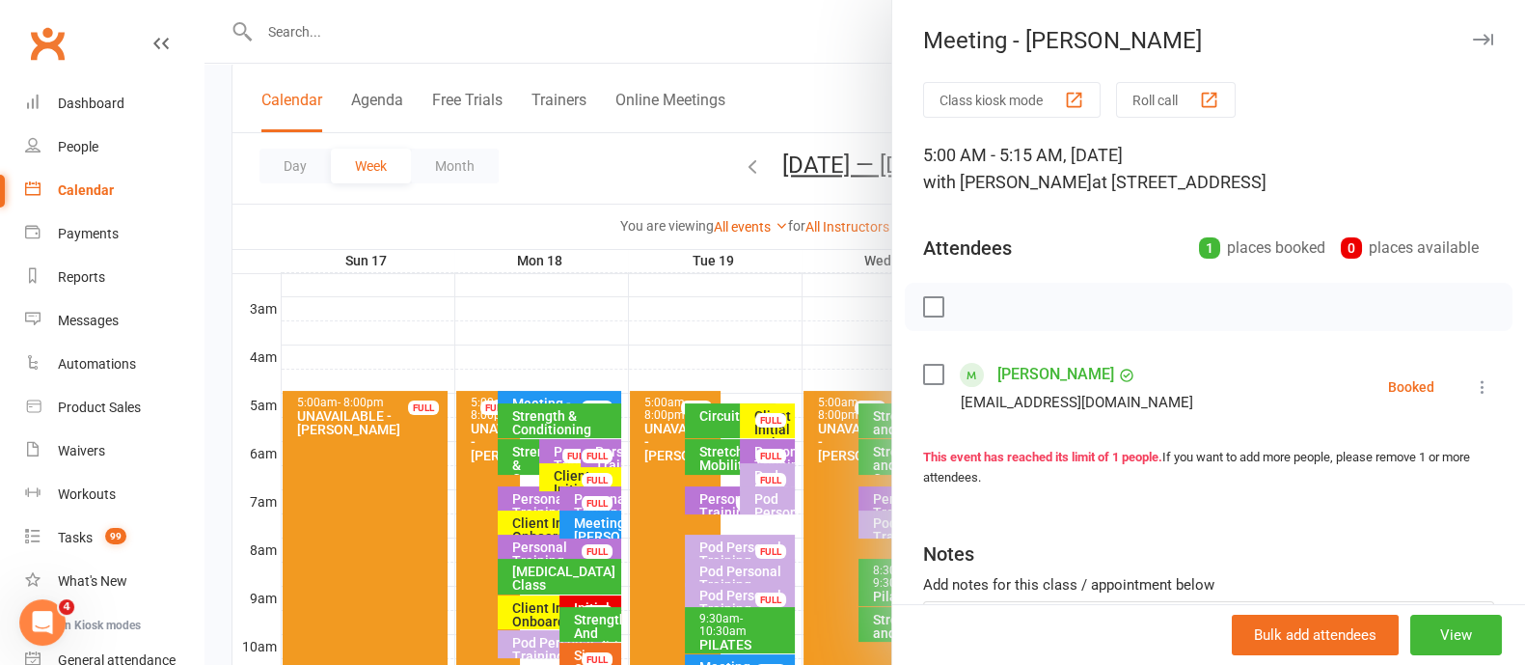
click at [1473, 39] on icon "button" at bounding box center [1483, 40] width 20 height 12
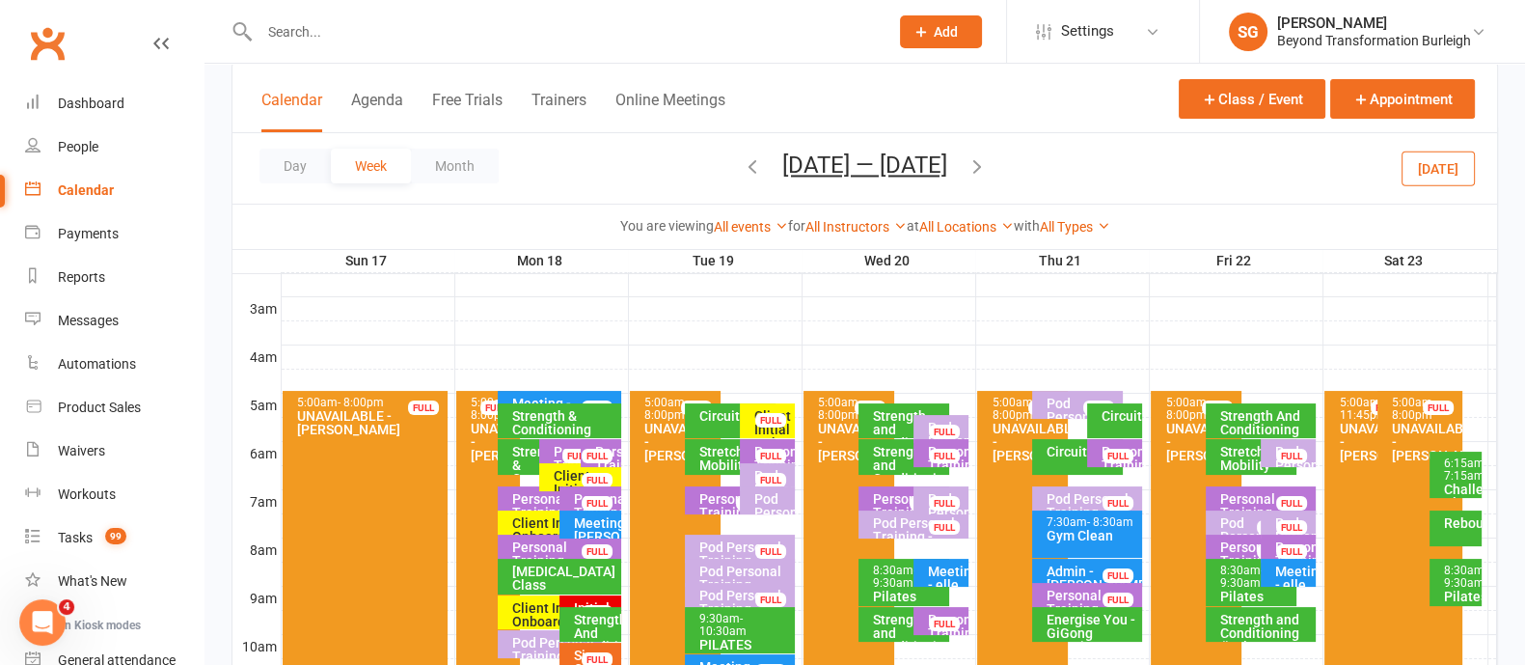
click at [568, 396] on div "Meeting - [PERSON_NAME]" at bounding box center [564, 409] width 106 height 27
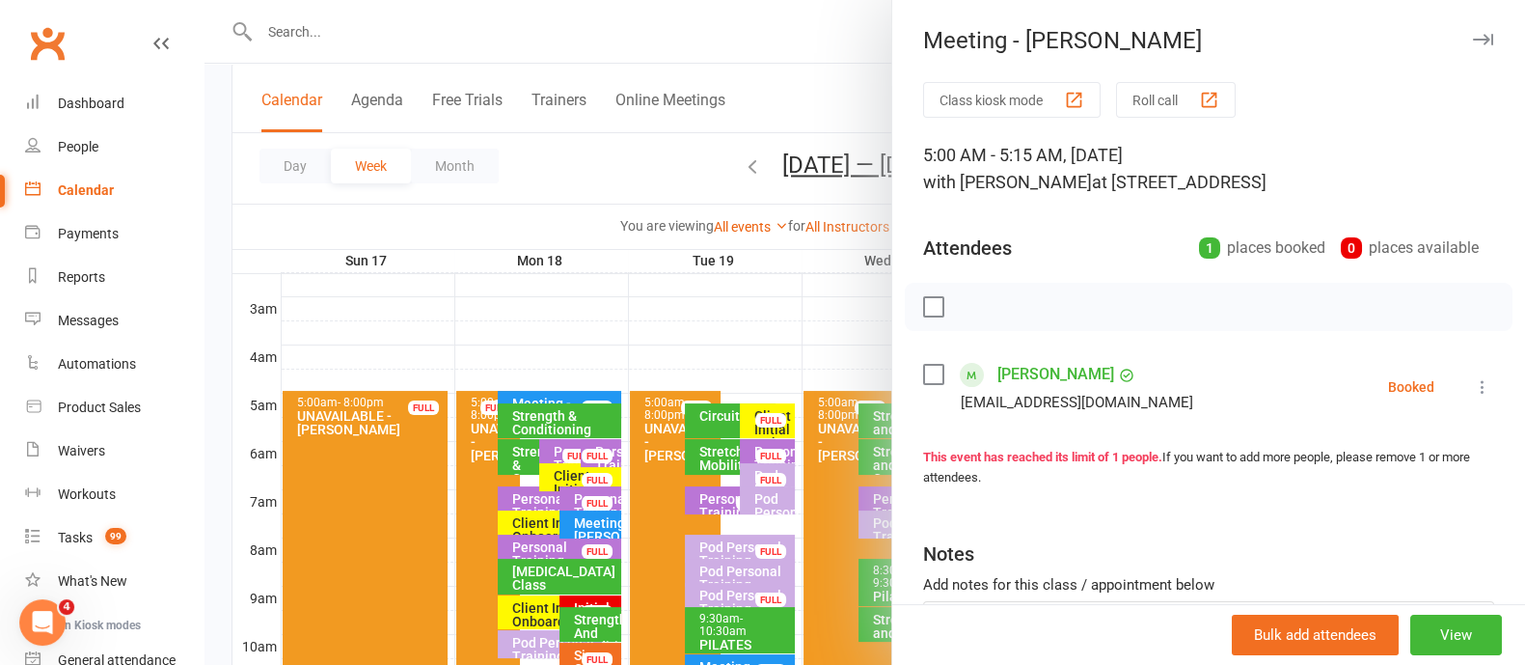
drag, startPoint x: 1034, startPoint y: 391, endPoint x: 1034, endPoint y: 378, distance: 12.5
click at [1033, 387] on div "[PERSON_NAME] [EMAIL_ADDRESS][DOMAIN_NAME]" at bounding box center [1062, 387] width 278 height 56
click at [1034, 378] on link "[PERSON_NAME]" at bounding box center [1055, 374] width 117 height 31
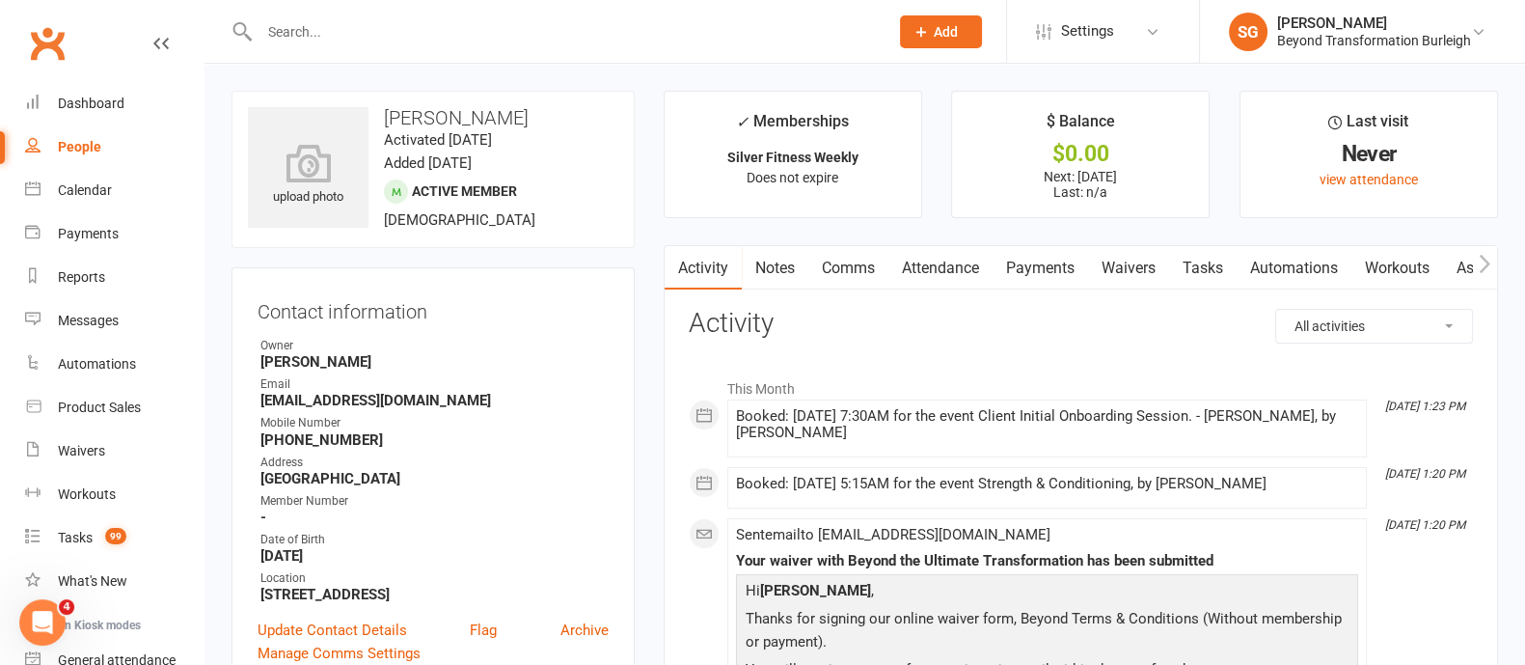
click at [953, 264] on link "Attendance" at bounding box center [940, 268] width 104 height 44
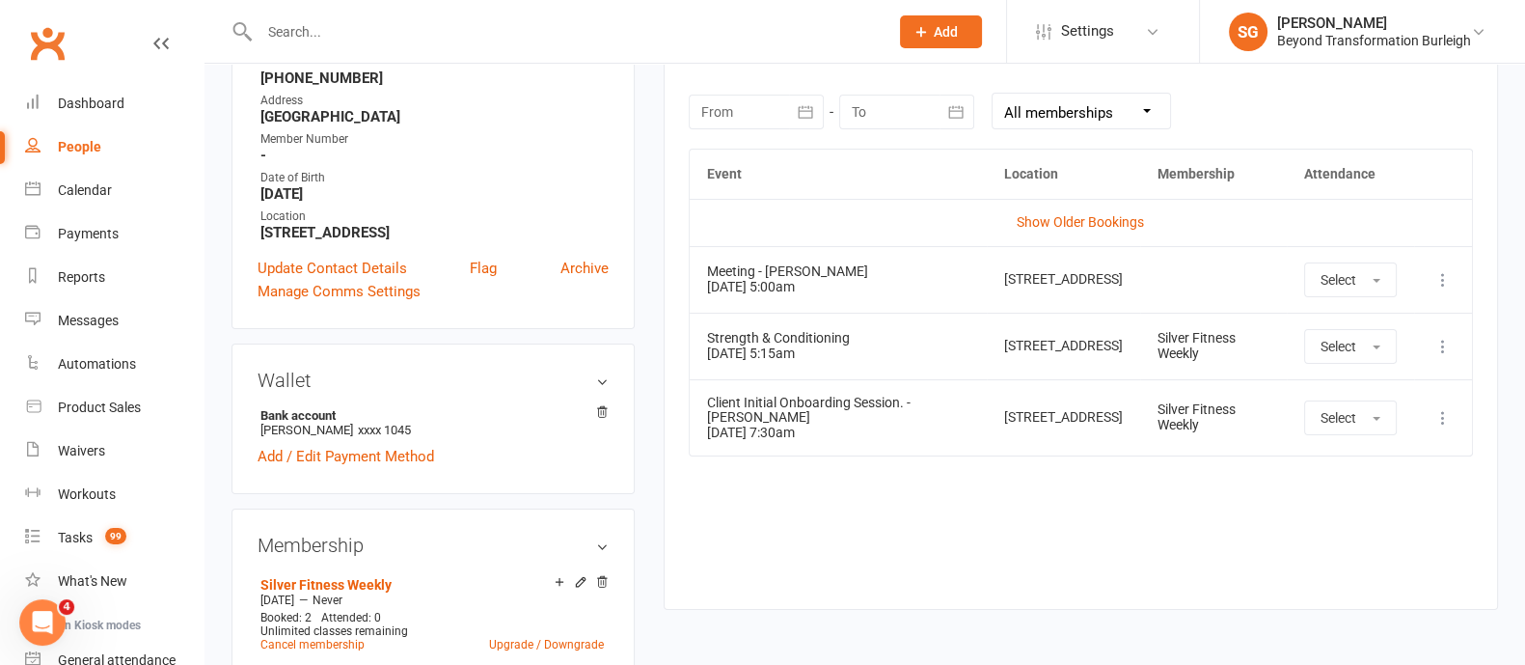
scroll to position [240, 0]
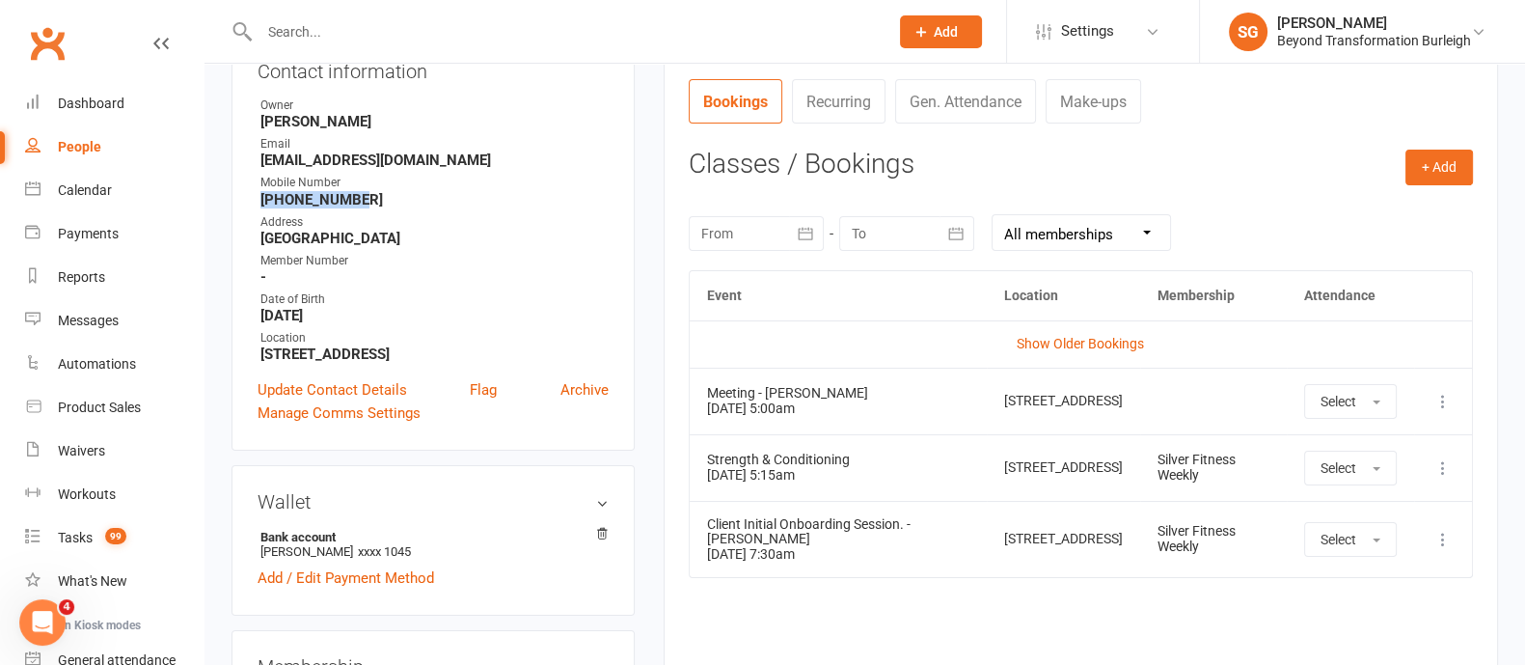
drag, startPoint x: 365, startPoint y: 201, endPoint x: 258, endPoint y: 204, distance: 107.1
click at [258, 204] on li "Mobile Number [PHONE_NUMBER]" at bounding box center [433, 191] width 351 height 34
drag, startPoint x: 285, startPoint y: 211, endPoint x: 258, endPoint y: 205, distance: 27.6
click at [258, 205] on div "Contact information Owner [PERSON_NAME] Email [EMAIL_ADDRESS][DOMAIN_NAME] Mobi…" at bounding box center [432, 238] width 403 height 423
drag, startPoint x: 259, startPoint y: 196, endPoint x: 359, endPoint y: 203, distance: 99.6
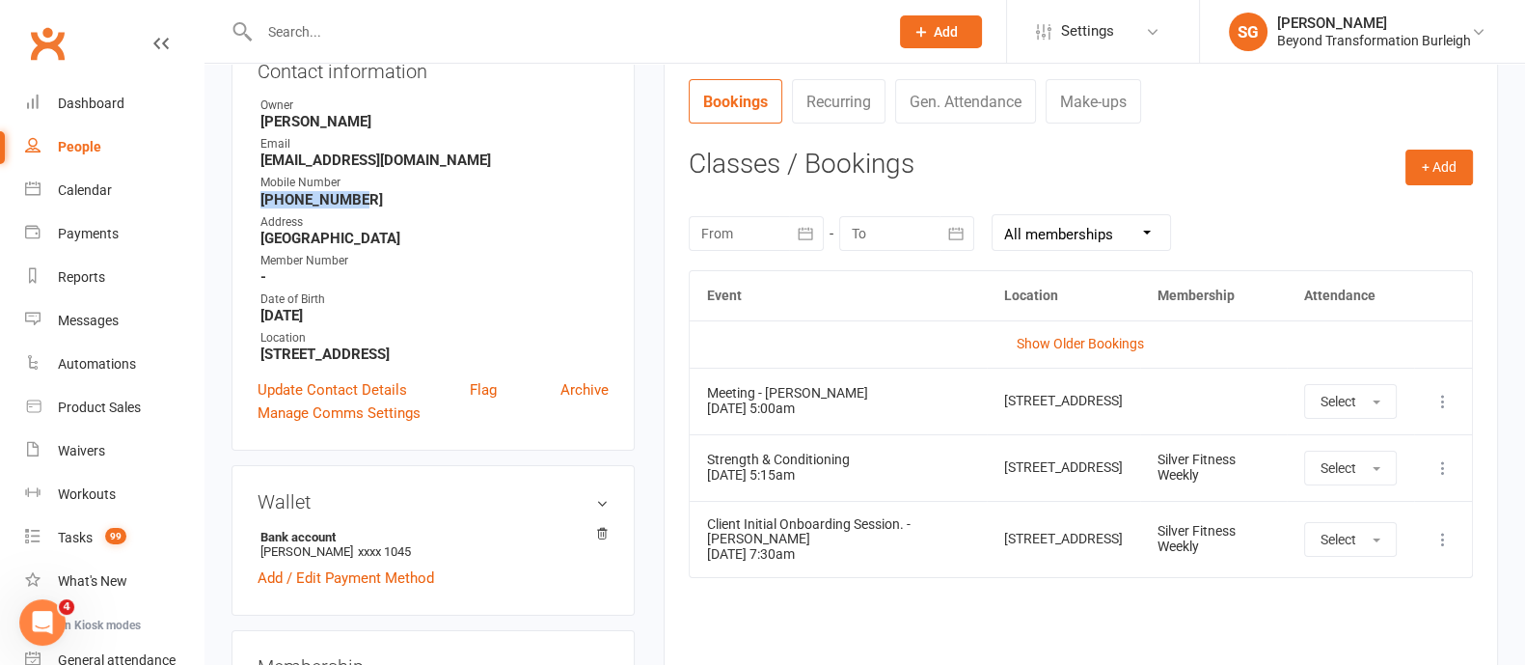
click at [359, 203] on strong "[PHONE_NUMBER]" at bounding box center [434, 199] width 348 height 17
copy strong "[PHONE_NUMBER]"
drag, startPoint x: 90, startPoint y: 188, endPoint x: 104, endPoint y: 193, distance: 15.3
click at [90, 188] on div "Calendar" at bounding box center [85, 189] width 54 height 15
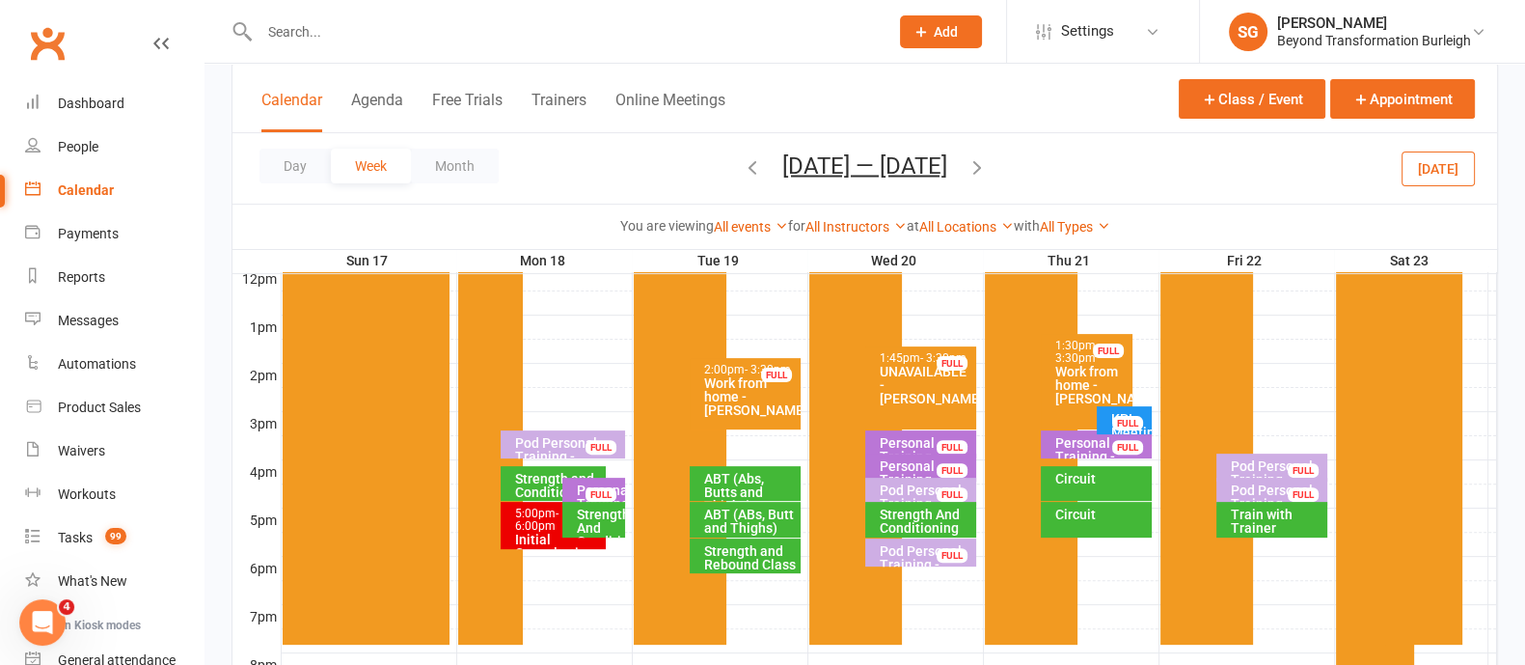
scroll to position [843, 0]
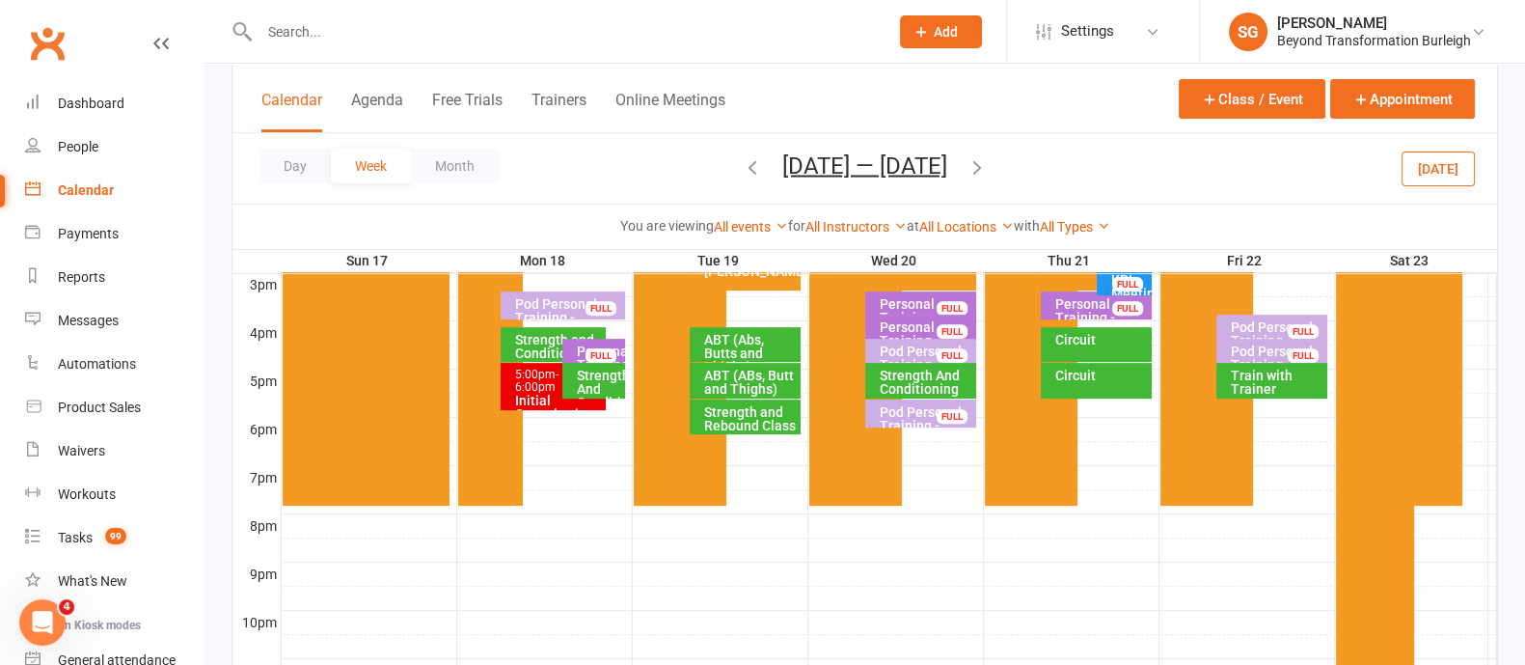
click at [526, 394] on div "Initial Consultation - [PERSON_NAME]" at bounding box center [558, 421] width 89 height 54
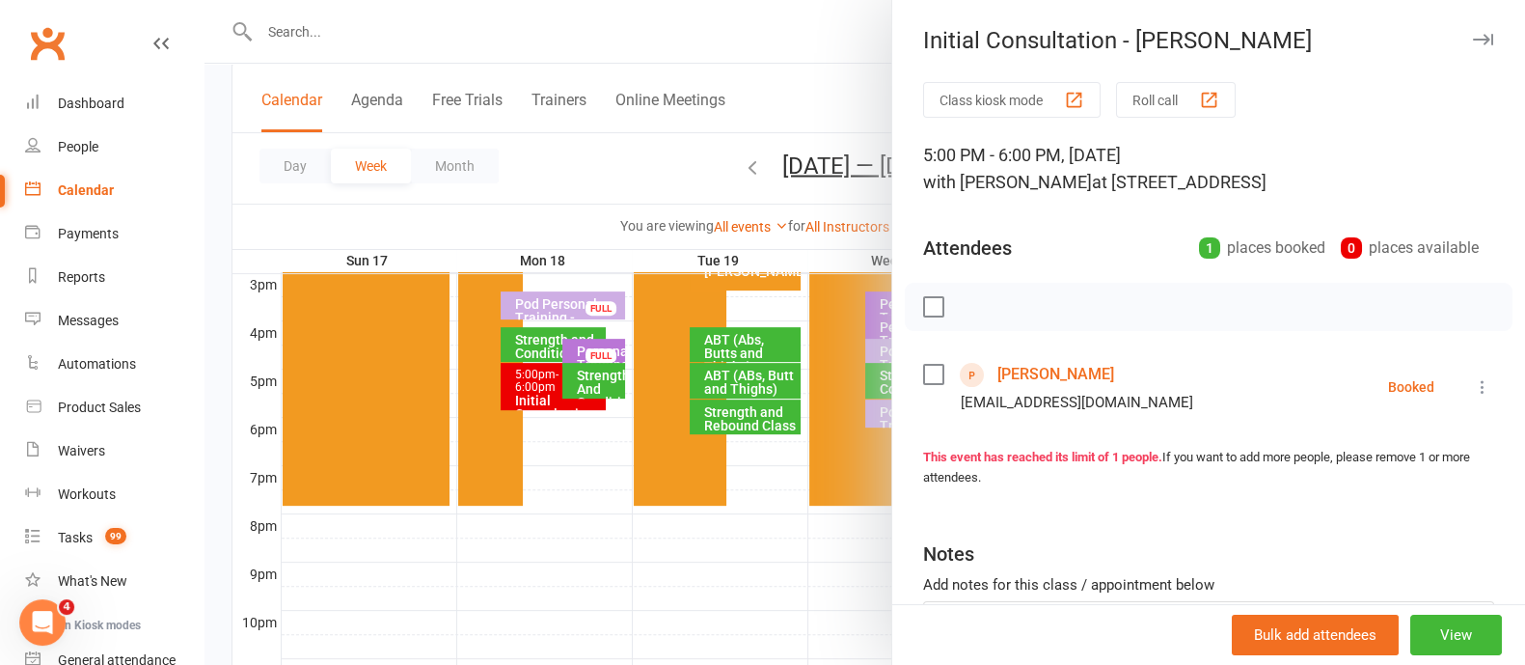
click at [1443, 22] on div "Initial Consultation - [PERSON_NAME] Class kiosk mode Roll call 5:00 PM - 6:00 …" at bounding box center [1208, 332] width 634 height 665
click at [1473, 34] on icon "button" at bounding box center [1483, 40] width 20 height 12
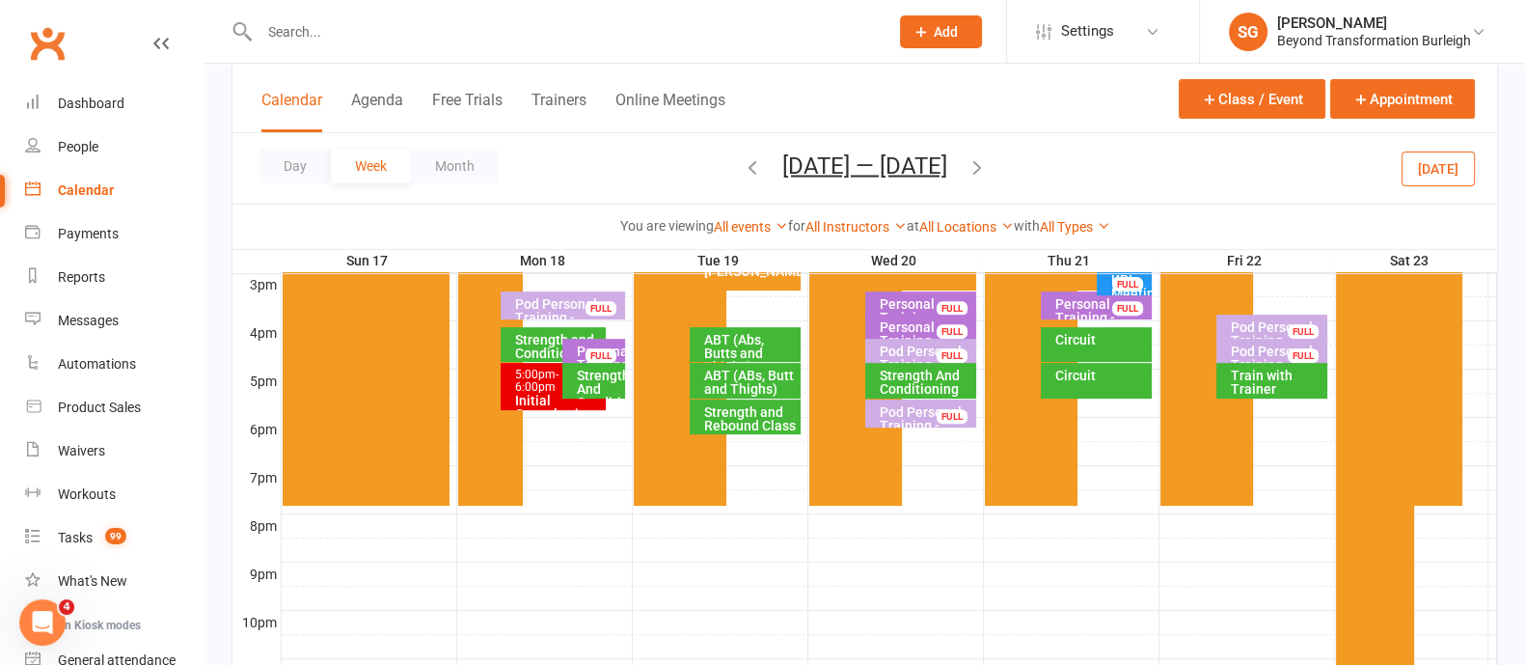
click at [980, 166] on icon "button" at bounding box center [977, 165] width 21 height 21
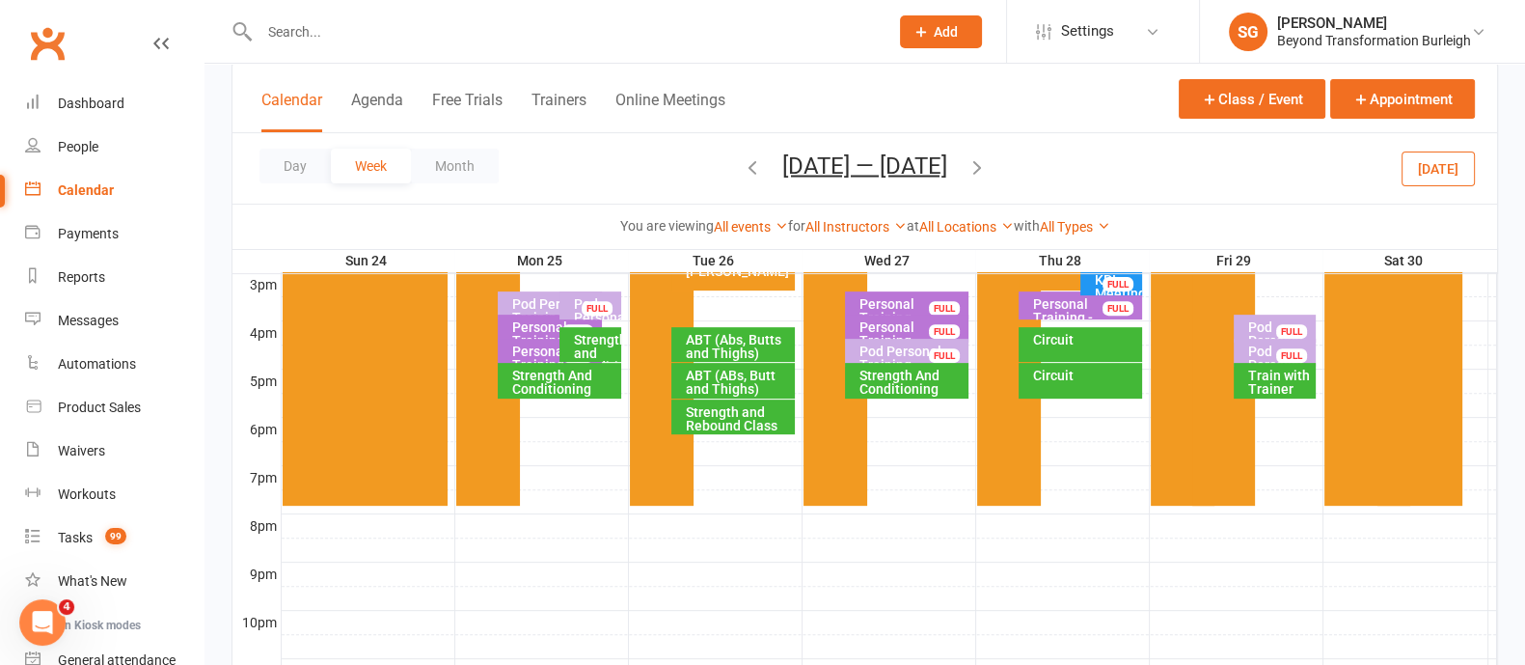
click at [742, 169] on icon "button" at bounding box center [752, 165] width 21 height 21
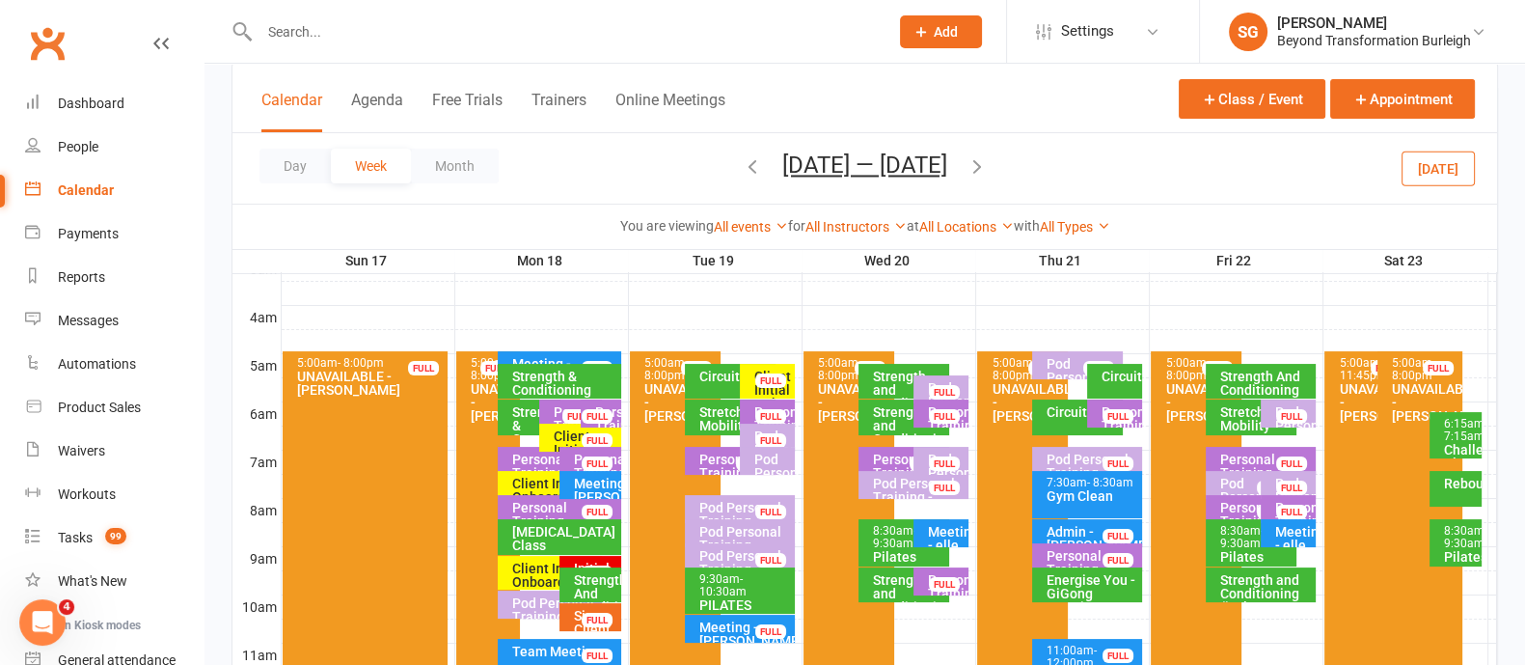
scroll to position [362, 0]
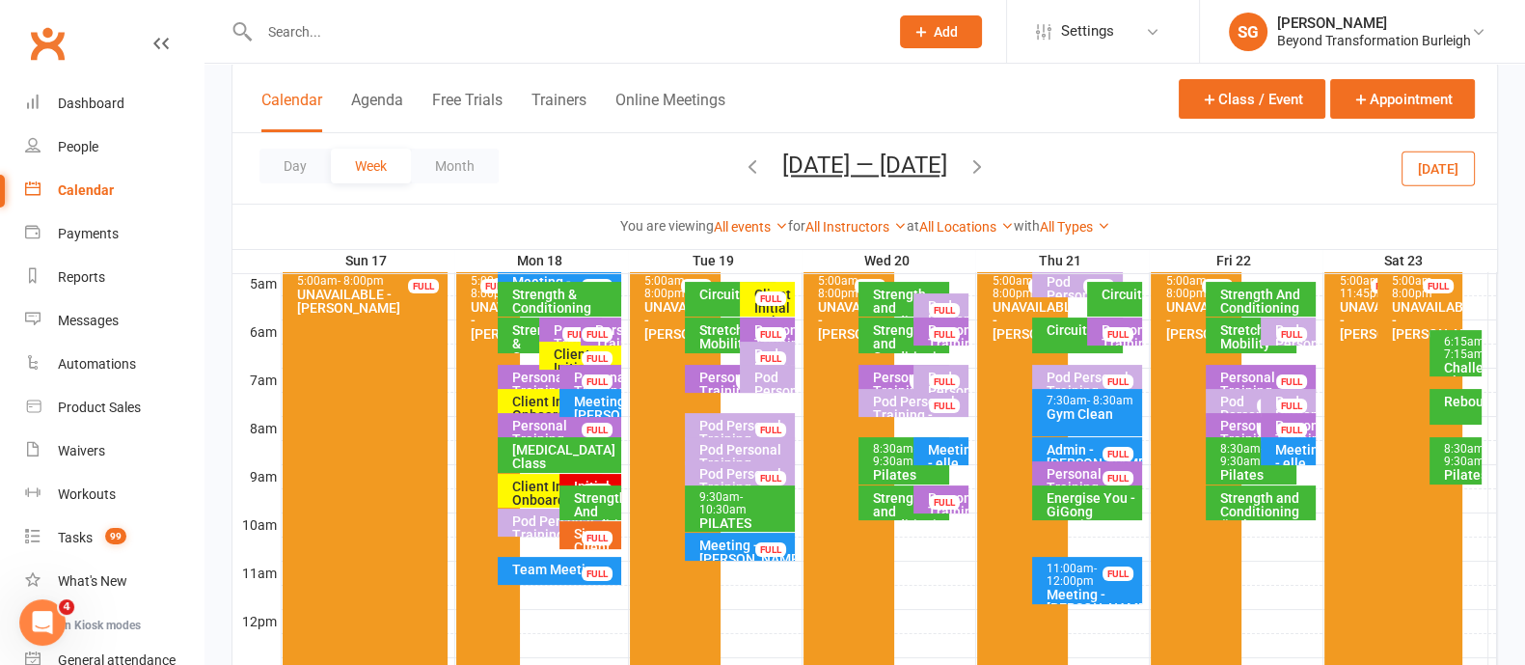
click at [583, 476] on div "Initial Consultation - [GEOGRAPHIC_DATA][PERSON_NAME] FULL" at bounding box center [590, 488] width 62 height 28
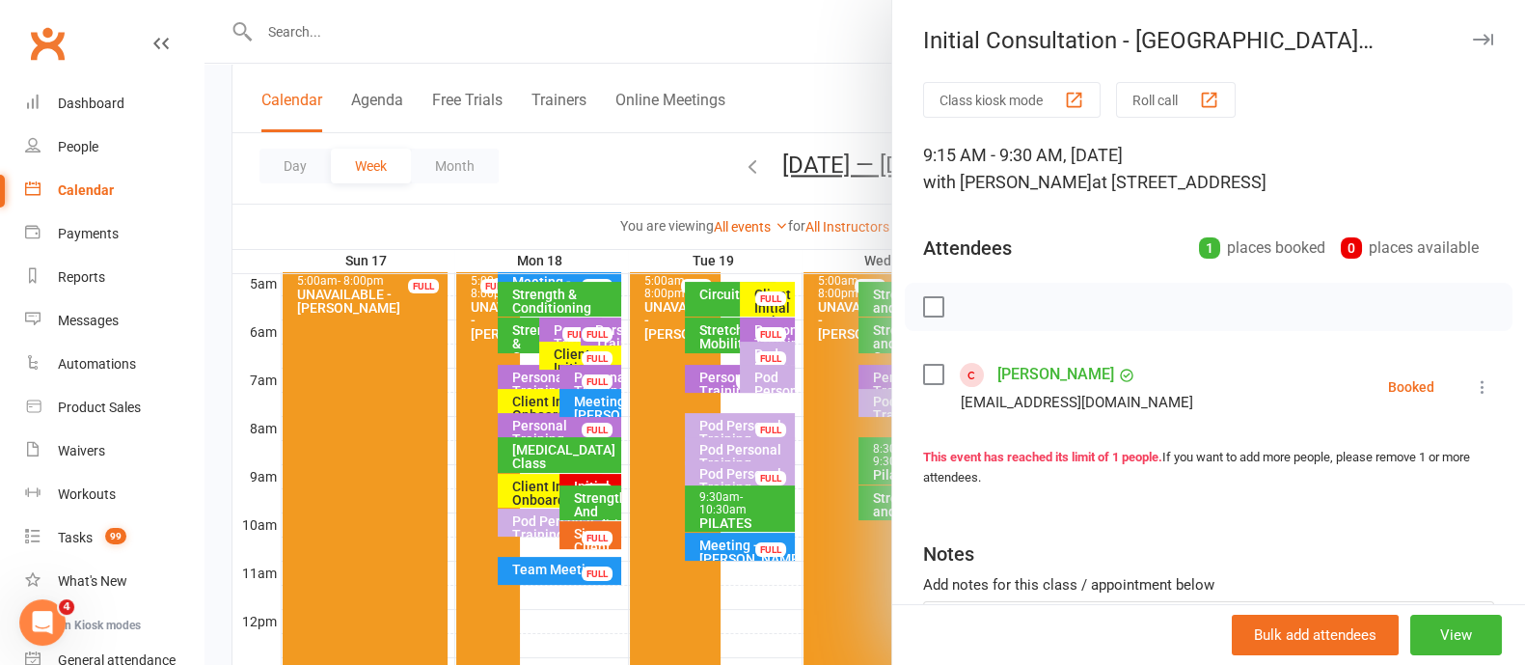
click at [1473, 37] on icon "button" at bounding box center [1483, 40] width 20 height 12
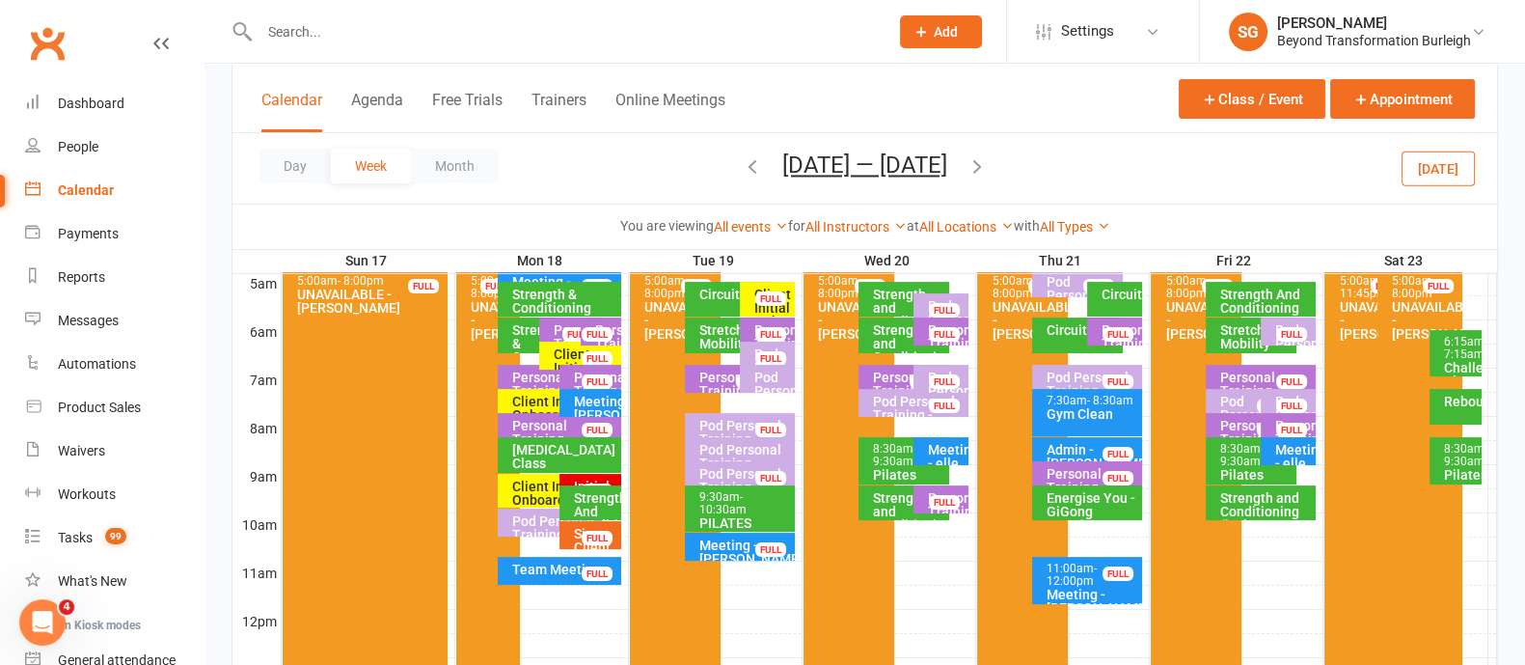
click at [444, 12] on div at bounding box center [552, 31] width 643 height 63
click at [433, 29] on input "text" at bounding box center [564, 31] width 621 height 27
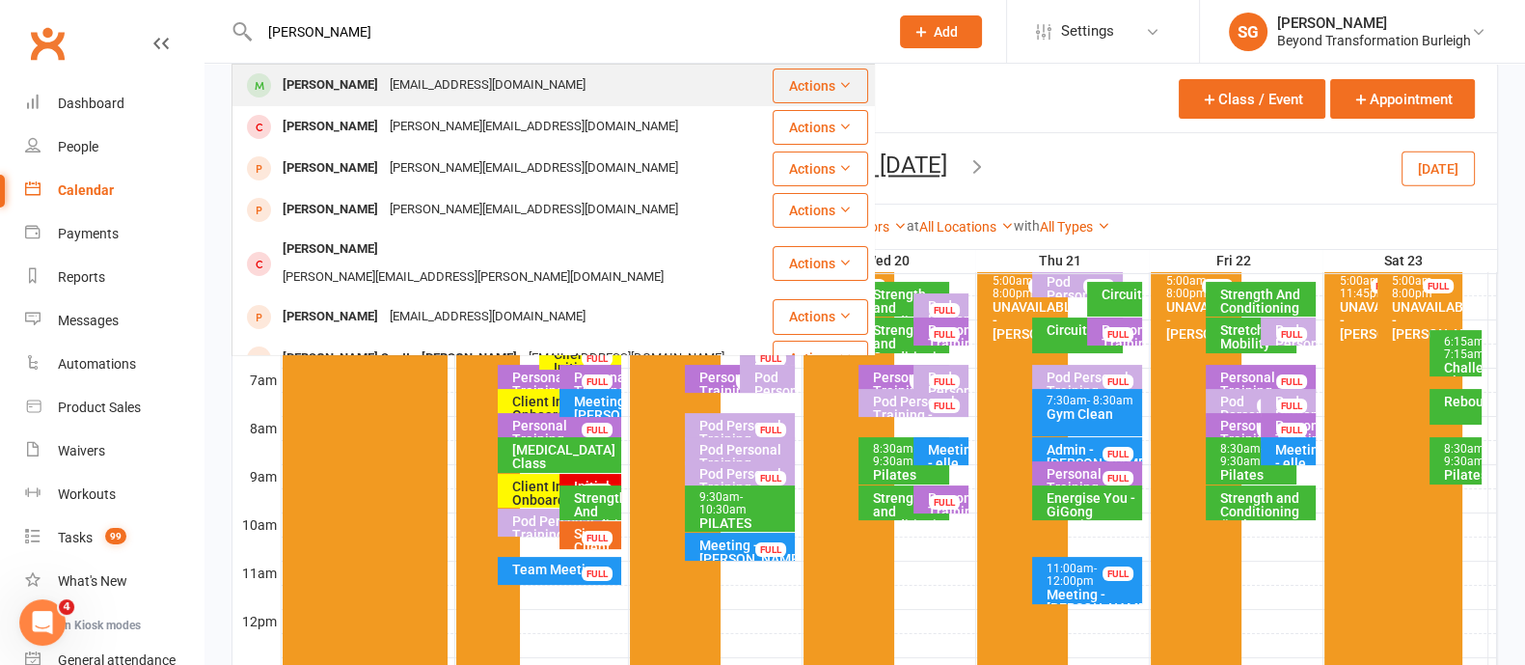
type input "[PERSON_NAME]"
click at [384, 82] on div "[EMAIL_ADDRESS][DOMAIN_NAME]" at bounding box center [487, 85] width 207 height 28
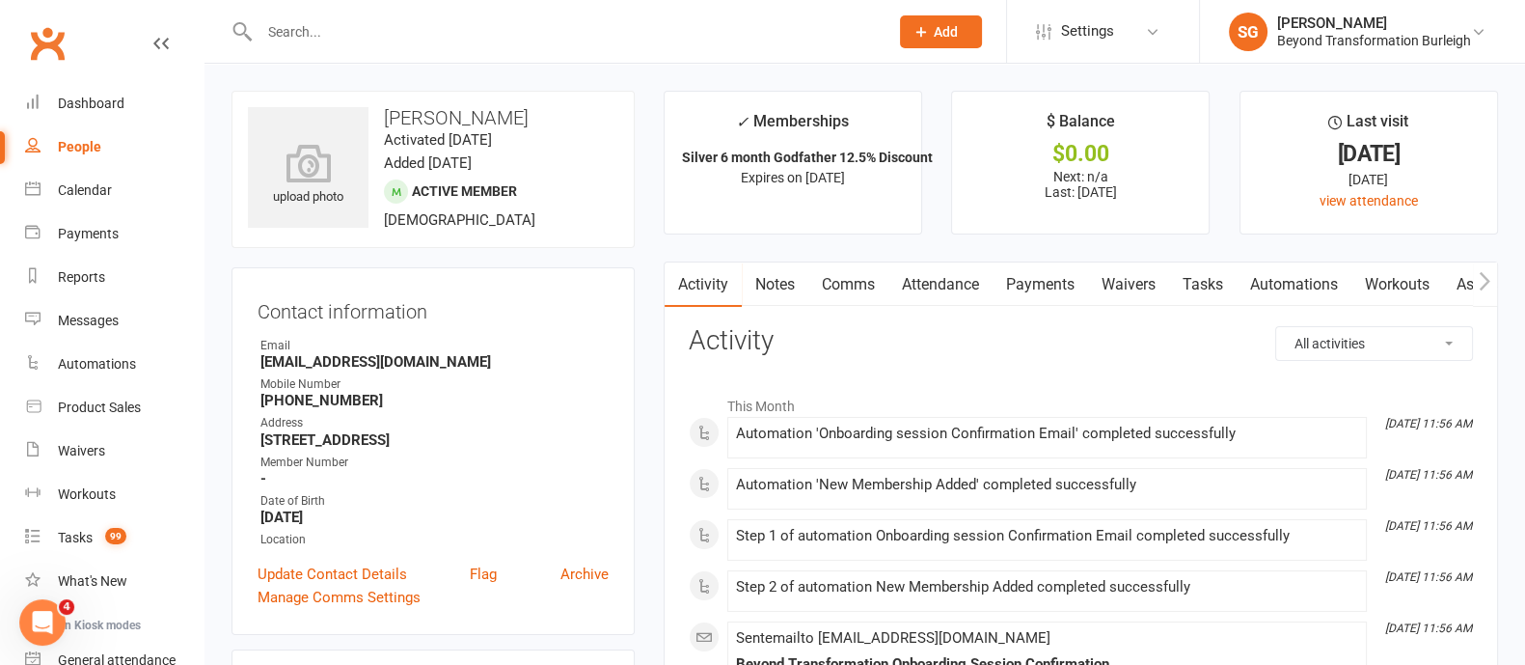
click at [960, 284] on link "Attendance" at bounding box center [940, 284] width 104 height 44
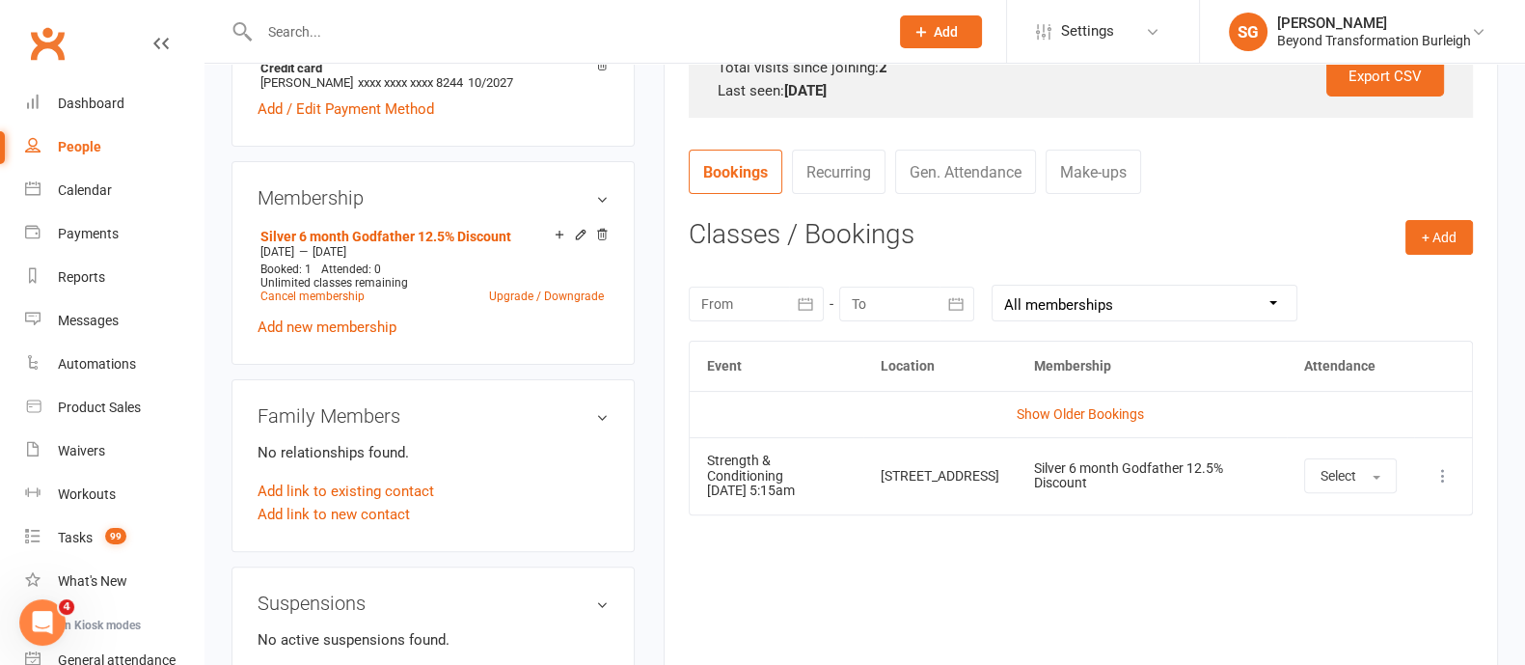
scroll to position [603, 0]
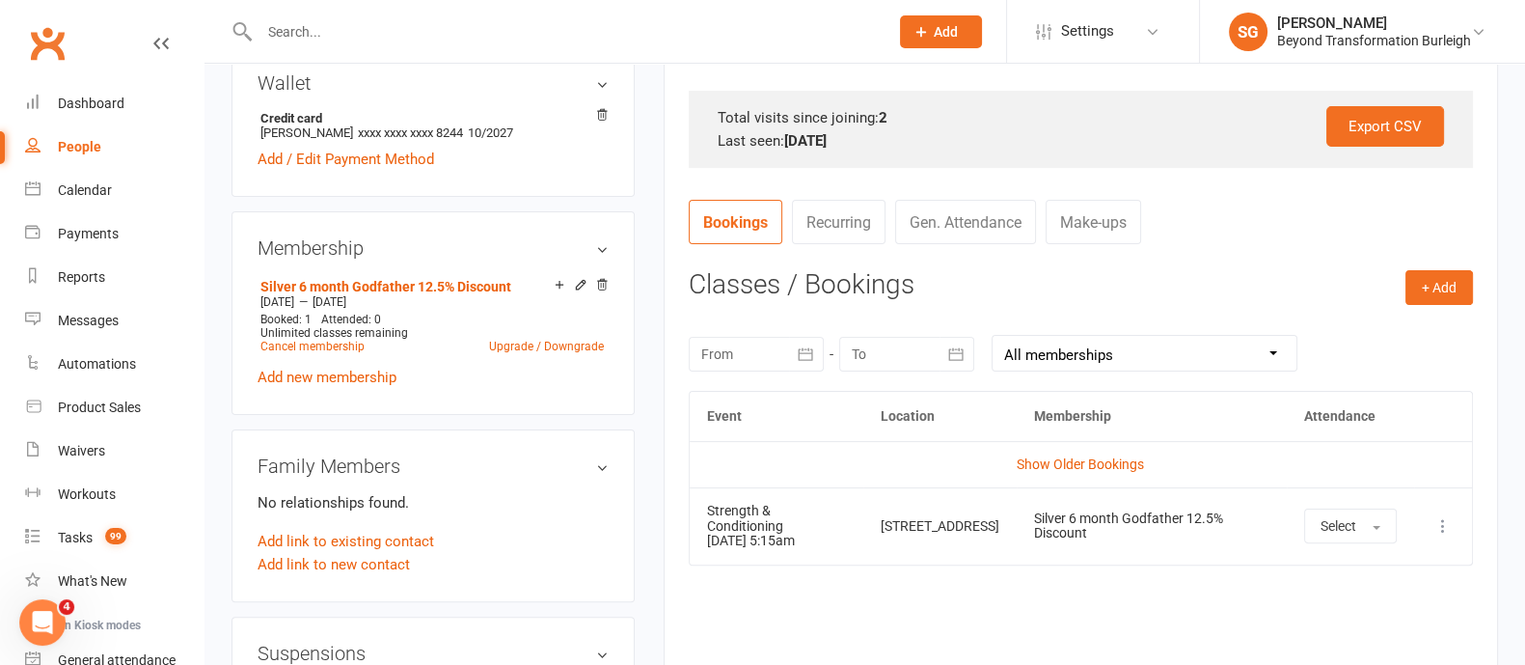
click at [963, 348] on icon "button" at bounding box center [956, 353] width 14 height 13
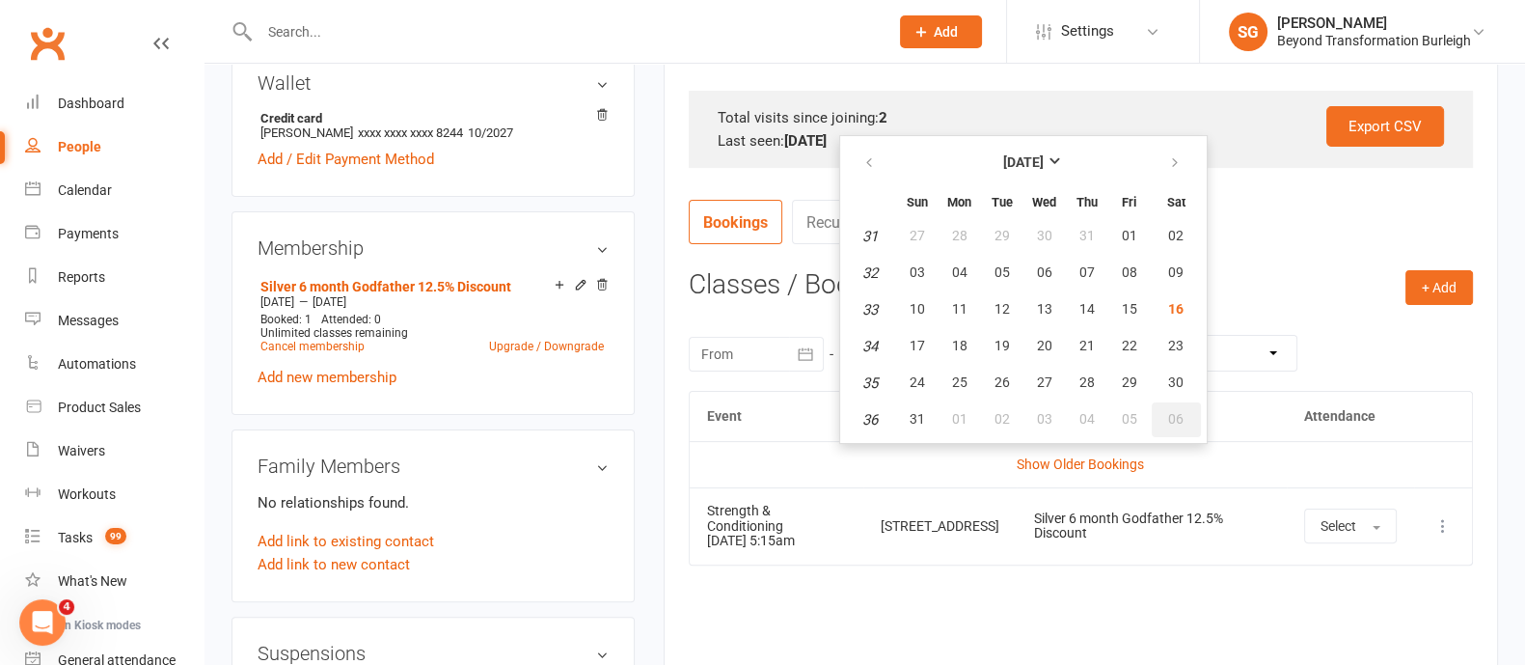
click at [1162, 412] on button "06" at bounding box center [1176, 419] width 49 height 35
type input "[DATE]"
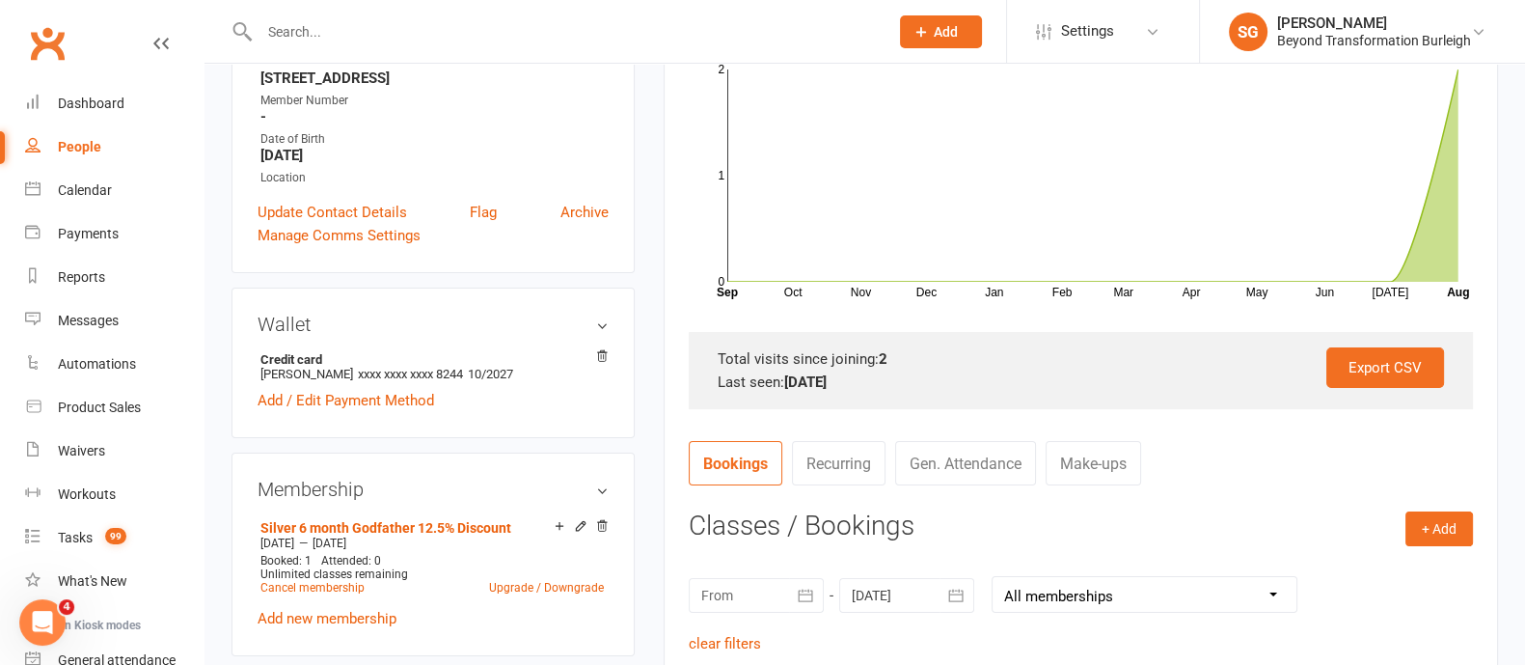
scroll to position [0, 0]
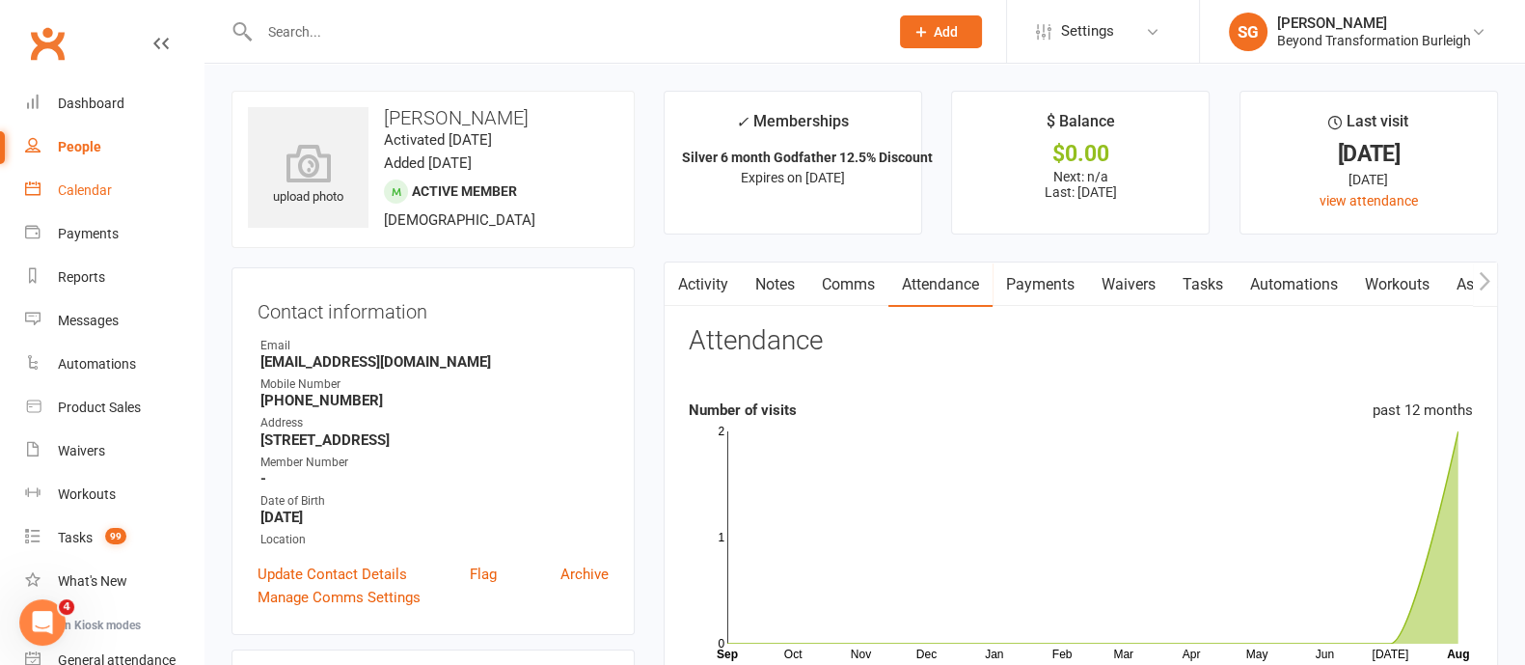
click at [73, 189] on div "Calendar" at bounding box center [85, 189] width 54 height 15
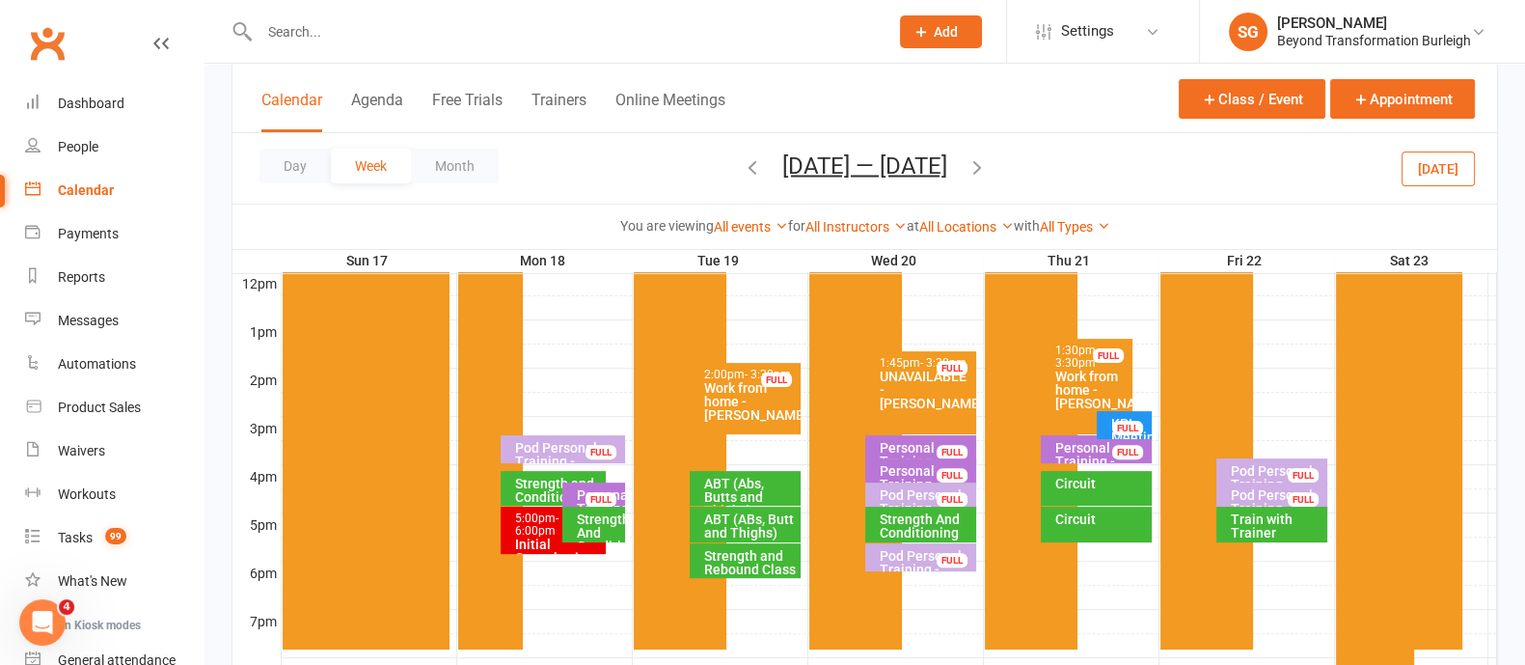
scroll to position [723, 0]
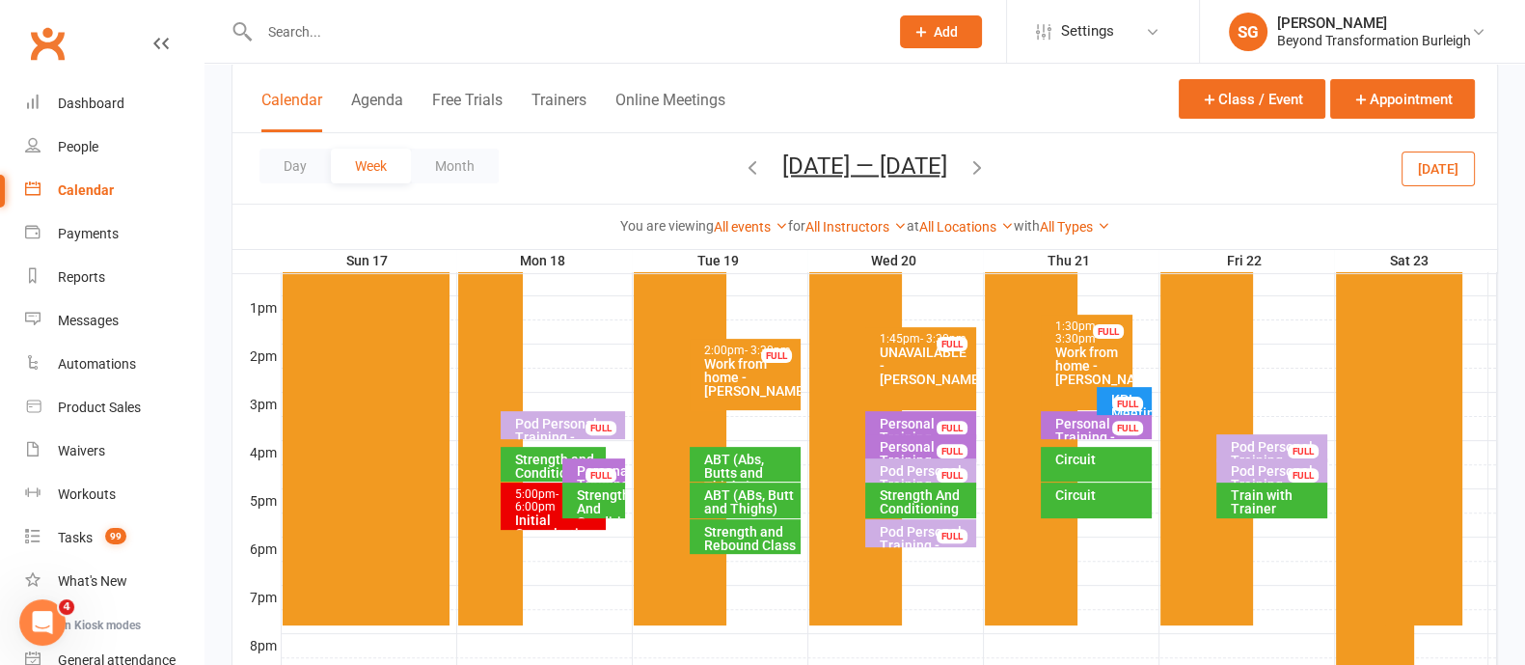
click at [988, 162] on icon "button" at bounding box center [977, 165] width 21 height 21
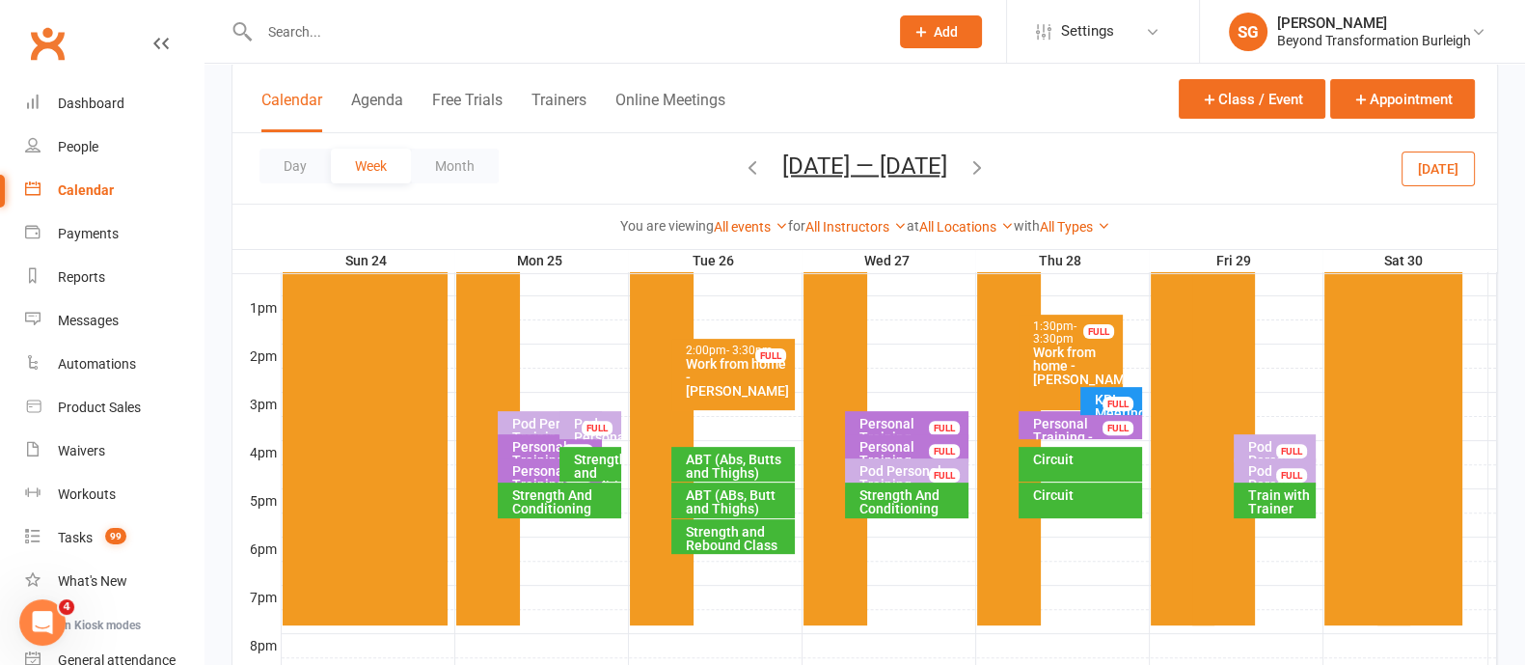
click at [742, 169] on icon "button" at bounding box center [752, 165] width 21 height 21
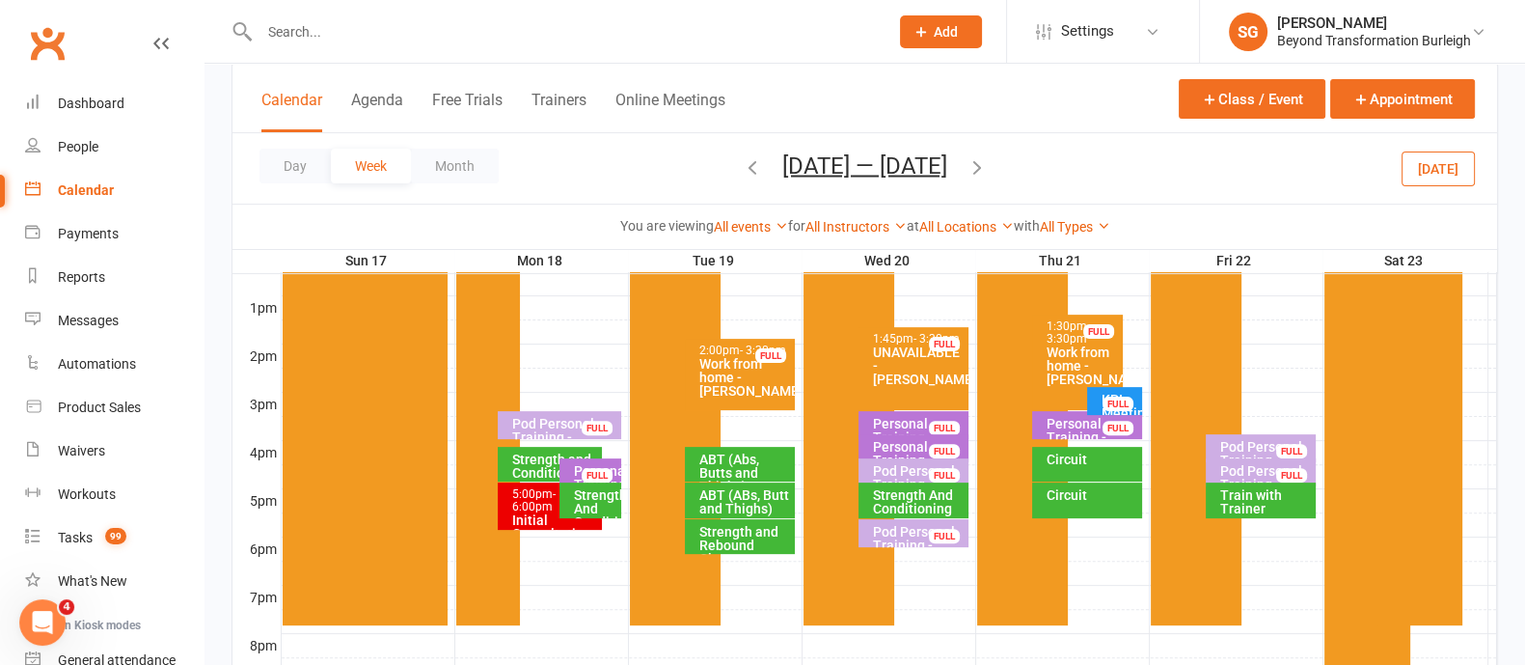
click at [528, 500] on span "- 6:00pm" at bounding box center [533, 500] width 43 height 26
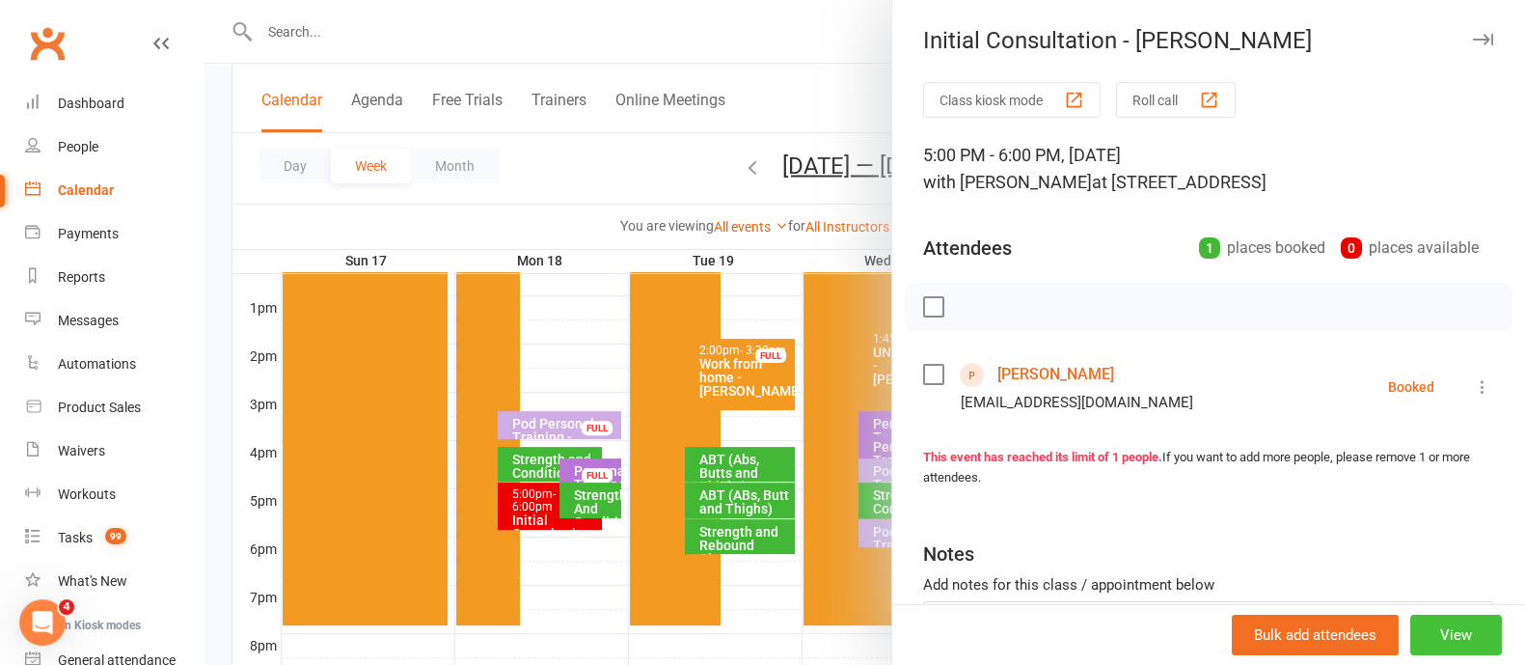
click at [1410, 634] on button "View" at bounding box center [1456, 634] width 92 height 41
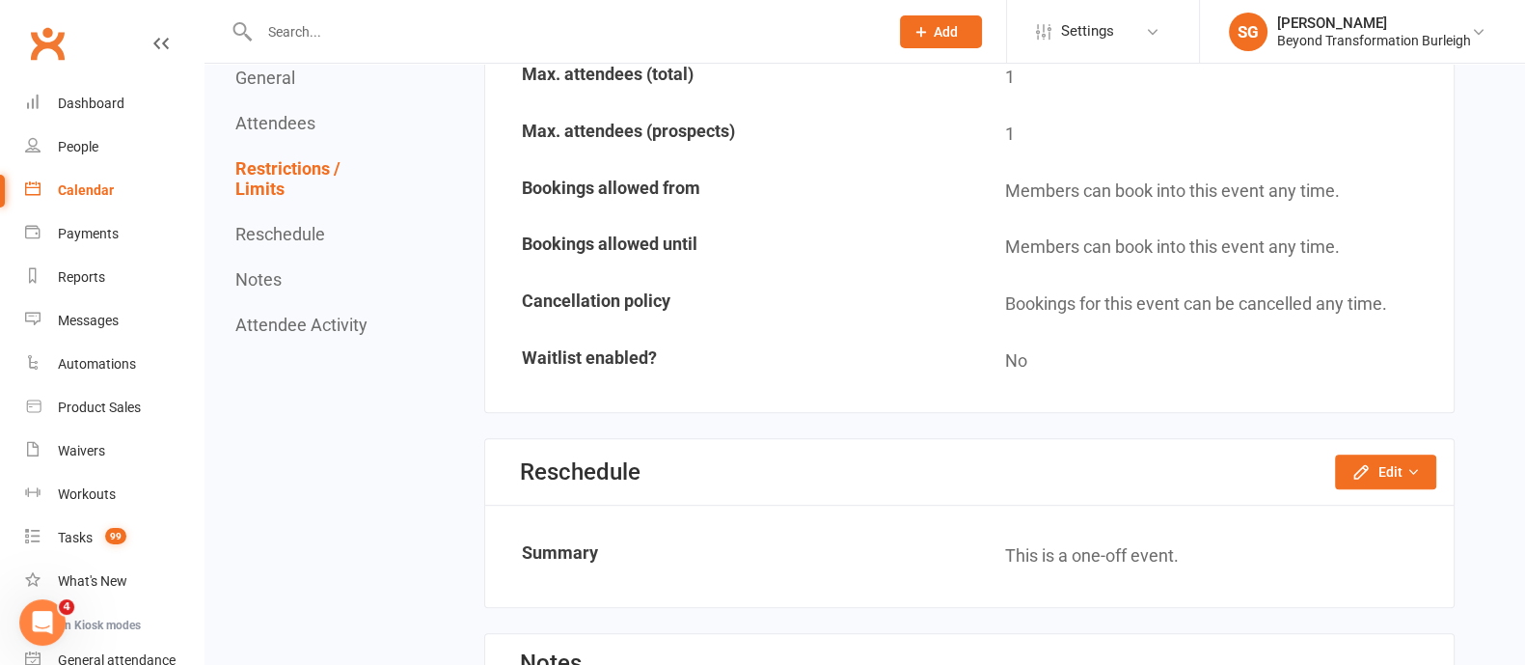
scroll to position [1206, 0]
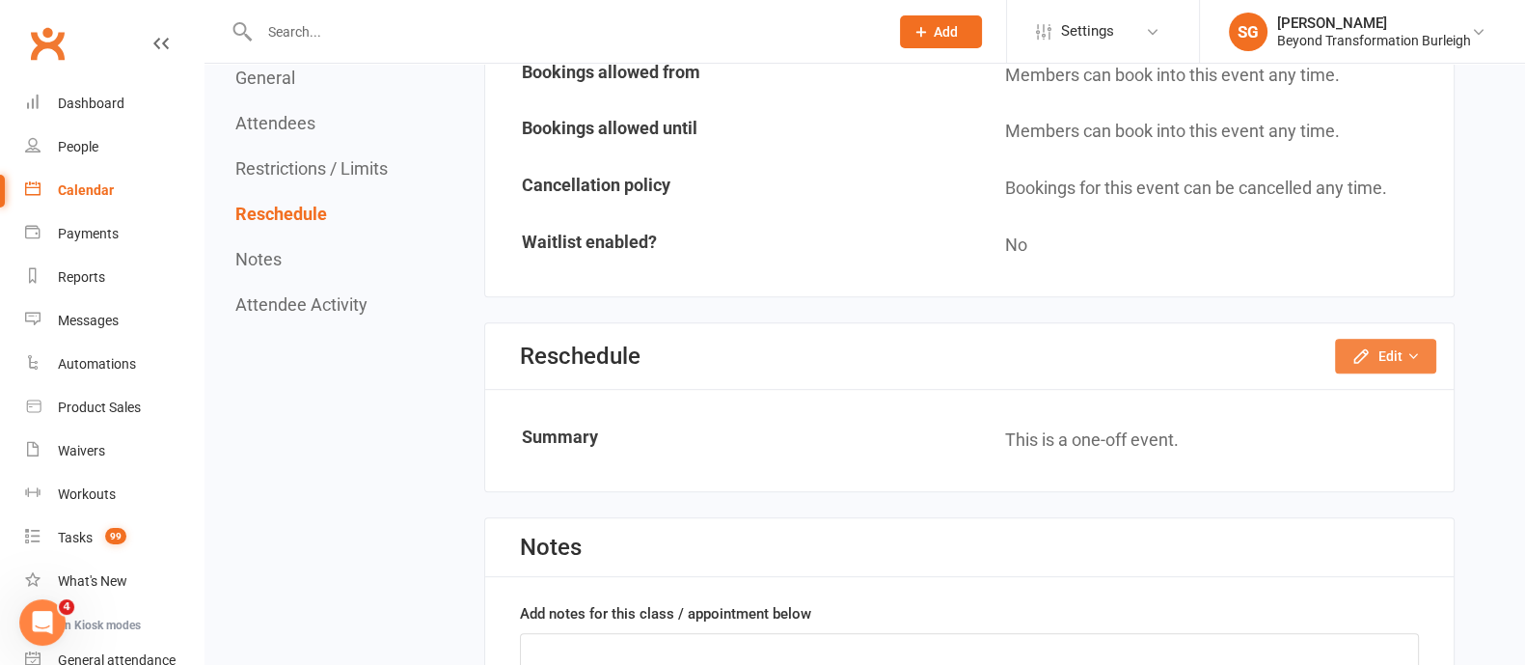
click at [1364, 339] on button "Edit" at bounding box center [1385, 356] width 101 height 35
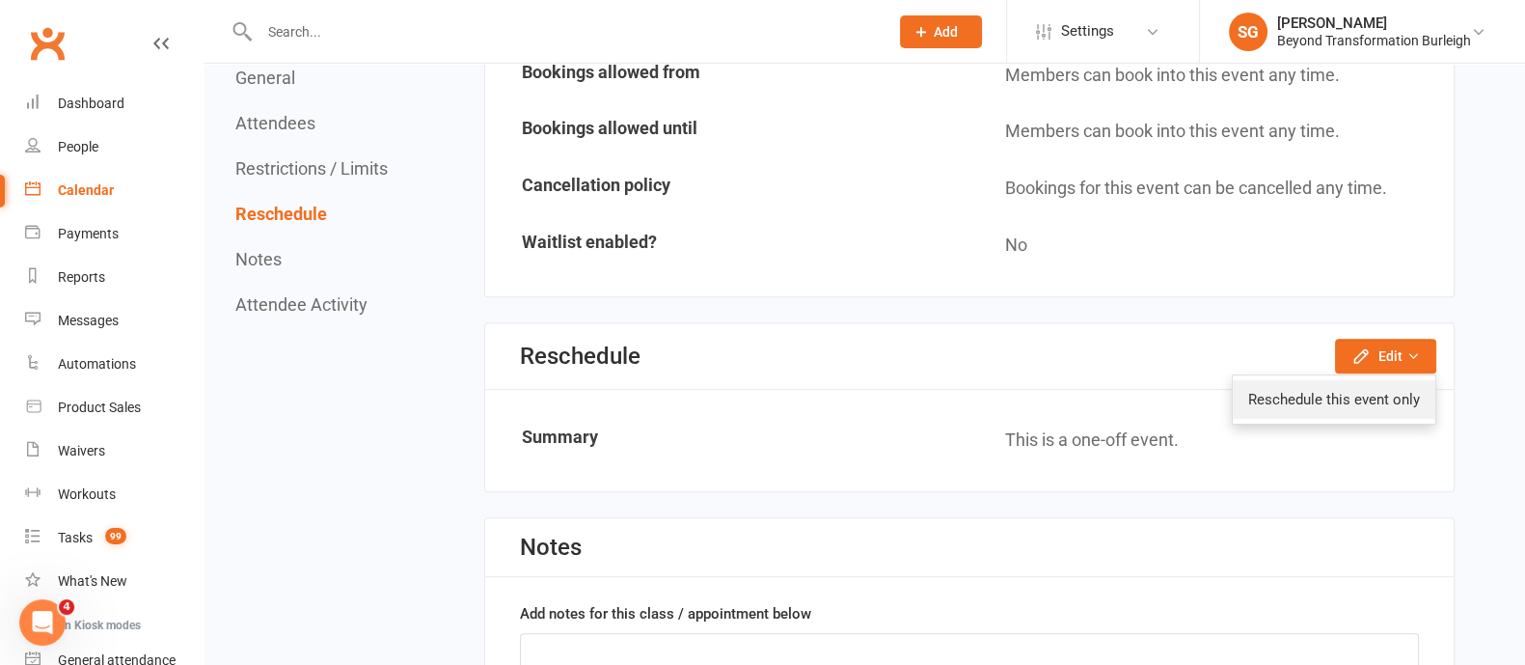
click at [1273, 395] on link "Reschedule this event only" at bounding box center [1334, 399] width 203 height 39
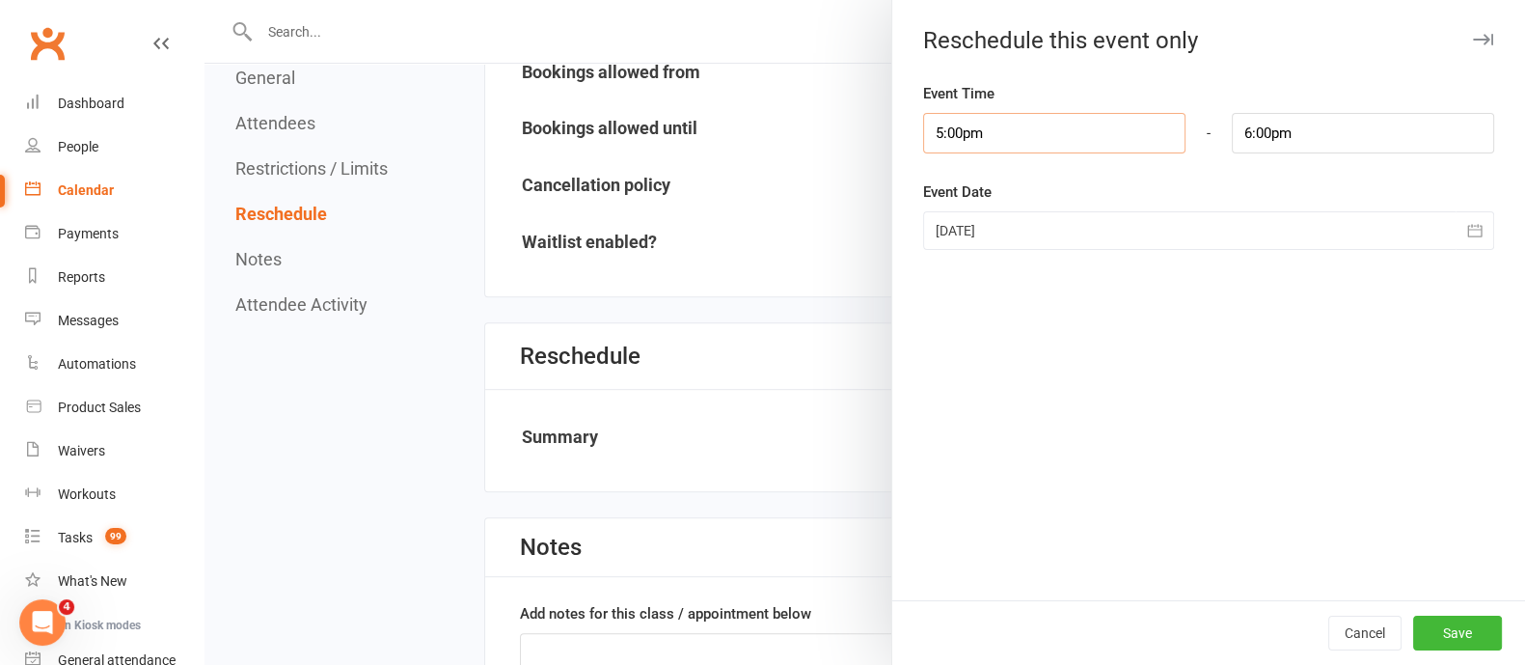
click at [1068, 120] on input "5:00pm" at bounding box center [1054, 133] width 262 height 41
type input "5:30pm"
type input "6:30pm"
click at [963, 262] on li "5:30pm" at bounding box center [970, 256] width 93 height 29
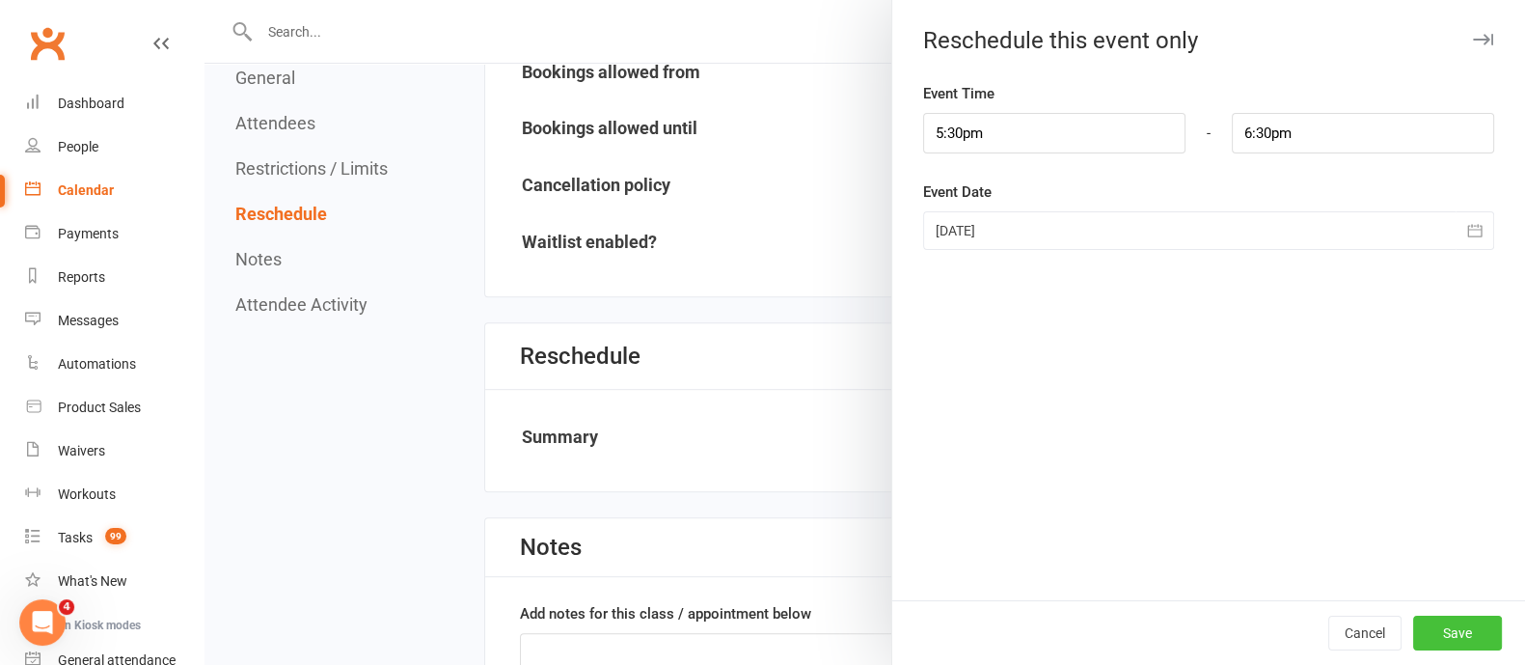
click at [1447, 640] on button "Save" at bounding box center [1457, 632] width 89 height 35
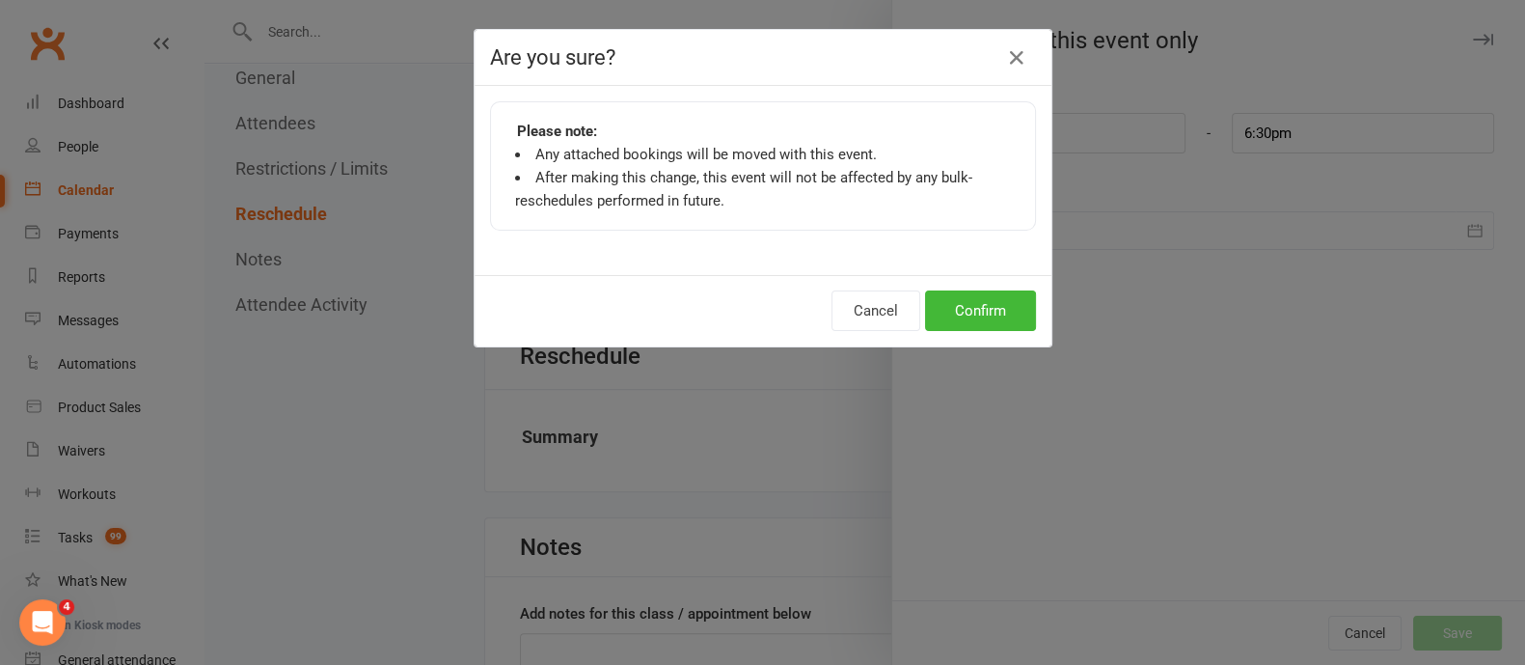
click at [969, 282] on div "Cancel Confirm" at bounding box center [763, 310] width 577 height 71
click at [988, 312] on button "Confirm" at bounding box center [980, 310] width 111 height 41
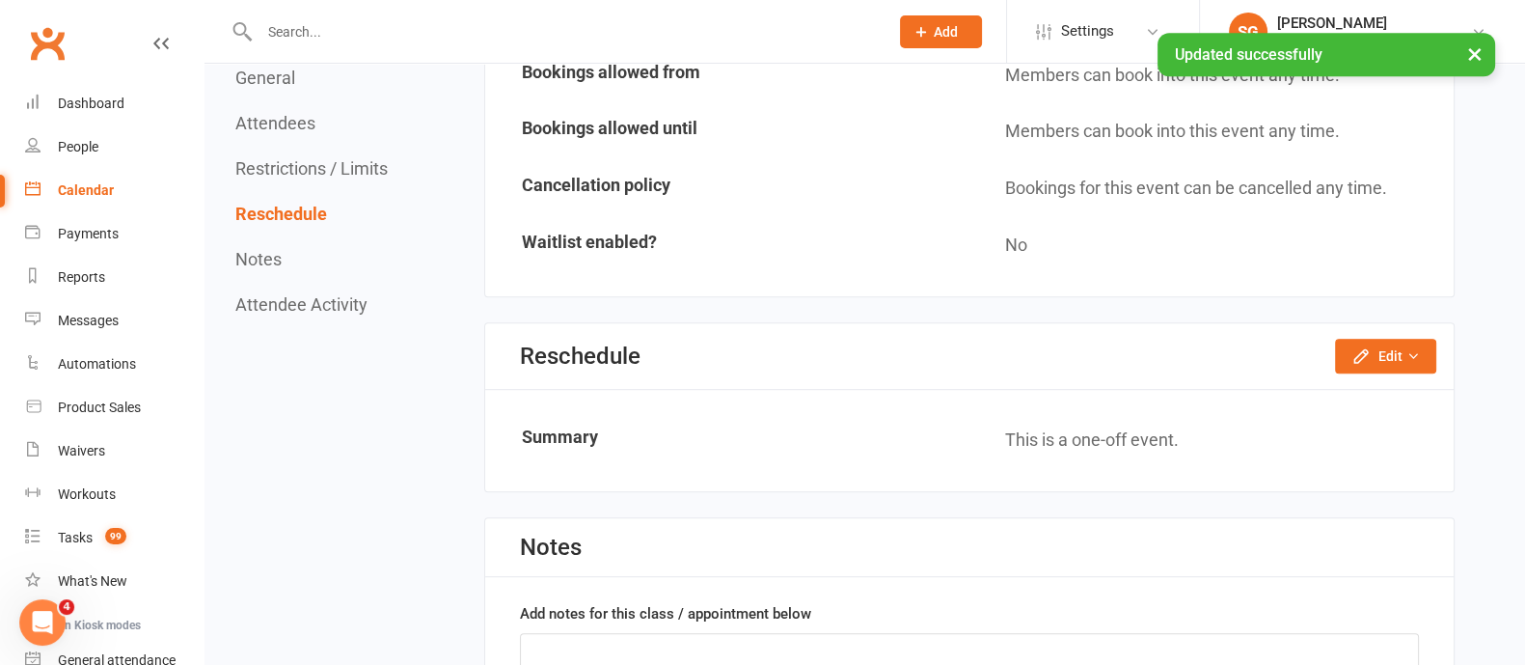
drag, startPoint x: 89, startPoint y: 177, endPoint x: 552, endPoint y: 227, distance: 465.6
click at [89, 177] on link "Calendar" at bounding box center [114, 190] width 178 height 43
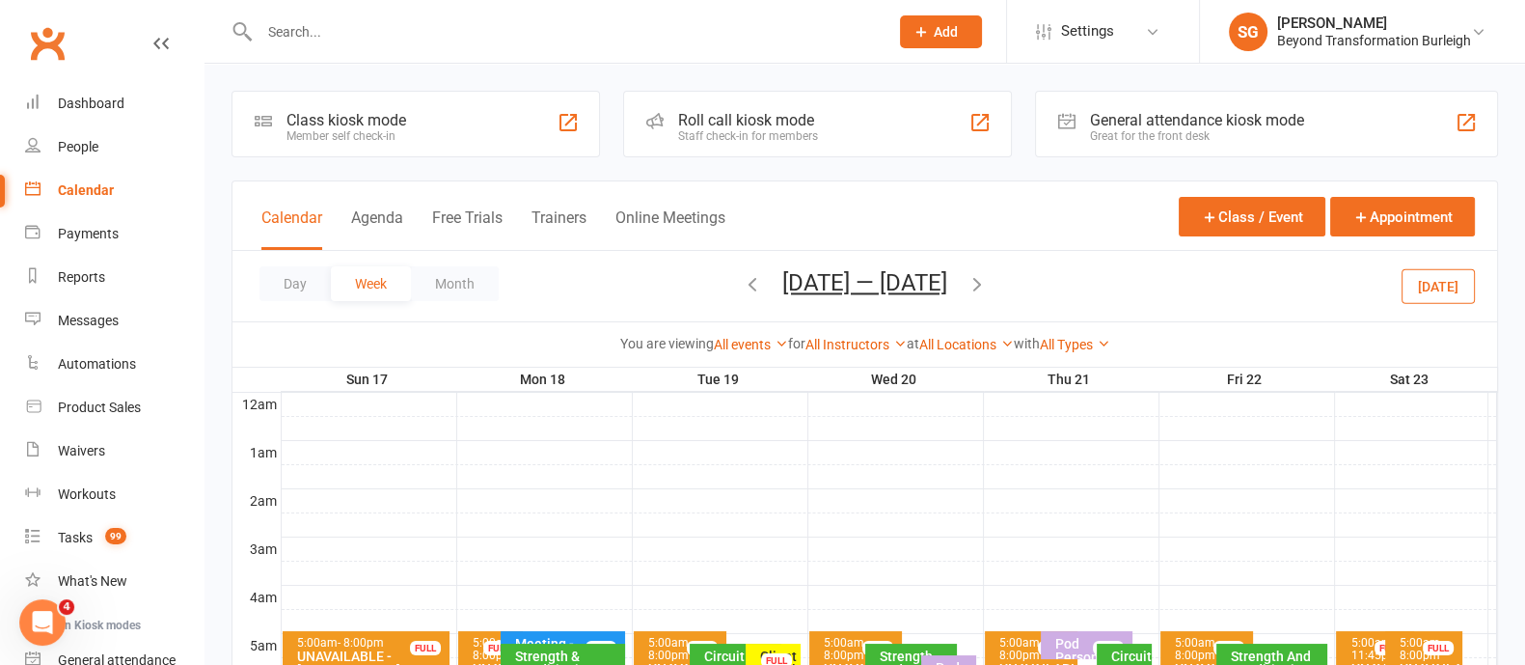
scroll to position [240, 0]
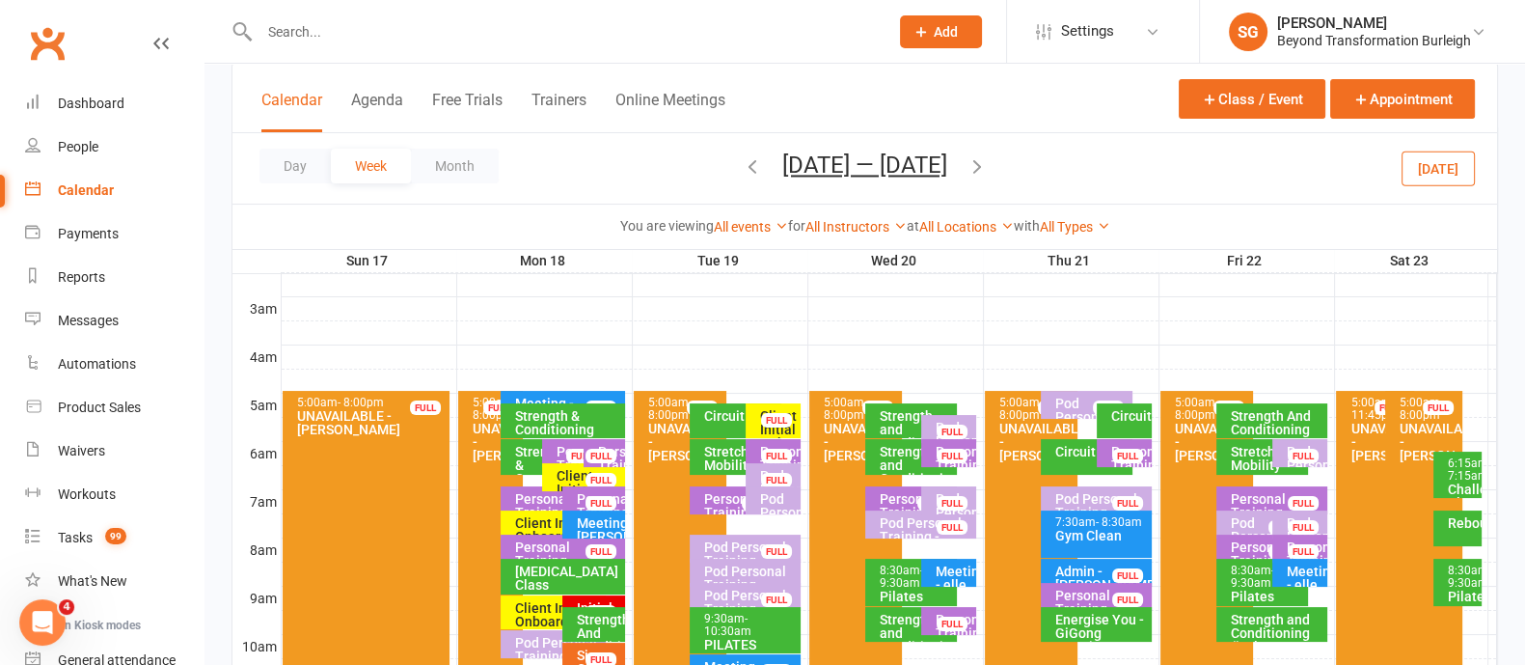
click at [763, 423] on div "FULL" at bounding box center [776, 420] width 31 height 14
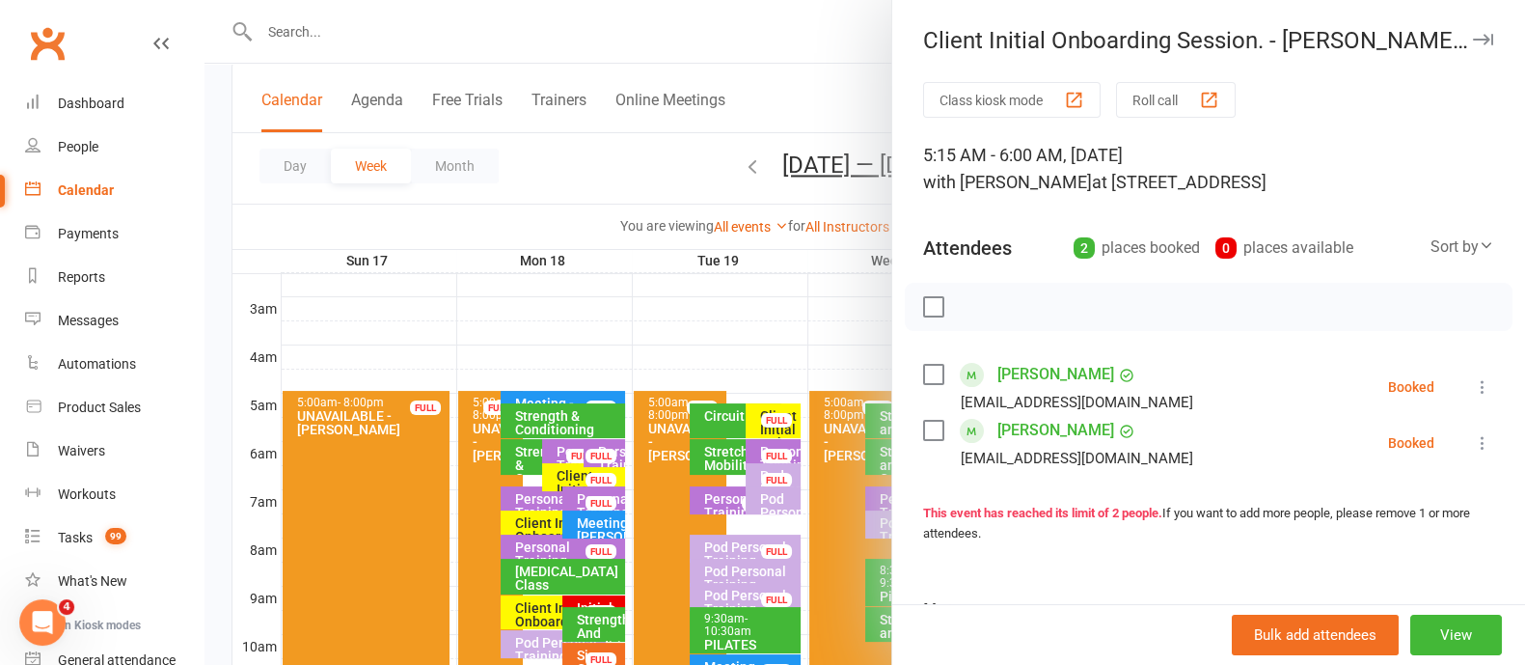
click at [1471, 32] on button "button" at bounding box center [1482, 39] width 23 height 23
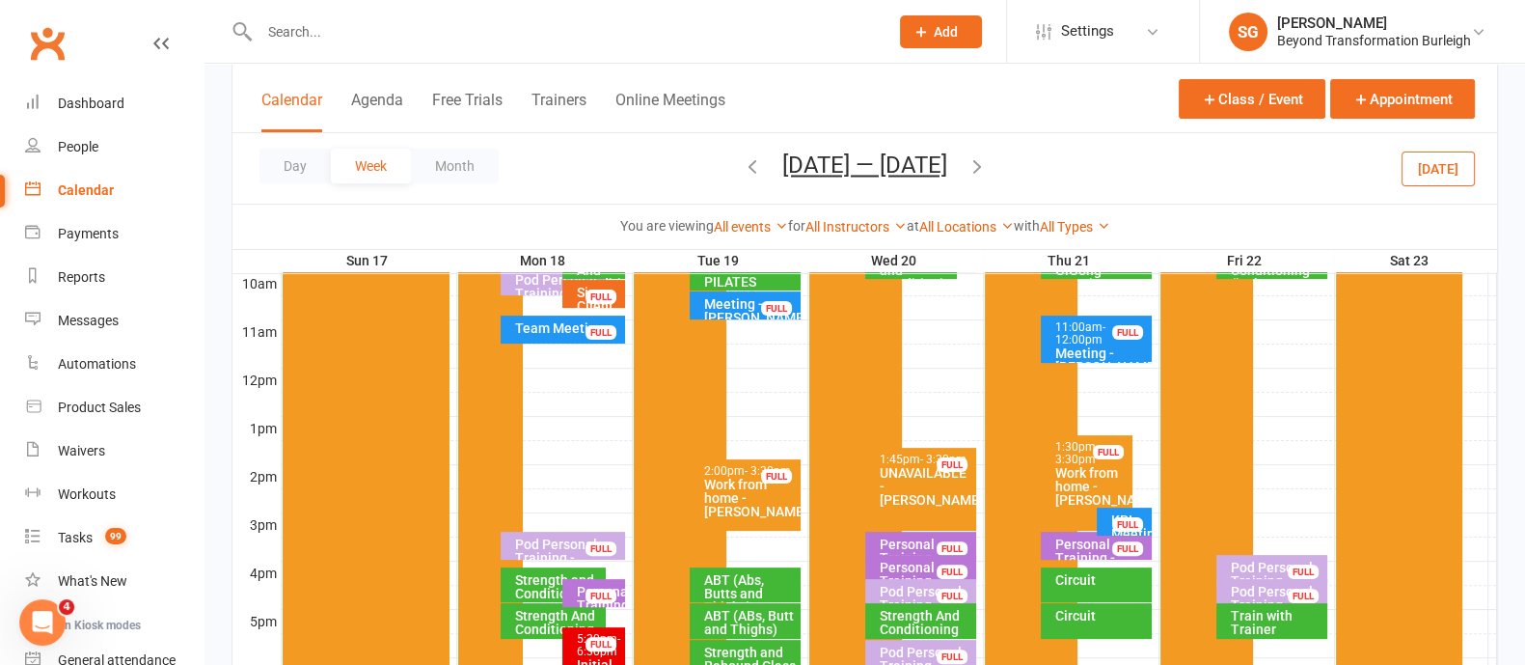
scroll to position [723, 0]
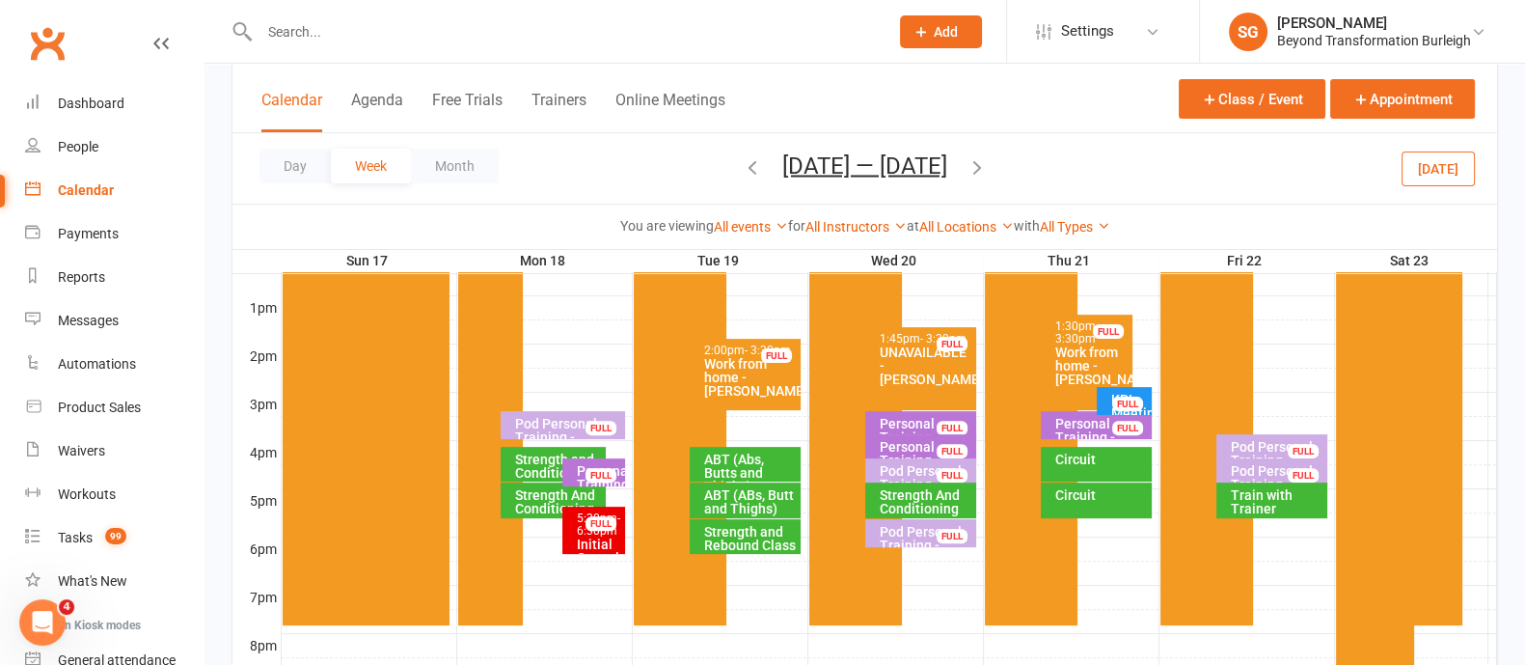
click at [617, 498] on div at bounding box center [889, 500] width 1215 height 23
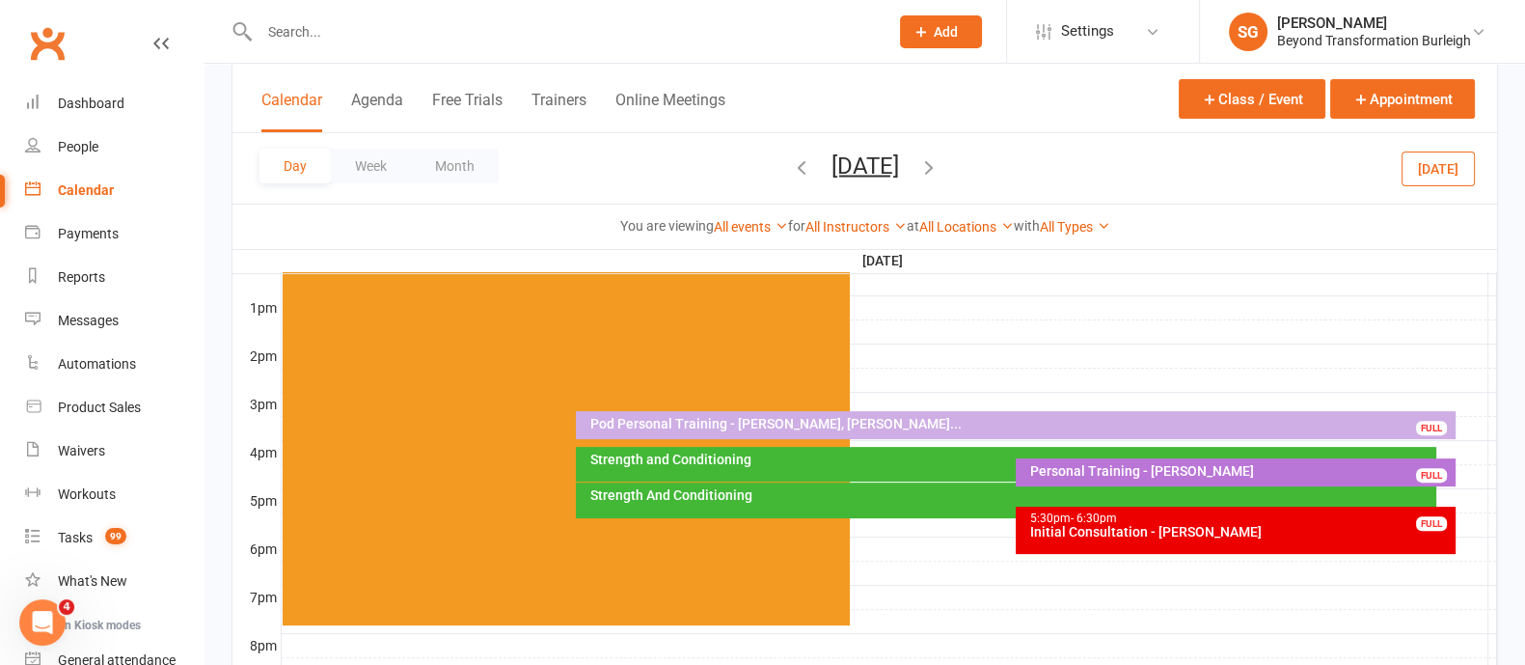
click at [1447, 494] on div at bounding box center [889, 500] width 1215 height 23
click at [1425, 465] on button "Add Appointment" at bounding box center [1456, 462] width 108 height 46
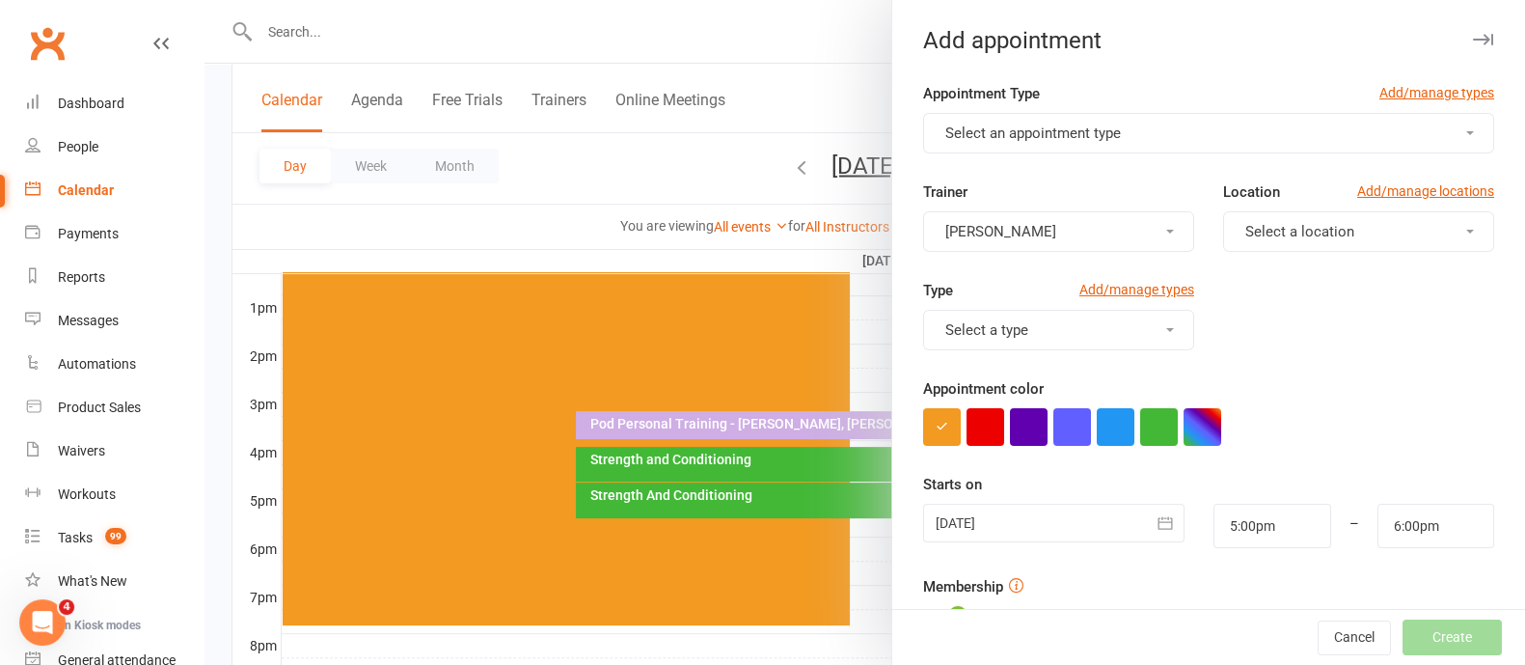
click at [1256, 130] on button "Select an appointment type" at bounding box center [1208, 133] width 571 height 41
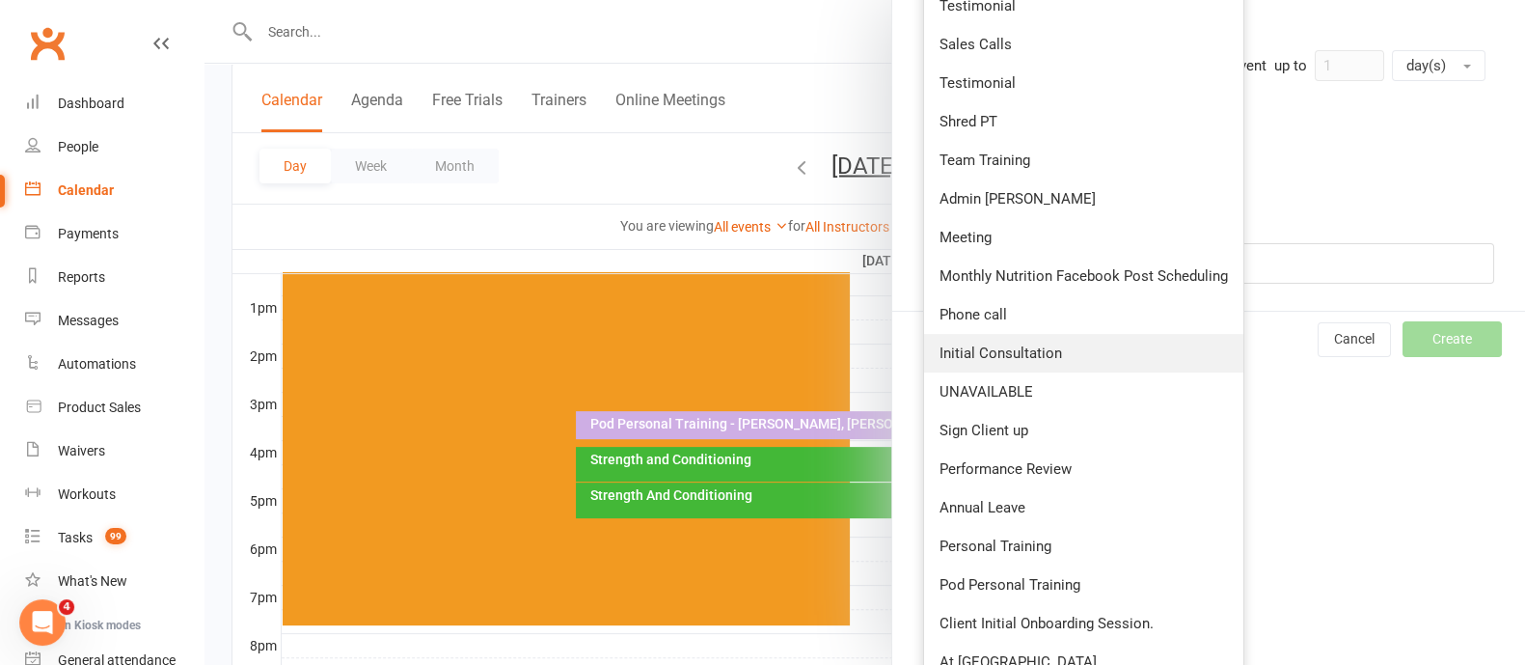
scroll to position [695, 0]
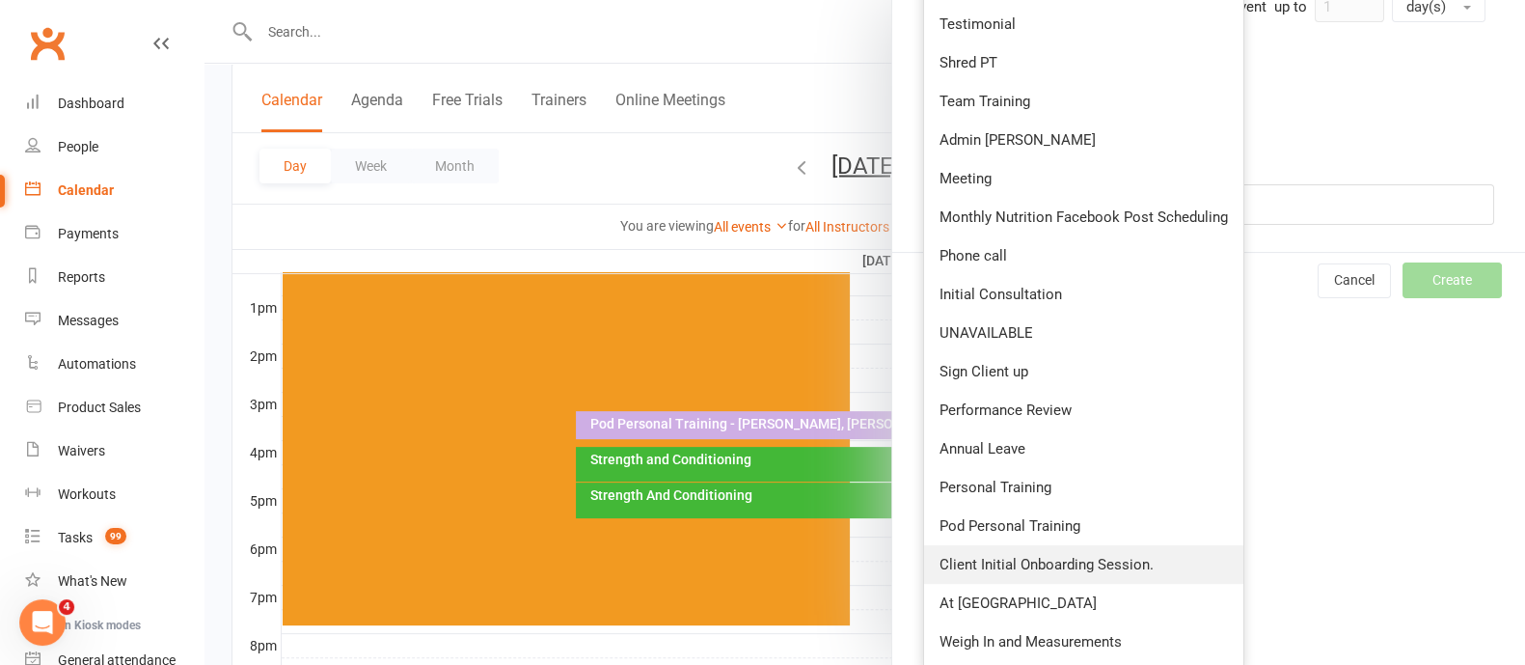
click at [1045, 549] on link "Client Initial Onboarding Session." at bounding box center [1083, 564] width 319 height 39
type input "5:30pm"
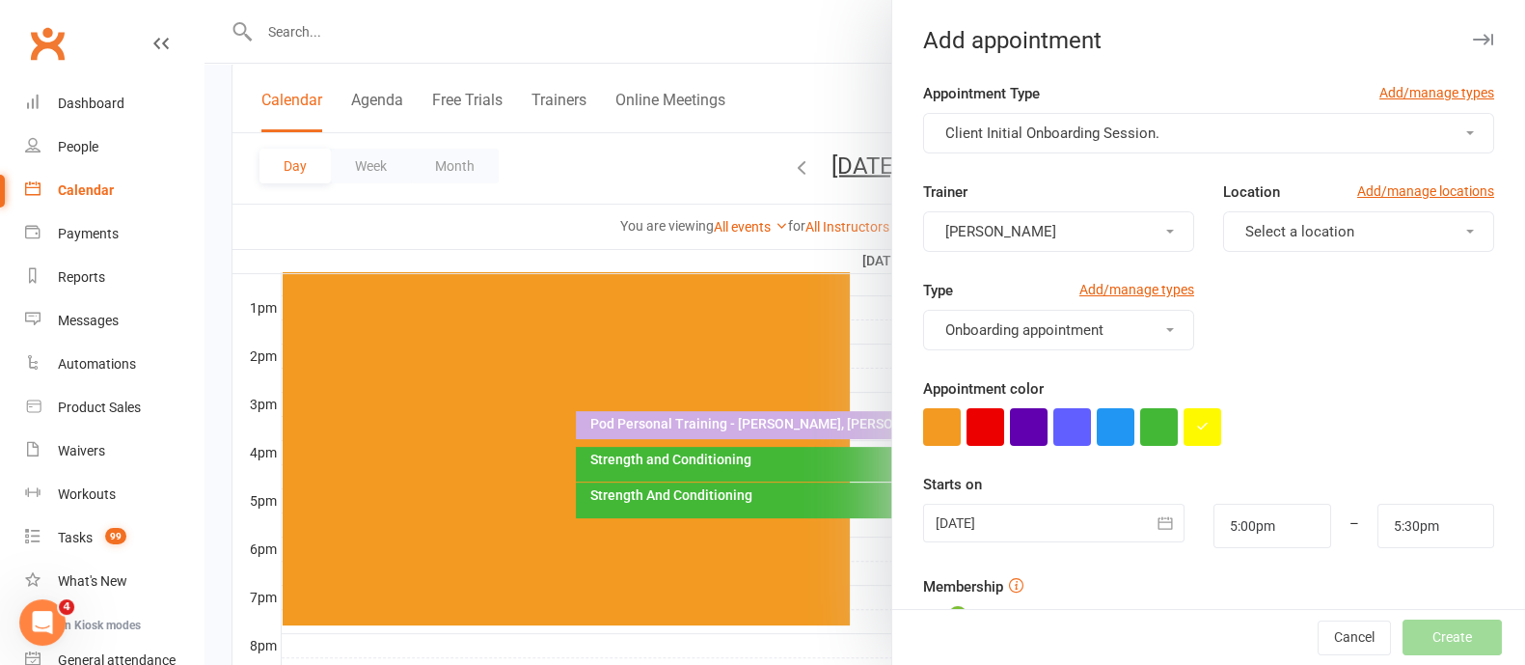
click at [1103, 219] on button "[PERSON_NAME]" at bounding box center [1058, 231] width 271 height 41
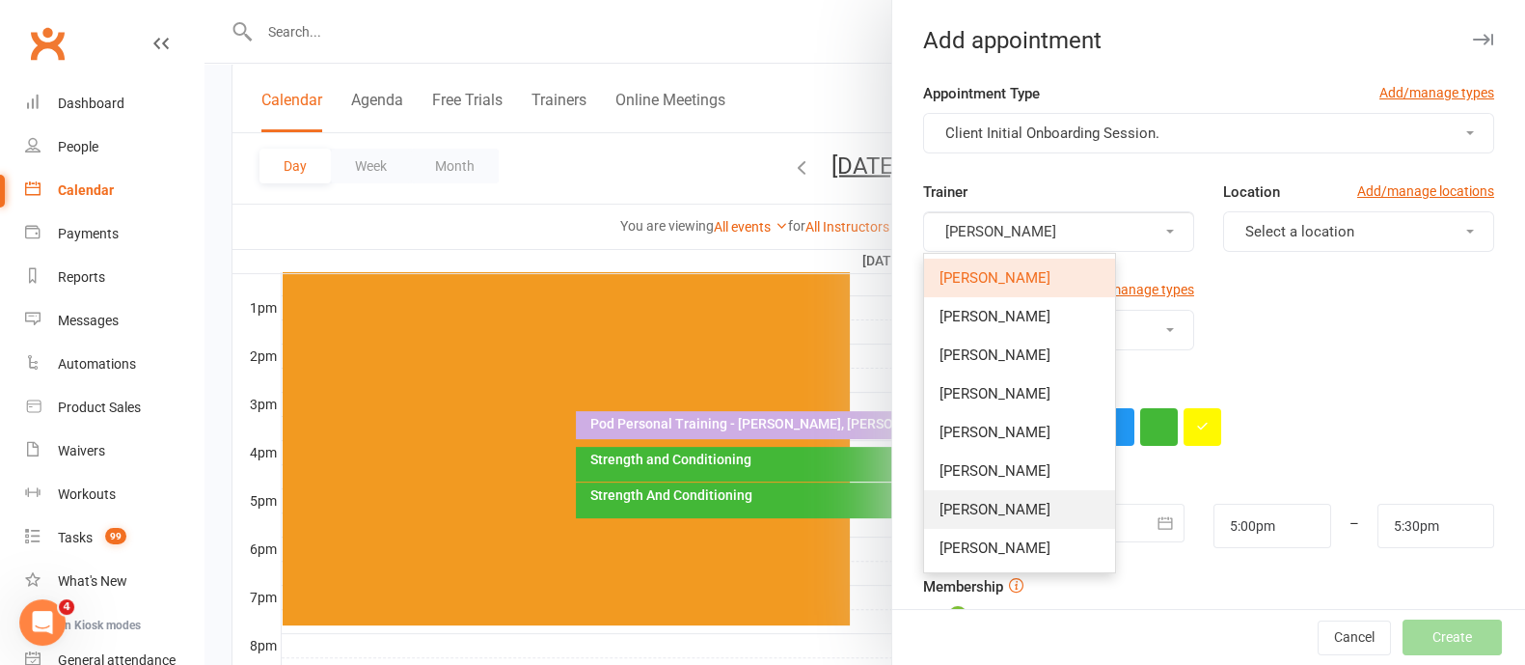
click at [1003, 507] on span "[PERSON_NAME]" at bounding box center [994, 509] width 111 height 17
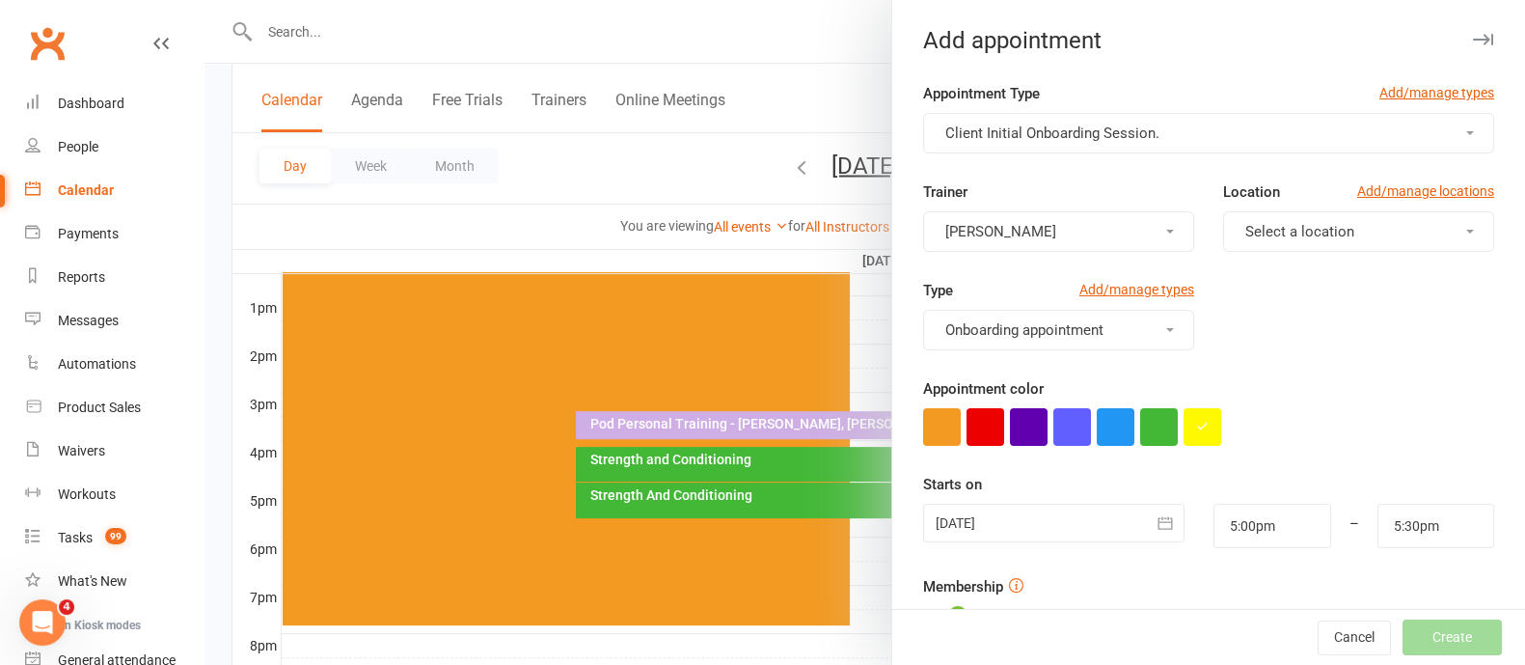
click at [1259, 235] on span "Select a location" at bounding box center [1299, 231] width 109 height 17
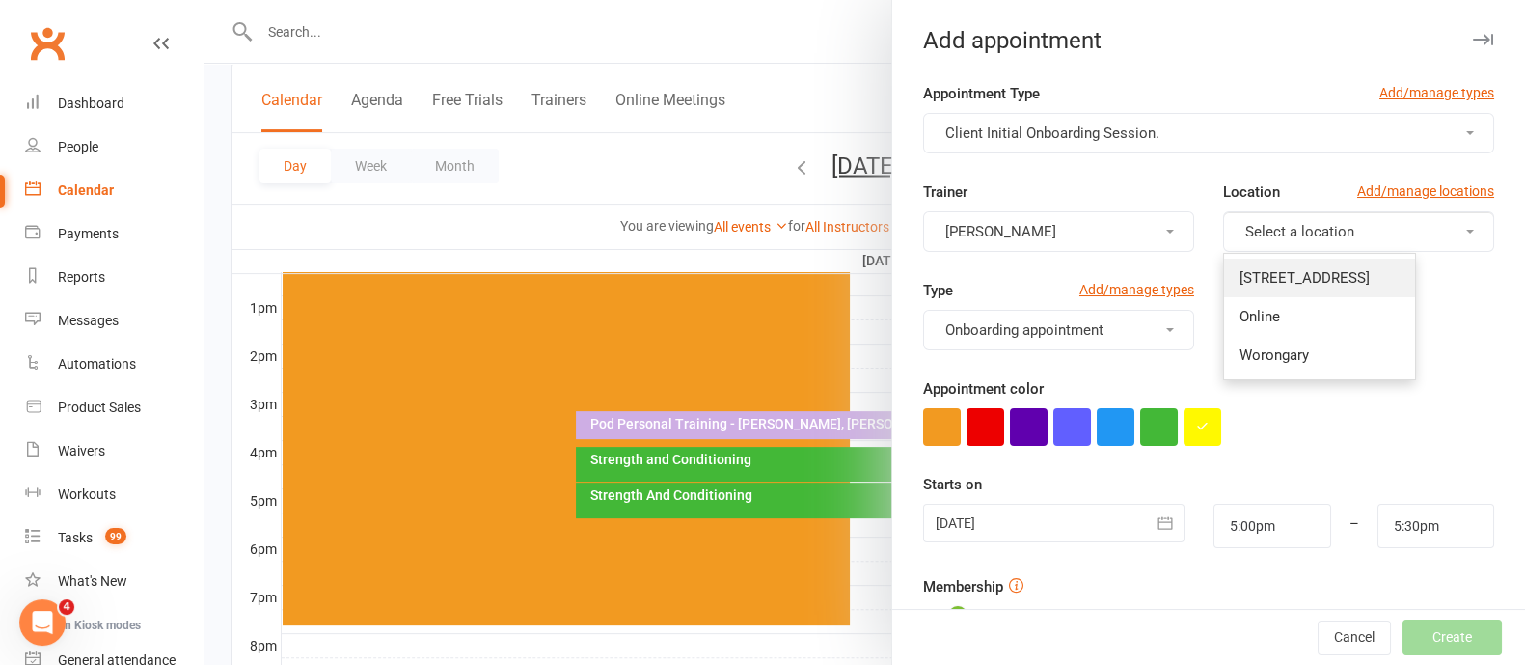
click at [1259, 280] on span "[STREET_ADDRESS]" at bounding box center [1304, 277] width 130 height 17
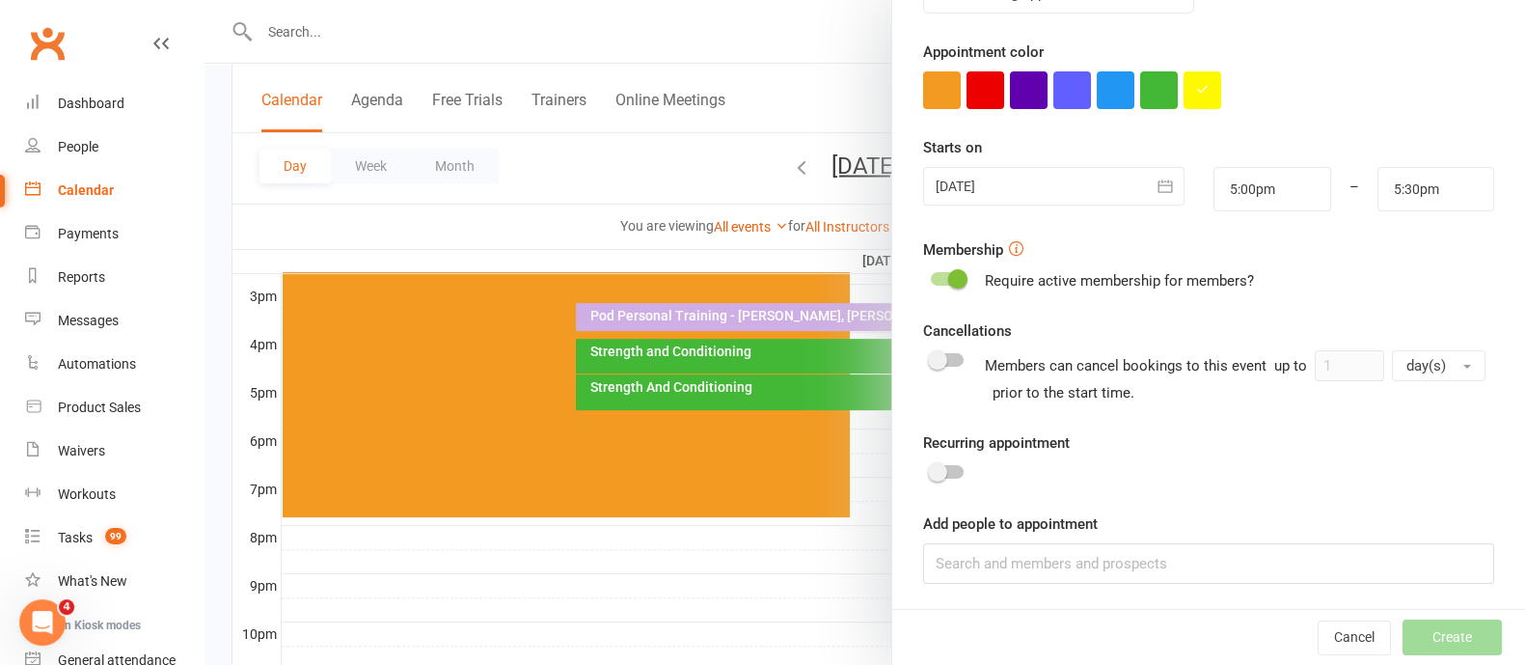
scroll to position [932, 0]
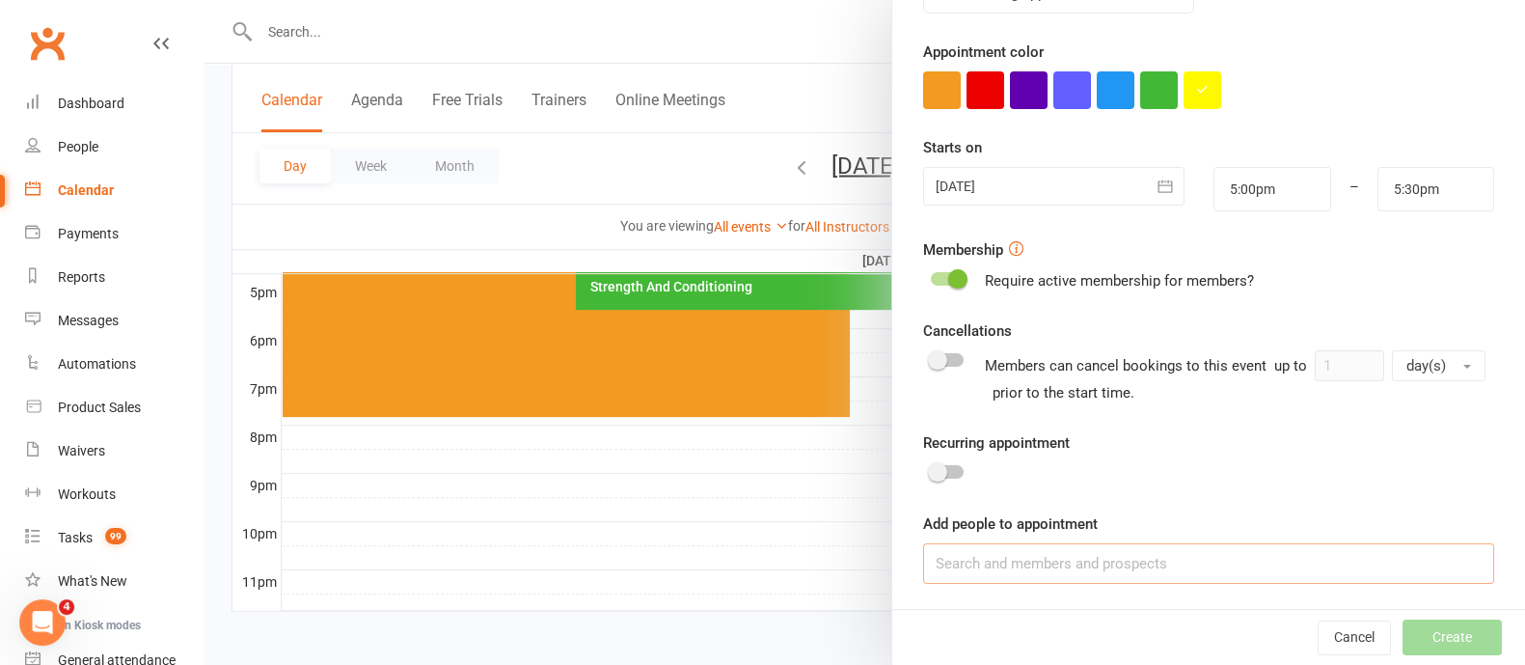
click at [1044, 561] on input at bounding box center [1208, 563] width 571 height 41
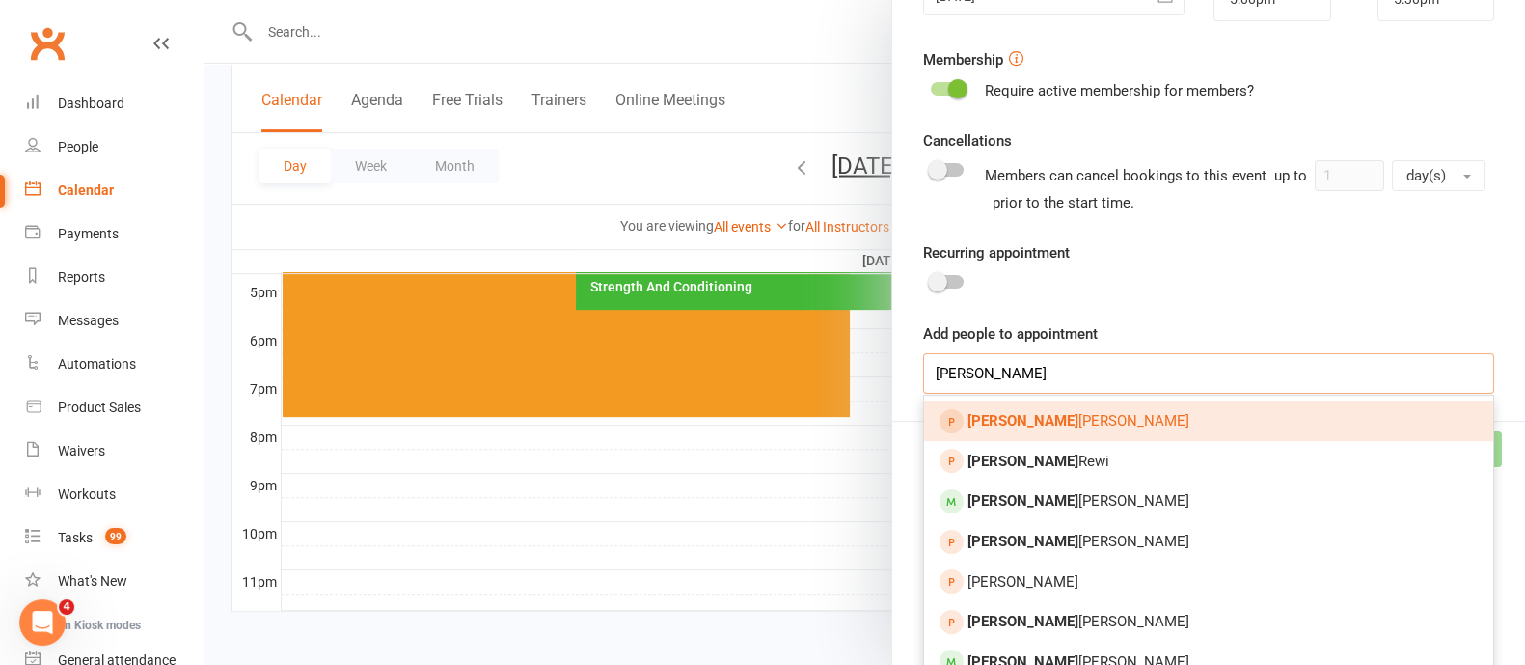
scroll to position [578, 0]
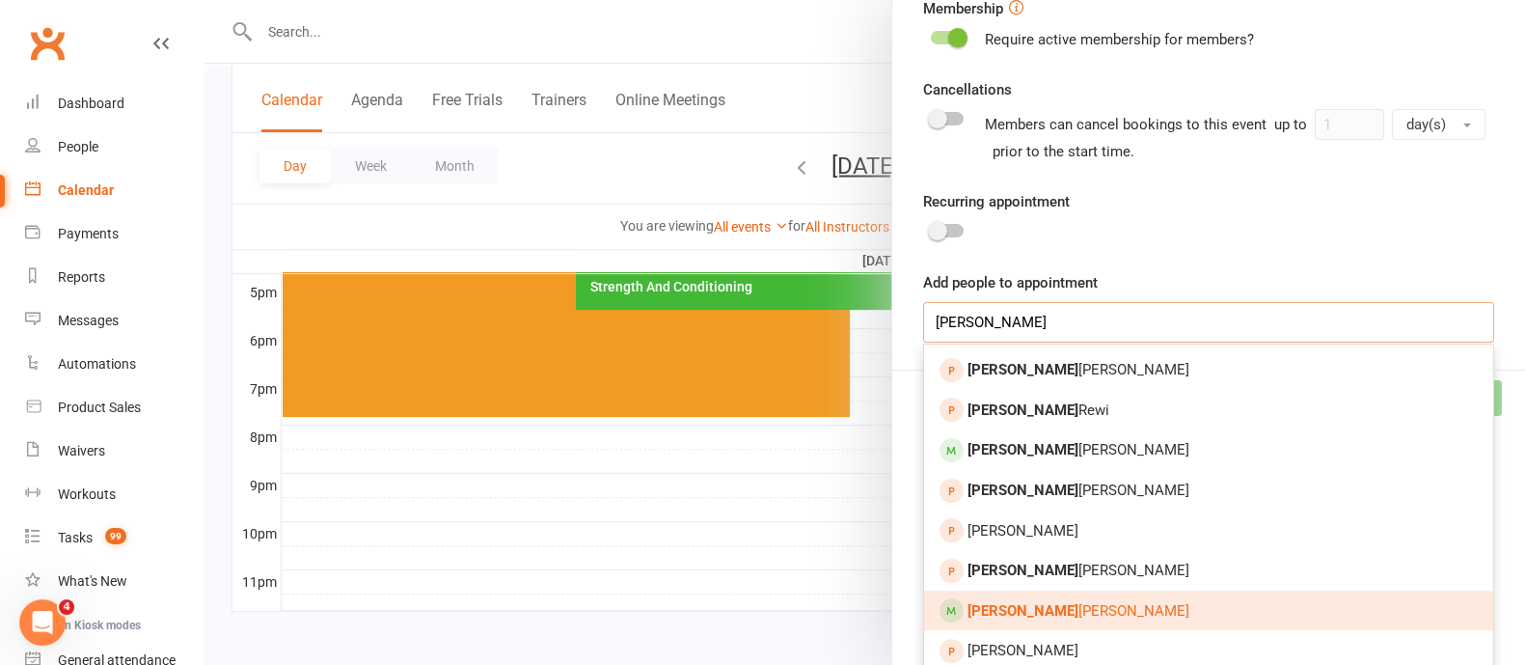
type input "[PERSON_NAME]"
click at [1047, 598] on link "[PERSON_NAME]" at bounding box center [1208, 610] width 569 height 41
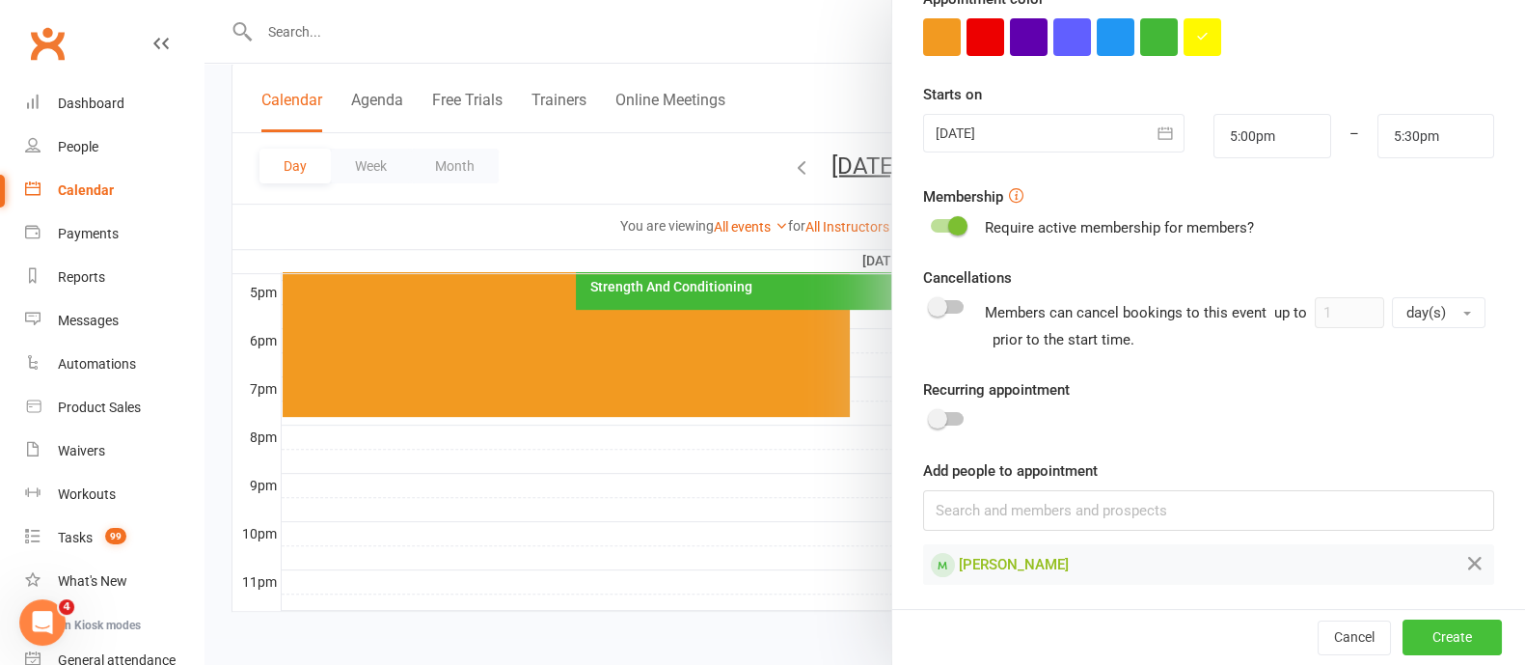
click at [1402, 640] on button "Create" at bounding box center [1451, 637] width 99 height 35
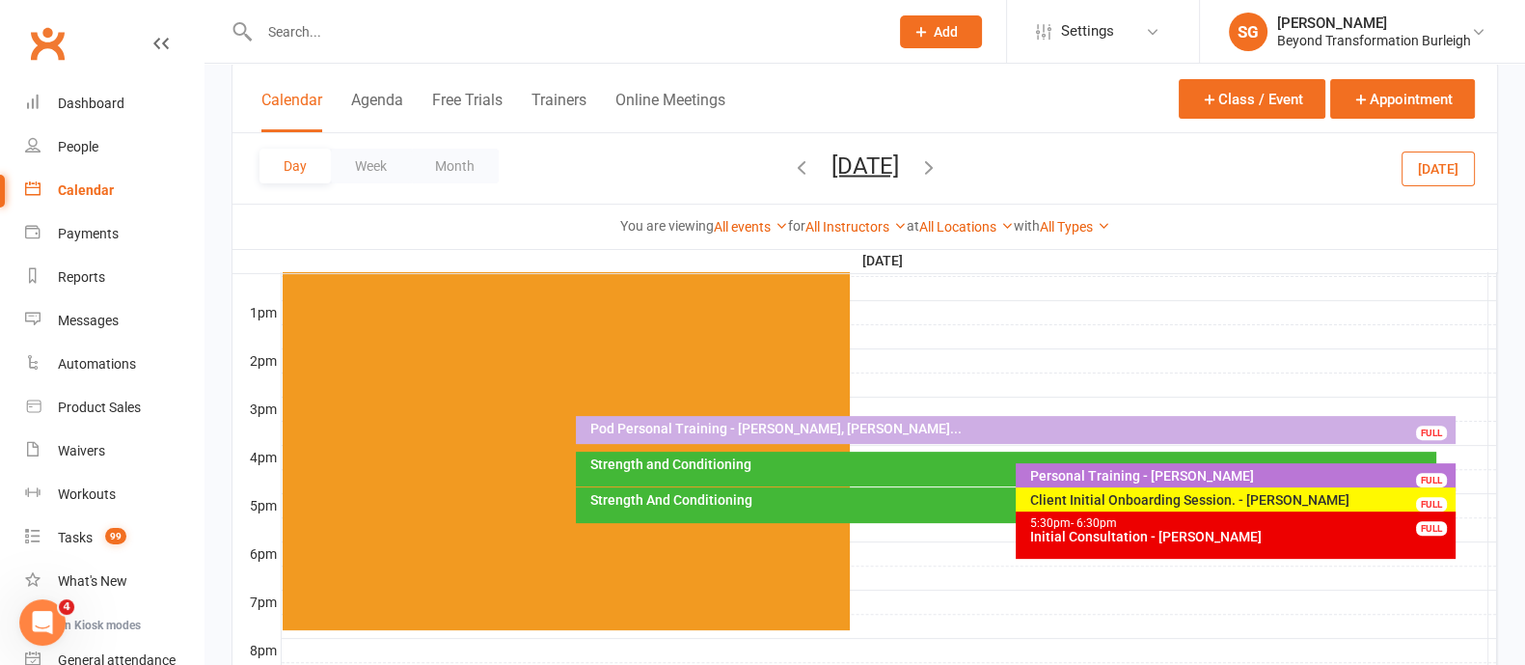
scroll to position [811, 0]
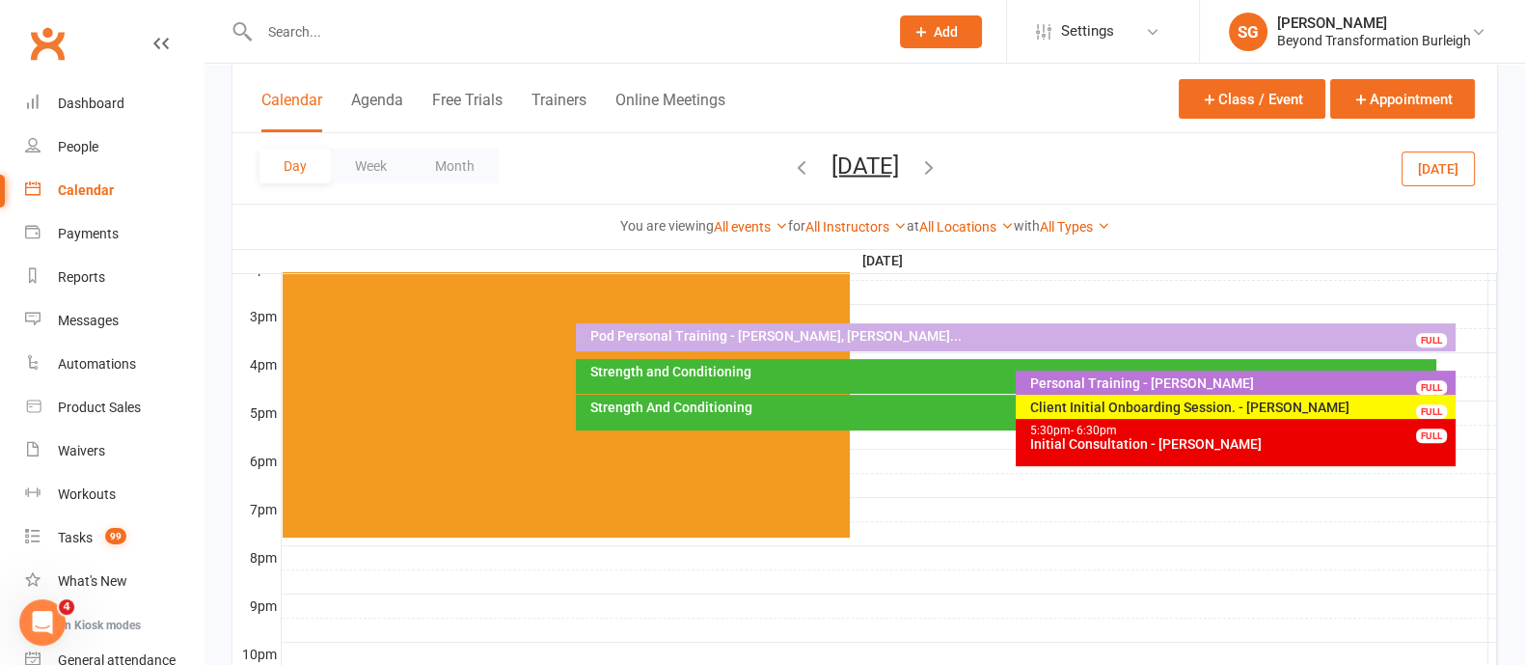
click at [1090, 400] on div "Client Initial Onboarding Session. - [PERSON_NAME]" at bounding box center [1240, 407] width 422 height 14
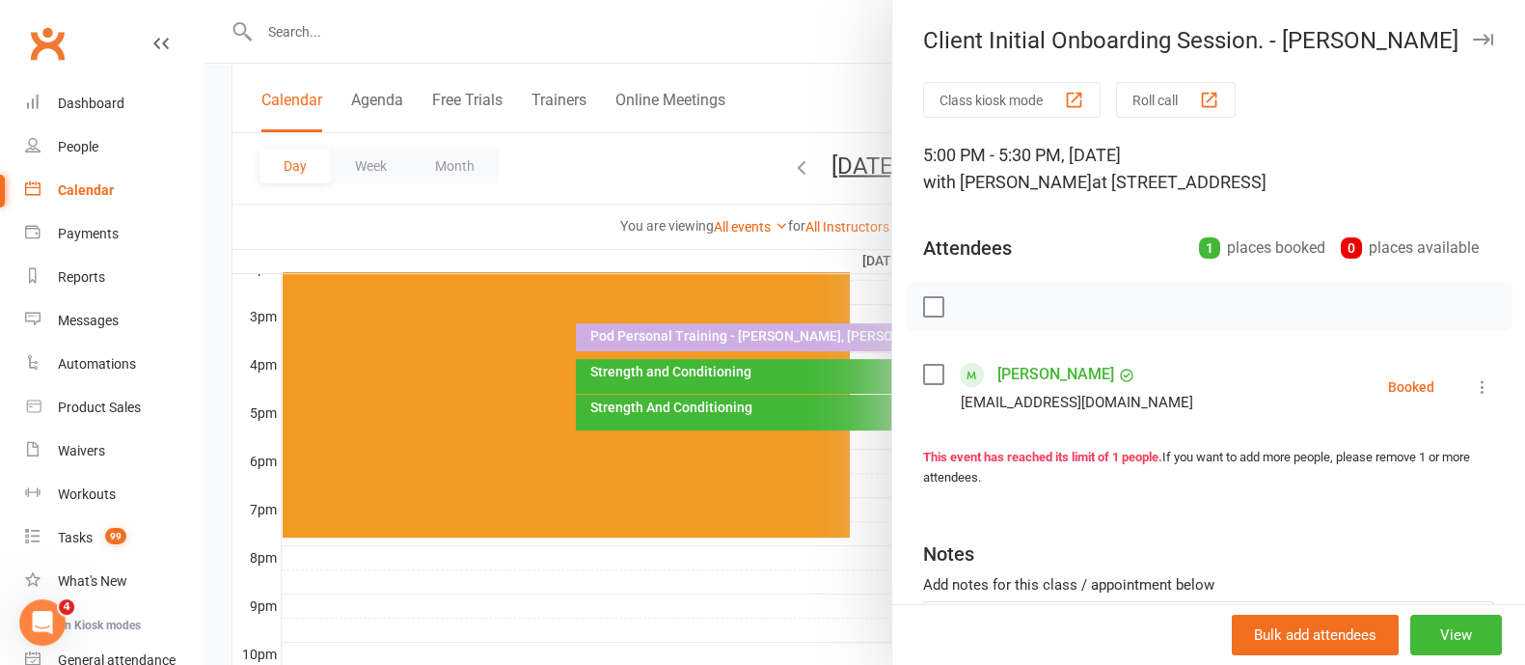
click at [1473, 38] on icon "button" at bounding box center [1483, 40] width 20 height 12
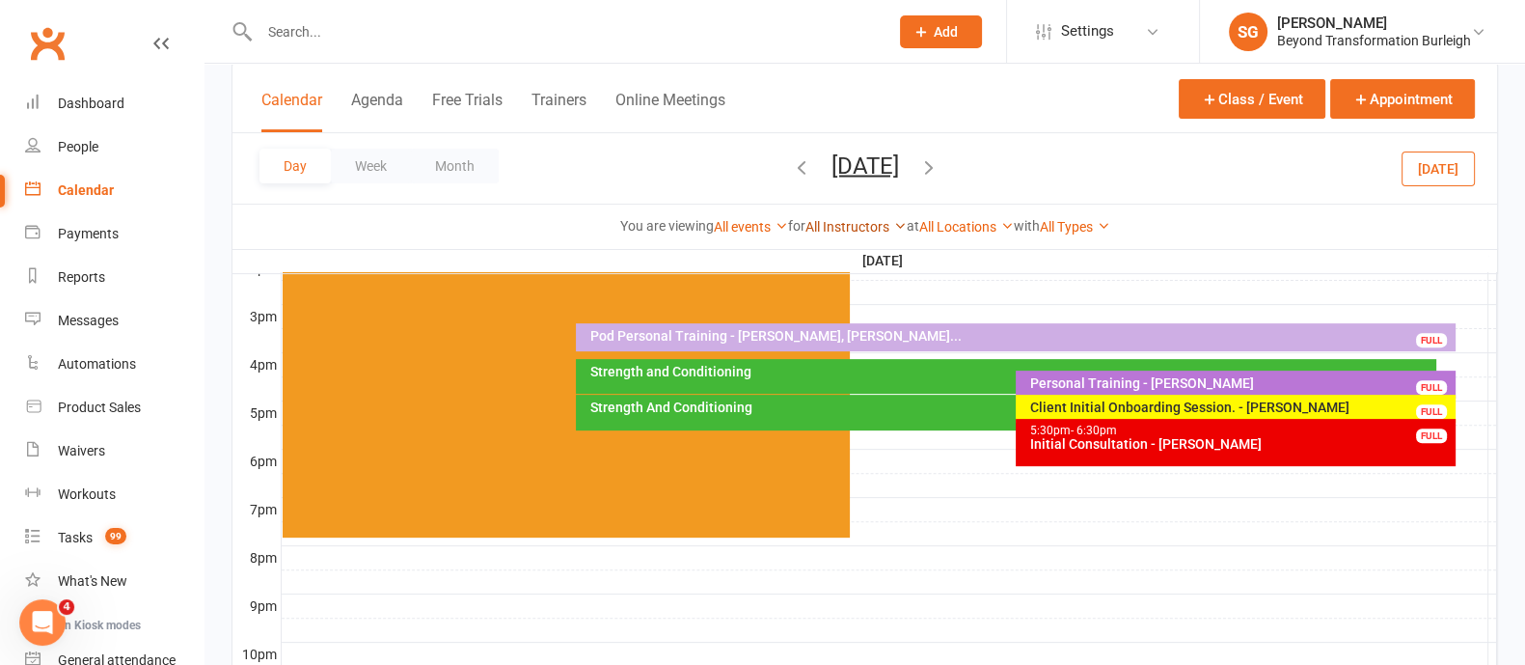
click at [869, 229] on link "All Instructors" at bounding box center [855, 226] width 101 height 15
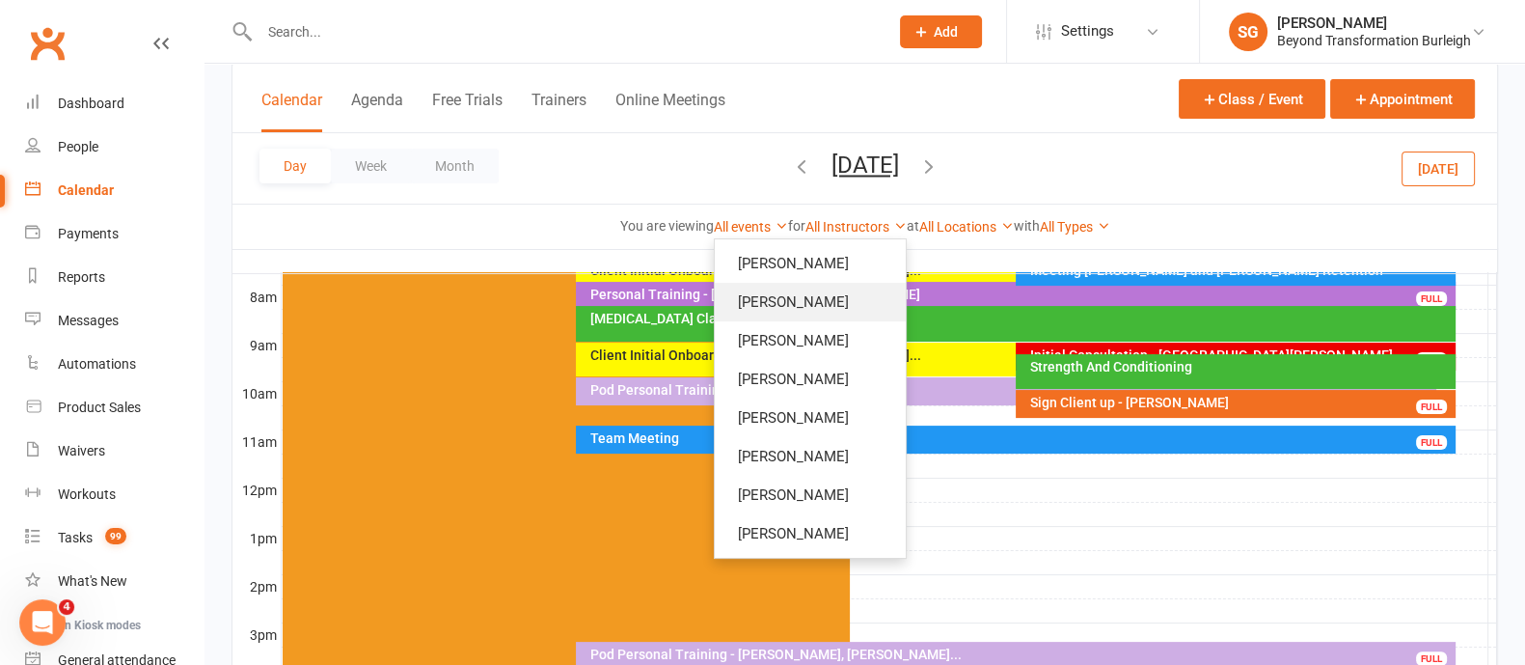
scroll to position [329, 0]
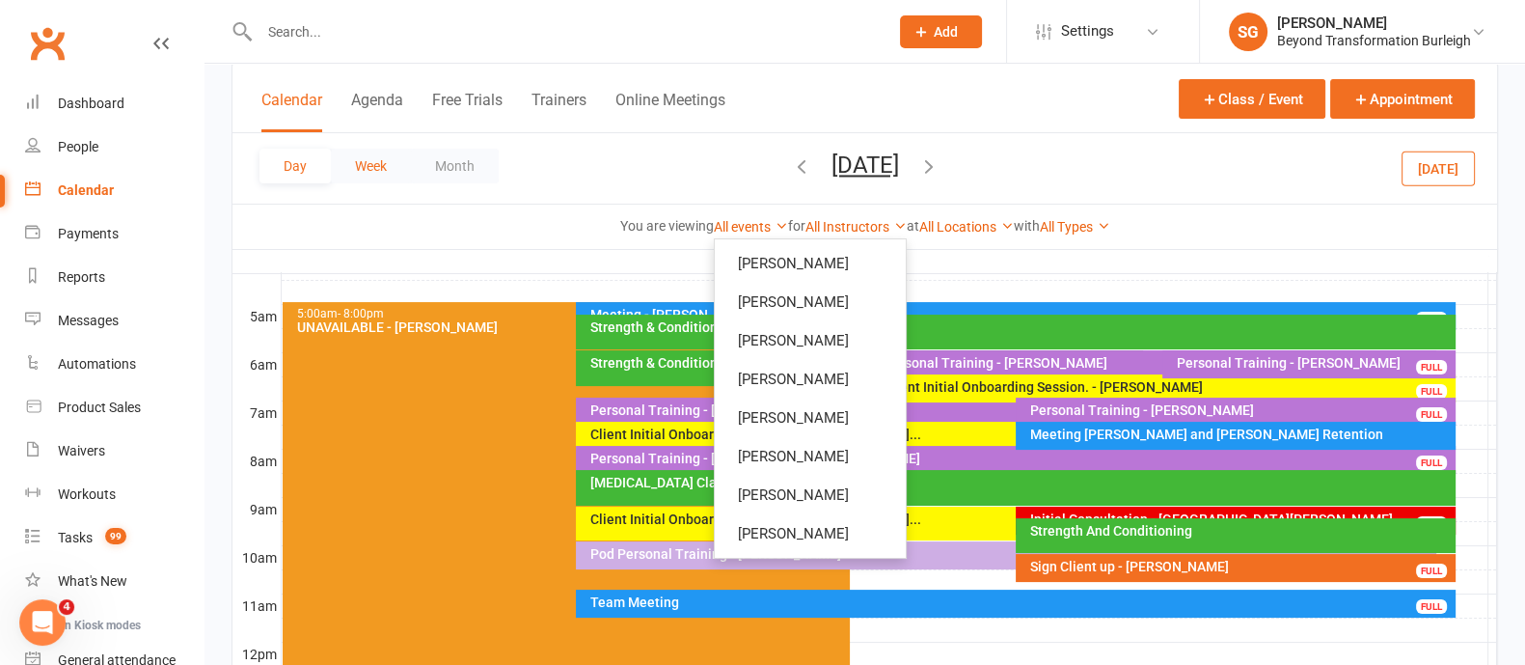
click at [374, 172] on button "Week" at bounding box center [371, 166] width 80 height 35
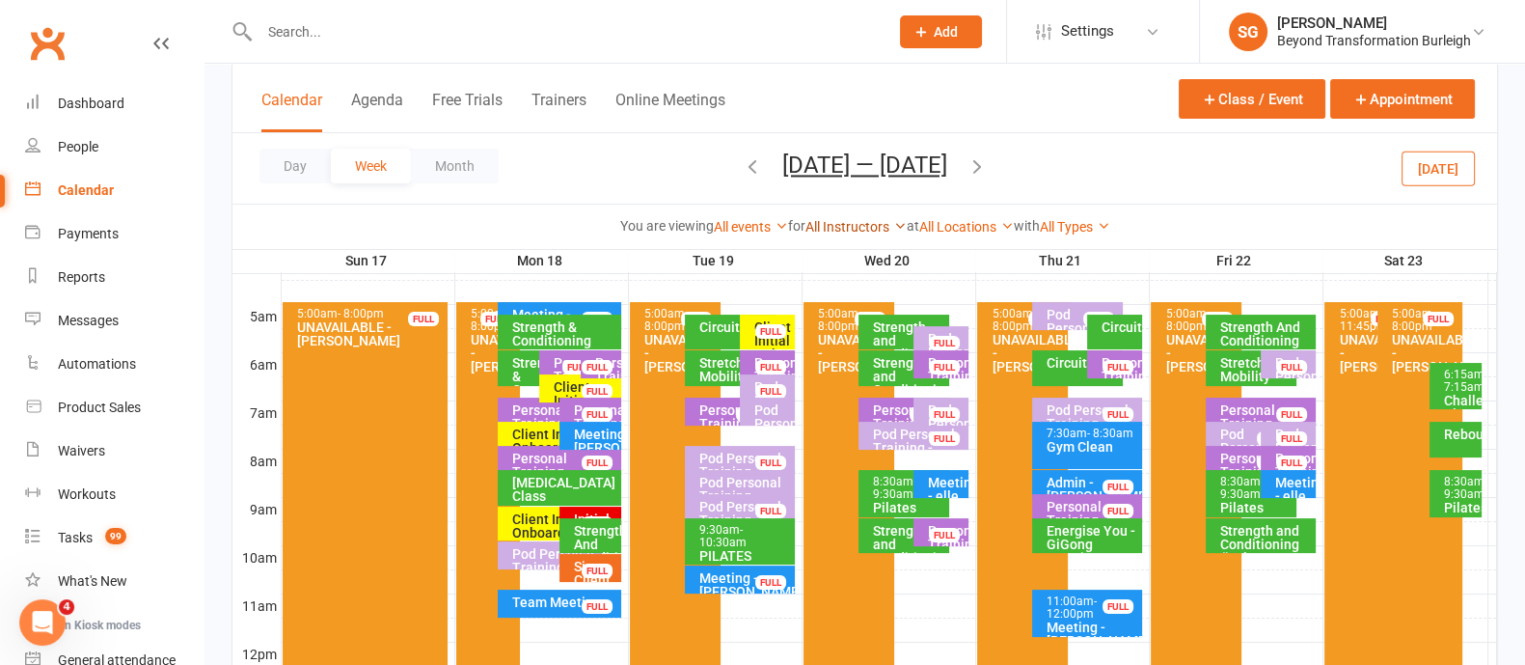
click at [840, 227] on link "All Instructors" at bounding box center [855, 226] width 101 height 15
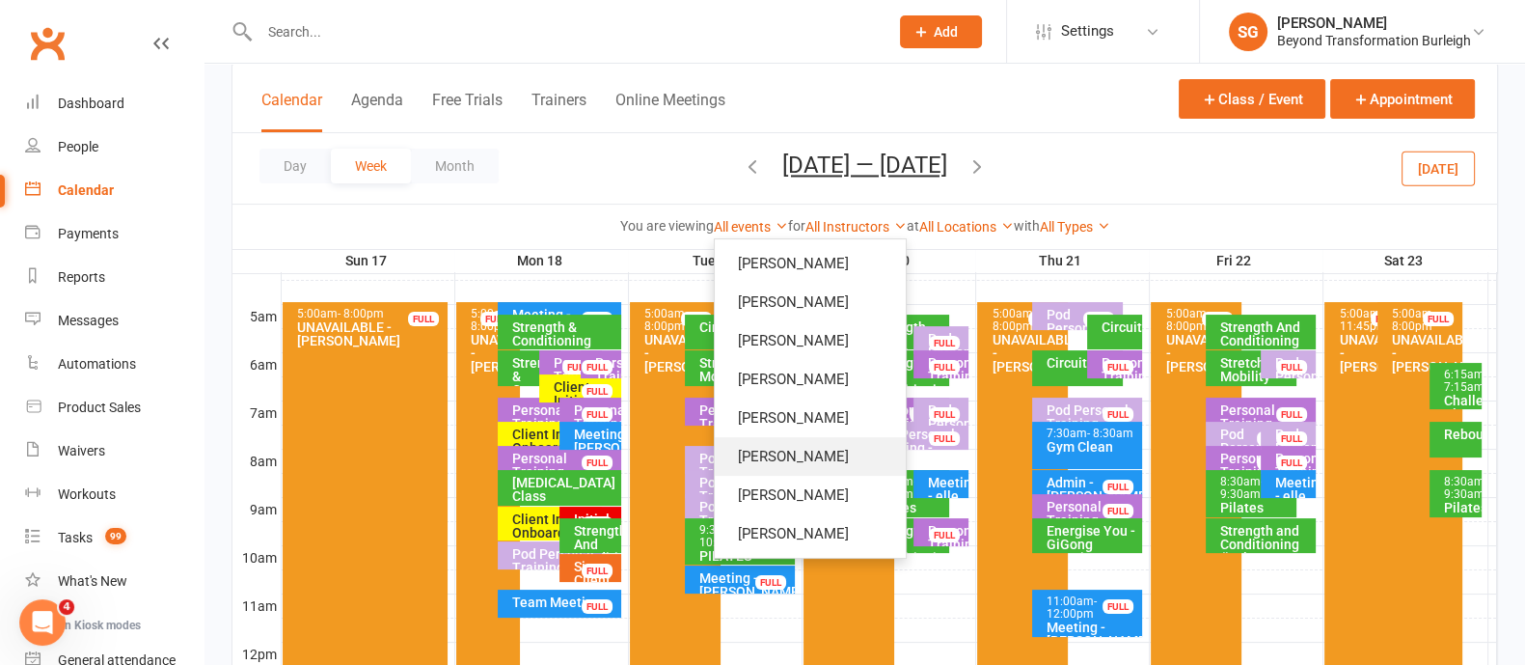
click at [811, 455] on link "[PERSON_NAME]" at bounding box center [810, 456] width 191 height 39
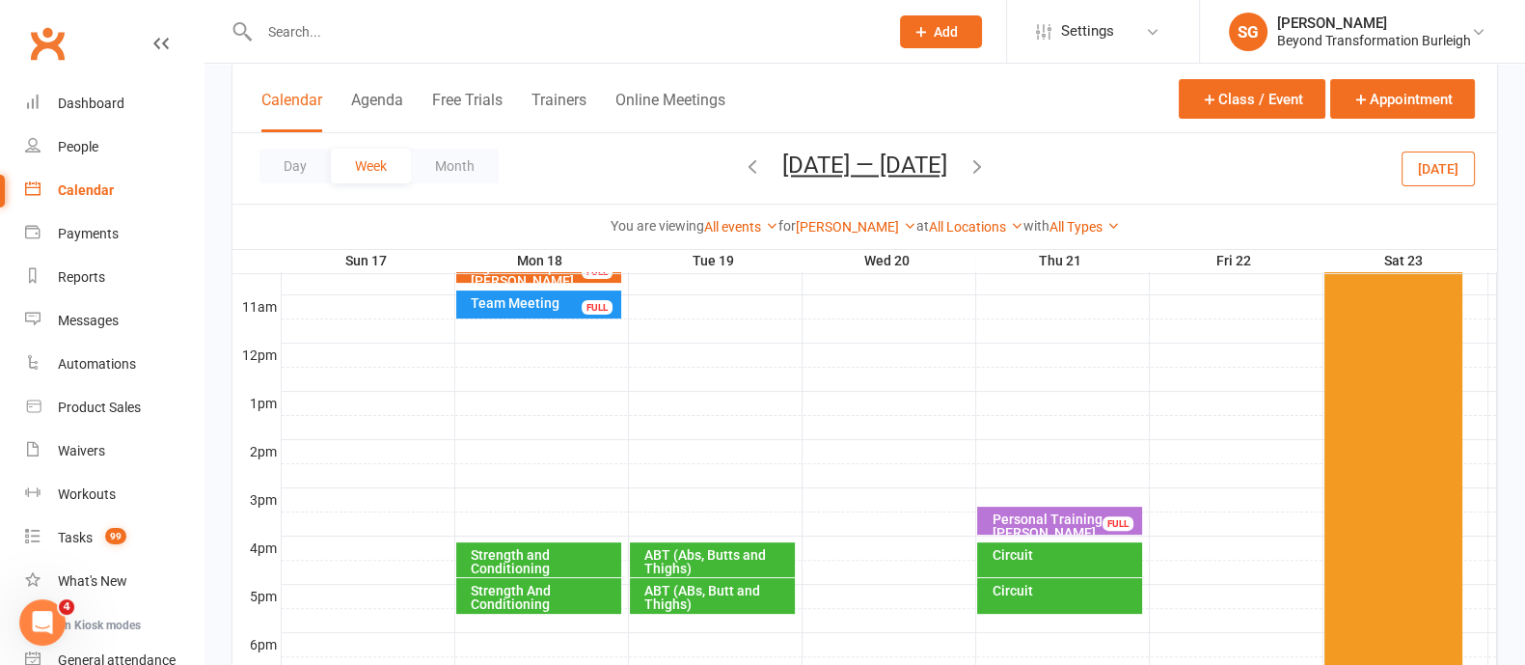
scroll to position [570, 0]
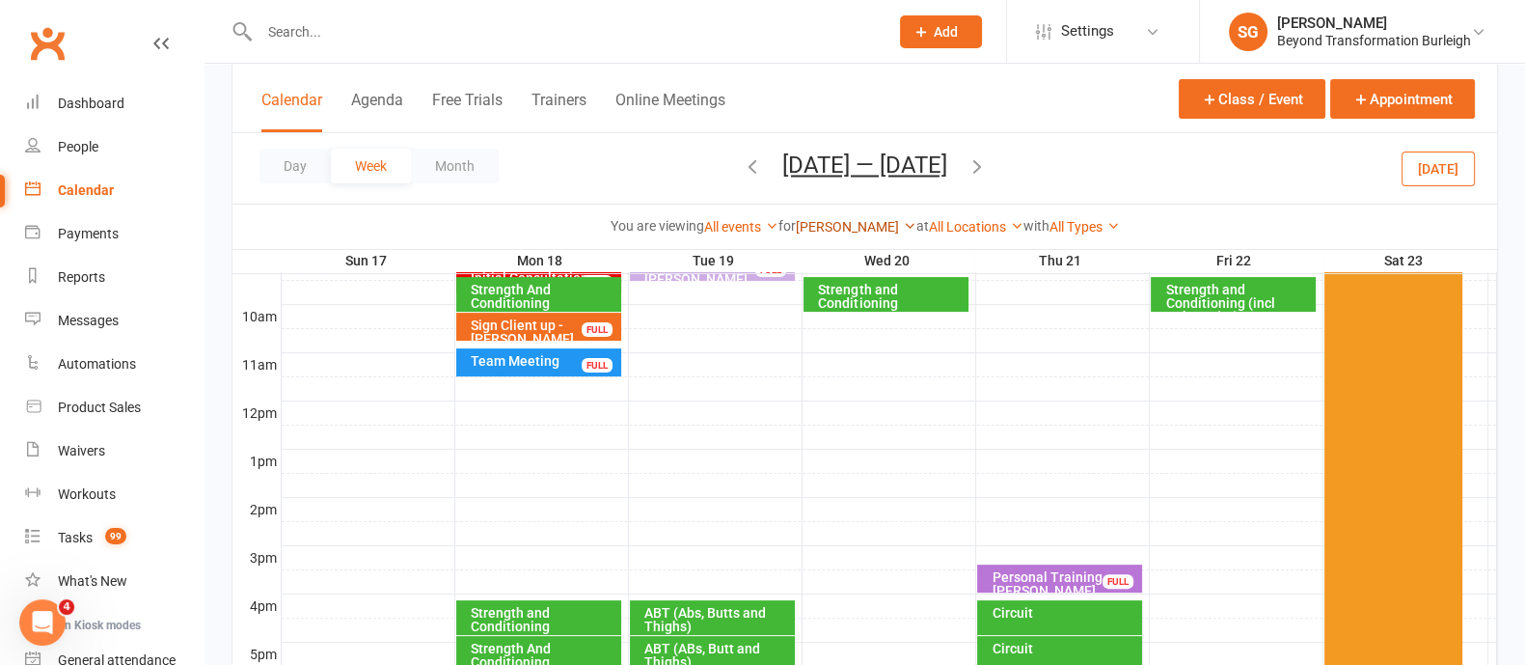
click at [877, 221] on link "[PERSON_NAME]" at bounding box center [856, 226] width 121 height 15
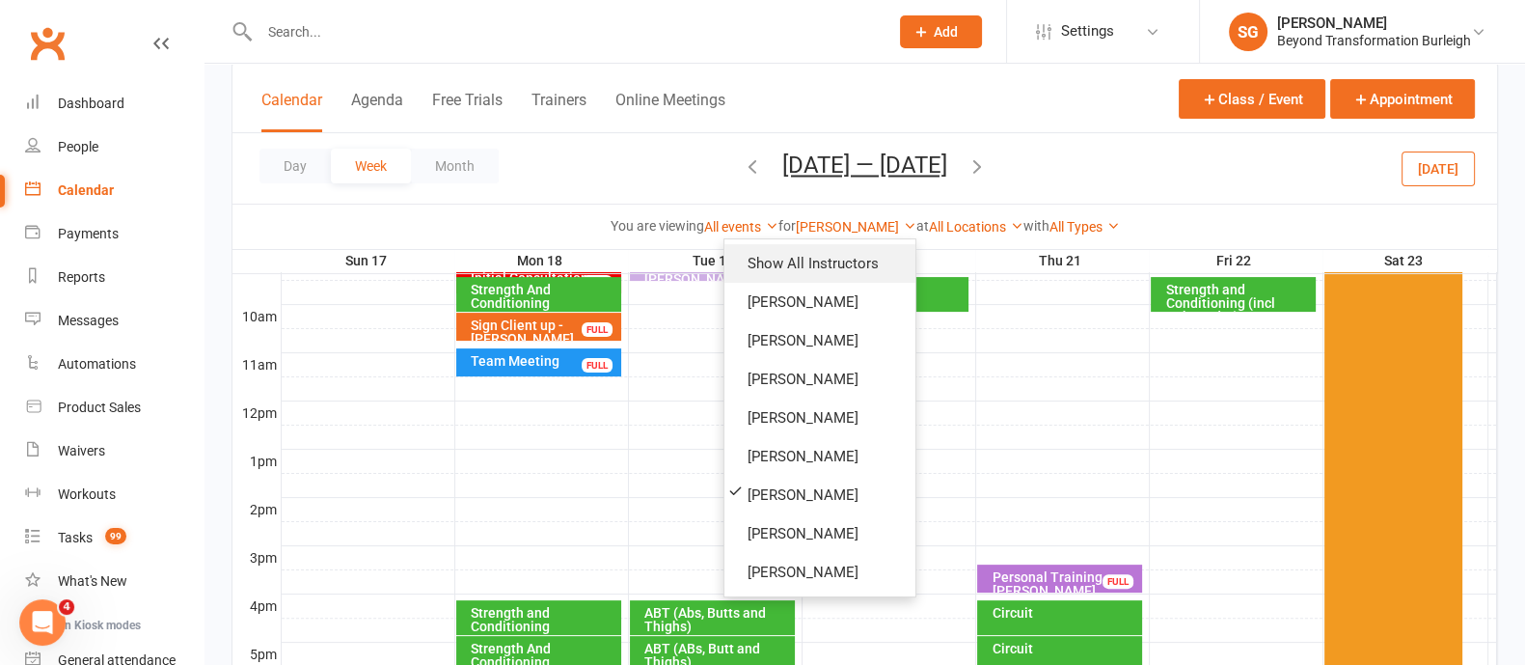
drag, startPoint x: 851, startPoint y: 257, endPoint x: 960, endPoint y: 403, distance: 182.7
click at [851, 257] on link "Show All Instructors" at bounding box center [819, 263] width 191 height 39
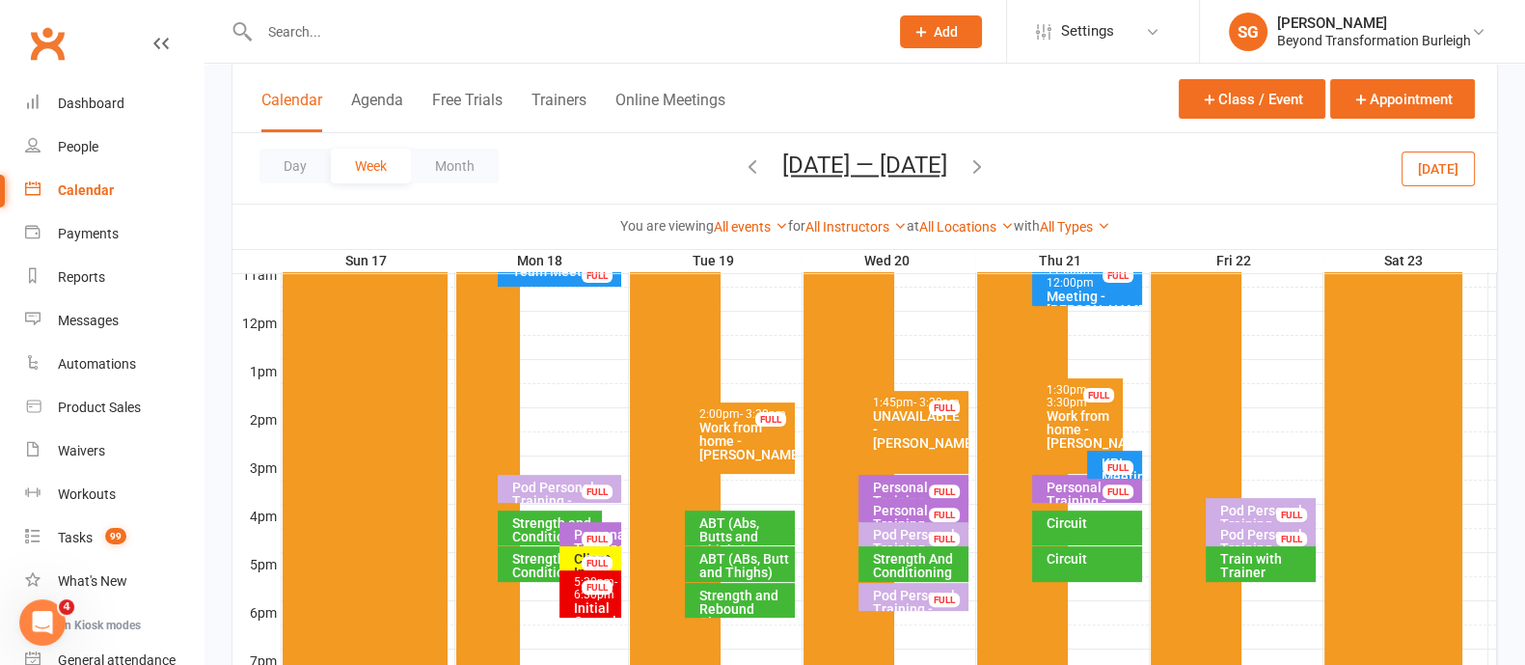
scroll to position [691, 0]
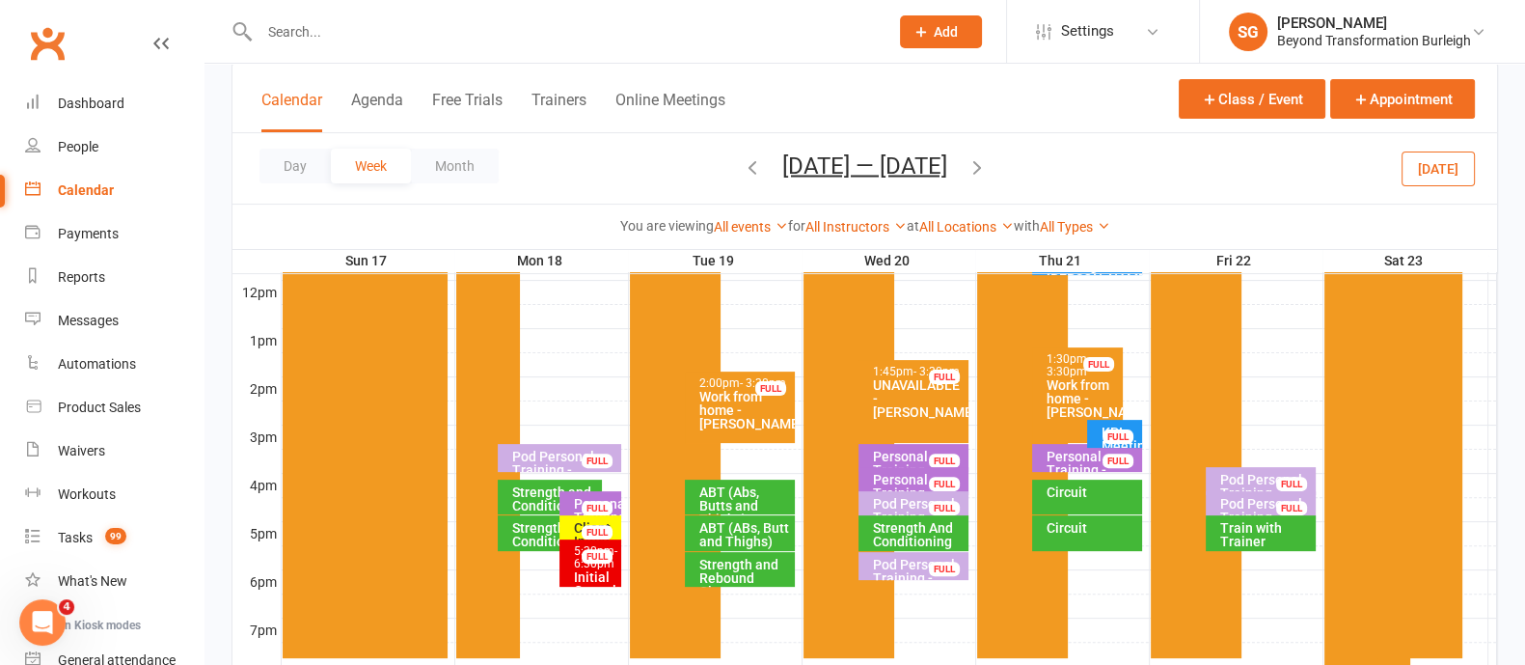
click at [579, 560] on div "5:30pm - 6:30pm" at bounding box center [595, 557] width 44 height 25
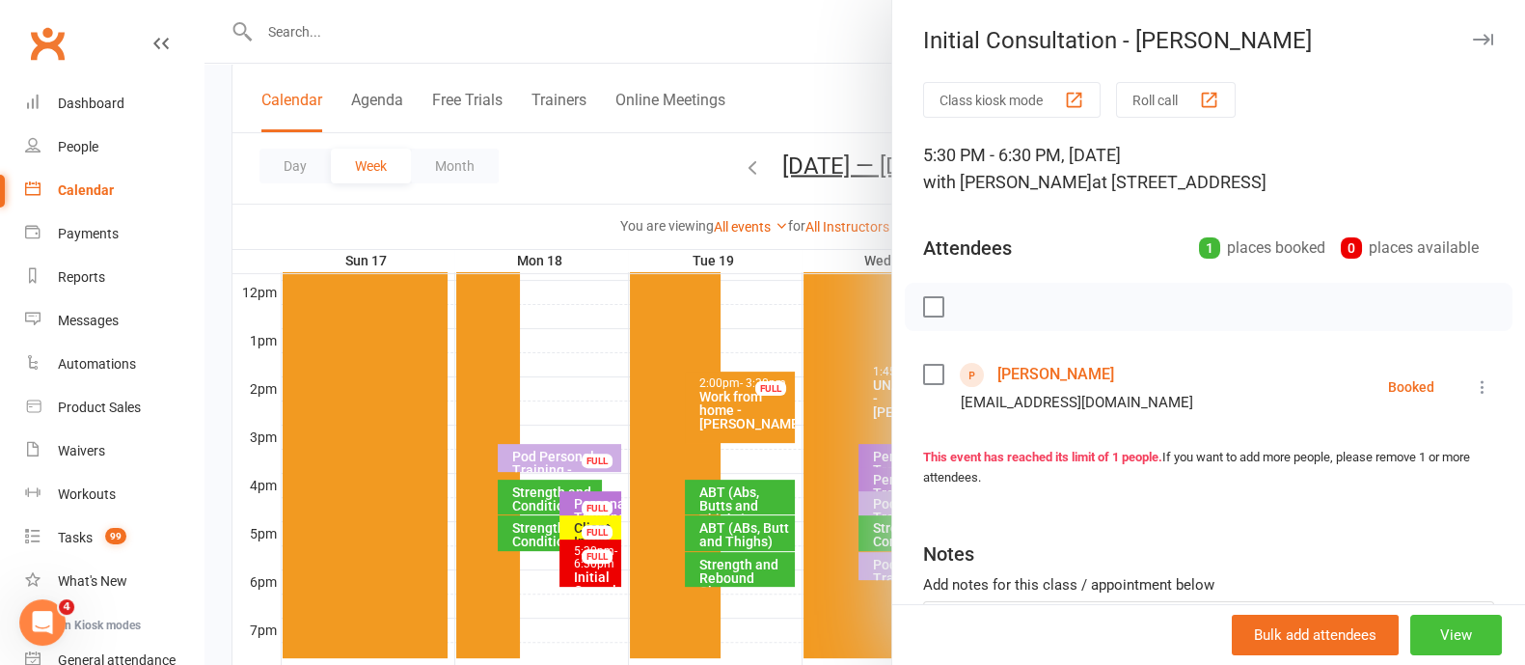
click at [1421, 641] on button "View" at bounding box center [1456, 634] width 92 height 41
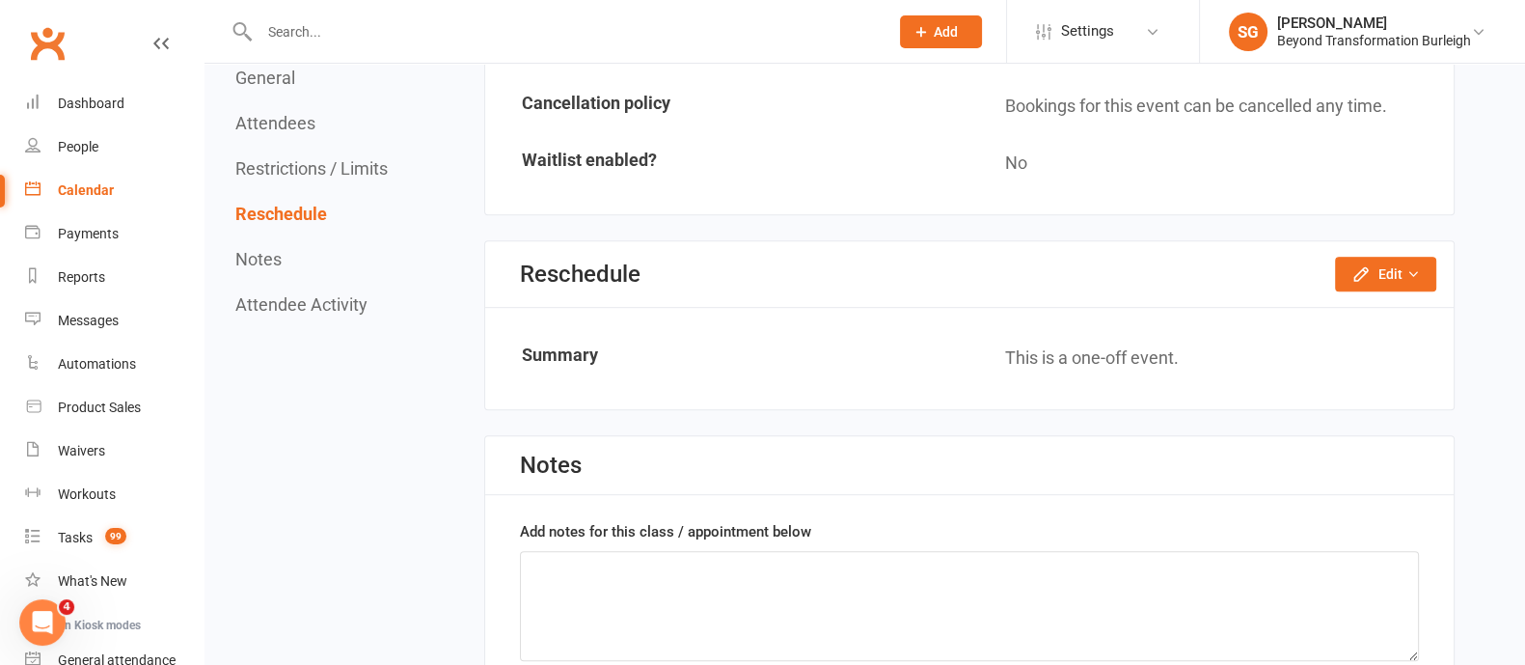
scroll to position [1326, 0]
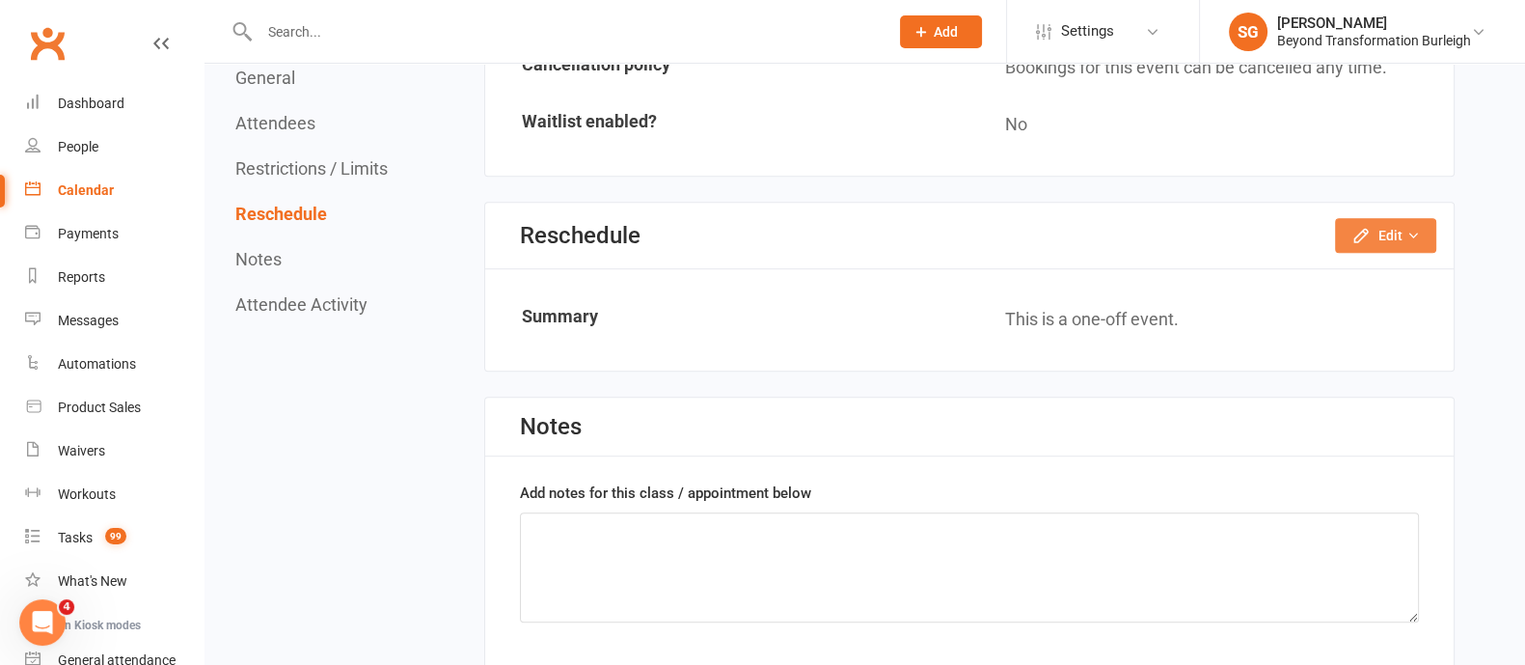
click at [1375, 224] on button "Edit" at bounding box center [1385, 235] width 101 height 35
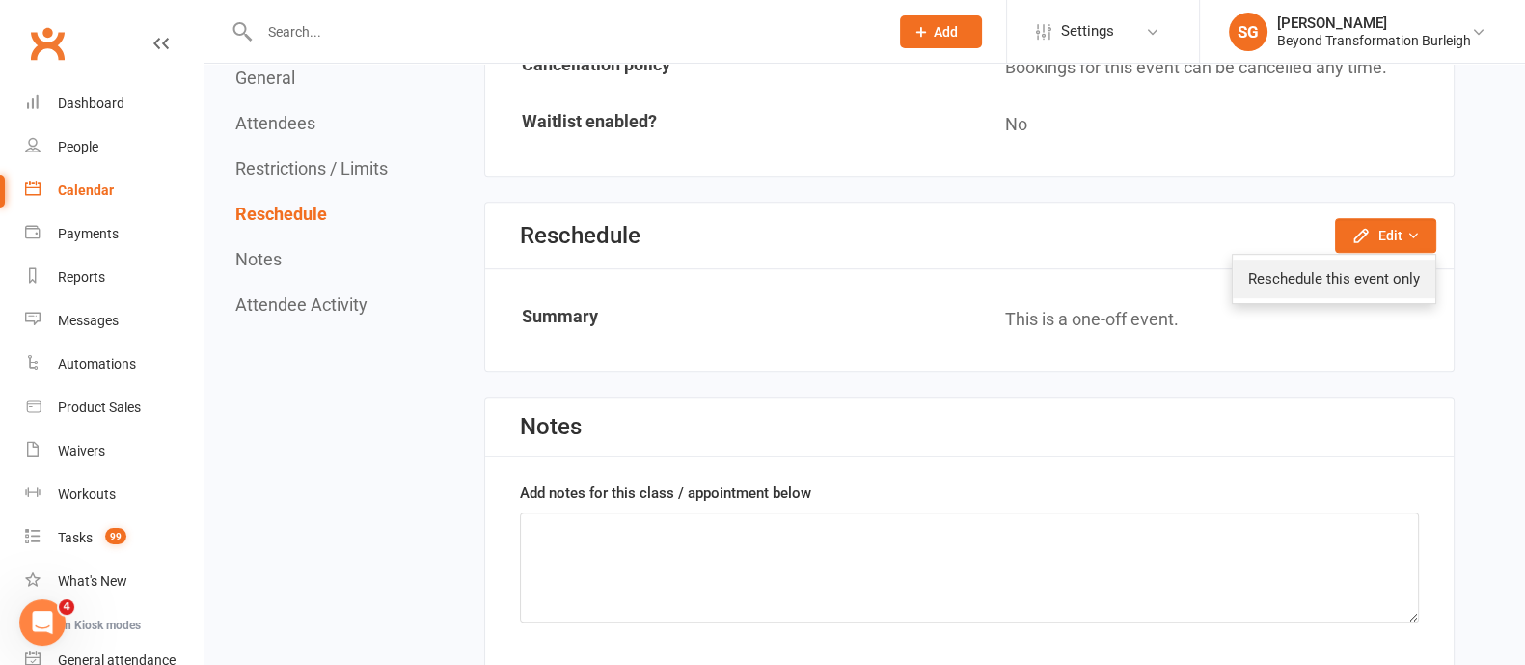
click at [1369, 265] on link "Reschedule this event only" at bounding box center [1334, 278] width 203 height 39
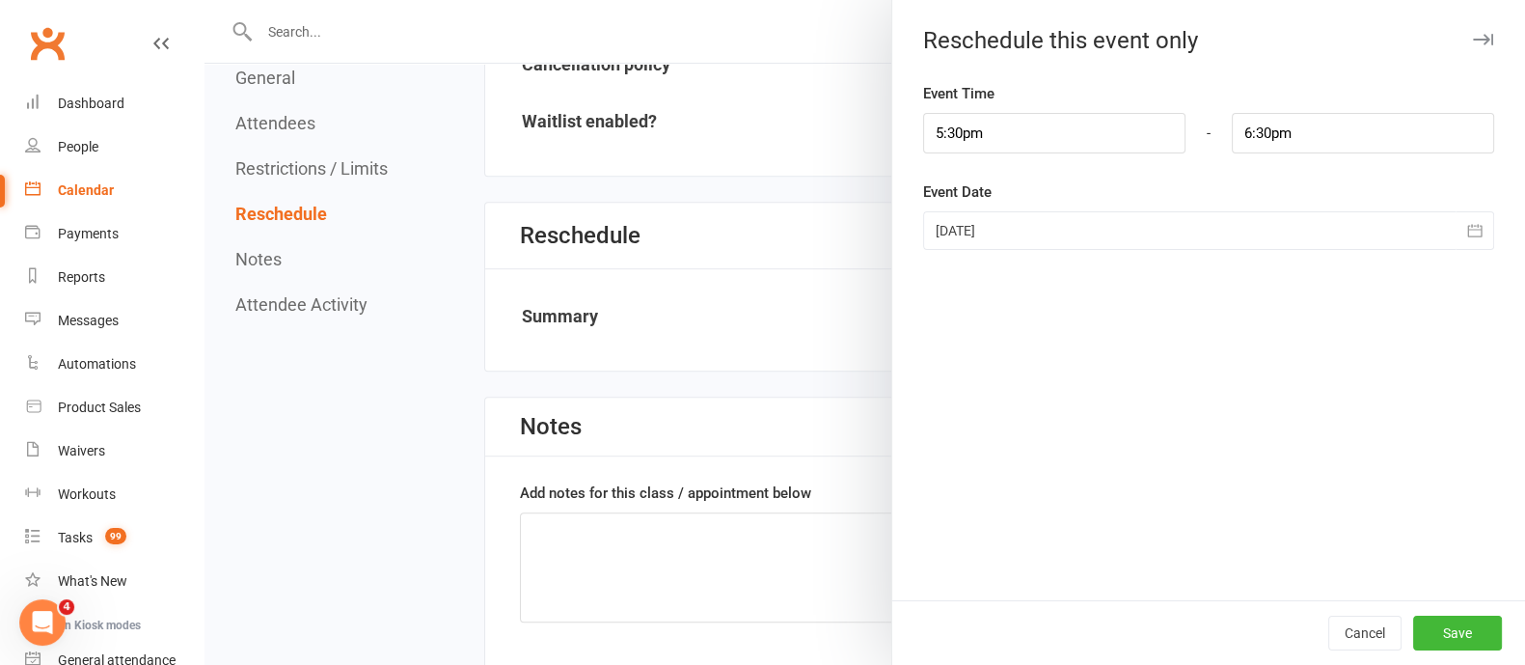
click at [1465, 232] on icon "button" at bounding box center [1474, 230] width 19 height 19
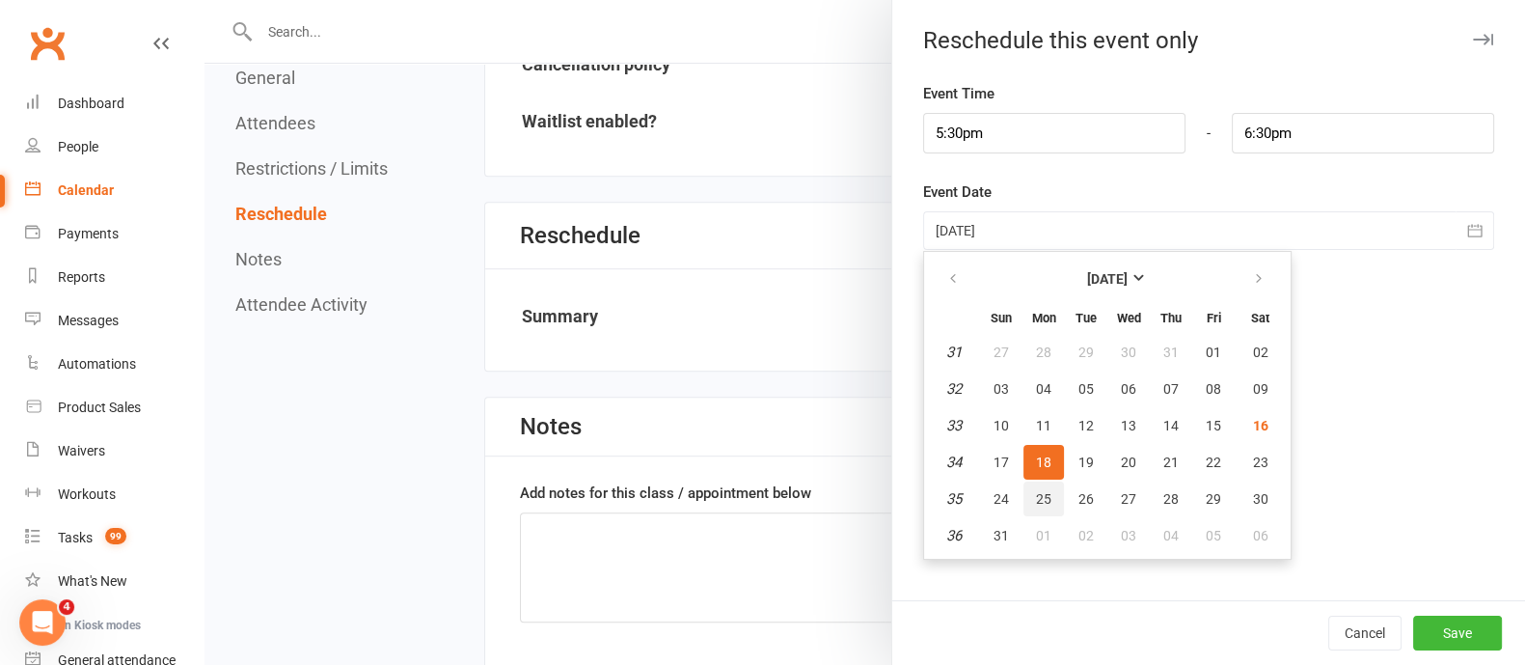
click at [1023, 491] on button "25" at bounding box center [1043, 498] width 41 height 35
type input "[DATE]"
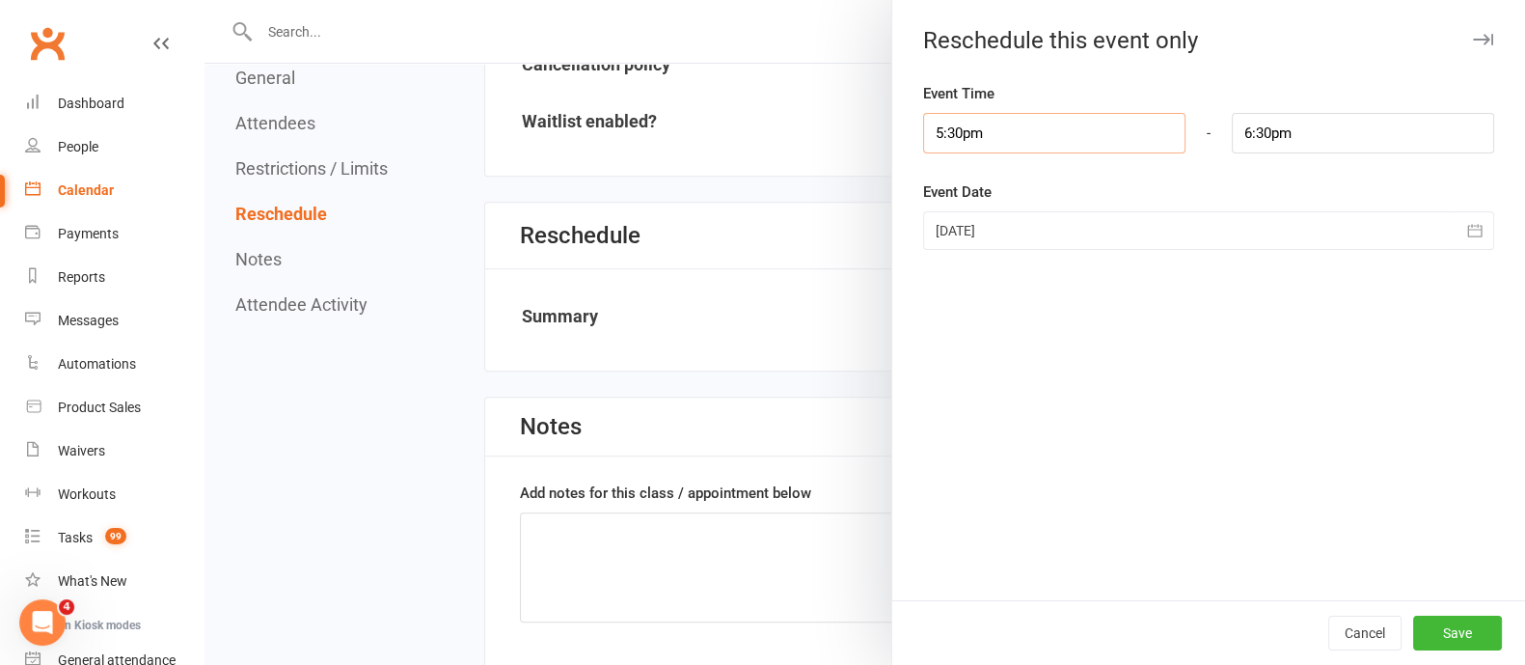
click at [1007, 141] on input "5:30pm" at bounding box center [1054, 133] width 262 height 41
type input "5:00pm"
type input "6:00pm"
click at [949, 252] on li "5:00pm" at bounding box center [970, 261] width 93 height 29
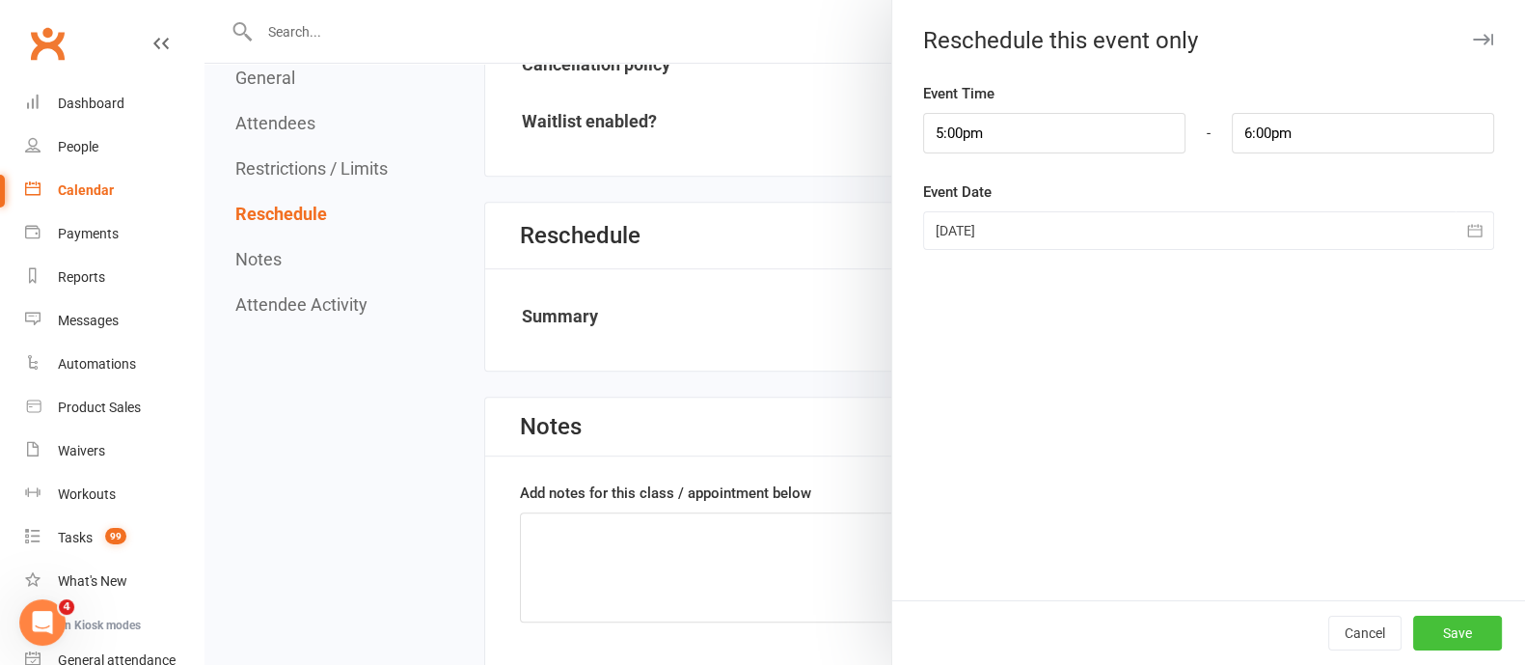
click at [1435, 629] on button "Save" at bounding box center [1457, 632] width 89 height 35
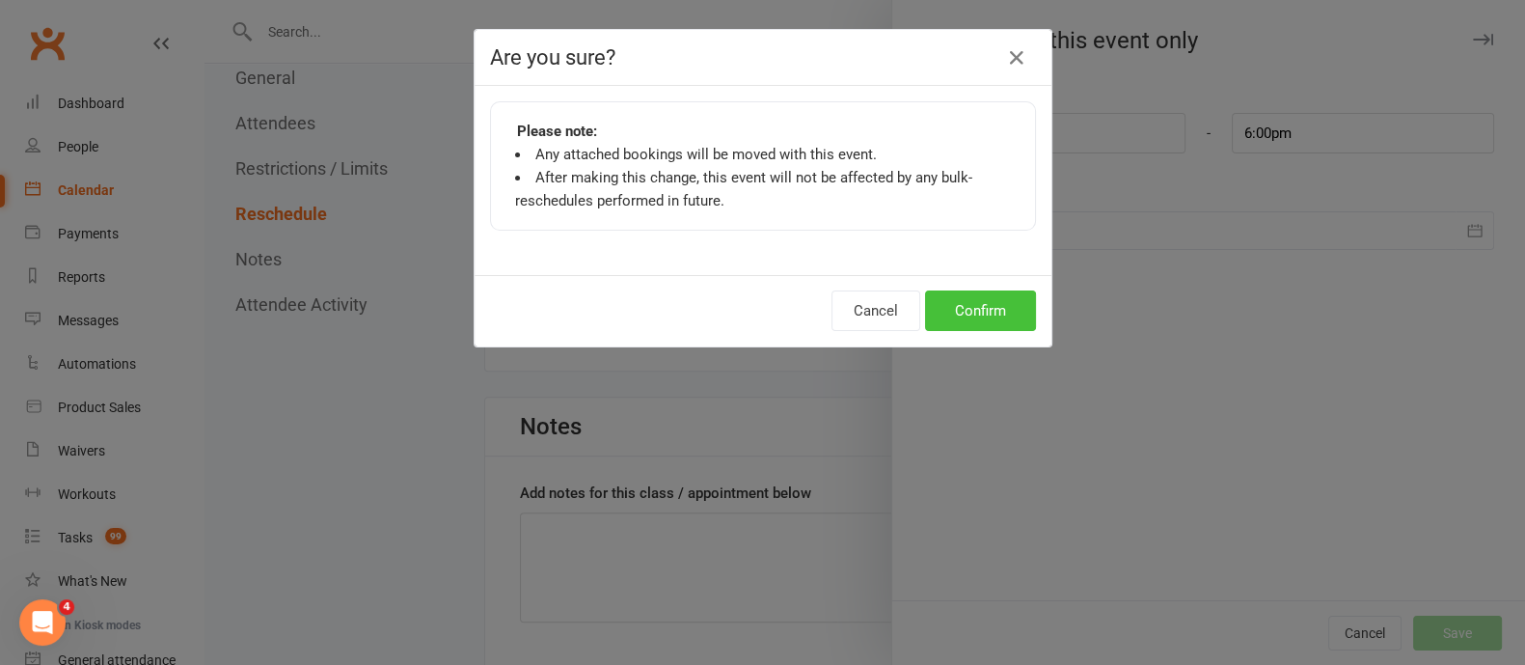
click at [925, 307] on button "Confirm" at bounding box center [980, 310] width 111 height 41
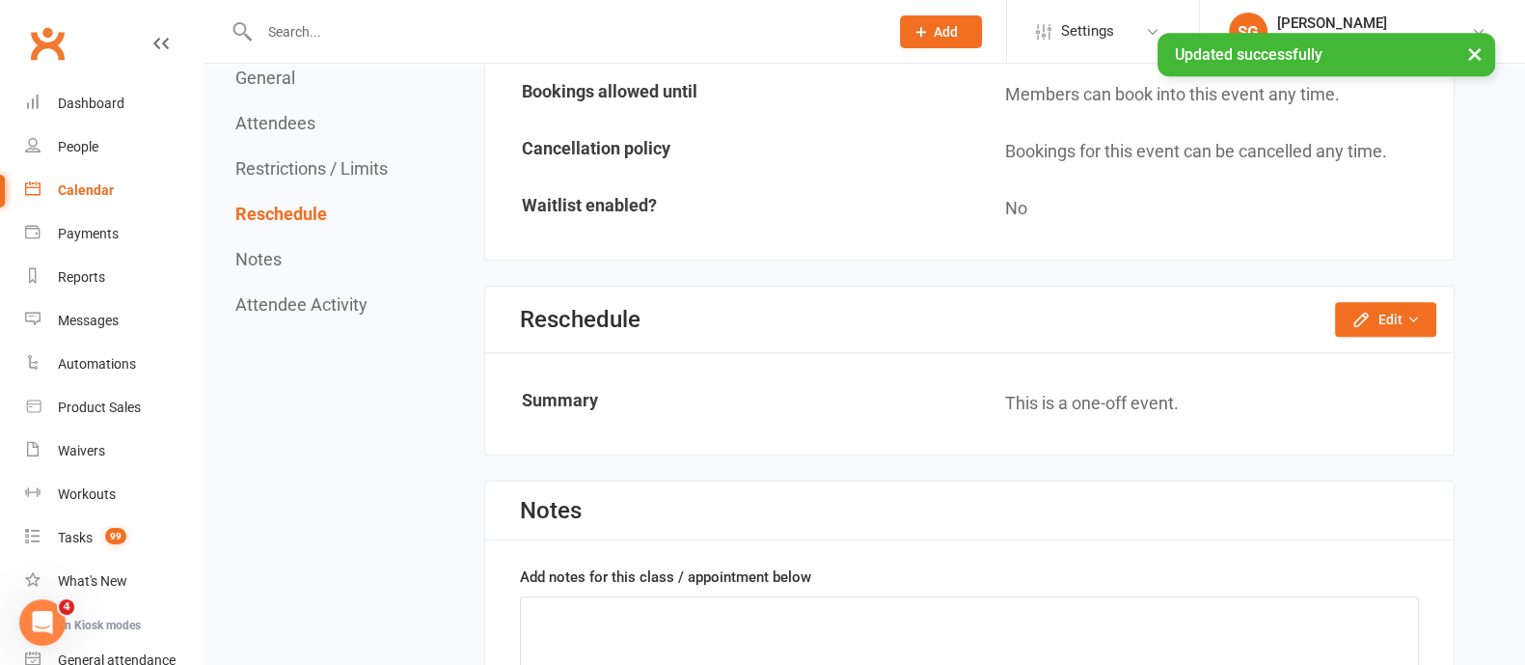
scroll to position [1206, 0]
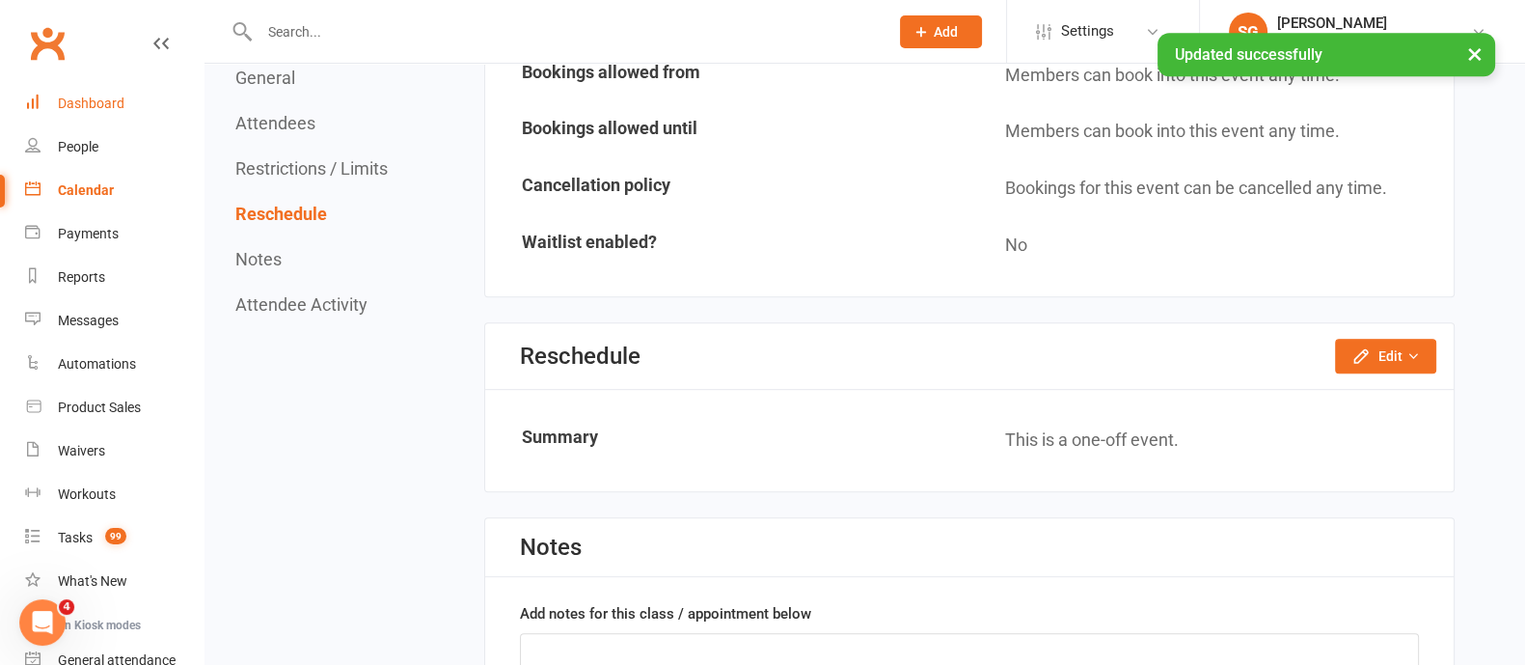
drag, startPoint x: 78, startPoint y: 98, endPoint x: 115, endPoint y: 98, distance: 36.7
click at [78, 98] on div "Dashboard" at bounding box center [91, 102] width 67 height 15
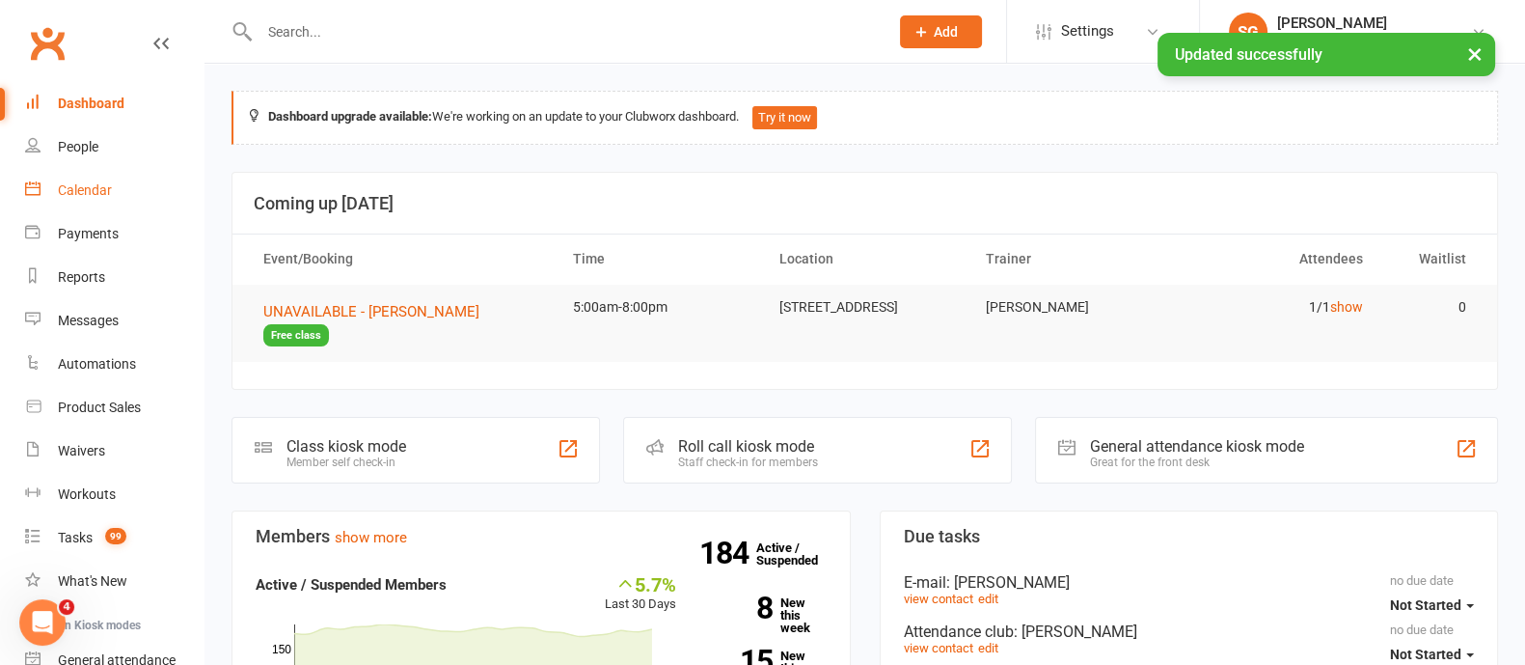
click at [104, 195] on div "Calendar" at bounding box center [85, 189] width 54 height 15
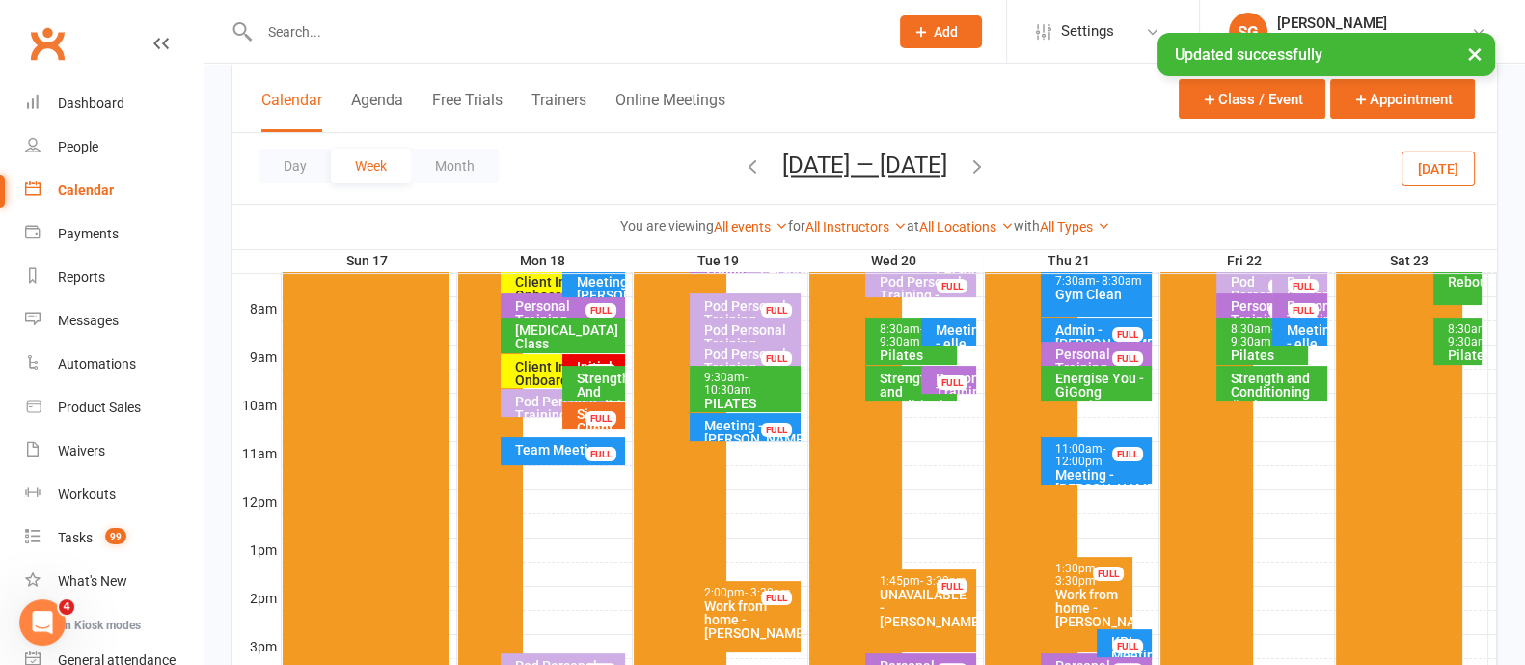
scroll to position [843, 0]
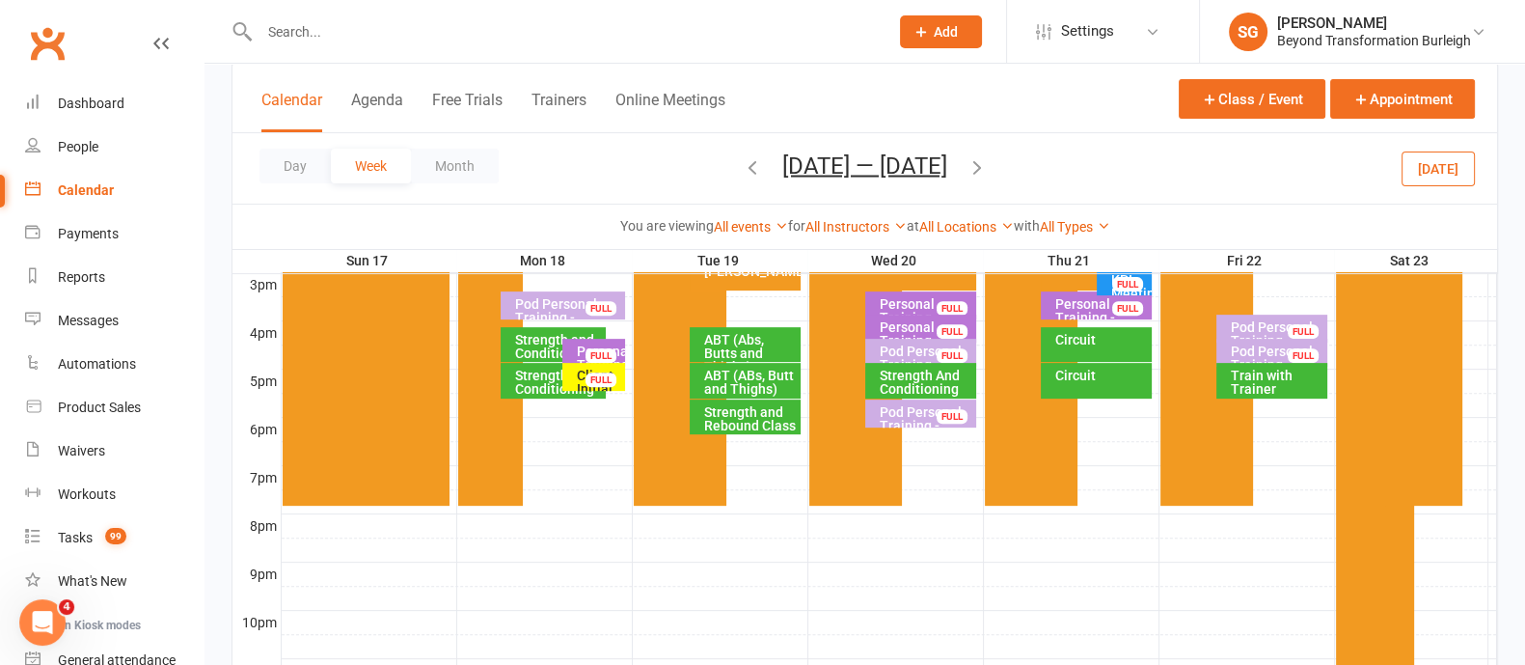
click at [978, 170] on icon "button" at bounding box center [977, 165] width 21 height 21
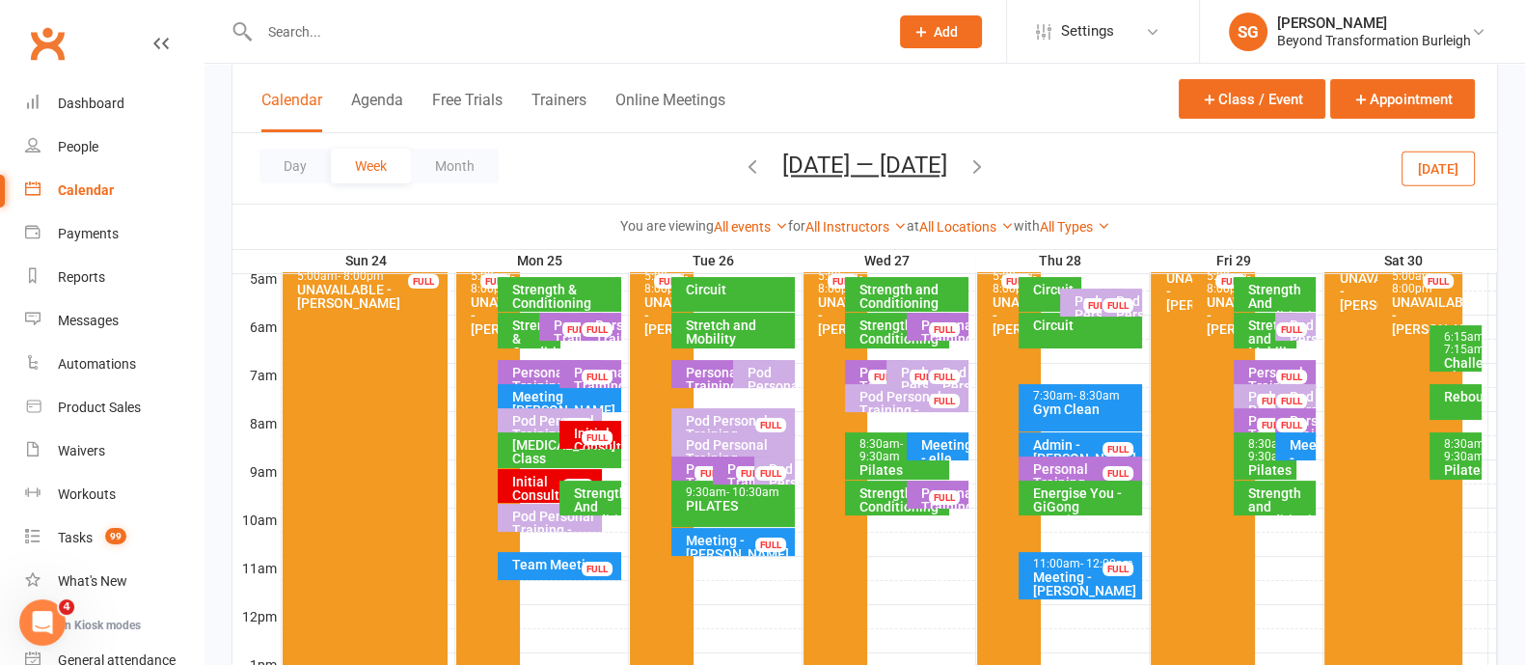
scroll to position [120, 0]
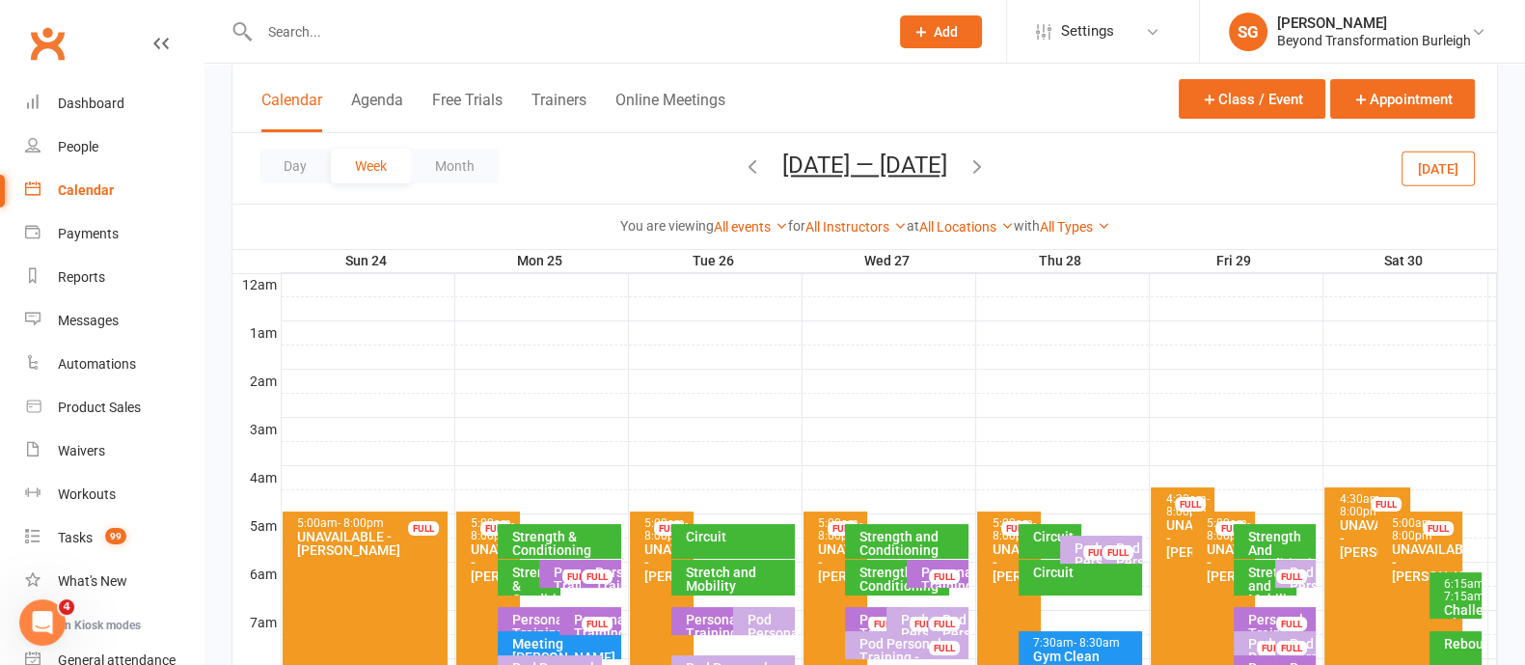
click at [742, 172] on icon "button" at bounding box center [752, 165] width 21 height 21
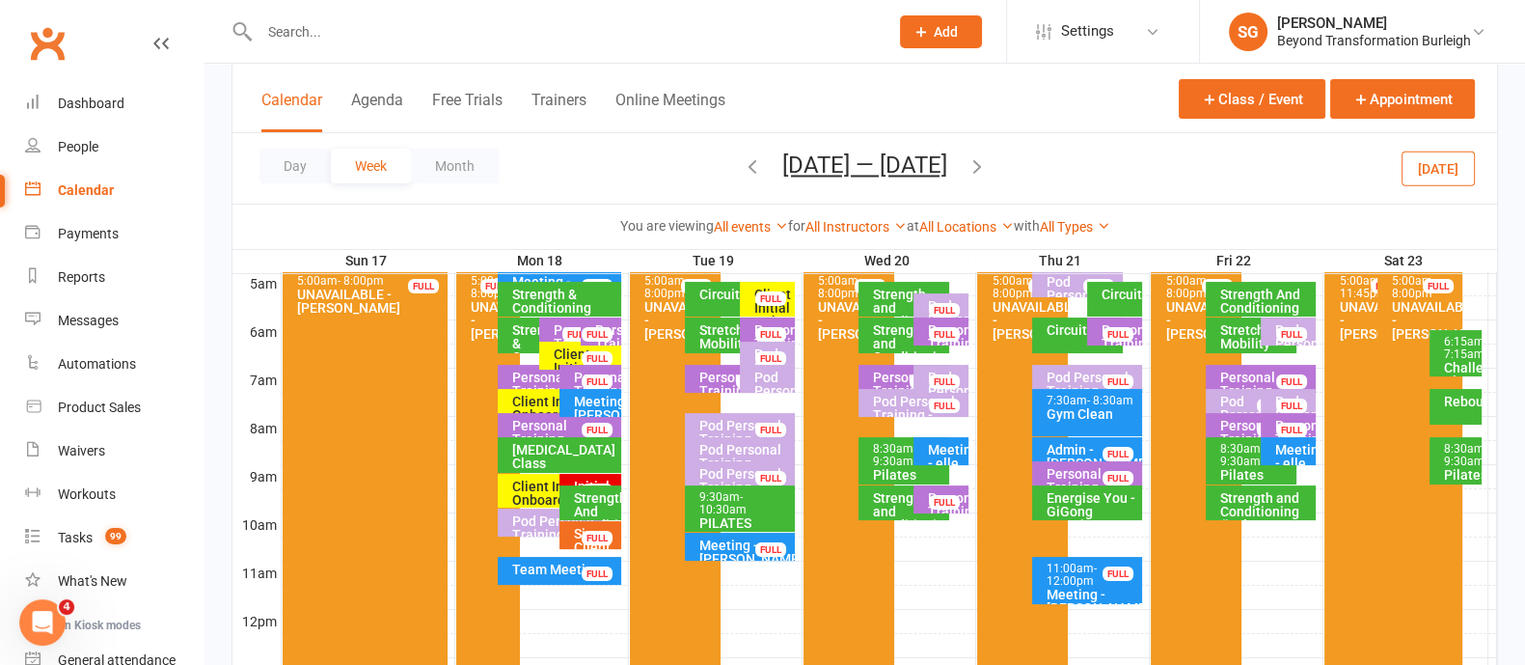
scroll to position [240, 0]
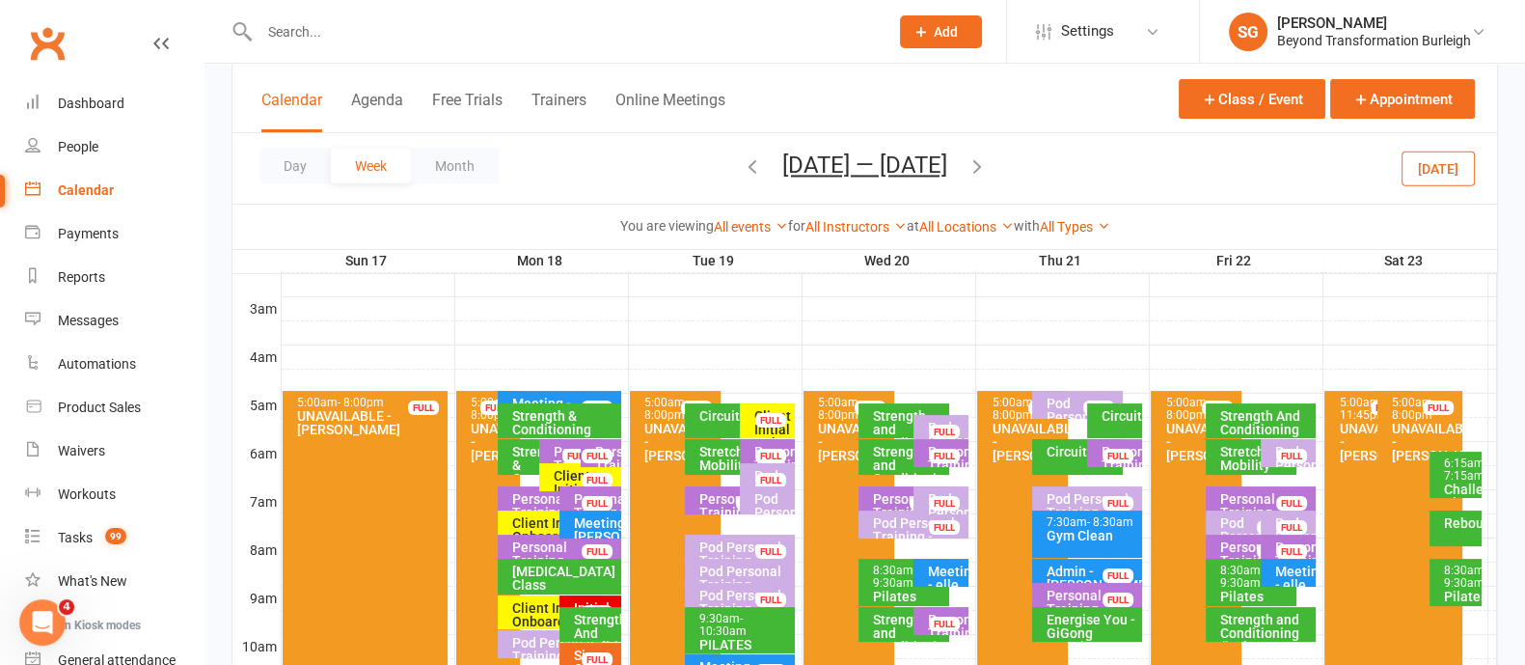
click at [988, 167] on icon "button" at bounding box center [977, 165] width 21 height 21
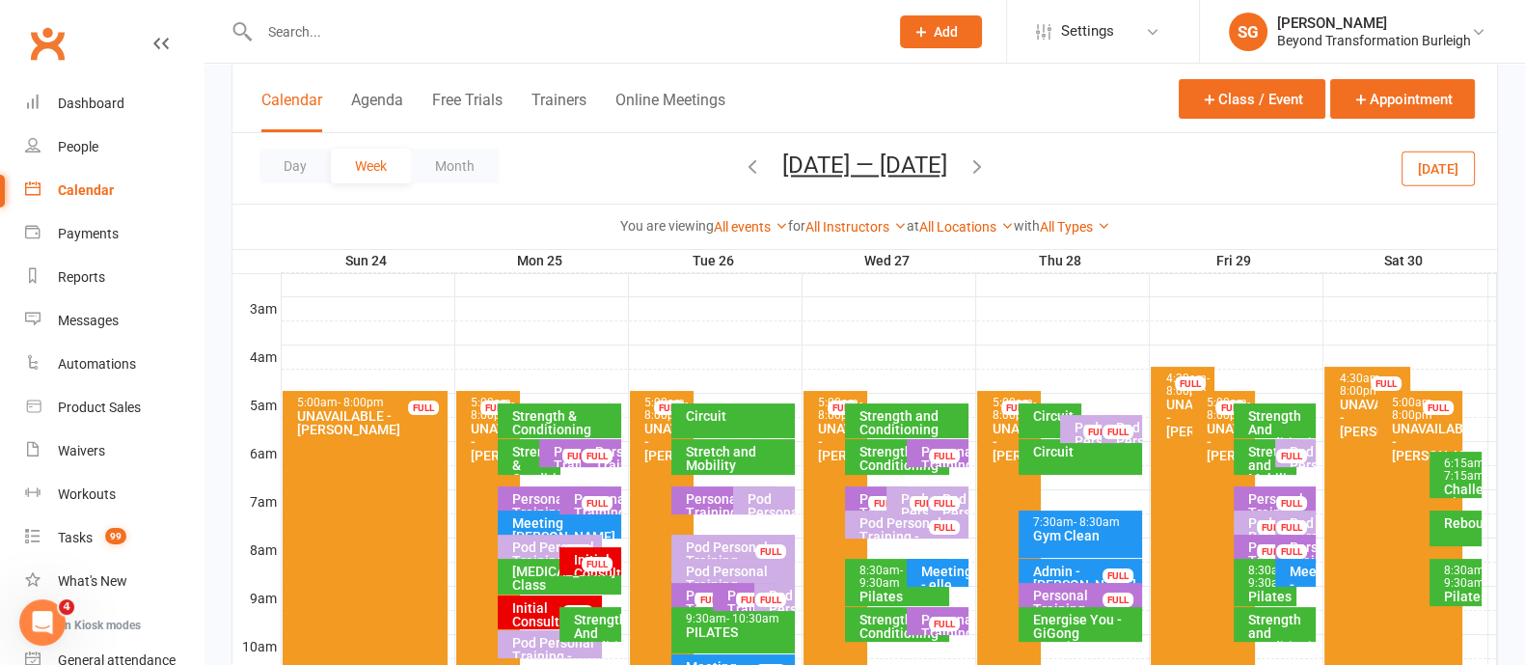
click at [987, 166] on icon "button" at bounding box center [977, 165] width 21 height 21
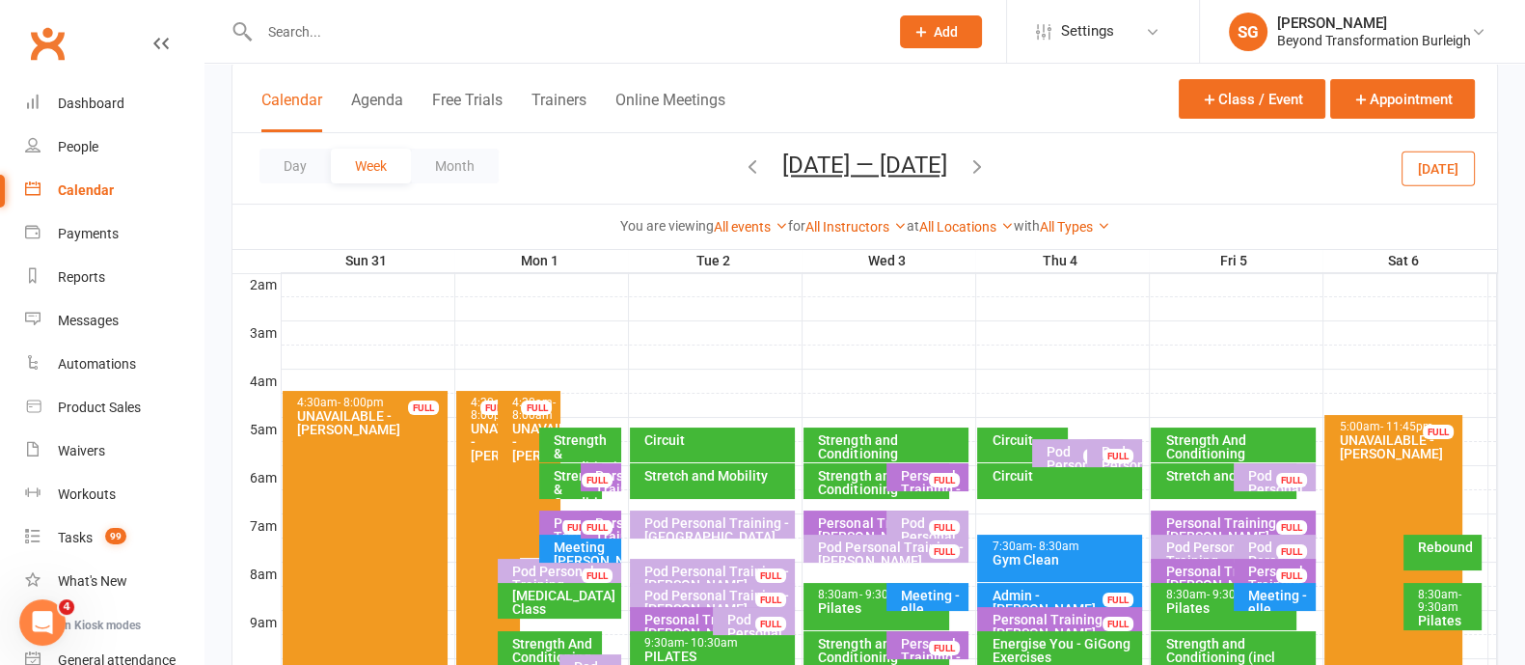
scroll to position [120, 0]
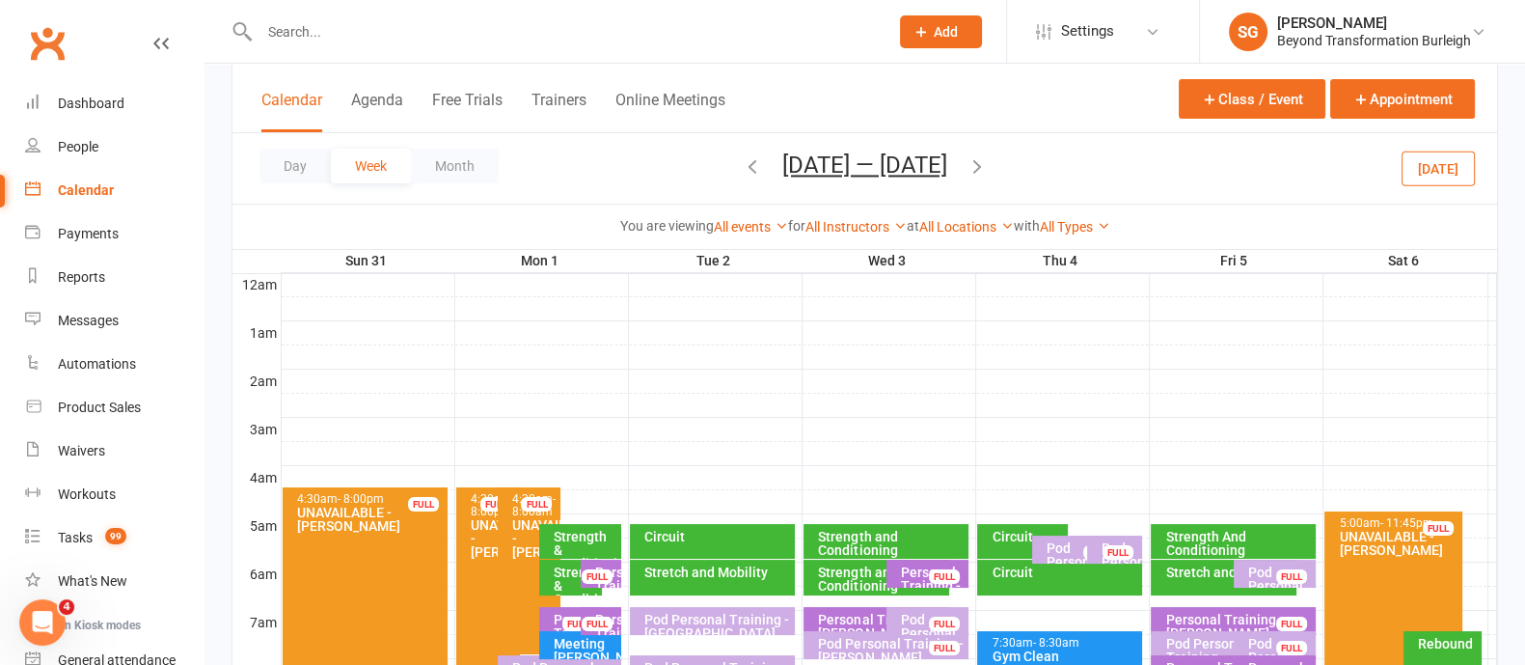
click at [694, 494] on div at bounding box center [889, 501] width 1215 height 23
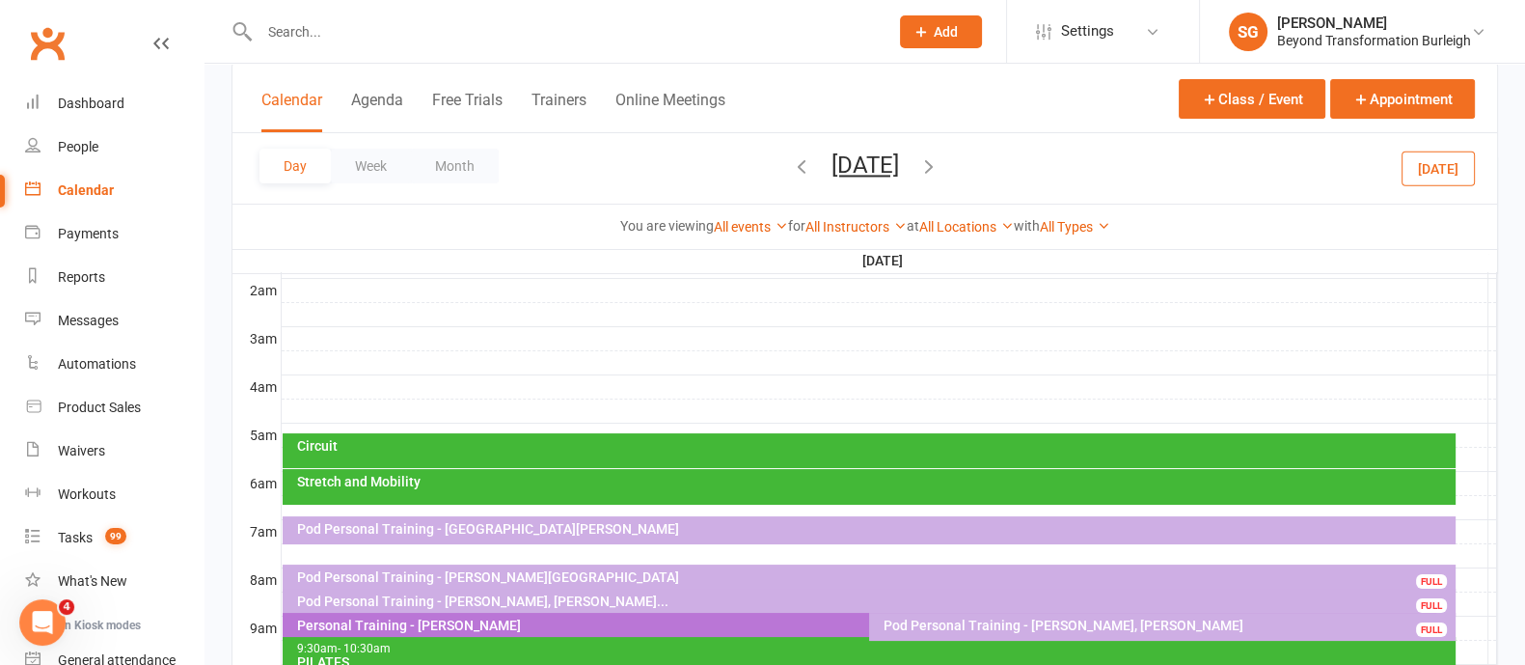
scroll to position [240, 0]
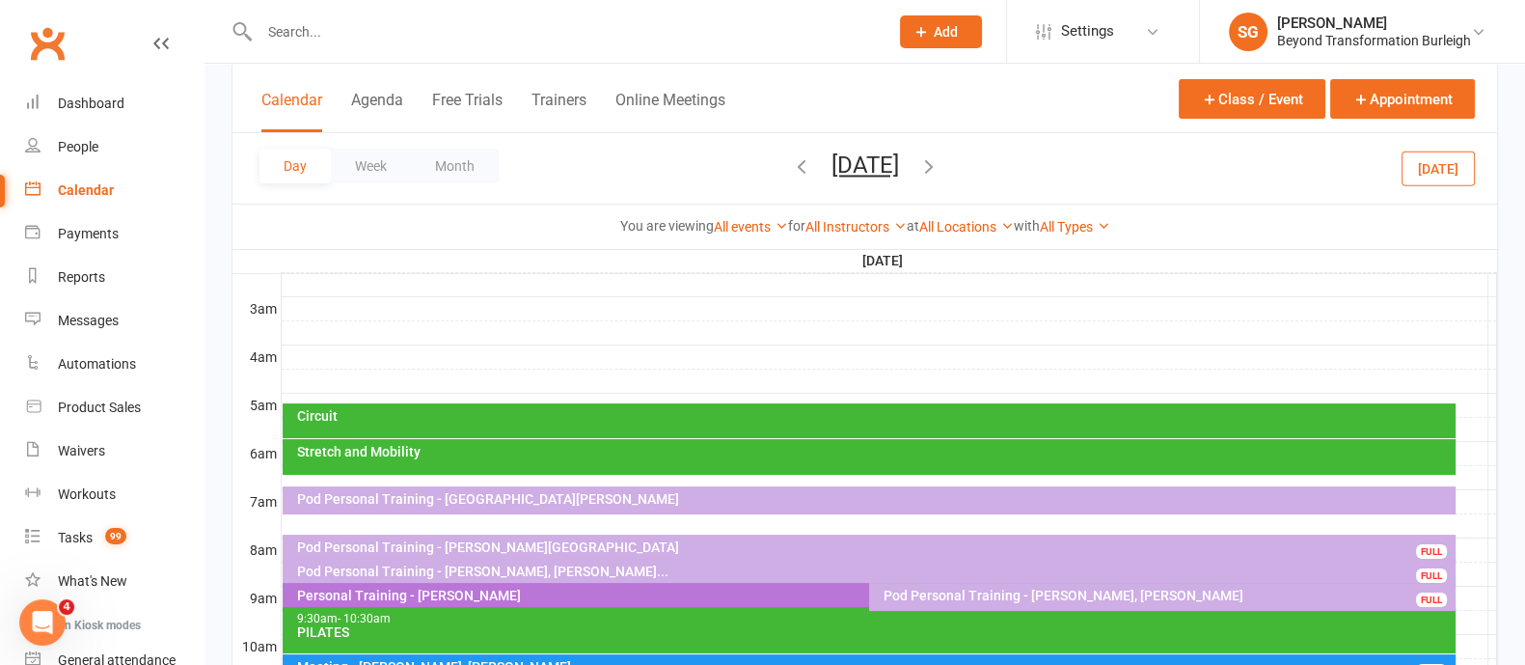
click at [384, 369] on div at bounding box center [889, 380] width 1215 height 23
click at [399, 322] on button "Add Appointment" at bounding box center [395, 325] width 112 height 23
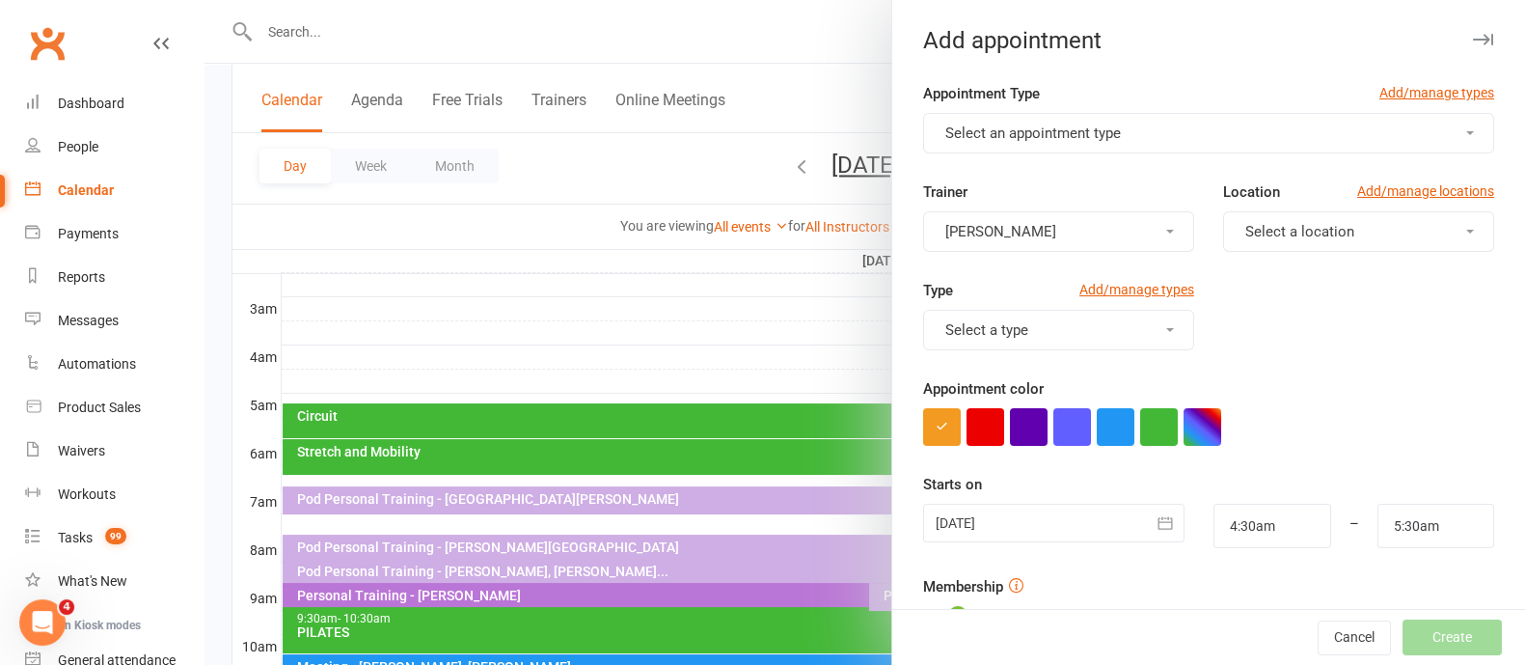
click at [714, 163] on div at bounding box center [864, 332] width 1321 height 665
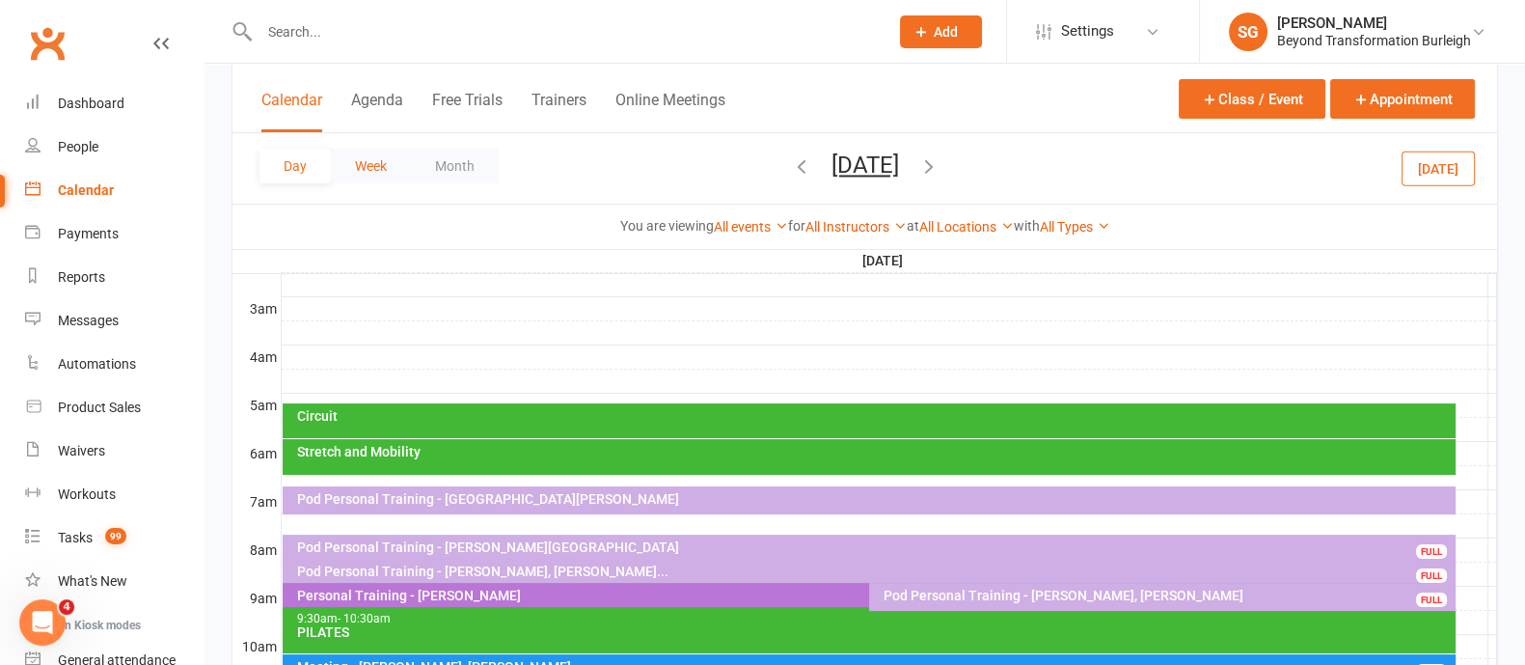
click at [369, 166] on button "Week" at bounding box center [371, 166] width 80 height 35
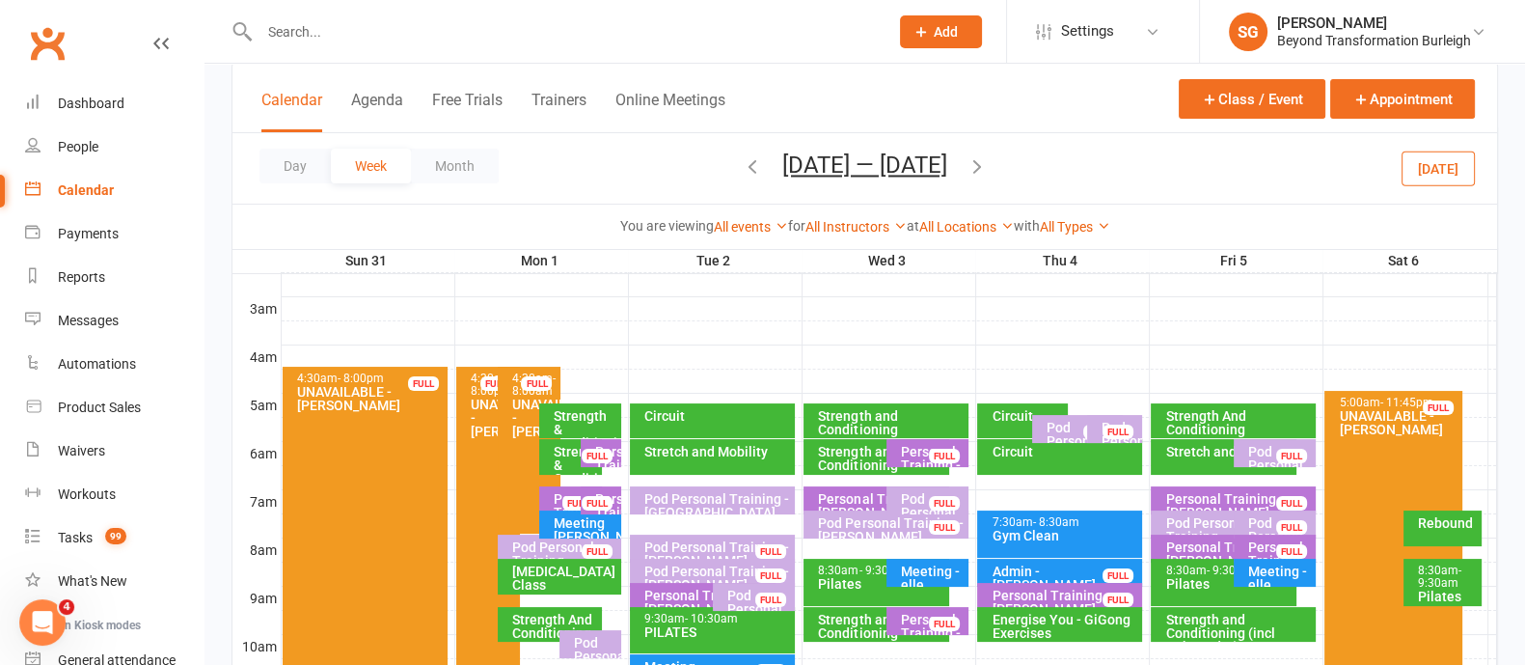
click at [742, 161] on icon "button" at bounding box center [752, 165] width 21 height 21
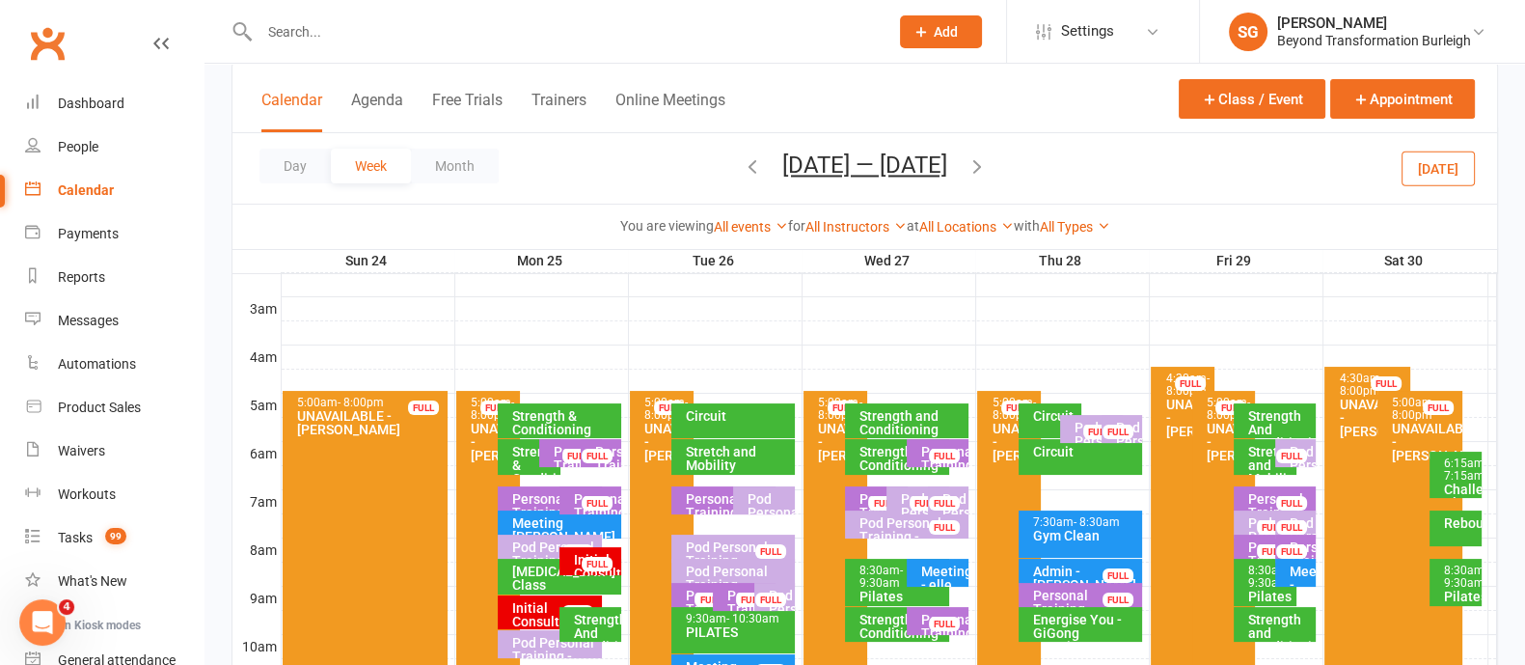
click at [743, 168] on icon "button" at bounding box center [752, 165] width 21 height 21
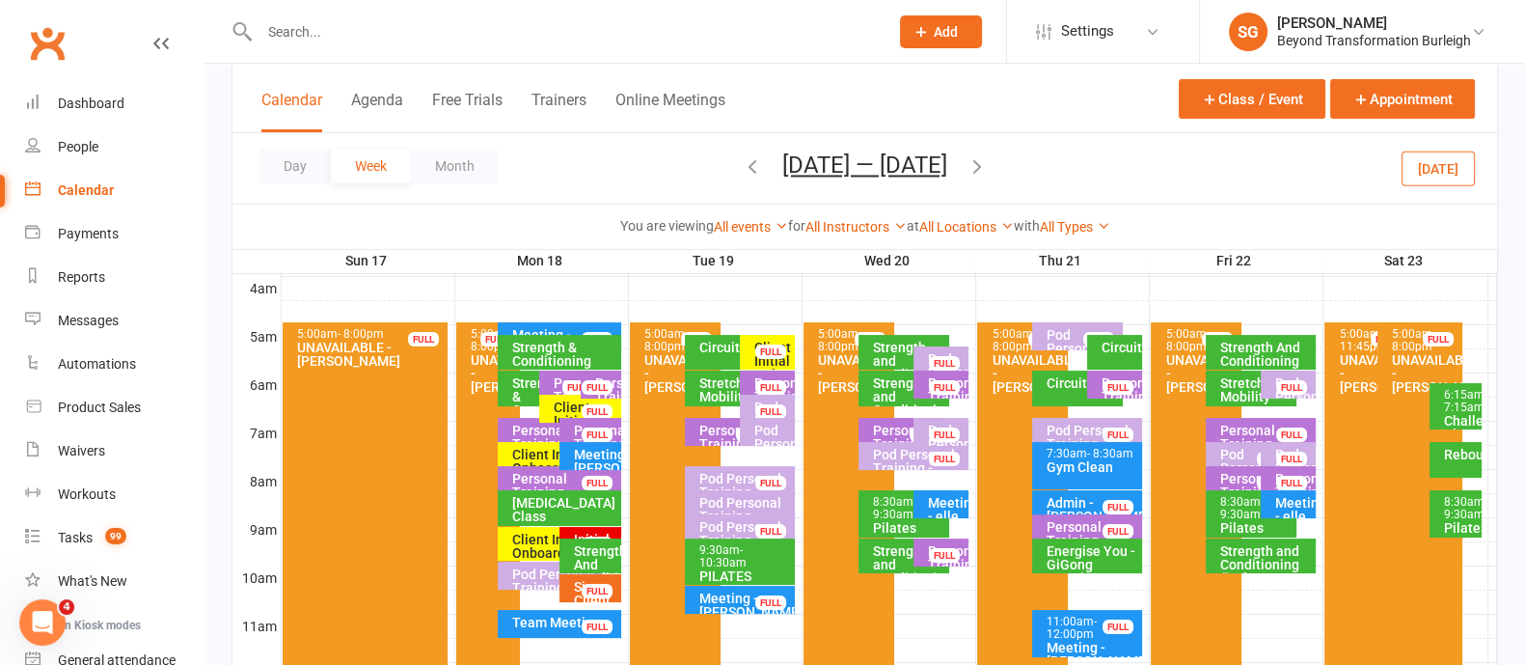
scroll to position [362, 0]
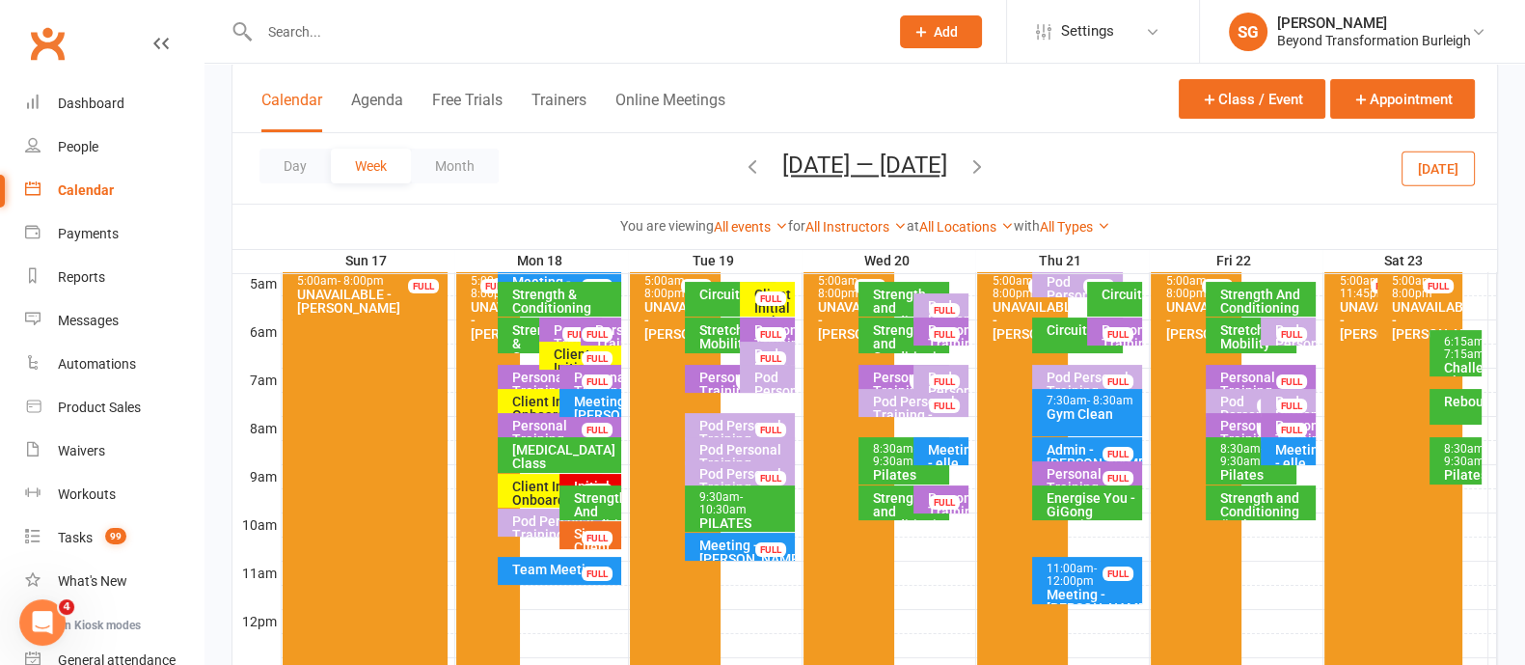
click at [800, 518] on div at bounding box center [889, 524] width 1215 height 23
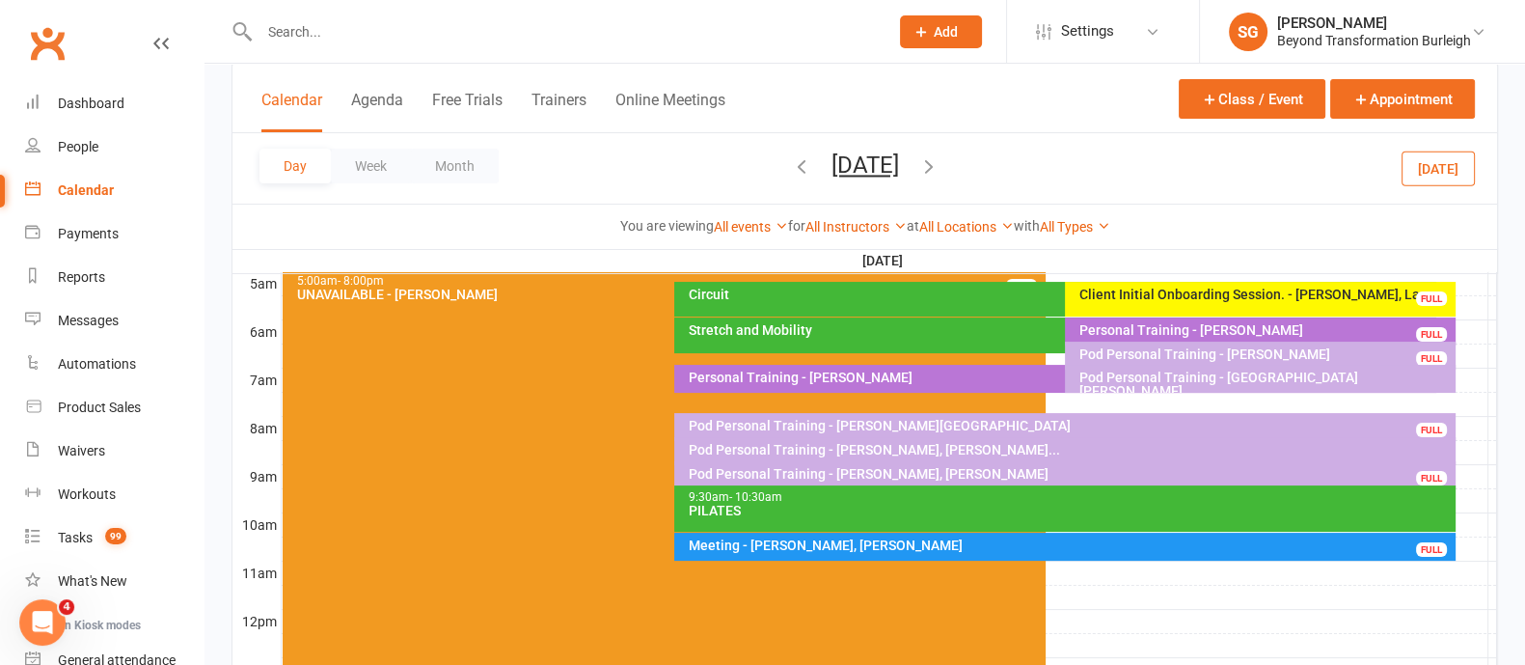
click at [1471, 519] on div at bounding box center [889, 524] width 1215 height 23
click at [1459, 486] on button "Add Appointment" at bounding box center [1468, 487] width 84 height 46
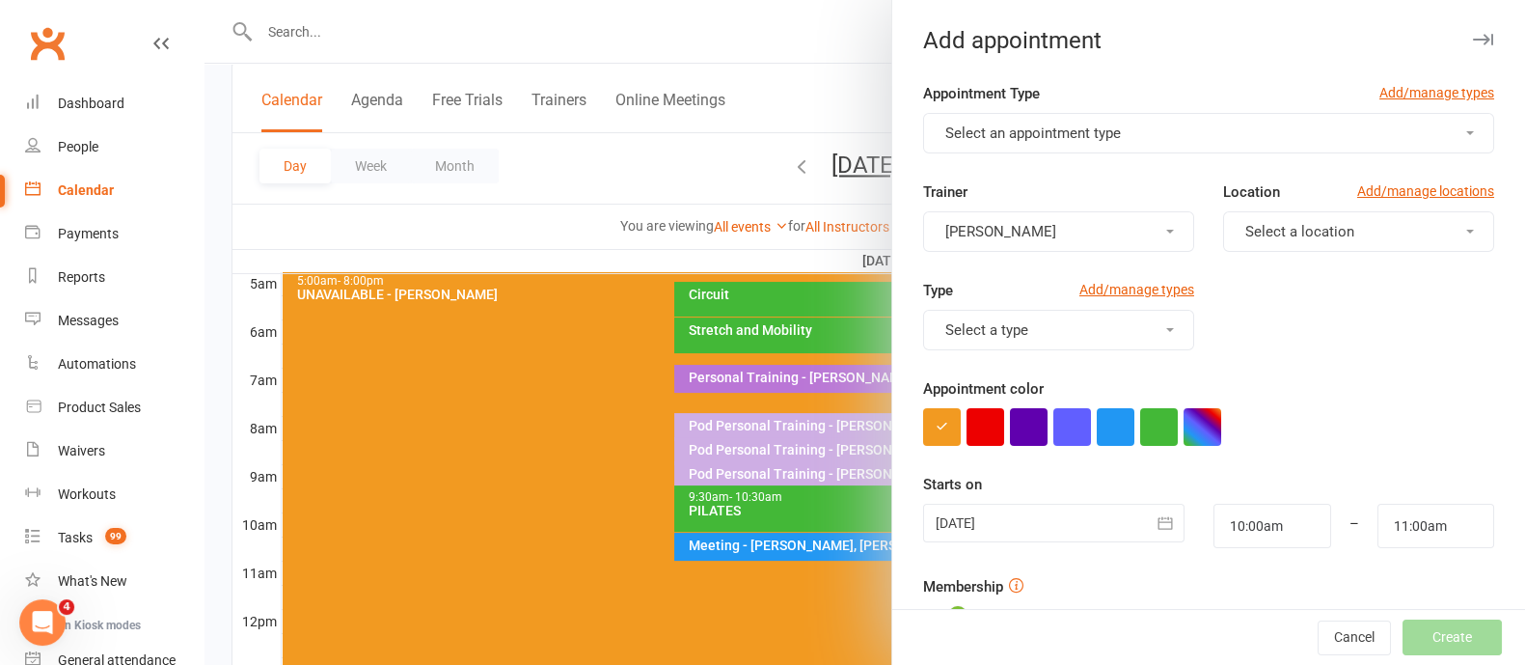
click at [1085, 124] on span "Select an appointment type" at bounding box center [1033, 132] width 176 height 17
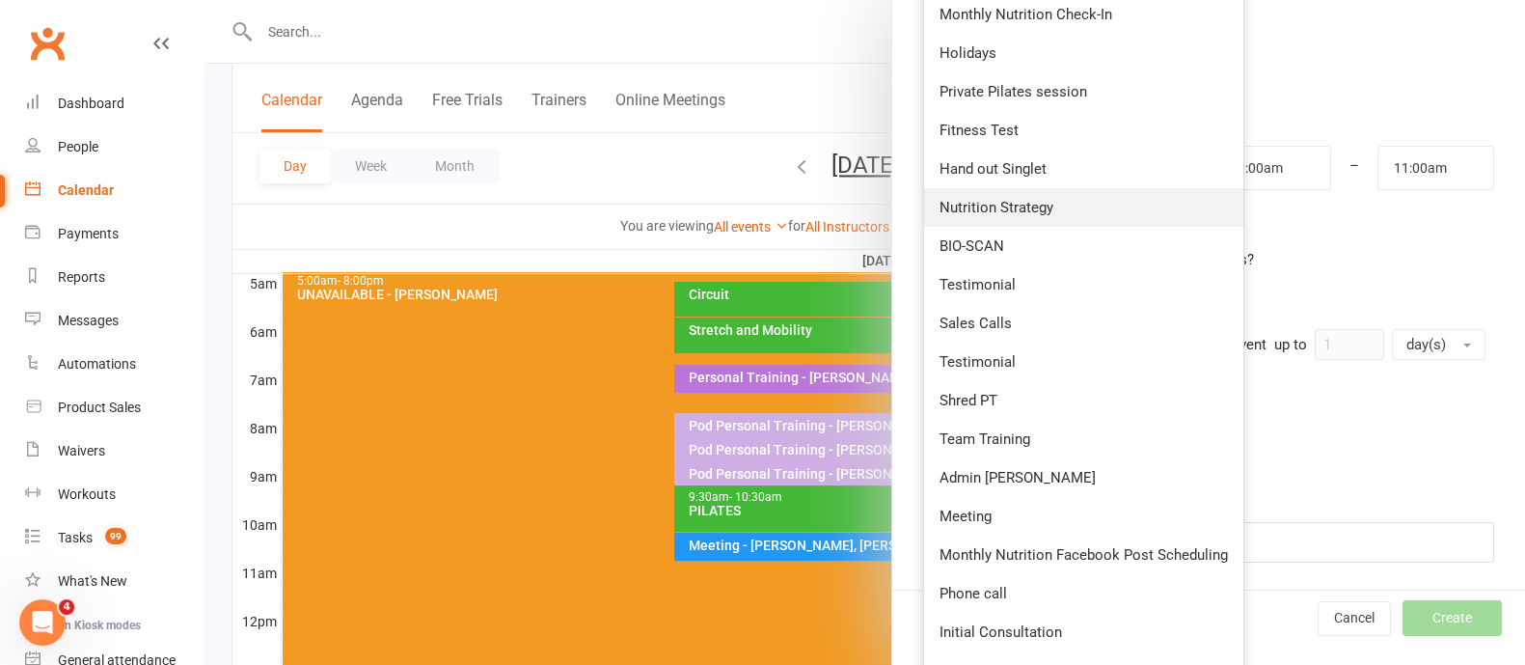
scroll to position [481, 0]
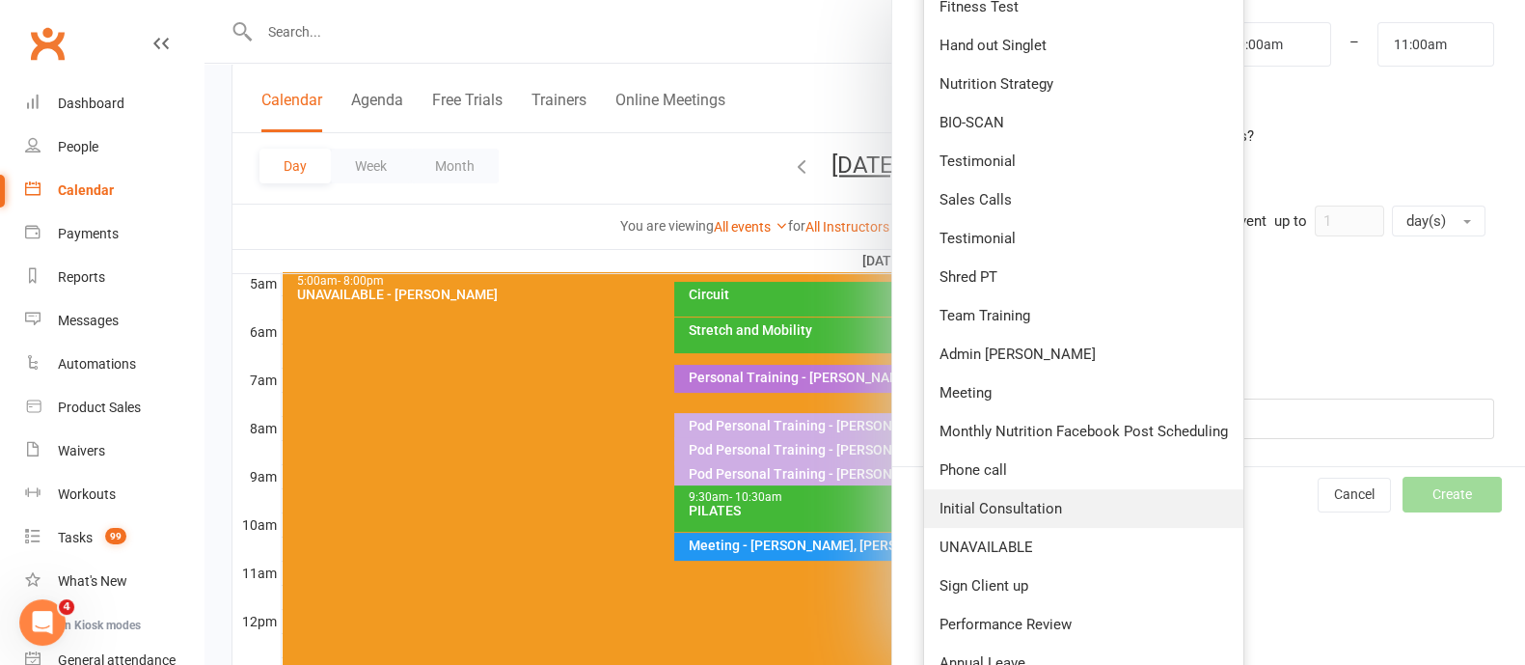
click at [1055, 499] on link "Initial Consultation" at bounding box center [1083, 508] width 319 height 39
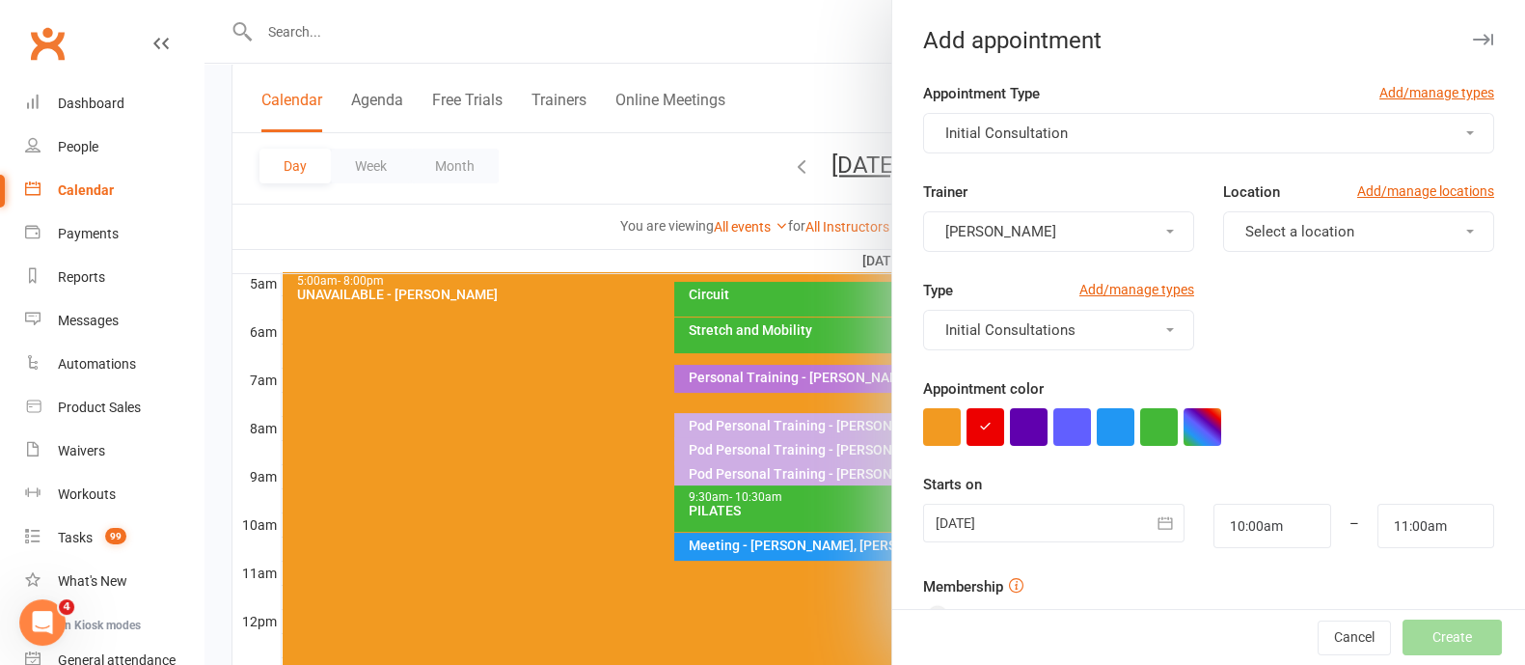
click at [1028, 232] on span "[PERSON_NAME]" at bounding box center [1000, 231] width 111 height 17
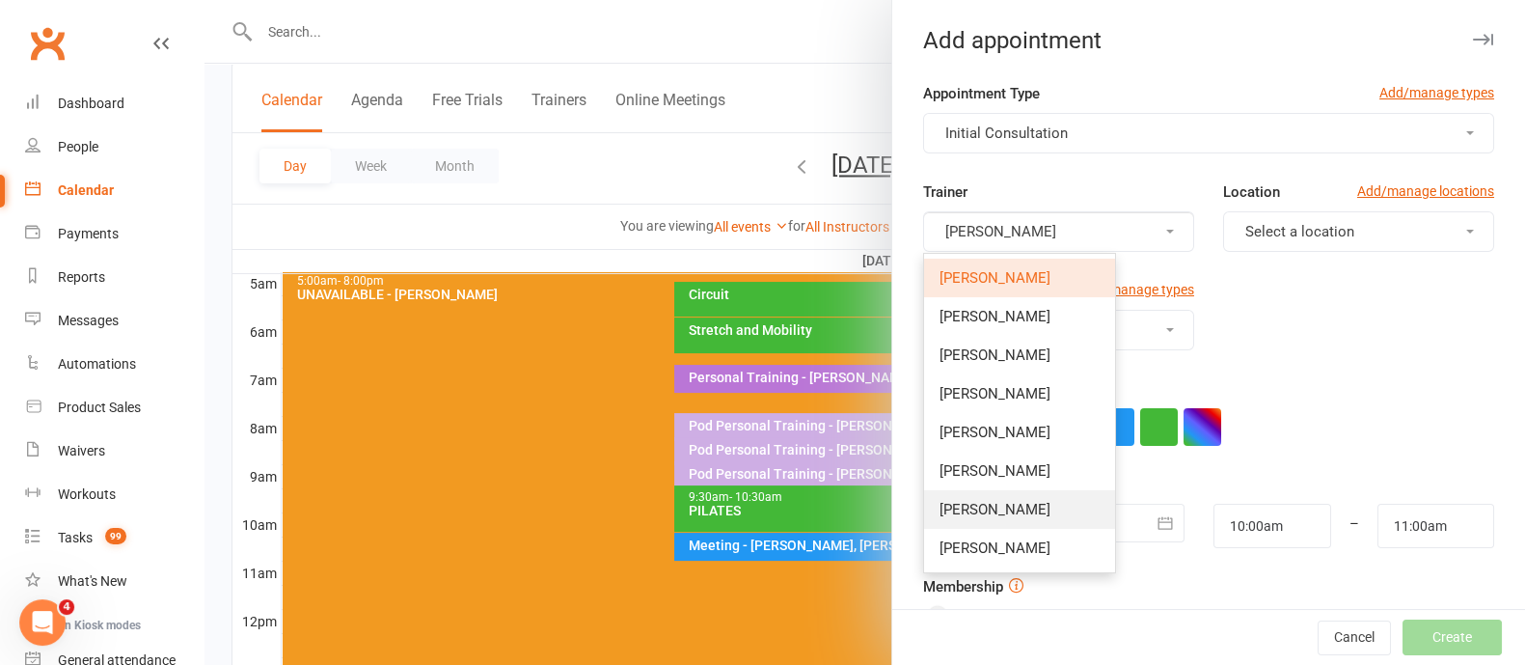
click at [982, 510] on span "[PERSON_NAME]" at bounding box center [994, 509] width 111 height 17
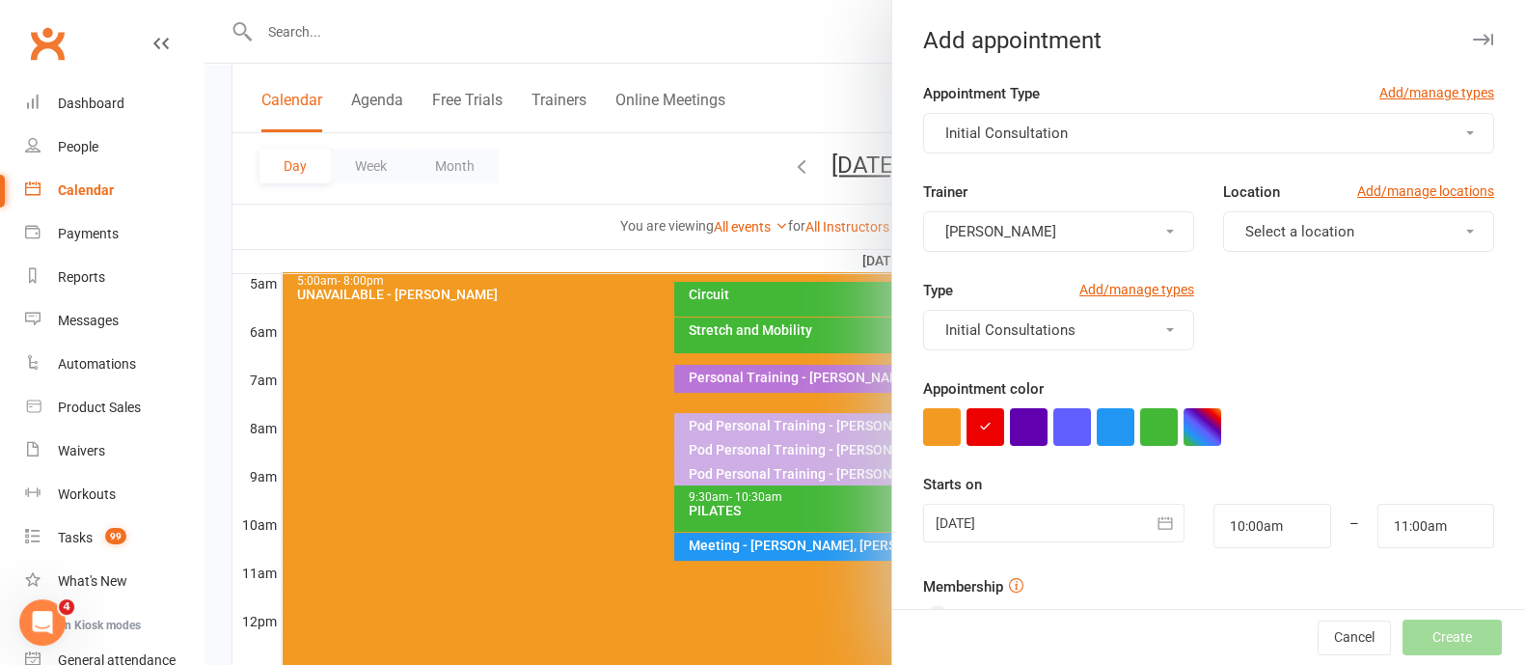
click at [1283, 242] on button "Select a location" at bounding box center [1358, 231] width 271 height 41
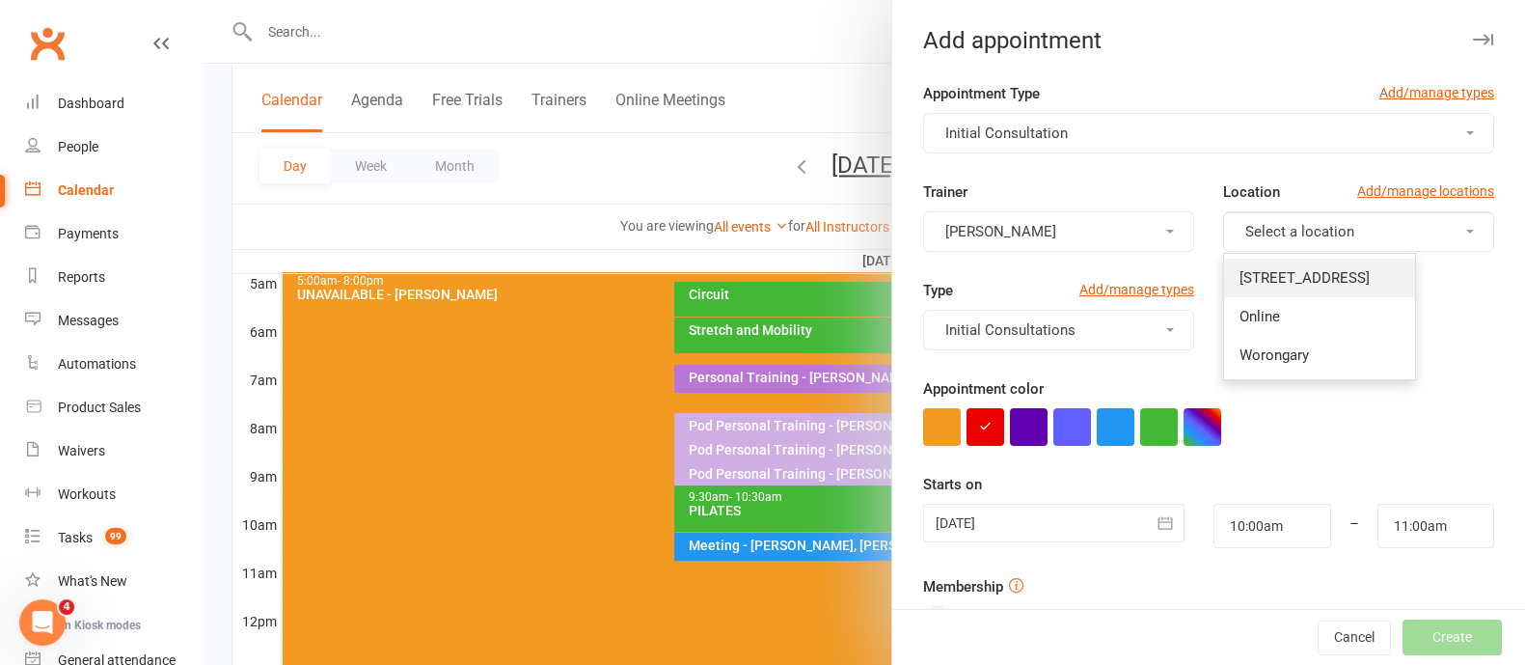
click at [1283, 271] on span "[STREET_ADDRESS]" at bounding box center [1304, 277] width 130 height 17
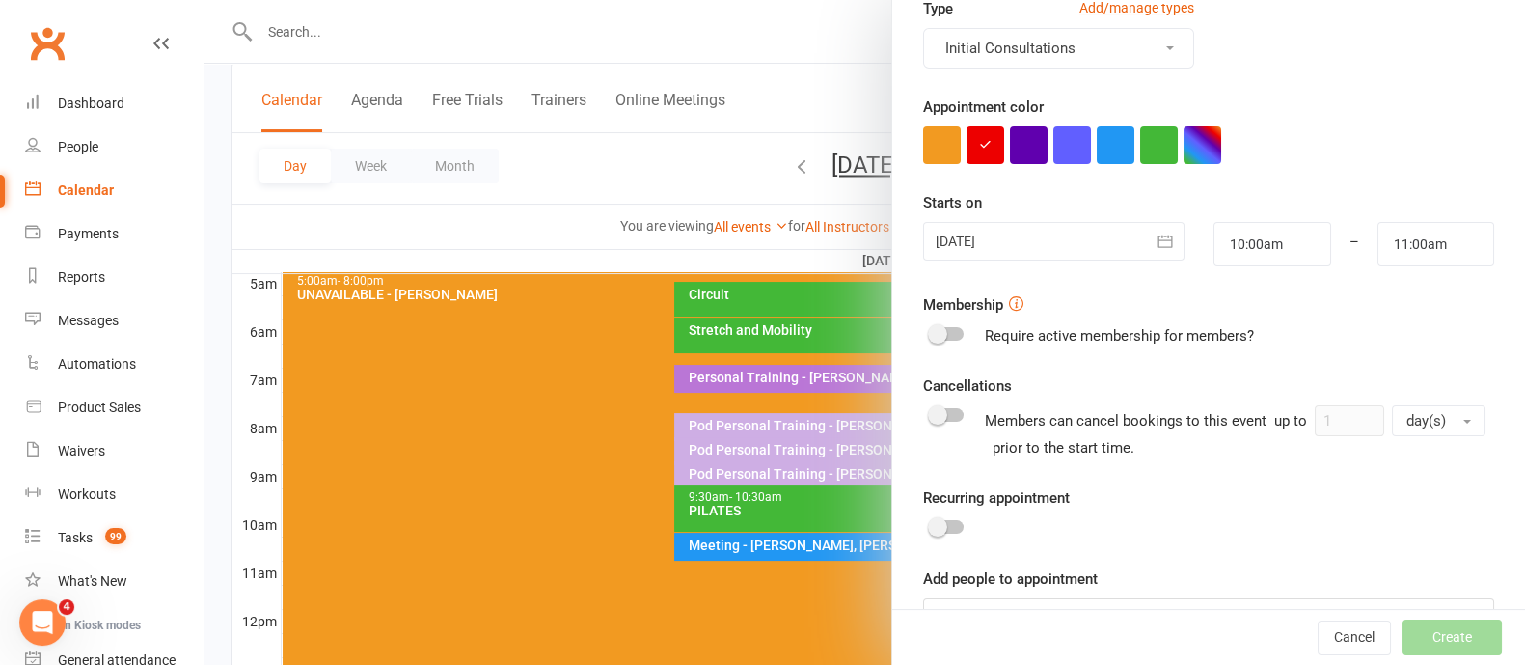
scroll to position [337, 0]
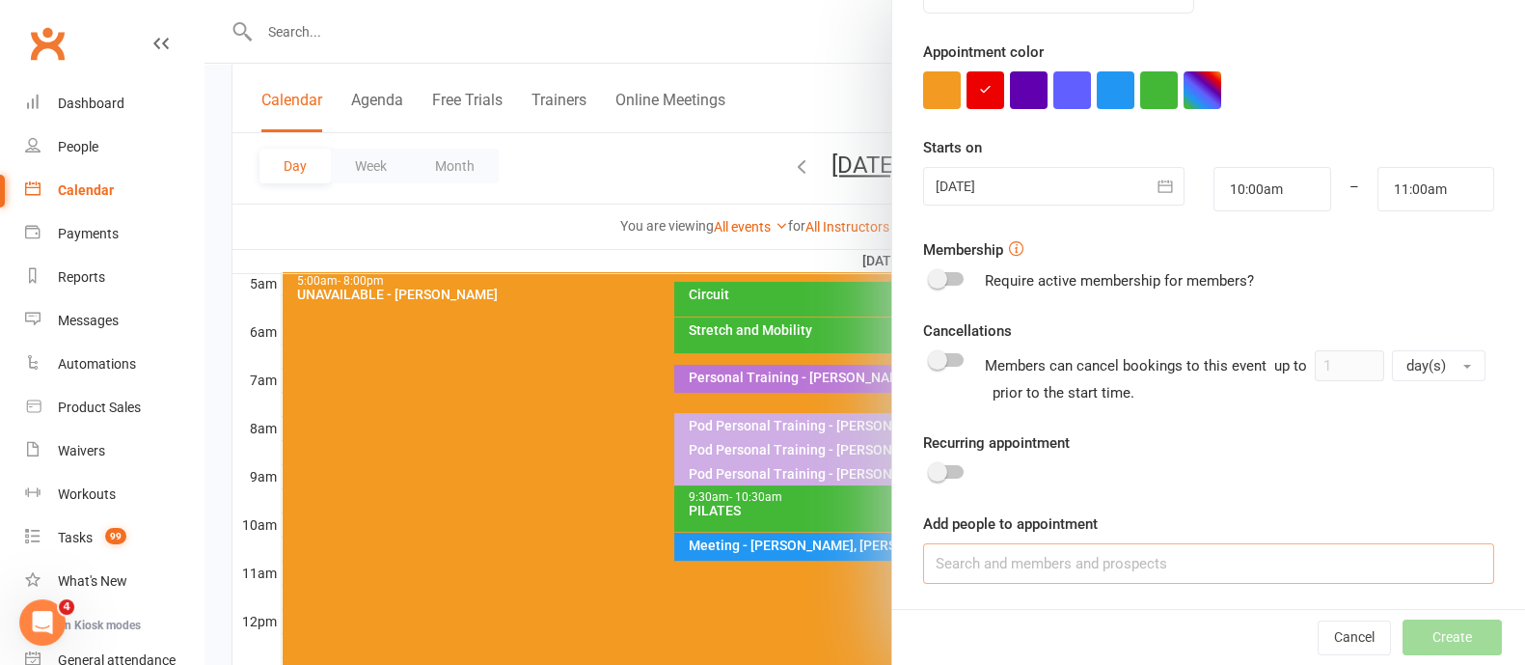
click at [1018, 561] on input at bounding box center [1208, 563] width 571 height 41
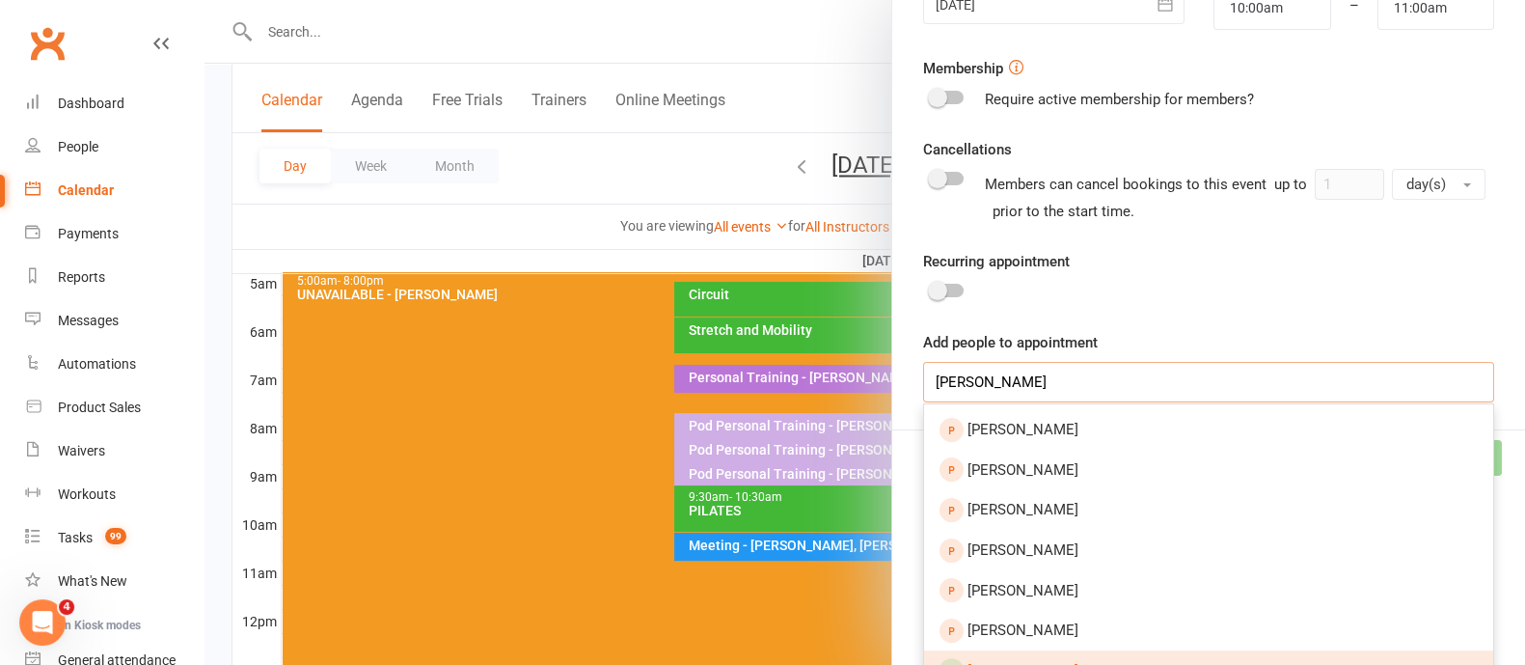
scroll to position [698, 0]
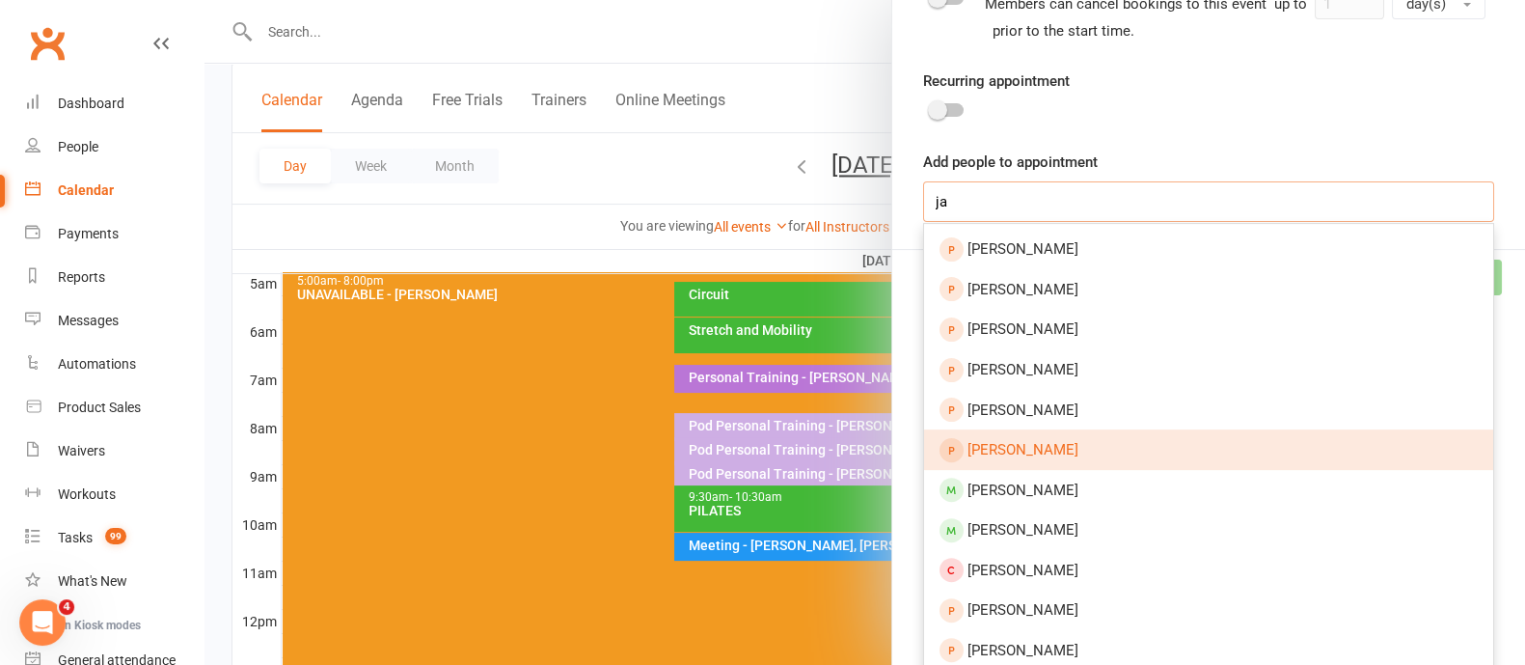
type input "j"
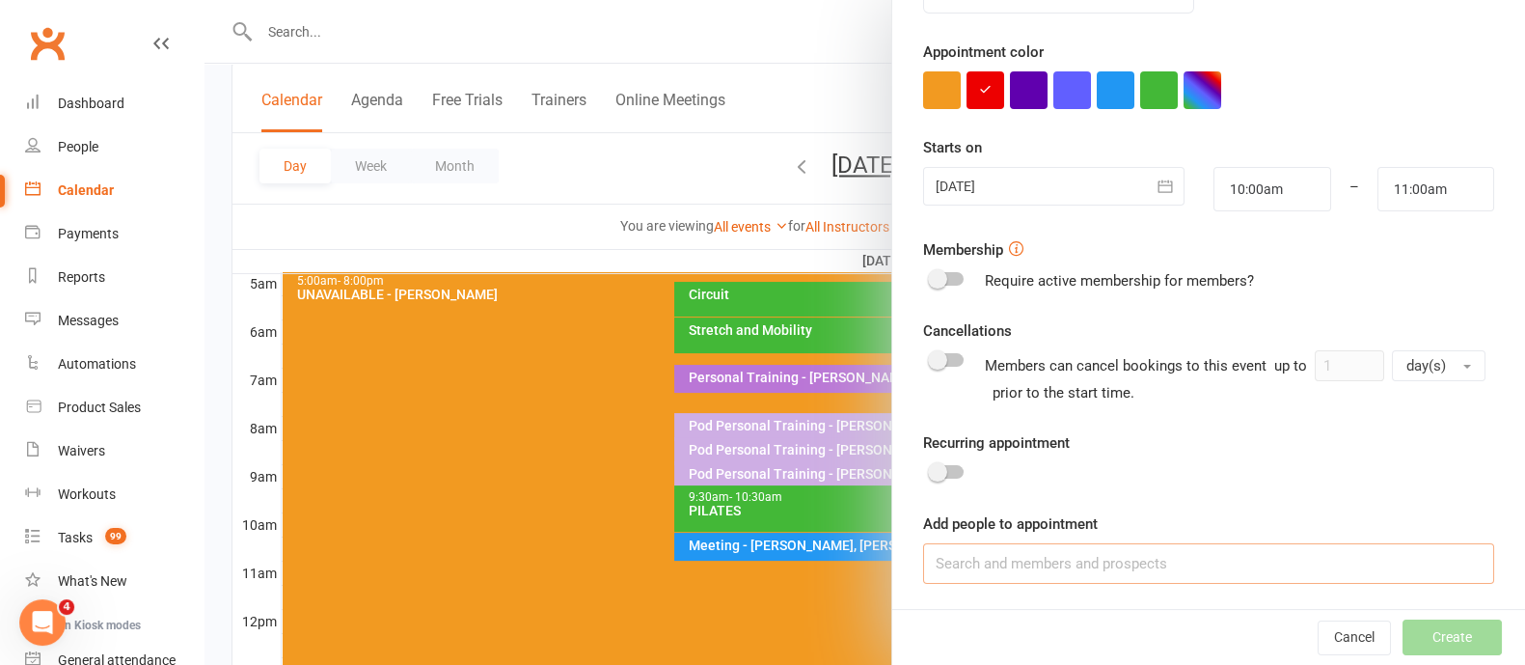
paste input "[EMAIL_ADDRESS][DOMAIN_NAME]"
type input "g"
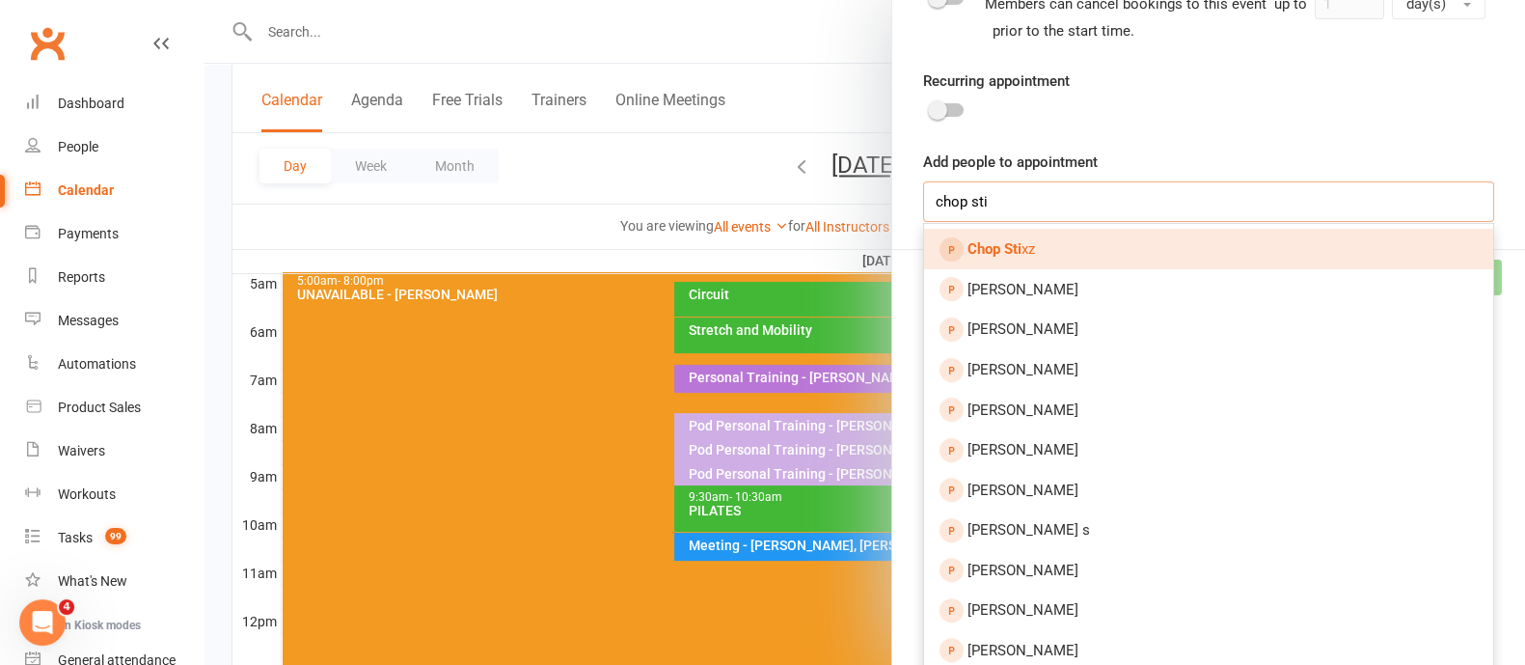
type input "chop sti"
click at [1020, 230] on link "Chop Sti xz" at bounding box center [1208, 249] width 569 height 41
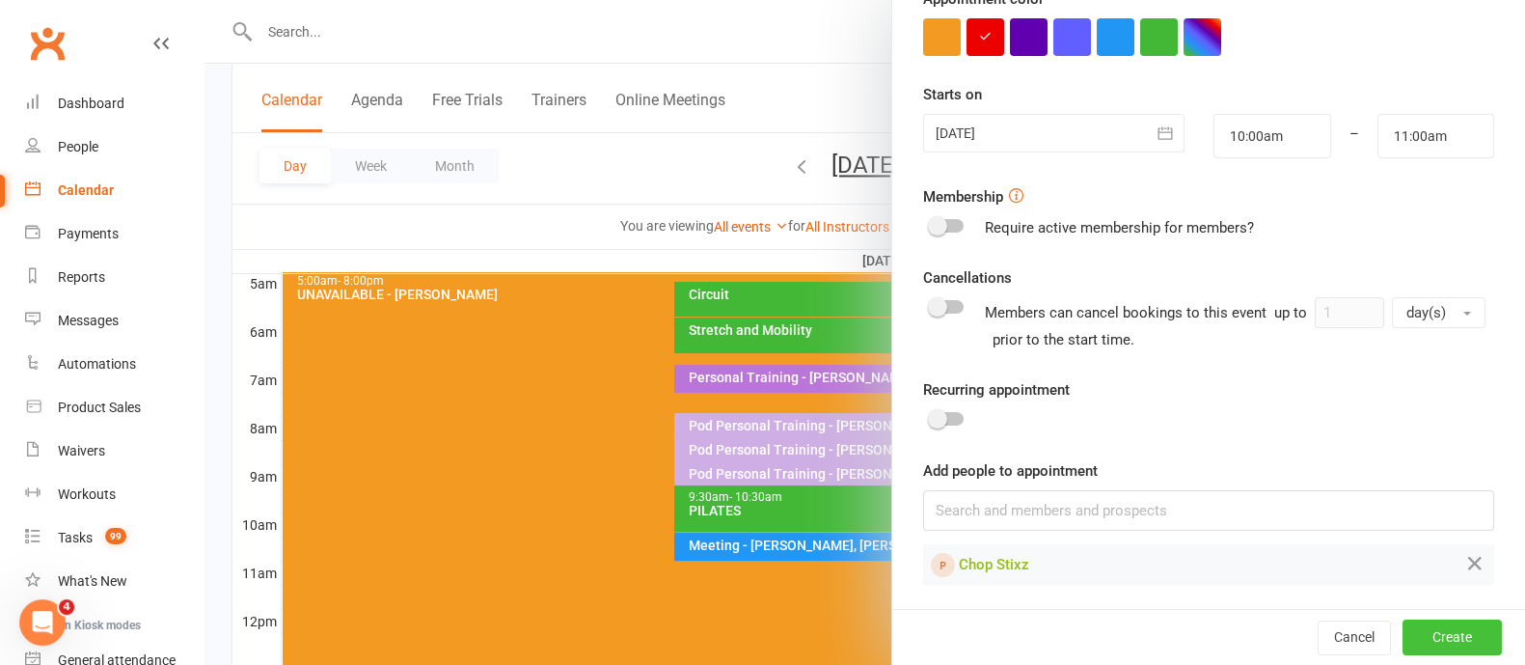
click at [1409, 637] on button "Create" at bounding box center [1451, 637] width 99 height 35
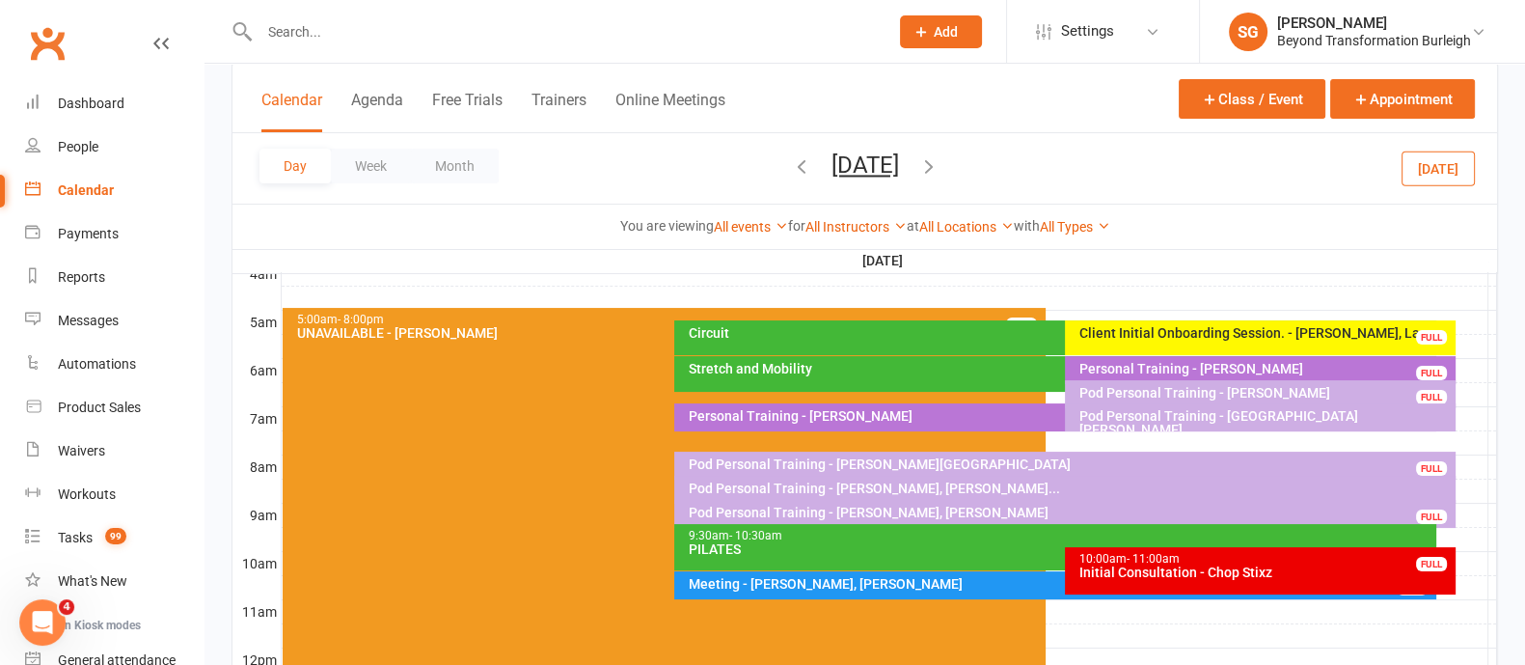
scroll to position [362, 0]
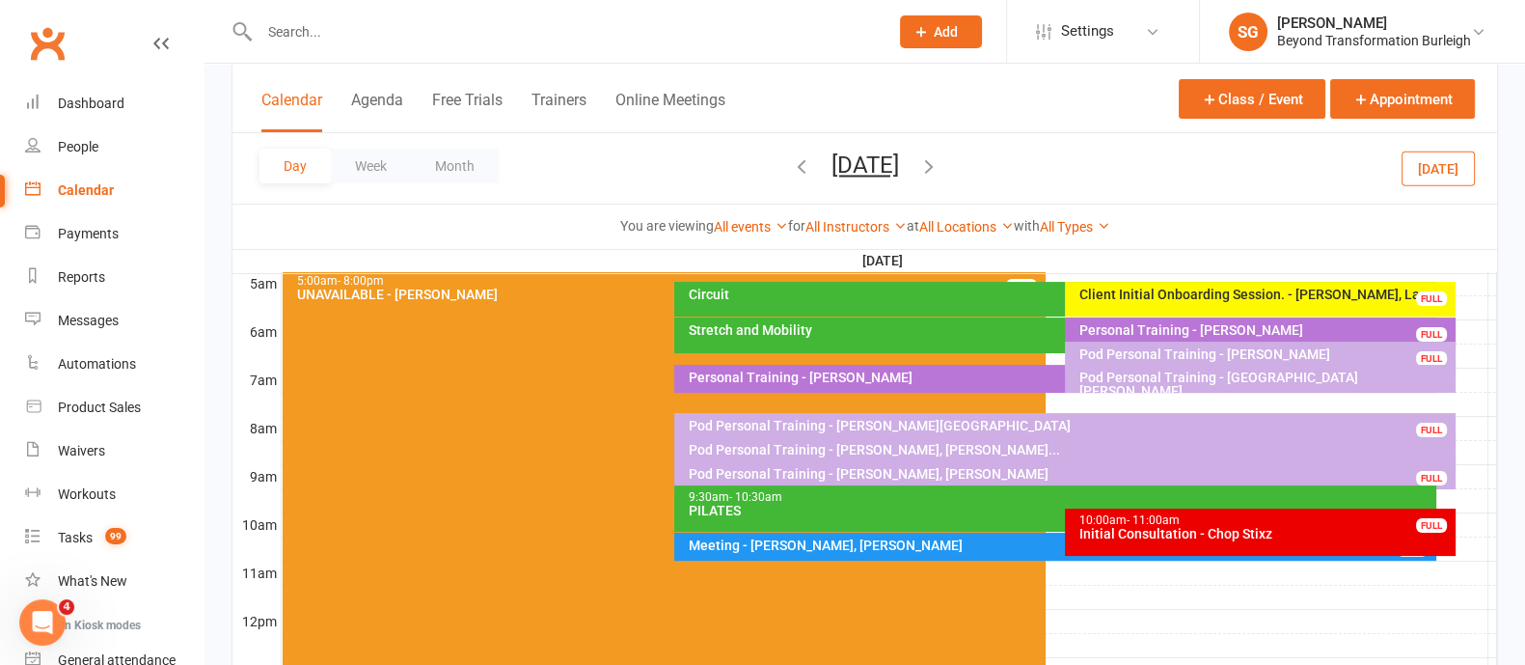
click at [1172, 535] on div "Initial Consultation - Chop Stixz" at bounding box center [1264, 534] width 373 height 14
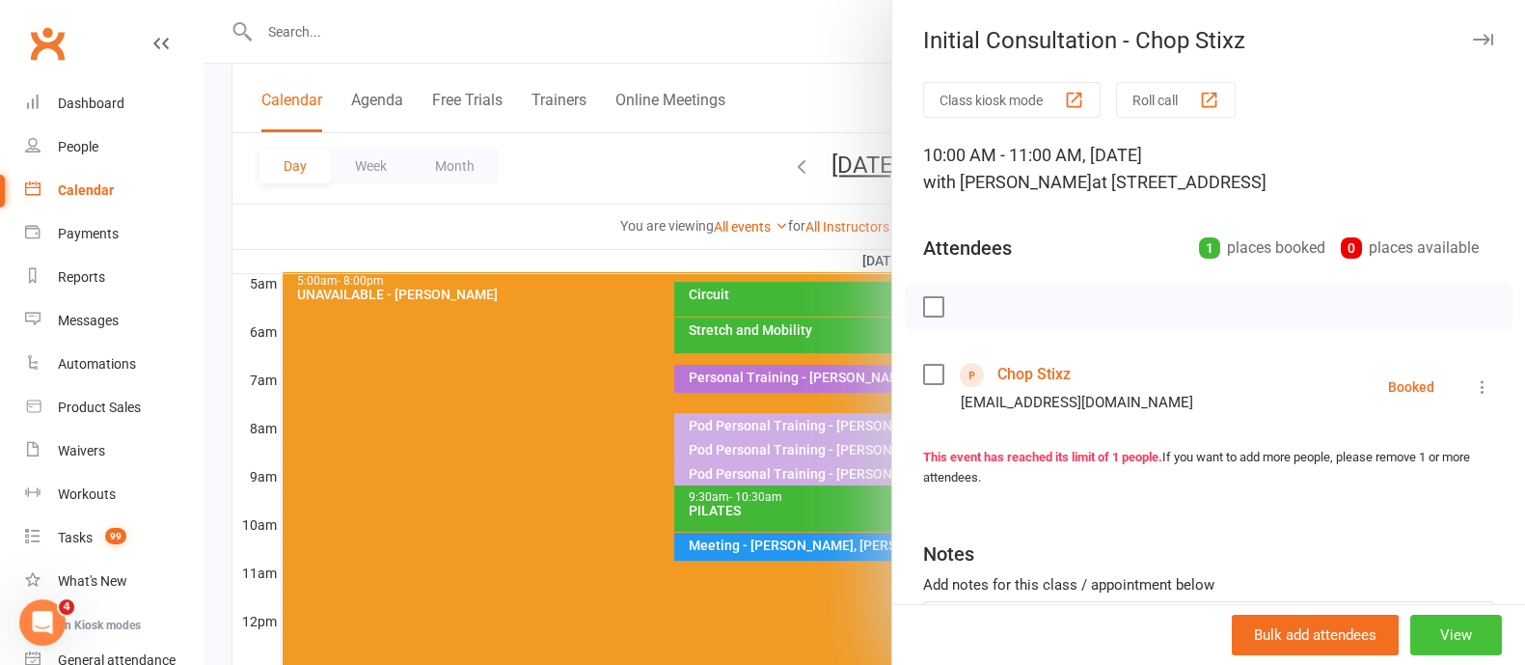
click at [1410, 639] on button "View" at bounding box center [1456, 634] width 92 height 41
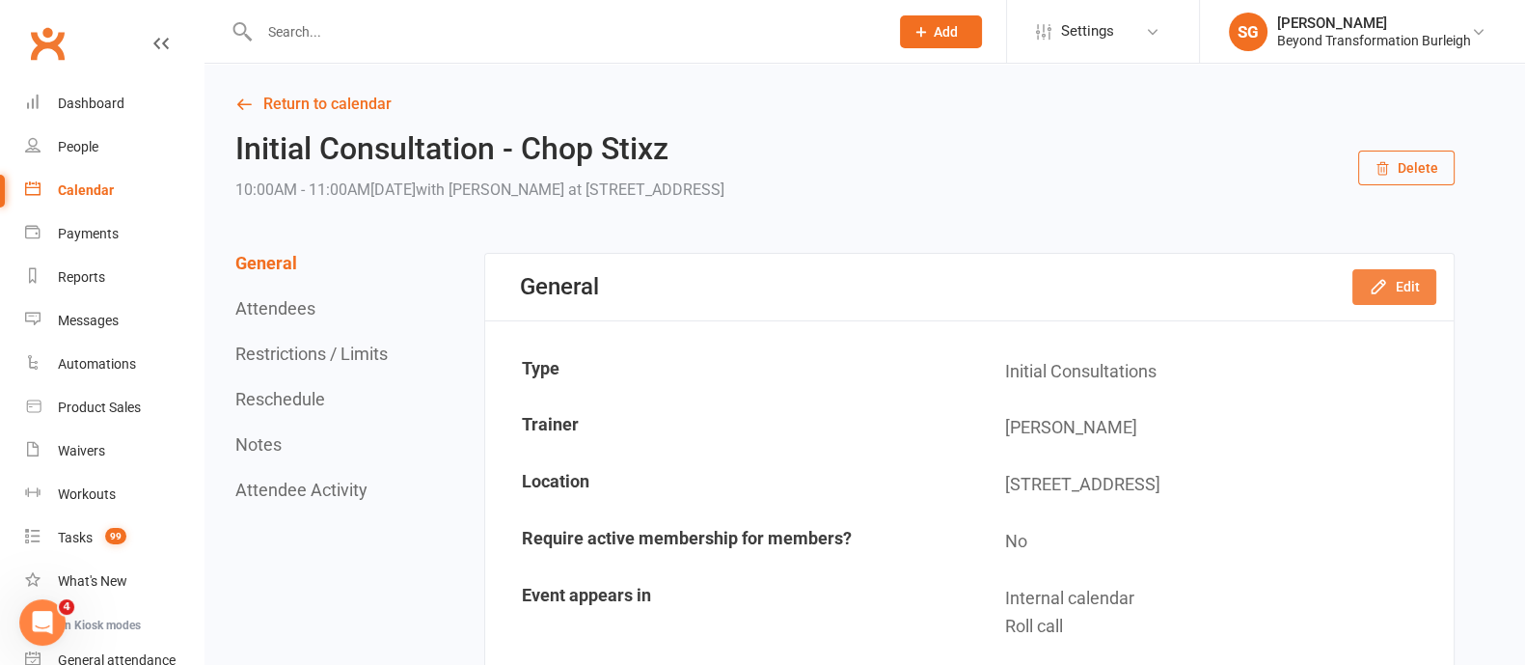
click at [1371, 296] on button "Edit" at bounding box center [1394, 286] width 84 height 35
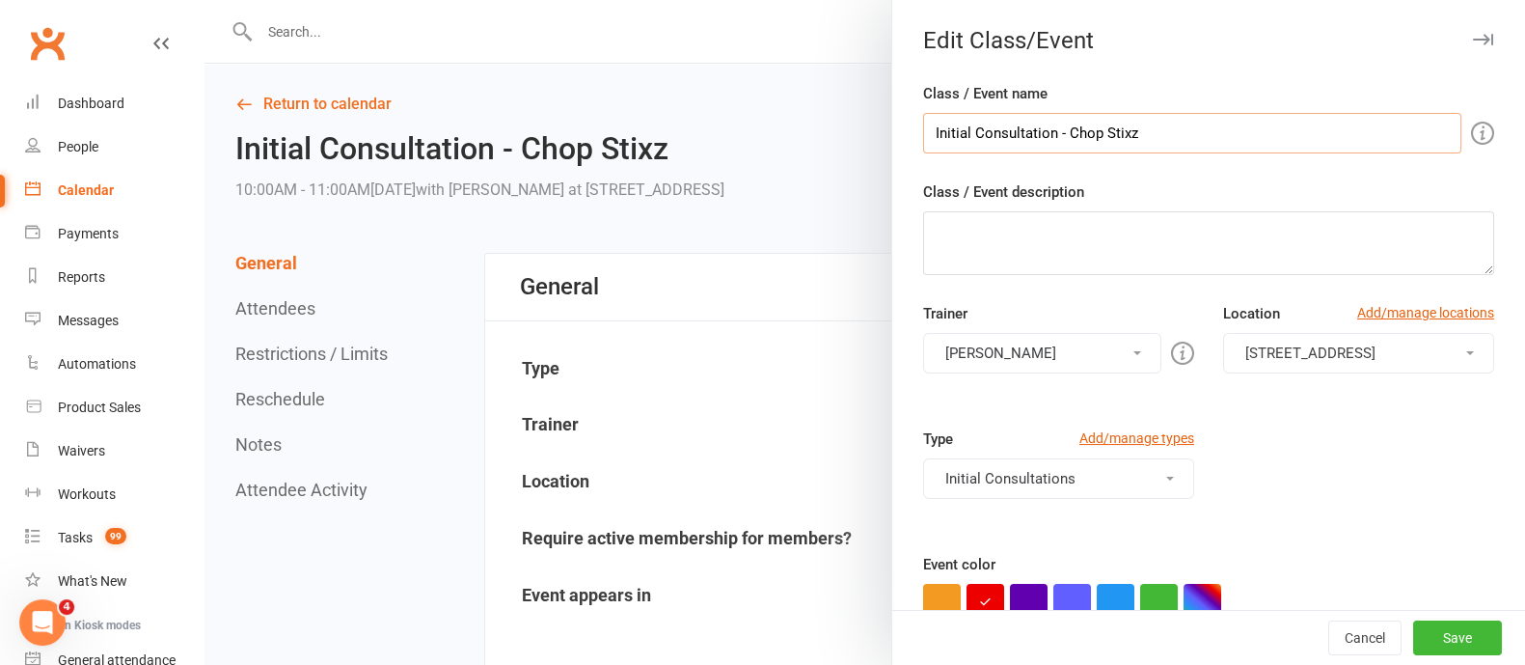
drag, startPoint x: 1130, startPoint y: 134, endPoint x: 1060, endPoint y: 137, distance: 70.5
click at [1060, 137] on input "Initial Consultation - Chop Stixz" at bounding box center [1192, 133] width 538 height 41
type input "Initial Consultation - [PERSON_NAME]"
click at [1413, 633] on button "Save" at bounding box center [1457, 637] width 89 height 35
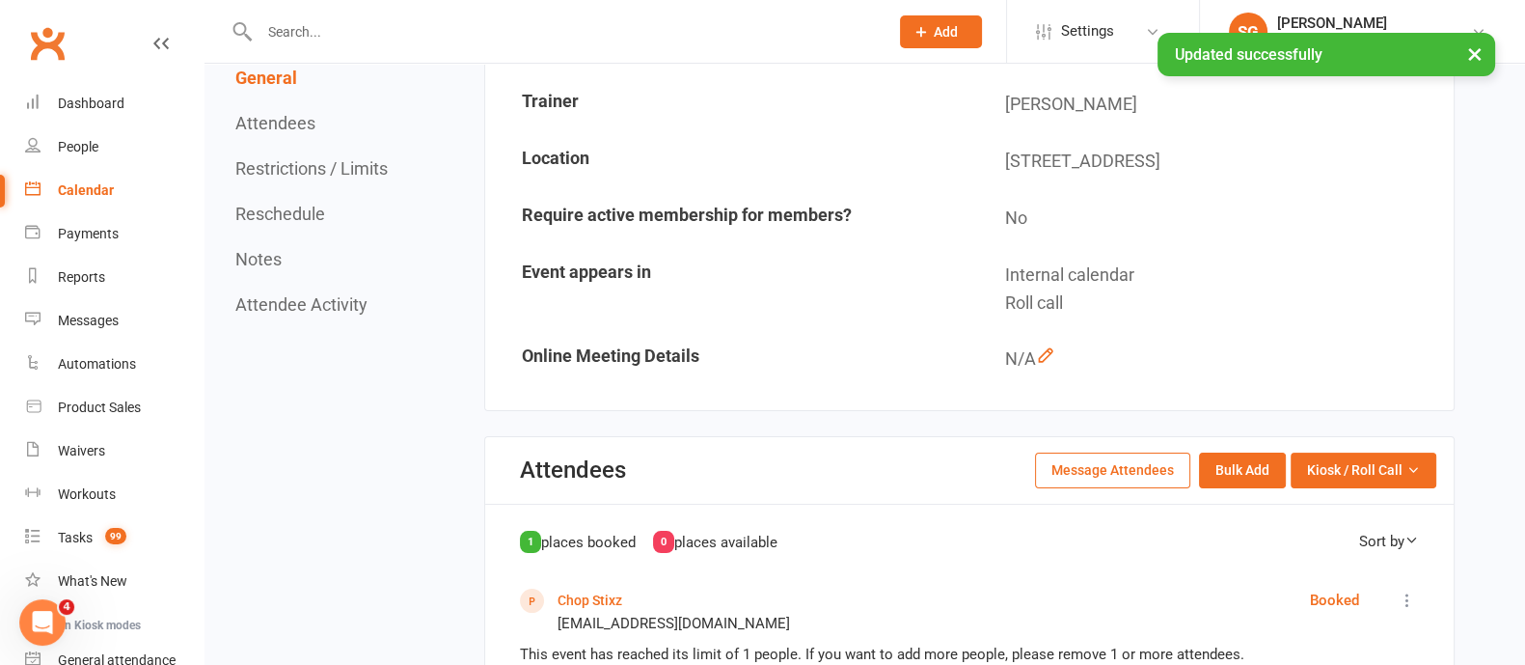
scroll to position [362, 0]
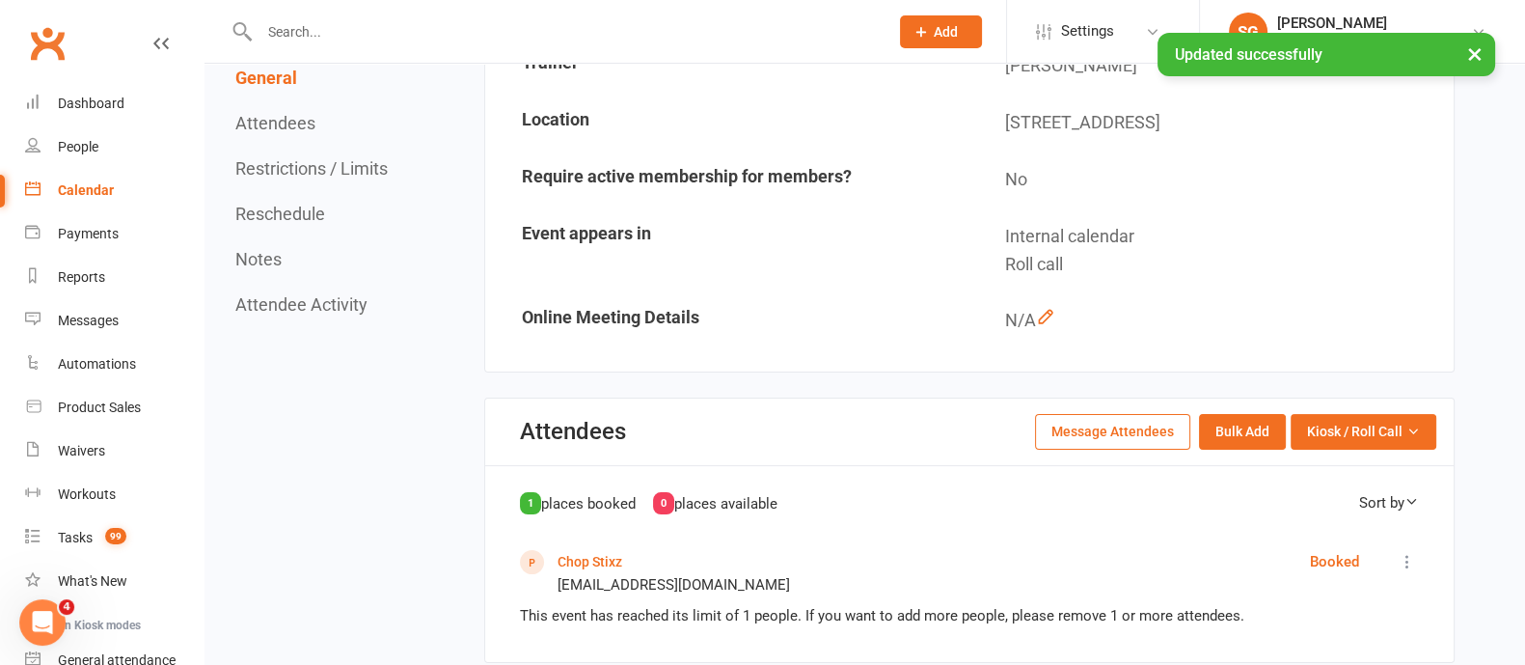
click at [584, 554] on link "Chop Stixz" at bounding box center [590, 561] width 65 height 15
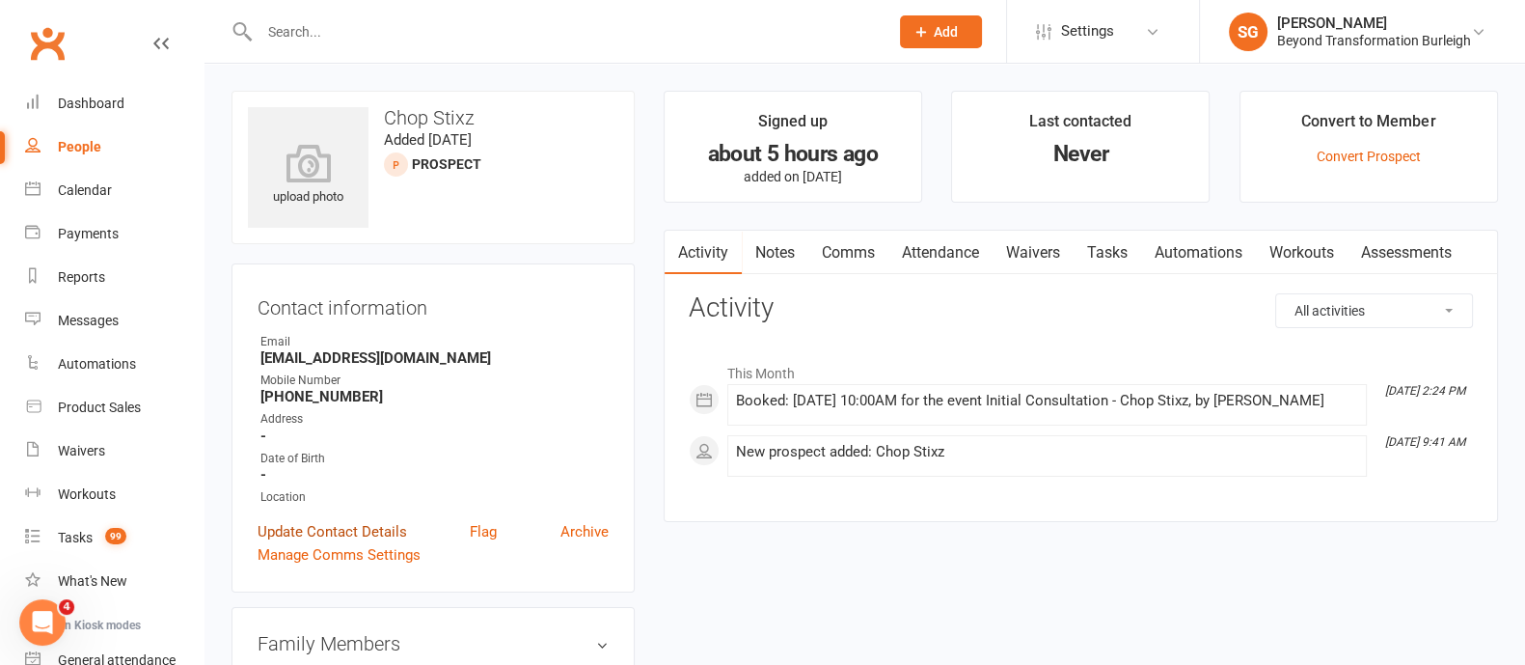
click at [399, 531] on link "Update Contact Details" at bounding box center [333, 531] width 150 height 23
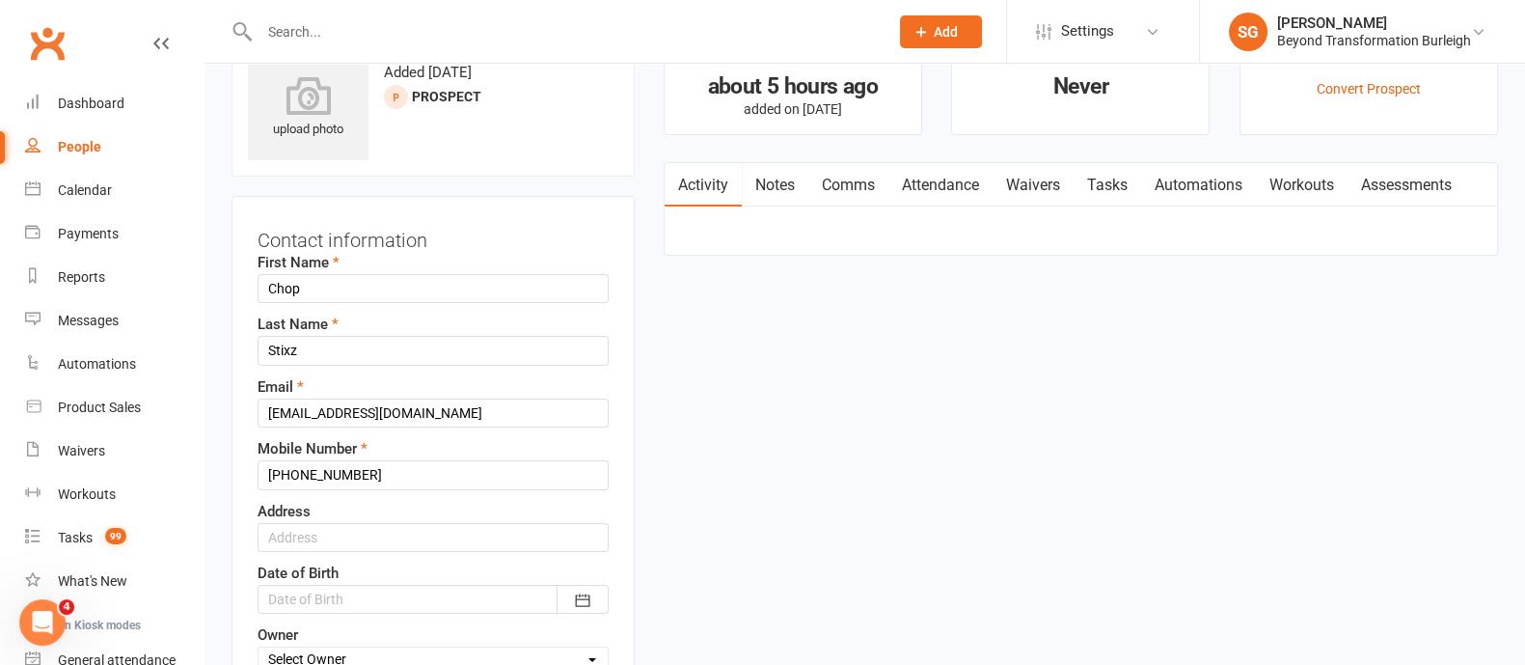
scroll to position [91, 0]
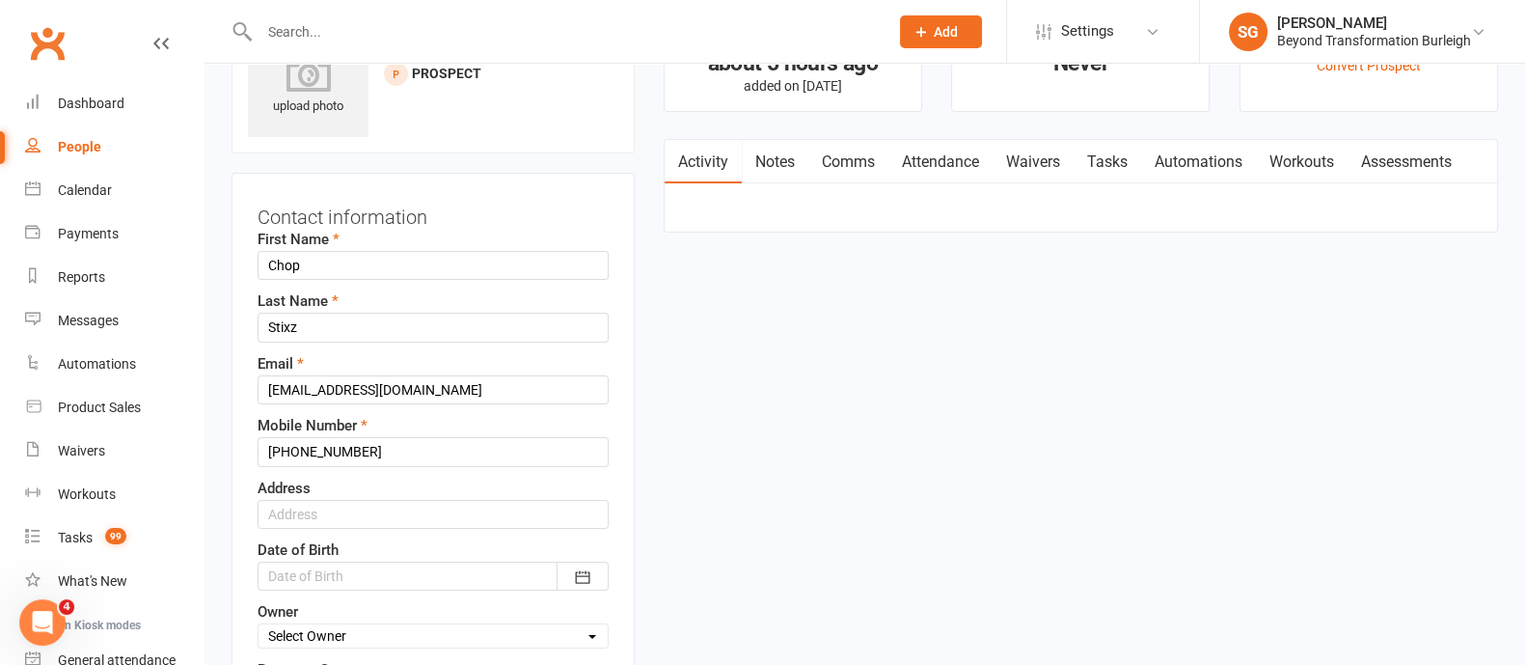
click at [373, 258] on div "First Name Chop" at bounding box center [433, 254] width 351 height 52
click at [373, 259] on input "Chop" at bounding box center [433, 265] width 351 height 29
type input "C"
type input "[PERSON_NAME]"
click at [355, 327] on input "Stixz" at bounding box center [433, 327] width 351 height 29
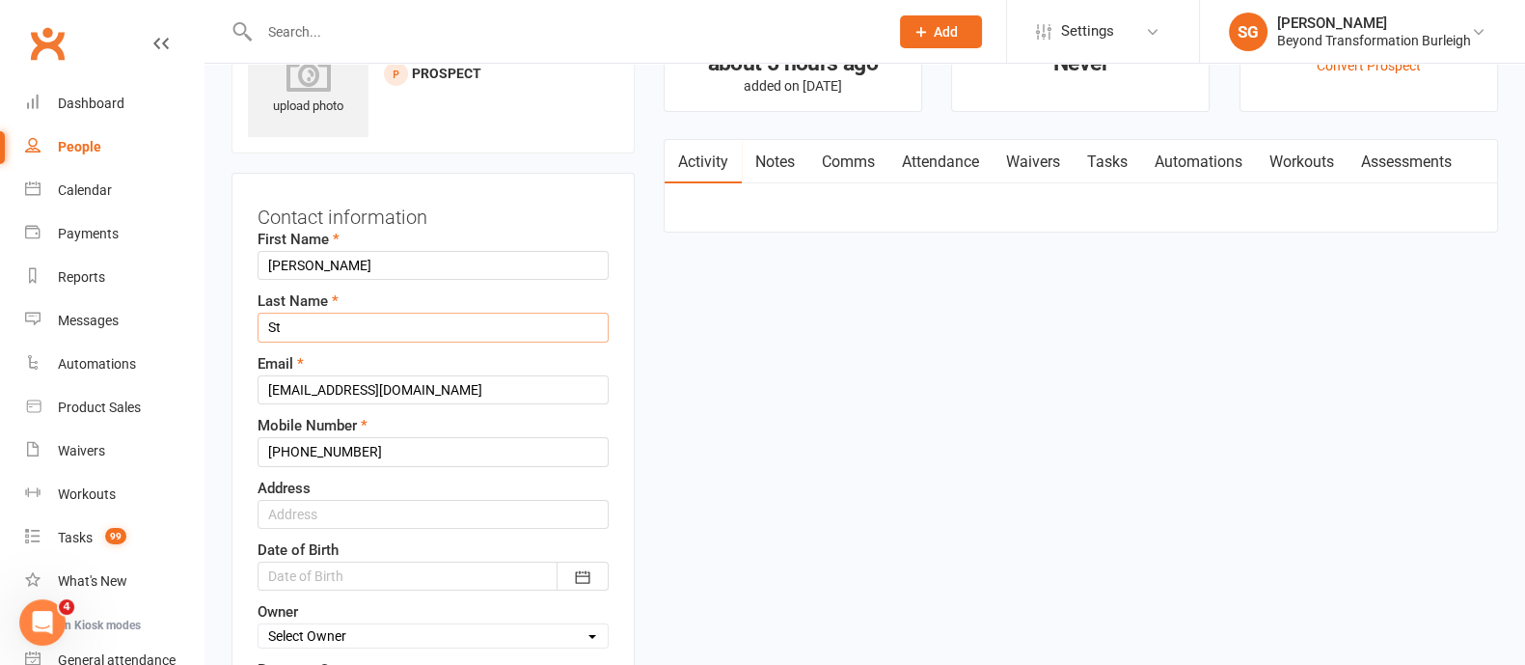
type input "S"
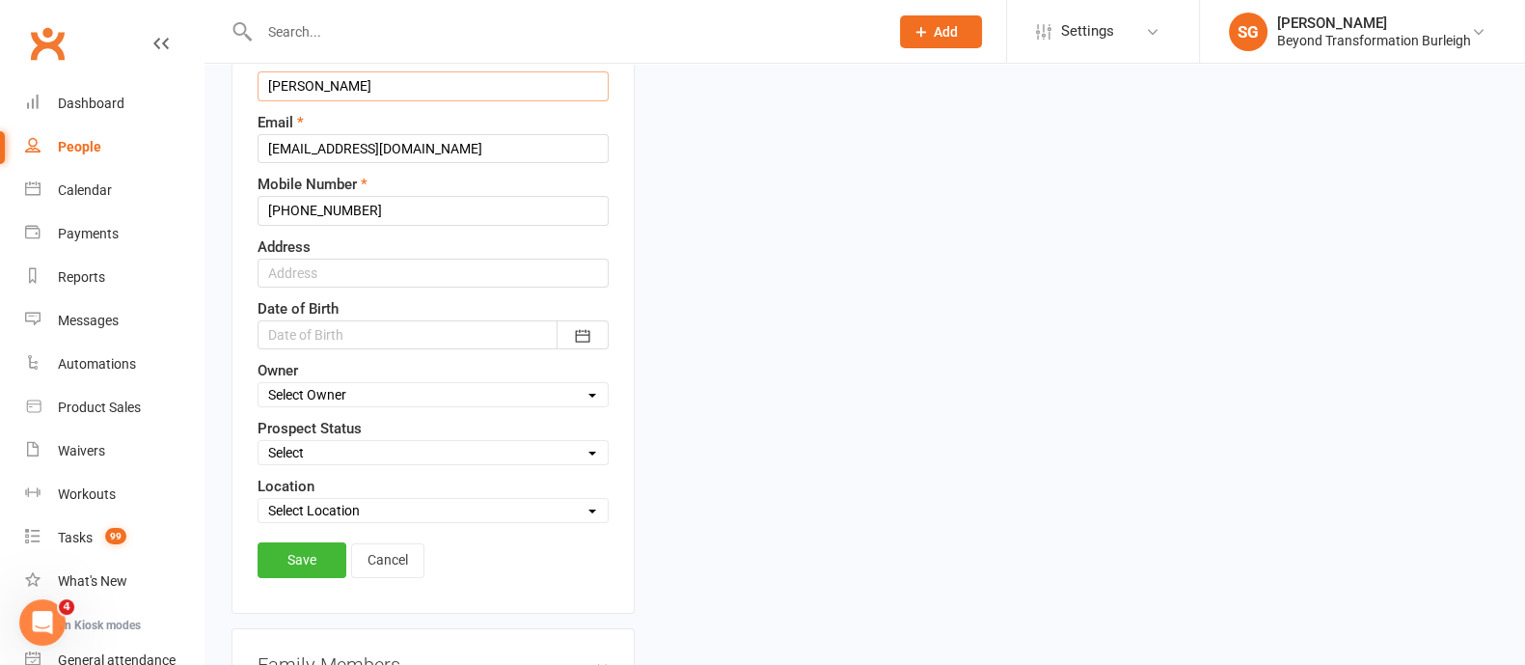
type input "[PERSON_NAME]"
click at [582, 329] on icon "button" at bounding box center [582, 335] width 14 height 13
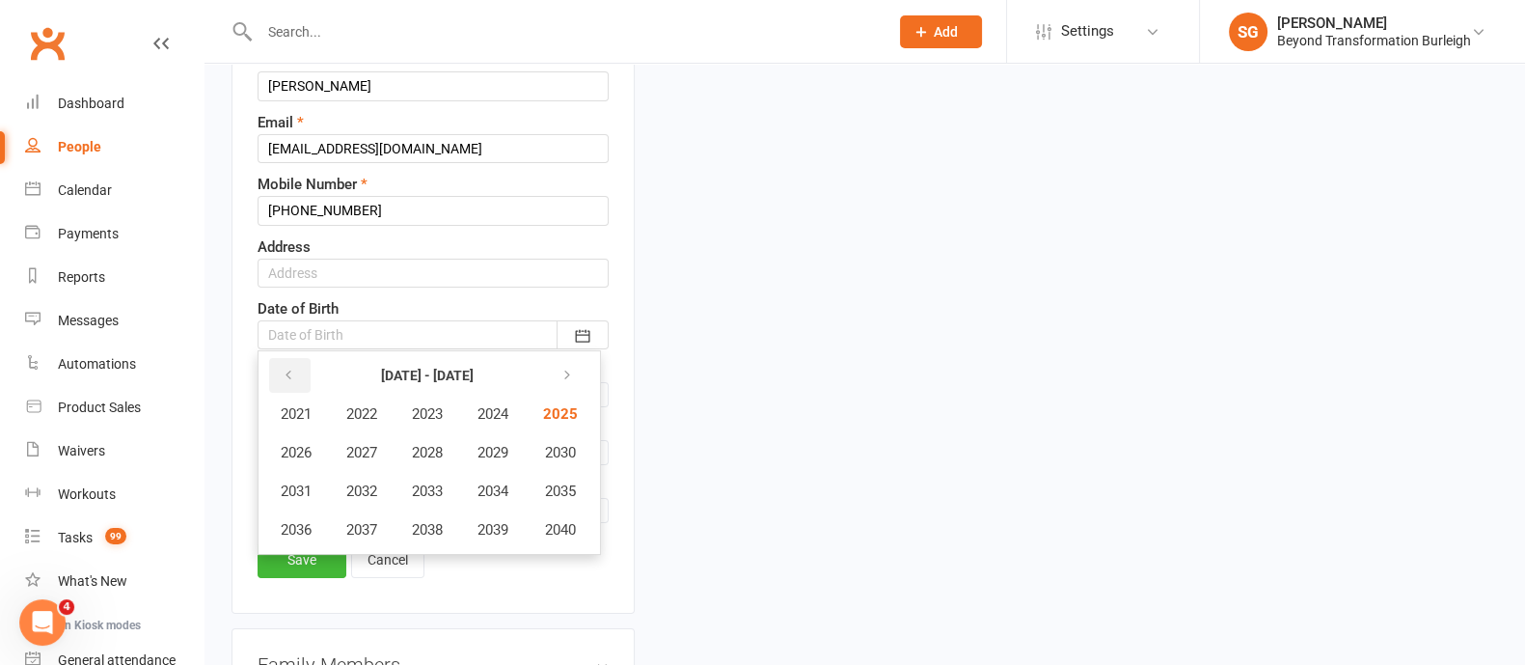
click at [284, 368] on icon "button" at bounding box center [289, 375] width 14 height 15
click at [484, 405] on span "1984" at bounding box center [492, 413] width 31 height 17
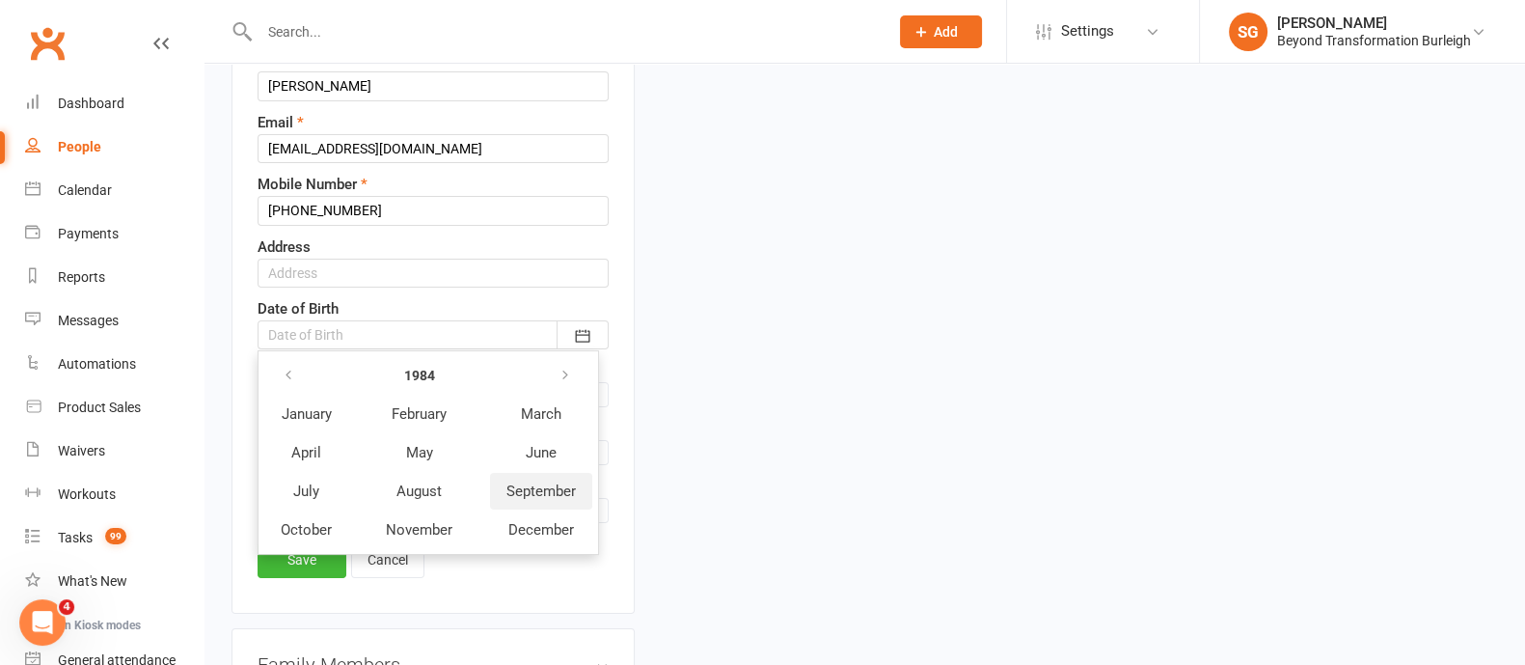
click at [547, 490] on span "September" at bounding box center [540, 490] width 69 height 17
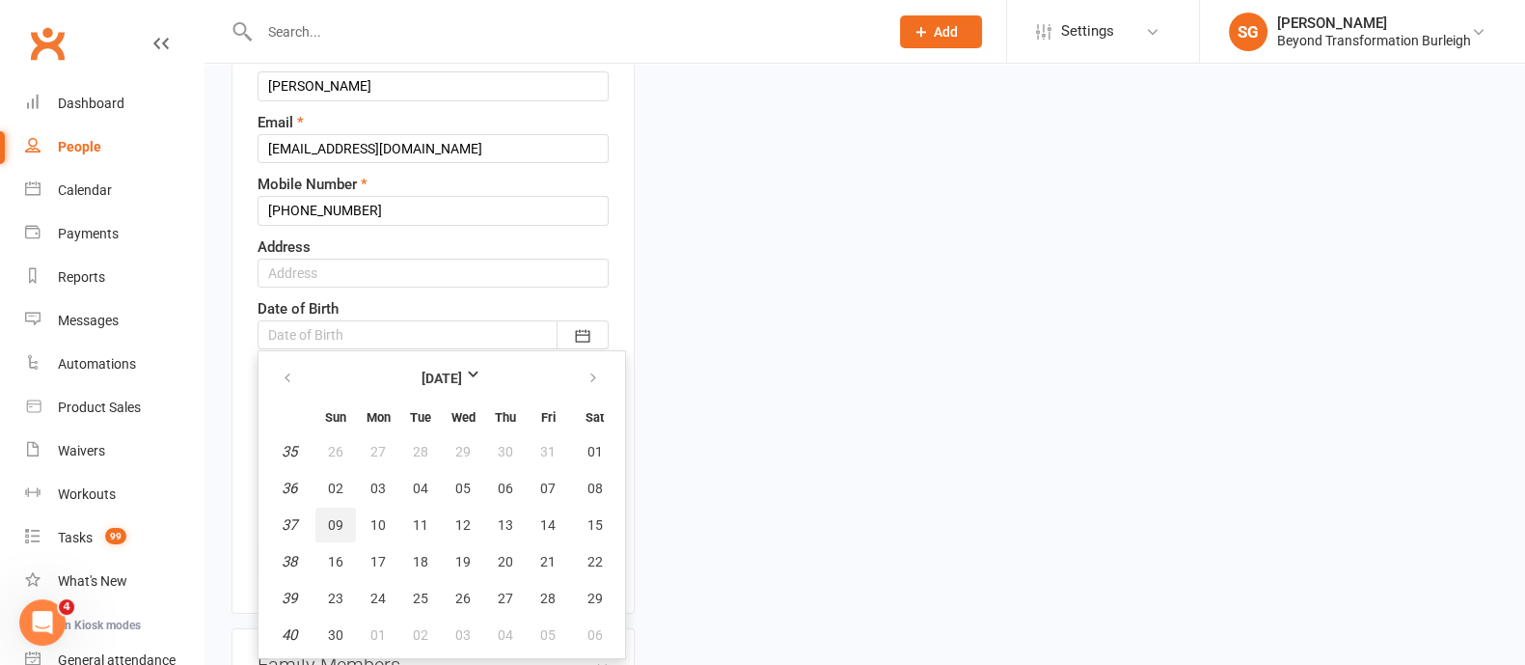
click at [345, 521] on button "09" at bounding box center [335, 524] width 41 height 35
type input "[DATE]"
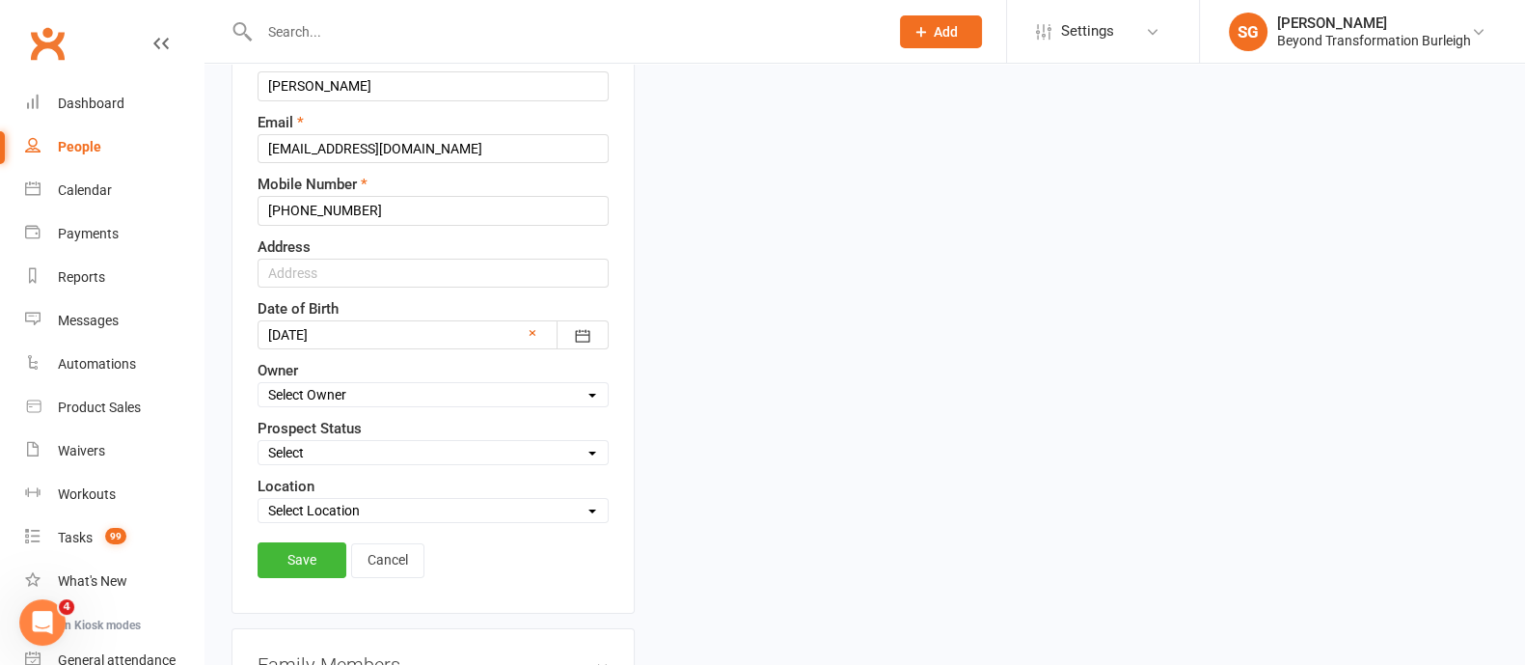
click at [393, 395] on select "Select Owner [PERSON_NAME] [PERSON_NAME] [PERSON_NAME] Accounts Beyond [PERSON_…" at bounding box center [433, 394] width 349 height 21
select select "0"
click at [259, 384] on select "Select Owner [PERSON_NAME] [PERSON_NAME] [PERSON_NAME] Accounts Beyond [PERSON_…" at bounding box center [433, 394] width 349 height 21
click at [381, 446] on select "Select Initial Contact Follow-up Call Follow-up Email Almost Ready Not Ready No…" at bounding box center [433, 452] width 349 height 21
select select "FB LEAD AD"
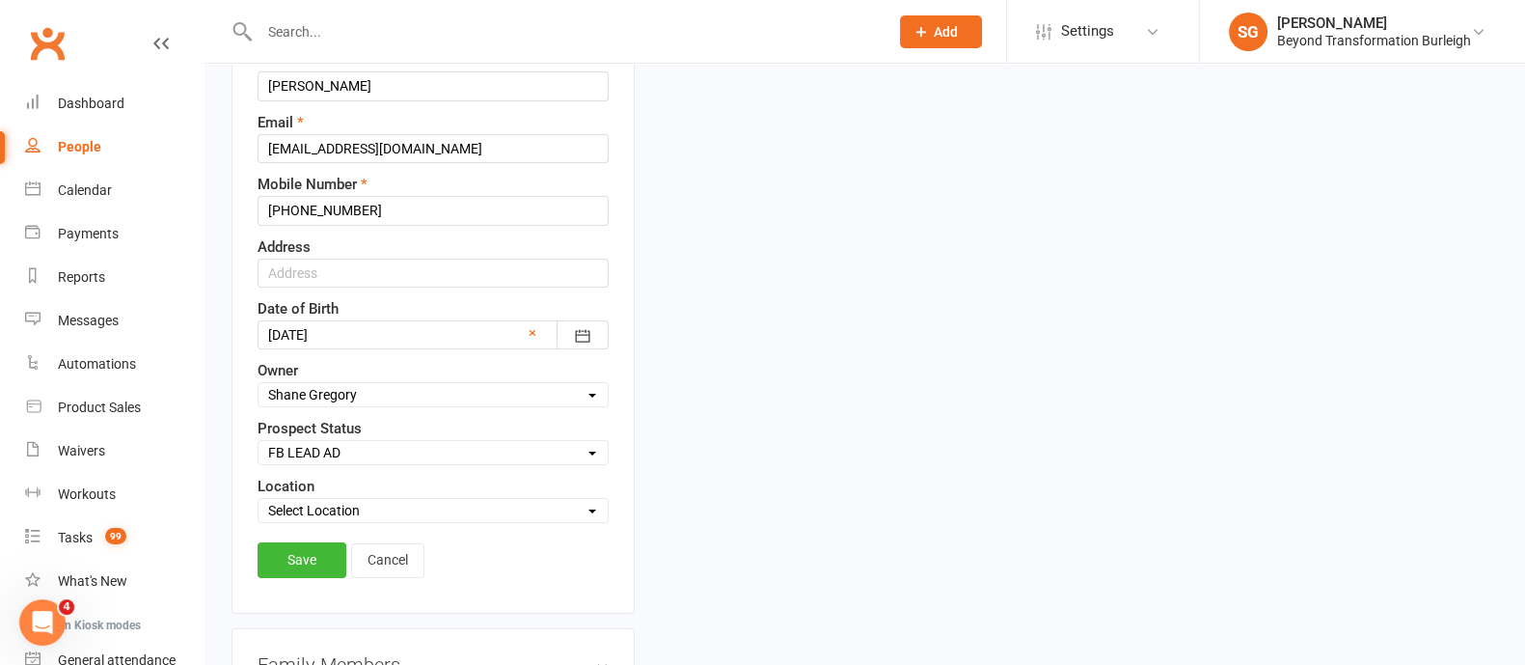
click at [259, 442] on select "Select Initial Contact Follow-up Call Follow-up Email Almost Ready Not Ready No…" at bounding box center [433, 452] width 349 height 21
click at [386, 504] on select "Select Location [STREET_ADDRESS] Online [GEOGRAPHIC_DATA]" at bounding box center [433, 510] width 349 height 21
select select "0"
click at [259, 500] on select "Select Location [STREET_ADDRESS] Online [GEOGRAPHIC_DATA]" at bounding box center [433, 510] width 349 height 21
click at [316, 554] on link "Save" at bounding box center [302, 559] width 89 height 35
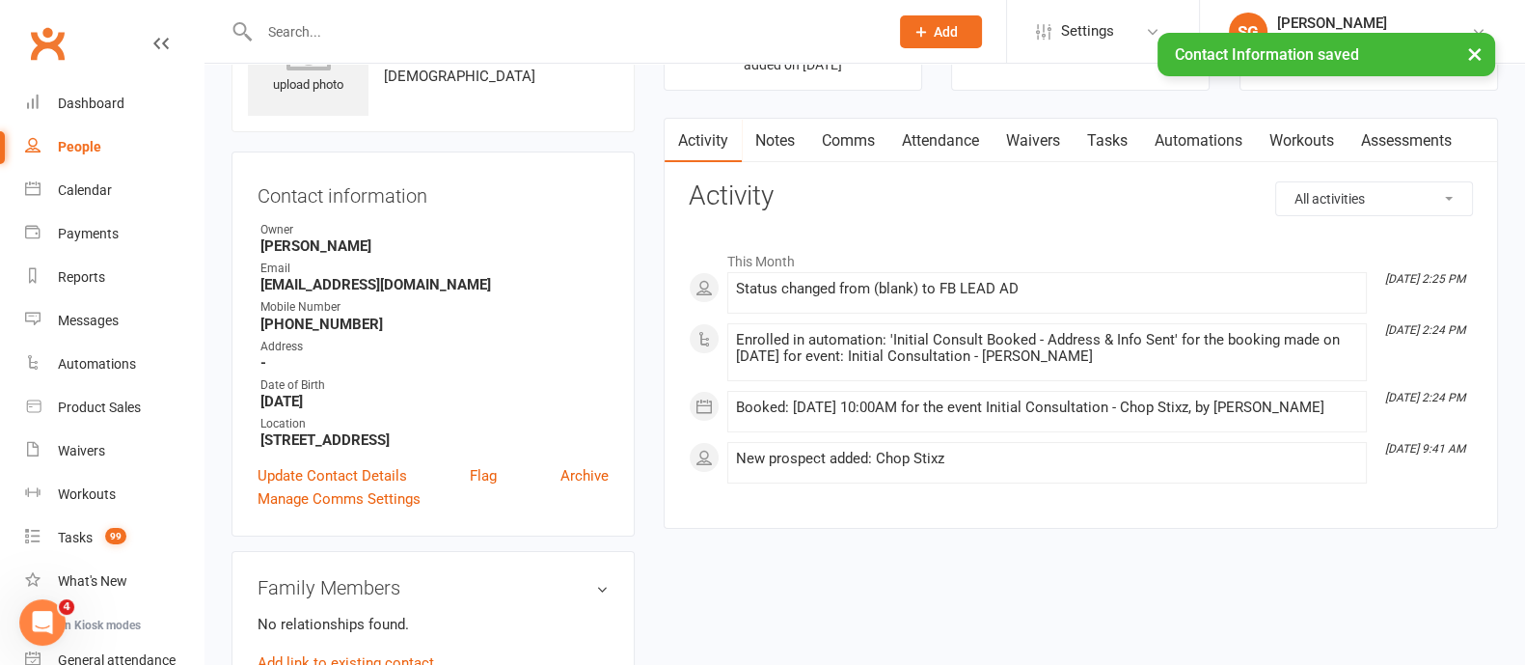
scroll to position [0, 0]
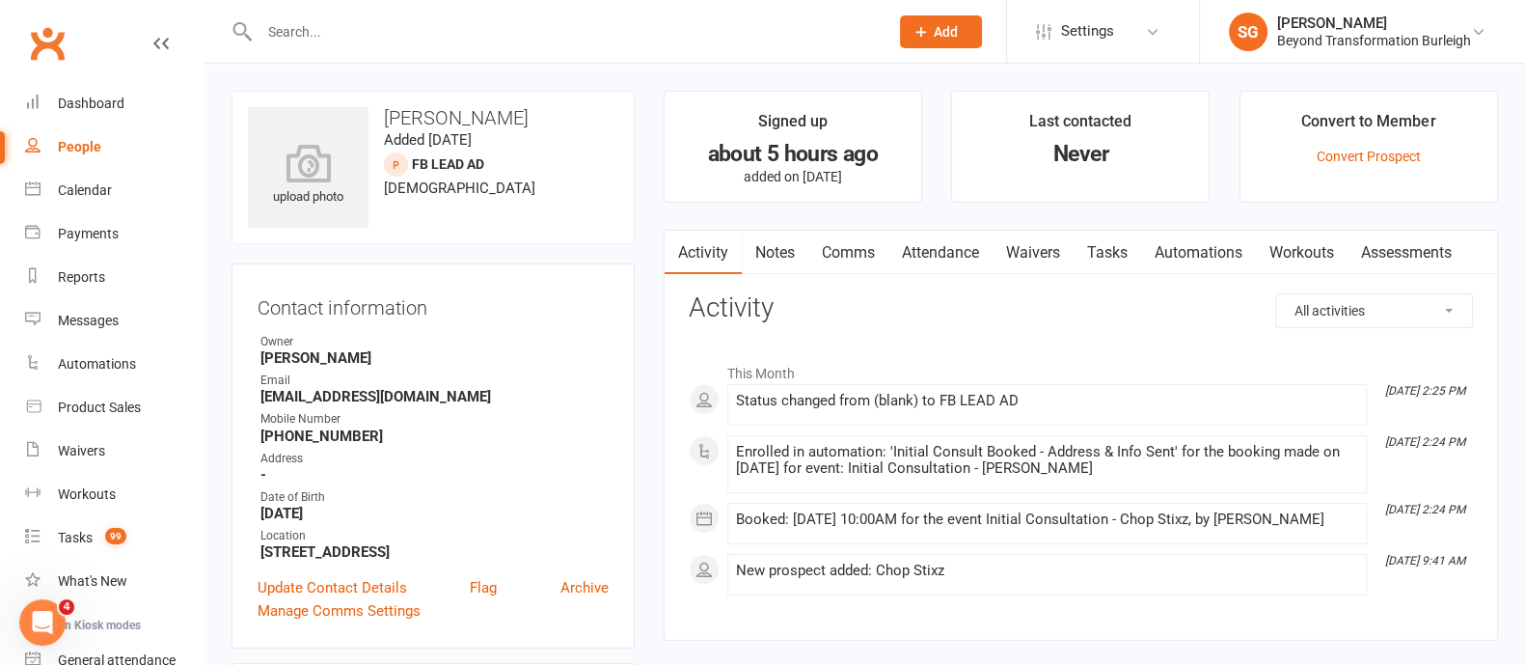
click at [955, 238] on link "Attendance" at bounding box center [940, 253] width 104 height 44
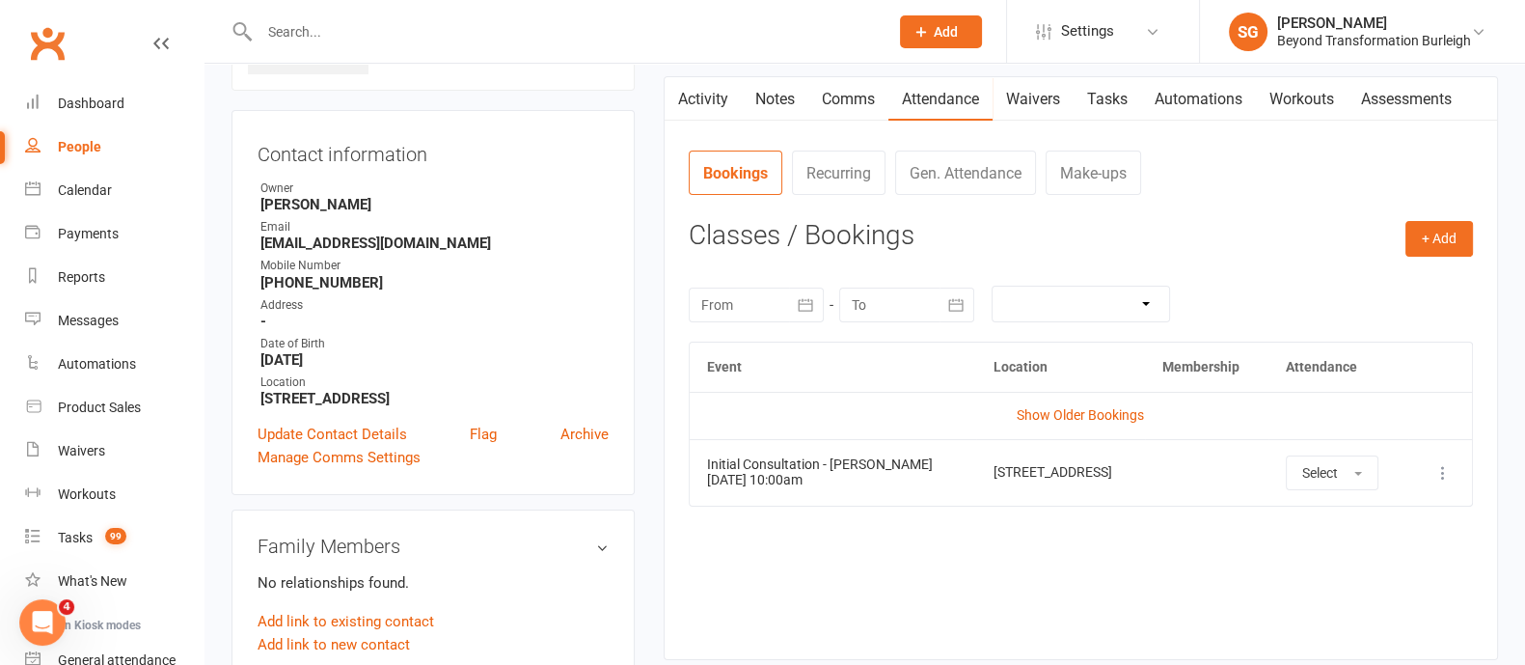
scroll to position [240, 0]
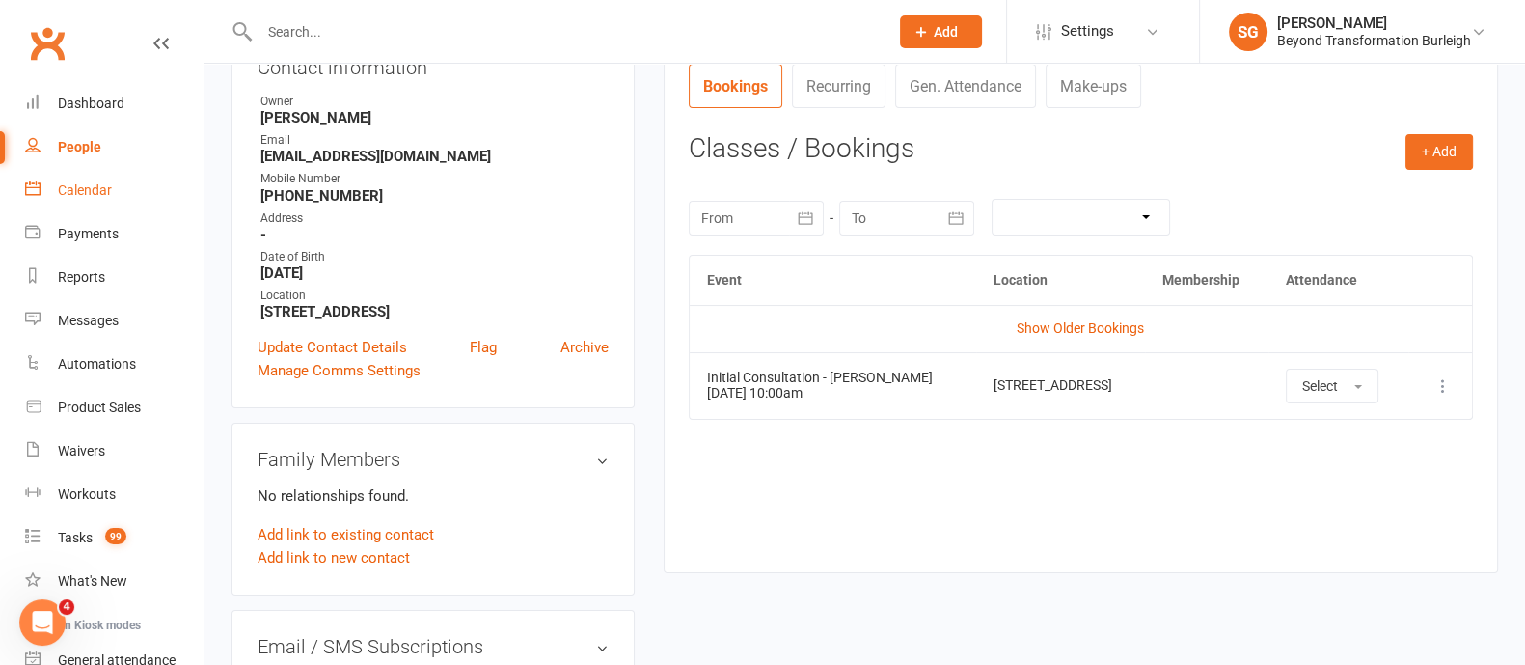
drag, startPoint x: 80, startPoint y: 176, endPoint x: 204, endPoint y: 177, distance: 124.4
click at [80, 176] on link "Calendar" at bounding box center [114, 190] width 178 height 43
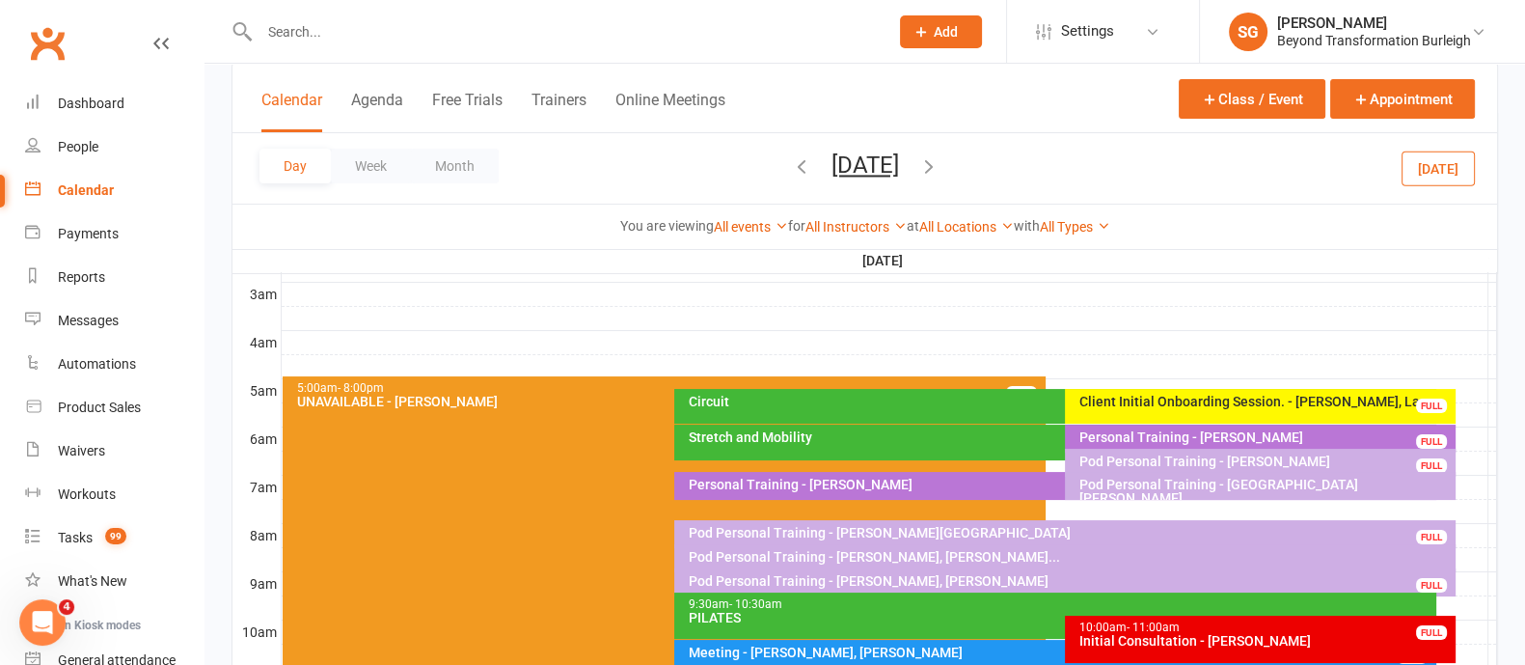
scroll to position [362, 0]
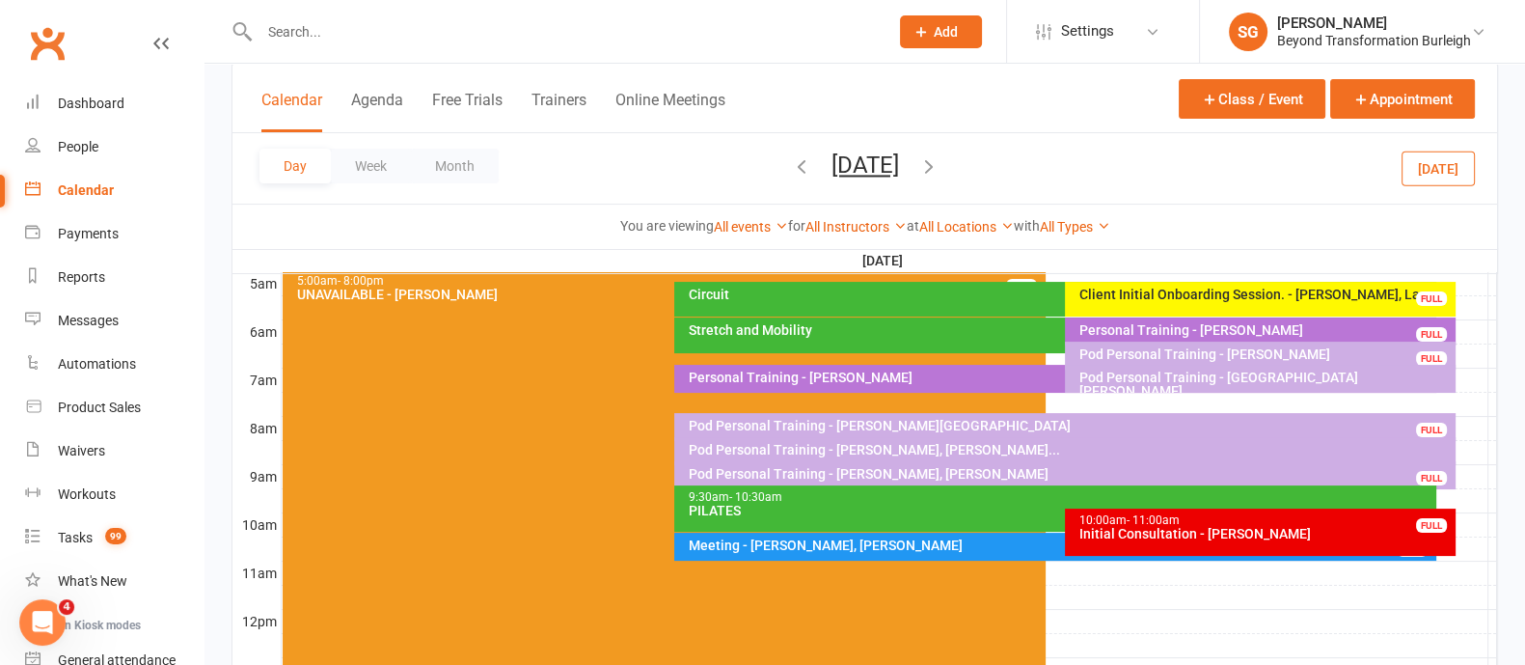
click at [1181, 527] on div "Initial Consultation - [PERSON_NAME]" at bounding box center [1264, 534] width 373 height 14
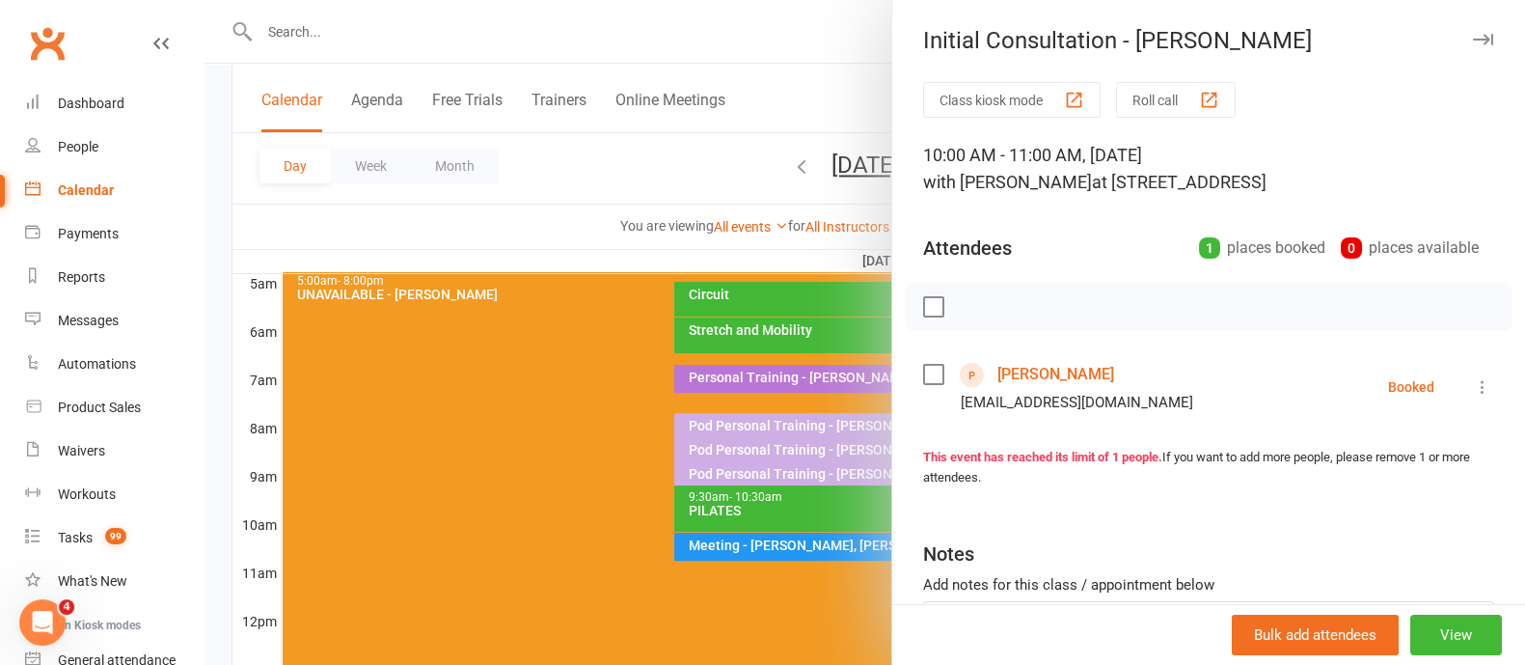
click at [1473, 39] on icon "button" at bounding box center [1483, 40] width 20 height 12
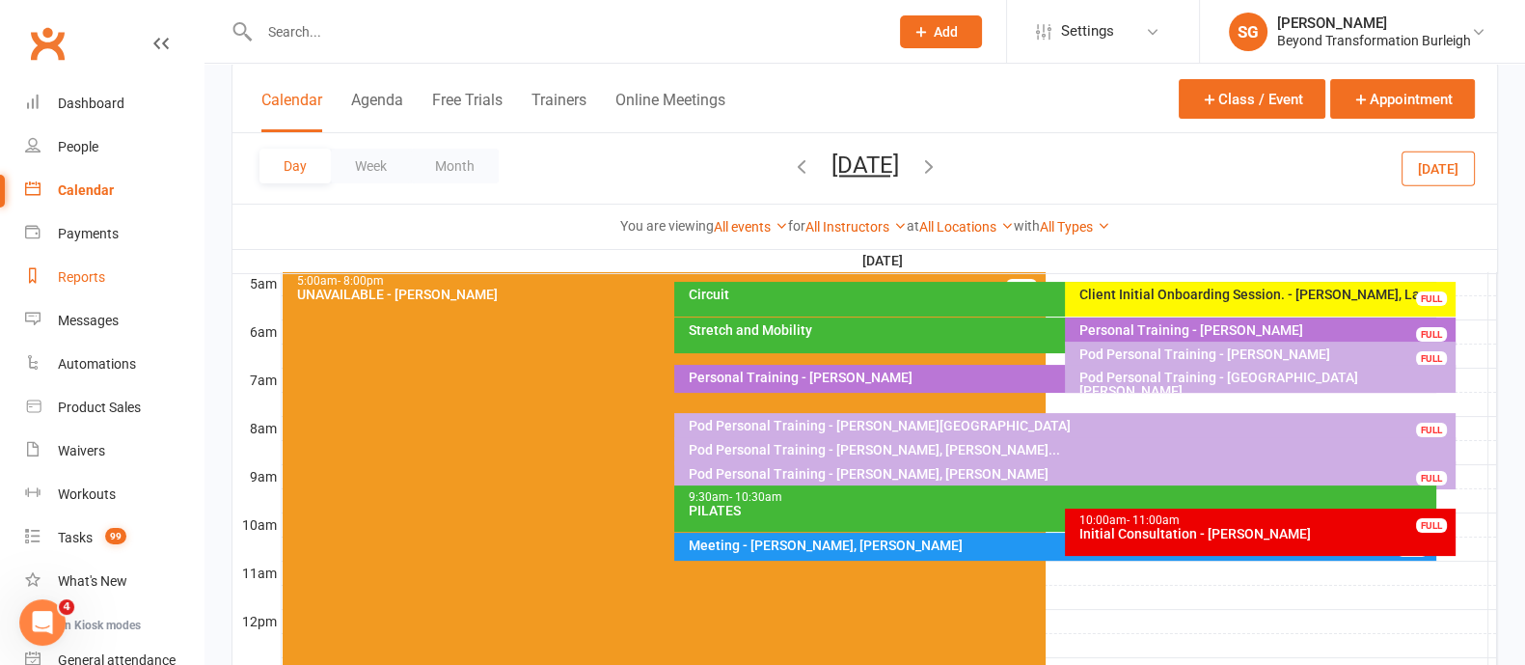
click at [90, 280] on div "Reports" at bounding box center [81, 276] width 47 height 15
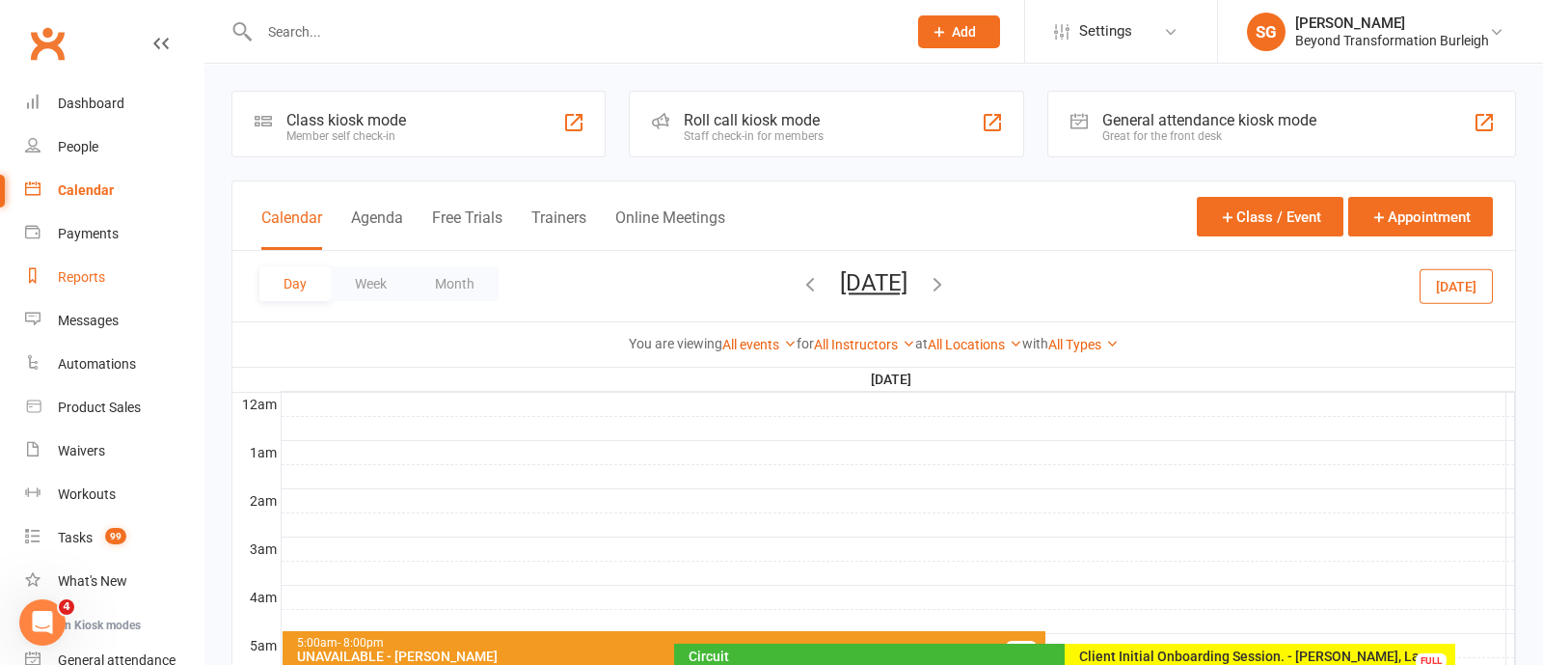
select select "100"
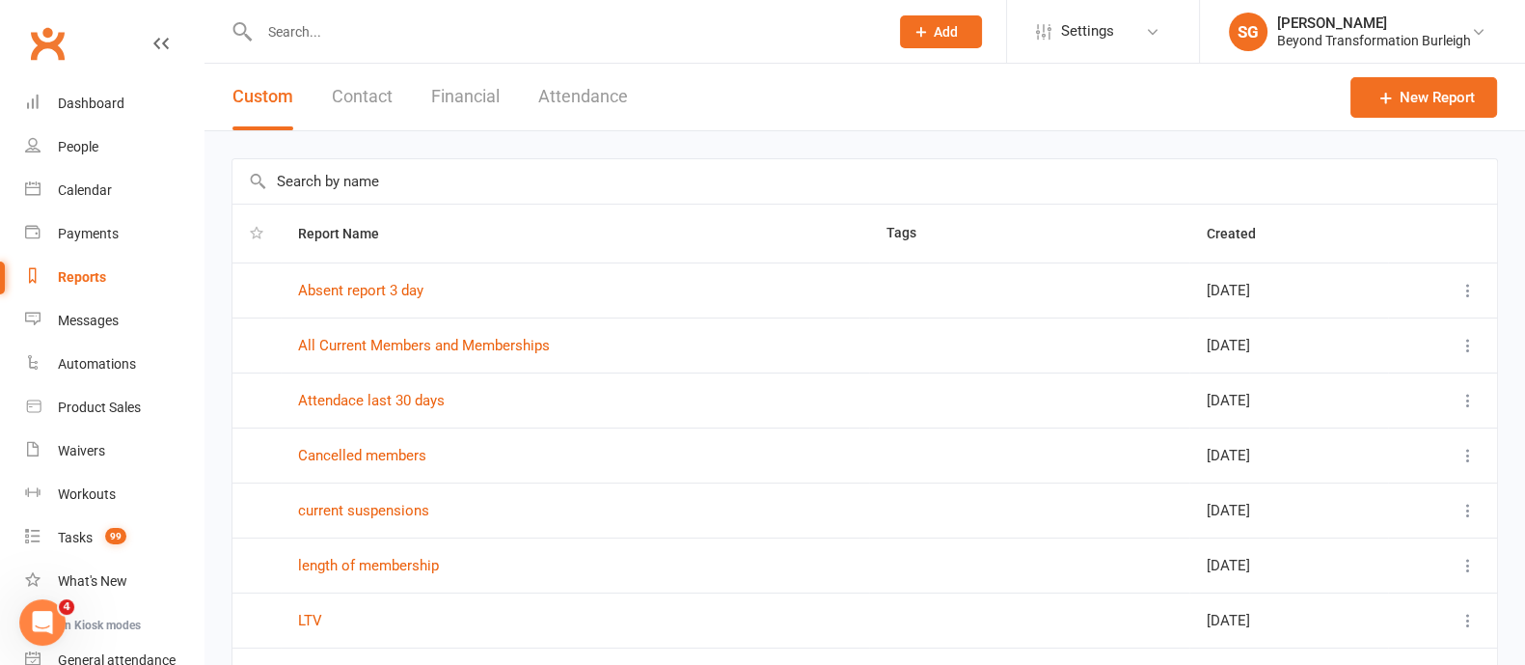
scroll to position [294, 0]
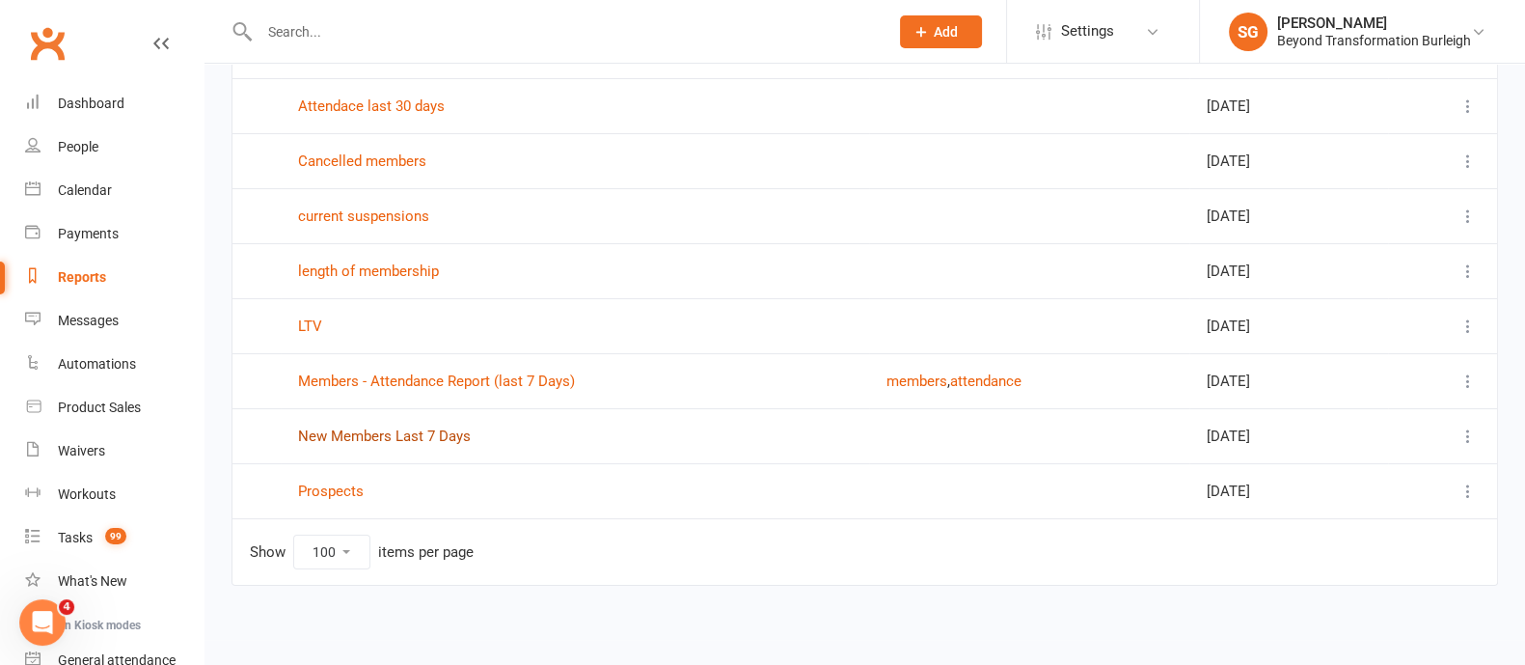
click at [381, 429] on link "New Members Last 7 Days" at bounding box center [384, 435] width 173 height 17
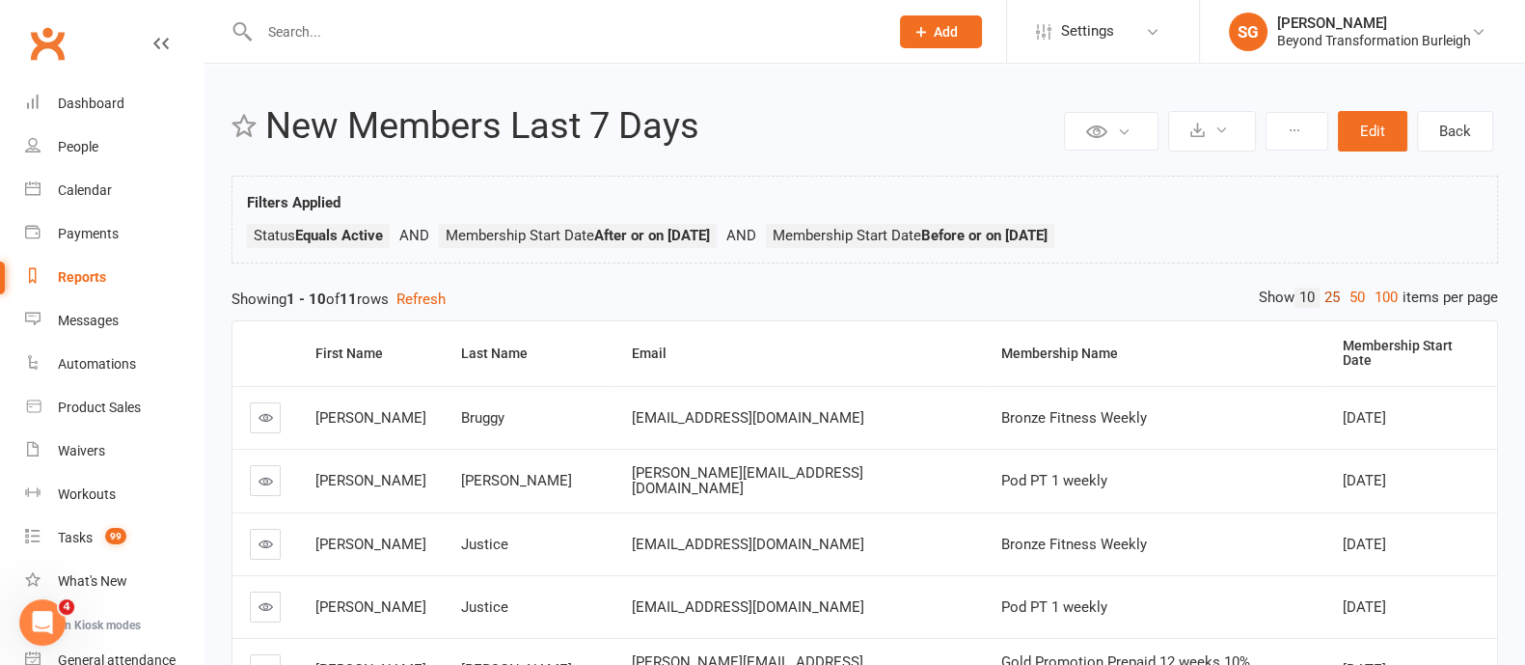
click at [1328, 287] on link "25" at bounding box center [1332, 297] width 25 height 20
click at [119, 99] on div "Dashboard" at bounding box center [91, 102] width 67 height 15
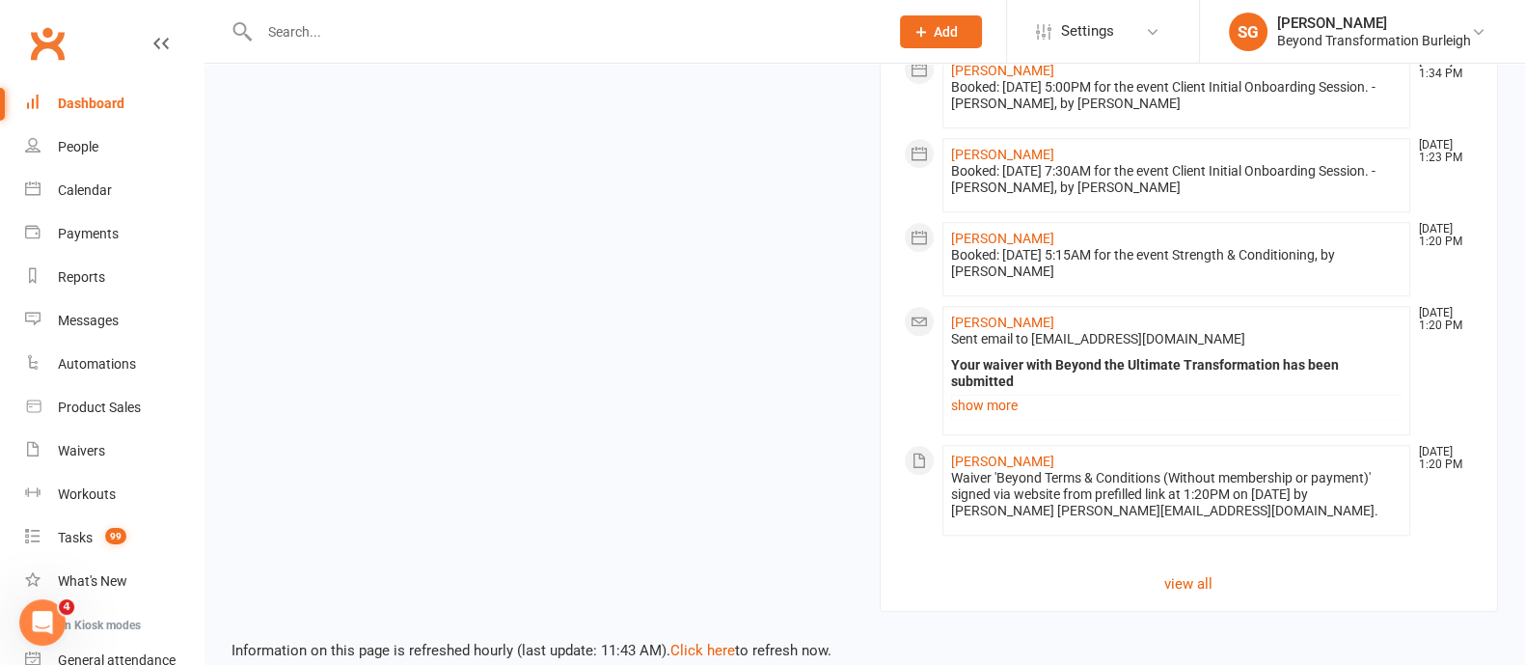
scroll to position [2219, 0]
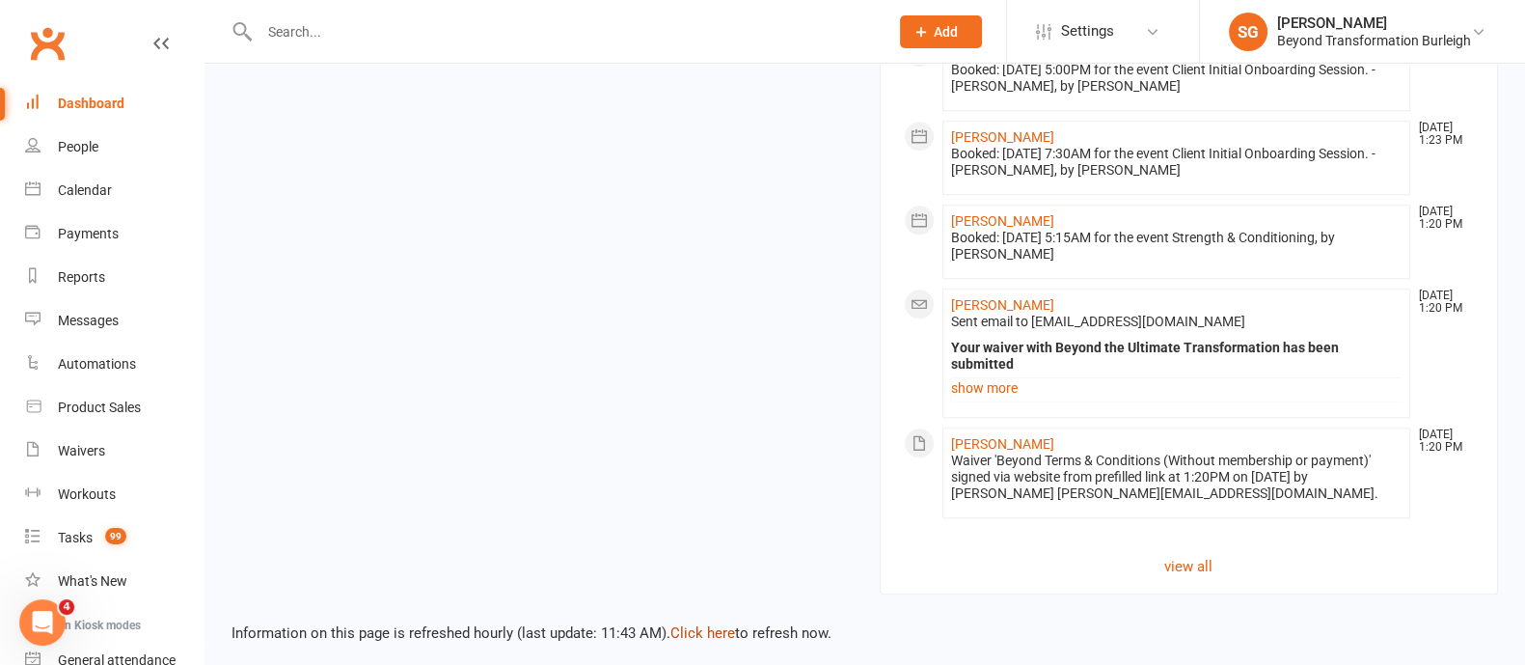
click at [691, 624] on link "Click here" at bounding box center [702, 632] width 65 height 17
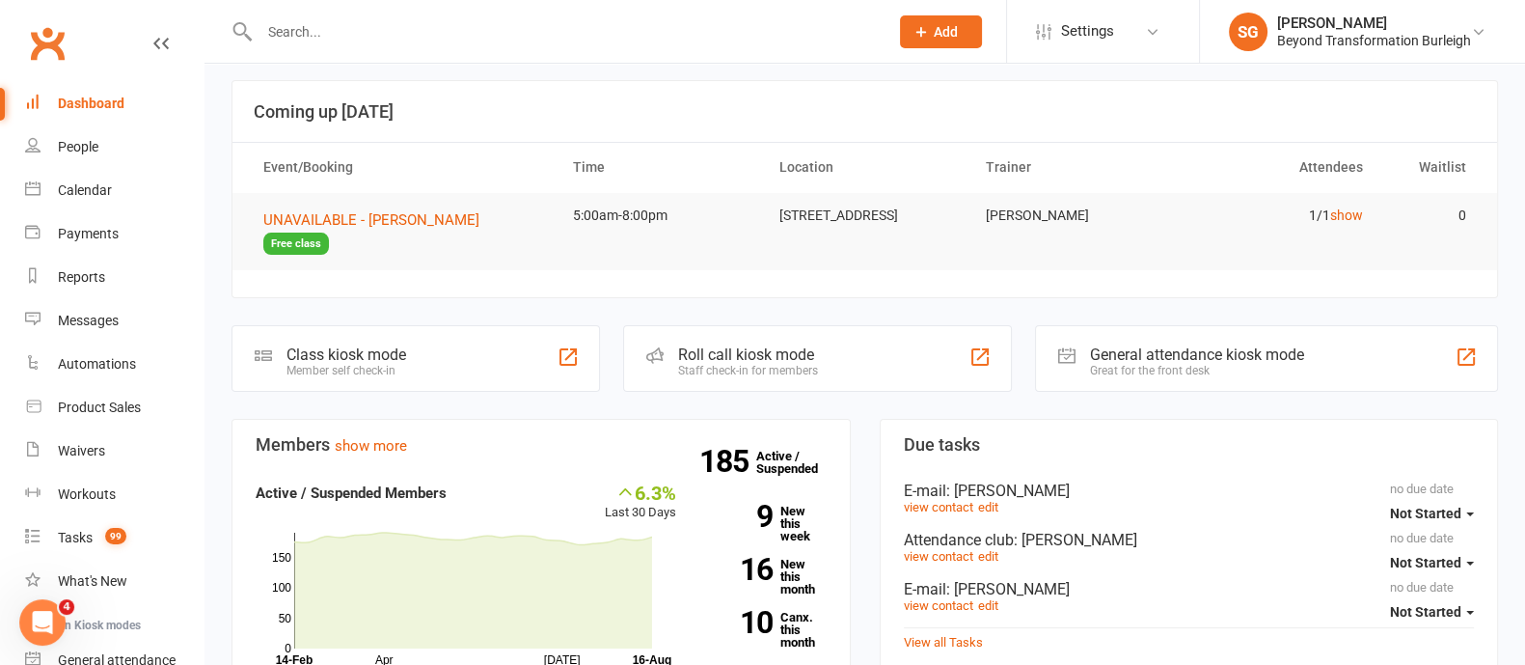
scroll to position [0, 0]
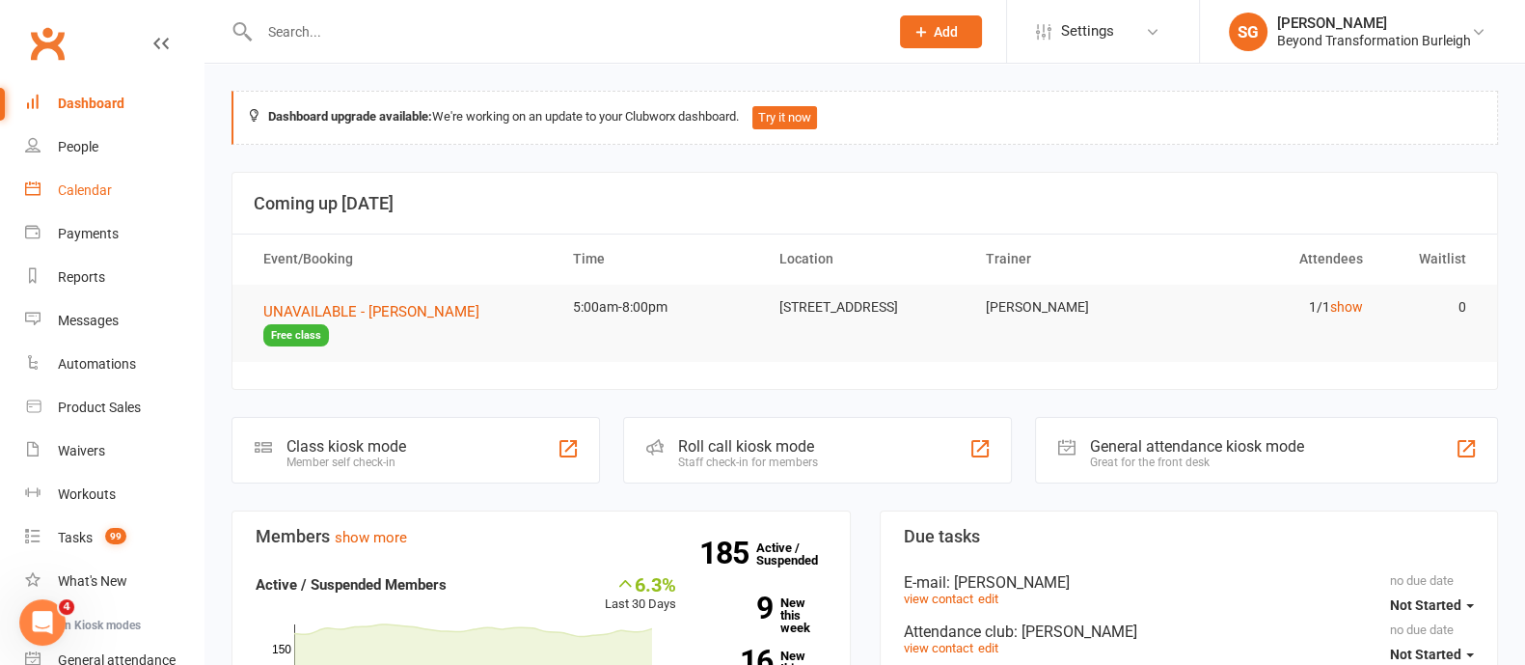
click at [136, 180] on link "Calendar" at bounding box center [114, 190] width 178 height 43
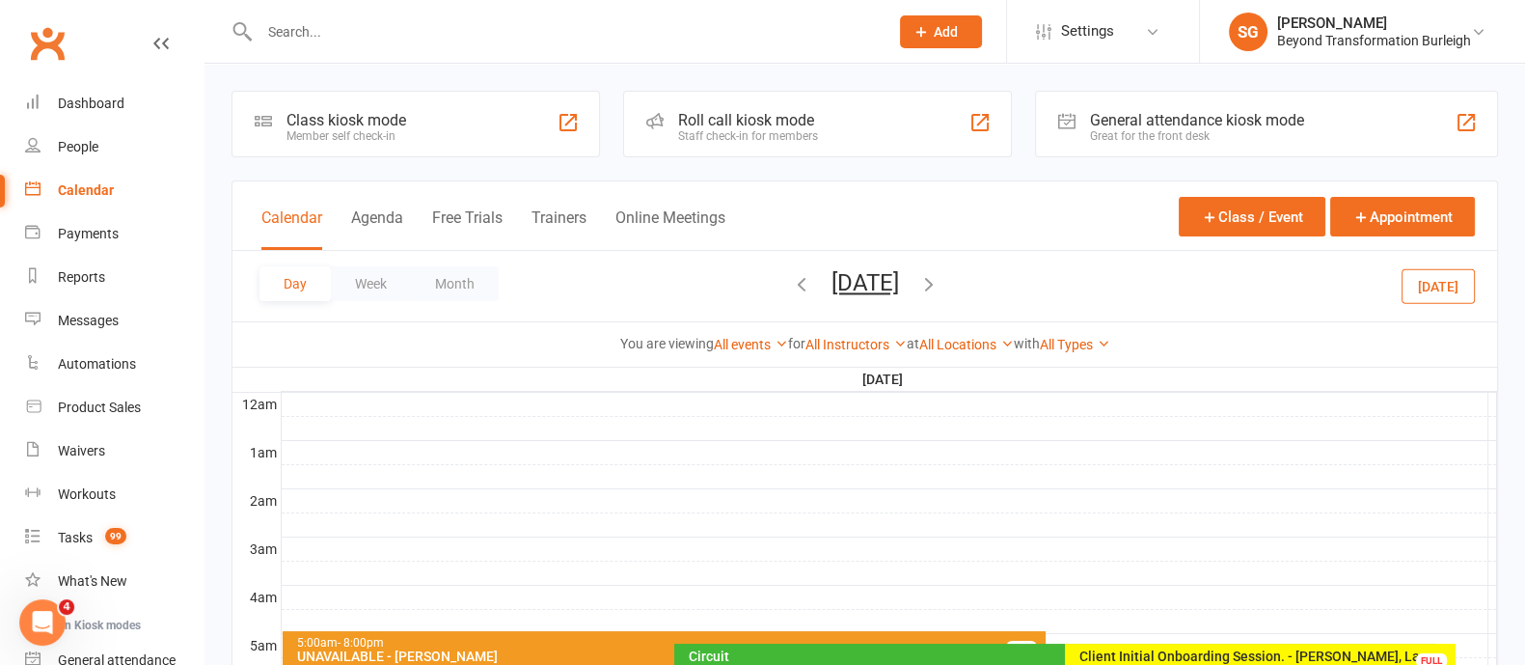
drag, startPoint x: 374, startPoint y: 277, endPoint x: 689, endPoint y: 345, distance: 321.8
click at [374, 279] on button "Week" at bounding box center [371, 283] width 80 height 35
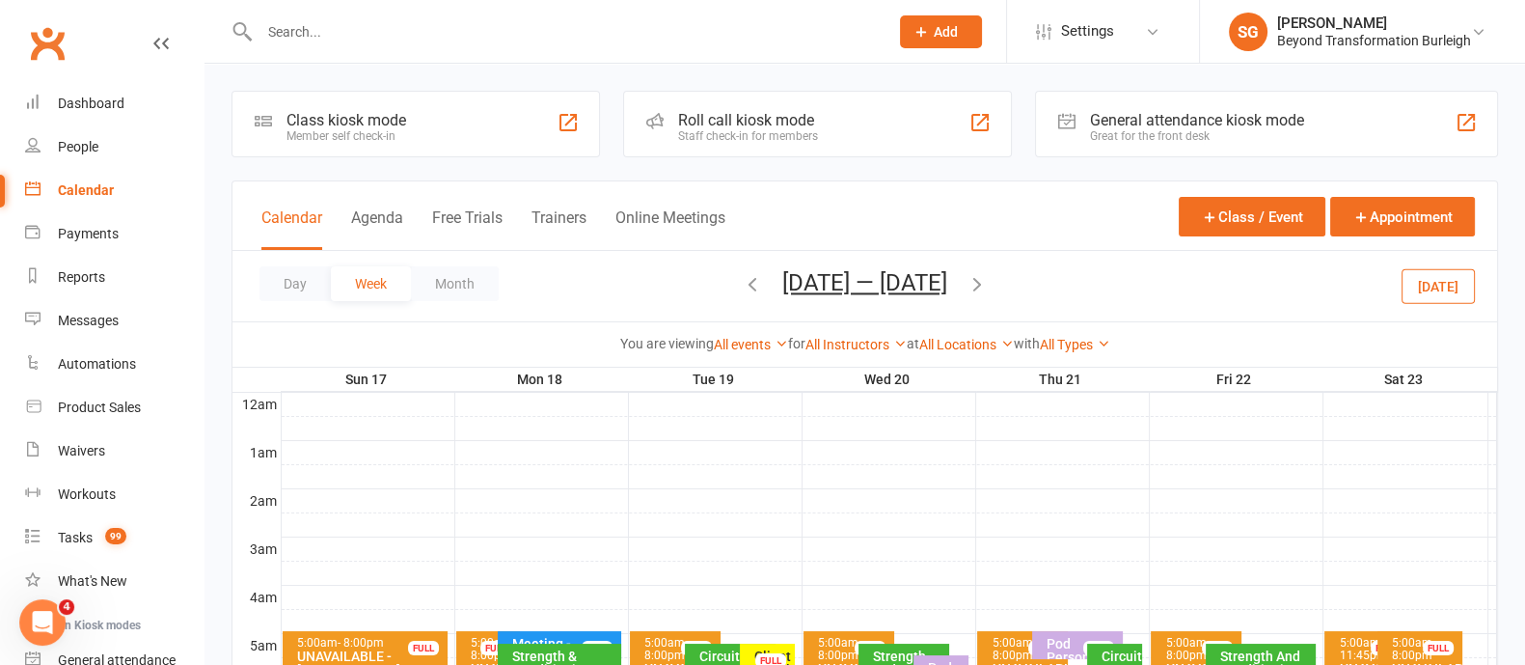
click at [746, 286] on icon "button" at bounding box center [752, 283] width 21 height 21
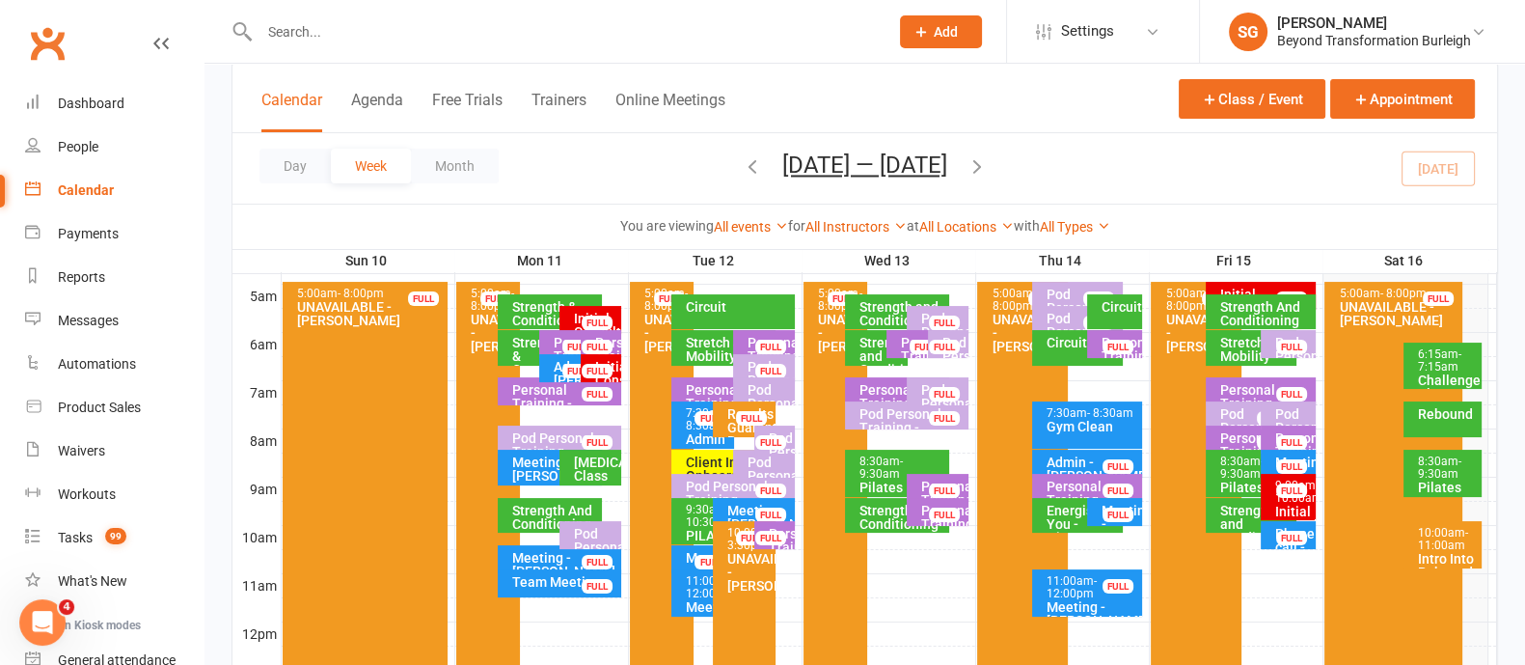
scroll to position [362, 0]
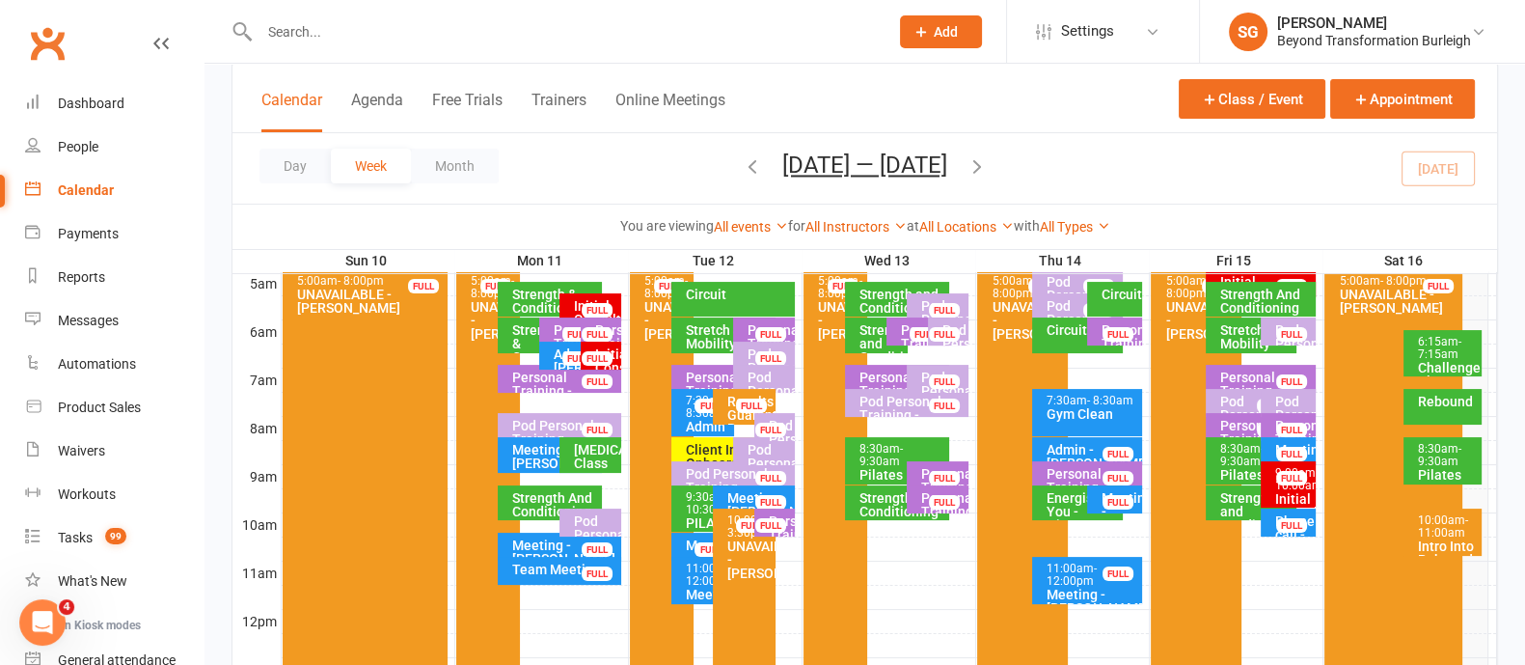
click at [1448, 529] on span "- 11:00am" at bounding box center [1443, 526] width 50 height 26
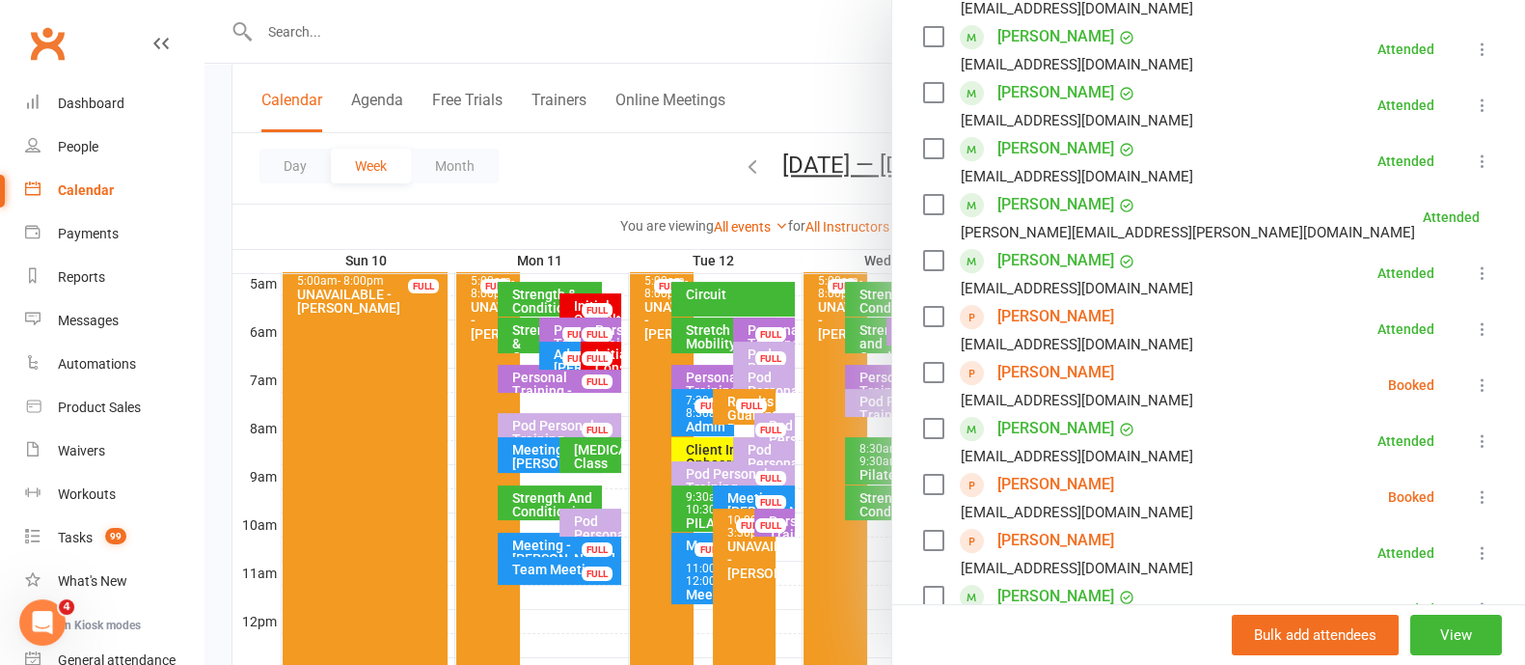
scroll to position [481, 0]
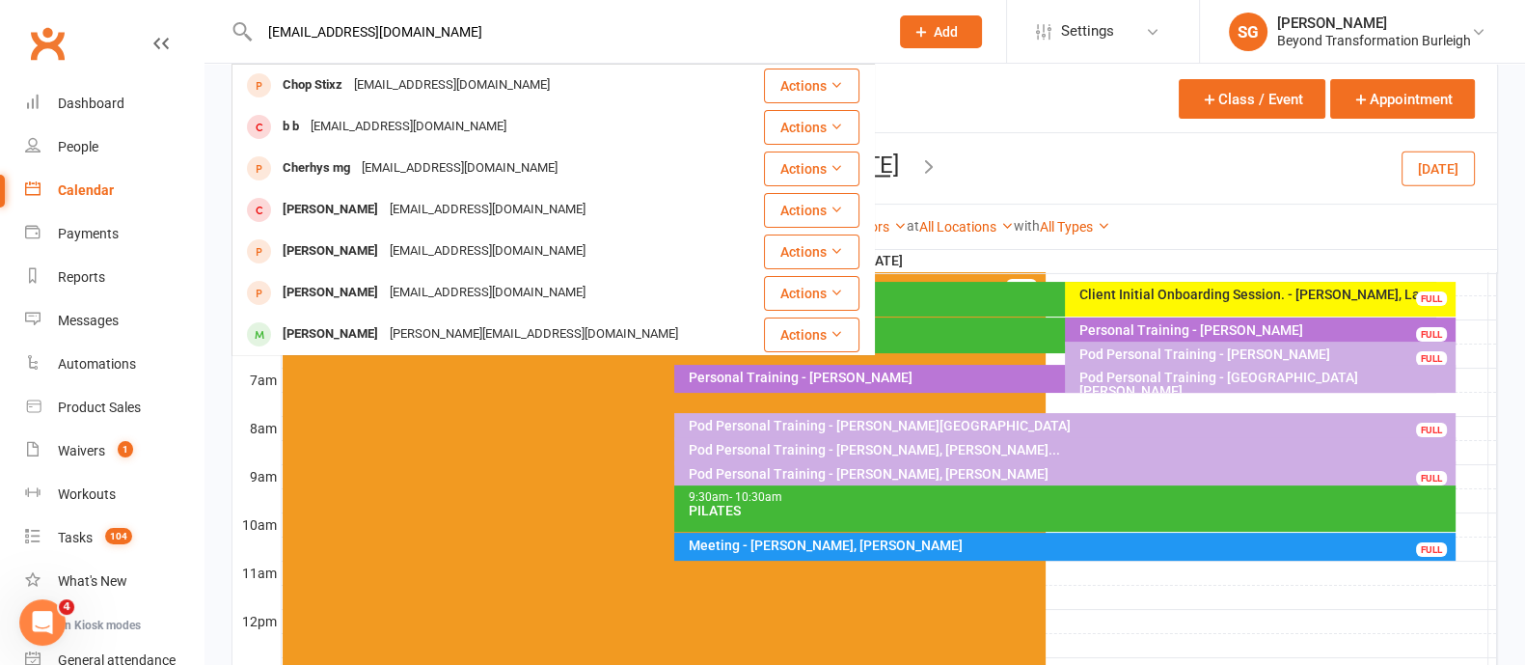
type input "[EMAIL_ADDRESS][DOMAIN_NAME]"
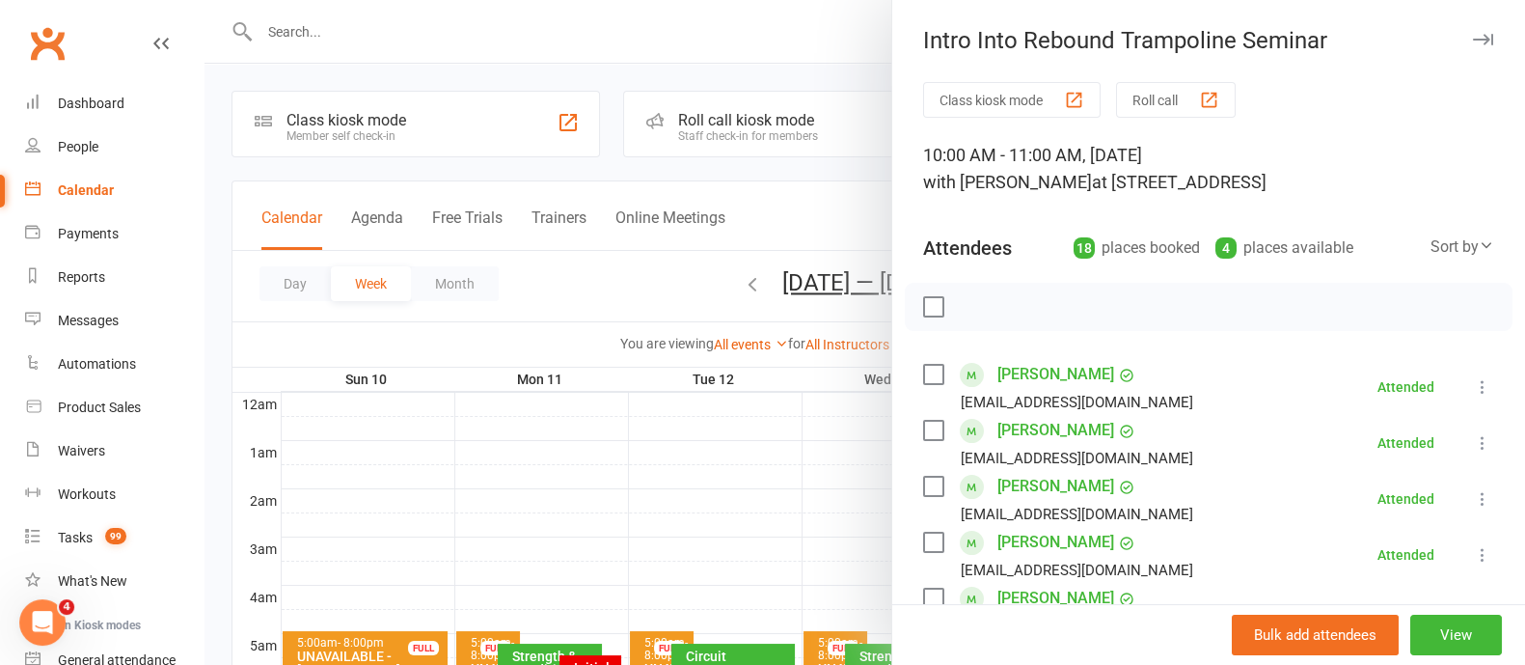
click at [1473, 41] on icon "button" at bounding box center [1483, 40] width 20 height 12
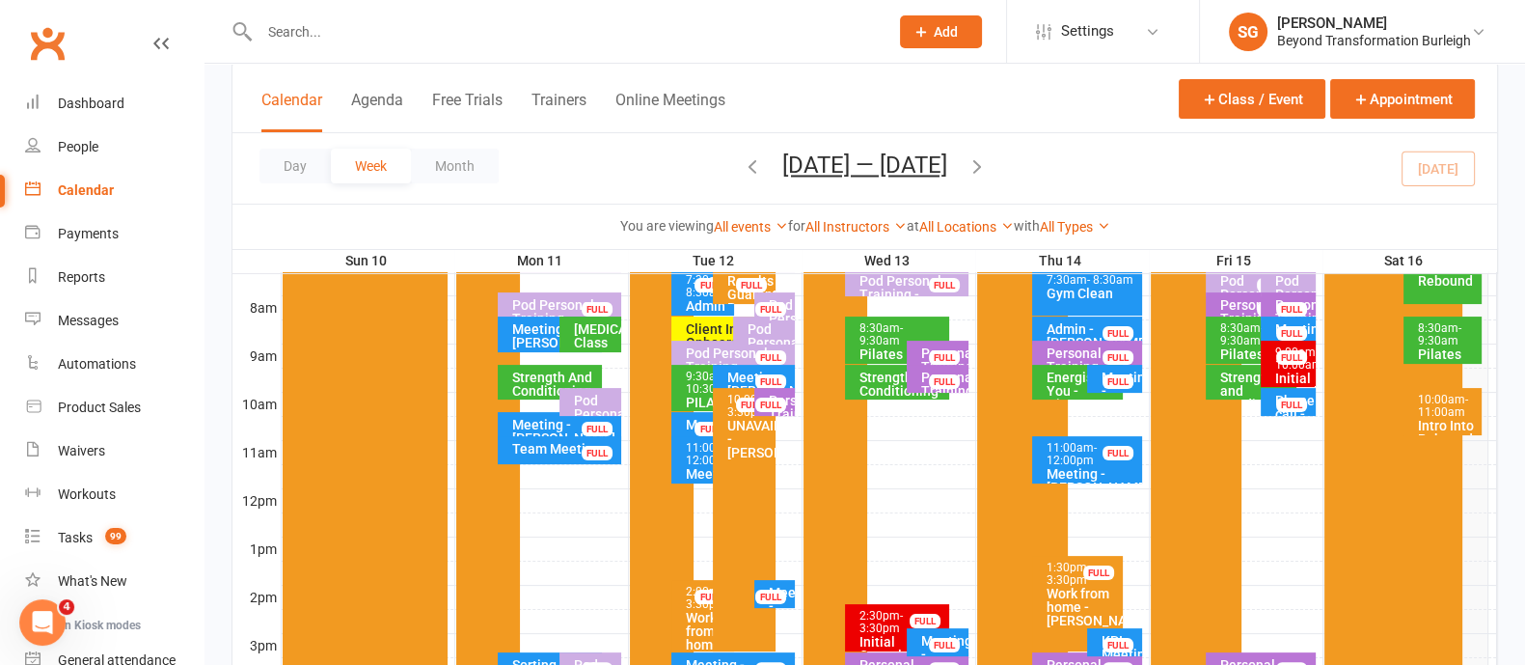
scroll to position [603, 0]
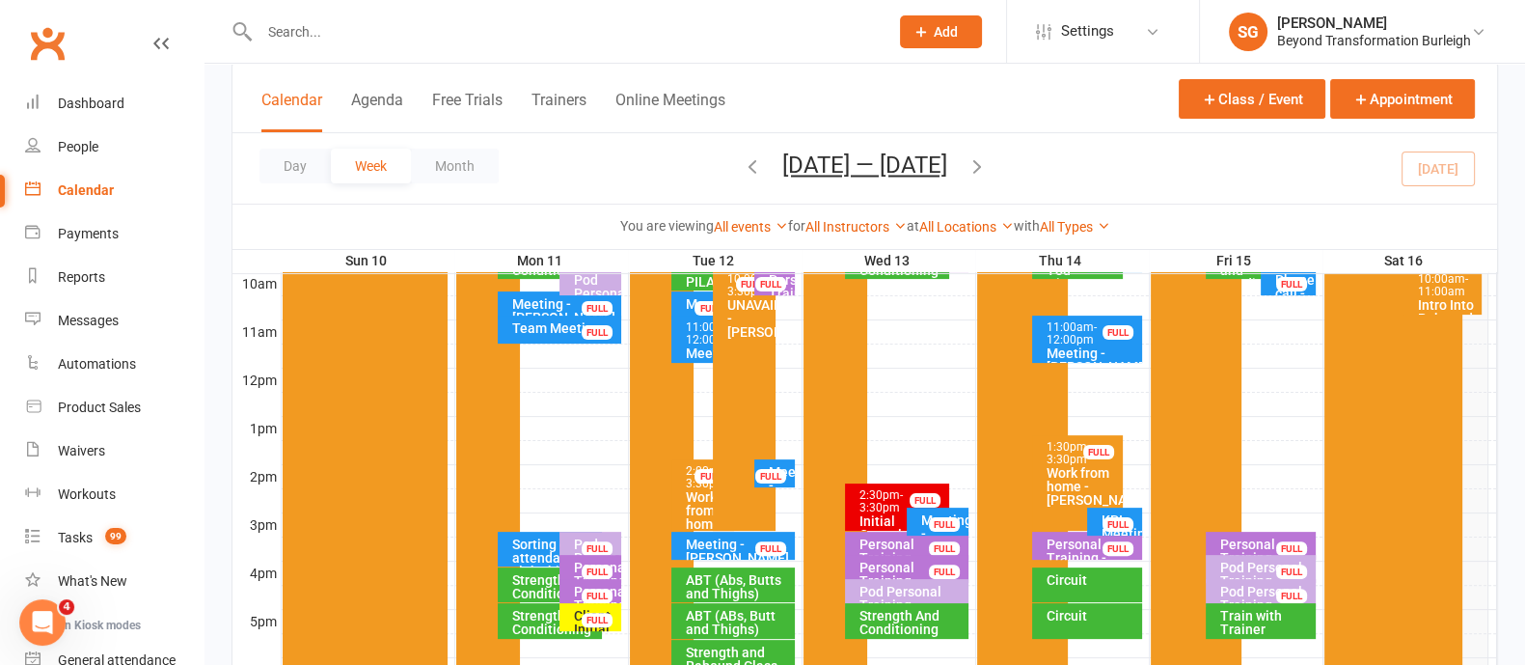
click at [577, 614] on div "Client Initial Onboarding Session. - [PERSON_NAME]" at bounding box center [595, 649] width 44 height 81
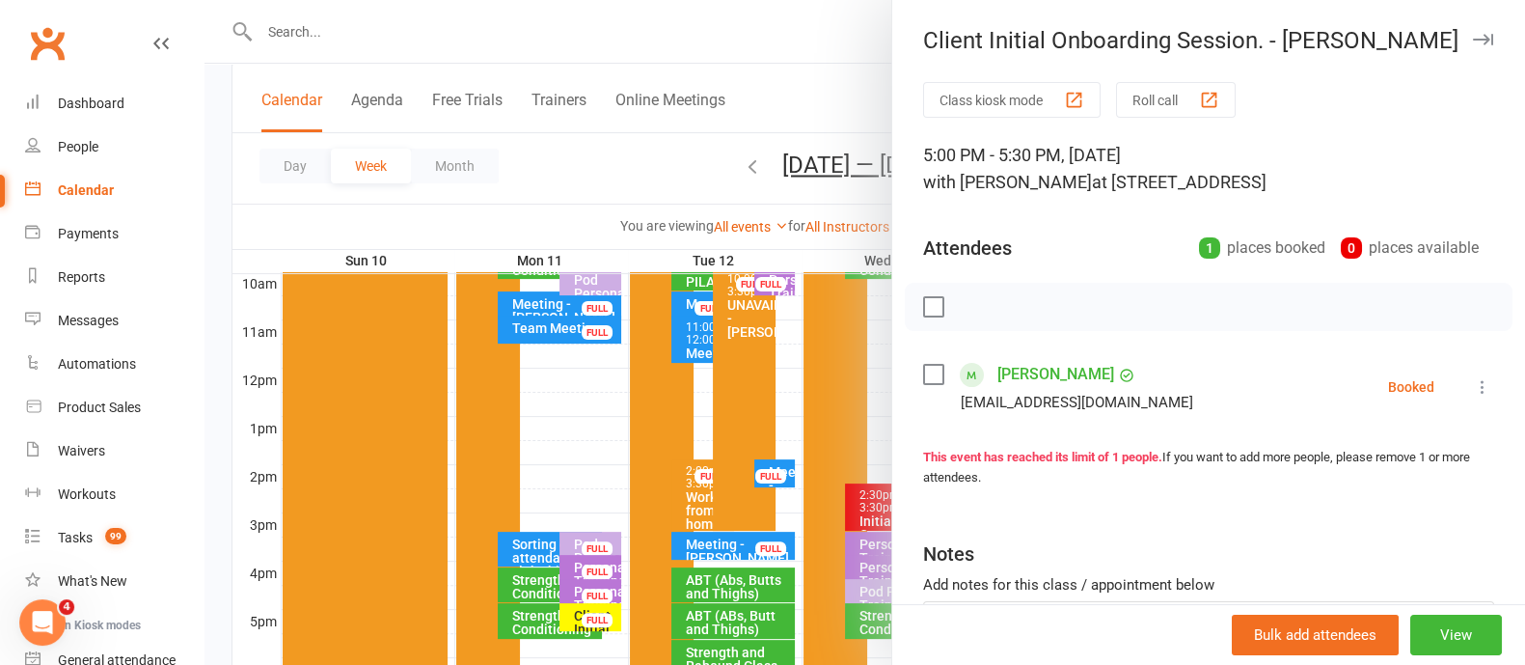
drag, startPoint x: 1452, startPoint y: 38, endPoint x: 1076, endPoint y: 341, distance: 482.8
click at [1473, 38] on icon "button" at bounding box center [1483, 40] width 20 height 12
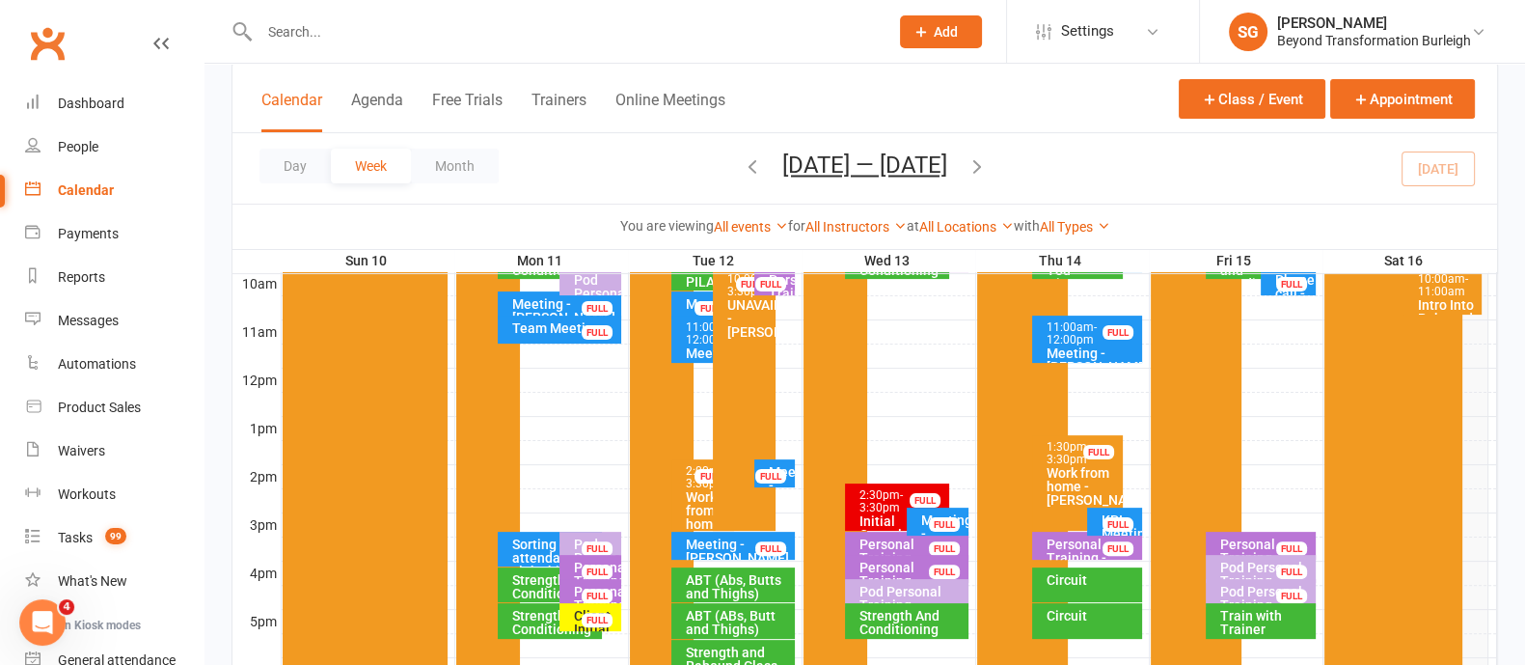
click at [986, 175] on icon "button" at bounding box center [977, 165] width 21 height 21
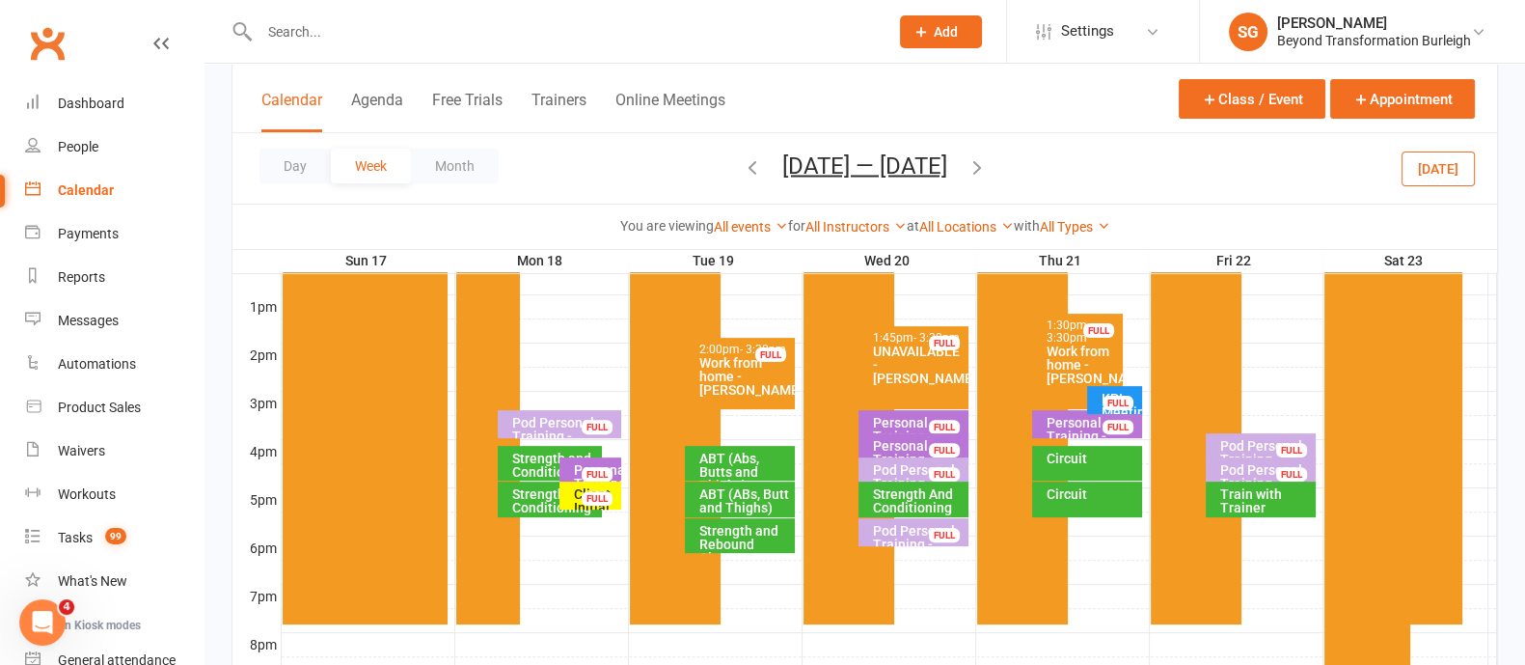
scroll to position [843, 0]
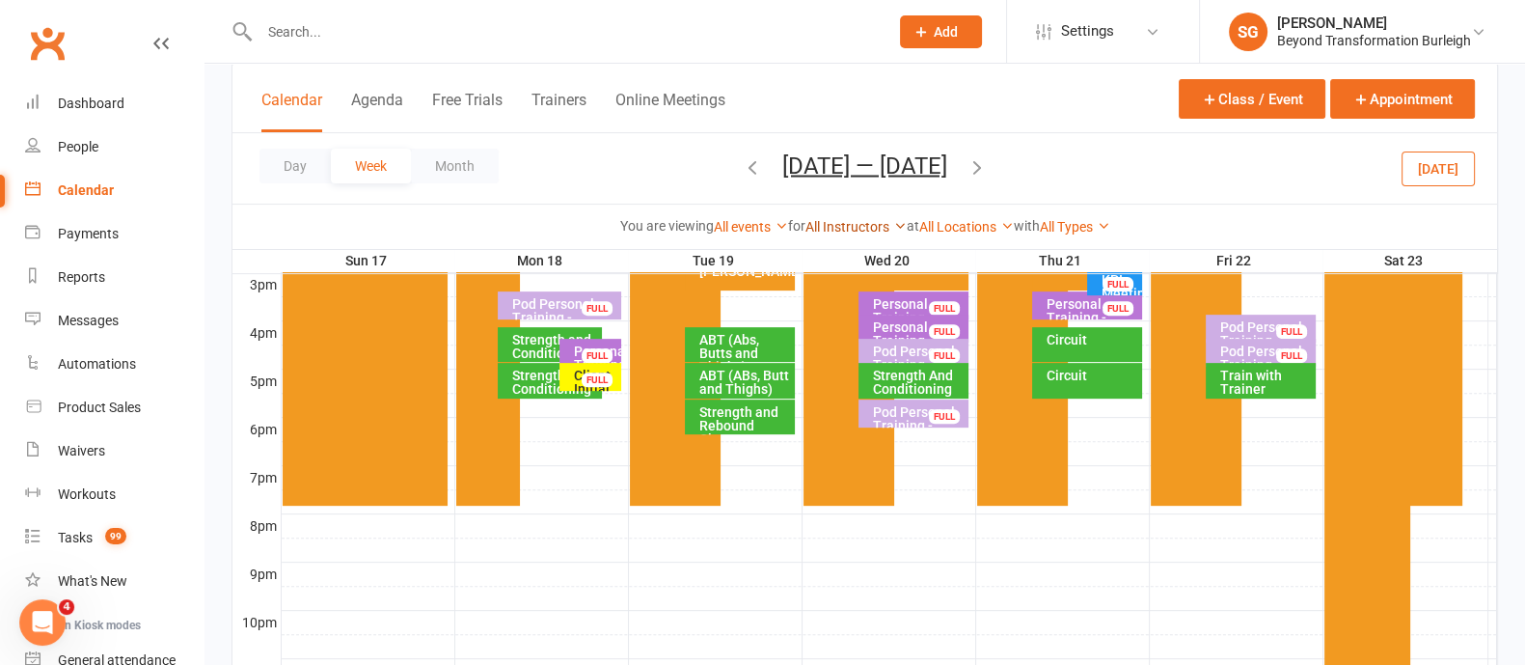
click at [825, 233] on link "All Instructors" at bounding box center [855, 226] width 101 height 15
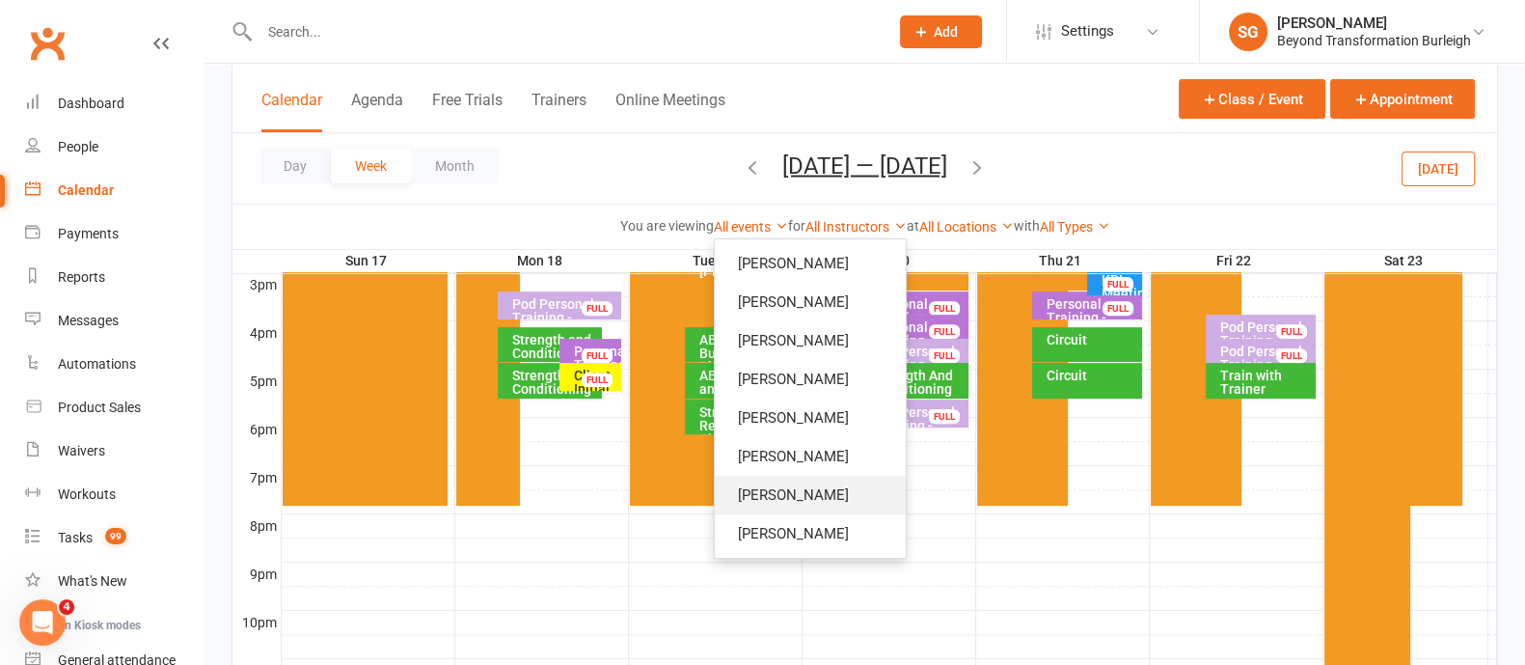
click at [774, 489] on link "[PERSON_NAME]" at bounding box center [810, 495] width 191 height 39
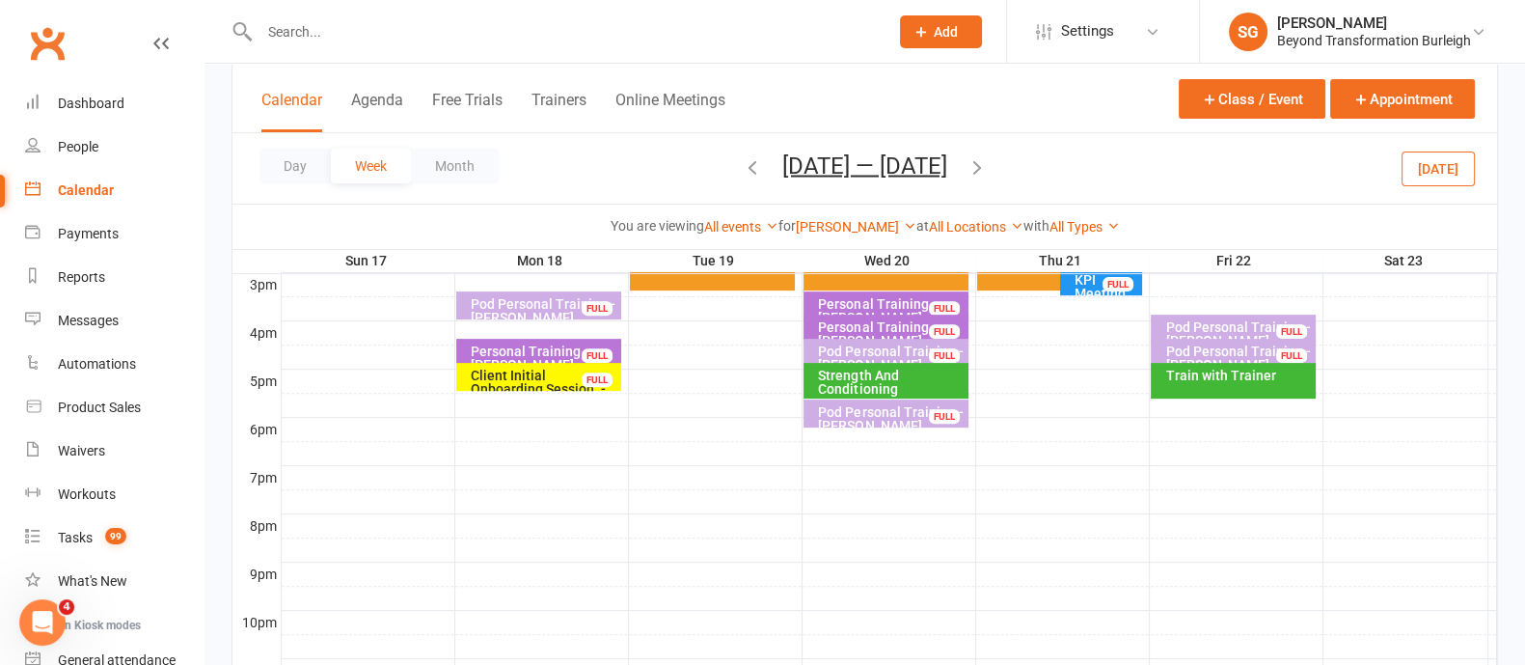
click at [363, 18] on input "text" at bounding box center [564, 31] width 621 height 27
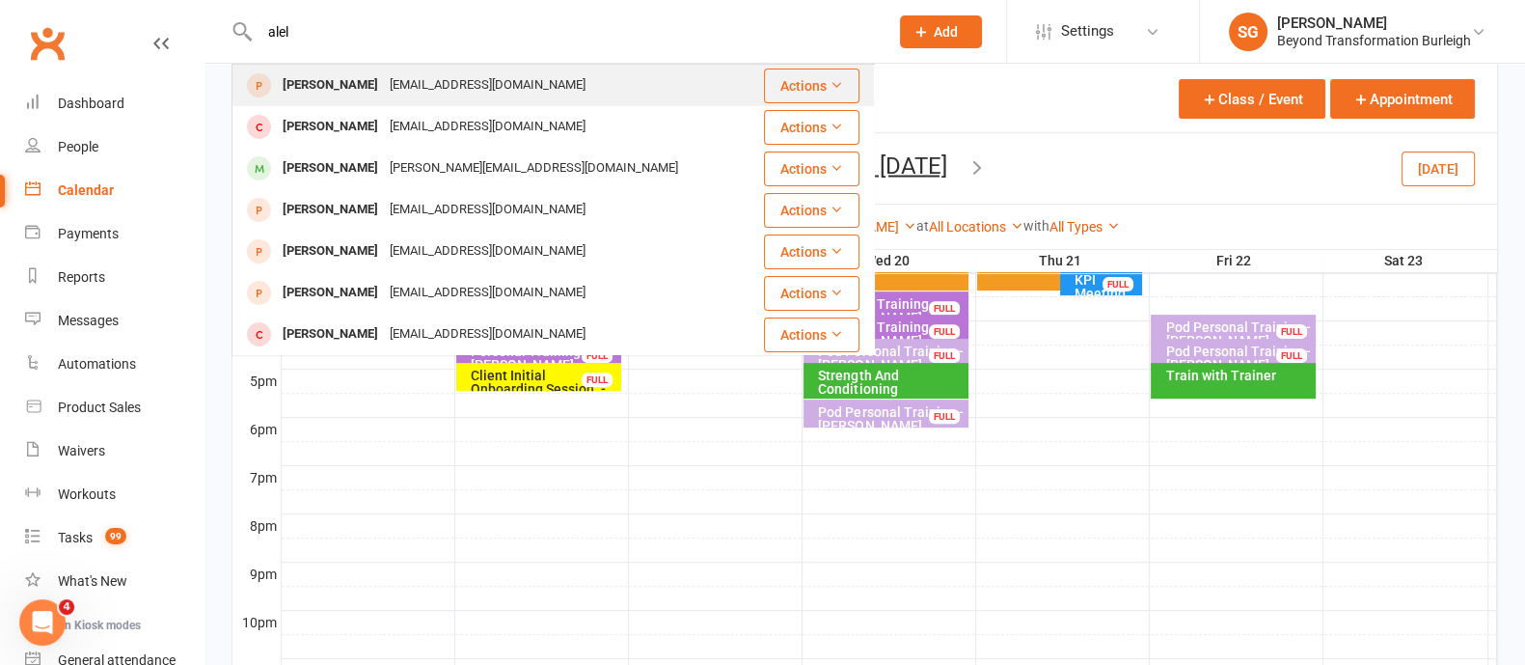
type input "alel"
click at [384, 89] on div "aleluia-ioane@hotmail.com" at bounding box center [487, 85] width 207 height 28
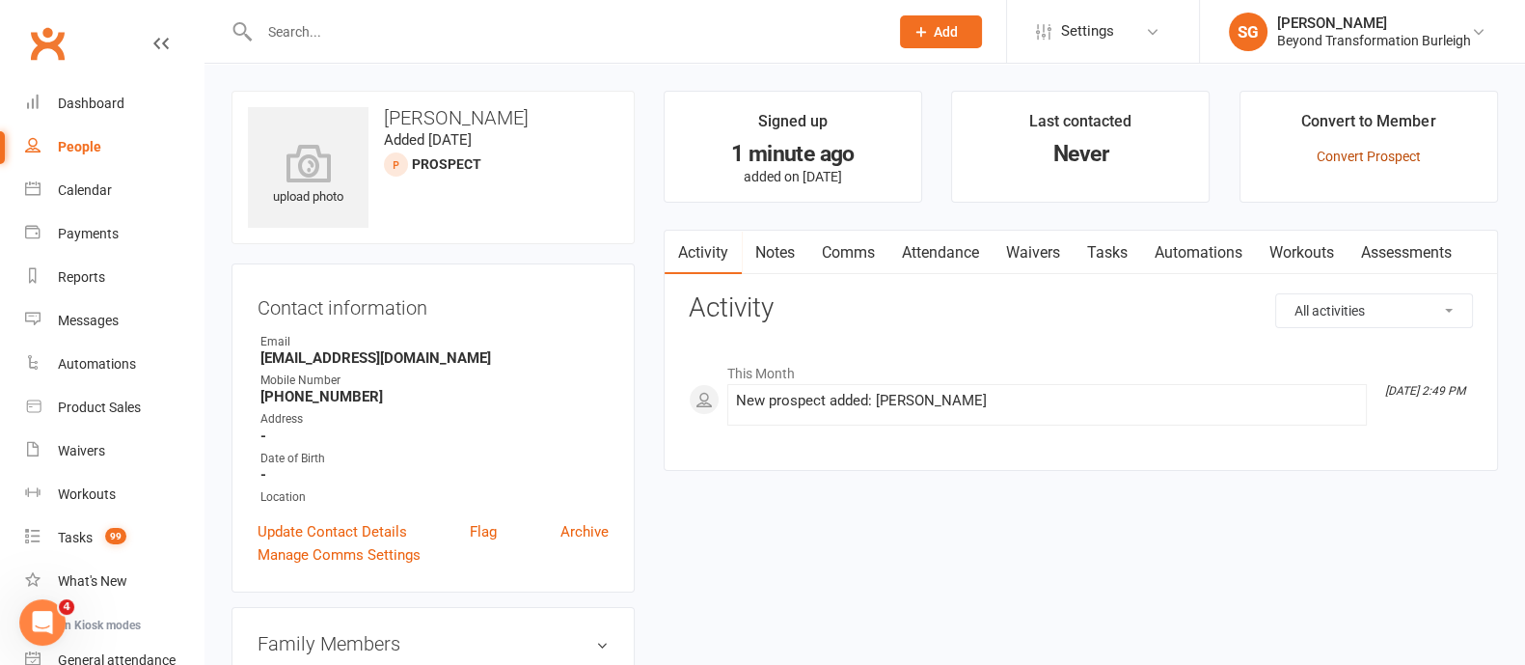
click at [1373, 154] on link "Convert Prospect" at bounding box center [1369, 156] width 104 height 15
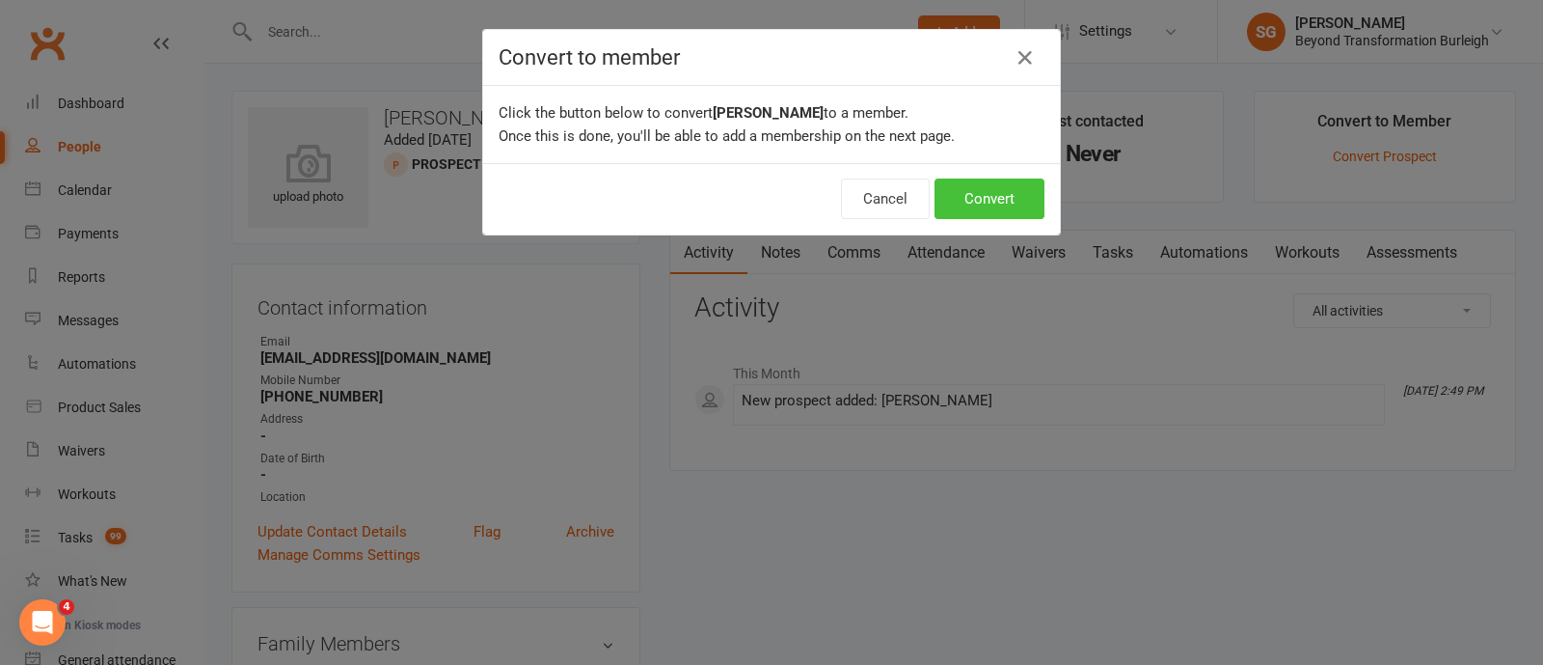
click at [1012, 201] on button "Convert" at bounding box center [990, 198] width 110 height 41
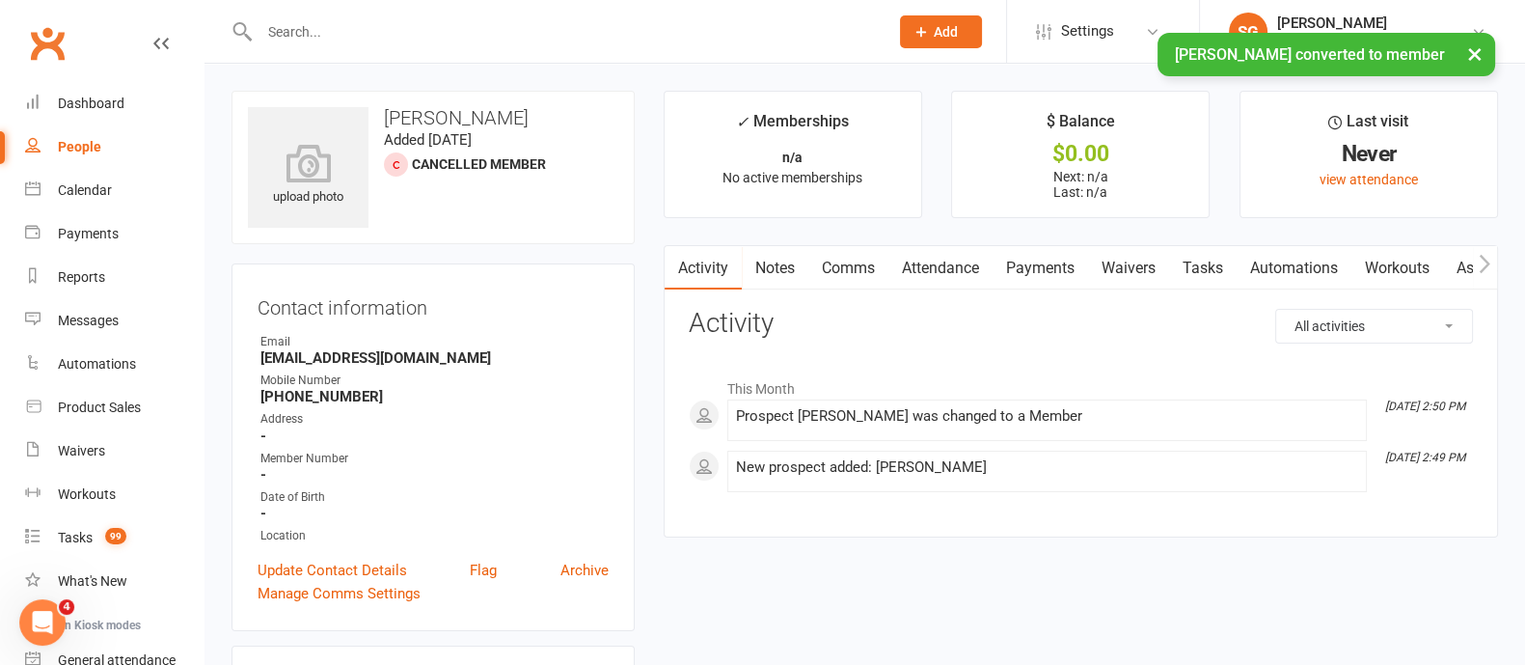
click at [1138, 269] on link "Waivers" at bounding box center [1128, 268] width 81 height 44
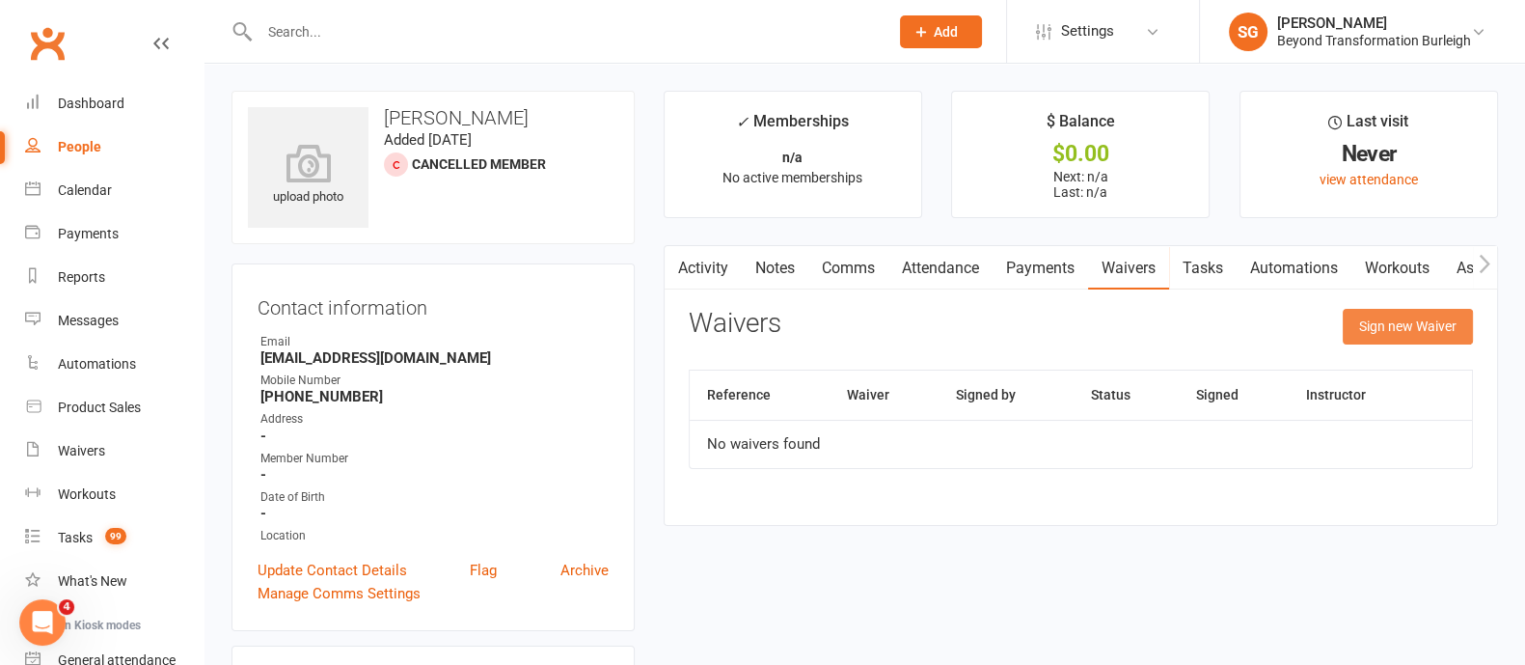
click at [1389, 330] on button "Sign new Waiver" at bounding box center [1408, 326] width 130 height 35
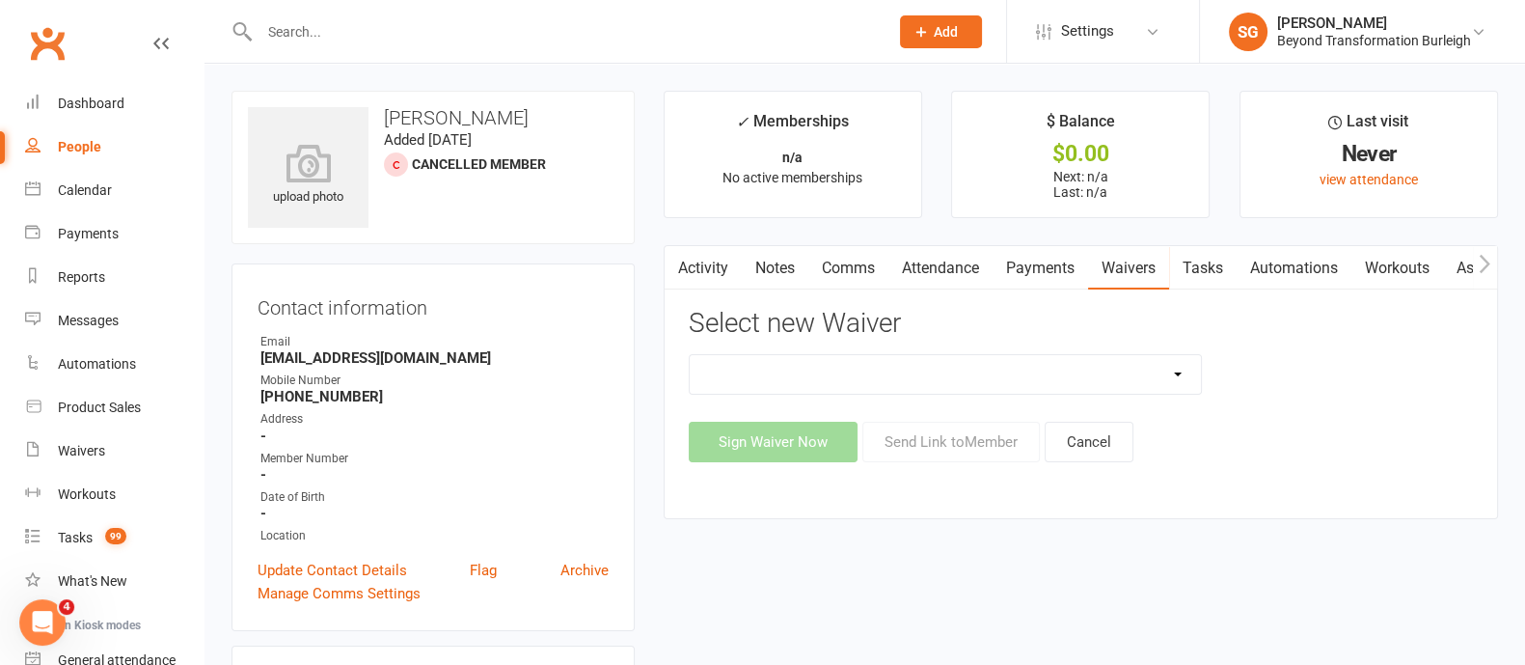
click at [1048, 371] on select "Beyond Nutrition And Supplement Waiver Beyond Terms & Conditions Beyond Terms &…" at bounding box center [945, 374] width 511 height 39
click at [690, 355] on select "Beyond Nutrition And Supplement Waiver Beyond Terms & Conditions Beyond Terms &…" at bounding box center [945, 374] width 511 height 39
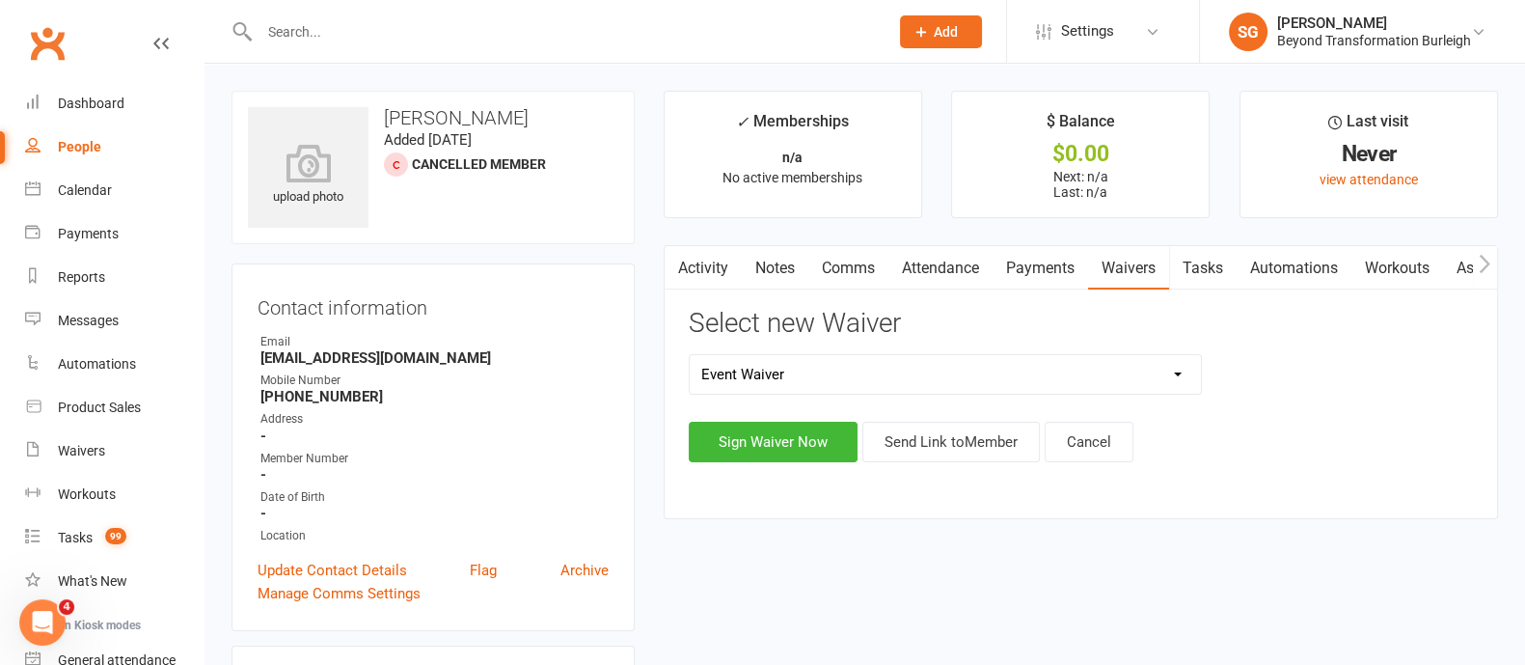
click at [996, 389] on select "Beyond Nutrition And Supplement Waiver Beyond Terms & Conditions Beyond Terms &…" at bounding box center [945, 374] width 511 height 39
select select "9795"
click at [690, 355] on select "Beyond Nutrition And Supplement Waiver Beyond Terms & Conditions Beyond Terms &…" at bounding box center [945, 374] width 511 height 39
click at [969, 460] on button "Send Link to Member" at bounding box center [950, 442] width 177 height 41
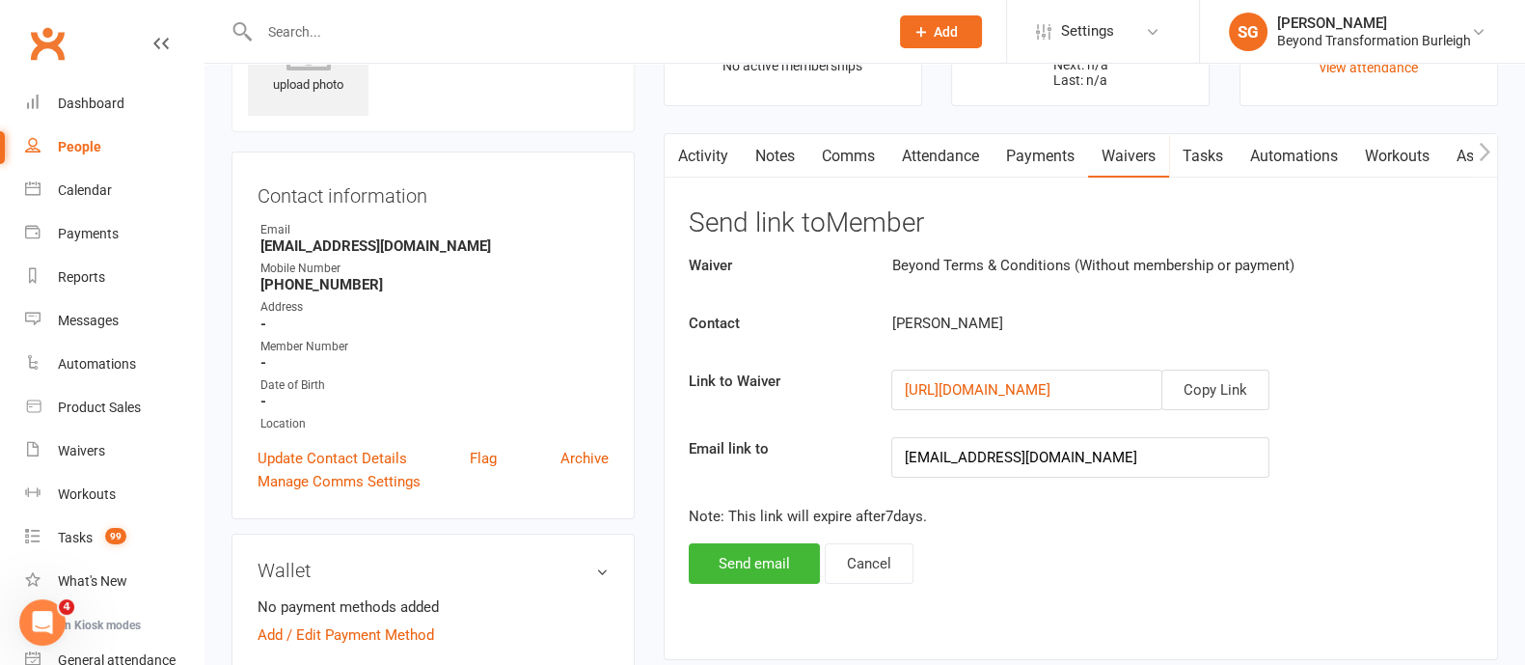
scroll to position [240, 0]
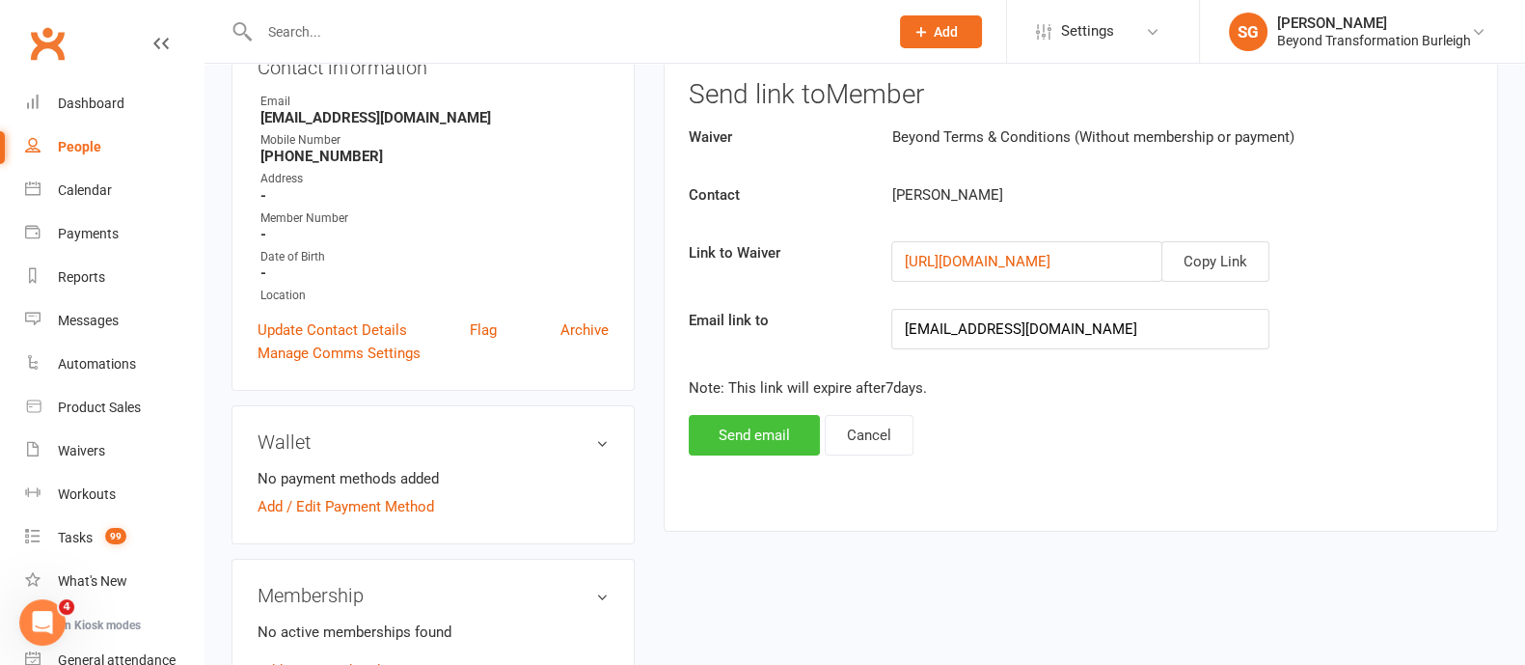
click at [771, 432] on button "Send email" at bounding box center [754, 435] width 131 height 41
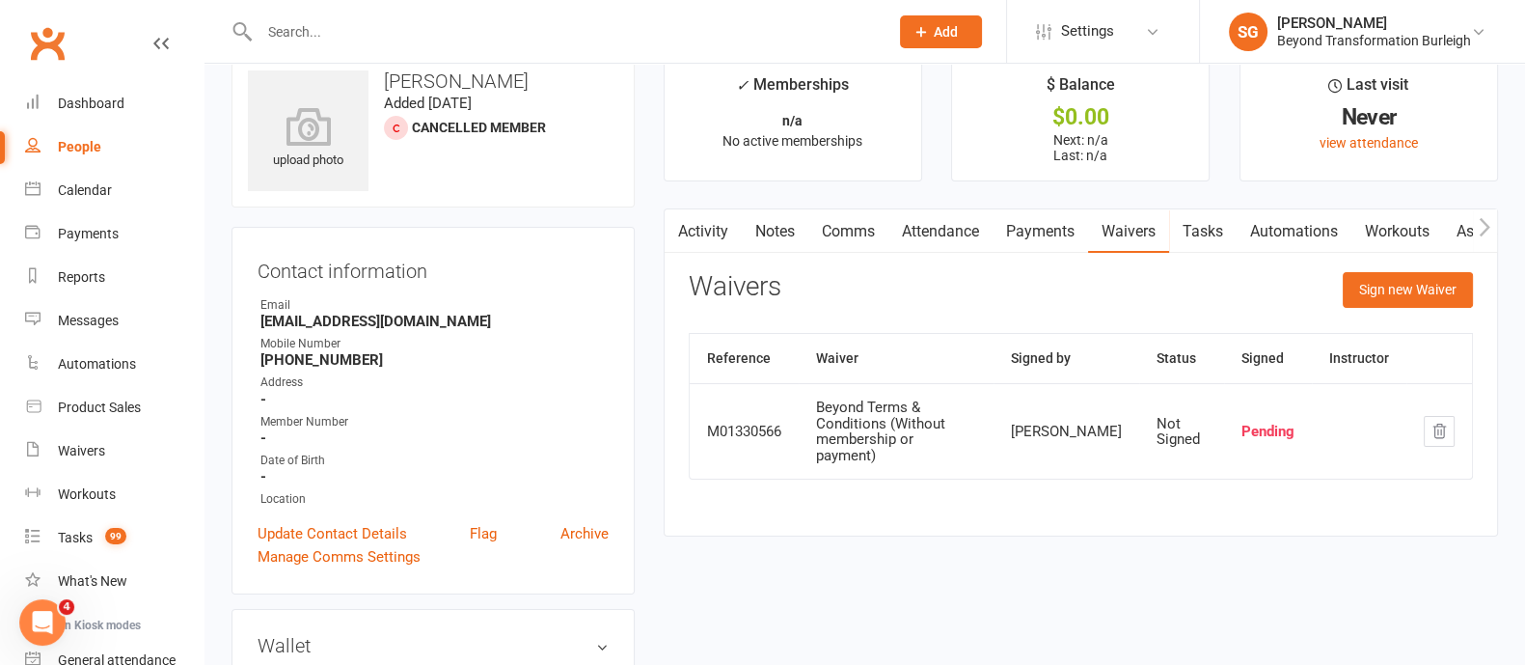
scroll to position [0, 0]
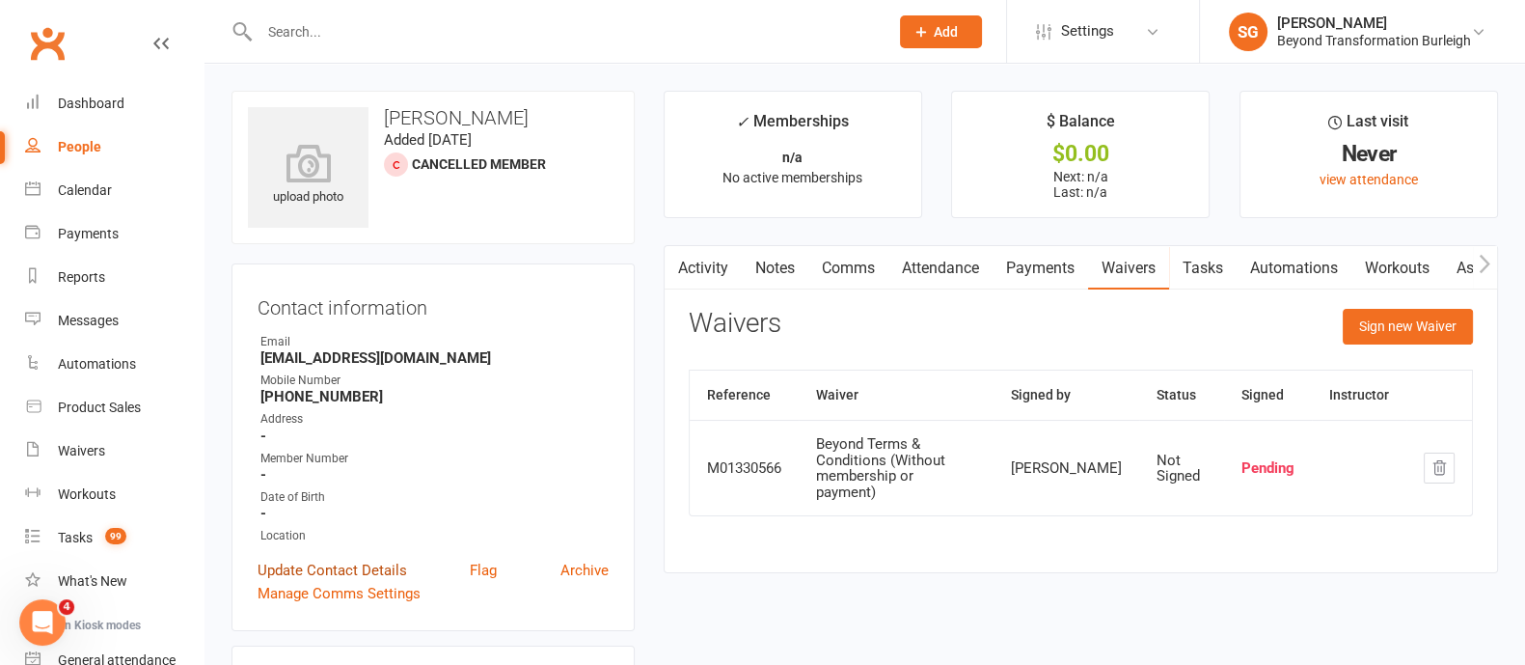
click at [362, 561] on link "Update Contact Details" at bounding box center [333, 569] width 150 height 23
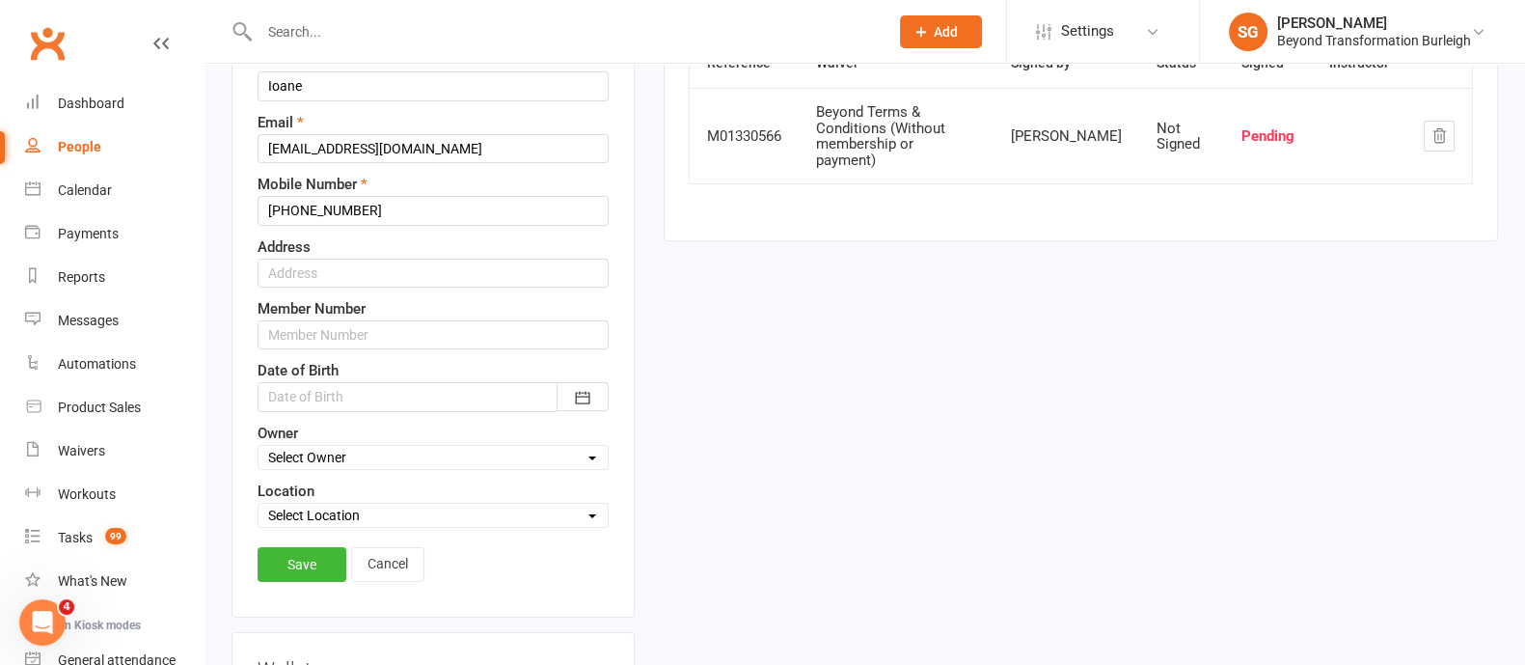
scroll to position [211, 0]
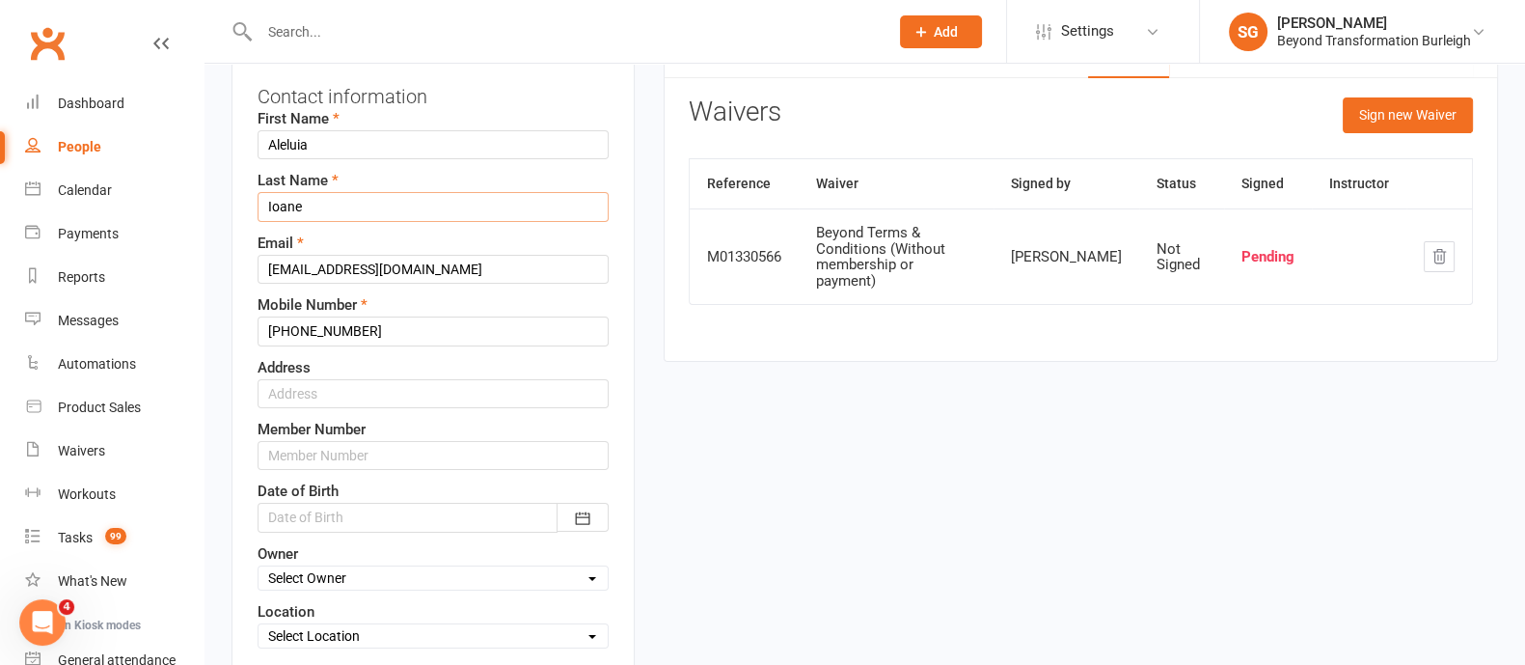
click at [270, 204] on input "Ioane" at bounding box center [433, 206] width 351 height 29
click at [580, 522] on icon "button" at bounding box center [582, 517] width 19 height 19
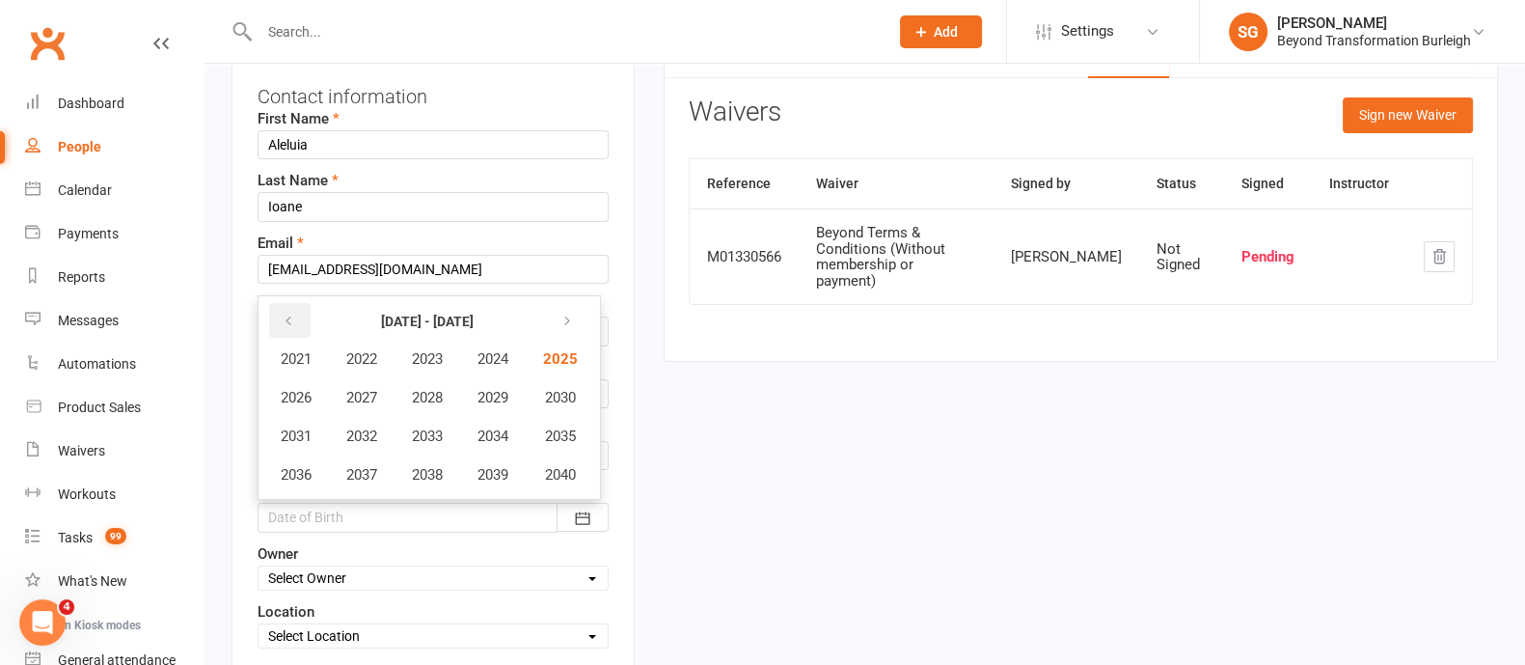
click at [287, 313] on icon "button" at bounding box center [289, 320] width 14 height 15
click at [558, 319] on button "button" at bounding box center [564, 320] width 41 height 35
click at [283, 313] on icon "button" at bounding box center [289, 320] width 14 height 15
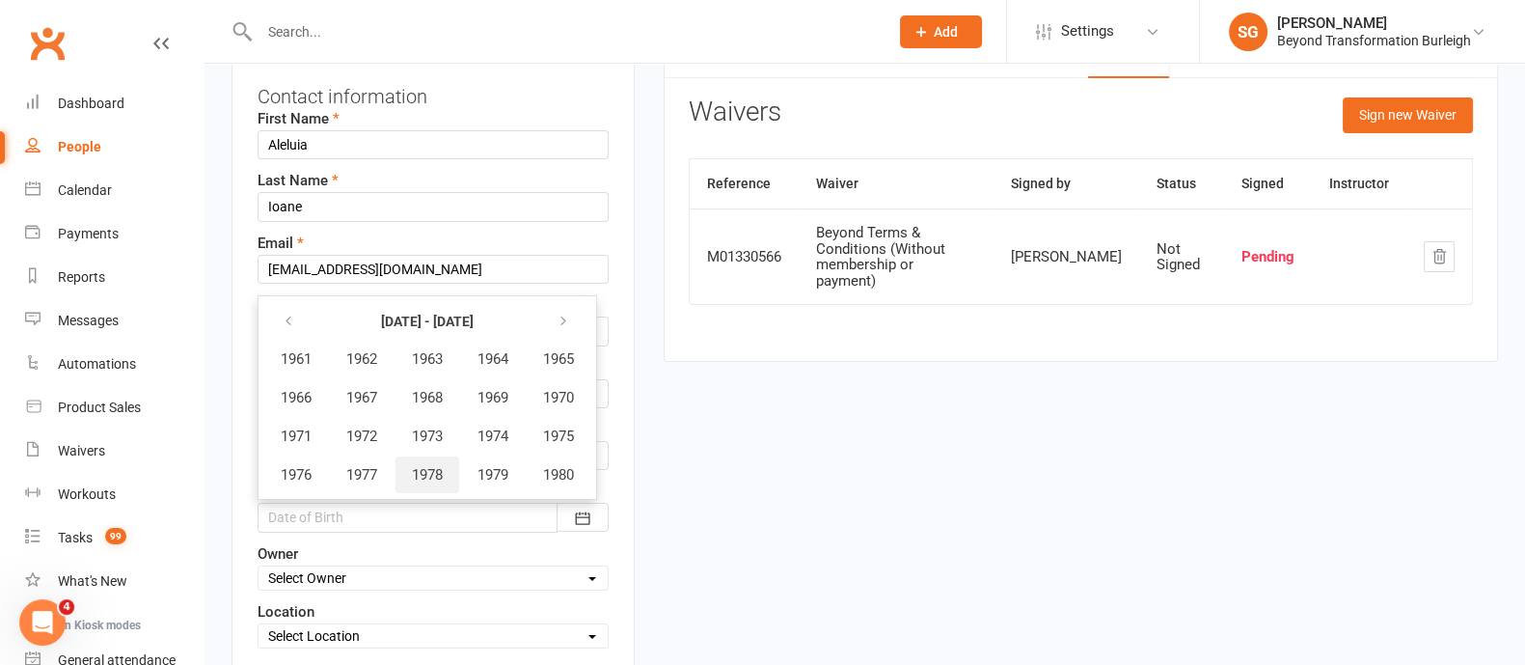
click at [437, 470] on span "1978" at bounding box center [427, 474] width 31 height 17
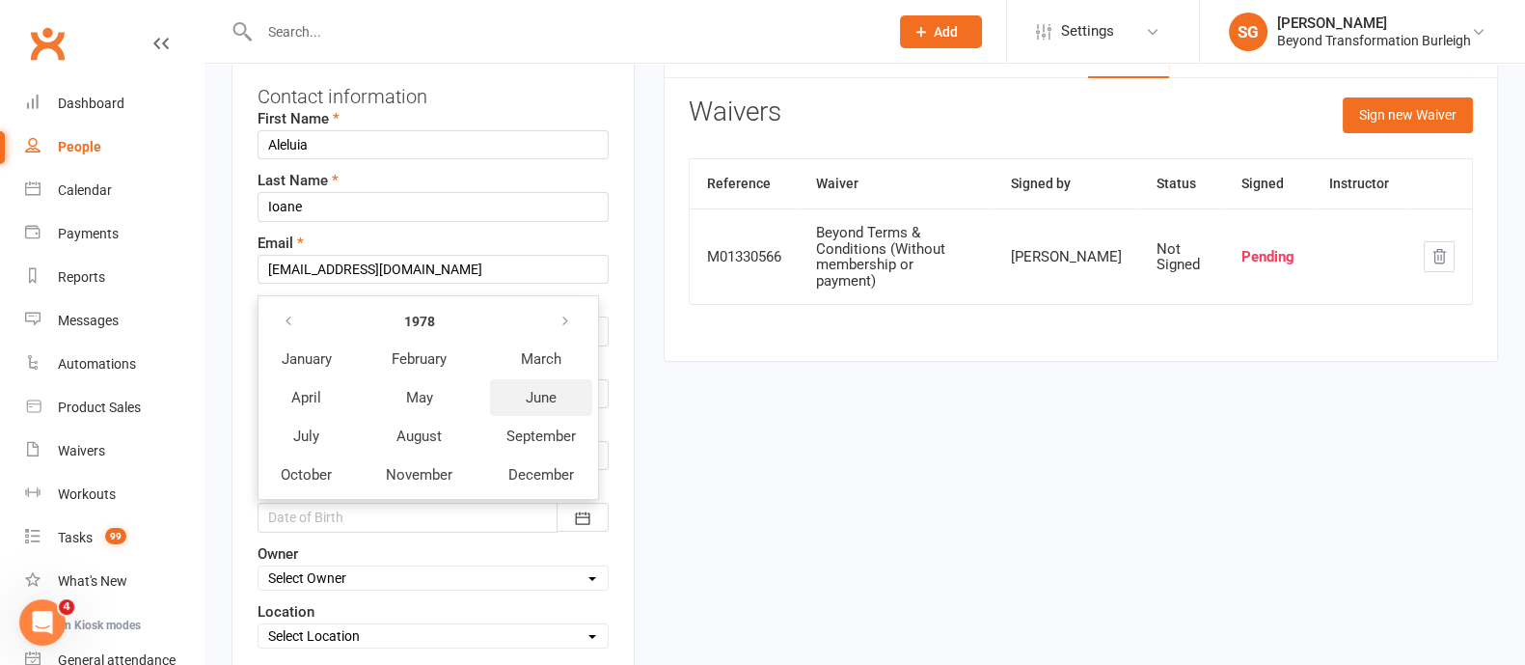
click at [533, 389] on span "June" at bounding box center [541, 397] width 31 height 17
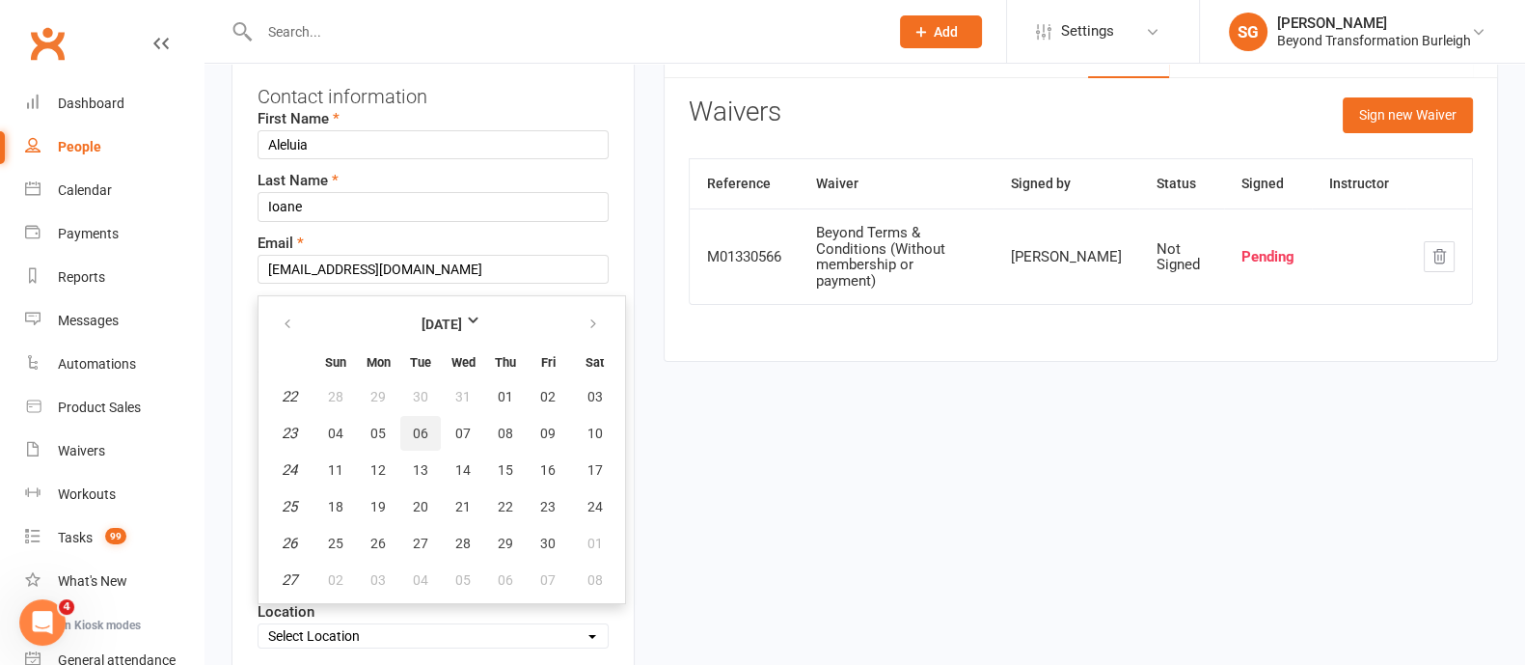
click at [421, 430] on span "06" at bounding box center [420, 432] width 15 height 15
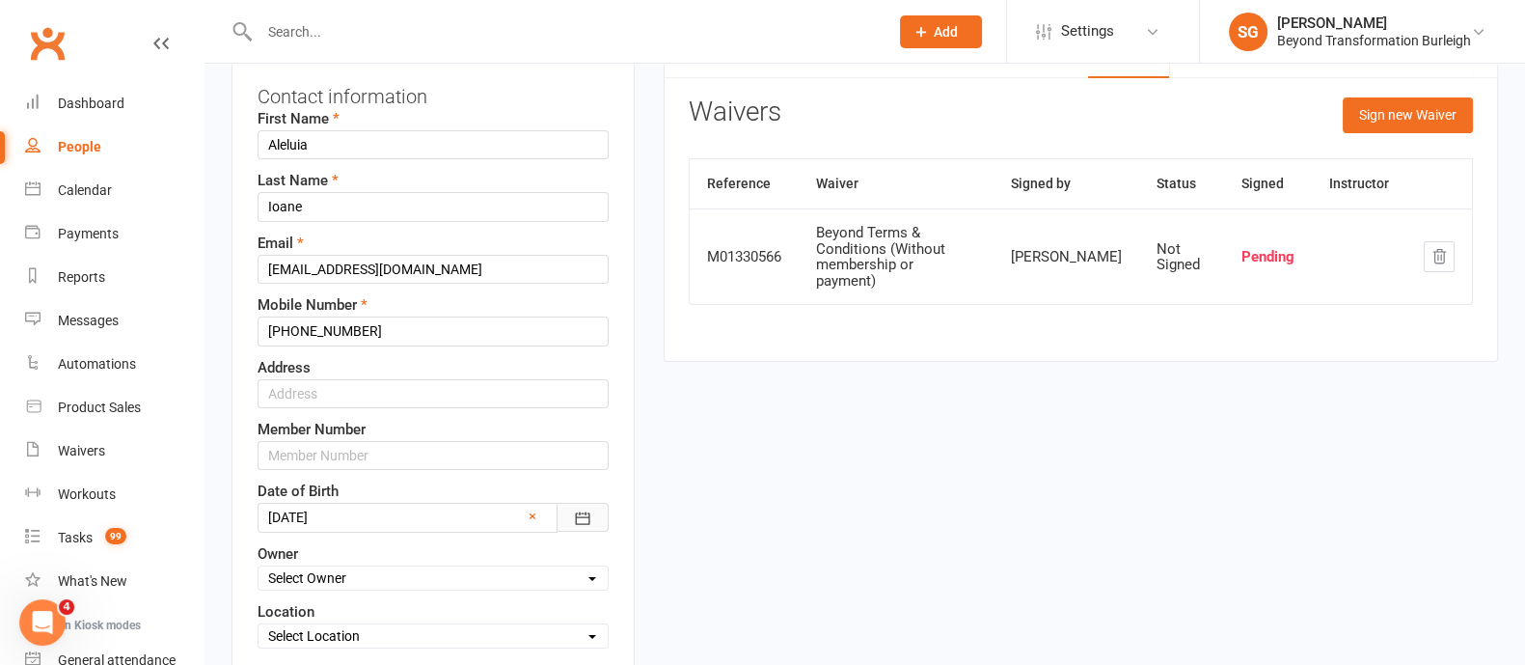
click at [587, 514] on icon "button" at bounding box center [582, 517] width 19 height 19
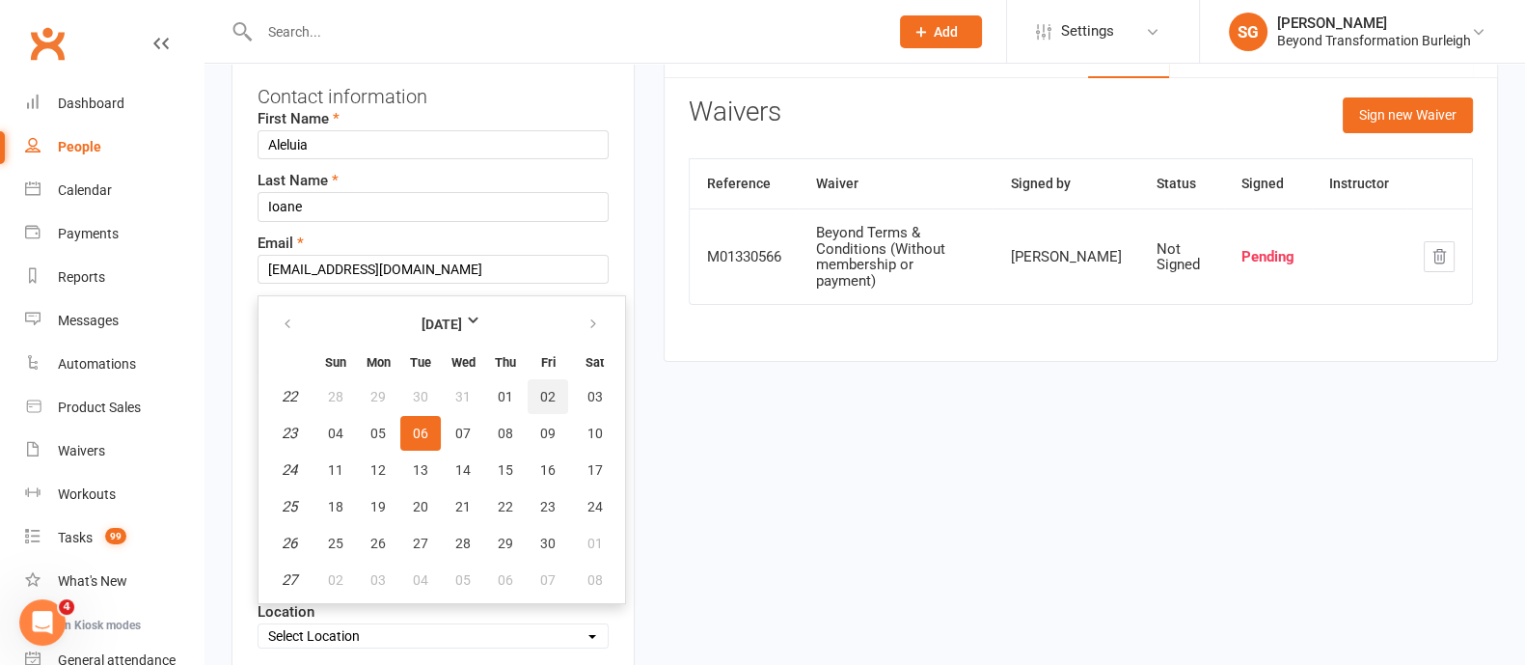
click at [549, 389] on span "02" at bounding box center [547, 396] width 15 height 15
type input "02 Jun 1978"
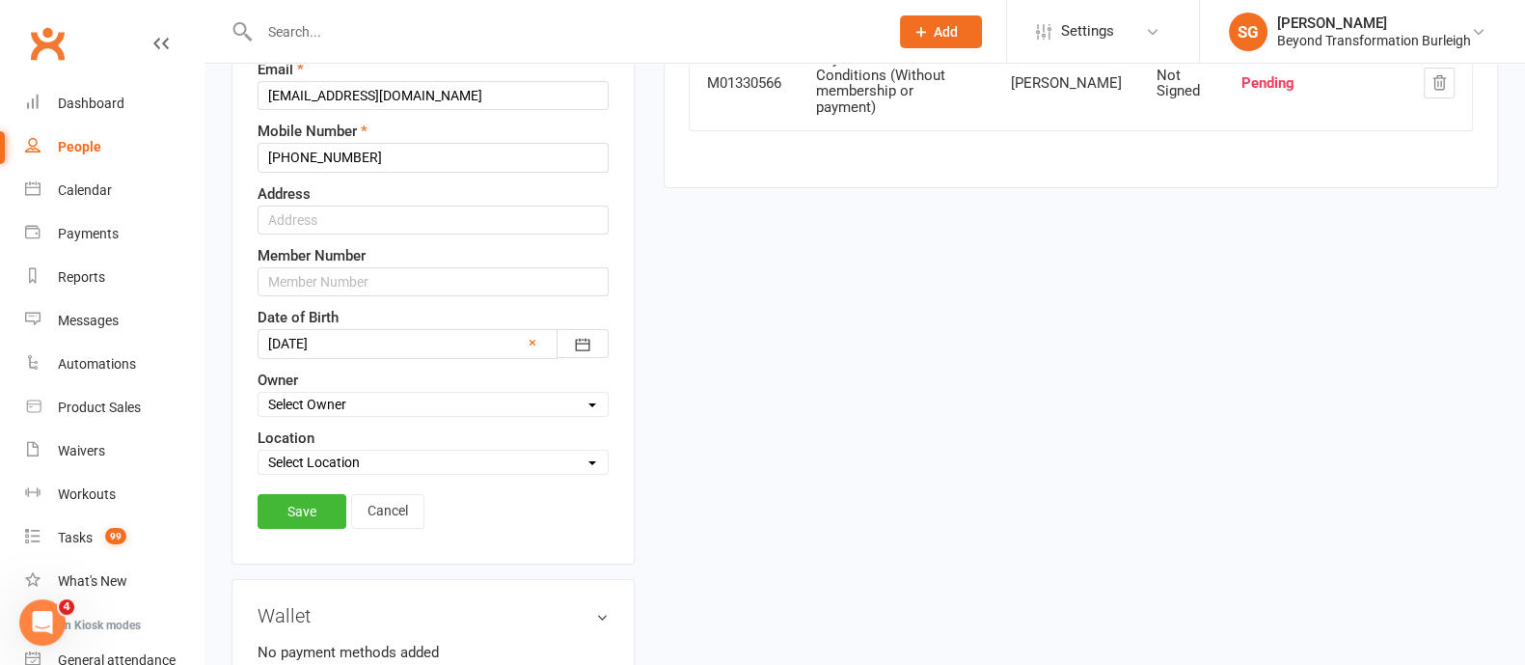
scroll to position [452, 0]
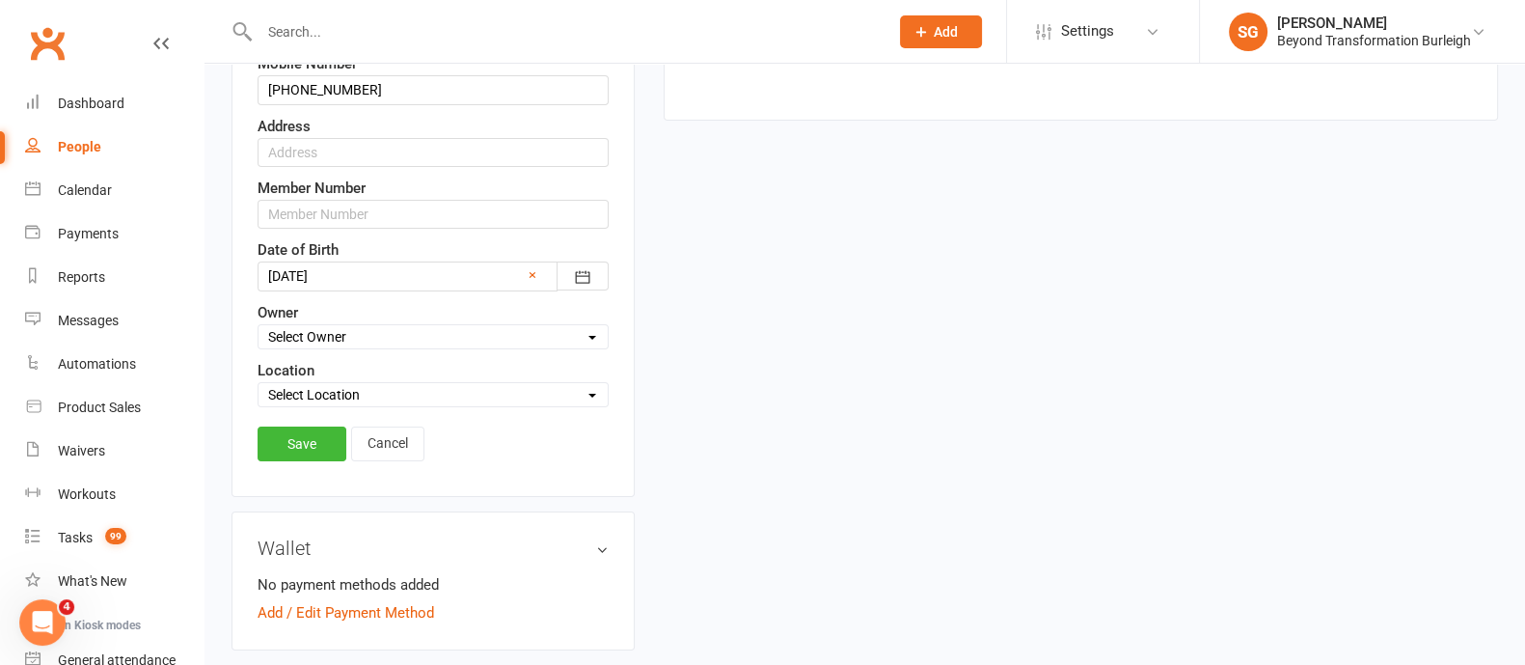
click at [373, 345] on div "First Name Aleluia Last Name Ioane Email aleluia-ioane@hotmail.com Mobile Numbe…" at bounding box center [433, 136] width 351 height 541
click at [376, 335] on select "Select Owner [PERSON_NAME] [PERSON_NAME] [PERSON_NAME] Accounts Beyond [PERSON_…" at bounding box center [433, 336] width 349 height 21
select select "0"
click at [259, 326] on select "Select Owner [PERSON_NAME] [PERSON_NAME] [PERSON_NAME] Accounts Beyond [PERSON_…" at bounding box center [433, 336] width 349 height 21
click at [303, 390] on select "Select Location [STREET_ADDRESS] Online [GEOGRAPHIC_DATA]" at bounding box center [433, 394] width 349 height 21
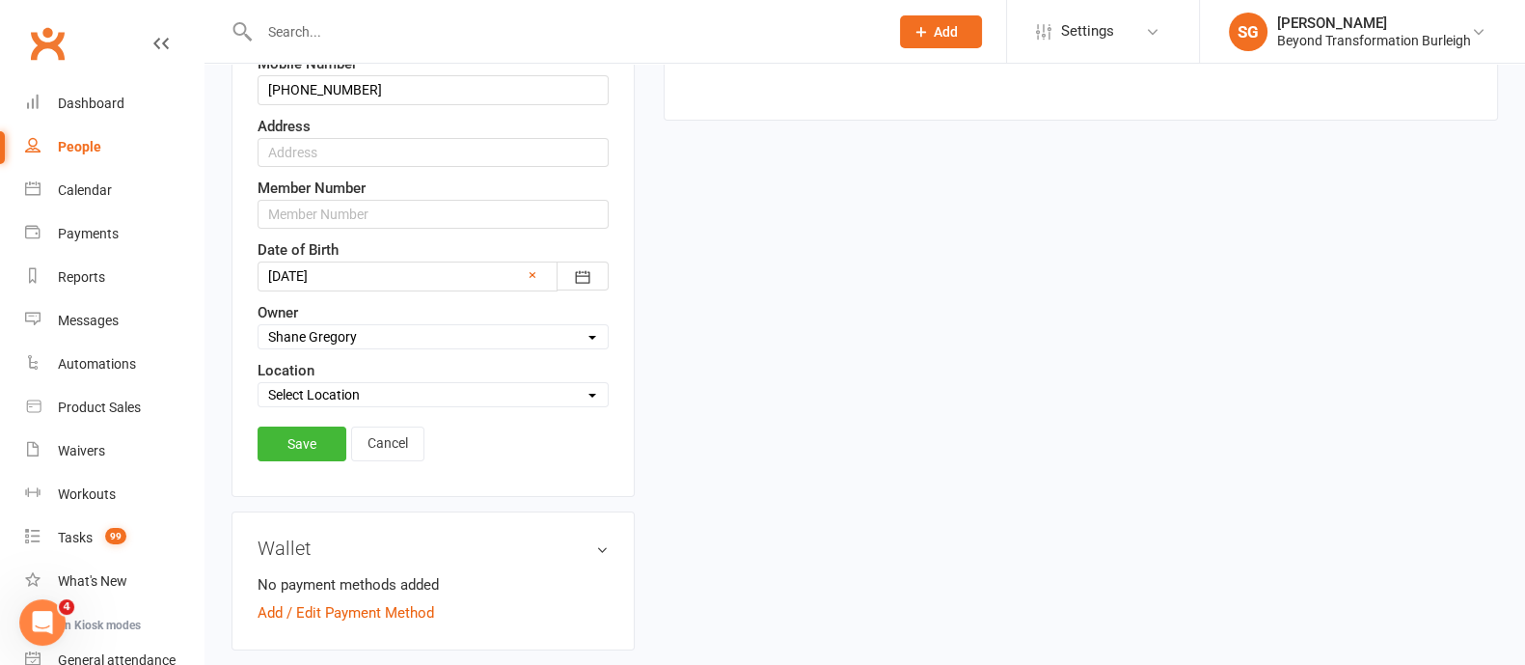
select select "0"
click at [259, 384] on select "Select Location [STREET_ADDRESS] Online [GEOGRAPHIC_DATA]" at bounding box center [433, 394] width 349 height 21
click at [315, 442] on link "Save" at bounding box center [302, 443] width 89 height 35
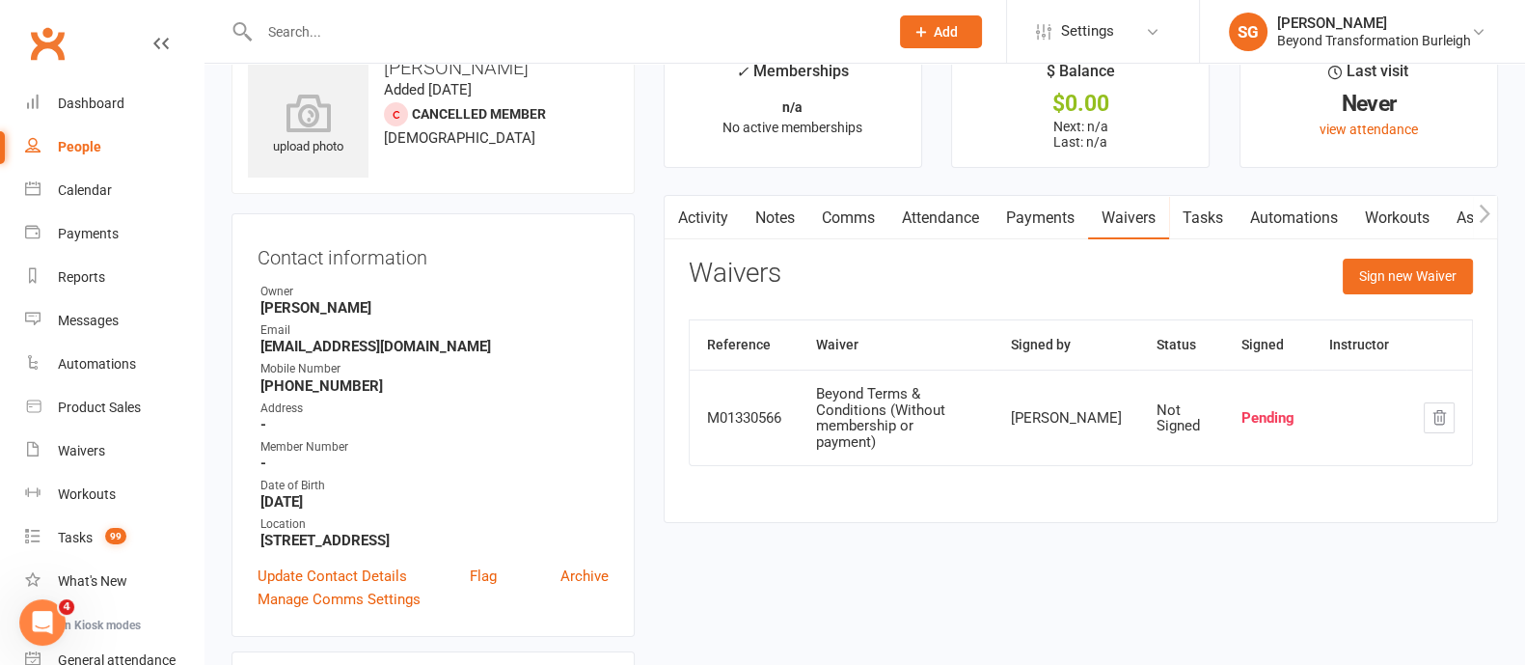
scroll to position [0, 0]
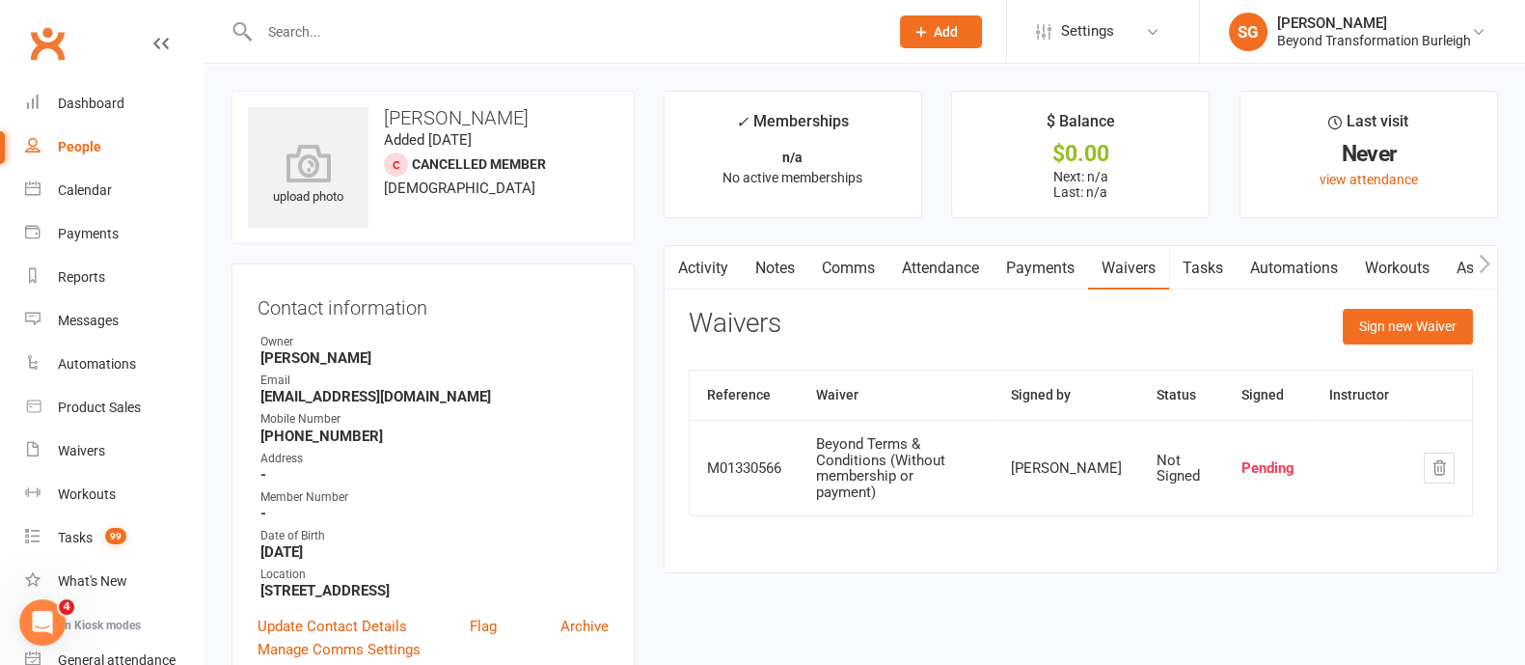
click at [983, 264] on link "Attendance" at bounding box center [940, 268] width 104 height 44
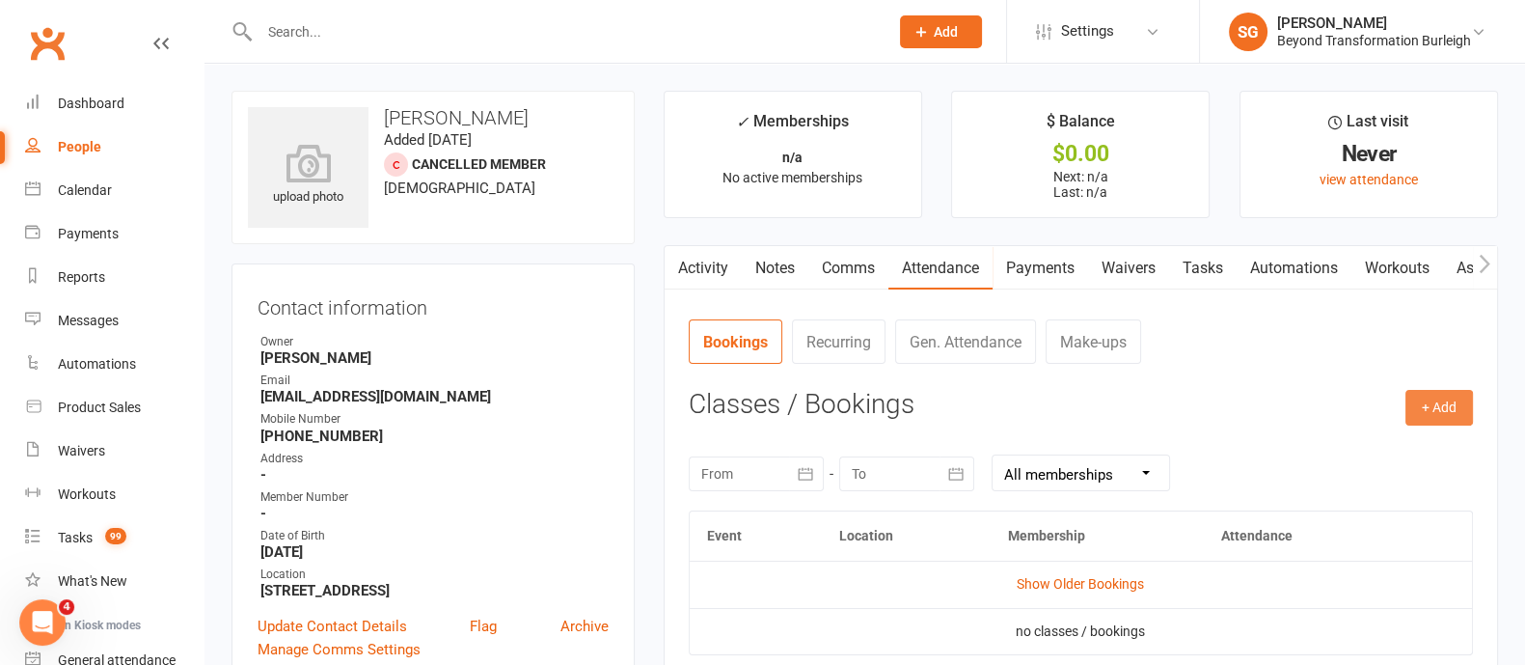
click at [1452, 420] on button "+ Add" at bounding box center [1439, 407] width 68 height 35
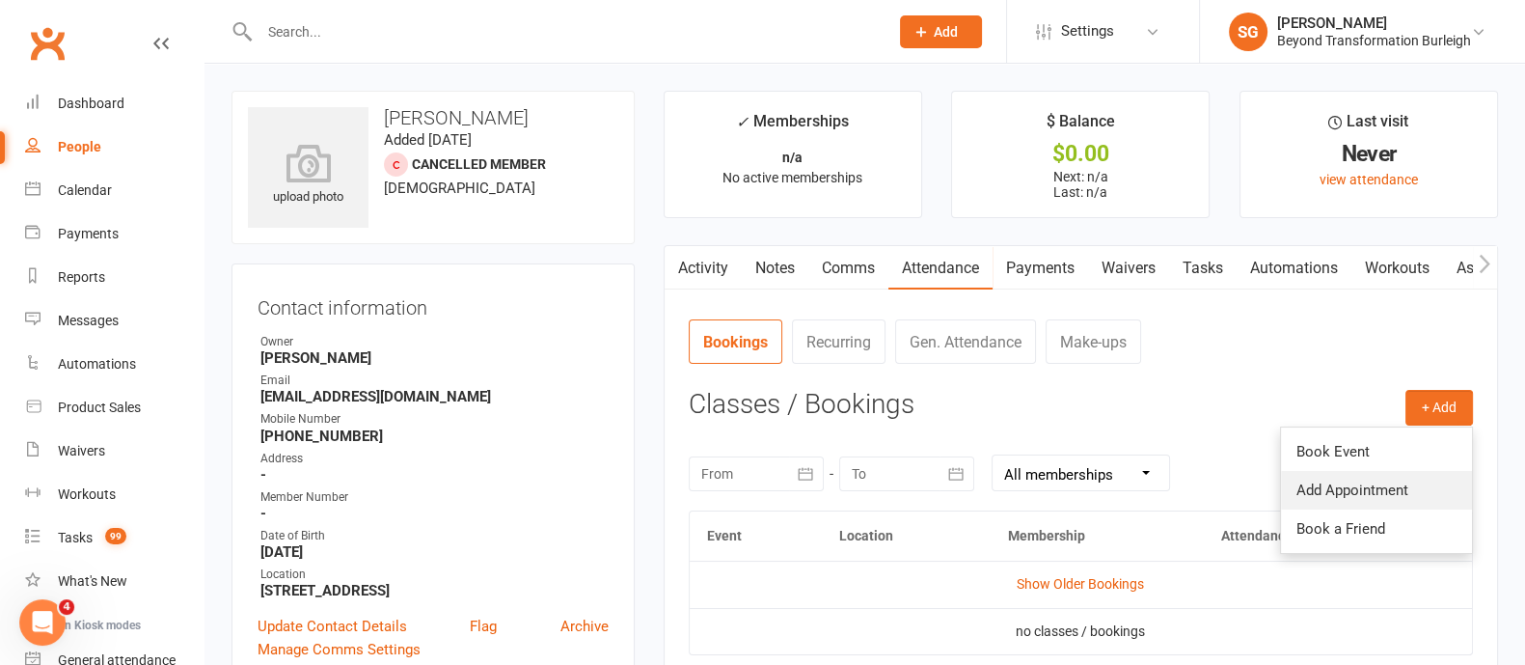
click at [1396, 489] on link "Add Appointment" at bounding box center [1376, 490] width 191 height 39
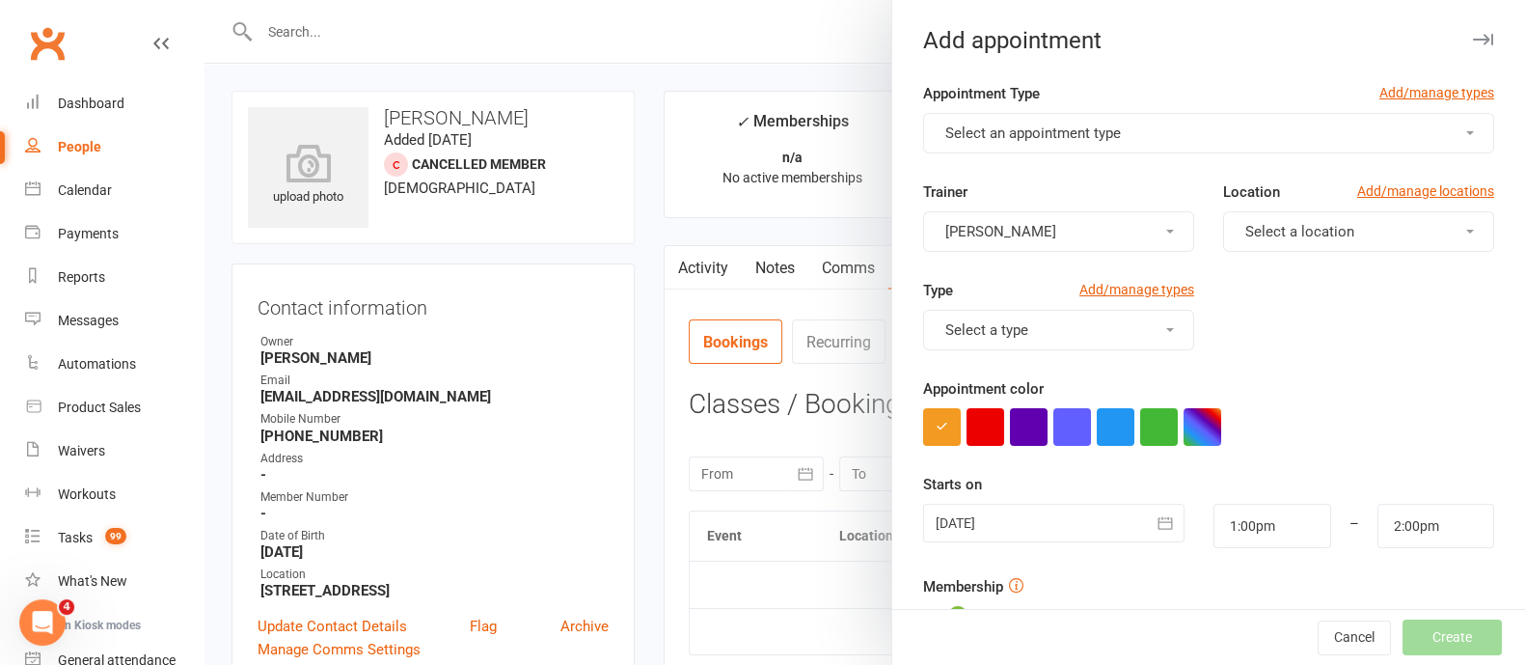
click at [994, 117] on button "Select an appointment type" at bounding box center [1208, 133] width 571 height 41
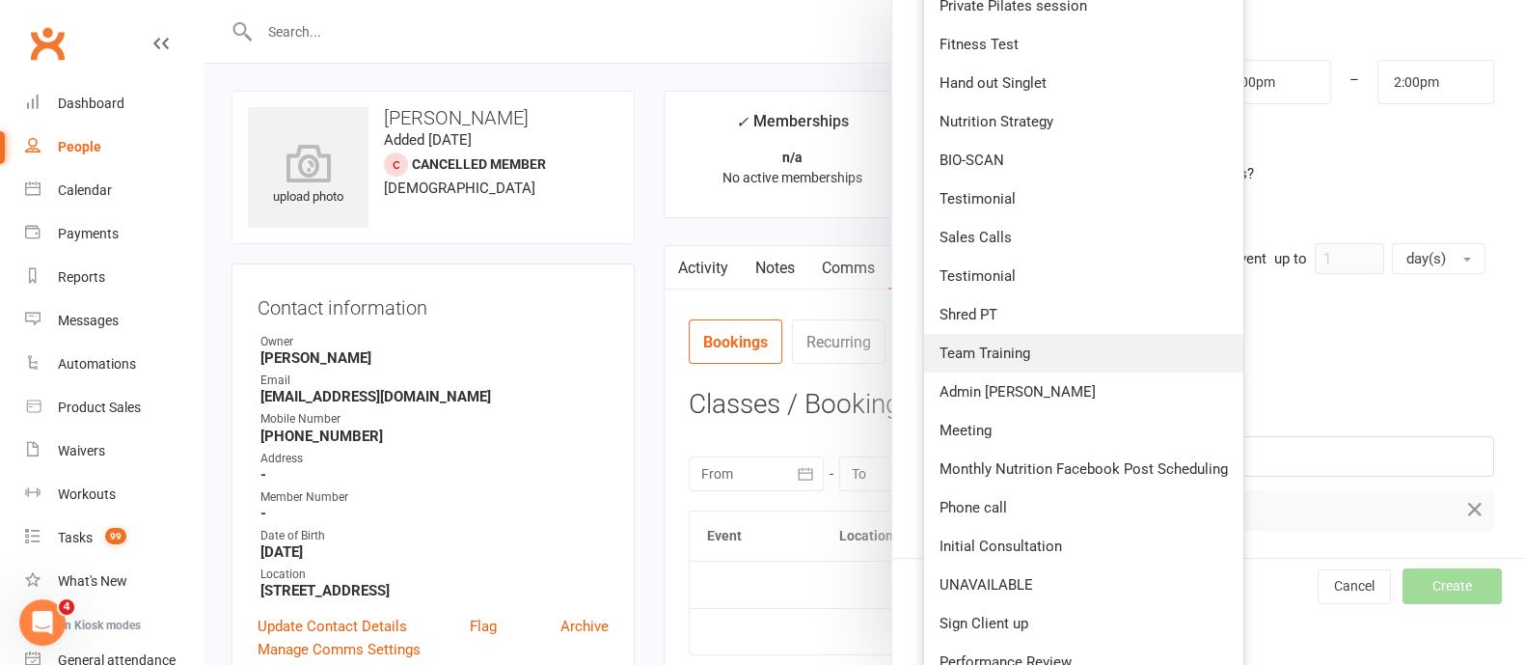
scroll to position [481, 0]
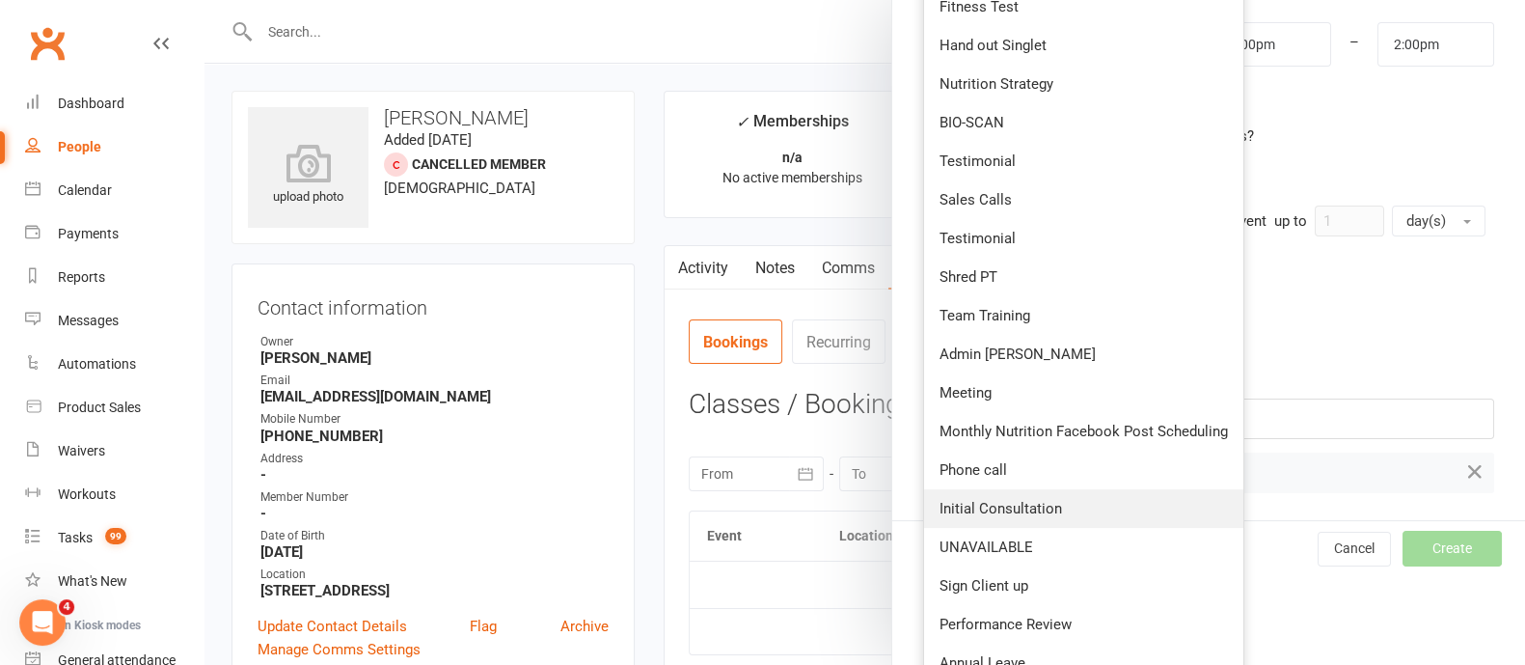
drag, startPoint x: 1009, startPoint y: 497, endPoint x: 1010, endPoint y: 487, distance: 9.7
click at [1009, 500] on span "Initial Consultation" at bounding box center [1000, 508] width 123 height 17
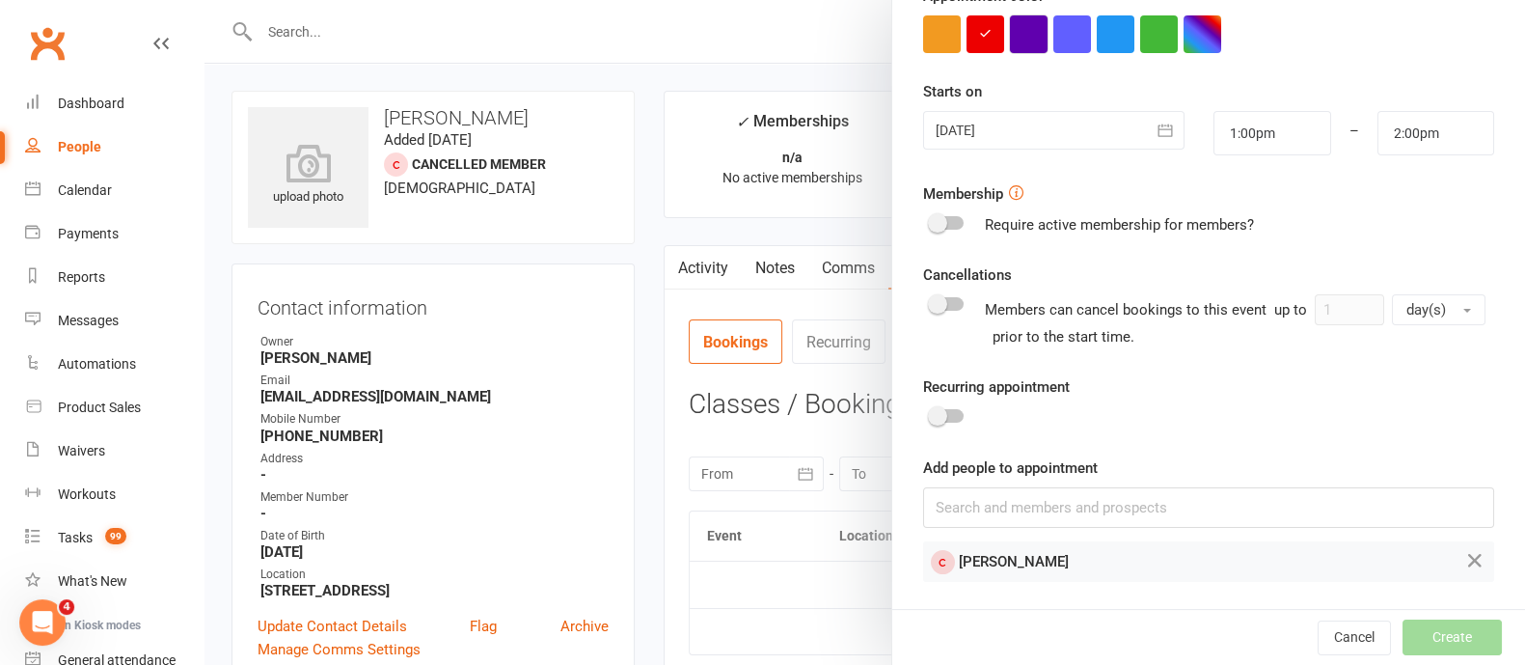
scroll to position [0, 0]
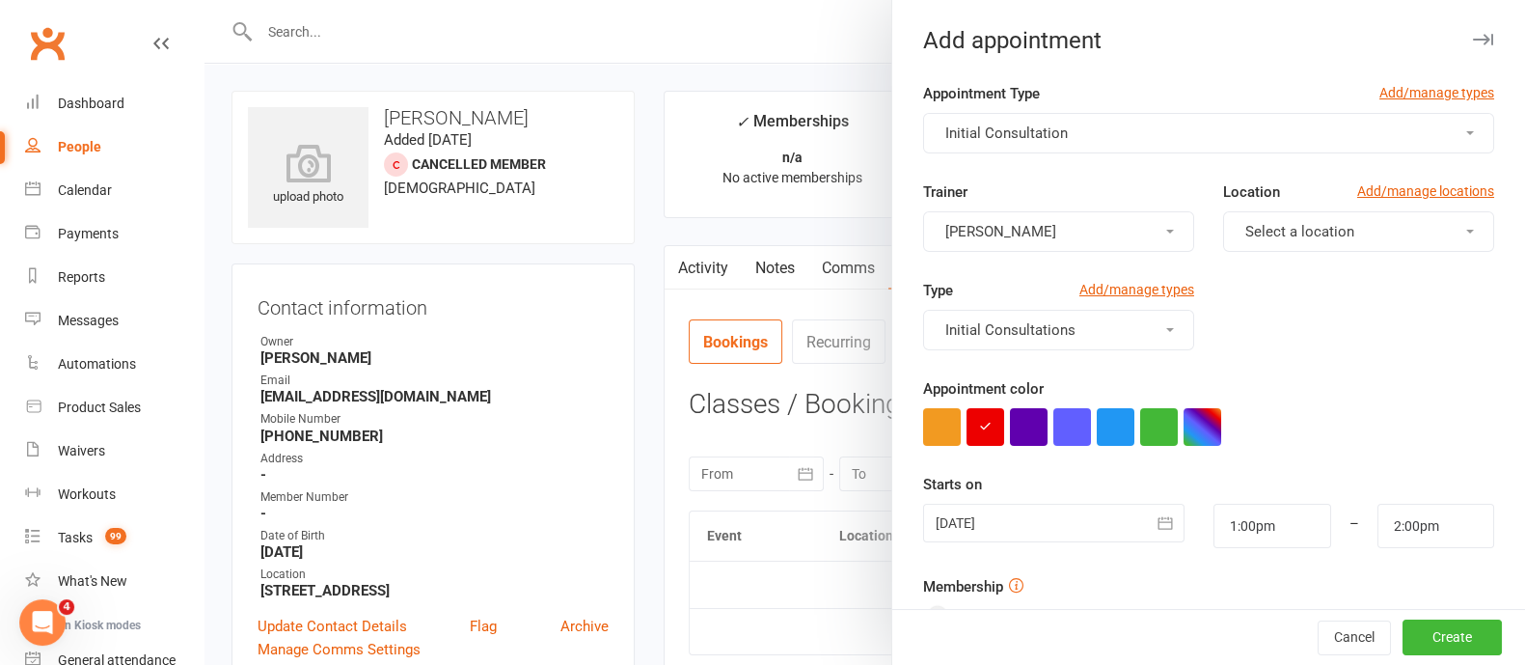
click at [1003, 211] on button "[PERSON_NAME]" at bounding box center [1058, 231] width 271 height 41
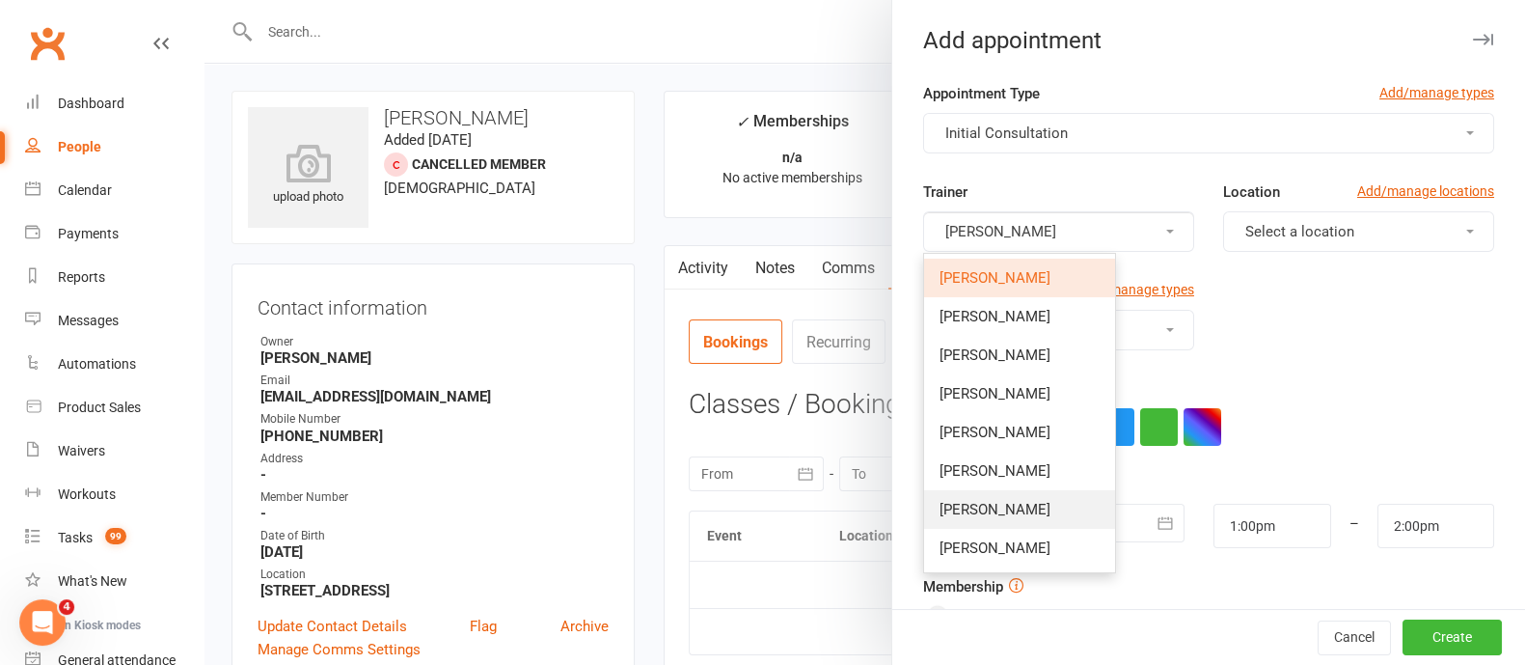
click at [979, 521] on link "[PERSON_NAME]" at bounding box center [1019, 509] width 191 height 39
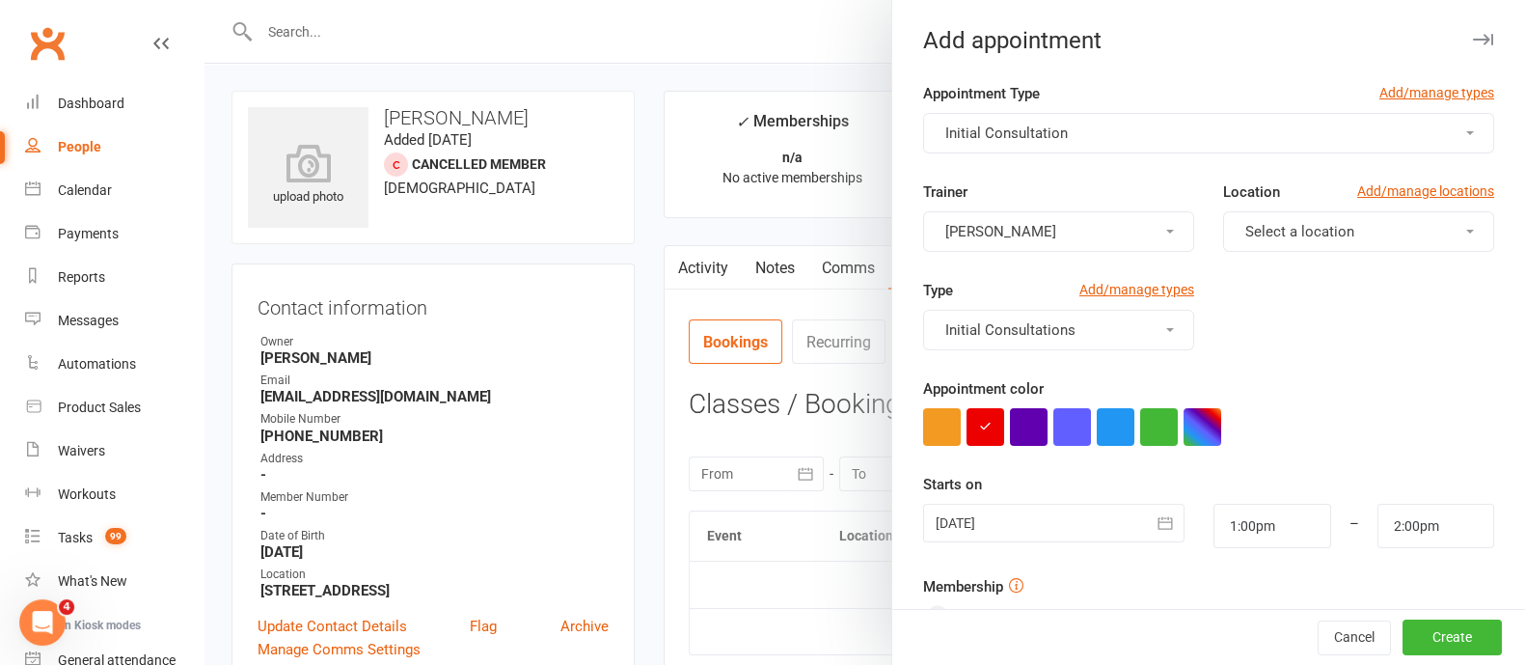
click at [1330, 231] on button "Select a location" at bounding box center [1358, 231] width 271 height 41
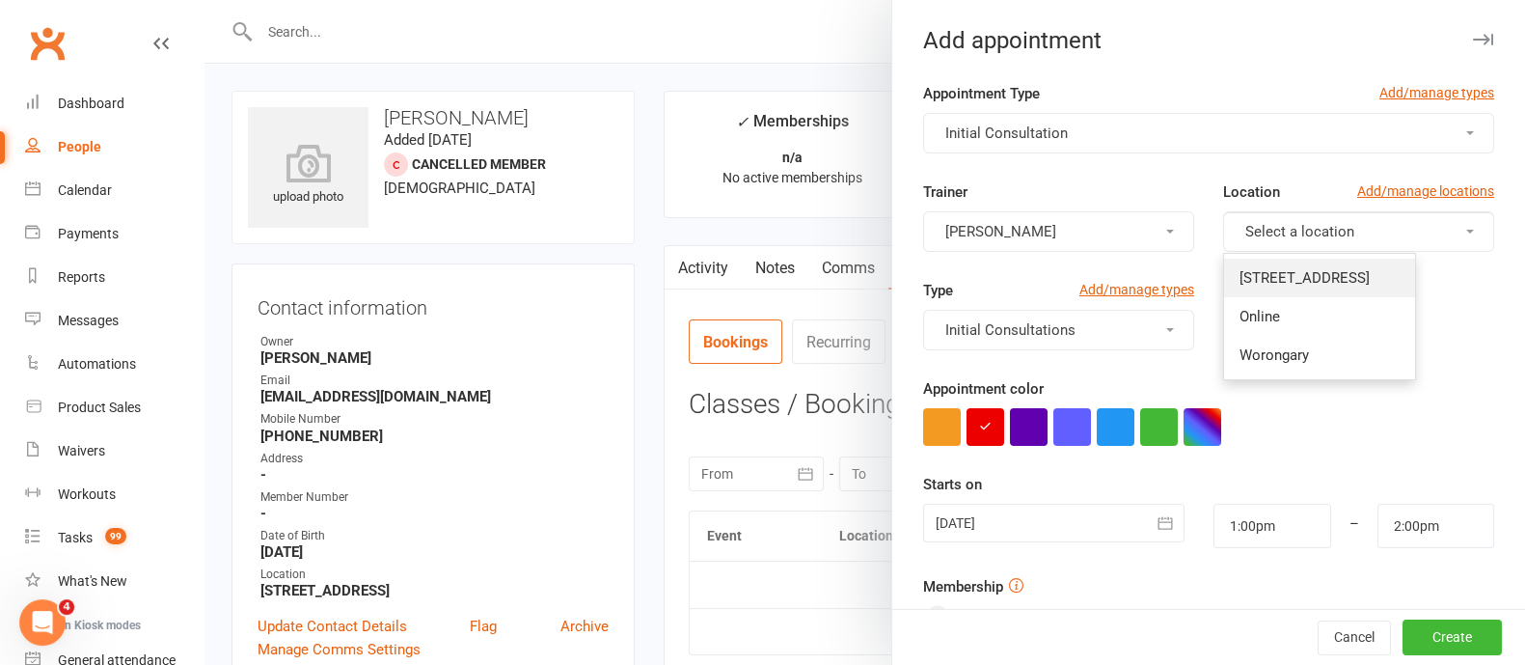
click at [1323, 272] on span "[STREET_ADDRESS]" at bounding box center [1304, 277] width 130 height 17
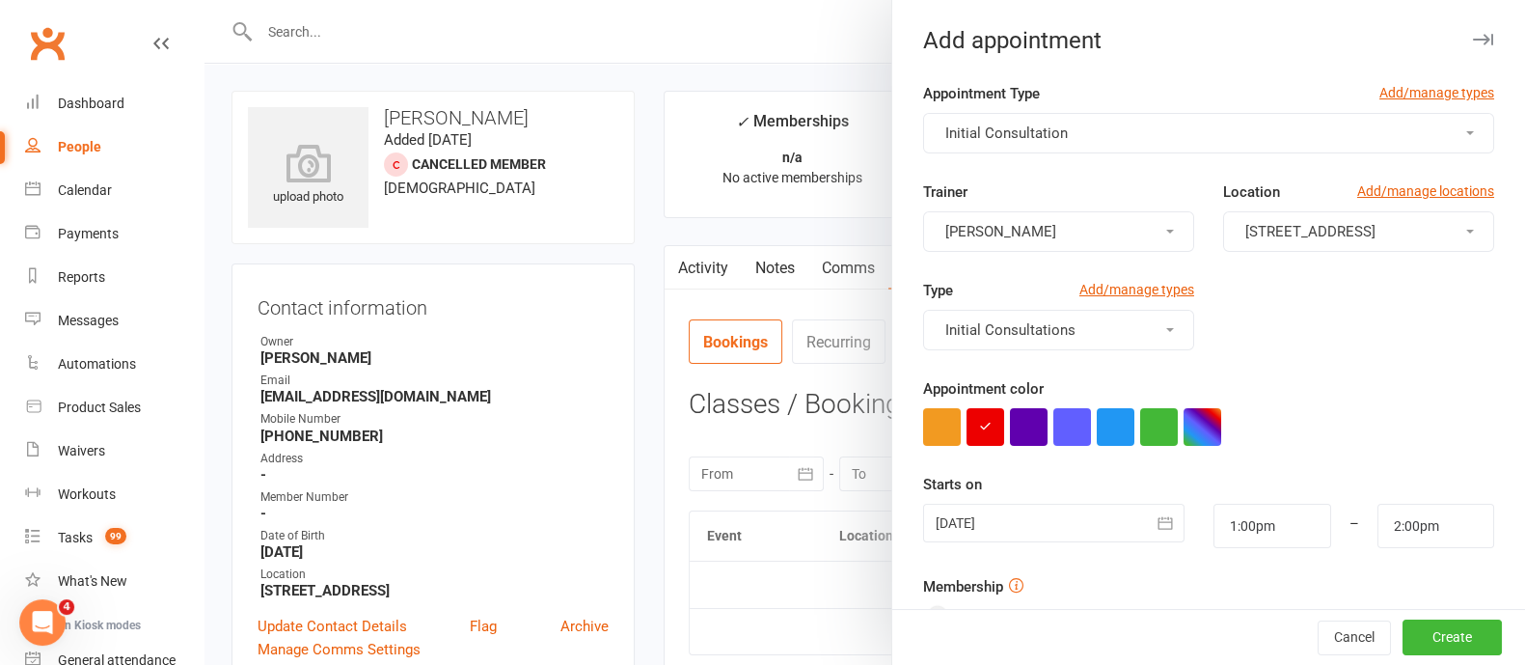
scroll to position [240, 0]
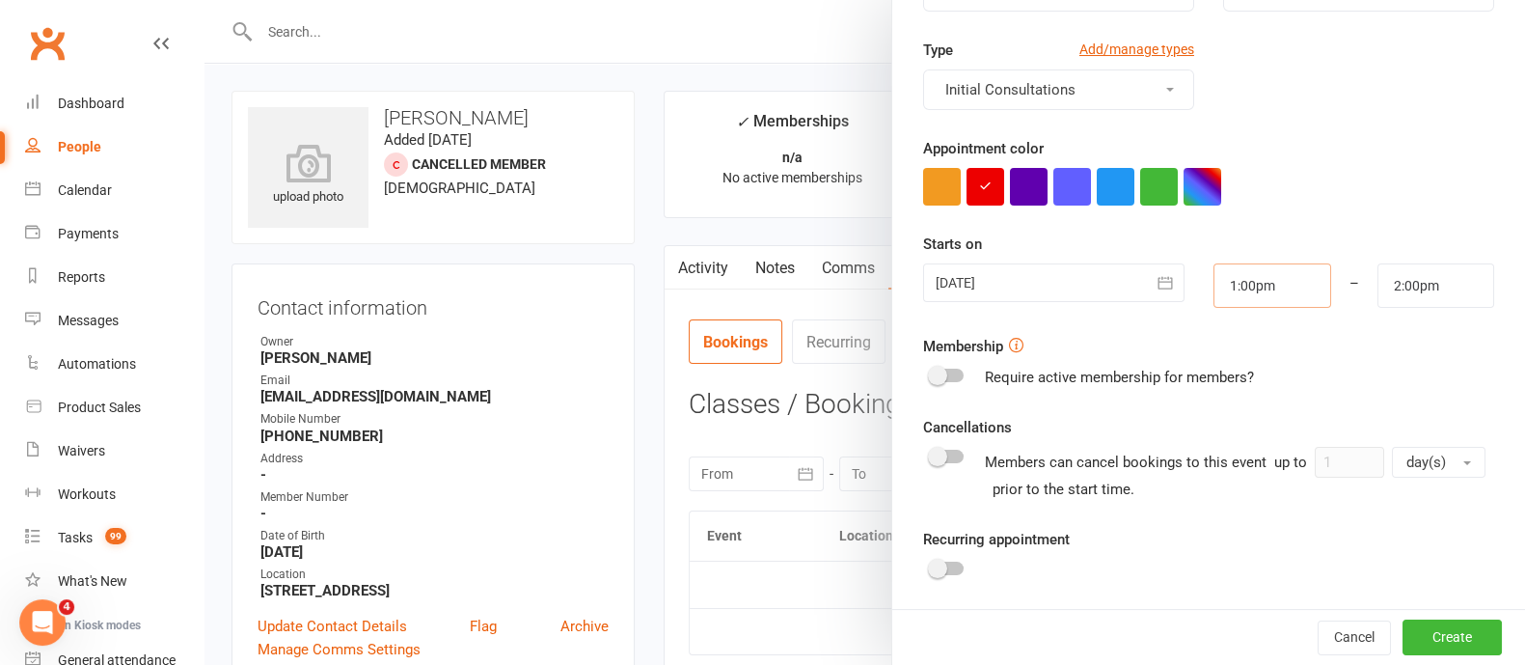
click at [1262, 278] on input "1:00pm" at bounding box center [1271, 285] width 117 height 44
type input "4:00pm"
click at [1225, 332] on li "4:00pm" at bounding box center [1260, 338] width 93 height 29
click at [1397, 279] on input "5:00pm" at bounding box center [1435, 285] width 117 height 44
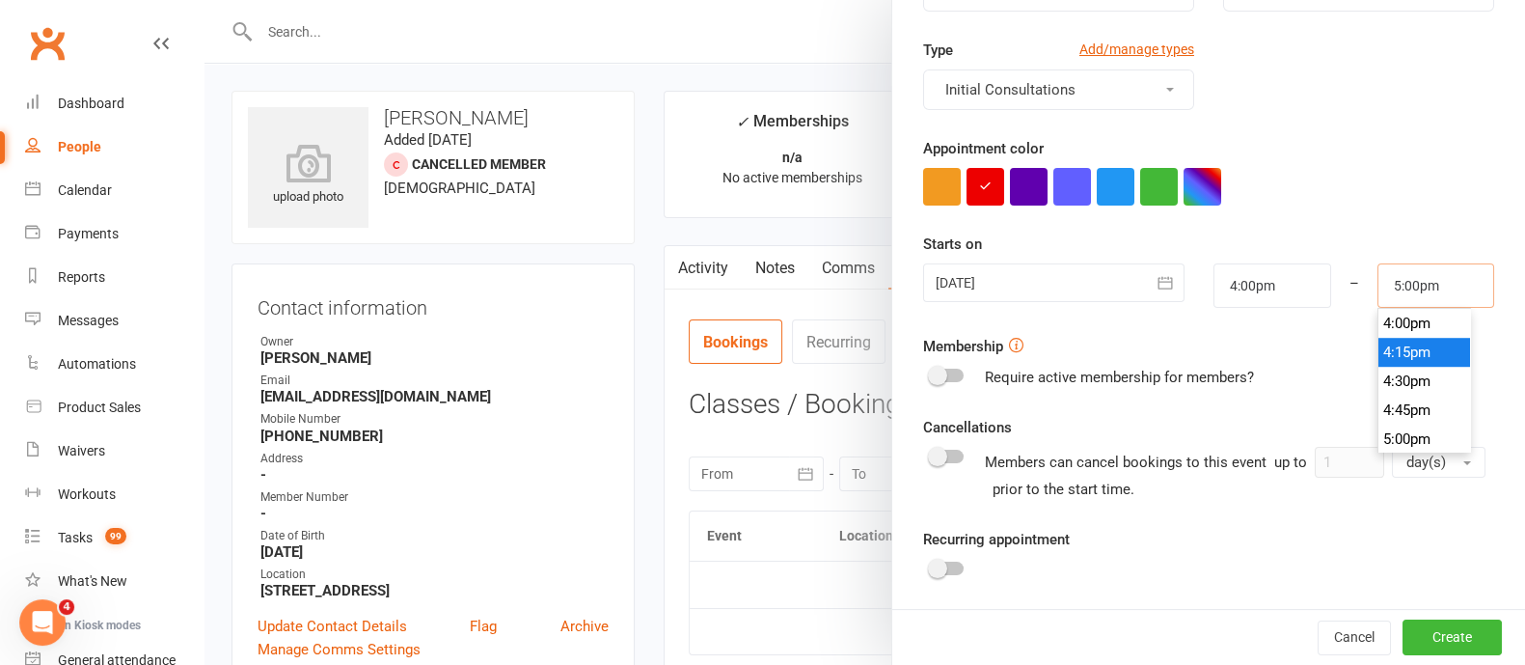
scroll to position [1817, 0]
type input "4:30pm"
click at [1389, 412] on li "4:30pm" at bounding box center [1424, 415] width 93 height 29
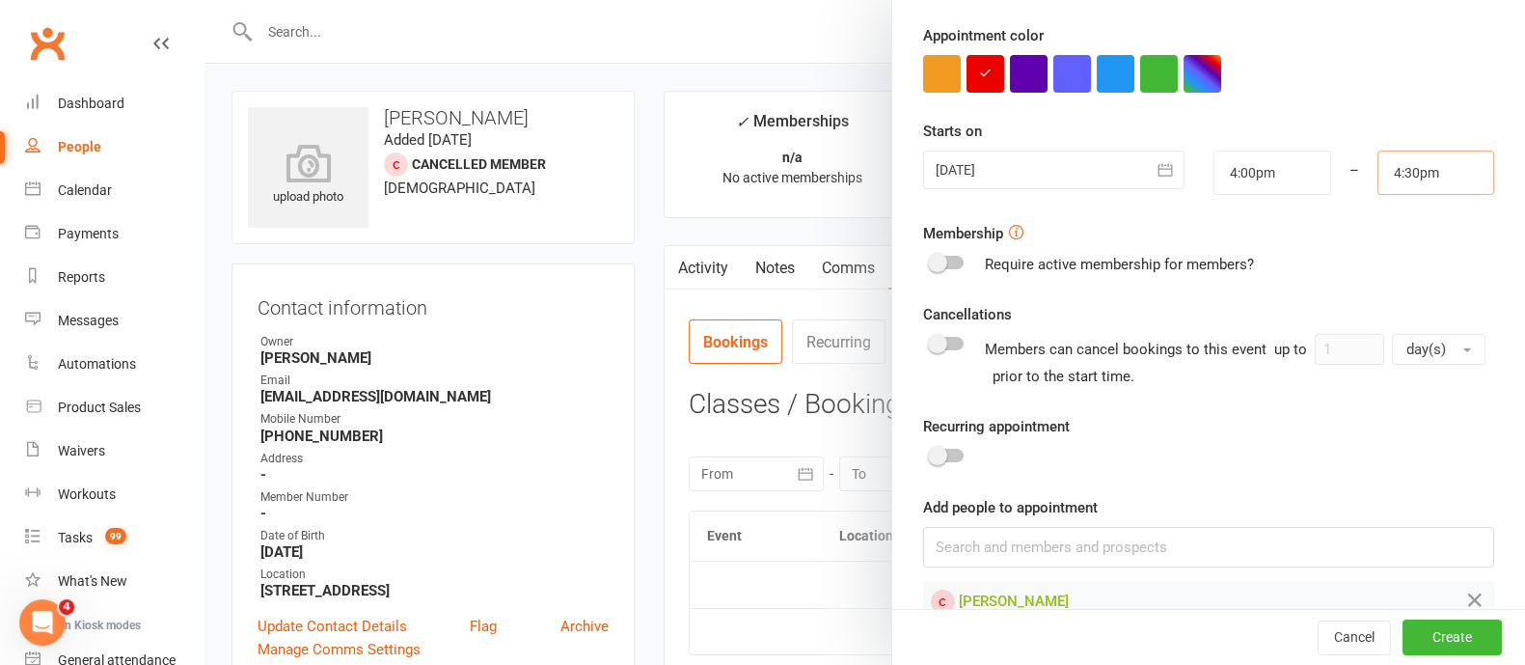
scroll to position [390, 0]
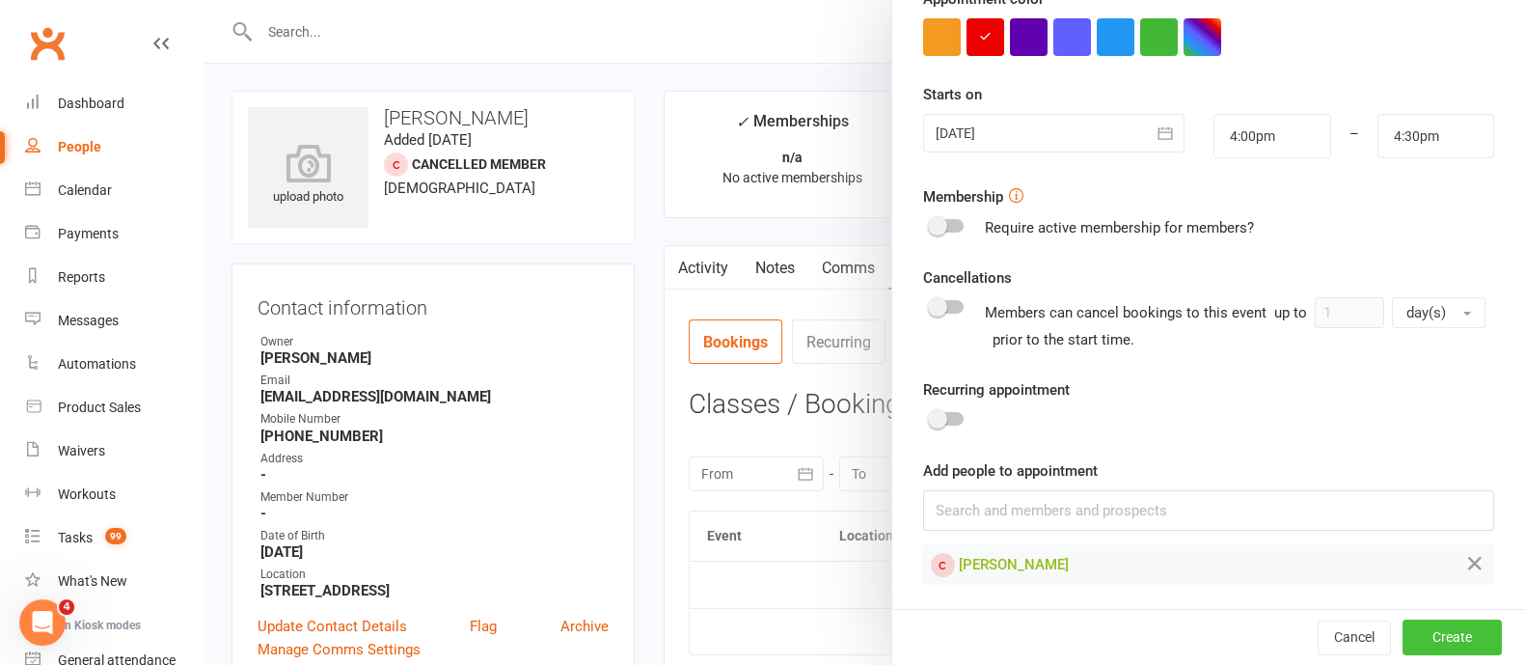
click at [1402, 634] on button "Create" at bounding box center [1451, 637] width 99 height 35
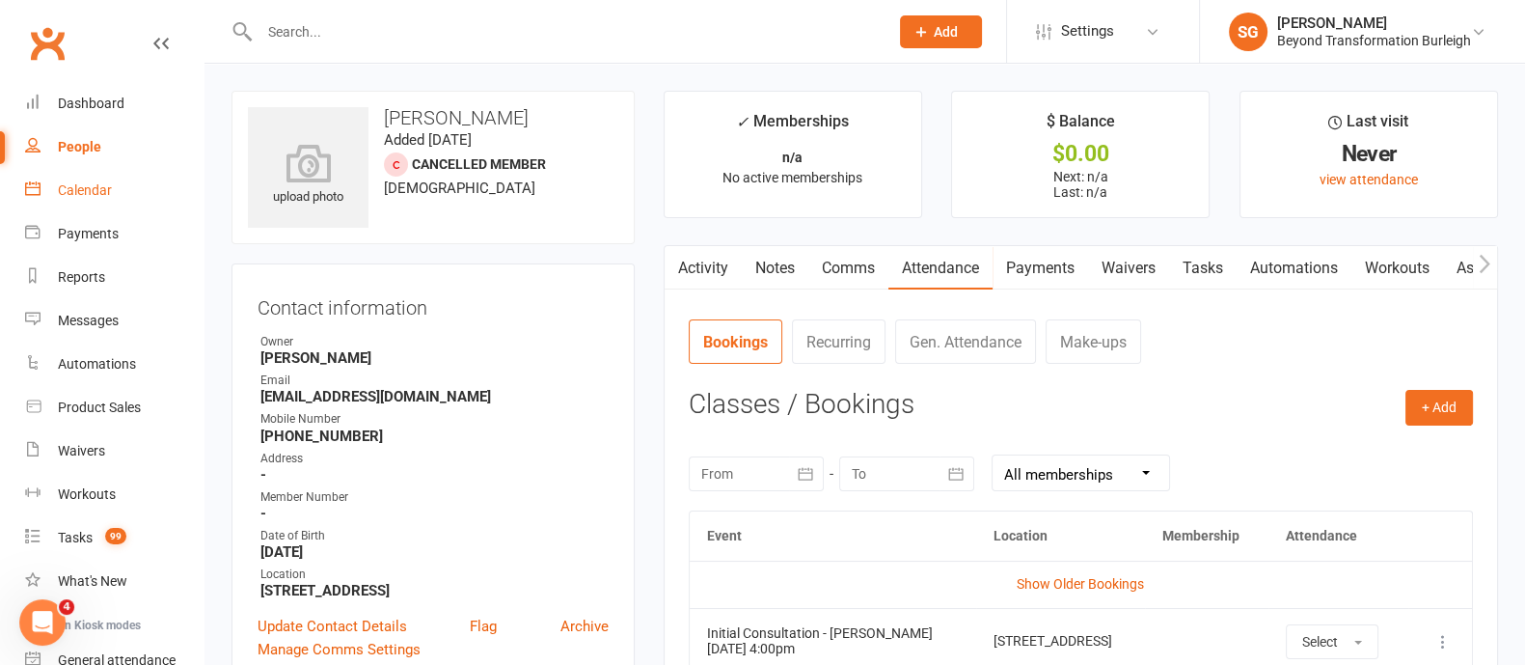
click at [88, 182] on div "Calendar" at bounding box center [85, 189] width 54 height 15
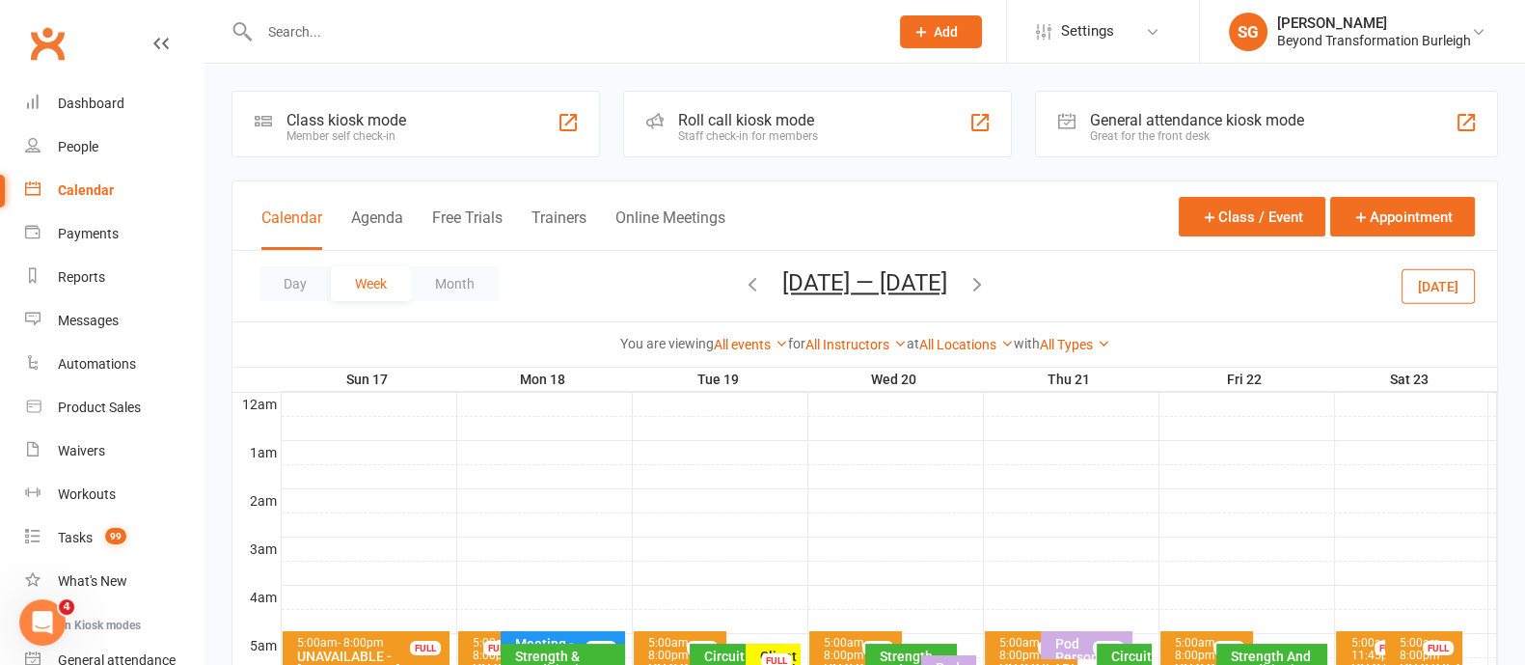
click at [299, 37] on input "text" at bounding box center [564, 31] width 621 height 27
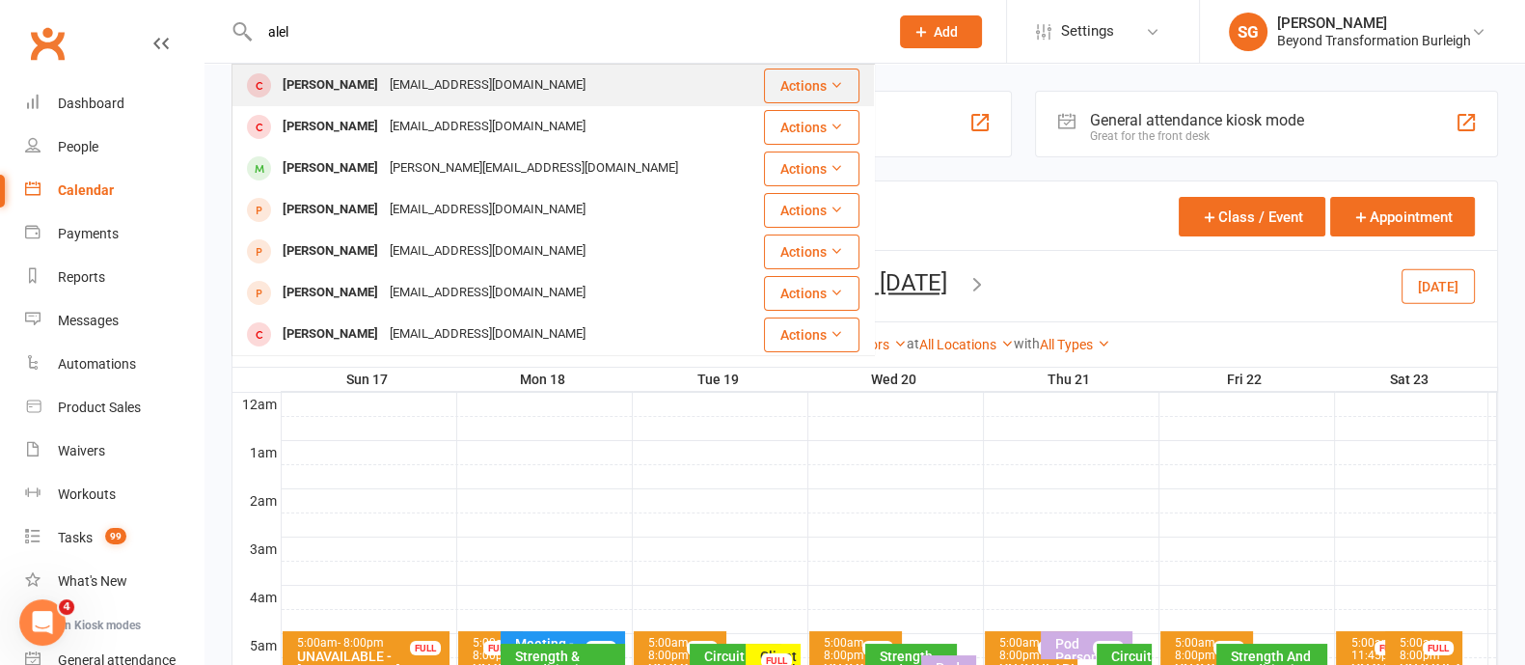
type input "alel"
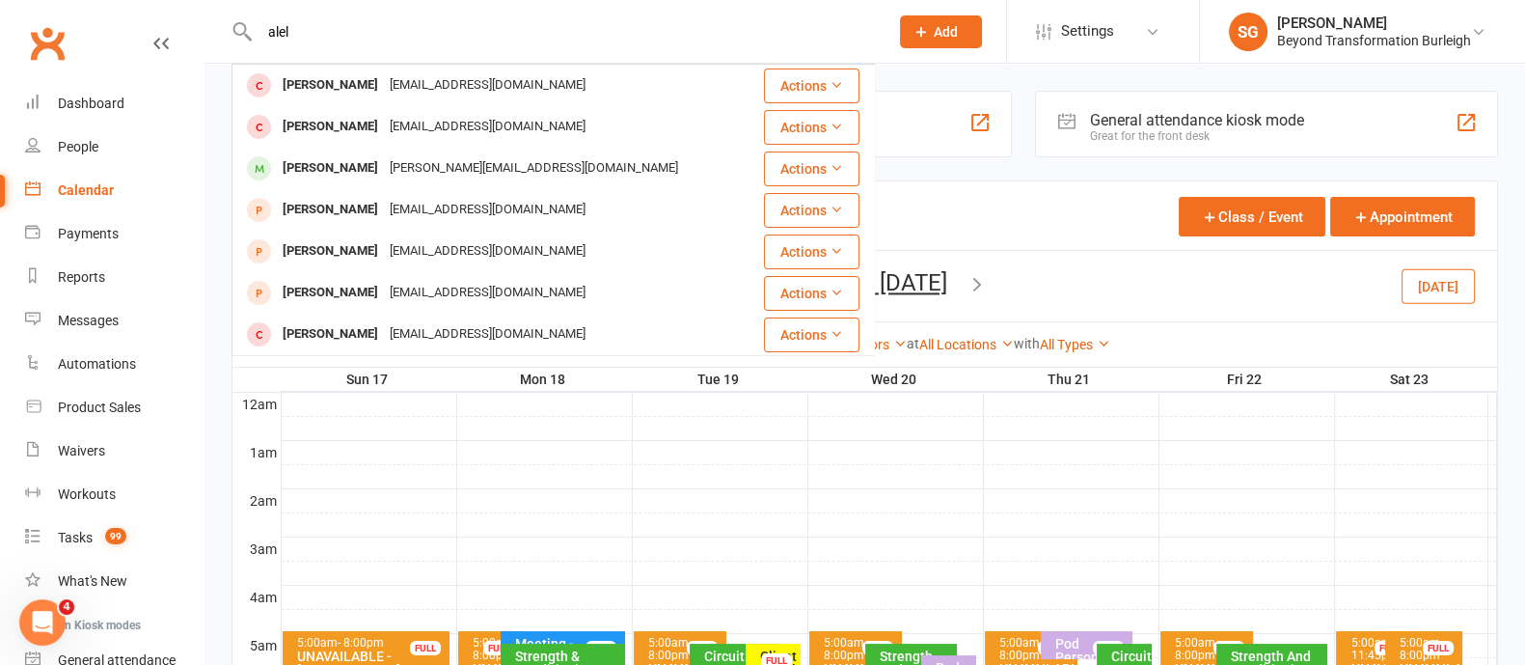
drag, startPoint x: 340, startPoint y: 73, endPoint x: 662, endPoint y: 151, distance: 330.6
click at [347, 76] on div "Aleluia Ioane" at bounding box center [330, 85] width 107 height 28
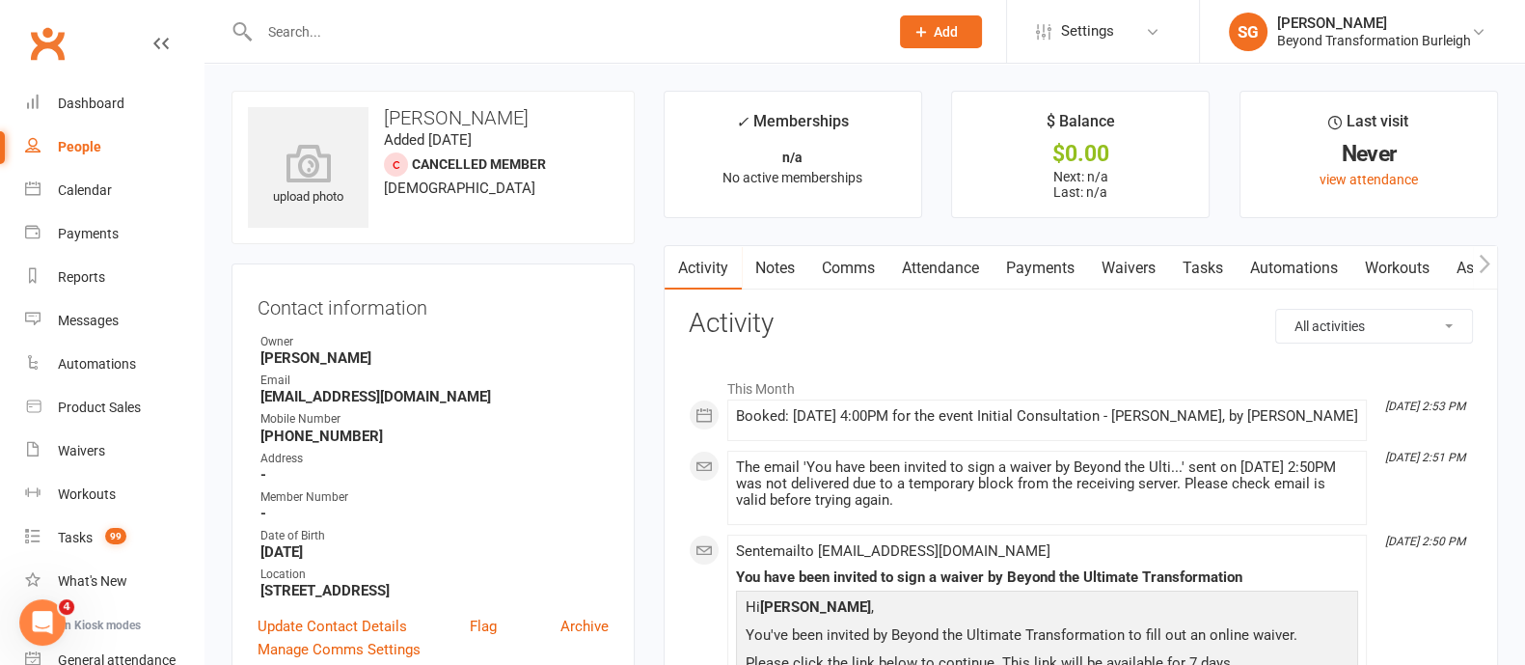
click at [965, 258] on link "Attendance" at bounding box center [940, 268] width 104 height 44
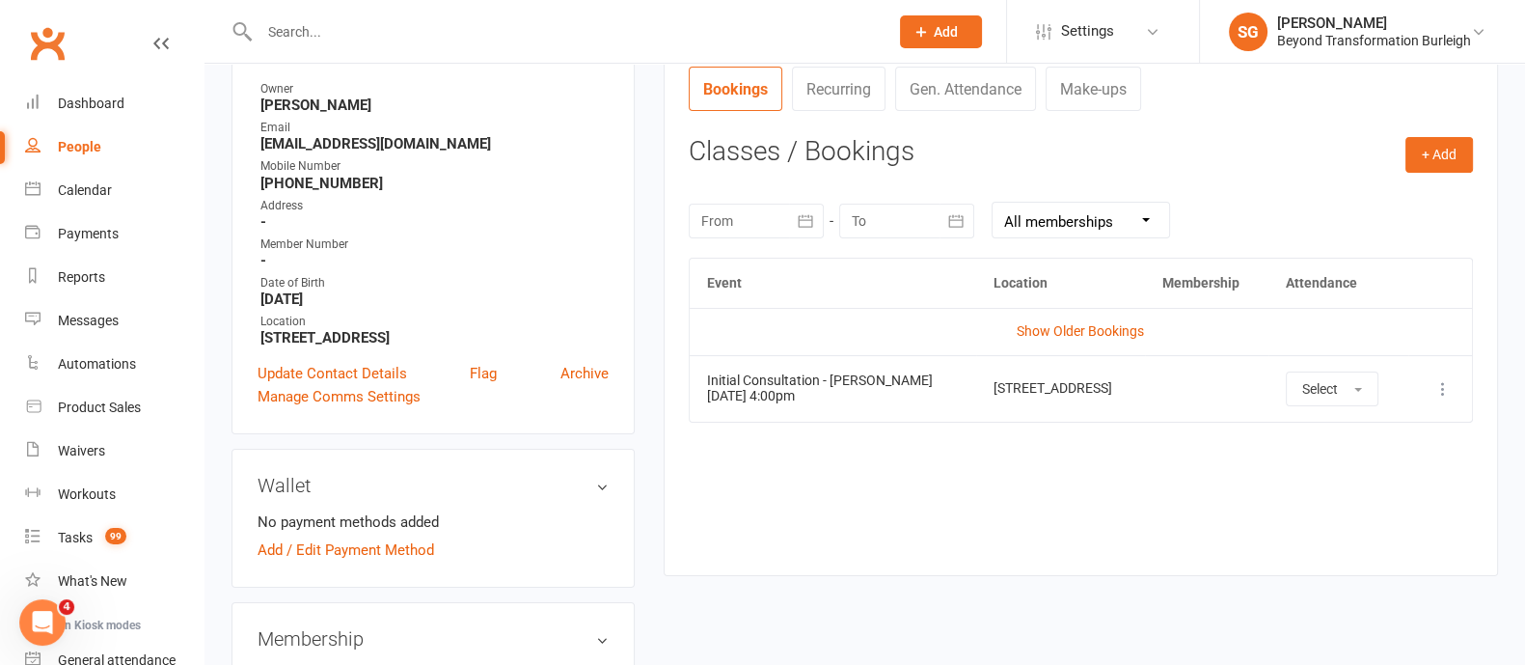
scroll to position [362, 0]
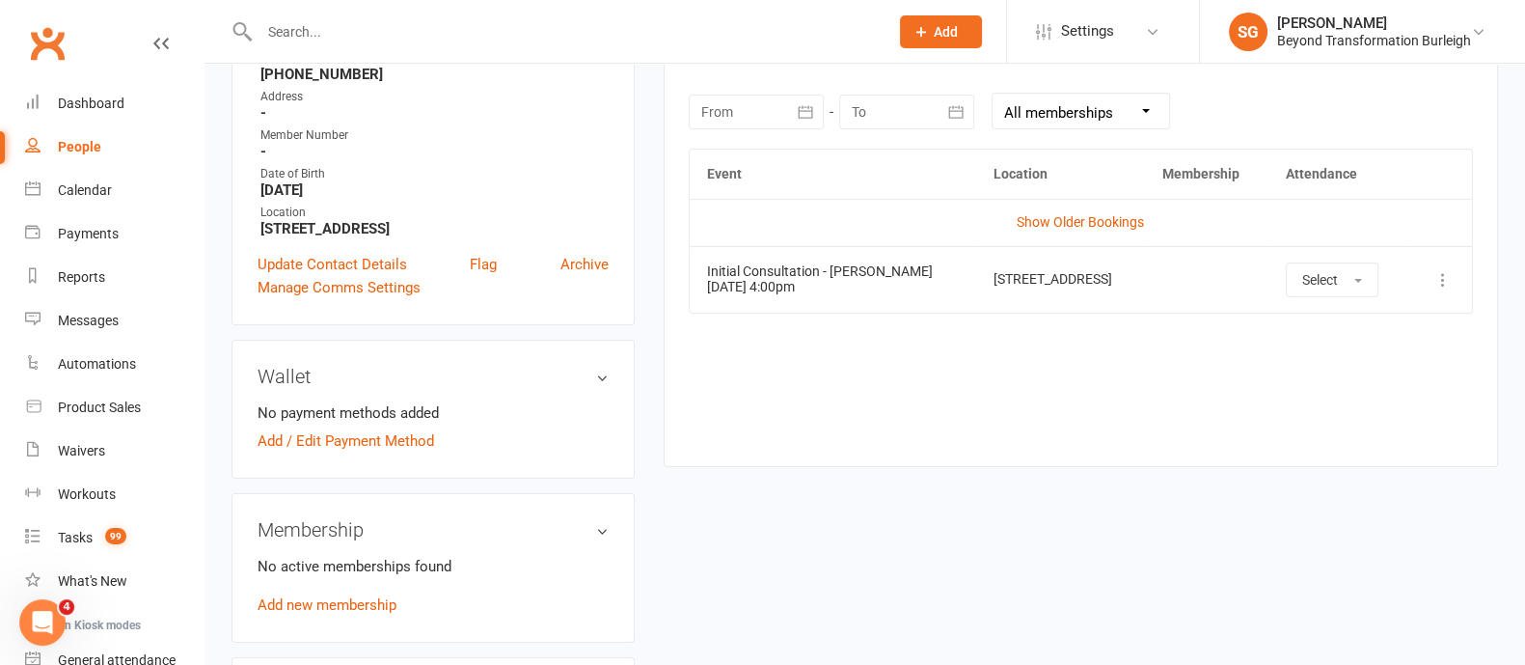
click at [1457, 282] on td "More info View event Remove booking" at bounding box center [1440, 279] width 64 height 67
click at [1442, 279] on icon at bounding box center [1442, 279] width 19 height 19
click at [1394, 370] on link "View event" at bounding box center [1358, 356] width 191 height 39
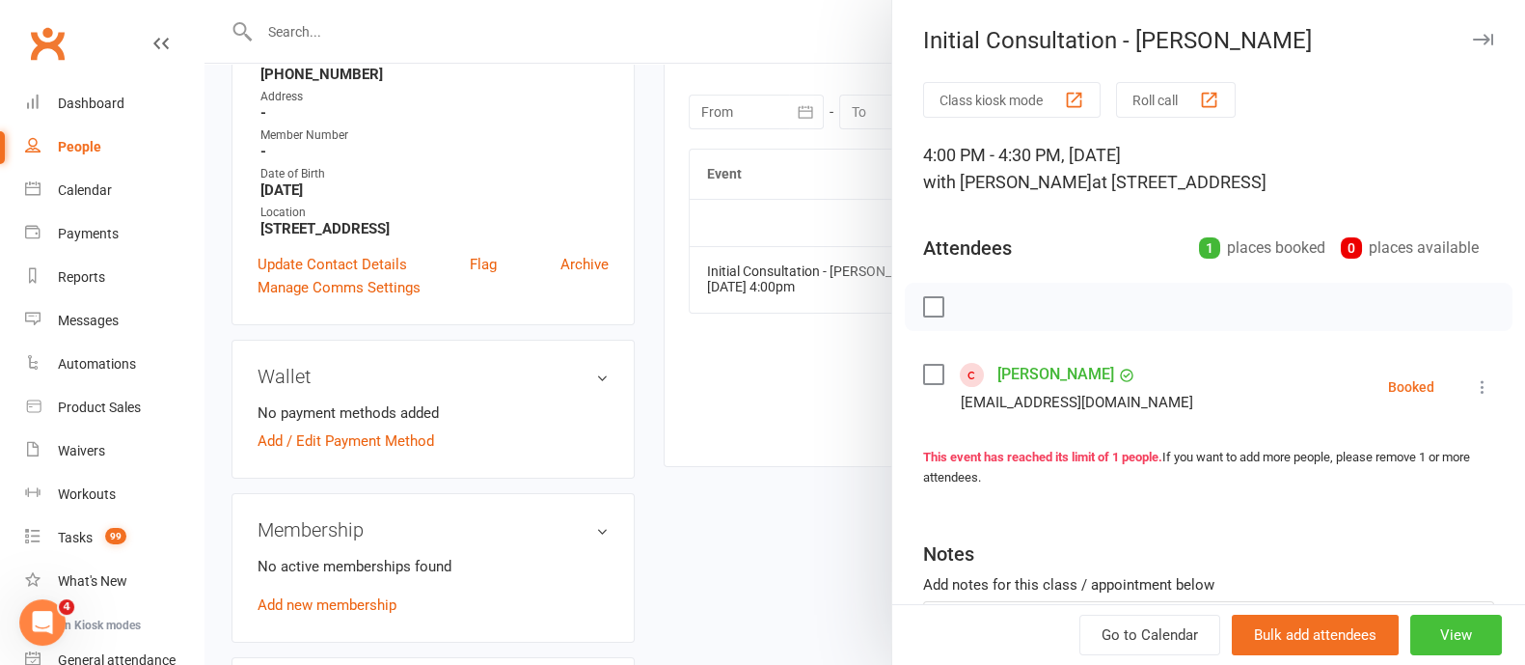
click at [1428, 628] on button "View" at bounding box center [1456, 634] width 92 height 41
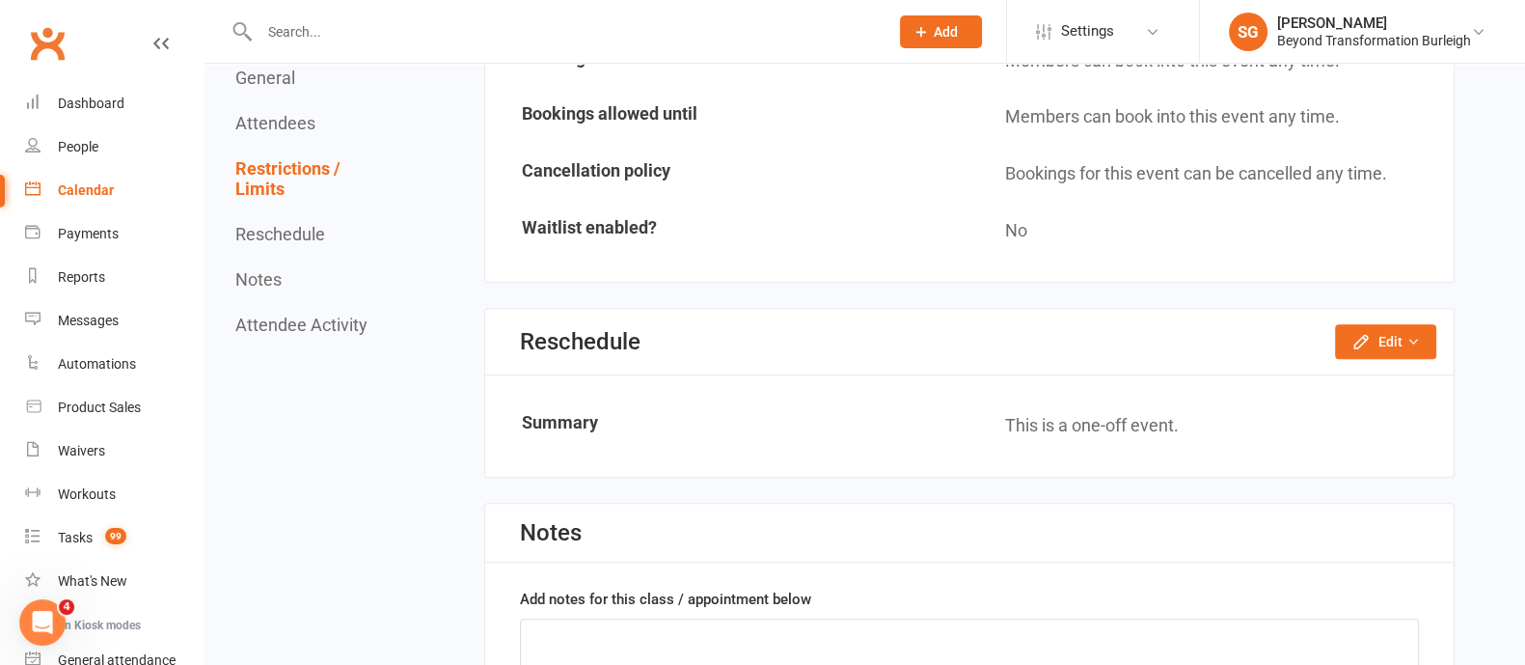
scroll to position [1326, 0]
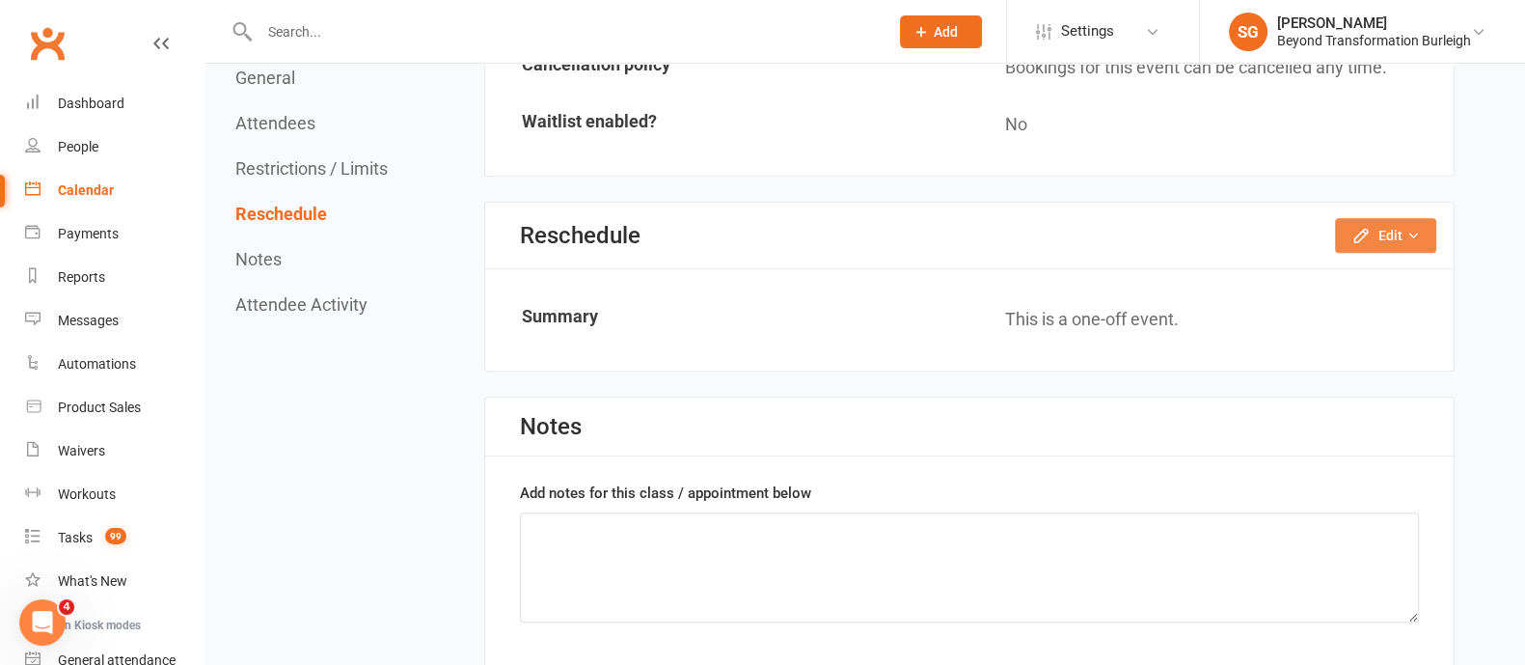
click at [1419, 236] on button "Edit" at bounding box center [1385, 235] width 101 height 35
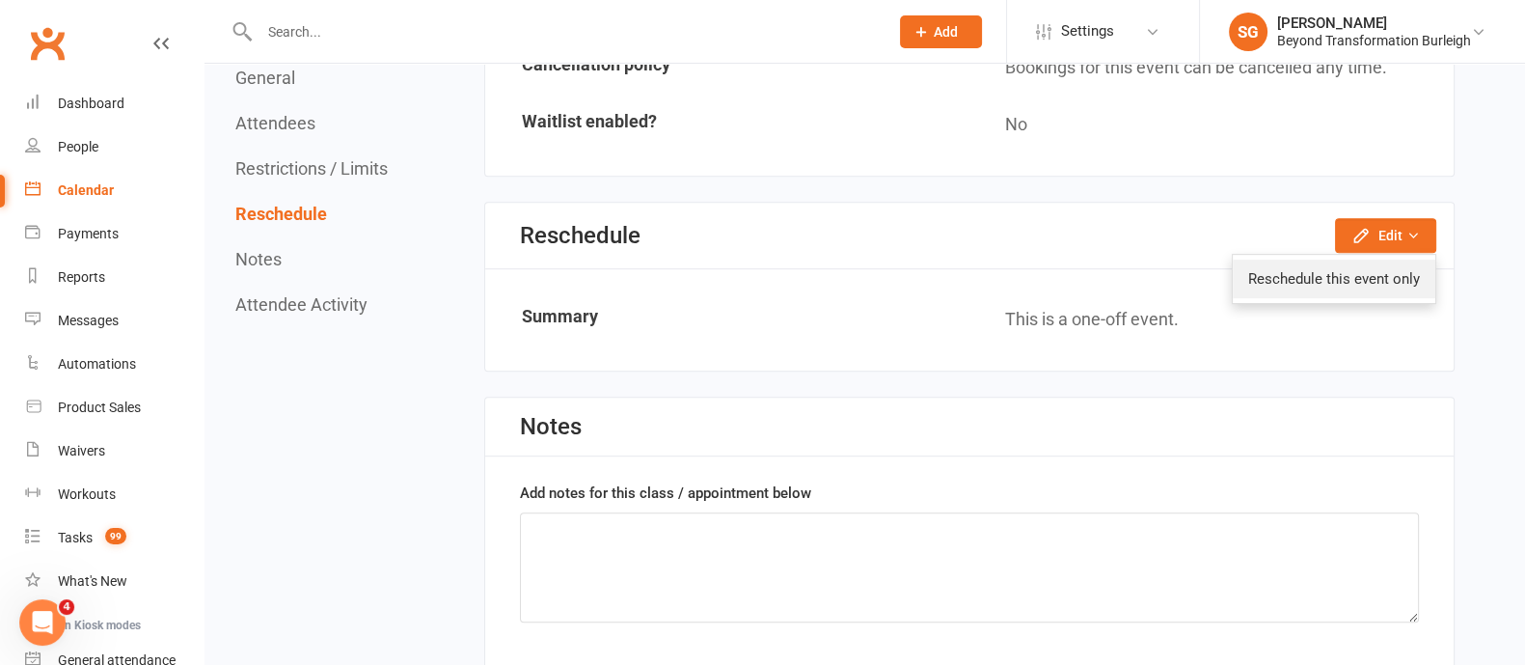
click at [1372, 276] on link "Reschedule this event only" at bounding box center [1334, 278] width 203 height 39
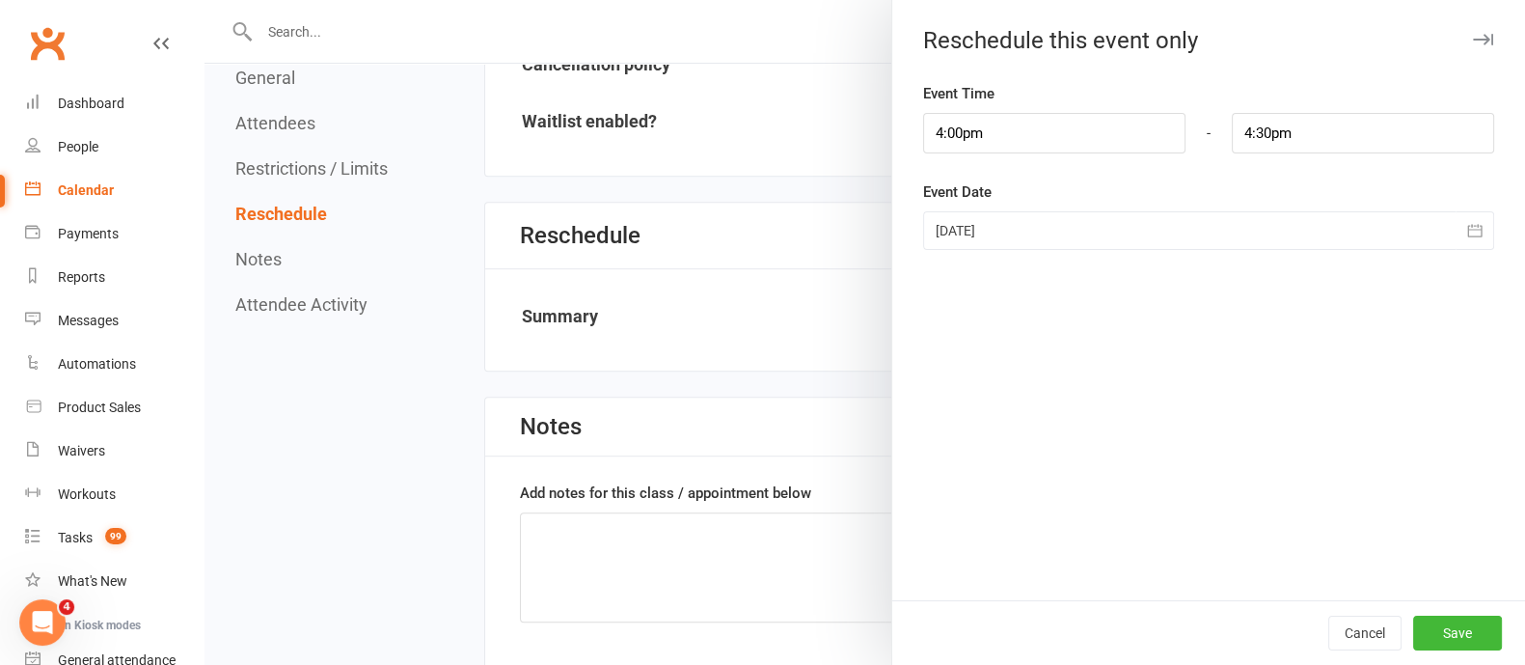
click at [1040, 228] on div at bounding box center [1208, 230] width 571 height 39
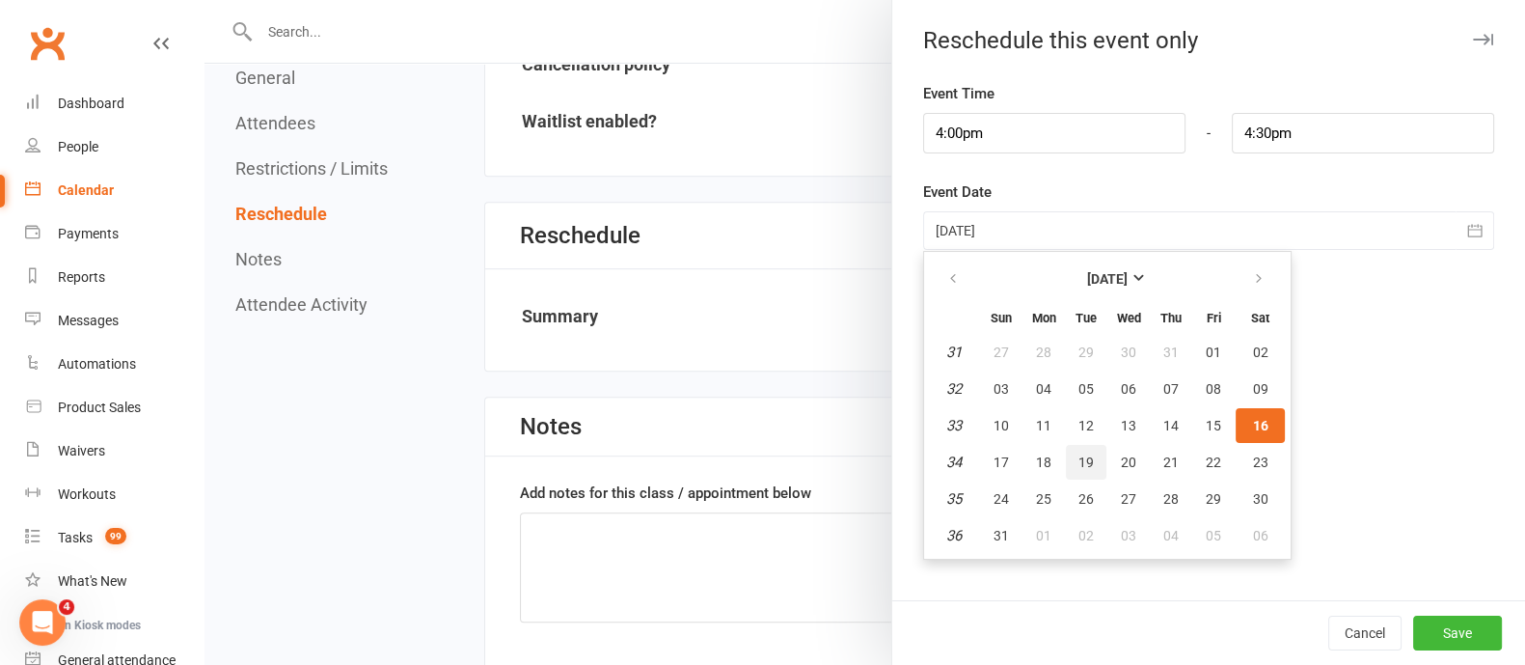
click at [1078, 460] on span "19" at bounding box center [1085, 461] width 15 height 15
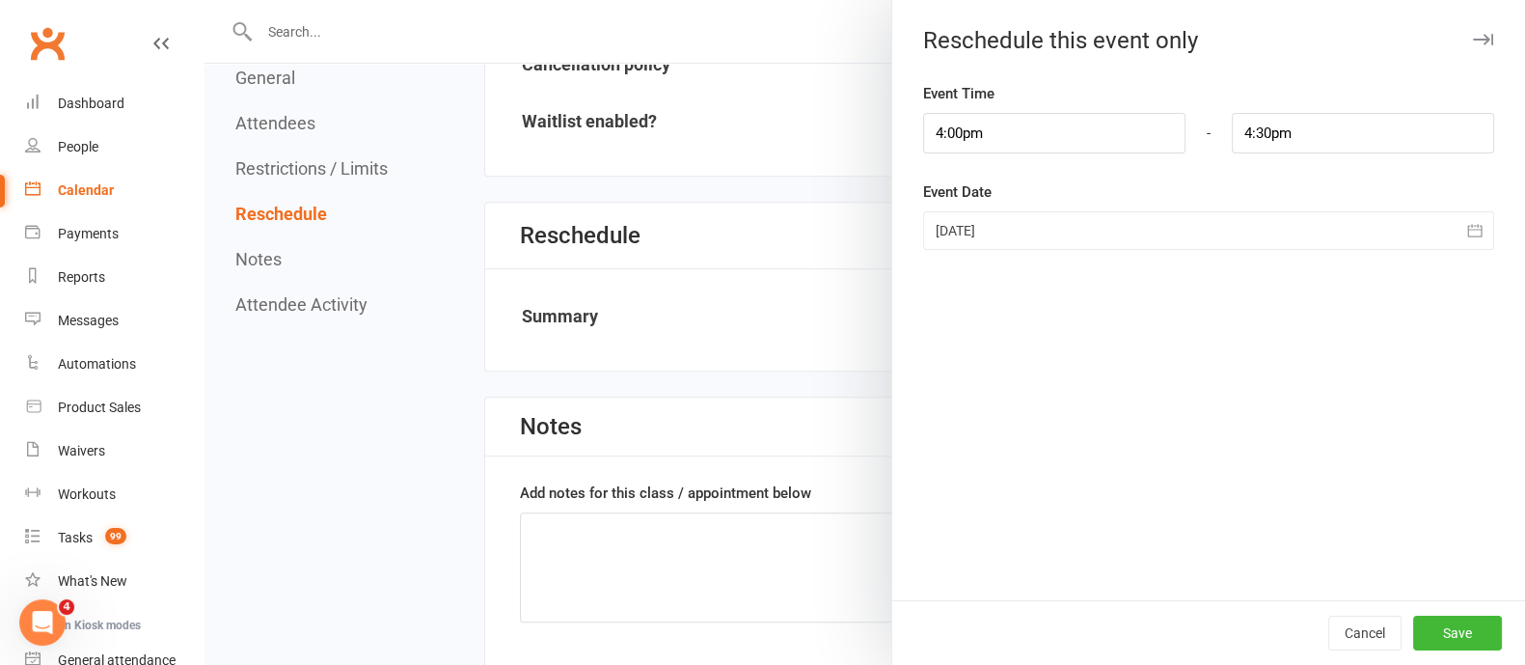
click at [1466, 220] on button "button" at bounding box center [1475, 230] width 39 height 39
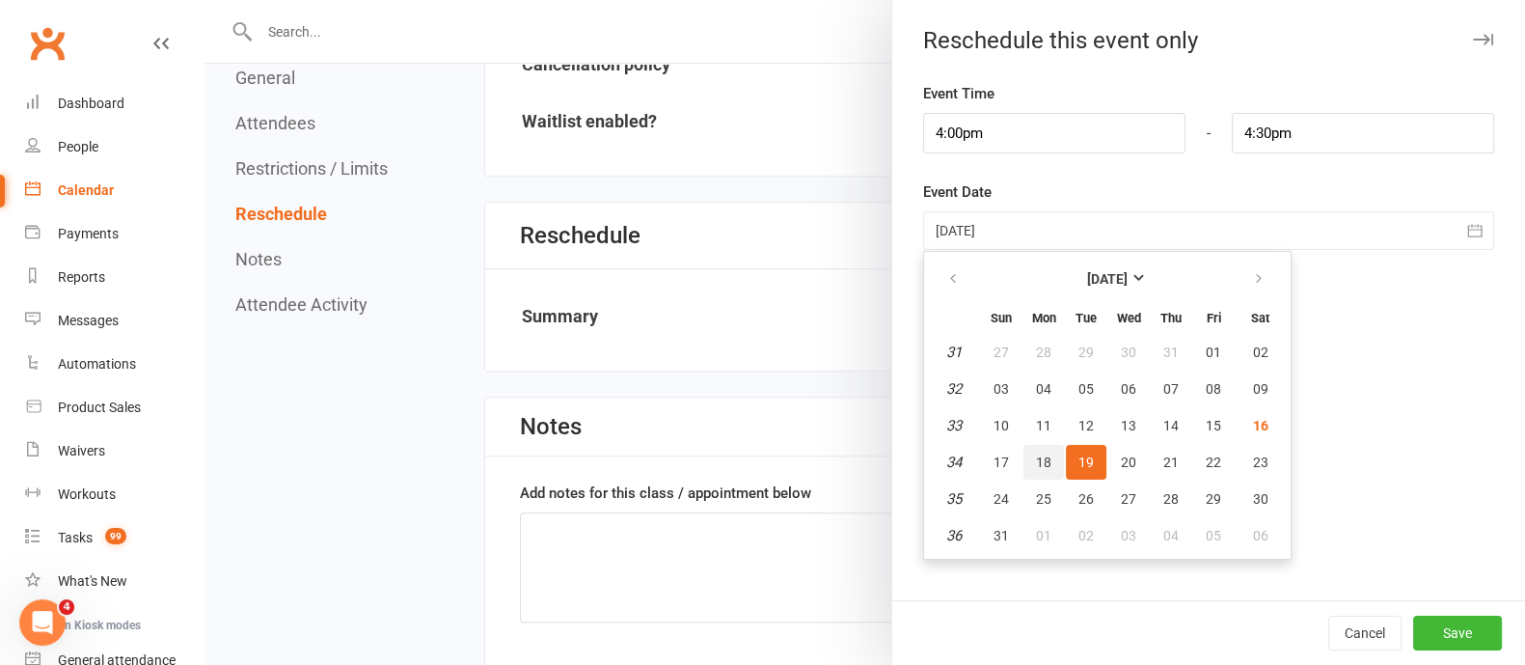
click at [1039, 469] on button "18" at bounding box center [1043, 462] width 41 height 35
type input "[DATE]"
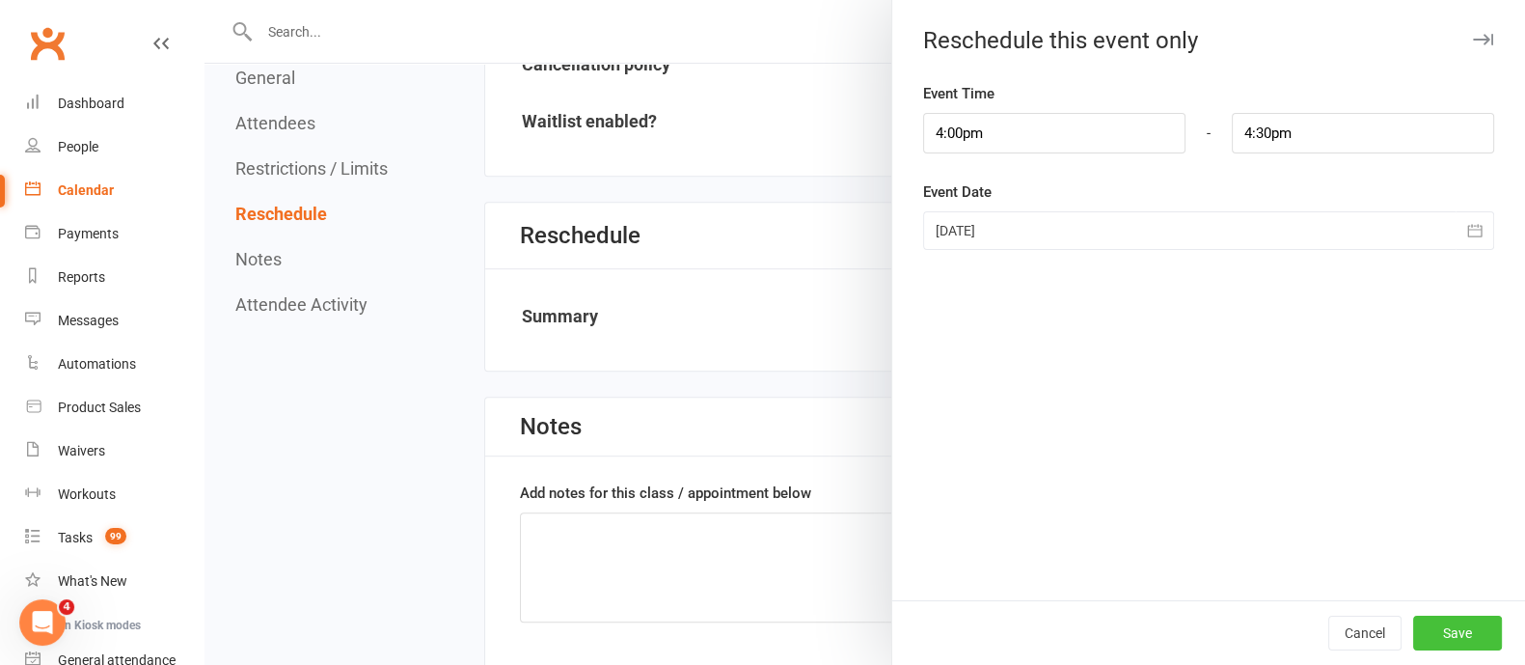
click at [1456, 628] on button "Save" at bounding box center [1457, 632] width 89 height 35
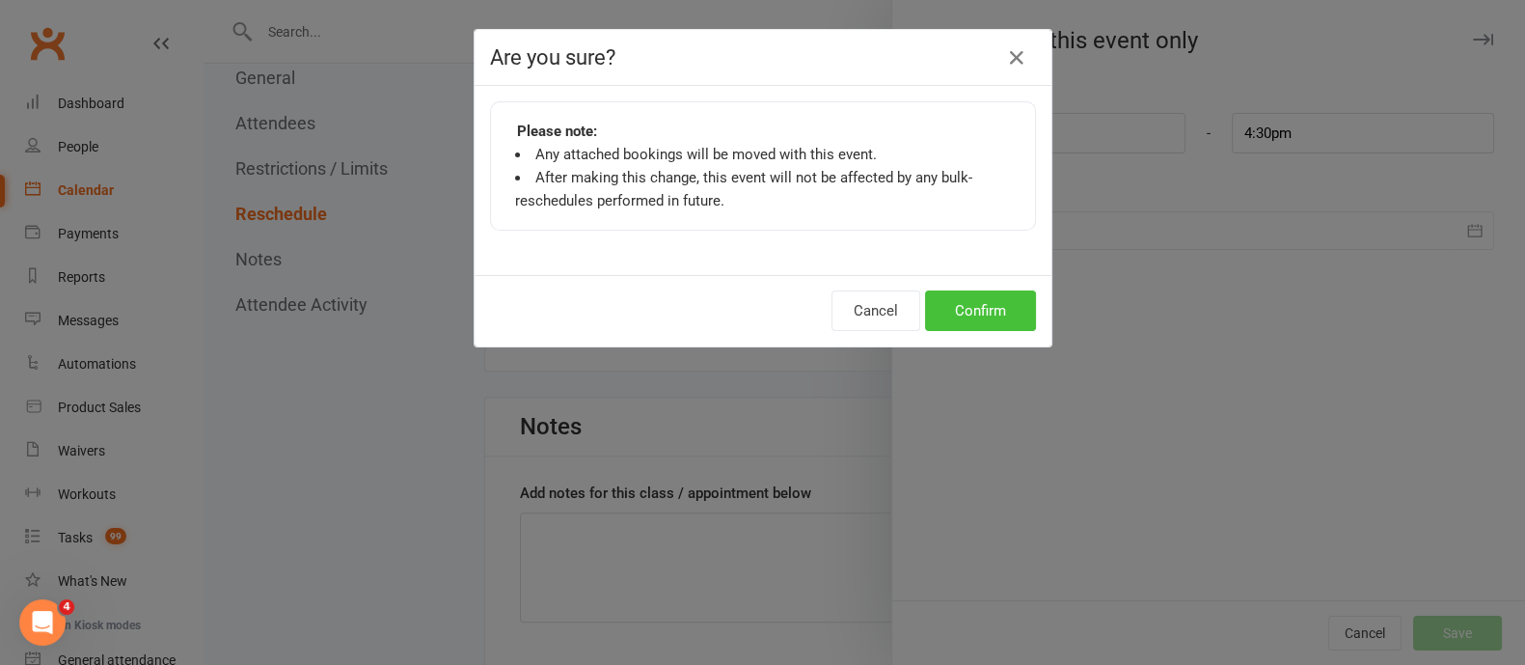
click at [1017, 313] on button "Confirm" at bounding box center [980, 310] width 111 height 41
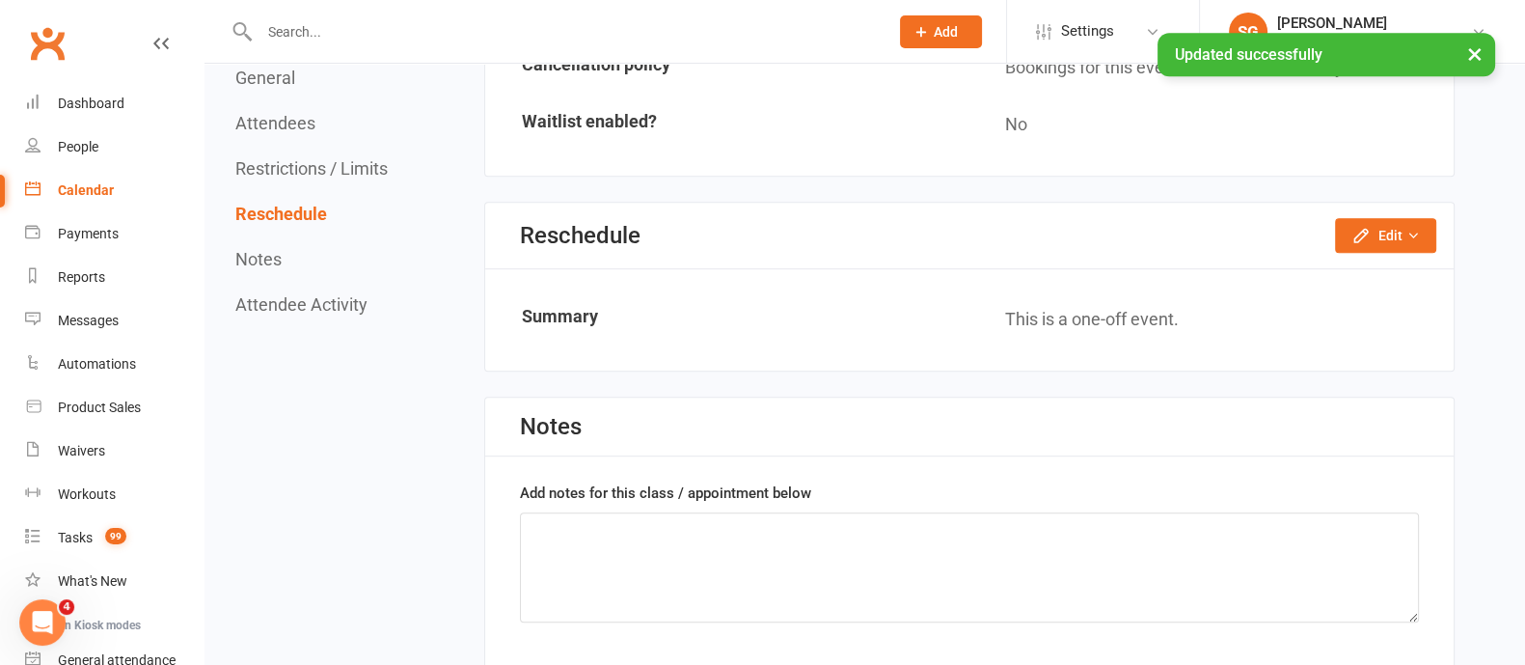
click at [114, 192] on link "Calendar" at bounding box center [114, 190] width 178 height 43
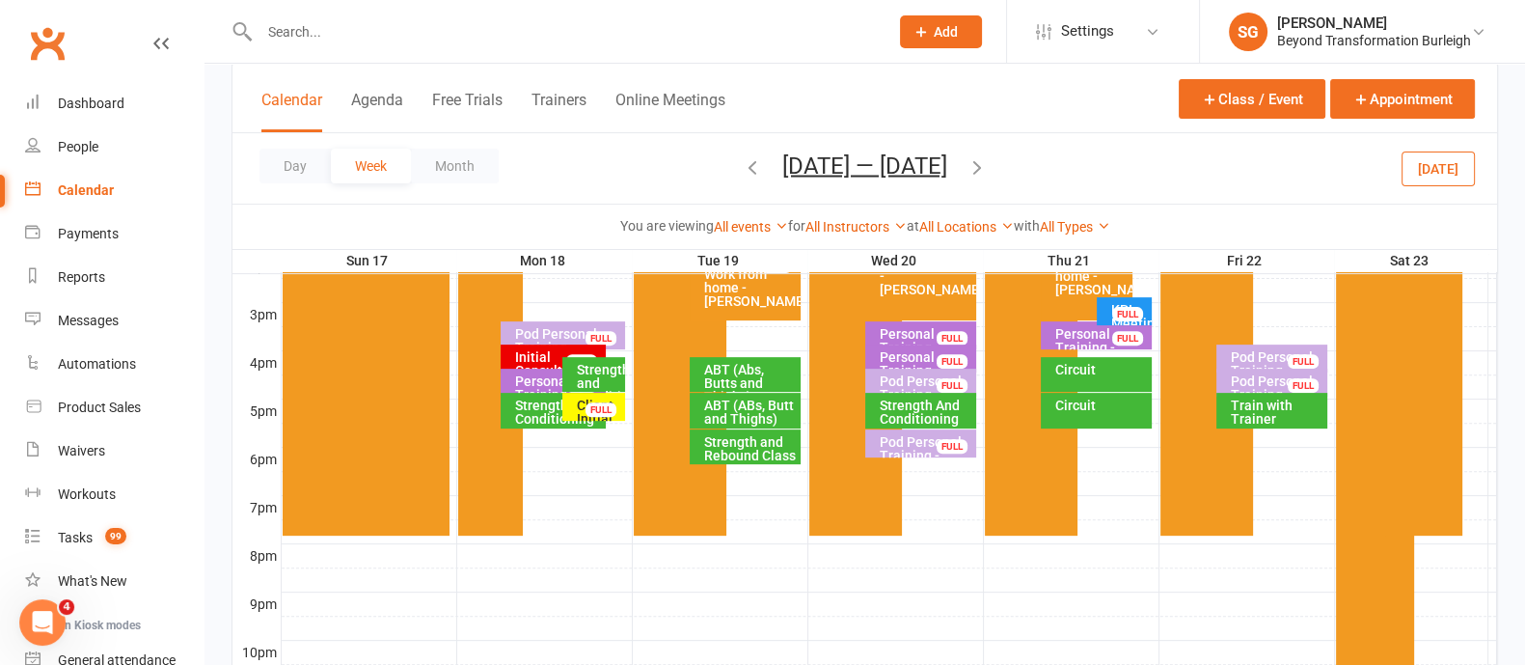
scroll to position [723, 0]
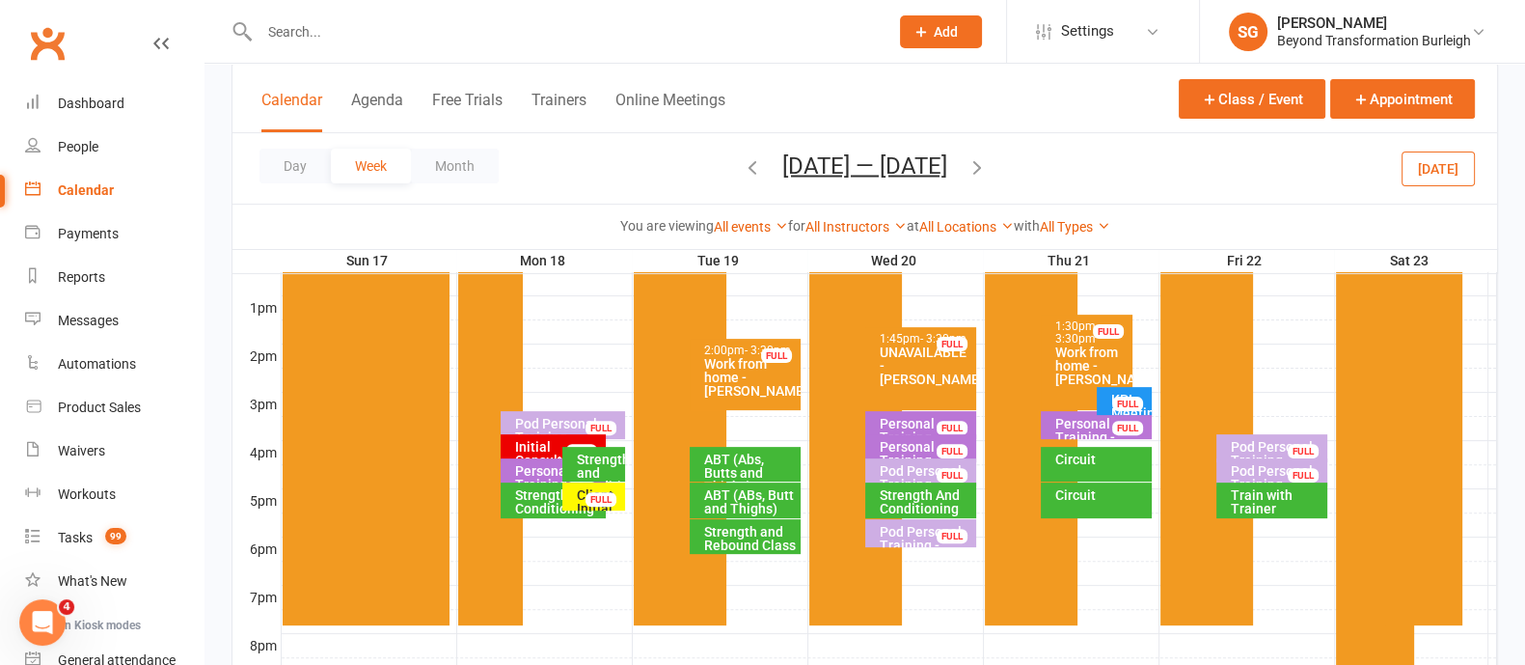
click at [547, 441] on div "Initial Consultation - Aleluia Ioane" at bounding box center [558, 467] width 89 height 54
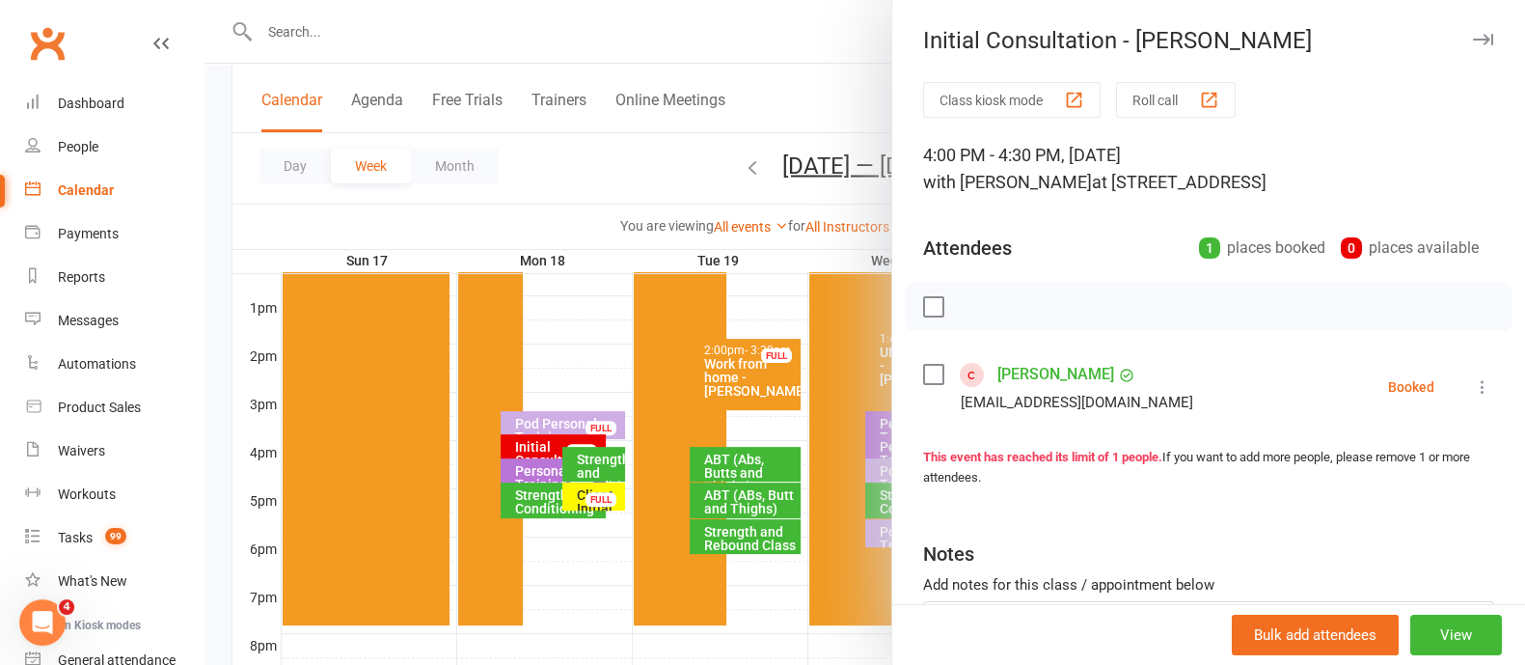
click at [1046, 375] on link "Aleluia Ioane" at bounding box center [1055, 374] width 117 height 31
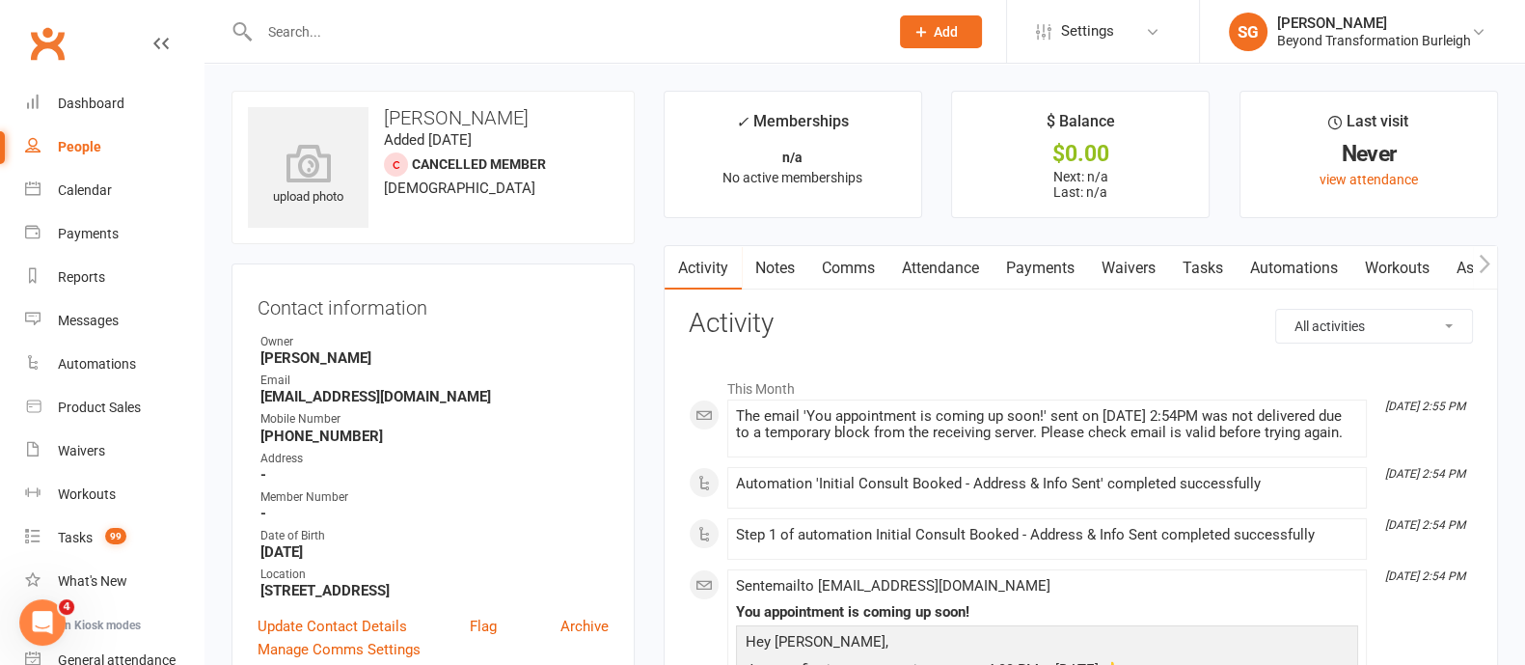
click at [790, 267] on link "Notes" at bounding box center [775, 268] width 67 height 44
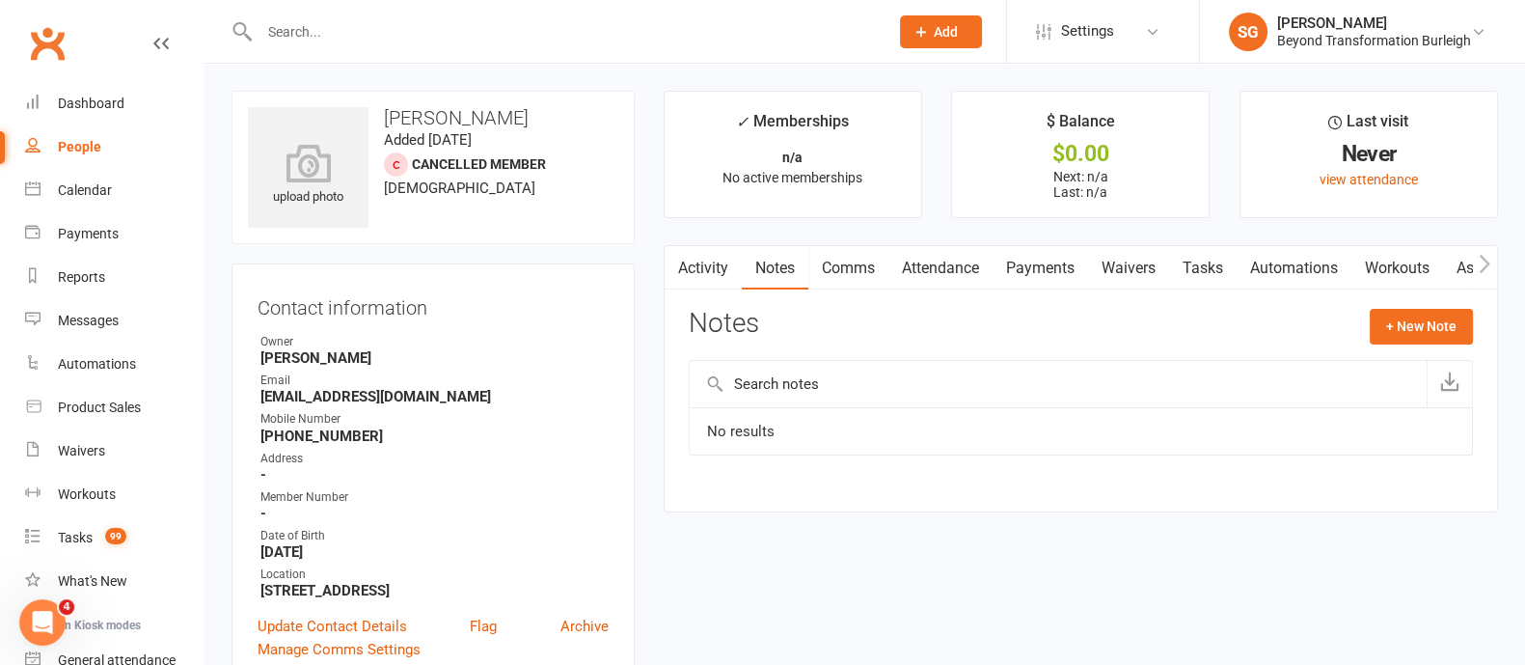
click at [843, 388] on input "text" at bounding box center [1058, 384] width 737 height 46
drag, startPoint x: 843, startPoint y: 388, endPoint x: 1414, endPoint y: 323, distance: 574.7
click at [1414, 323] on button "+ New Note" at bounding box center [1421, 326] width 103 height 35
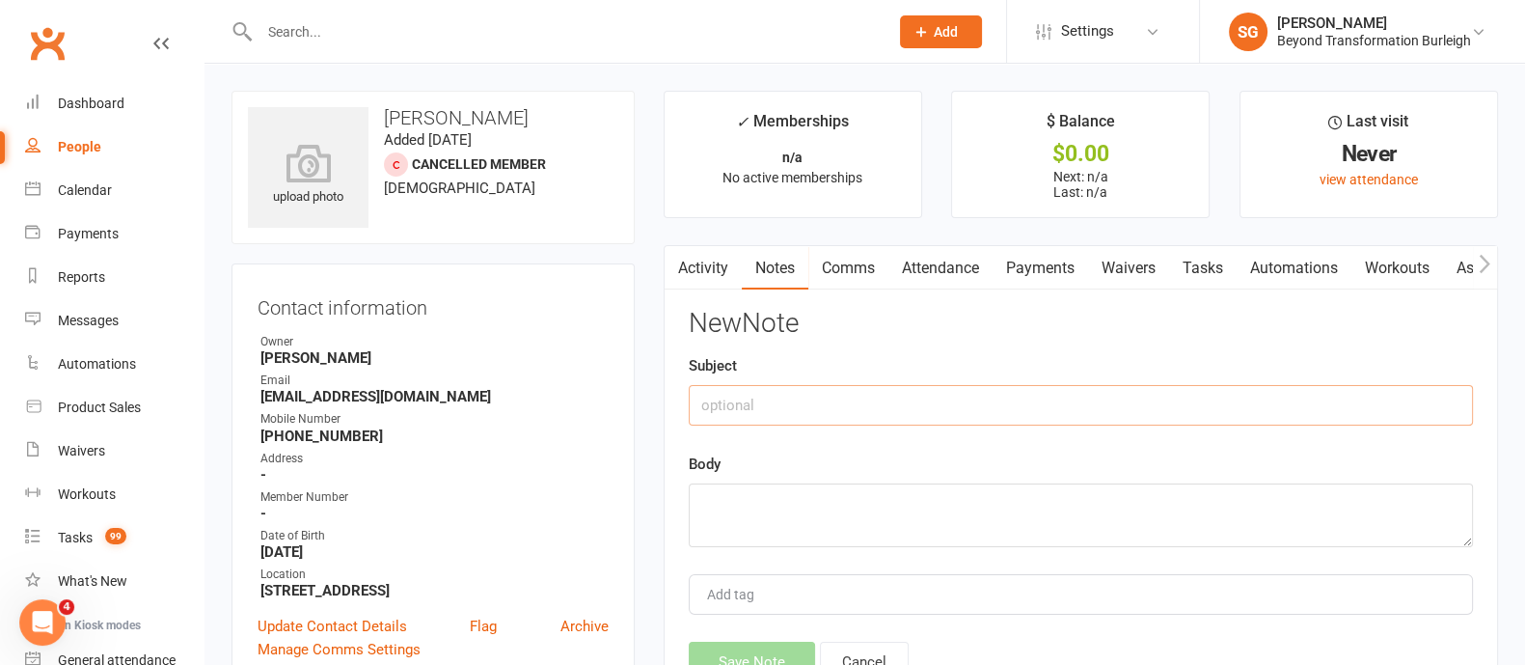
click at [810, 407] on input "text" at bounding box center [1081, 405] width 784 height 41
type input "Consult notes"
click at [776, 487] on textarea at bounding box center [1081, 515] width 784 height 64
paste textarea "Ale will be coming down to do a onboarding Monday at 4pm Brendan. Lovely guy lo…"
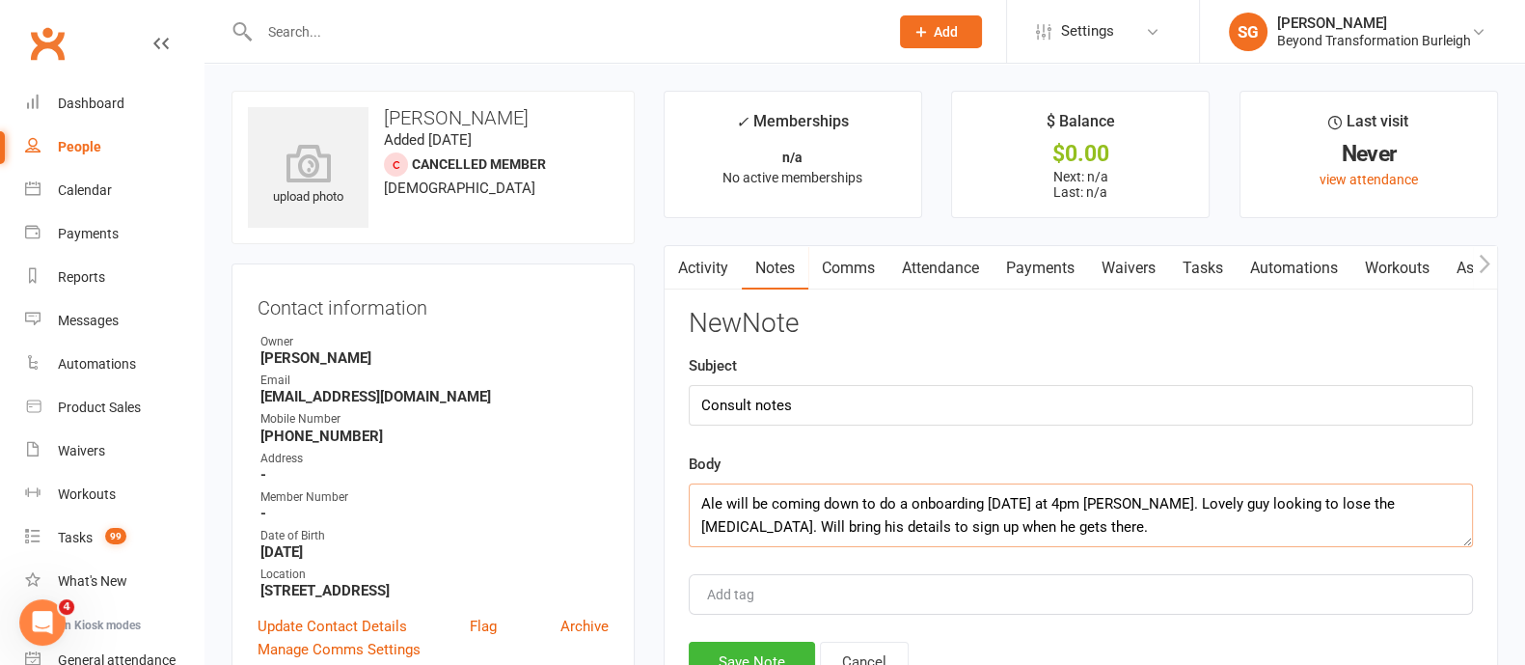
paste textarea "No injuries atm. Just a sit down consult no movement screening"
type textarea "Ale will be coming down to do a onboarding Monday at 4pm Brendan. Lovely guy lo…"
click at [778, 653] on button "Save Note" at bounding box center [752, 661] width 126 height 41
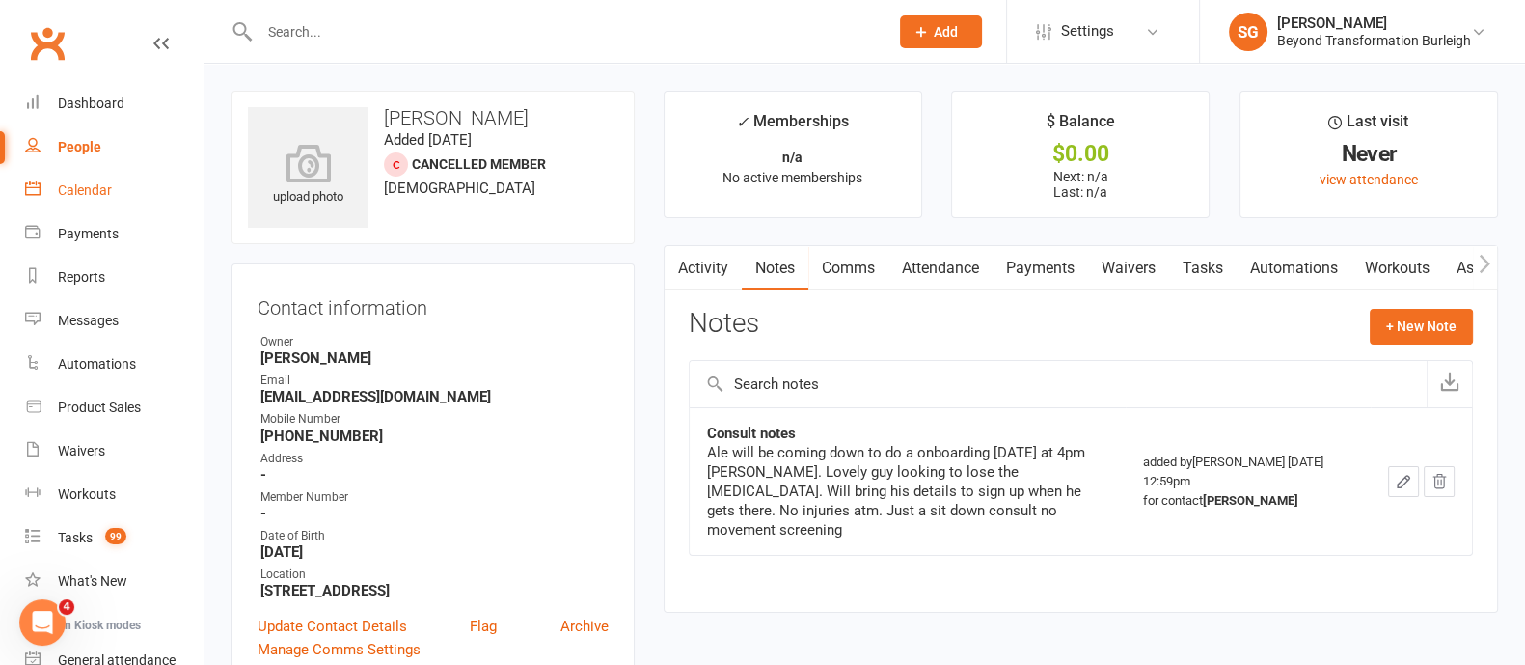
click at [59, 187] on div "Calendar" at bounding box center [85, 189] width 54 height 15
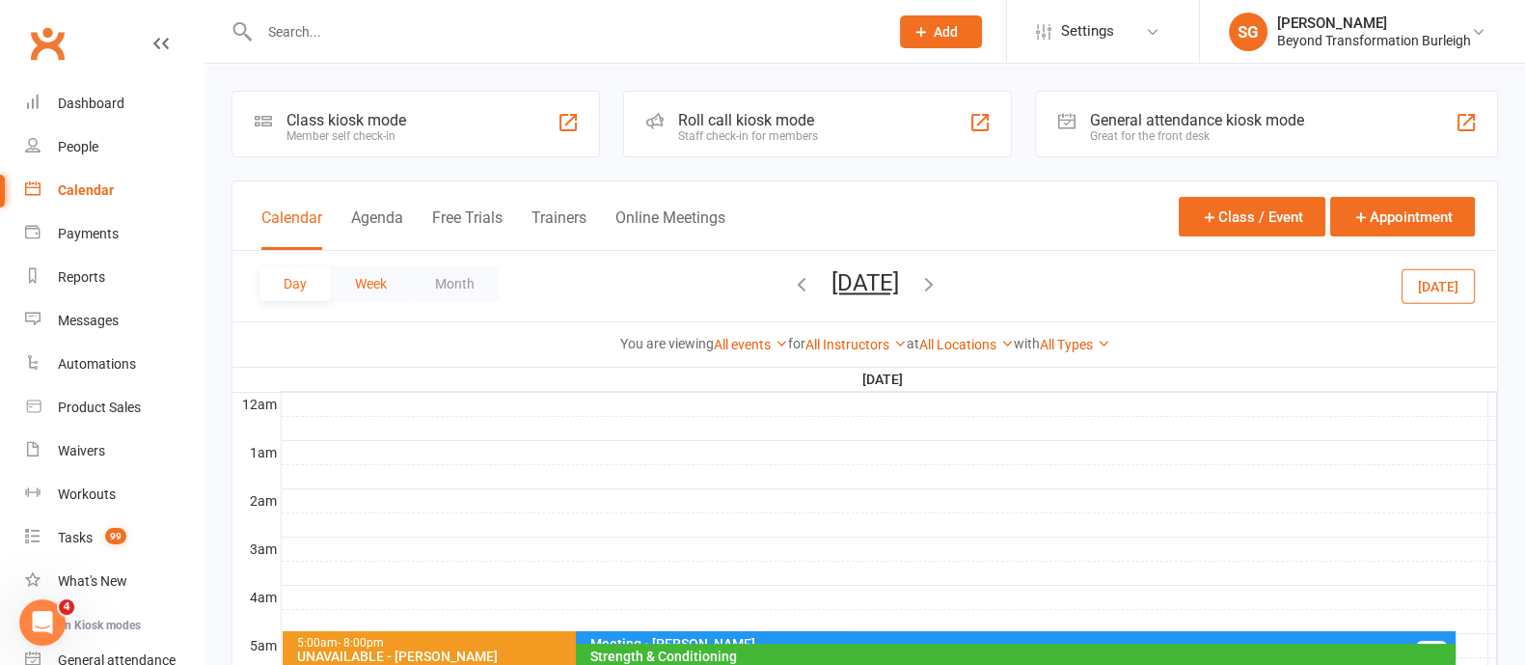
click at [368, 298] on button "Week" at bounding box center [371, 283] width 80 height 35
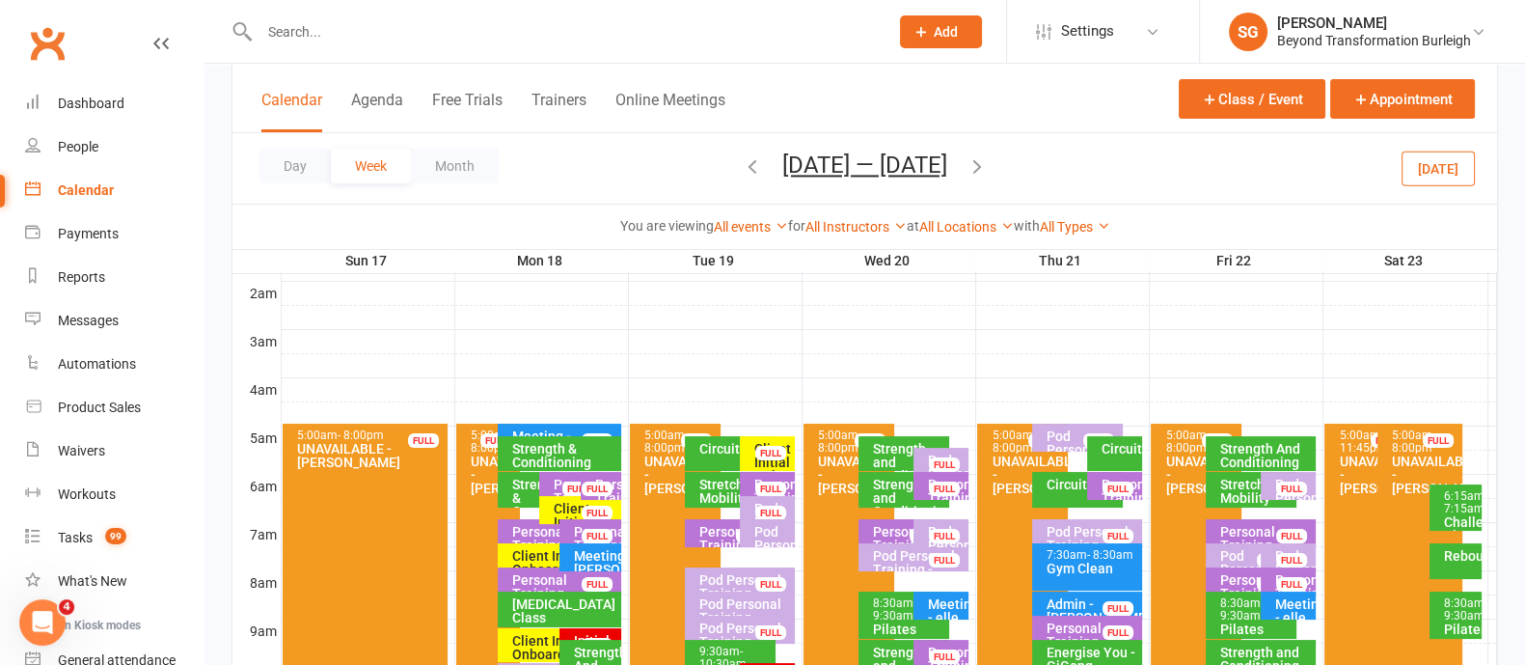
scroll to position [120, 0]
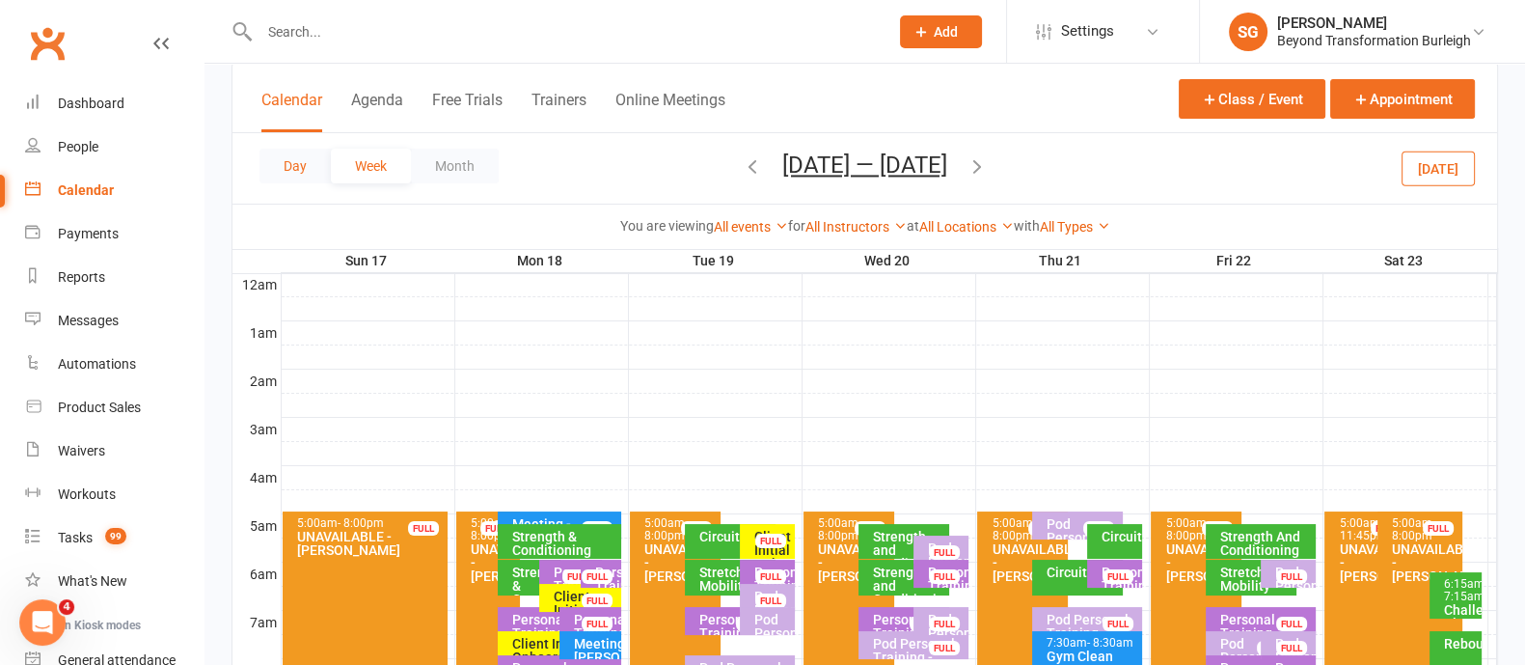
click at [304, 166] on button "Day" at bounding box center [294, 166] width 71 height 35
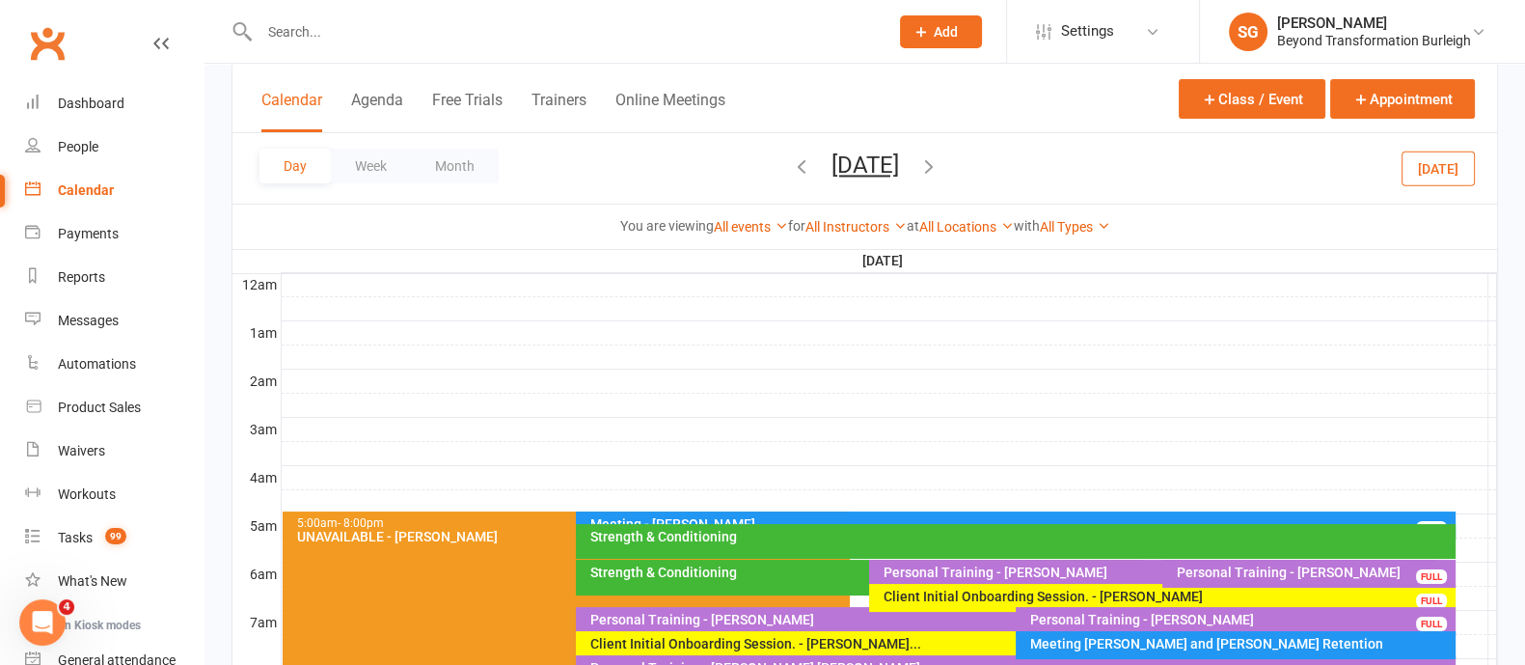
scroll to position [240, 0]
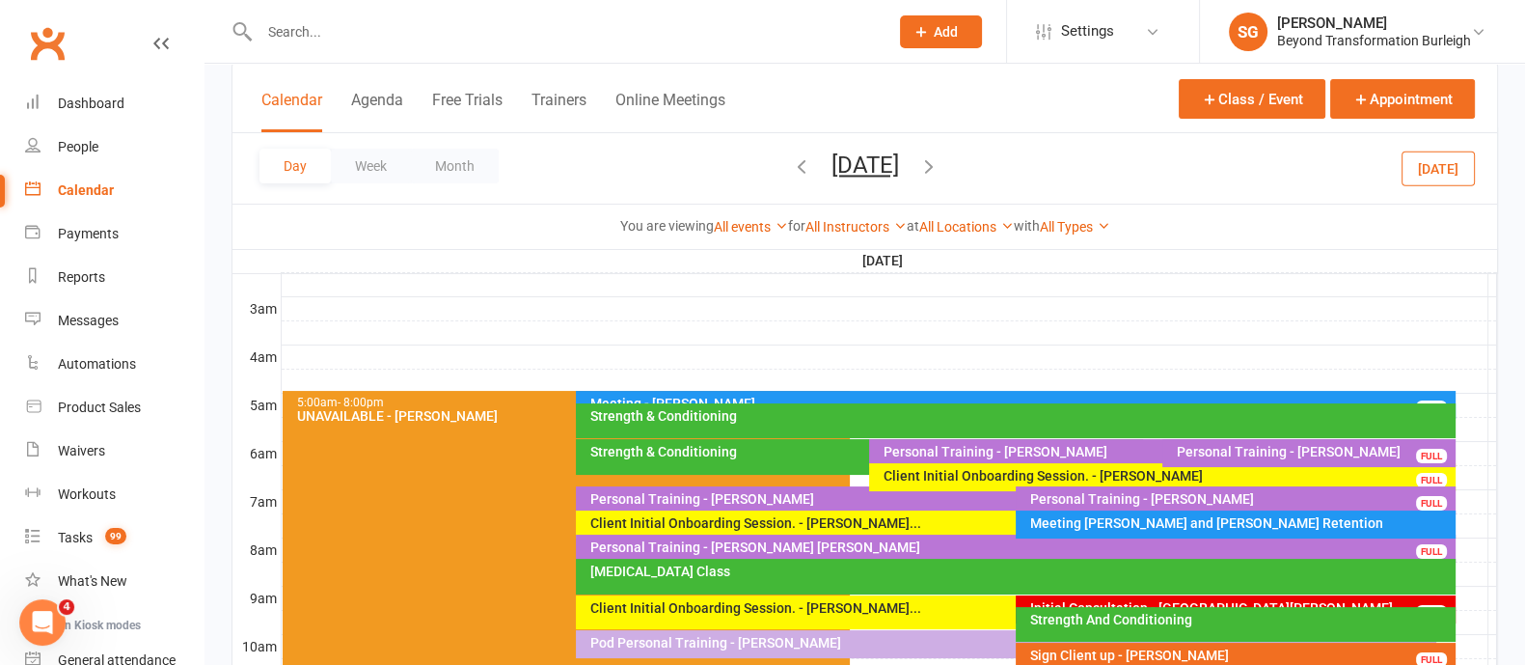
click at [884, 524] on div "Client Initial Onboarding Session. - [PERSON_NAME]..." at bounding box center [1010, 523] width 842 height 14
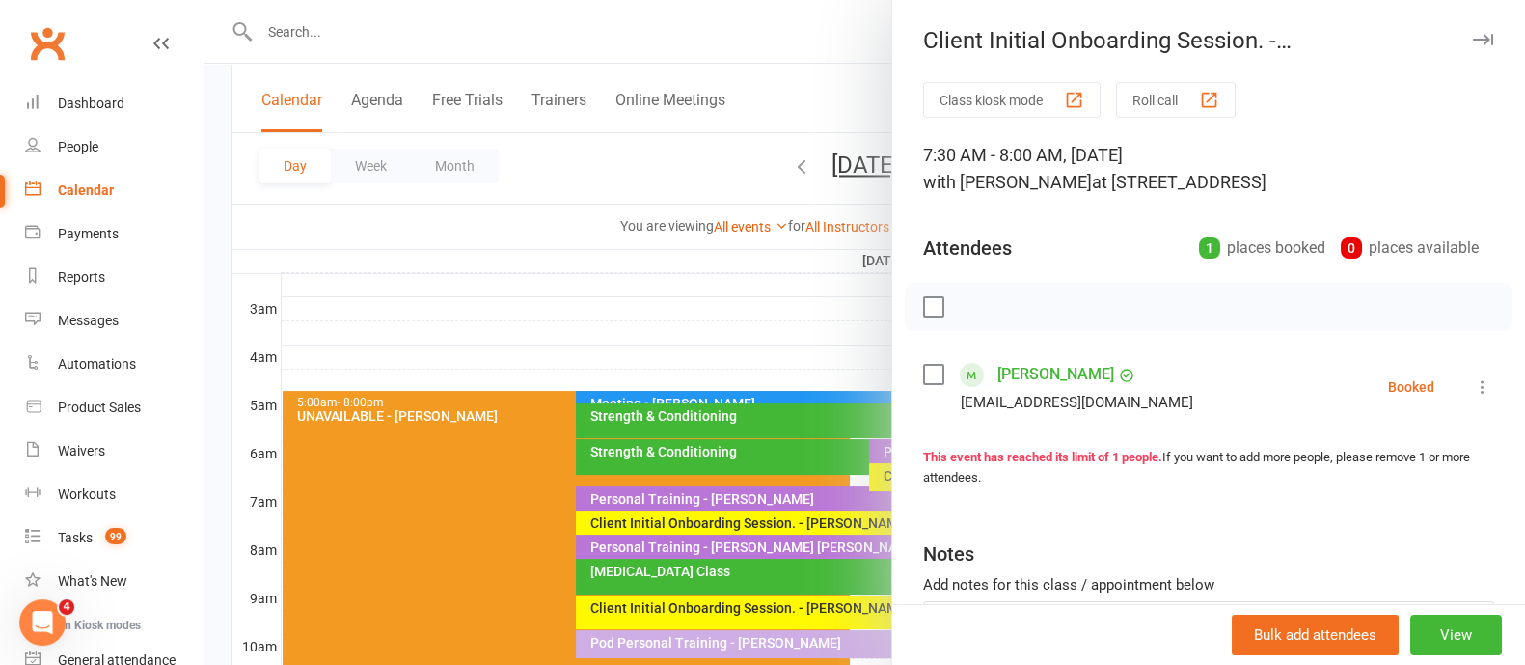
click at [1473, 36] on icon "button" at bounding box center [1483, 40] width 20 height 12
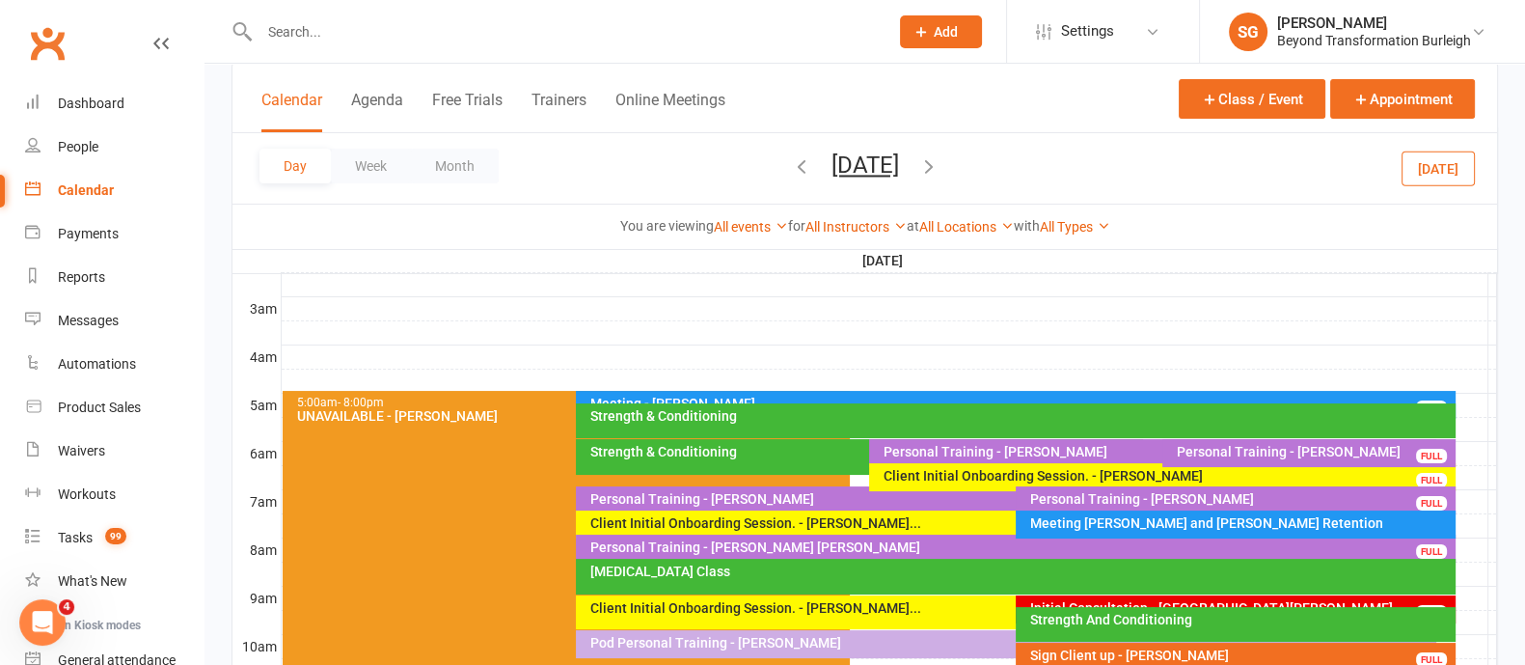
scroll to position [362, 0]
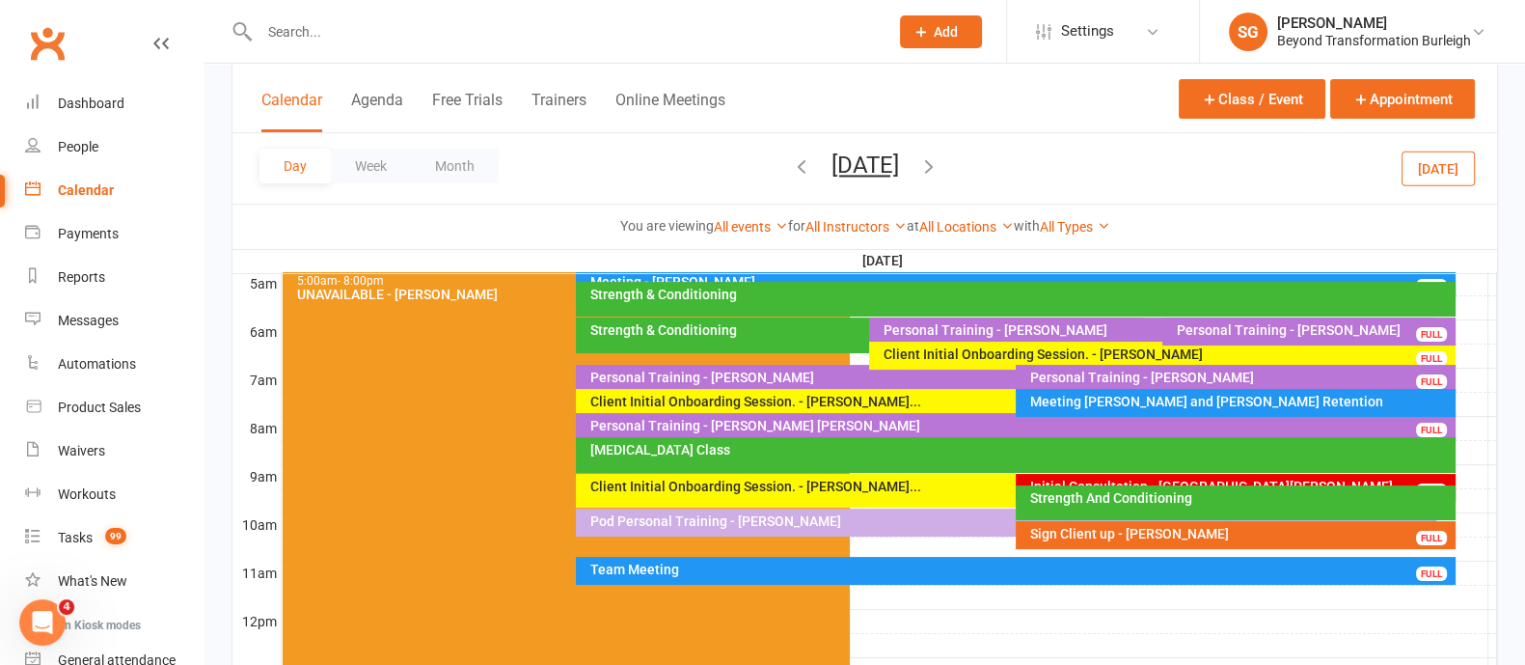
click at [1138, 474] on div "Initial Consultation - [GEOGRAPHIC_DATA][PERSON_NAME] FULL" at bounding box center [1236, 488] width 440 height 28
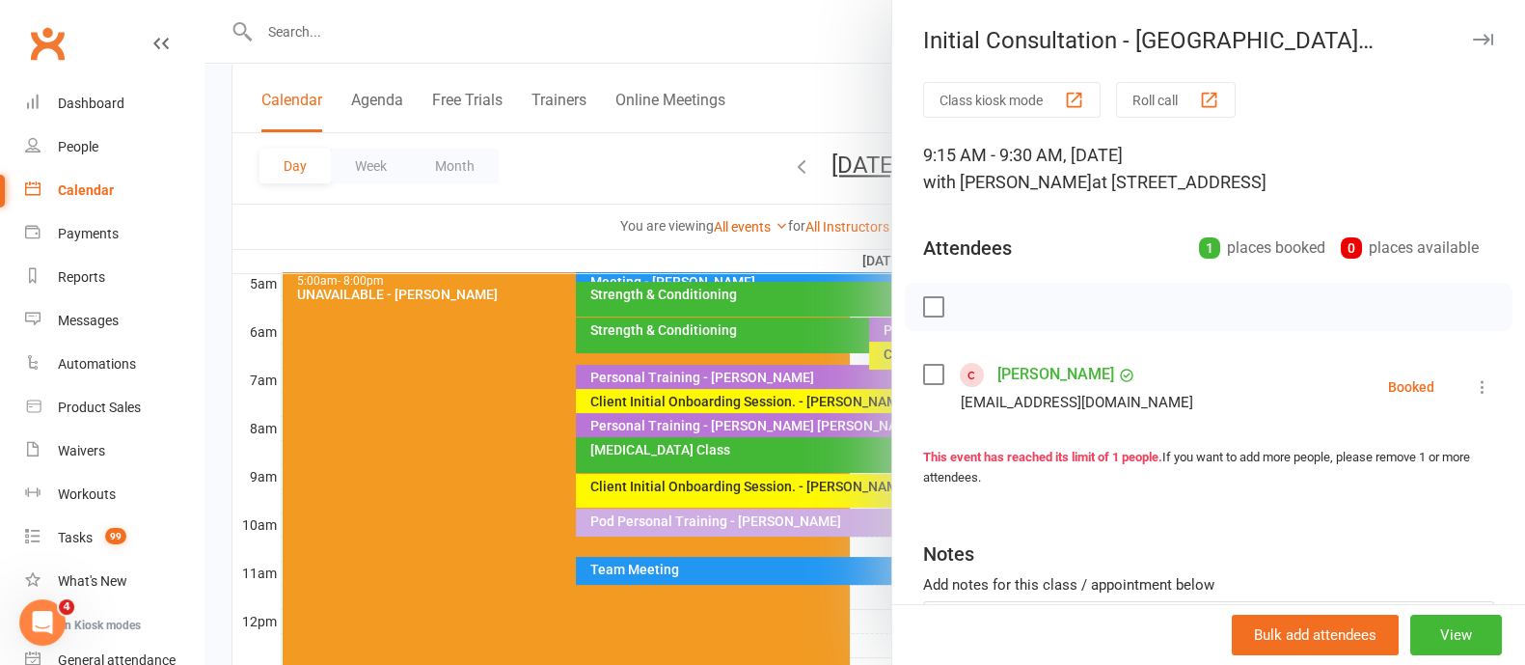
click at [1471, 31] on button "button" at bounding box center [1482, 39] width 23 height 23
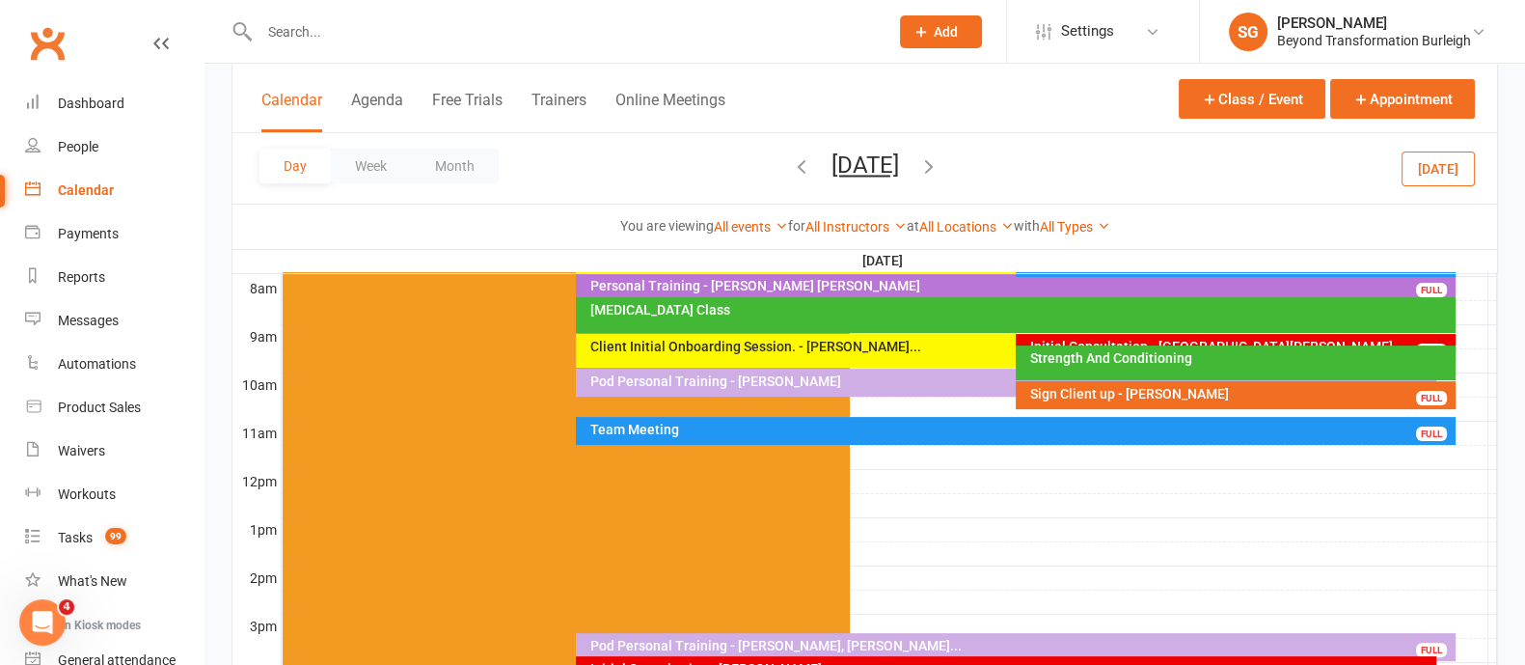
scroll to position [603, 0]
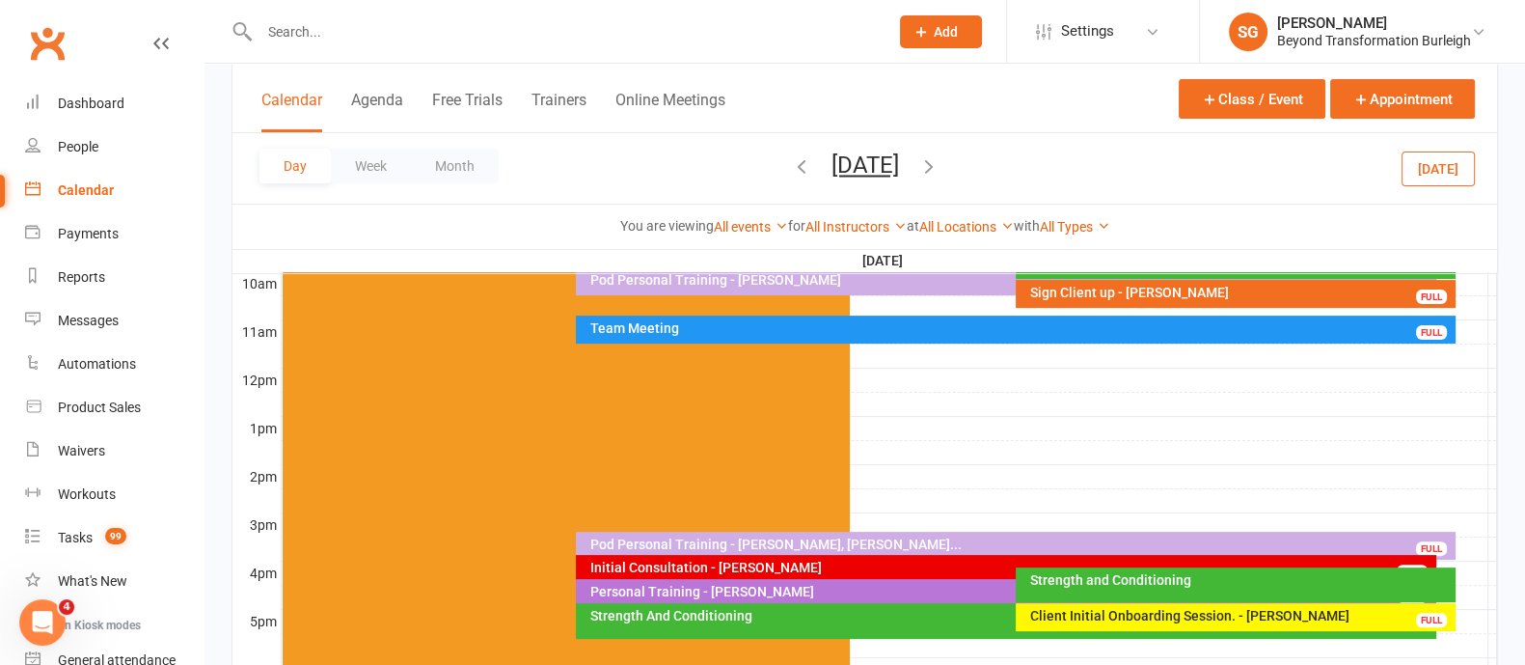
click at [902, 544] on div "Pod Personal Training - [PERSON_NAME], [PERSON_NAME]..." at bounding box center [1019, 544] width 861 height 14
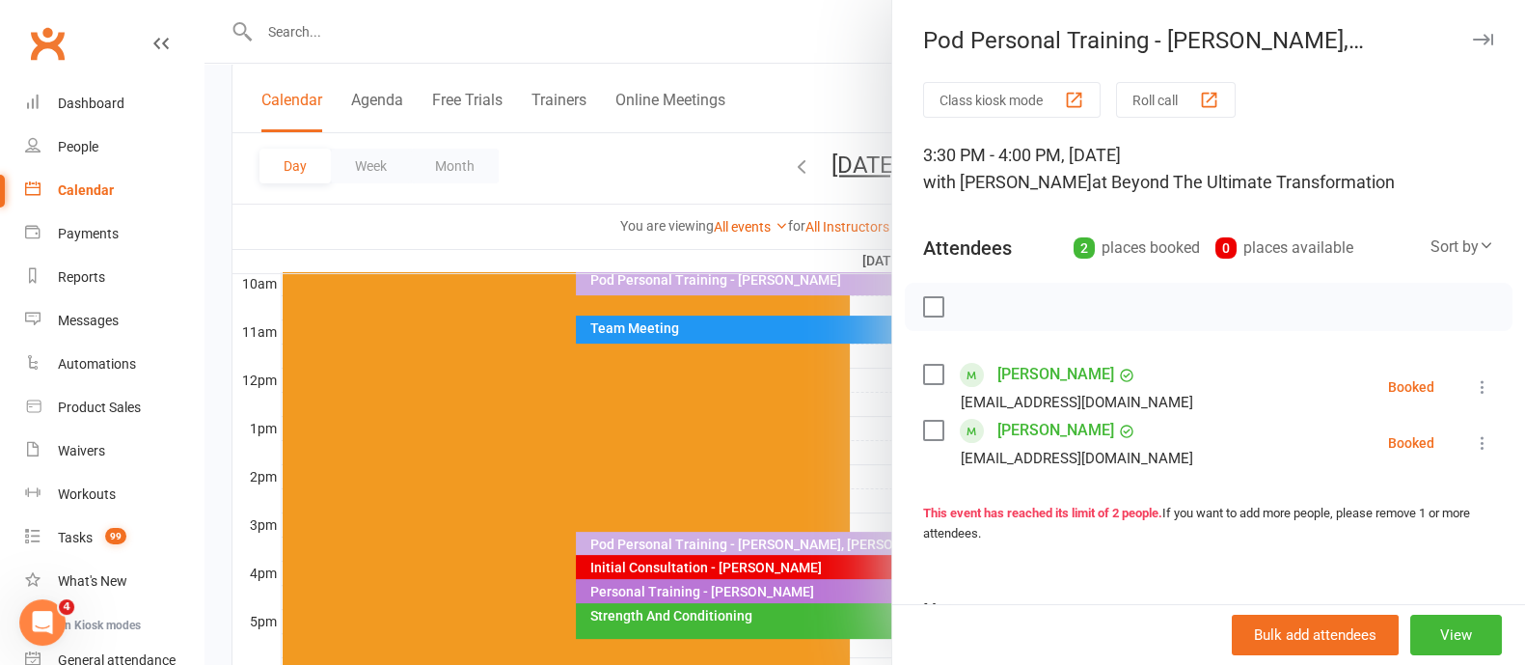
click at [1473, 34] on icon "button" at bounding box center [1483, 40] width 20 height 12
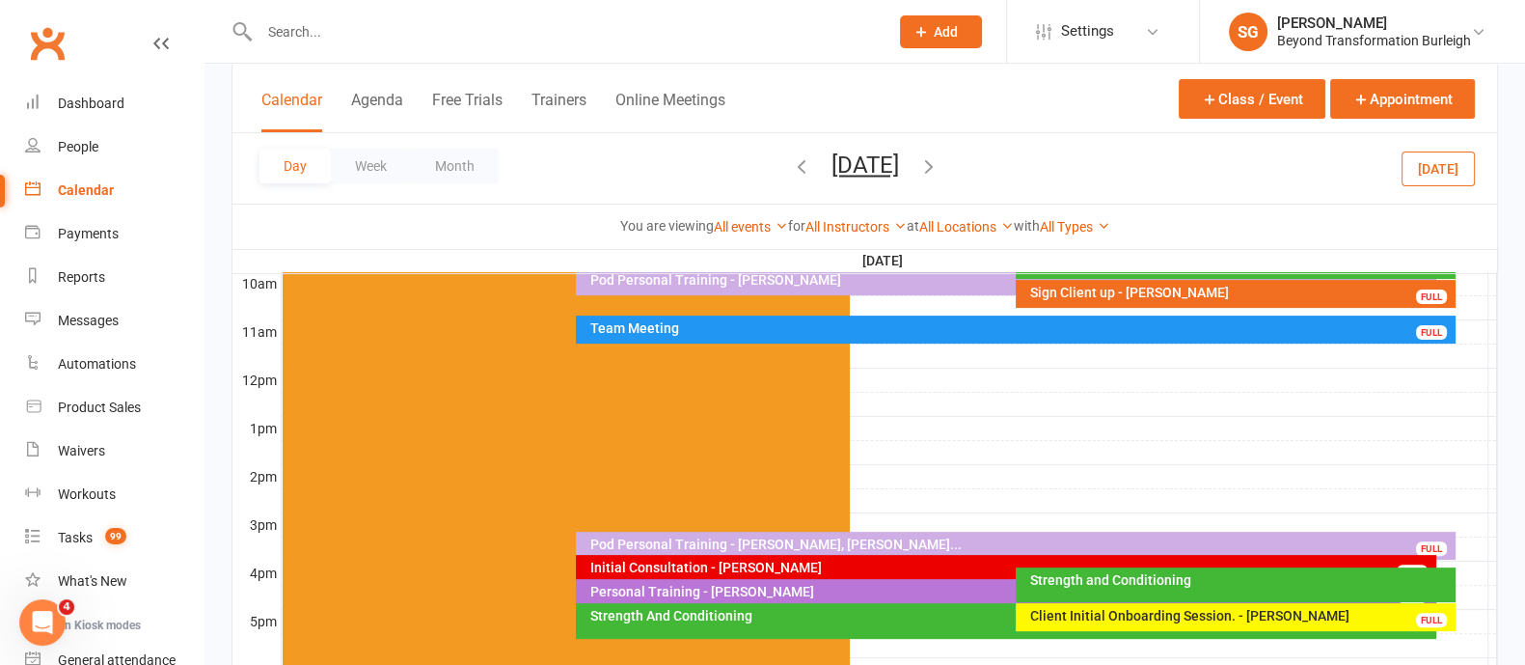
click at [832, 566] on div "Initial Consultation - Aleluia Ioane" at bounding box center [1010, 567] width 842 height 14
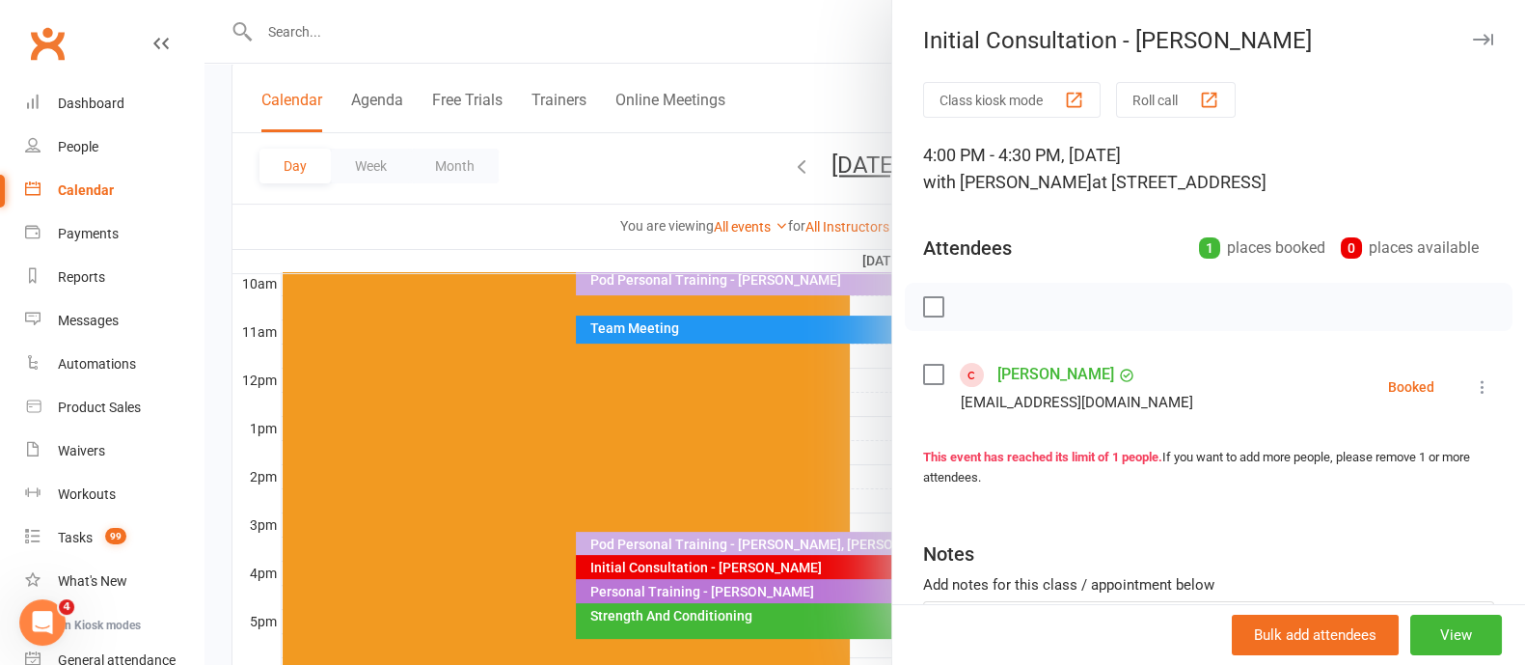
click at [1457, 32] on div "Initial Consultation - Aleluia Ioane" at bounding box center [1208, 40] width 633 height 27
click at [1473, 41] on icon "button" at bounding box center [1483, 40] width 20 height 12
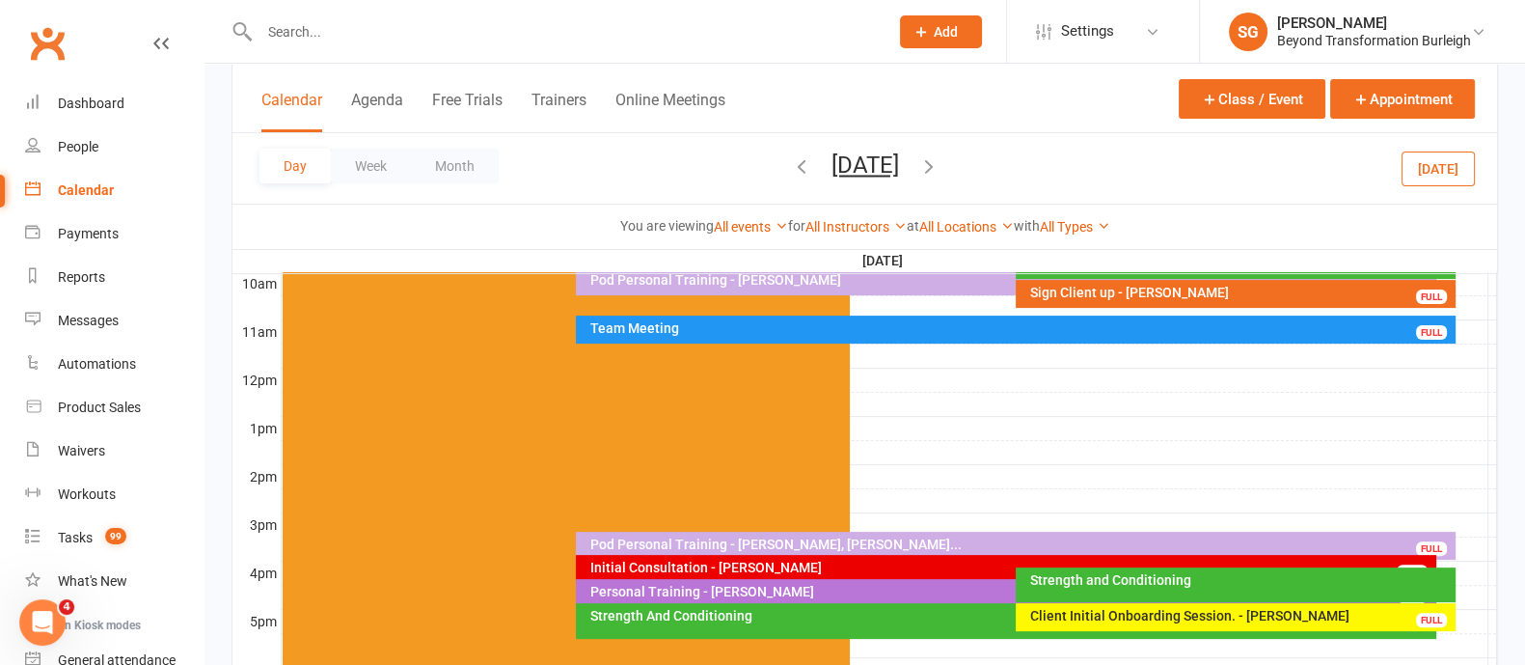
click at [1088, 612] on div "Client Initial Onboarding Session. - [PERSON_NAME]" at bounding box center [1240, 616] width 422 height 14
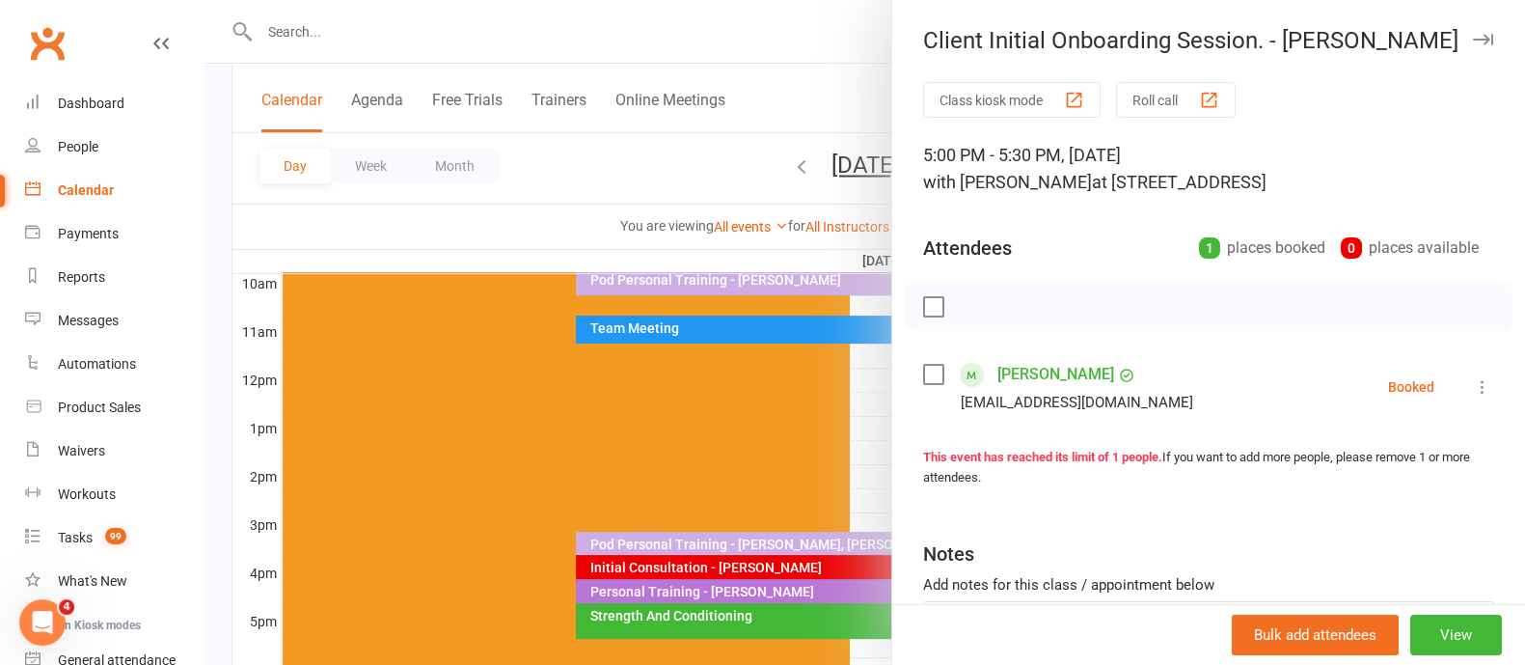
click at [1473, 36] on icon "button" at bounding box center [1483, 40] width 20 height 12
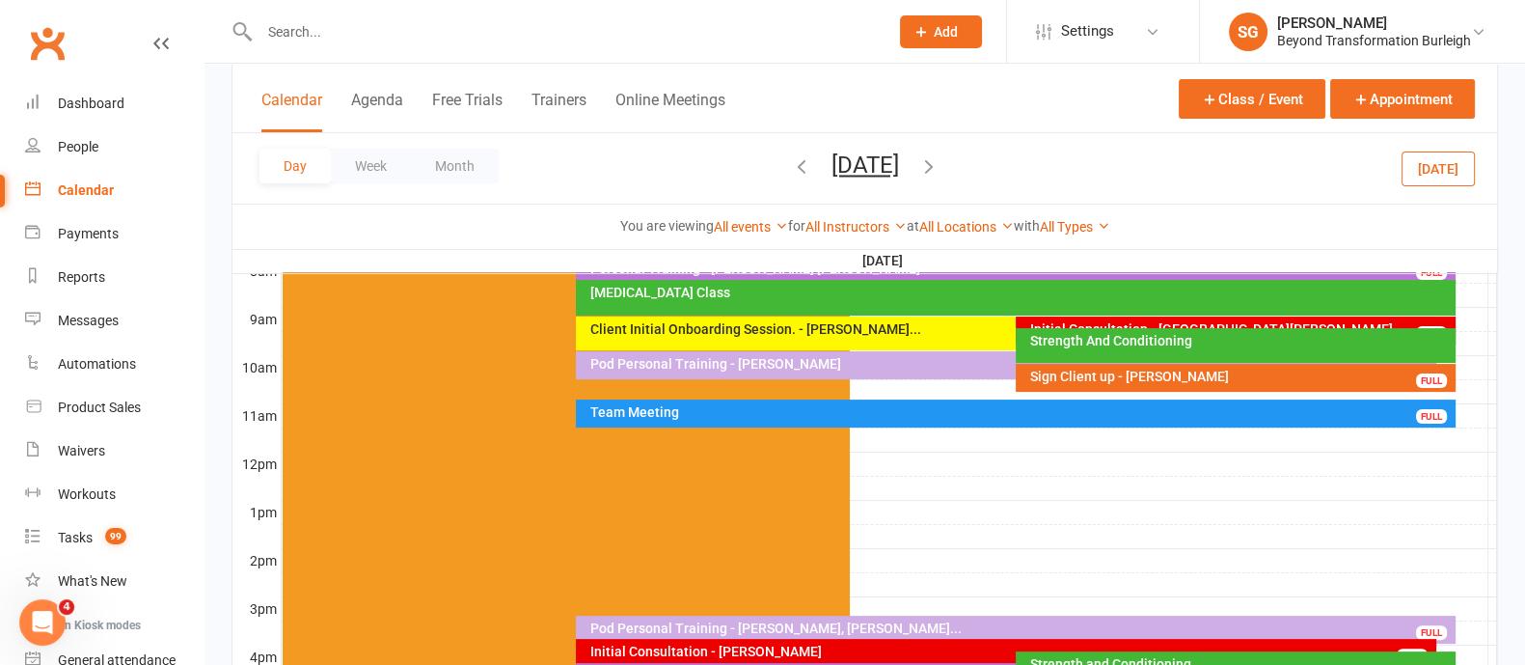
scroll to position [481, 0]
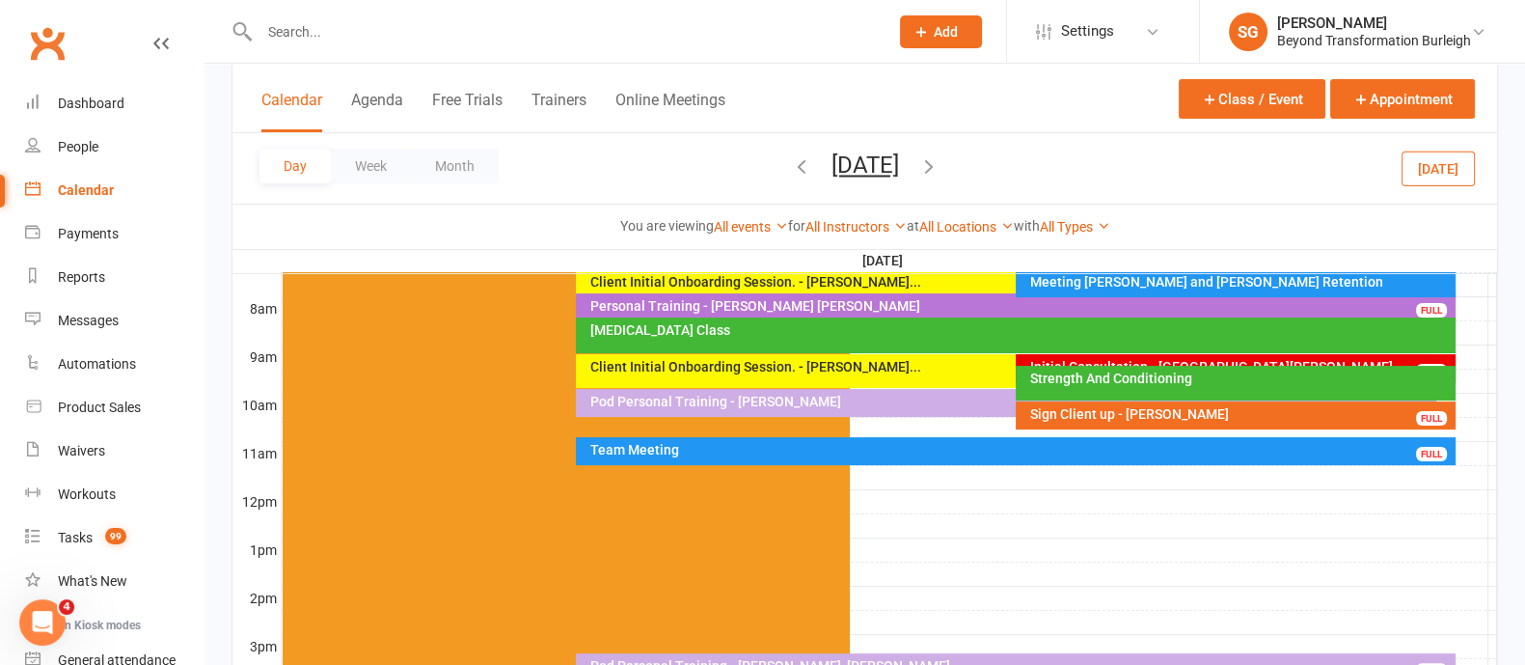
click at [1147, 360] on div "Initial Consultation - [GEOGRAPHIC_DATA][PERSON_NAME]" at bounding box center [1240, 367] width 422 height 14
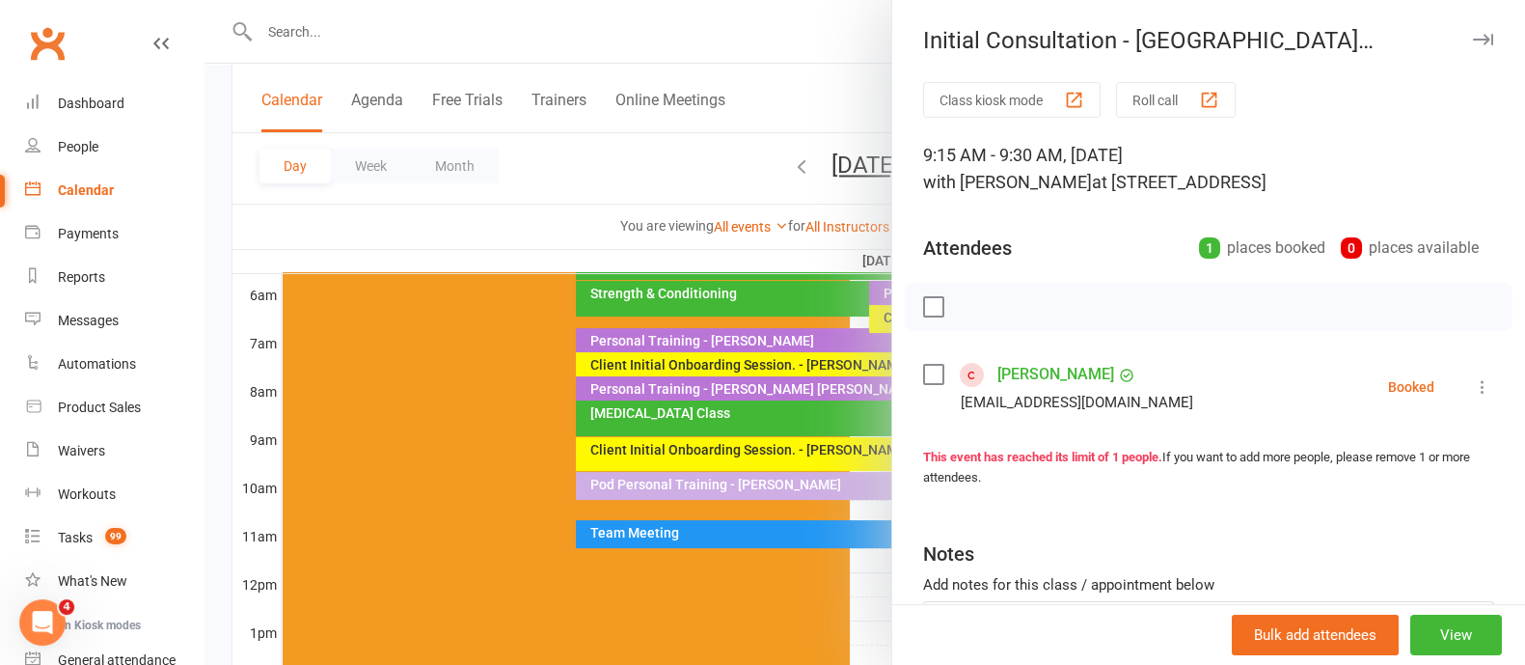
scroll to position [362, 0]
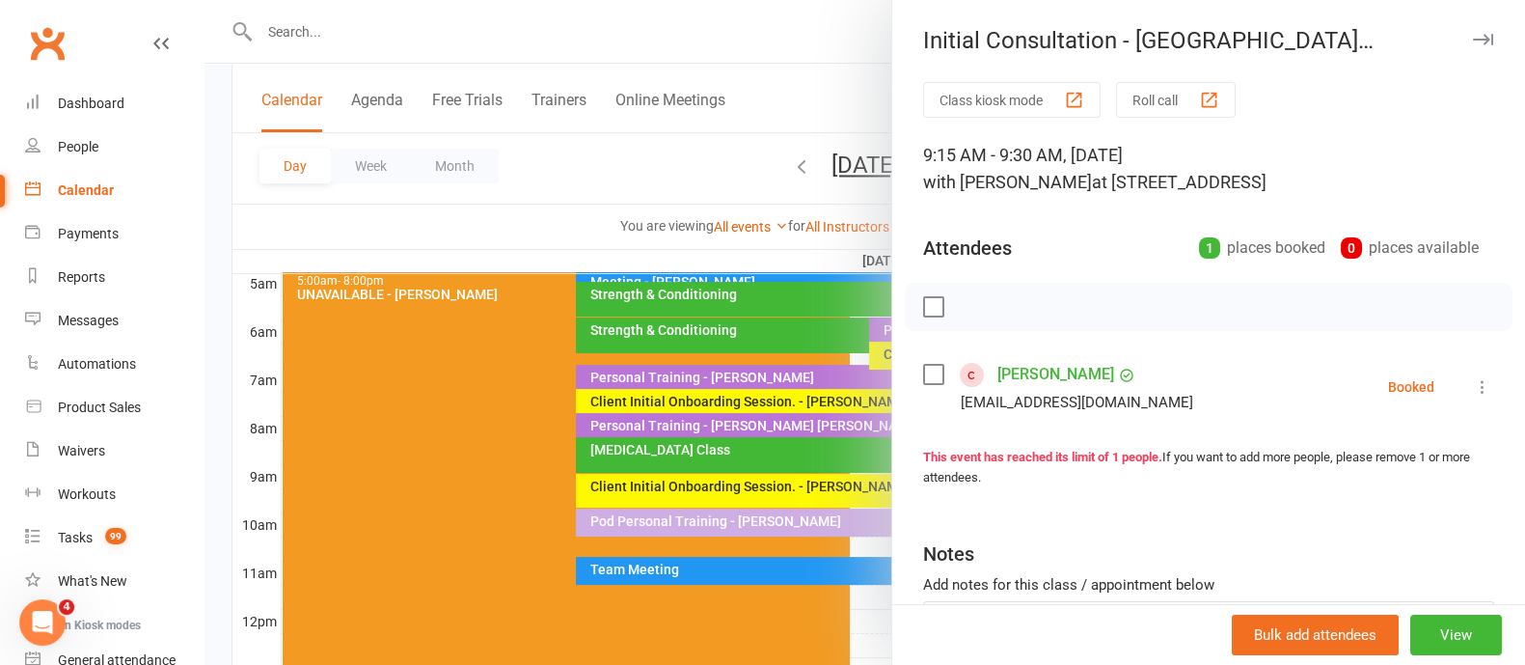
click at [1473, 42] on icon "button" at bounding box center [1483, 40] width 20 height 12
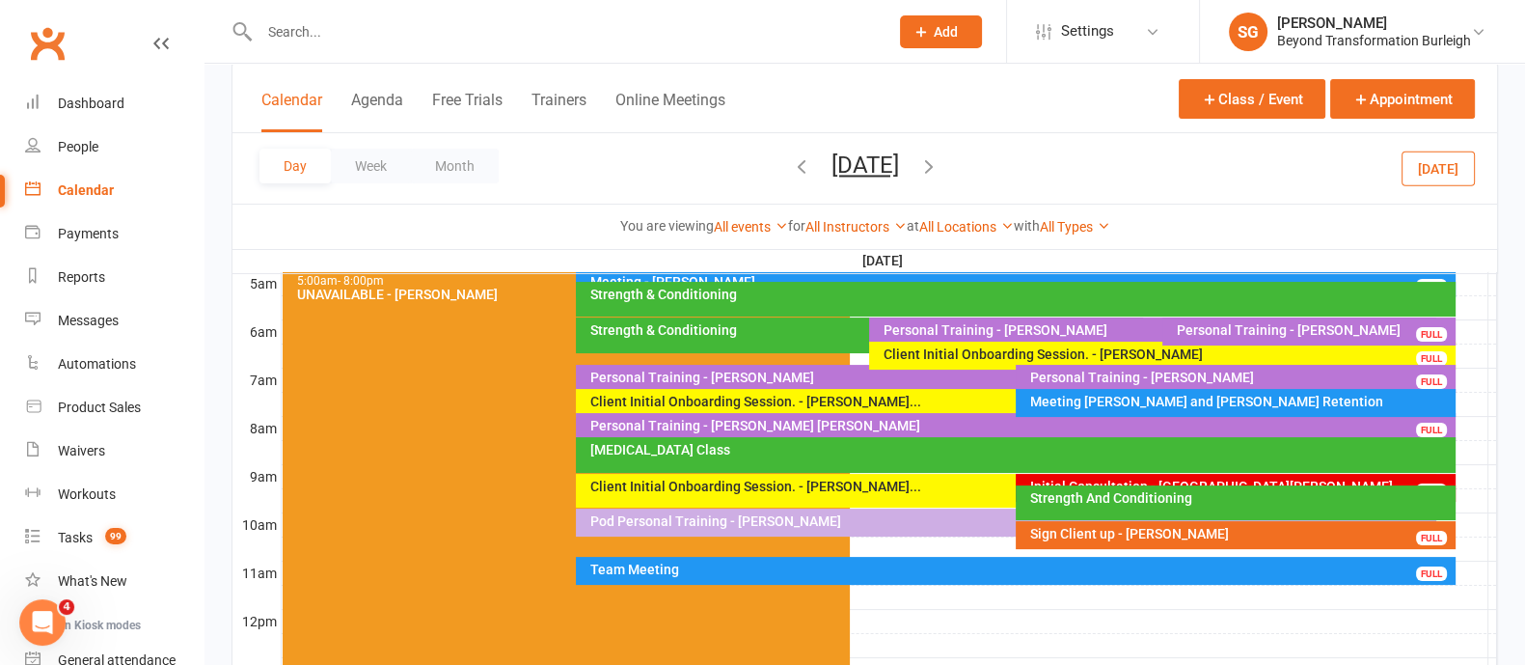
click at [1095, 474] on div "Initial Consultation - [GEOGRAPHIC_DATA][PERSON_NAME] FULL" at bounding box center [1236, 488] width 440 height 28
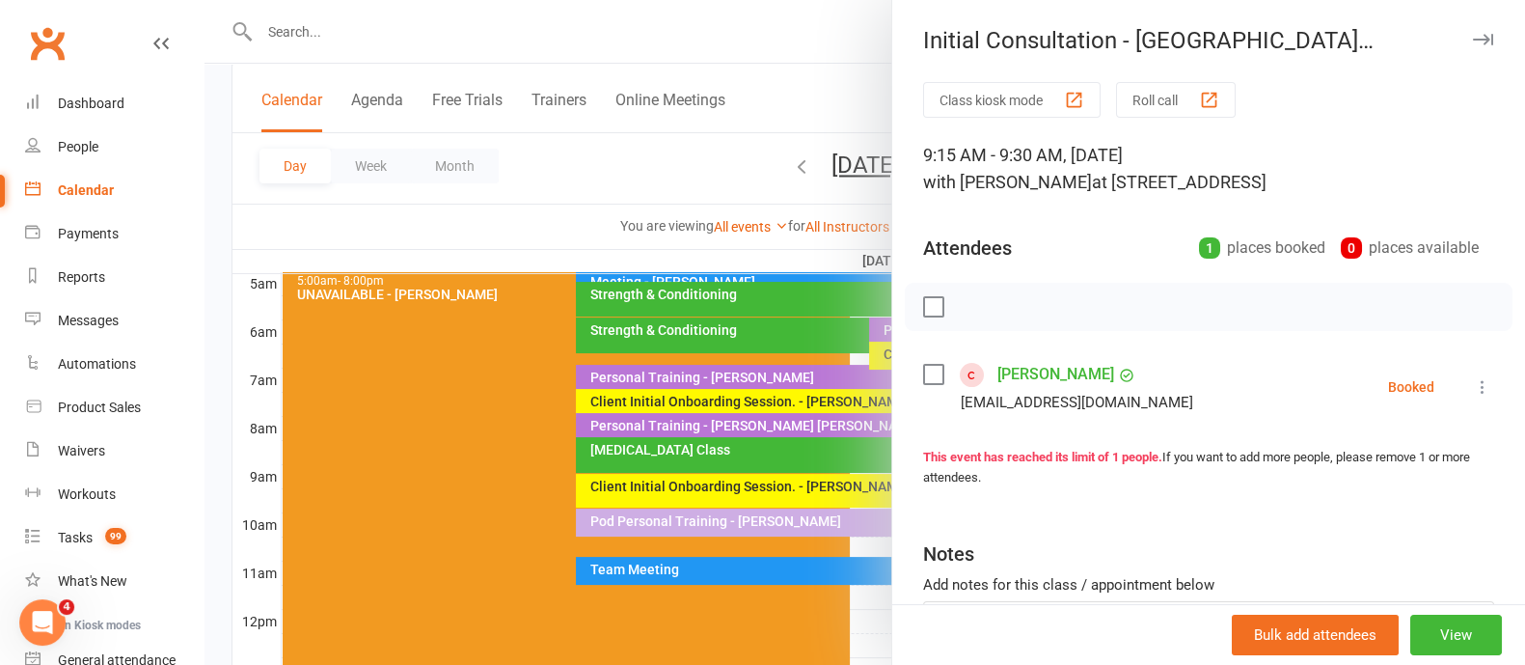
click at [1473, 41] on icon "button" at bounding box center [1483, 40] width 20 height 12
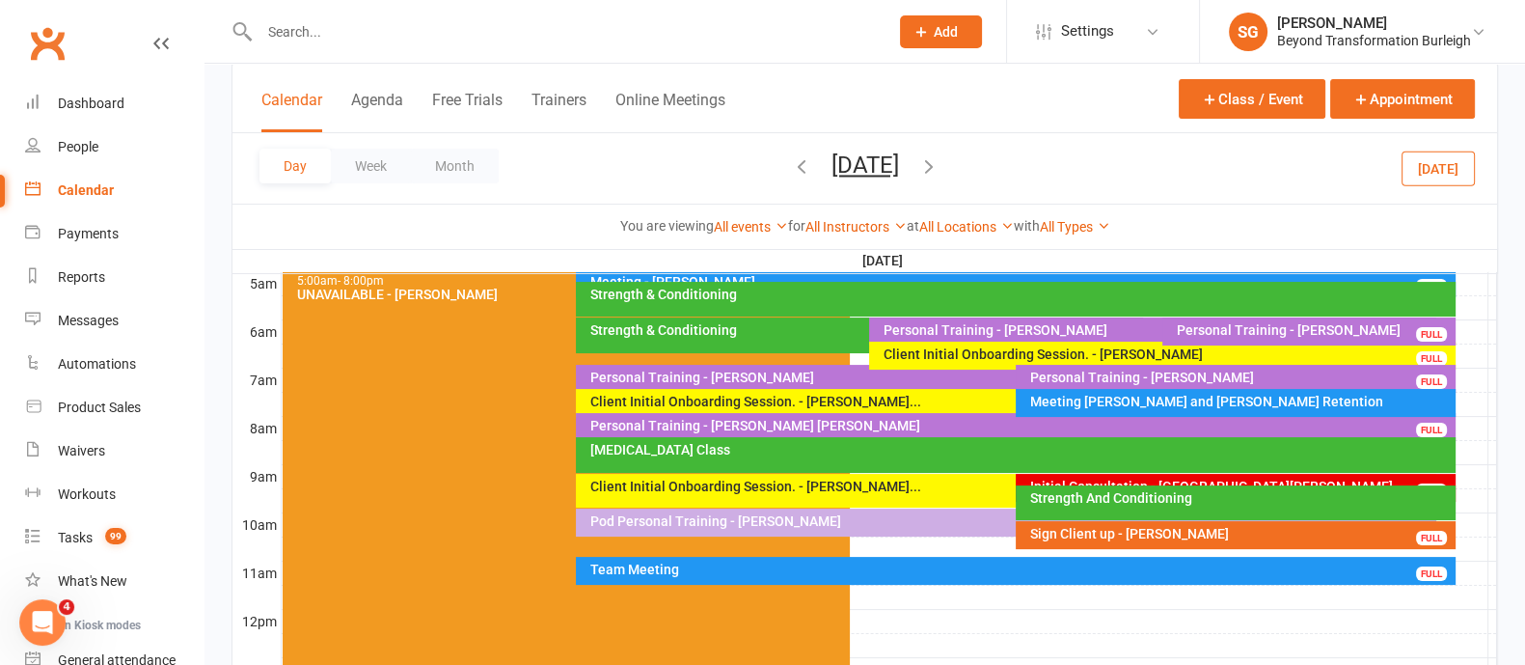
scroll to position [240, 0]
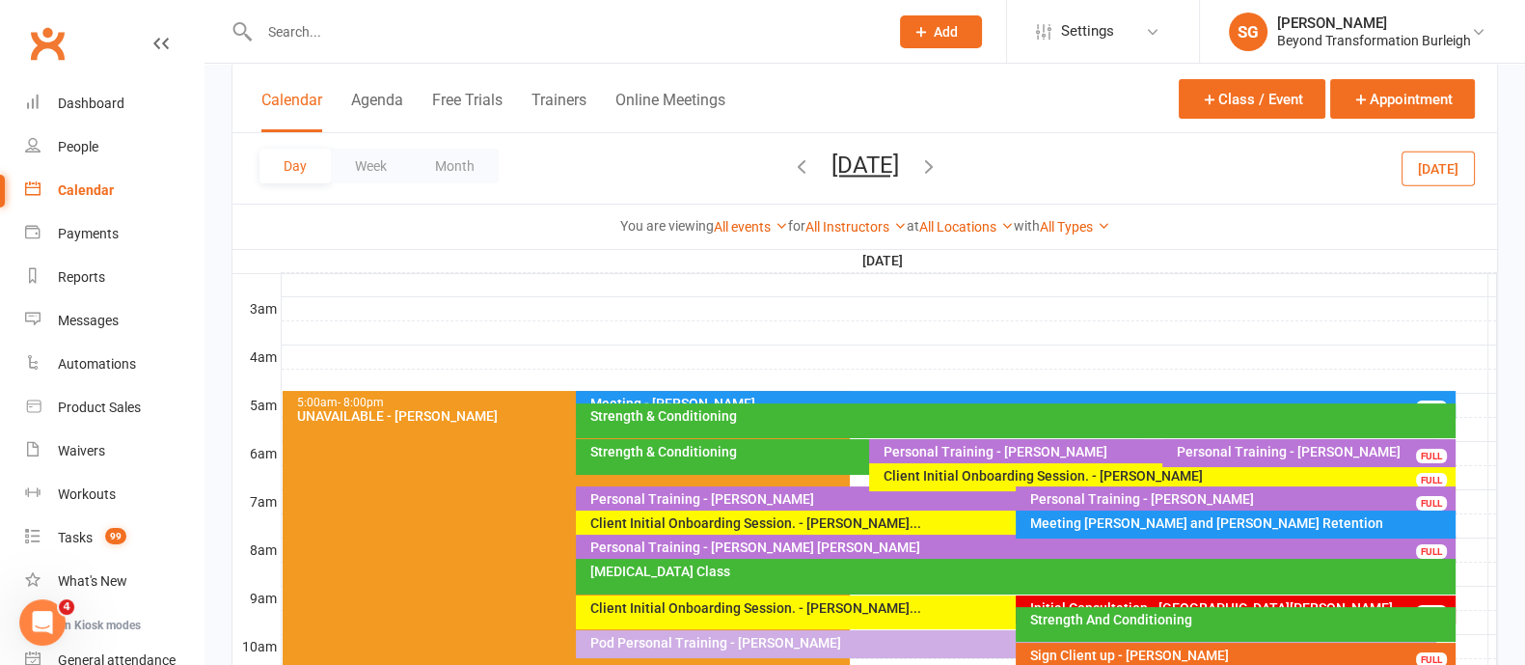
click at [717, 396] on div "Meeting - [PERSON_NAME]" at bounding box center [1019, 403] width 861 height 14
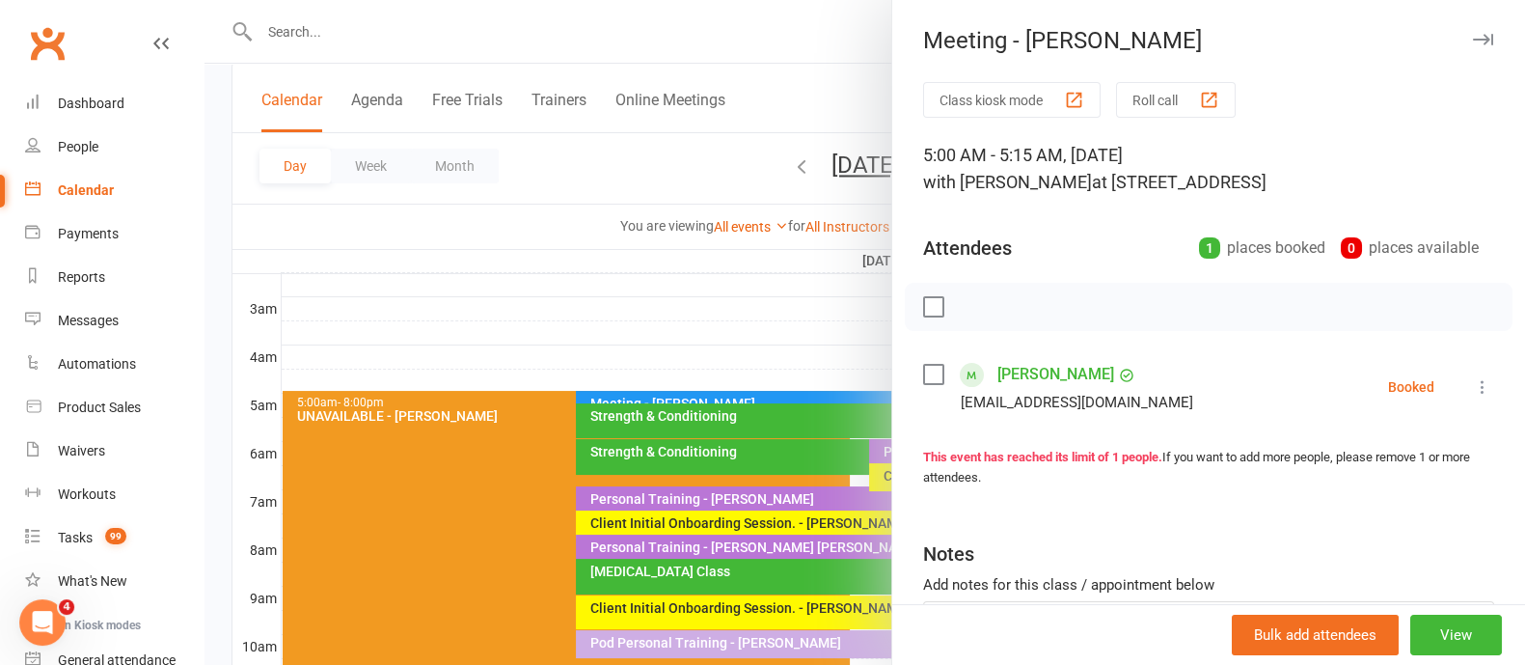
click at [1473, 41] on icon "button" at bounding box center [1483, 40] width 20 height 12
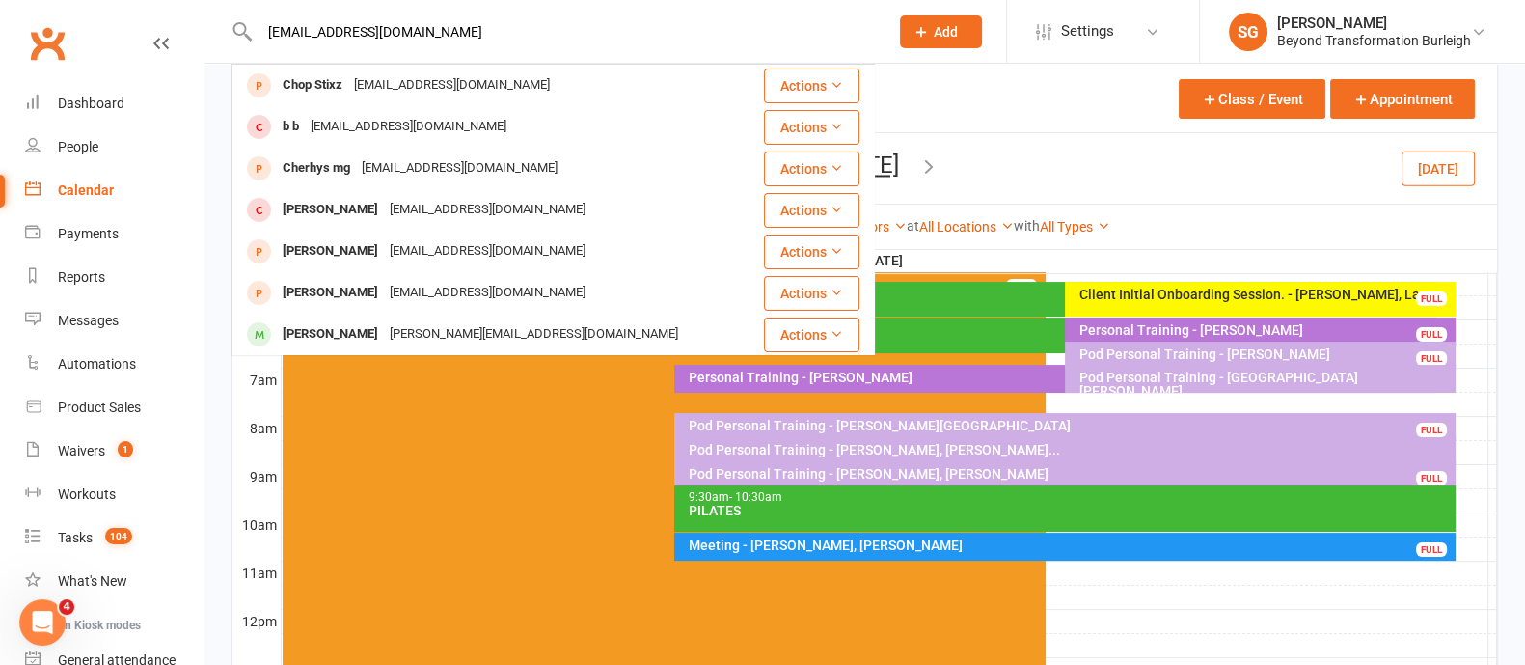
click at [1109, 132] on div "Calendar Agenda Free Trials Trainers Online Meetings Class / Event Appointment" at bounding box center [864, 98] width 1265 height 69
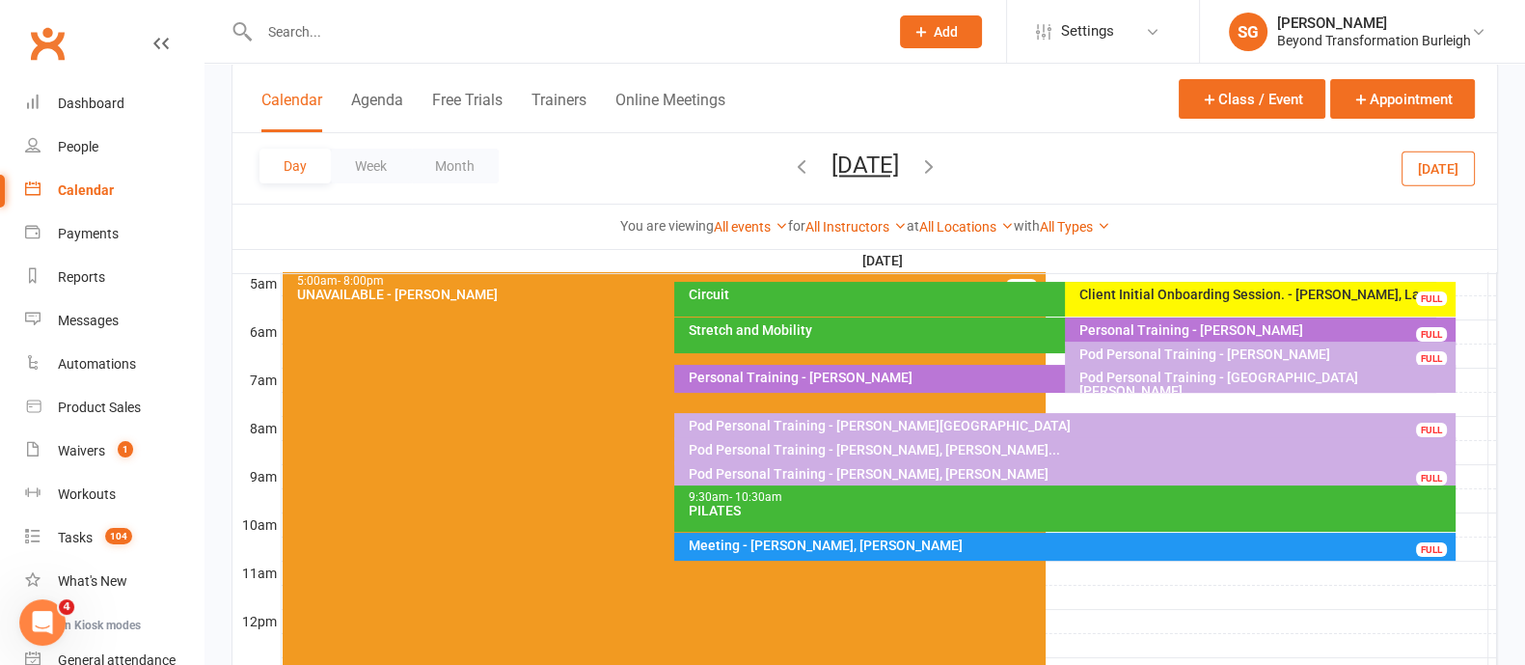
drag, startPoint x: 722, startPoint y: 163, endPoint x: 757, endPoint y: 217, distance: 64.2
click at [791, 176] on div "Tuesday, Aug 19, 2025 August 2025 Sun Mon Tue Wed Thu Fri Sat 27 28 29 30 31 01…" at bounding box center [865, 168] width 149 height 34
click at [791, 170] on icon "button" at bounding box center [801, 165] width 21 height 21
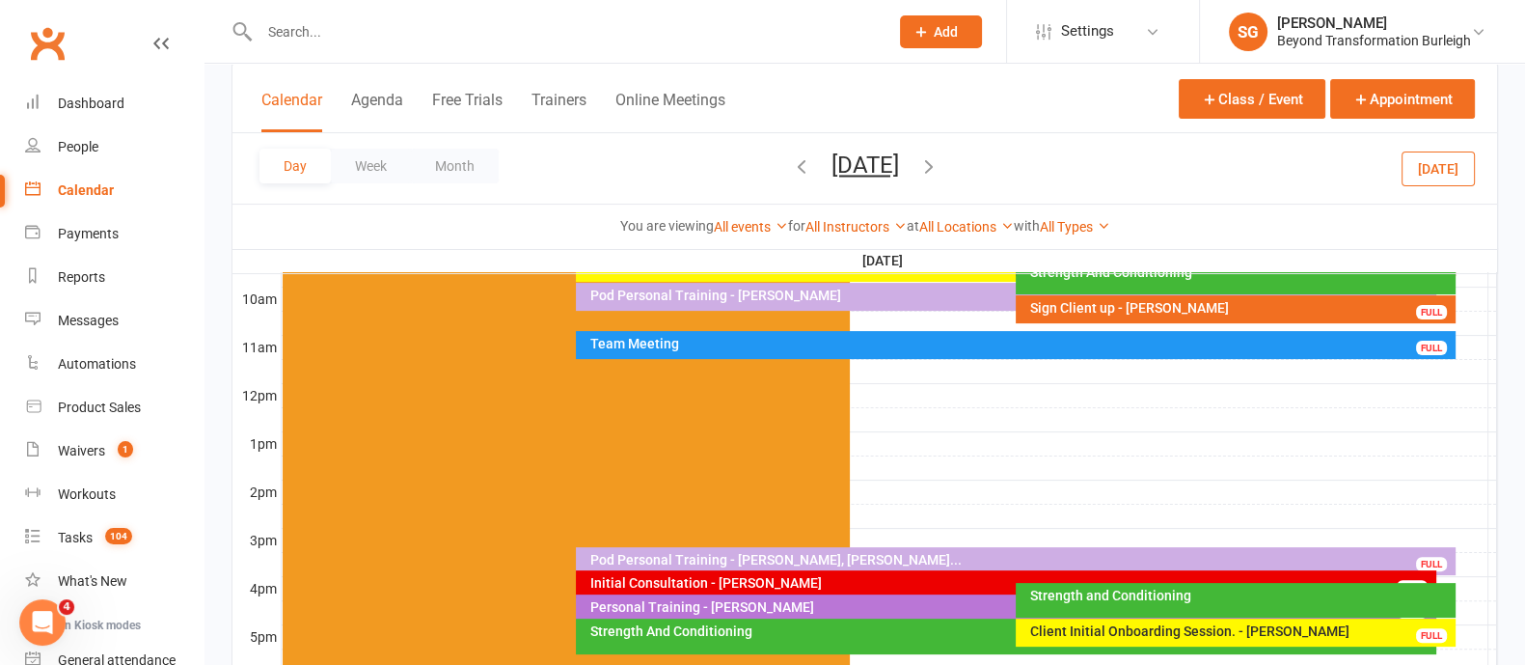
scroll to position [723, 0]
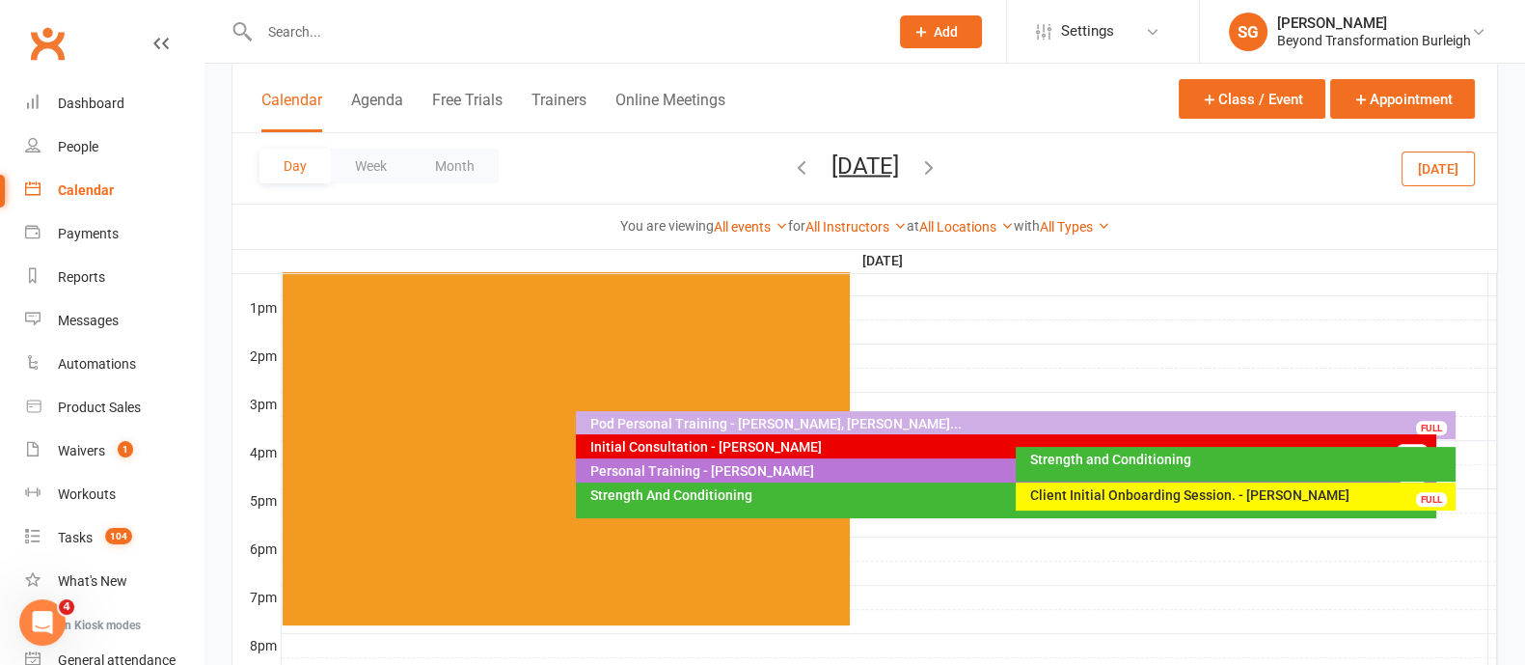
click at [1096, 494] on div "Client Initial Onboarding Session. - [PERSON_NAME]" at bounding box center [1240, 495] width 422 height 14
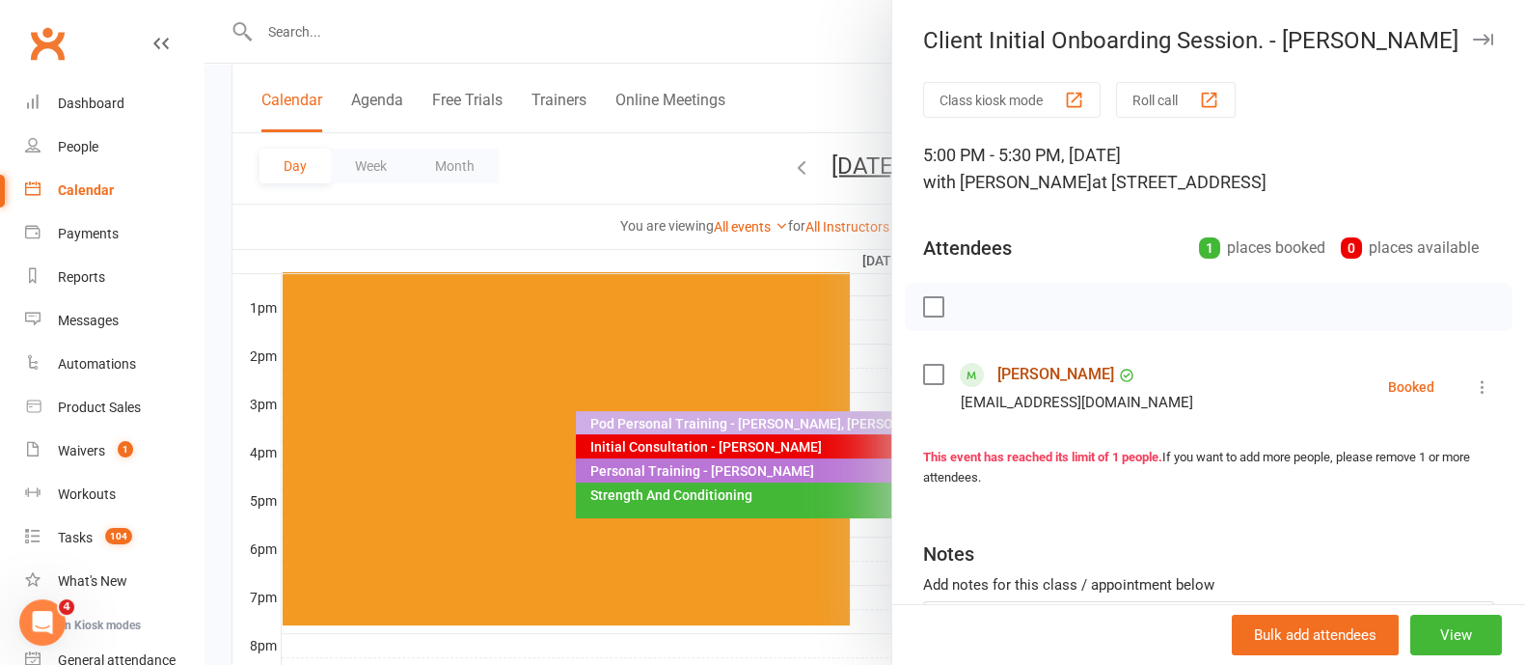
drag, startPoint x: 1003, startPoint y: 375, endPoint x: 1143, endPoint y: 349, distance: 142.3
click at [1003, 375] on link "[PERSON_NAME]" at bounding box center [1055, 374] width 117 height 31
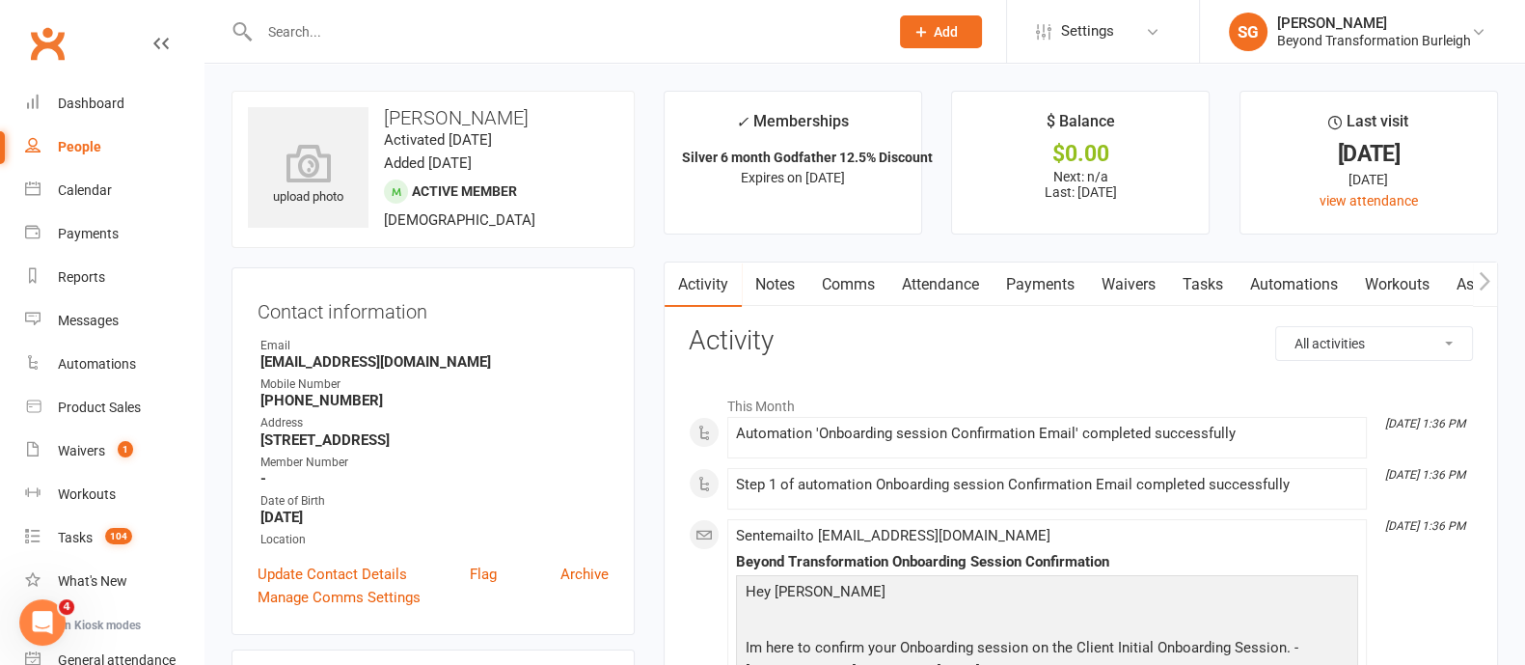
click at [791, 286] on link "Notes" at bounding box center [775, 284] width 67 height 44
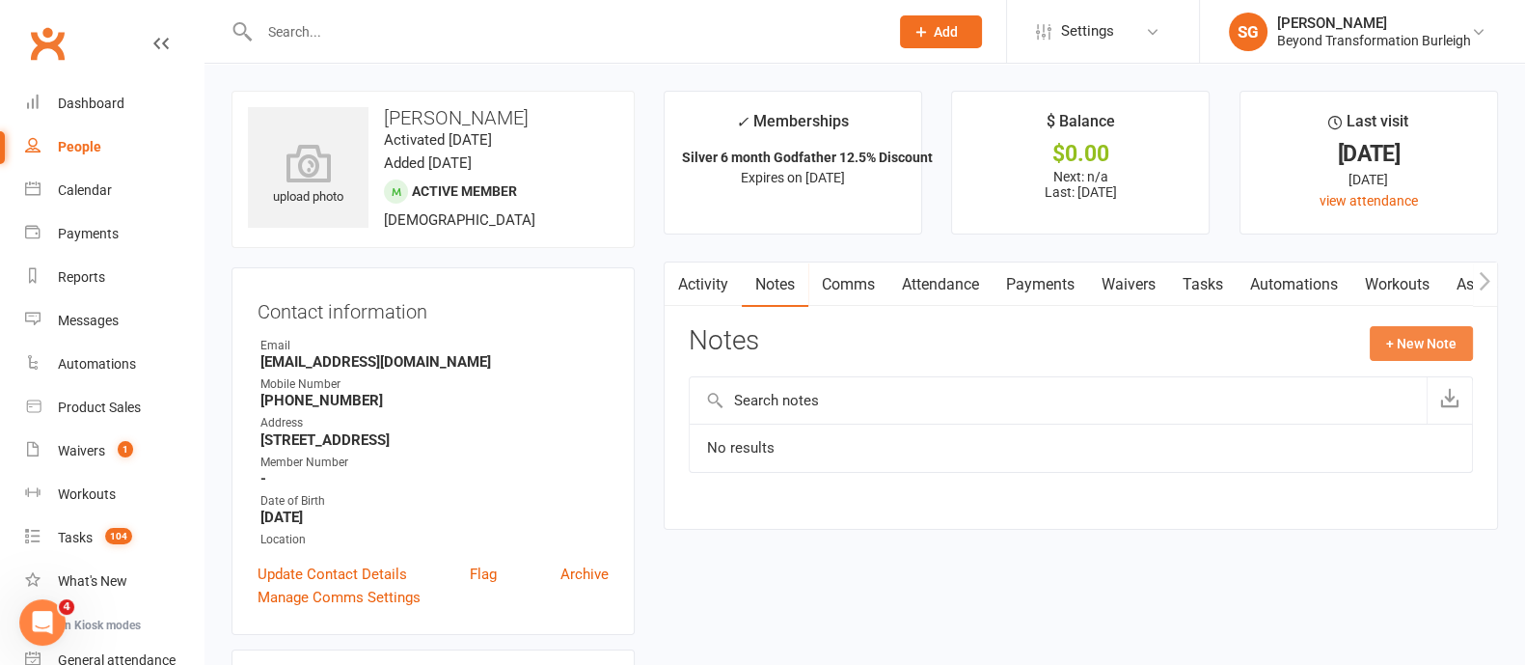
click at [1382, 335] on button "+ New Note" at bounding box center [1421, 343] width 103 height 35
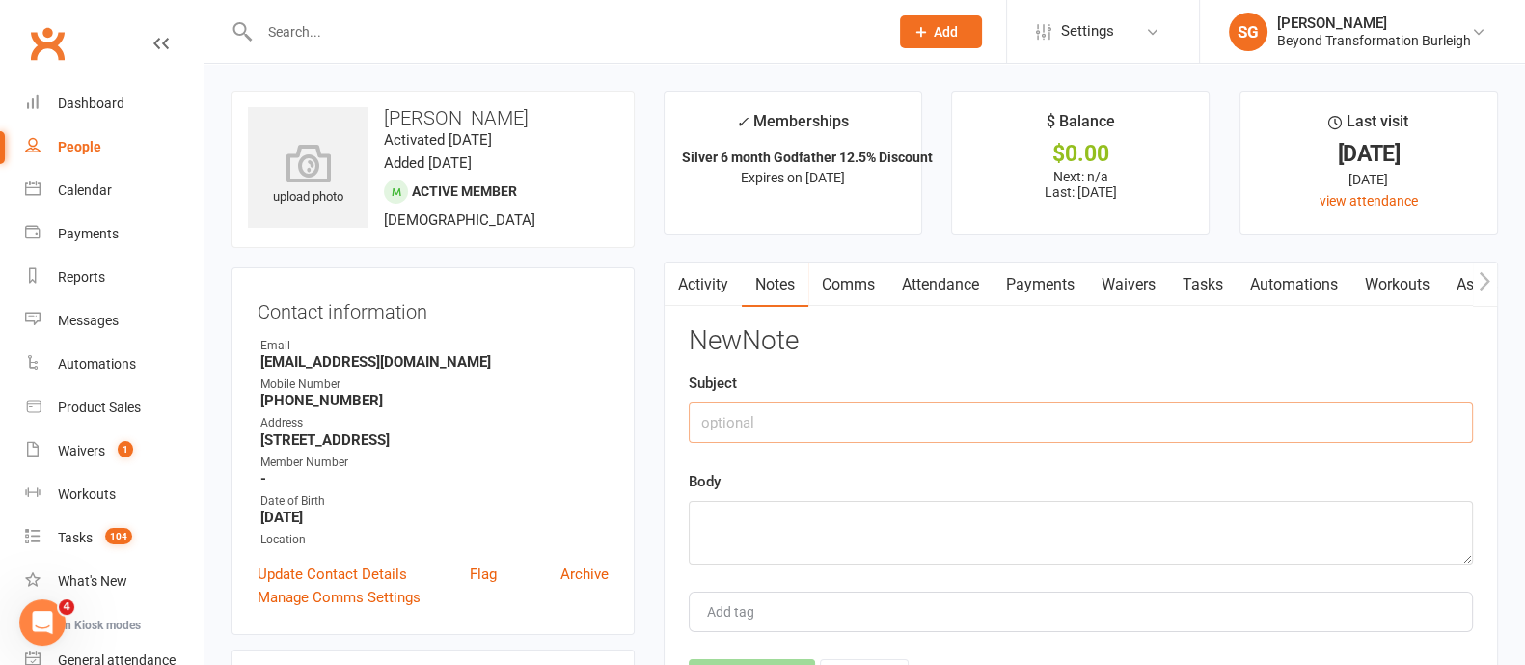
click at [920, 413] on input "text" at bounding box center [1081, 422] width 784 height 41
type input "Onboarding notes"
click at [771, 511] on textarea at bounding box center [1081, 533] width 784 height 64
paste textarea "Hey Tina please meet my manager Brendan. He will do your onboarding Monday nigh…"
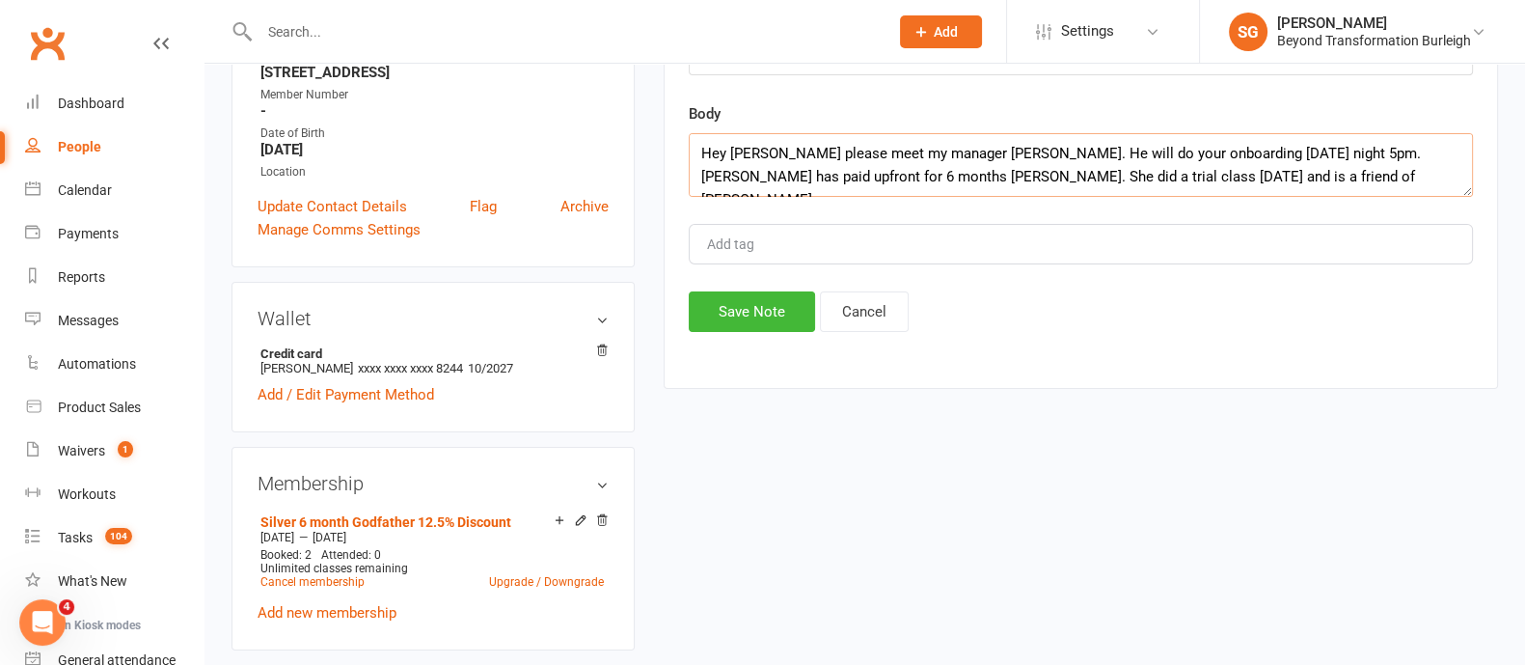
scroll to position [240, 0]
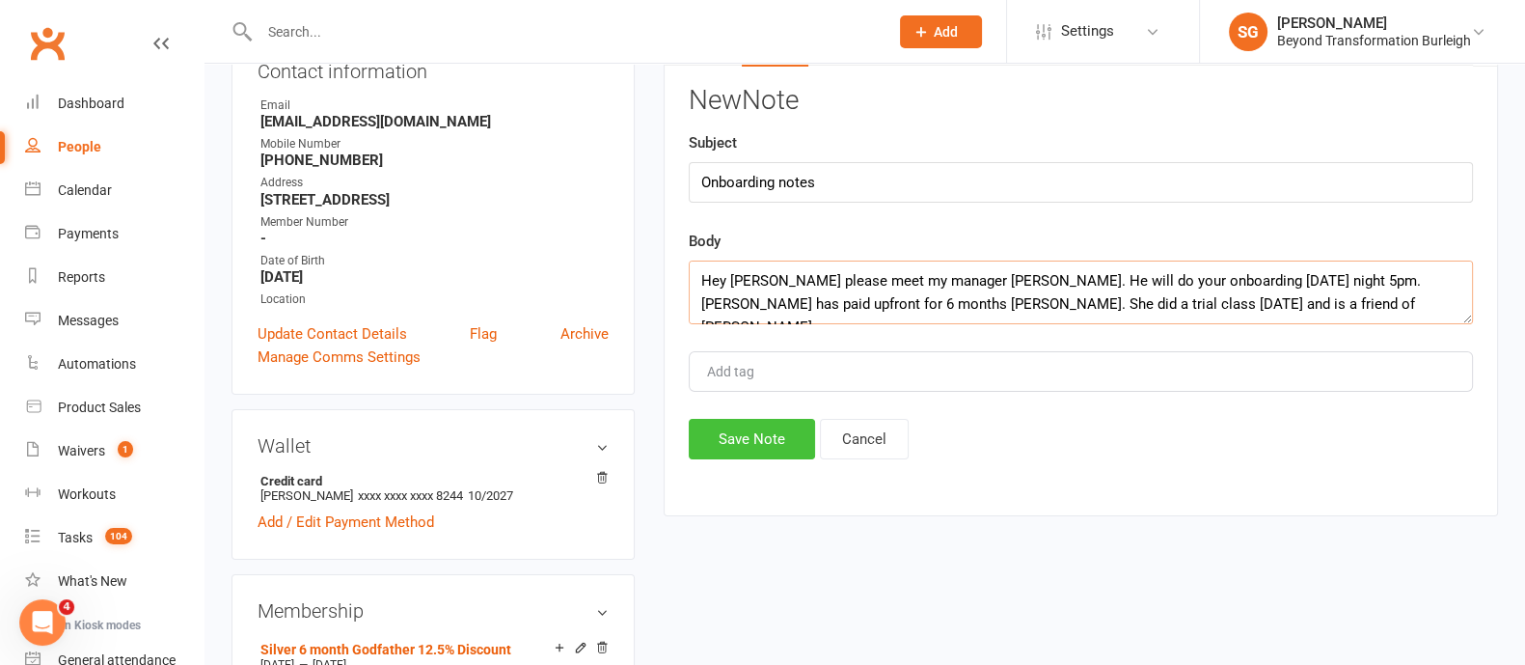
type textarea "Hey Tina please meet my manager Brendan. He will do your onboarding Monday nigh…"
click at [744, 449] on button "Save Note" at bounding box center [752, 439] width 126 height 41
